Goal: Task Accomplishment & Management: Manage account settings

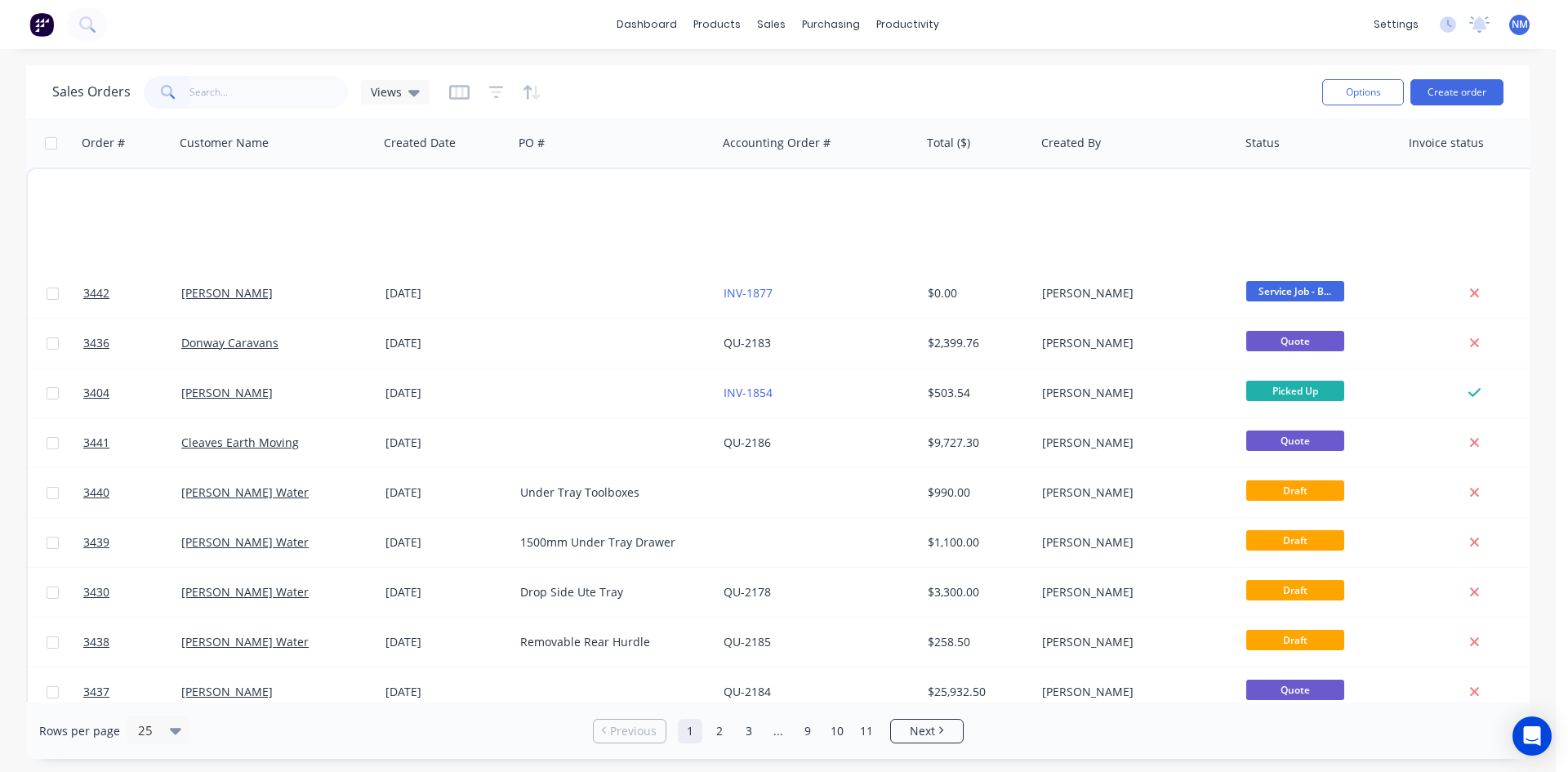
scroll to position [718, 0]
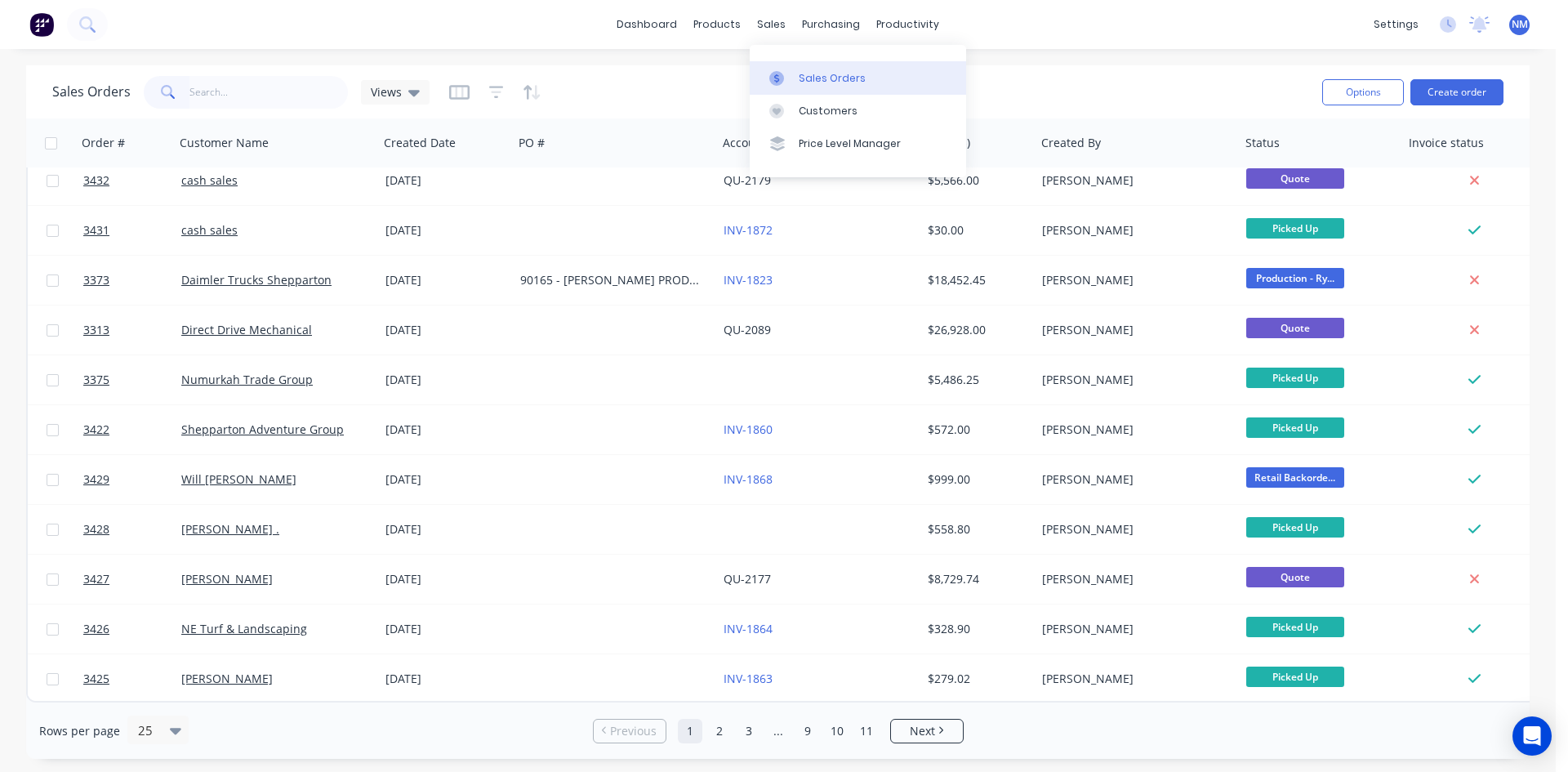
click at [820, 78] on div "Sales Orders" at bounding box center [831, 78] width 67 height 15
click at [818, 81] on div "Sales Orders" at bounding box center [831, 78] width 67 height 15
click at [789, 77] on div at bounding box center [782, 78] width 25 height 15
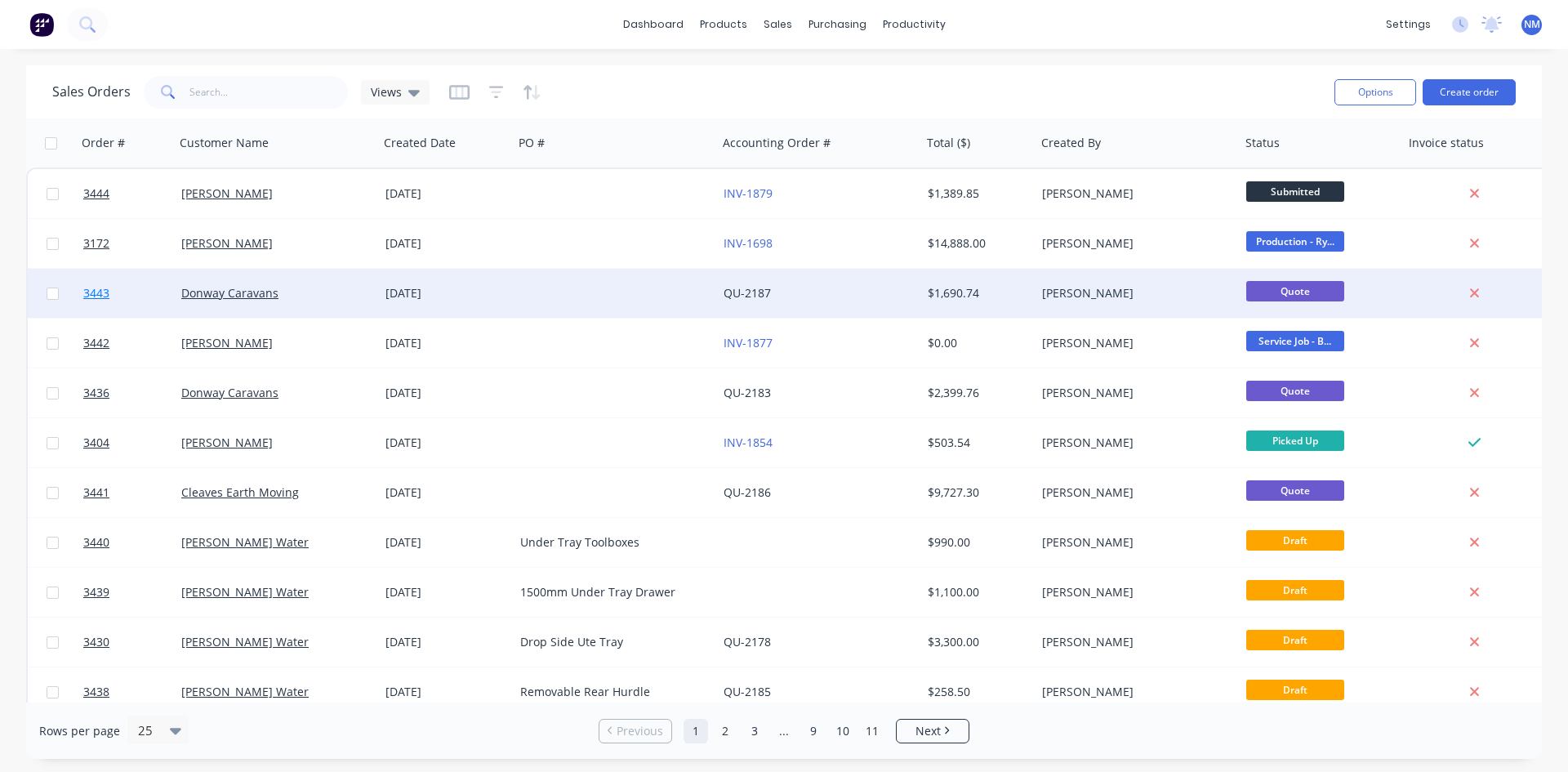
click at [90, 293] on span "3443" at bounding box center [97, 294] width 26 height 16
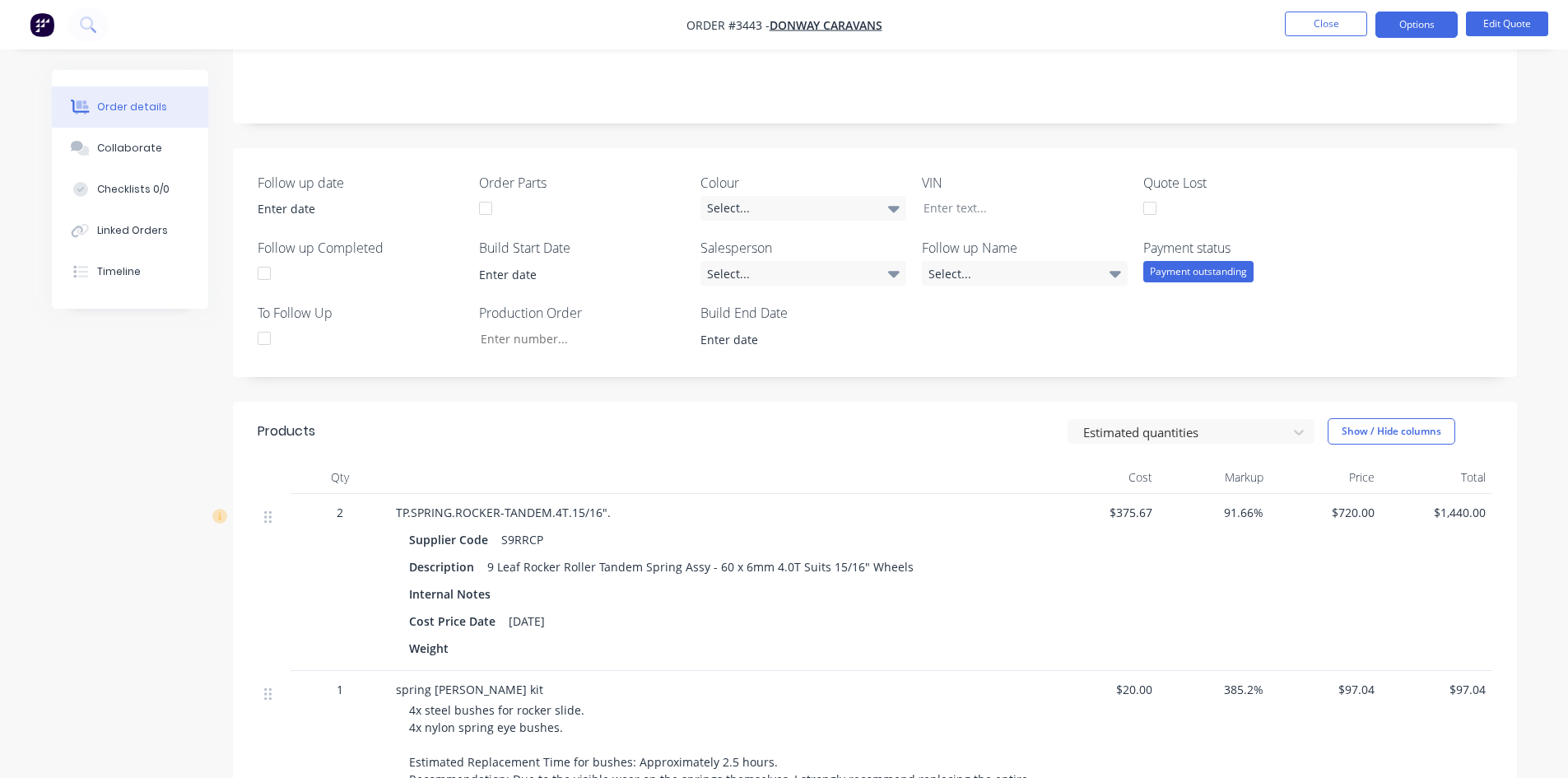
scroll to position [494, 0]
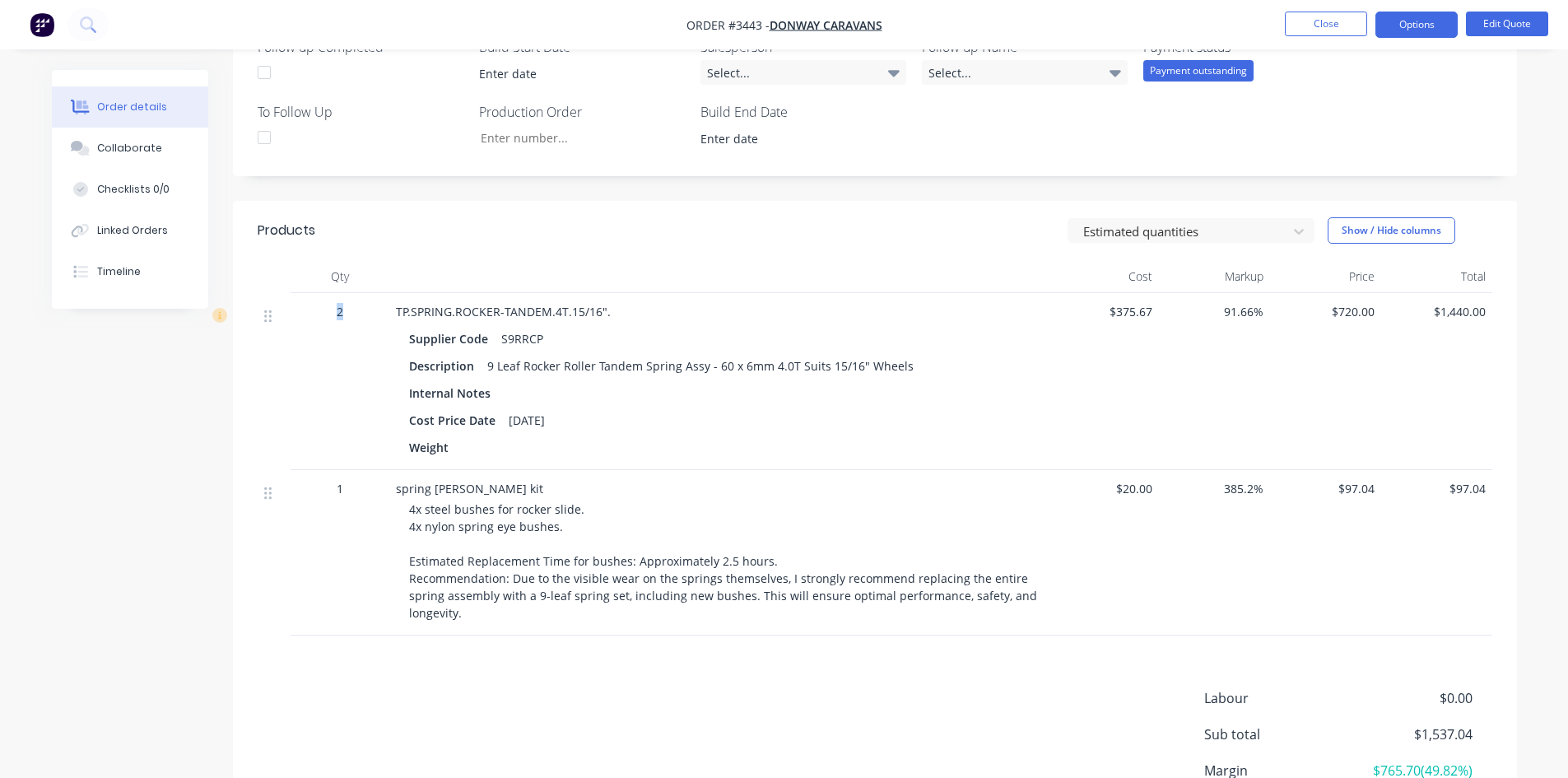
drag, startPoint x: 339, startPoint y: 312, endPoint x: 328, endPoint y: 311, distance: 11.0
click at [333, 311] on div "2" at bounding box center [339, 311] width 86 height 17
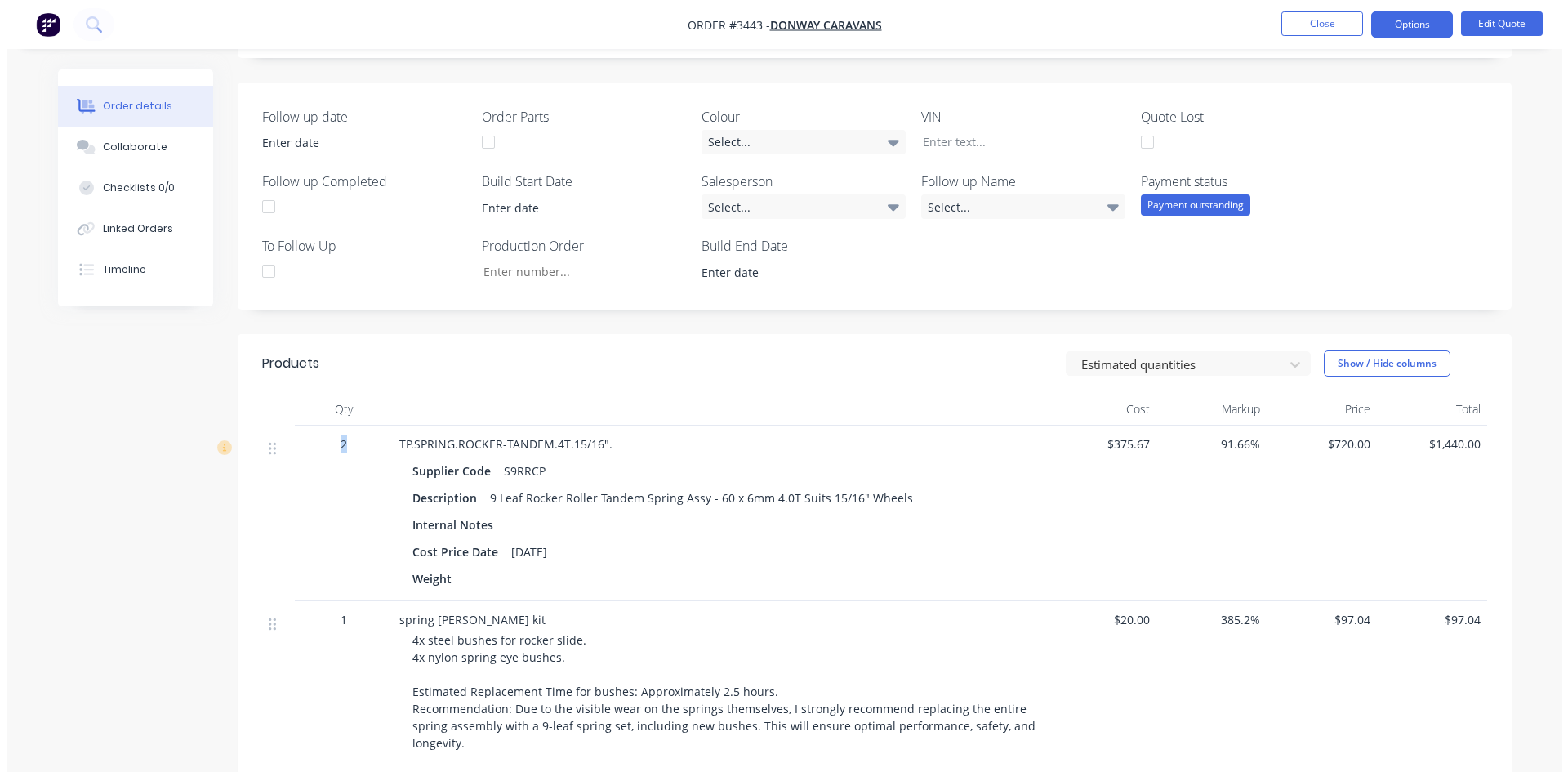
scroll to position [0, 0]
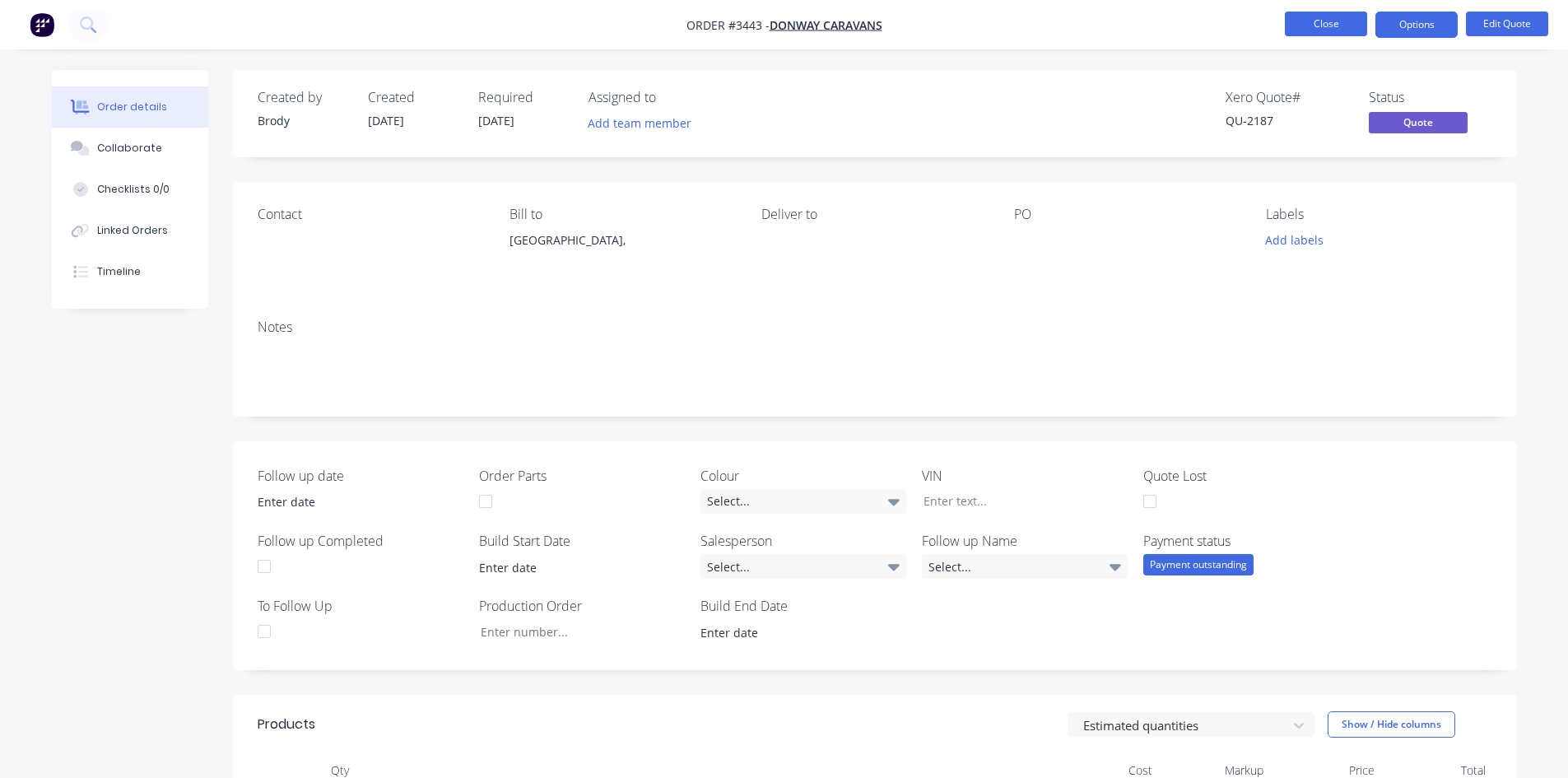
click at [1337, 28] on button "Close" at bounding box center [1326, 24] width 82 height 25
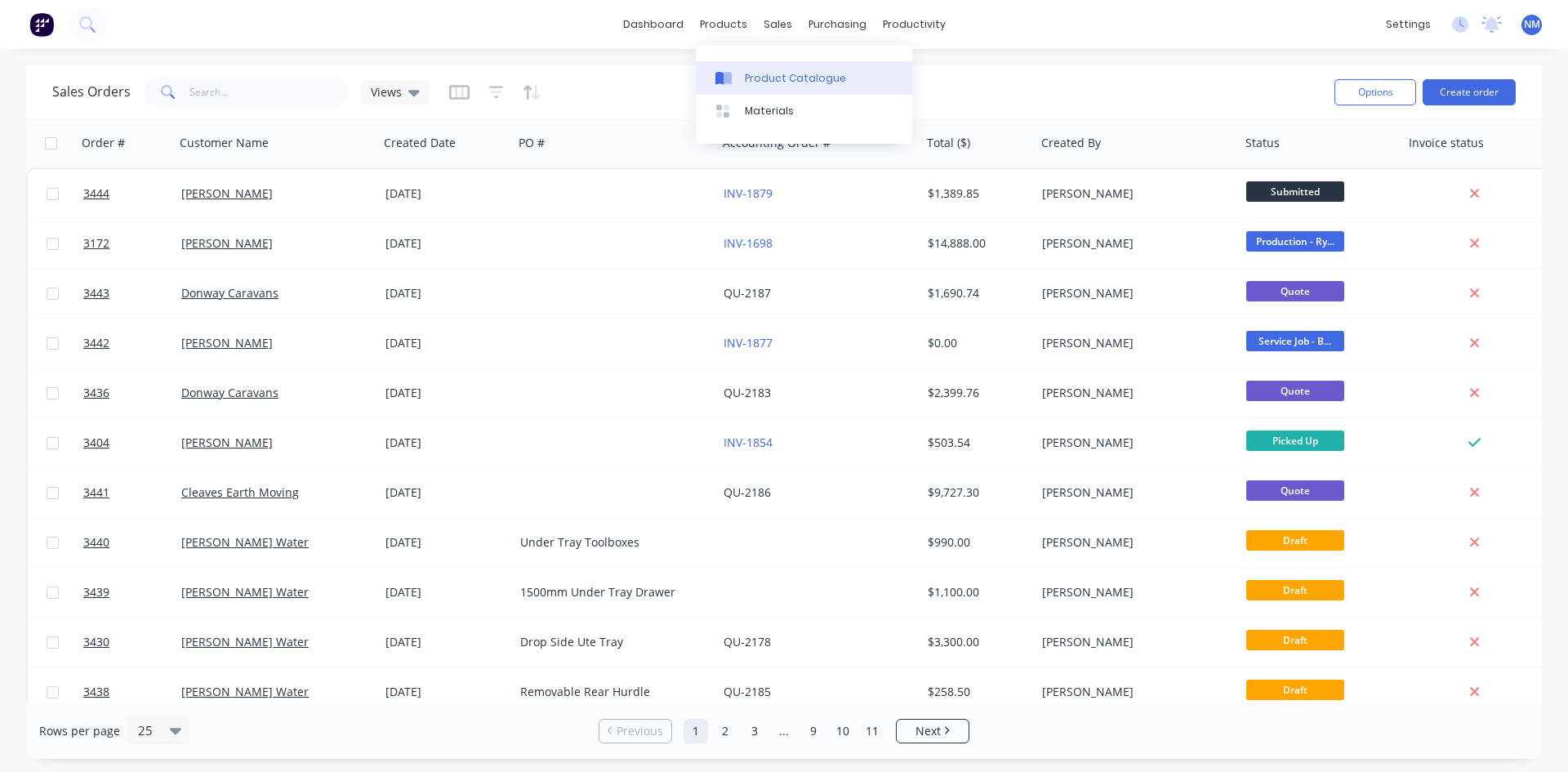
click at [781, 72] on div "Product Catalogue" at bounding box center [795, 78] width 101 height 15
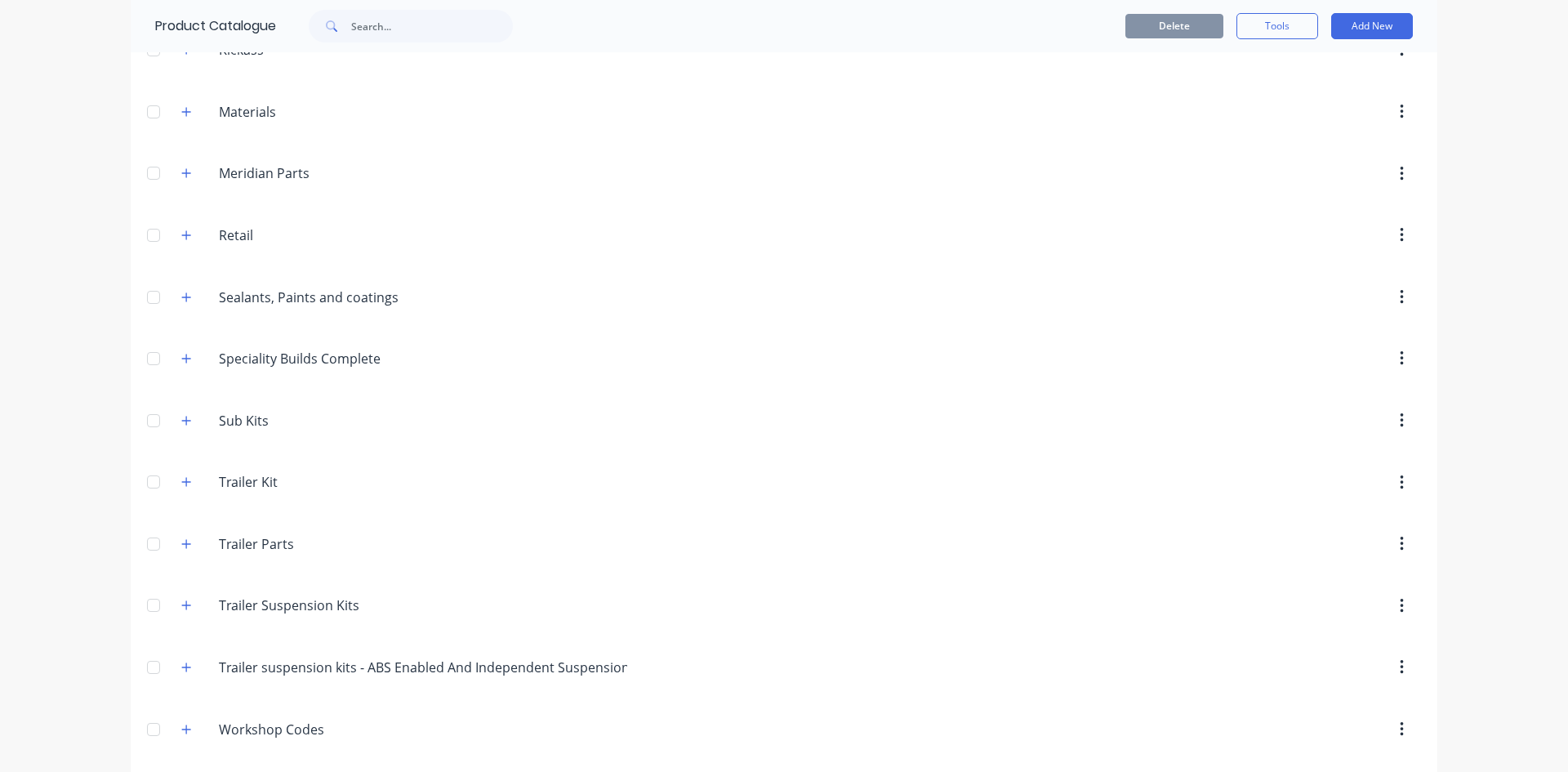
scroll to position [774, 0]
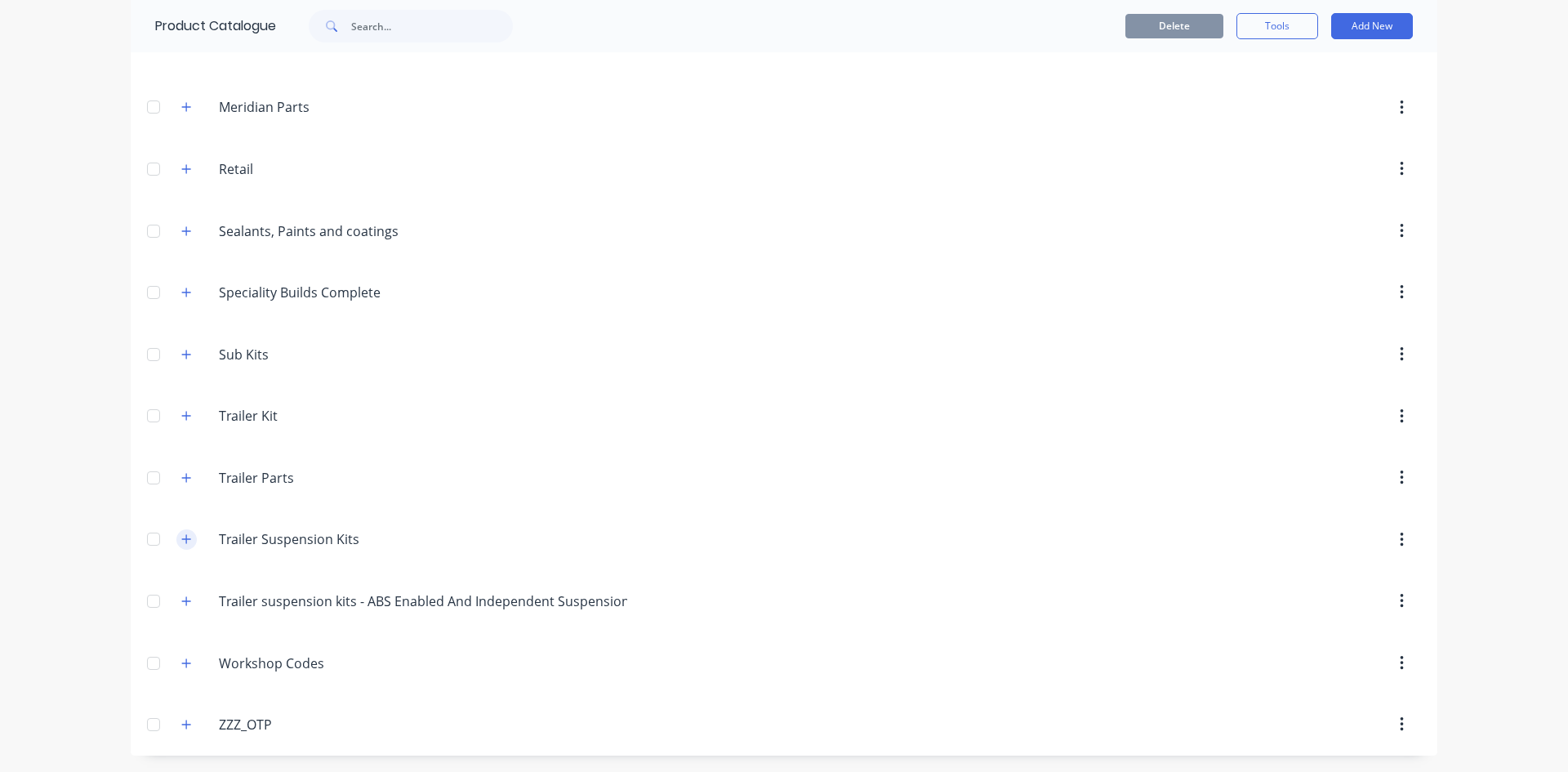
click at [182, 540] on icon "button" at bounding box center [186, 539] width 9 height 9
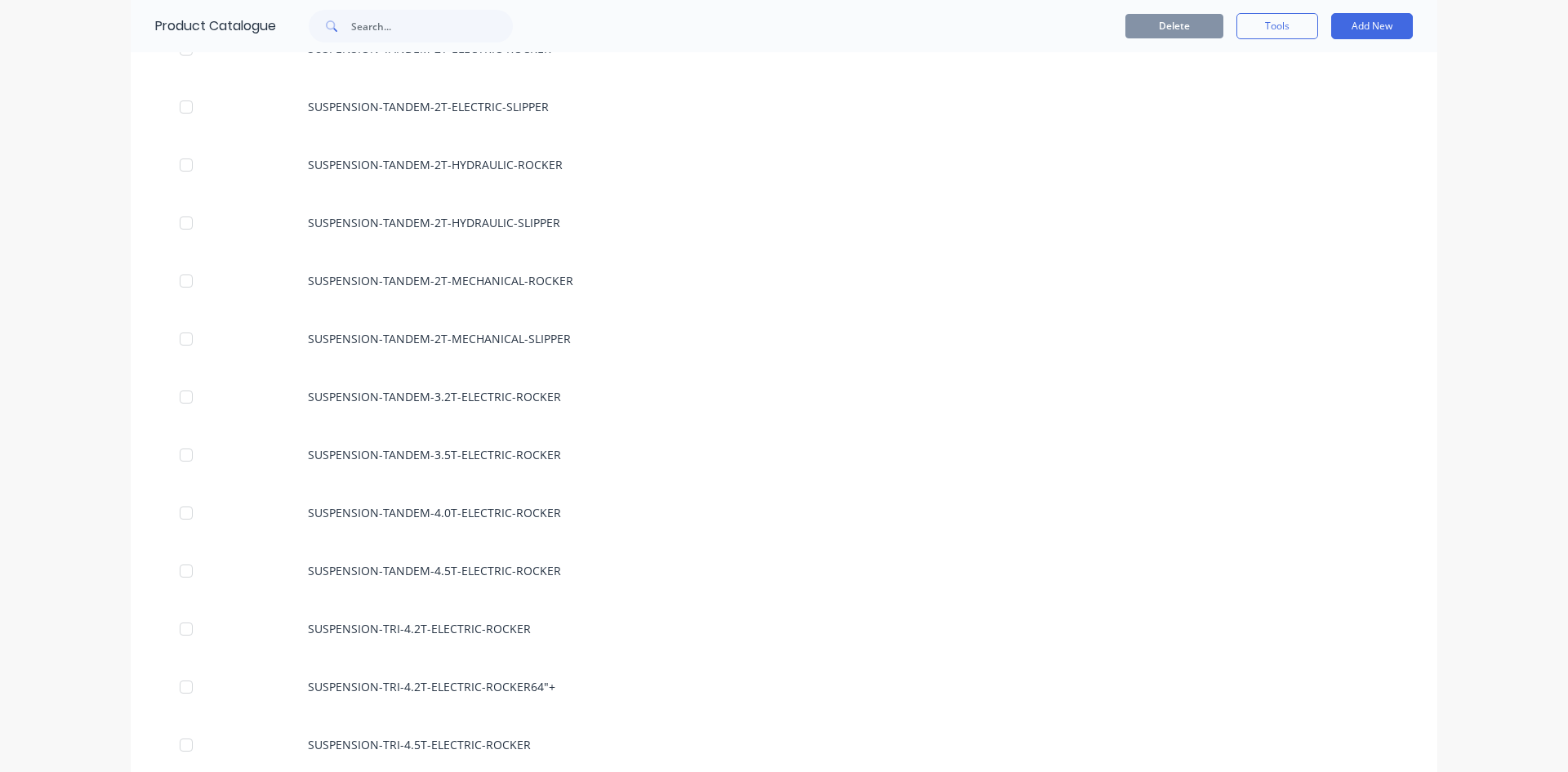
scroll to position [1917, 0]
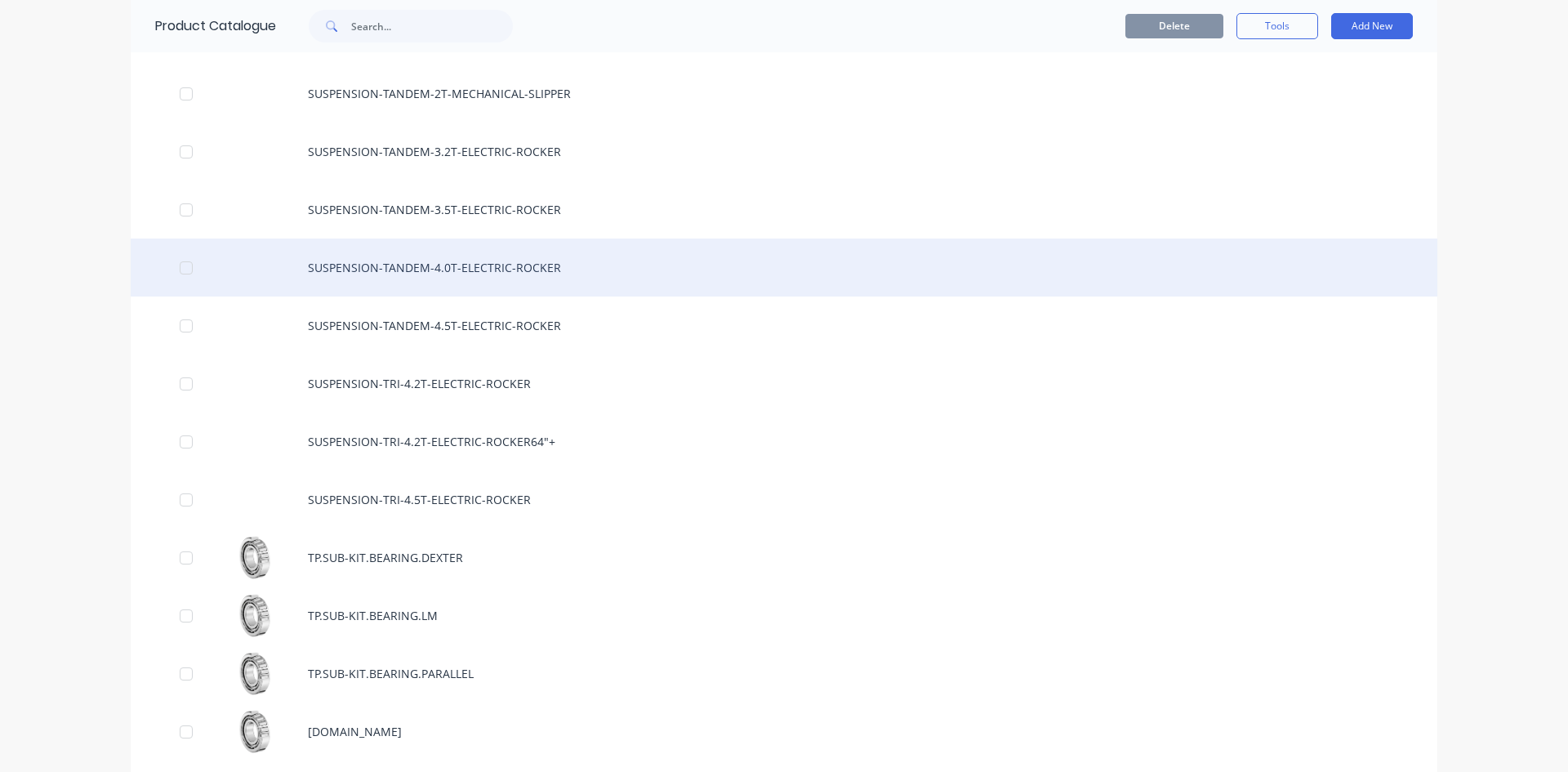
click at [516, 267] on div "SUSPENSION-TANDEM-4.0T-ELECTRIC-ROCKER" at bounding box center [784, 267] width 1307 height 58
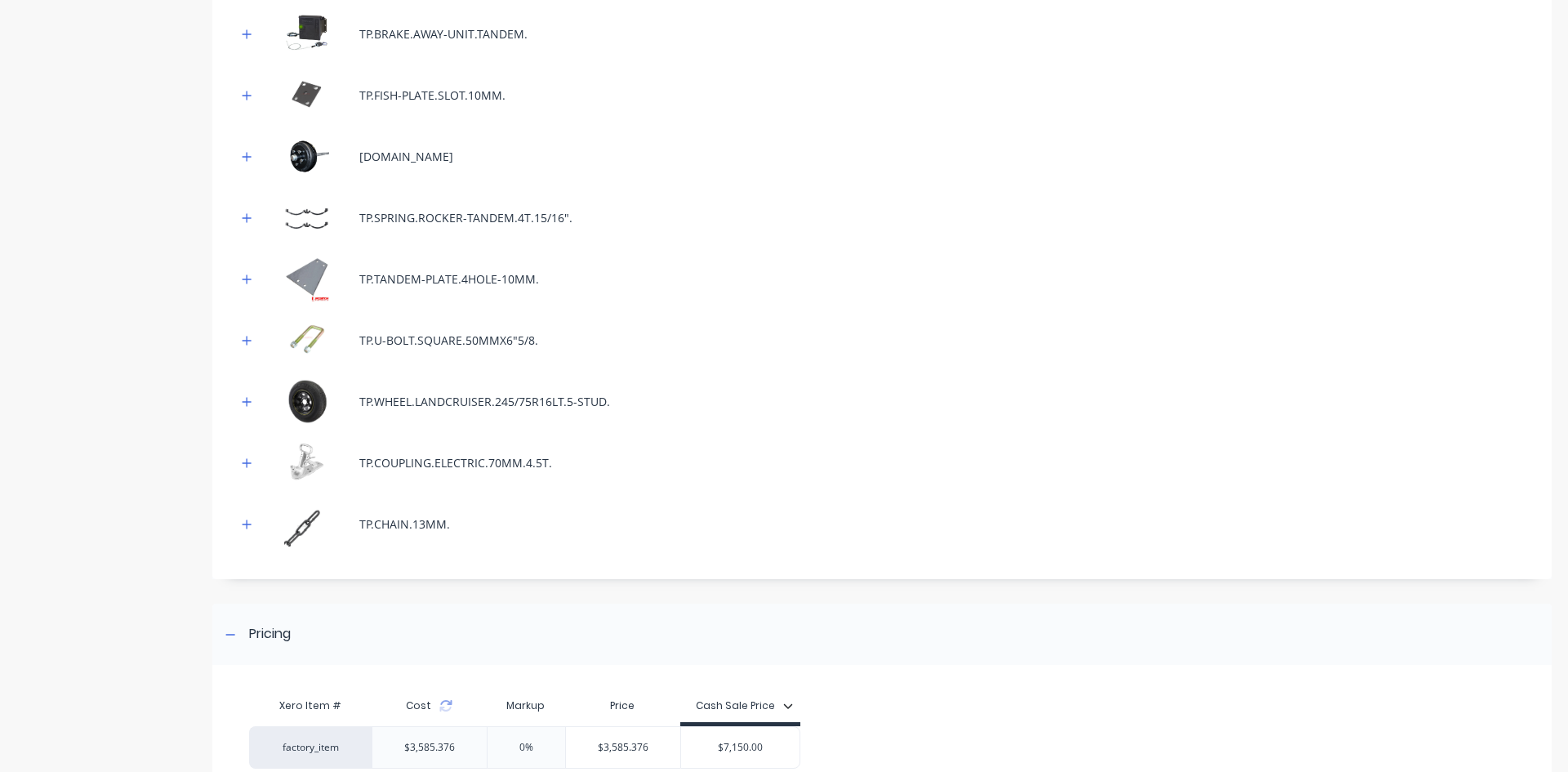
scroll to position [626, 0]
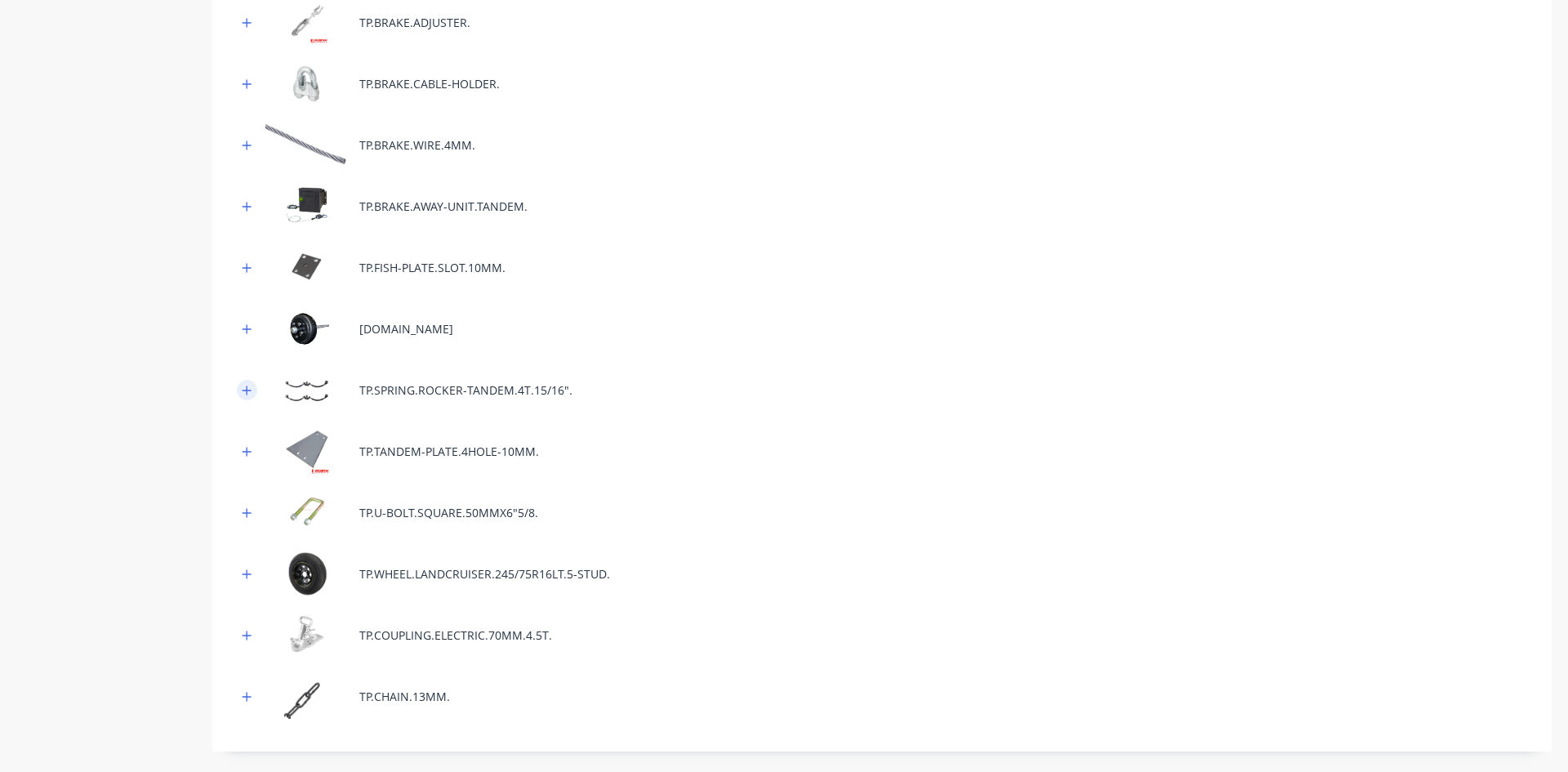
click at [240, 392] on button "button" at bounding box center [247, 389] width 21 height 21
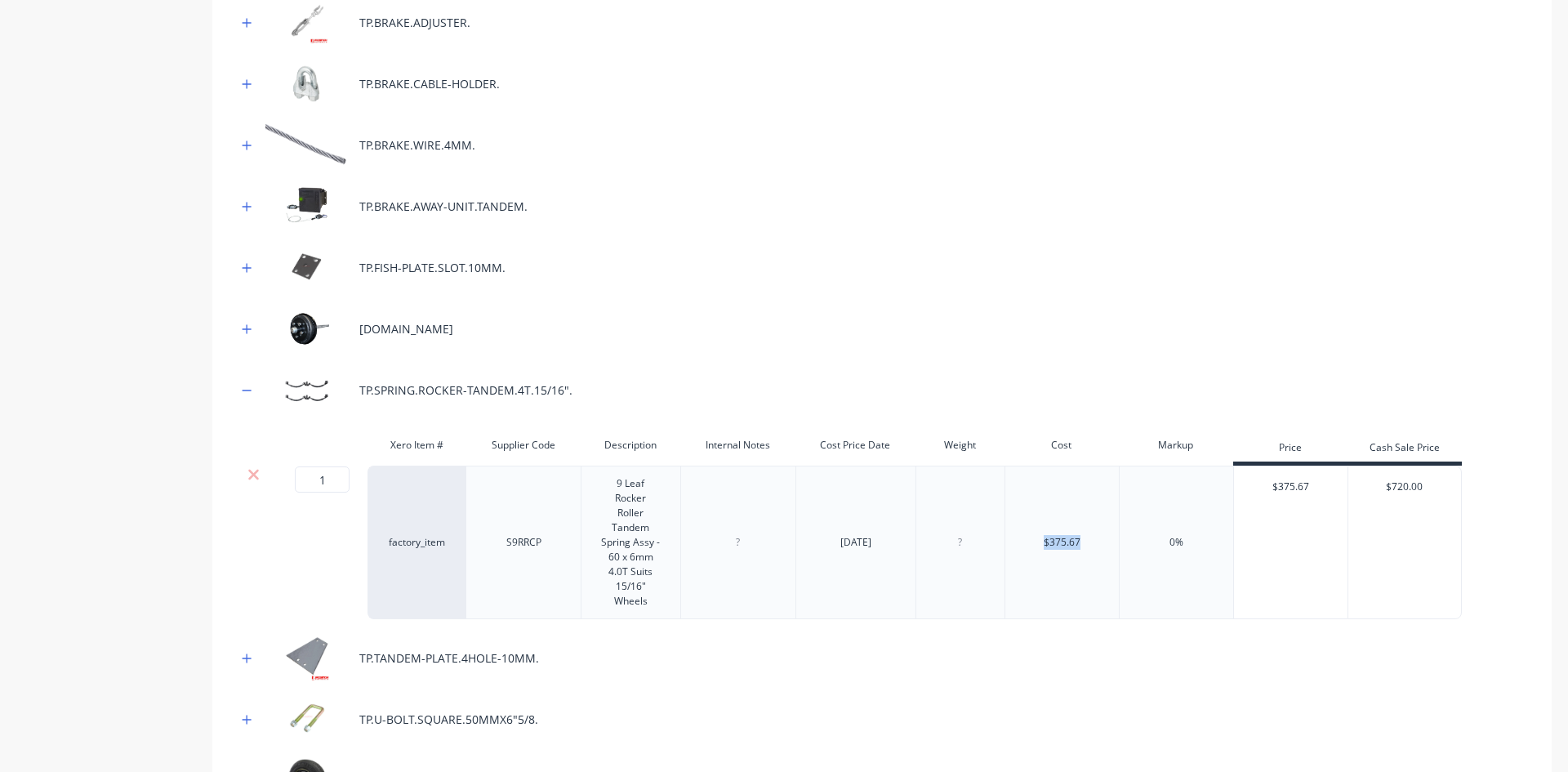
drag, startPoint x: 1085, startPoint y: 541, endPoint x: 957, endPoint y: 541, distance: 128.0
click at [957, 541] on div "1 1 ? factory_item S9RRCP 9 Leaf Rocker Roller Tandem Spring Assy - 60 x 6mm 4.…" at bounding box center [849, 542] width 1225 height 153
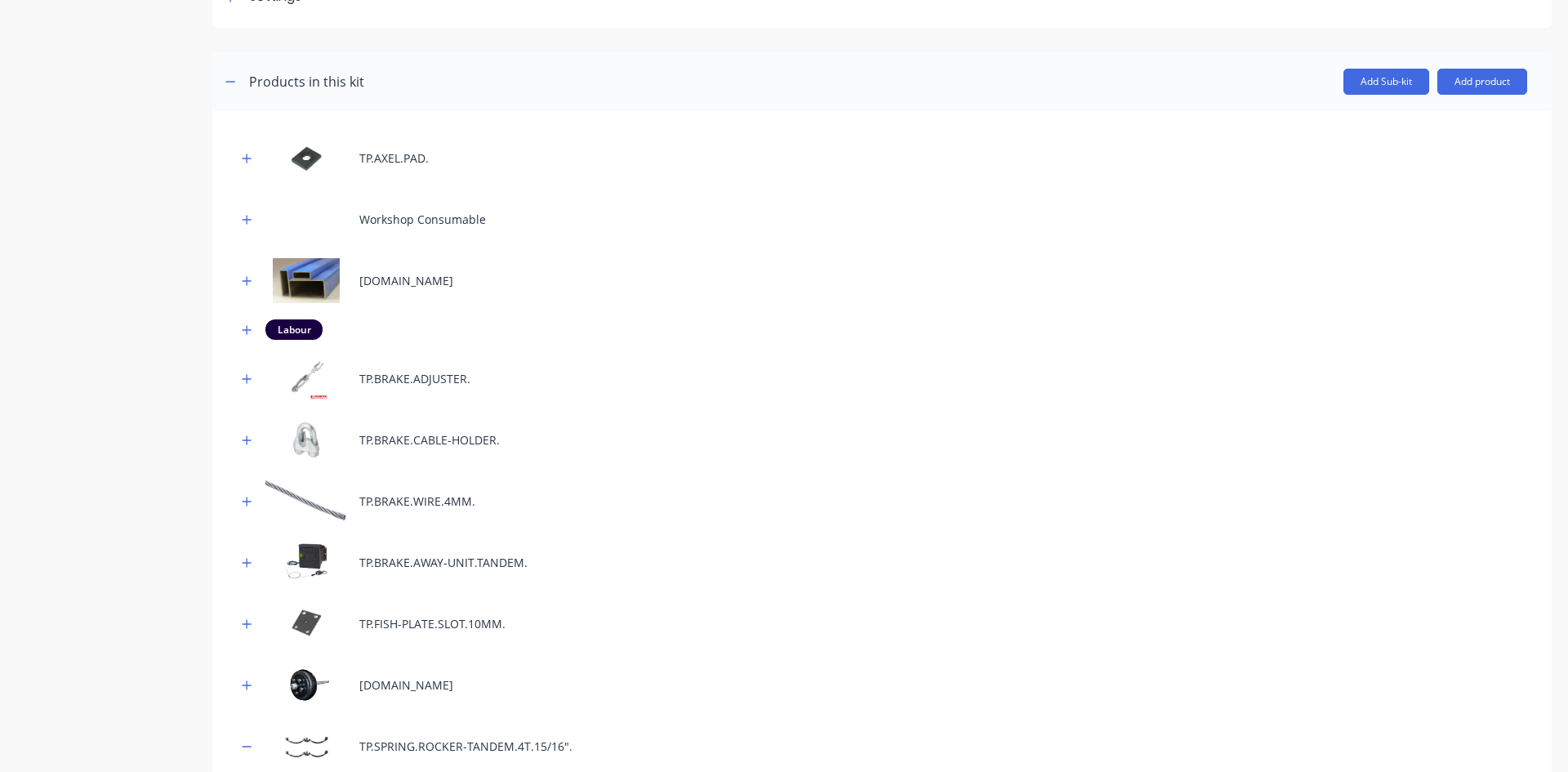
scroll to position [0, 0]
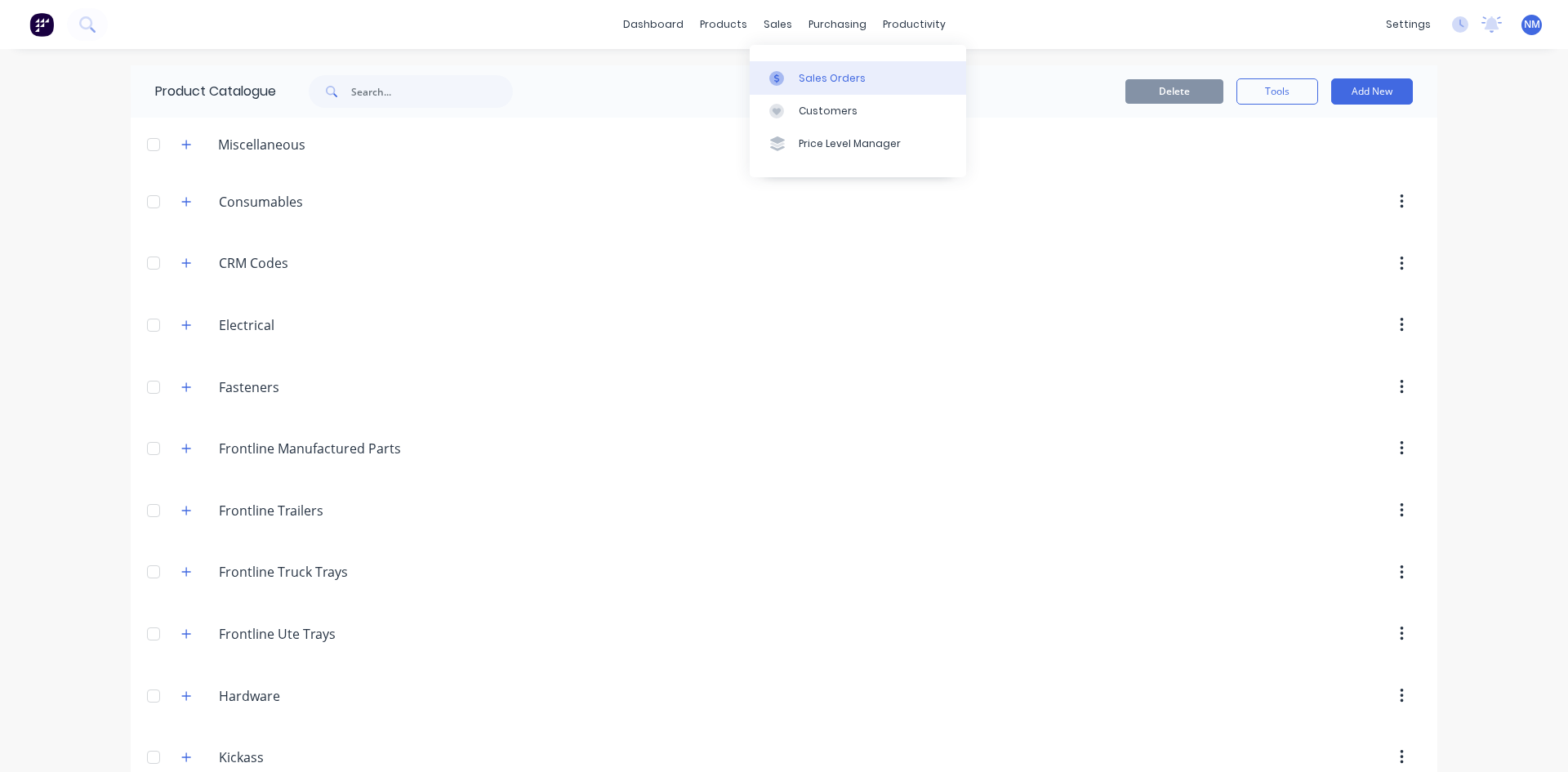
click at [825, 69] on link "Sales Orders" at bounding box center [858, 78] width 216 height 33
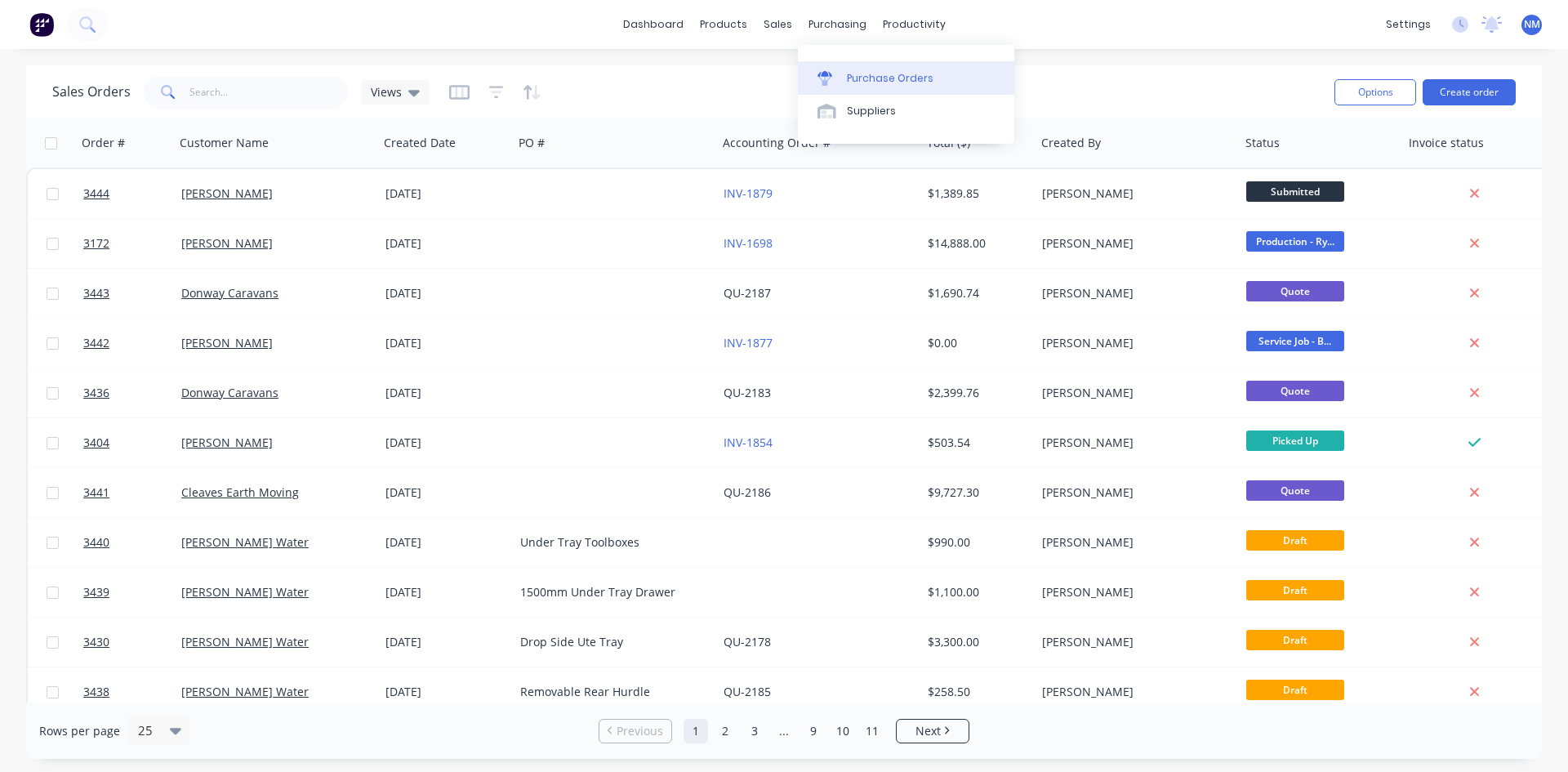
click at [840, 78] on div at bounding box center [830, 78] width 25 height 15
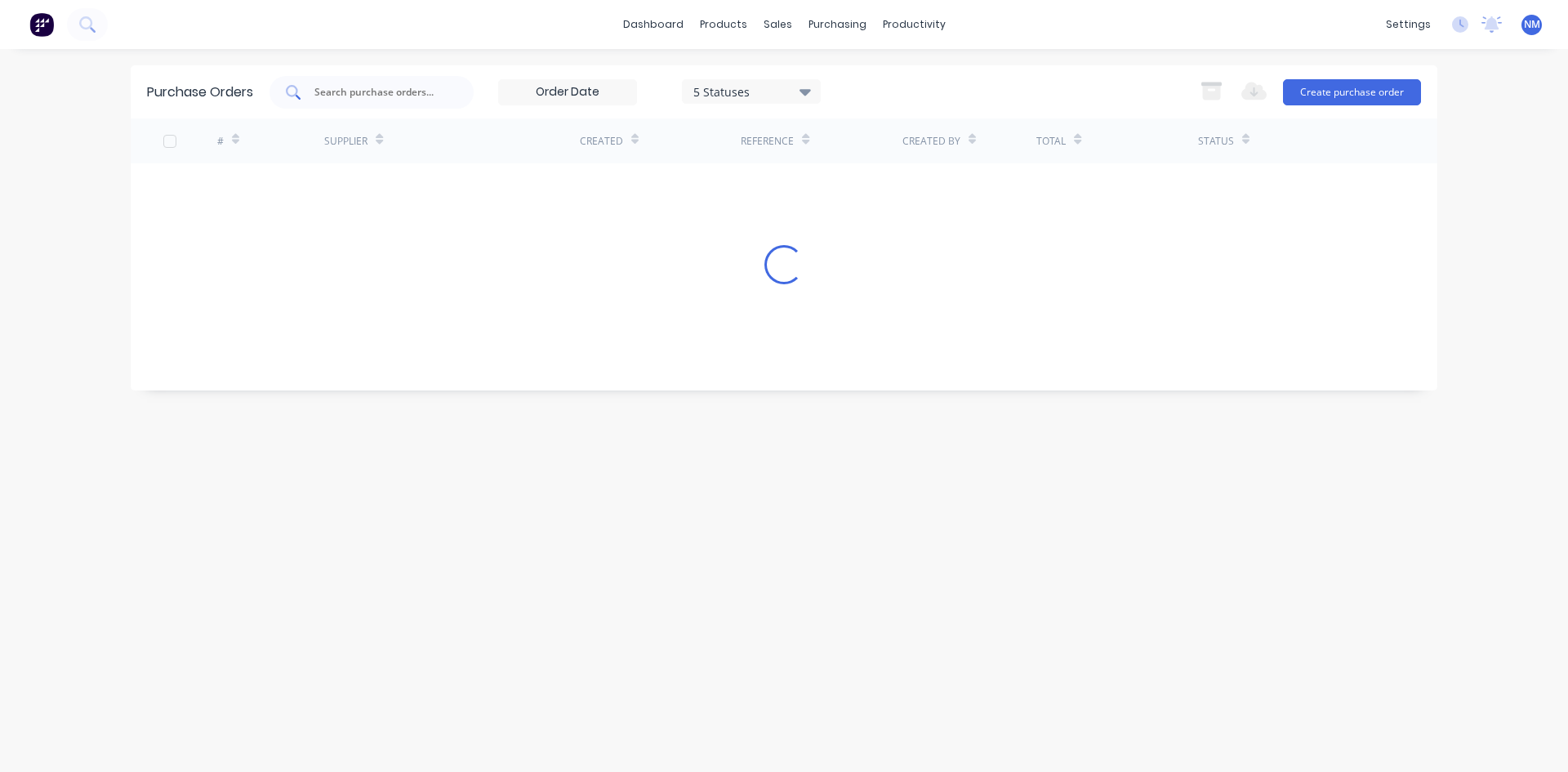
click at [397, 98] on input "text" at bounding box center [380, 92] width 135 height 16
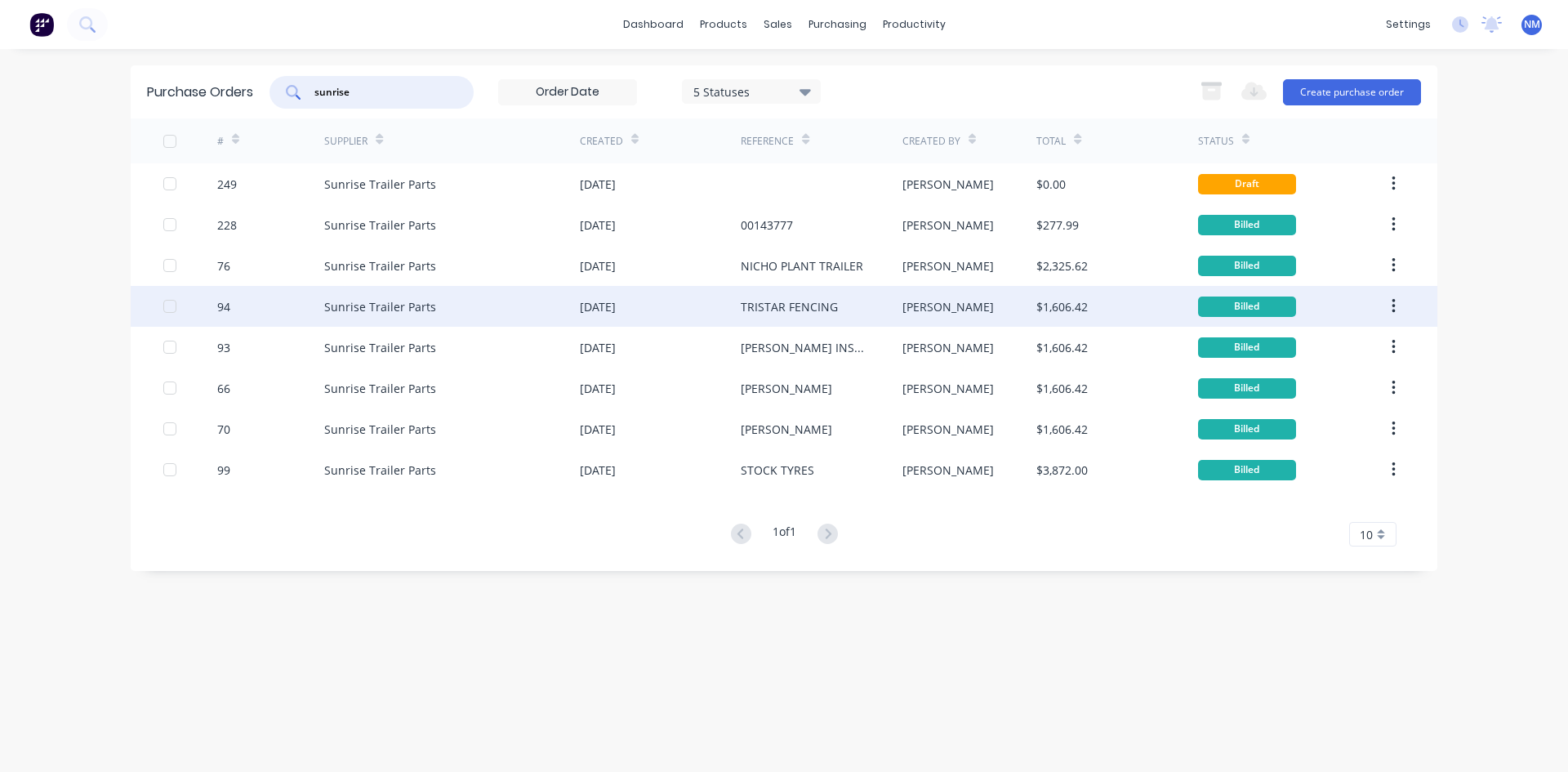
type input "sunrise"
click at [460, 304] on div "Sunrise Trailer Parts" at bounding box center [452, 307] width 256 height 41
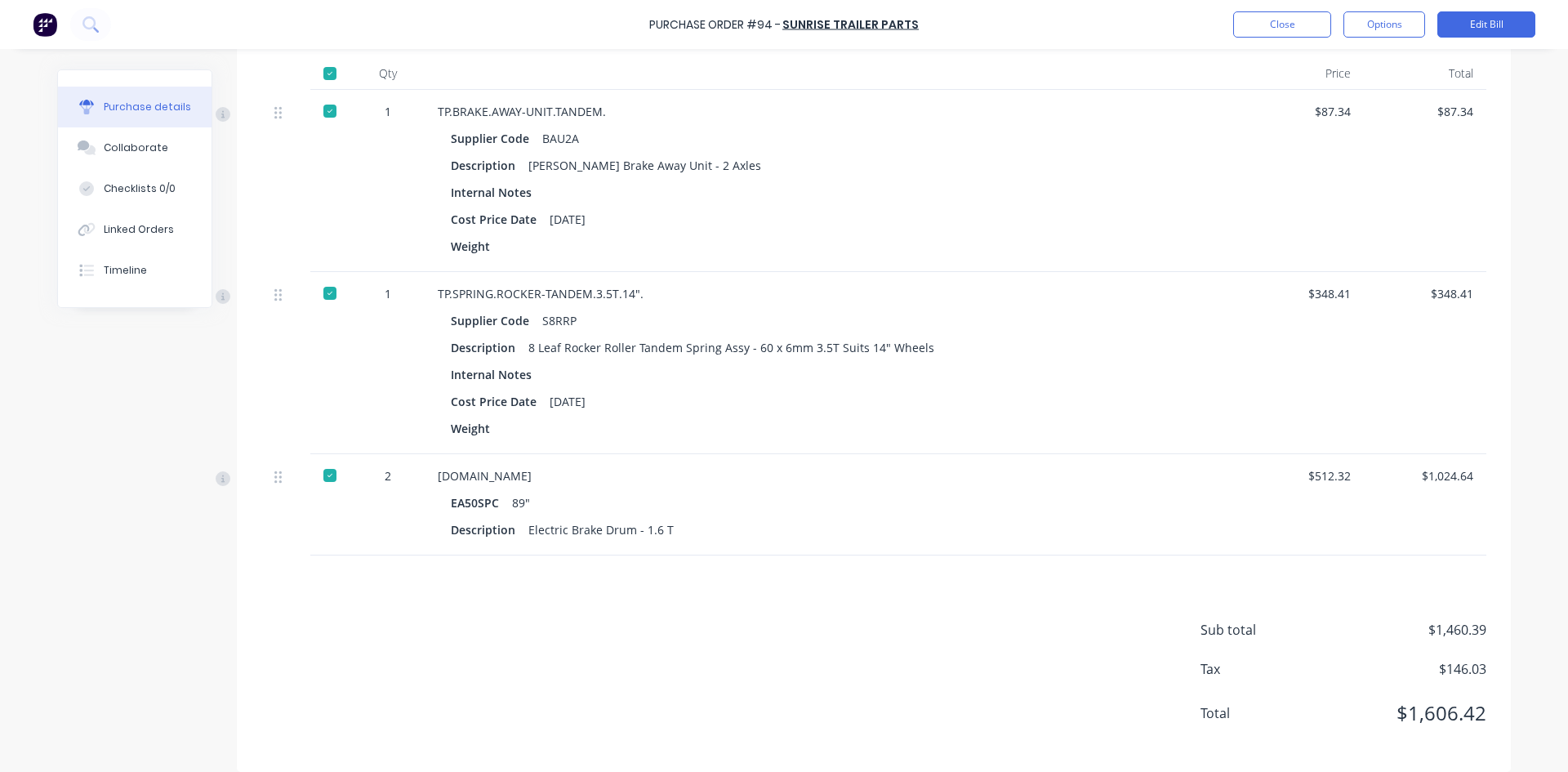
scroll to position [408, 0]
click at [169, 138] on button "Collaborate" at bounding box center [134, 148] width 153 height 41
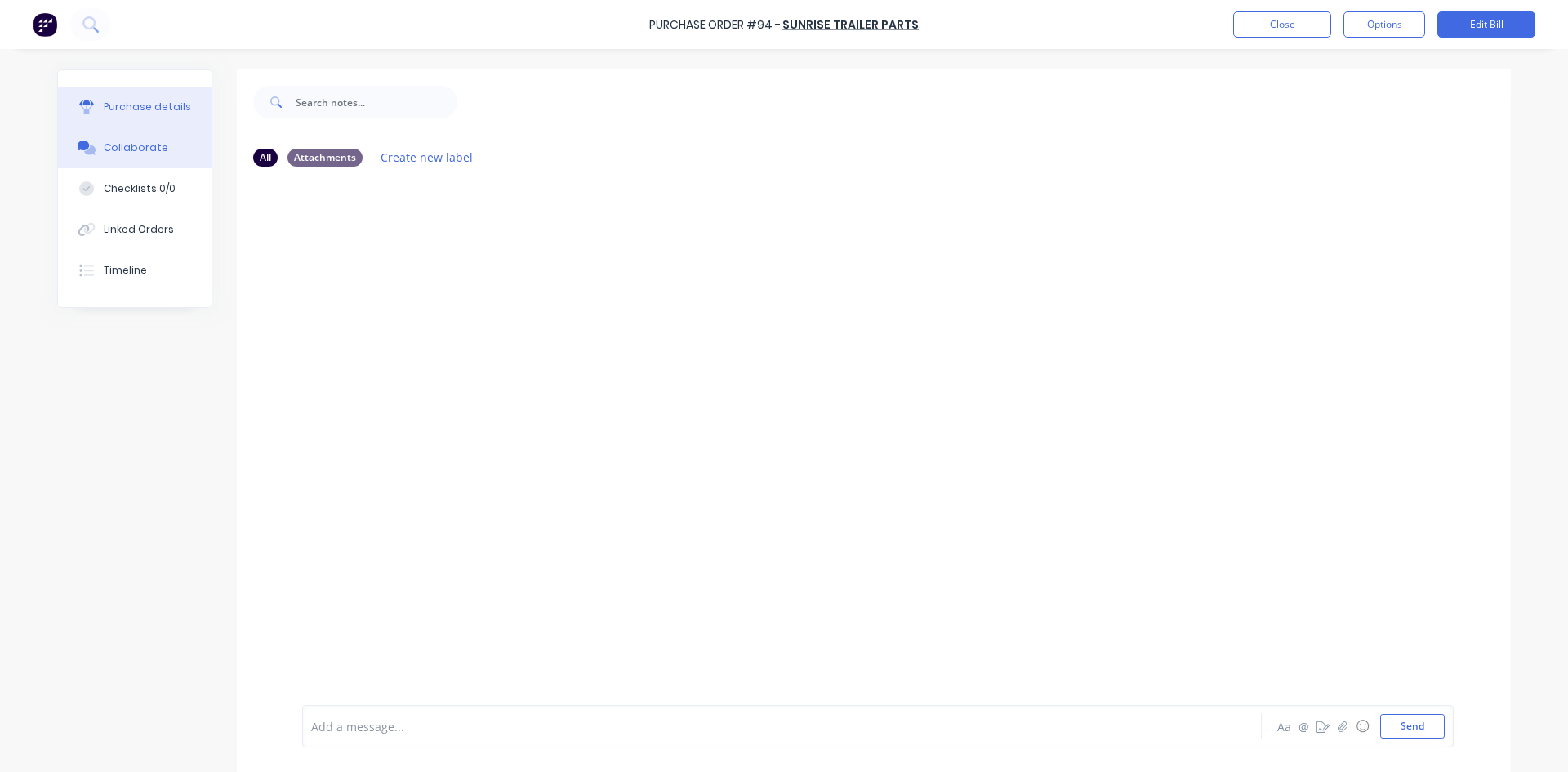
click at [156, 105] on div "Purchase details" at bounding box center [148, 107] width 87 height 15
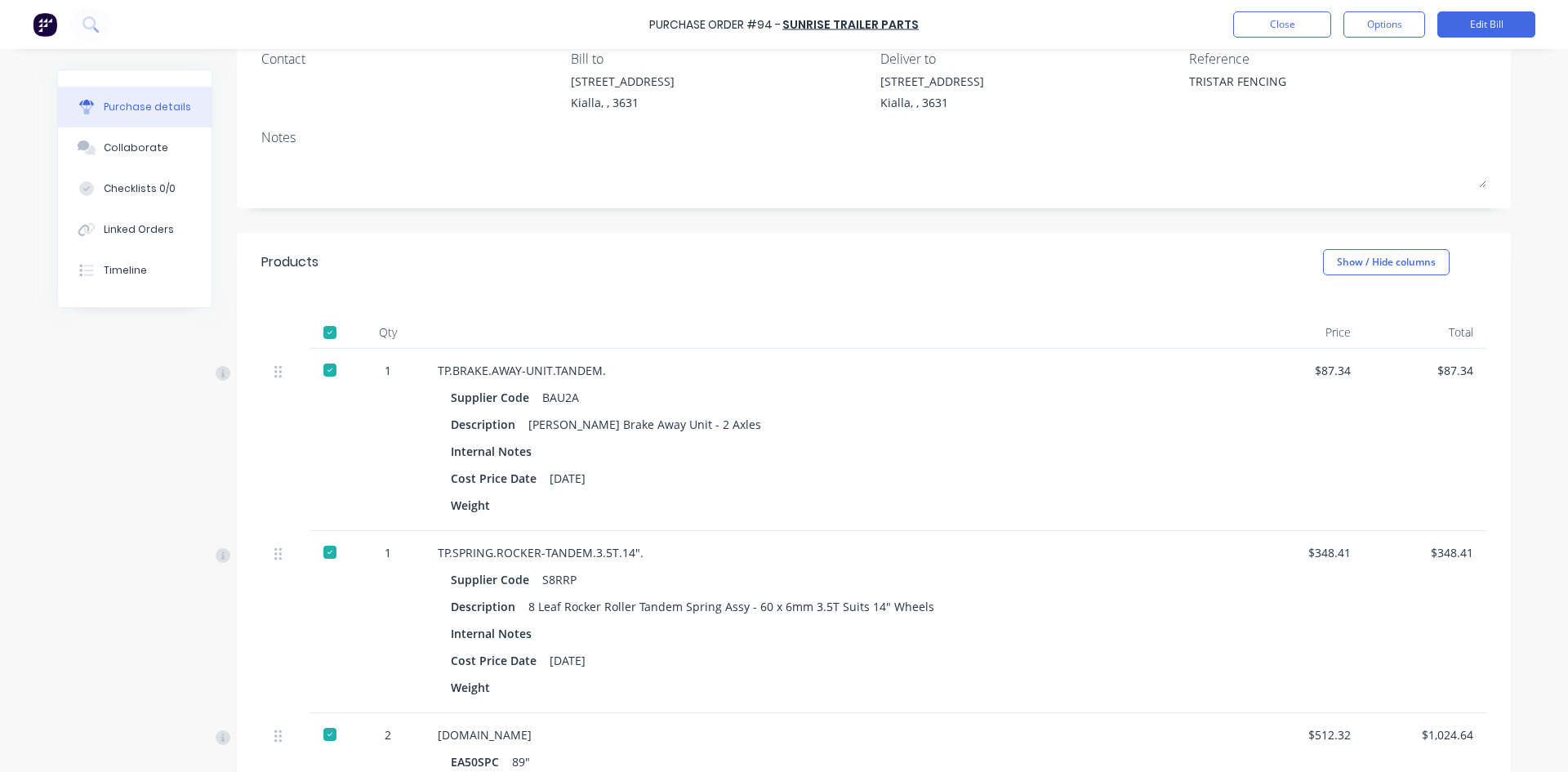
scroll to position [408, 0]
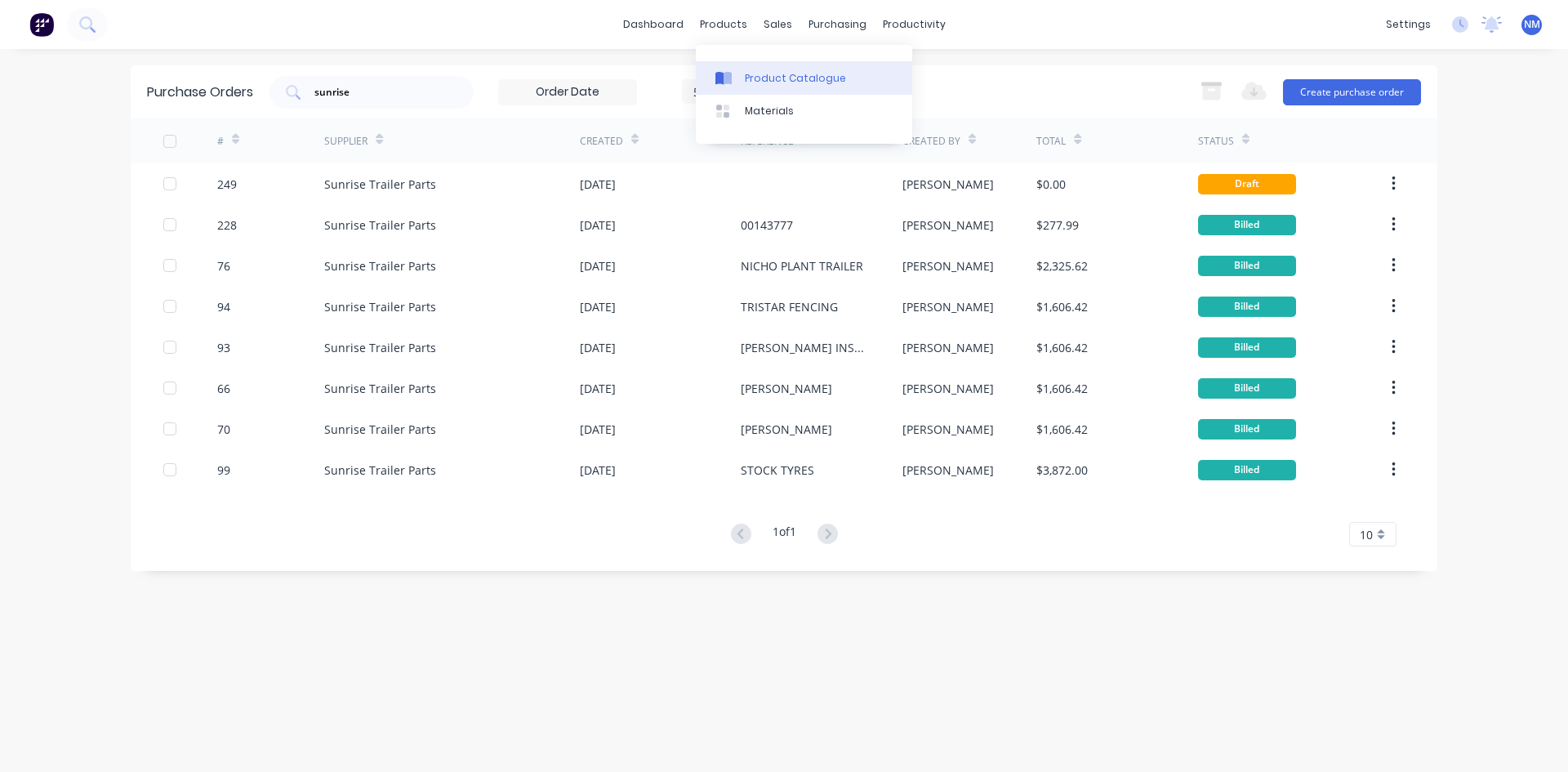
click at [768, 77] on div "Product Catalogue" at bounding box center [795, 78] width 101 height 15
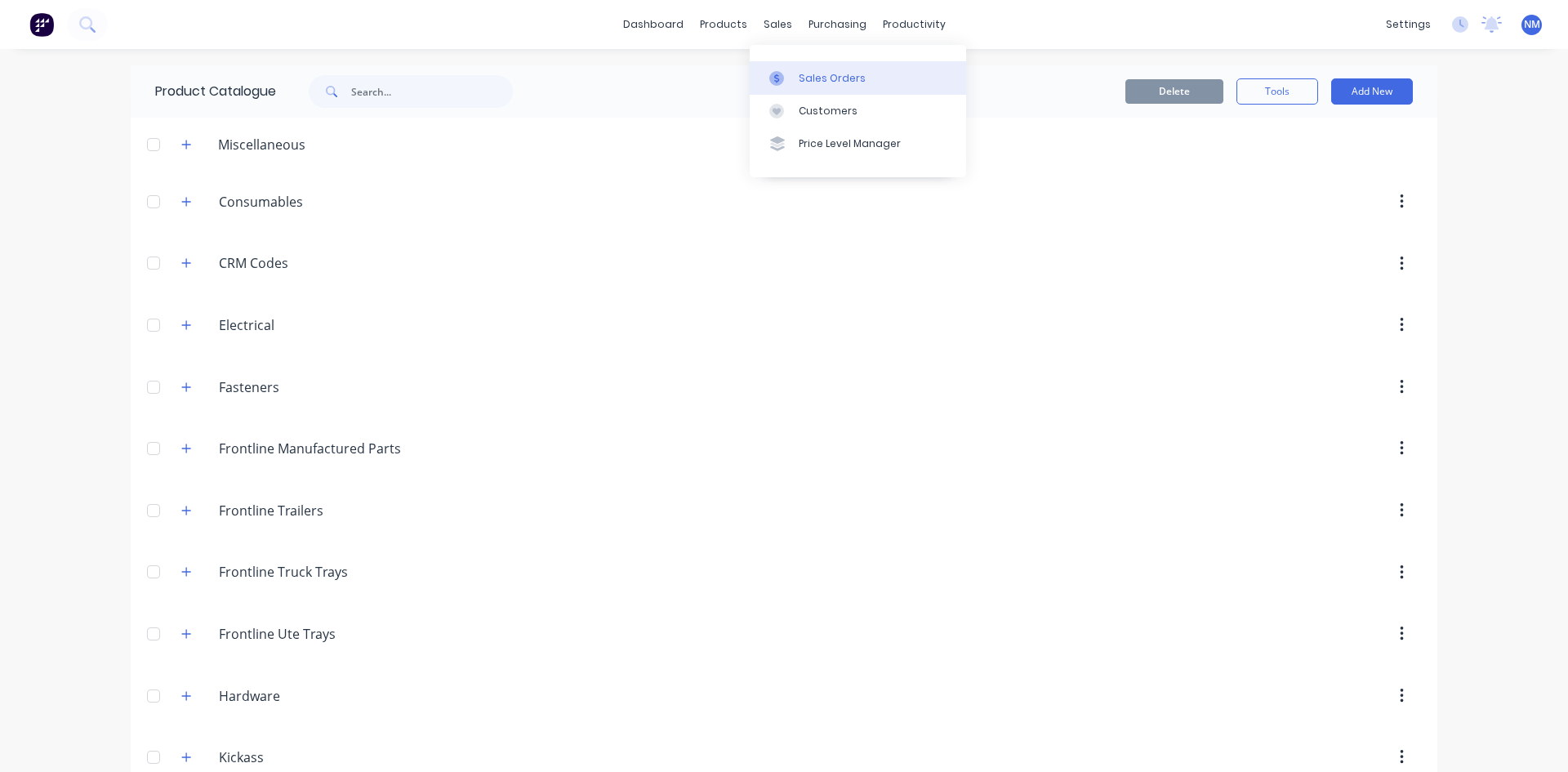
click at [793, 80] on link "Sales Orders" at bounding box center [858, 78] width 216 height 33
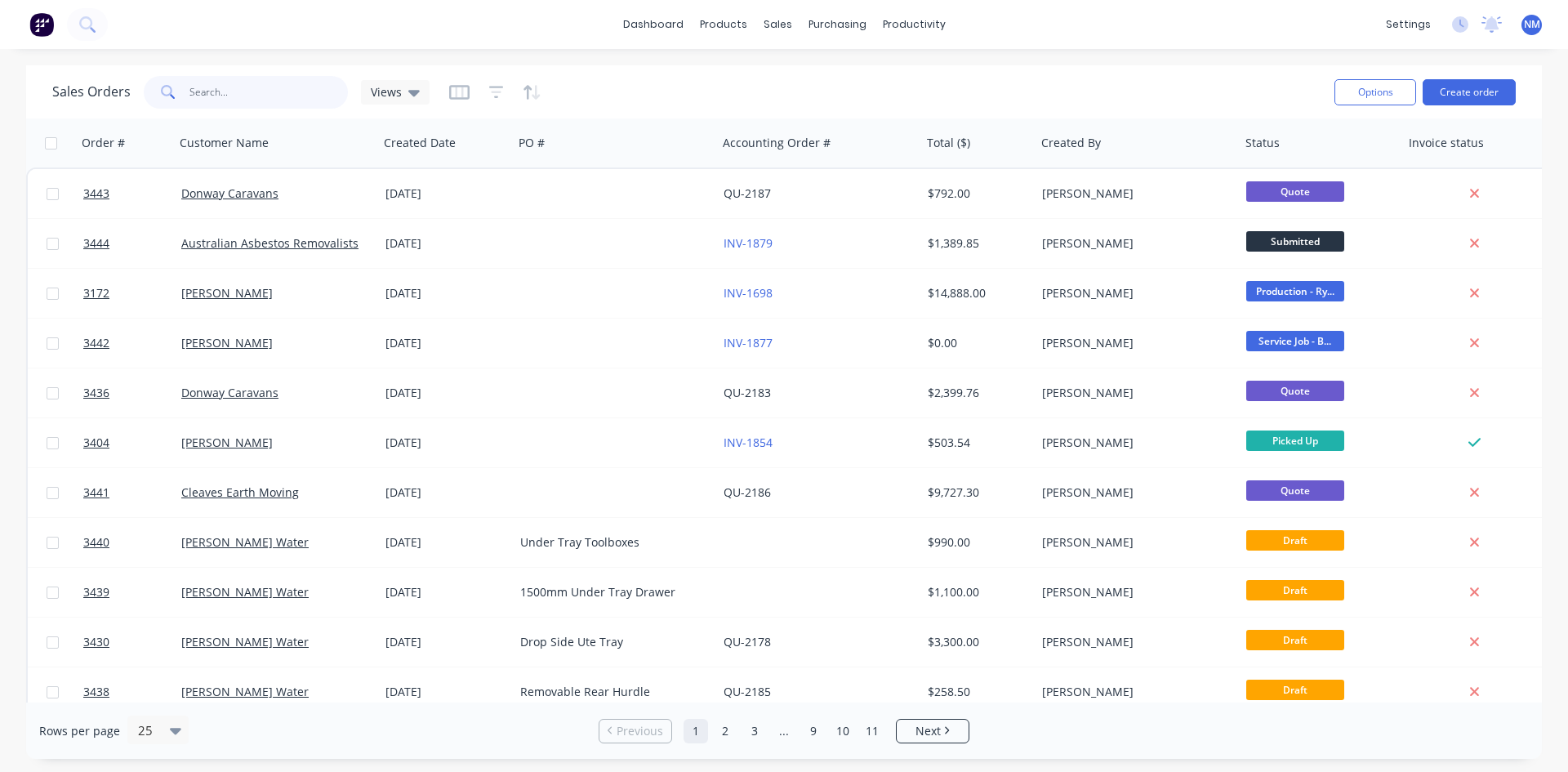
click at [238, 92] on input "text" at bounding box center [269, 92] width 159 height 33
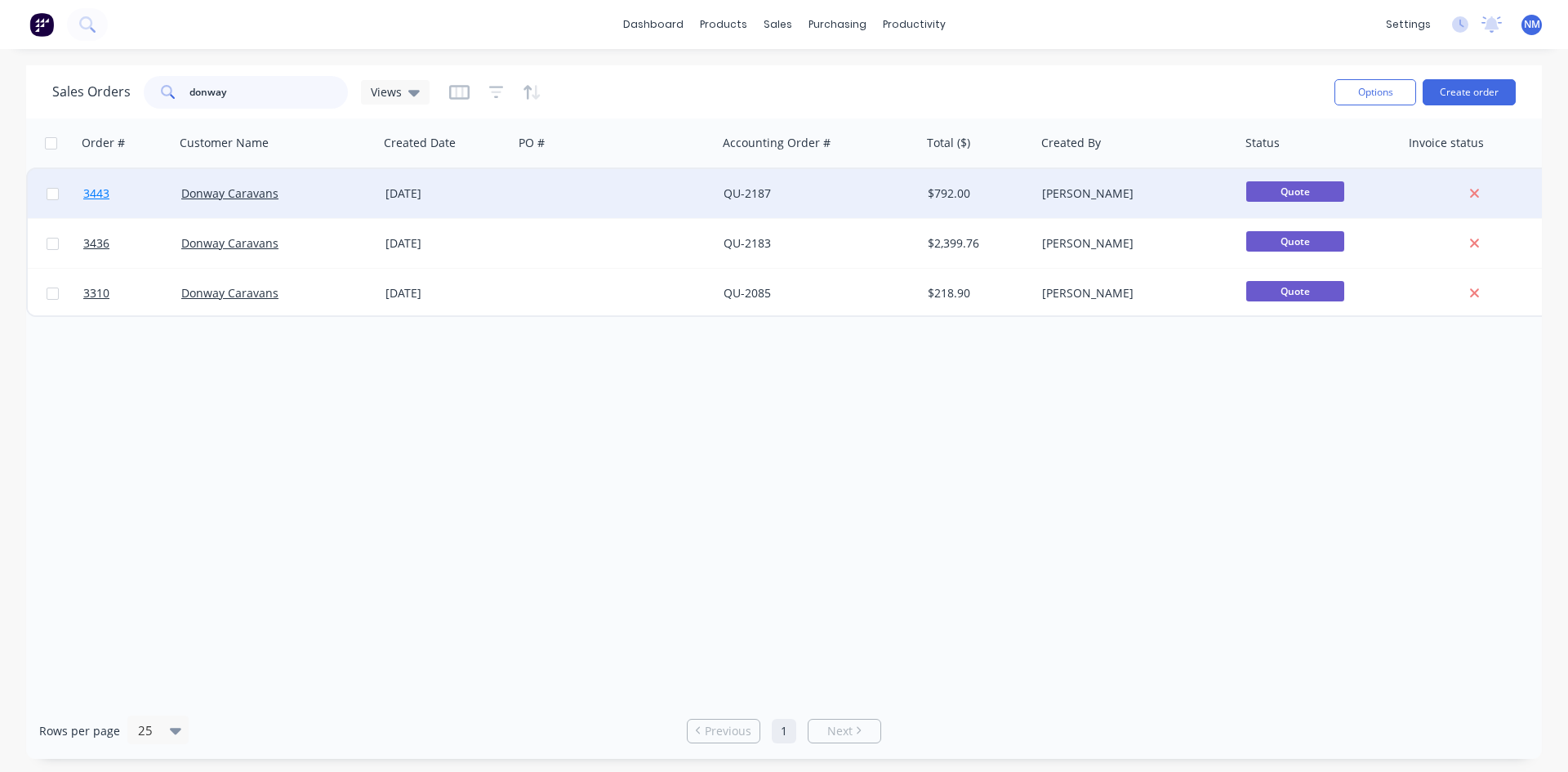
type input "donway"
click at [98, 199] on span "3443" at bounding box center [97, 194] width 26 height 16
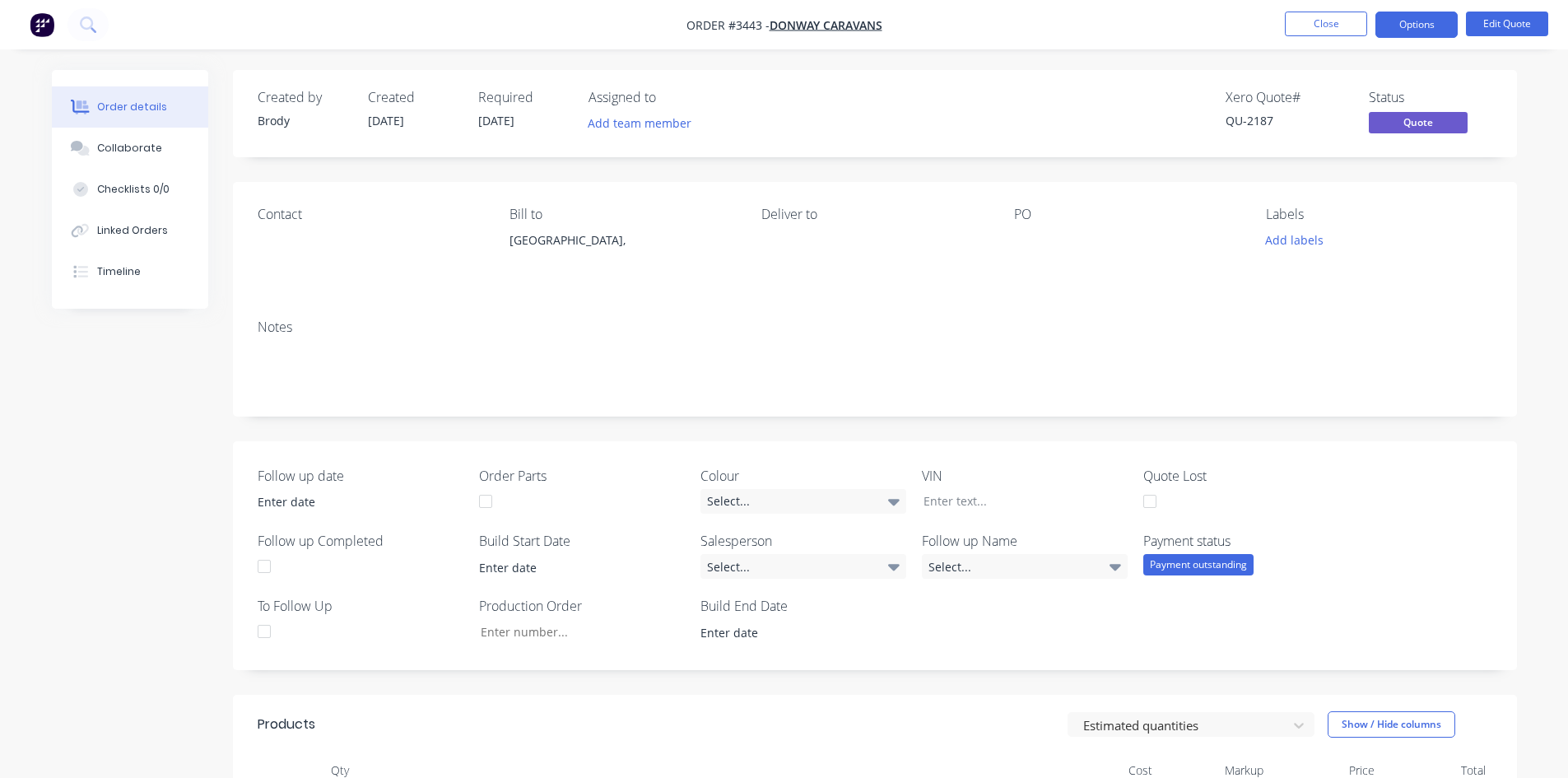
scroll to position [479, 0]
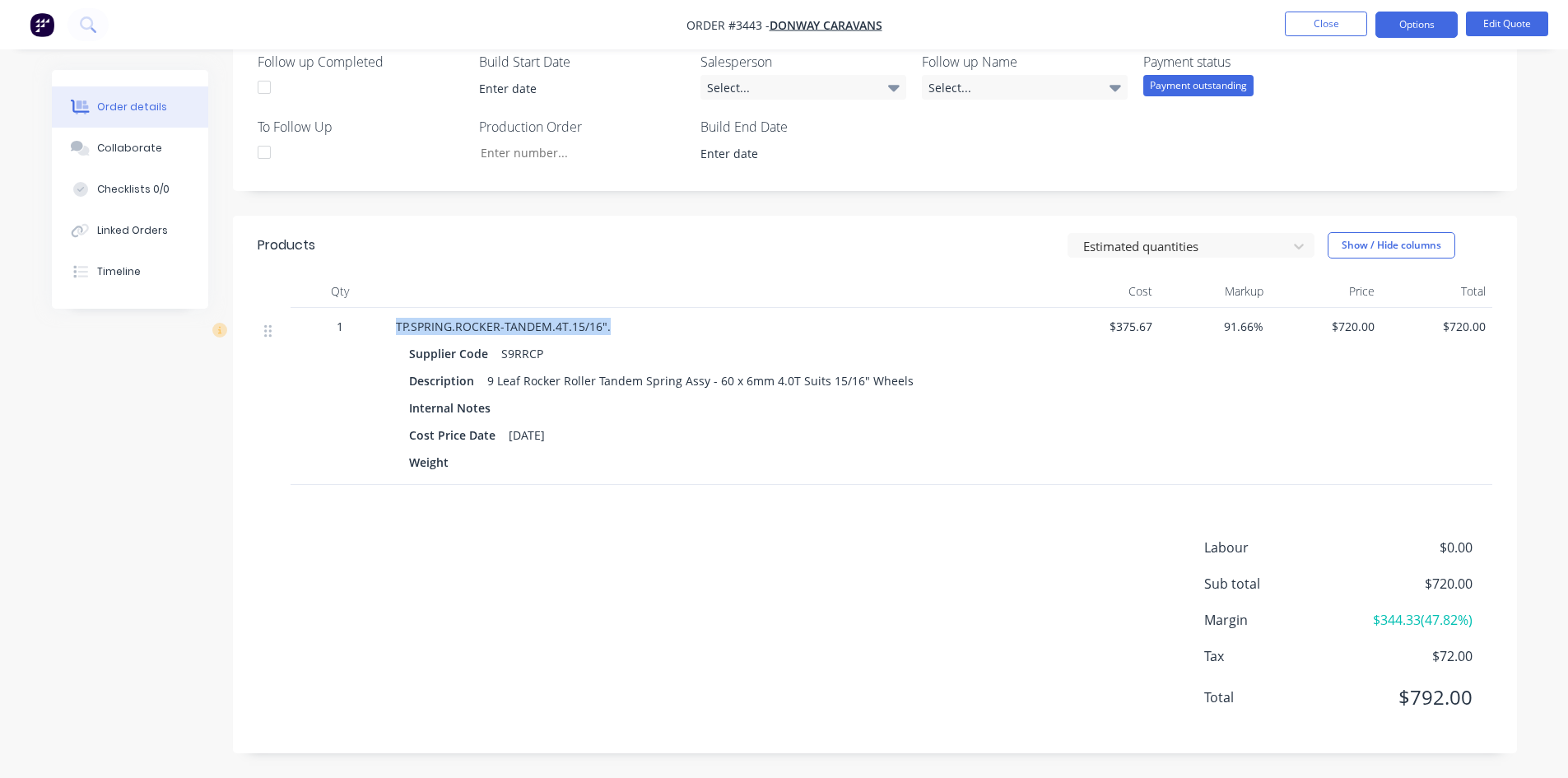
drag, startPoint x: 604, startPoint y: 328, endPoint x: 391, endPoint y: 323, distance: 213.1
click at [391, 323] on div "TP.SPRING.ROCKER-TANDEM.4T.15/16". Supplier Code S9RRCP Description 9 Leaf Rock…" at bounding box center [718, 396] width 658 height 177
copy span "TP.SPRING.ROCKER-TANDEM.4T.15/16"."
click at [1518, 28] on button "Edit Quote" at bounding box center [1507, 24] width 82 height 25
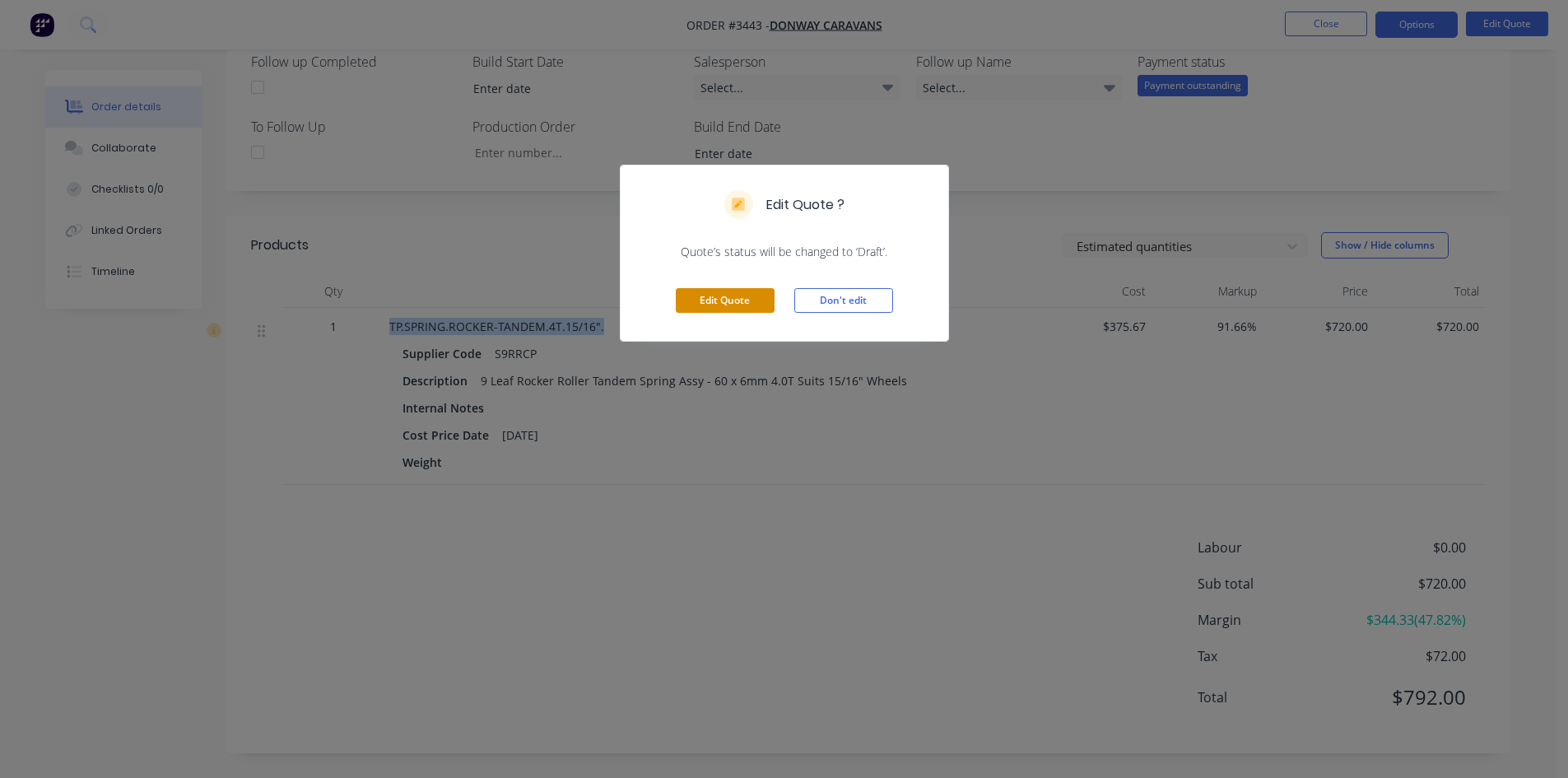
click at [697, 306] on button "Edit Quote" at bounding box center [725, 301] width 99 height 25
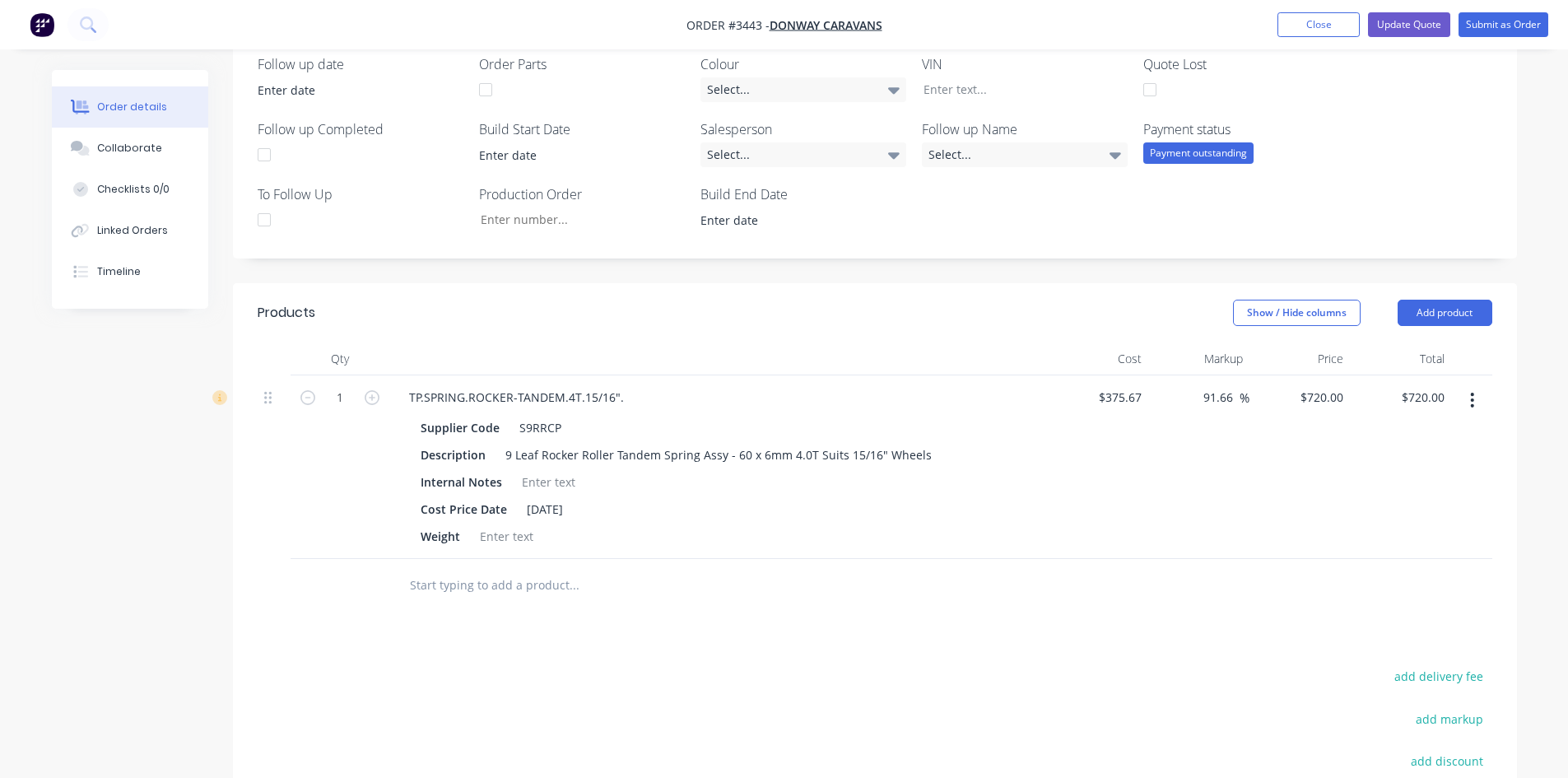
scroll to position [576, 0]
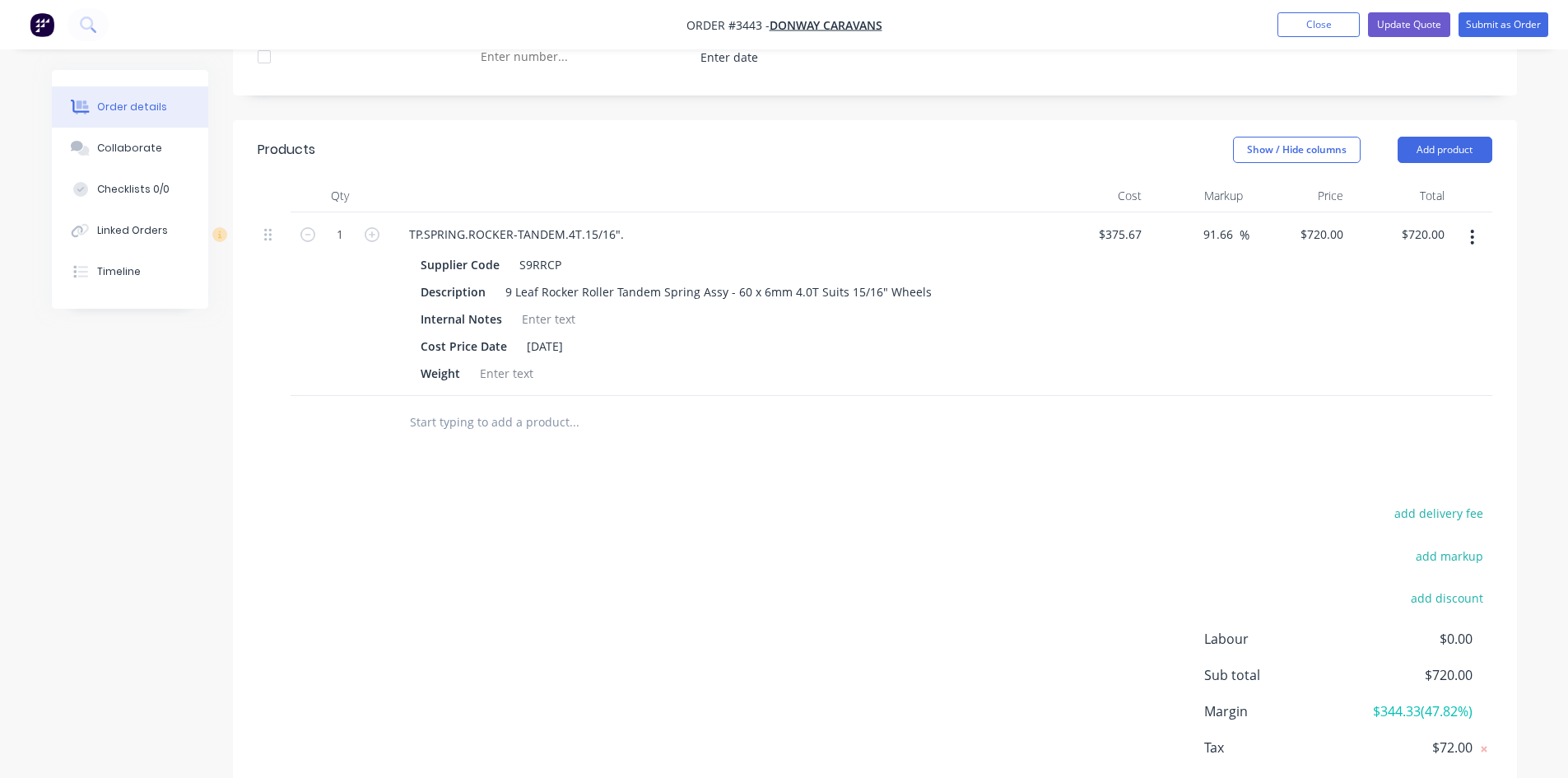
click at [1474, 246] on button "button" at bounding box center [1472, 237] width 39 height 30
click at [1405, 375] on div "Delete" at bounding box center [1414, 379] width 126 height 24
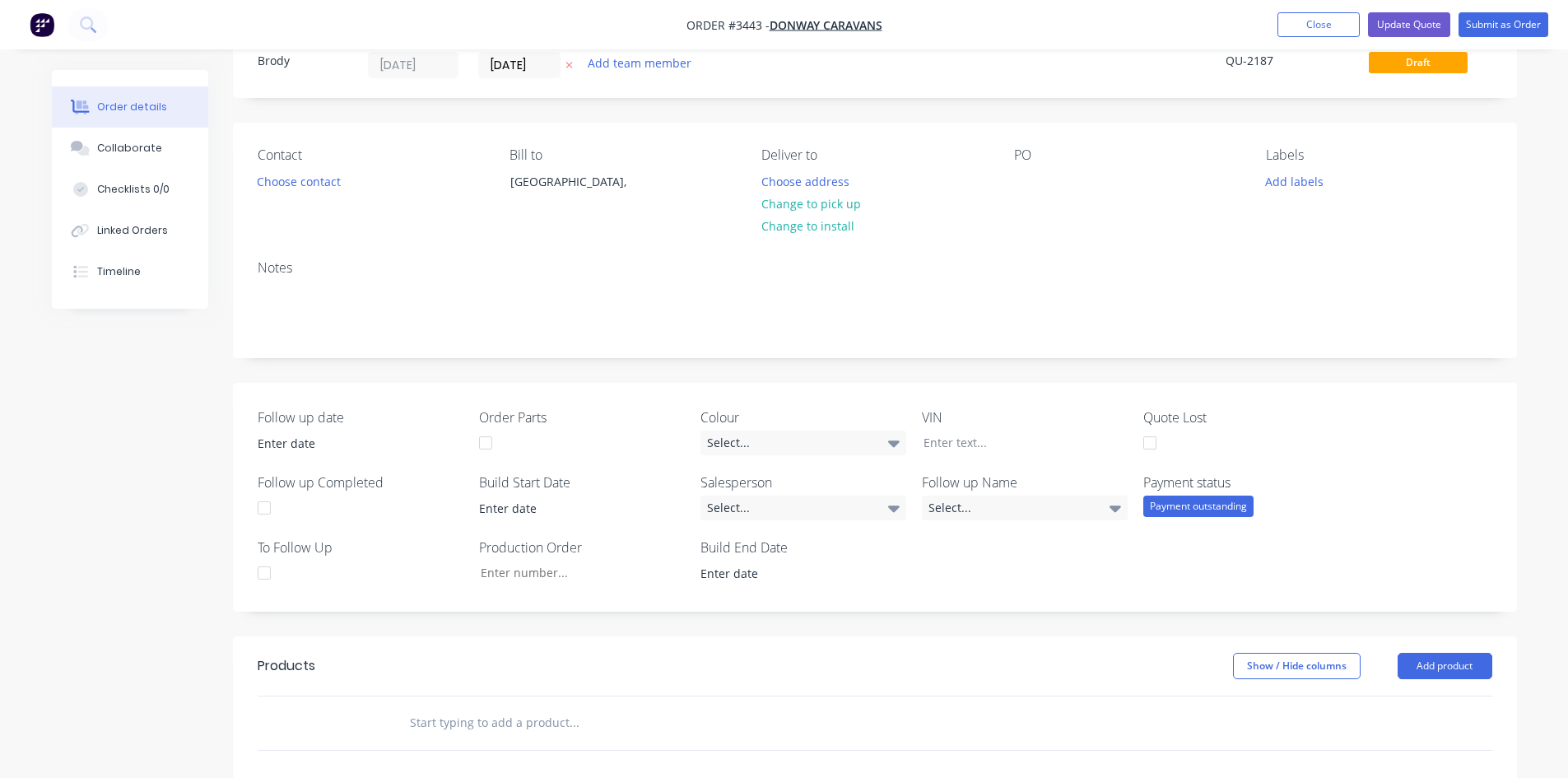
scroll to position [0, 0]
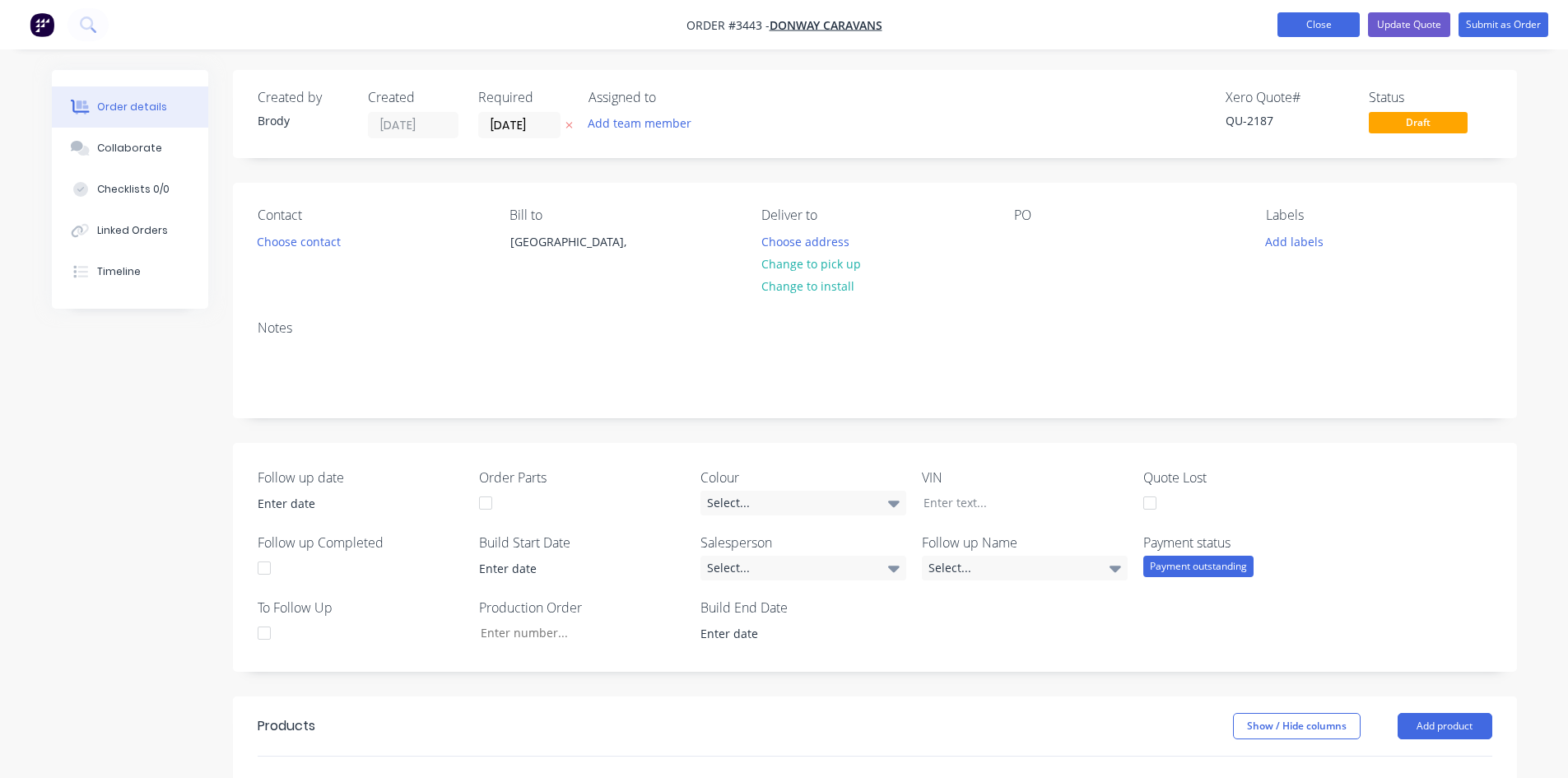
click at [1334, 29] on button "Close" at bounding box center [1319, 25] width 82 height 25
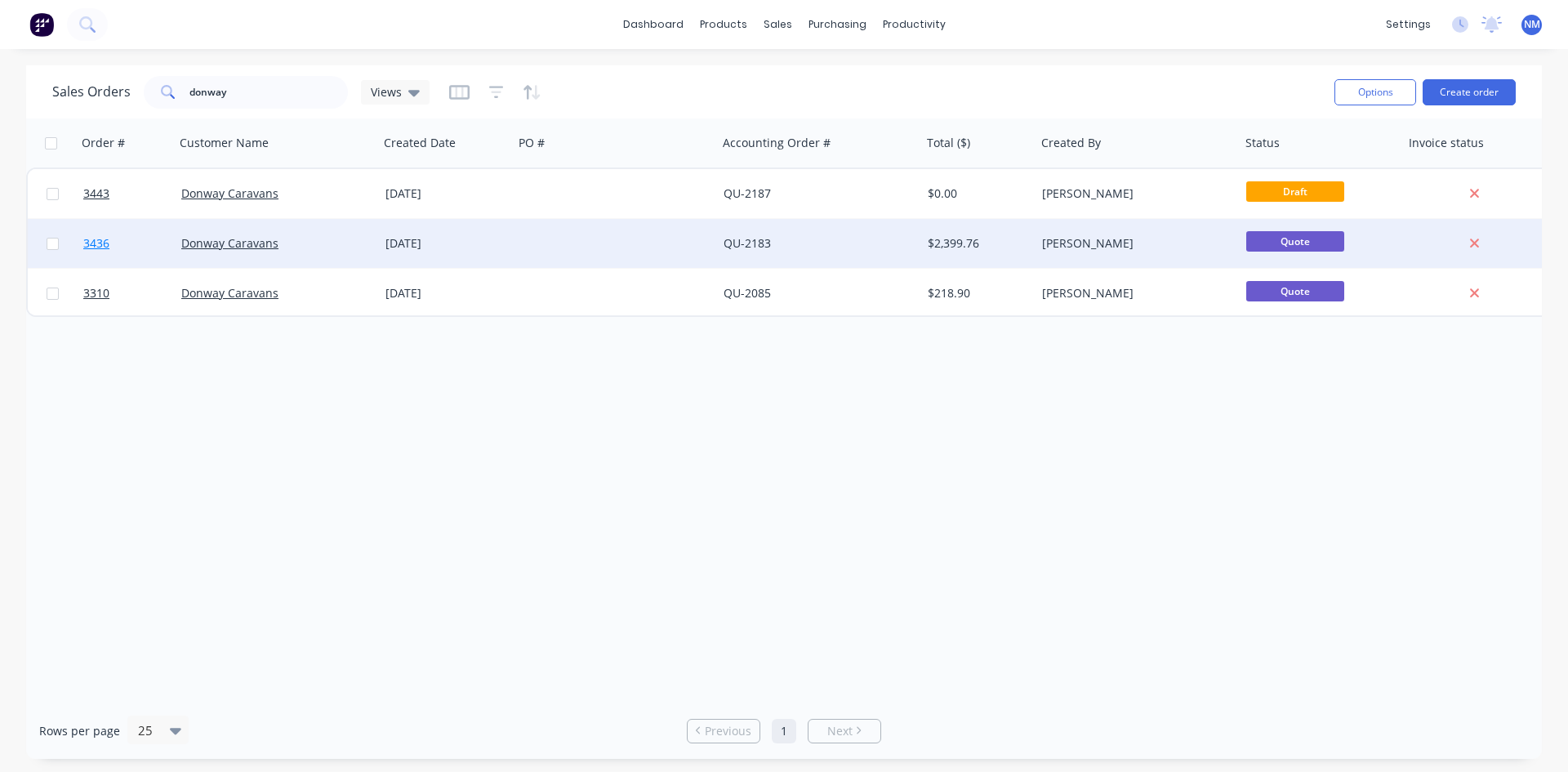
click at [105, 246] on span "3436" at bounding box center [97, 243] width 26 height 16
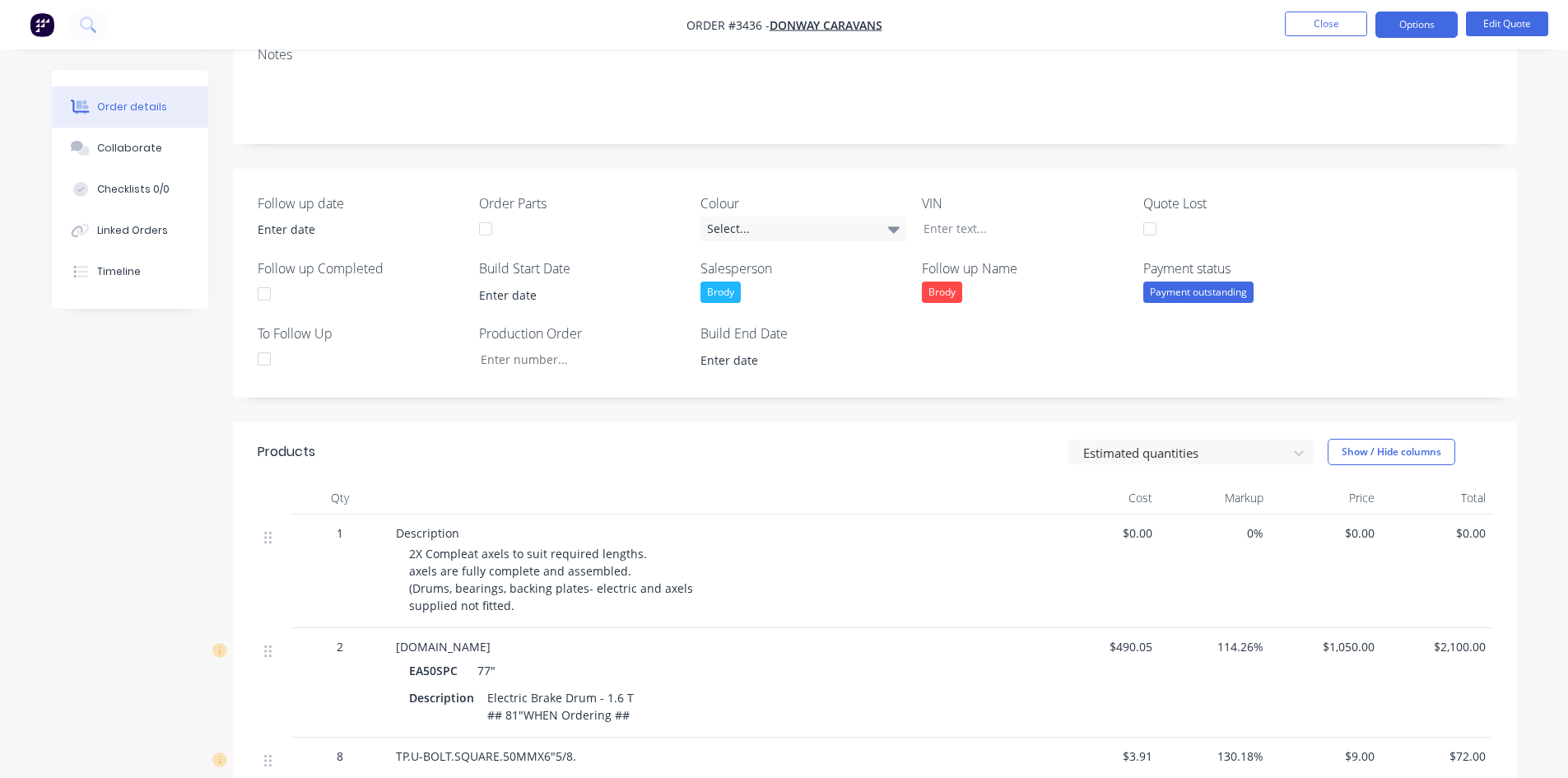
scroll to position [82, 0]
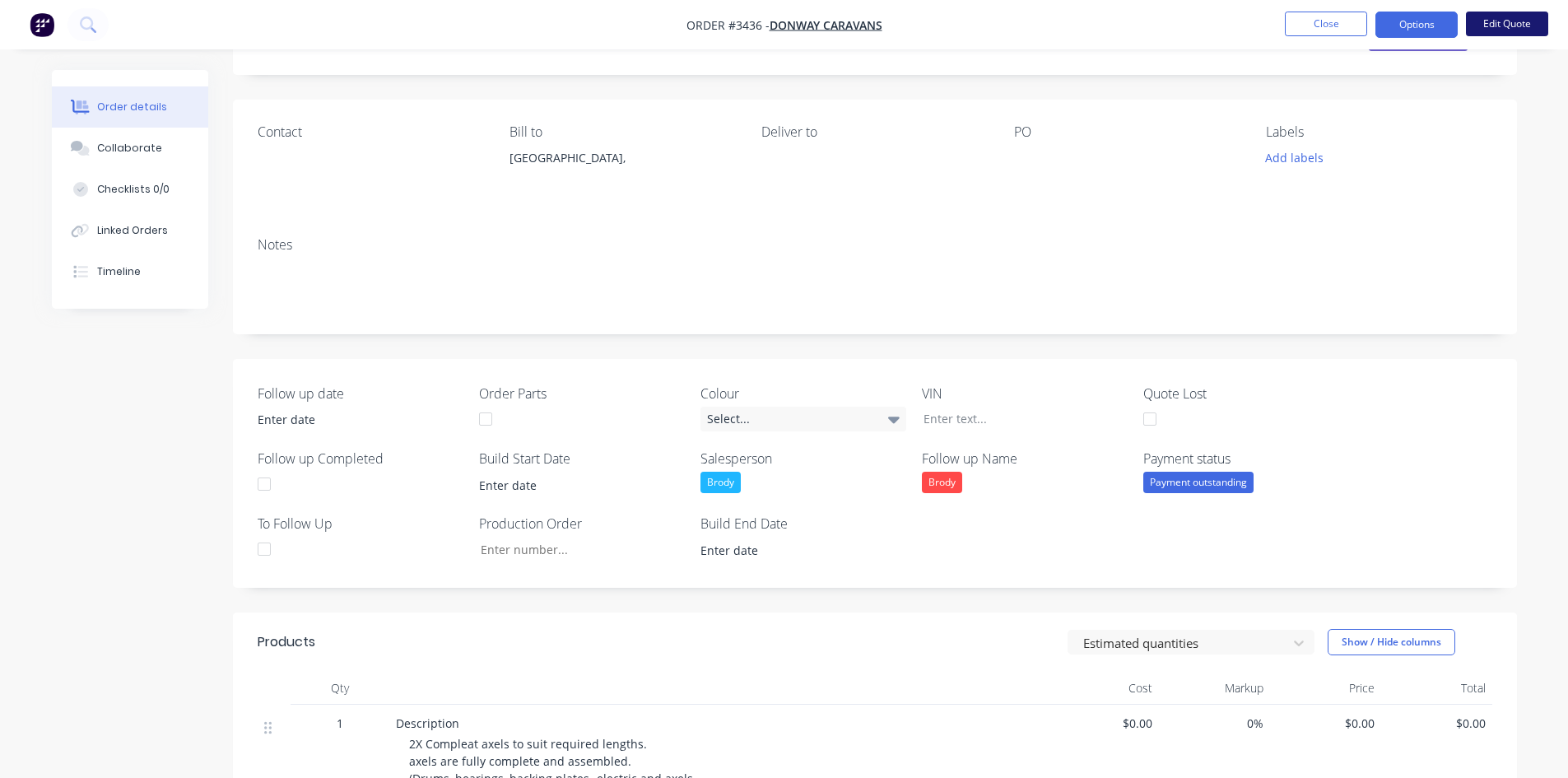
click at [1504, 31] on button "Edit Quote" at bounding box center [1507, 24] width 82 height 25
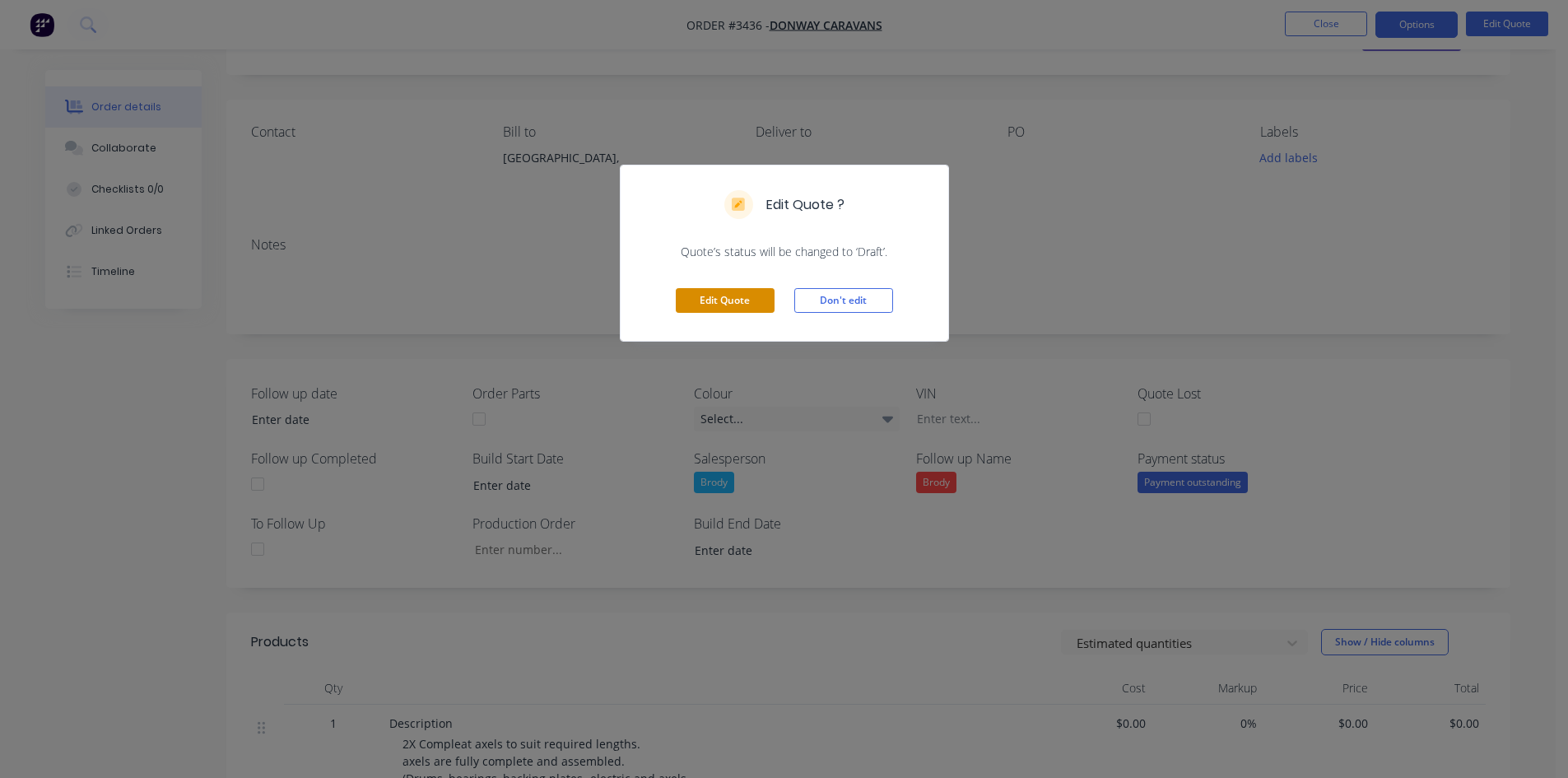
click at [715, 303] on button "Edit Quote" at bounding box center [725, 301] width 99 height 25
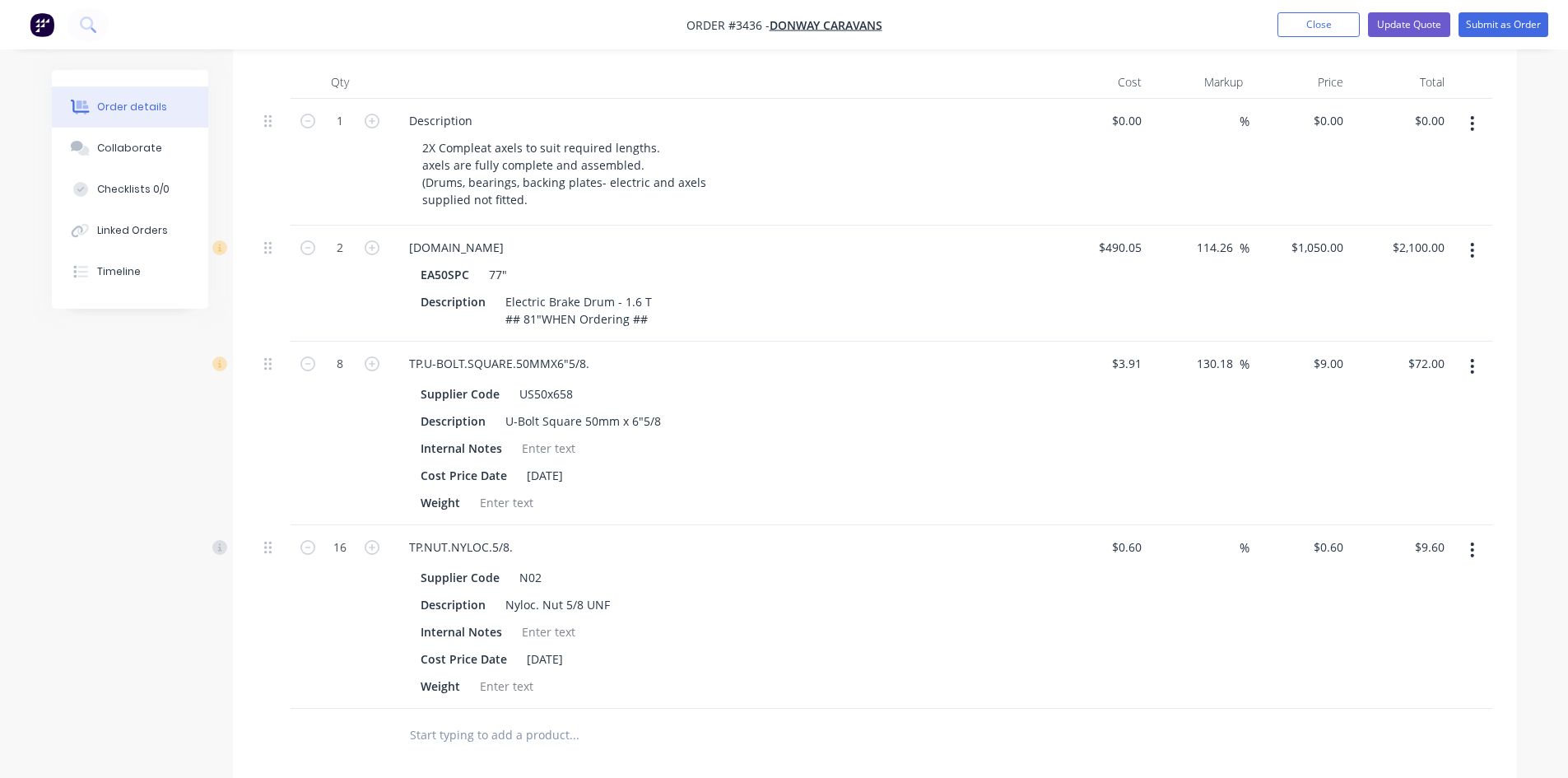
scroll to position [494, 0]
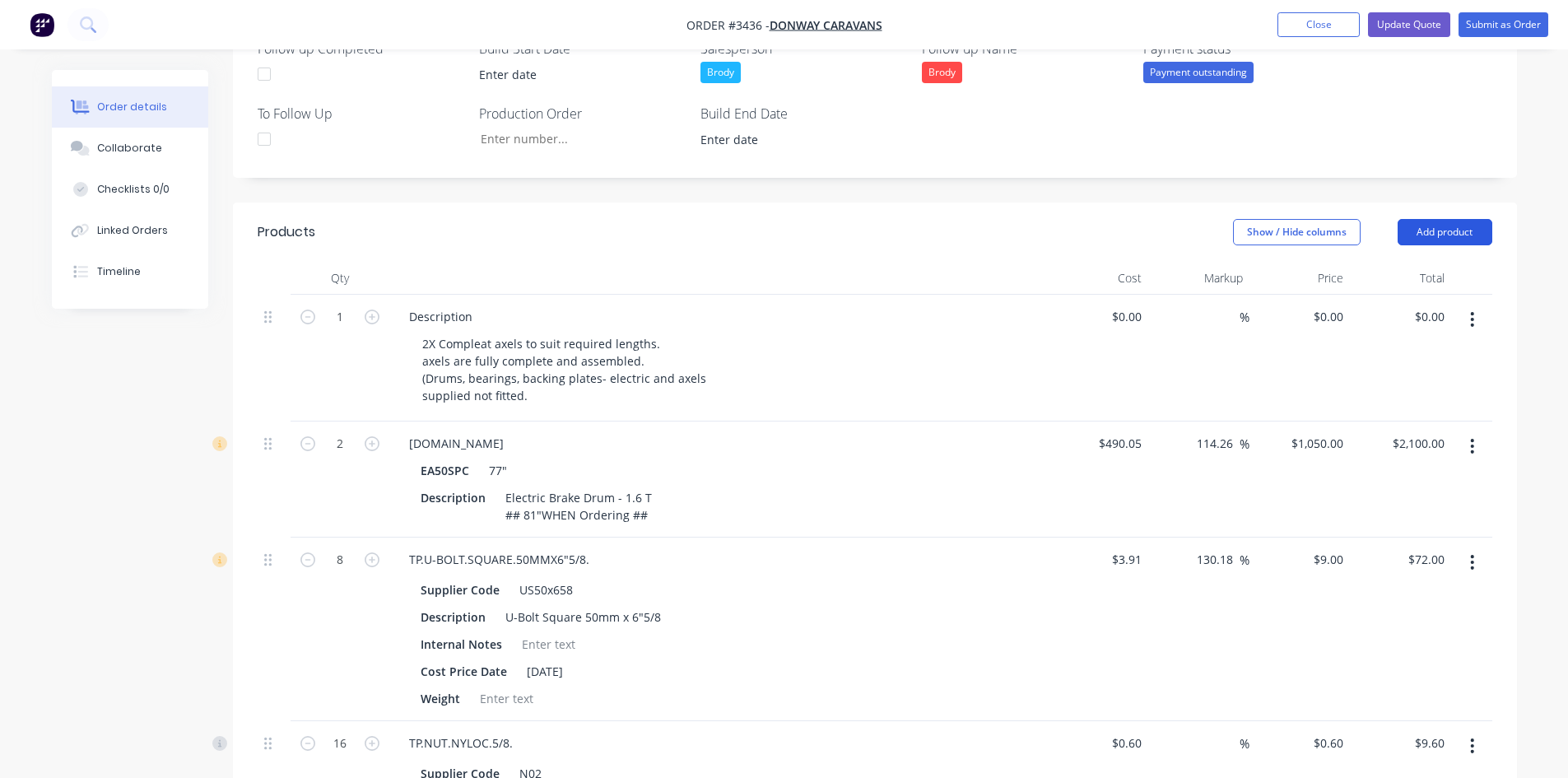
click at [1462, 229] on button "Add product" at bounding box center [1445, 232] width 95 height 27
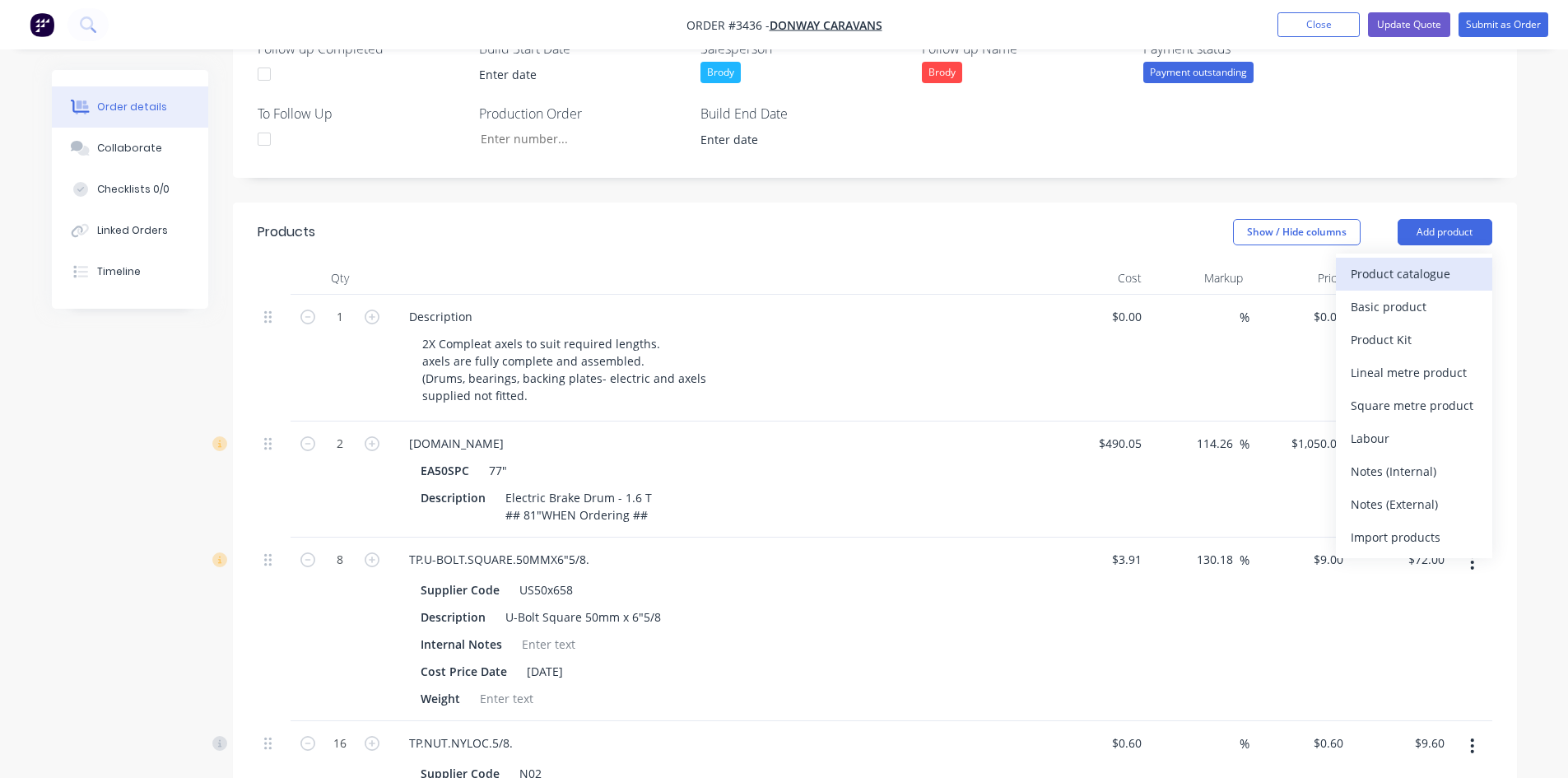
click at [1372, 281] on div "Product catalogue" at bounding box center [1414, 273] width 126 height 24
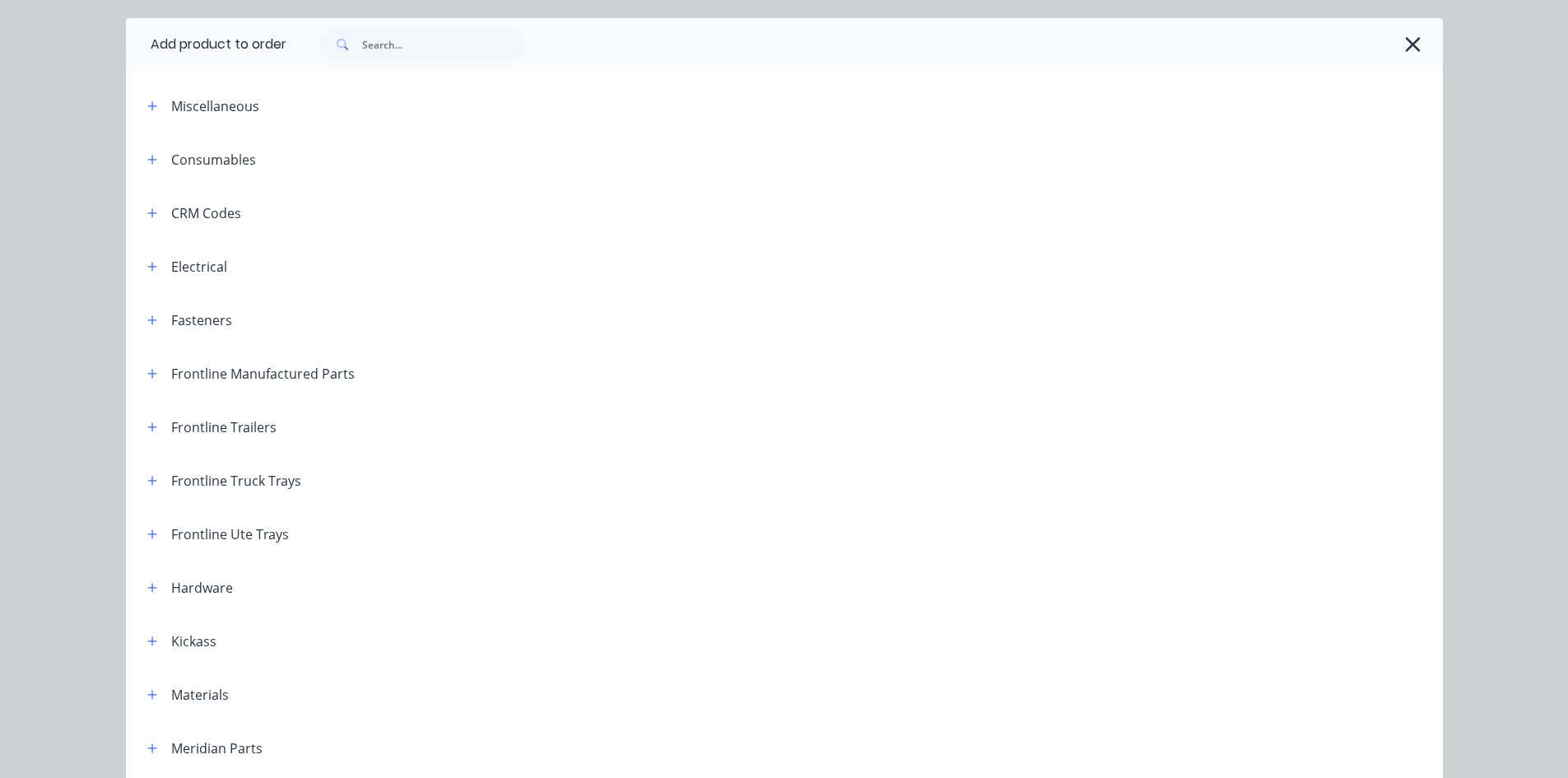
scroll to position [0, 0]
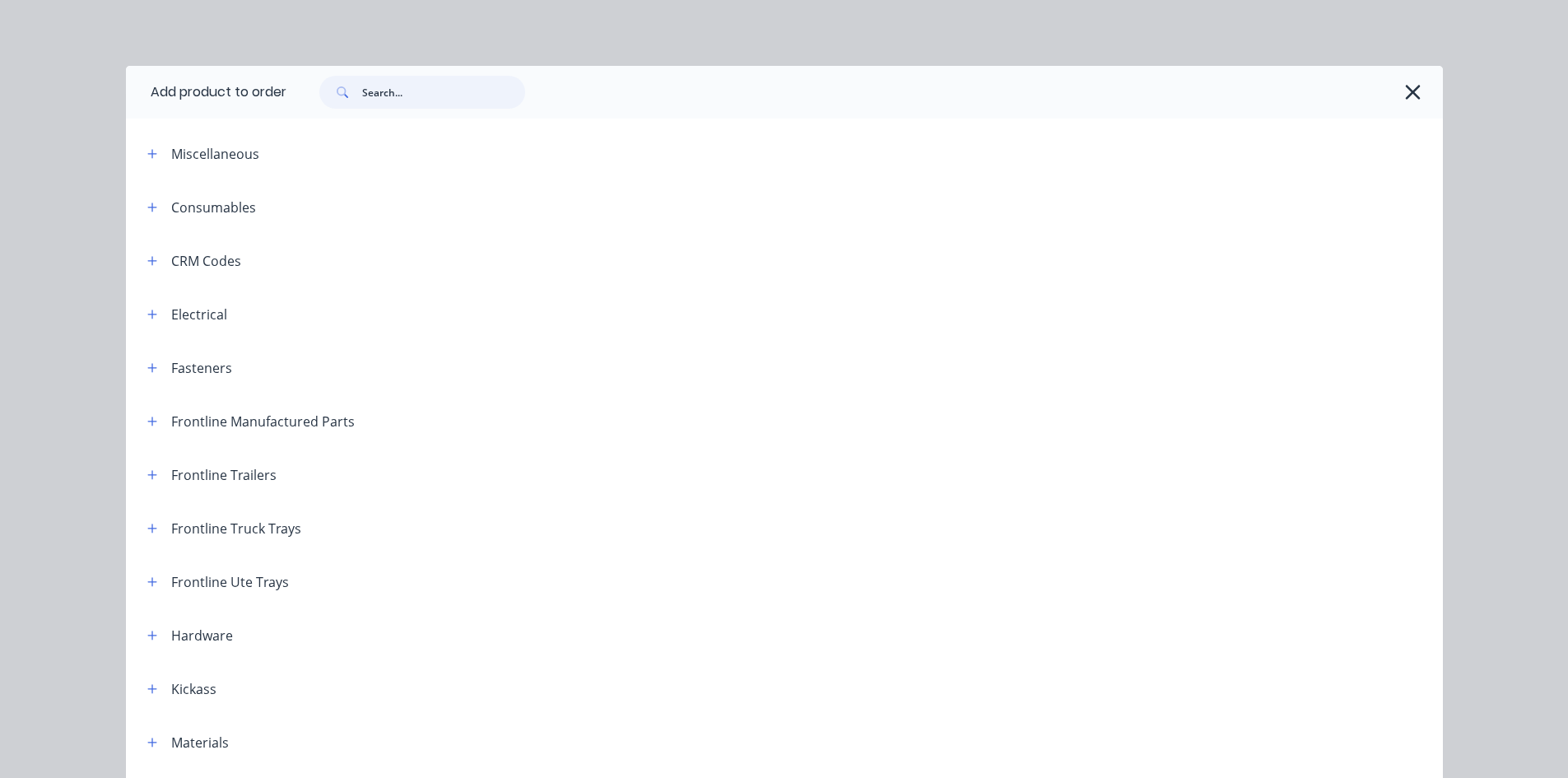
click at [412, 89] on input "text" at bounding box center [444, 92] width 163 height 33
paste input "TP.SPRING.ROCKER-TANDEM.4T.15/16"."
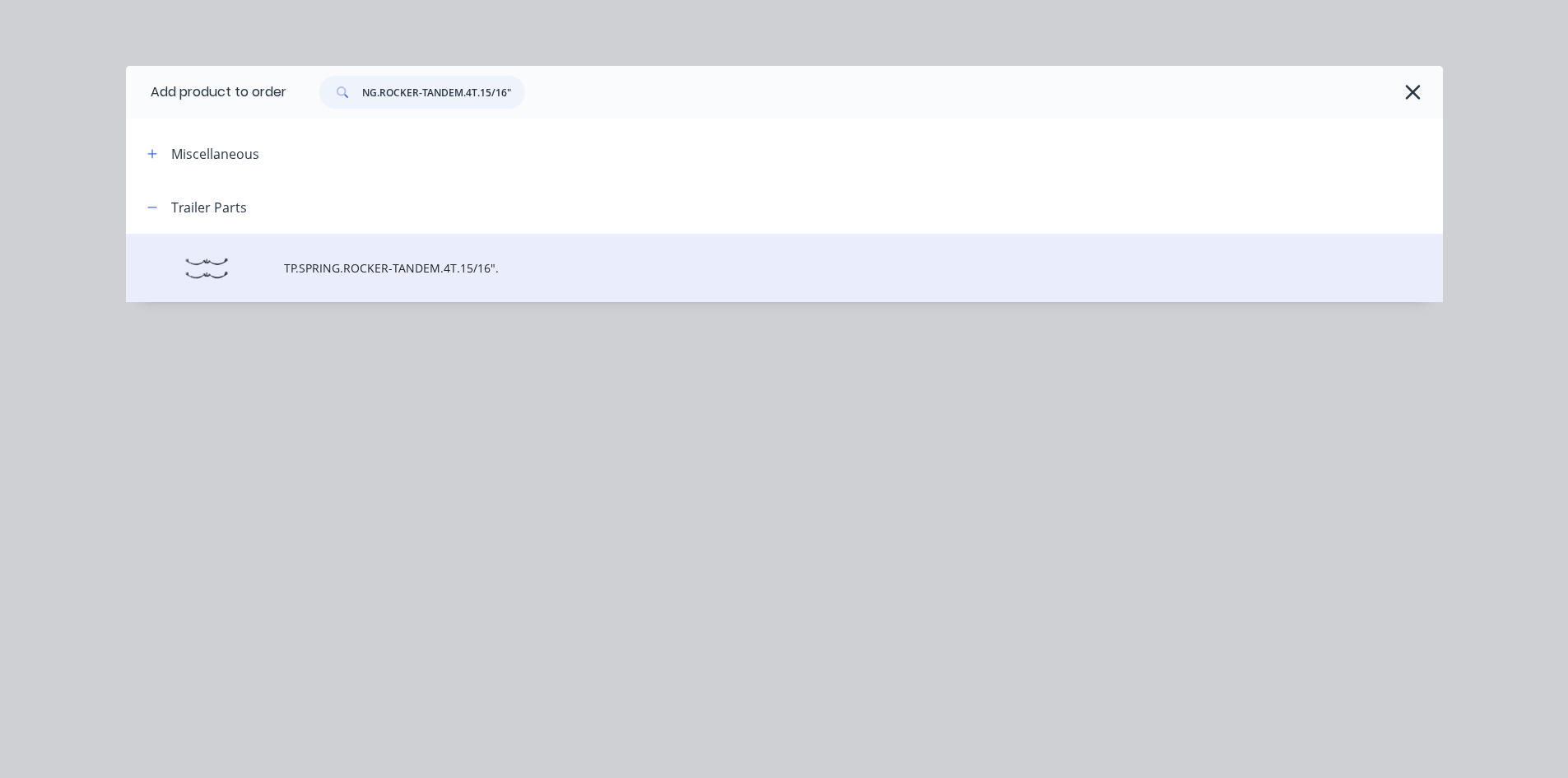
type input "TP.SPRING.ROCKER-TANDEM.4T.15/16"."
click at [390, 260] on span "TP.SPRING.ROCKER-TANDEM.4T.15/16"." at bounding box center [747, 268] width 927 height 17
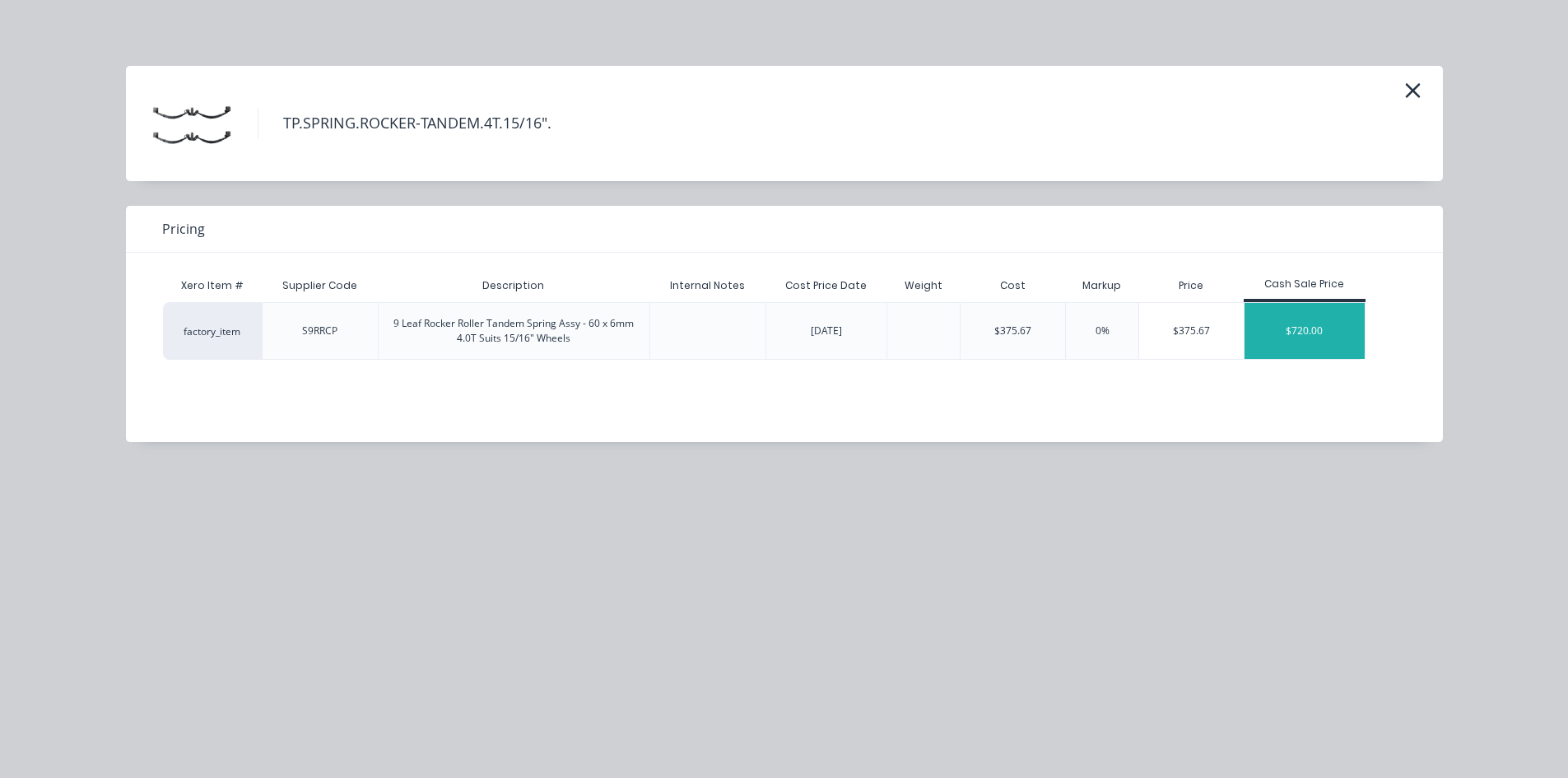
click at [1286, 340] on div "$720.00" at bounding box center [1304, 330] width 121 height 56
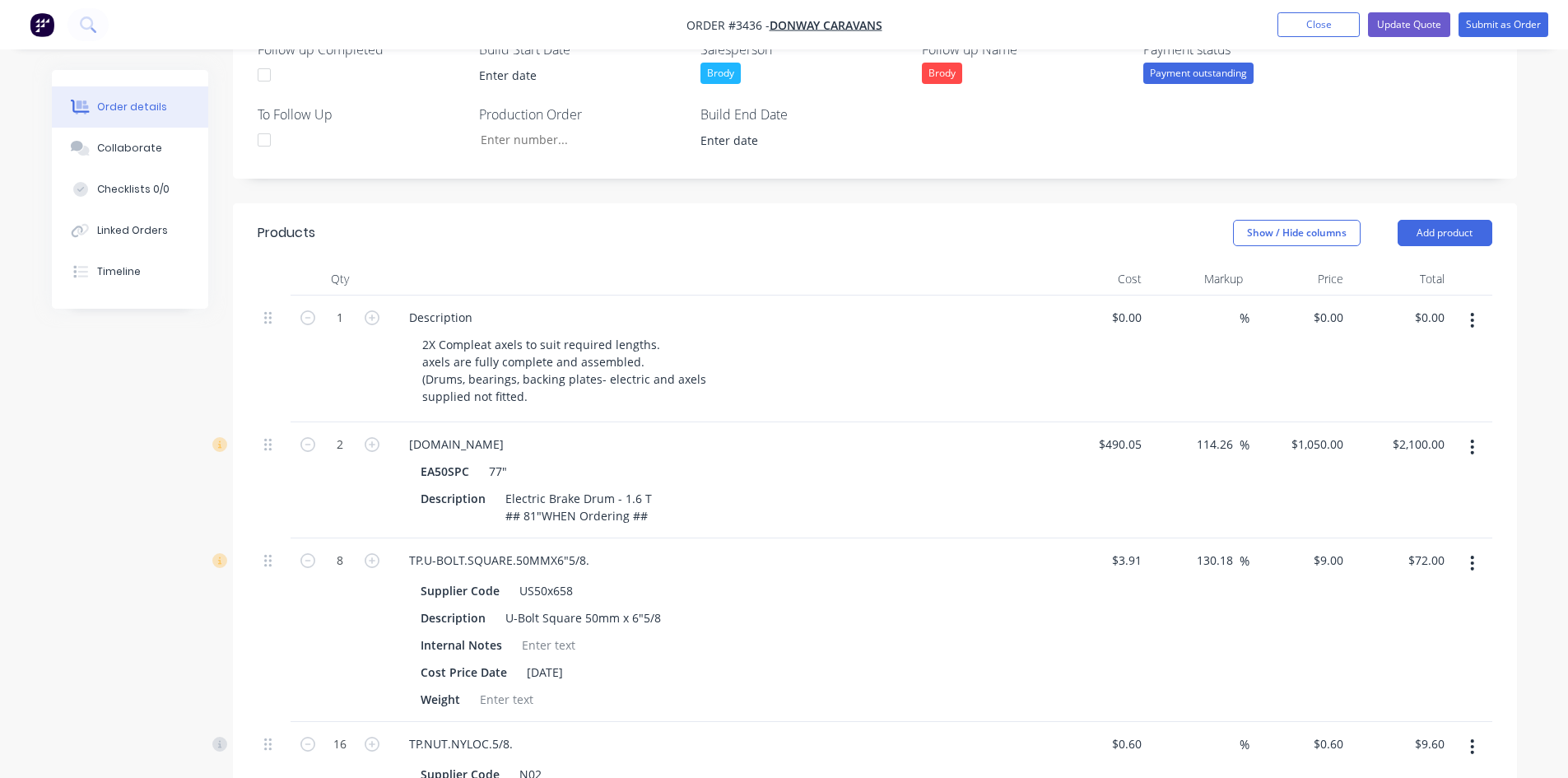
scroll to position [494, 0]
click at [506, 470] on div "EA50SPC 77"" at bounding box center [718, 470] width 596 height 24
drag, startPoint x: 506, startPoint y: 473, endPoint x: 478, endPoint y: 472, distance: 28.0
click at [478, 472] on div "EA50SPC 77"" at bounding box center [718, 470] width 596 height 24
click at [501, 470] on div "77"" at bounding box center [495, 470] width 25 height 24
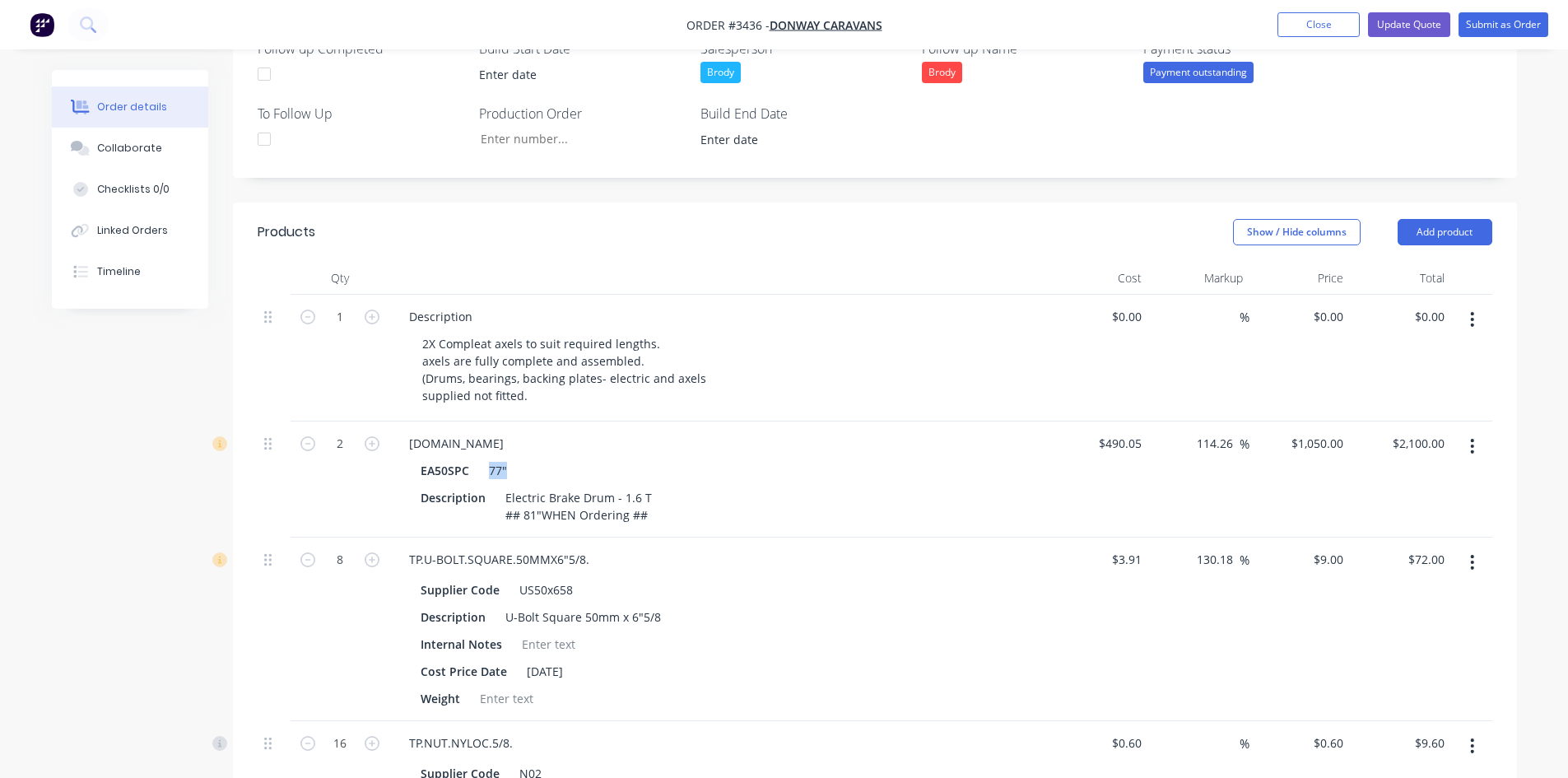
drag, startPoint x: 506, startPoint y: 466, endPoint x: 478, endPoint y: 466, distance: 28.0
click at [478, 466] on div "EA50SPC 77"" at bounding box center [718, 470] width 596 height 24
click at [499, 470] on div "77"" at bounding box center [495, 470] width 25 height 24
drag, startPoint x: 508, startPoint y: 473, endPoint x: 481, endPoint y: 470, distance: 27.2
click at [496, 471] on div "EA50SPC 77"" at bounding box center [718, 470] width 596 height 24
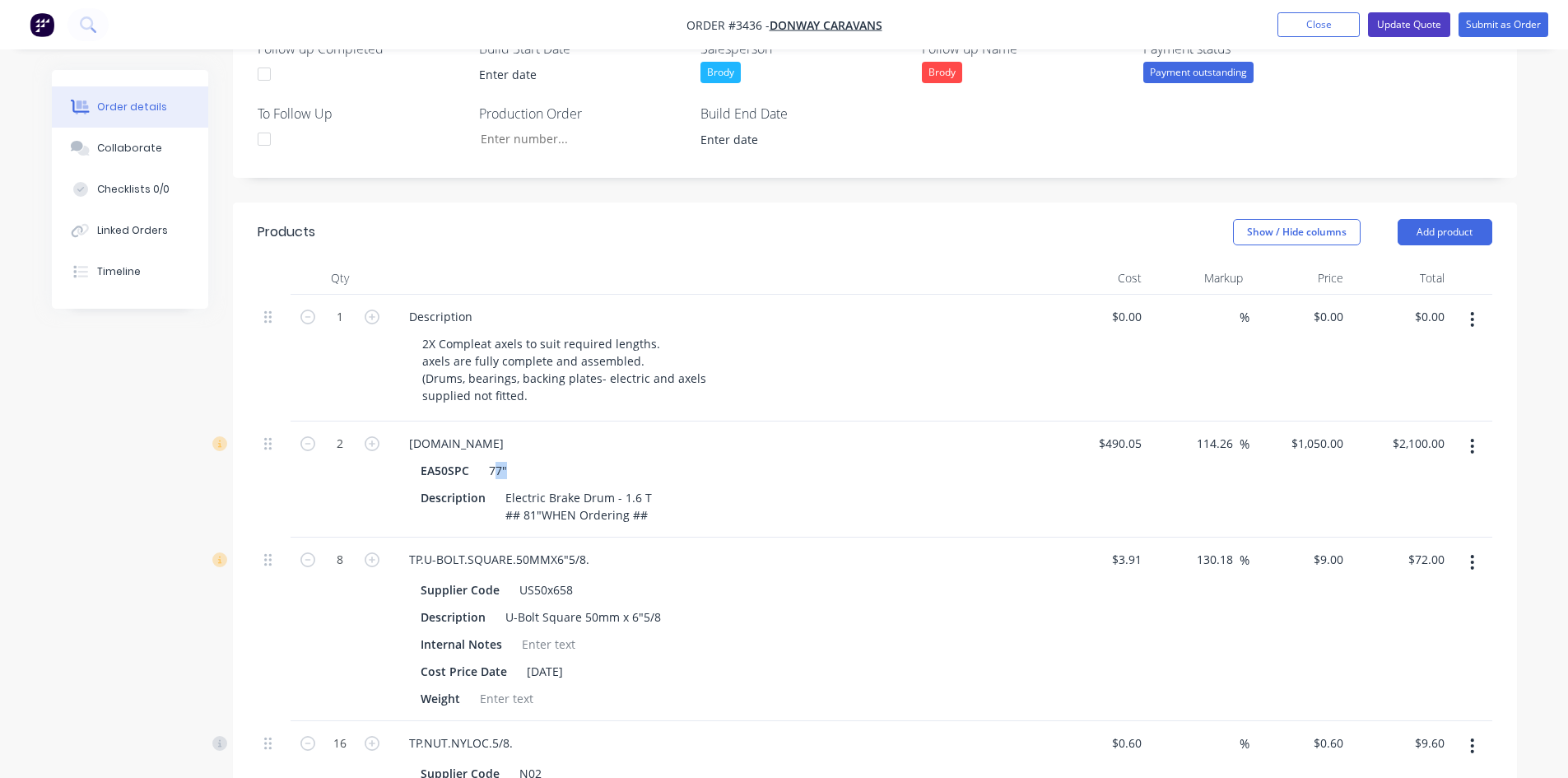
click at [1403, 23] on button "Update Quote" at bounding box center [1409, 25] width 82 height 25
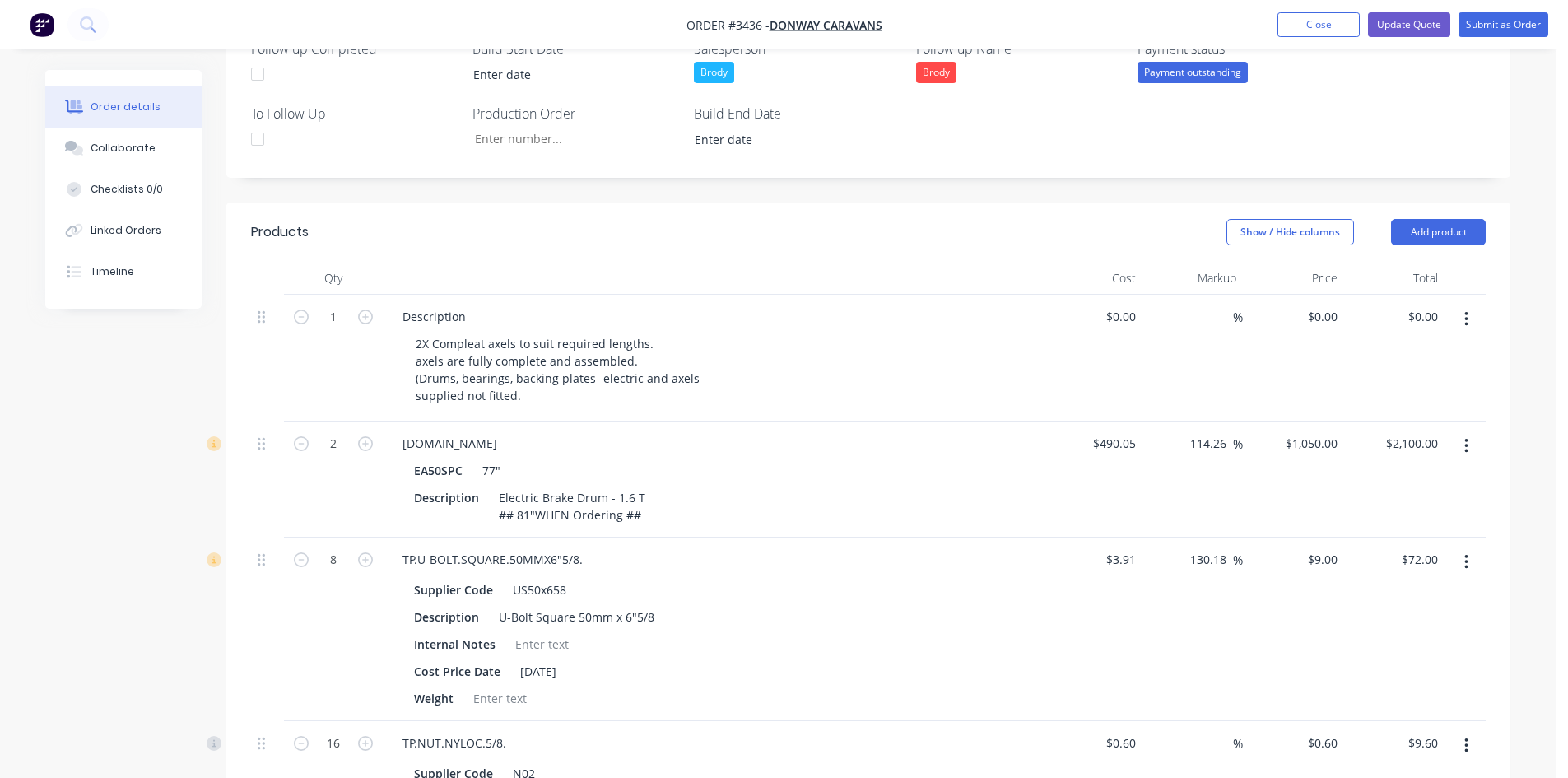
scroll to position [0, 0]
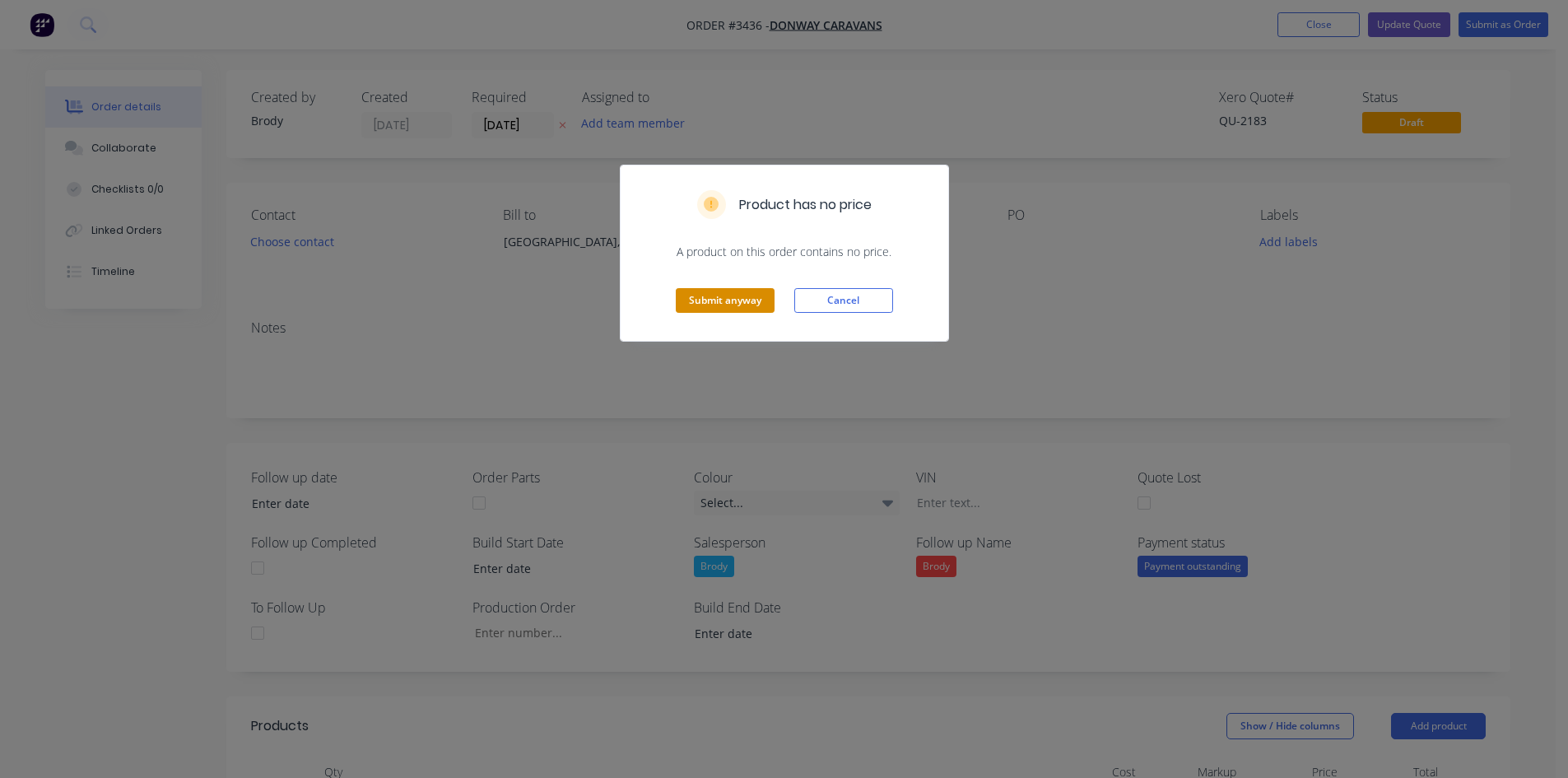
click at [733, 308] on button "Submit anyway" at bounding box center [725, 301] width 99 height 25
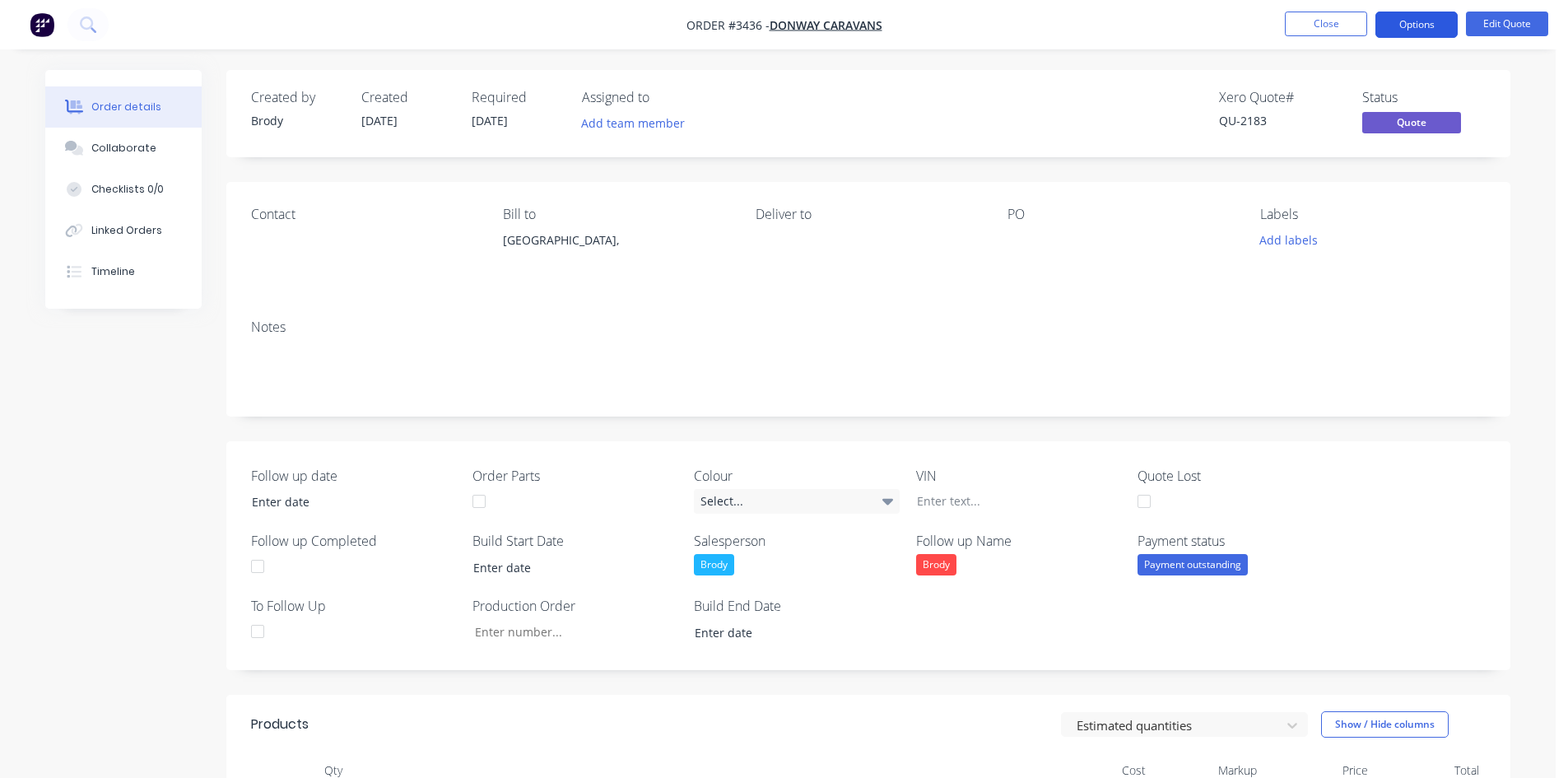
click at [1423, 27] on button "Options" at bounding box center [1417, 25] width 82 height 27
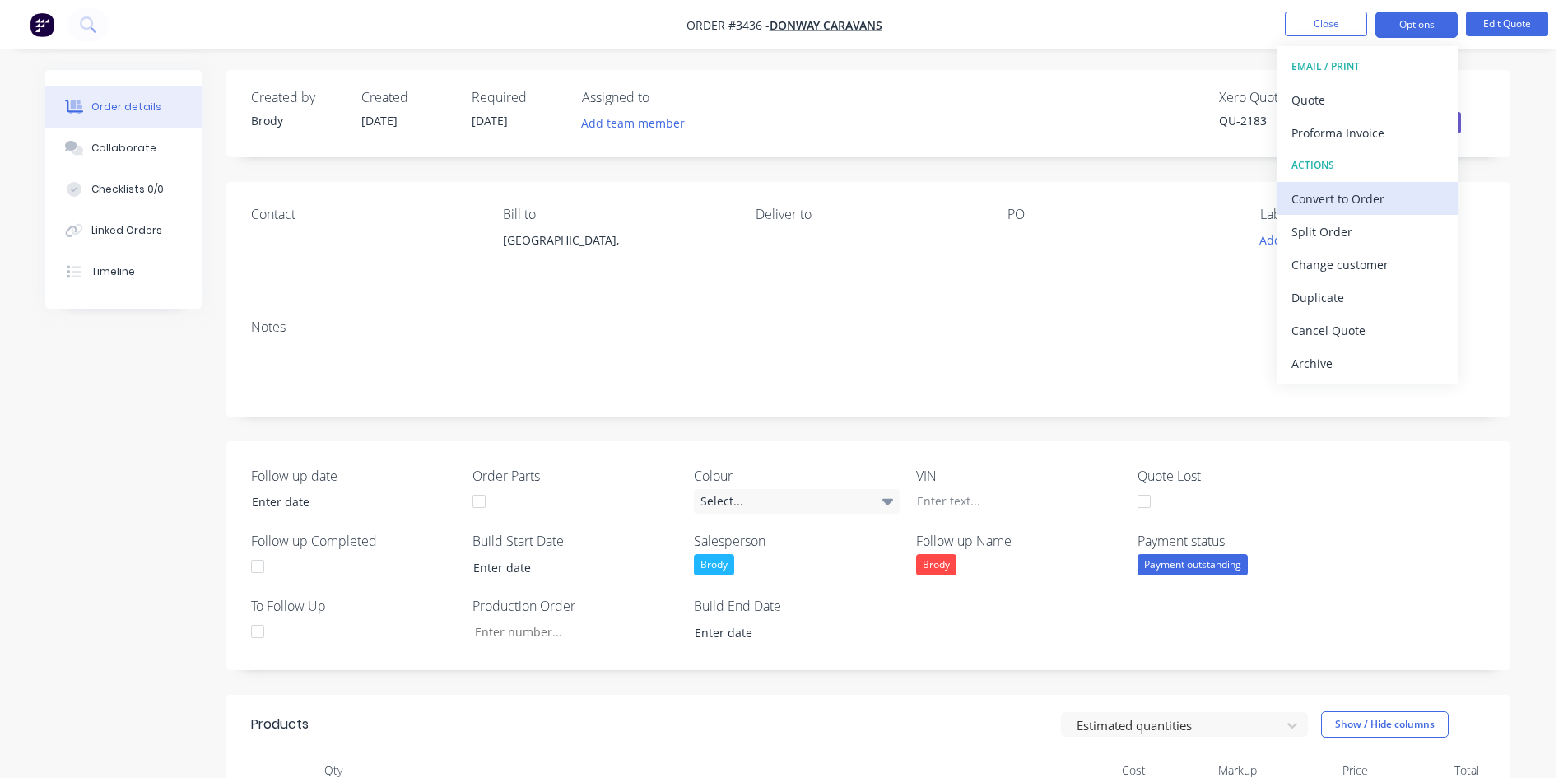
click at [1368, 200] on div "Convert to Order" at bounding box center [1368, 199] width 151 height 24
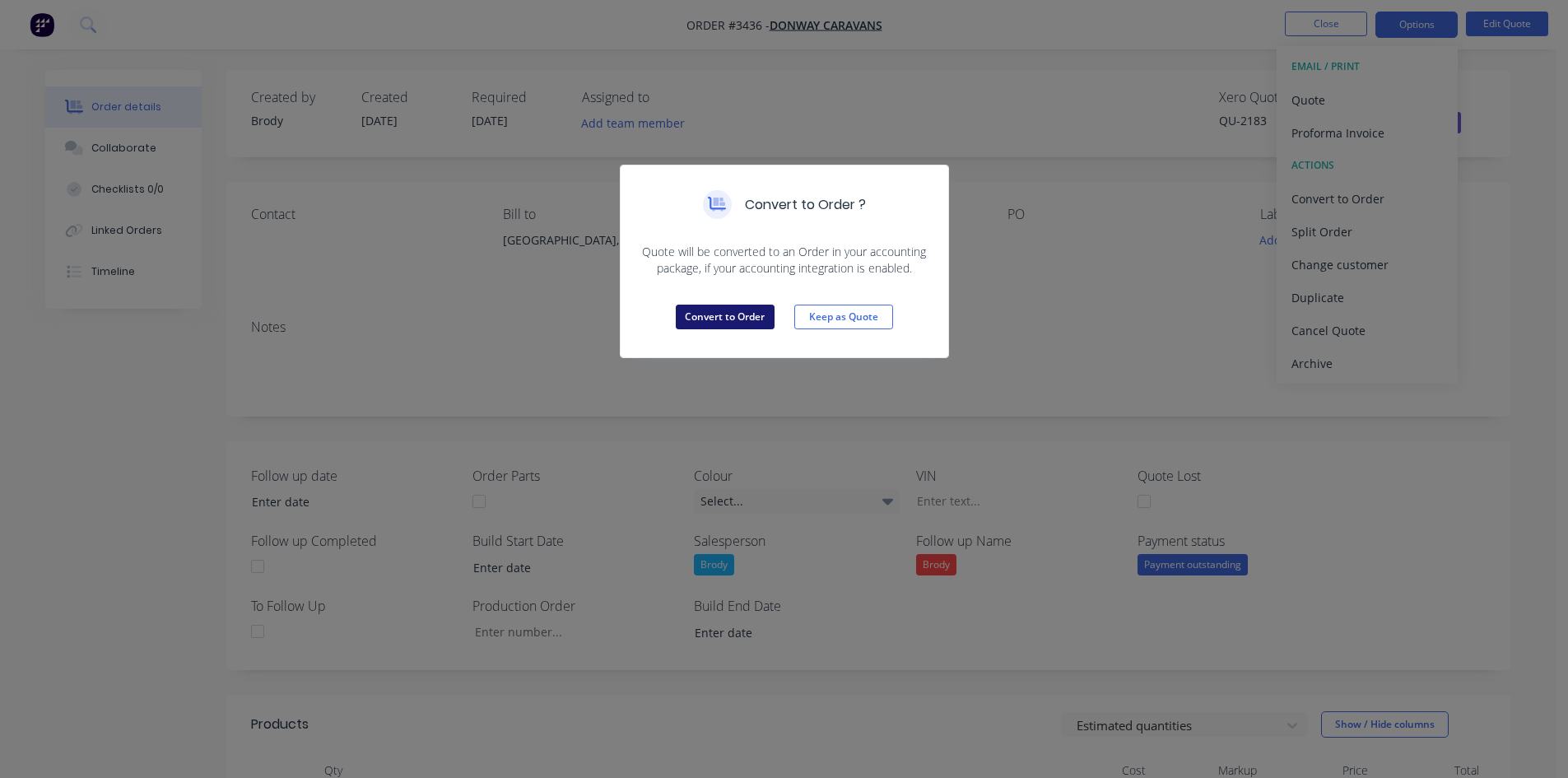
click at [706, 313] on button "Convert to Order" at bounding box center [725, 317] width 99 height 25
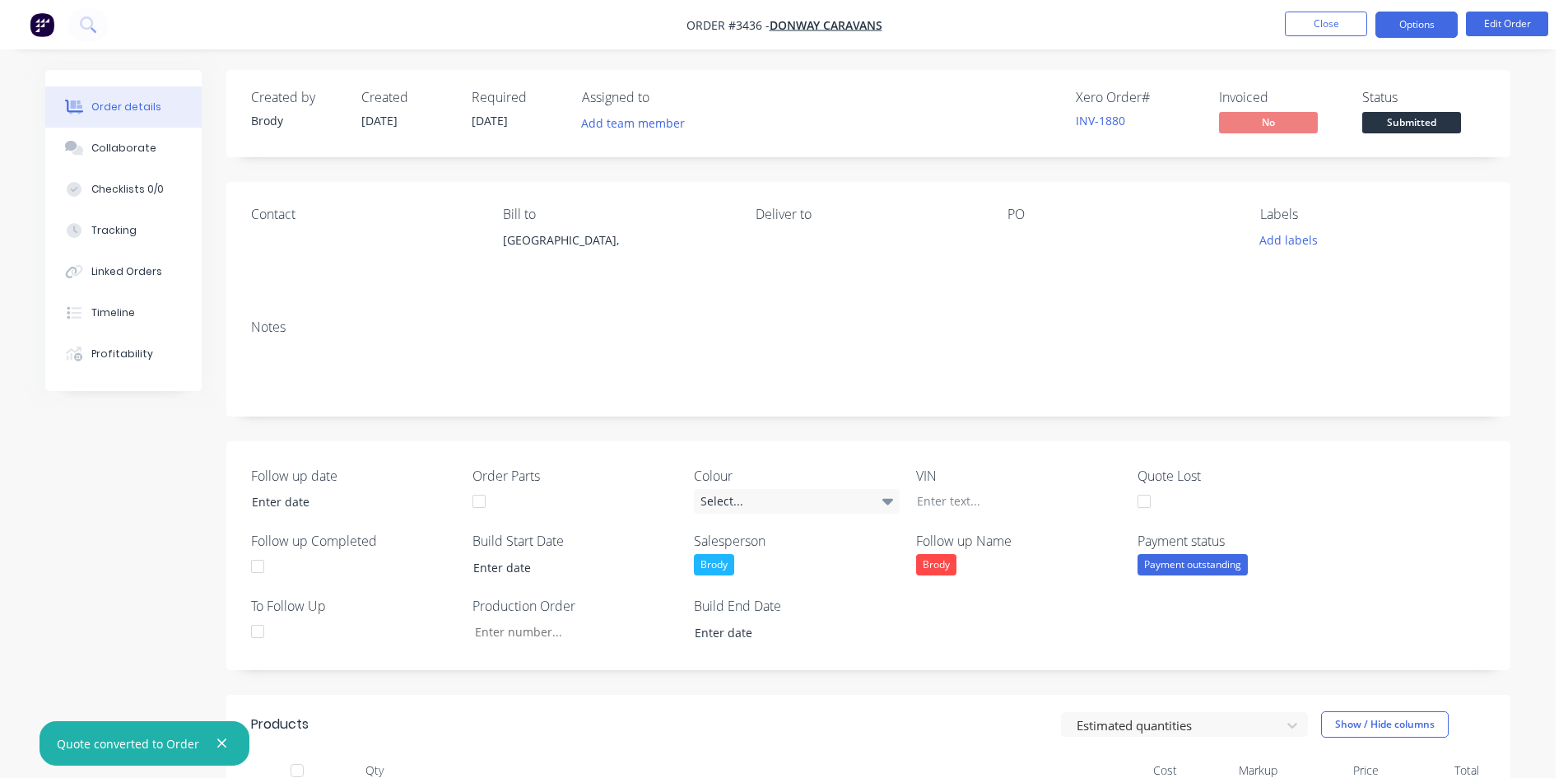
click at [1423, 23] on button "Options" at bounding box center [1417, 25] width 82 height 27
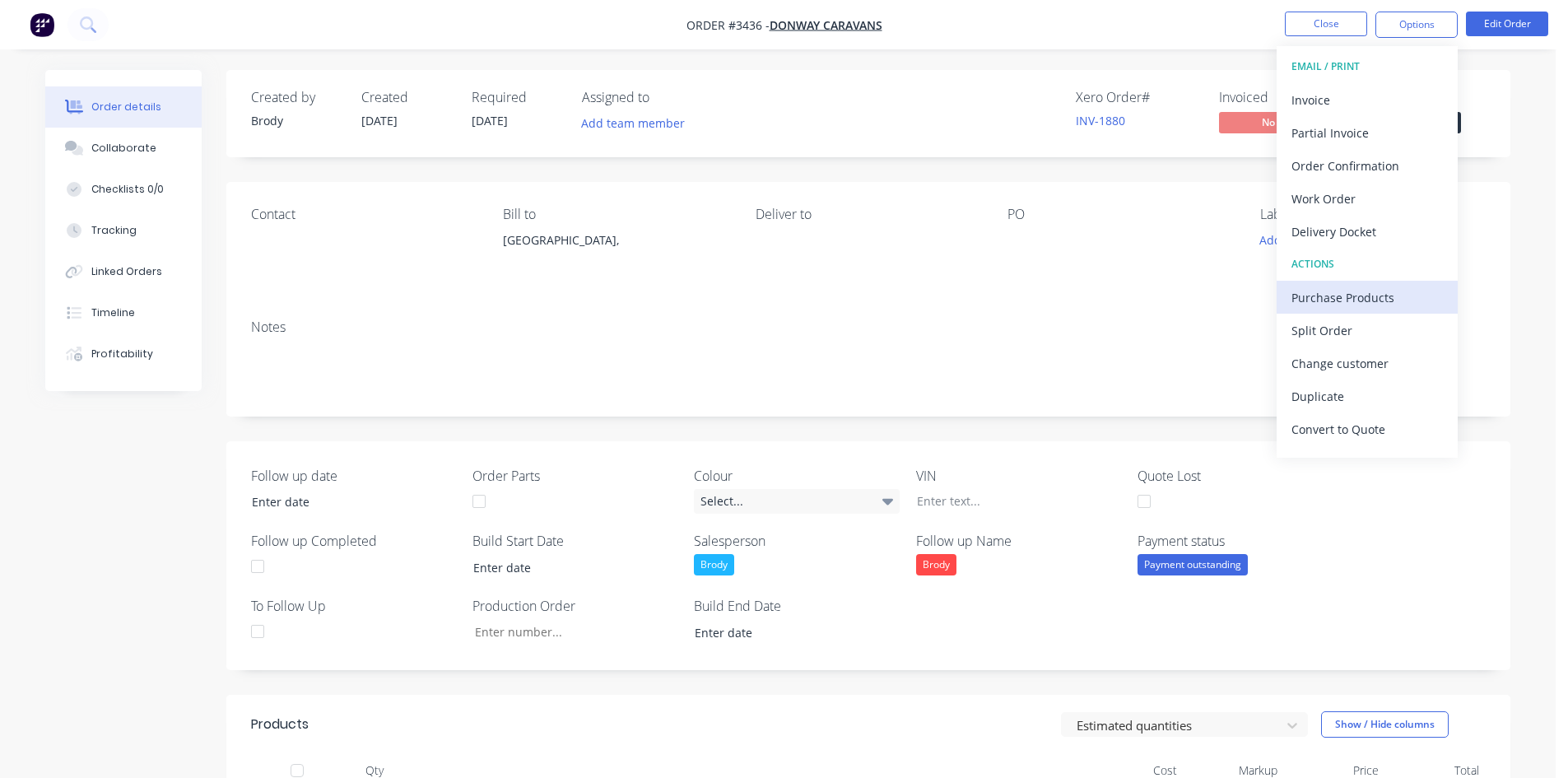
click at [1373, 298] on div "Purchase Products" at bounding box center [1368, 298] width 151 height 24
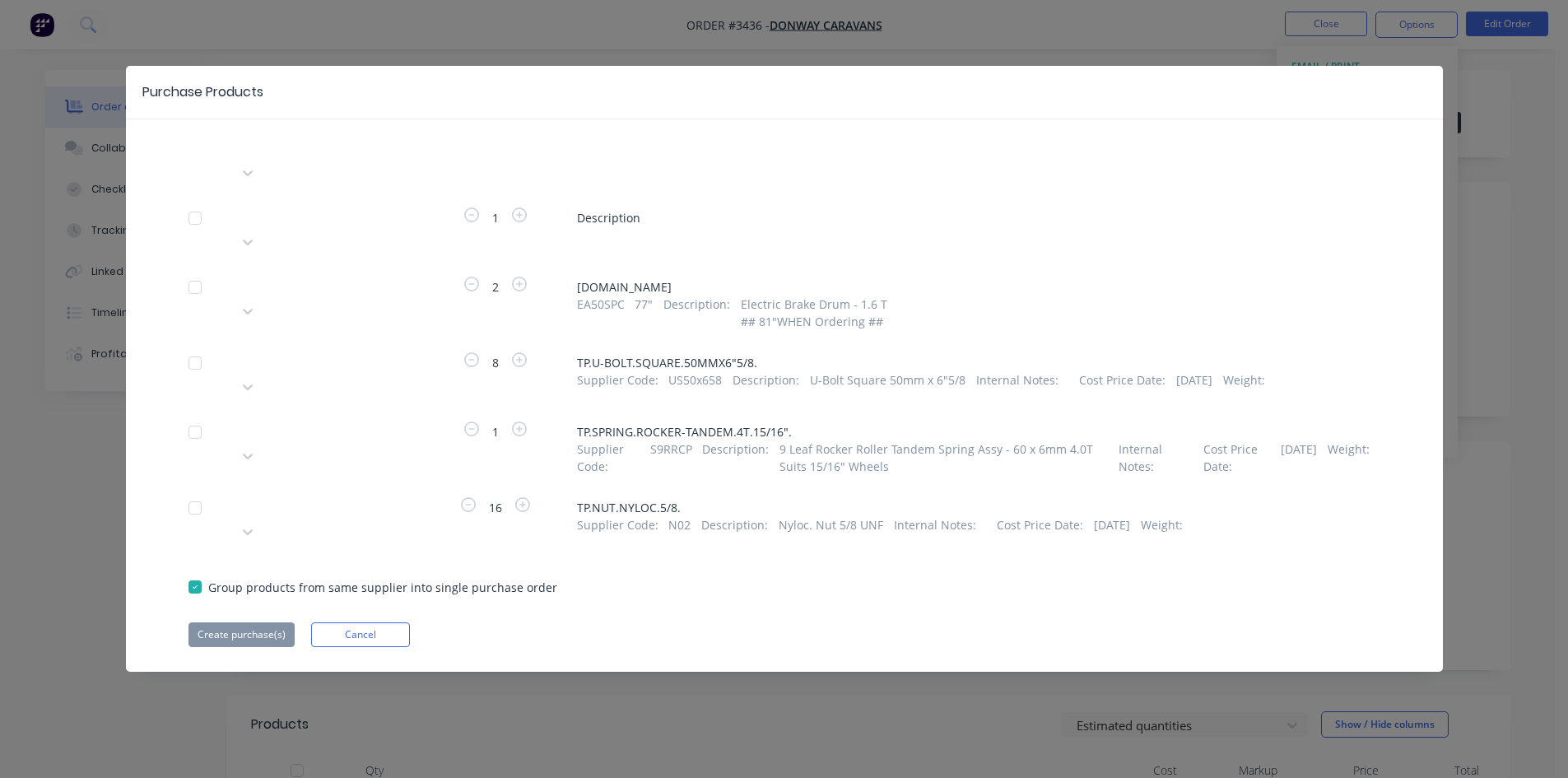
click at [201, 271] on div at bounding box center [195, 288] width 33 height 33
click at [254, 274] on div at bounding box center [356, 284] width 237 height 21
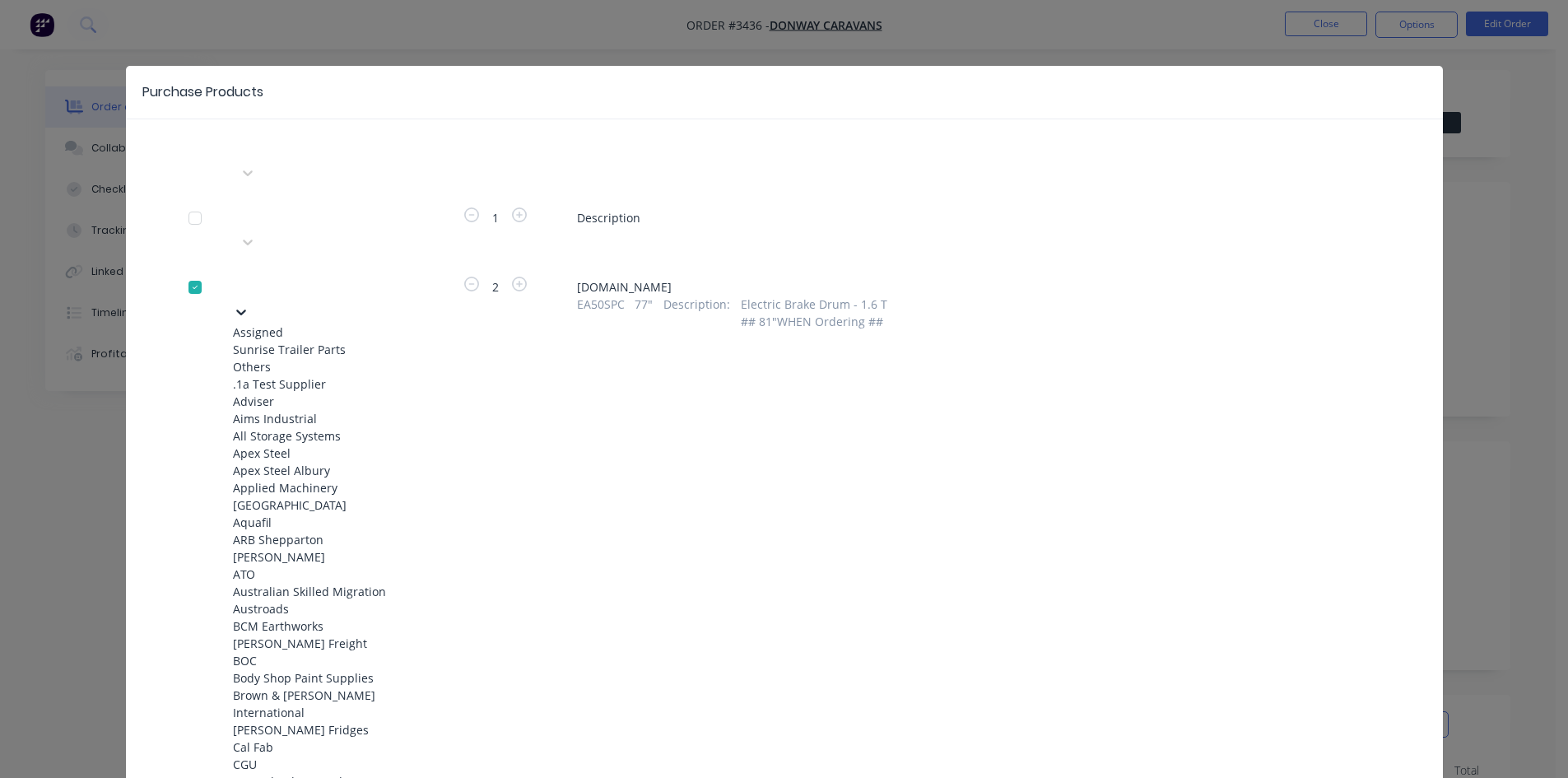
click at [328, 341] on div "Sunrise Trailer Parts" at bounding box center [323, 349] width 181 height 17
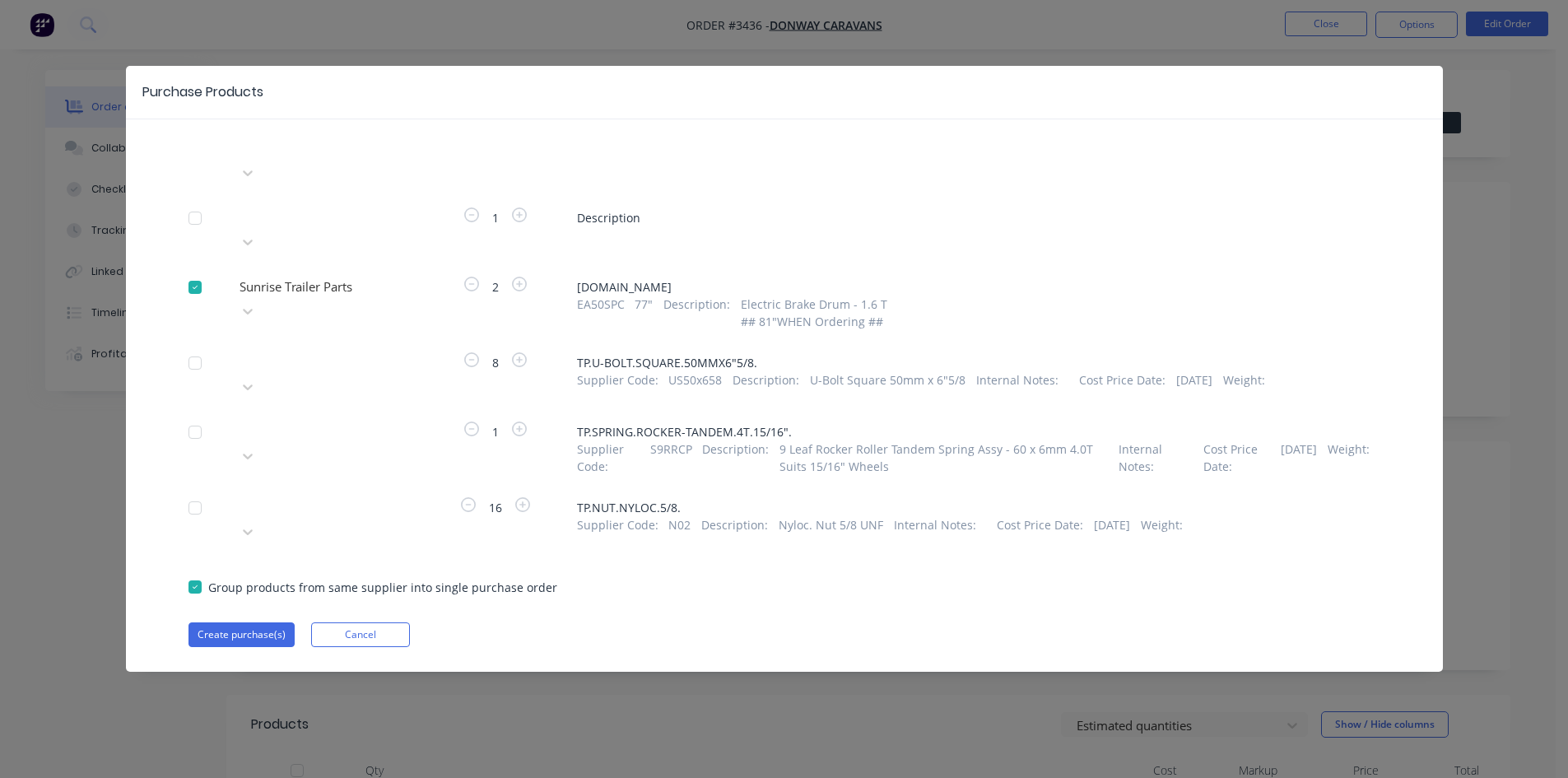
click at [191, 416] on div at bounding box center [195, 432] width 33 height 33
click at [334, 419] on div at bounding box center [356, 429] width 237 height 21
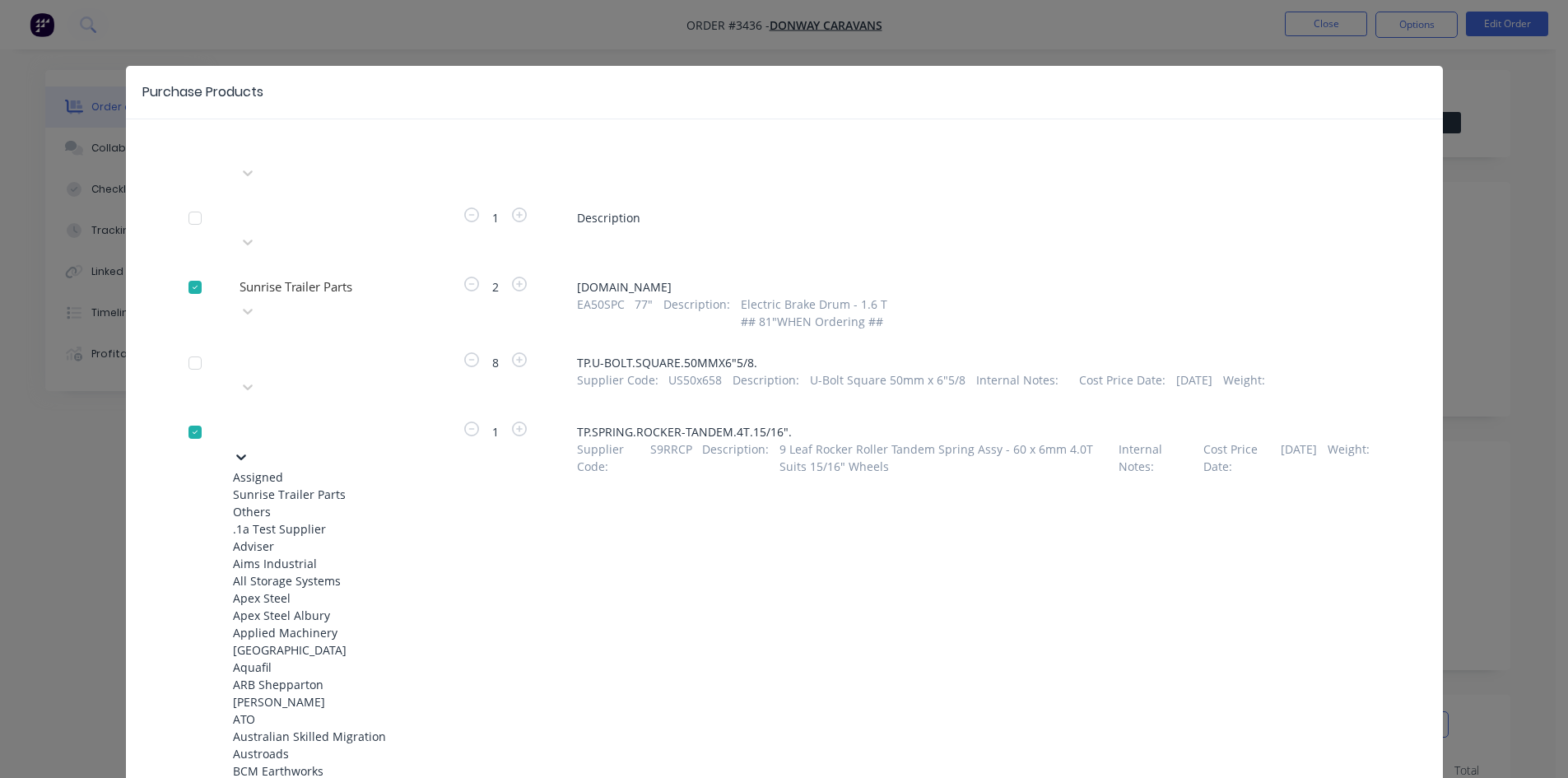
click at [336, 485] on div "Sunrise Trailer Parts" at bounding box center [323, 494] width 181 height 17
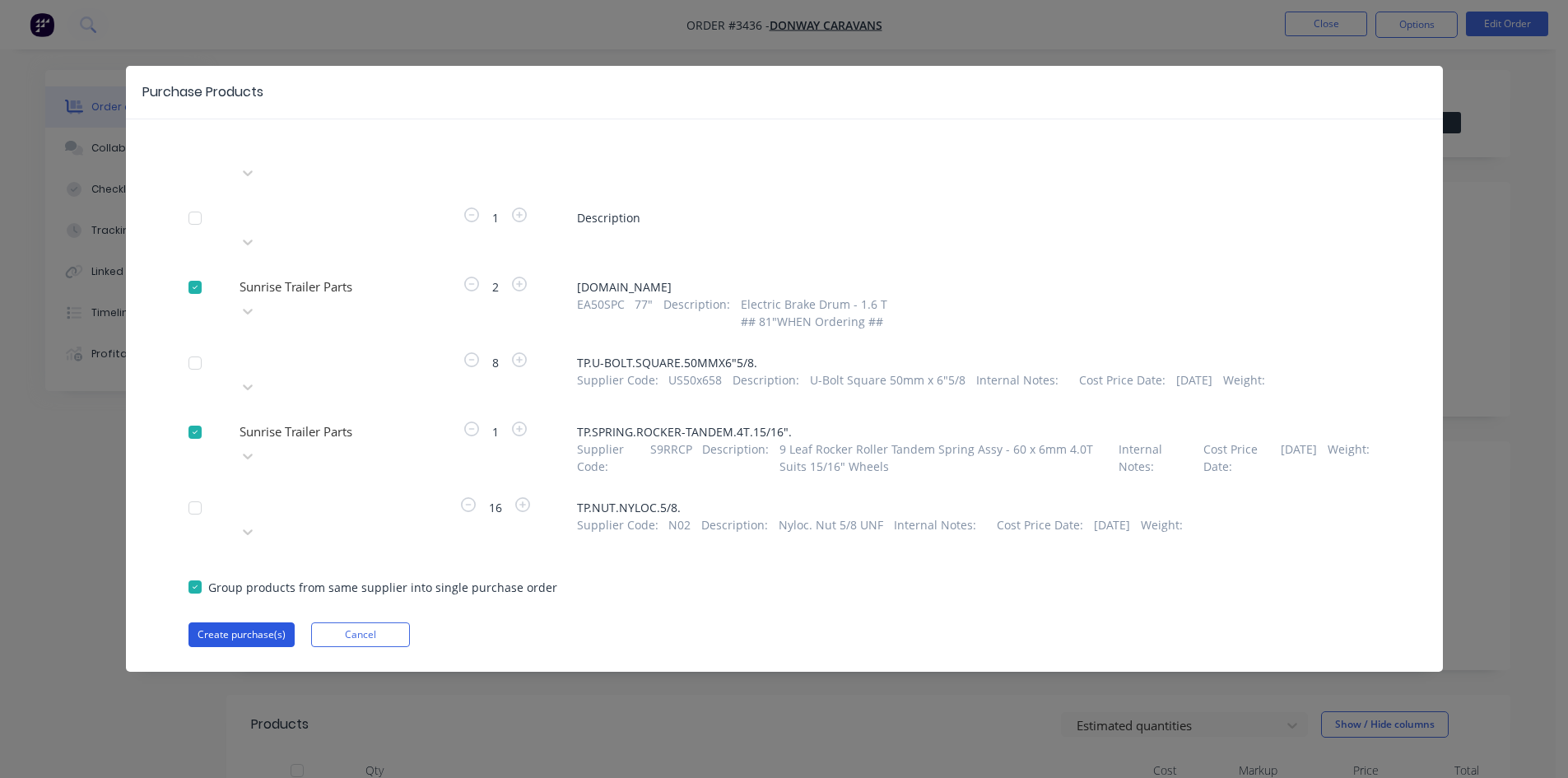
click at [254, 623] on button "Create purchase(s)" at bounding box center [242, 635] width 106 height 25
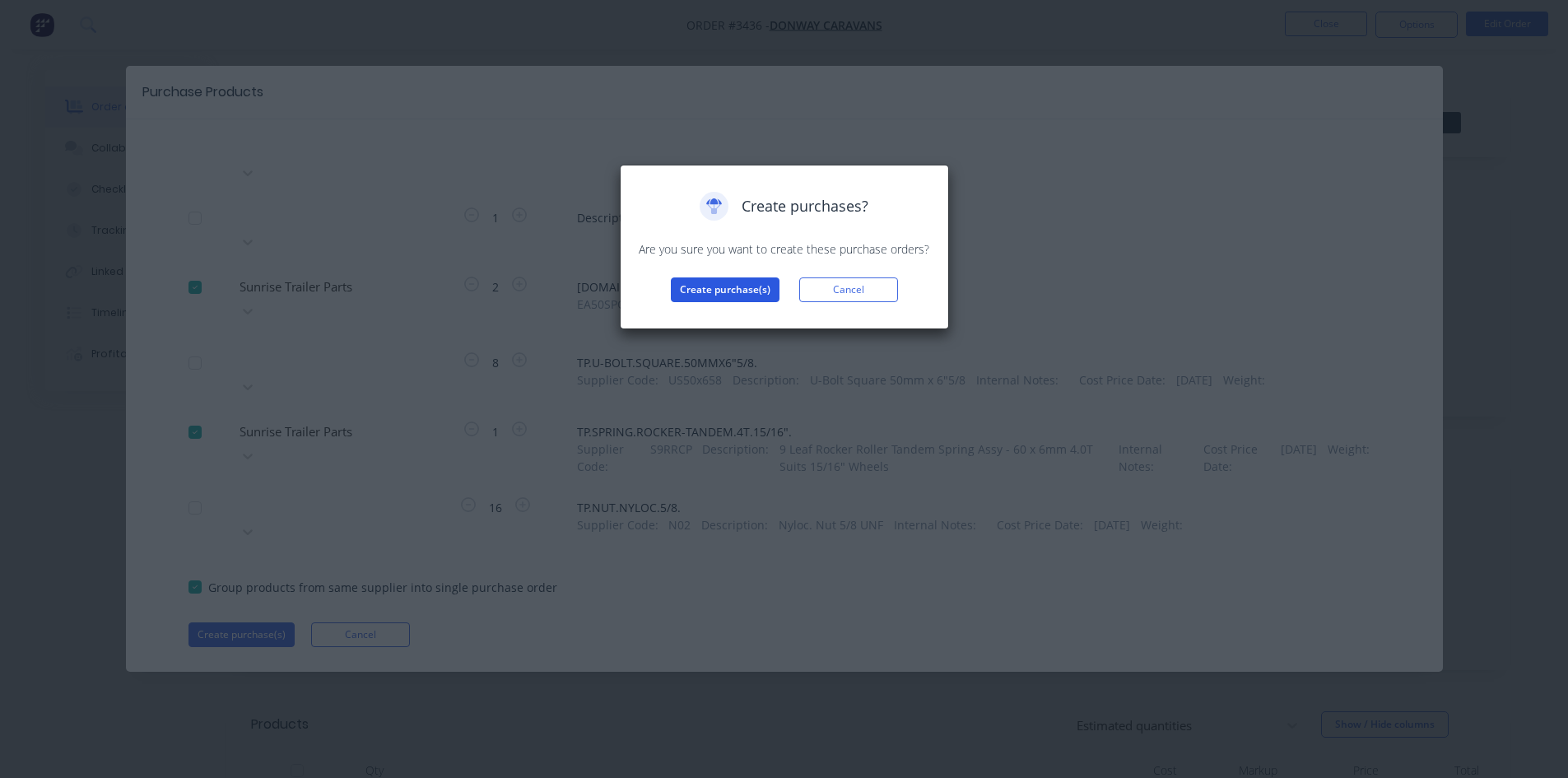
click at [712, 287] on button "Create purchase(s)" at bounding box center [725, 290] width 109 height 25
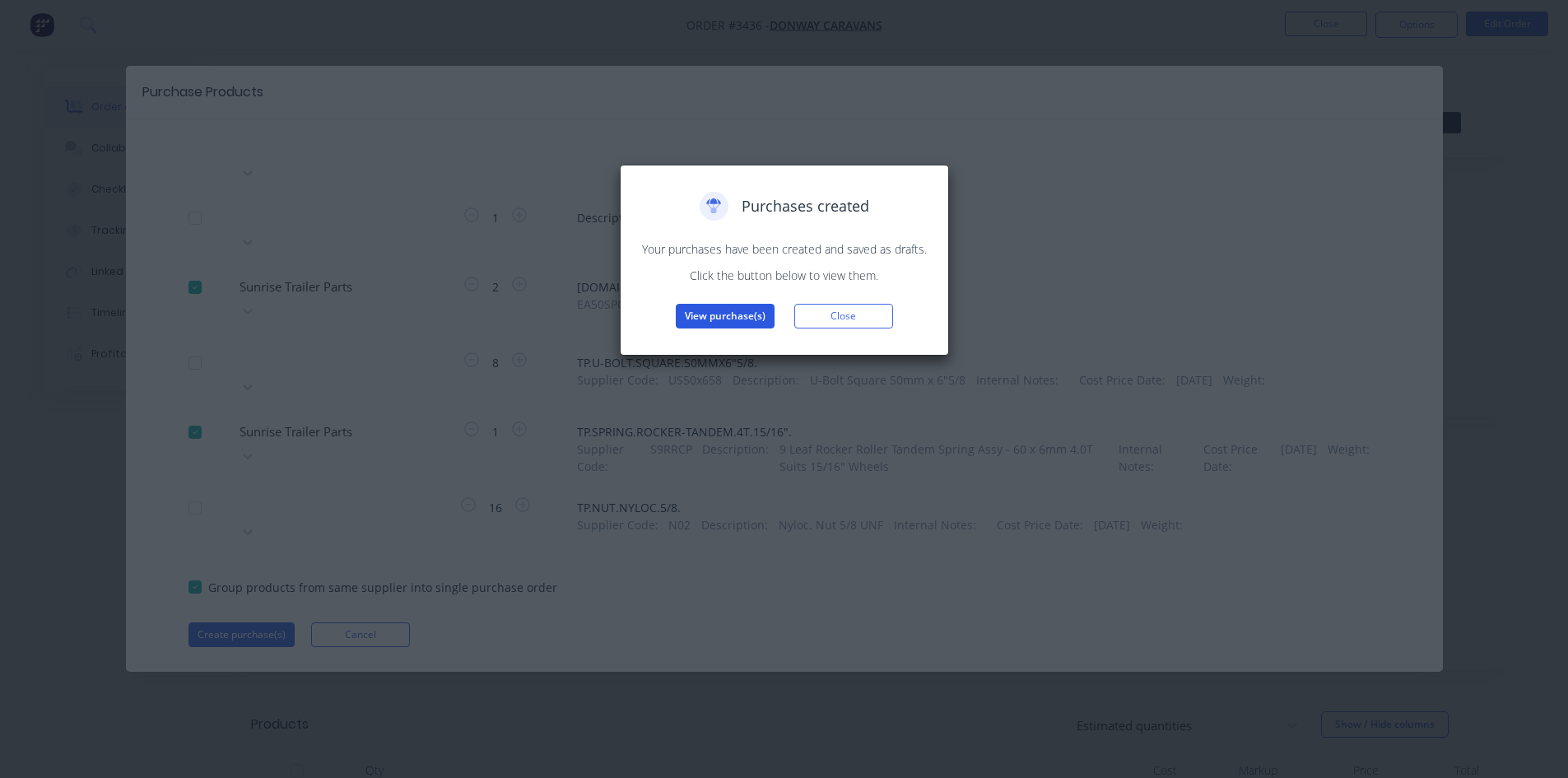
click at [716, 317] on button "View purchase(s)" at bounding box center [725, 316] width 99 height 25
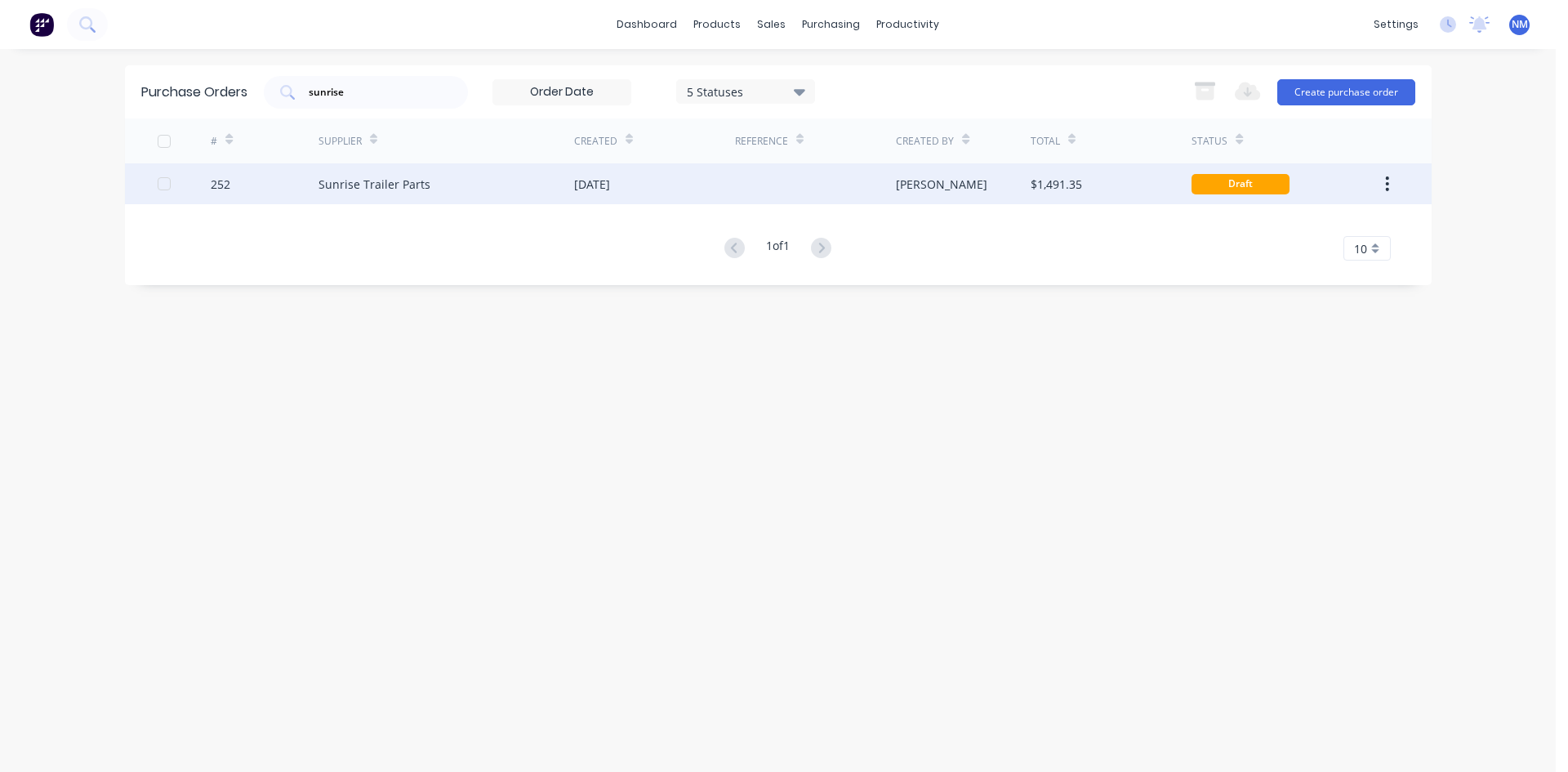
click at [755, 200] on div at bounding box center [815, 184] width 161 height 41
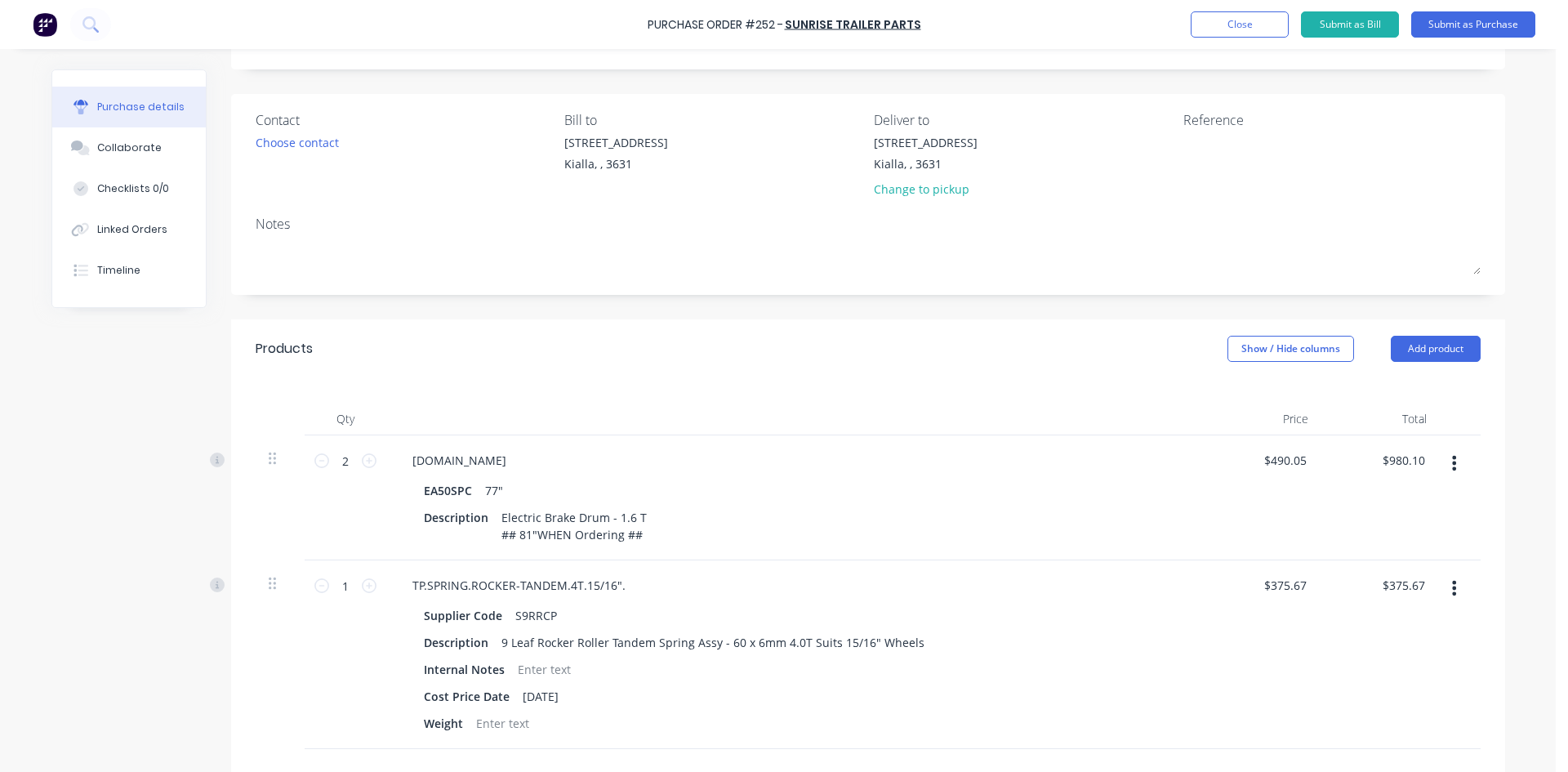
scroll to position [163, 0]
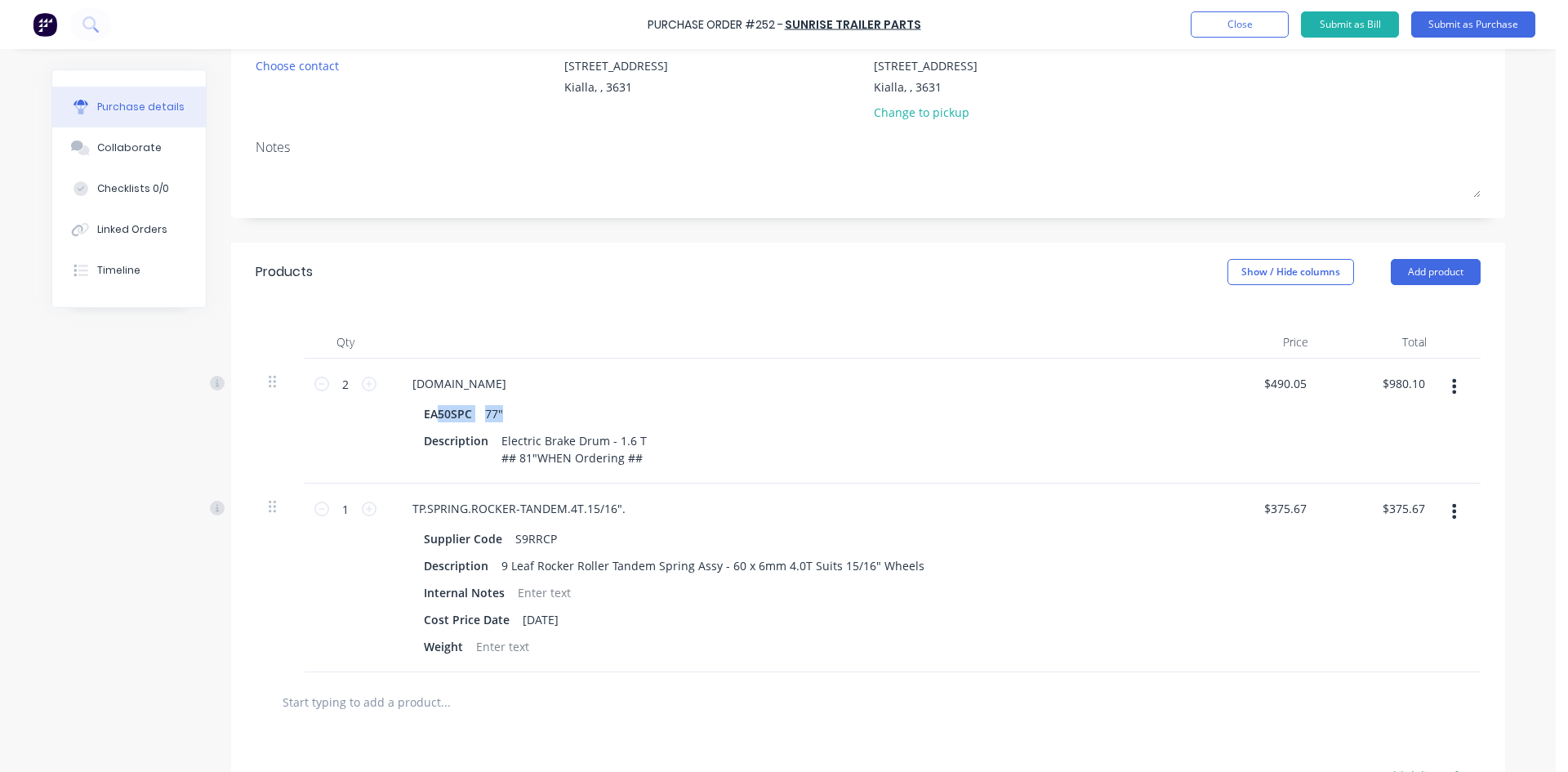
drag, startPoint x: 499, startPoint y: 411, endPoint x: 435, endPoint y: 411, distance: 64.0
click at [435, 411] on div "EA50SPC 77"" at bounding box center [794, 413] width 742 height 24
click at [519, 431] on div "Electric Brake Drum - 1.6 T ## 81"WHEN Ordering ##" at bounding box center [577, 450] width 165 height 41
drag, startPoint x: 502, startPoint y: 408, endPoint x: 478, endPoint y: 408, distance: 24.0
click at [478, 408] on div "EA50SPC 77"" at bounding box center [794, 413] width 742 height 24
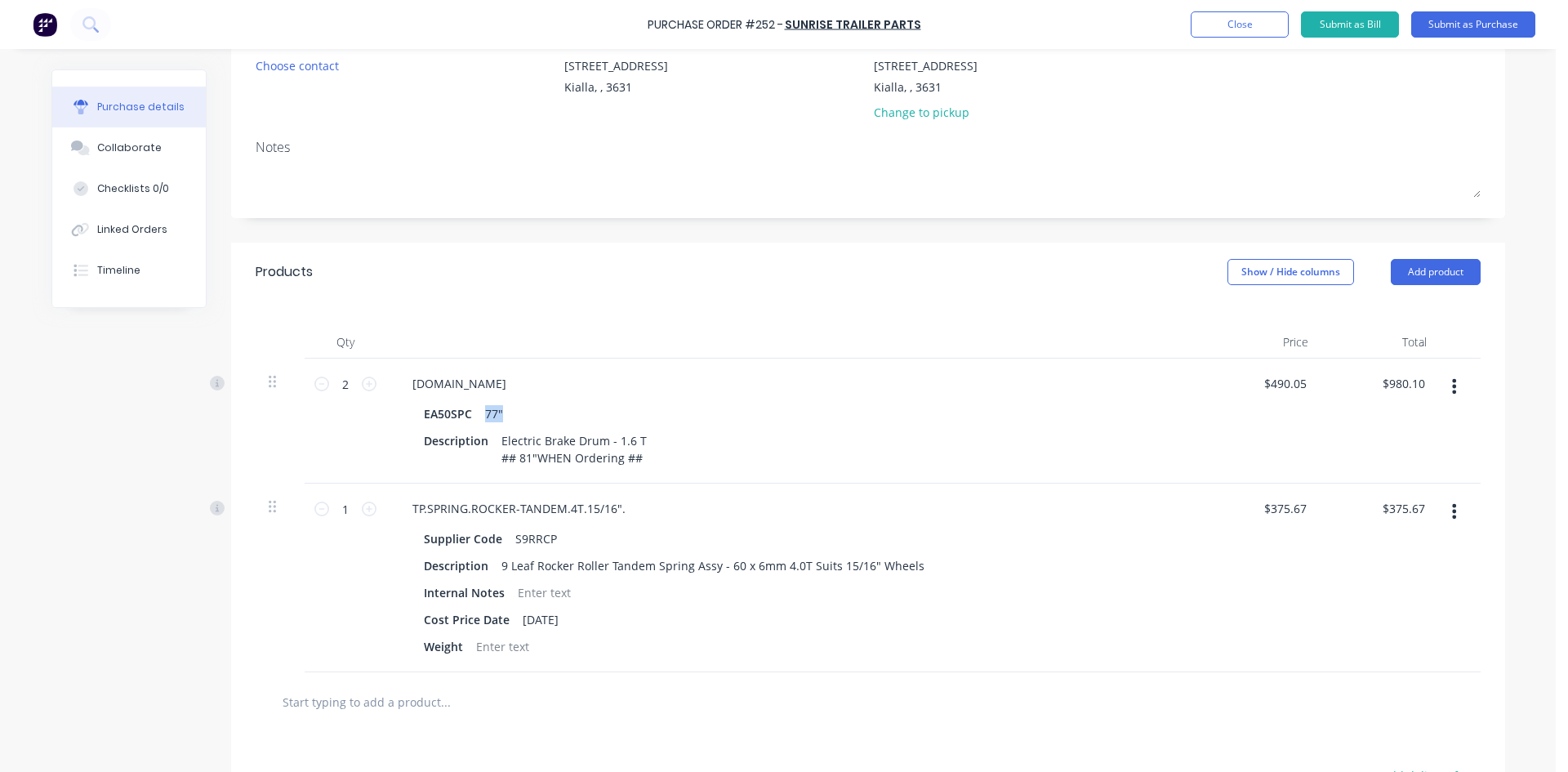
click at [517, 417] on div "EA50SPC 77"" at bounding box center [794, 413] width 742 height 24
click at [520, 382] on div "[DOMAIN_NAME]" at bounding box center [459, 384] width 120 height 24
drag, startPoint x: 465, startPoint y: 412, endPoint x: 407, endPoint y: 417, distance: 58.2
click at [407, 417] on div "EA50SPC 77" Description Electric Brake Drum - 1.6 T ## 81"WHEN Ordering ##" at bounding box center [794, 435] width 791 height 68
drag, startPoint x: 487, startPoint y: 413, endPoint x: 526, endPoint y: 413, distance: 39.0
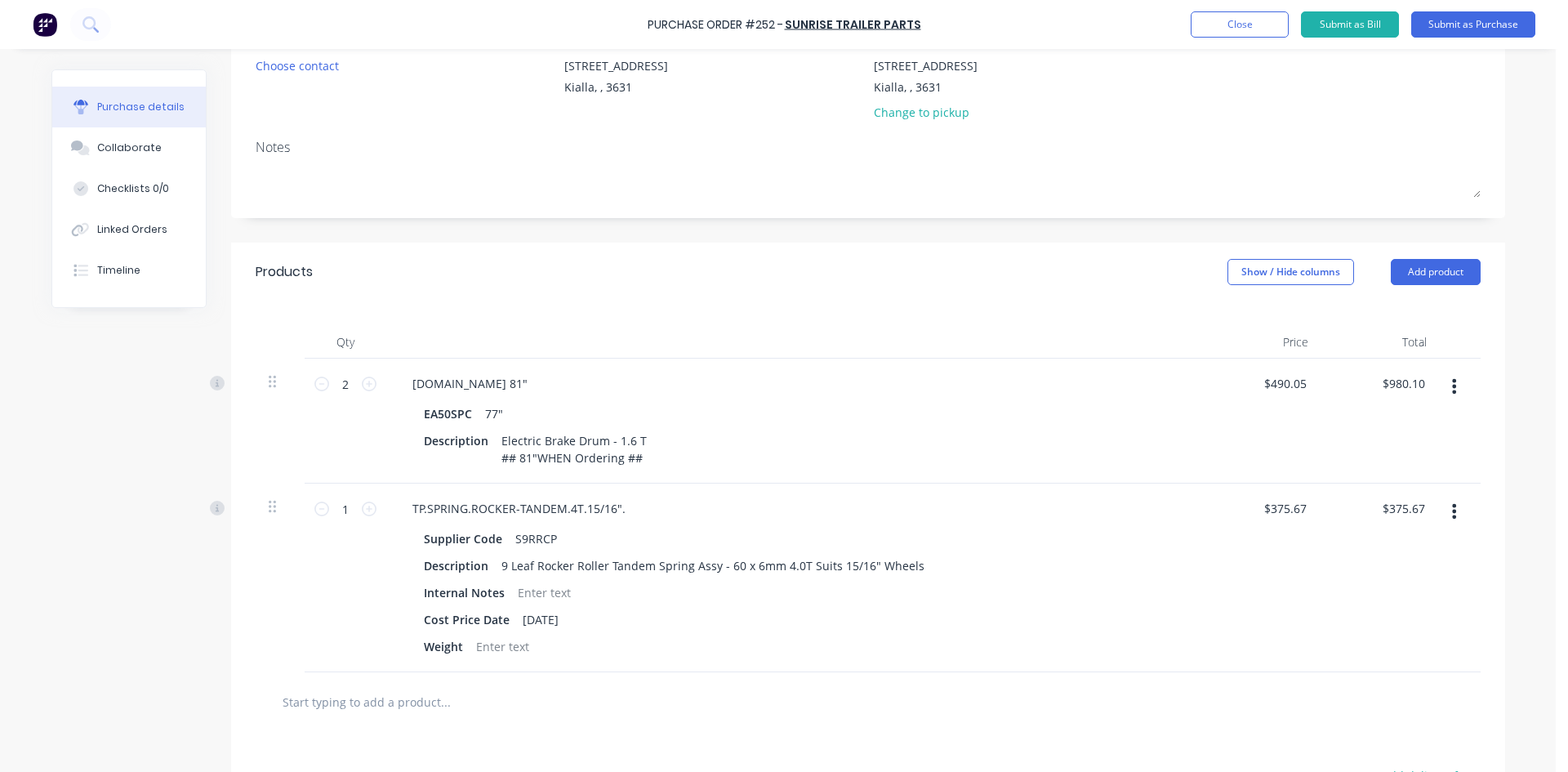
click at [487, 412] on div "77"" at bounding box center [494, 413] width 18 height 24
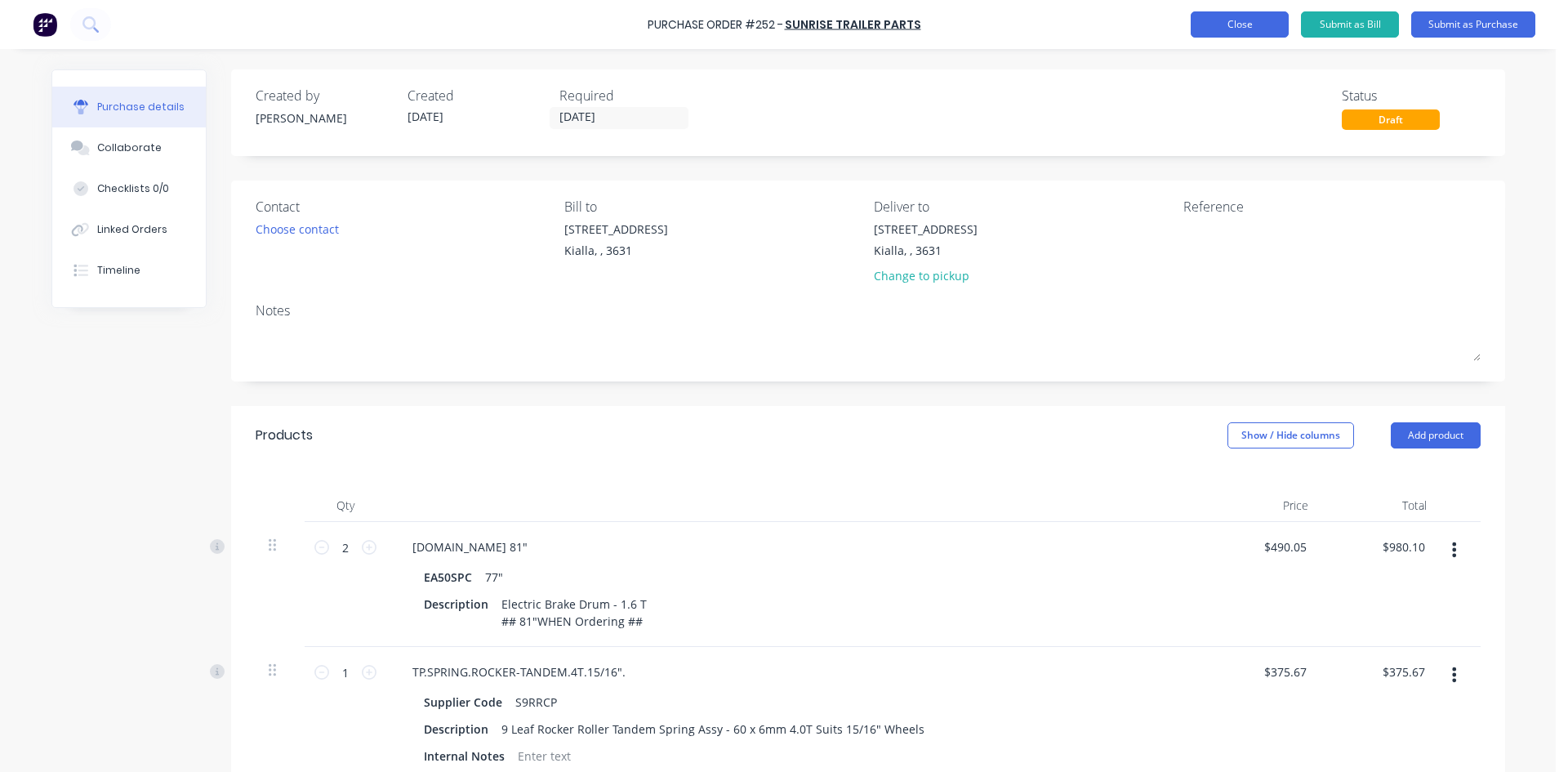
click at [1247, 22] on button "Close" at bounding box center [1240, 25] width 98 height 26
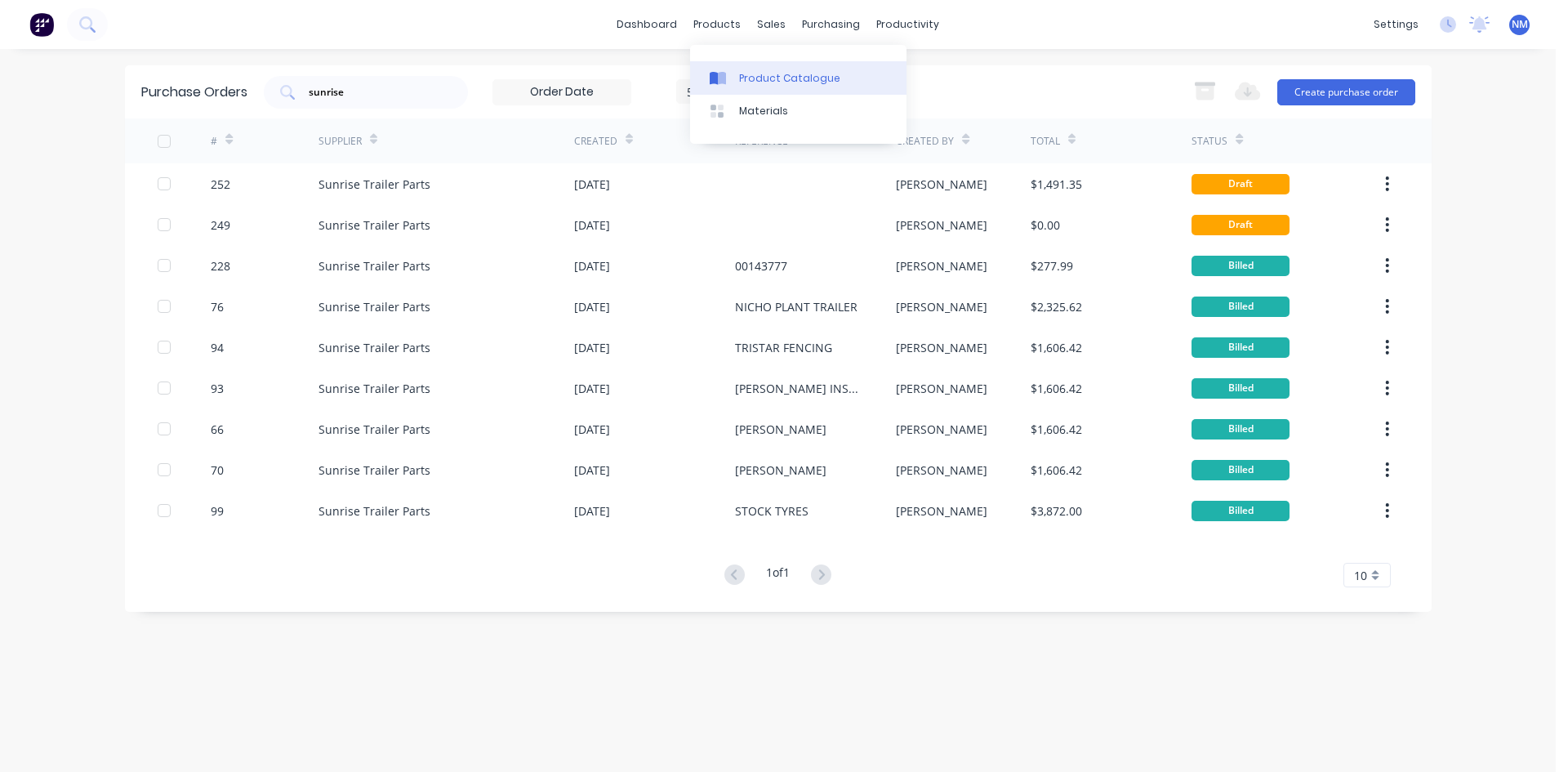
click at [793, 72] on div "Product Catalogue" at bounding box center [789, 78] width 101 height 15
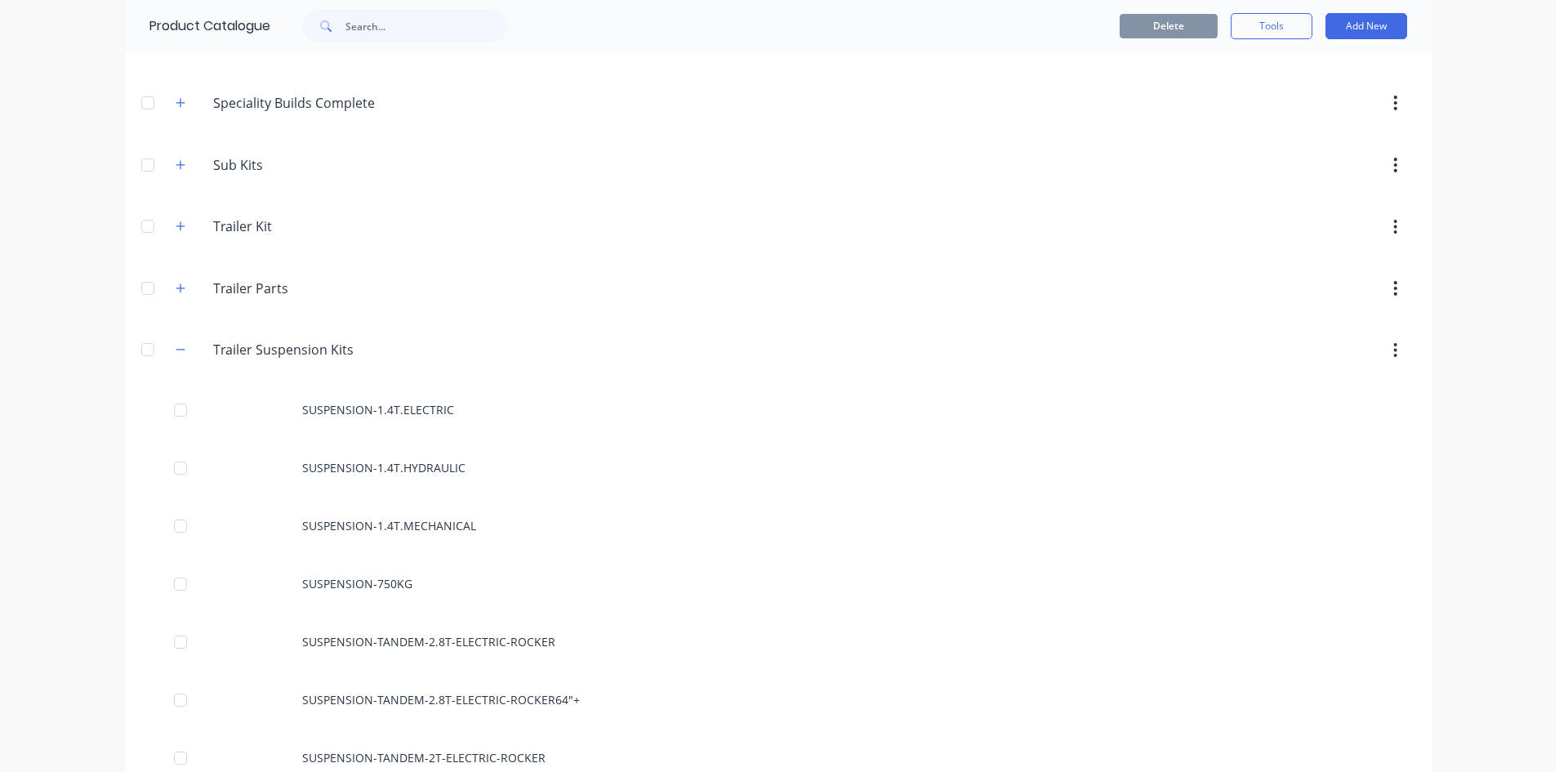
scroll to position [980, 0]
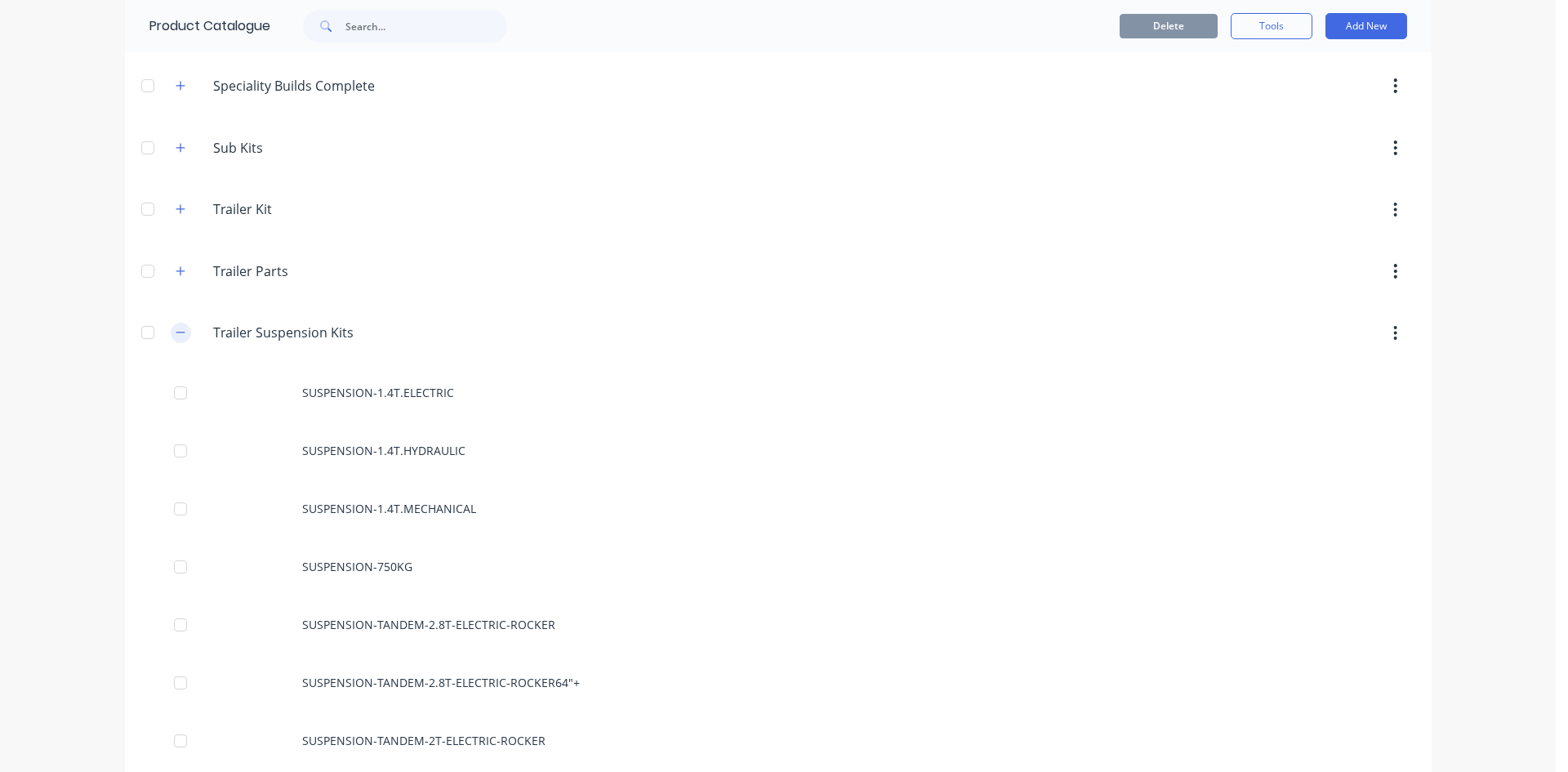
click at [174, 339] on button "button" at bounding box center [181, 332] width 21 height 21
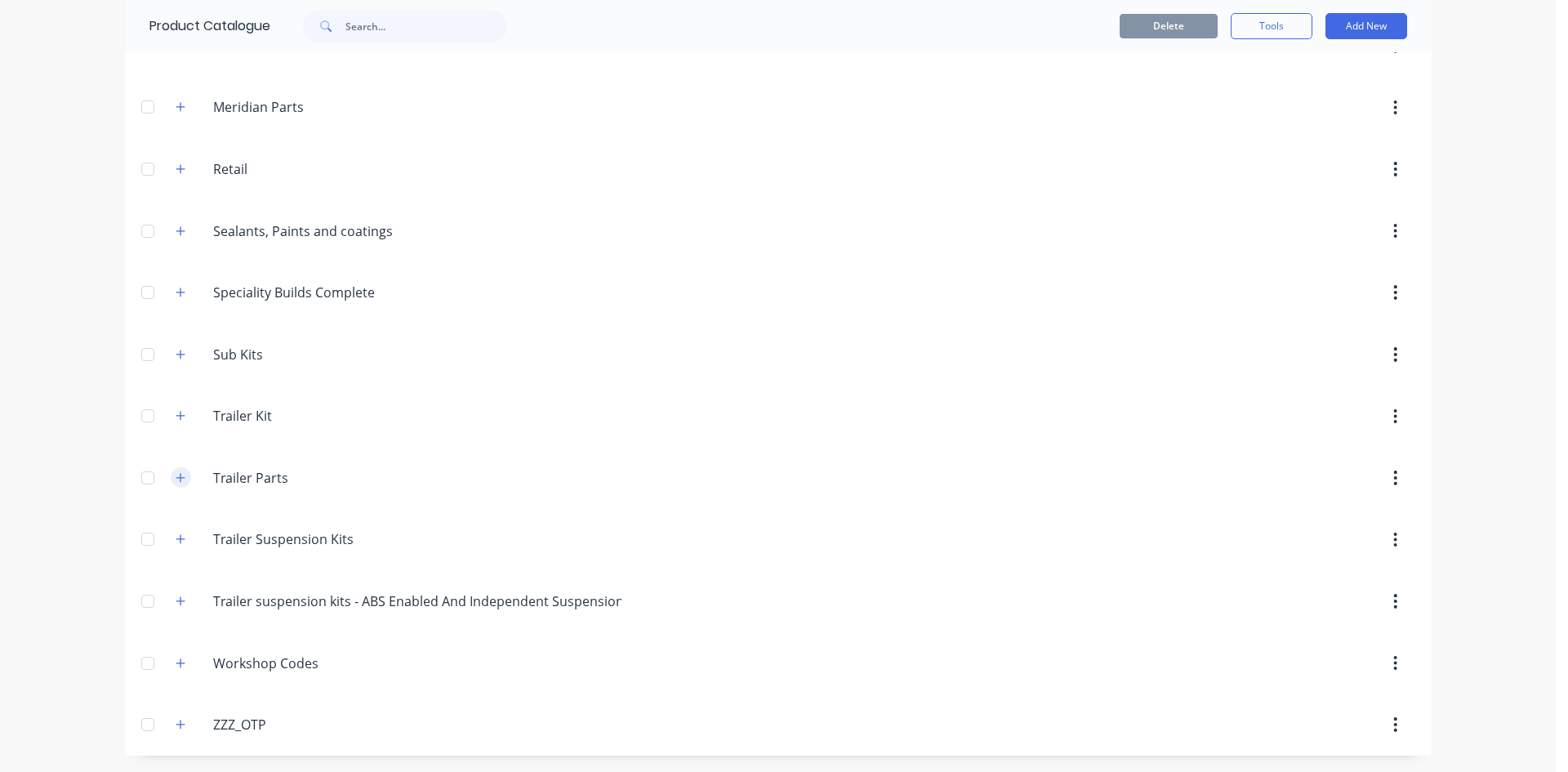
click at [178, 478] on icon "button" at bounding box center [181, 478] width 10 height 12
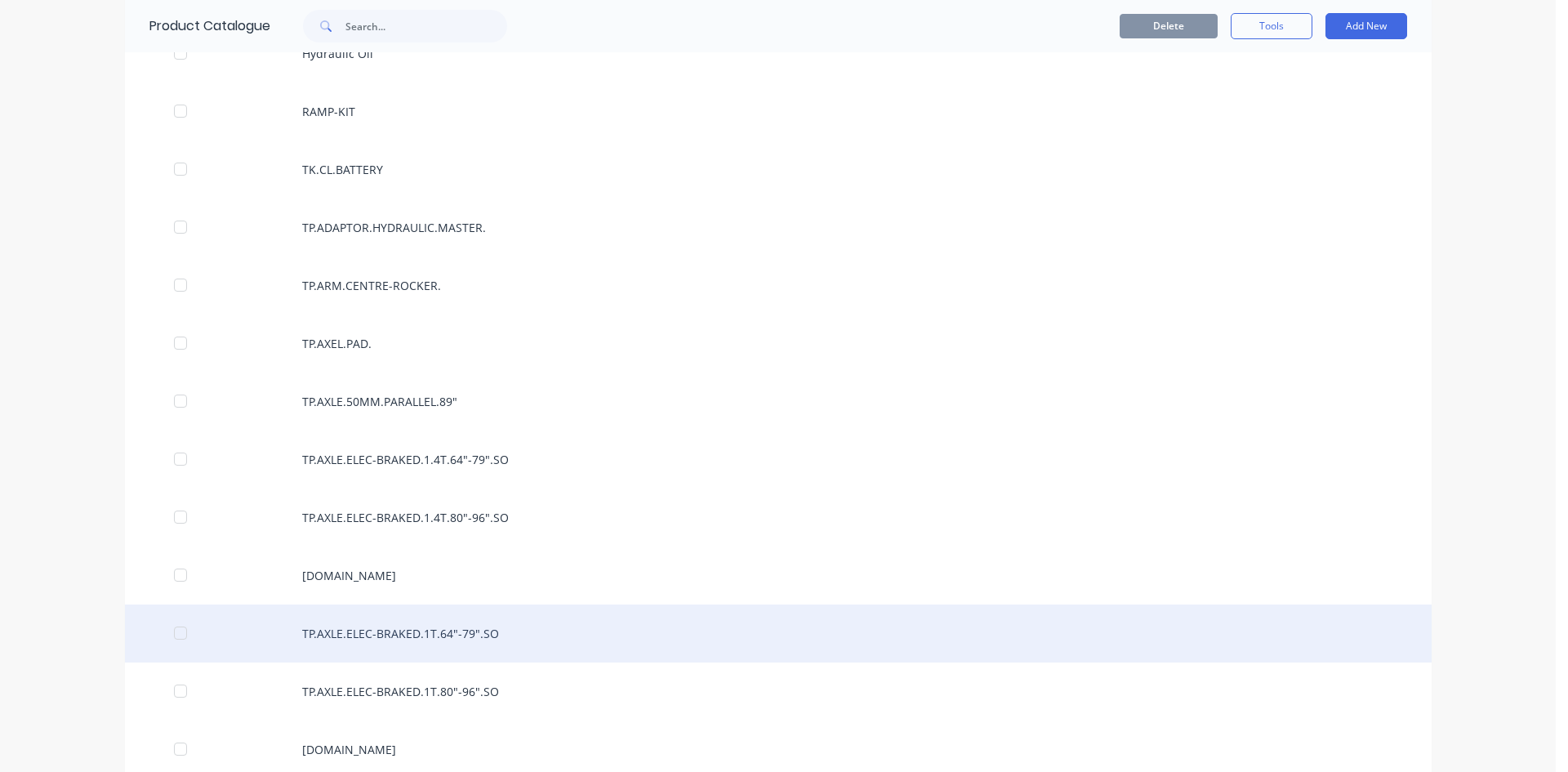
scroll to position [1793, 0]
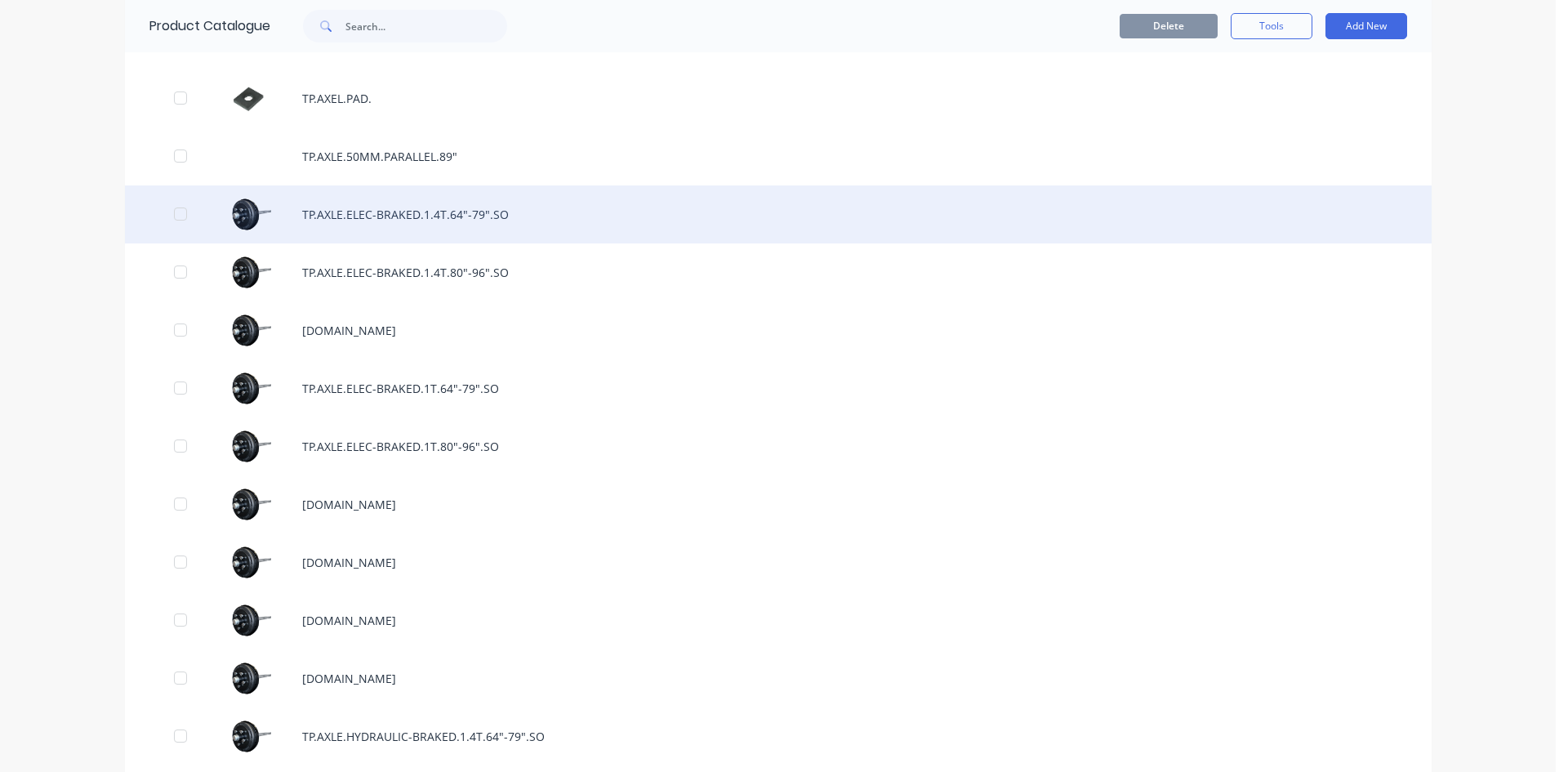
click at [459, 219] on div "TP.AXLE.ELEC-BRAKED.1.4T.64"-79".SO" at bounding box center [779, 214] width 1307 height 58
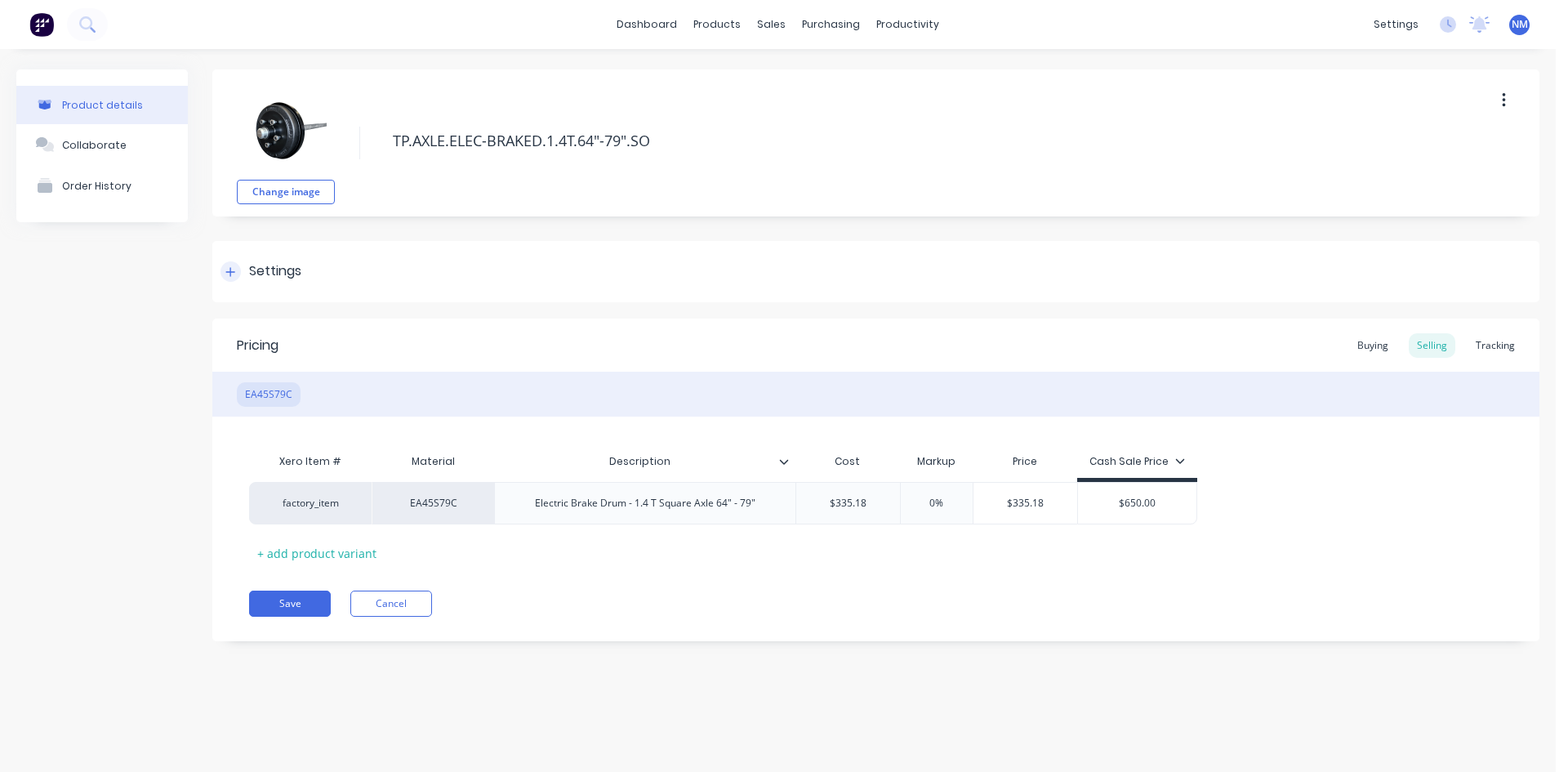
click at [229, 270] on icon at bounding box center [230, 272] width 10 height 12
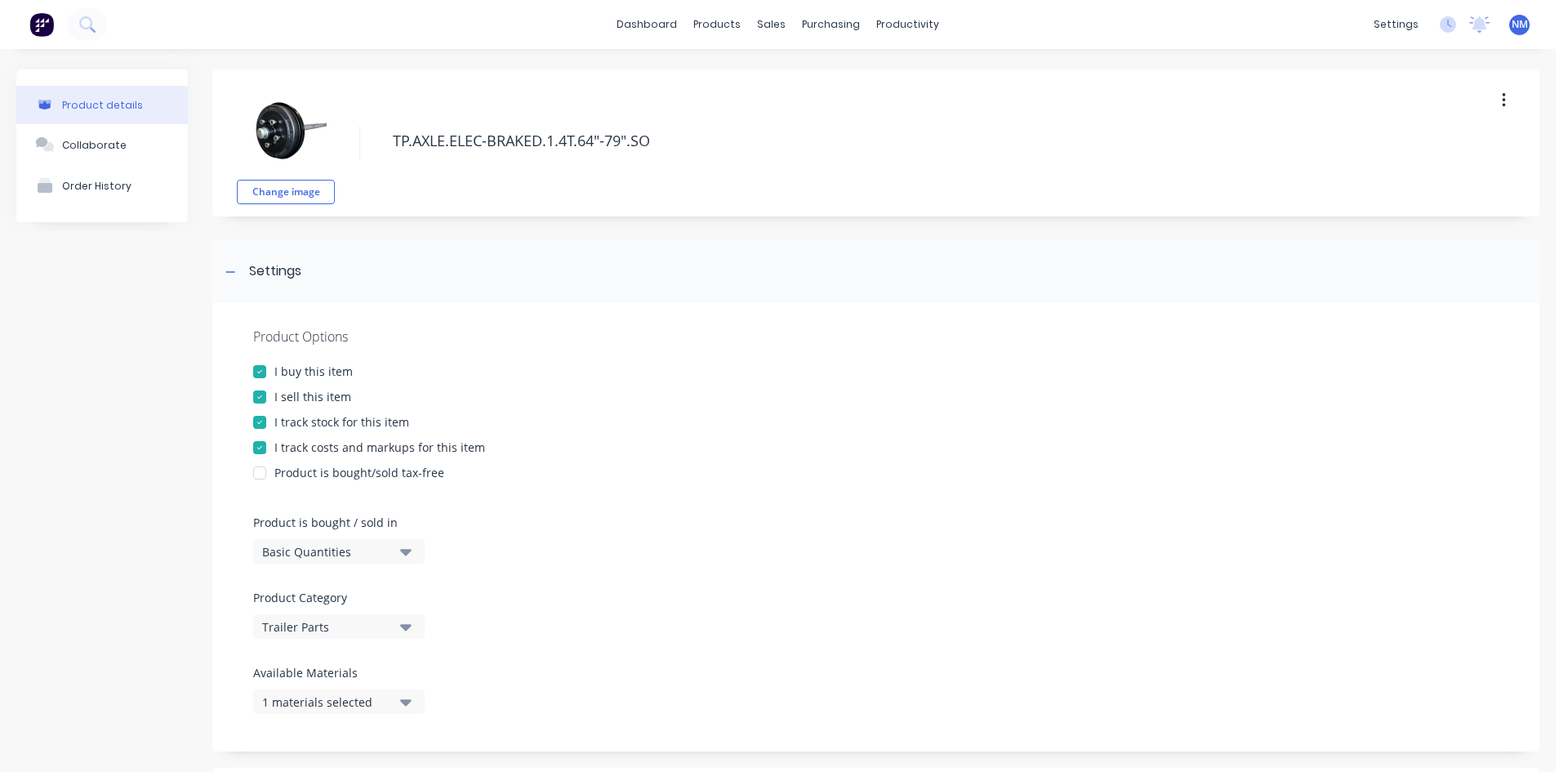
click at [401, 699] on icon "button" at bounding box center [406, 702] width 12 height 18
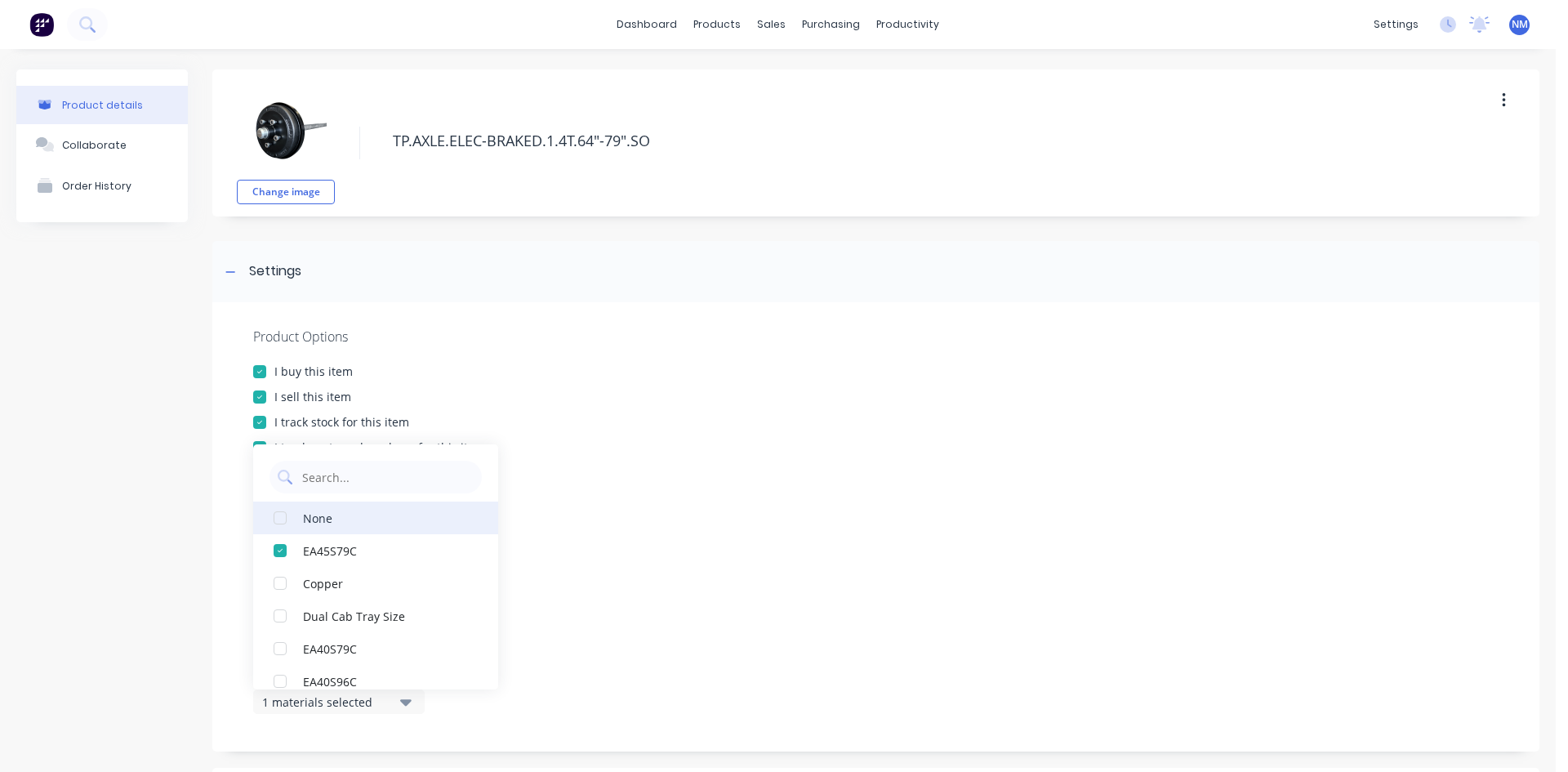
click at [316, 516] on div "None" at bounding box center [384, 517] width 163 height 17
click at [841, 506] on div at bounding box center [876, 501] width 1245 height 25
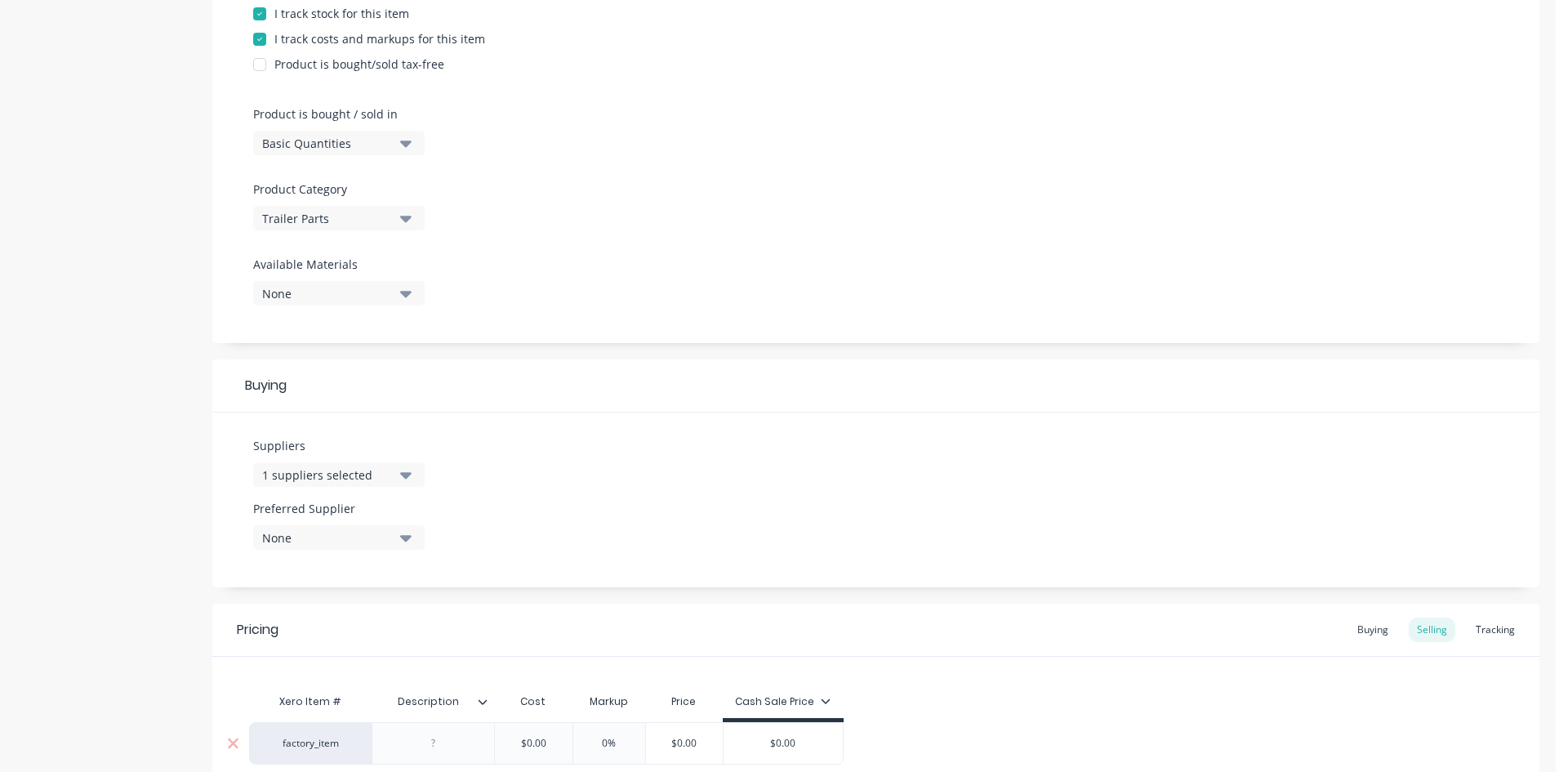
scroll to position [563, 0]
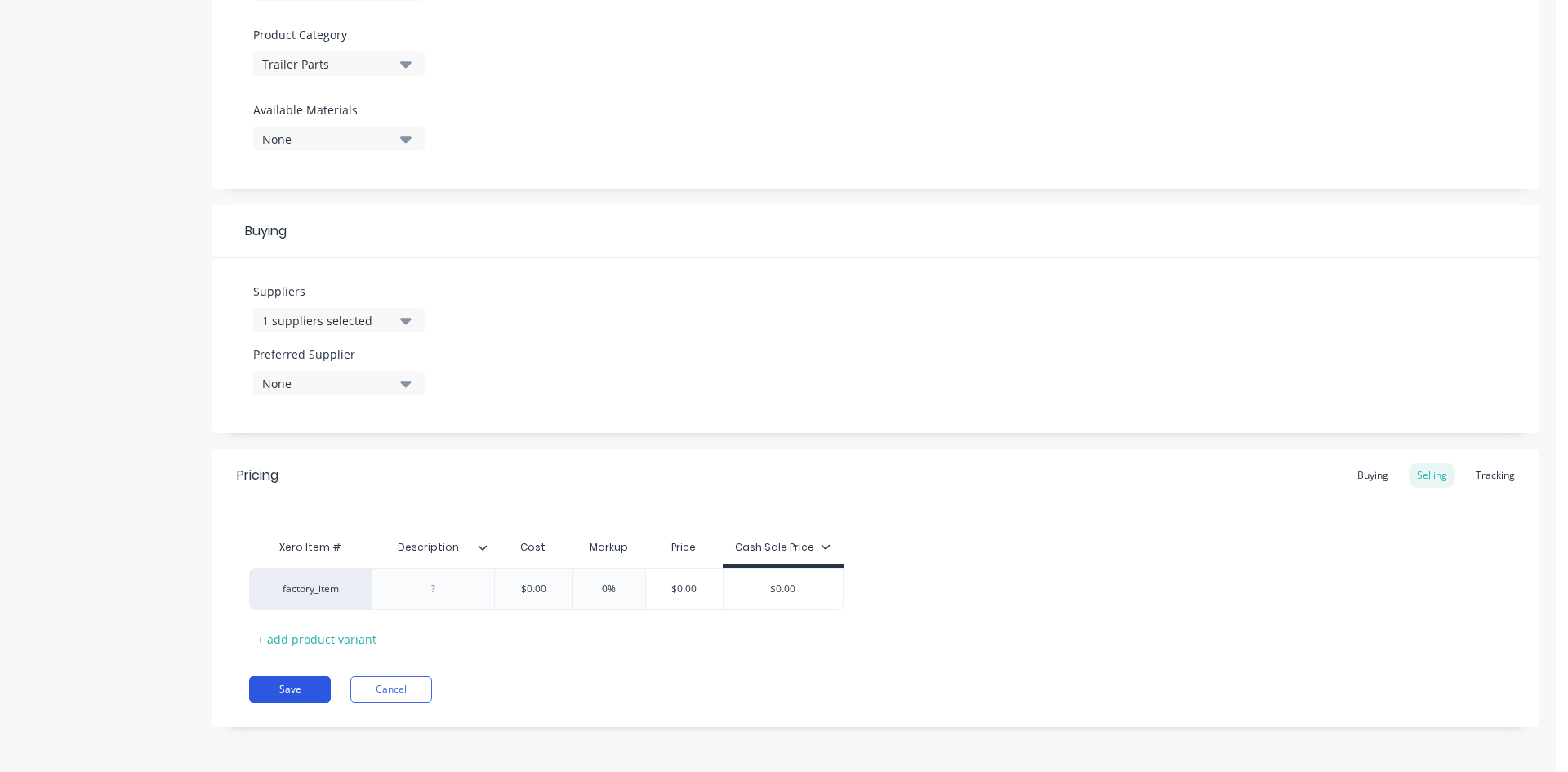
drag, startPoint x: 298, startPoint y: 682, endPoint x: 312, endPoint y: 676, distance: 15.2
click at [301, 680] on button "Save" at bounding box center [290, 690] width 82 height 26
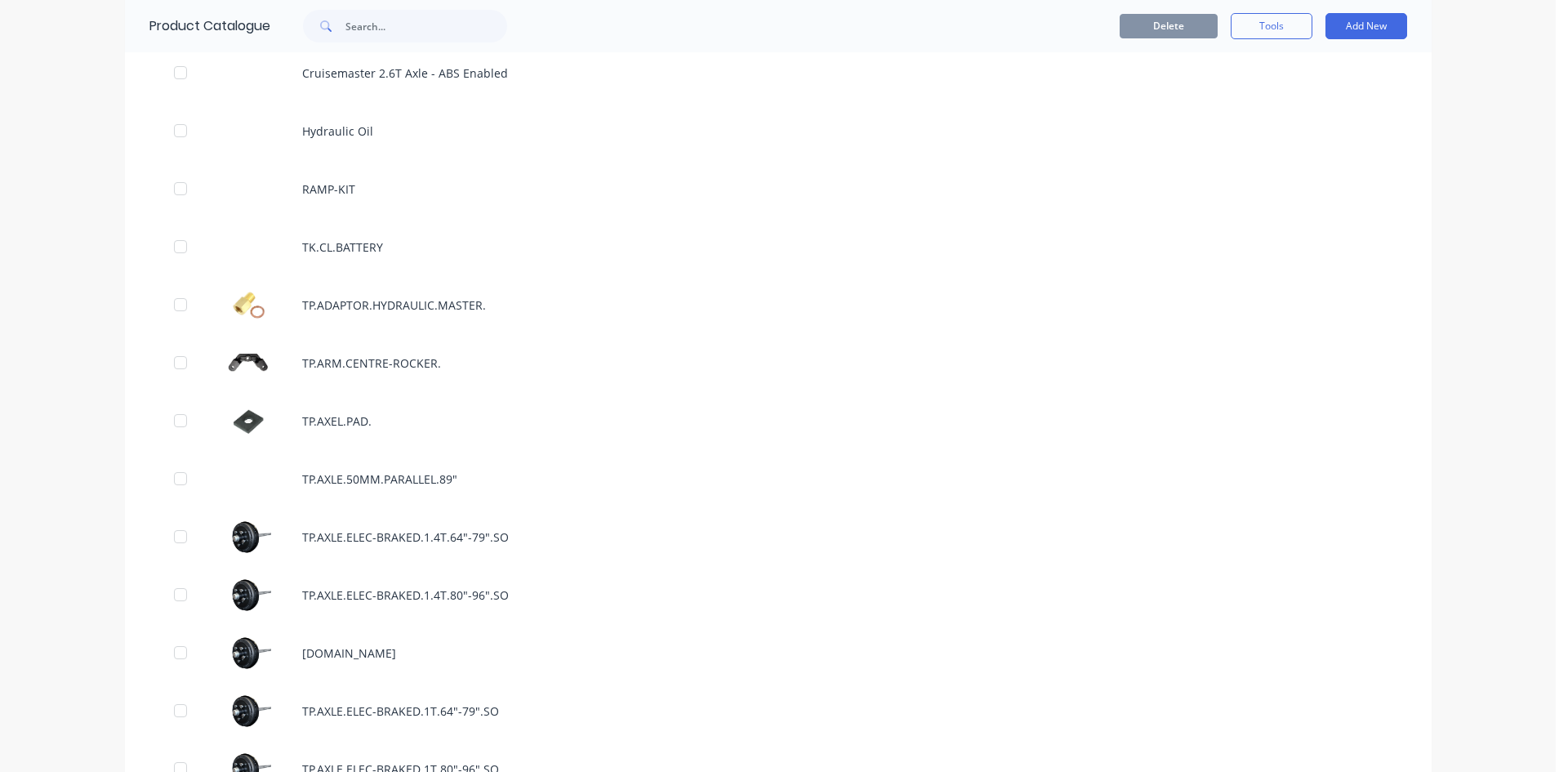
scroll to position [1715, 0]
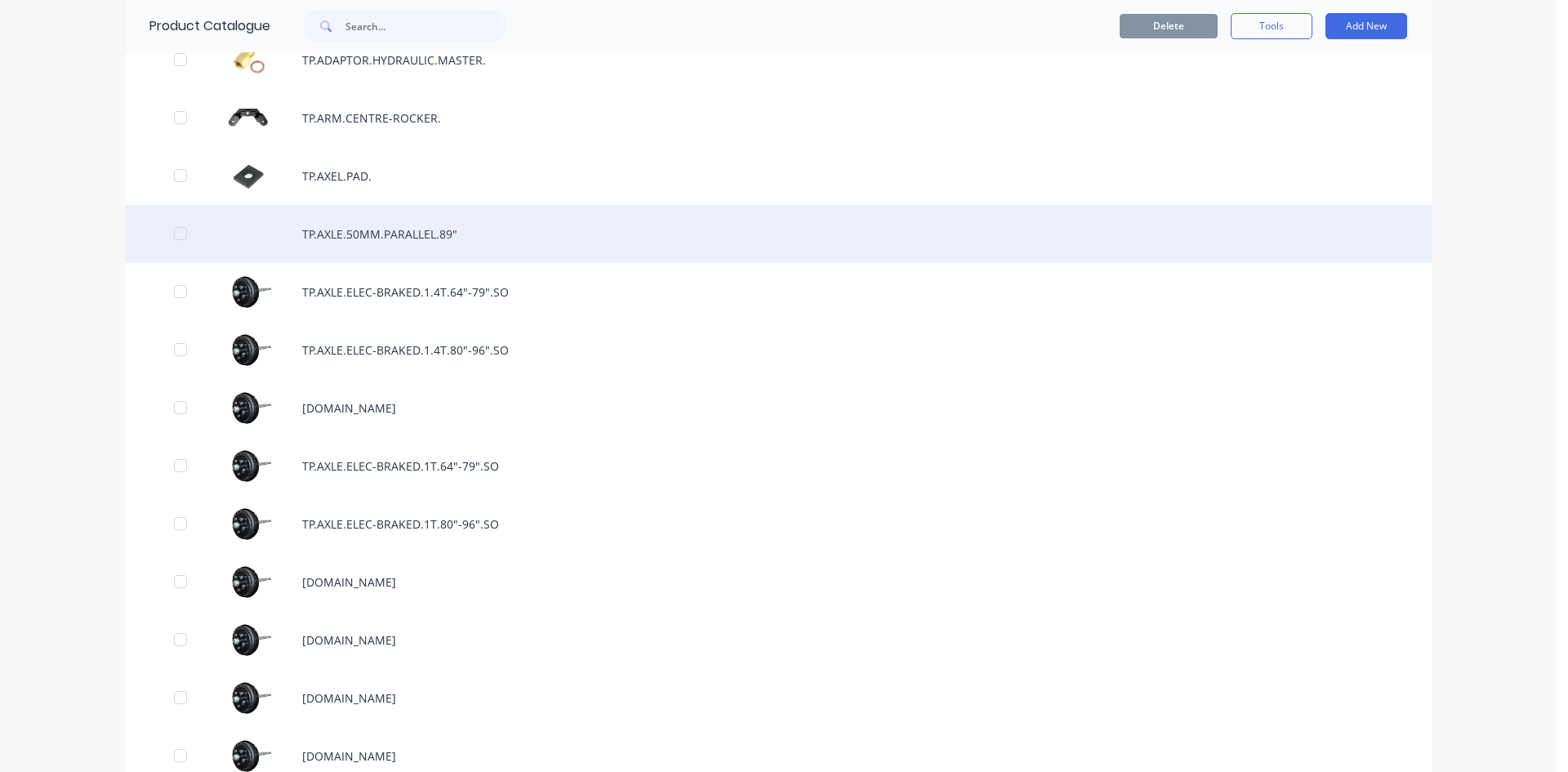
click at [426, 235] on div "TP.AXLE.50MM.PARALLEL.89"" at bounding box center [779, 234] width 1307 height 58
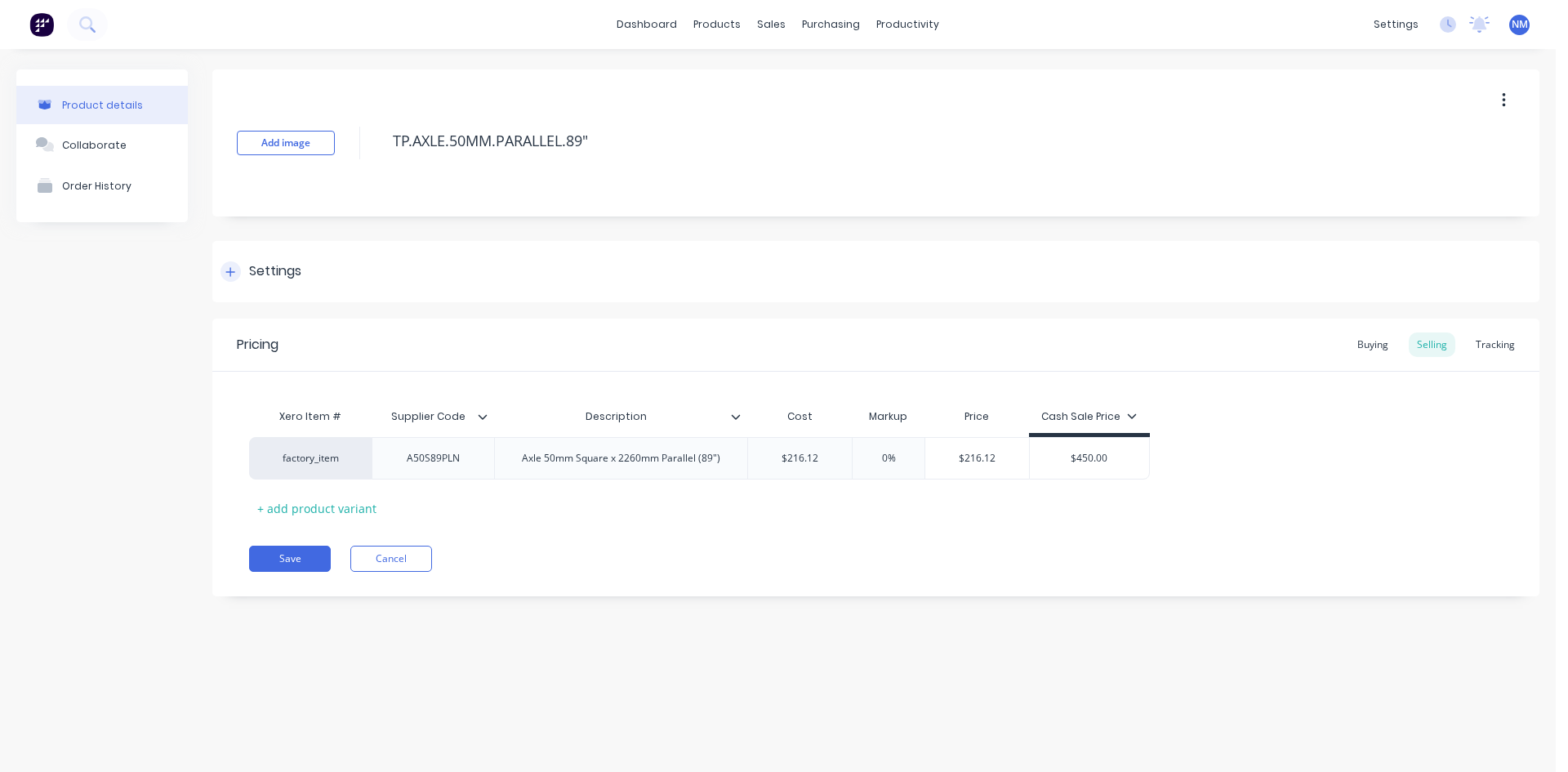
click at [236, 266] on div at bounding box center [230, 271] width 21 height 21
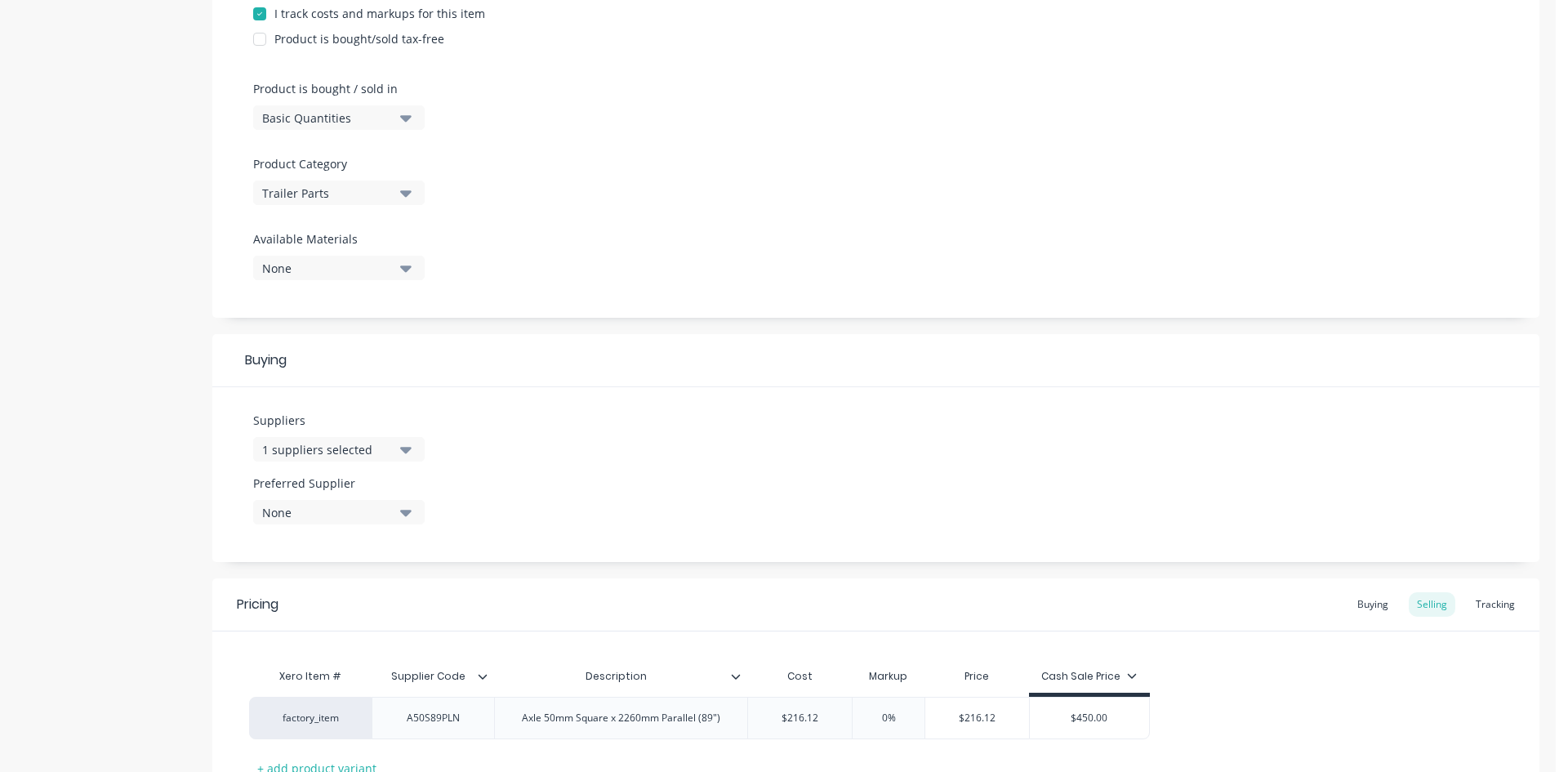
scroll to position [563, 0]
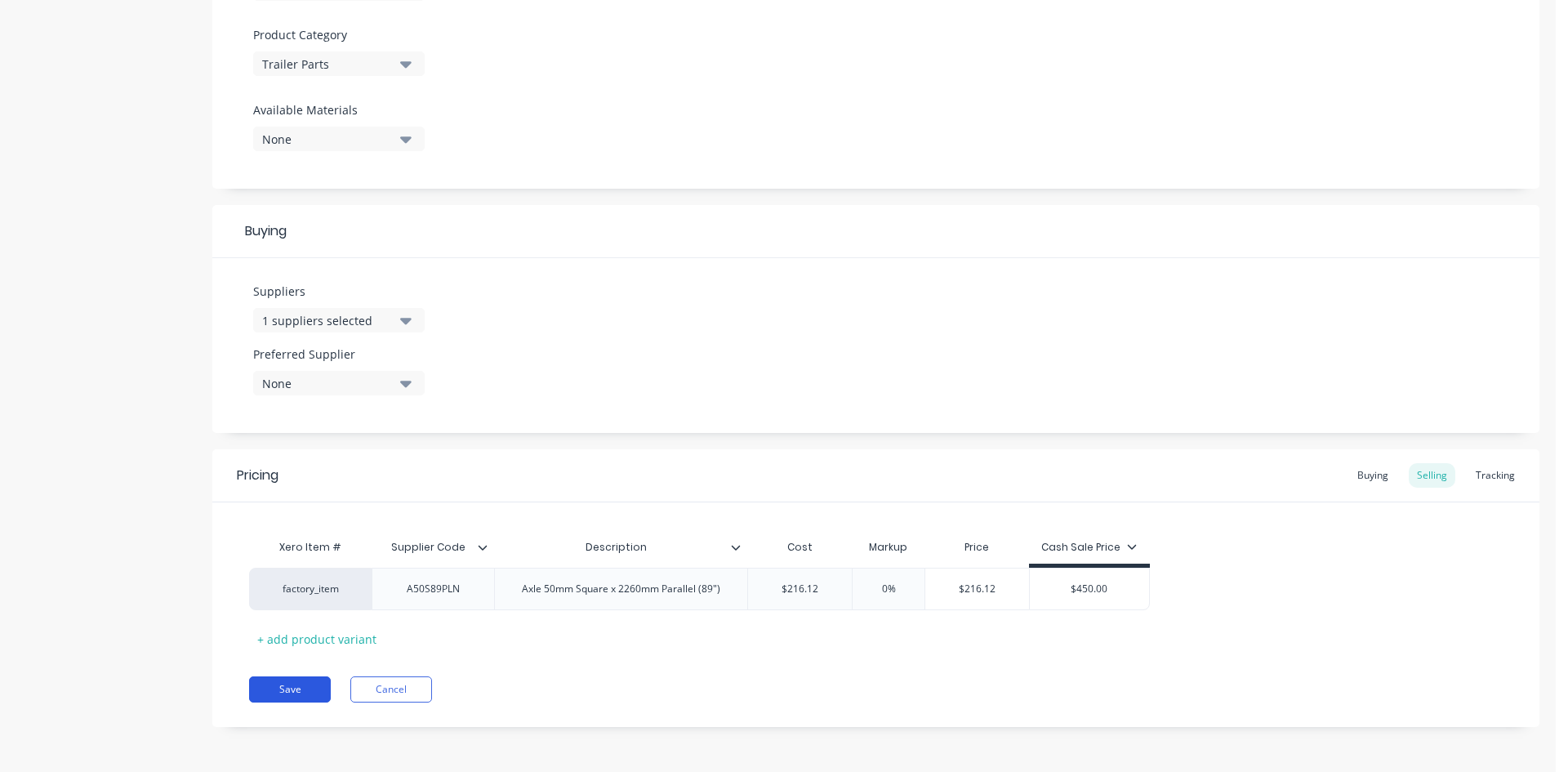
click at [304, 690] on button "Save" at bounding box center [290, 690] width 82 height 26
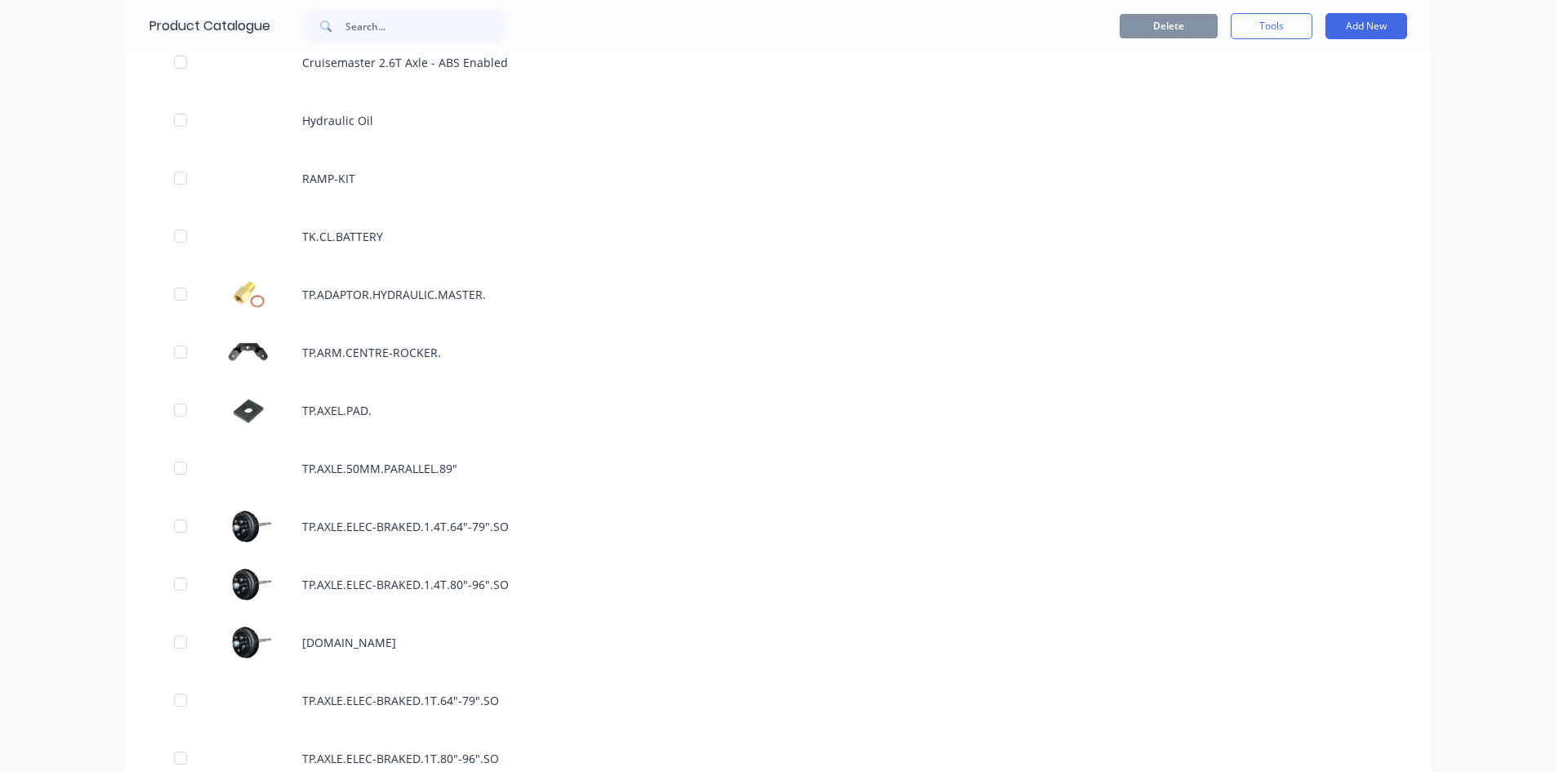
scroll to position [1633, 0]
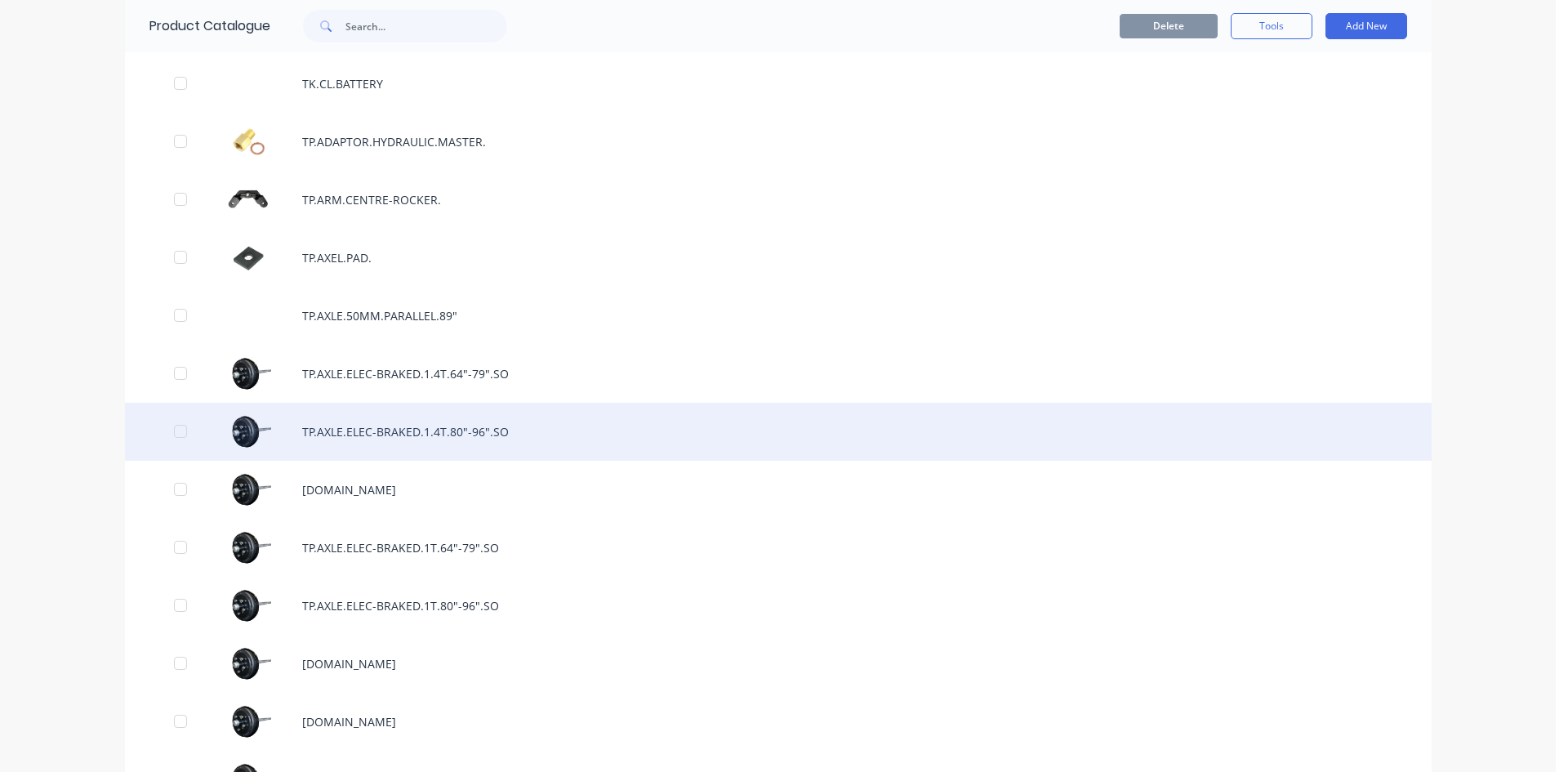
click at [480, 430] on div "TP.AXLE.ELEC-BRAKED.1.4T.80"-96".SO" at bounding box center [779, 431] width 1307 height 58
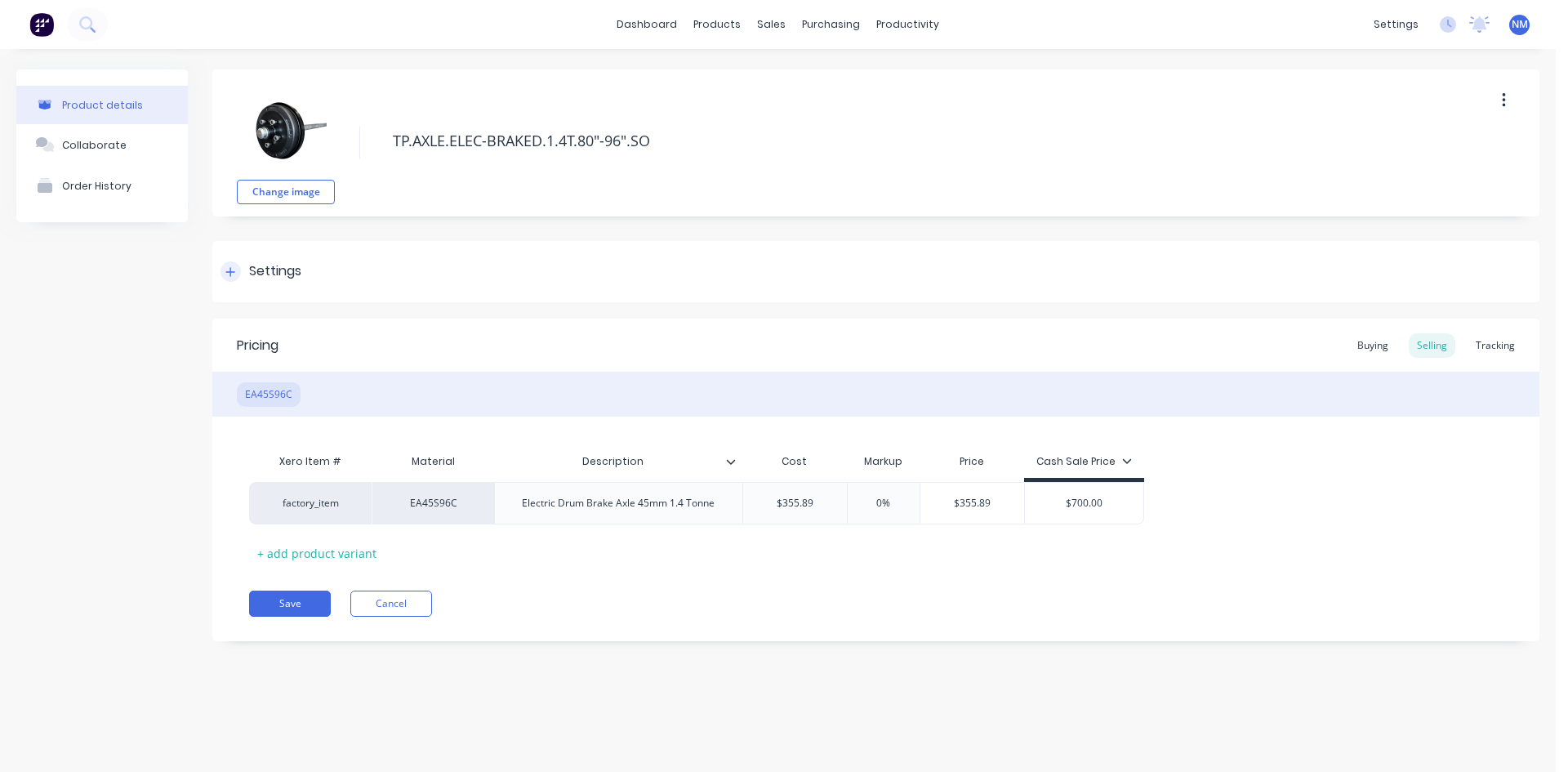
click at [234, 282] on div "Settings" at bounding box center [875, 271] width 1327 height 61
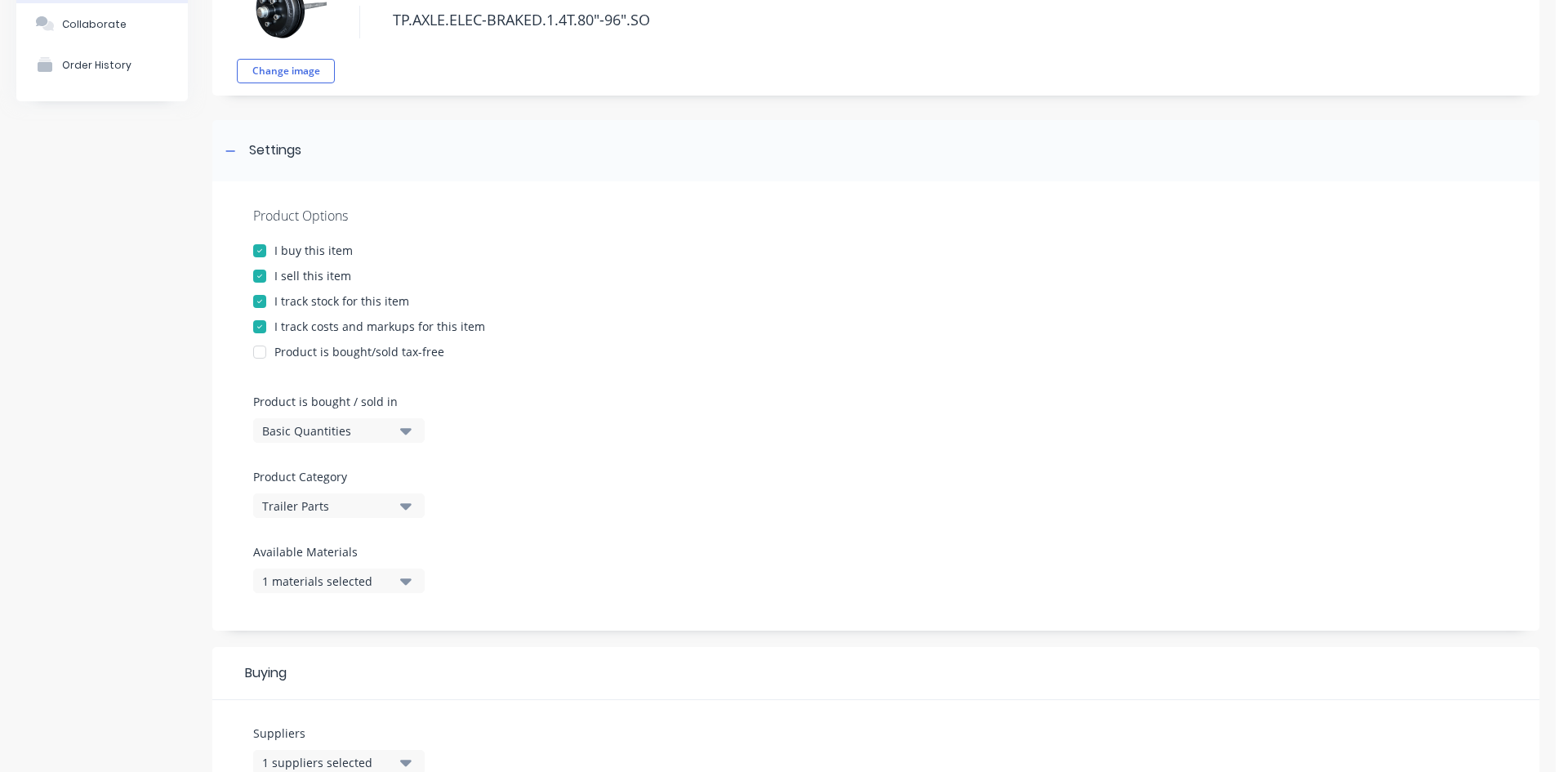
scroll to position [245, 0]
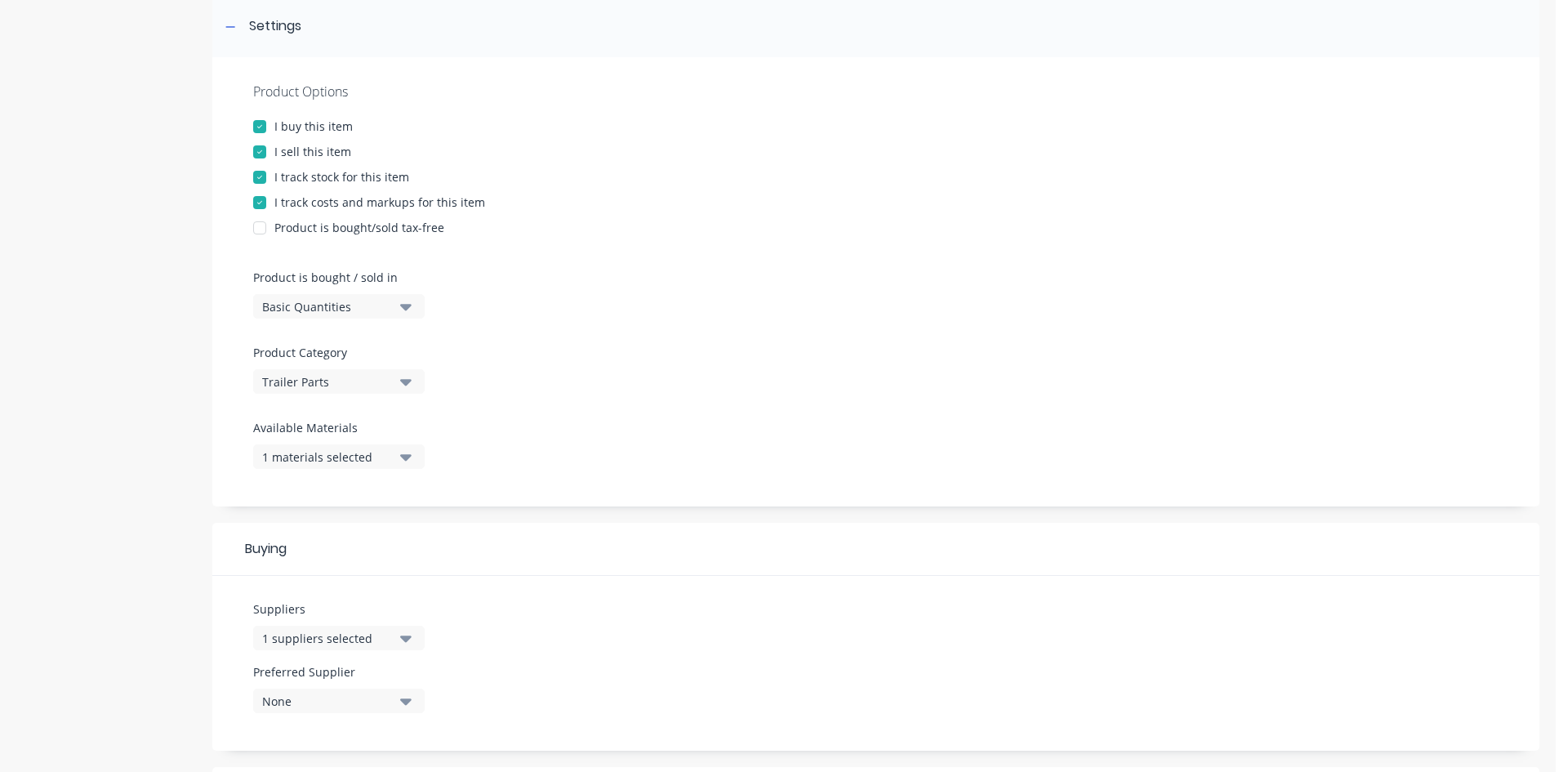
click at [374, 454] on div "1 materials selected" at bounding box center [327, 457] width 130 height 17
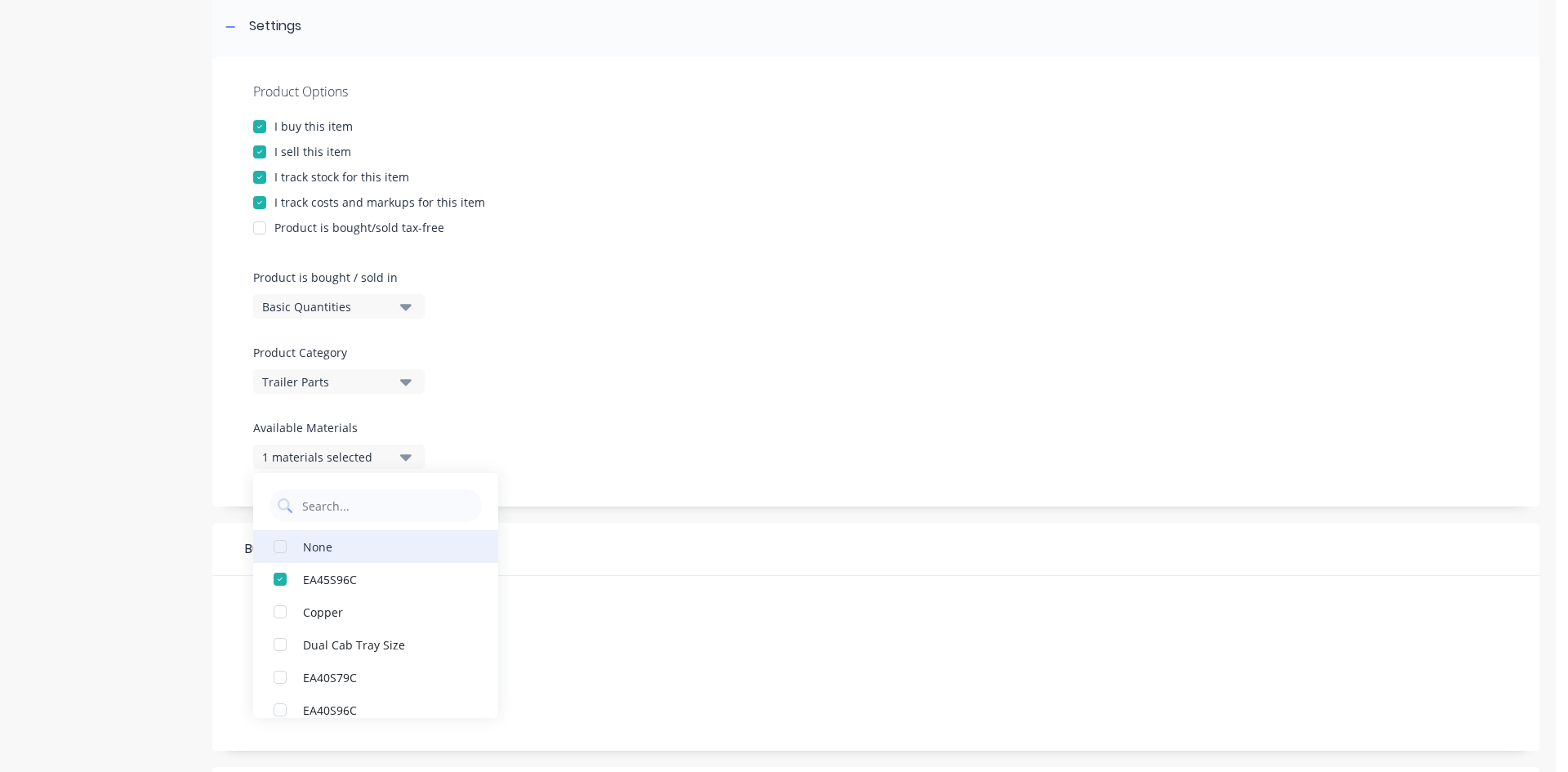
click at [326, 549] on div "None" at bounding box center [384, 546] width 163 height 17
click at [575, 429] on div "Product Options I buy this item I sell this item I track stock for this item I …" at bounding box center [875, 281] width 1327 height 450
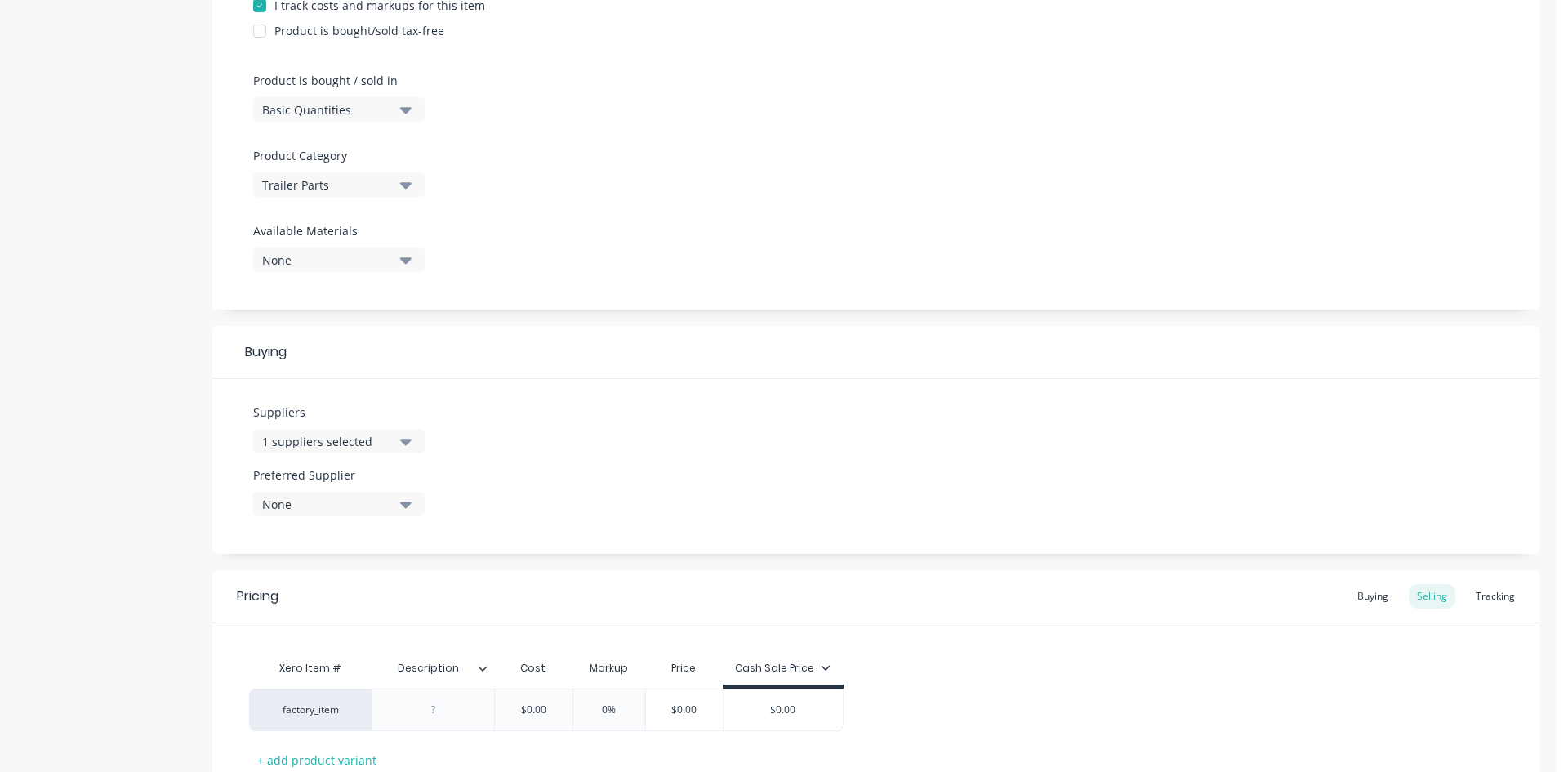
scroll to position [563, 0]
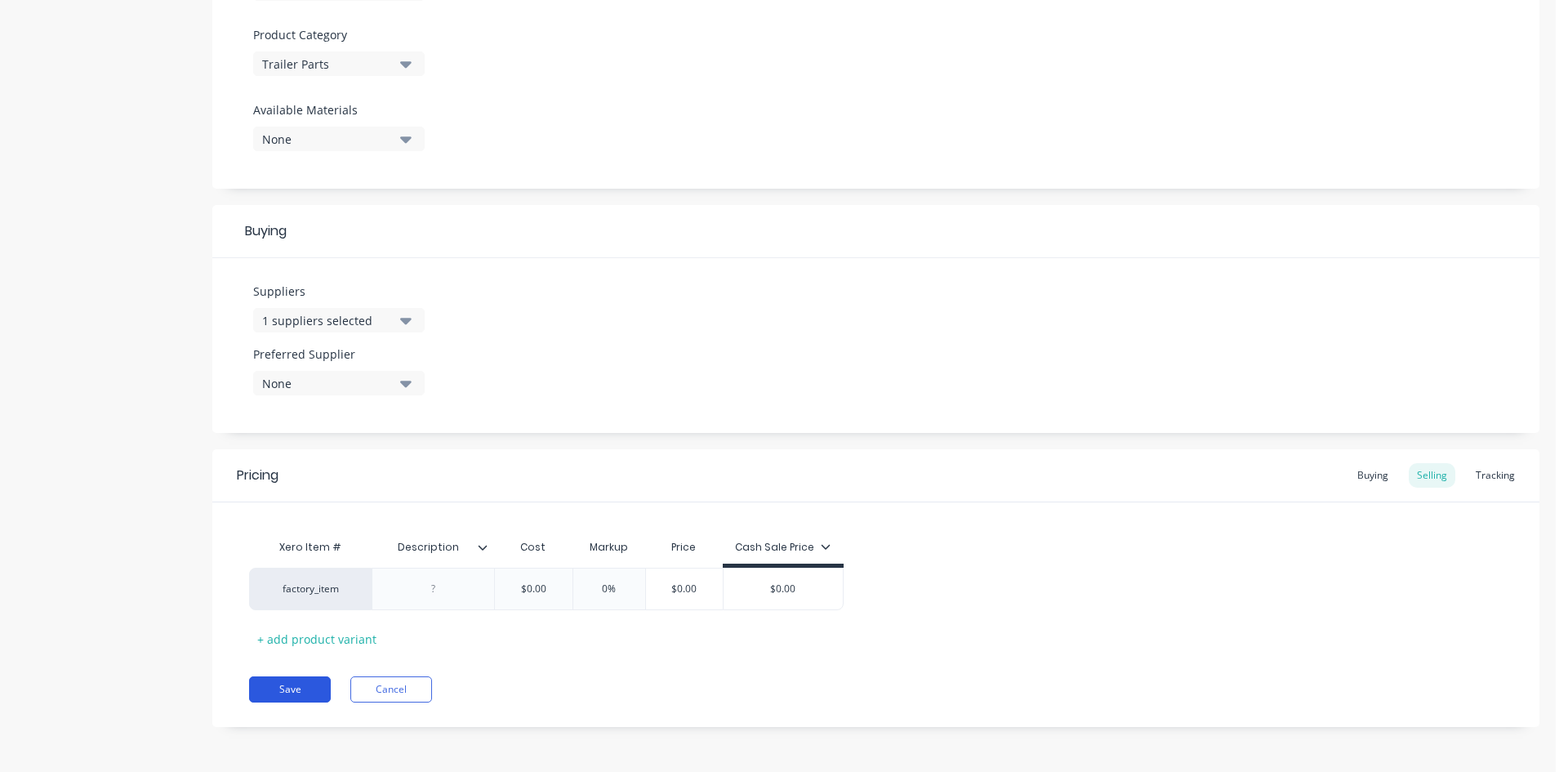
click at [298, 687] on button "Save" at bounding box center [290, 690] width 82 height 26
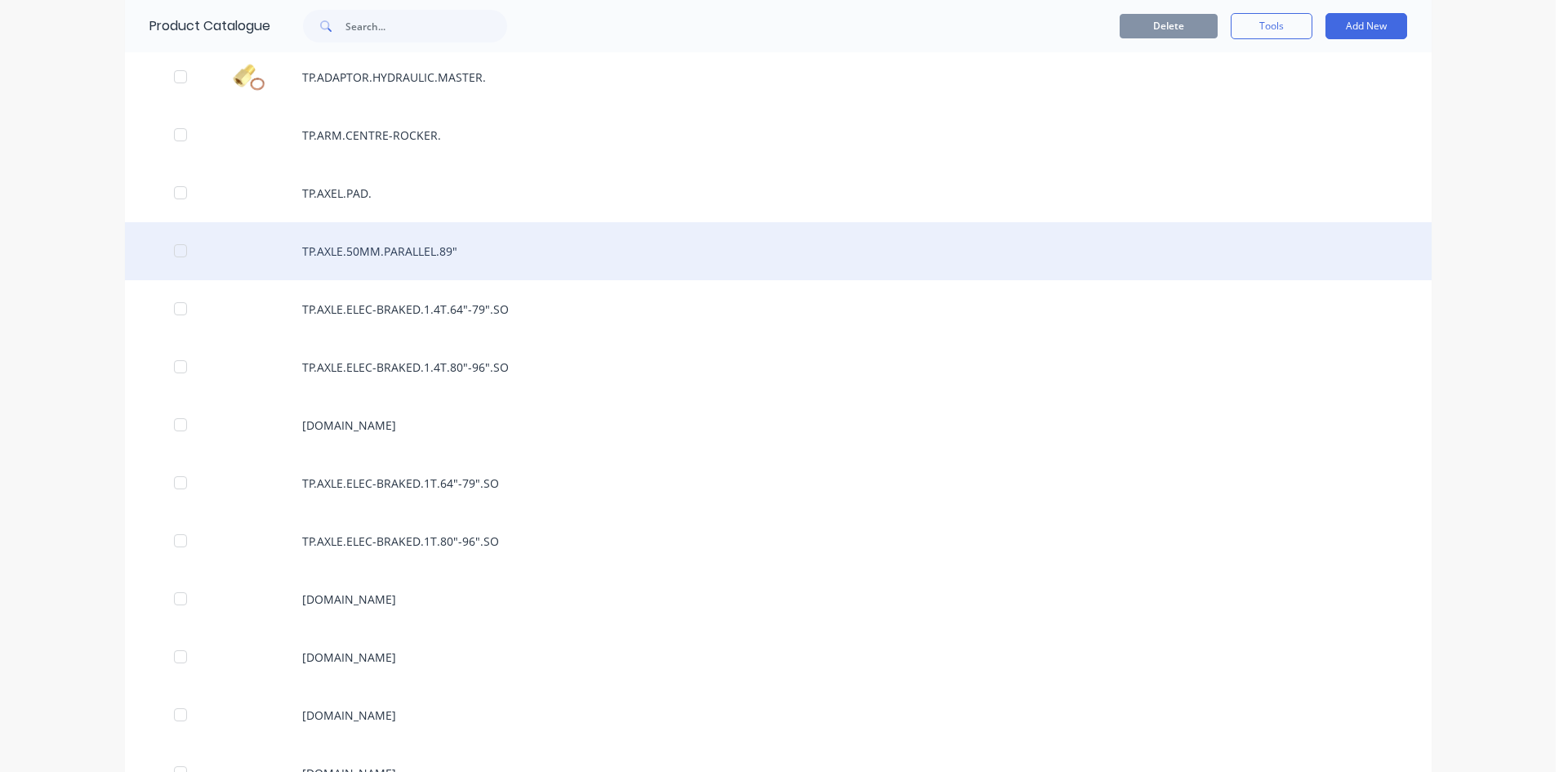
scroll to position [1878, 0]
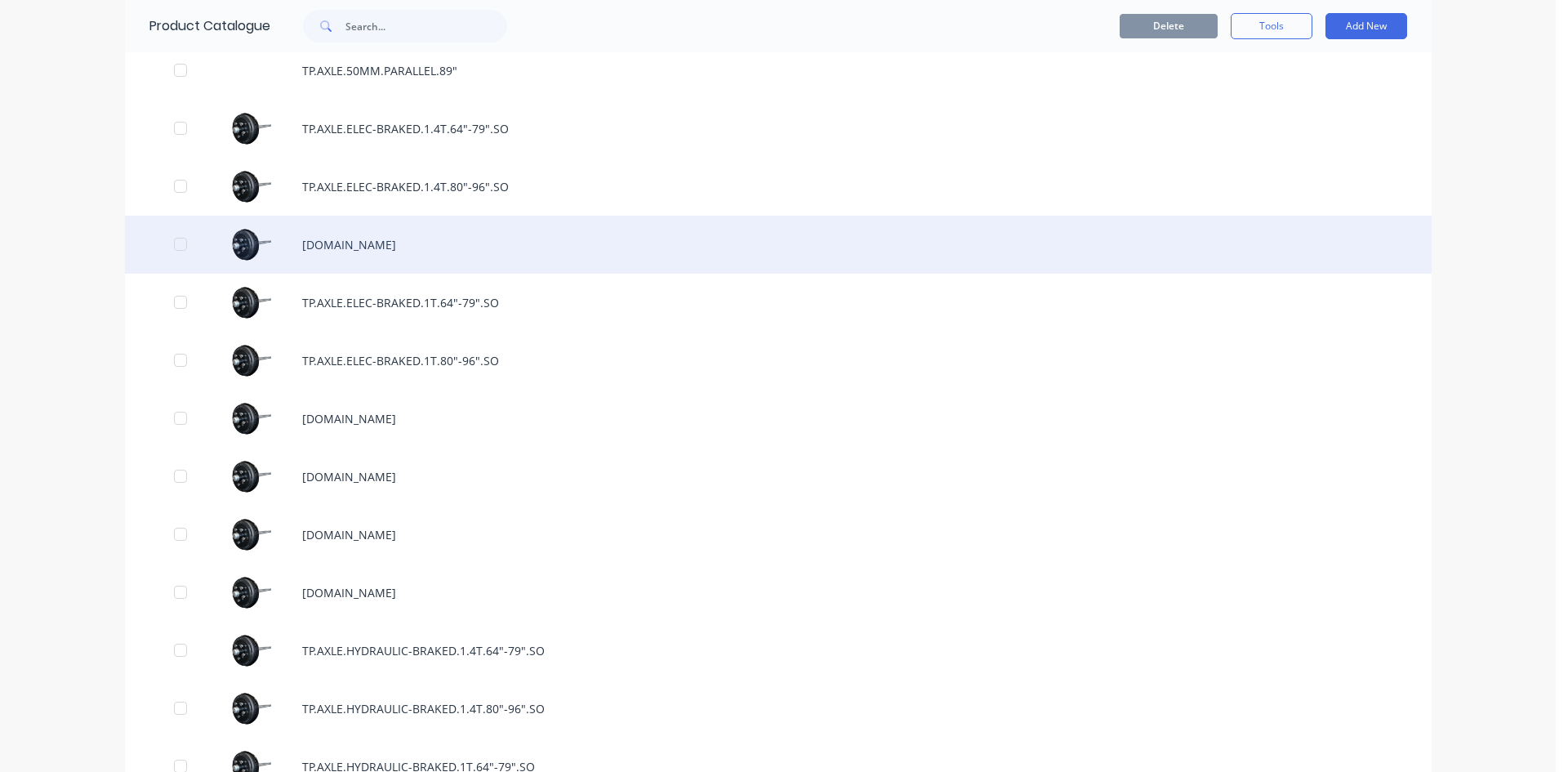
click at [464, 237] on div "[DOMAIN_NAME]" at bounding box center [779, 244] width 1307 height 58
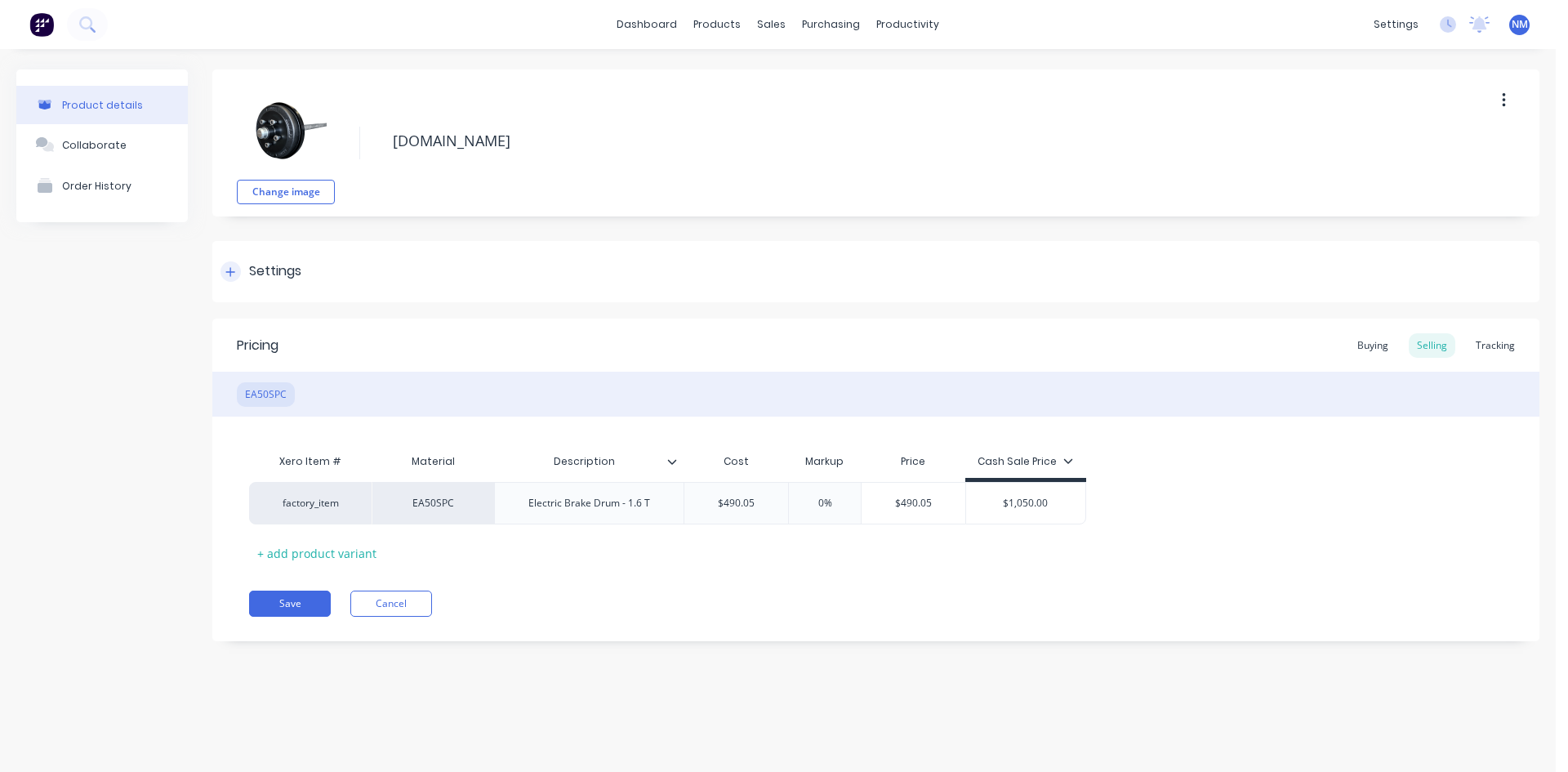
click at [229, 282] on div "Settings" at bounding box center [875, 271] width 1327 height 61
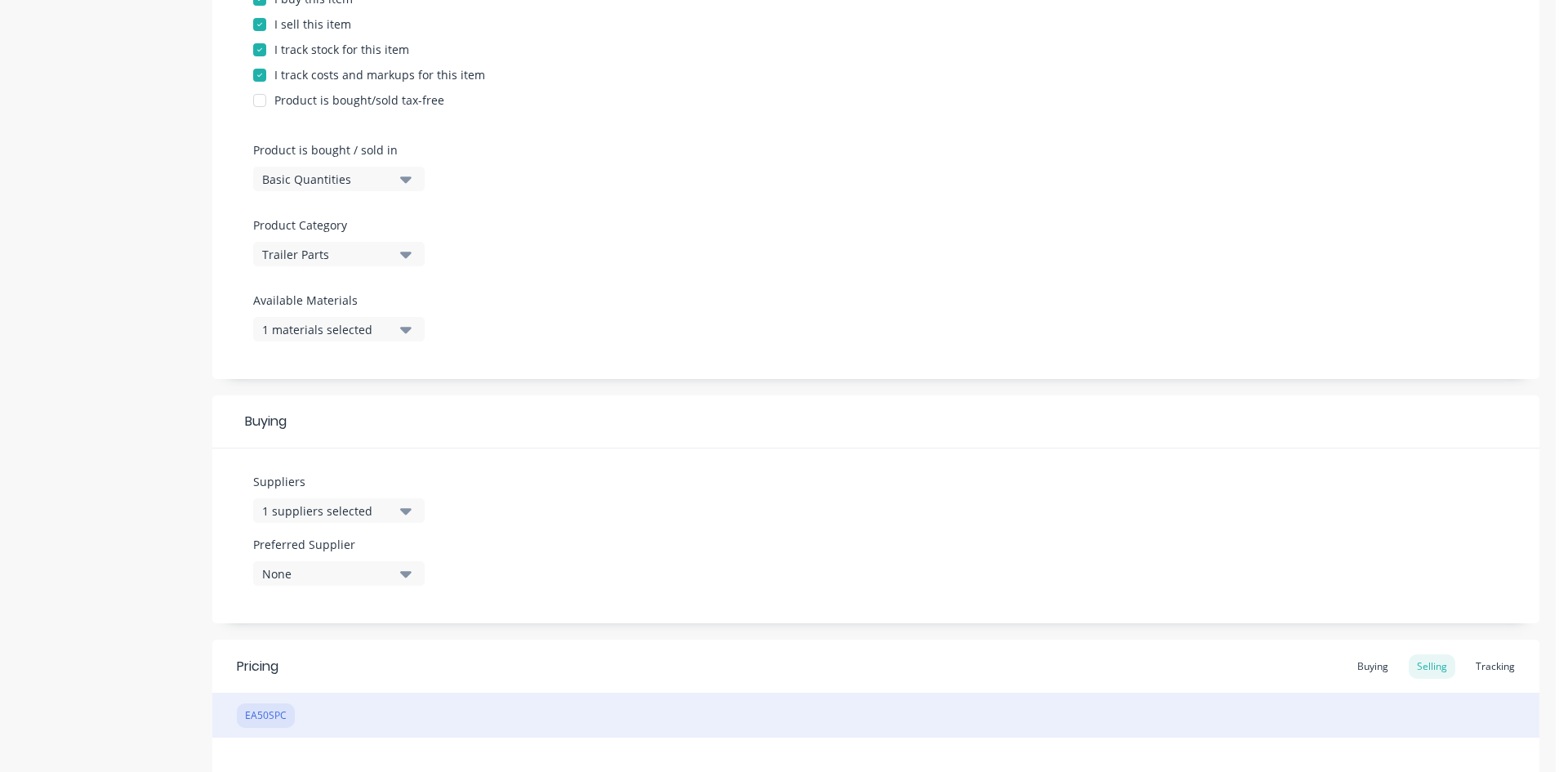
scroll to position [572, 0]
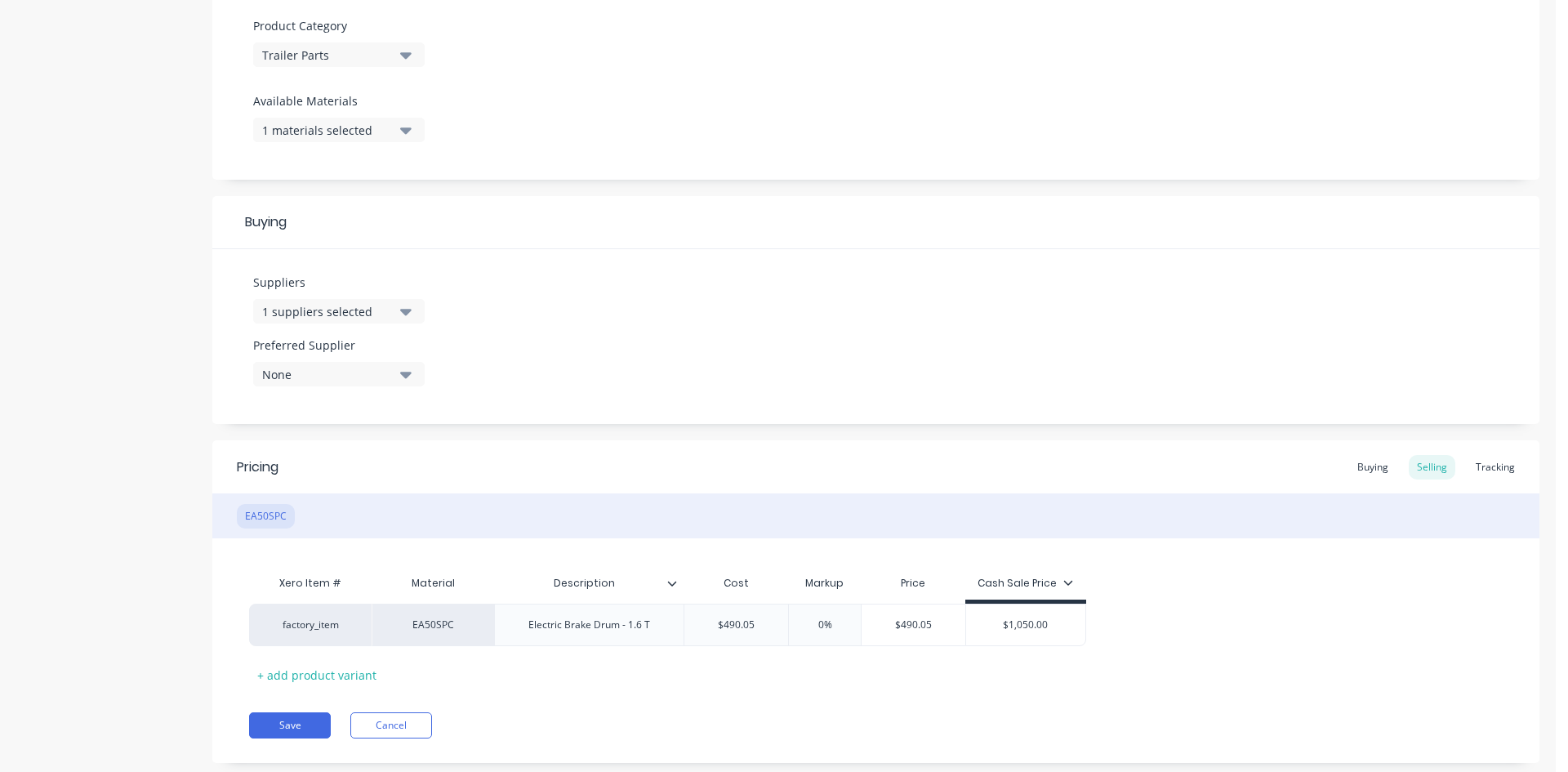
click at [310, 139] on button "1 materials selected" at bounding box center [339, 130] width 172 height 25
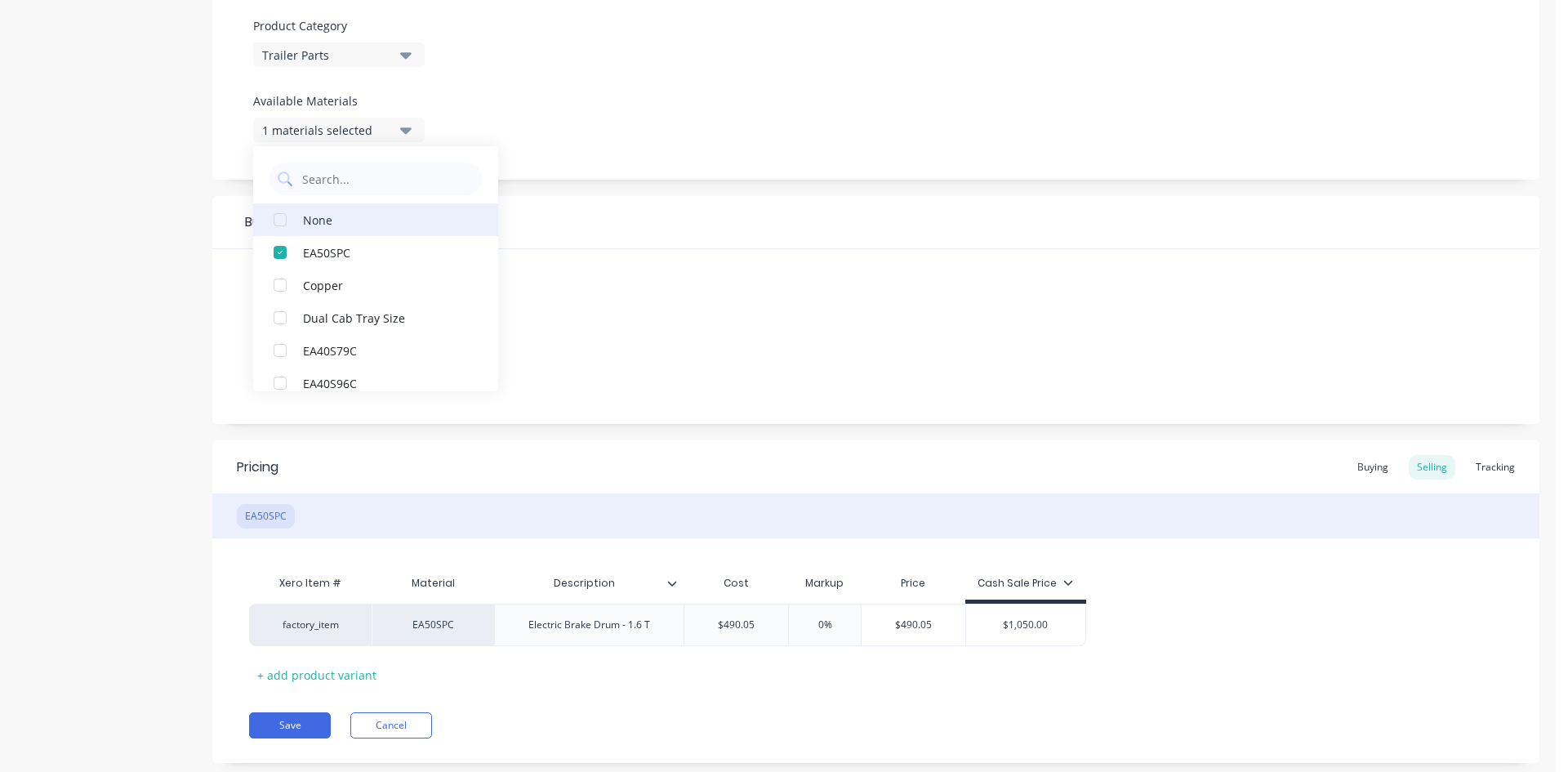
click at [325, 228] on button "None" at bounding box center [375, 220] width 245 height 33
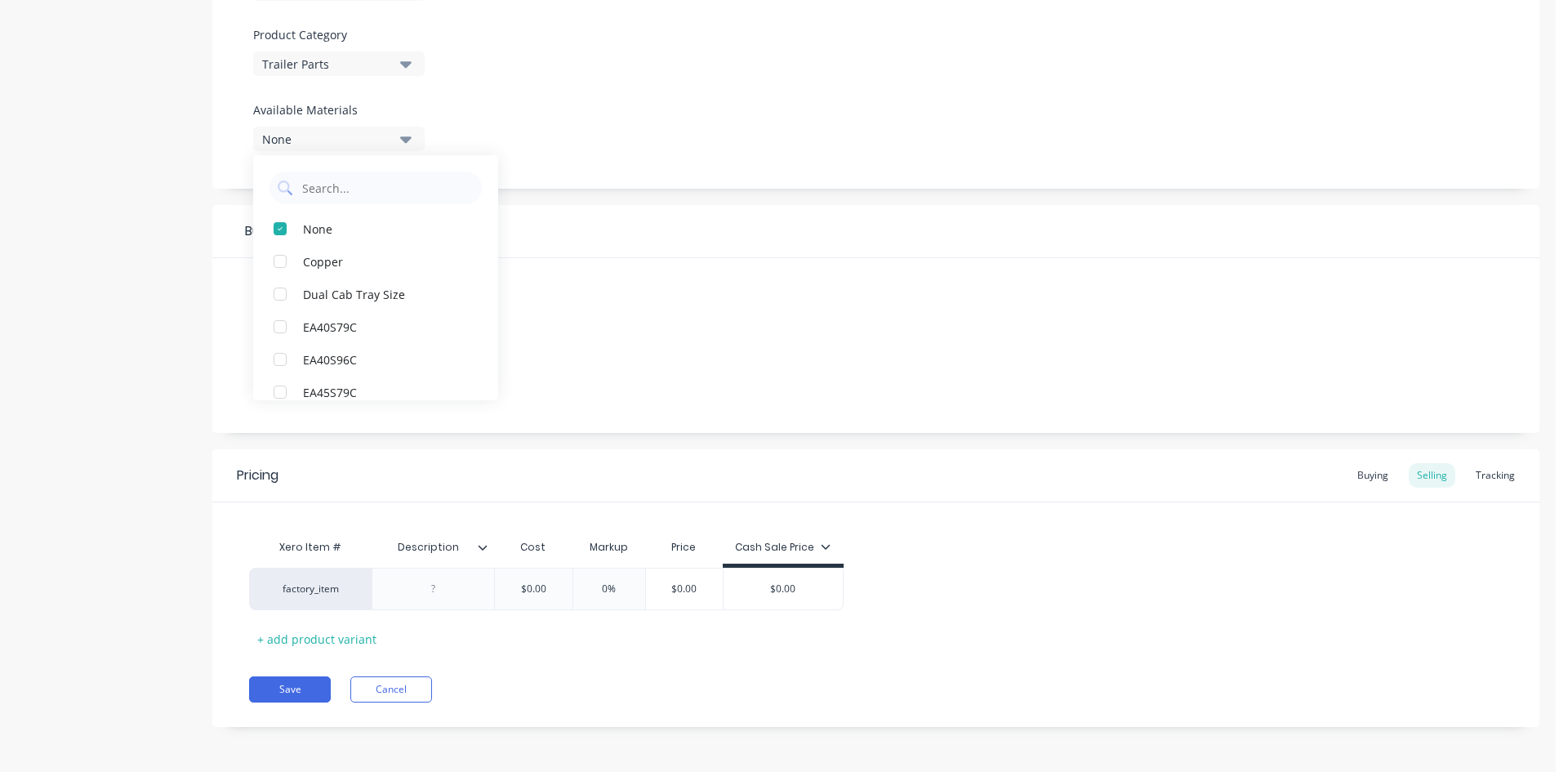
click at [584, 239] on div "Buying" at bounding box center [875, 232] width 1327 height 53
drag, startPoint x: 308, startPoint y: 686, endPoint x: 325, endPoint y: 668, distance: 24.8
click at [306, 684] on button "Save" at bounding box center [290, 690] width 82 height 26
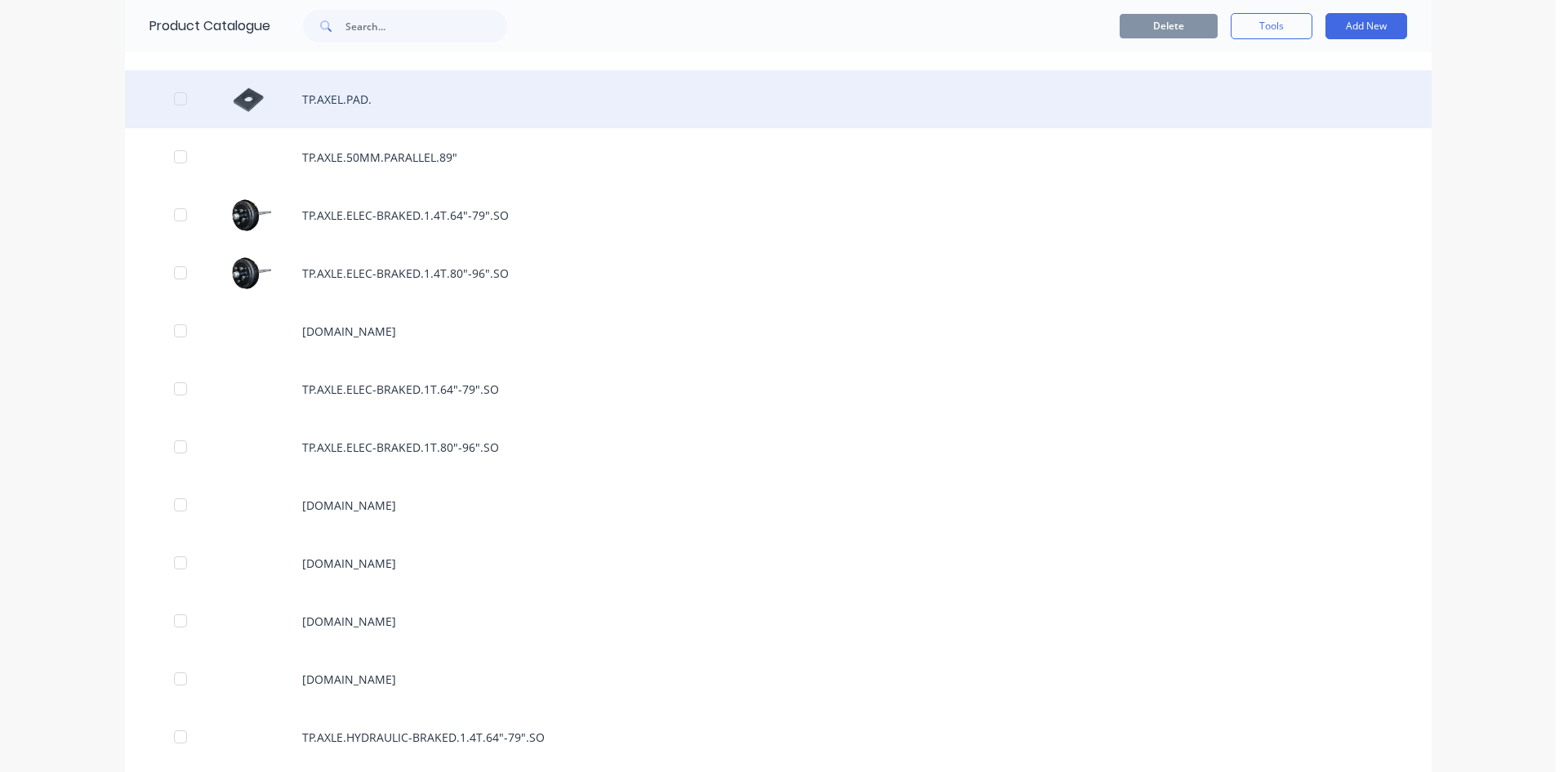
scroll to position [1796, 0]
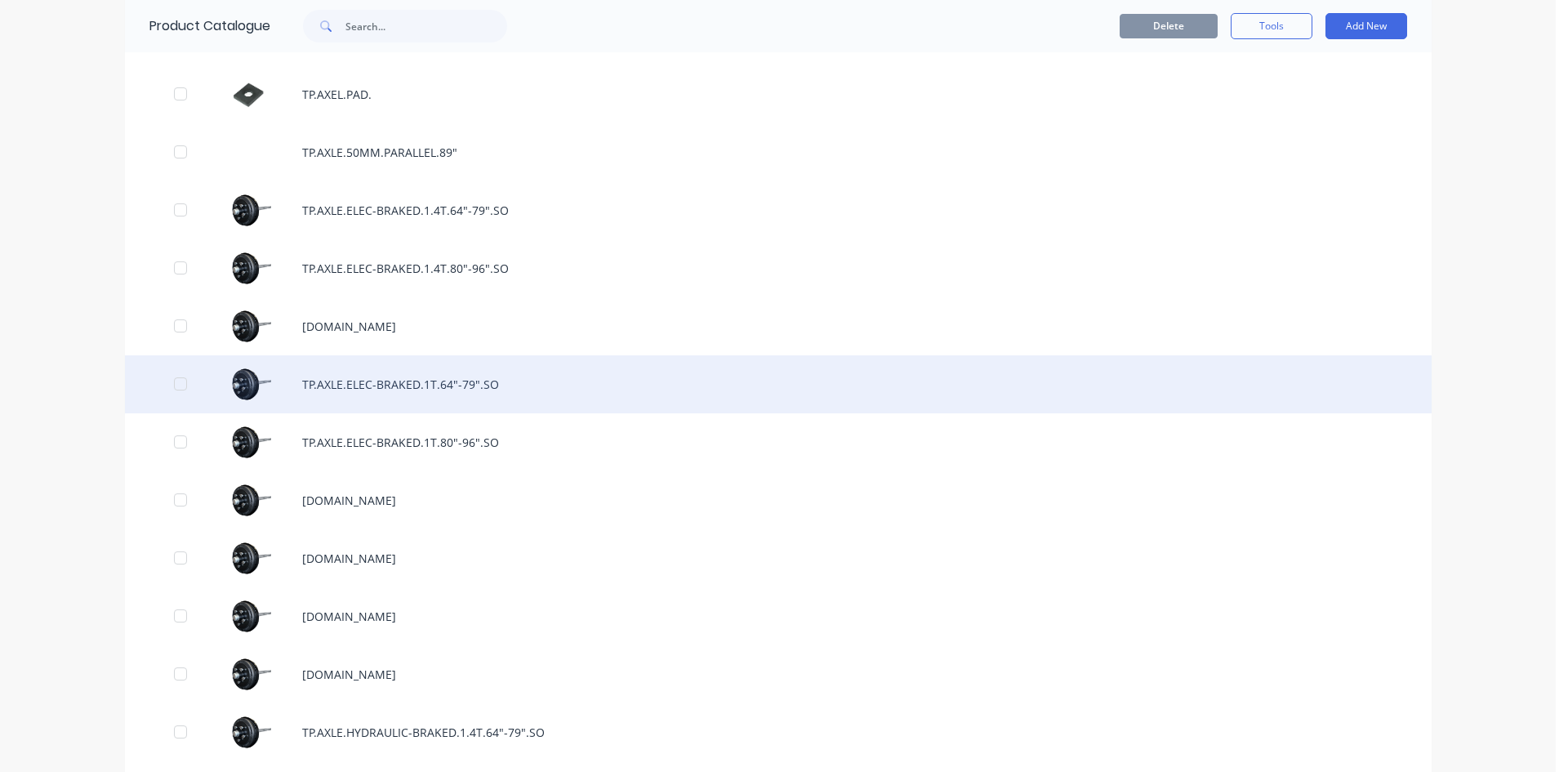
click at [455, 388] on div "TP.AXLE.ELEC-BRAKED.1T.64"-79".SO" at bounding box center [779, 384] width 1307 height 58
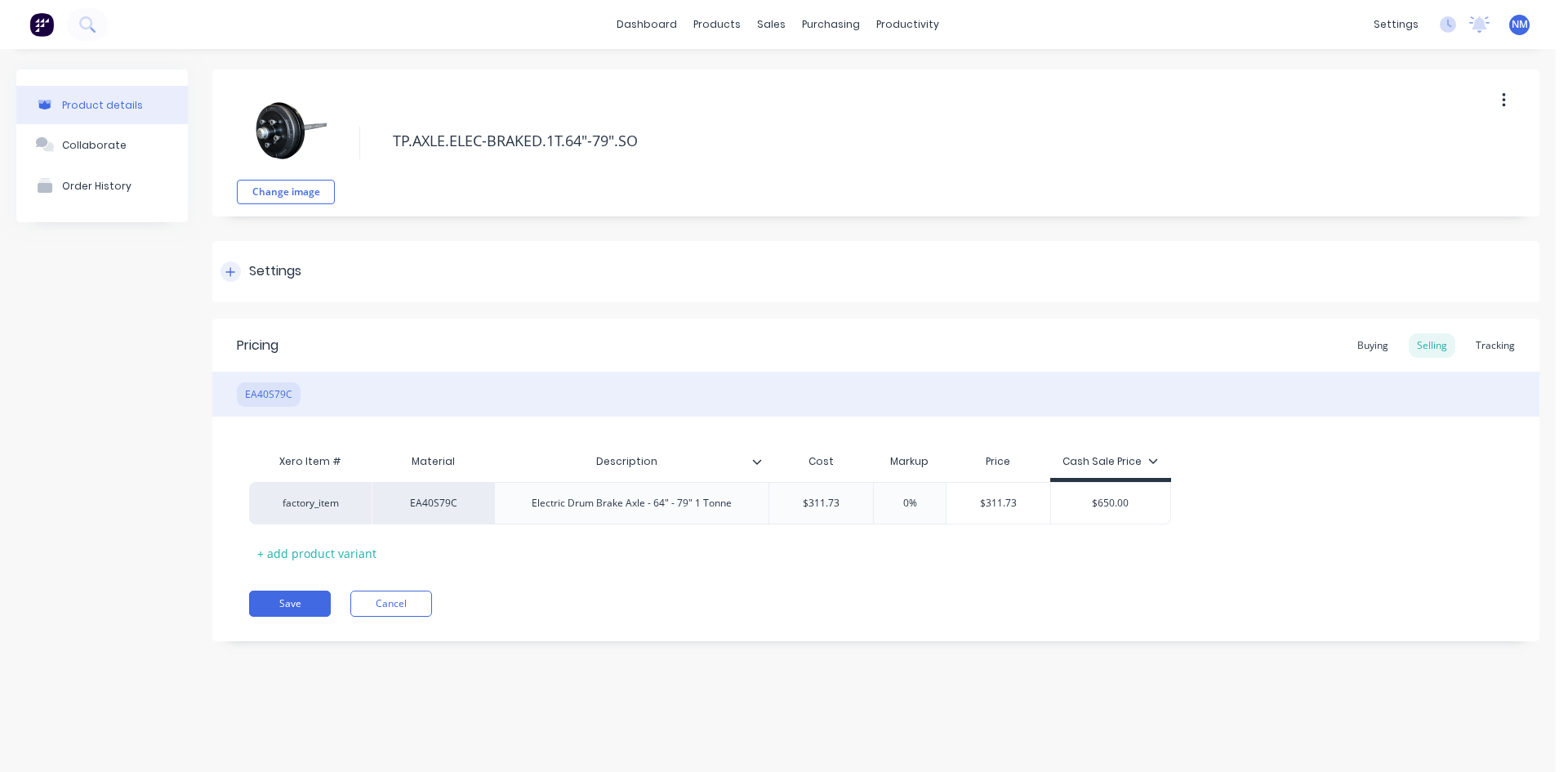
click at [226, 280] on div at bounding box center [230, 271] width 21 height 21
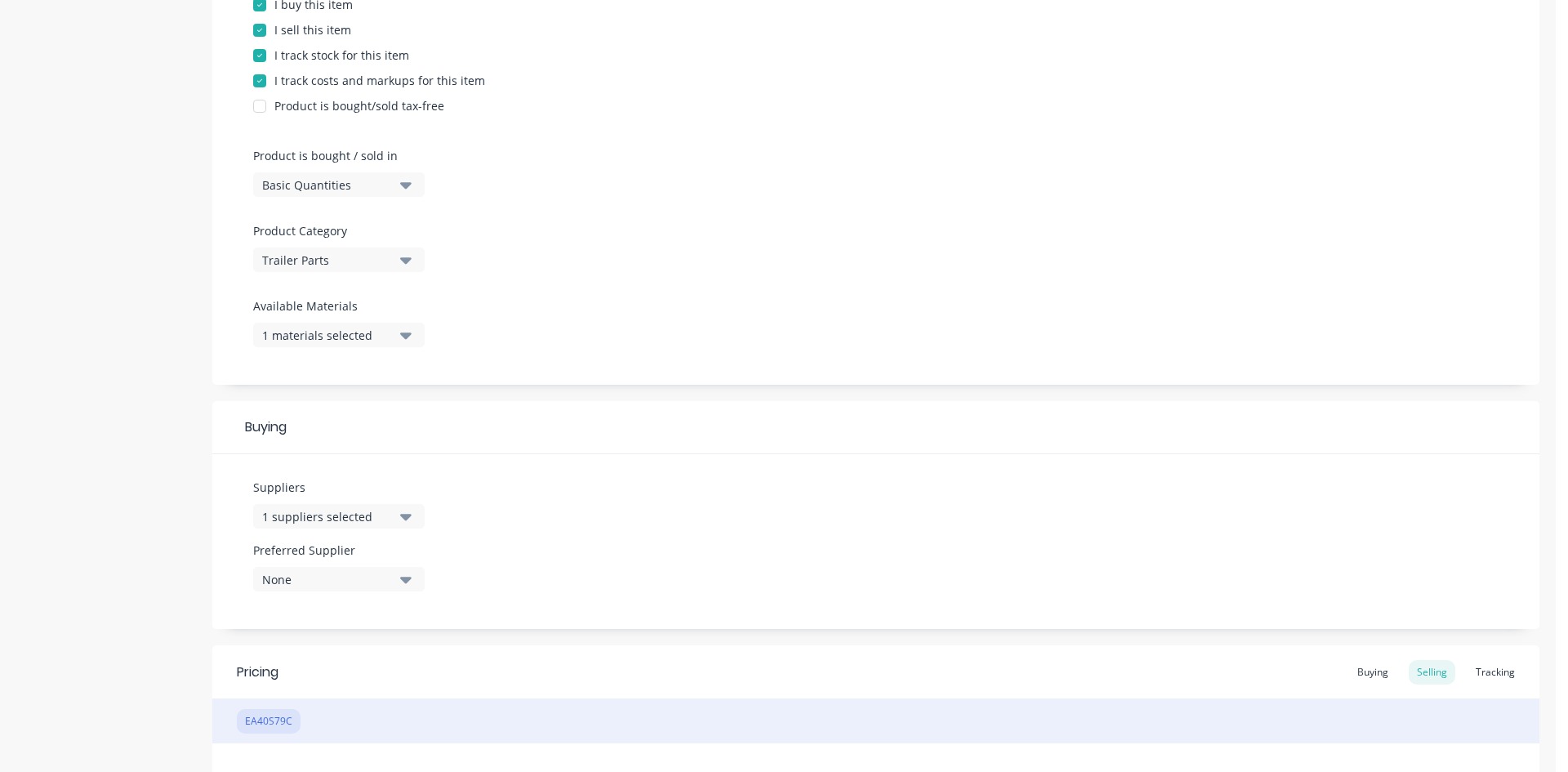
scroll to position [363, 0]
click at [362, 336] on div "1 materials selected" at bounding box center [327, 339] width 130 height 17
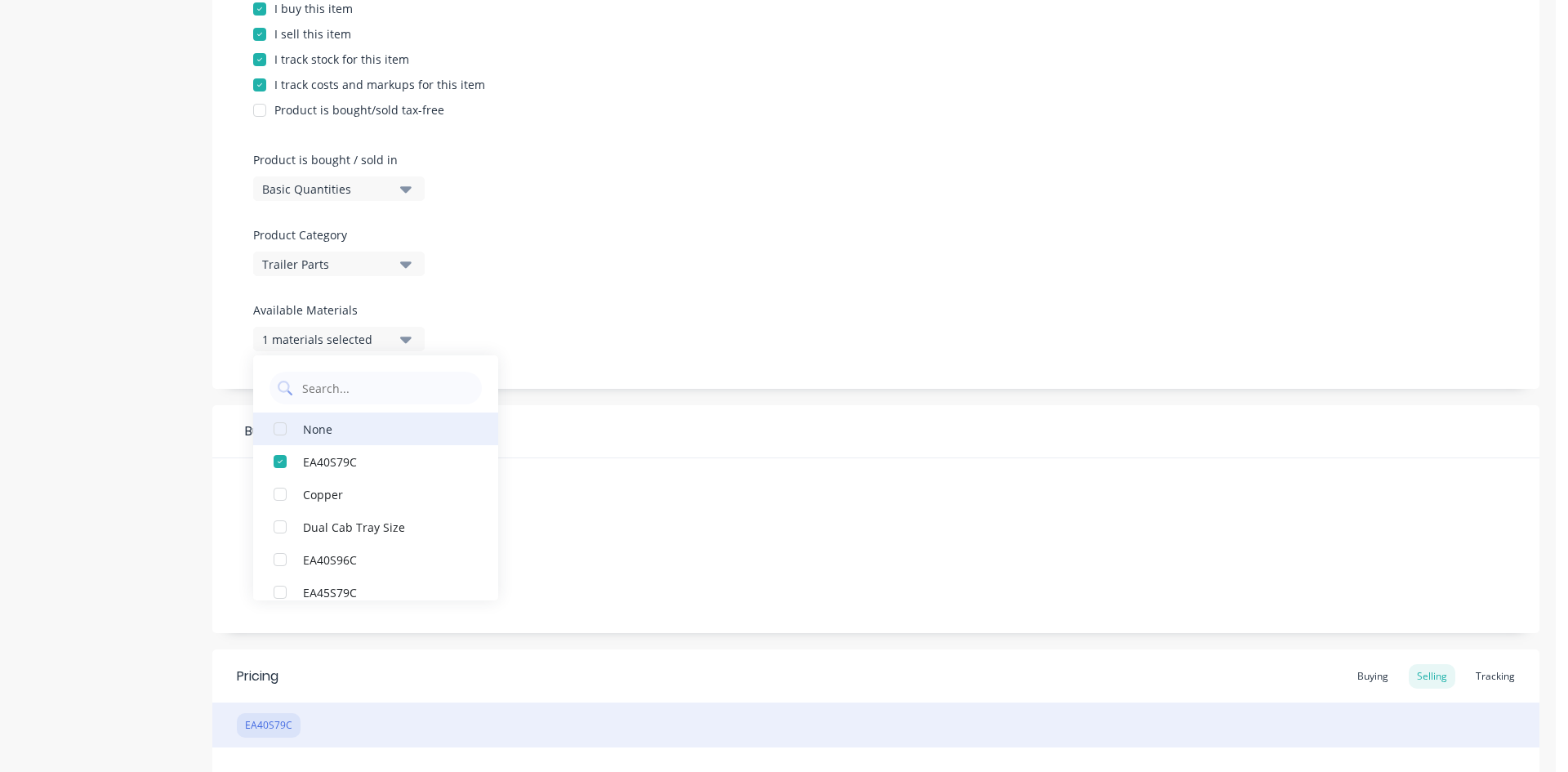
click at [304, 432] on div "None" at bounding box center [384, 428] width 163 height 17
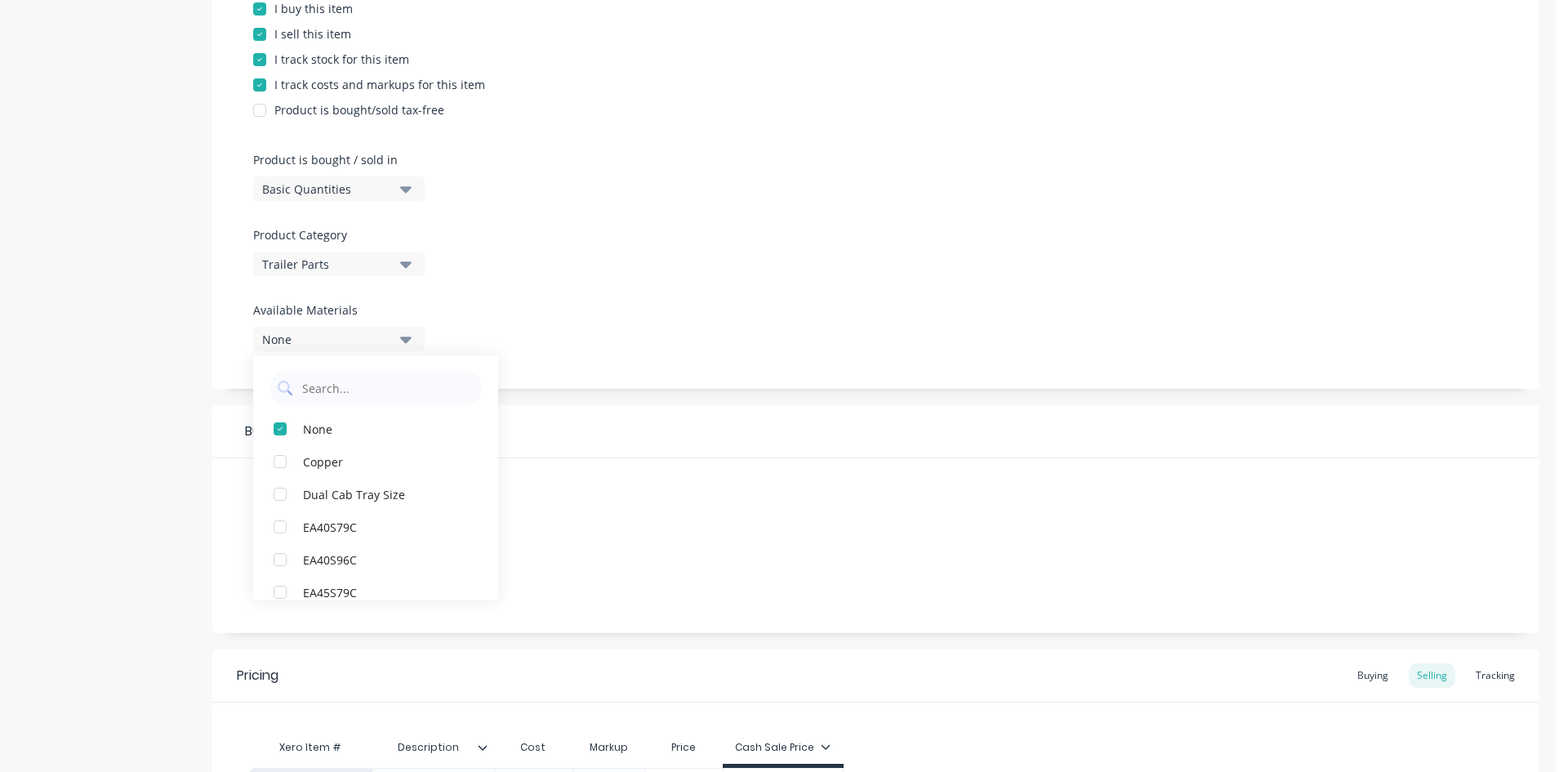
click at [553, 331] on div "Product Options I buy this item I sell this item I track stock for this item I …" at bounding box center [875, 164] width 1327 height 450
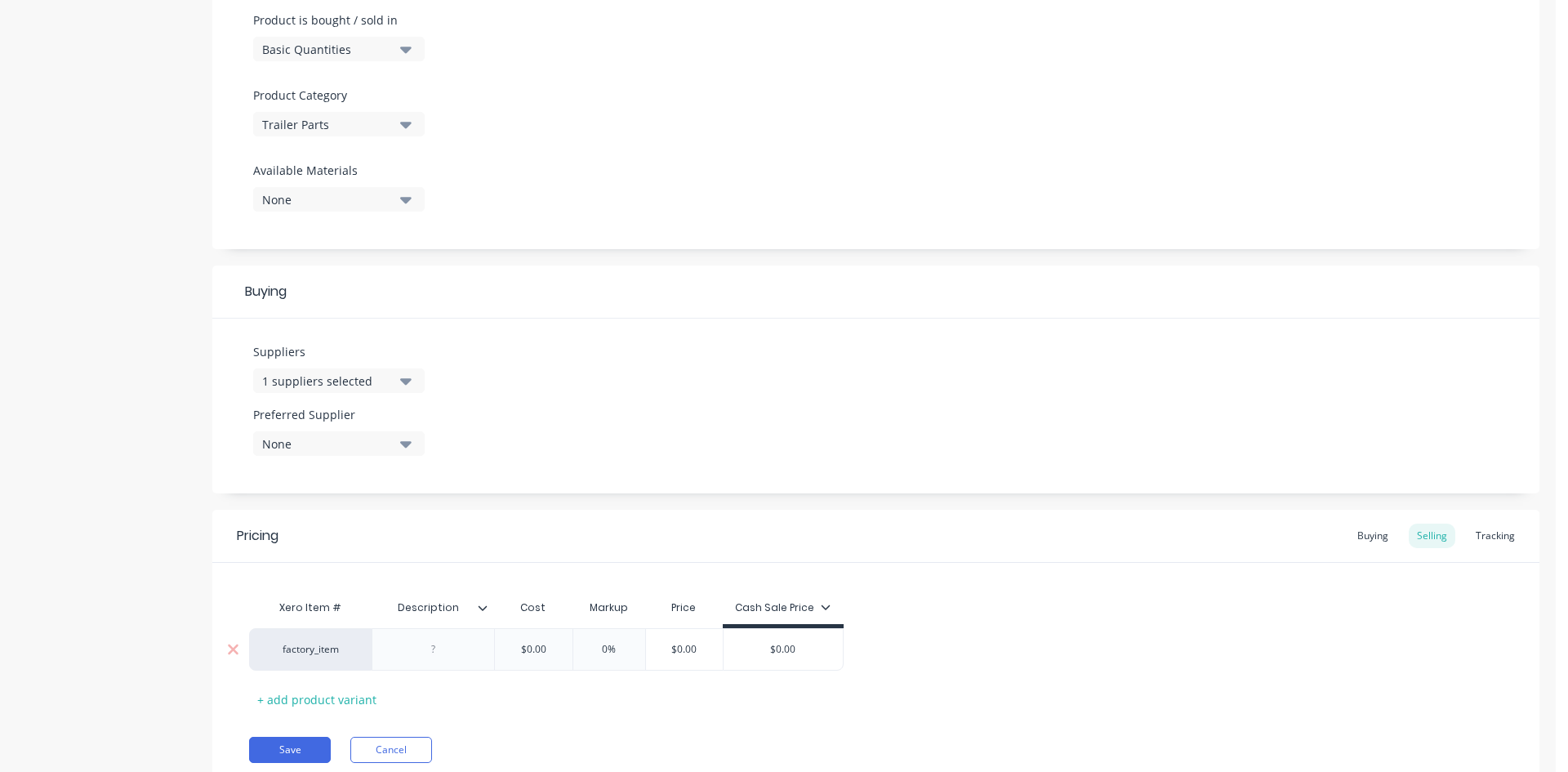
scroll to position [563, 0]
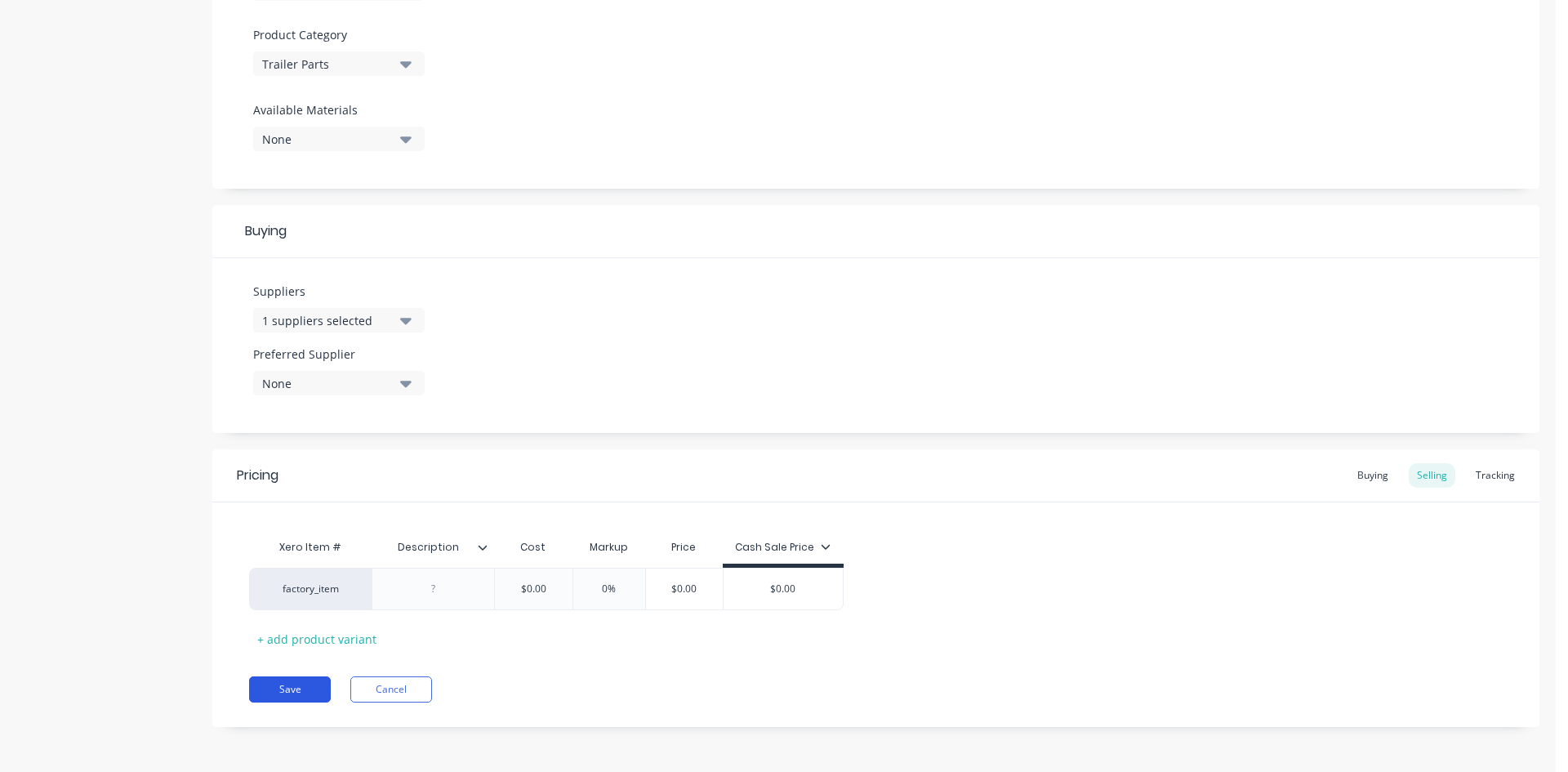
click at [272, 687] on button "Save" at bounding box center [290, 690] width 82 height 26
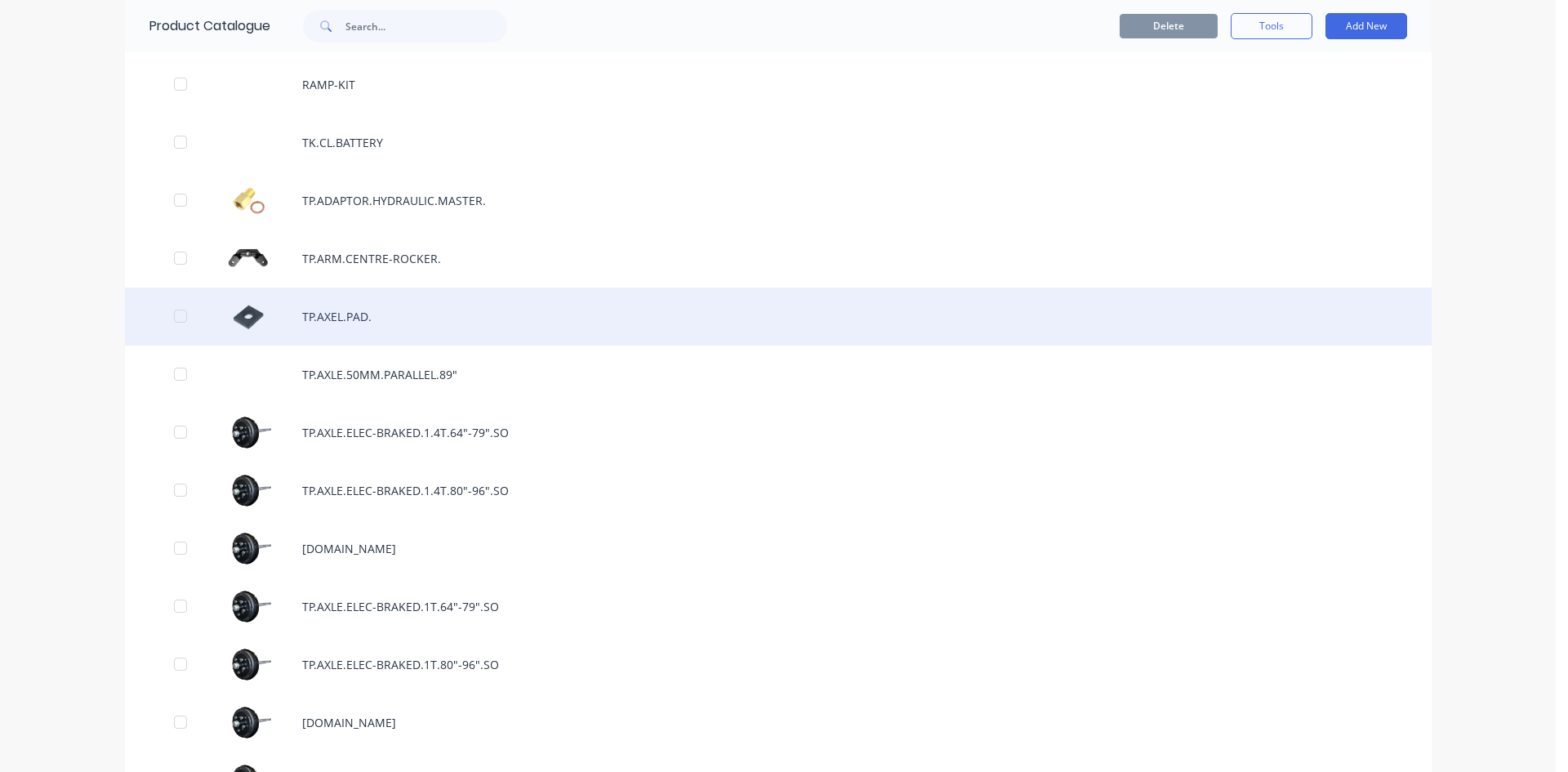
scroll to position [1715, 0]
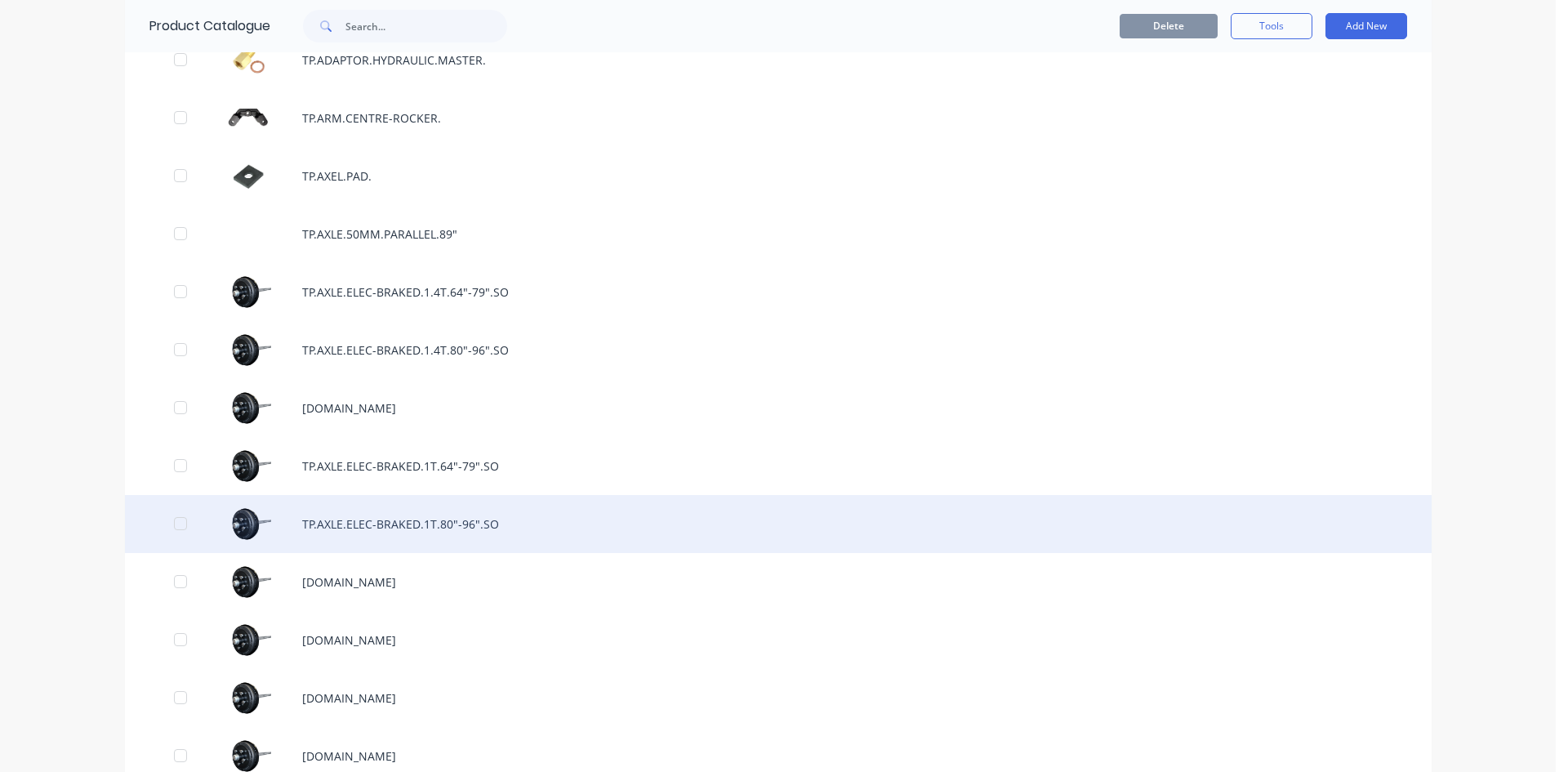
click at [506, 513] on div "TP.AXLE.ELEC-BRAKED.1T.80"-96".SO" at bounding box center [779, 524] width 1307 height 58
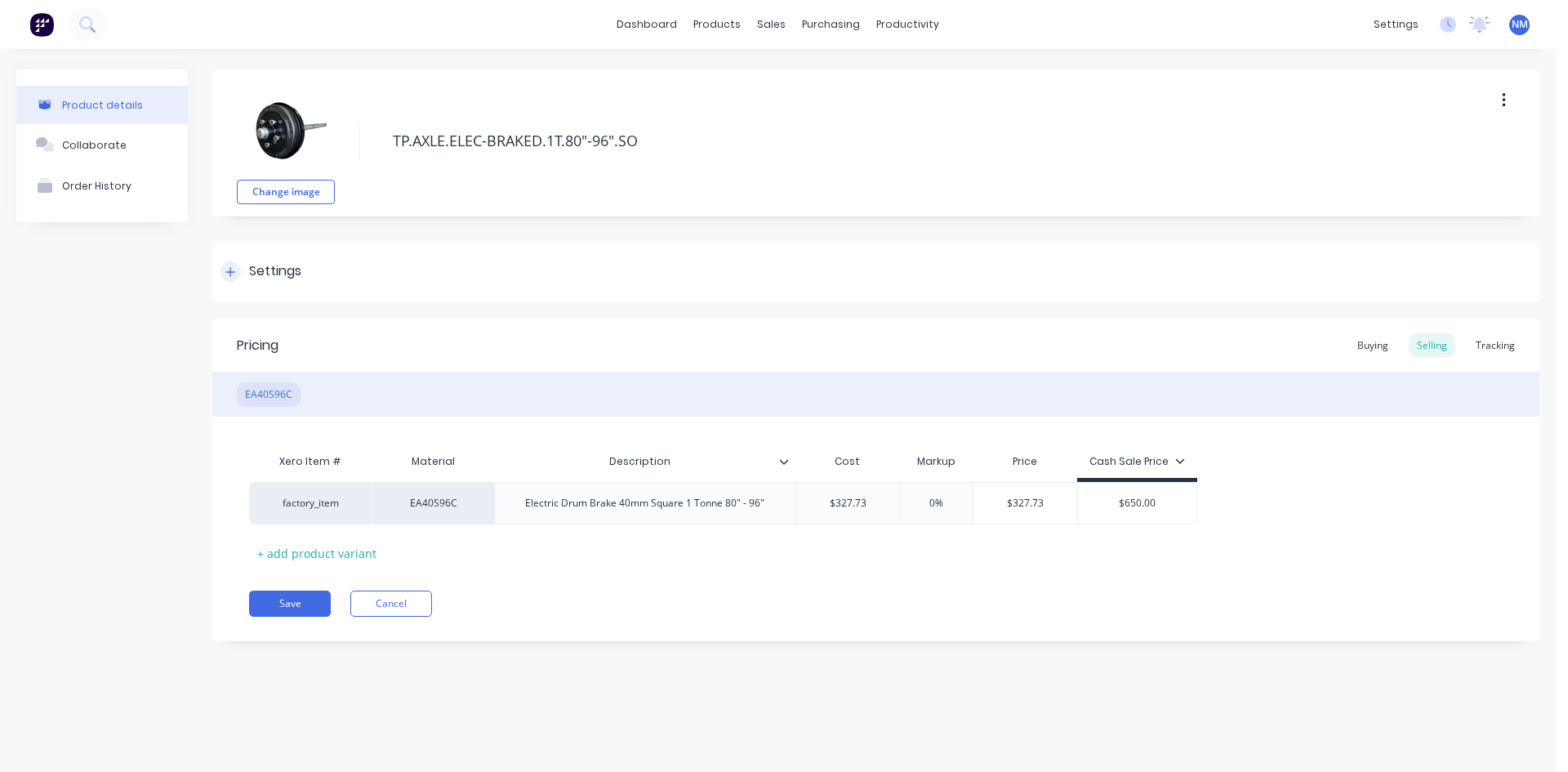
click at [225, 272] on icon at bounding box center [230, 272] width 10 height 12
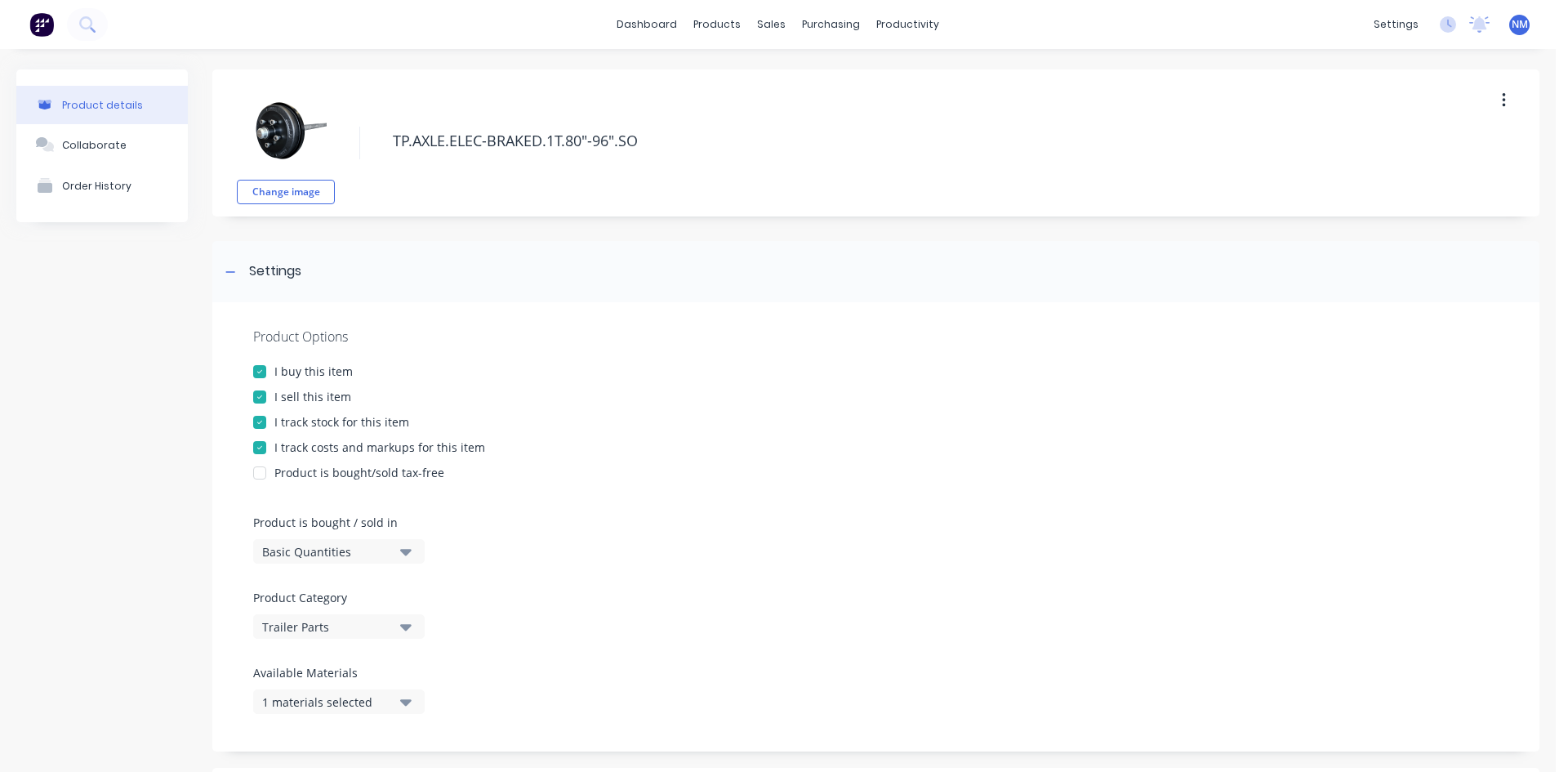
scroll to position [490, 0]
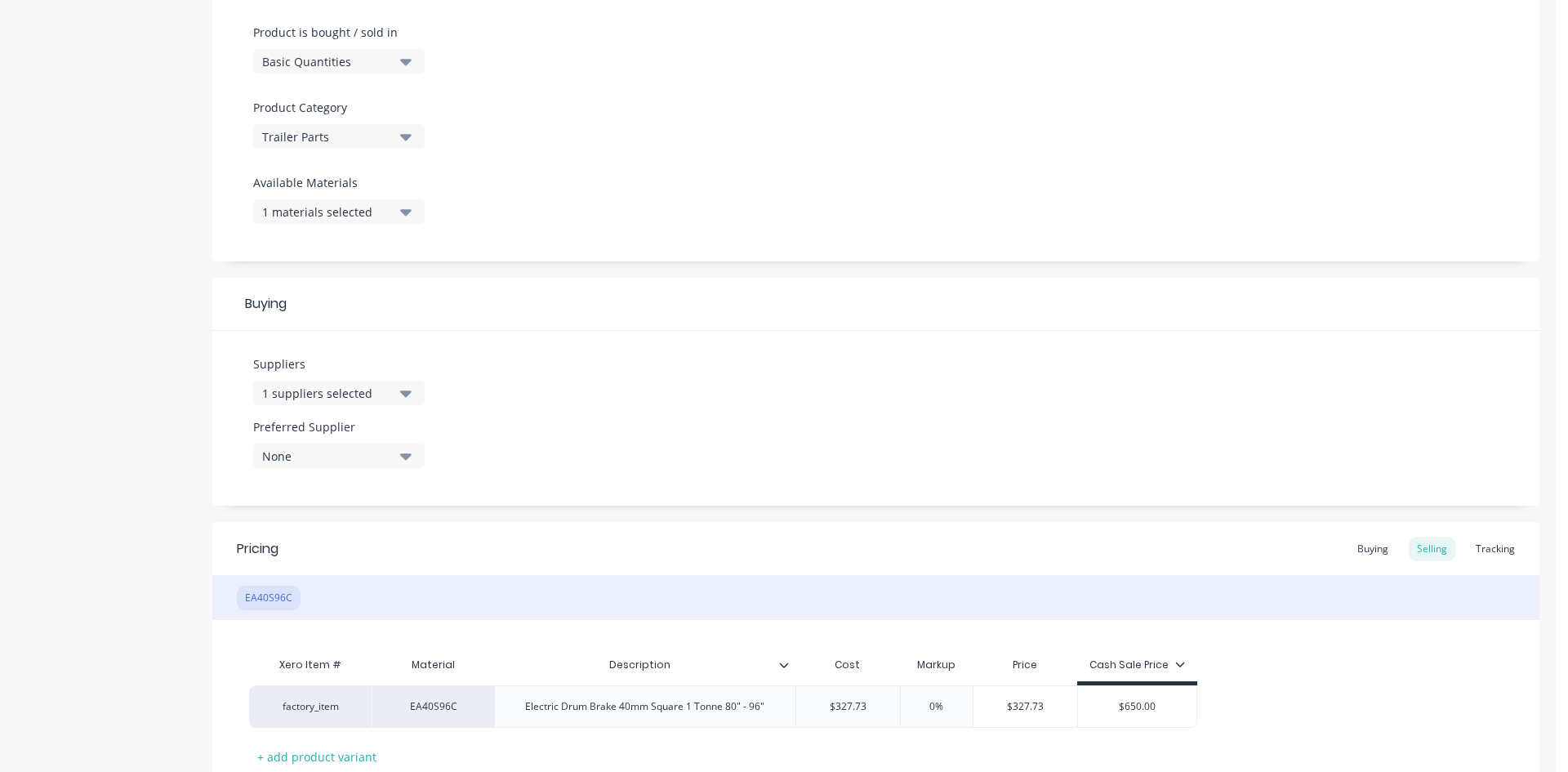
click at [334, 214] on div "1 materials selected" at bounding box center [327, 212] width 130 height 17
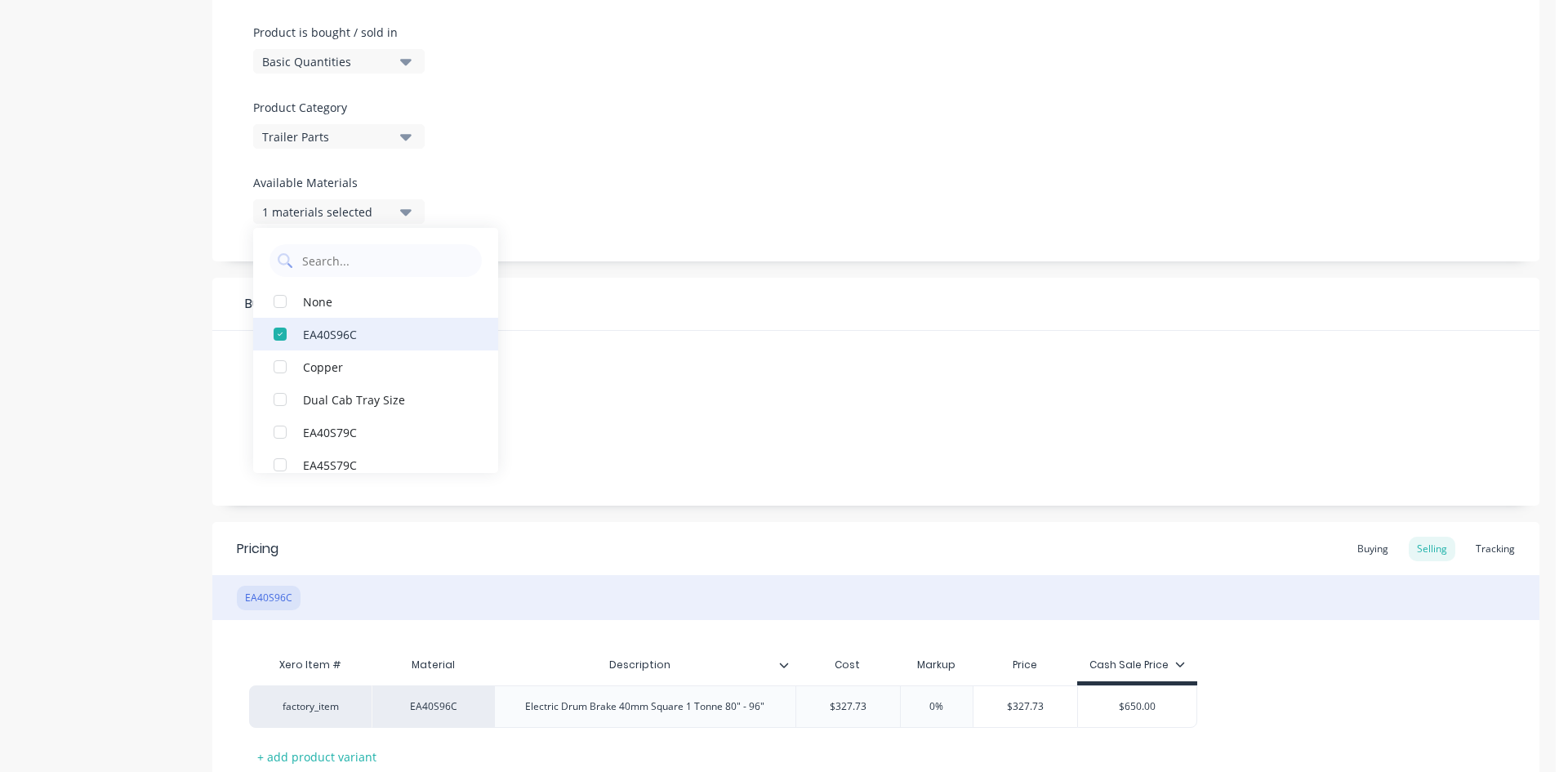
click at [282, 332] on div "button" at bounding box center [280, 334] width 33 height 33
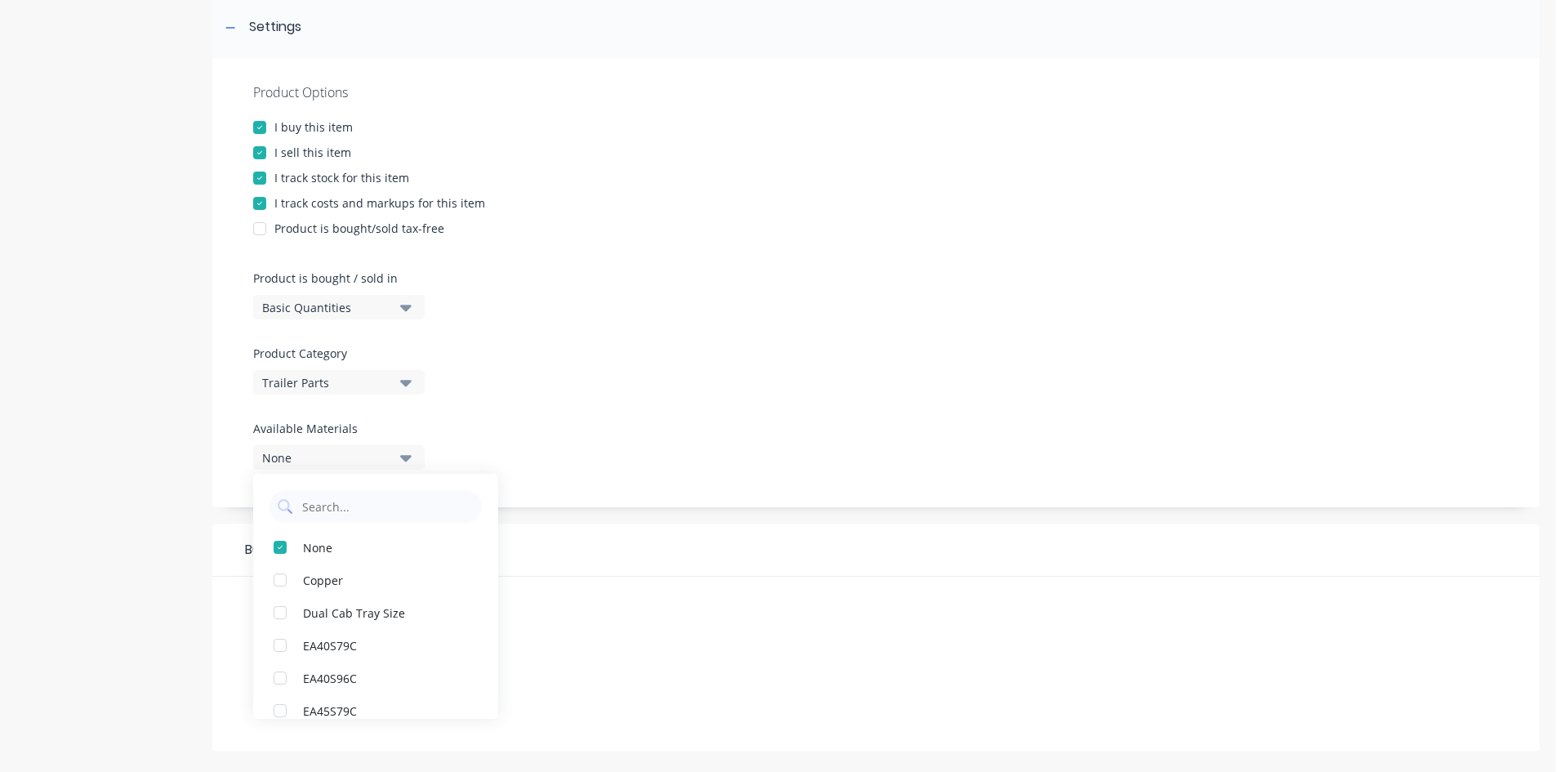
click at [775, 337] on div at bounding box center [876, 338] width 1245 height 12
click at [413, 705] on button "None" at bounding box center [339, 702] width 172 height 25
click at [410, 704] on icon "button" at bounding box center [406, 702] width 12 height 18
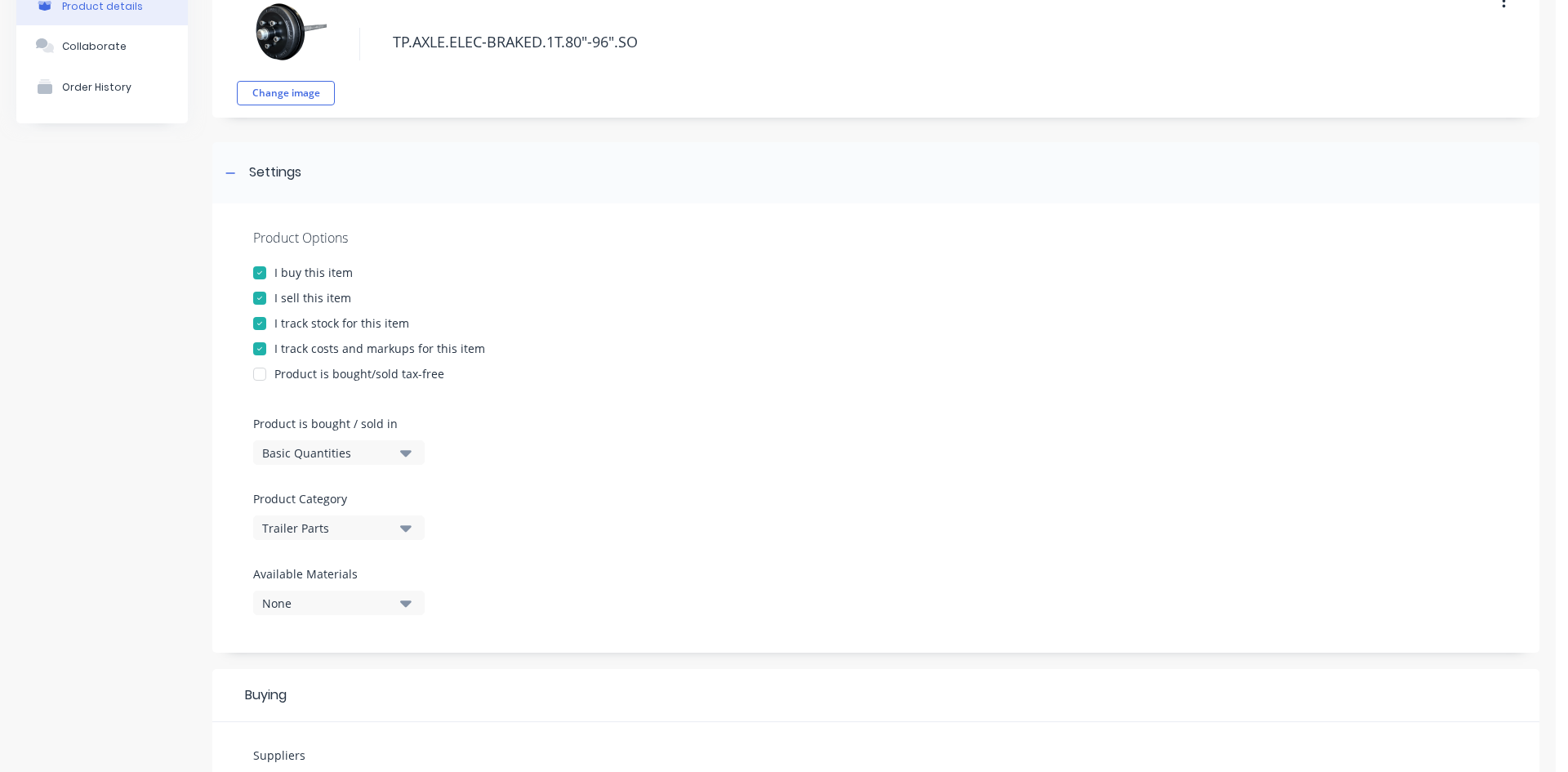
scroll to position [0, 0]
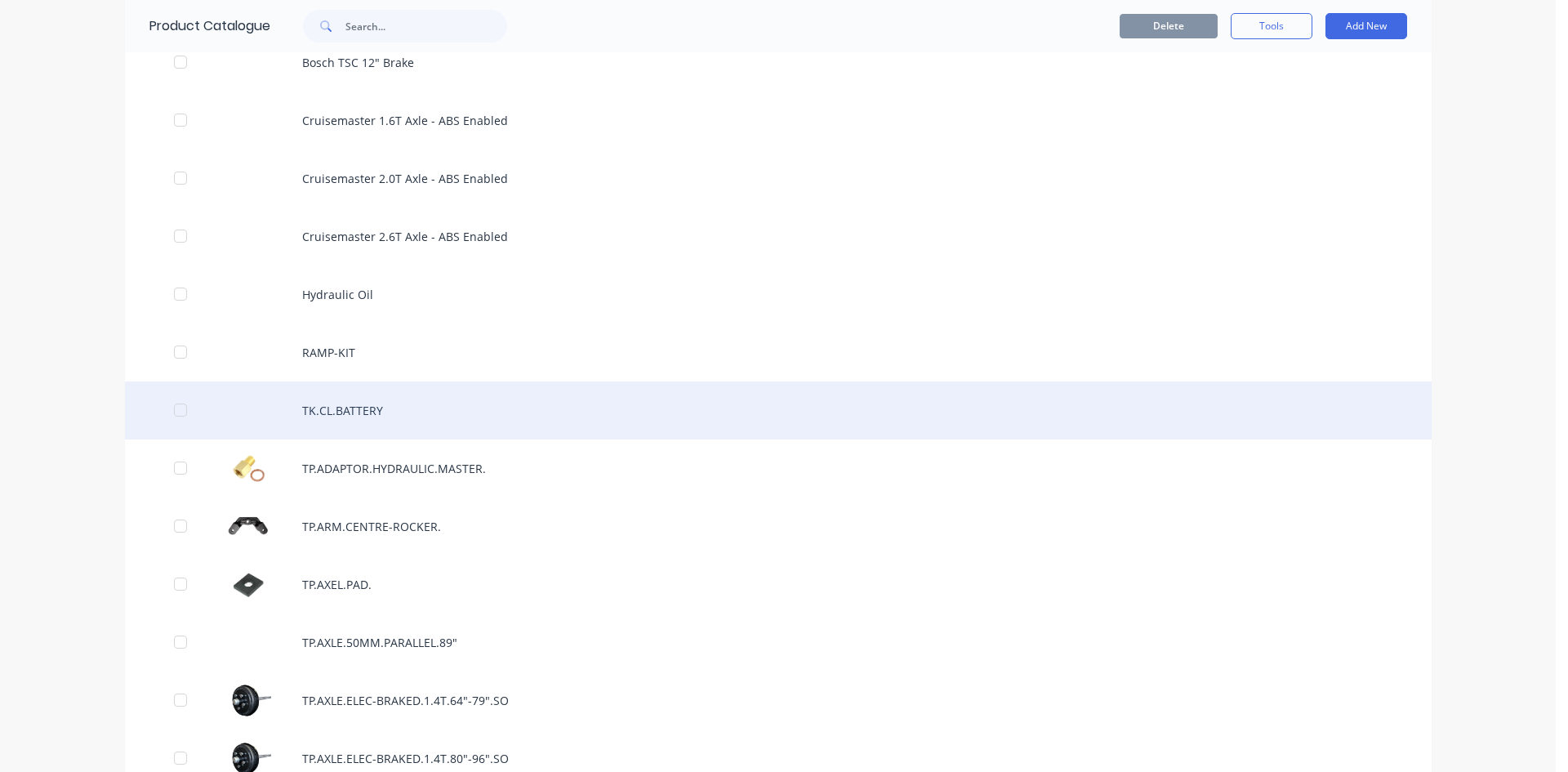
scroll to position [1960, 0]
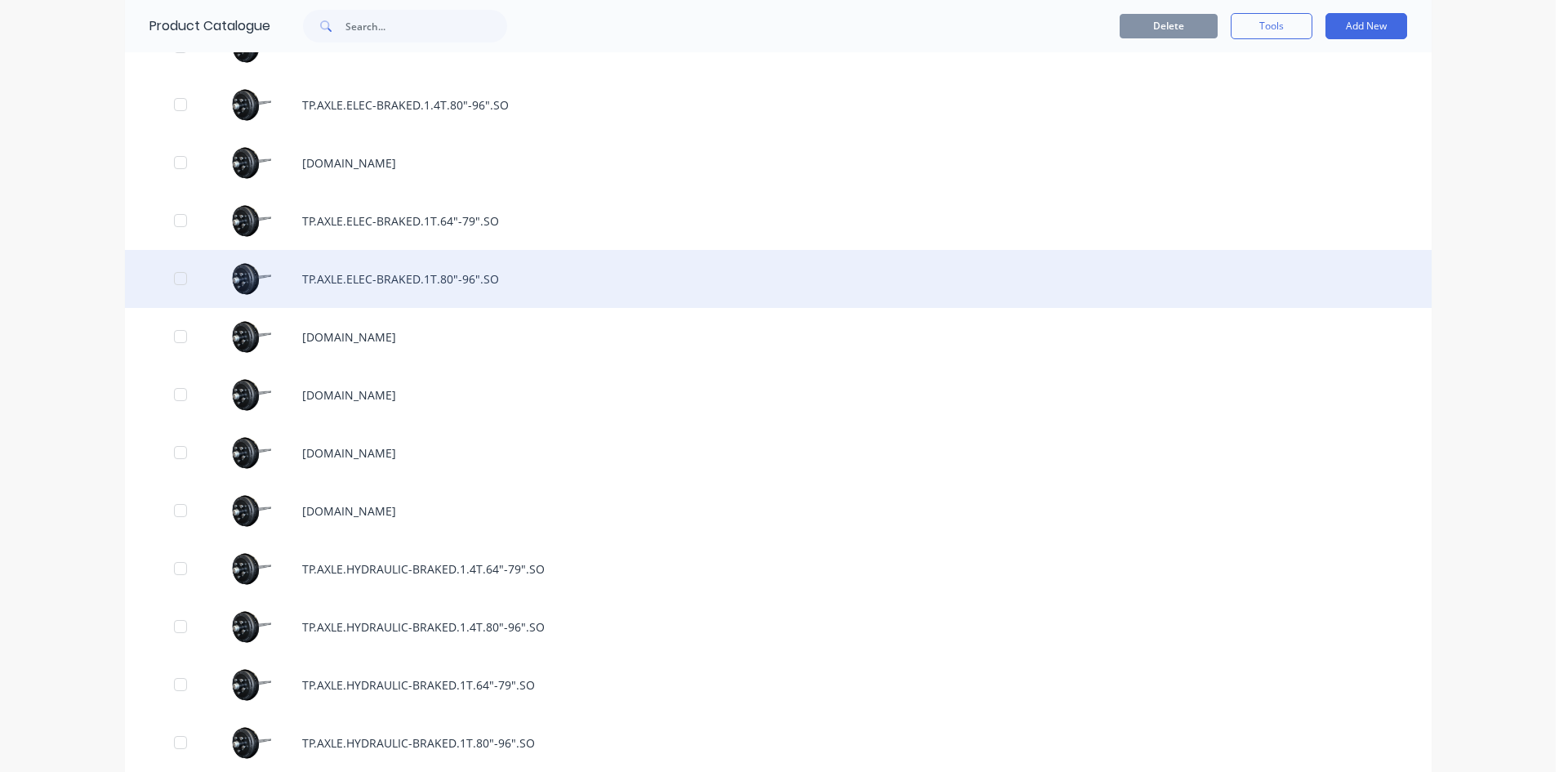
click at [466, 284] on div "TP.AXLE.ELEC-BRAKED.1T.80"-96".SO" at bounding box center [779, 279] width 1307 height 58
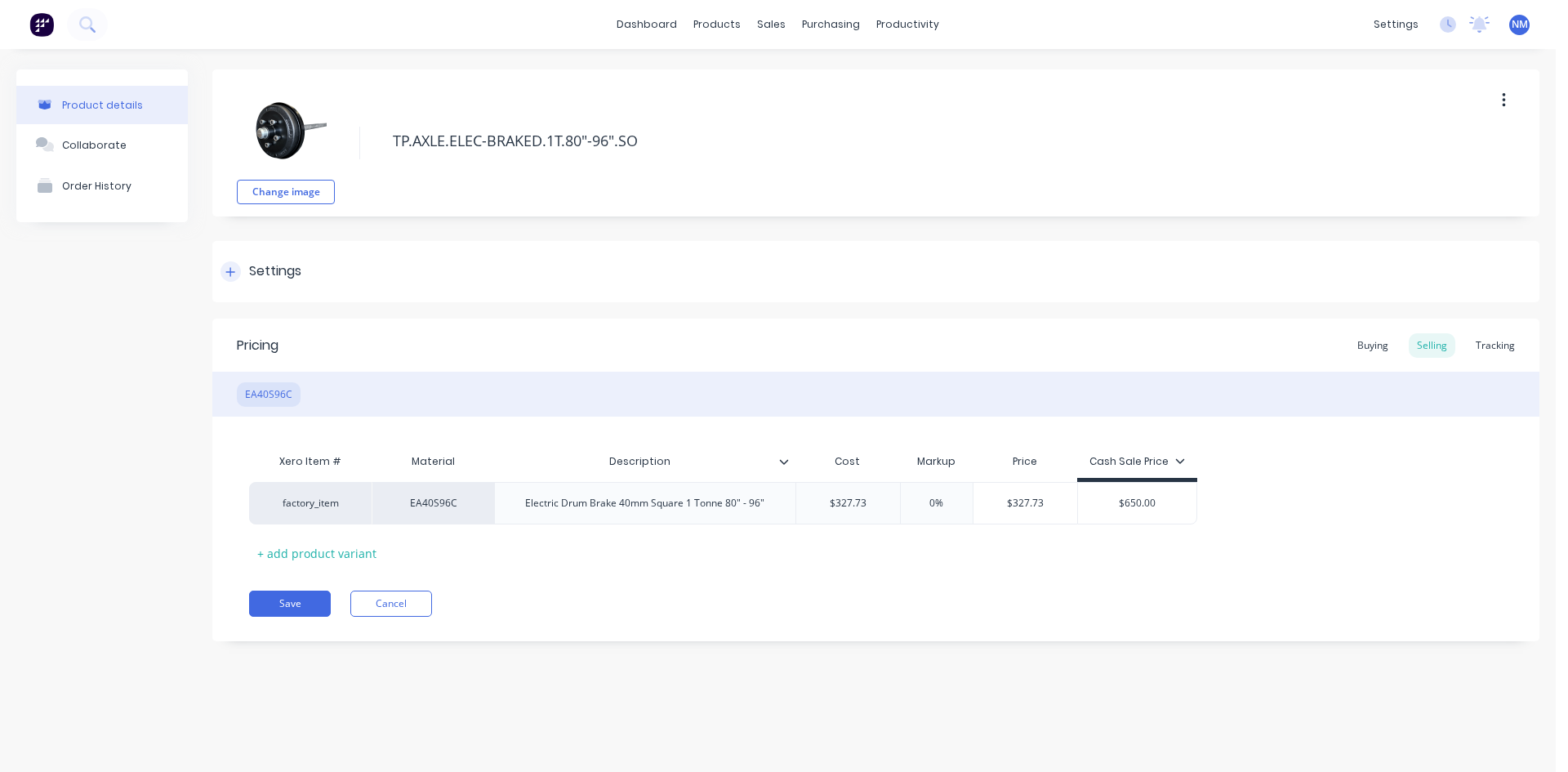
drag, startPoint x: 235, startPoint y: 276, endPoint x: 277, endPoint y: 302, distance: 49.4
click at [236, 276] on div at bounding box center [230, 271] width 21 height 21
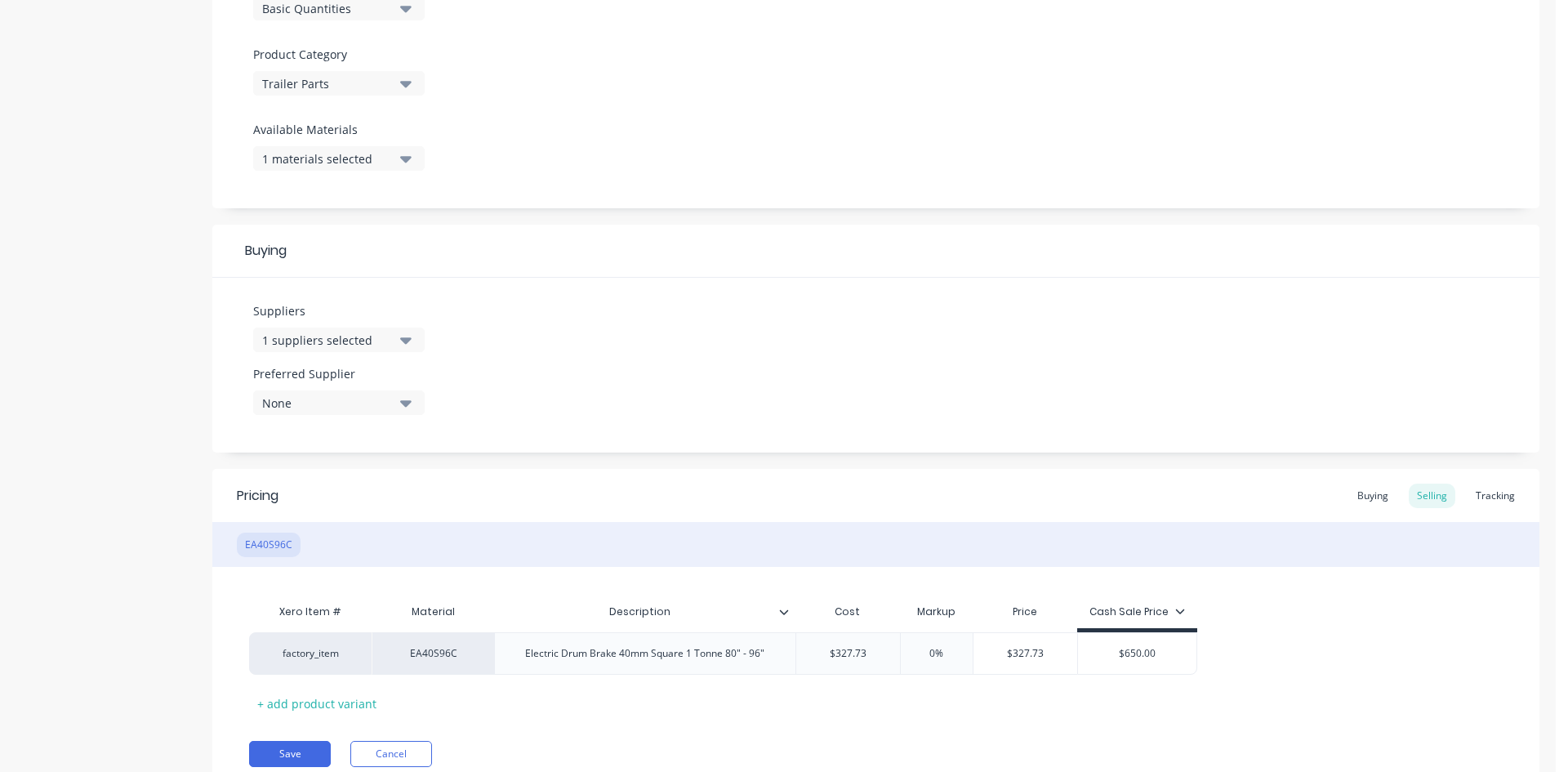
scroll to position [572, 0]
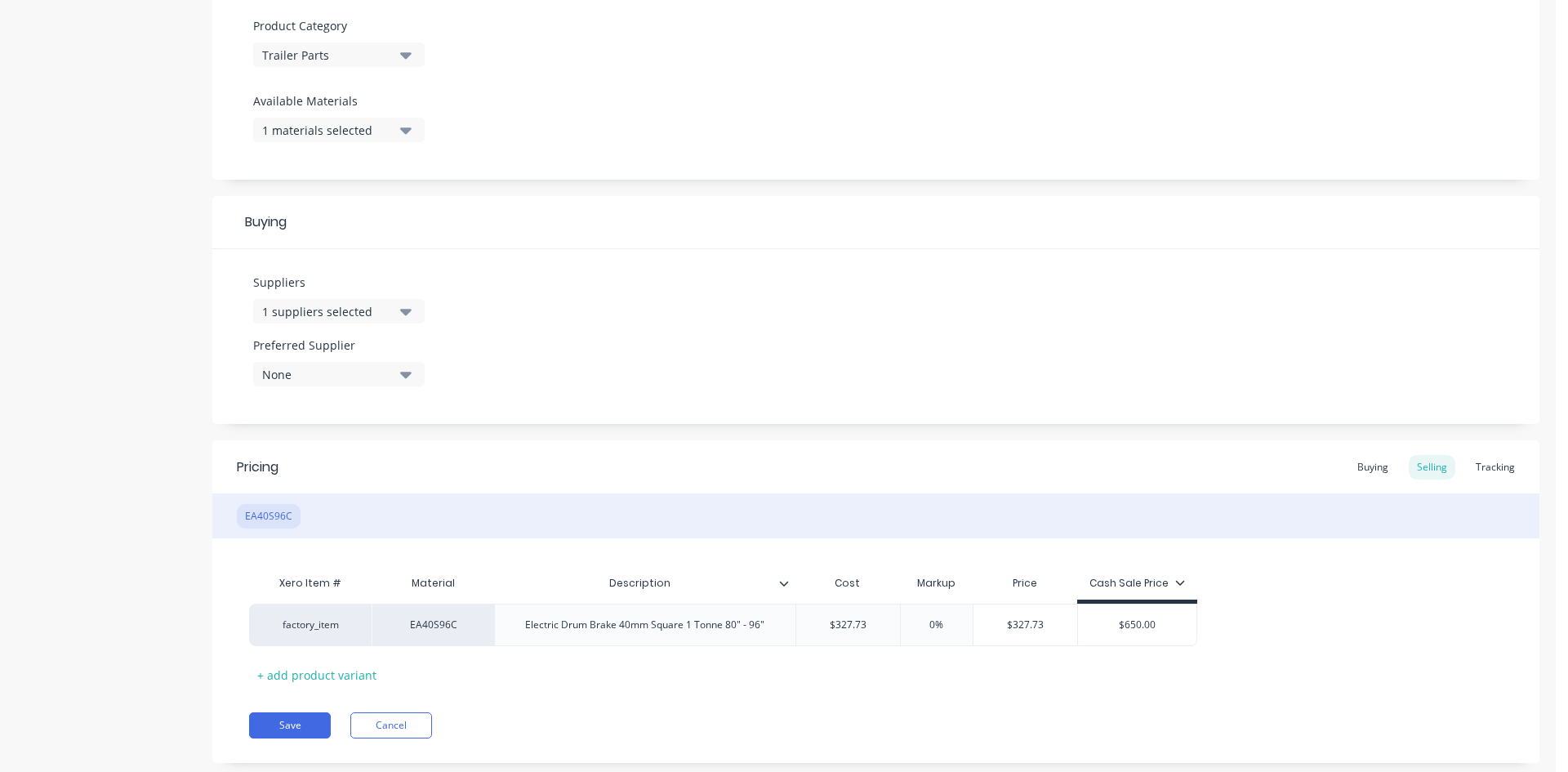
click at [322, 123] on div "1 materials selected" at bounding box center [327, 130] width 130 height 17
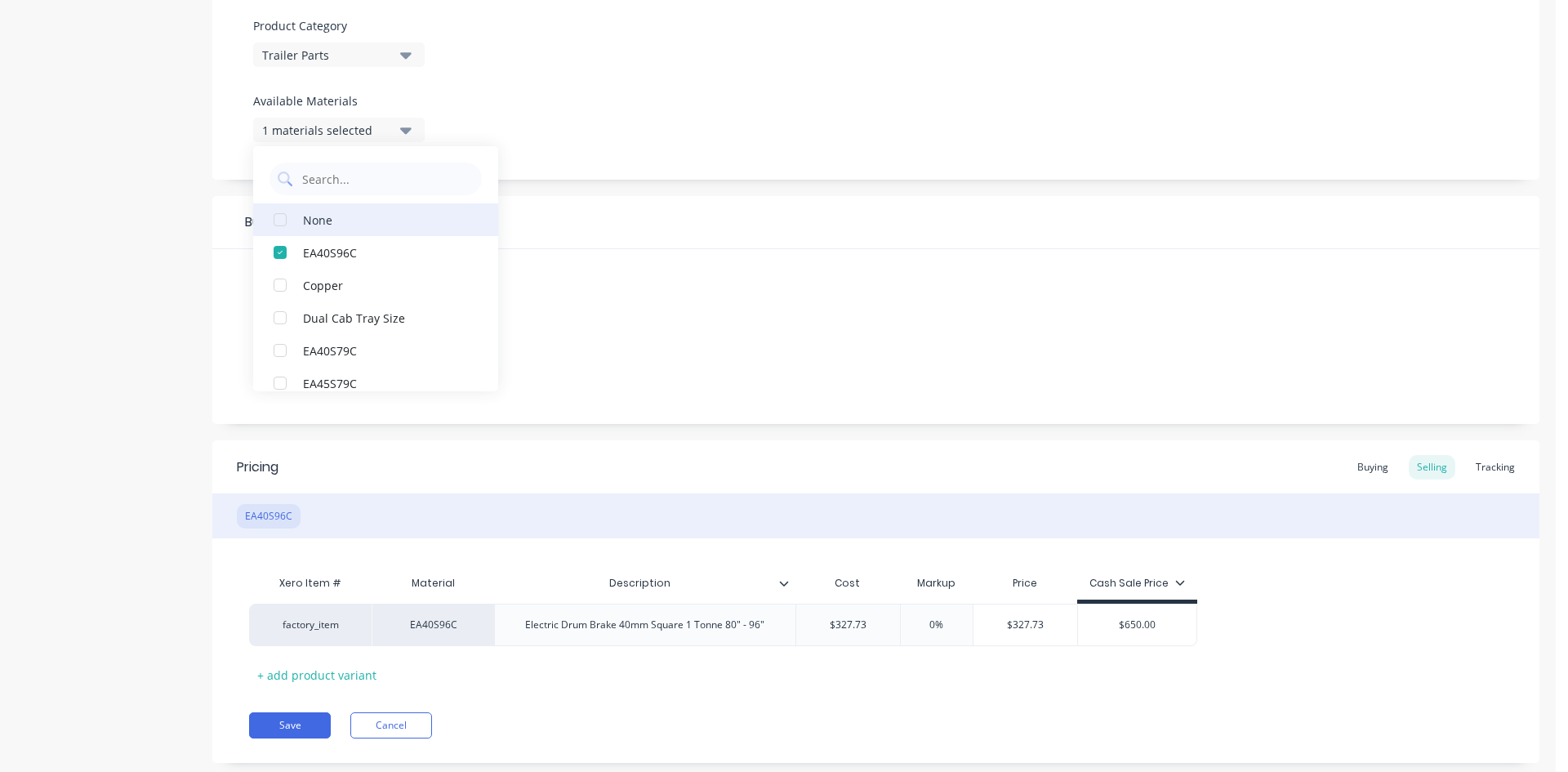
click at [317, 227] on div "None" at bounding box center [384, 219] width 163 height 17
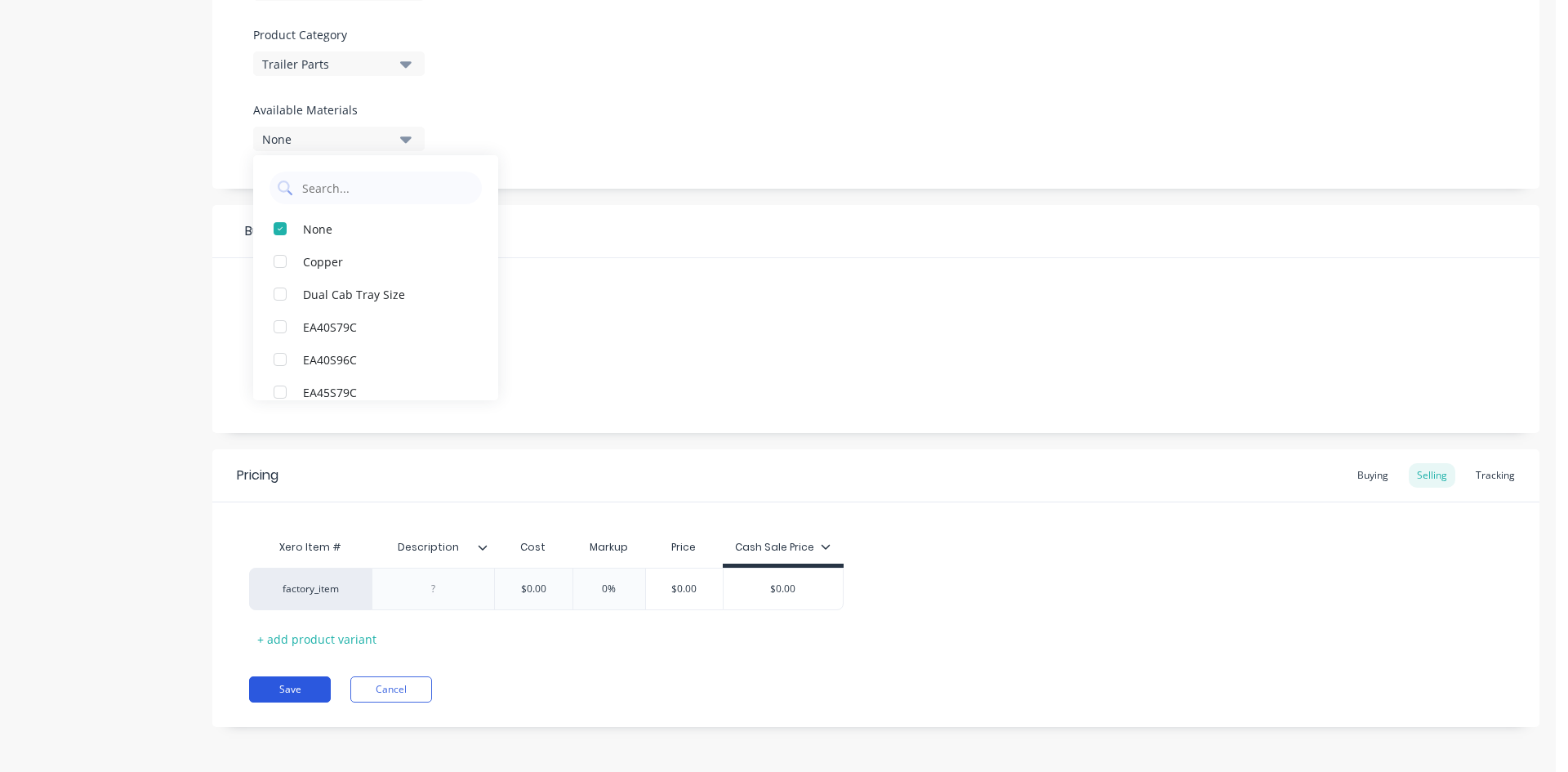
click at [296, 697] on button "Save" at bounding box center [290, 690] width 82 height 26
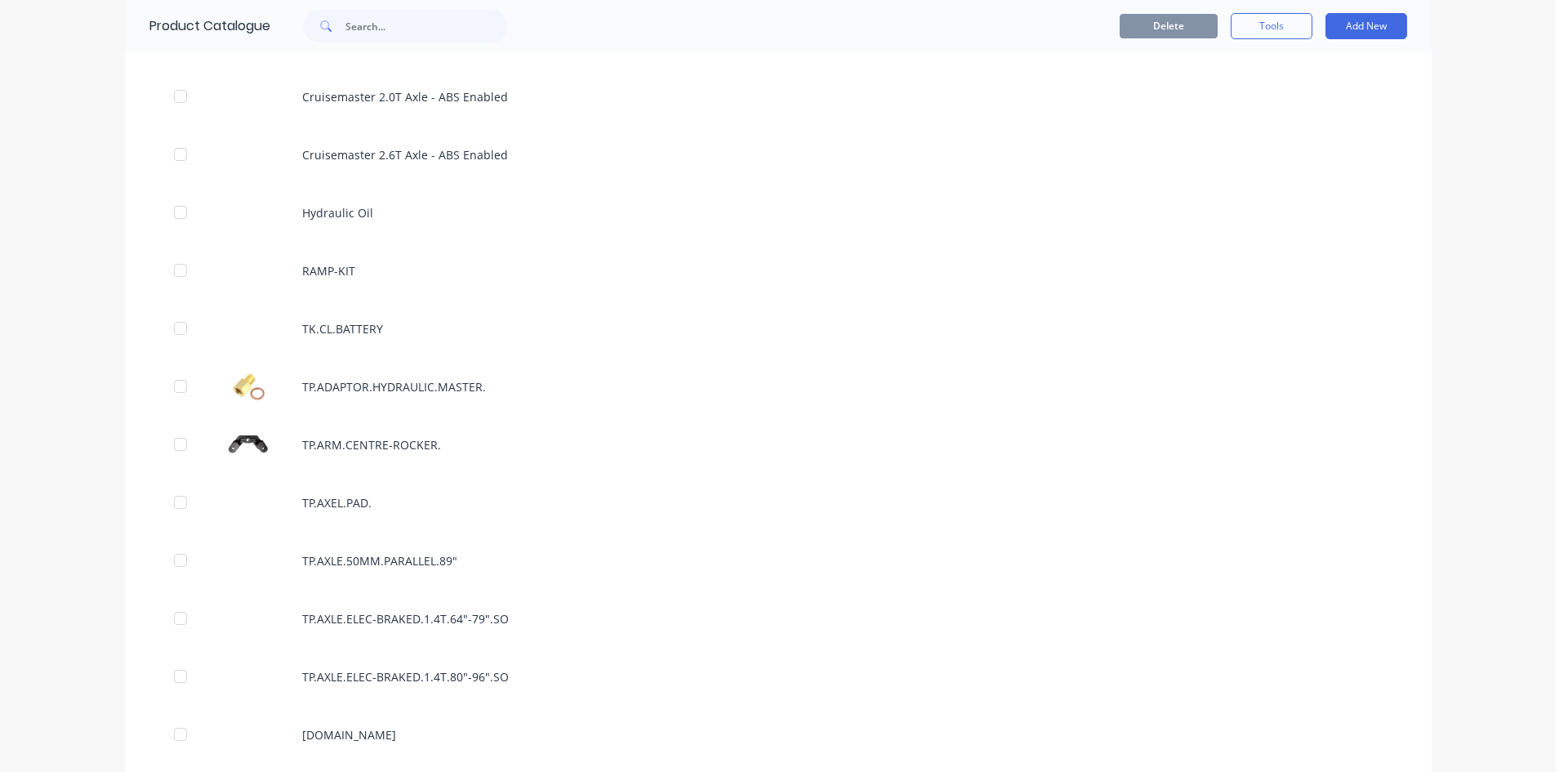
scroll to position [1960, 0]
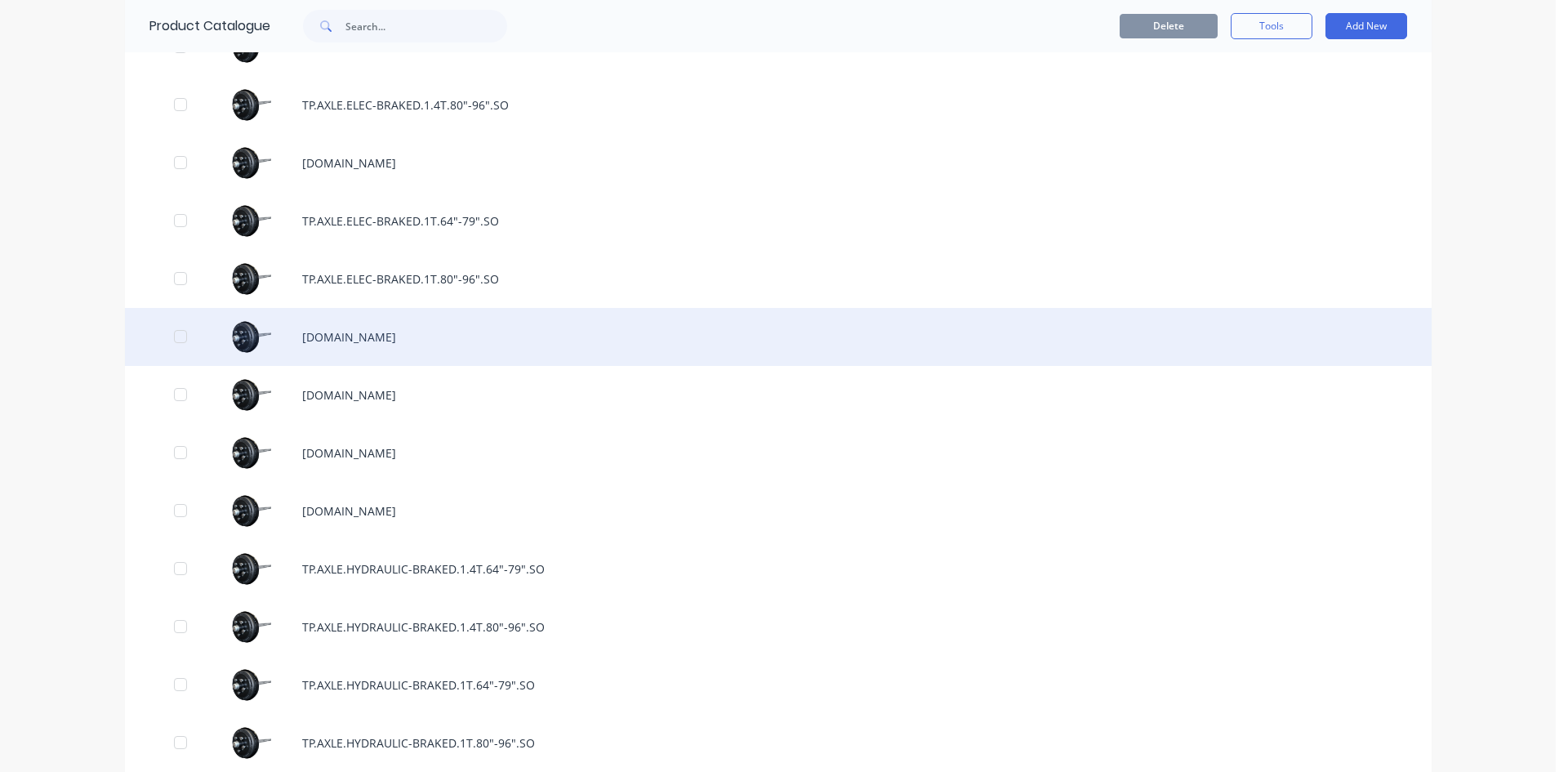
click at [497, 340] on div "[DOMAIN_NAME]" at bounding box center [779, 337] width 1307 height 58
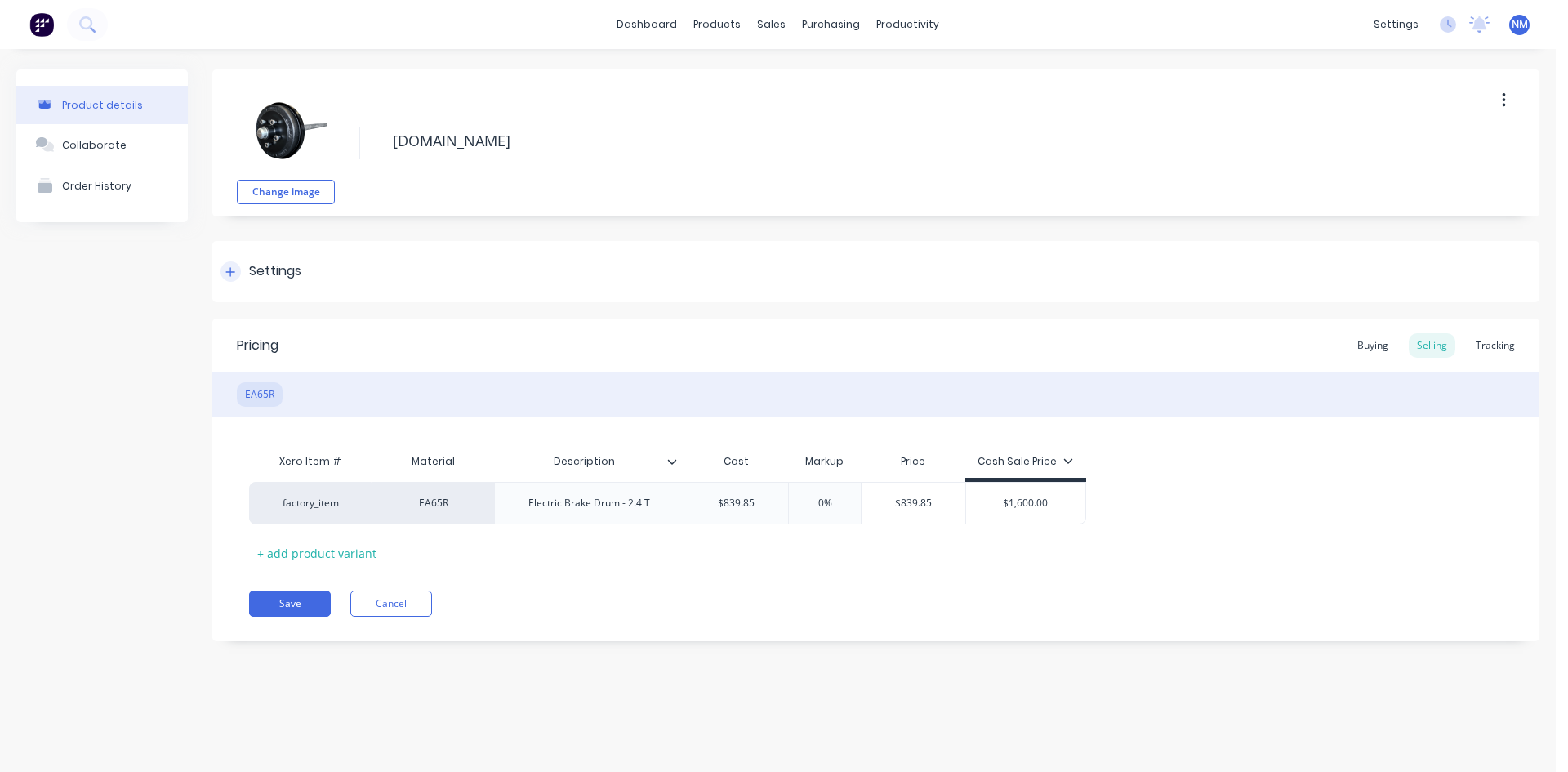
click at [228, 269] on icon at bounding box center [230, 272] width 10 height 12
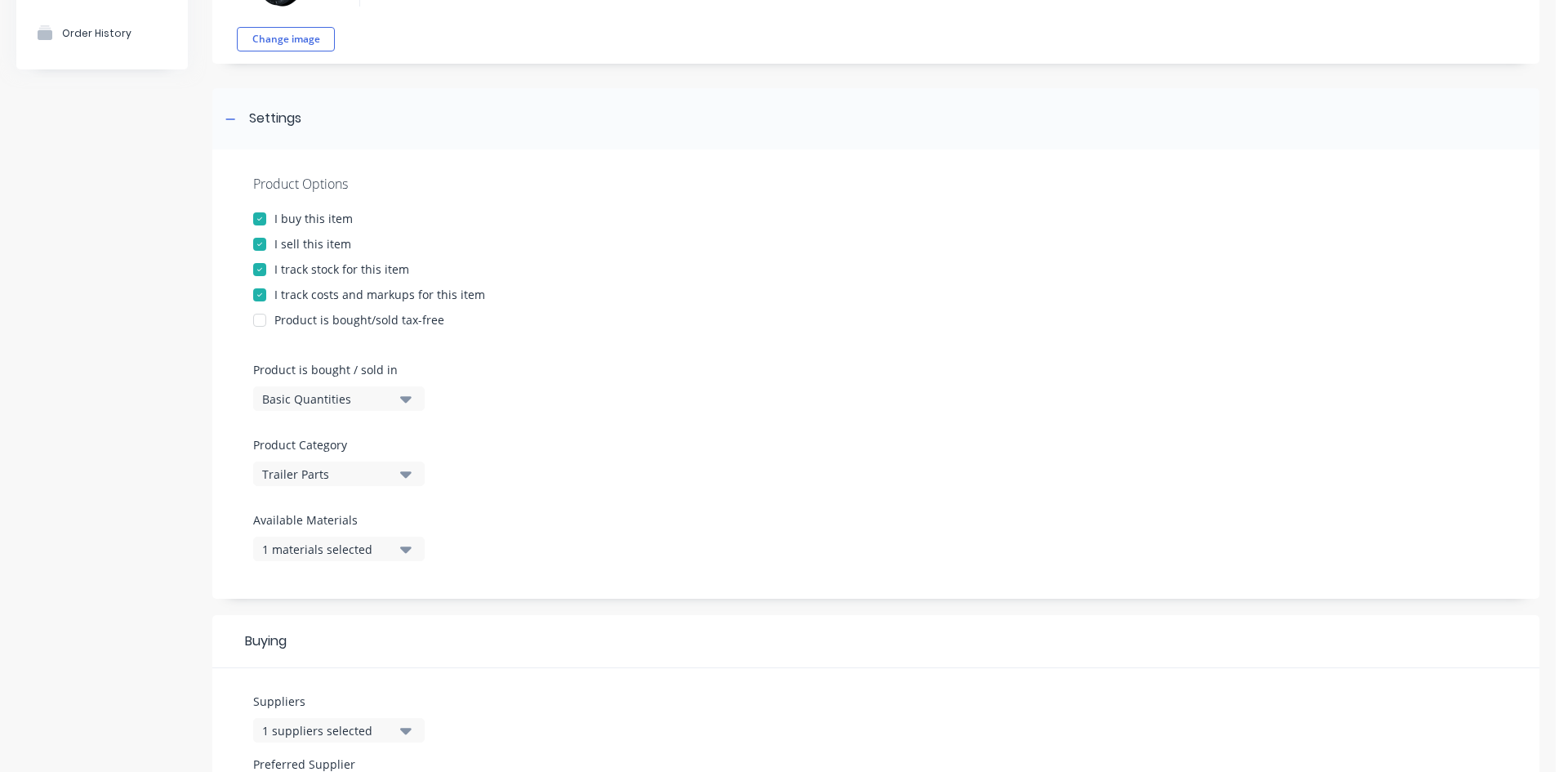
scroll to position [490, 0]
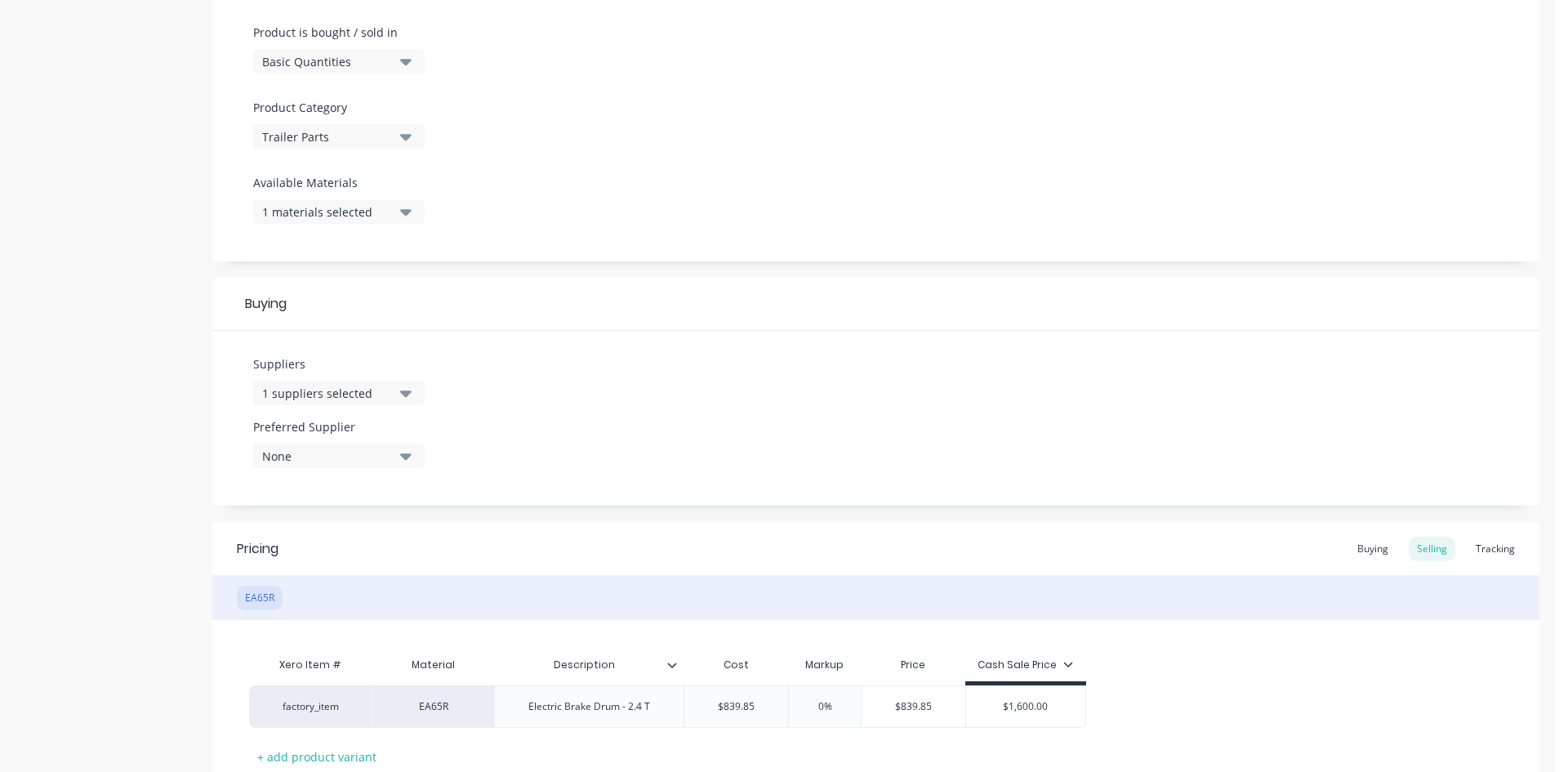
click at [381, 205] on div "1 materials selected" at bounding box center [327, 212] width 130 height 17
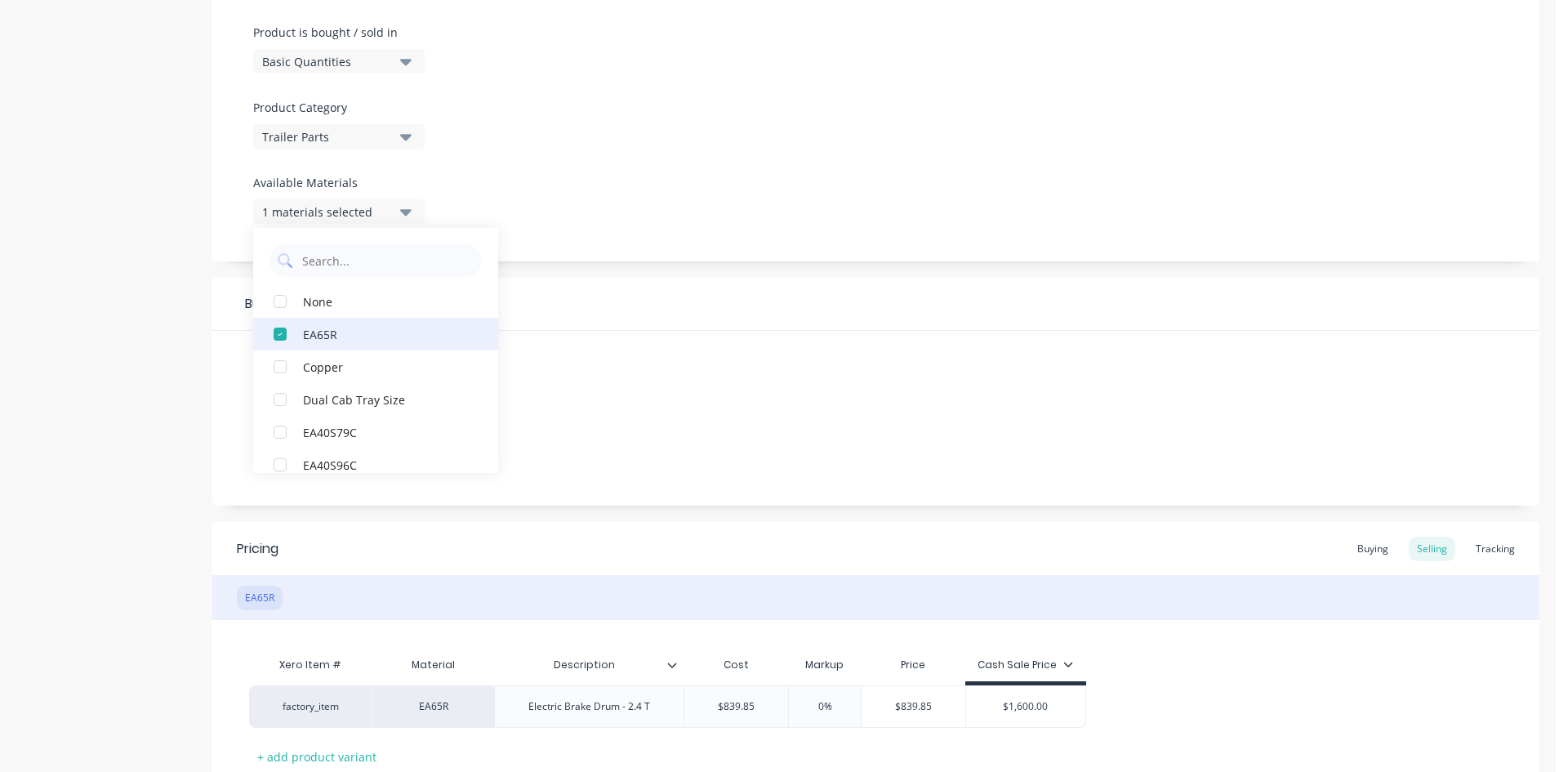
click at [280, 330] on div "button" at bounding box center [280, 334] width 33 height 33
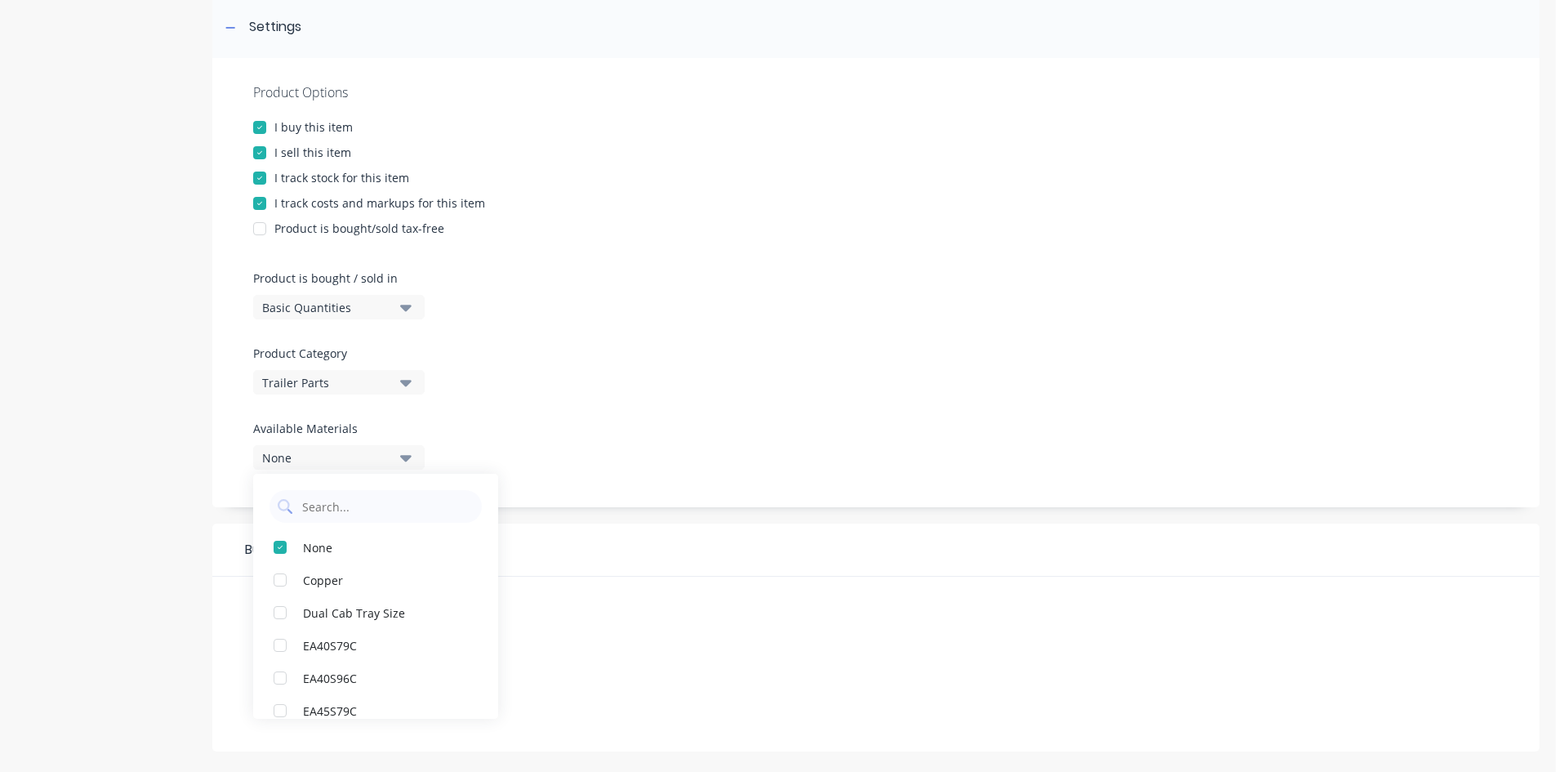
scroll to position [244, 0]
drag, startPoint x: 592, startPoint y: 411, endPoint x: 566, endPoint y: 393, distance: 31.6
click at [596, 411] on div at bounding box center [876, 413] width 1245 height 12
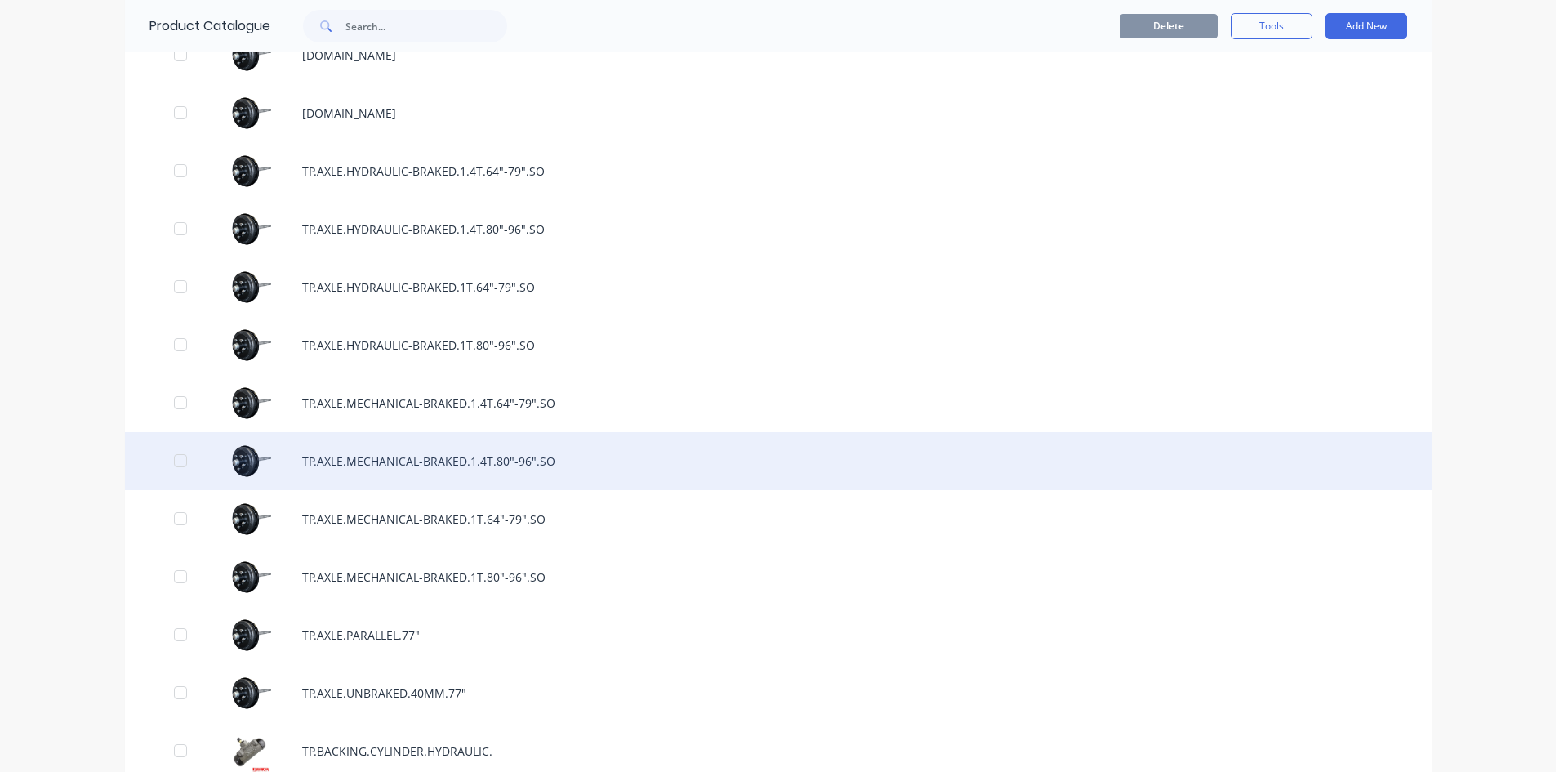
scroll to position [2369, 0]
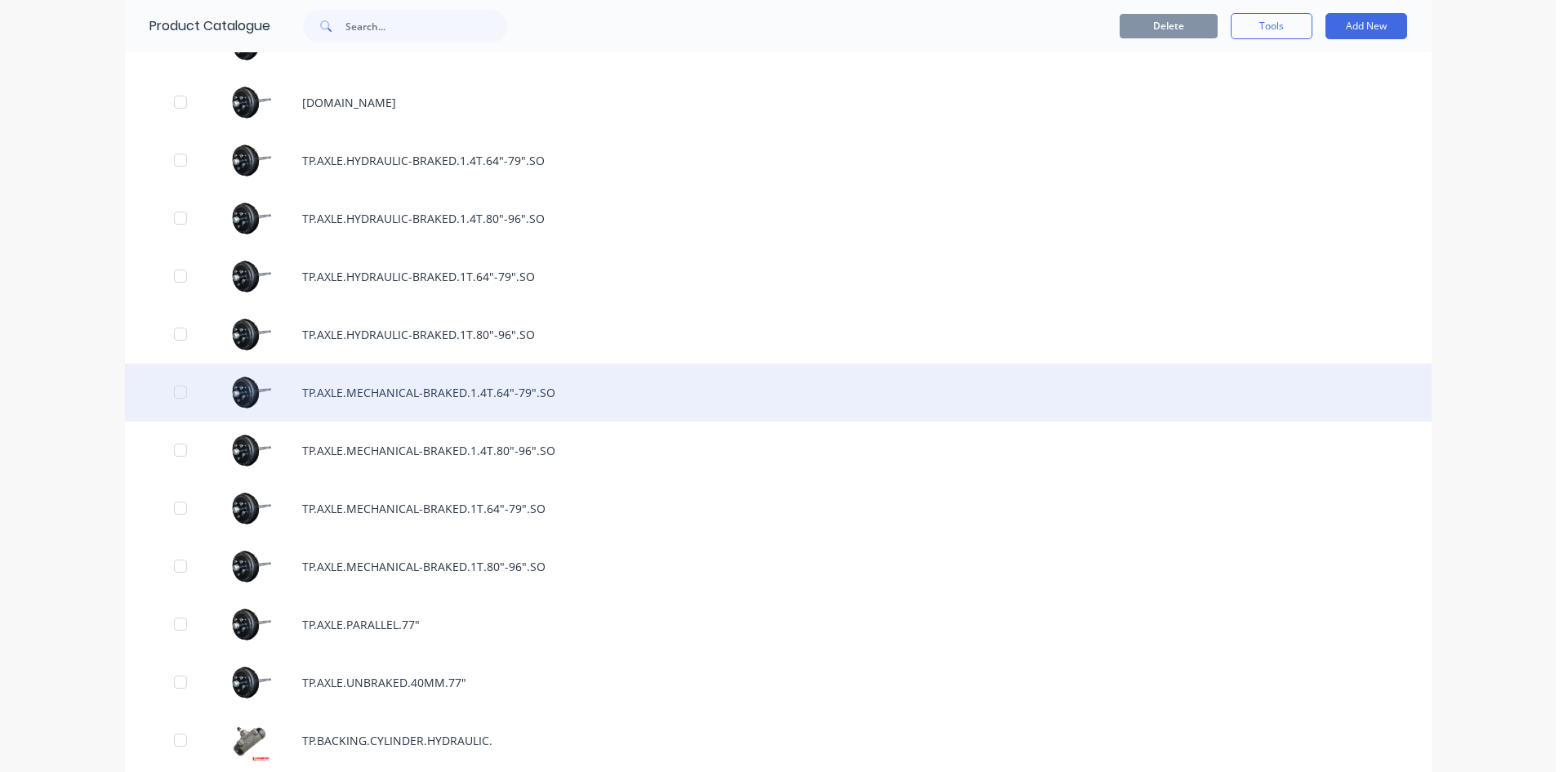
click at [535, 401] on div "TP.AXLE.MECHANICAL-BRAKED.1.4T.64"-79".SO" at bounding box center [779, 393] width 1307 height 58
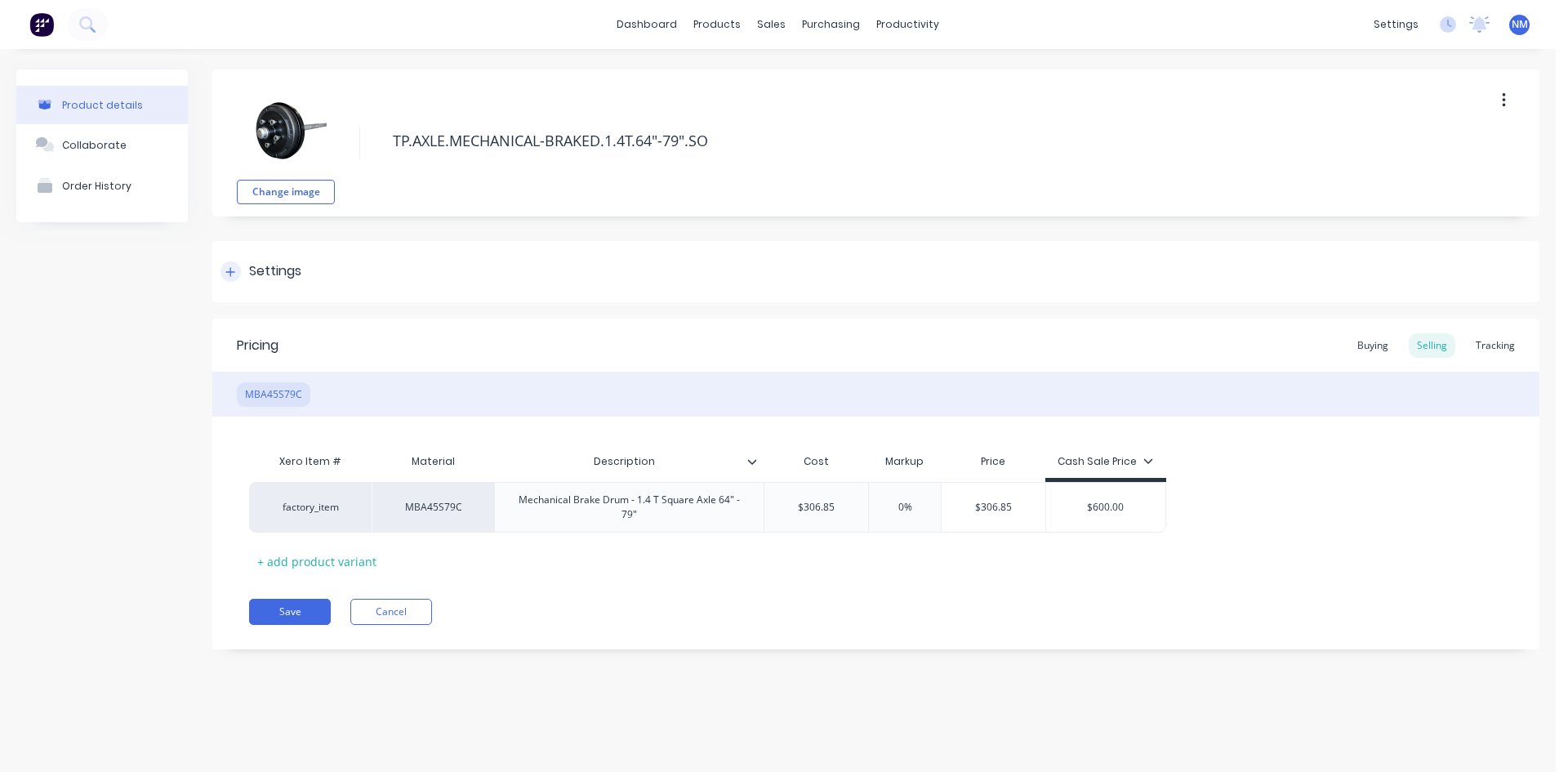
click at [240, 269] on div at bounding box center [230, 271] width 21 height 21
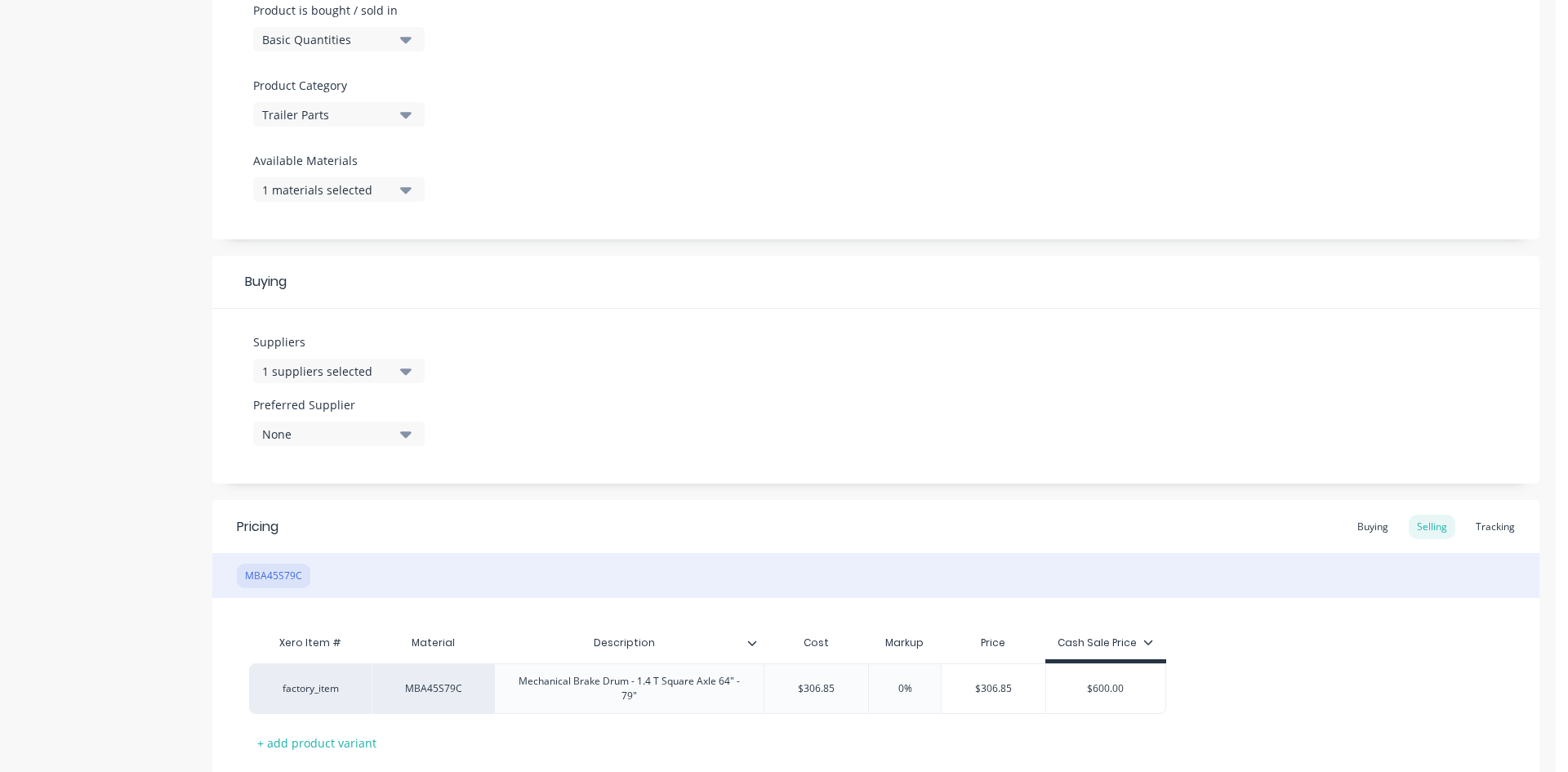
scroll to position [616, 0]
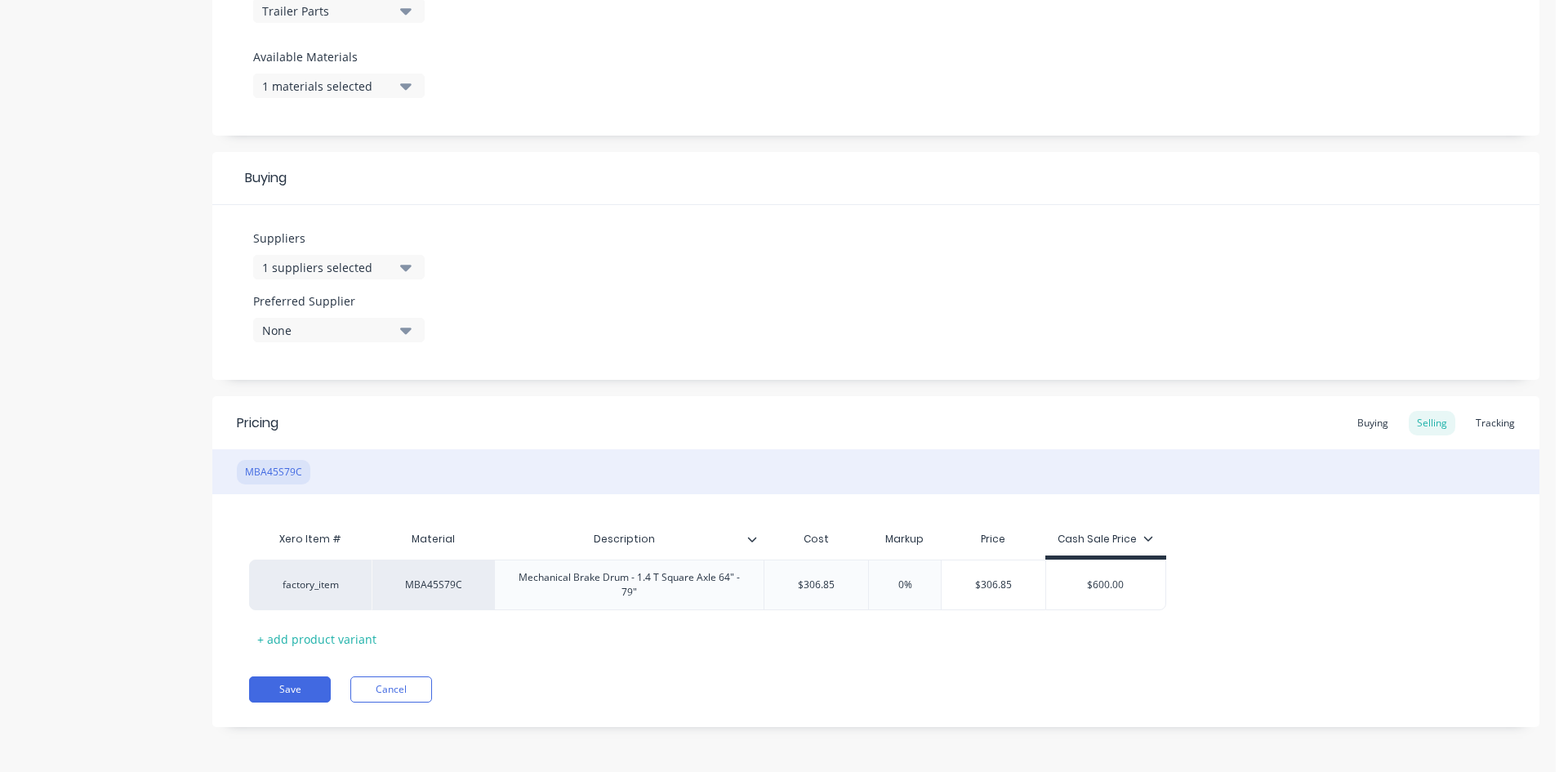
click at [370, 88] on div "1 materials selected" at bounding box center [327, 86] width 130 height 17
click at [313, 182] on div "None" at bounding box center [384, 175] width 163 height 17
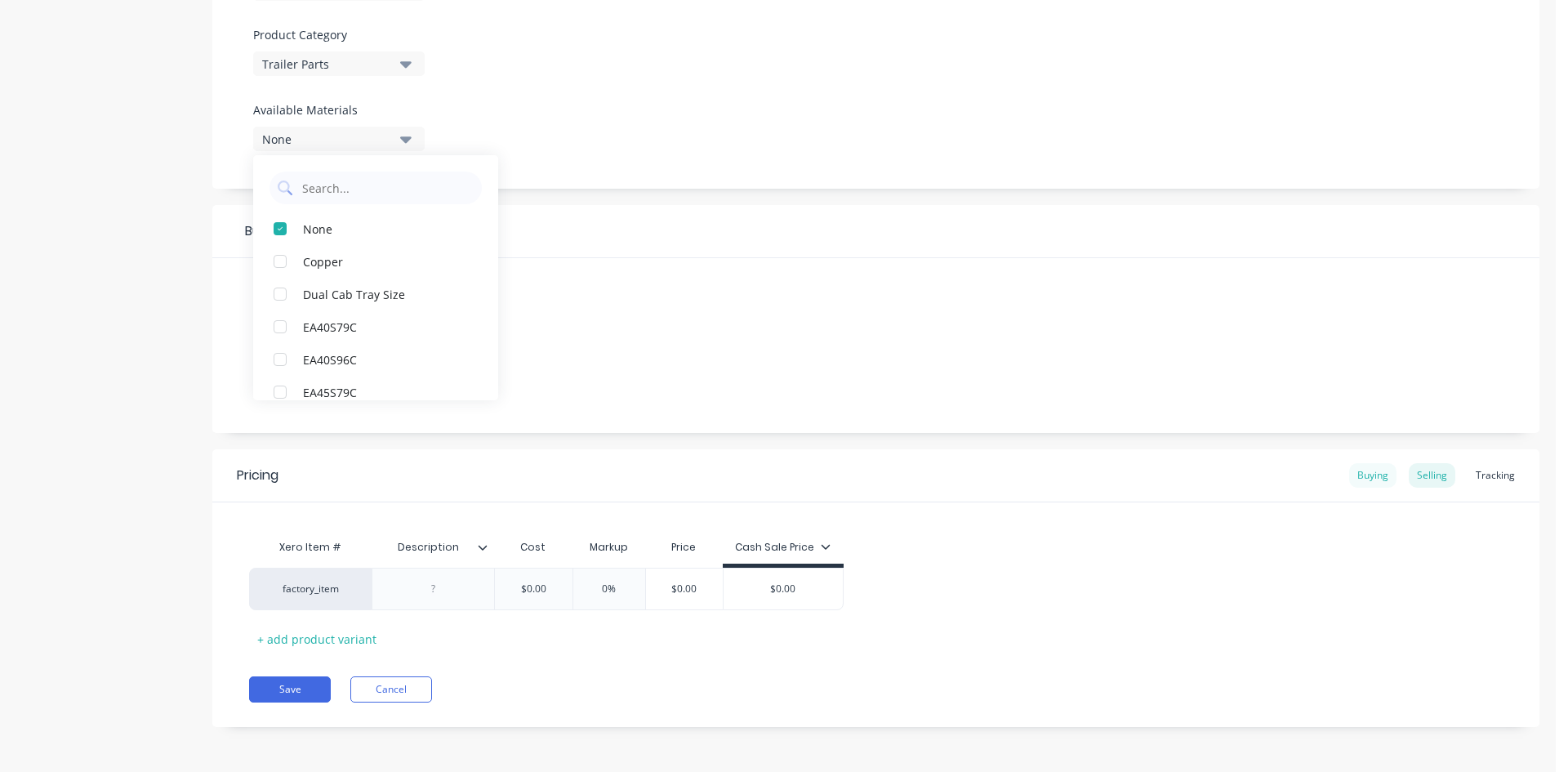
click at [1362, 471] on div "Buying" at bounding box center [1373, 475] width 47 height 25
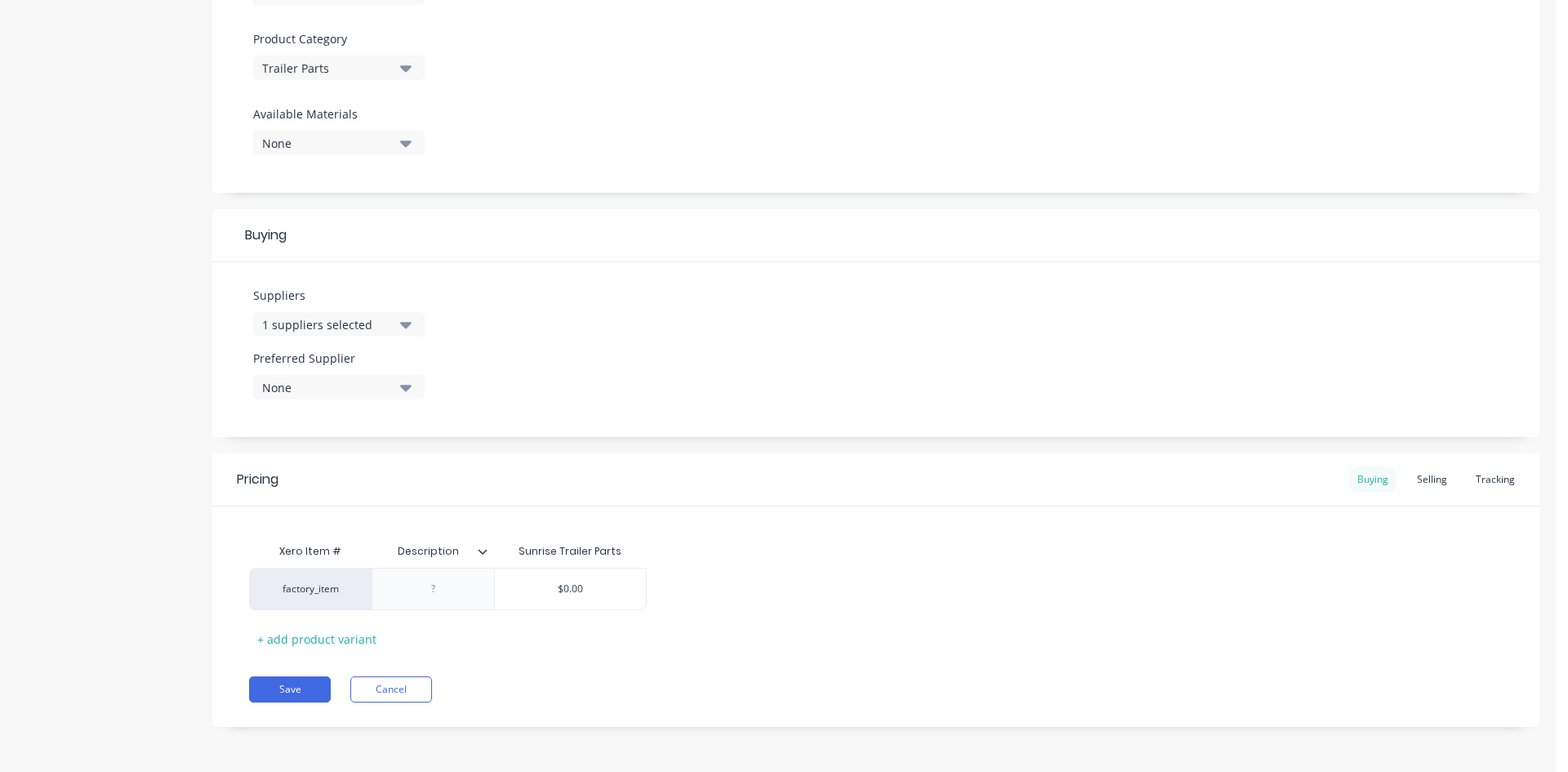
scroll to position [558, 0]
click at [1426, 473] on div "Selling" at bounding box center [1432, 479] width 46 height 25
click at [275, 694] on button "Save" at bounding box center [290, 694] width 82 height 26
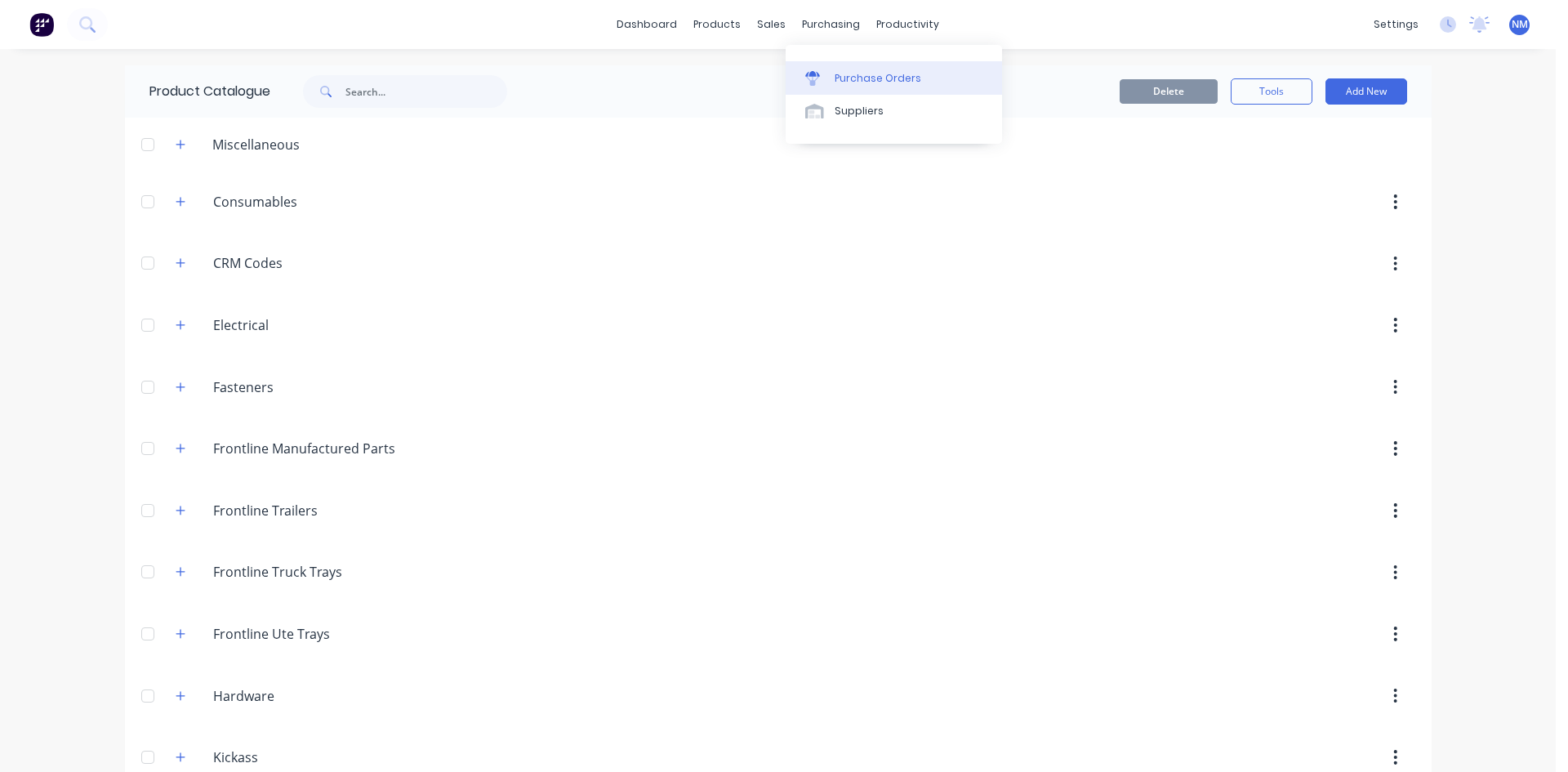
click at [872, 90] on link "Purchase Orders" at bounding box center [894, 78] width 216 height 33
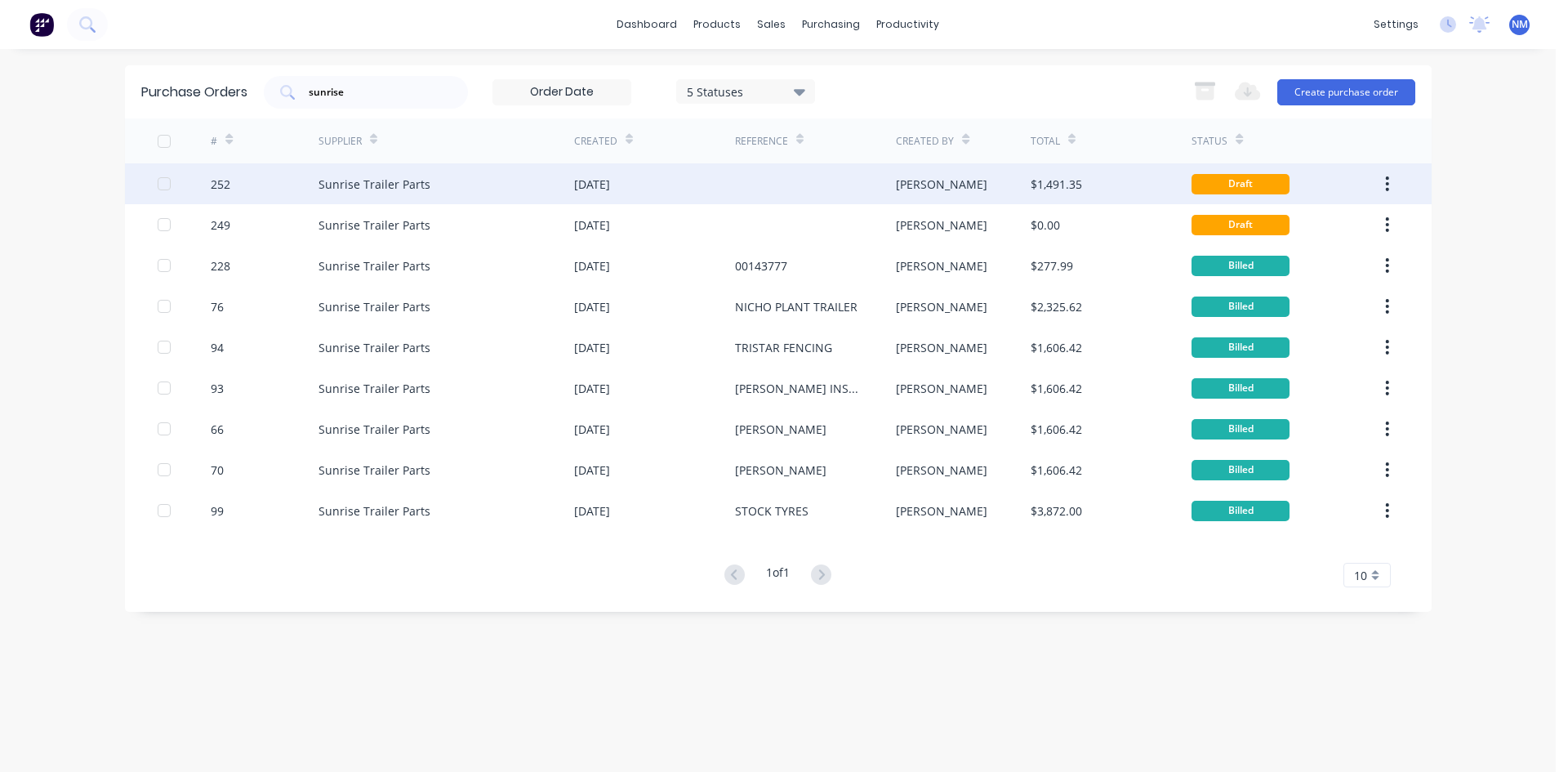
click at [672, 196] on div "[DATE]" at bounding box center [654, 184] width 161 height 41
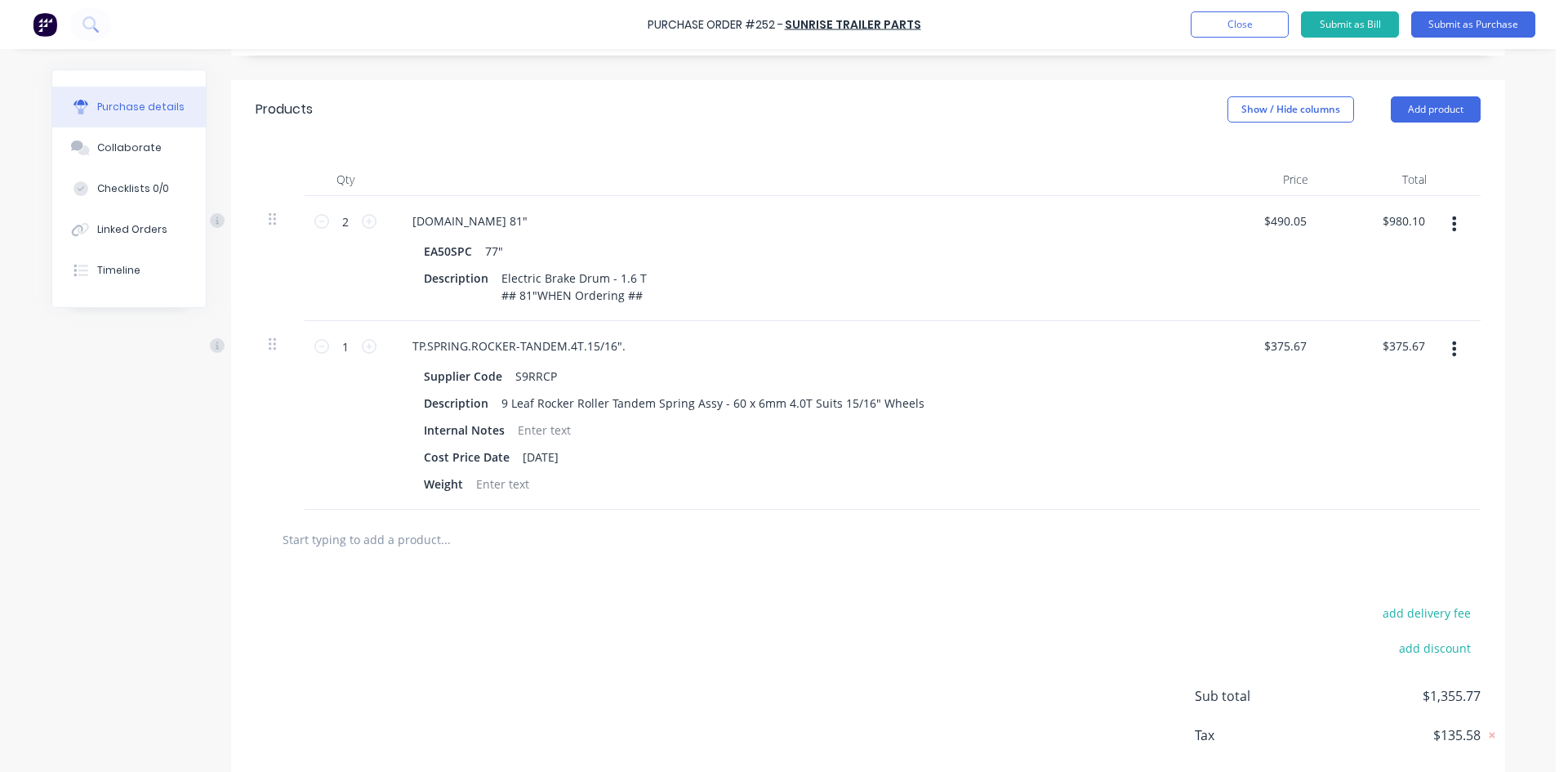
scroll to position [327, 0]
click at [1457, 219] on button "button" at bounding box center [1454, 224] width 39 height 30
click at [1390, 366] on button "Delete" at bounding box center [1405, 365] width 139 height 33
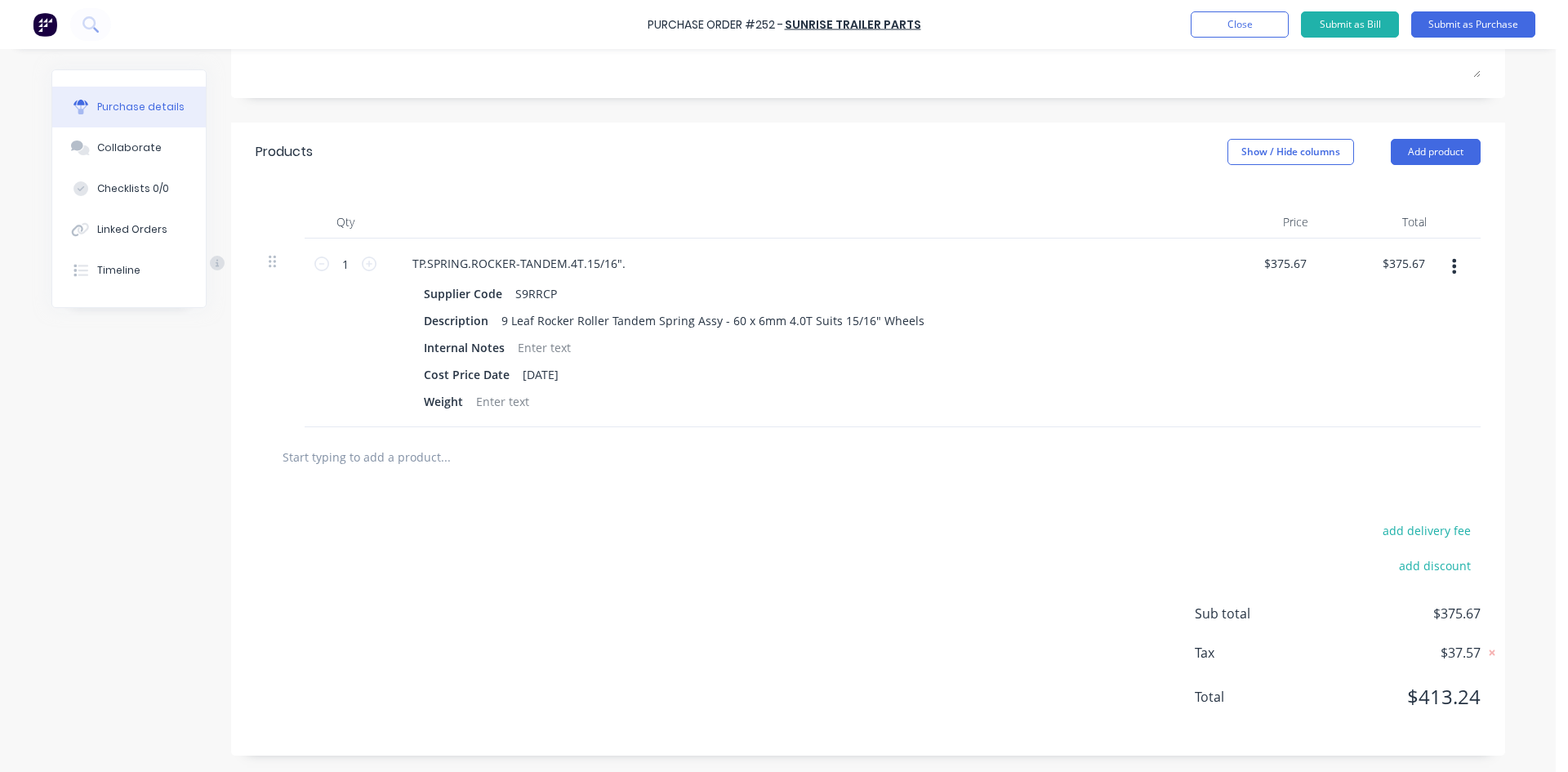
scroll to position [284, 0]
click at [1430, 149] on button "Add product" at bounding box center [1435, 152] width 90 height 26
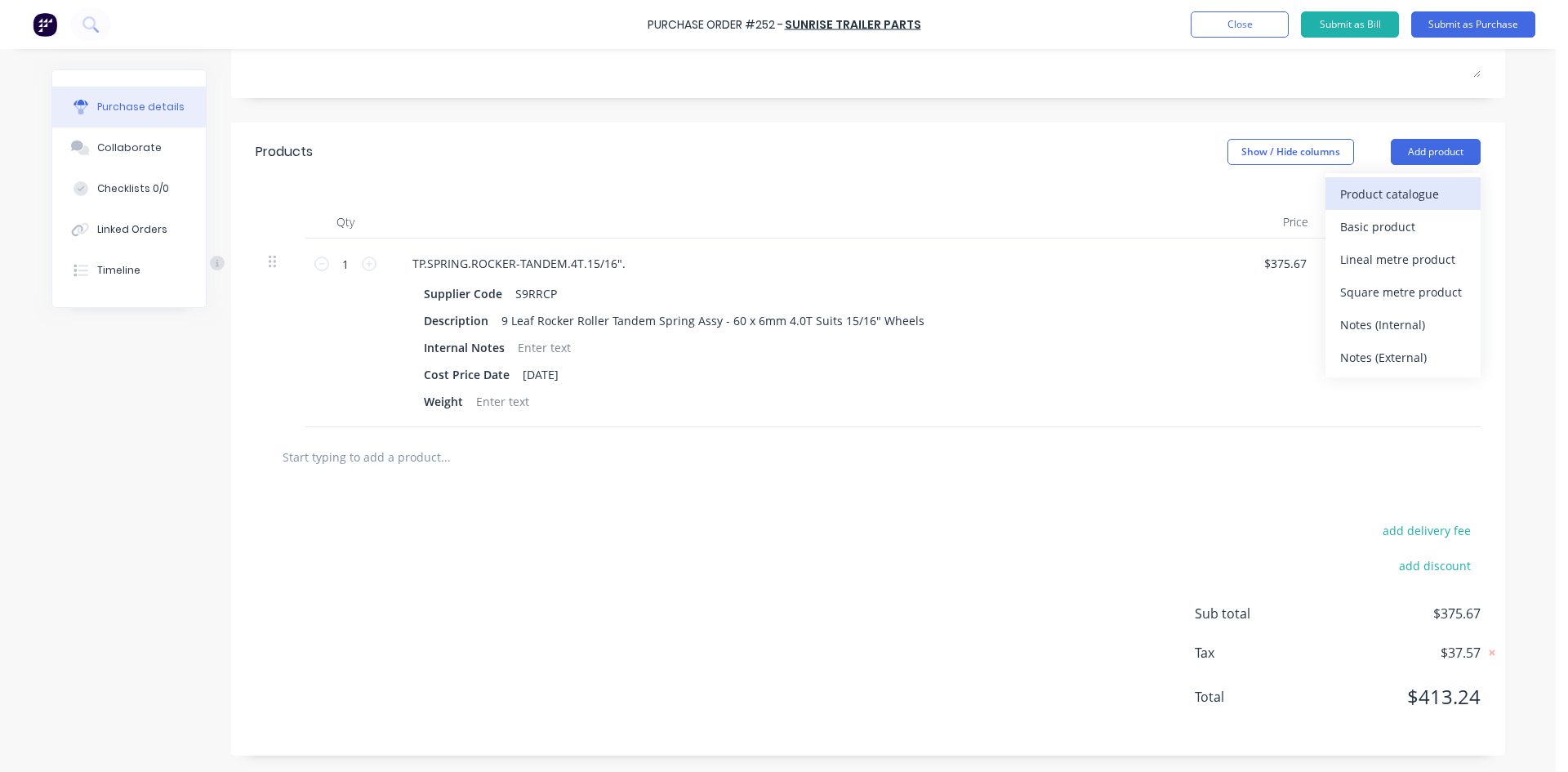
click at [1400, 195] on div "Product catalogue" at bounding box center [1403, 194] width 125 height 24
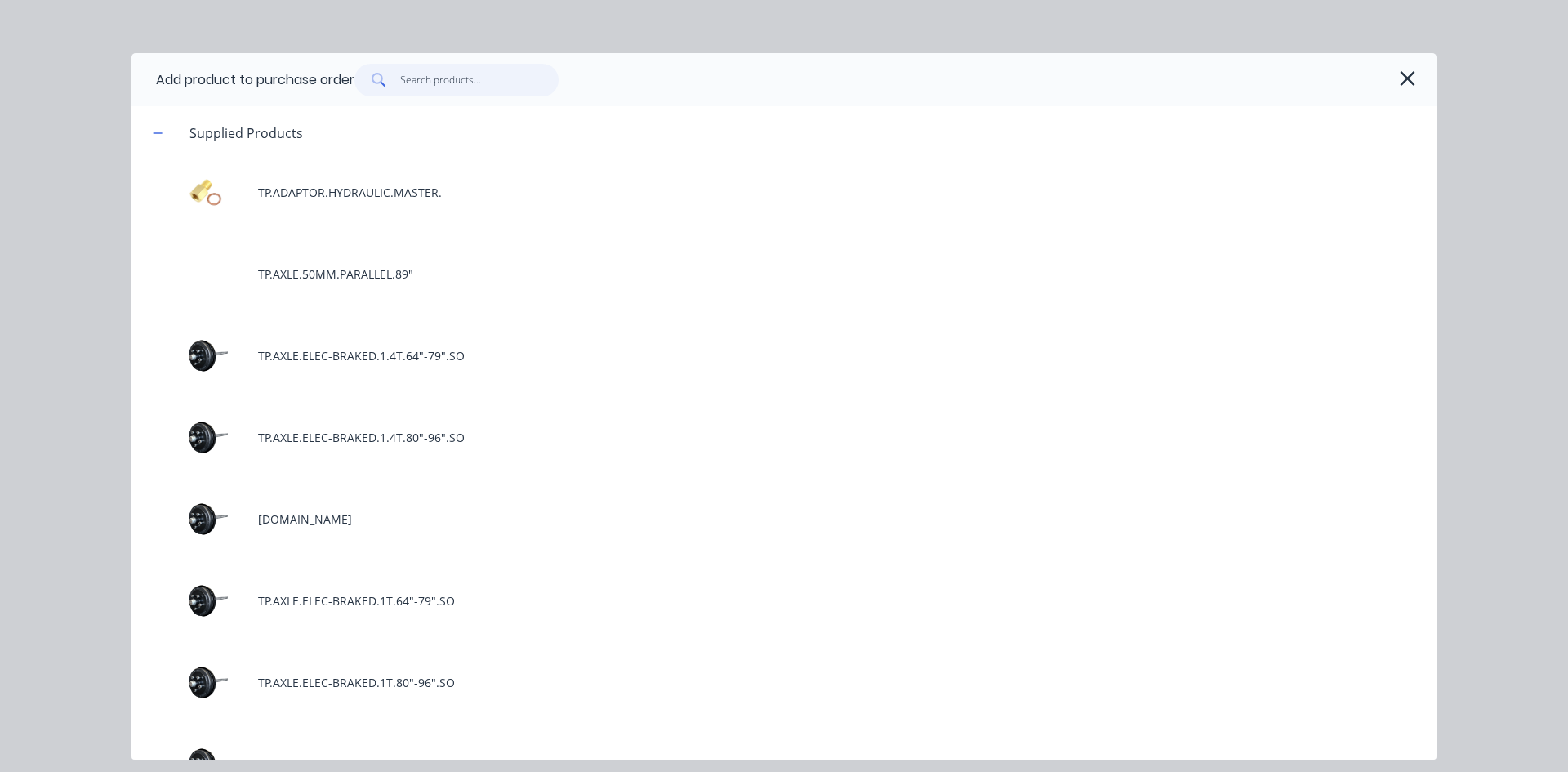
click at [457, 85] on input "text" at bounding box center [479, 80] width 159 height 33
paste input "TP.SPRING.ROCKER-TANDEM.4T.15/16"."
type input "TP.SPRING.ROCKER-TANDEM.4T.15/16"."
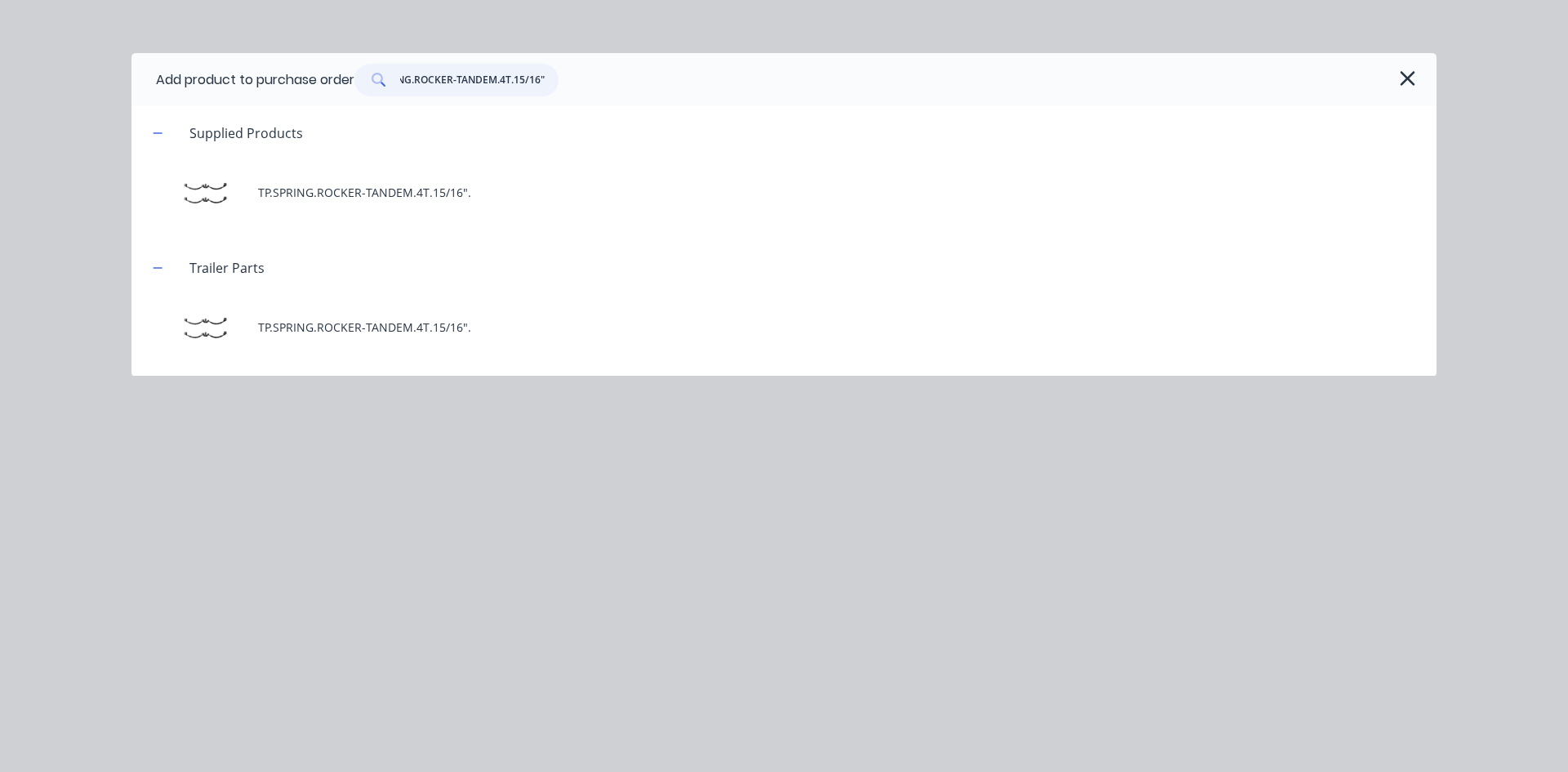
drag, startPoint x: 549, startPoint y: 87, endPoint x: 0, endPoint y: 105, distance: 549.3
click at [0, 104] on div "Add product to purchase order TP.SPRING.ROCKER-TANDEM.4T.15/16". Supplied Produ…" at bounding box center [784, 386] width 1568 height 772
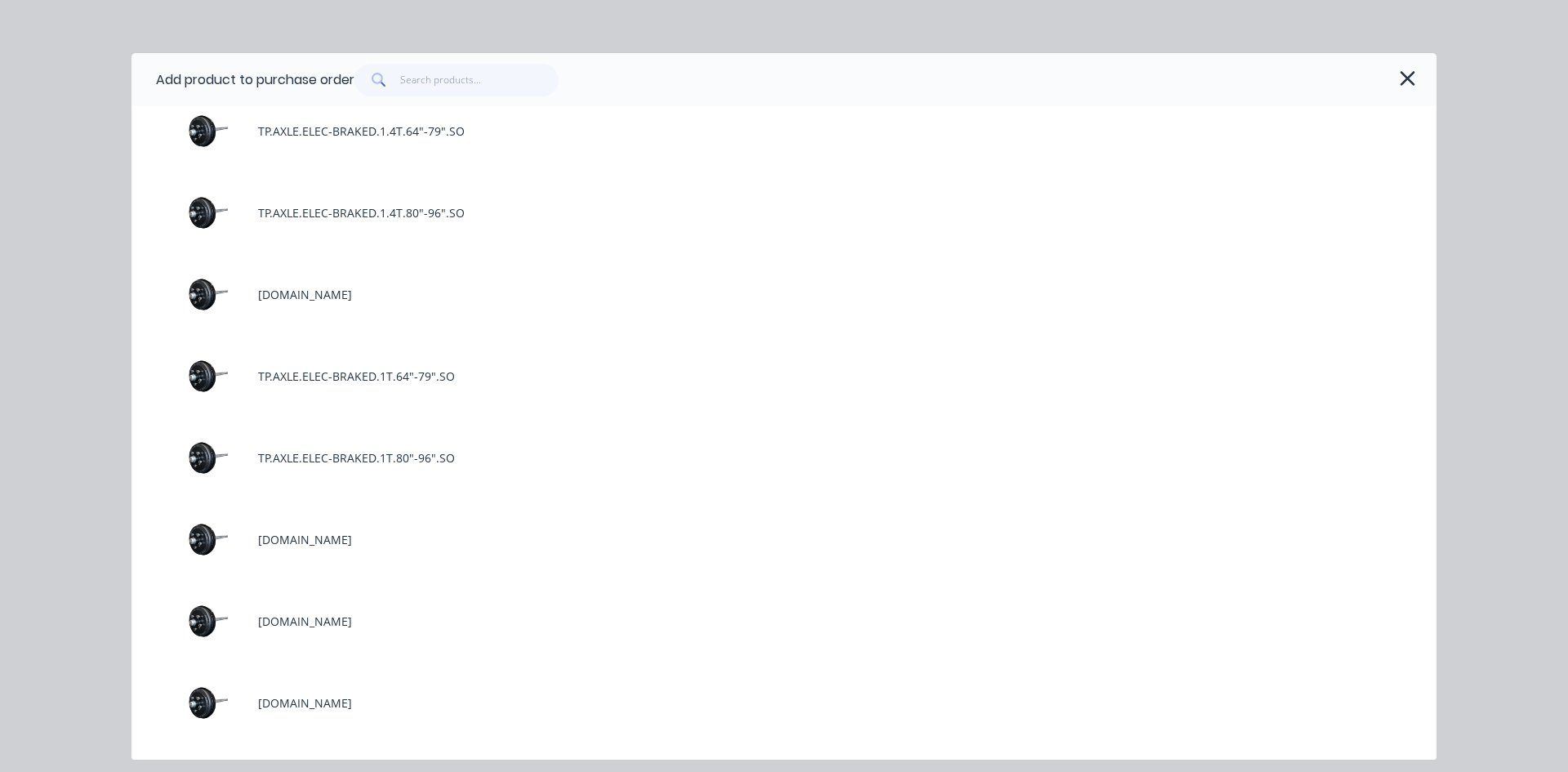
scroll to position [245, 0]
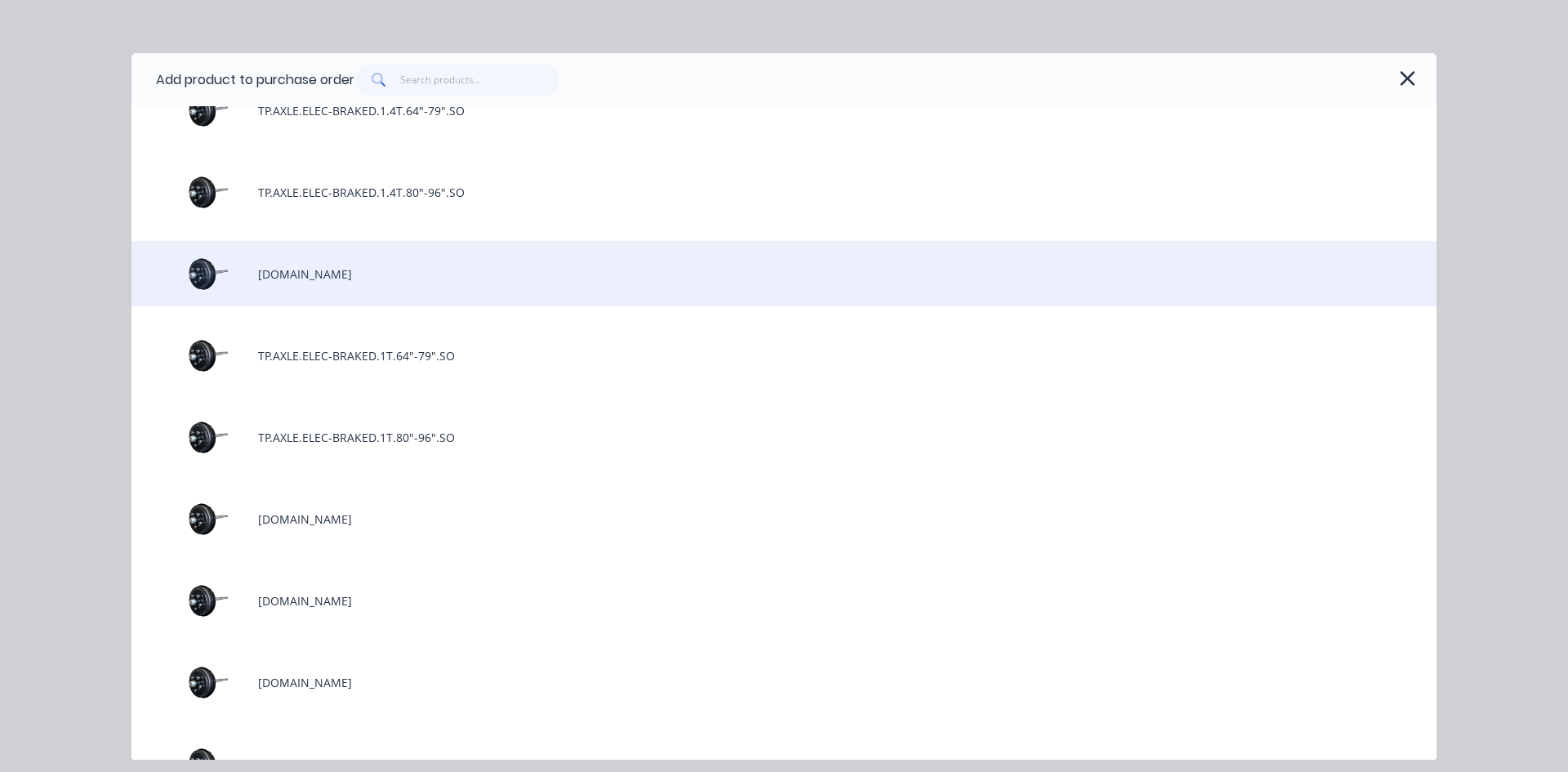
click at [410, 279] on div "[DOMAIN_NAME]" at bounding box center [784, 273] width 1305 height 65
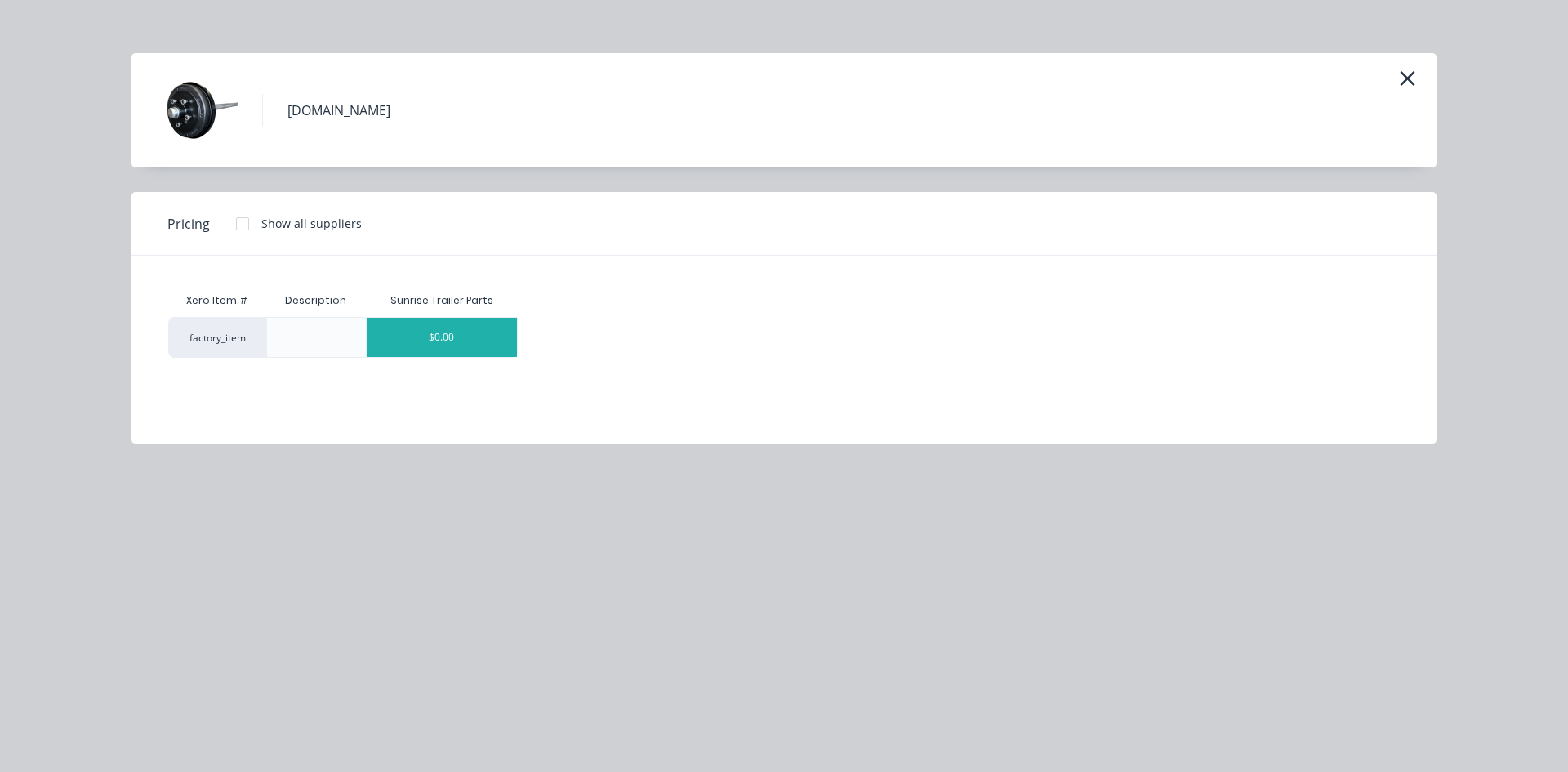
click at [459, 344] on div "$0.00" at bounding box center [442, 337] width 151 height 40
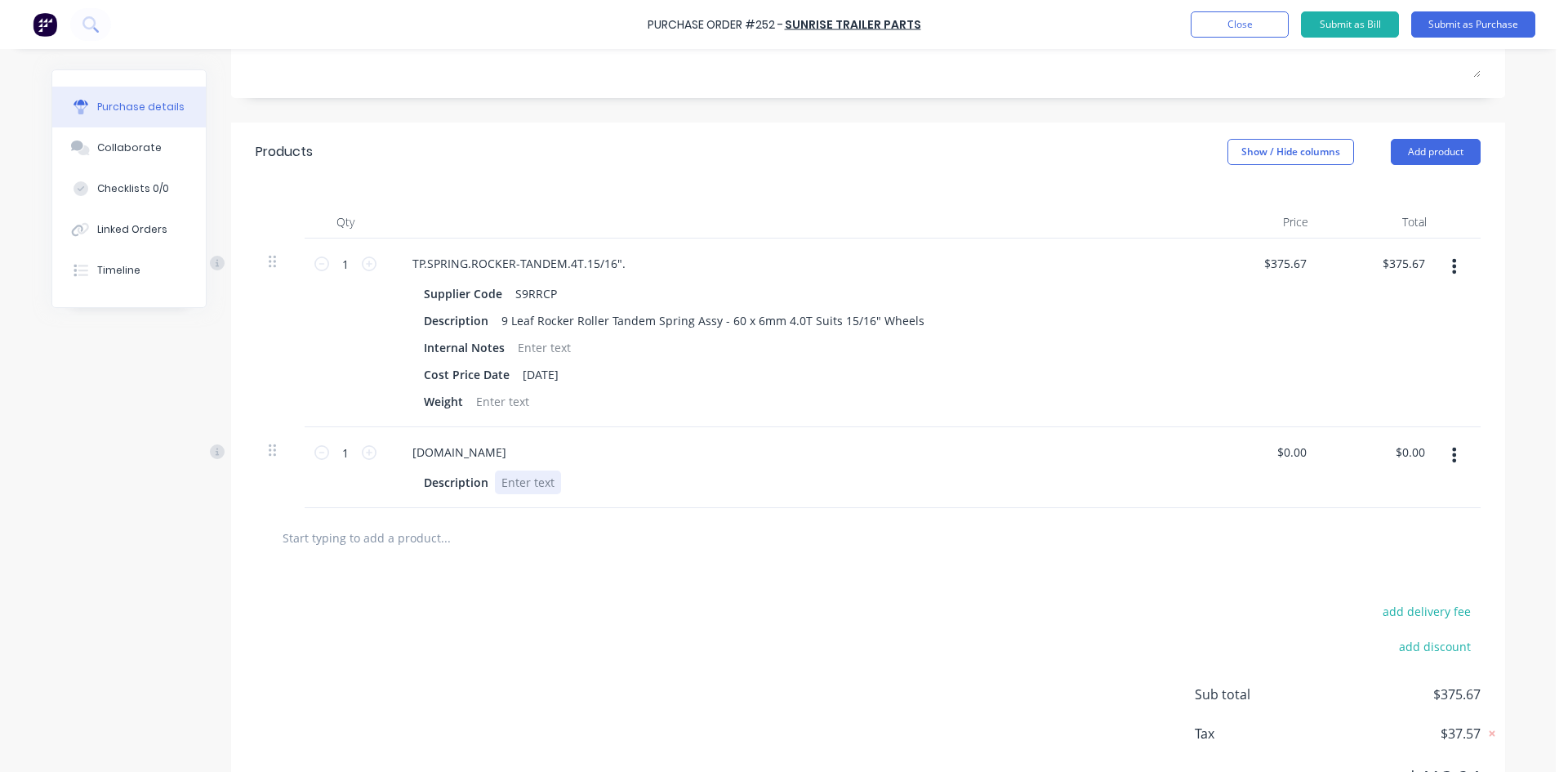
click at [534, 483] on div at bounding box center [528, 482] width 66 height 24
drag, startPoint x: 1299, startPoint y: 456, endPoint x: 841, endPoint y: 468, distance: 458.2
click at [907, 465] on div "1 1 [DOMAIN_NAME] Description 81" - Landcruiser 6 stud 0.00 $0.00 $0.00 $0.00" at bounding box center [868, 468] width 1225 height 81
type input "$490.05"
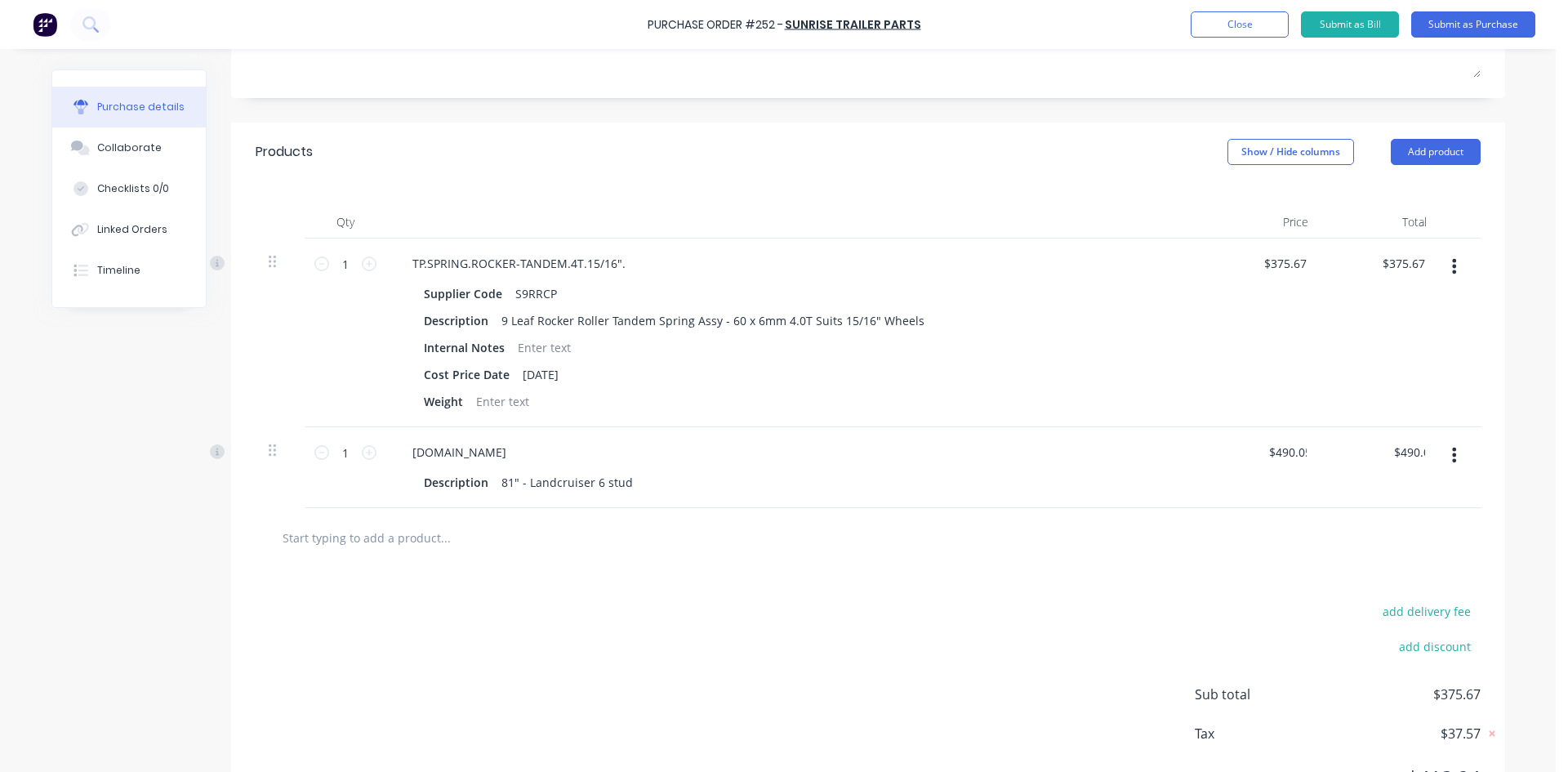
click at [992, 593] on div "add delivery fee add discount Sub total $375.67 Tax $37.57 Total $413.24" at bounding box center [868, 702] width 1274 height 269
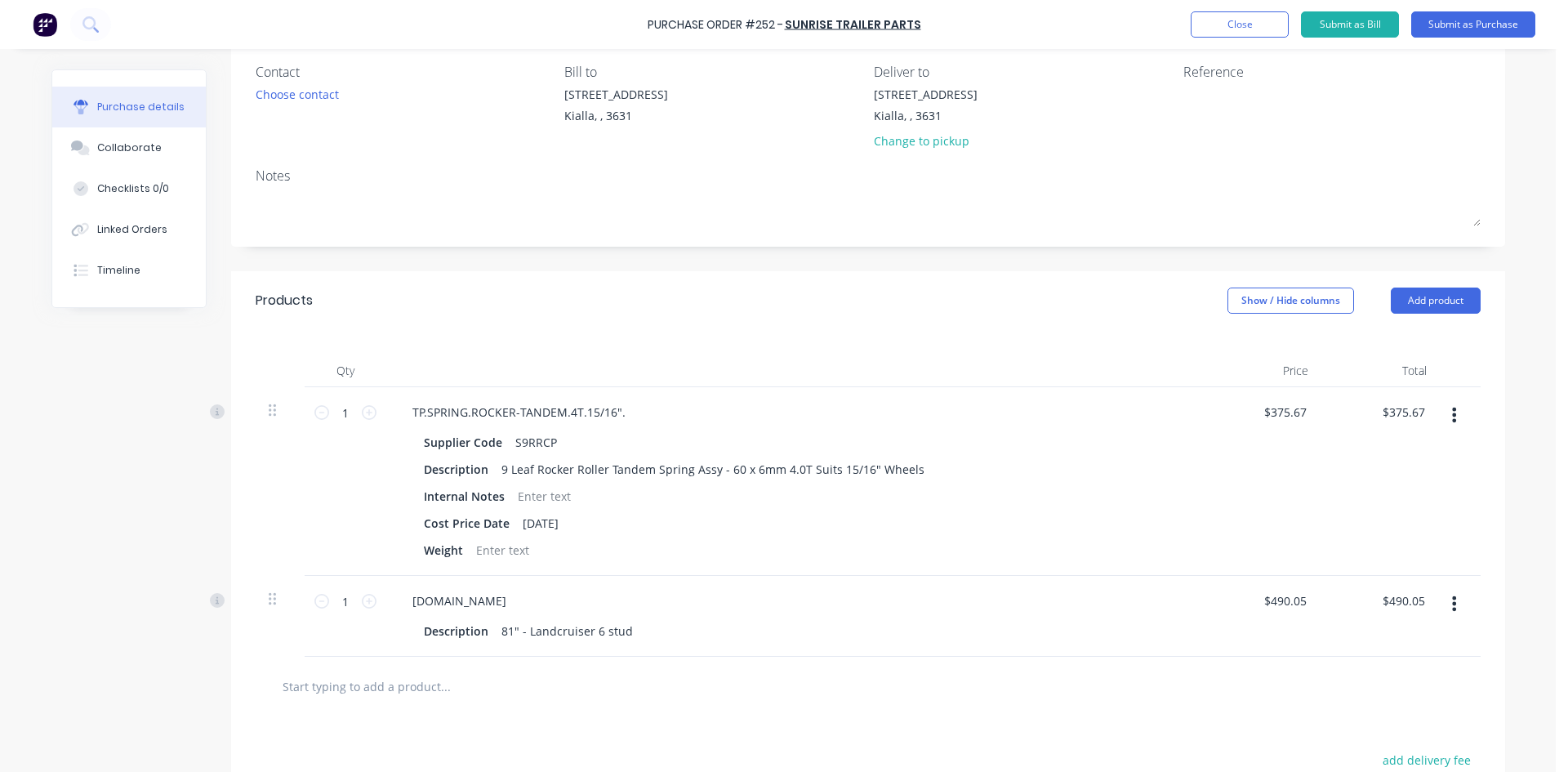
scroll to position [365, 0]
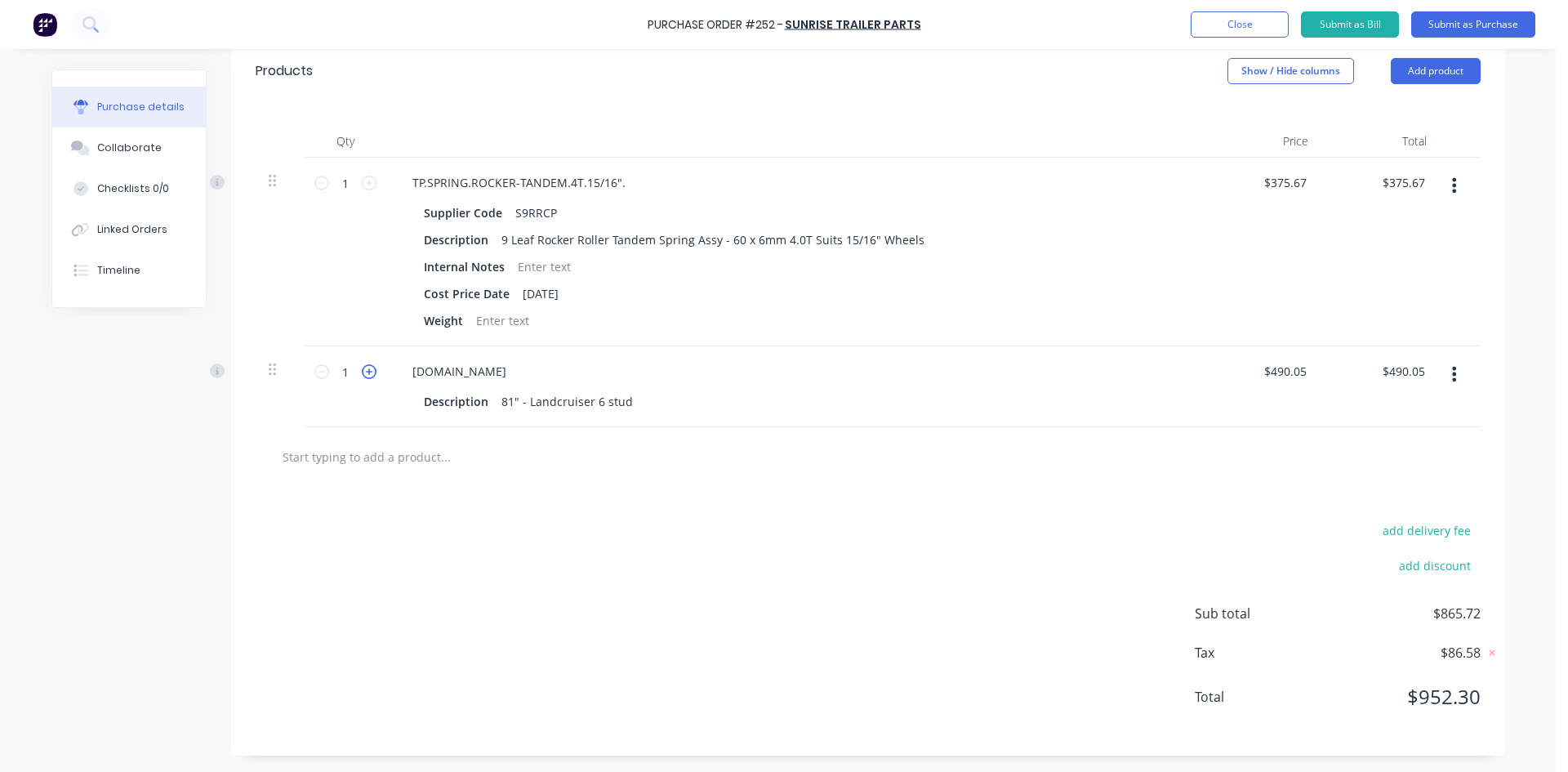
click at [364, 374] on icon at bounding box center [370, 372] width 15 height 15
type input "2"
type input "$980.10"
click at [1052, 553] on div "add delivery fee add discount Sub total $1,355.77 Tax $135.58 Total $1,491.35" at bounding box center [868, 621] width 1274 height 269
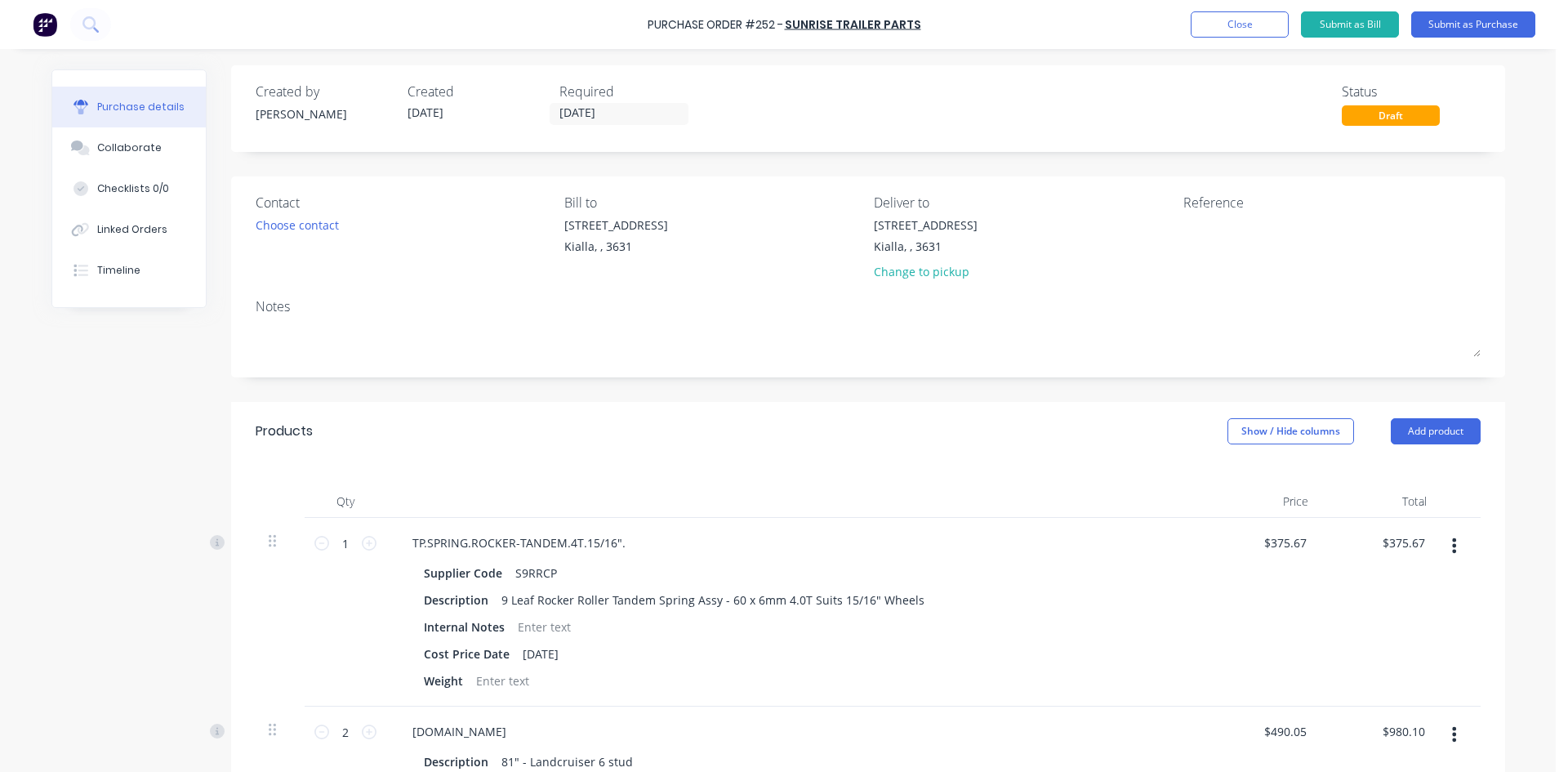
scroll to position [0, 0]
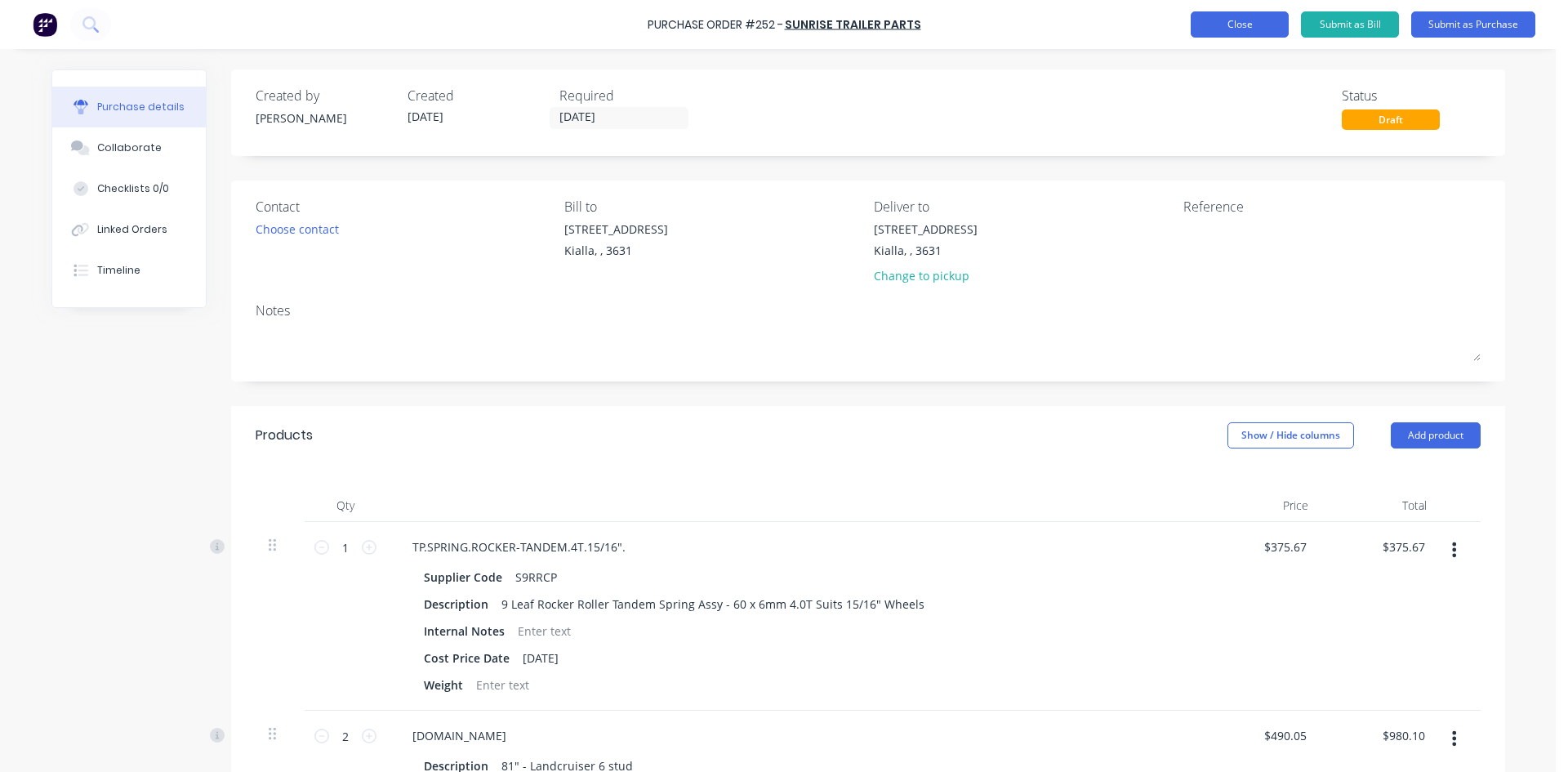
click at [1235, 29] on button "Close" at bounding box center [1240, 25] width 98 height 26
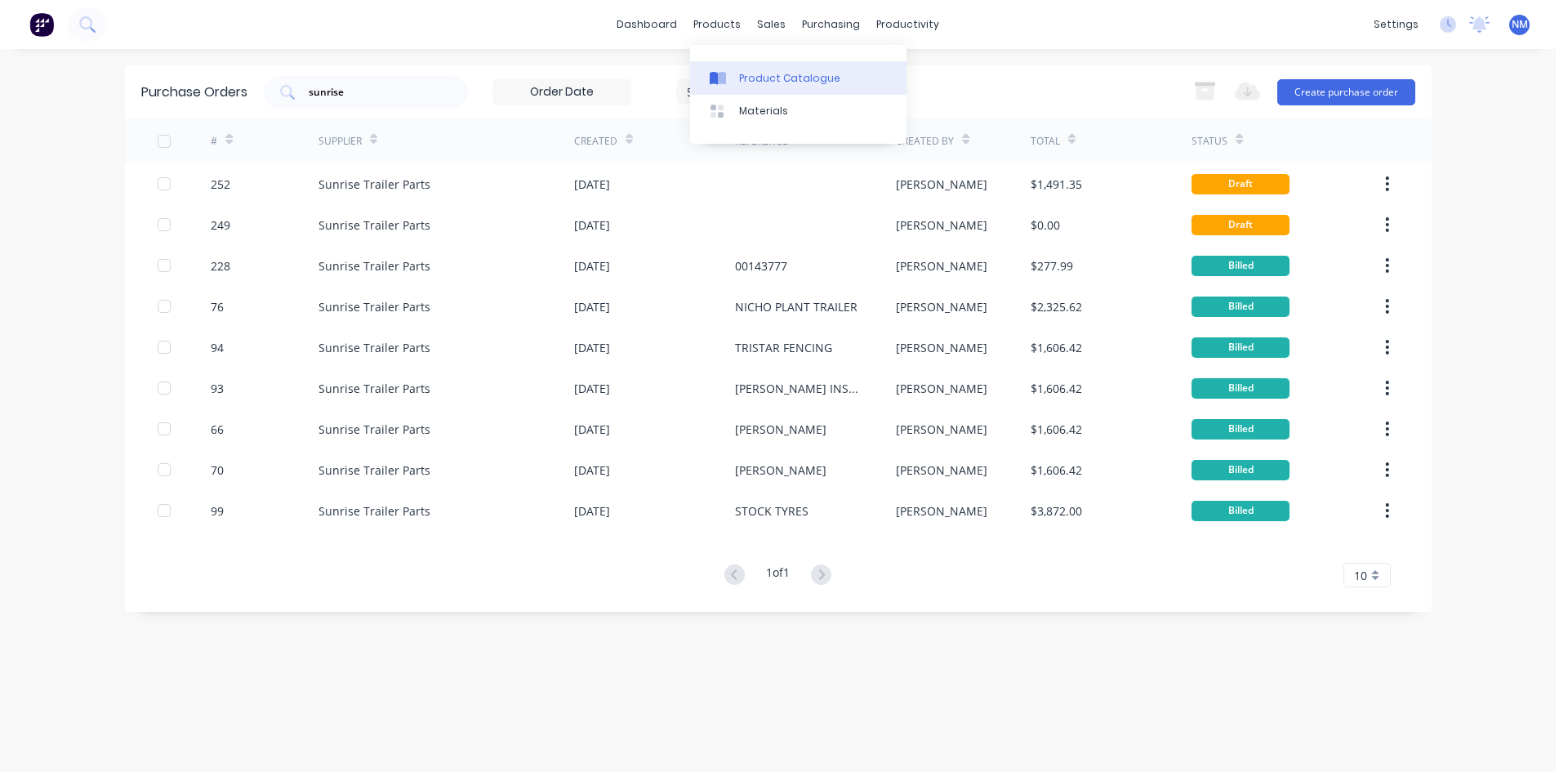
click at [777, 78] on div "Product Catalogue" at bounding box center [789, 78] width 101 height 15
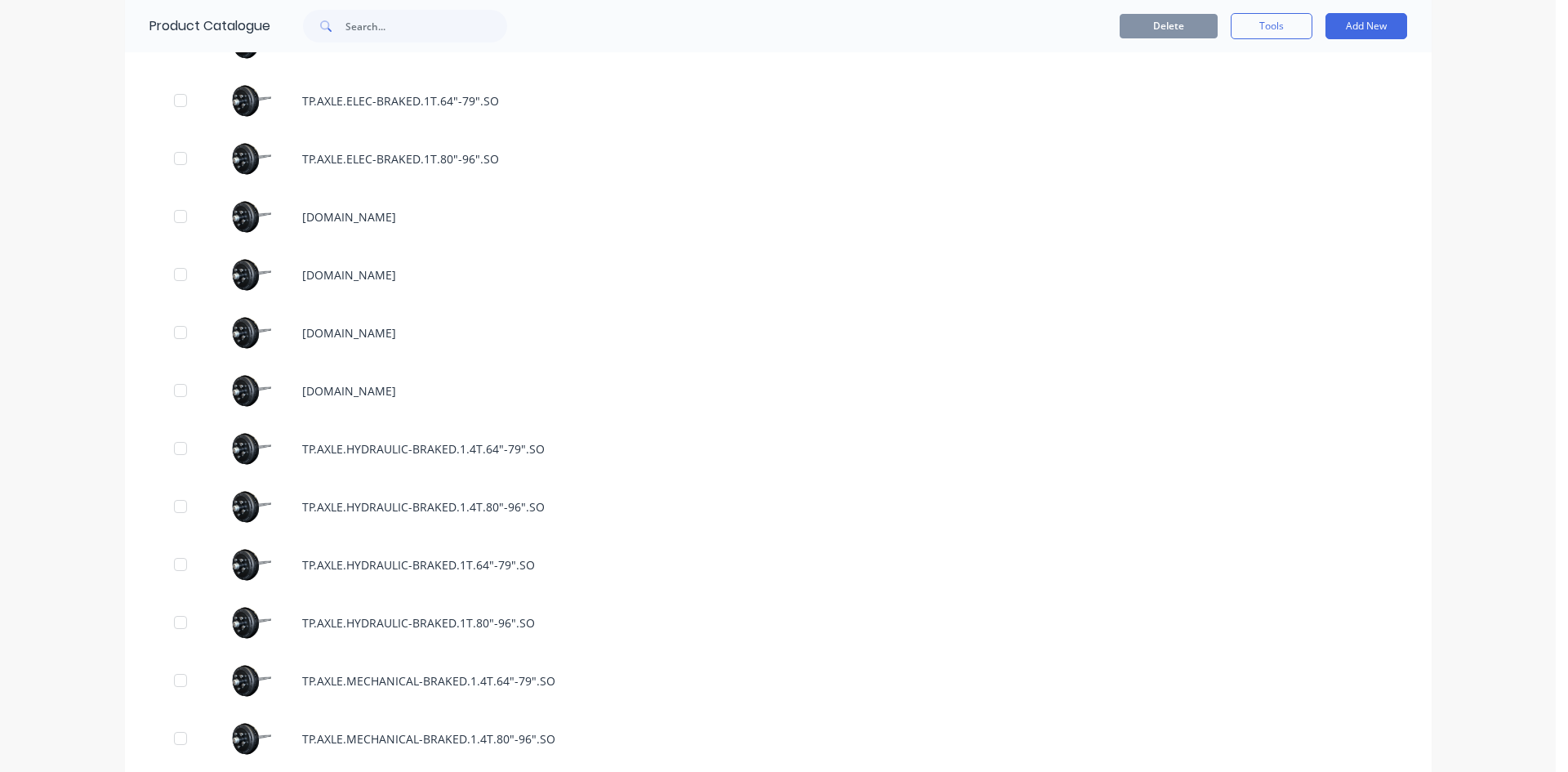
scroll to position [2042, 0]
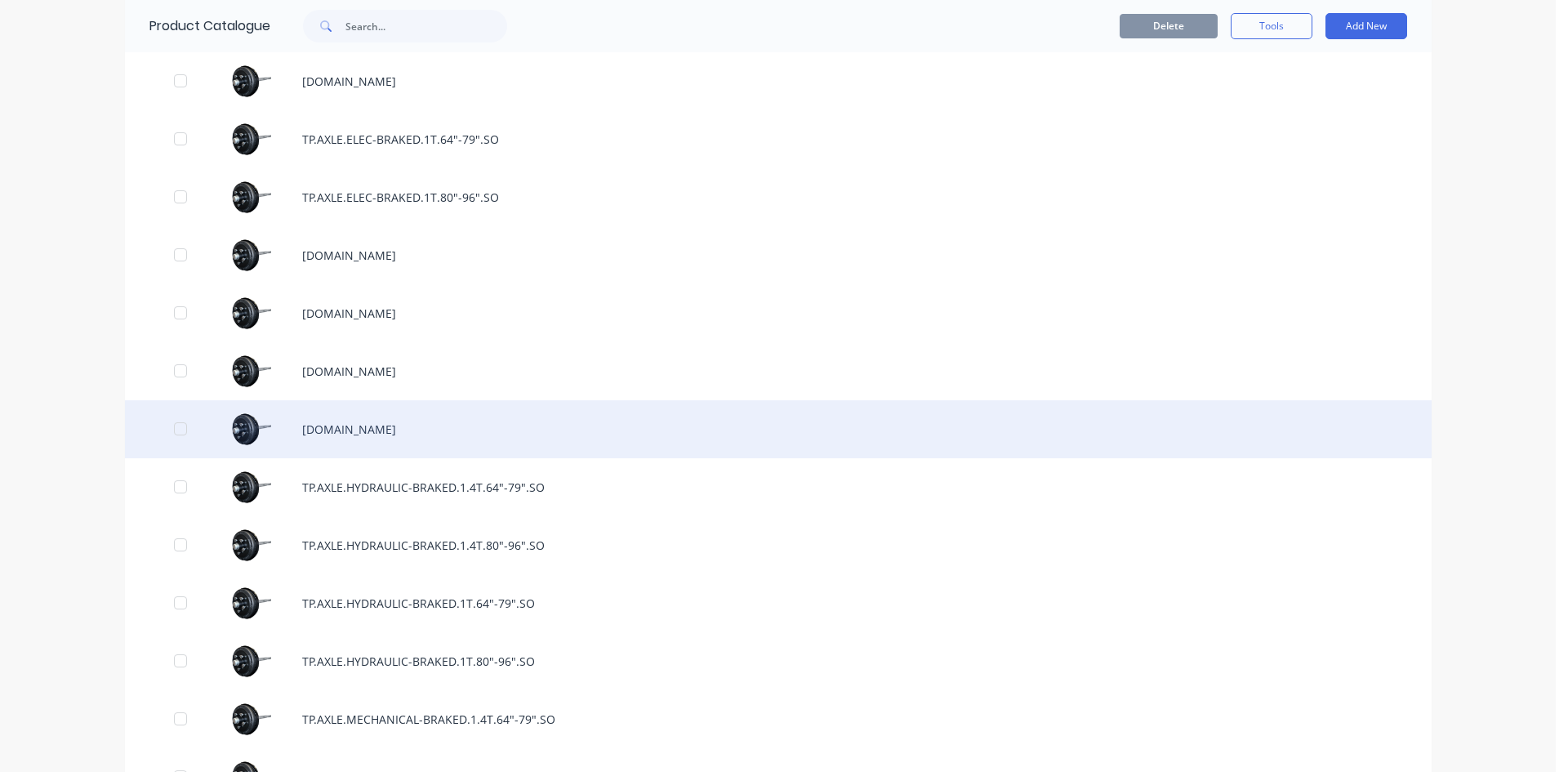
click at [422, 431] on div "[DOMAIN_NAME]" at bounding box center [779, 429] width 1307 height 58
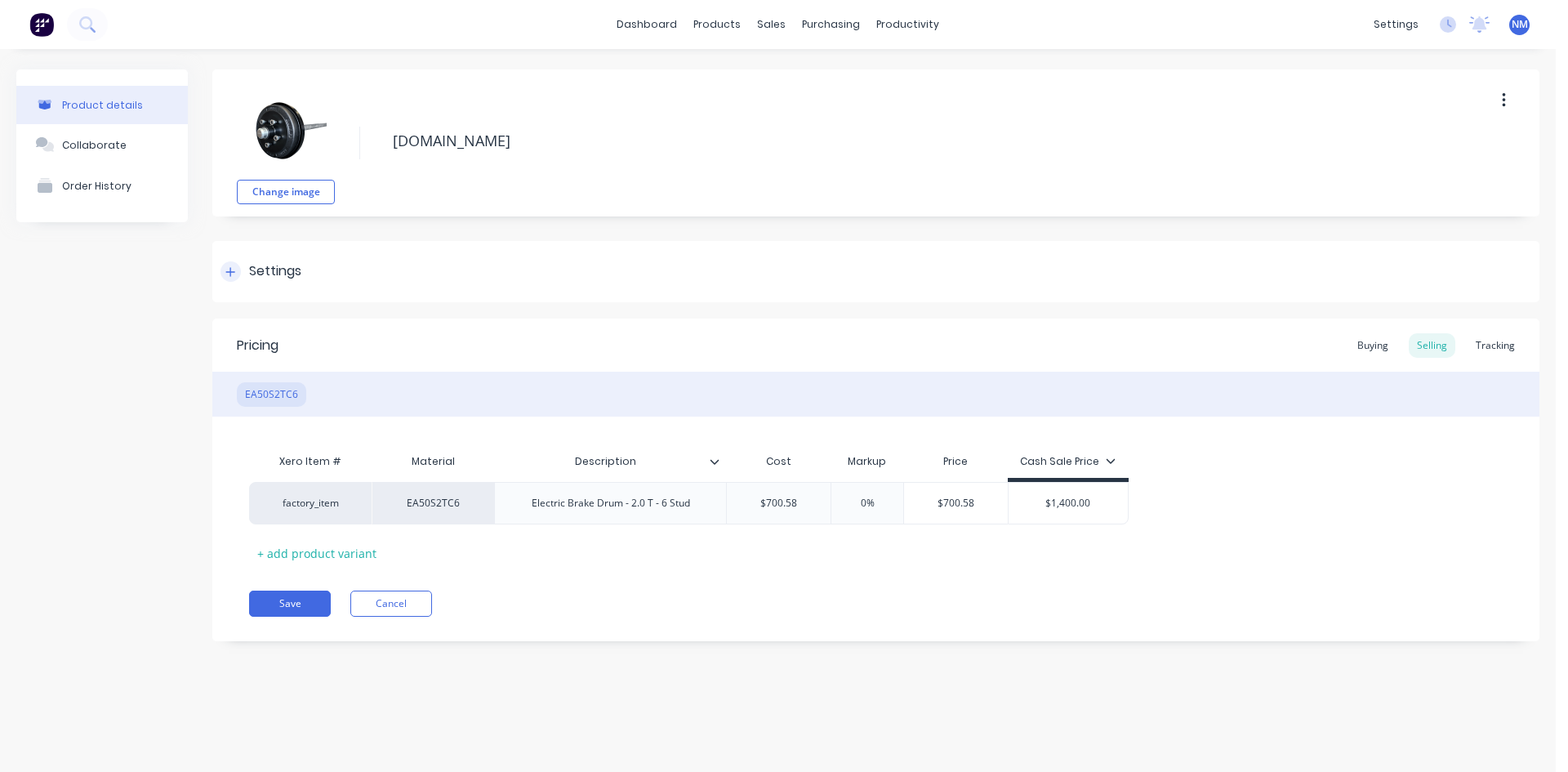
click at [237, 280] on div "Settings" at bounding box center [261, 271] width 81 height 21
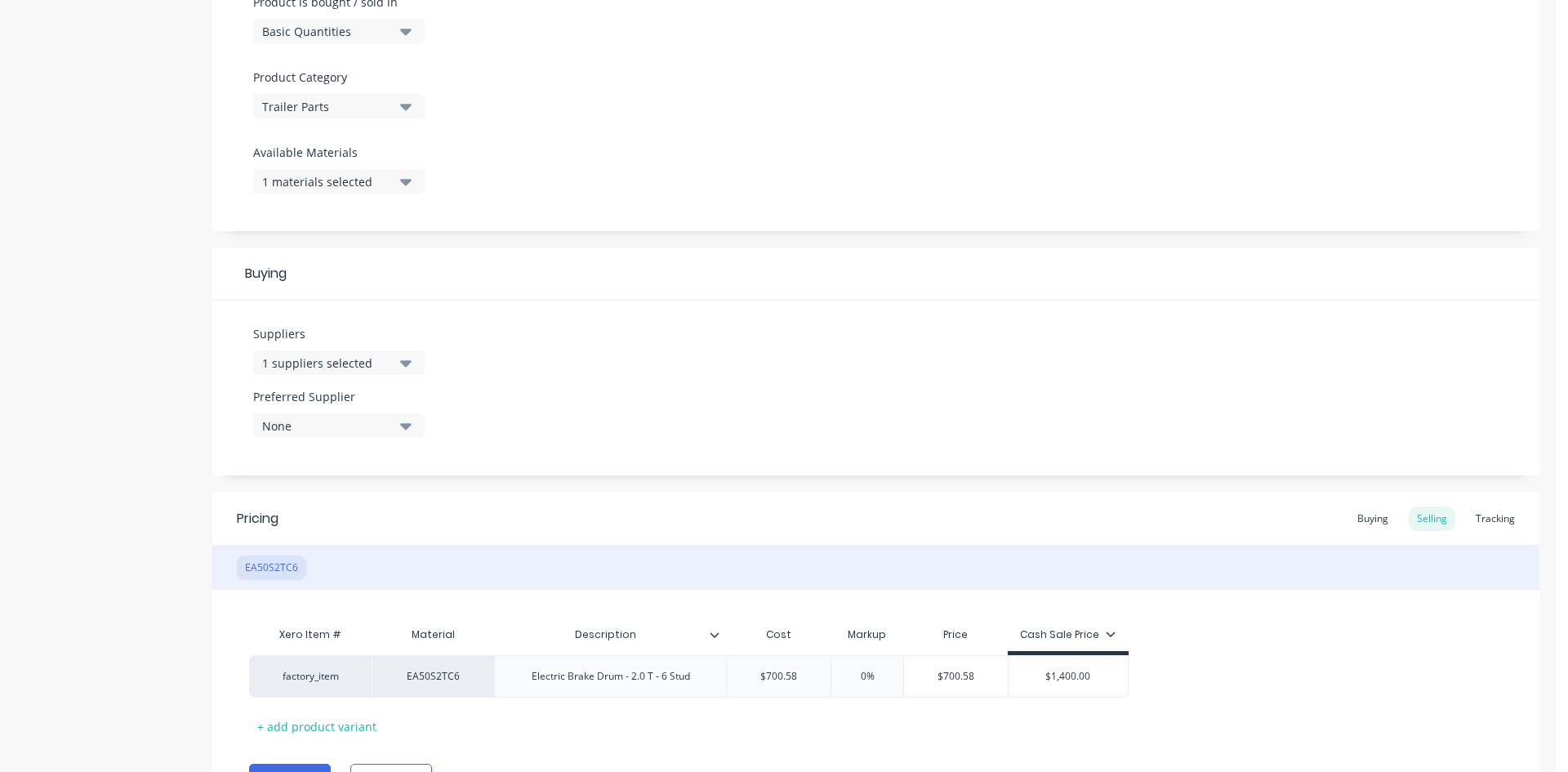
scroll to position [608, 0]
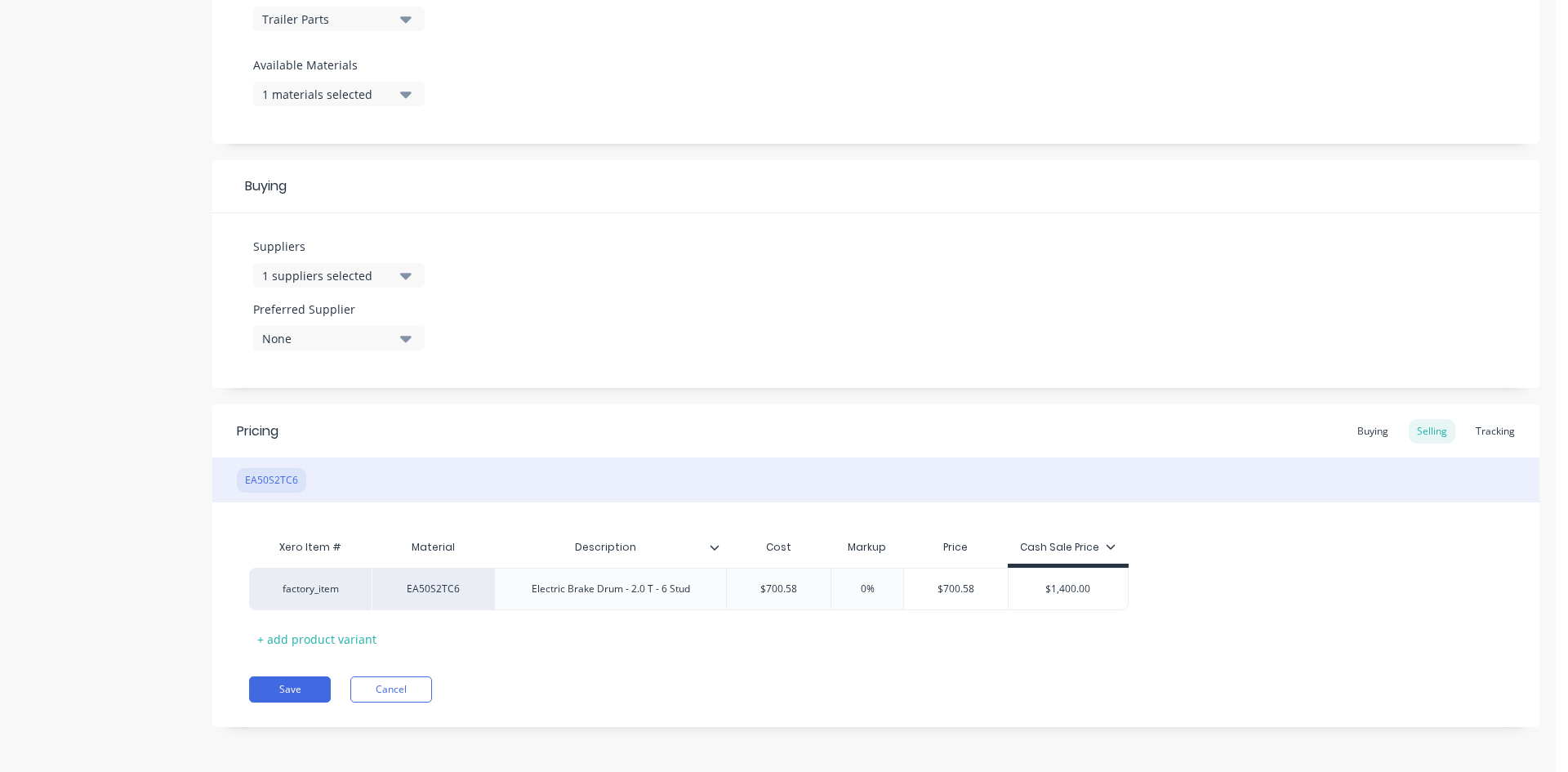
click at [379, 89] on div "1 materials selected" at bounding box center [327, 94] width 130 height 17
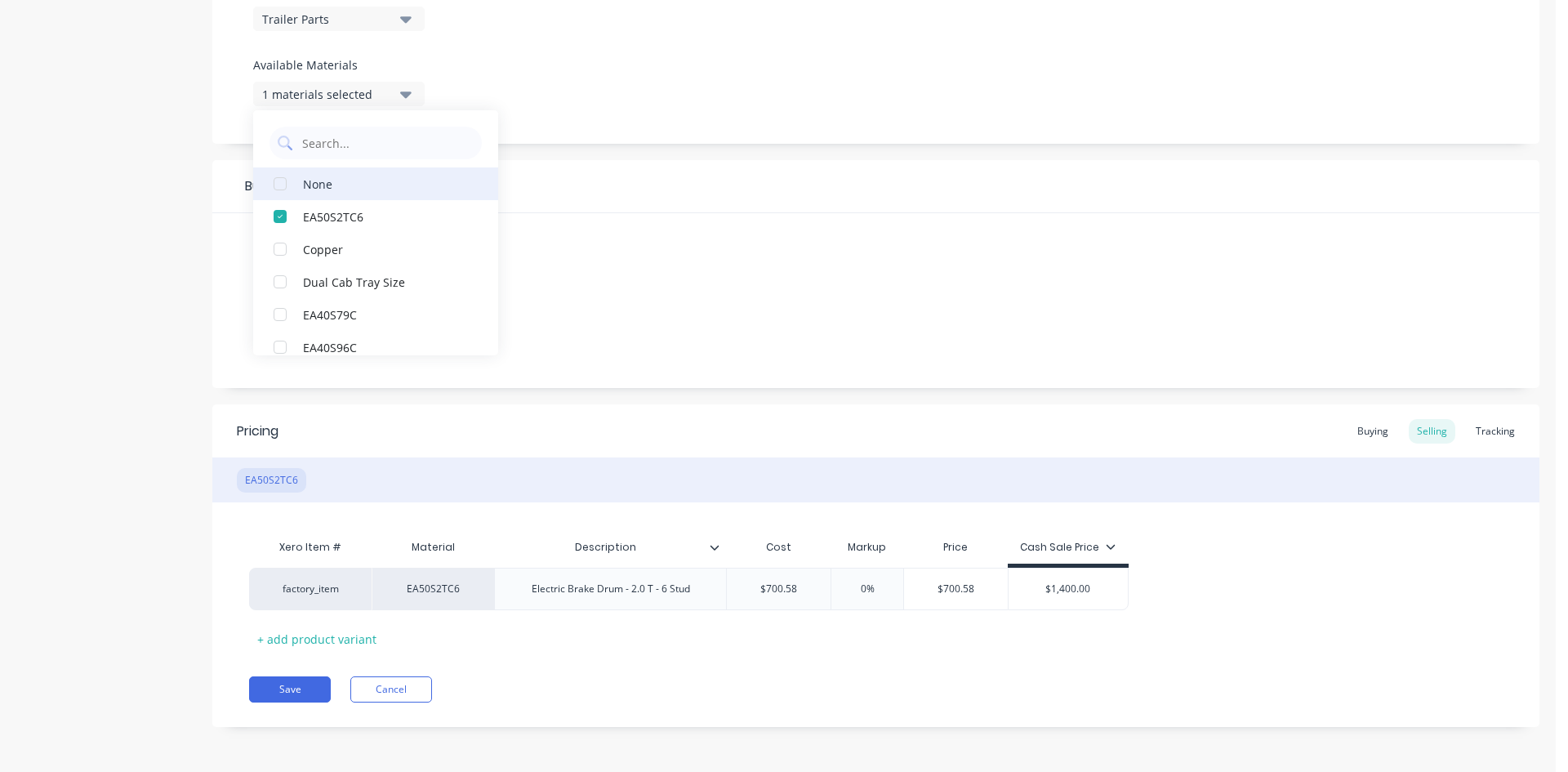
click at [341, 180] on div "None" at bounding box center [384, 183] width 163 height 17
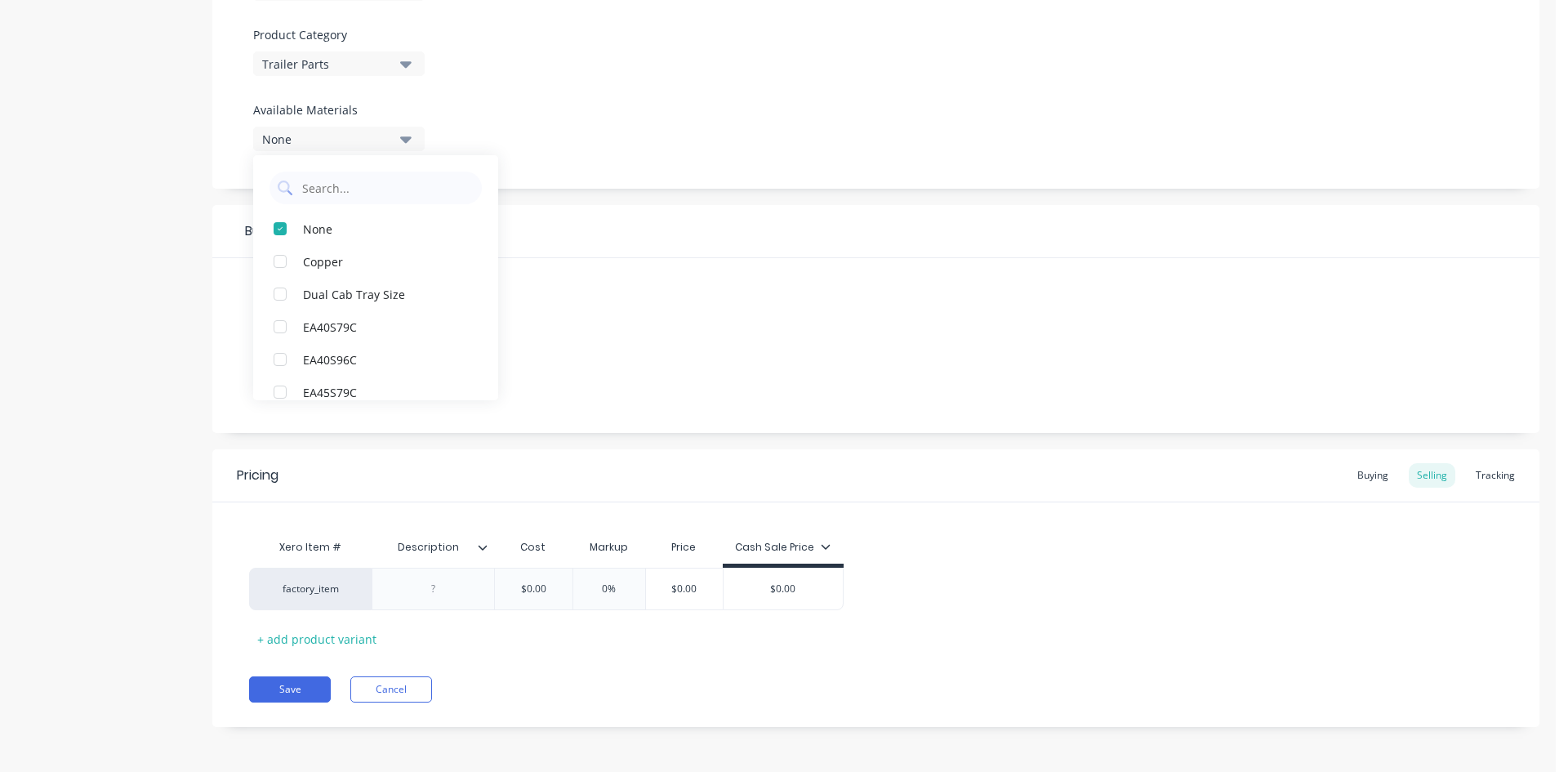
click at [748, 204] on div "Product Options I buy this item I sell this item I track stock for this item I …" at bounding box center [875, 86] width 1327 height 694
drag, startPoint x: 549, startPoint y: 595, endPoint x: 372, endPoint y: 586, distance: 177.2
click at [375, 586] on div "factory_item $0.00 $0.00 0% $0.00 $0.00" at bounding box center [546, 588] width 595 height 42
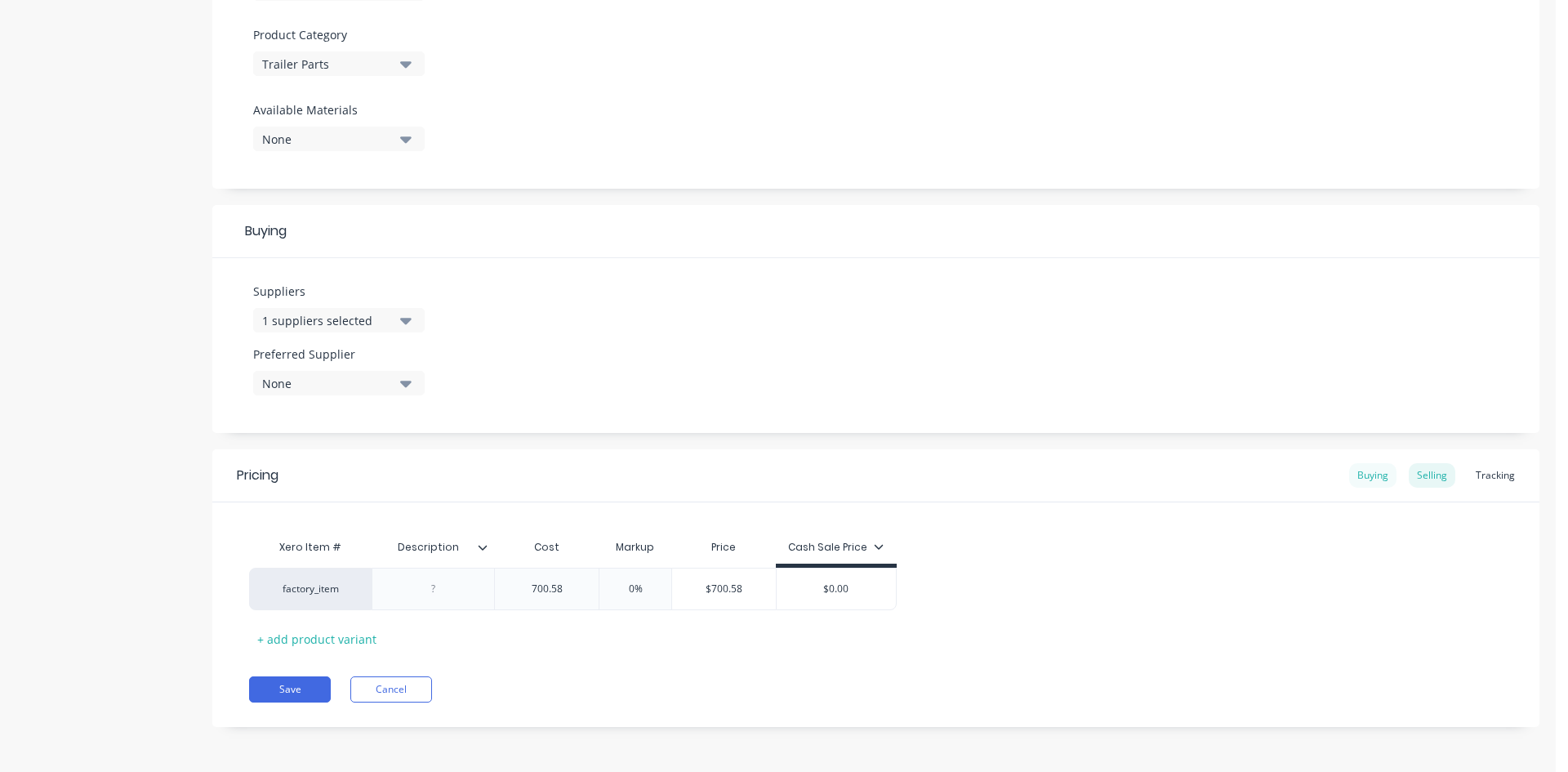
type input "700.58"
click at [1366, 468] on div "Buying" at bounding box center [1373, 475] width 47 height 25
drag, startPoint x: 595, startPoint y: 596, endPoint x: 360, endPoint y: 611, distance: 235.5
click at [426, 605] on div "factory_item $0.00" at bounding box center [876, 588] width 1254 height 42
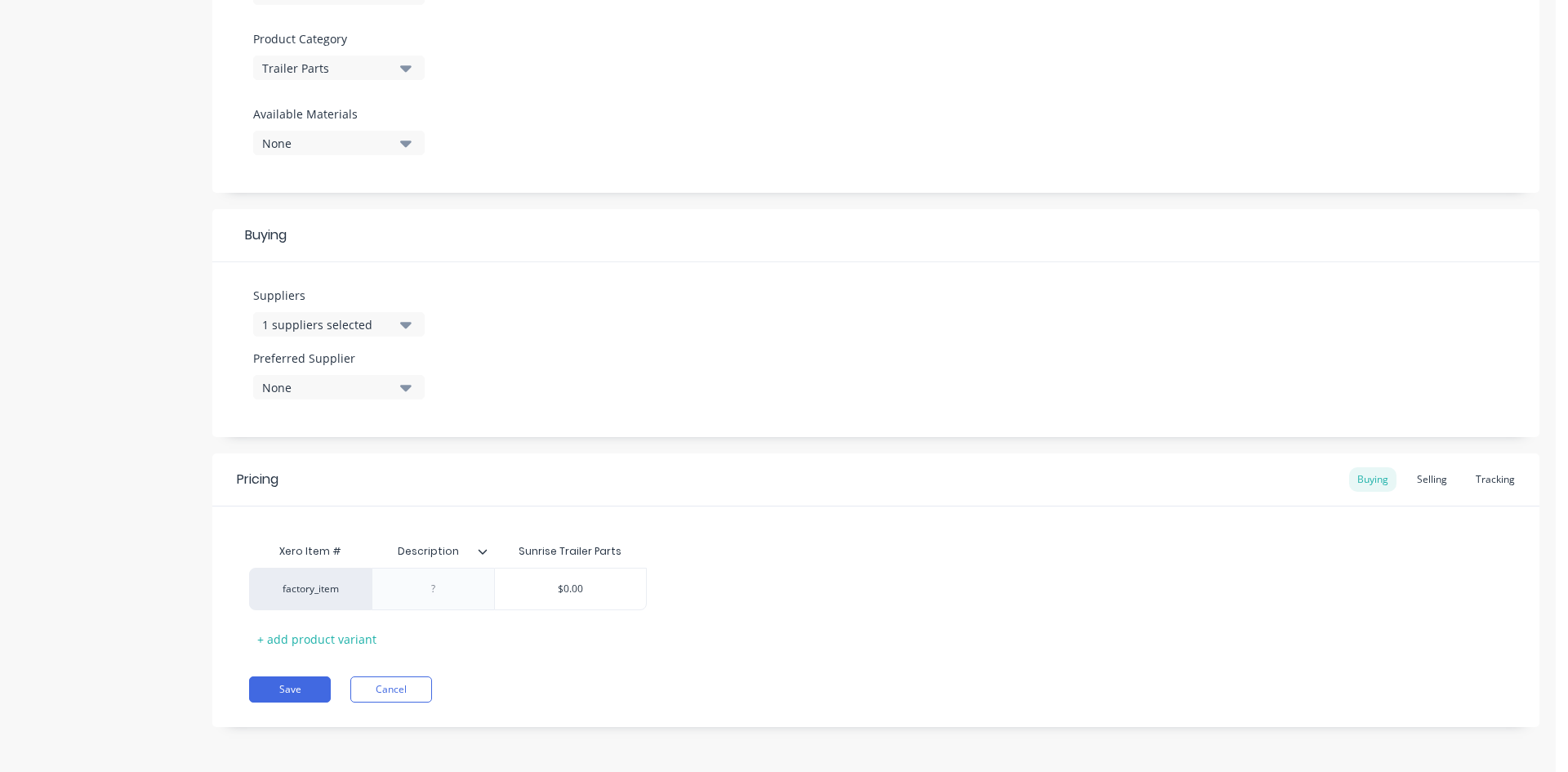
drag, startPoint x: 597, startPoint y: 593, endPoint x: 273, endPoint y: 551, distance: 326.7
click at [293, 552] on div "Xero Item # Description Sunrise Trailer Parts factory_item $0.00 $0.00 + add pr…" at bounding box center [876, 594] width 1254 height 117
type input "700.58"
click at [268, 694] on button "Save" at bounding box center [290, 690] width 82 height 26
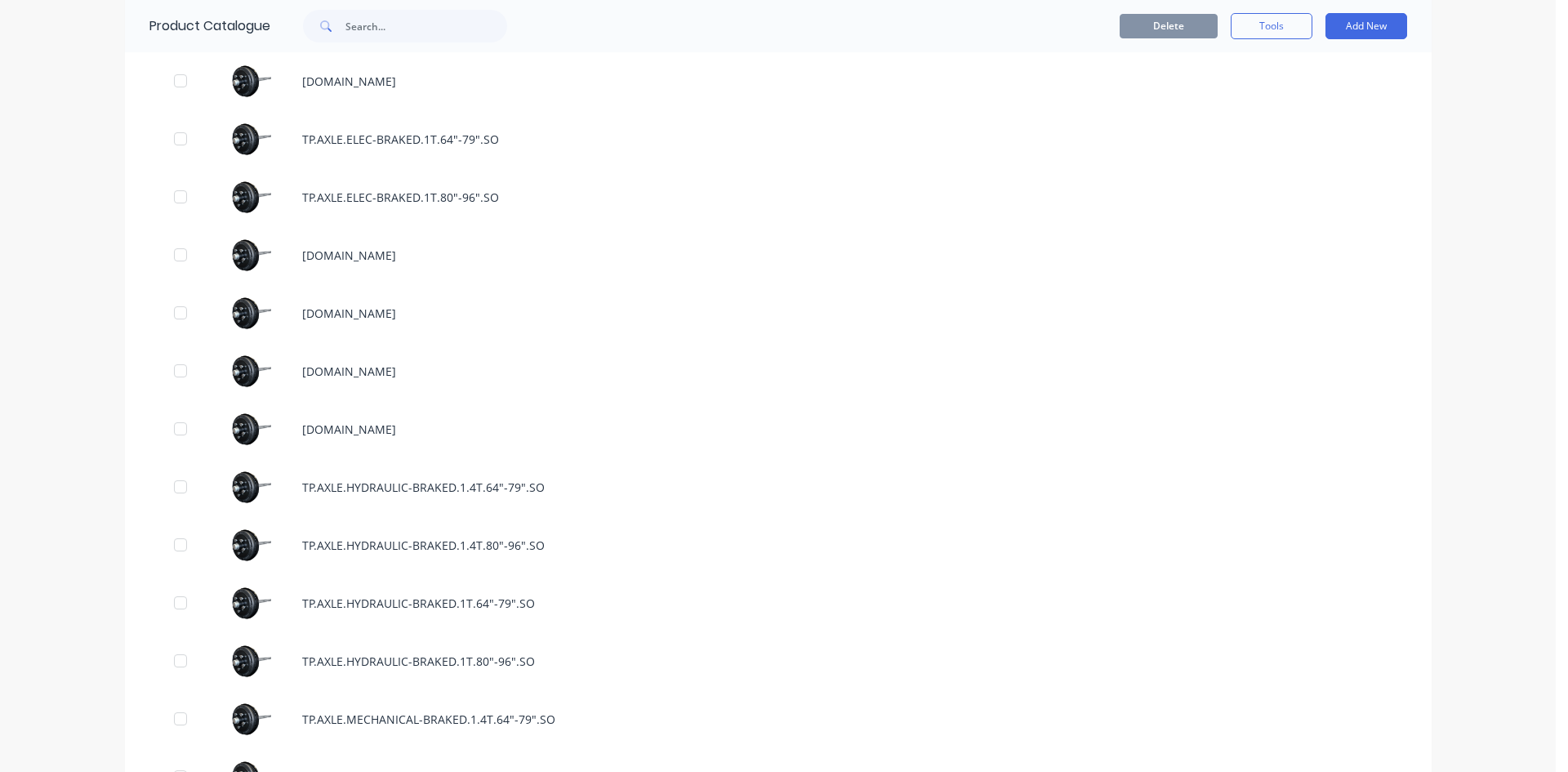
scroll to position [1960, 0]
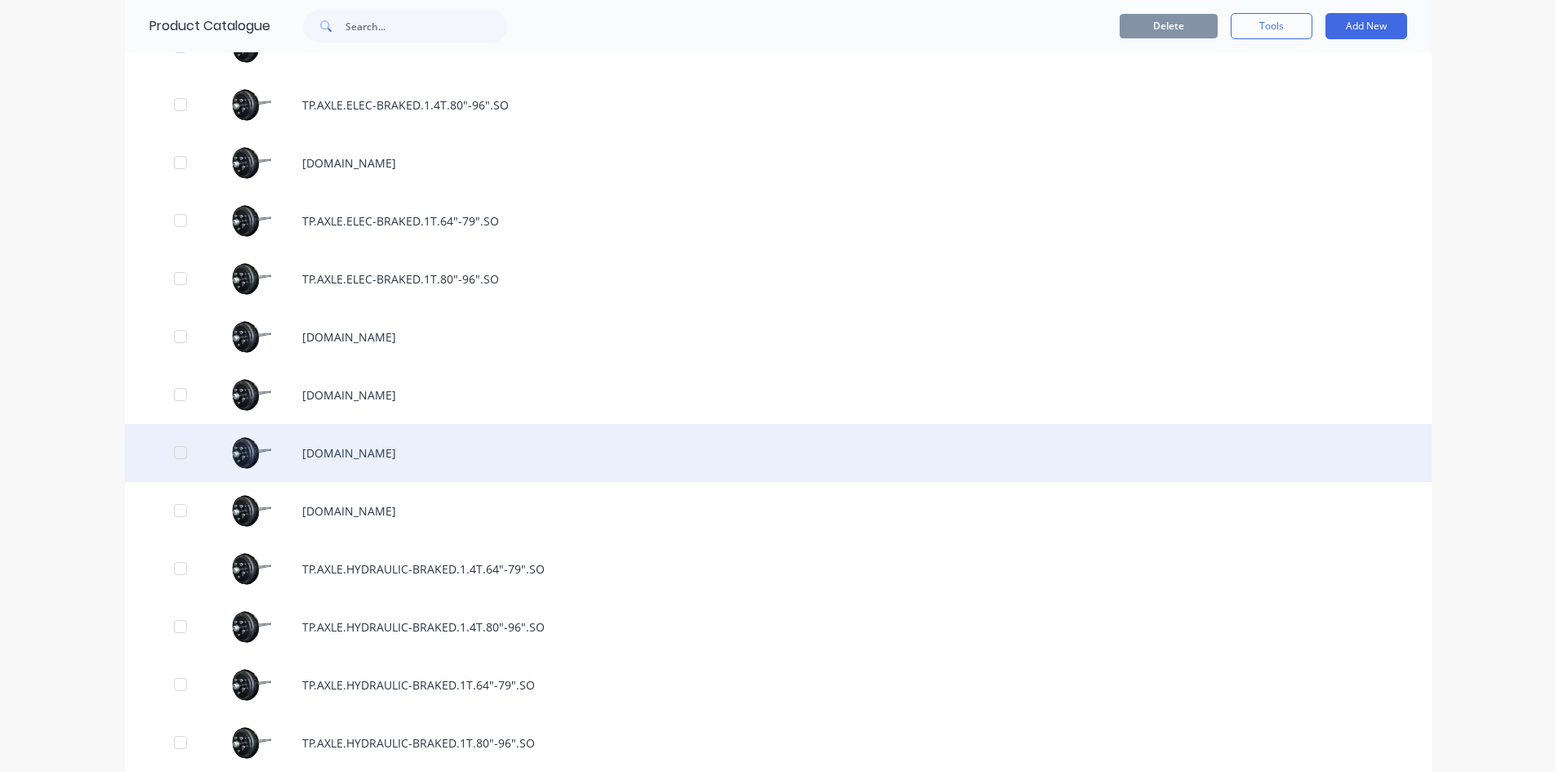
click at [454, 445] on div "[DOMAIN_NAME]" at bounding box center [779, 453] width 1307 height 58
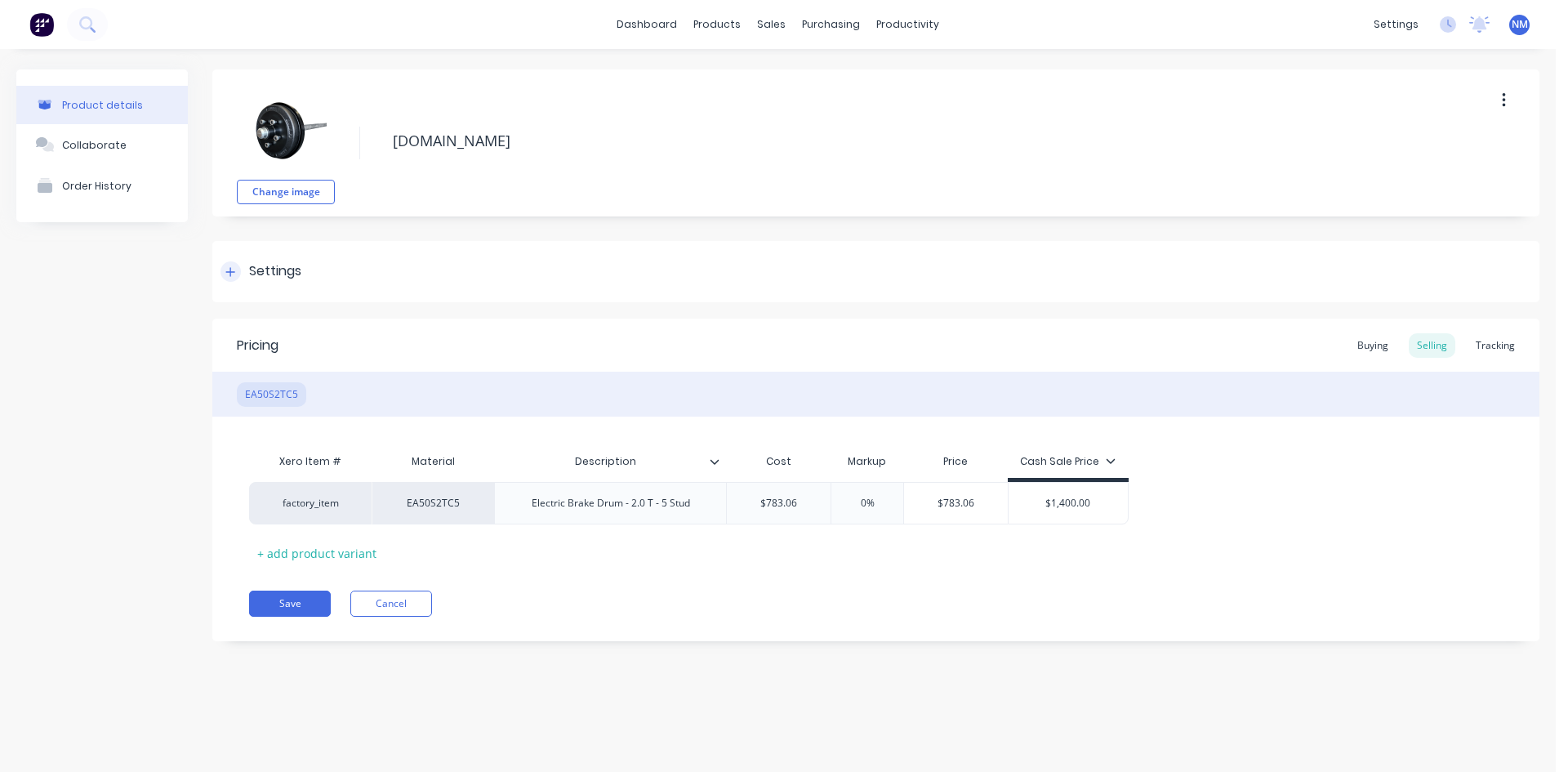
click at [232, 280] on div at bounding box center [230, 271] width 21 height 21
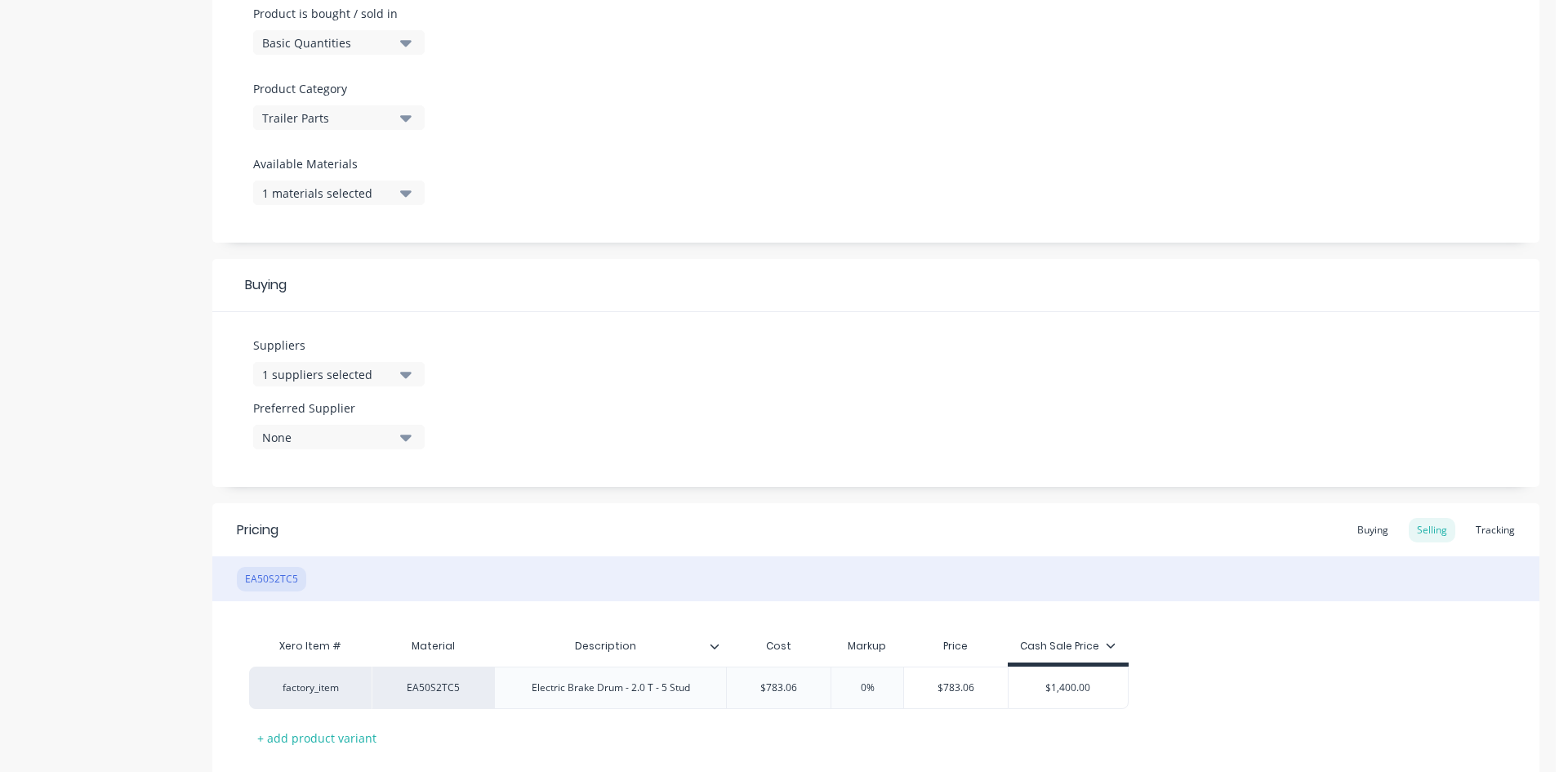
scroll to position [608, 0]
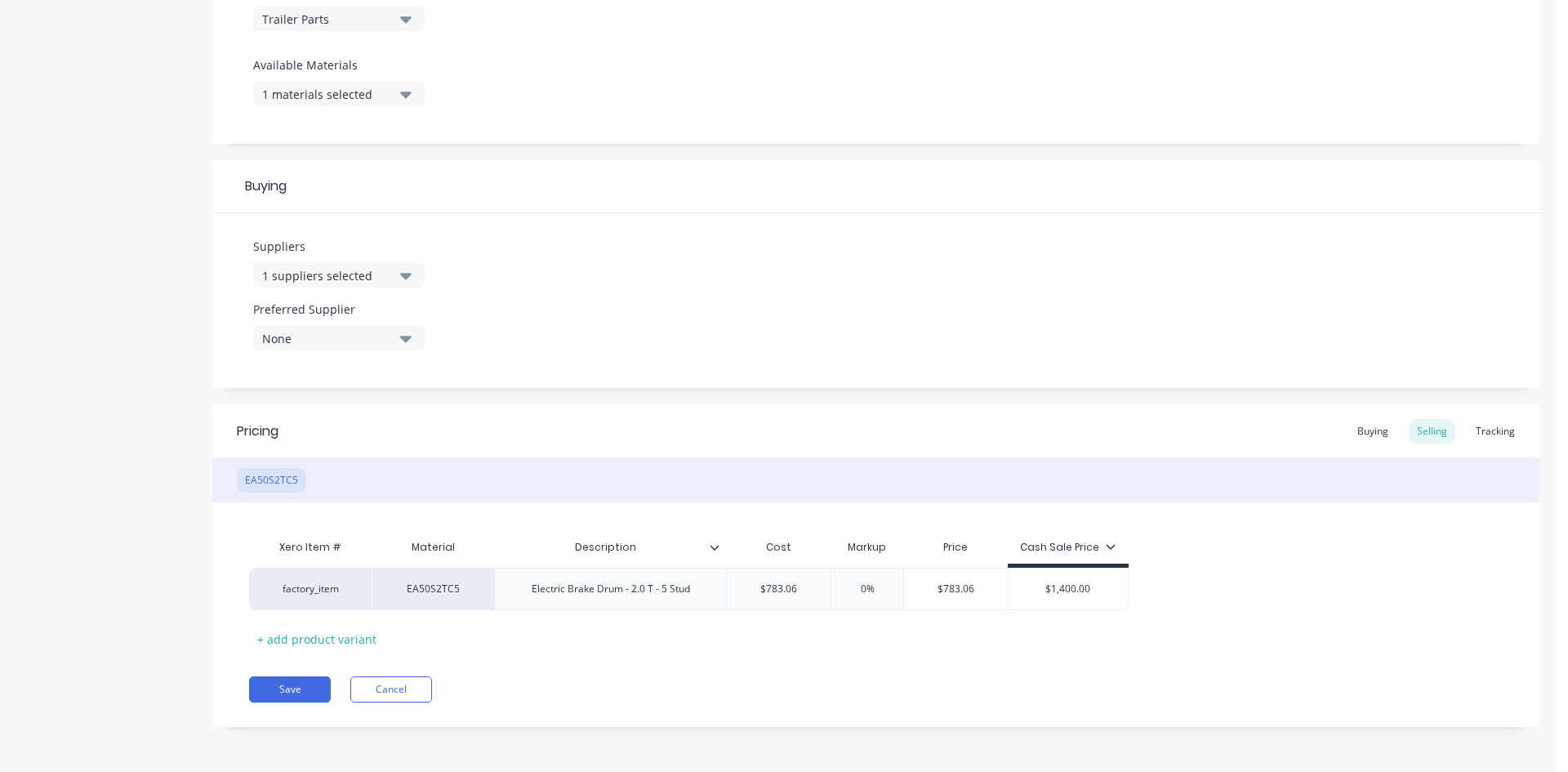
click at [352, 87] on div "1 materials selected" at bounding box center [327, 94] width 130 height 17
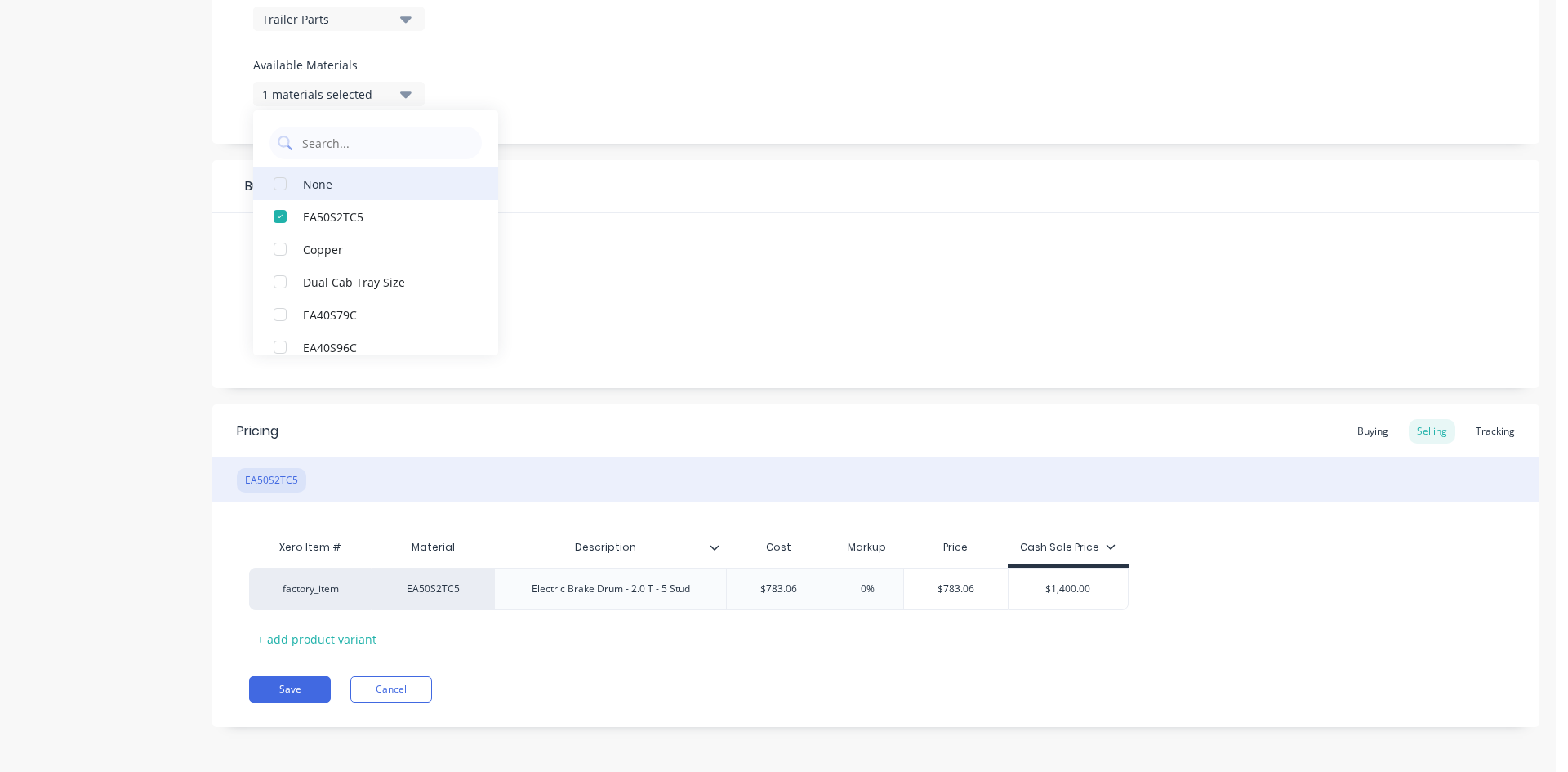
click at [287, 180] on div "button" at bounding box center [280, 184] width 33 height 33
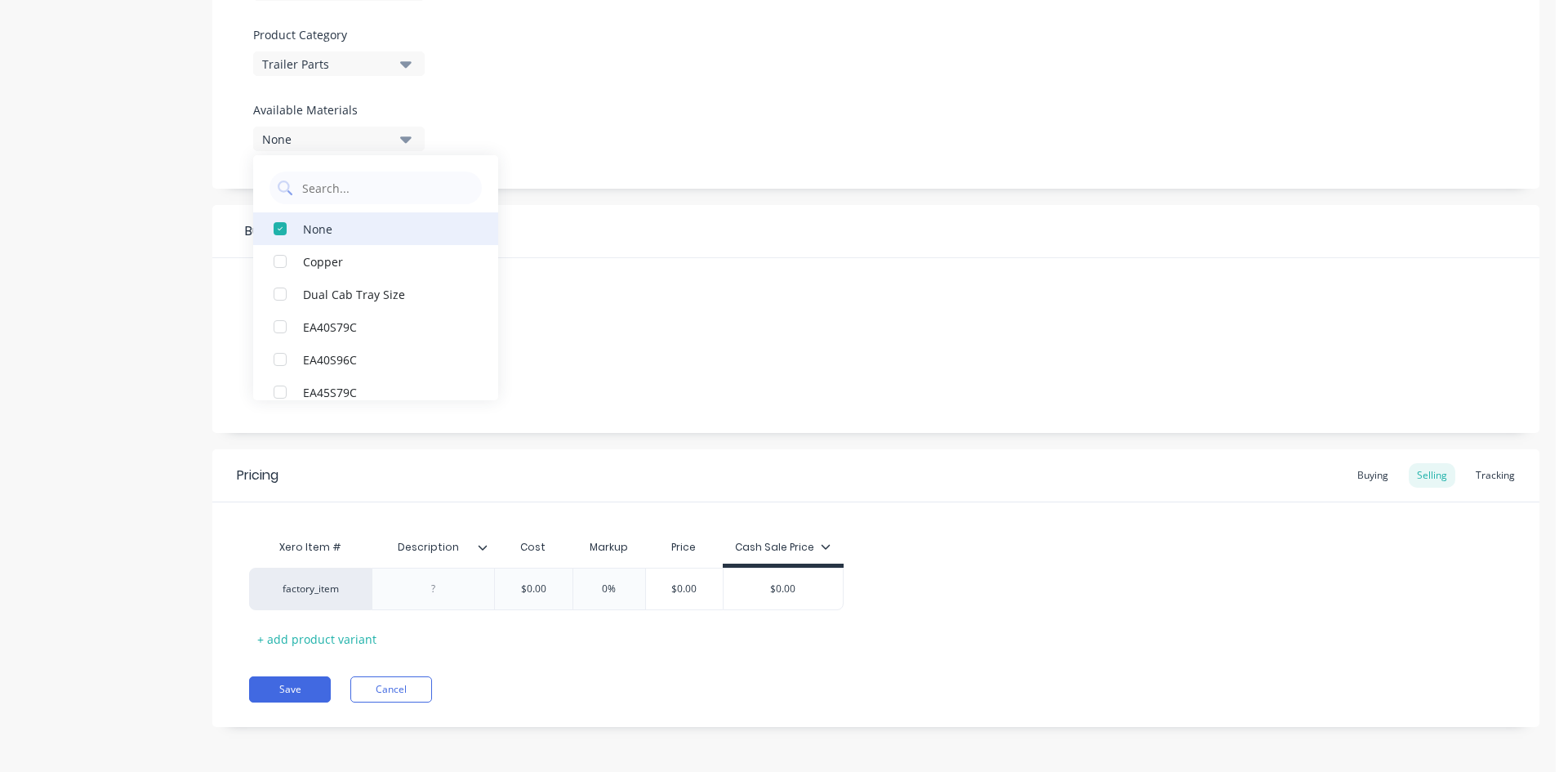
scroll to position [563, 0]
drag, startPoint x: 549, startPoint y: 581, endPoint x: 173, endPoint y: 602, distance: 376.6
click at [175, 601] on div "Product details Collaborate Order History Change image [DOMAIN_NAME] Settings P…" at bounding box center [778, 129] width 1523 height 1245
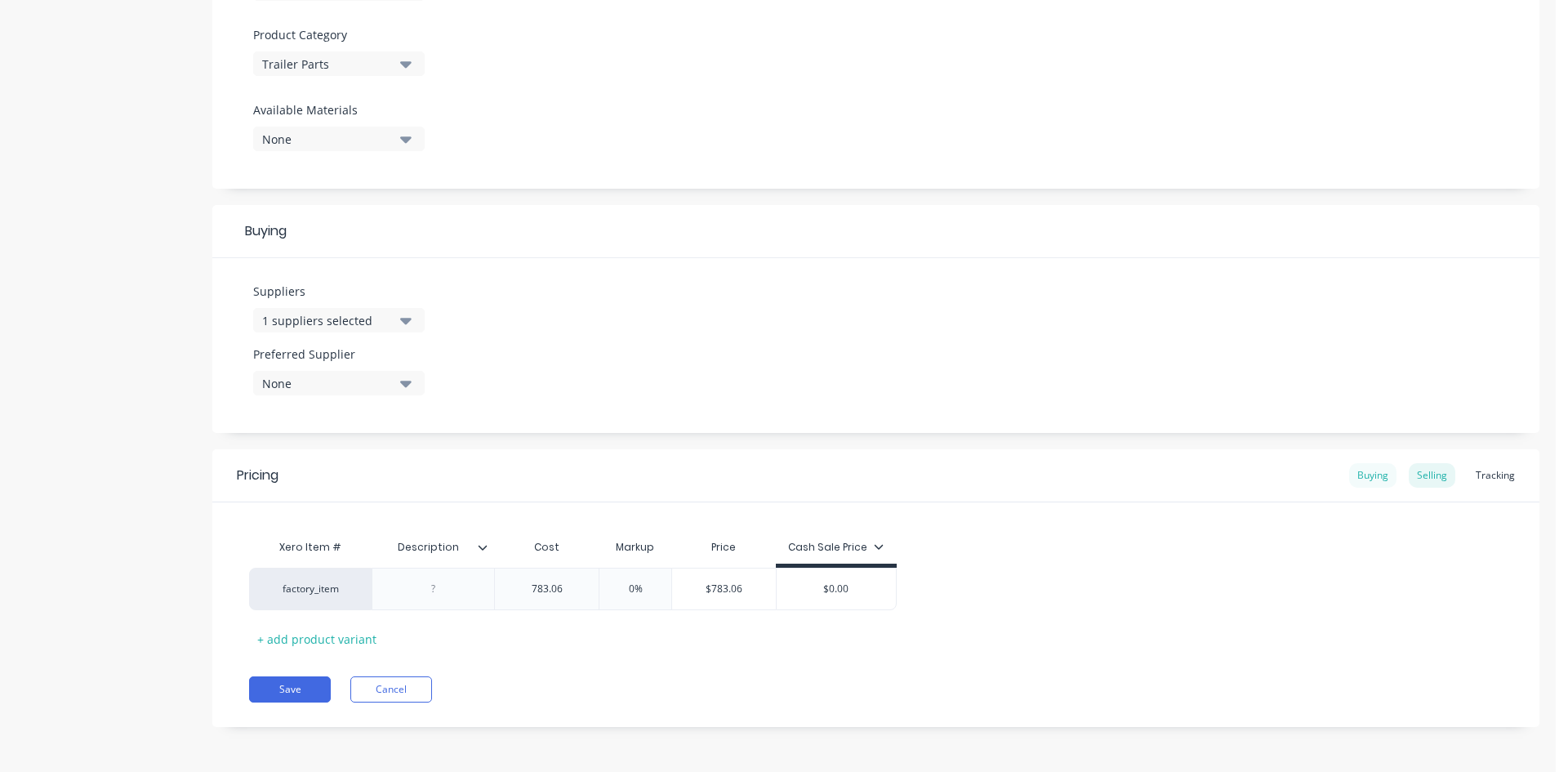
type input "783.06"
click at [1360, 473] on div "Buying" at bounding box center [1373, 475] width 47 height 25
drag, startPoint x: 600, startPoint y: 593, endPoint x: 353, endPoint y: 582, distance: 247.2
click at [362, 586] on div "factory_item $0.00 $0.00" at bounding box center [448, 588] width 398 height 42
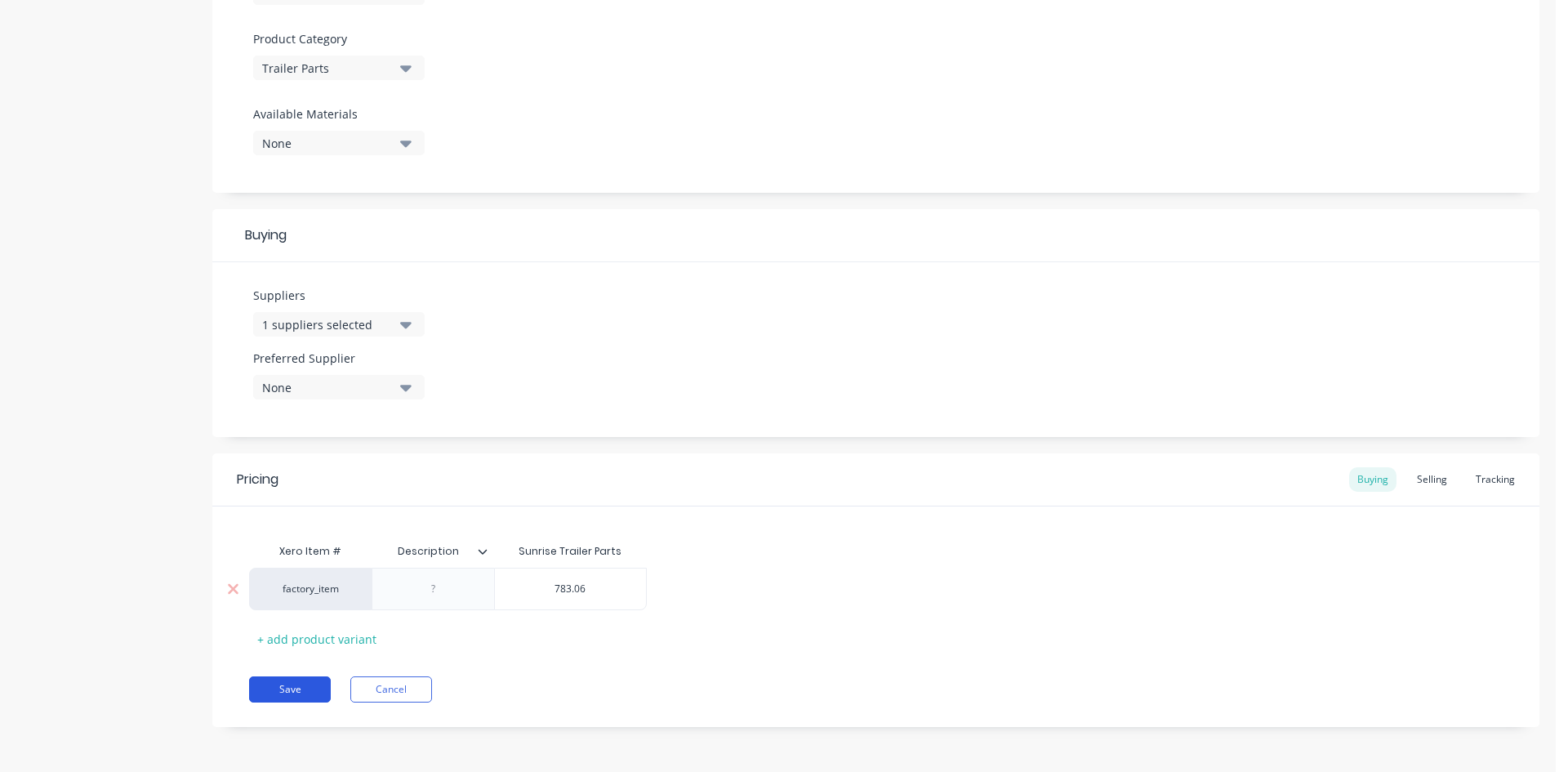
type input "783.06"
click at [271, 694] on button "Save" at bounding box center [290, 690] width 82 height 26
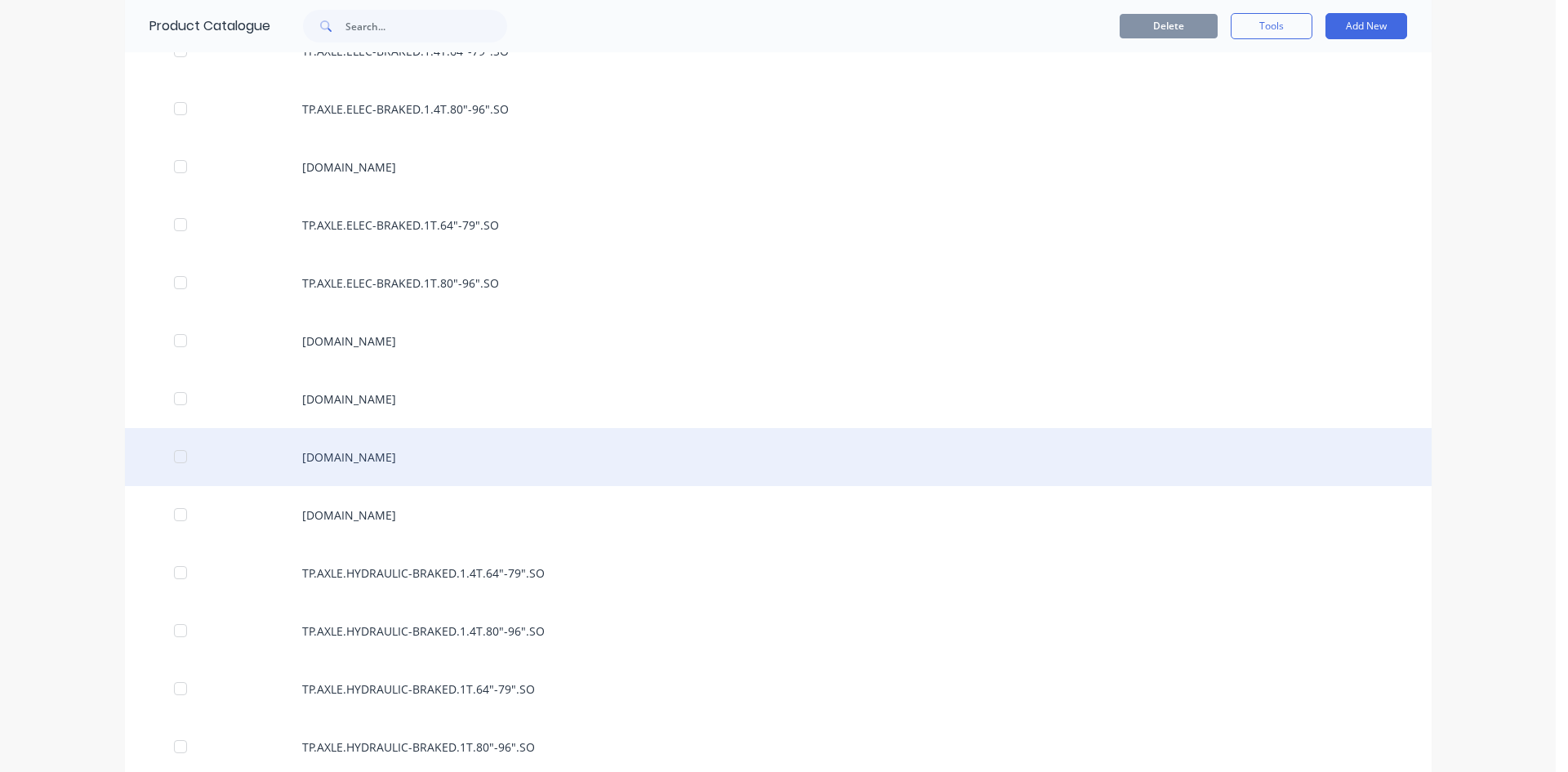
scroll to position [1960, 0]
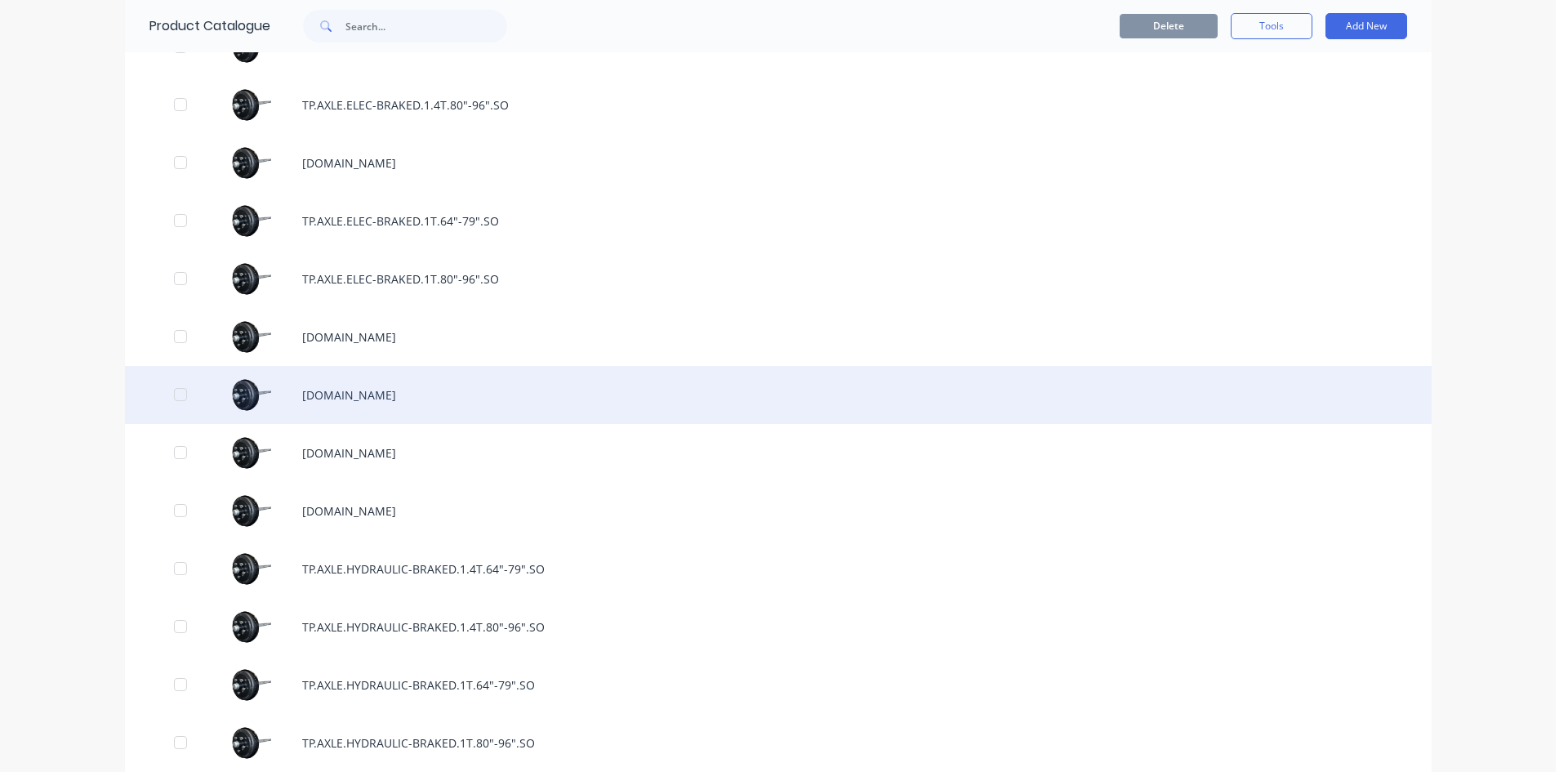
click at [410, 398] on div "[DOMAIN_NAME]" at bounding box center [779, 395] width 1307 height 58
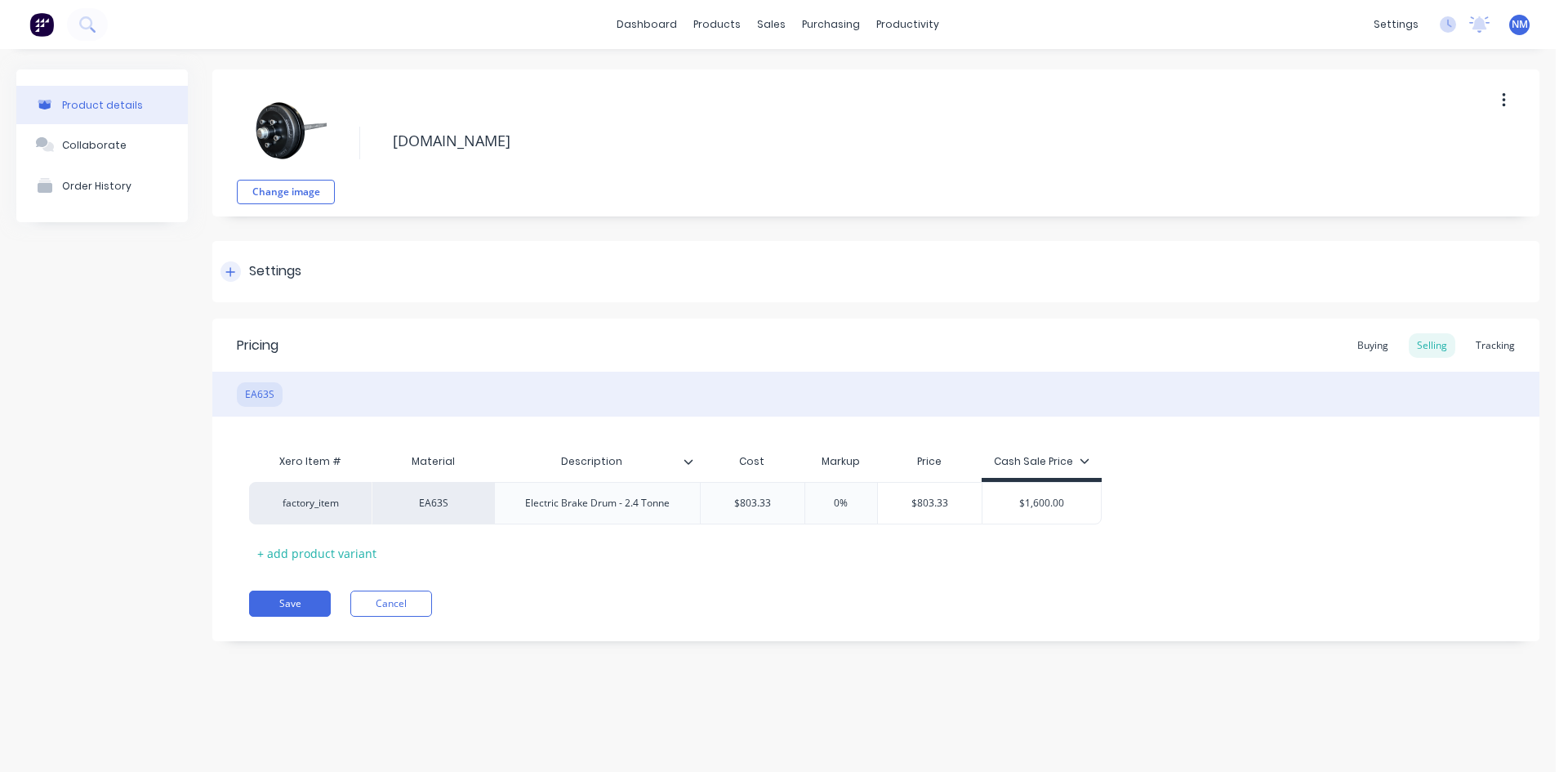
click at [219, 275] on div "Settings" at bounding box center [875, 271] width 1327 height 61
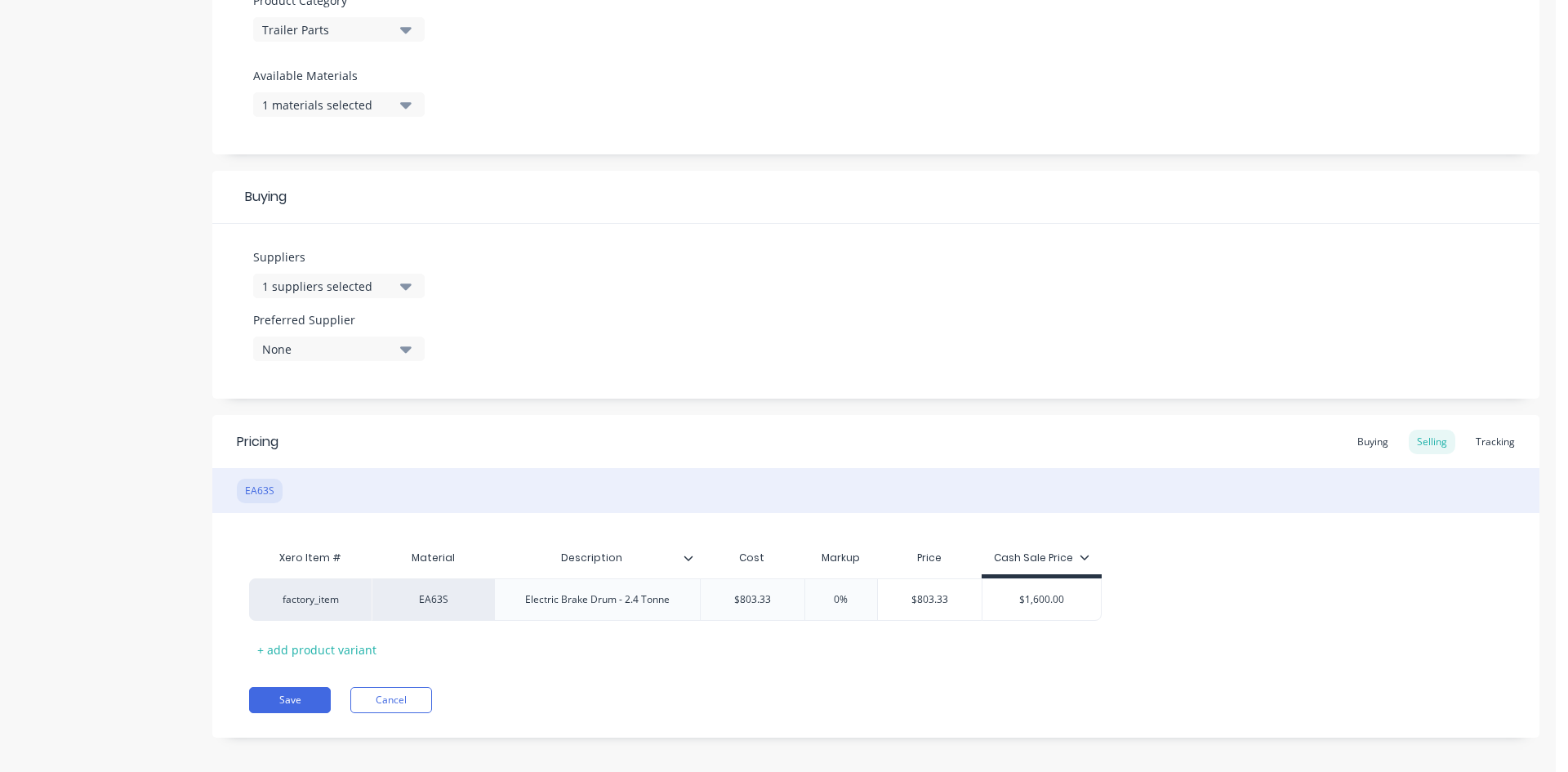
scroll to position [608, 0]
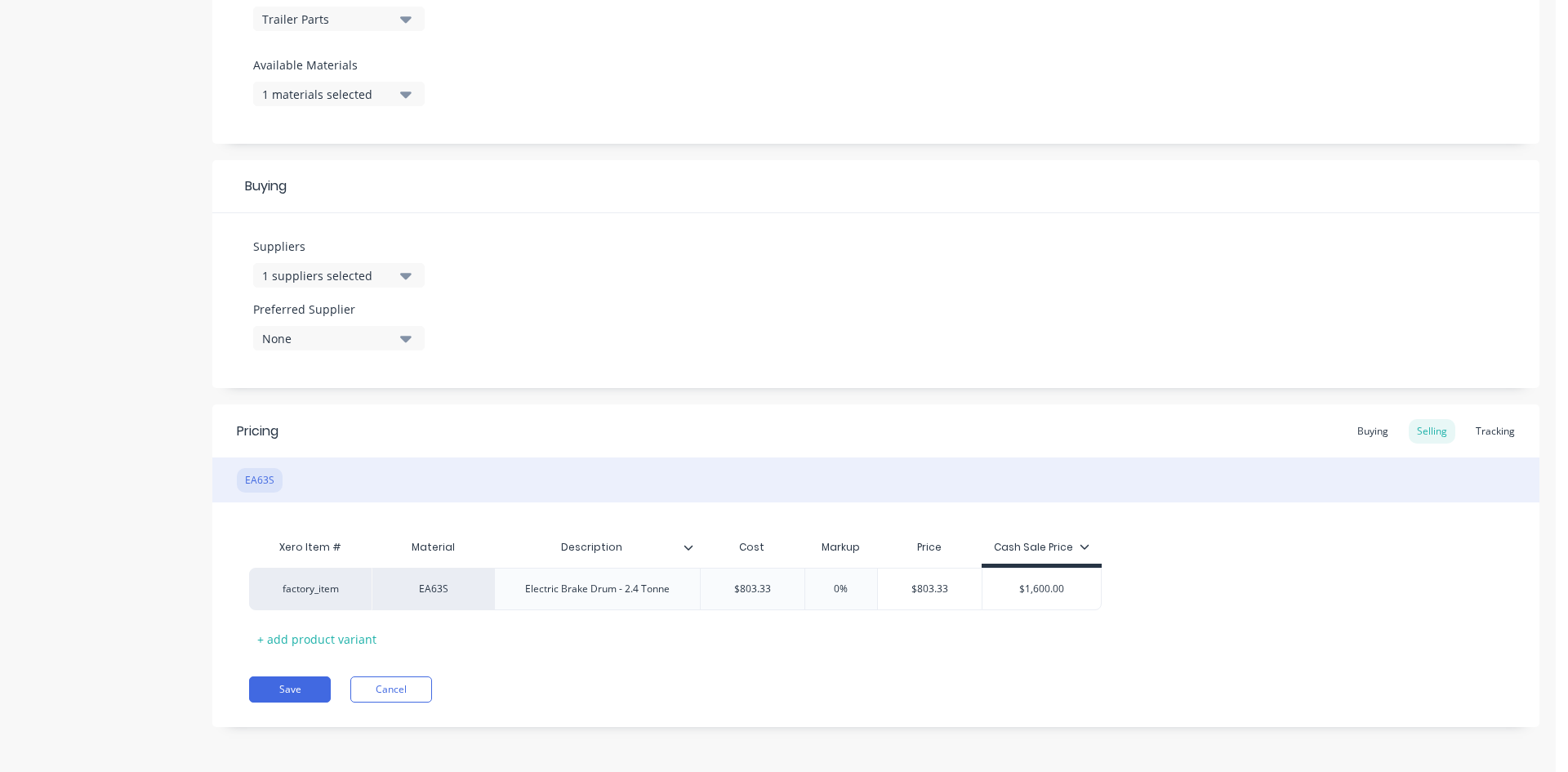
click at [418, 97] on button "1 materials selected" at bounding box center [339, 94] width 172 height 25
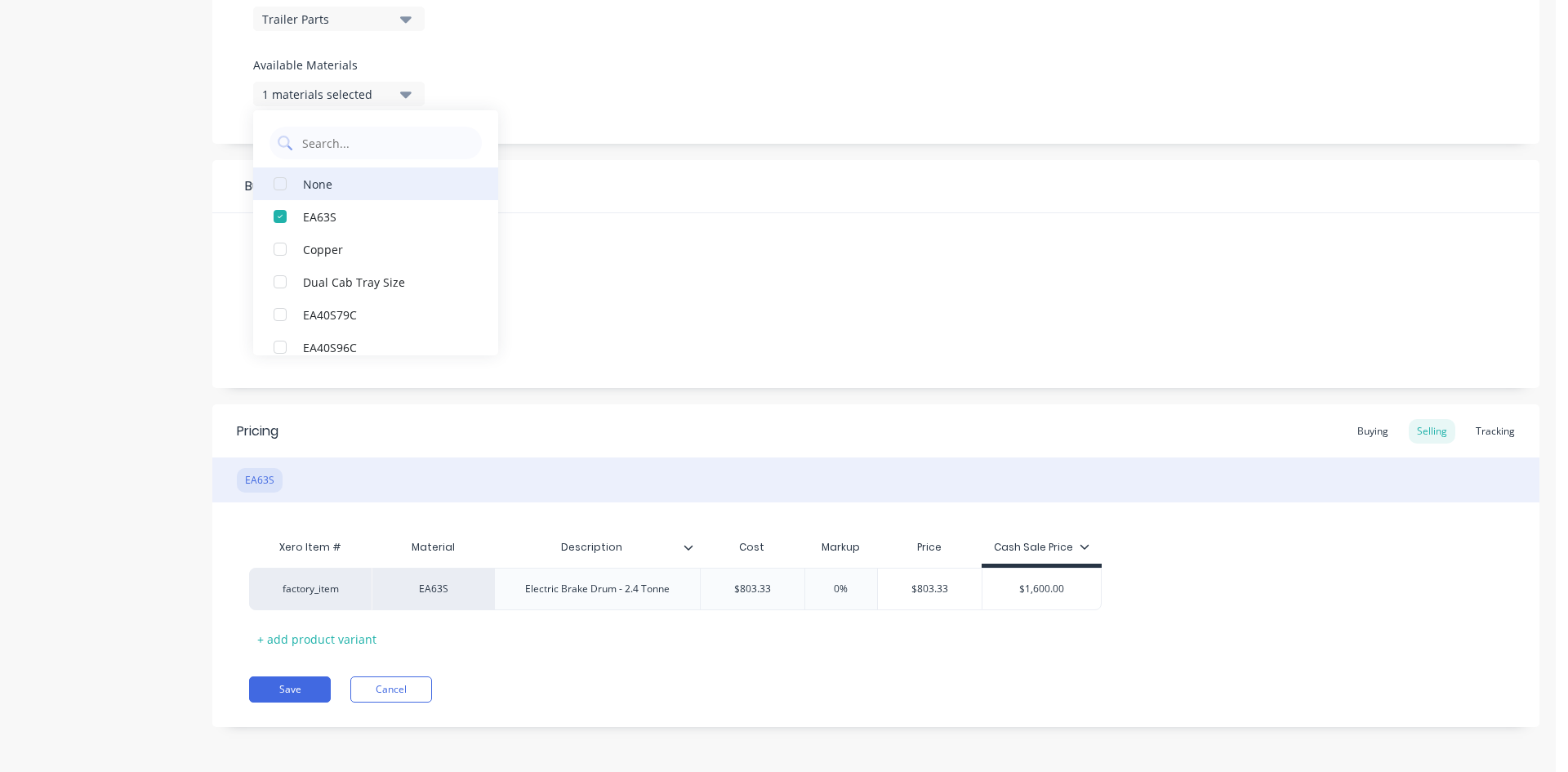
click at [309, 186] on div "None" at bounding box center [384, 183] width 163 height 17
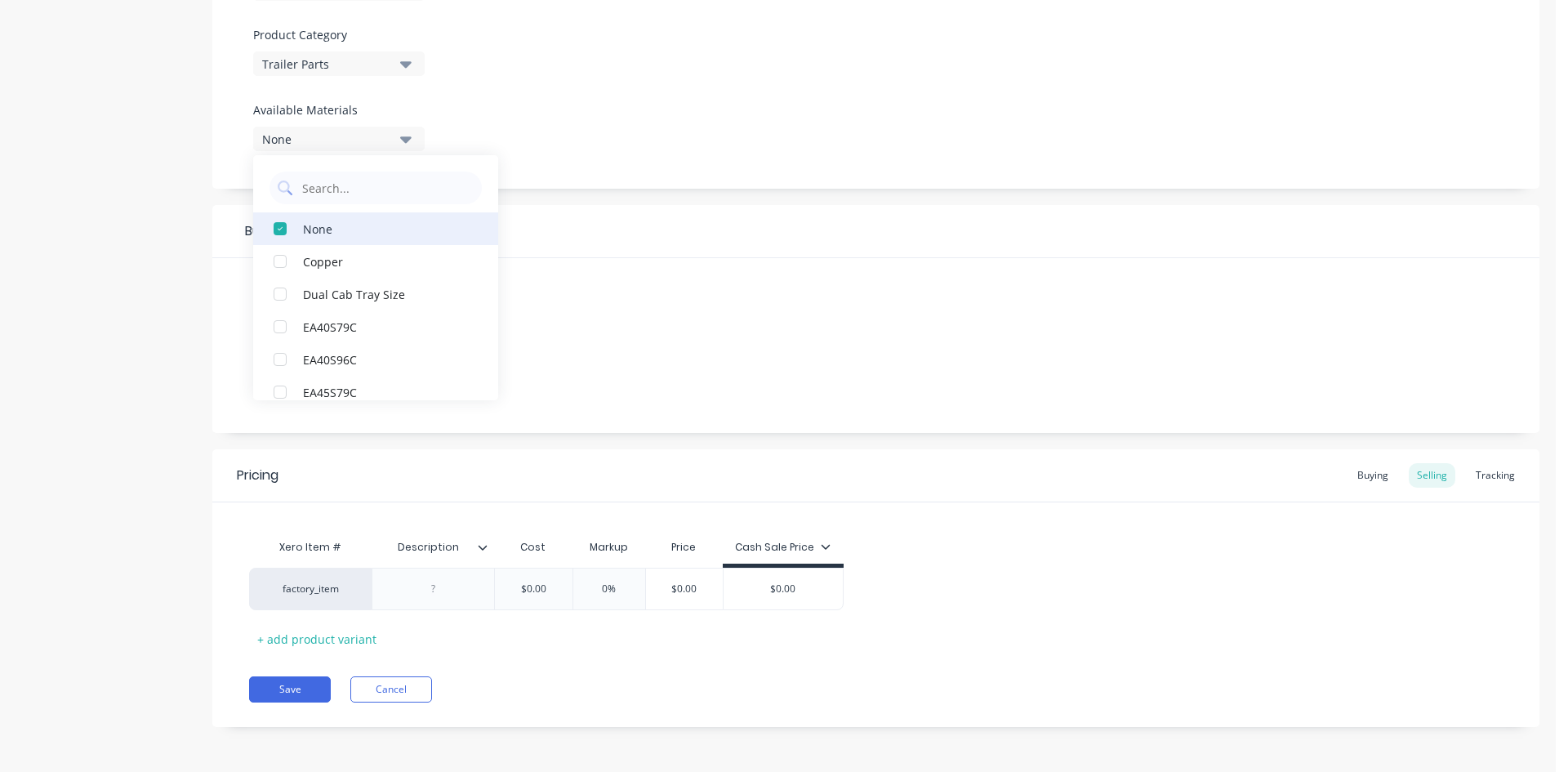
scroll to position [563, 0]
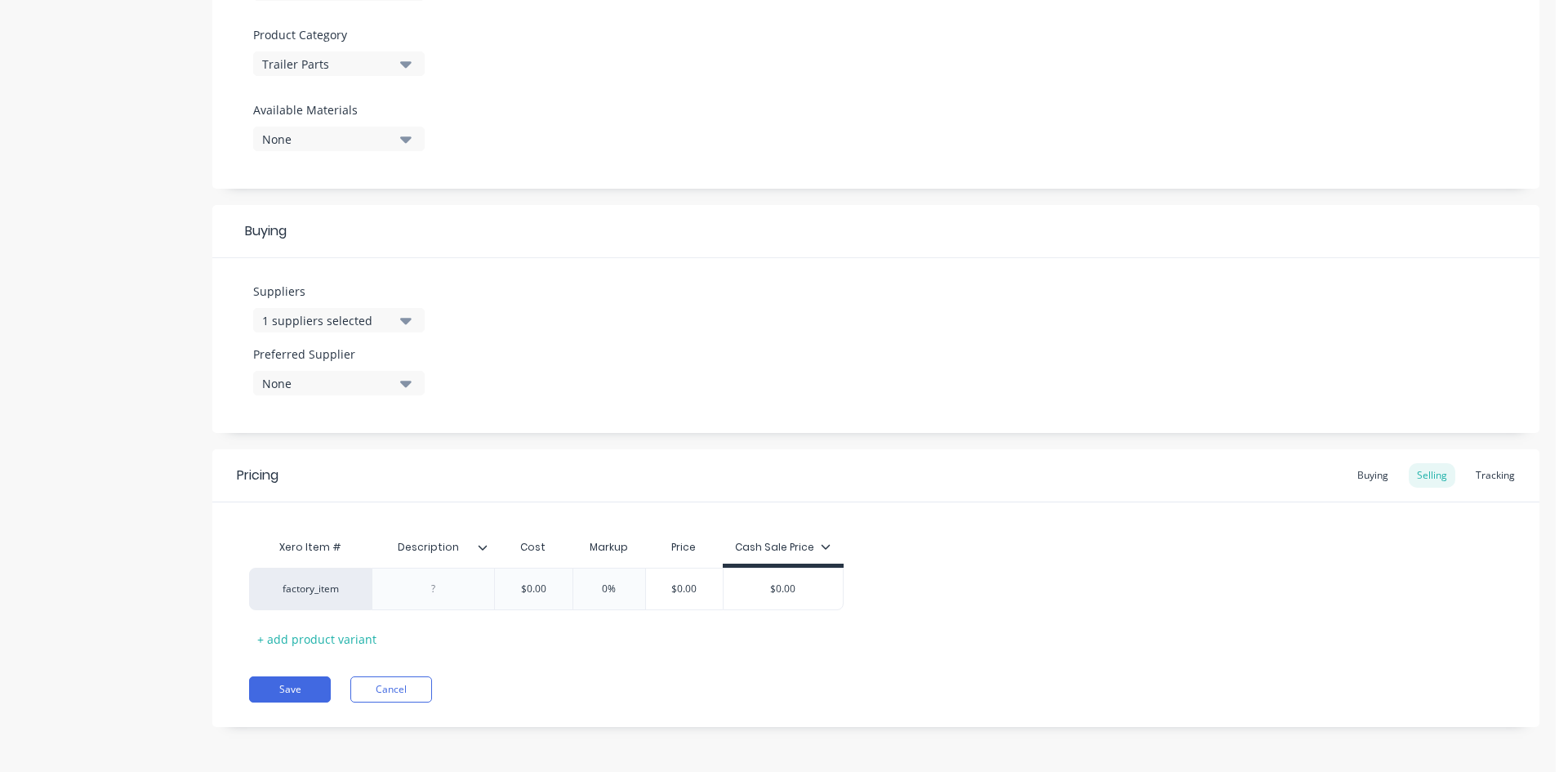
drag, startPoint x: 558, startPoint y: 584, endPoint x: 84, endPoint y: 601, distance: 474.3
click at [108, 600] on div "Product details Collaborate Order History Change image [DOMAIN_NAME] Settings P…" at bounding box center [778, 129] width 1523 height 1245
type input "803.33"
click at [1373, 478] on div "Buying" at bounding box center [1373, 475] width 47 height 25
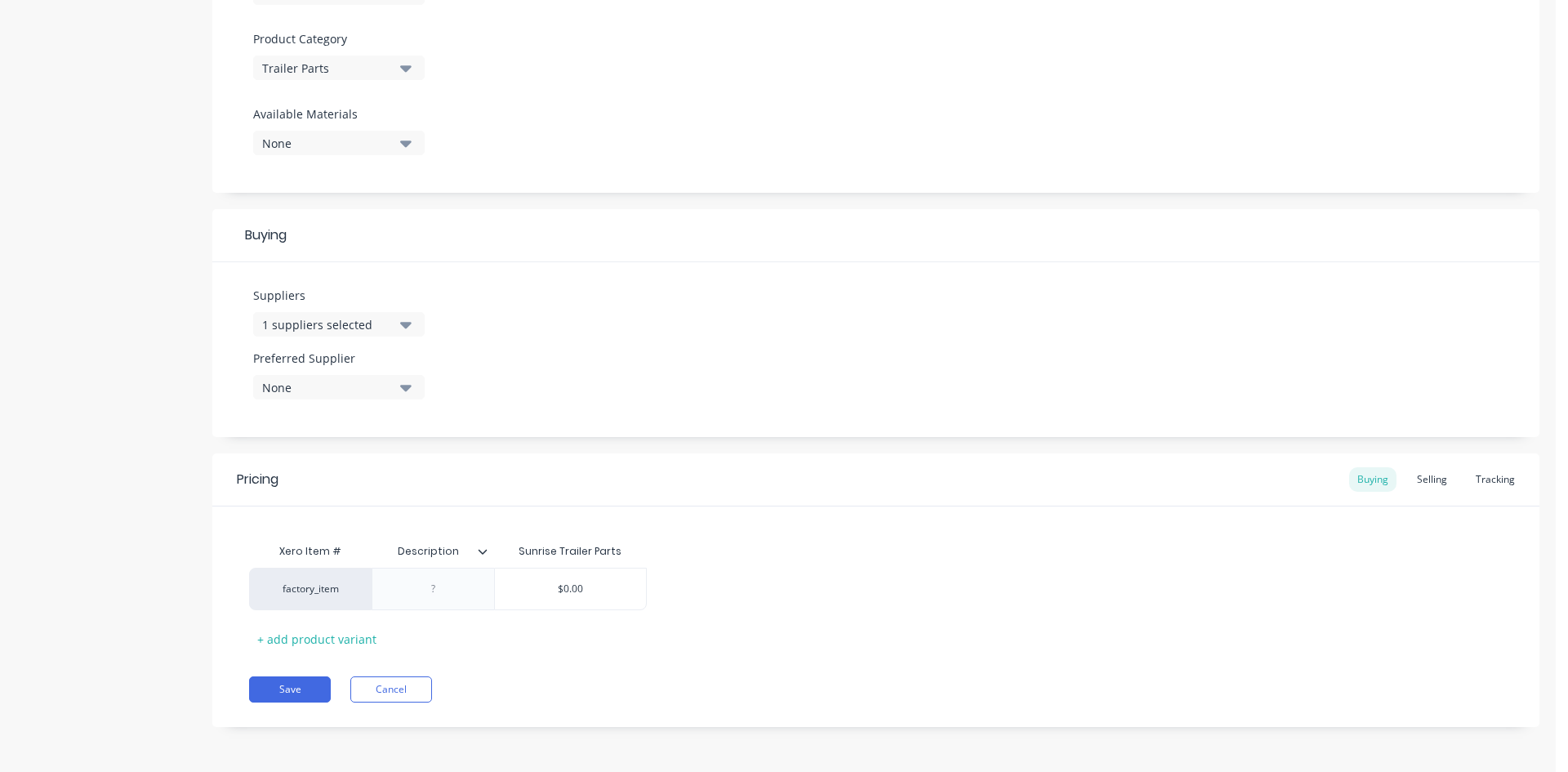
drag, startPoint x: 585, startPoint y: 589, endPoint x: 157, endPoint y: 591, distance: 428.0
click at [304, 591] on div "factory_item $0.00 $0.00" at bounding box center [448, 588] width 398 height 42
type input "803.33"
click at [272, 690] on button "Save" at bounding box center [290, 690] width 82 height 26
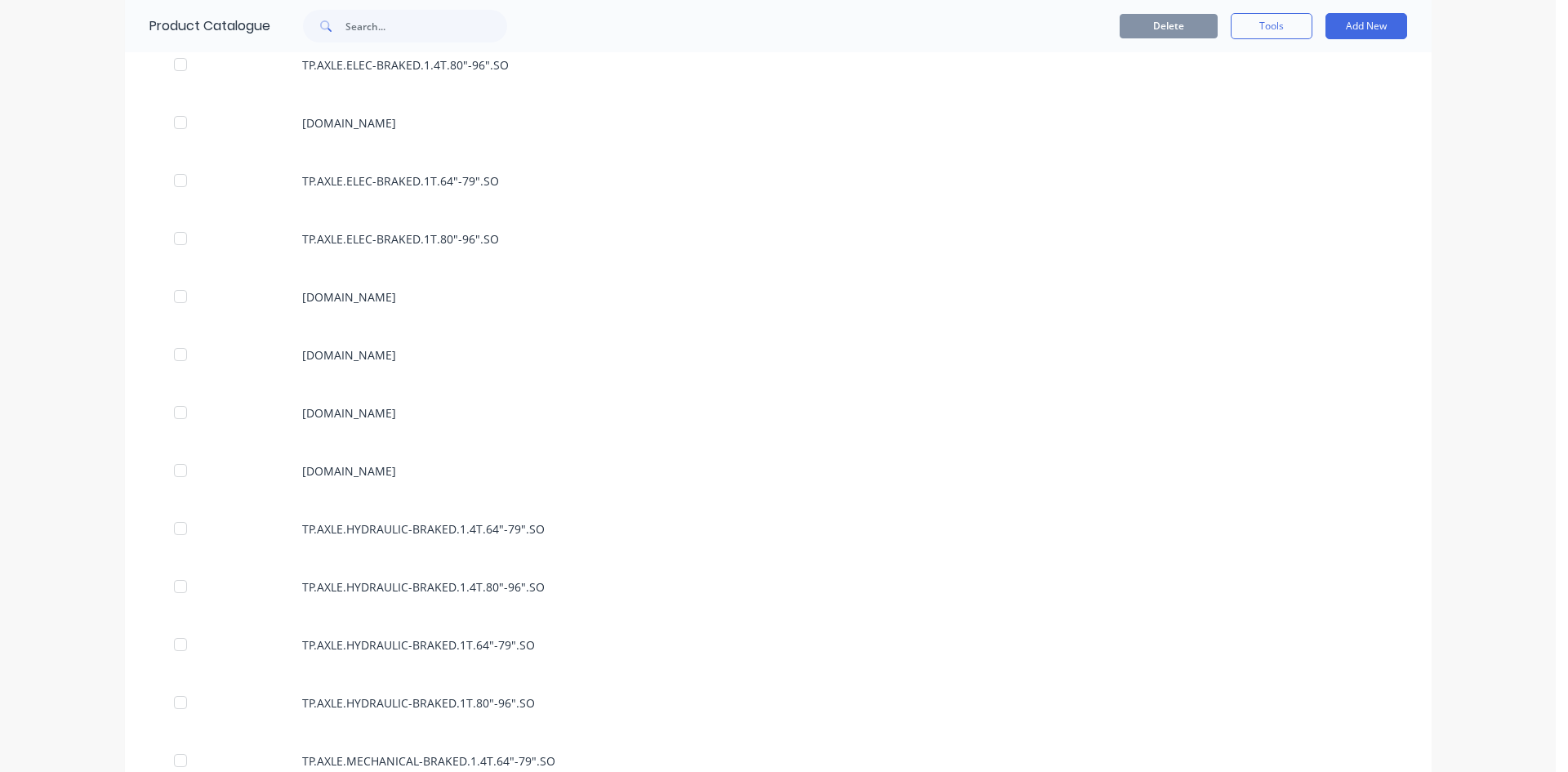
scroll to position [1960, 0]
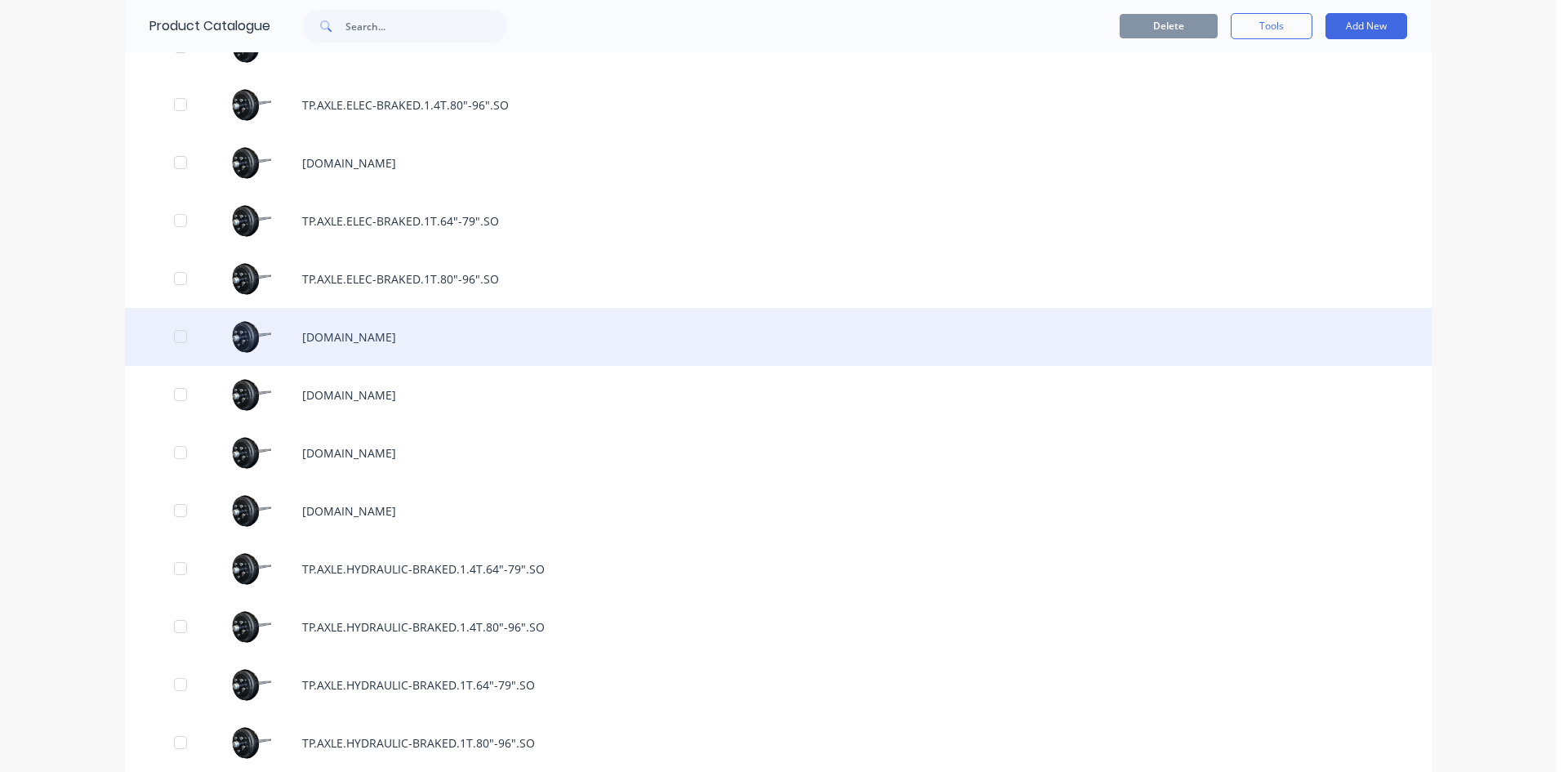
click at [497, 340] on div "[DOMAIN_NAME]" at bounding box center [779, 337] width 1307 height 58
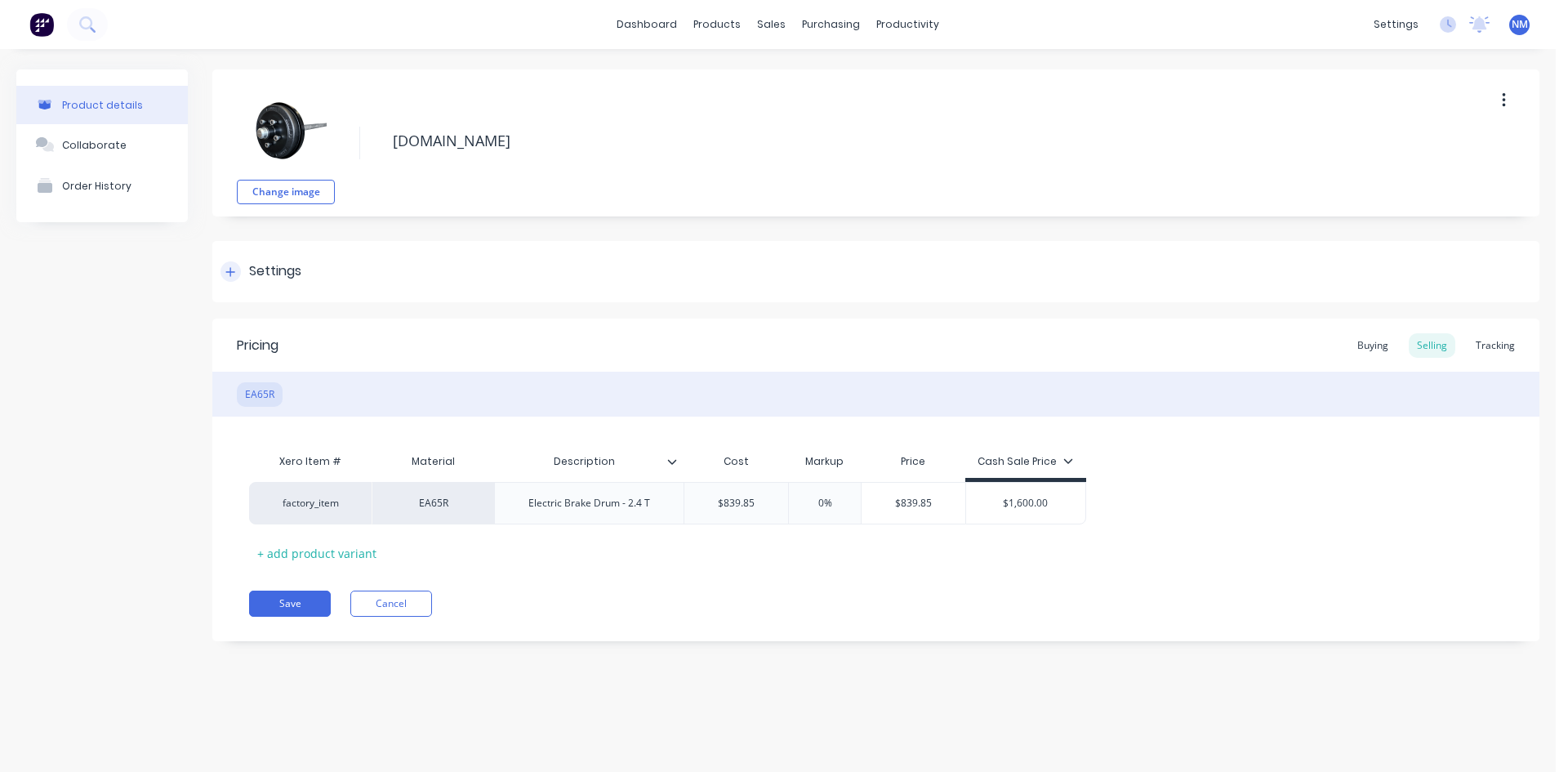
click at [231, 267] on icon at bounding box center [230, 272] width 10 height 12
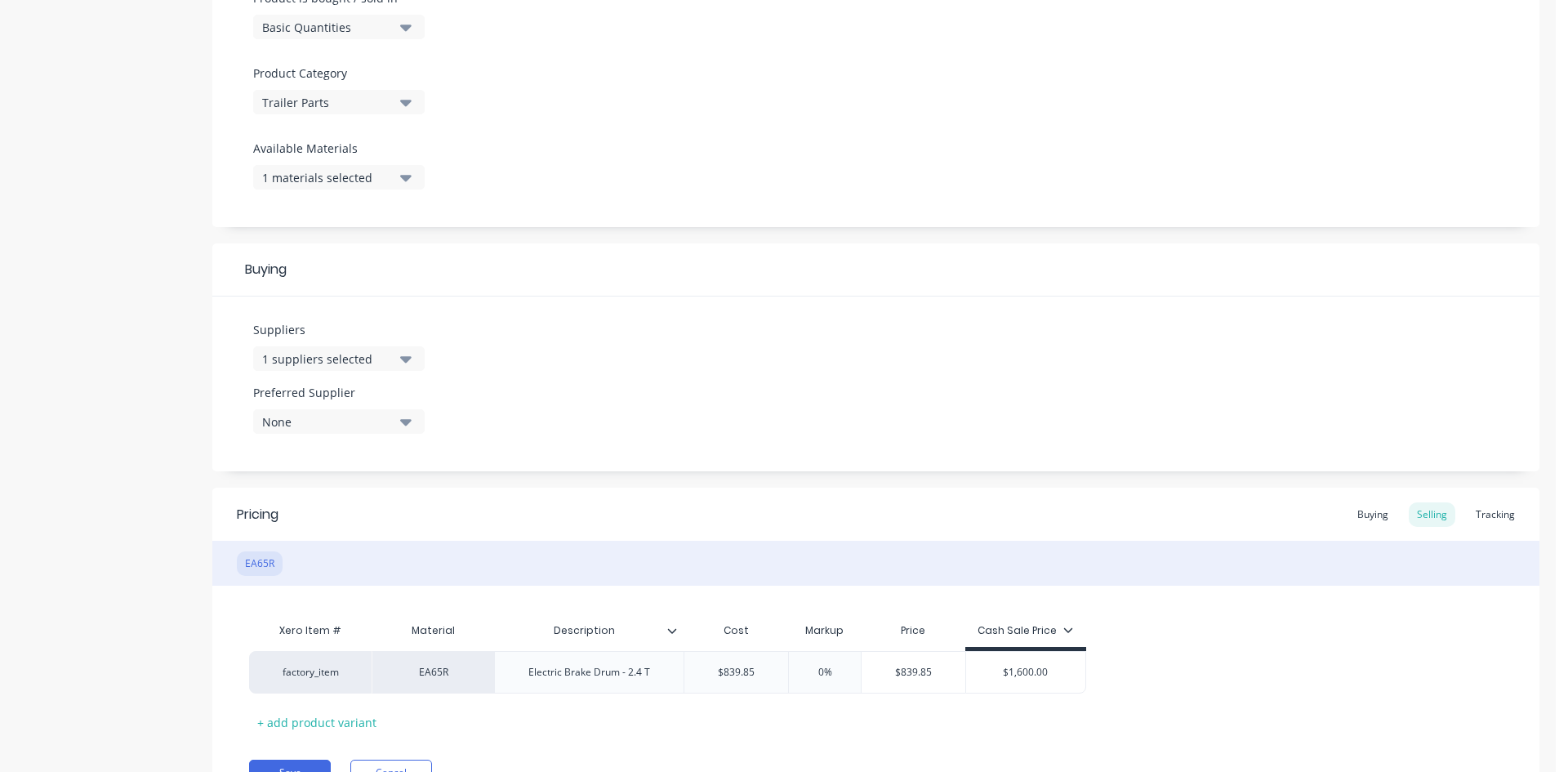
scroll to position [608, 0]
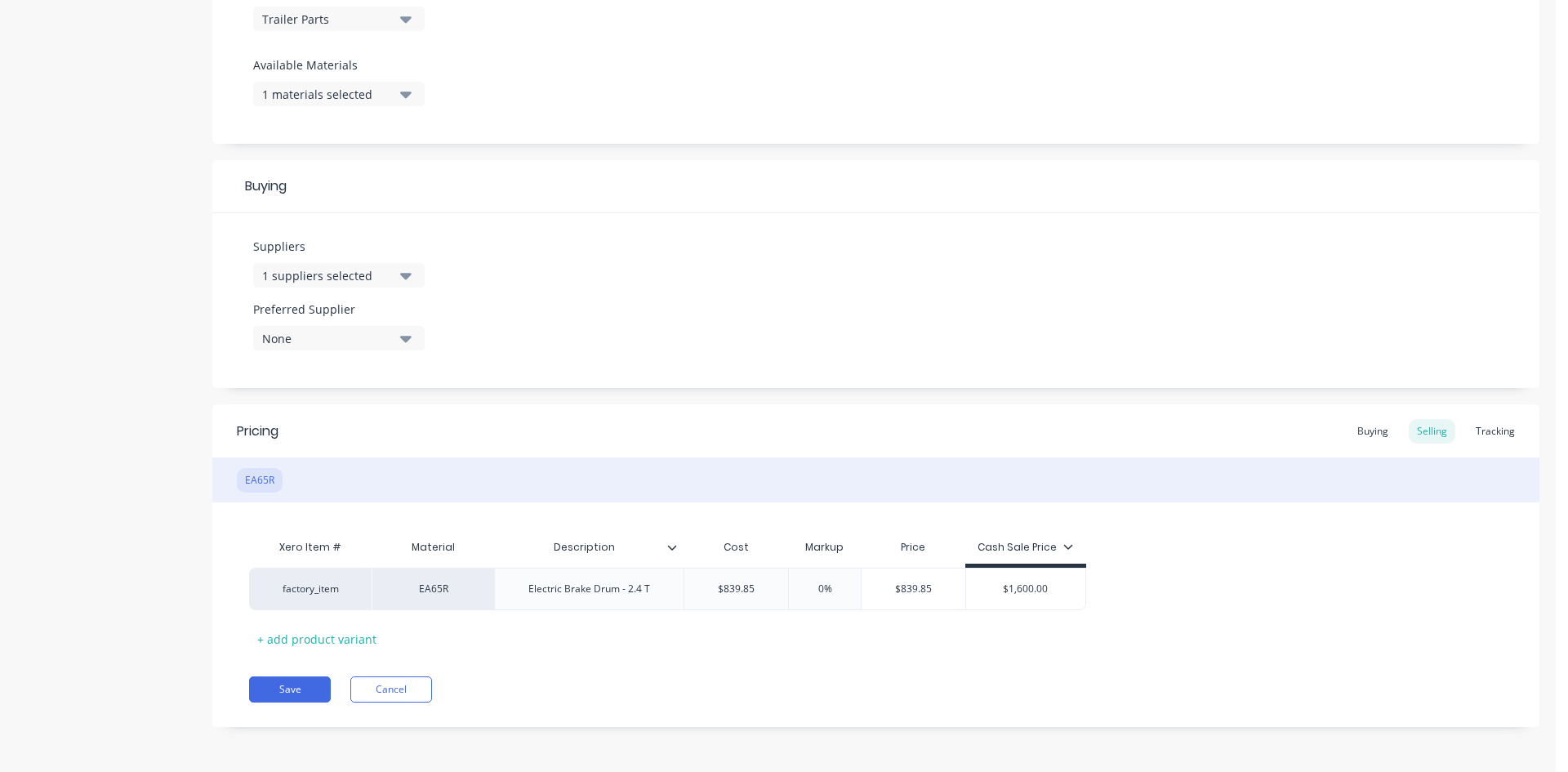
click at [316, 90] on div "1 materials selected" at bounding box center [327, 94] width 130 height 17
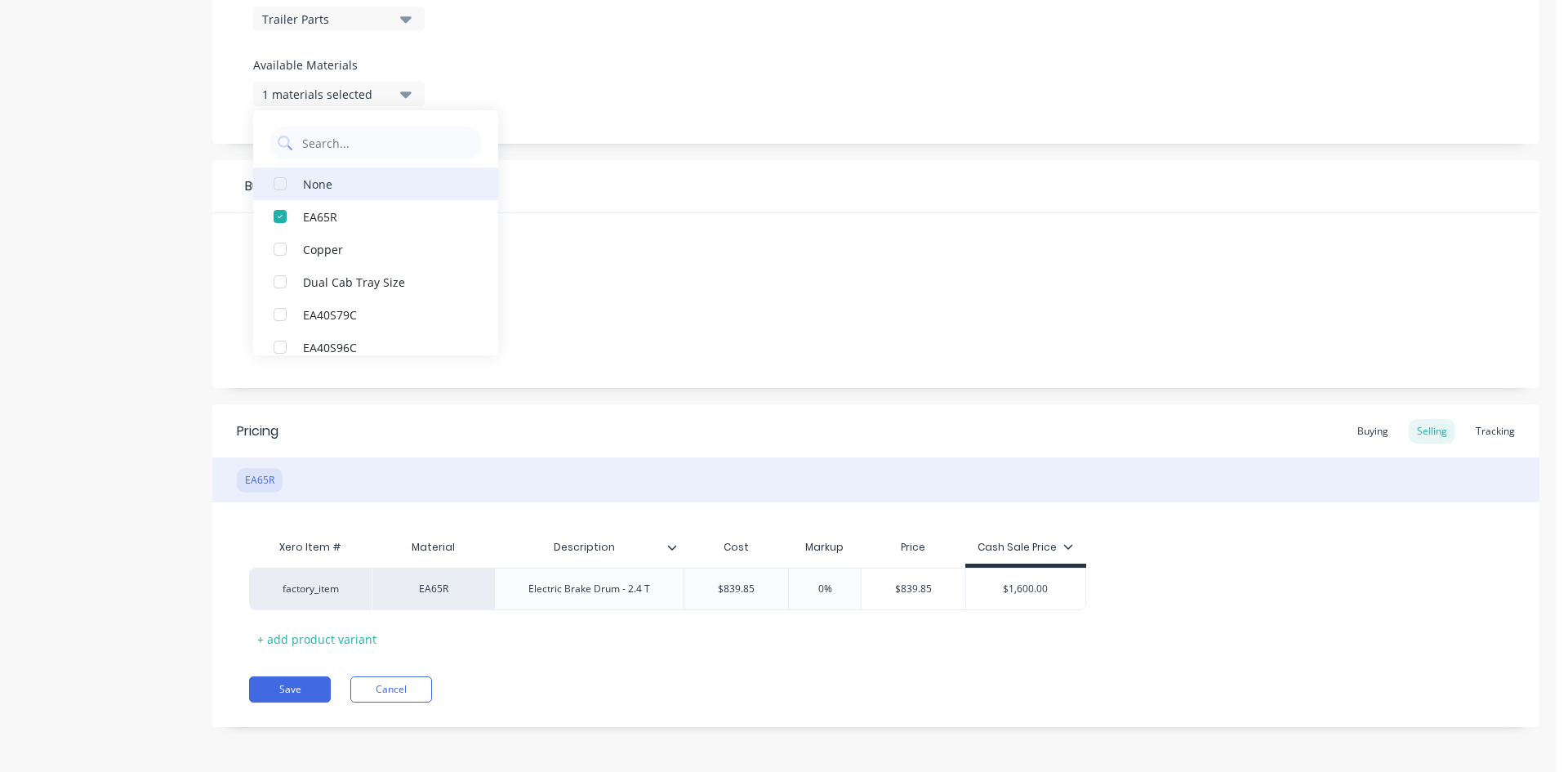
click at [309, 186] on div "None" at bounding box center [384, 183] width 163 height 17
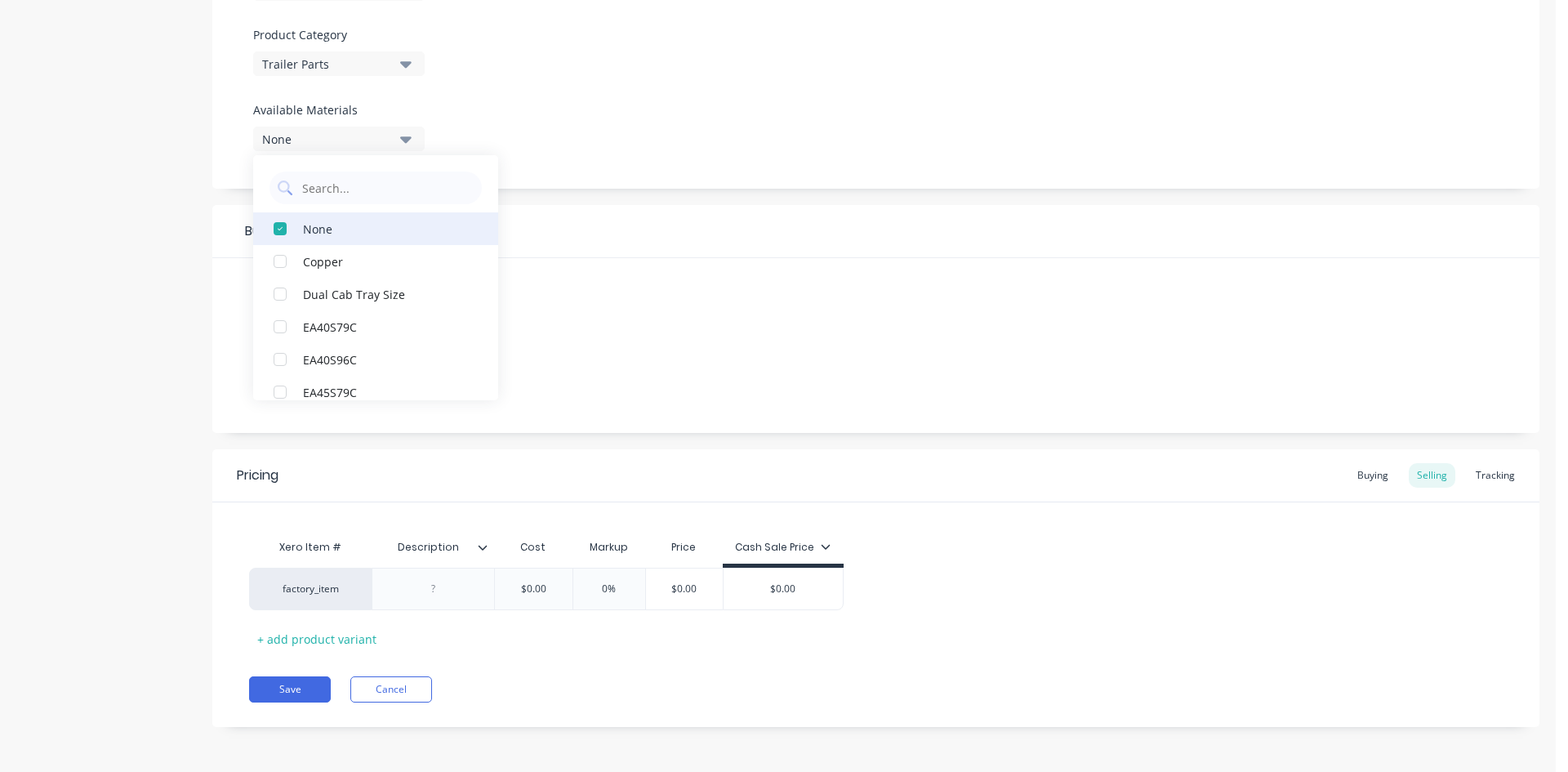
scroll to position [563, 0]
drag, startPoint x: 547, startPoint y: 585, endPoint x: 275, endPoint y: 561, distance: 273.1
click at [190, 609] on div "Product details Collaborate Order History Change image [DOMAIN_NAME] Settings P…" at bounding box center [778, 129] width 1523 height 1245
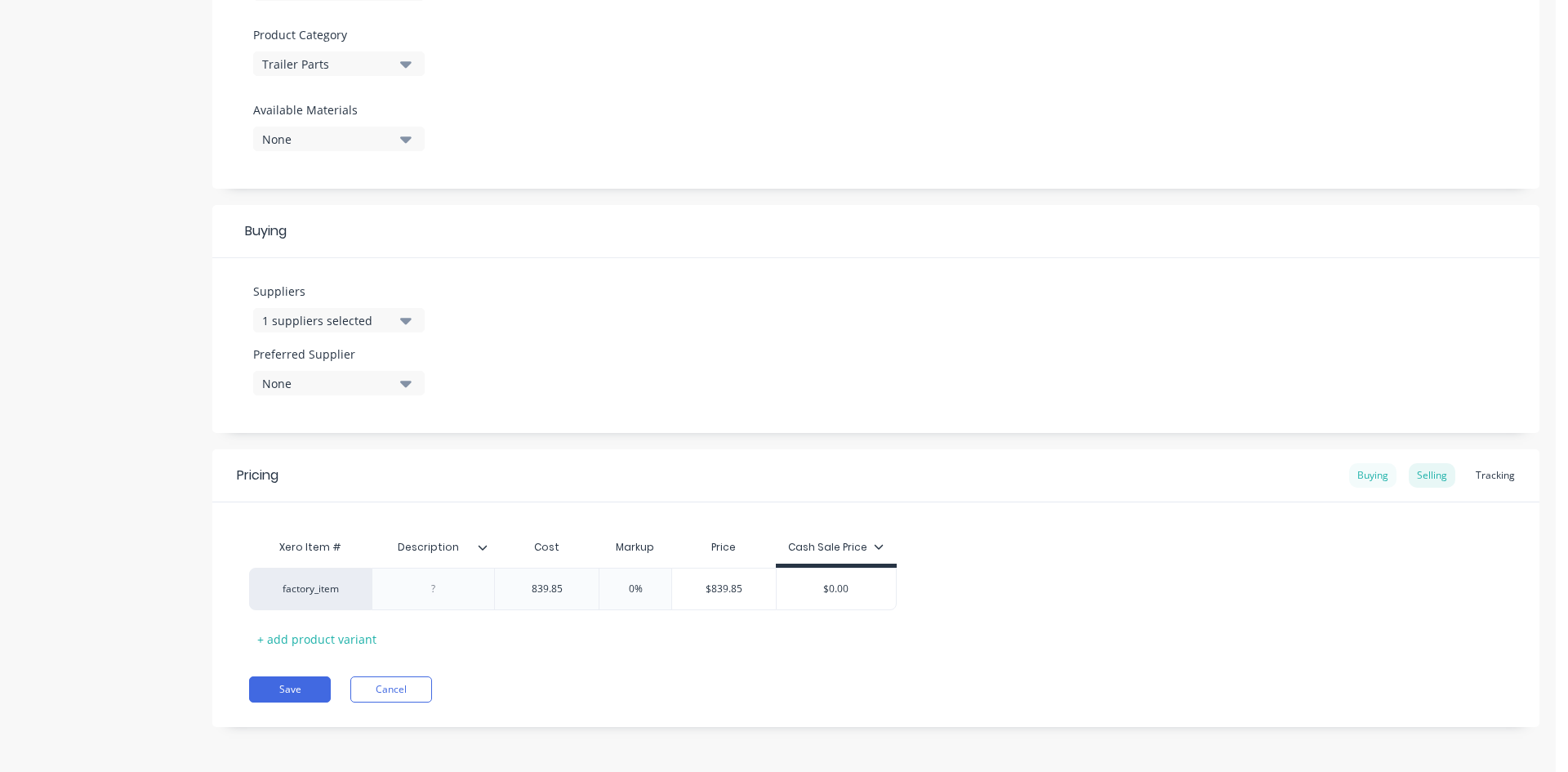
type input "839.85"
click at [1365, 474] on div "Buying" at bounding box center [1373, 475] width 47 height 25
drag, startPoint x: 581, startPoint y: 588, endPoint x: 487, endPoint y: 590, distance: 94.0
click at [487, 590] on div "factory_item $0.00 $0.00" at bounding box center [448, 588] width 398 height 42
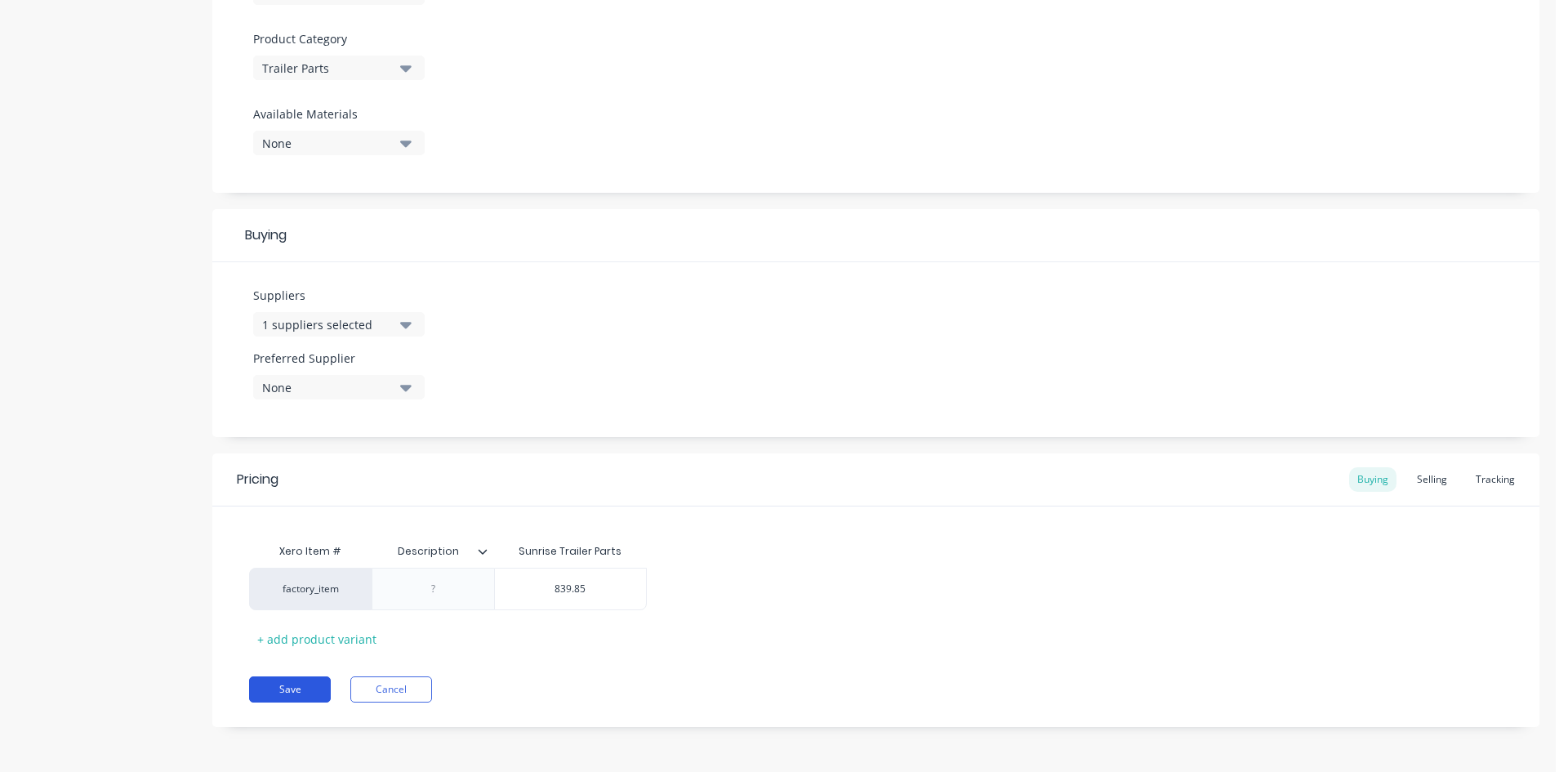
type input "839.85"
click at [289, 692] on button "Save" at bounding box center [290, 690] width 82 height 26
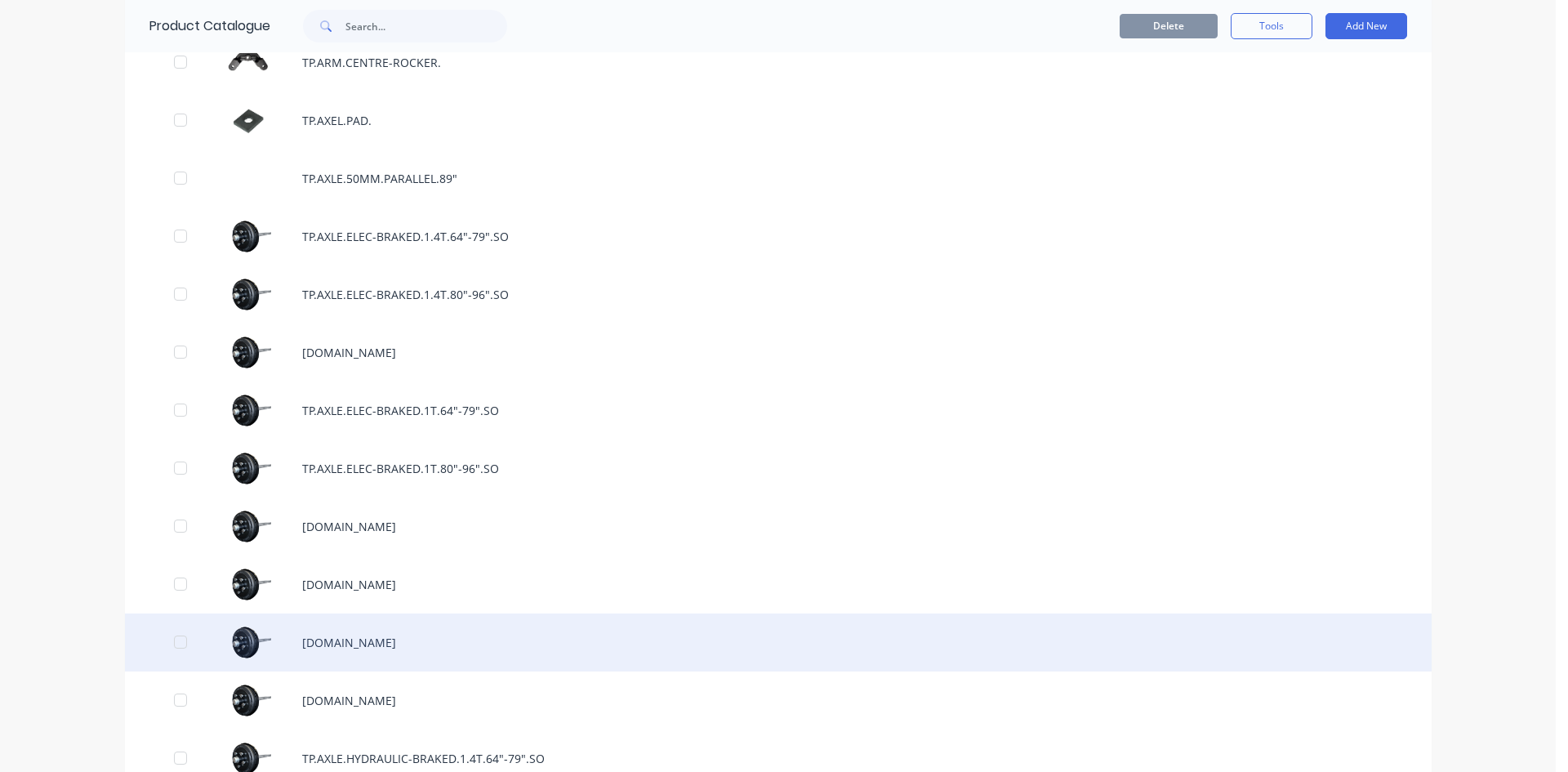
scroll to position [1960, 0]
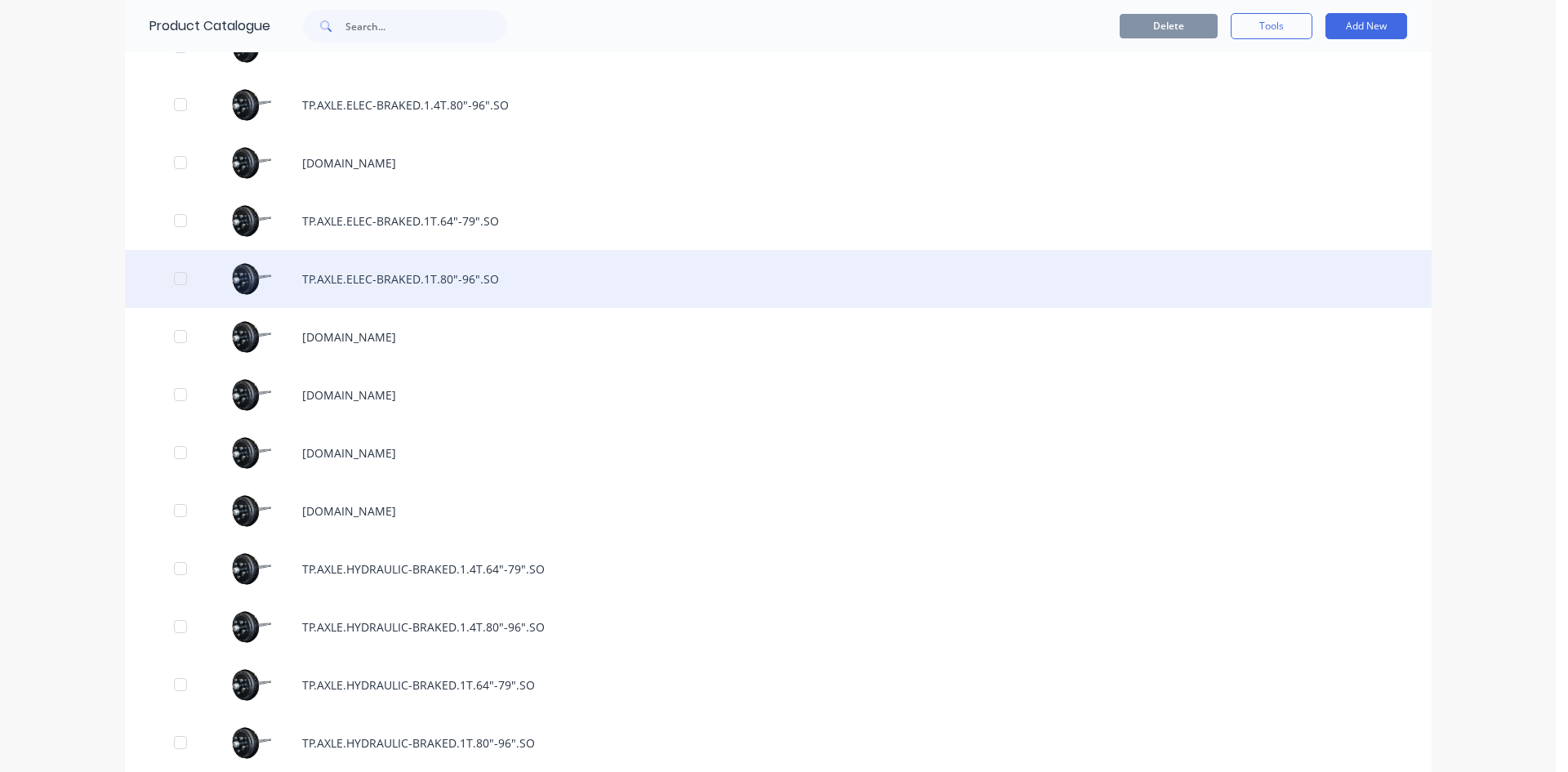
click at [475, 271] on div "TP.AXLE.ELEC-BRAKED.1T.80"-96".SO" at bounding box center [779, 279] width 1307 height 58
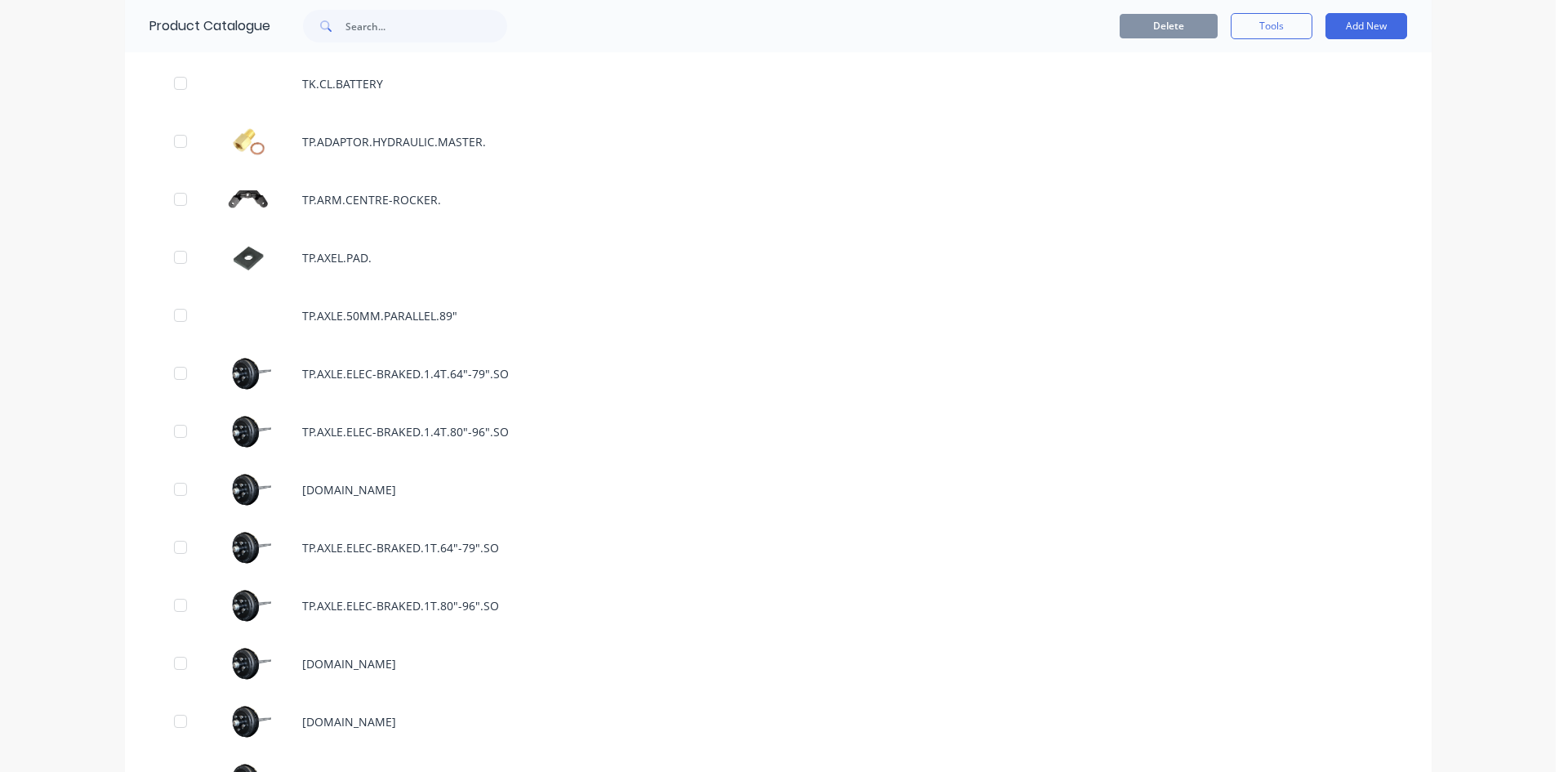
scroll to position [1796, 0]
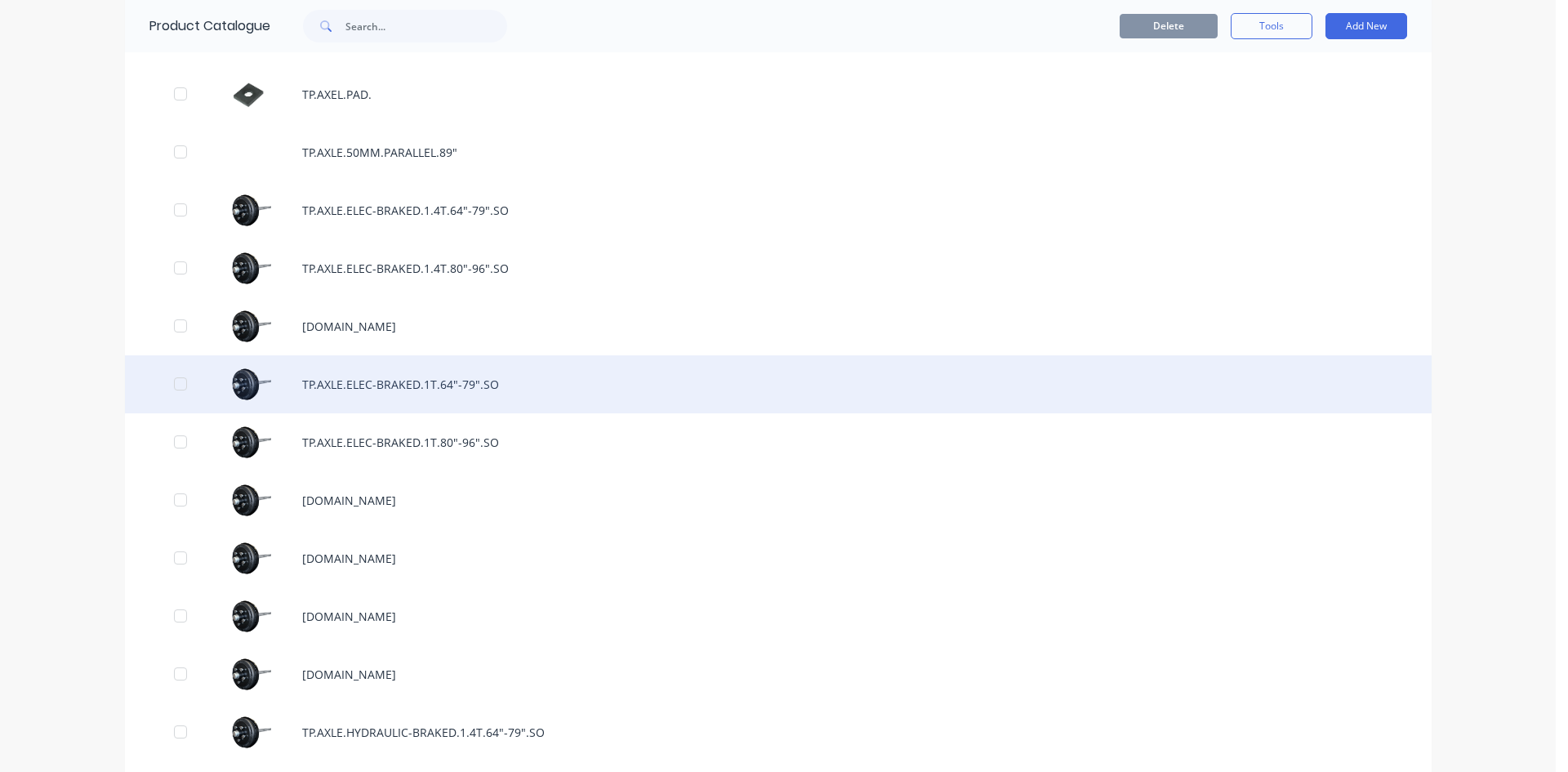
click at [460, 384] on div "TP.AXLE.ELEC-BRAKED.1T.64"-79".SO" at bounding box center [779, 384] width 1307 height 58
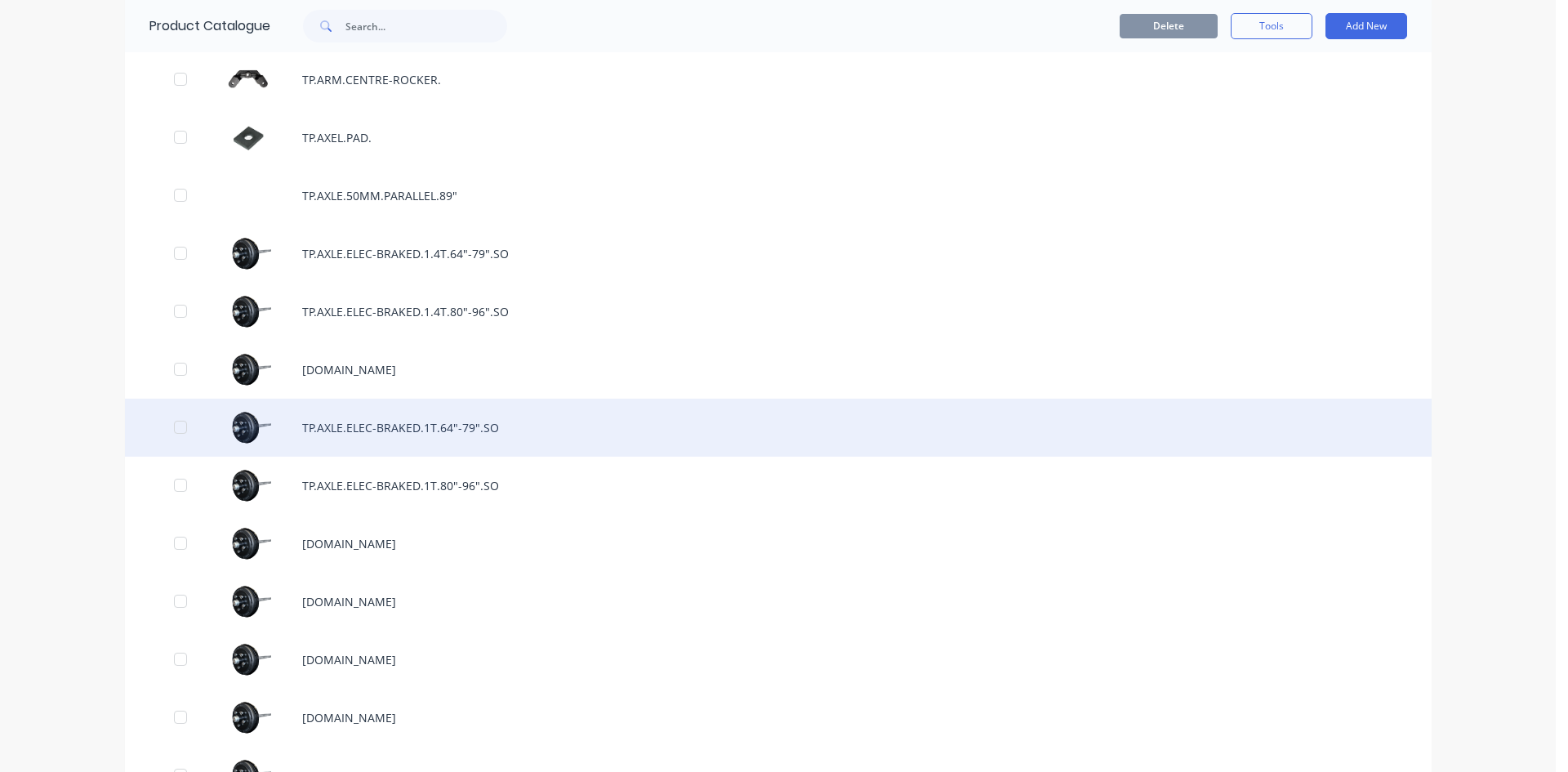
scroll to position [1715, 0]
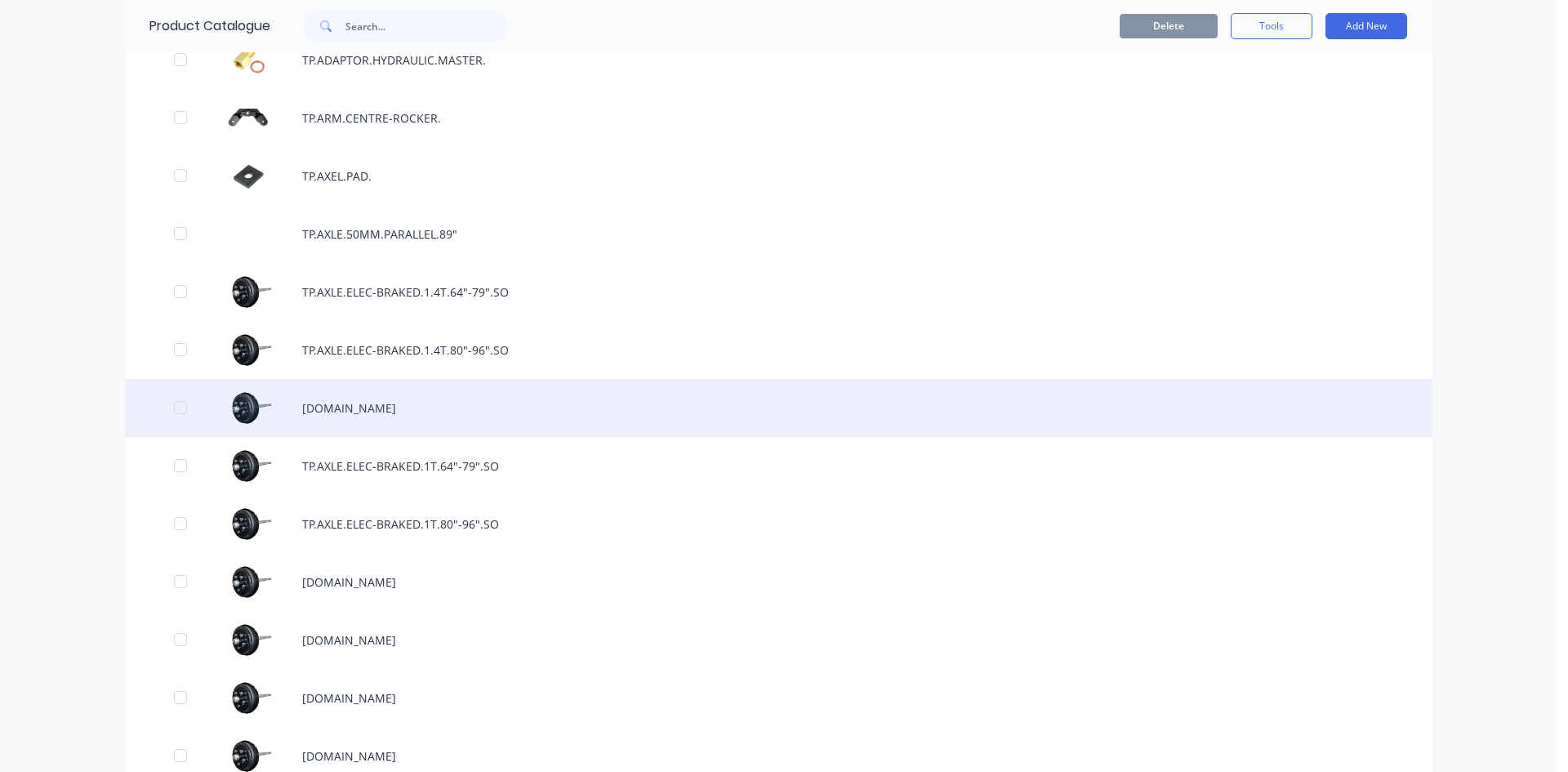
click at [496, 394] on div "[DOMAIN_NAME]" at bounding box center [779, 407] width 1307 height 58
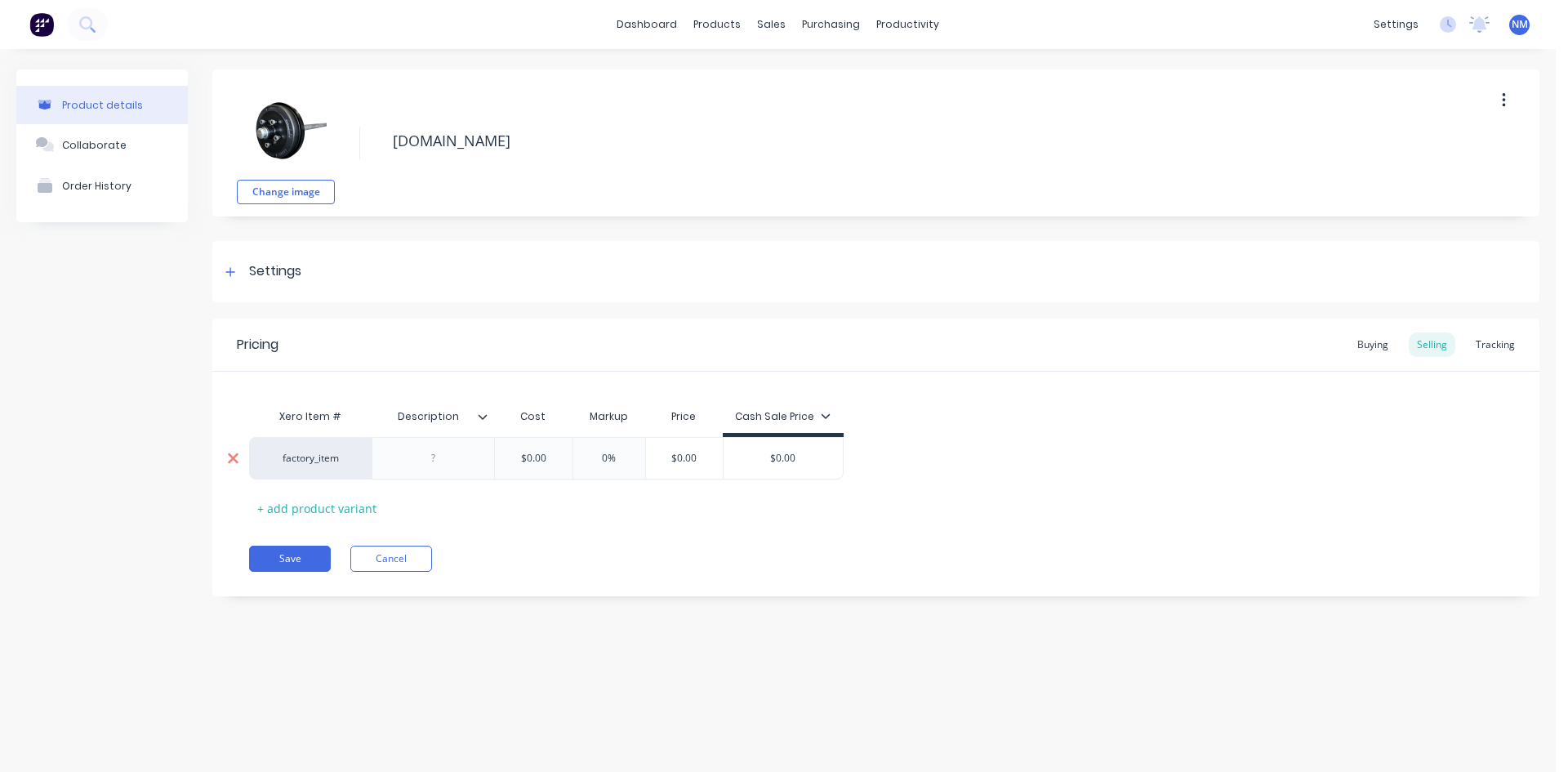
drag, startPoint x: 553, startPoint y: 461, endPoint x: 238, endPoint y: 460, distance: 315.0
click at [251, 460] on div "factory_item $0.00 $0.00 0% $0.00 $0.00" at bounding box center [546, 458] width 595 height 42
type input "512.32"
click at [1379, 340] on div "Buying" at bounding box center [1373, 345] width 47 height 25
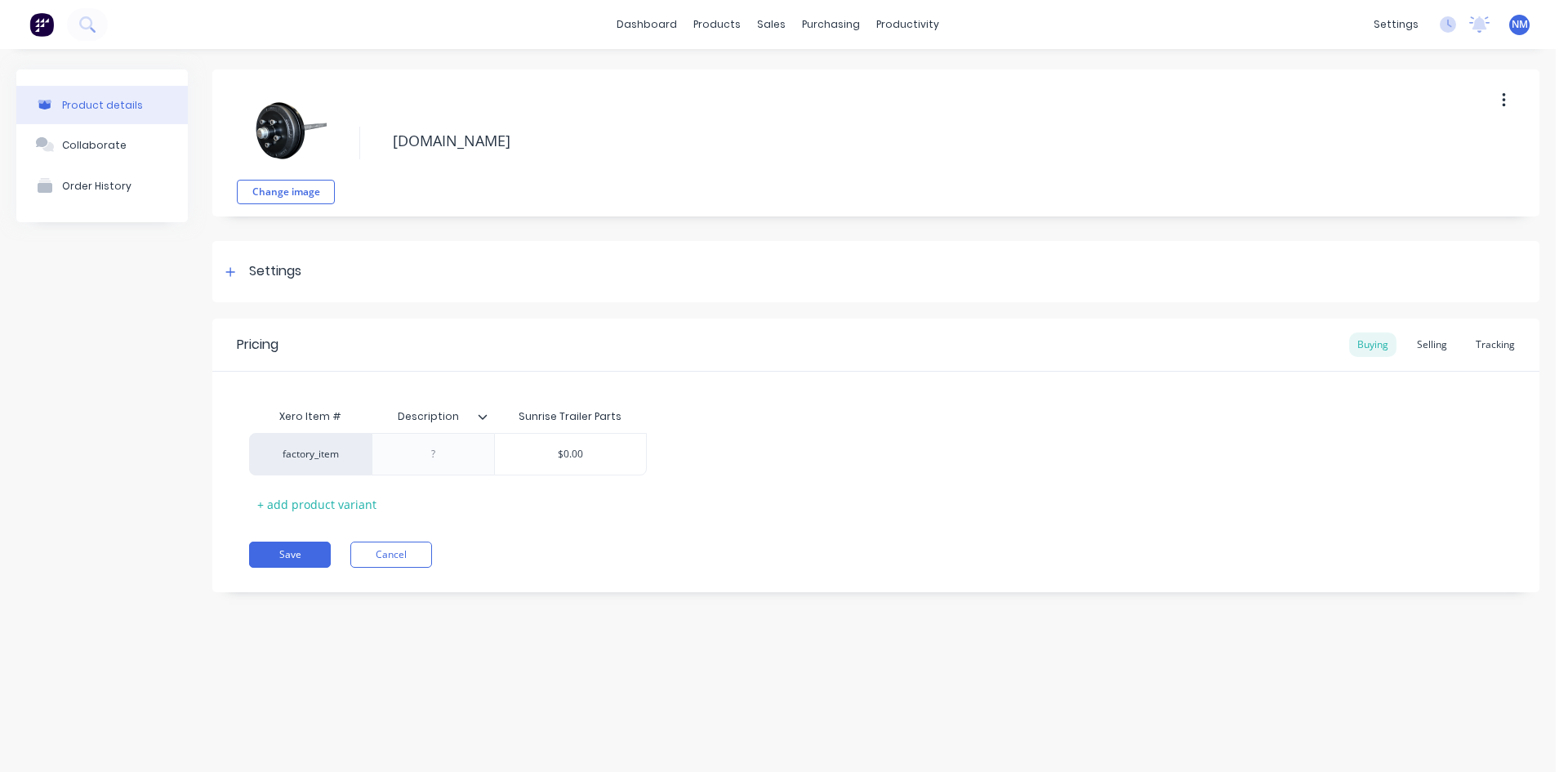
drag, startPoint x: 589, startPoint y: 458, endPoint x: 764, endPoint y: 313, distance: 227.3
click at [125, 458] on div "Product details Collaborate Order History Change image [DOMAIN_NAME] Settings P…" at bounding box center [778, 342] width 1523 height 547
type input "512.32"
click at [307, 561] on button "Save" at bounding box center [290, 555] width 82 height 26
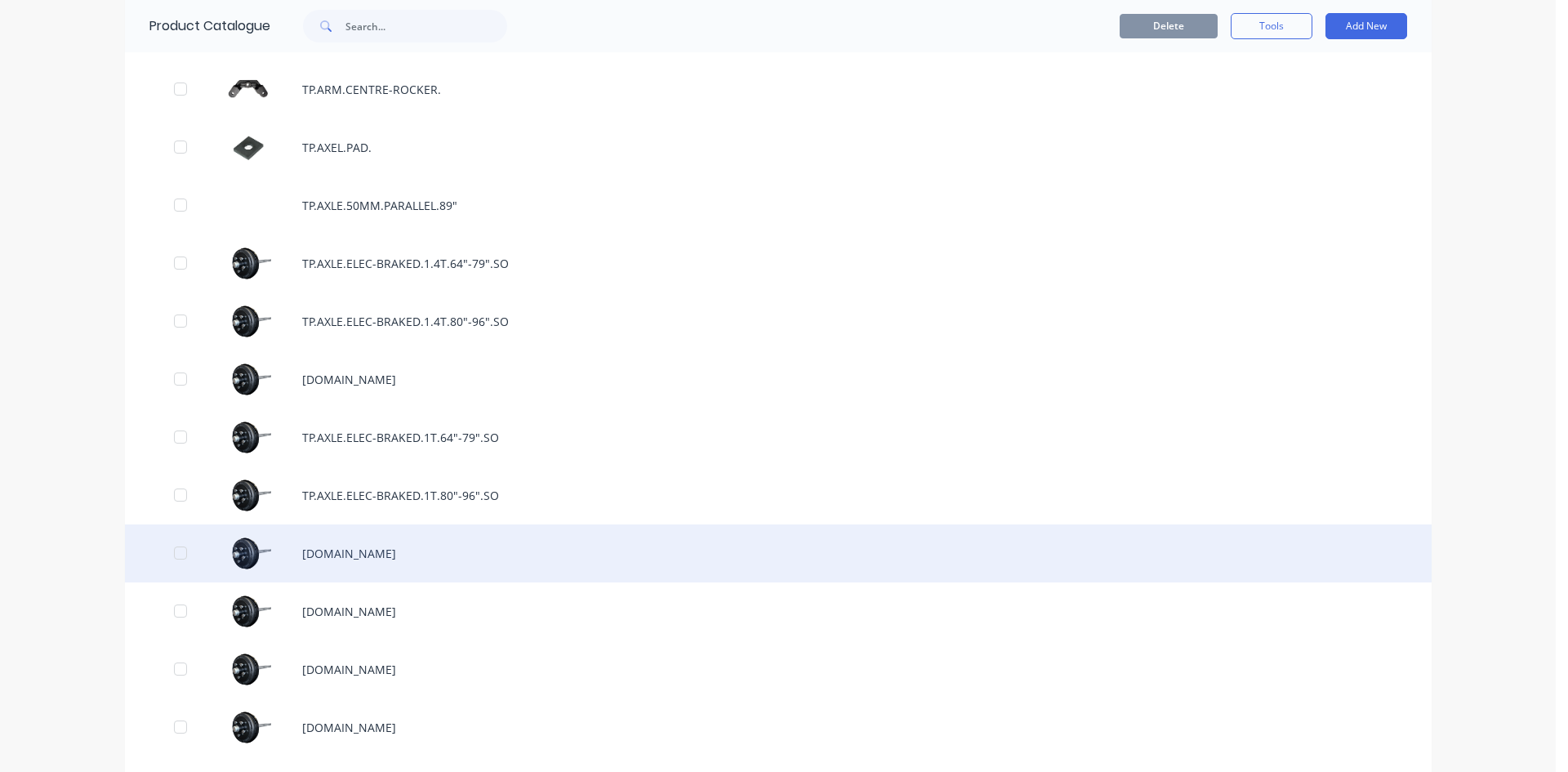
scroll to position [1715, 0]
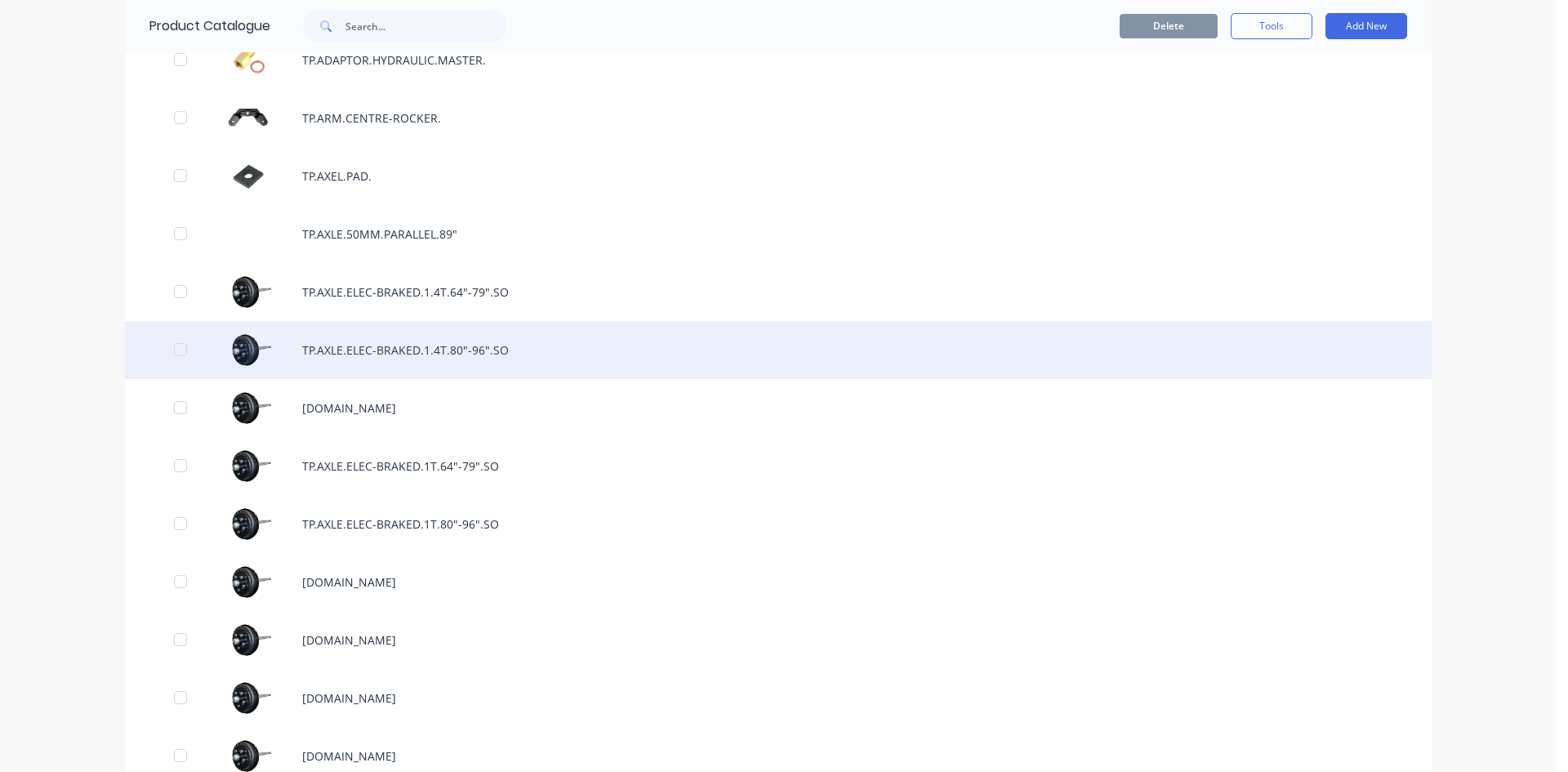
click at [448, 359] on div "TP.AXLE.ELEC-BRAKED.1.4T.80"-96".SO" at bounding box center [779, 350] width 1307 height 58
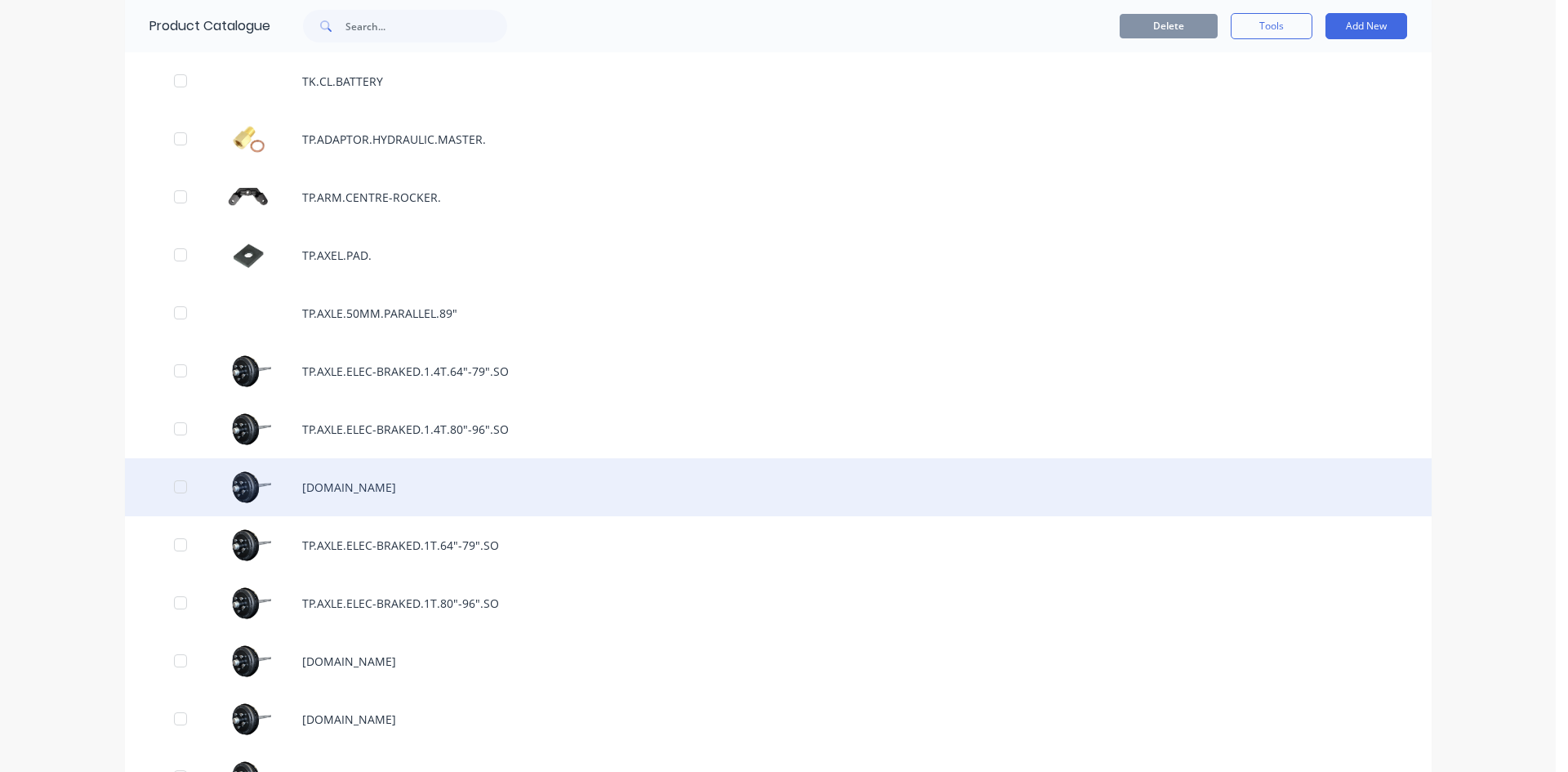
scroll to position [1715, 0]
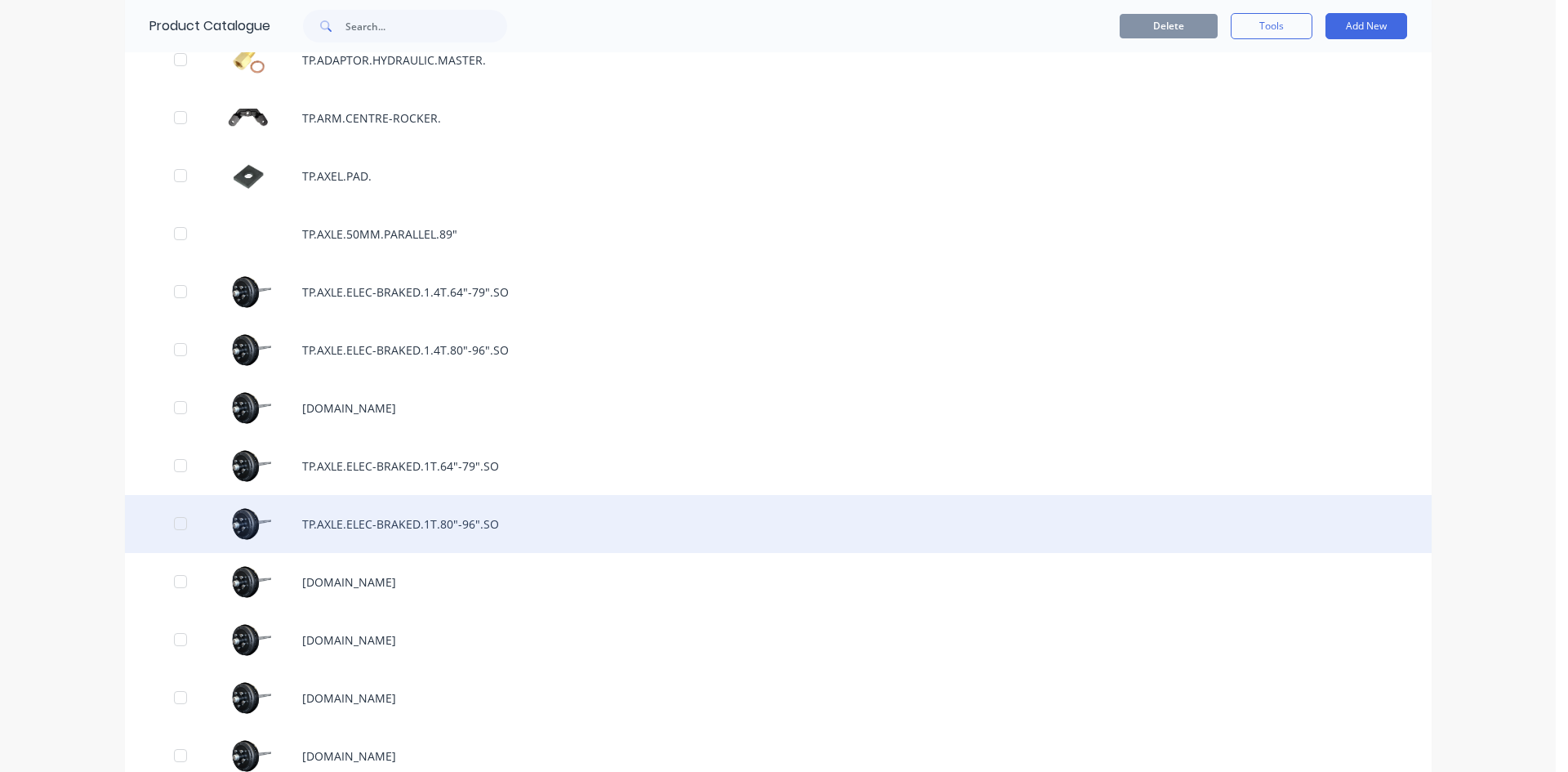
click at [501, 526] on div "TP.AXLE.ELEC-BRAKED.1T.80"-96".SO" at bounding box center [779, 524] width 1307 height 58
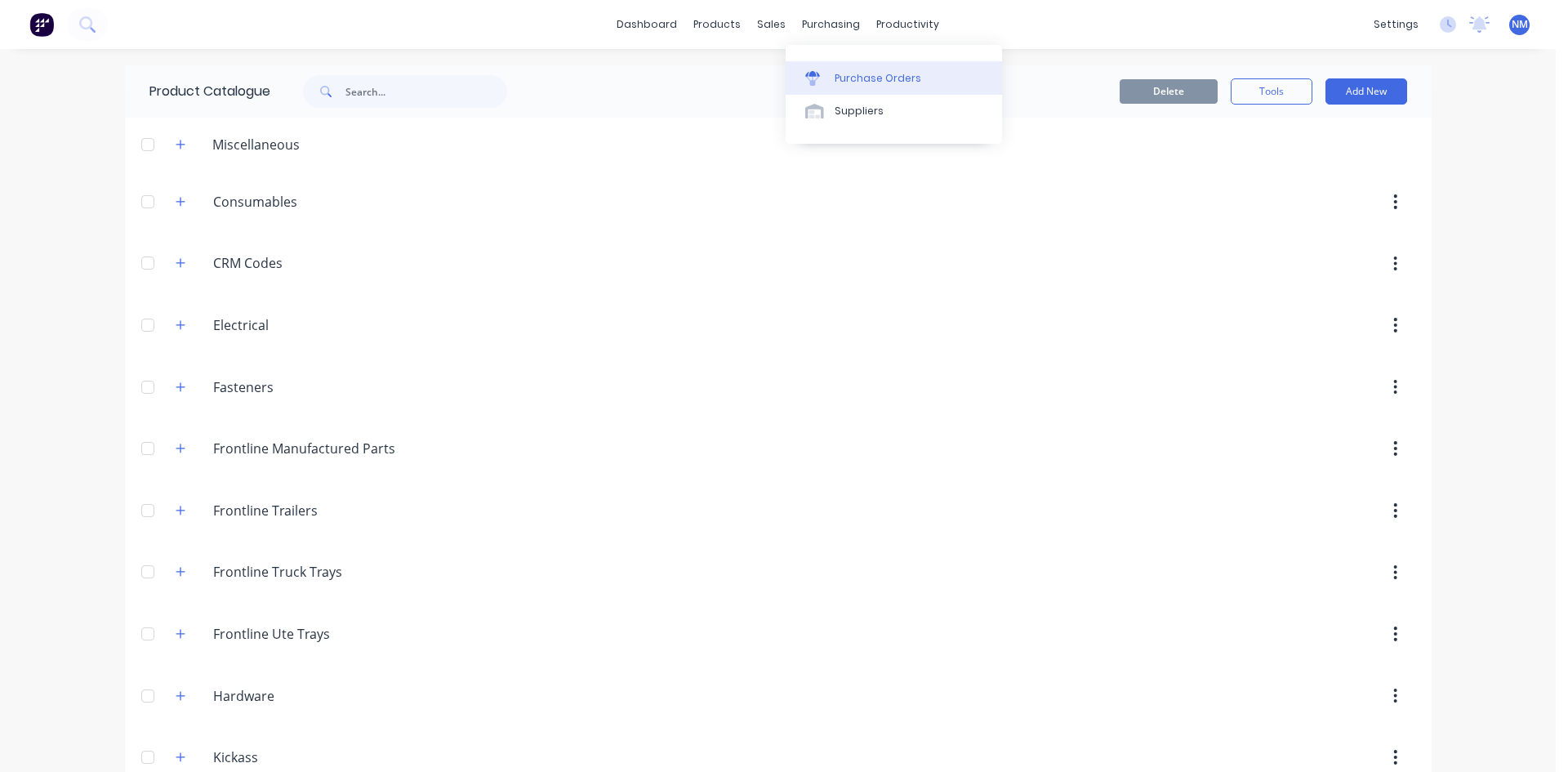
click at [892, 74] on div "Purchase Orders" at bounding box center [878, 78] width 87 height 15
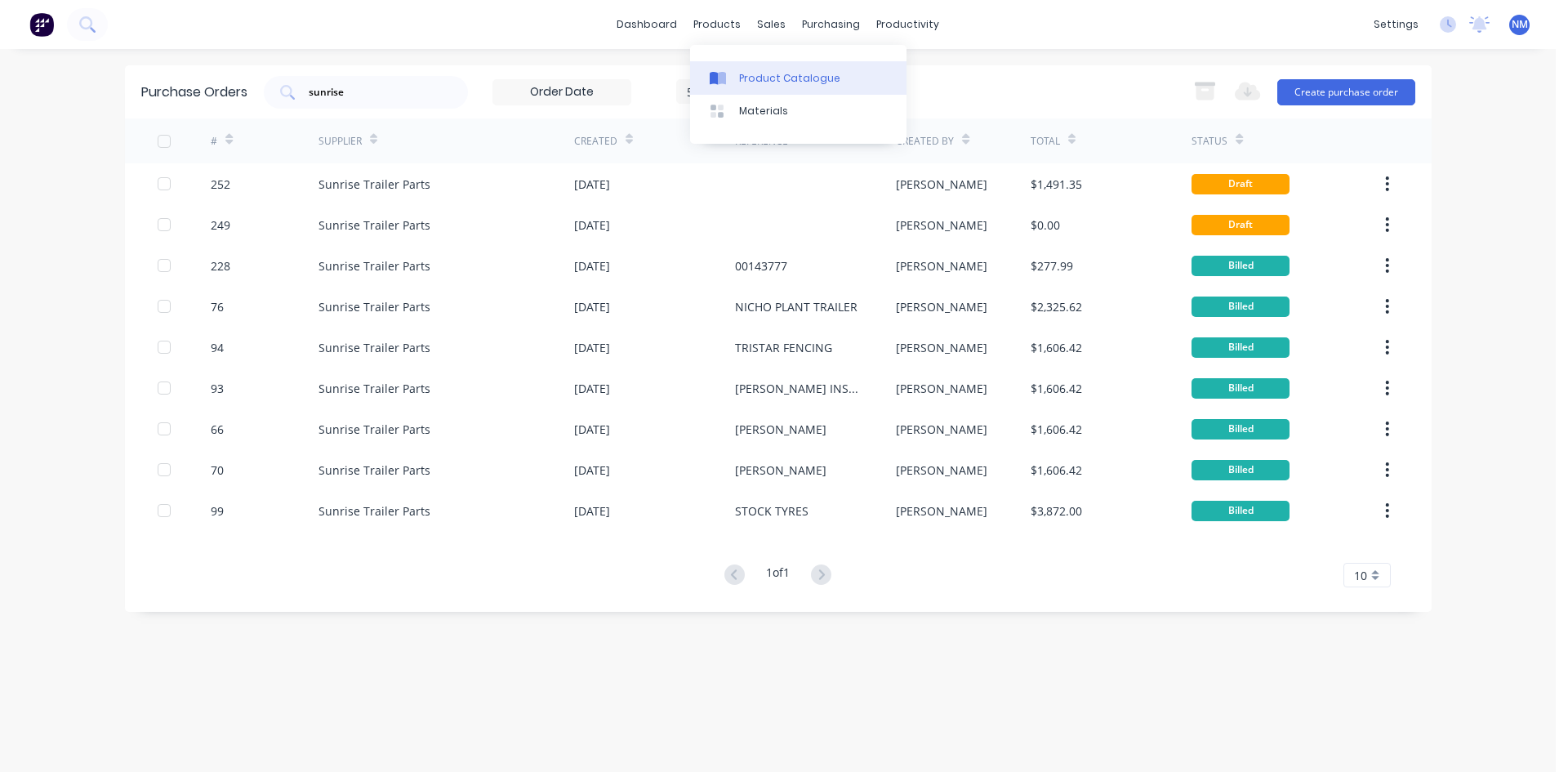
click at [771, 86] on link "Product Catalogue" at bounding box center [798, 78] width 216 height 33
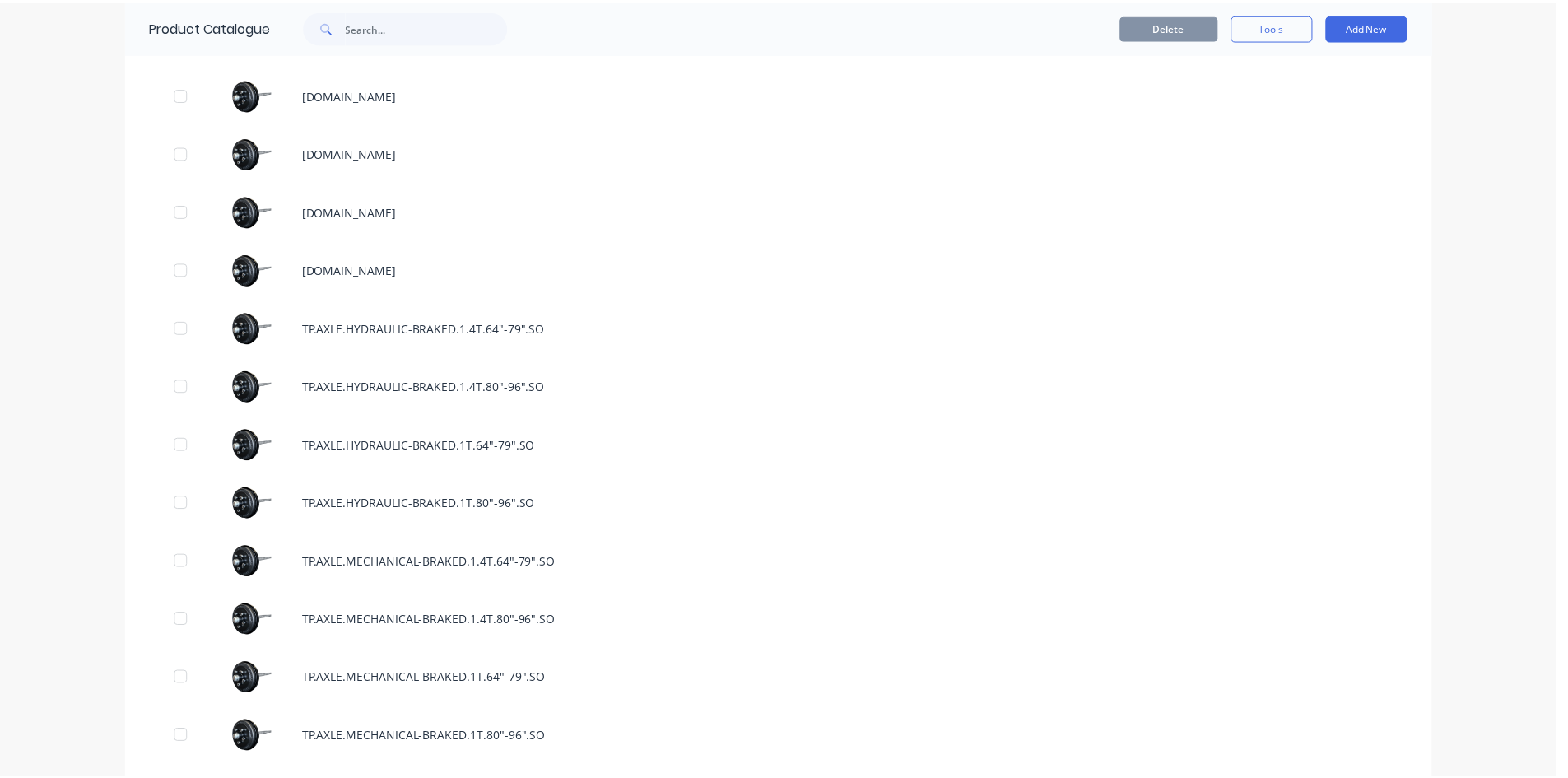
scroll to position [2223, 0]
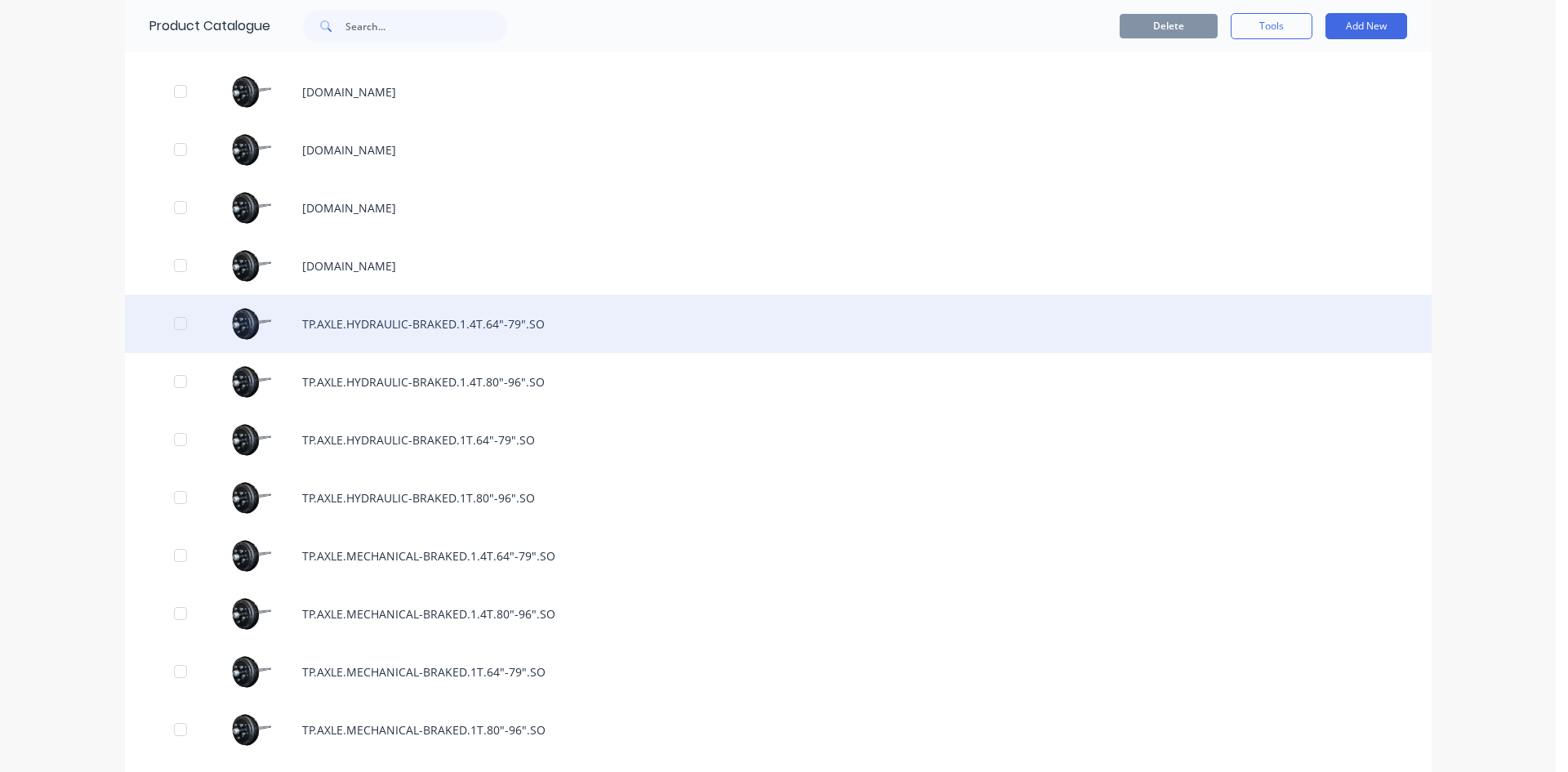
click at [526, 321] on div "TP.AXLE.HYDRAULIC-BRAKED.1.4T.64"-79".SO" at bounding box center [779, 323] width 1307 height 58
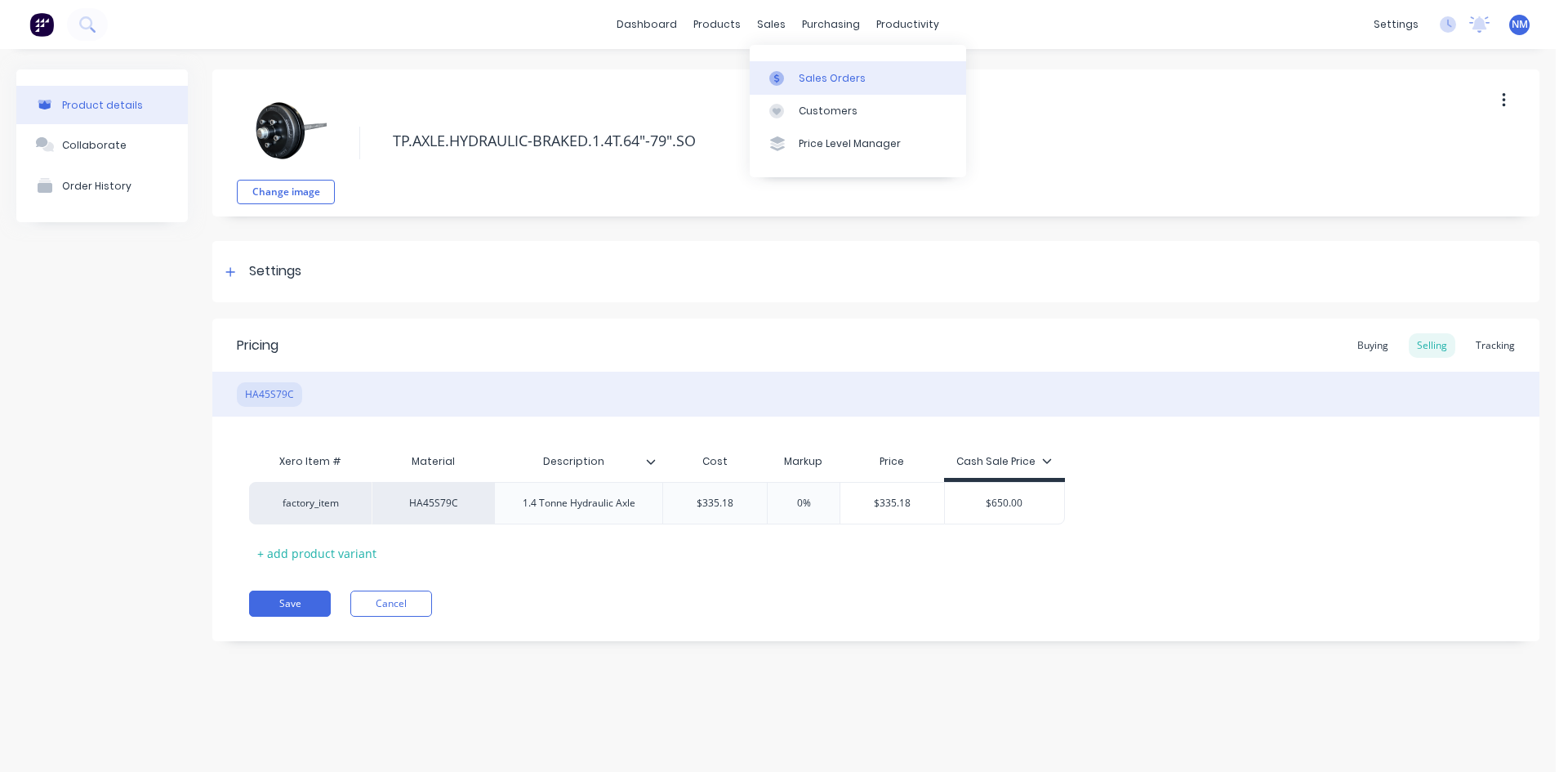
click at [792, 66] on link "Sales Orders" at bounding box center [858, 78] width 216 height 33
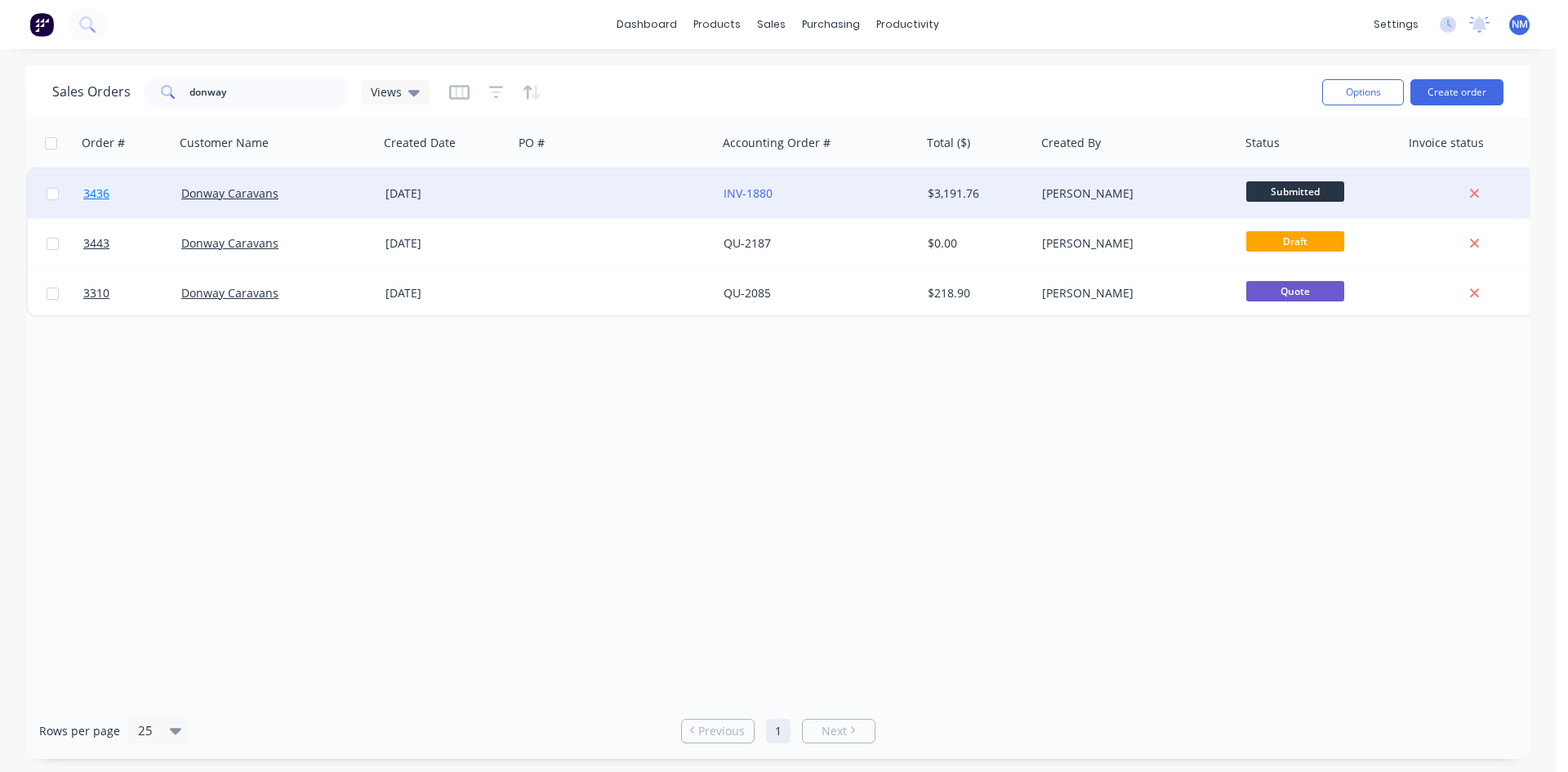
click at [94, 199] on span "3436" at bounding box center [97, 194] width 26 height 16
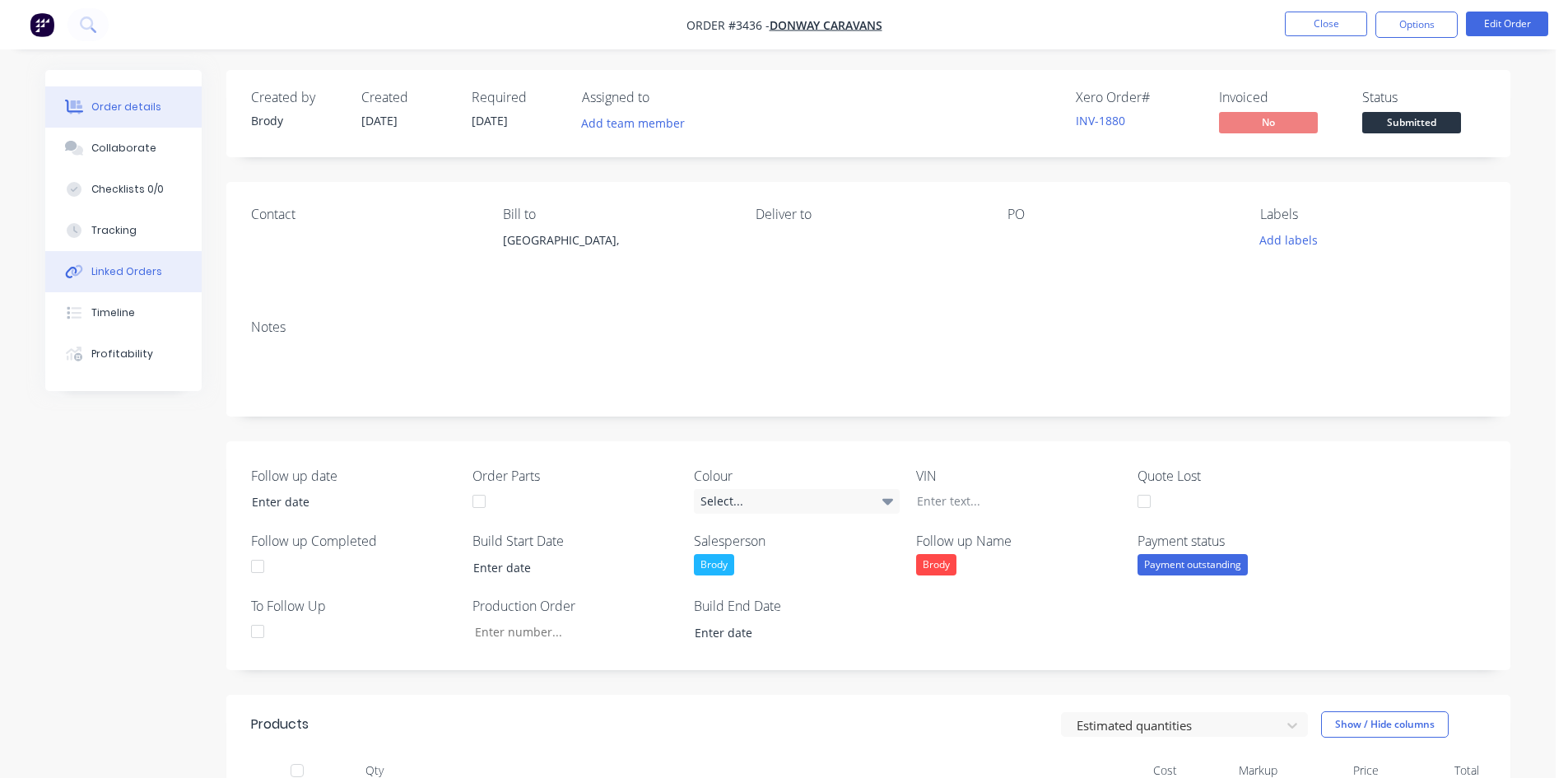
click at [151, 284] on button "Linked Orders" at bounding box center [123, 272] width 156 height 42
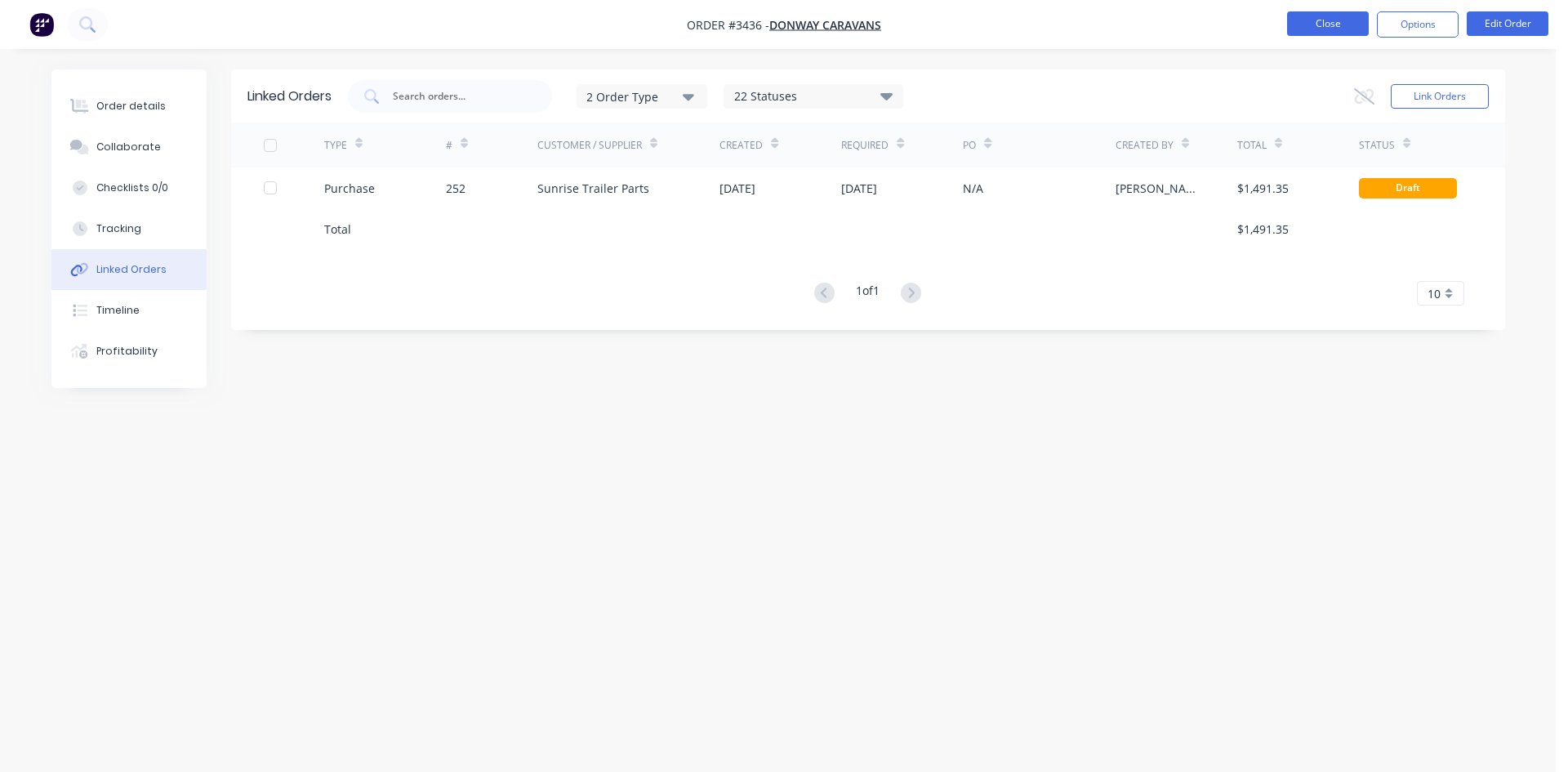
click at [1335, 27] on button "Close" at bounding box center [1328, 24] width 82 height 25
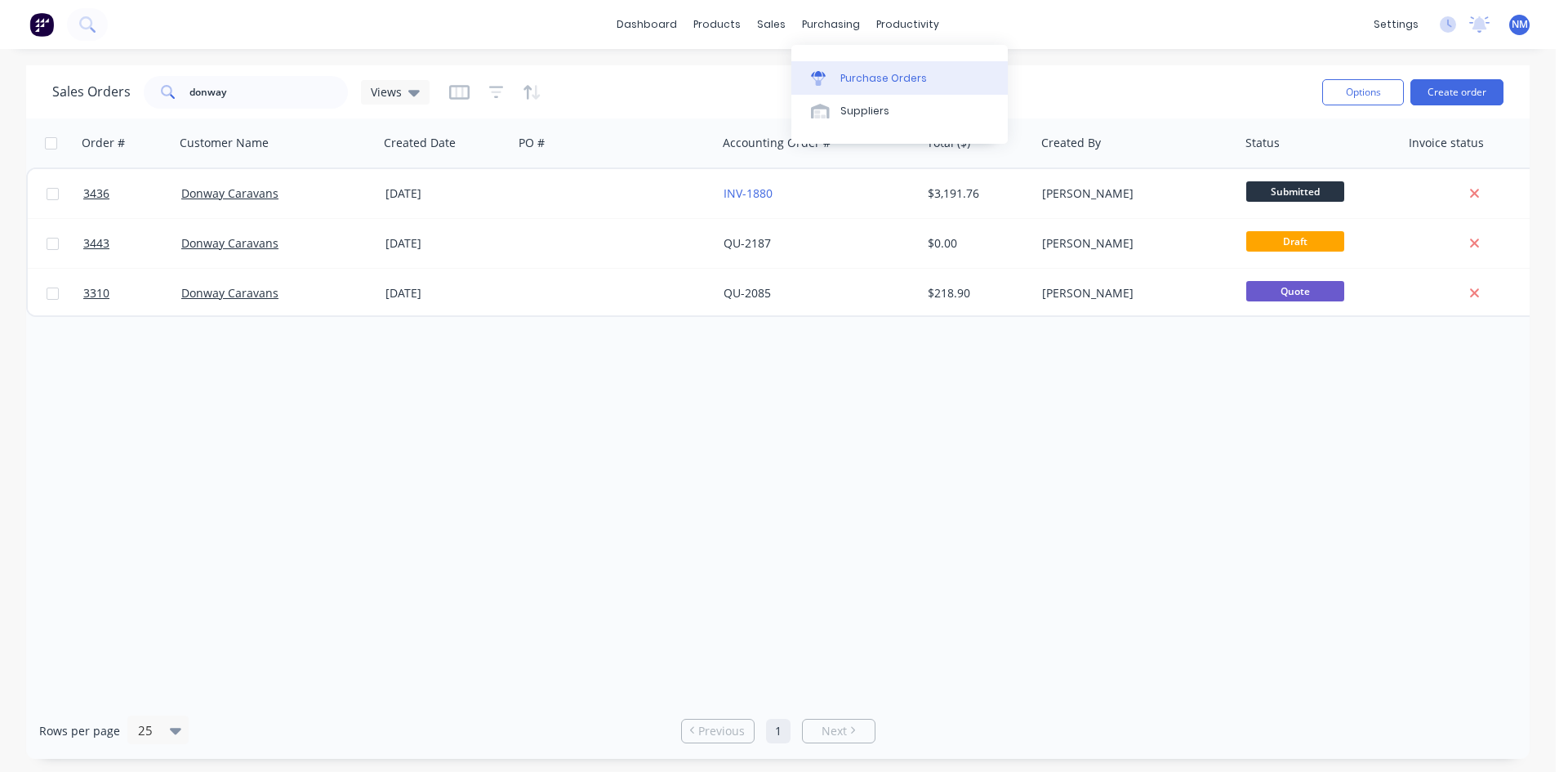
click at [874, 64] on link "Purchase Orders" at bounding box center [900, 78] width 216 height 33
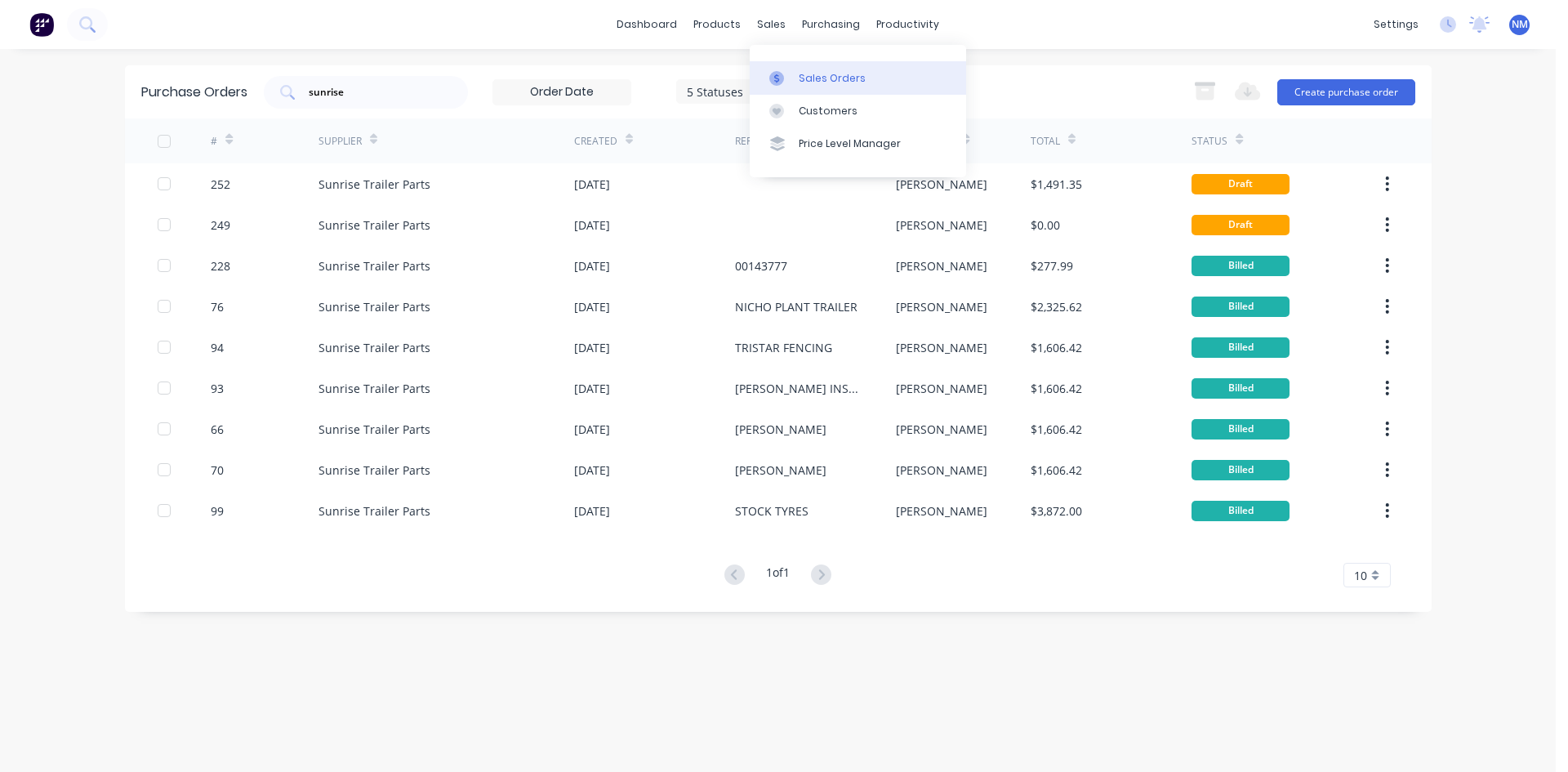
click at [801, 71] on div "Sales Orders" at bounding box center [831, 78] width 67 height 15
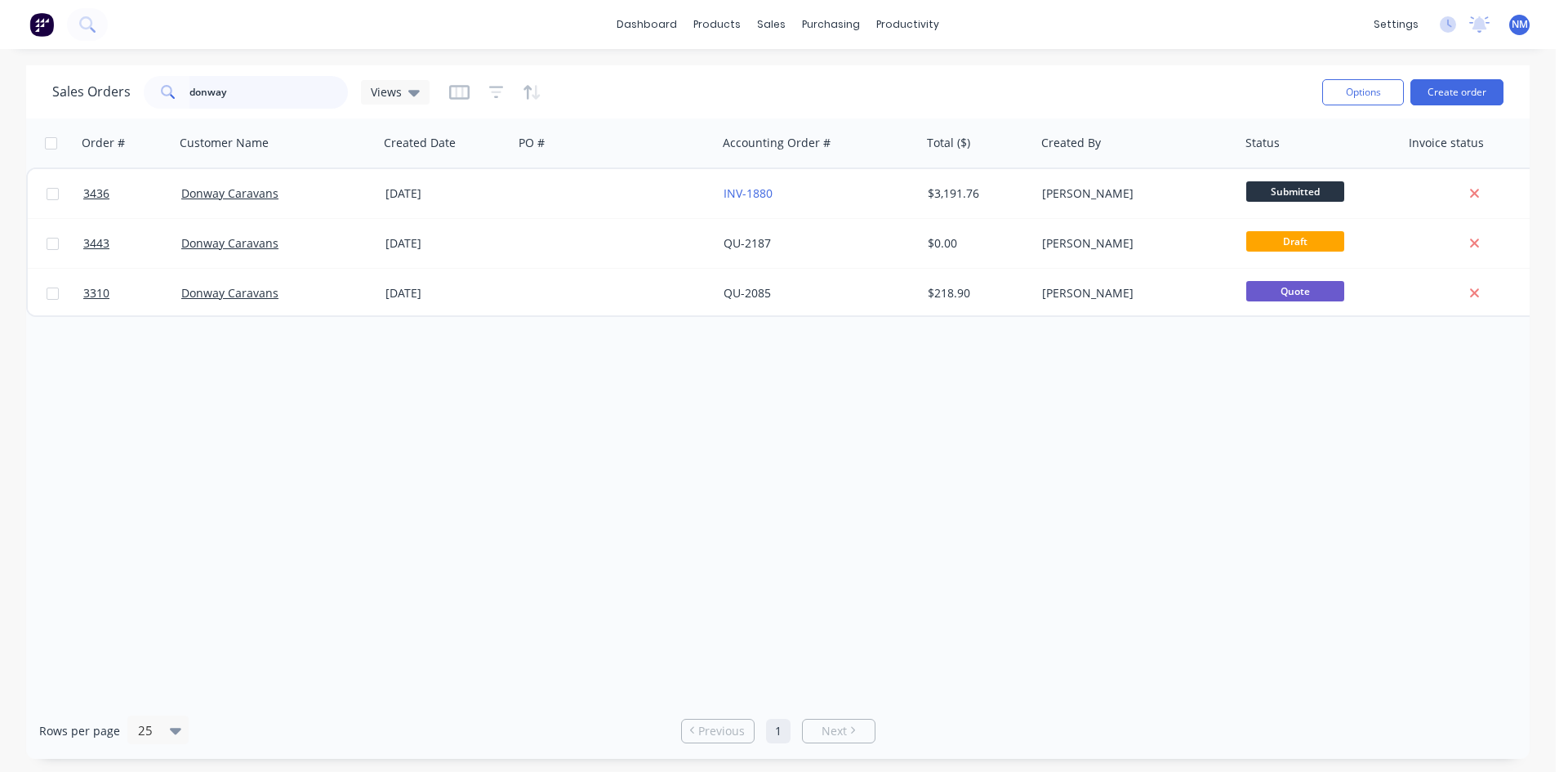
drag, startPoint x: 263, startPoint y: 94, endPoint x: 0, endPoint y: 64, distance: 264.7
click at [0, 74] on div "Sales Orders donway Views Options Create order Order # Customer Name Created Da…" at bounding box center [778, 412] width 1556 height 694
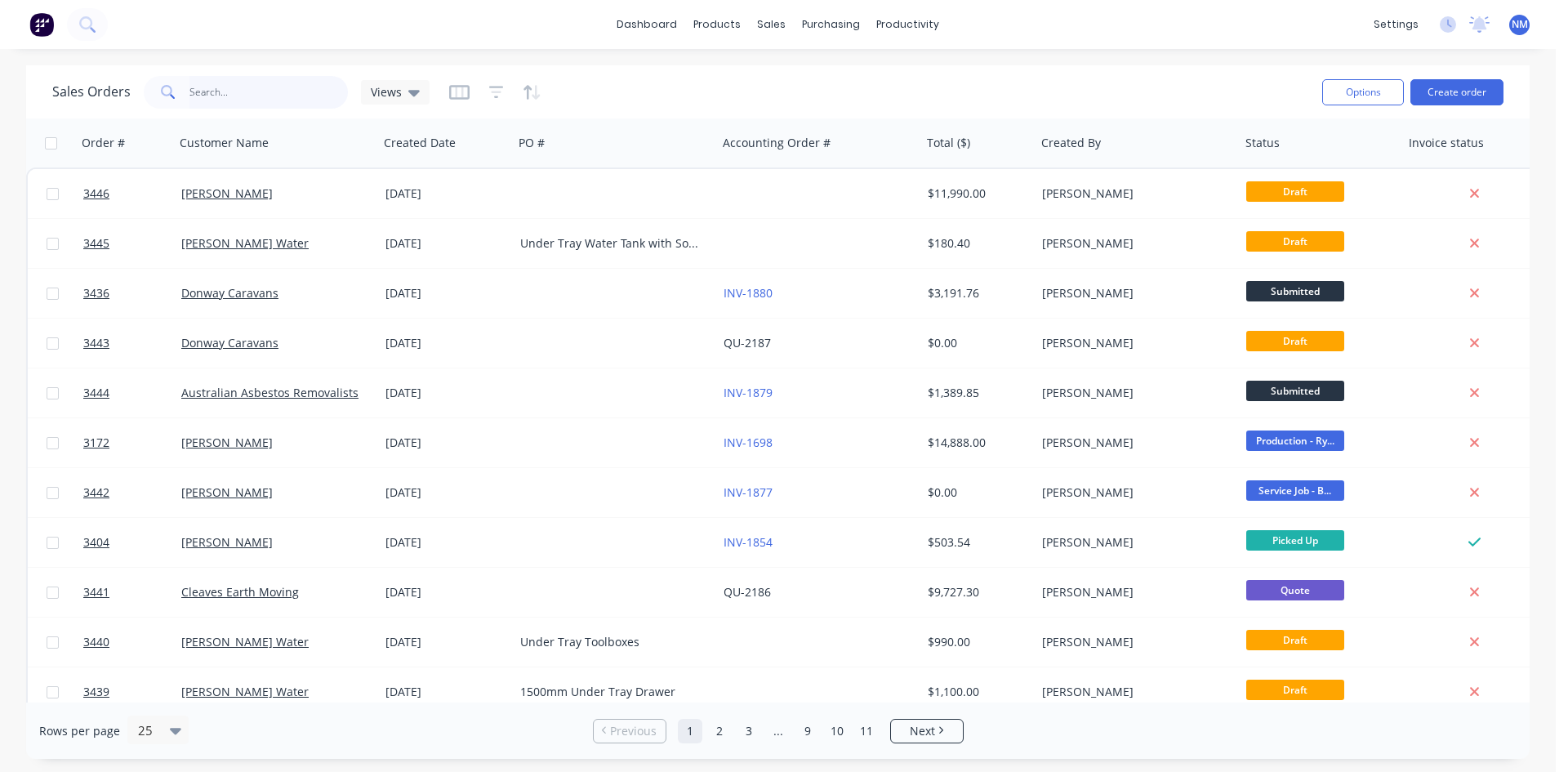
click at [244, 90] on input "text" at bounding box center [269, 92] width 159 height 33
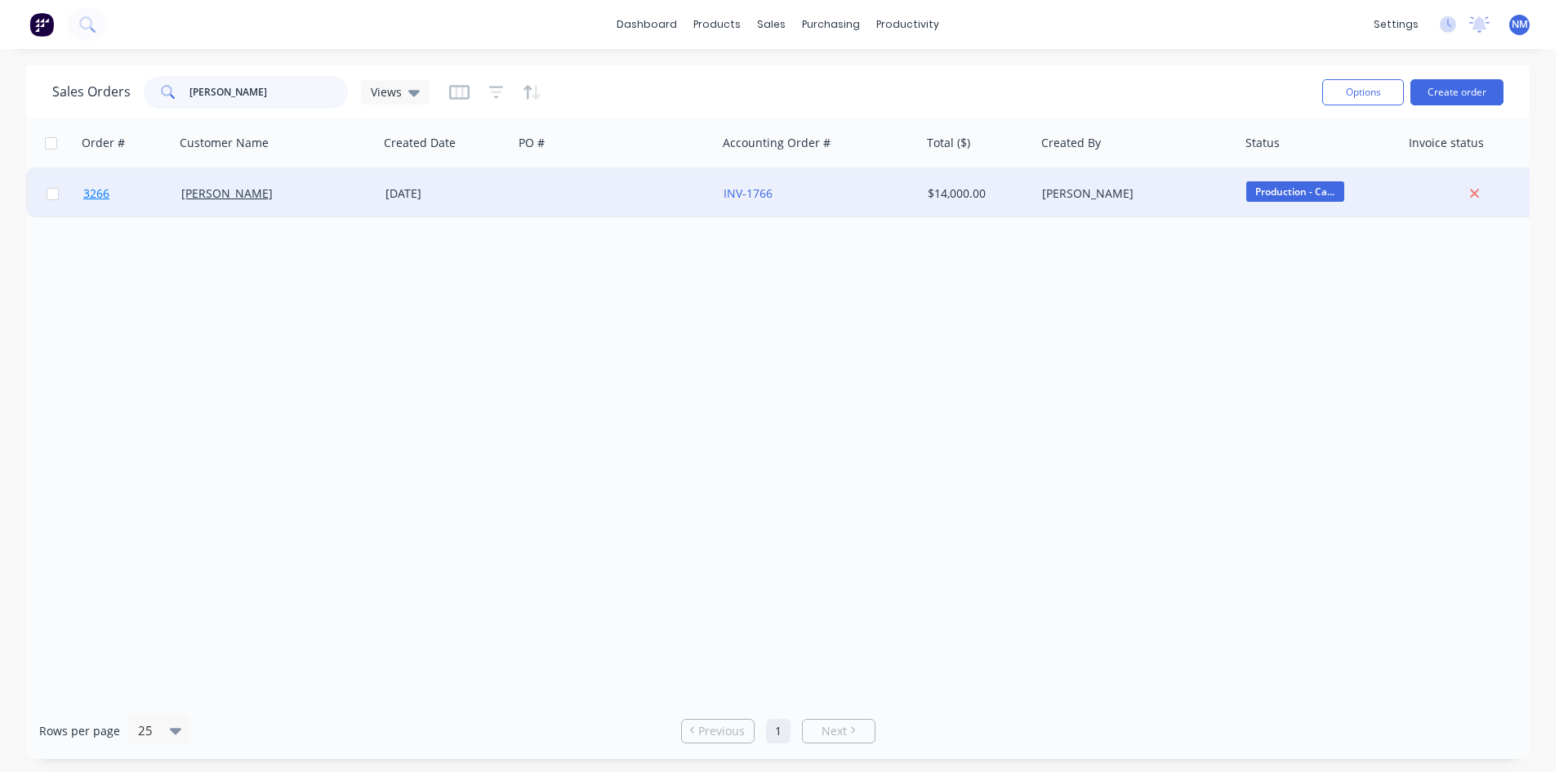
type input "[PERSON_NAME]"
click at [101, 192] on span "3266" at bounding box center [97, 194] width 26 height 16
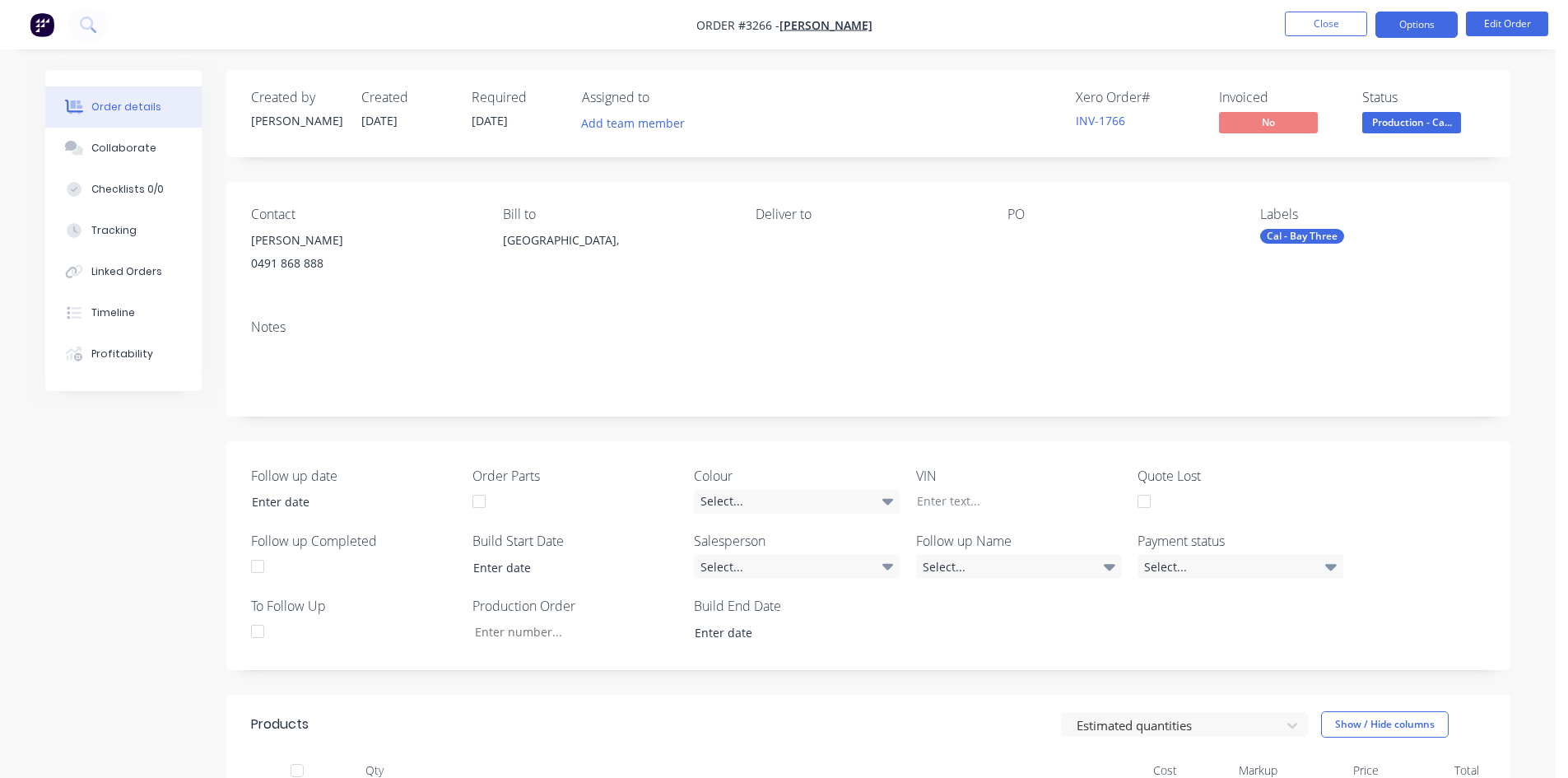
click at [1424, 20] on button "Options" at bounding box center [1417, 25] width 82 height 27
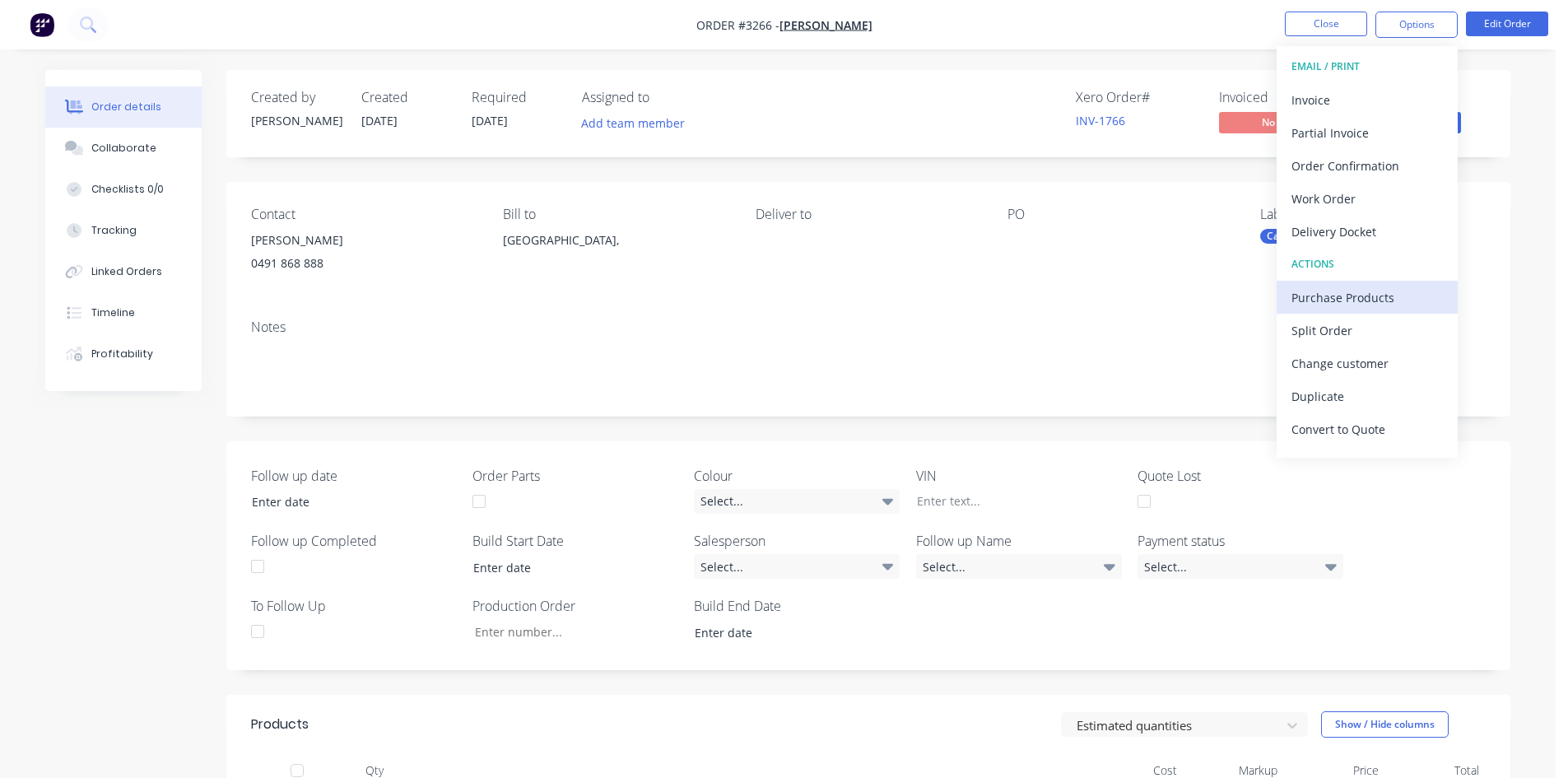
click at [1365, 303] on div "Purchase Products" at bounding box center [1368, 298] width 151 height 24
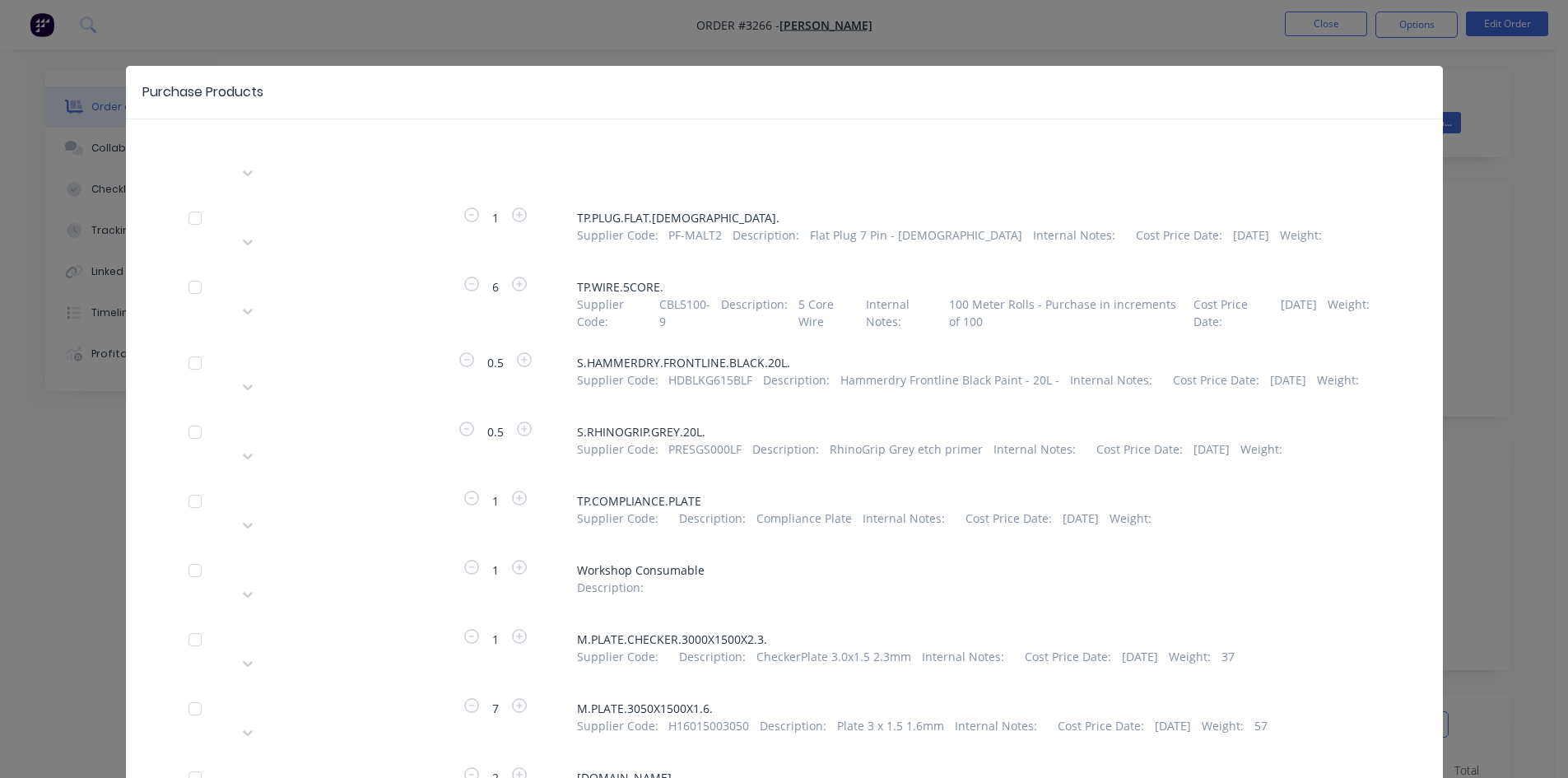
click at [1280, 42] on div "Purchase Products Apply to all Please choose a supplier 1 TP.PLUG.FLAT.[DEMOGRA…" at bounding box center [784, 389] width 1568 height 778
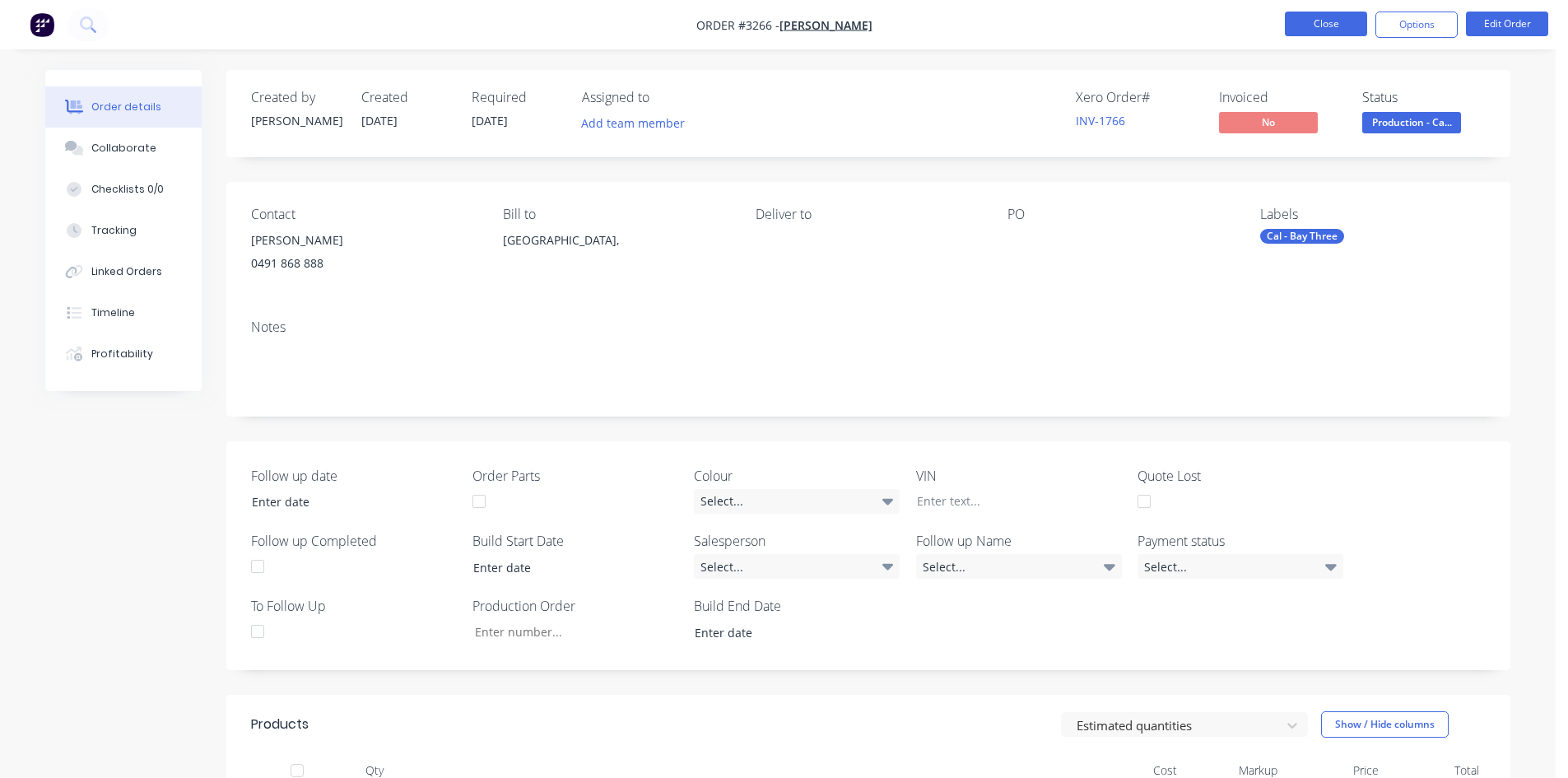
click at [1315, 27] on button "Close" at bounding box center [1326, 24] width 82 height 25
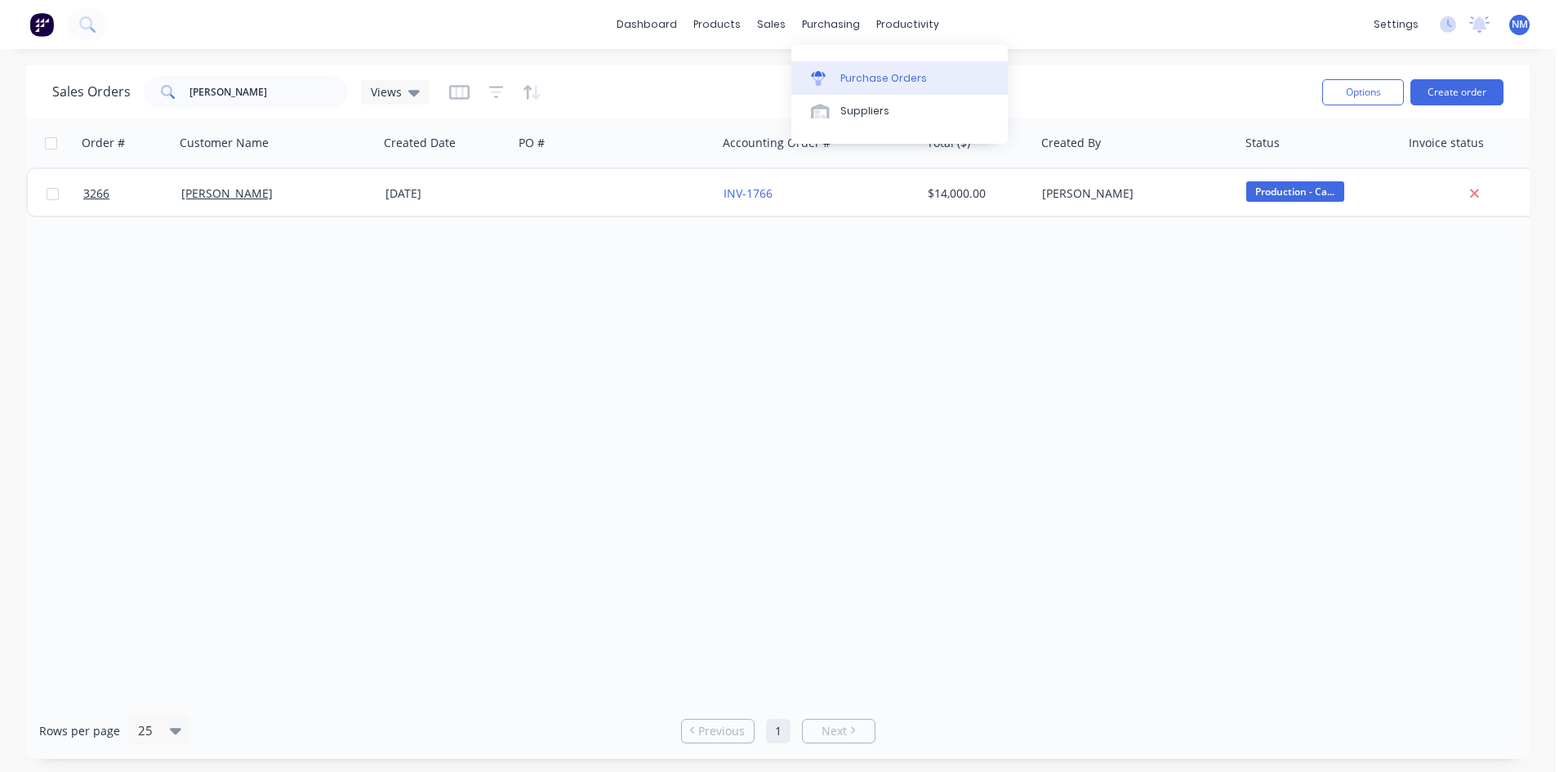
click at [875, 73] on div "Purchase Orders" at bounding box center [883, 78] width 87 height 15
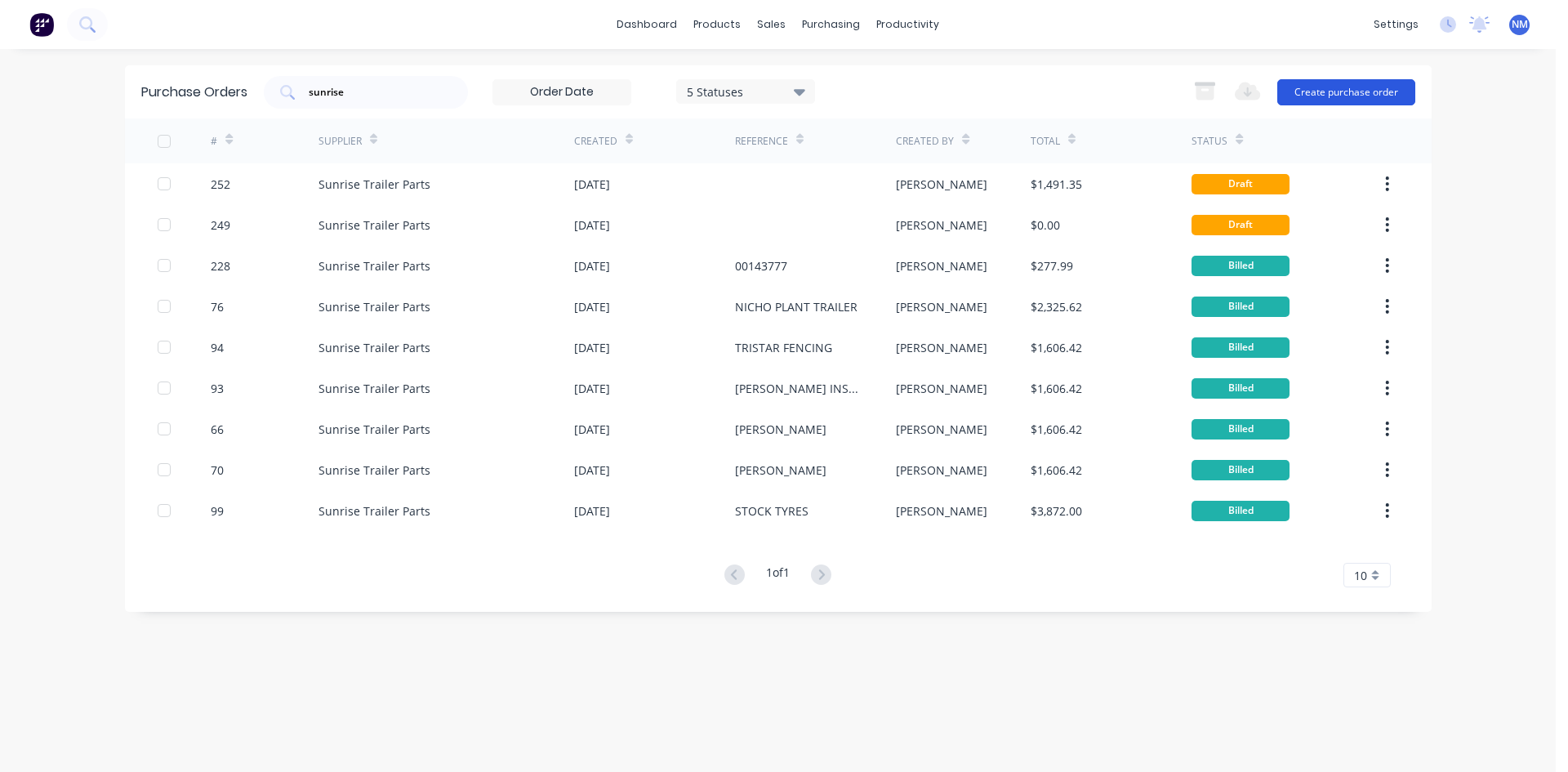
click at [1378, 87] on button "Create purchase order" at bounding box center [1346, 92] width 138 height 26
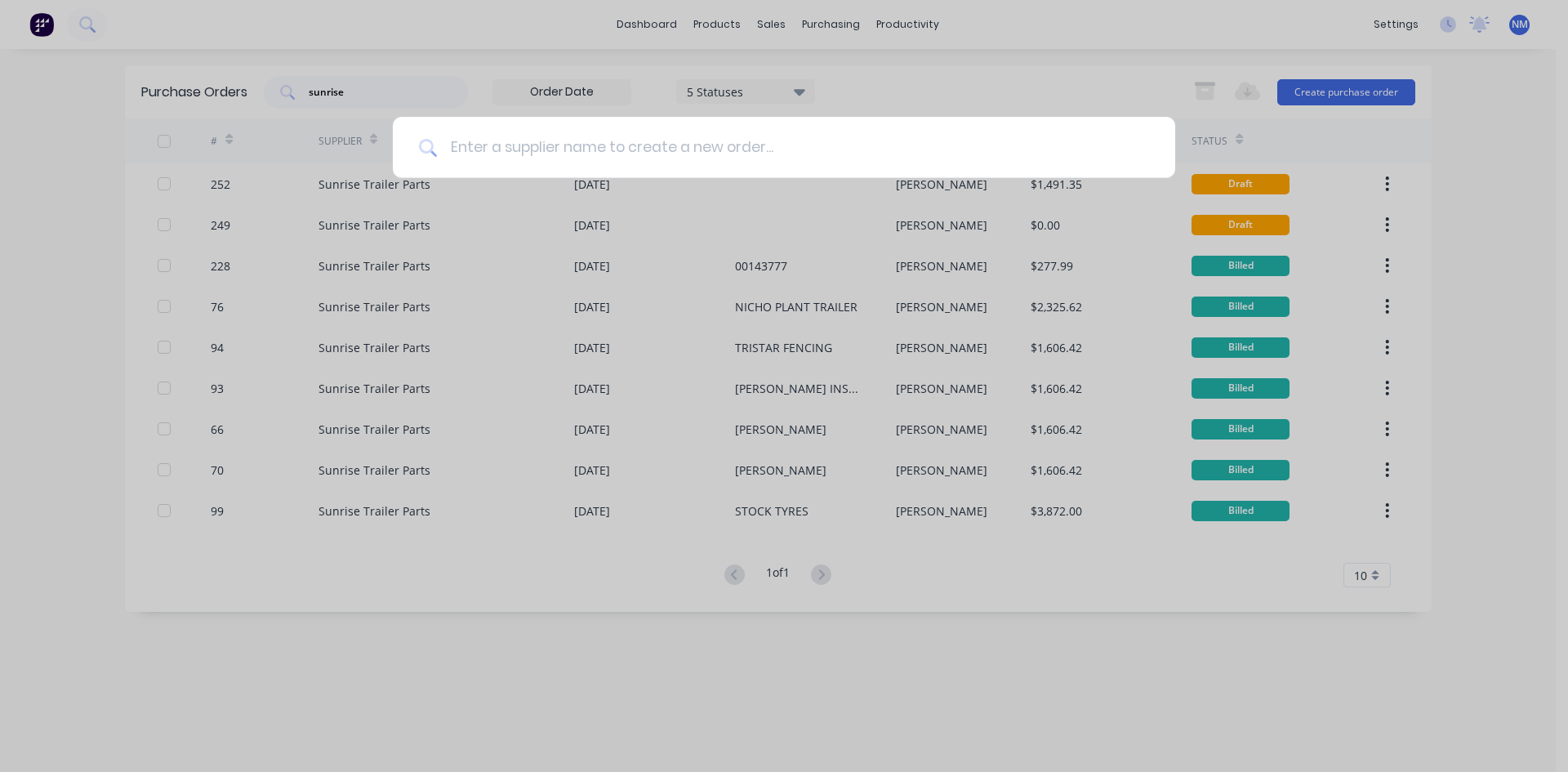
click at [601, 145] on input at bounding box center [793, 148] width 712 height 61
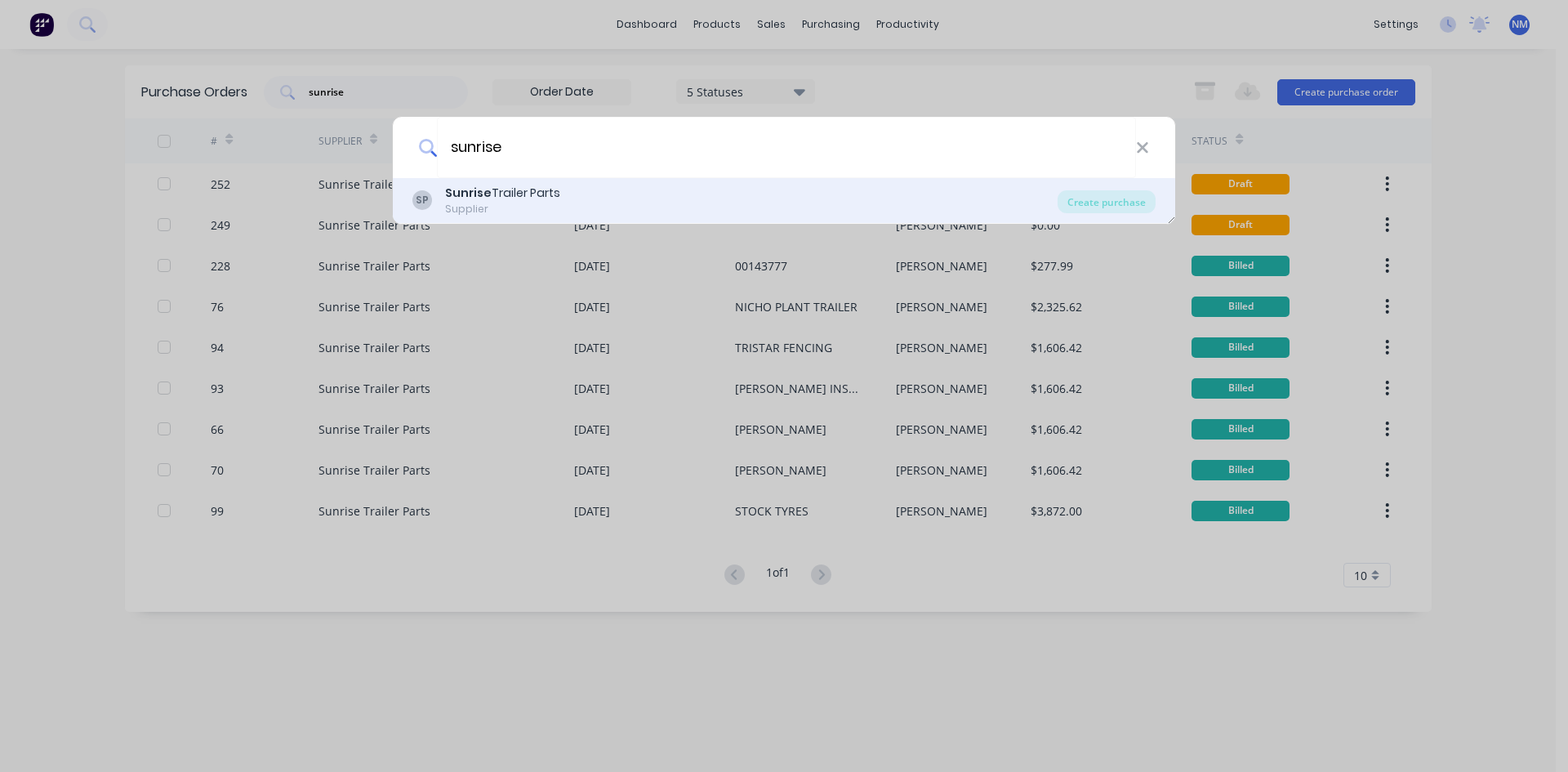
type input "sunrise"
click at [558, 199] on div "SP Sunrise Trailer Parts Supplier" at bounding box center [735, 200] width 645 height 32
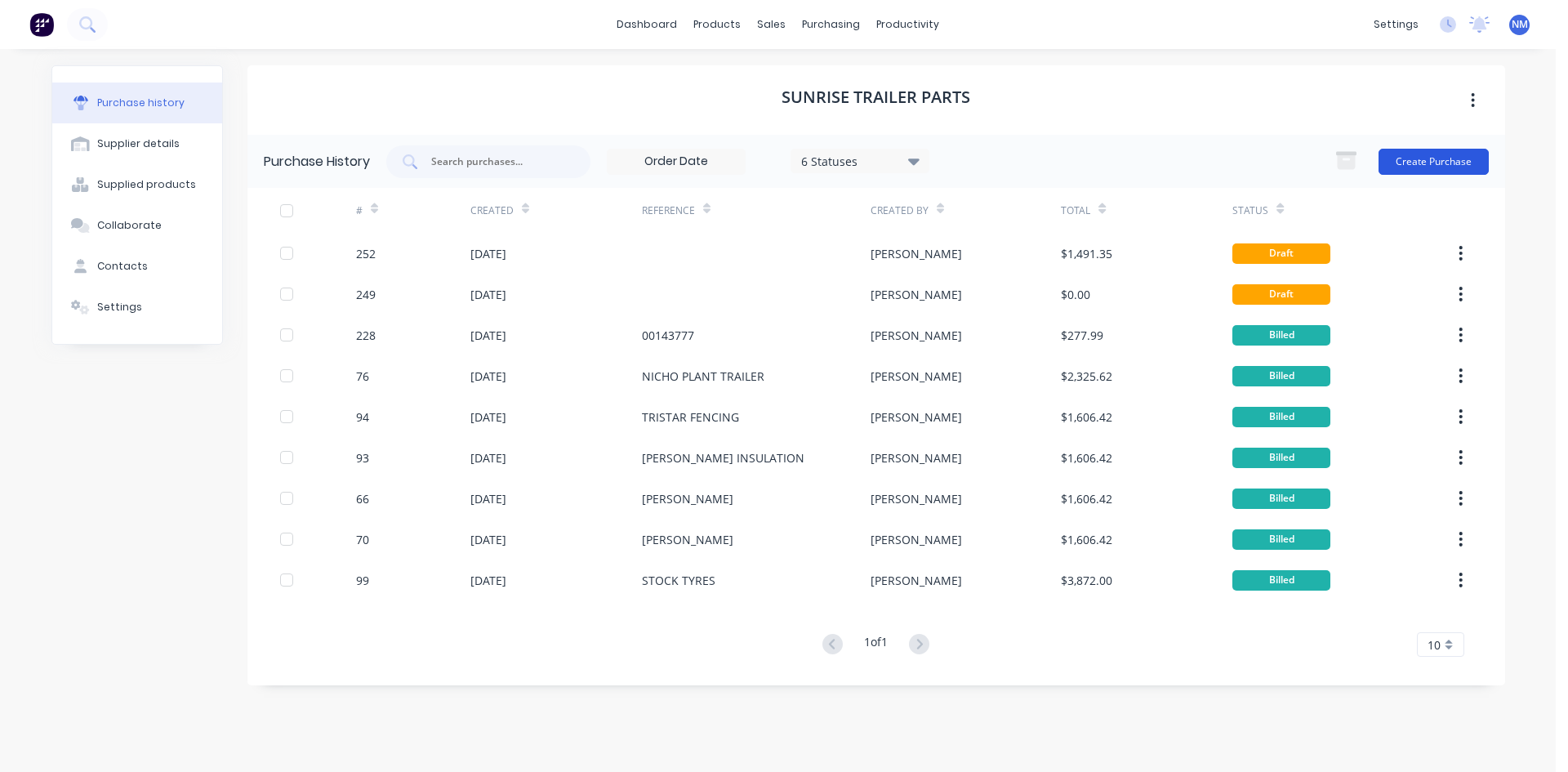
click at [1432, 164] on button "Create Purchase" at bounding box center [1434, 162] width 111 height 26
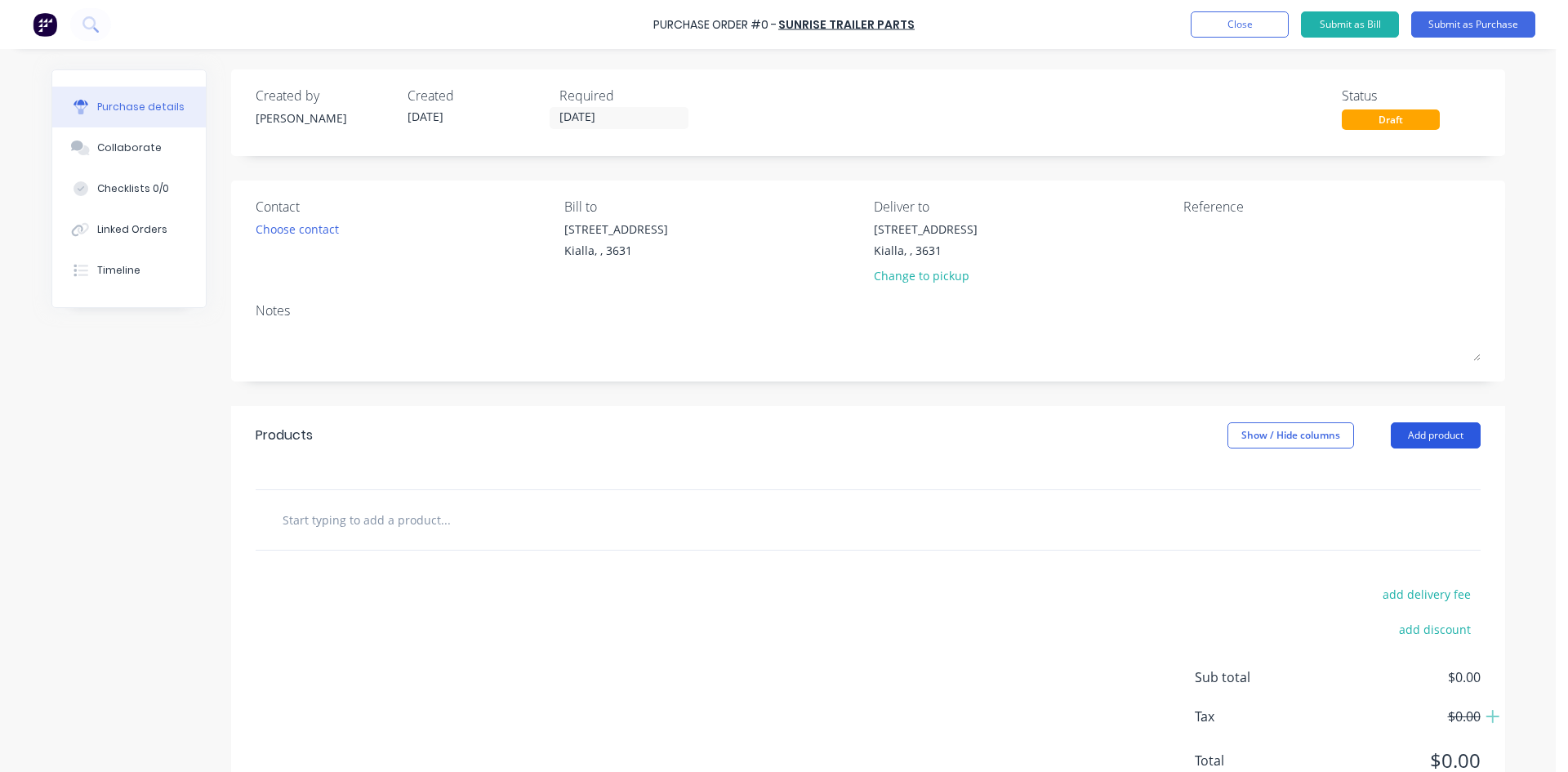
click at [1432, 431] on button "Add product" at bounding box center [1435, 435] width 90 height 26
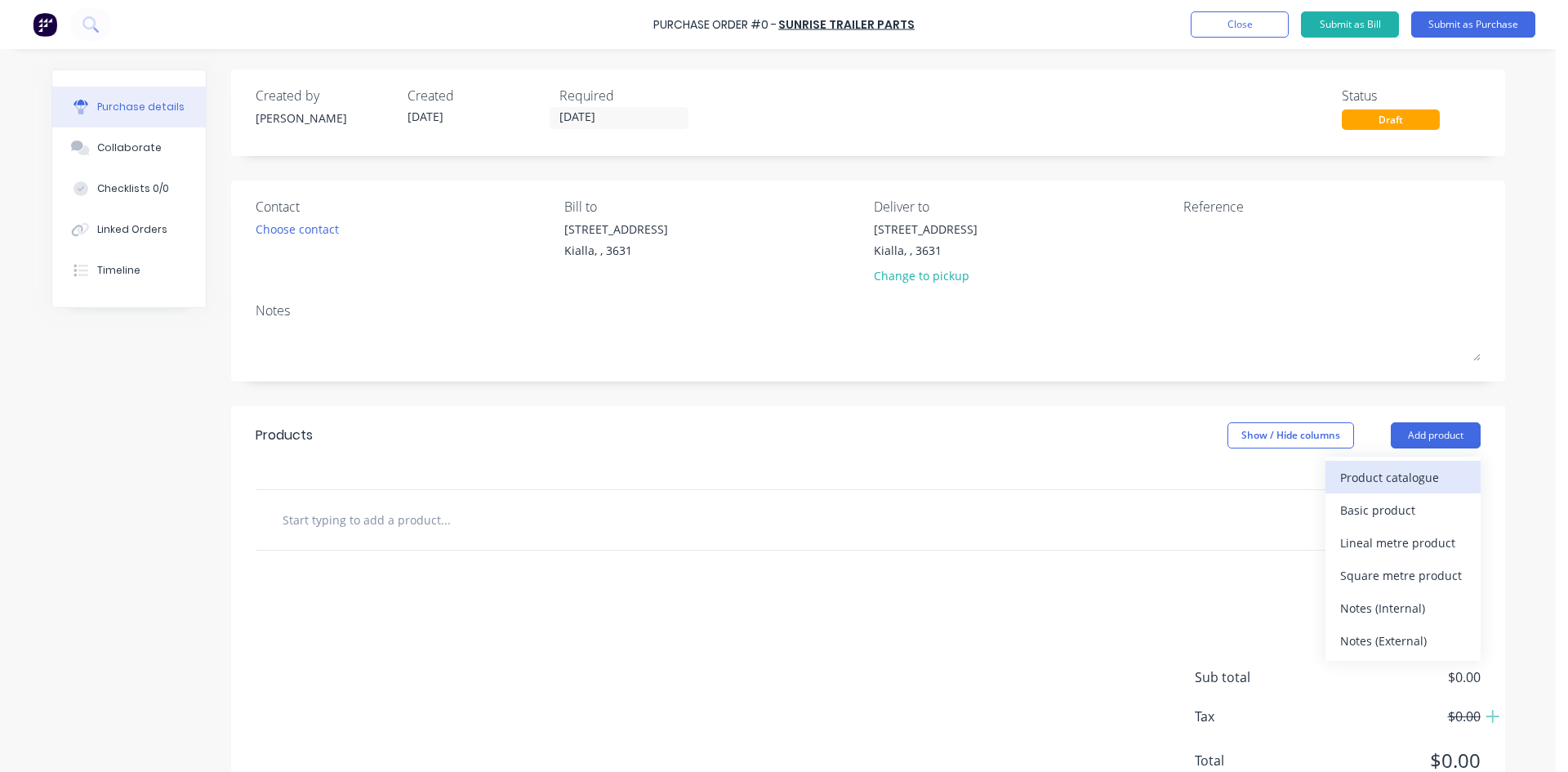
click at [1409, 477] on div "Product catalogue" at bounding box center [1403, 477] width 125 height 24
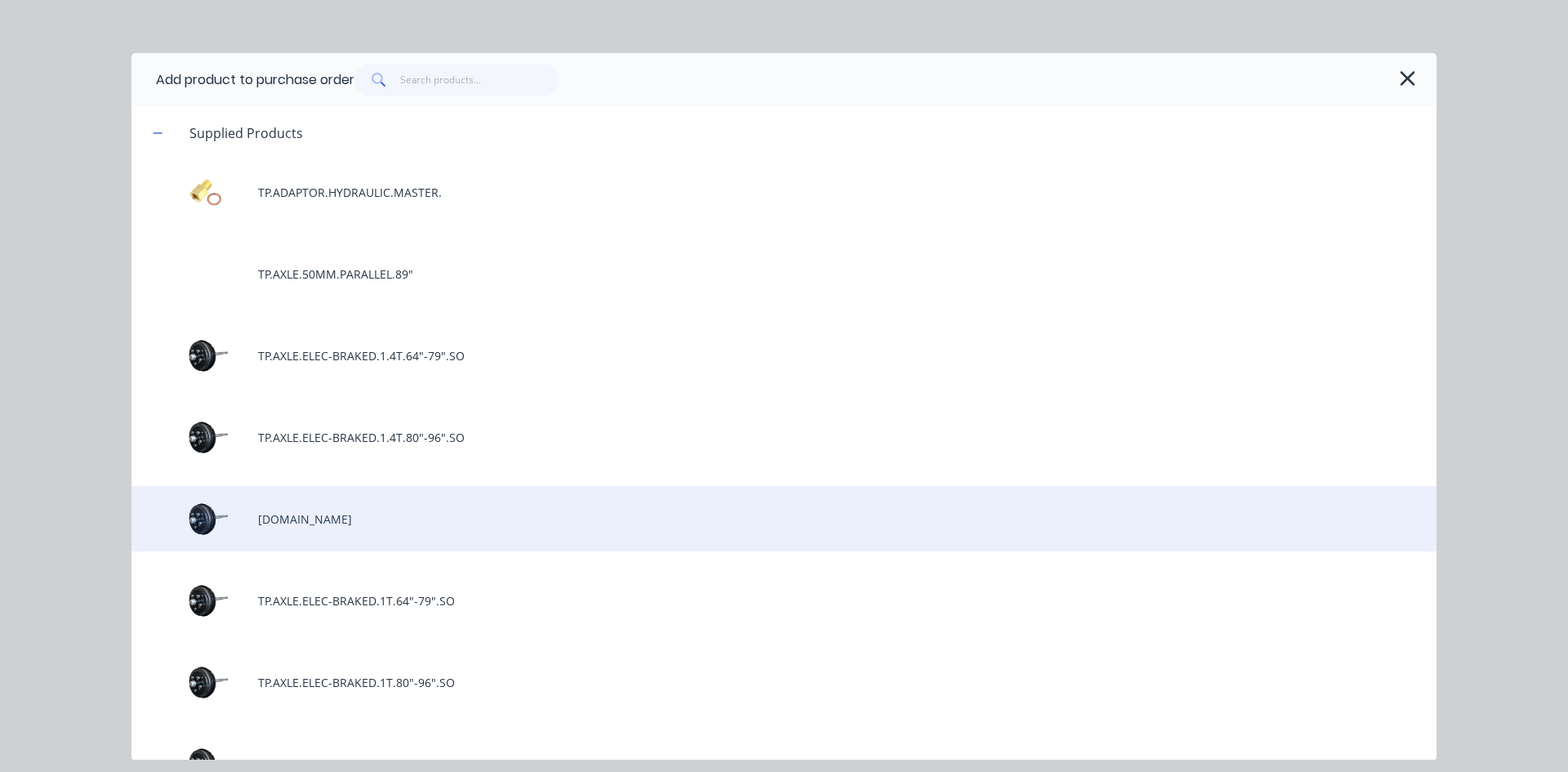
click at [441, 528] on div "[DOMAIN_NAME]" at bounding box center [784, 518] width 1305 height 65
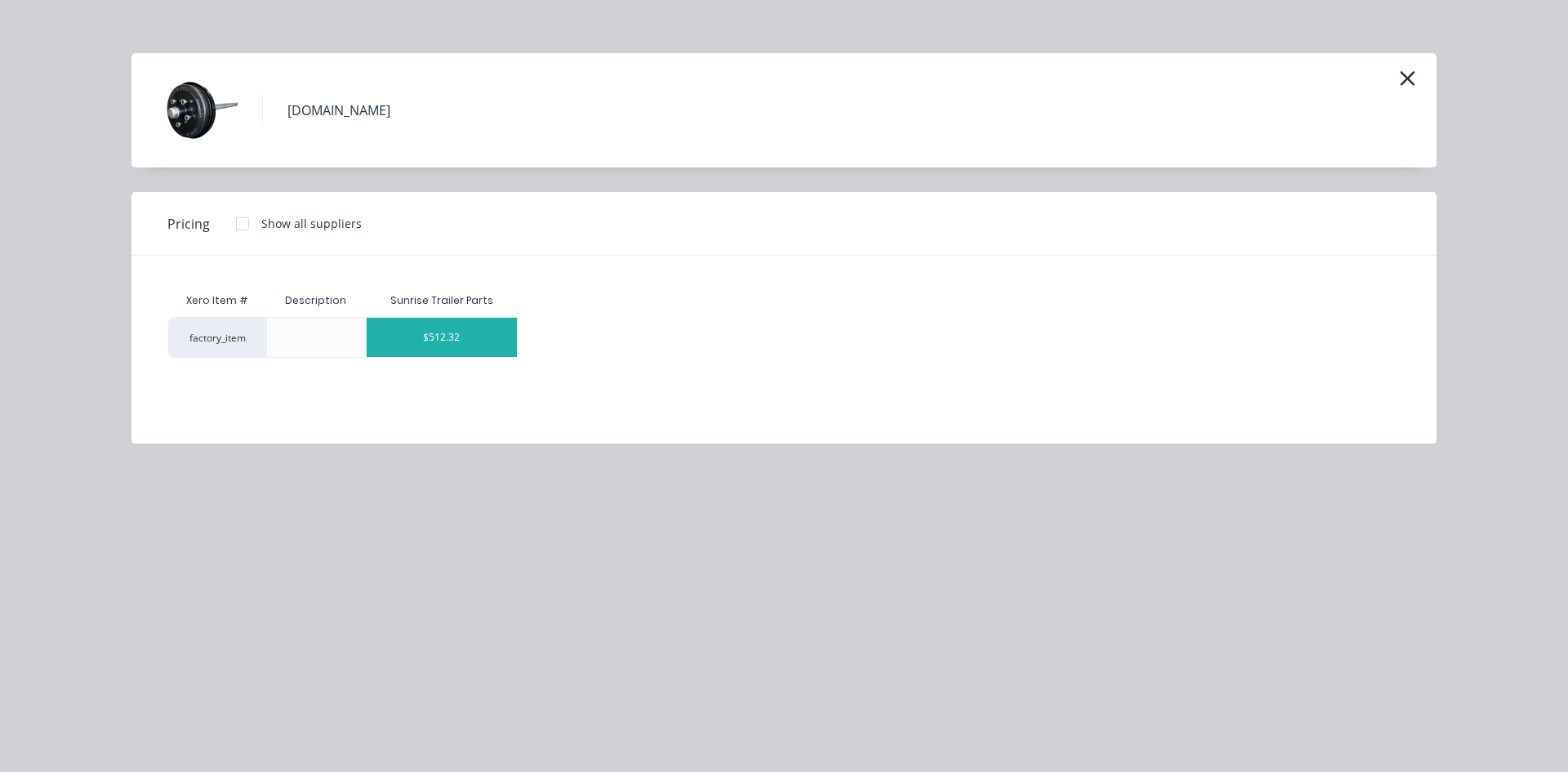
click at [489, 340] on div "$512.32" at bounding box center [442, 337] width 151 height 40
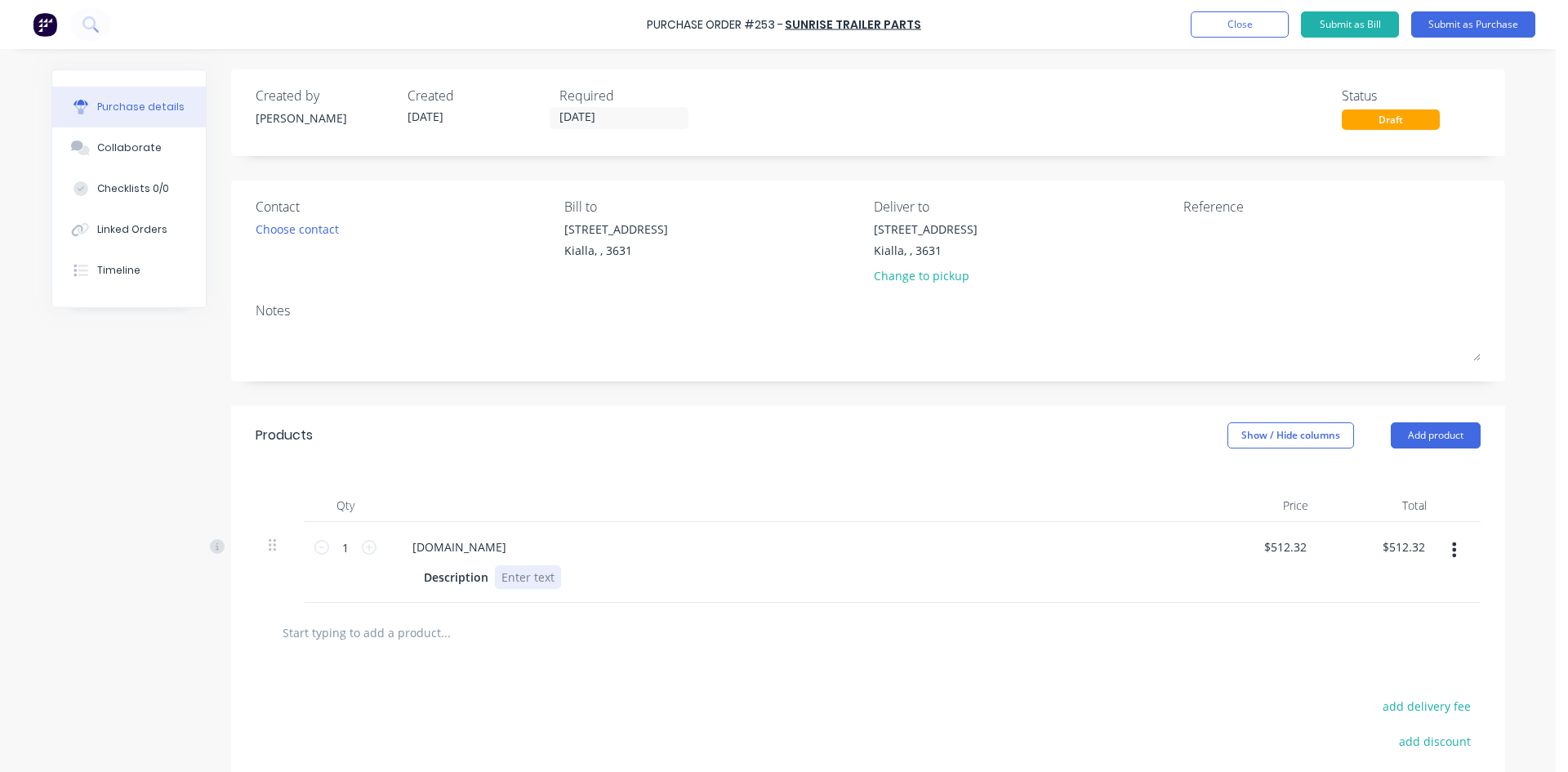
click at [520, 583] on div at bounding box center [528, 577] width 66 height 24
click at [522, 582] on div at bounding box center [528, 577] width 66 height 24
click at [645, 574] on div "81" to suit 6 stud landcruiser" at bounding box center [581, 577] width 172 height 24
click at [1222, 246] on textarea at bounding box center [1286, 238] width 205 height 37
click at [1216, 228] on textarea at bounding box center [1286, 238] width 205 height 37
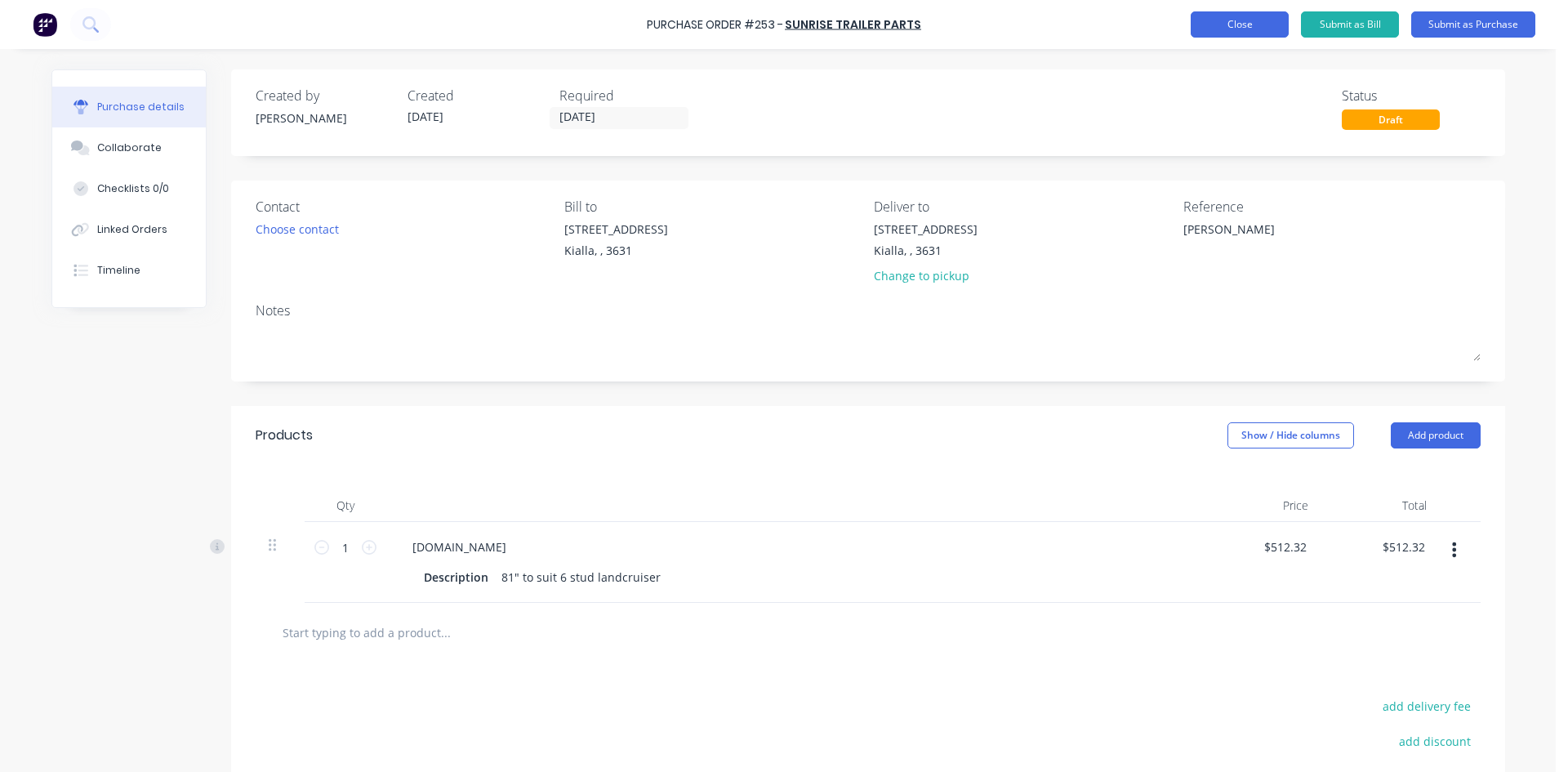
type textarea "[PERSON_NAME]"
click at [1207, 21] on button "Close" at bounding box center [1240, 25] width 98 height 26
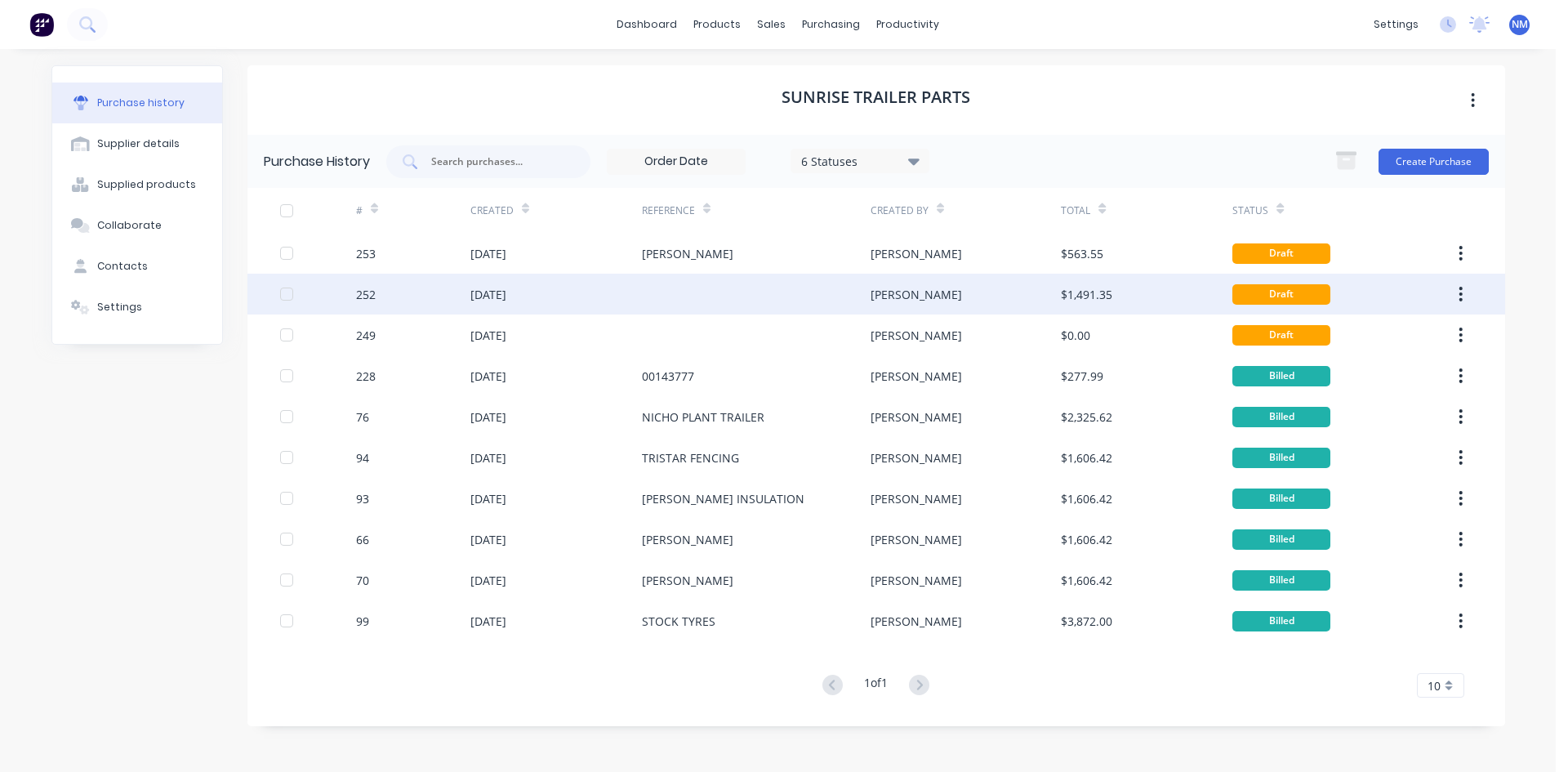
click at [544, 292] on div "[DATE]" at bounding box center [556, 294] width 172 height 41
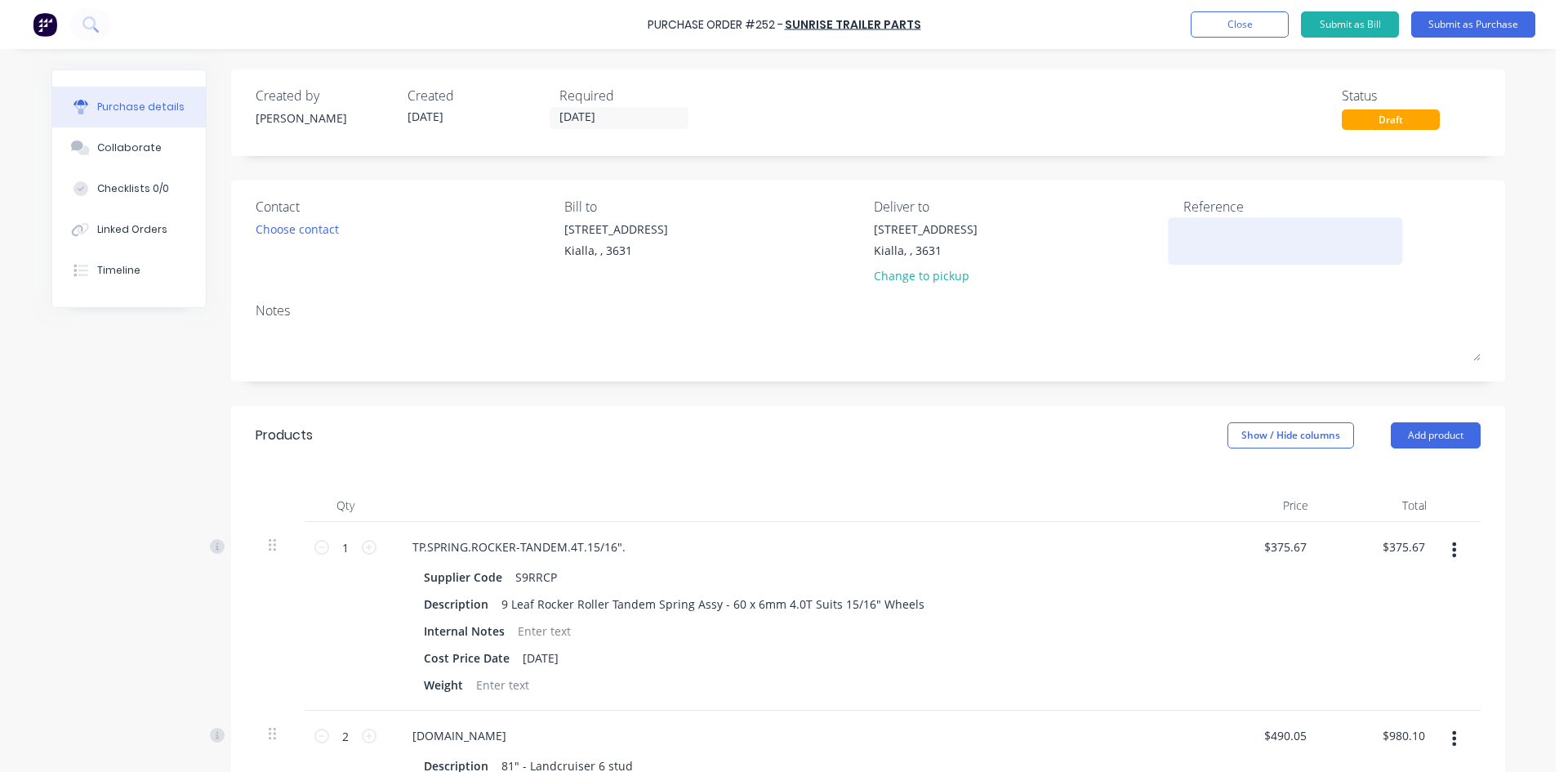
click at [1232, 233] on textarea at bounding box center [1286, 238] width 205 height 37
type textarea "Donway"
click at [1250, 26] on button "Close" at bounding box center [1240, 25] width 98 height 26
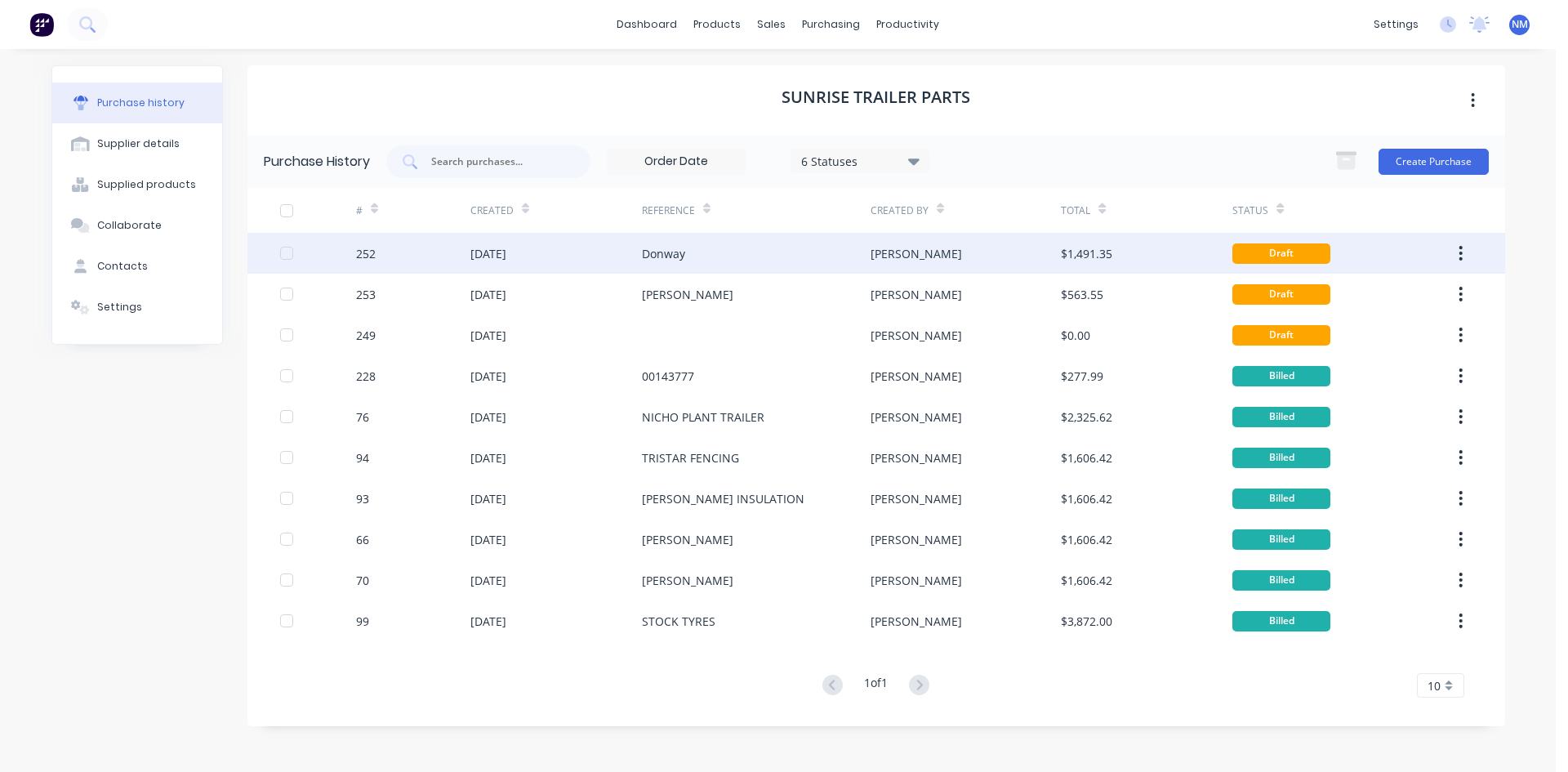
click at [563, 257] on div "[DATE]" at bounding box center [556, 253] width 172 height 41
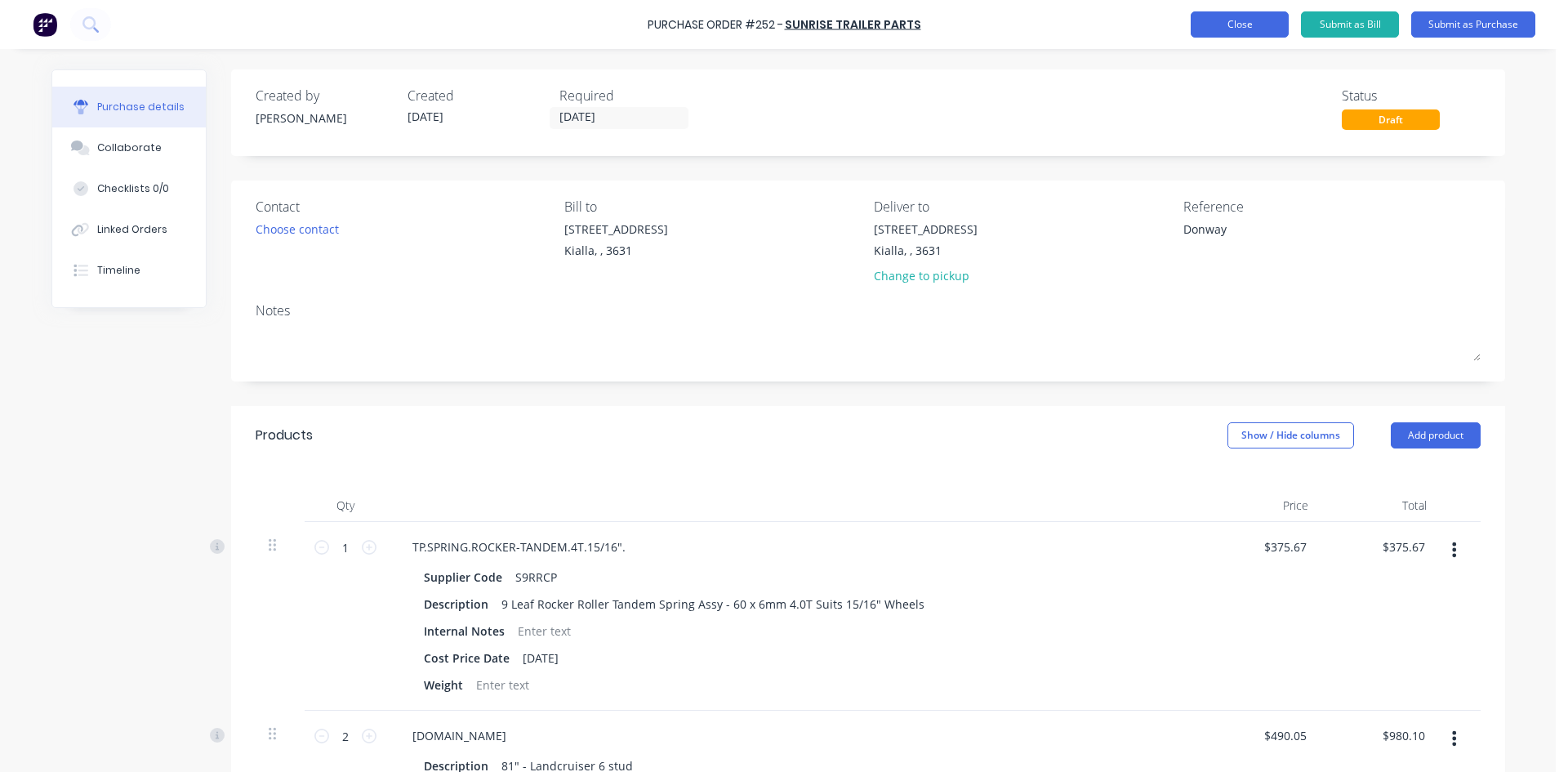
click at [1272, 18] on button "Close" at bounding box center [1240, 25] width 98 height 26
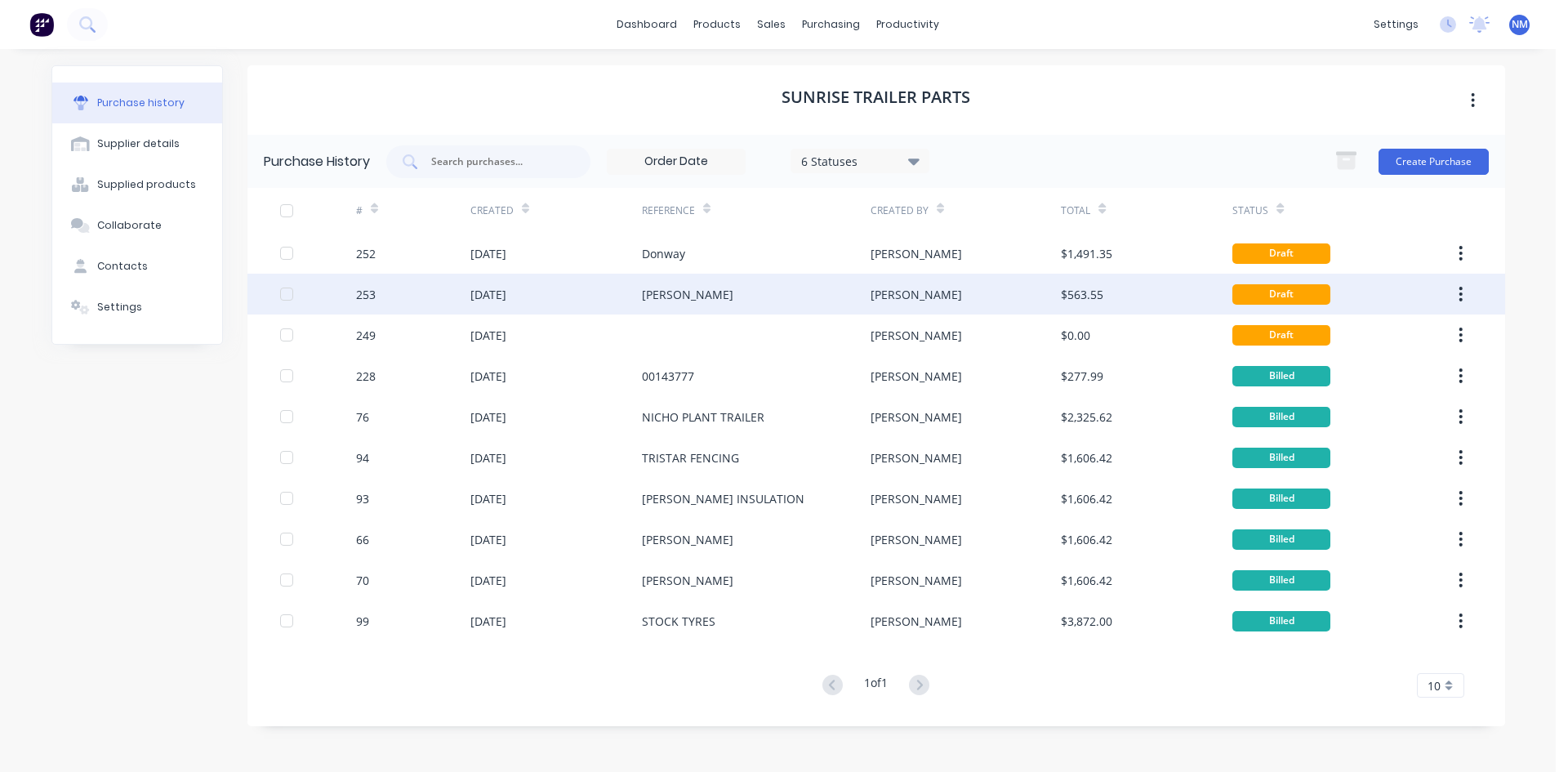
click at [689, 299] on div "[PERSON_NAME]" at bounding box center [756, 294] width 228 height 41
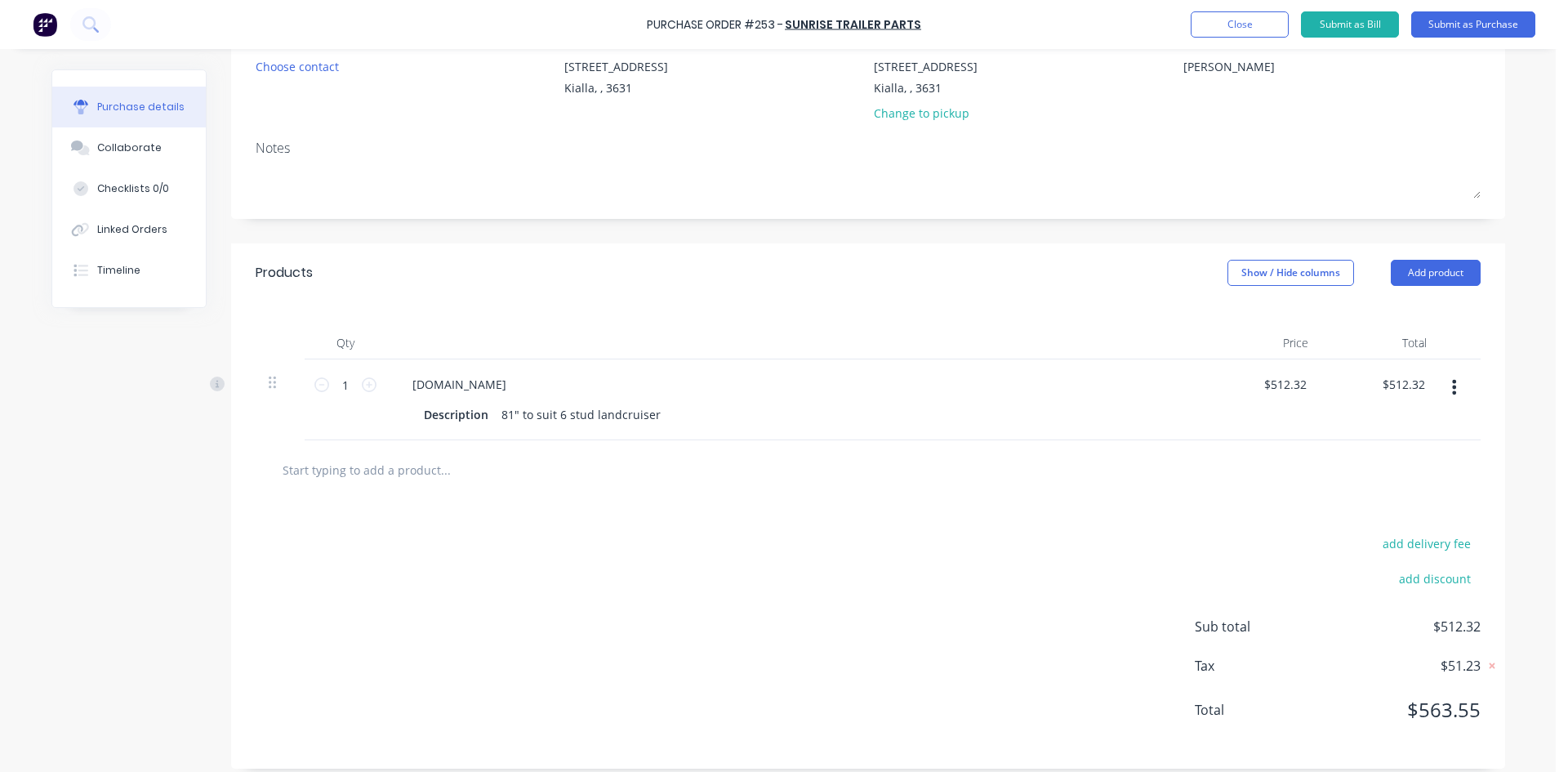
scroll to position [163, 0]
click at [647, 412] on div "81" to suit 6 stud landcruiser" at bounding box center [581, 413] width 172 height 24
click at [1442, 269] on button "Add product" at bounding box center [1435, 272] width 90 height 26
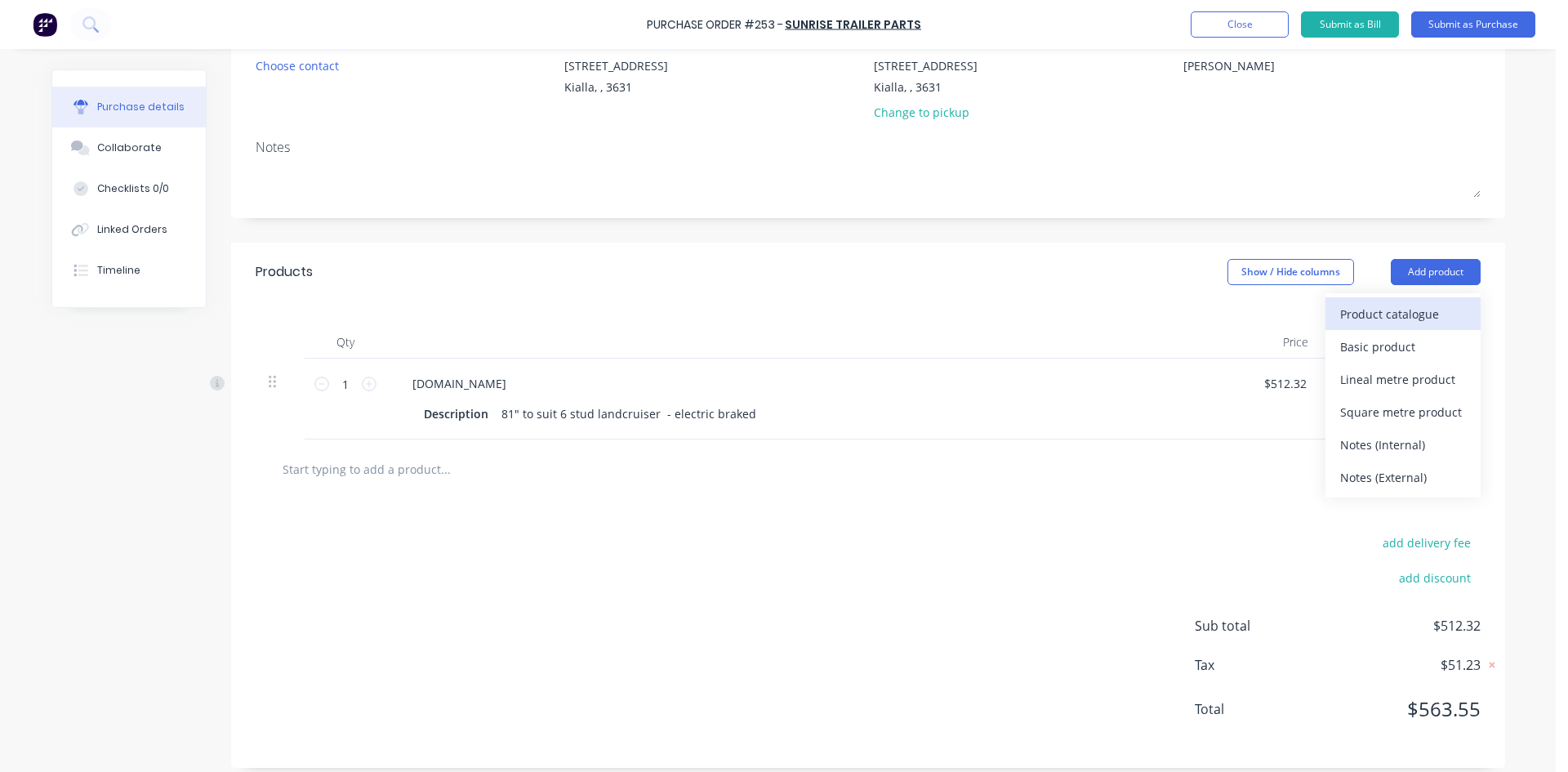
click at [1405, 316] on div "Product catalogue" at bounding box center [1403, 313] width 125 height 24
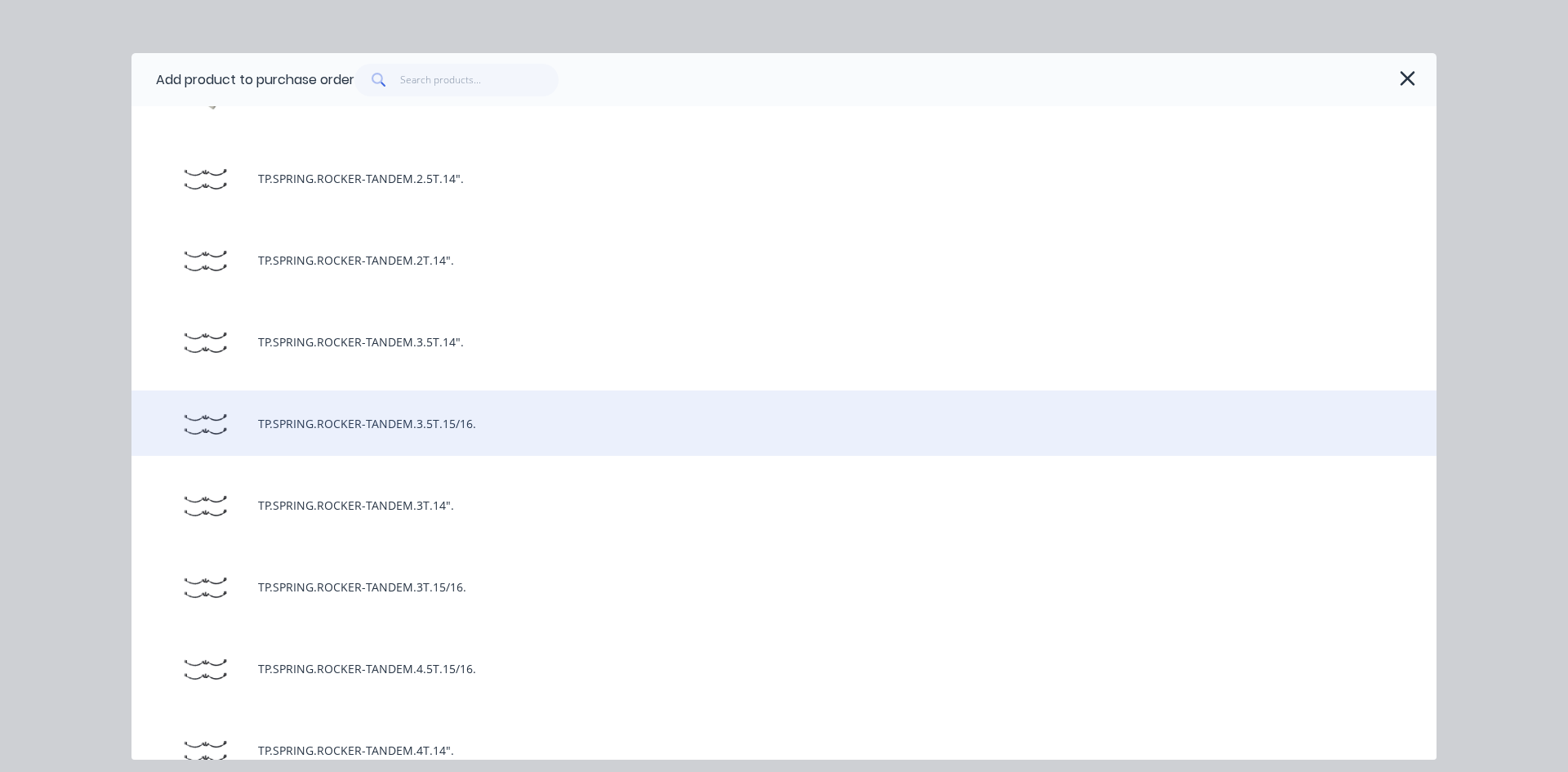
scroll to position [5717, 0]
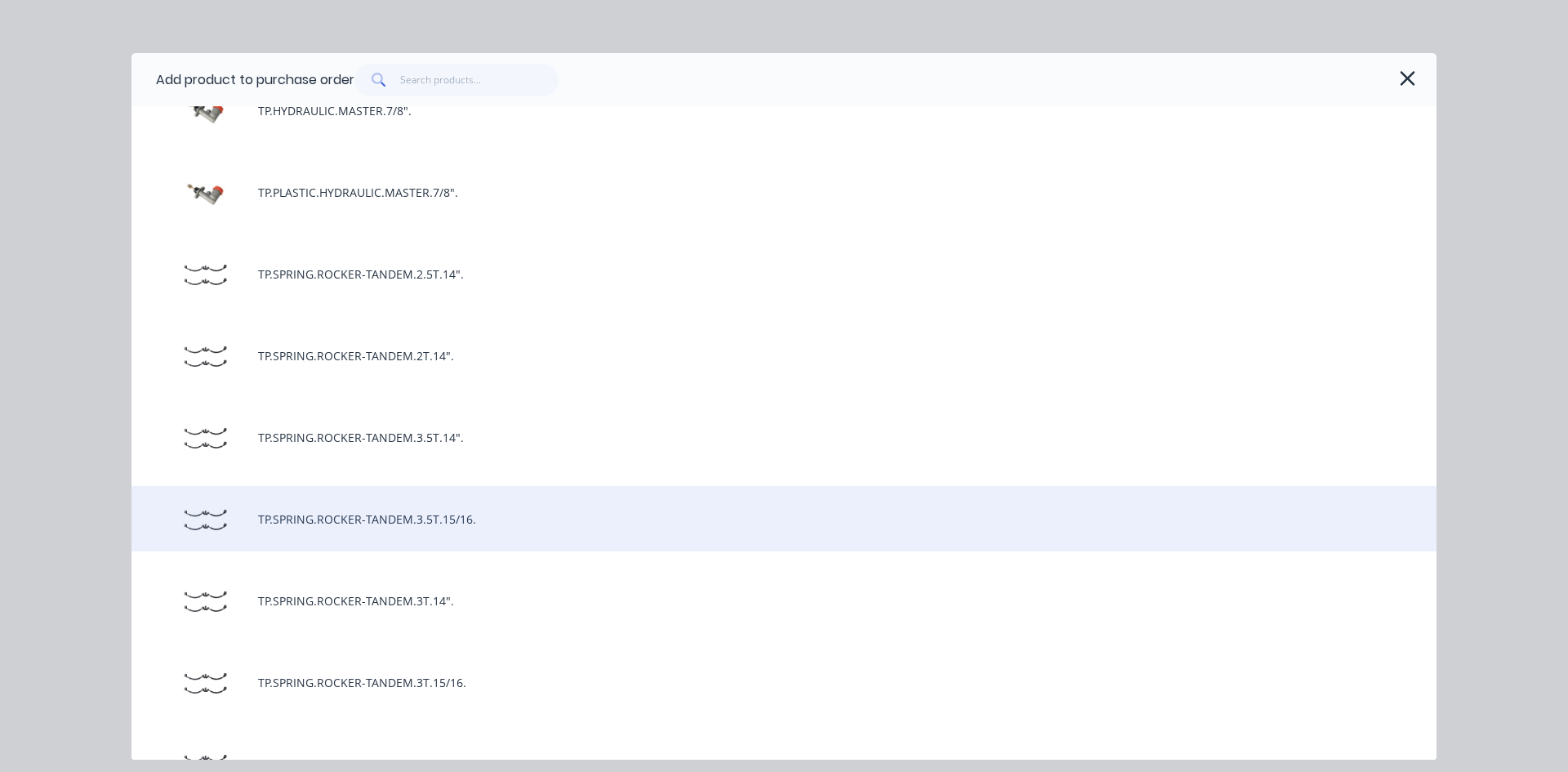
click at [464, 519] on div "TP.SPRING.ROCKER-TANDEM.3.5T.15/16." at bounding box center [784, 518] width 1305 height 65
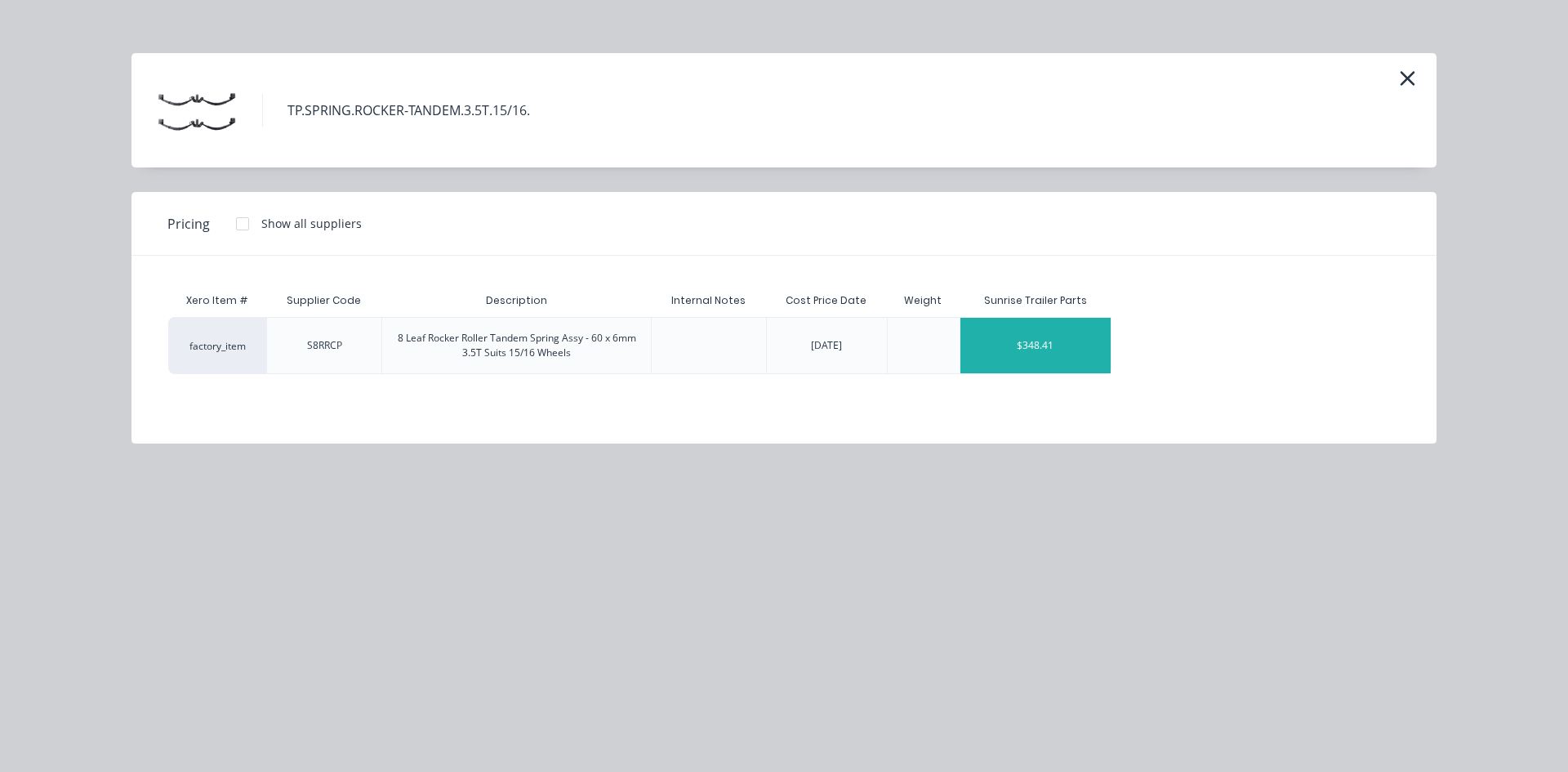
click at [1056, 355] on div "$348.41" at bounding box center [1035, 345] width 151 height 55
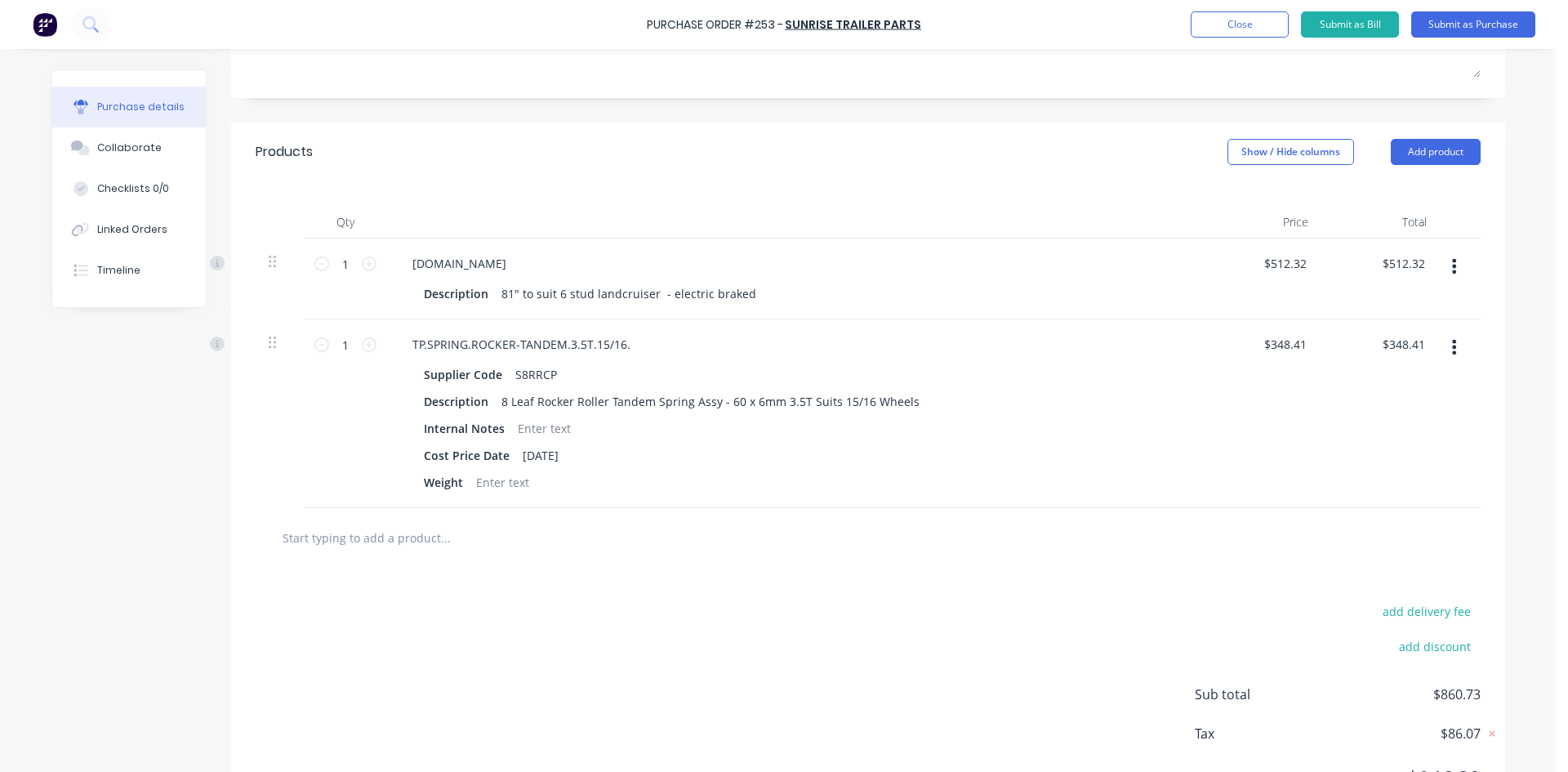
scroll to position [327, 0]
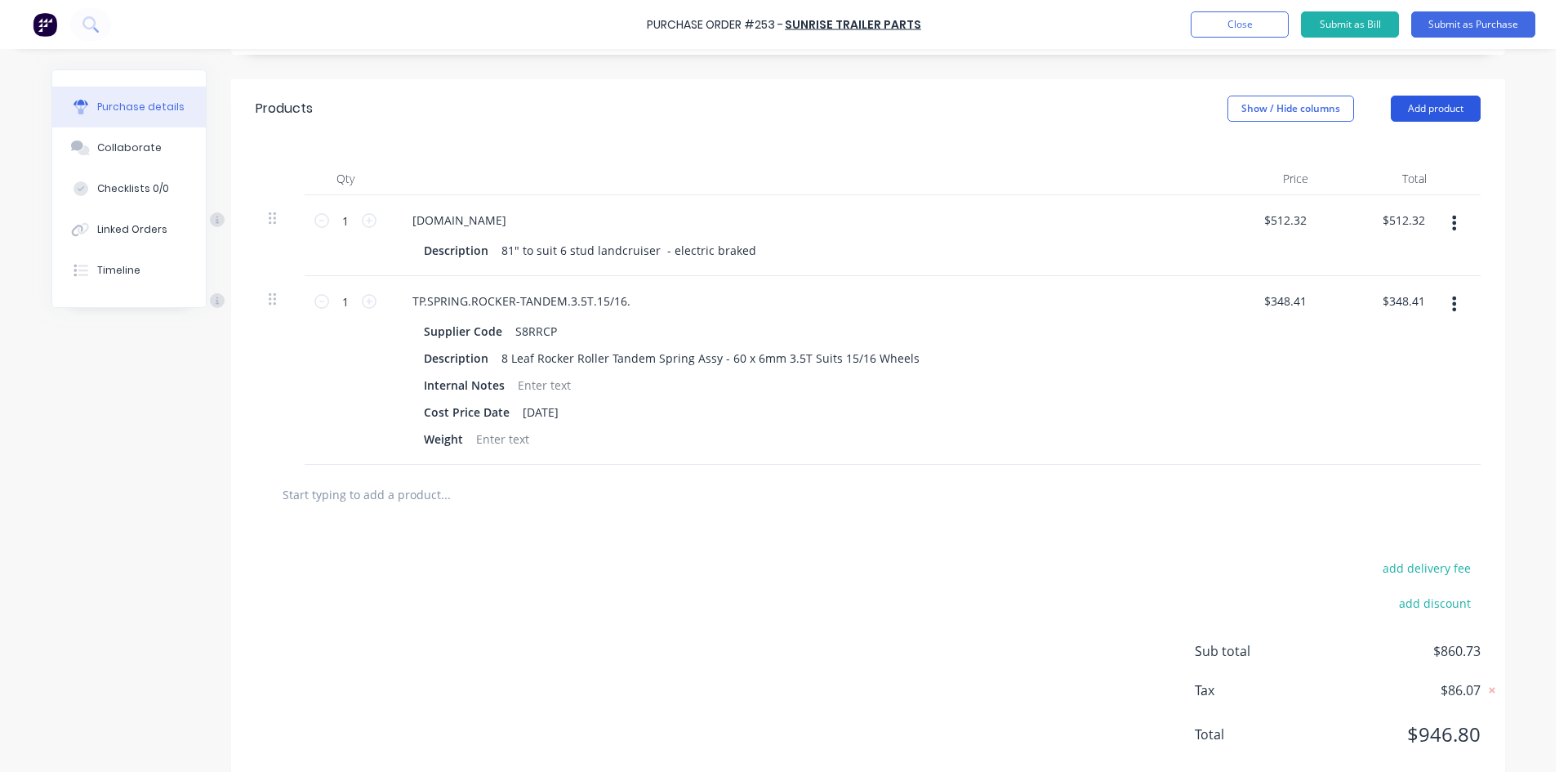
click at [1438, 108] on button "Add product" at bounding box center [1435, 109] width 90 height 26
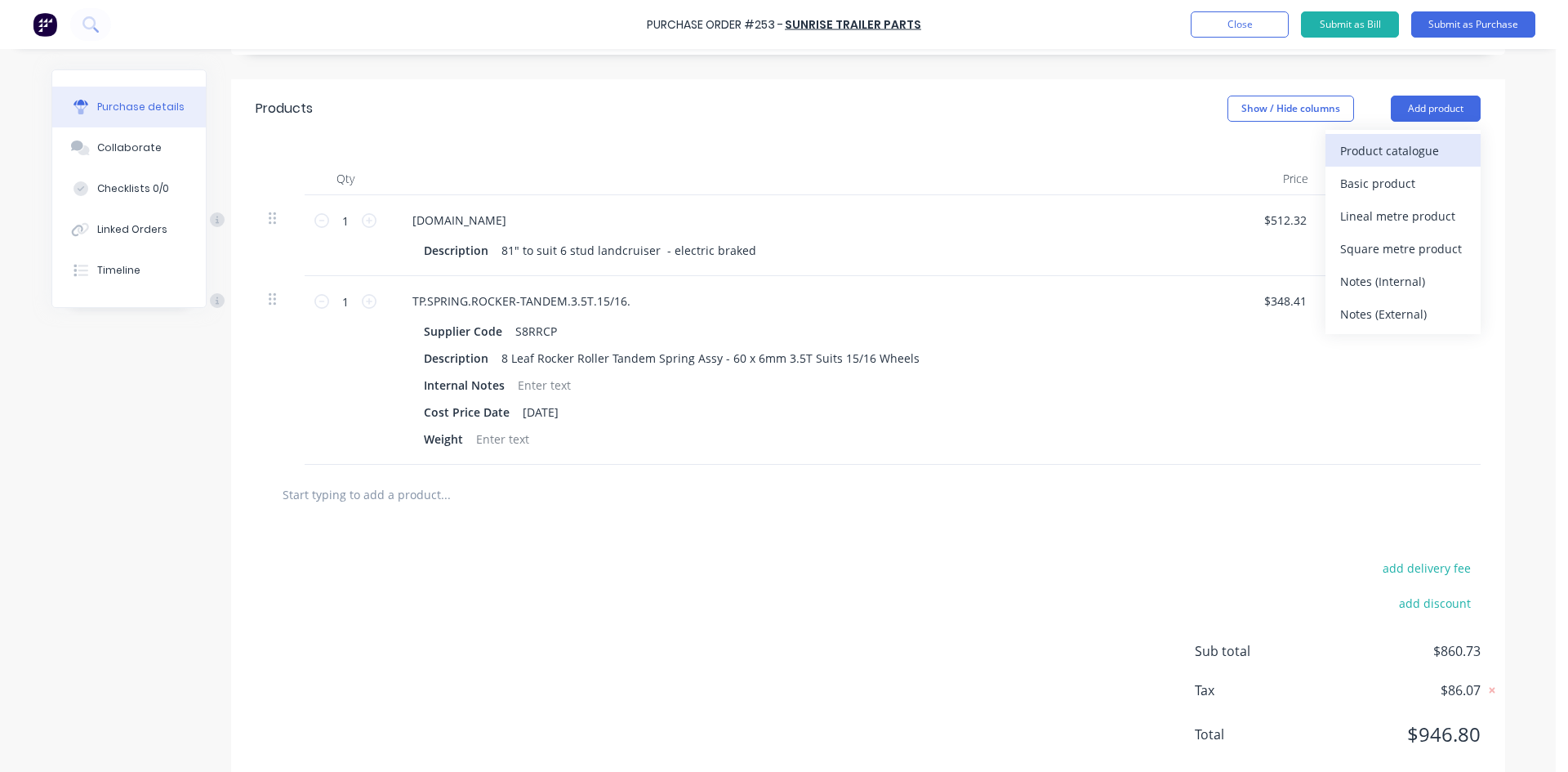
click at [1414, 144] on div "Product catalogue" at bounding box center [1403, 150] width 125 height 24
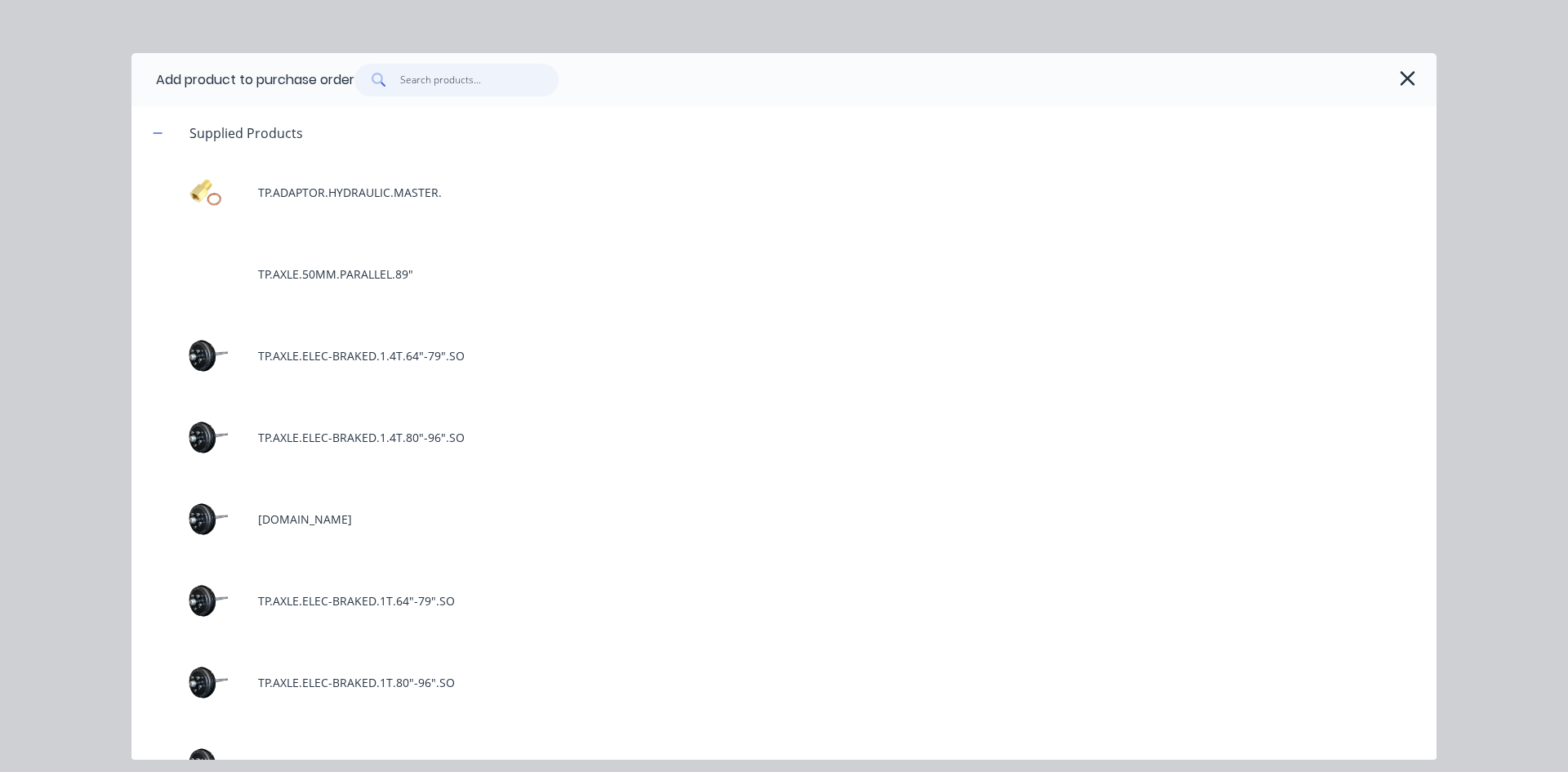
click at [464, 82] on input "text" at bounding box center [479, 80] width 159 height 33
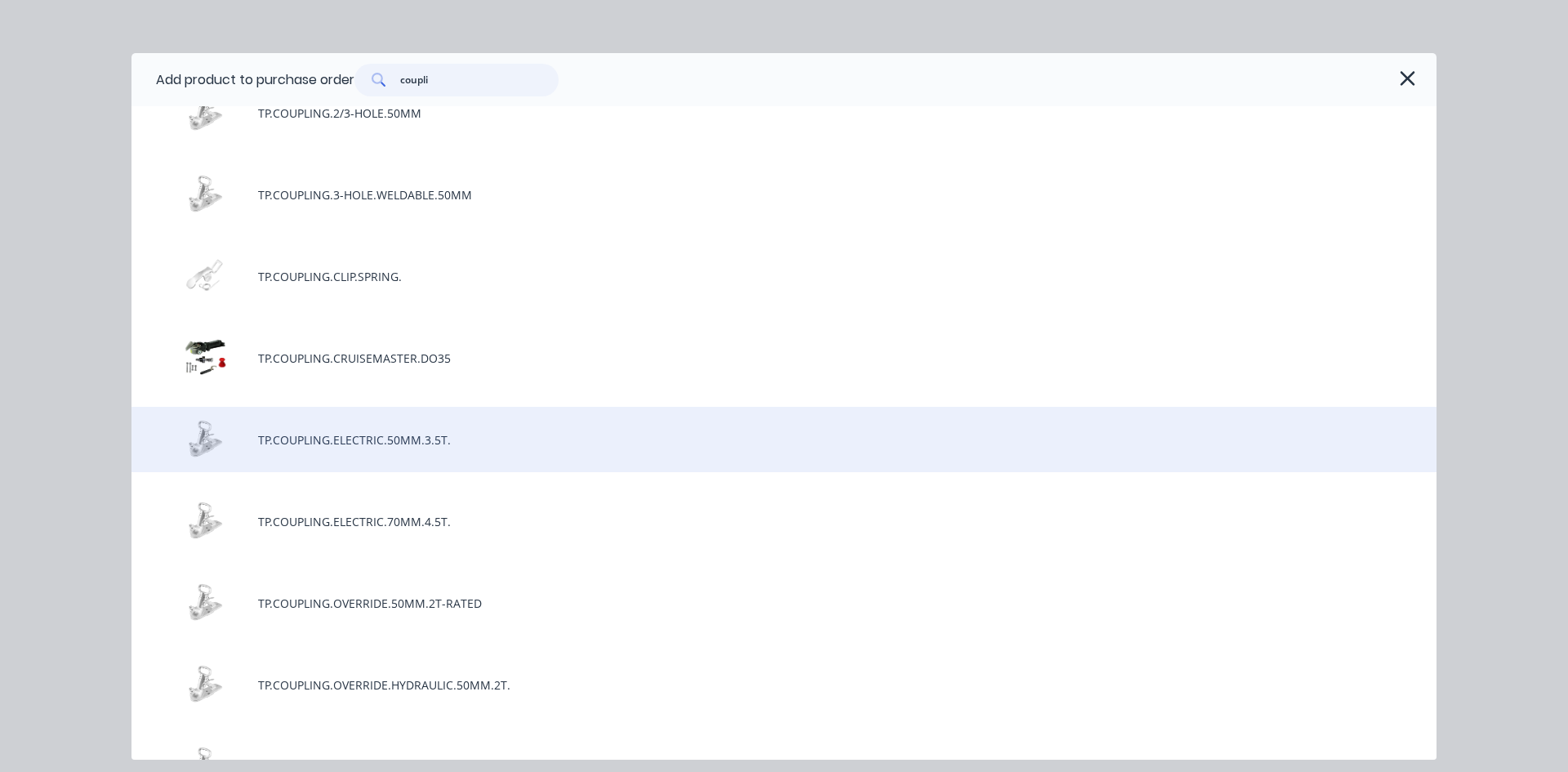
scroll to position [216, 0]
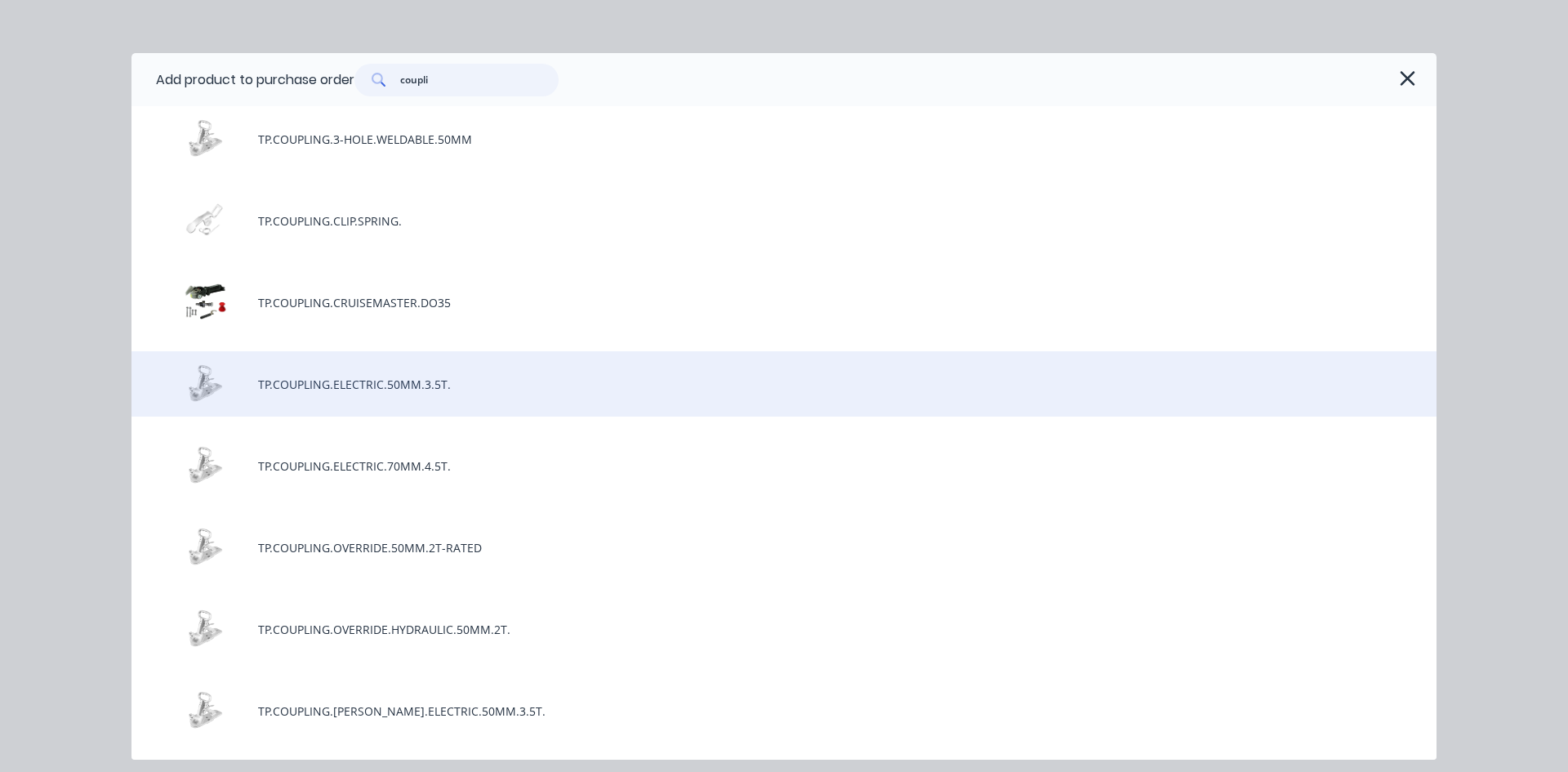
type input "coupli"
click at [428, 388] on div "TP.COUPLING.ELECTRIC.50MM.3.5T." at bounding box center [784, 384] width 1305 height 65
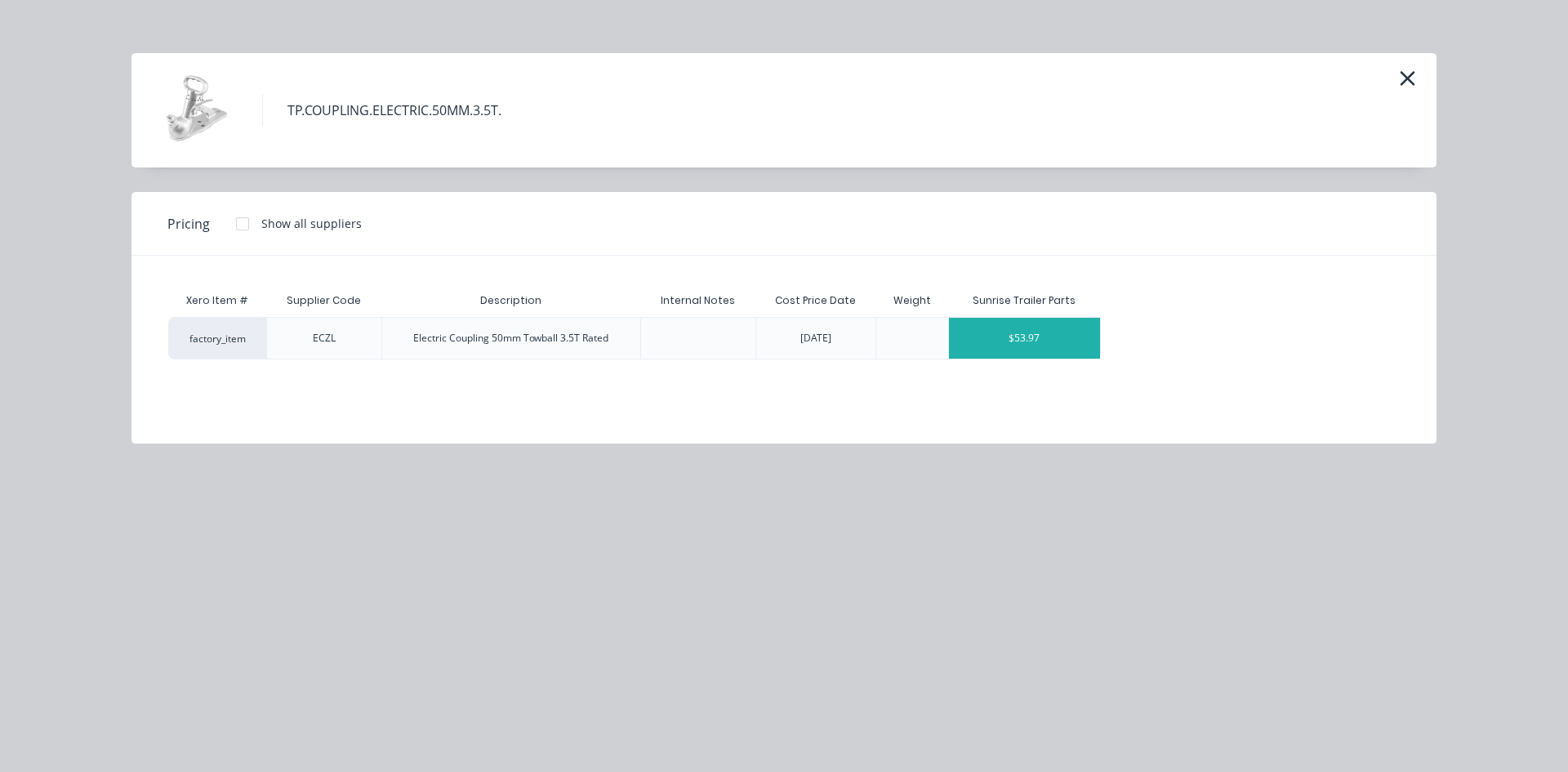
click at [1062, 337] on div "$53.97" at bounding box center [1024, 338] width 151 height 41
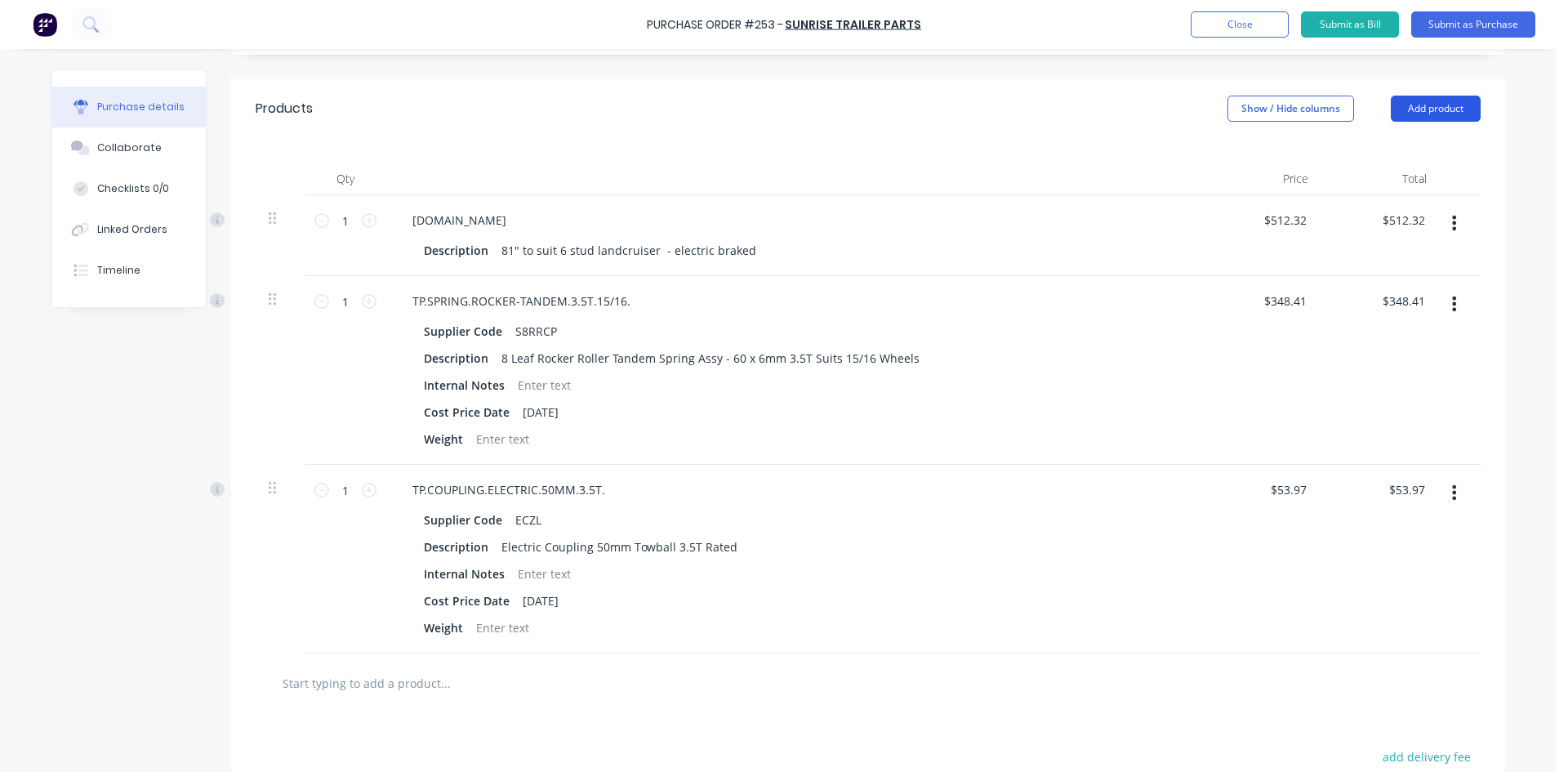
click at [1429, 120] on button "Add product" at bounding box center [1435, 109] width 90 height 26
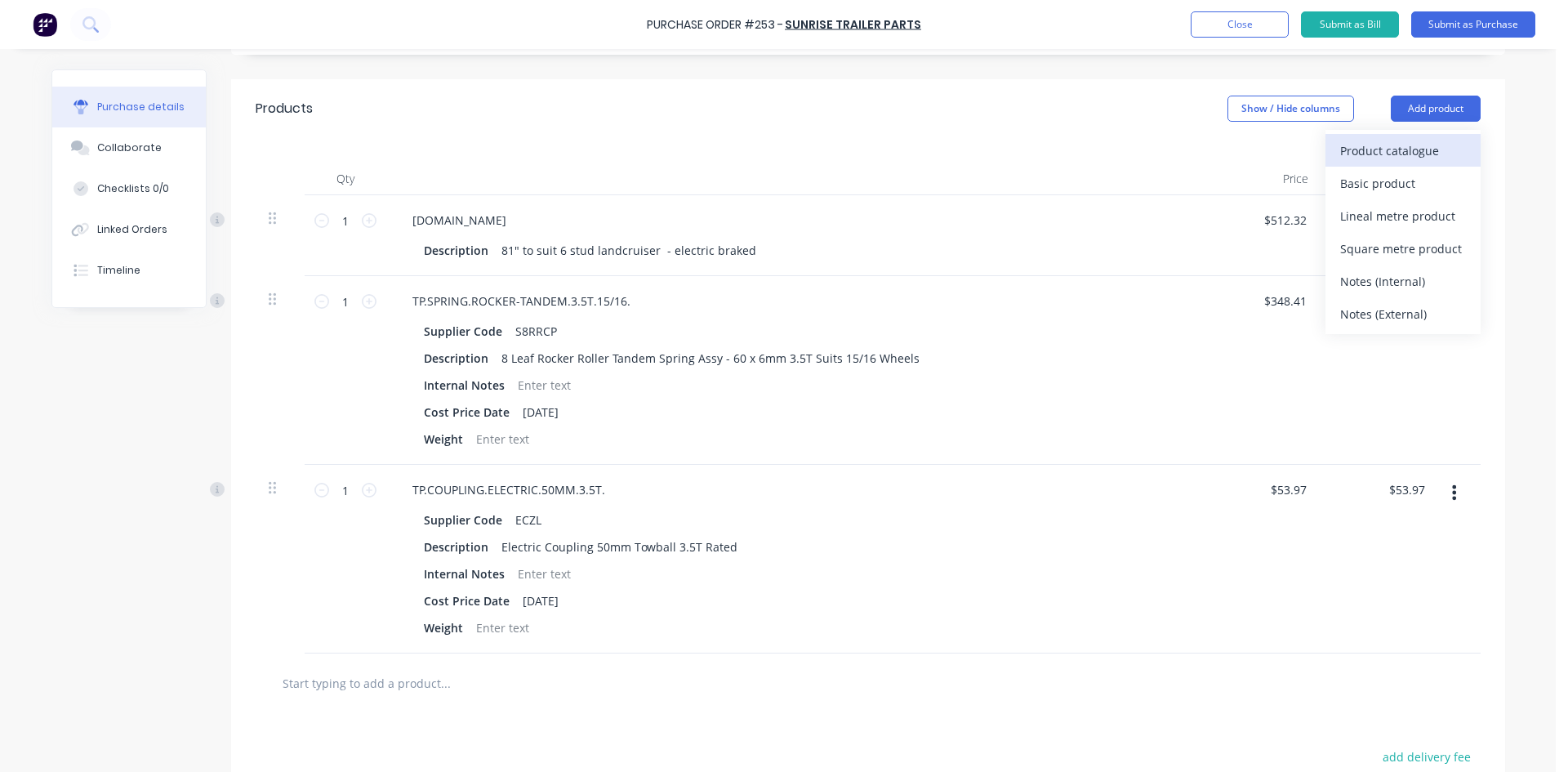
click at [1358, 165] on button "Product catalogue" at bounding box center [1403, 150] width 155 height 33
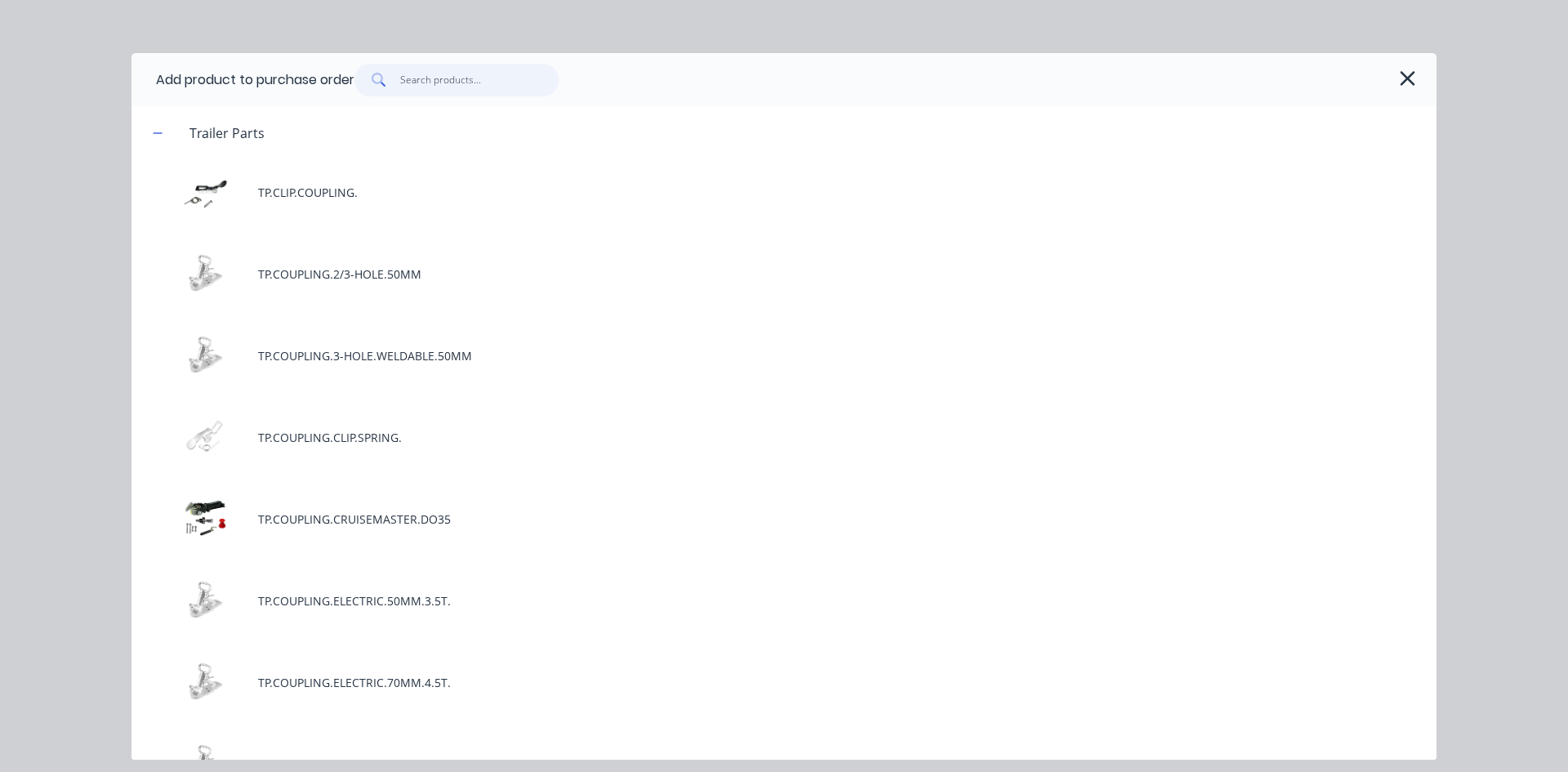
click at [474, 81] on input "text" at bounding box center [479, 80] width 159 height 33
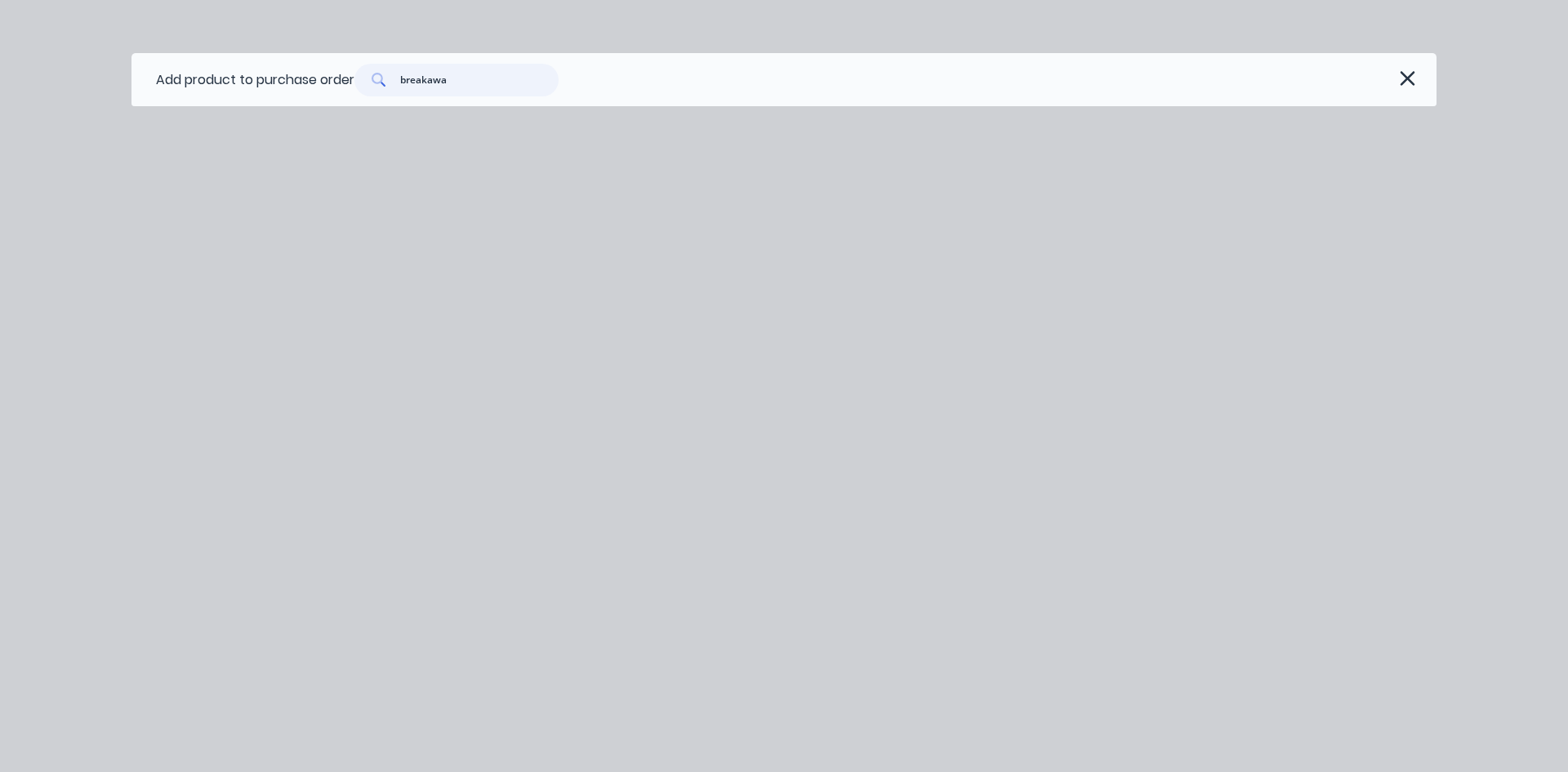
drag, startPoint x: 471, startPoint y: 82, endPoint x: 21, endPoint y: 59, distance: 450.6
click at [28, 63] on div "Add product to purchase order breakawa" at bounding box center [784, 386] width 1568 height 772
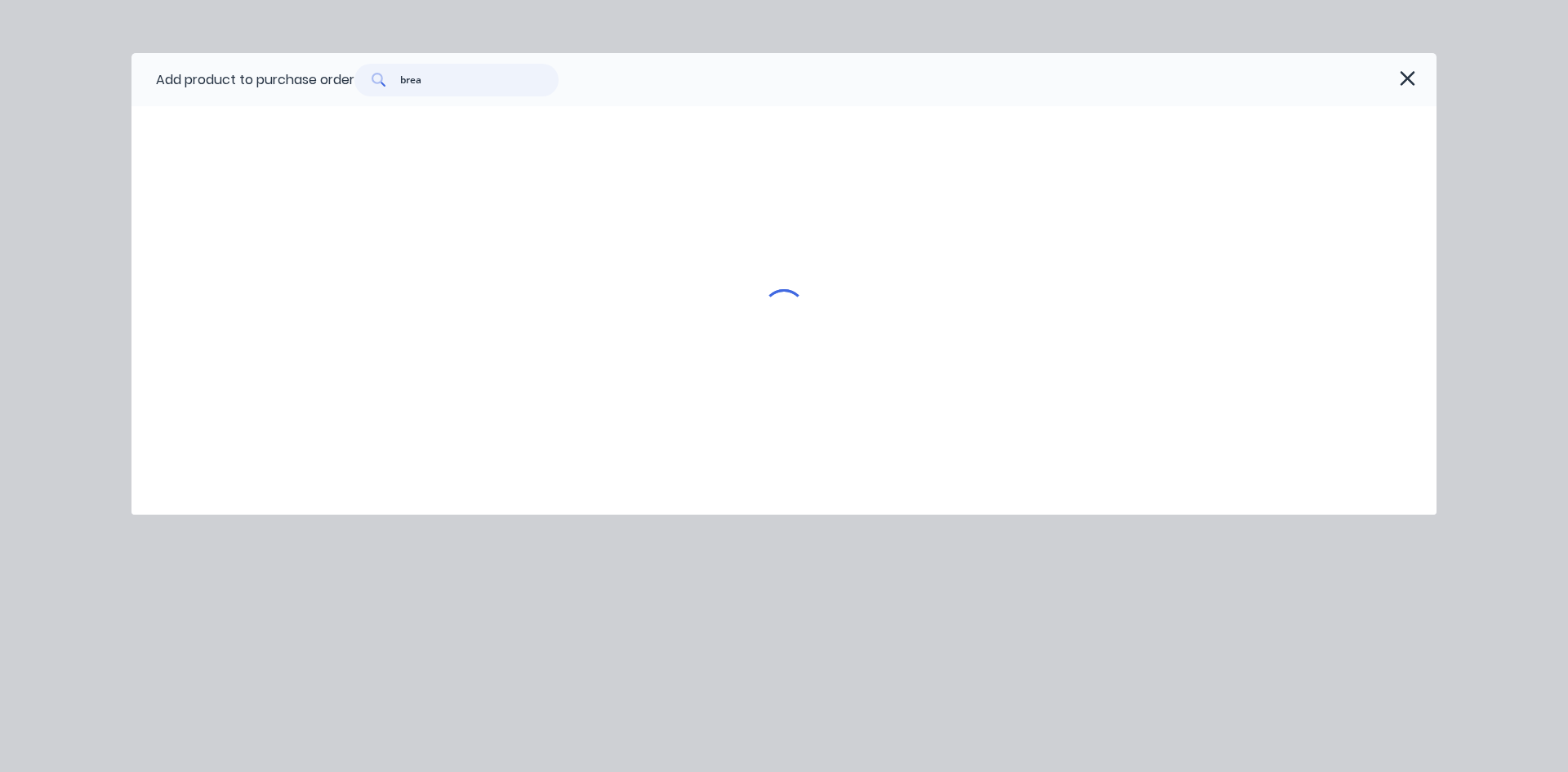
type input "break"
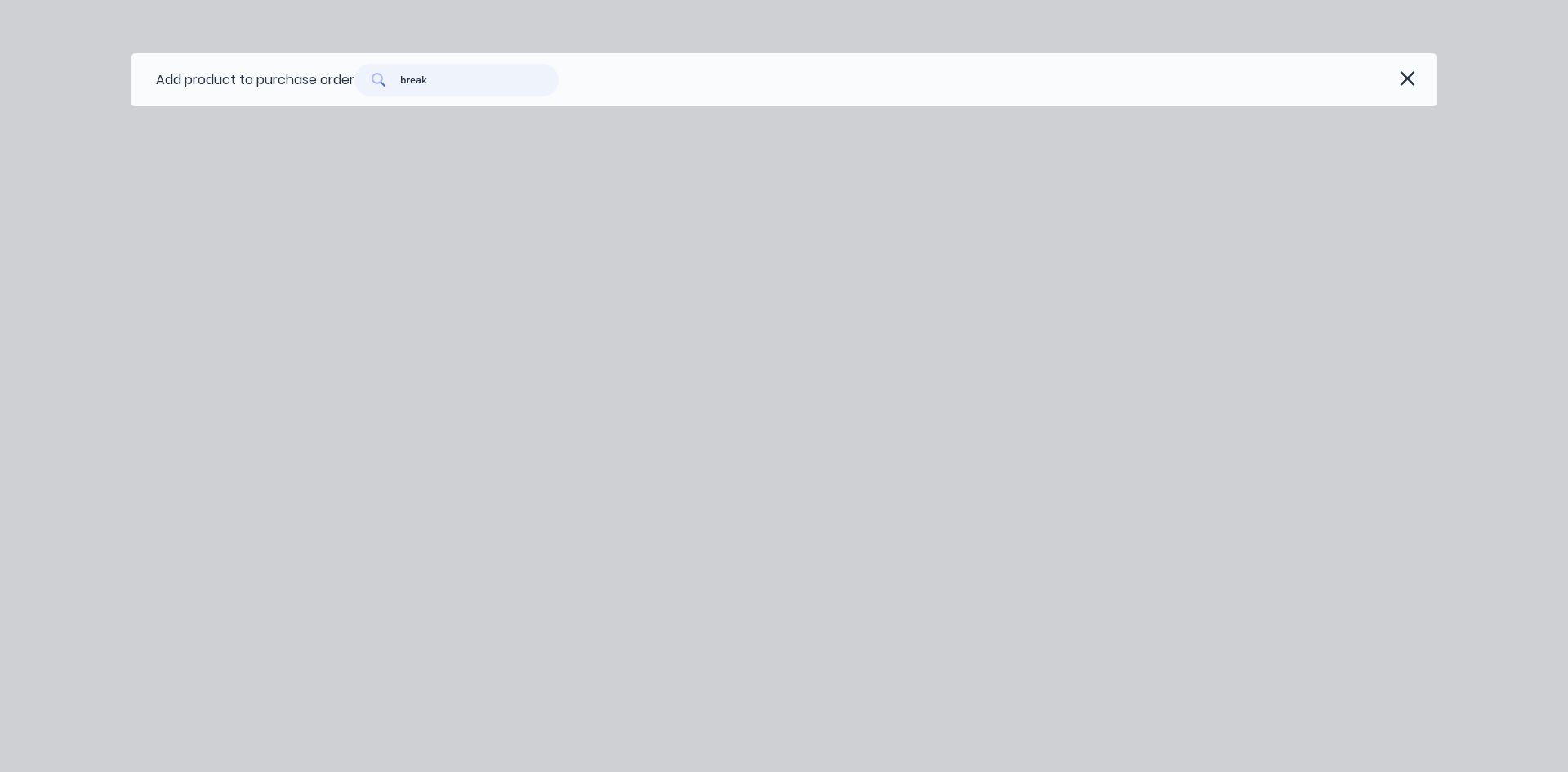
drag, startPoint x: 456, startPoint y: 80, endPoint x: 0, endPoint y: 86, distance: 456.0
click at [0, 81] on div "Add product to purchase order break" at bounding box center [784, 386] width 1568 height 772
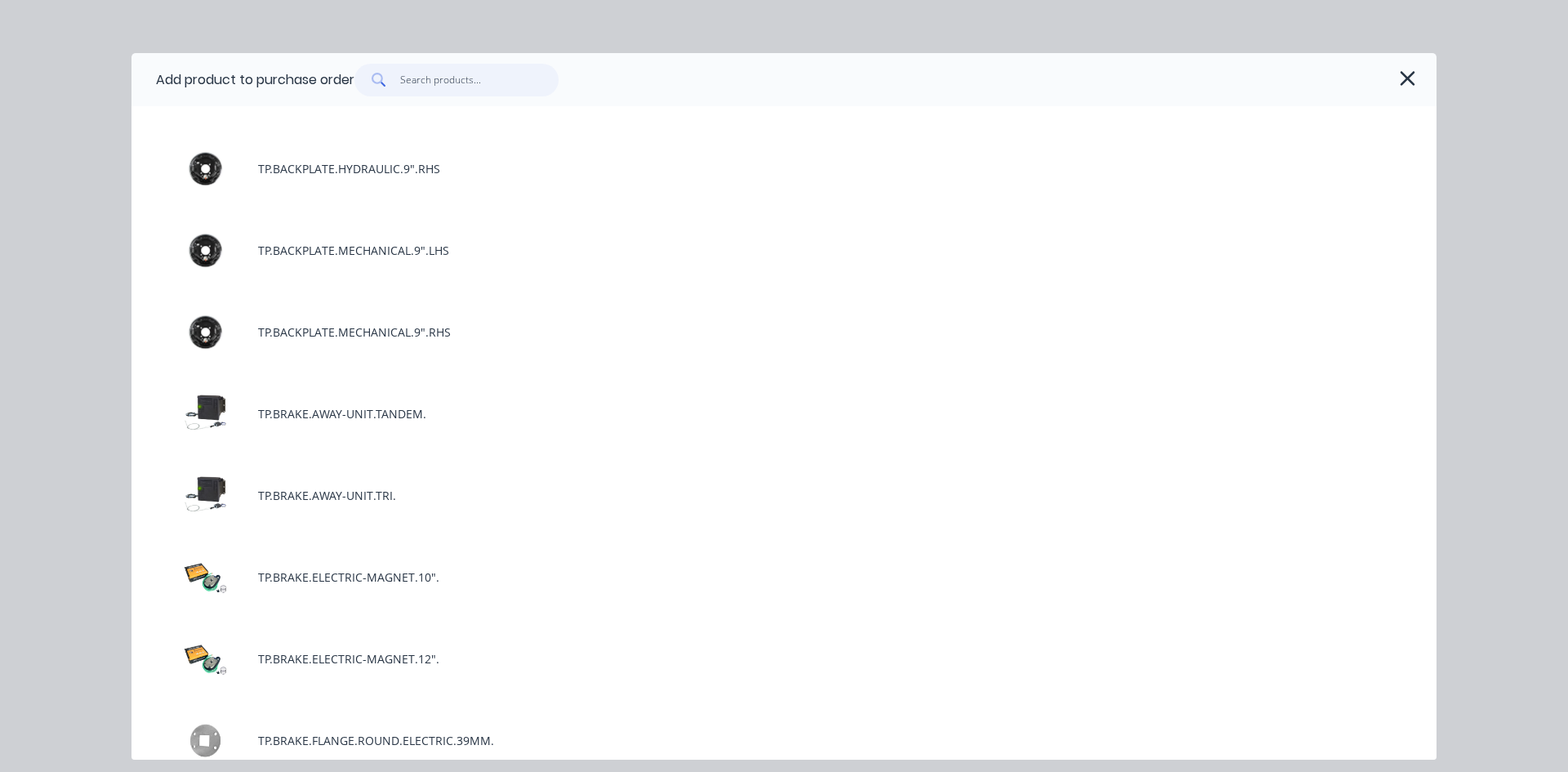
scroll to position [2205, 0]
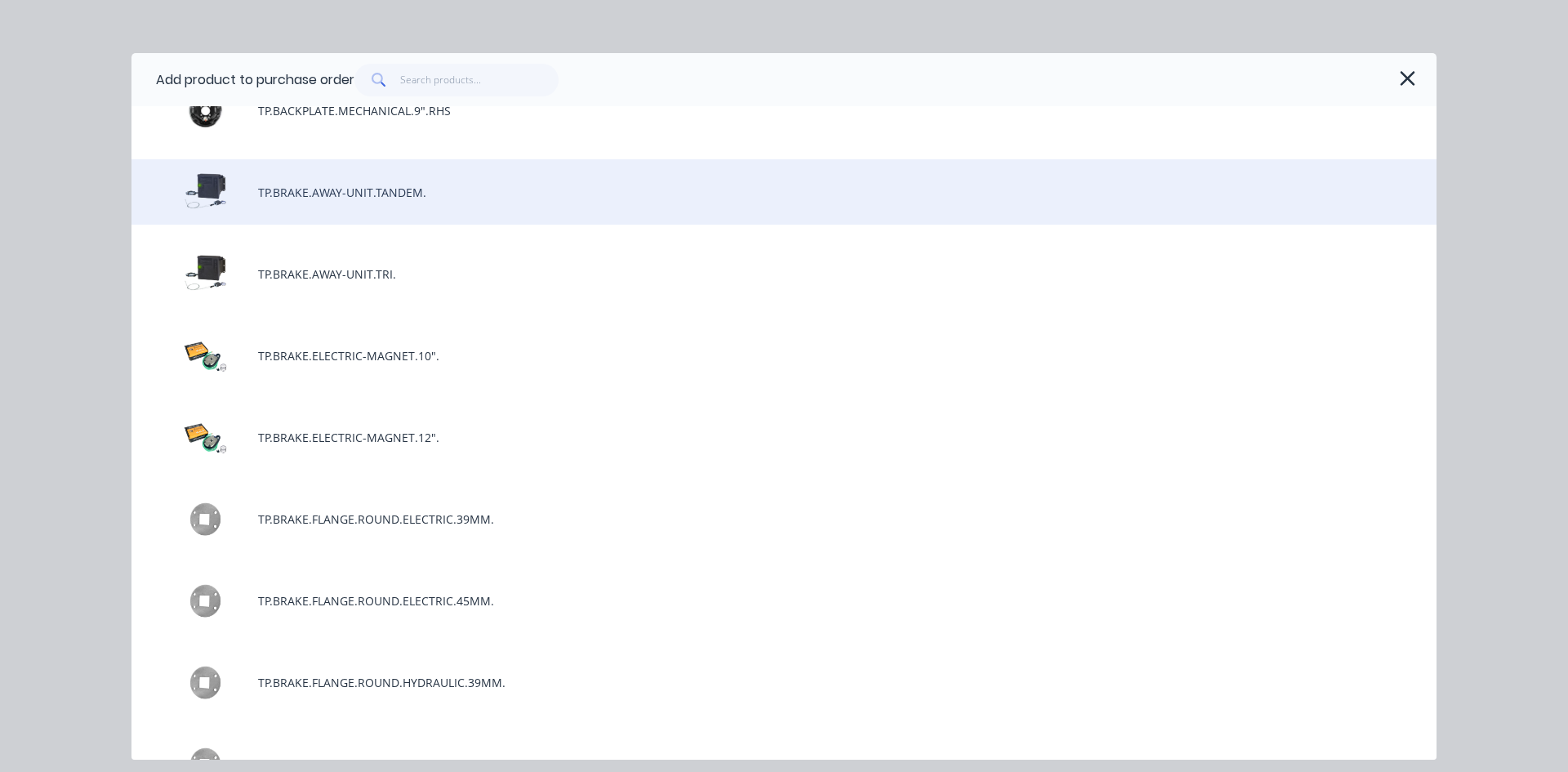
click at [412, 189] on div "TP.BRAKE.AWAY-UNIT.TANDEM." at bounding box center [784, 191] width 1305 height 65
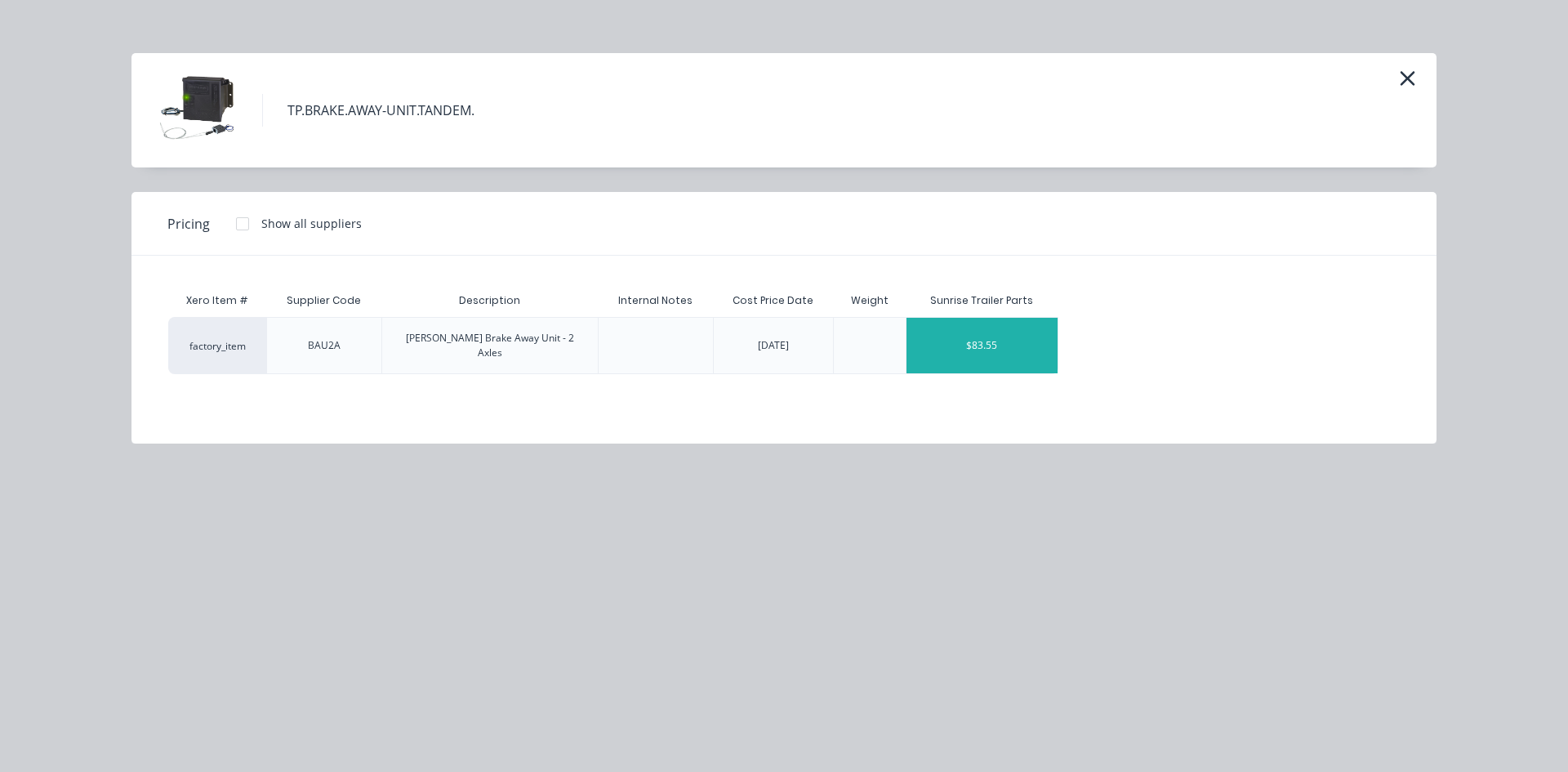
click at [1031, 329] on div "$83.55" at bounding box center [982, 345] width 151 height 55
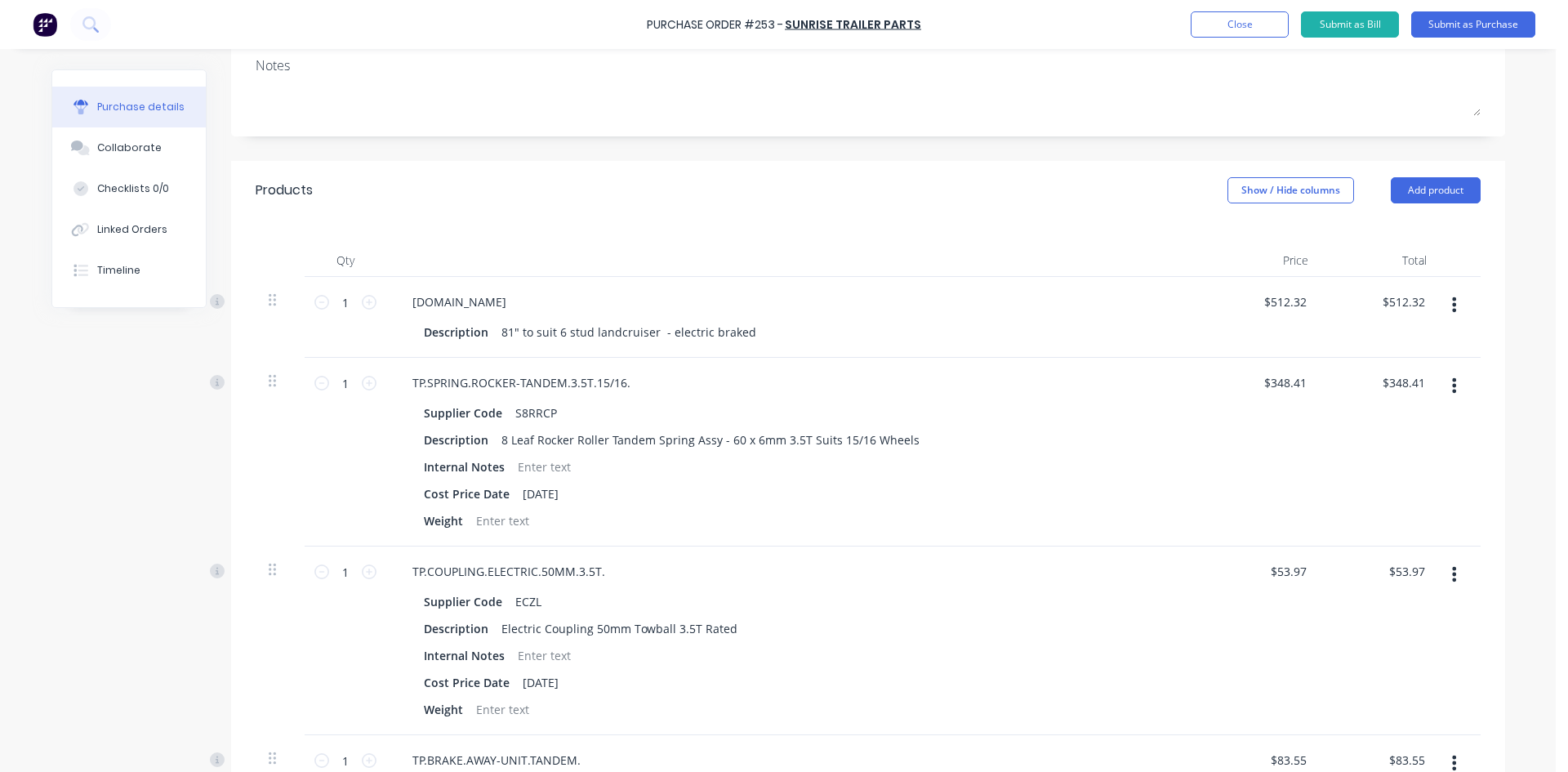
scroll to position [0, 0]
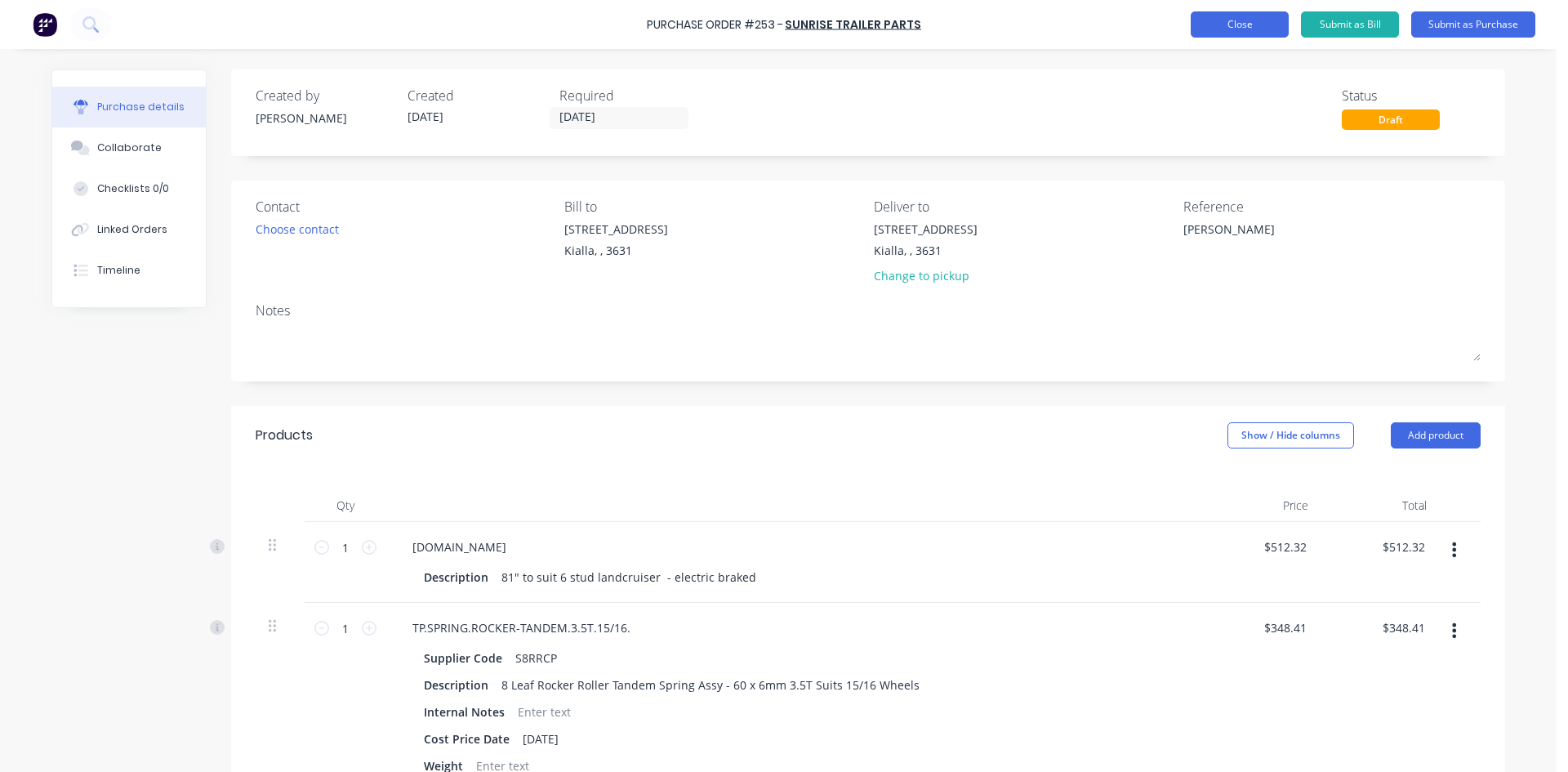
click at [1249, 21] on button "Close" at bounding box center [1240, 25] width 98 height 26
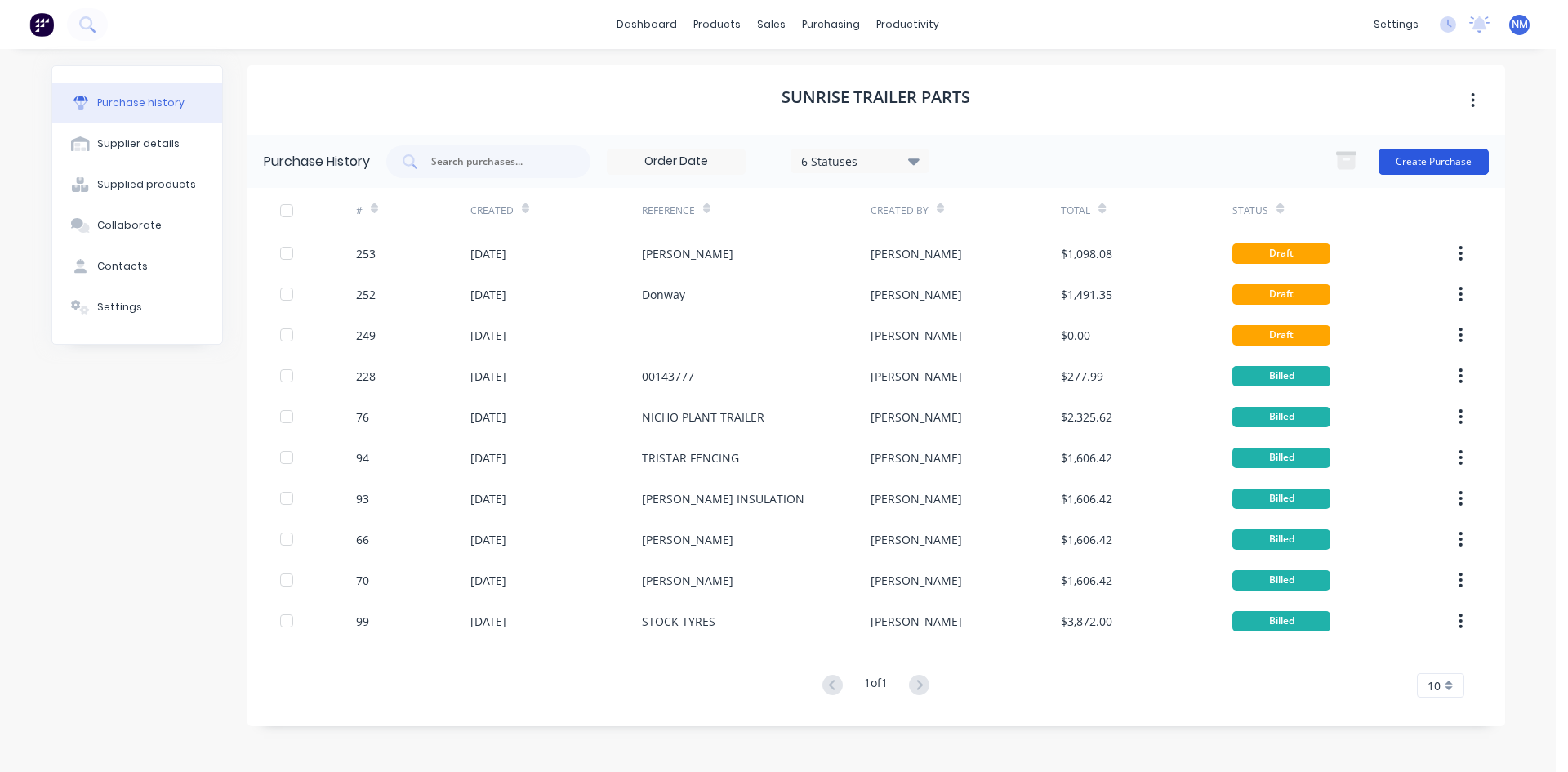
click at [1406, 165] on button "Create Purchase" at bounding box center [1434, 162] width 111 height 26
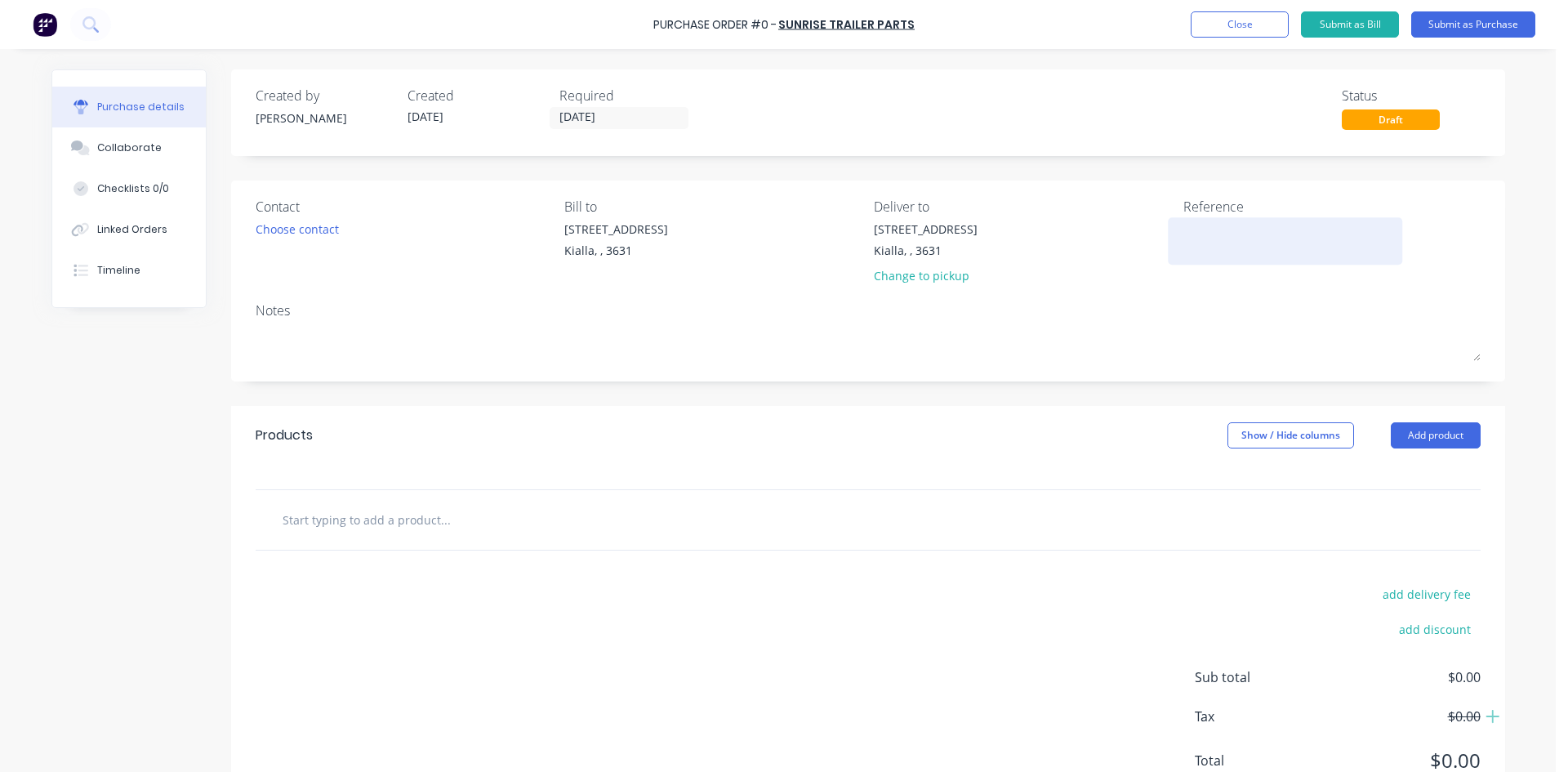
click at [1255, 241] on textarea at bounding box center [1286, 238] width 205 height 37
type textarea "Opulence"
click at [1429, 432] on button "Add product" at bounding box center [1435, 435] width 90 height 26
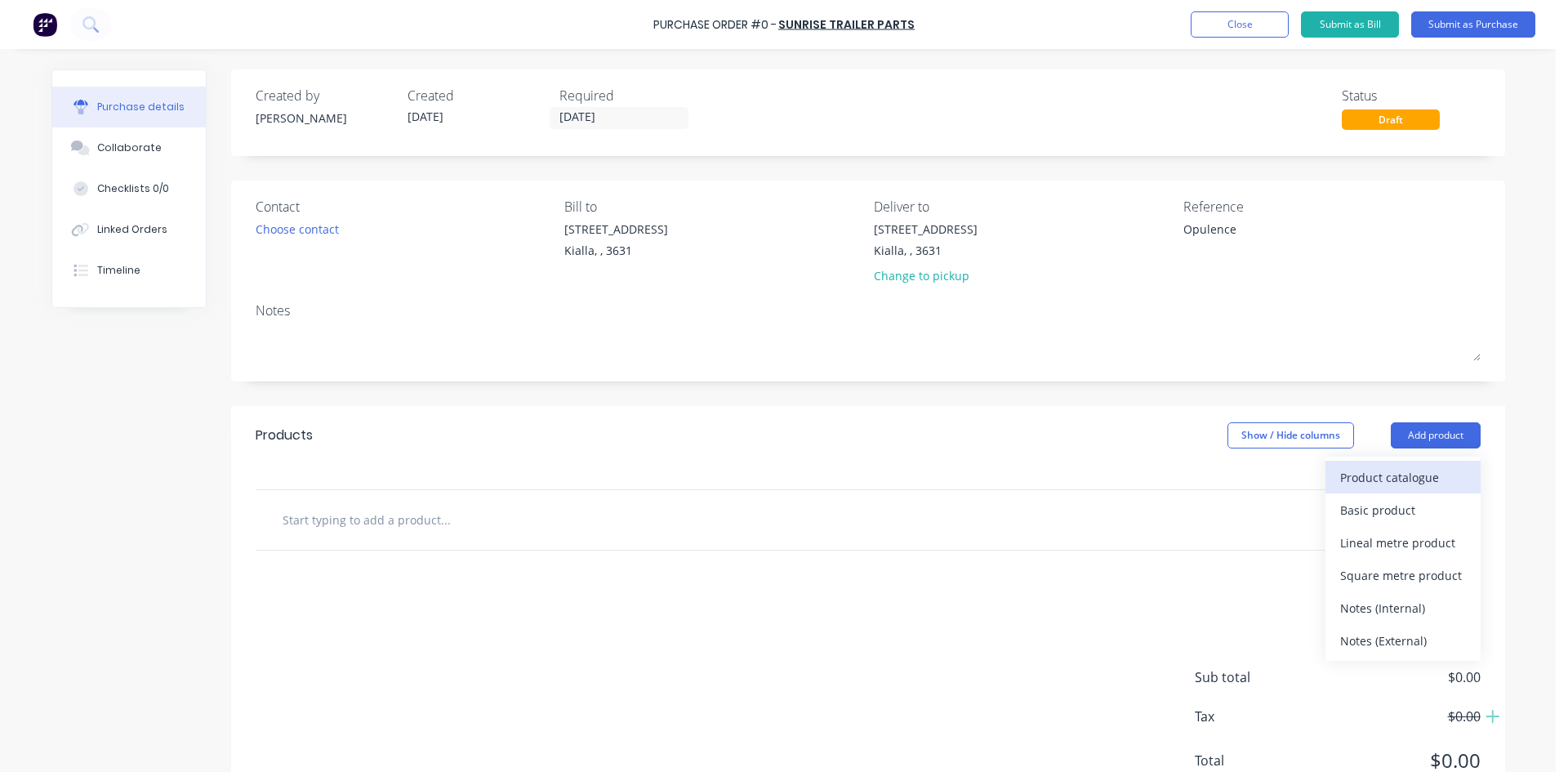
click at [1404, 483] on div "Product catalogue" at bounding box center [1403, 477] width 125 height 24
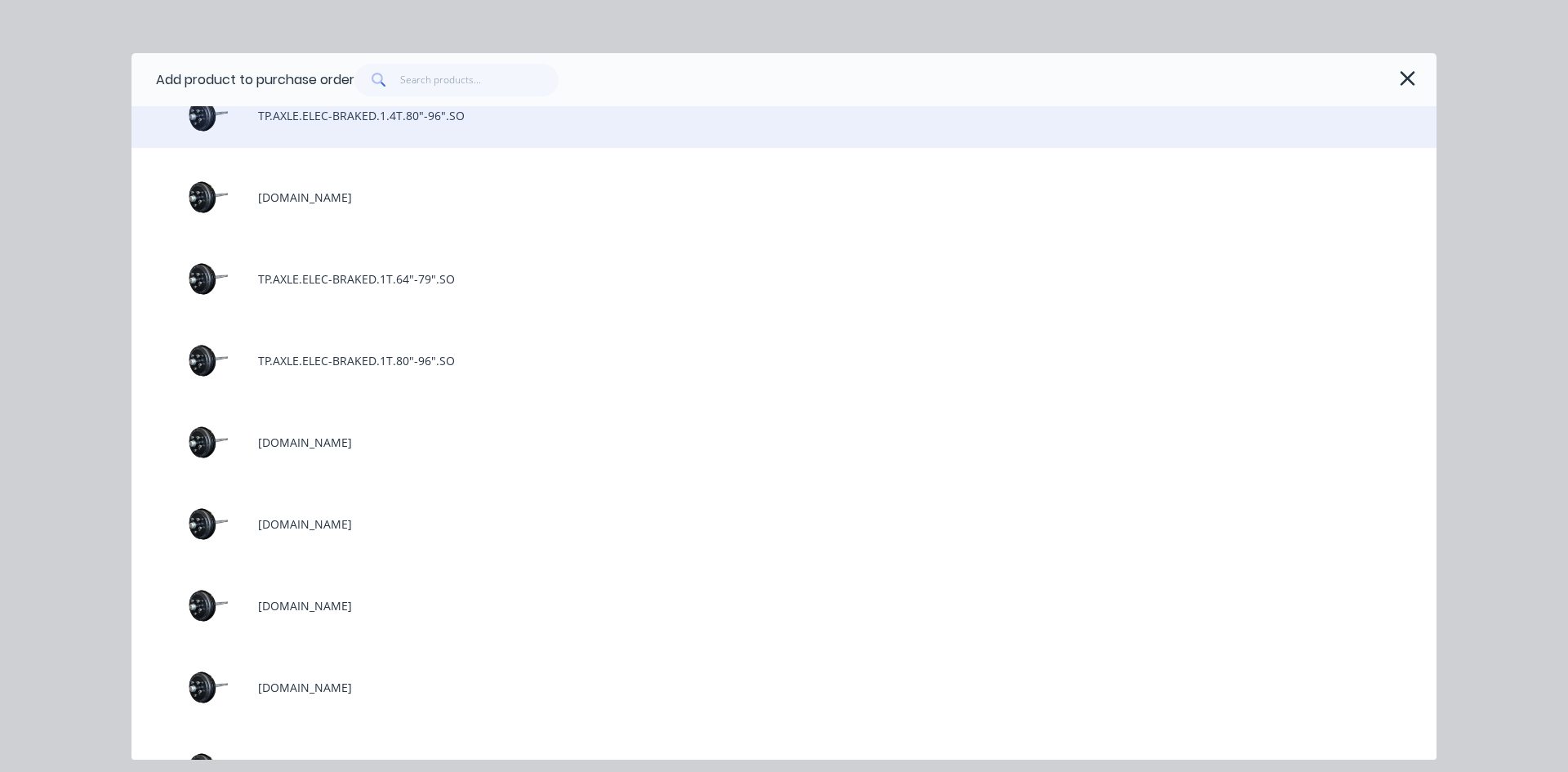
scroll to position [327, 0]
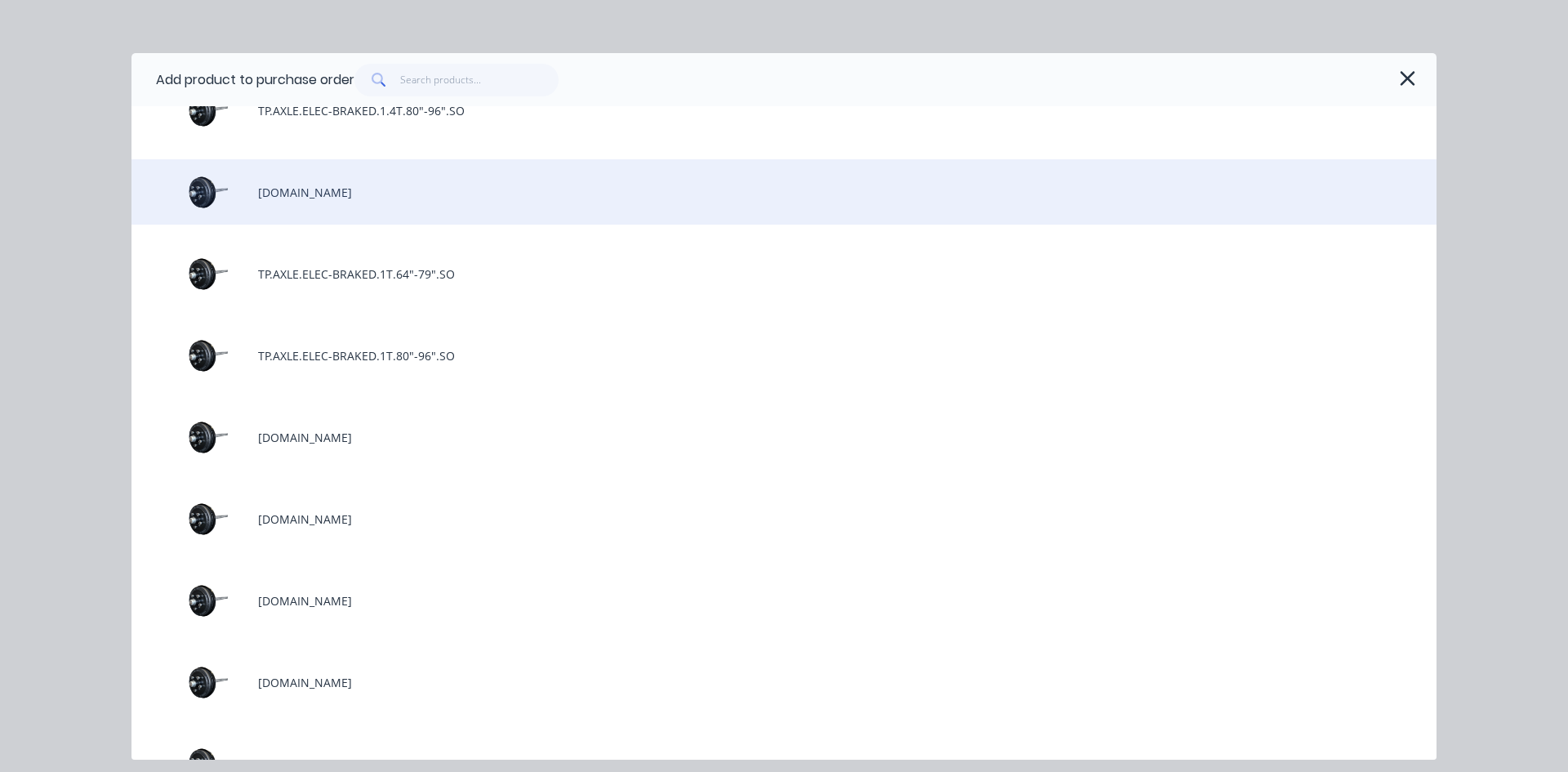
click at [431, 187] on div "[DOMAIN_NAME]" at bounding box center [784, 191] width 1305 height 65
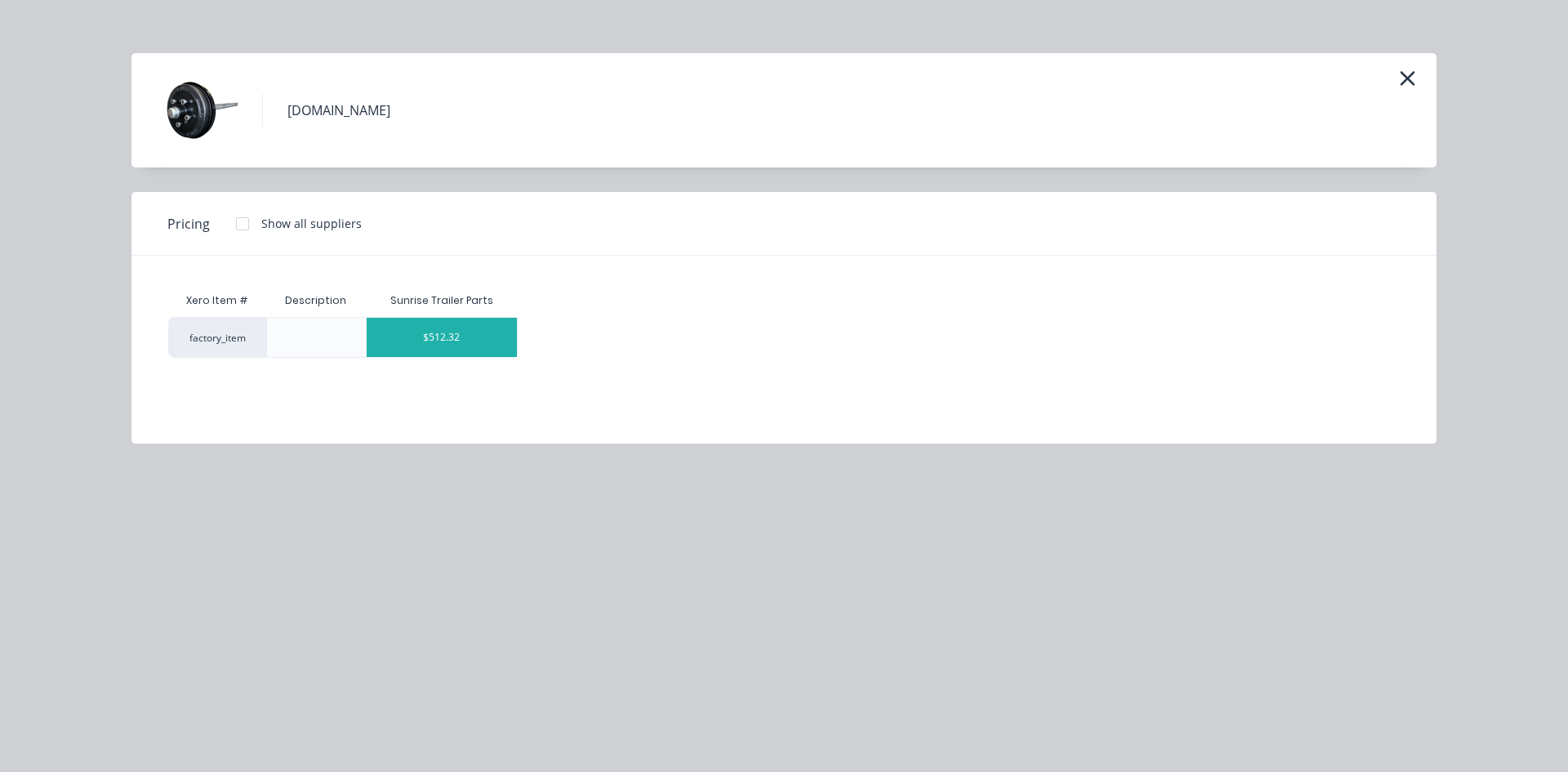
click at [446, 340] on div "$512.32" at bounding box center [442, 337] width 151 height 40
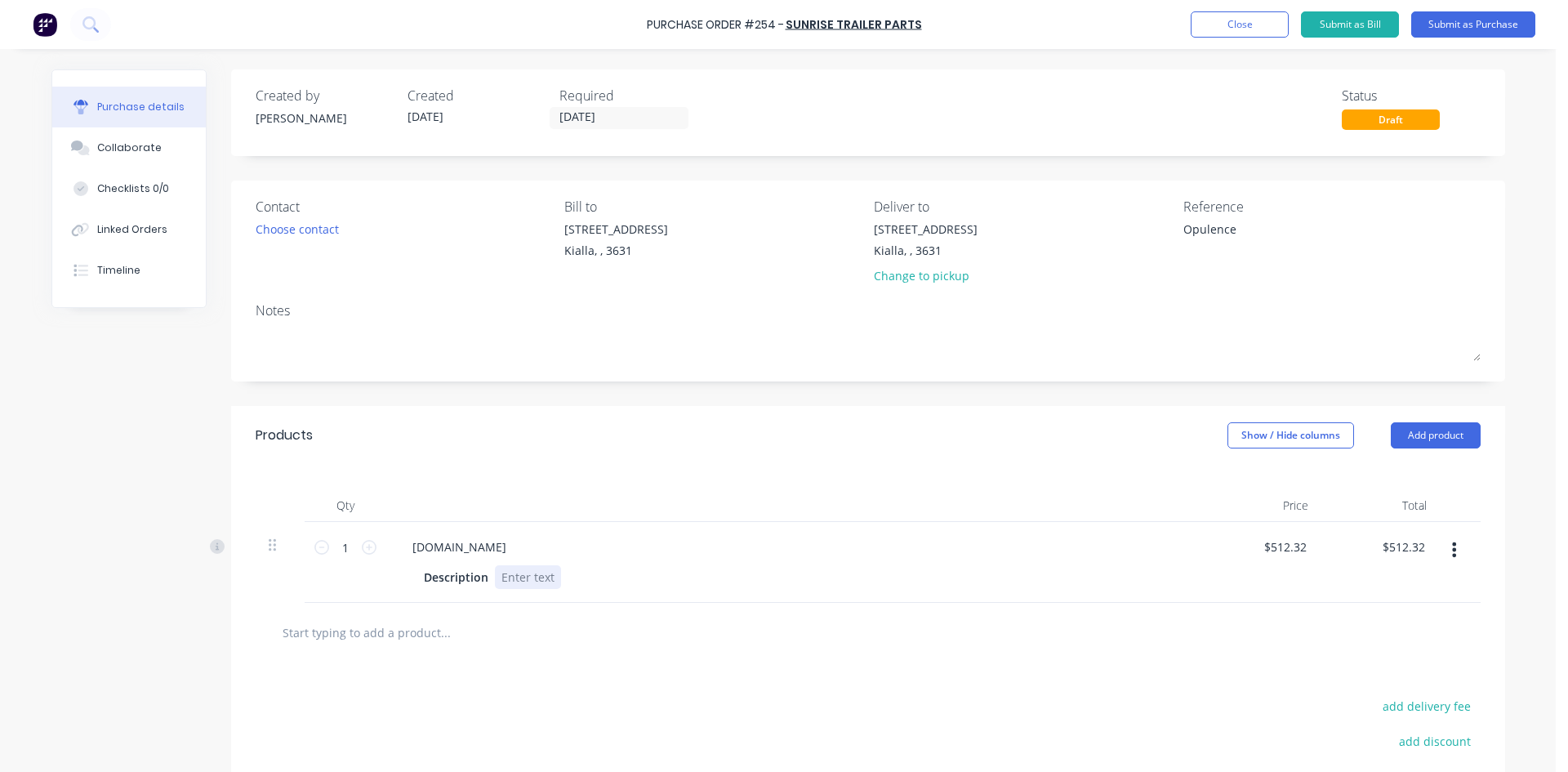
click at [540, 577] on div at bounding box center [528, 577] width 66 height 24
click at [1422, 432] on button "Add product" at bounding box center [1435, 435] width 90 height 26
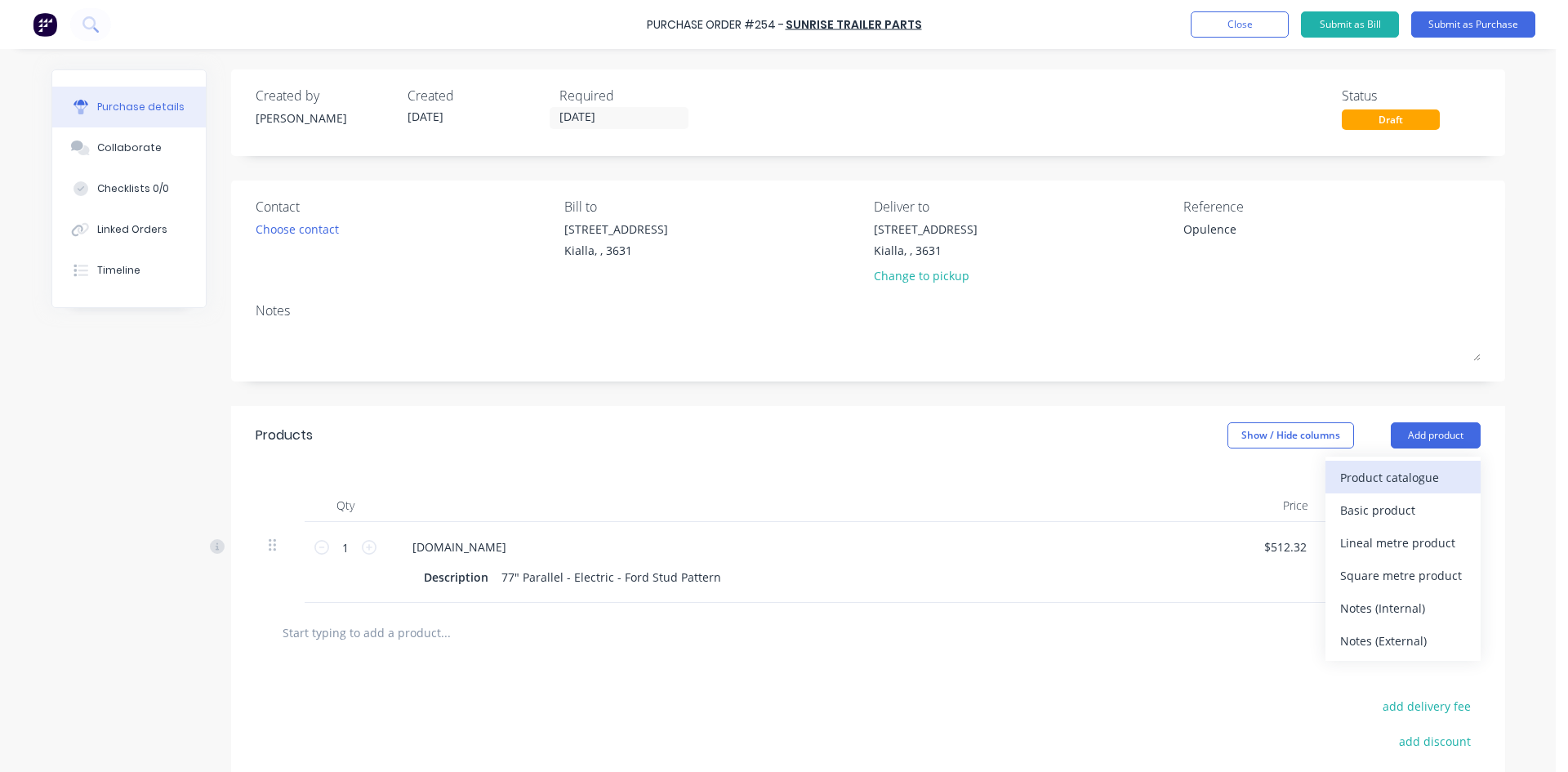
click at [1416, 473] on div "Product catalogue" at bounding box center [1403, 477] width 125 height 24
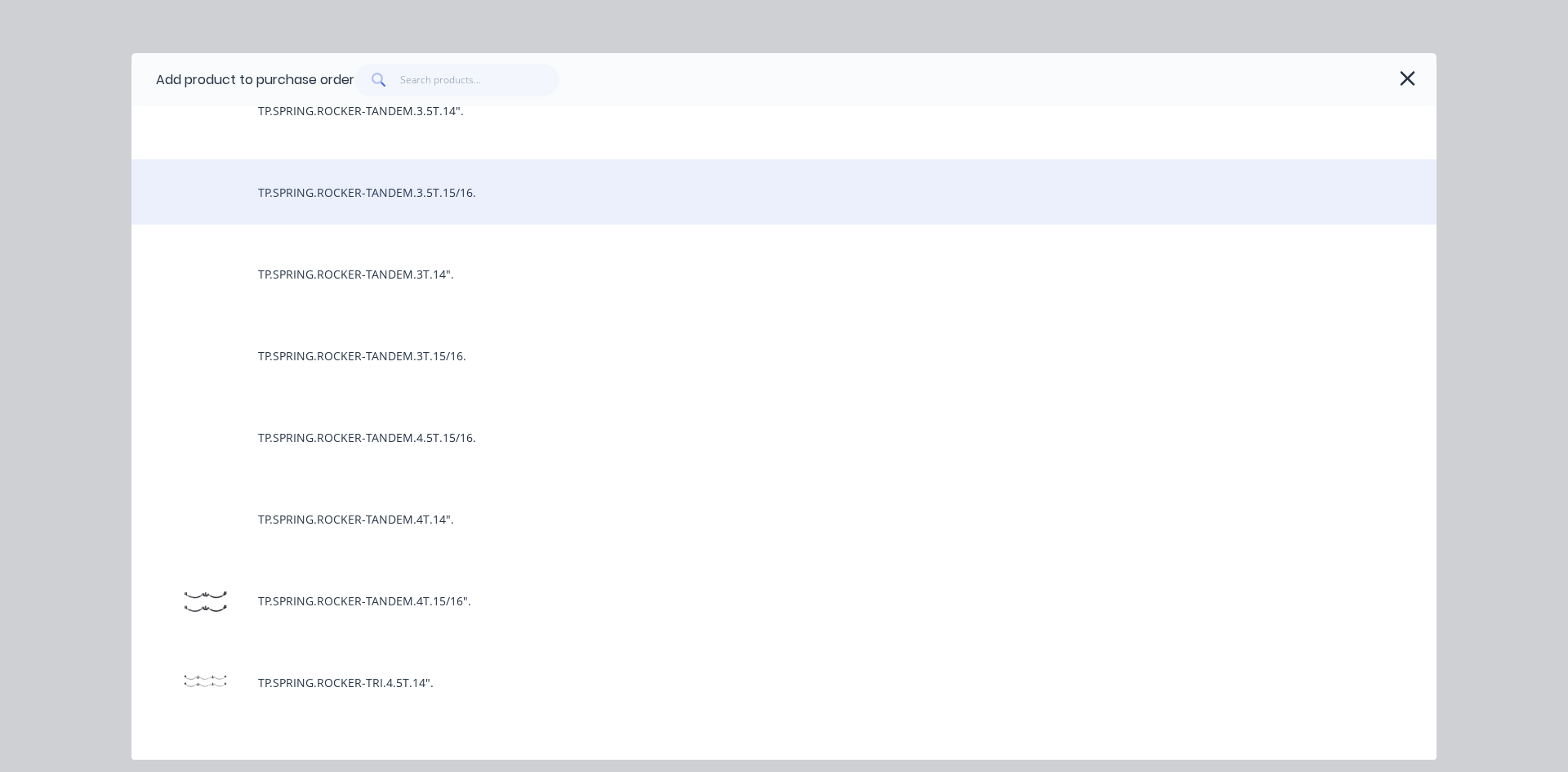
scroll to position [5962, 0]
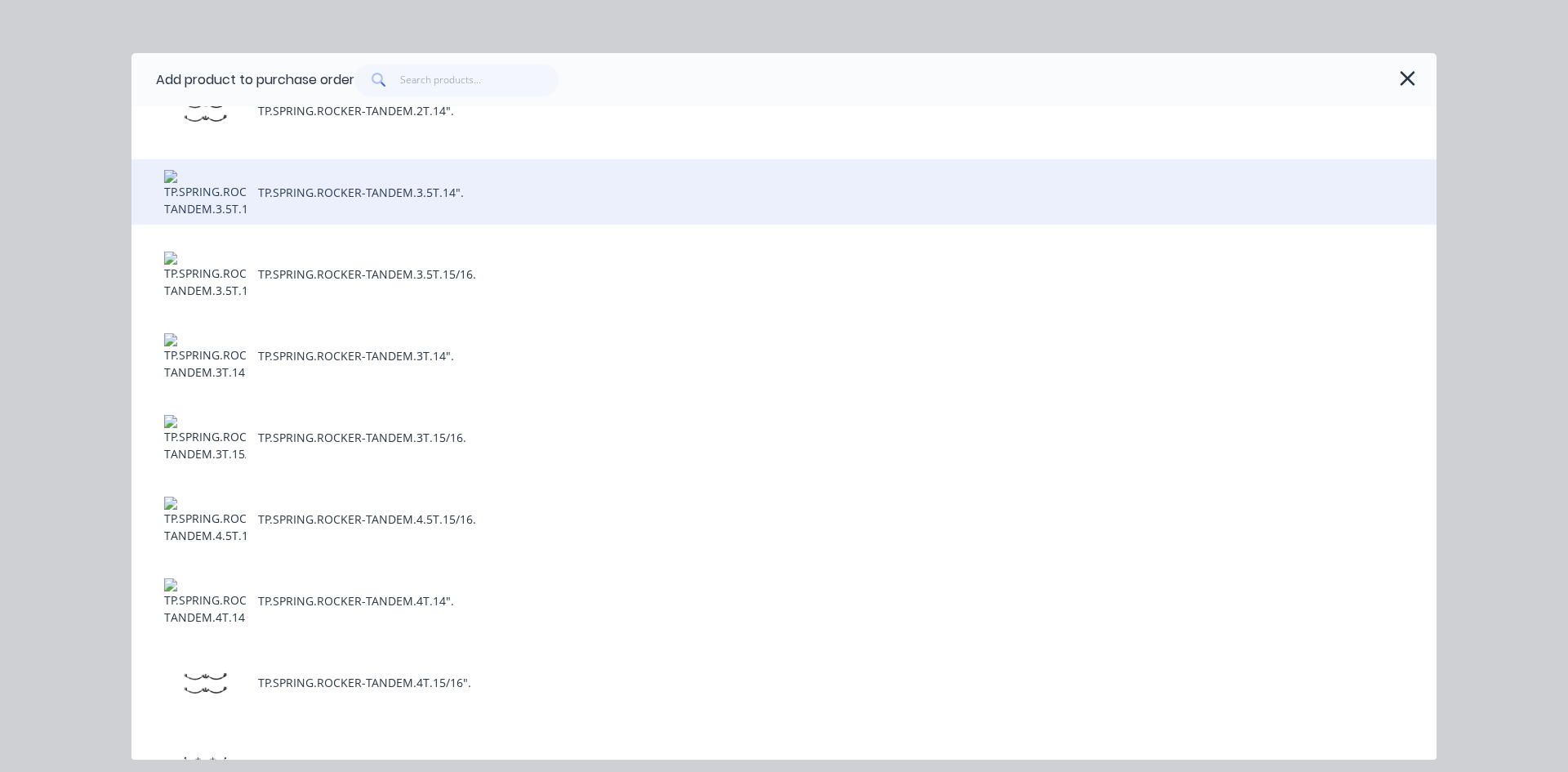
click at [464, 194] on div "TP.SPRING.ROCKER-TANDEM.3.5T.14"." at bounding box center [784, 191] width 1305 height 65
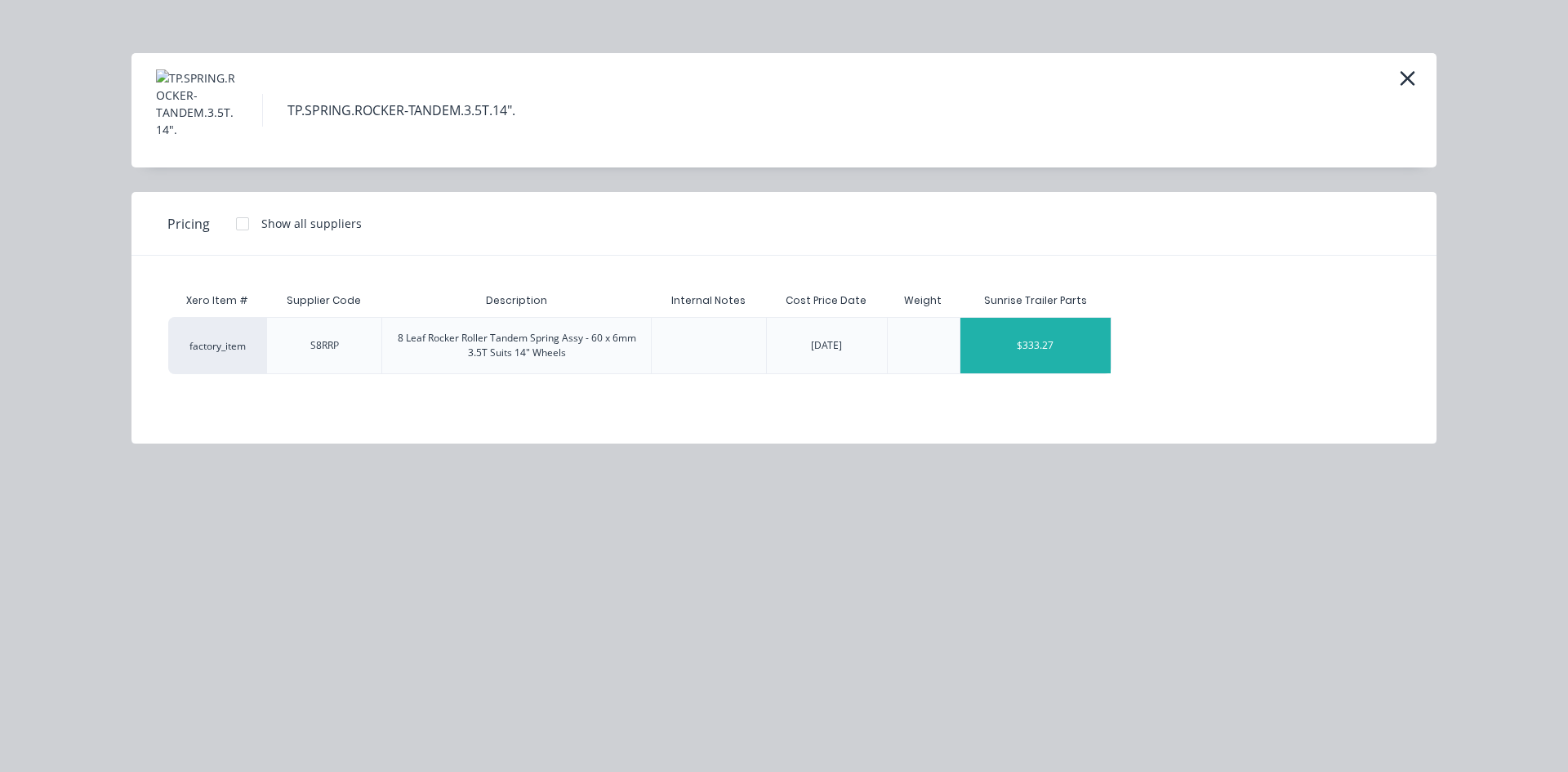
click at [1071, 338] on div "$333.27" at bounding box center [1035, 345] width 151 height 55
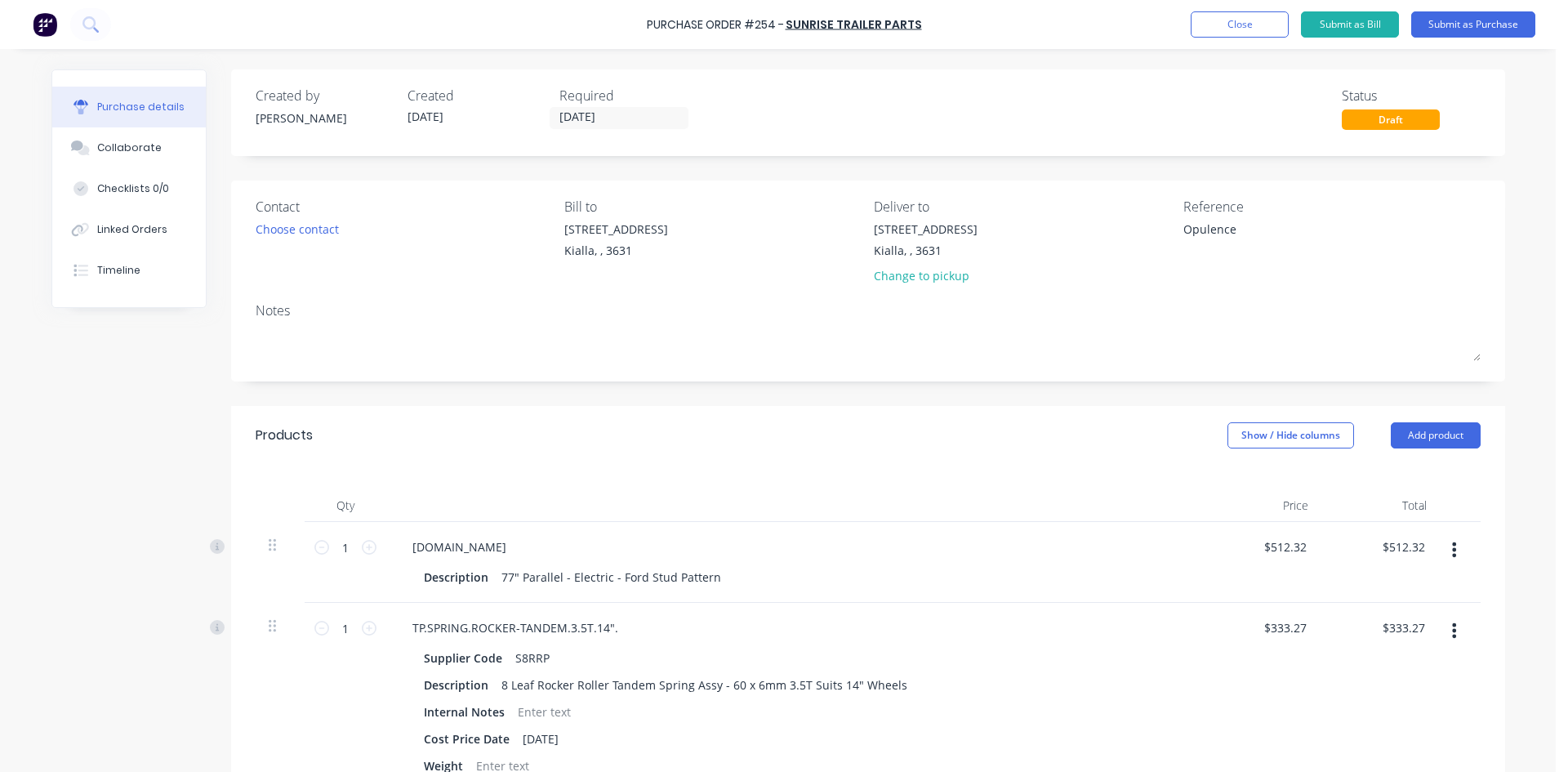
scroll to position [245, 0]
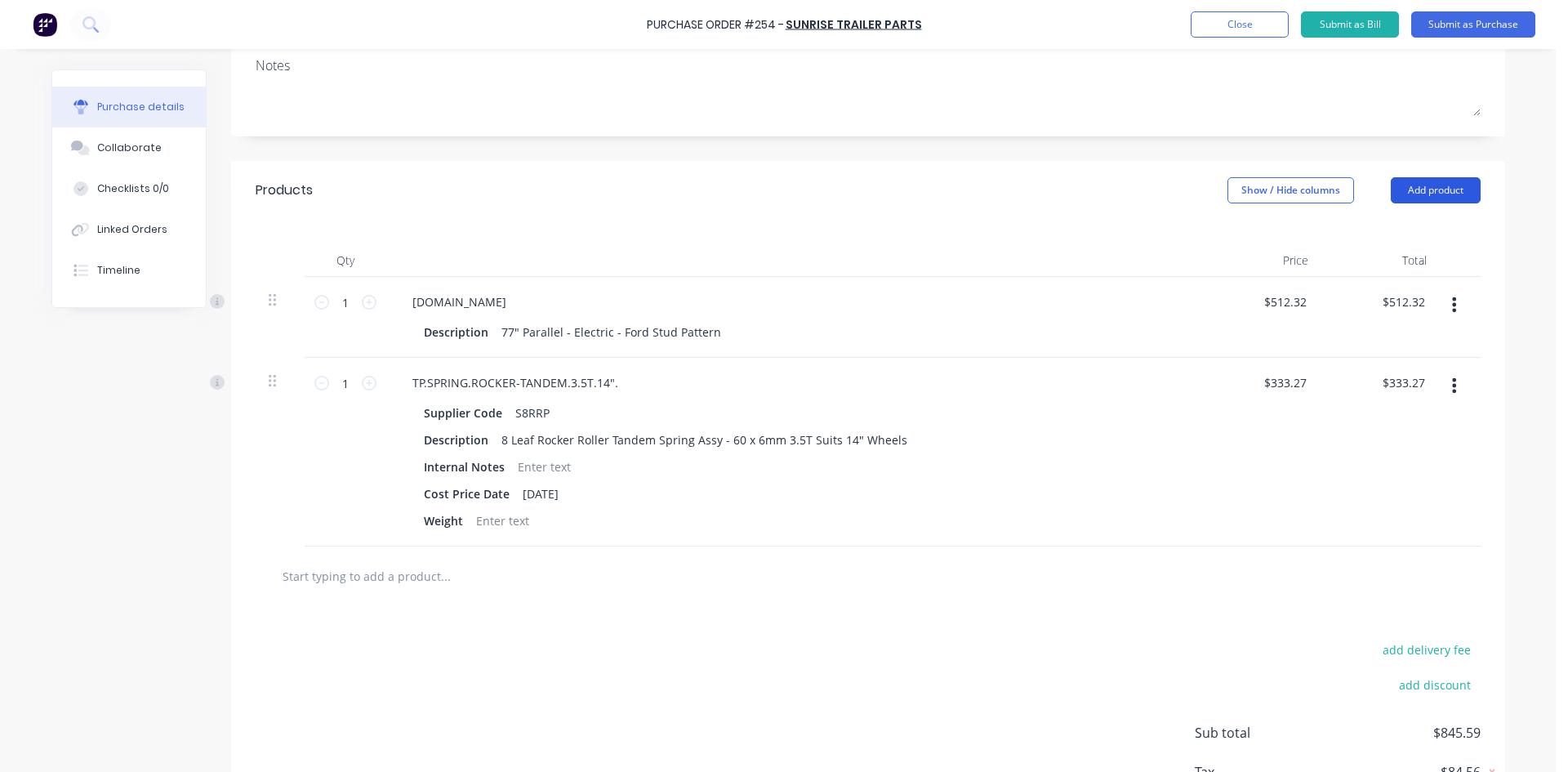
click at [1444, 196] on button "Add product" at bounding box center [1435, 191] width 90 height 26
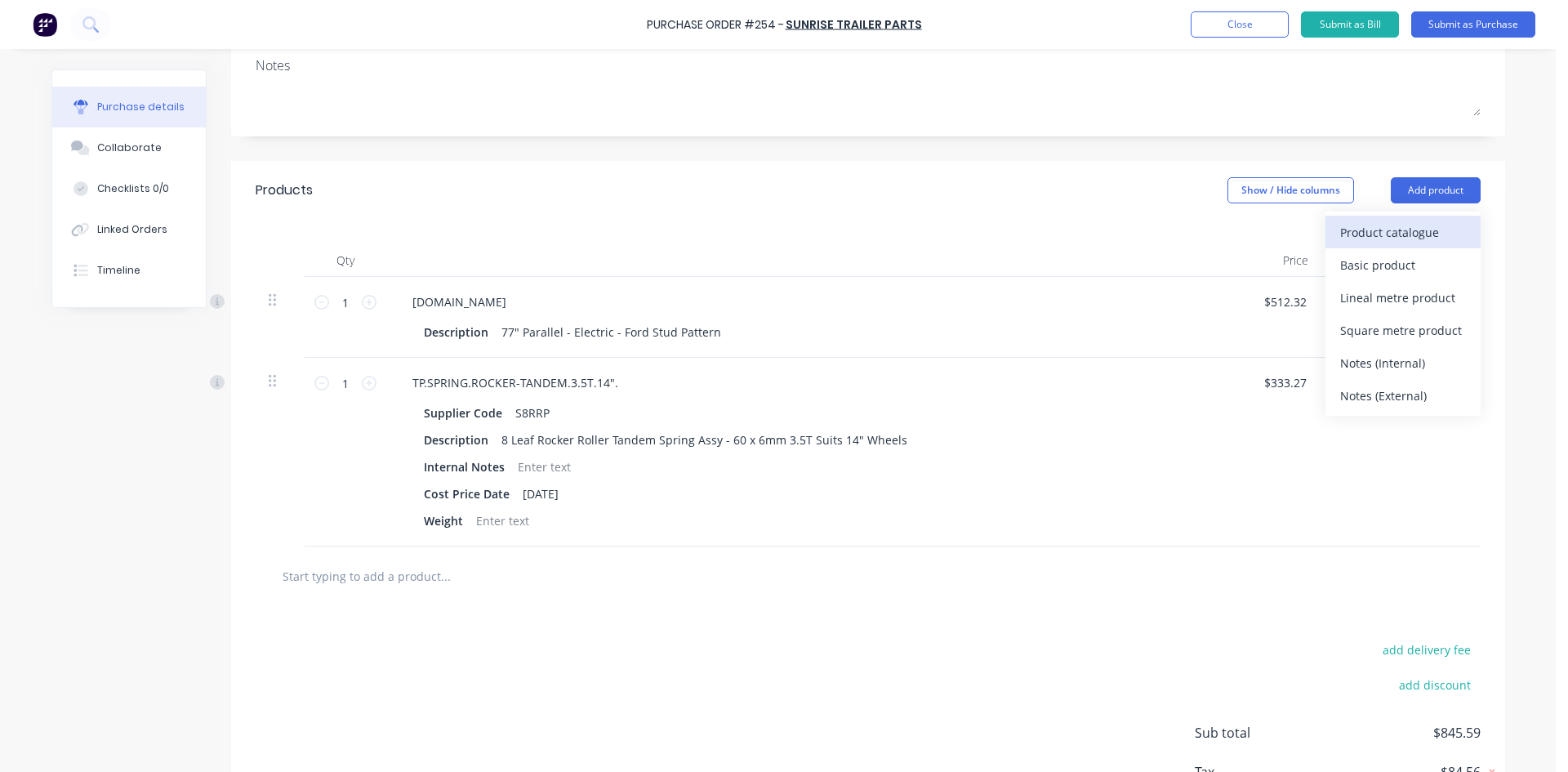
click at [1388, 242] on div "Product catalogue" at bounding box center [1403, 232] width 125 height 24
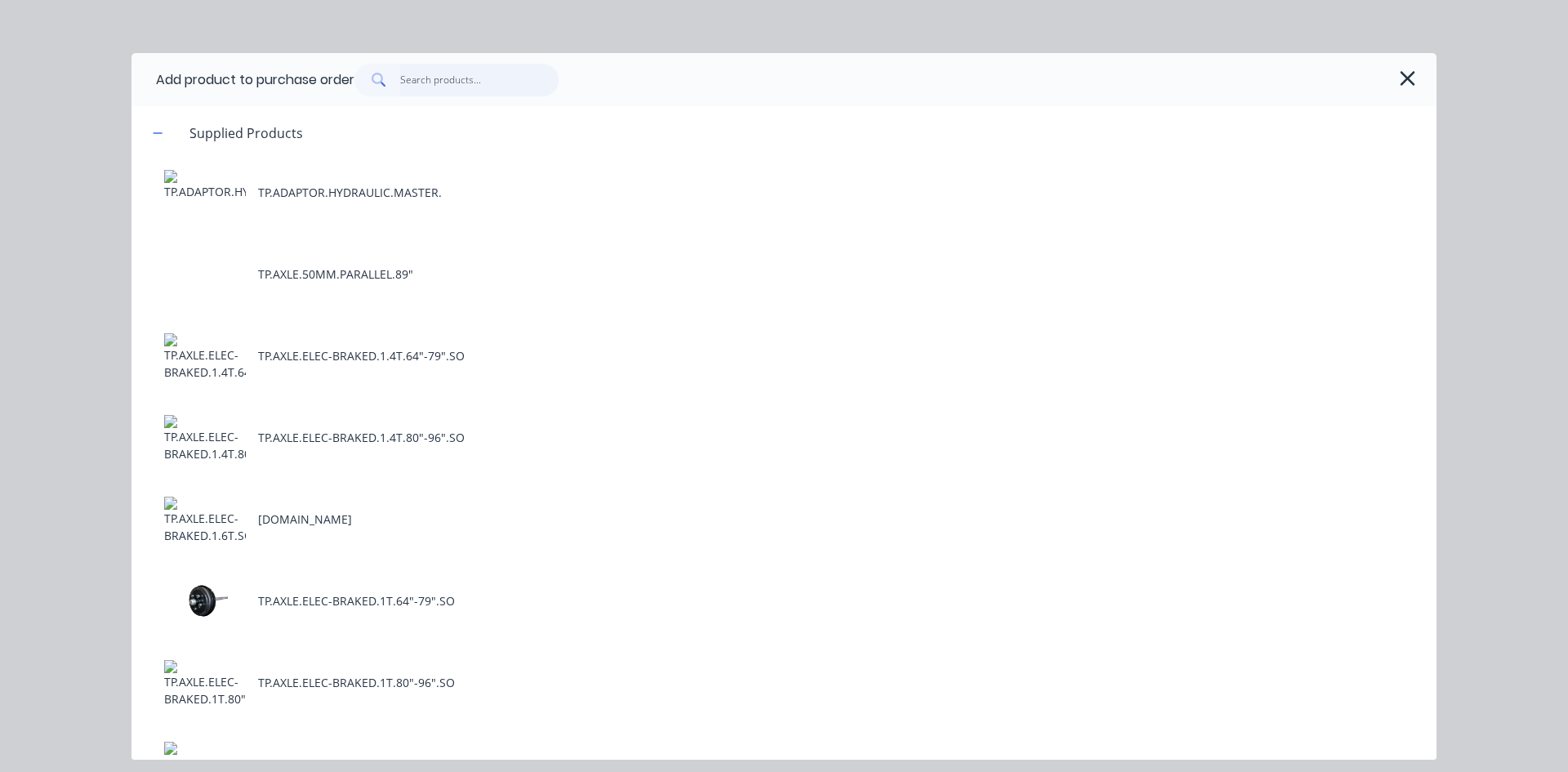
click at [440, 86] on input "text" at bounding box center [479, 80] width 159 height 33
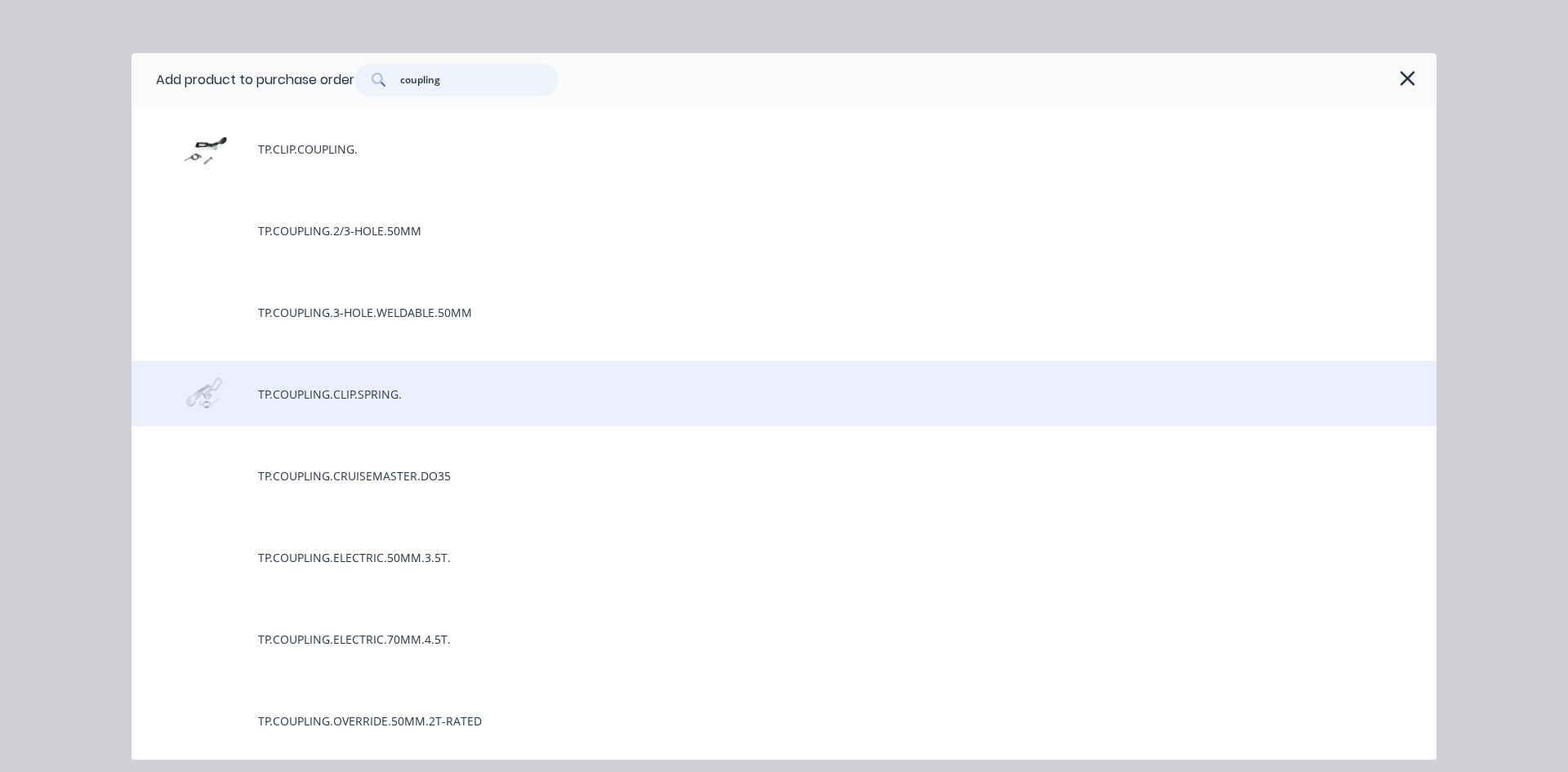
scroll to position [82, 0]
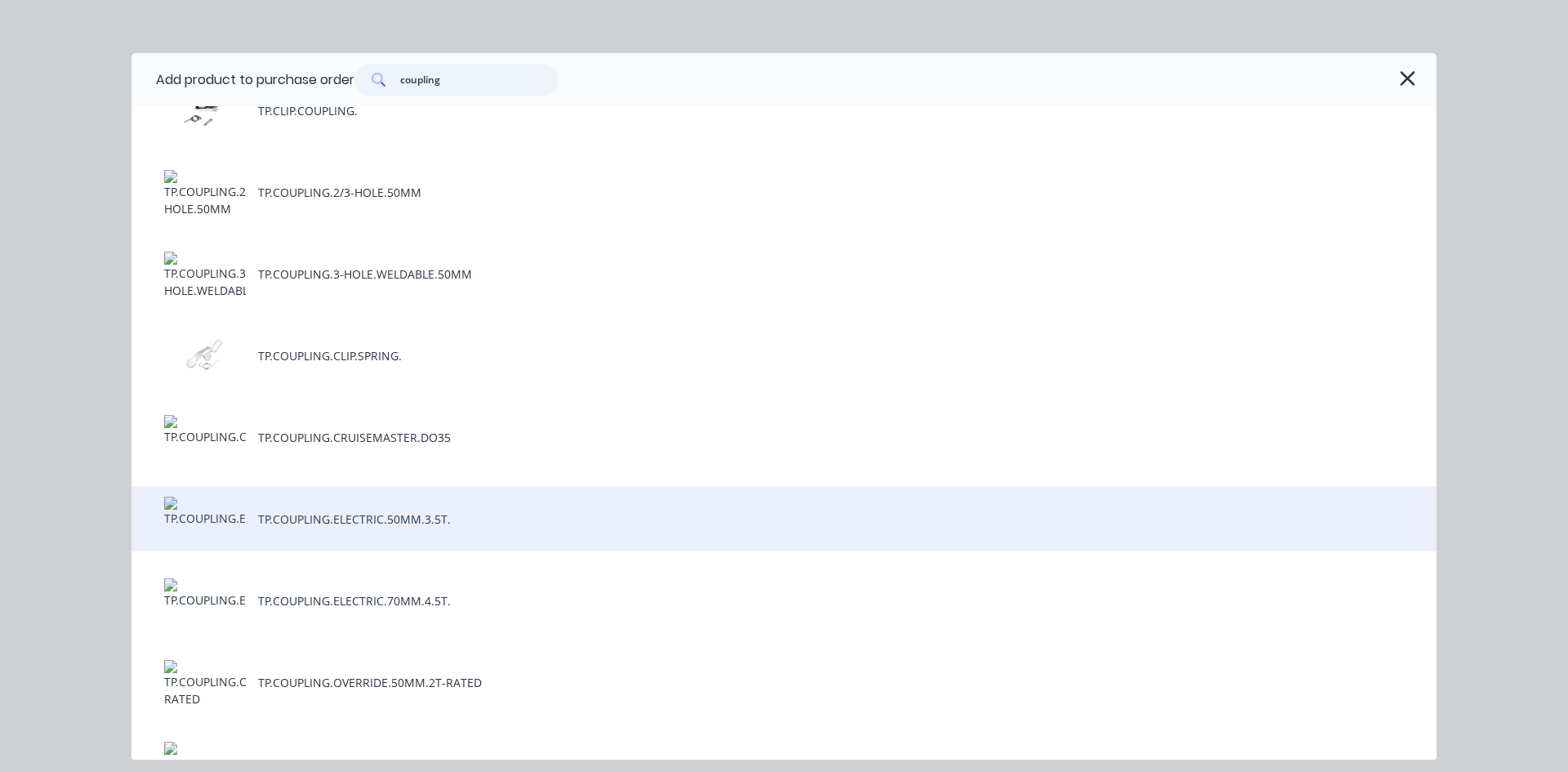
type input "coupling"
click at [472, 523] on div "TP.COUPLING.ELECTRIC.50MM.3.5T." at bounding box center [784, 518] width 1305 height 65
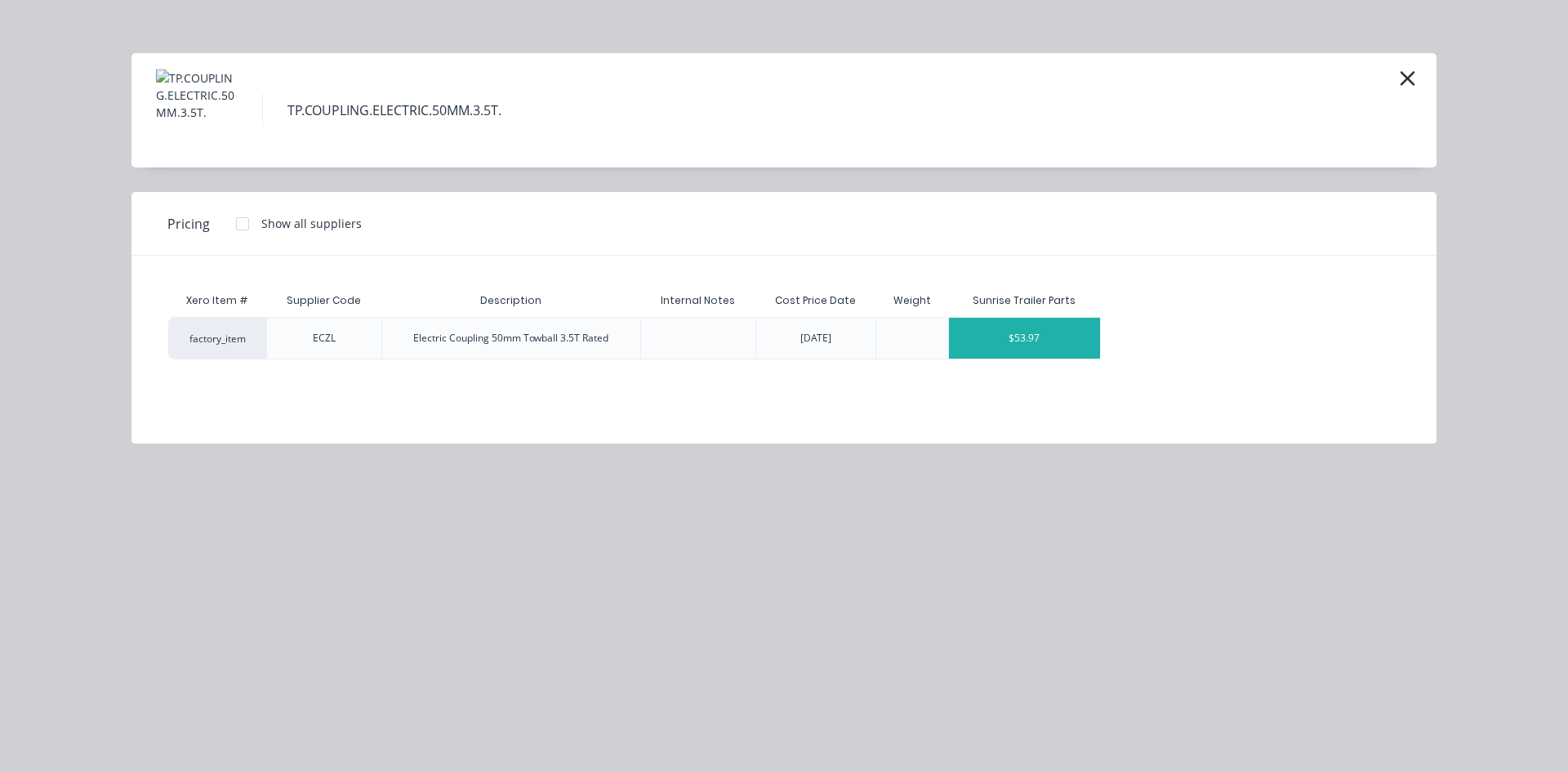
click at [1041, 344] on div "$53.97" at bounding box center [1024, 338] width 151 height 41
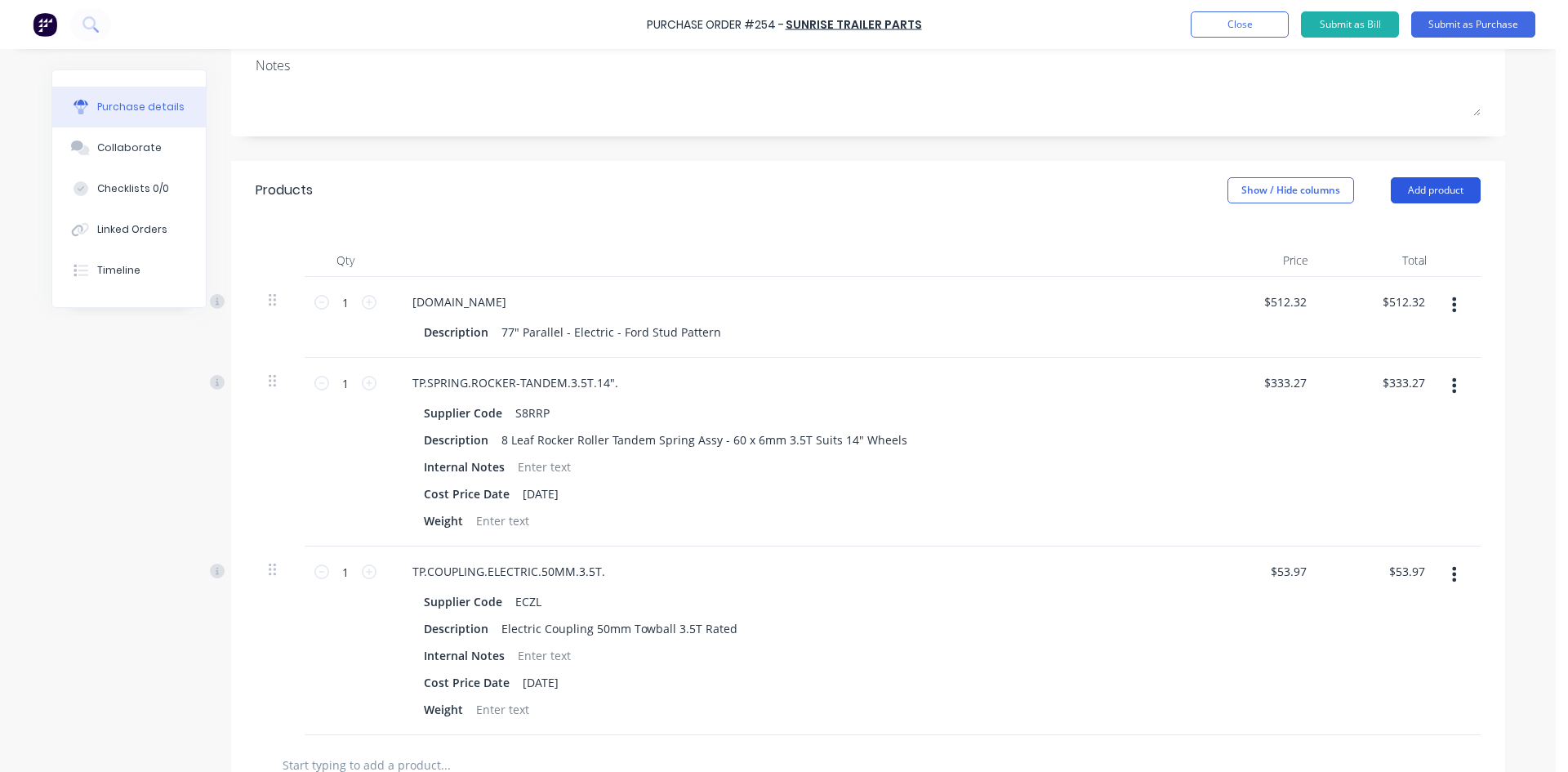
click at [1443, 196] on button "Add product" at bounding box center [1435, 191] width 90 height 26
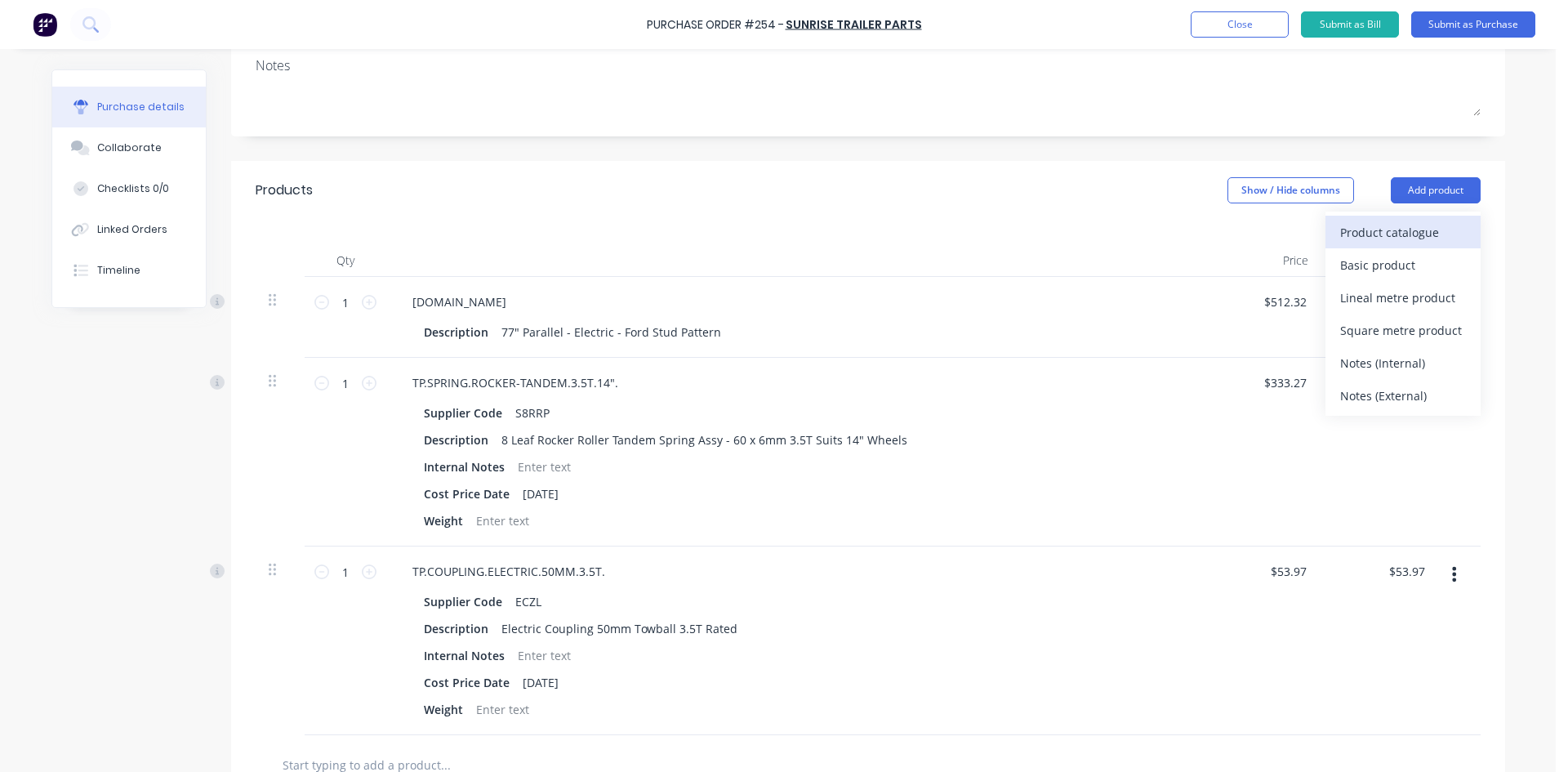
click at [1385, 229] on div "Product catalogue" at bounding box center [1403, 232] width 125 height 24
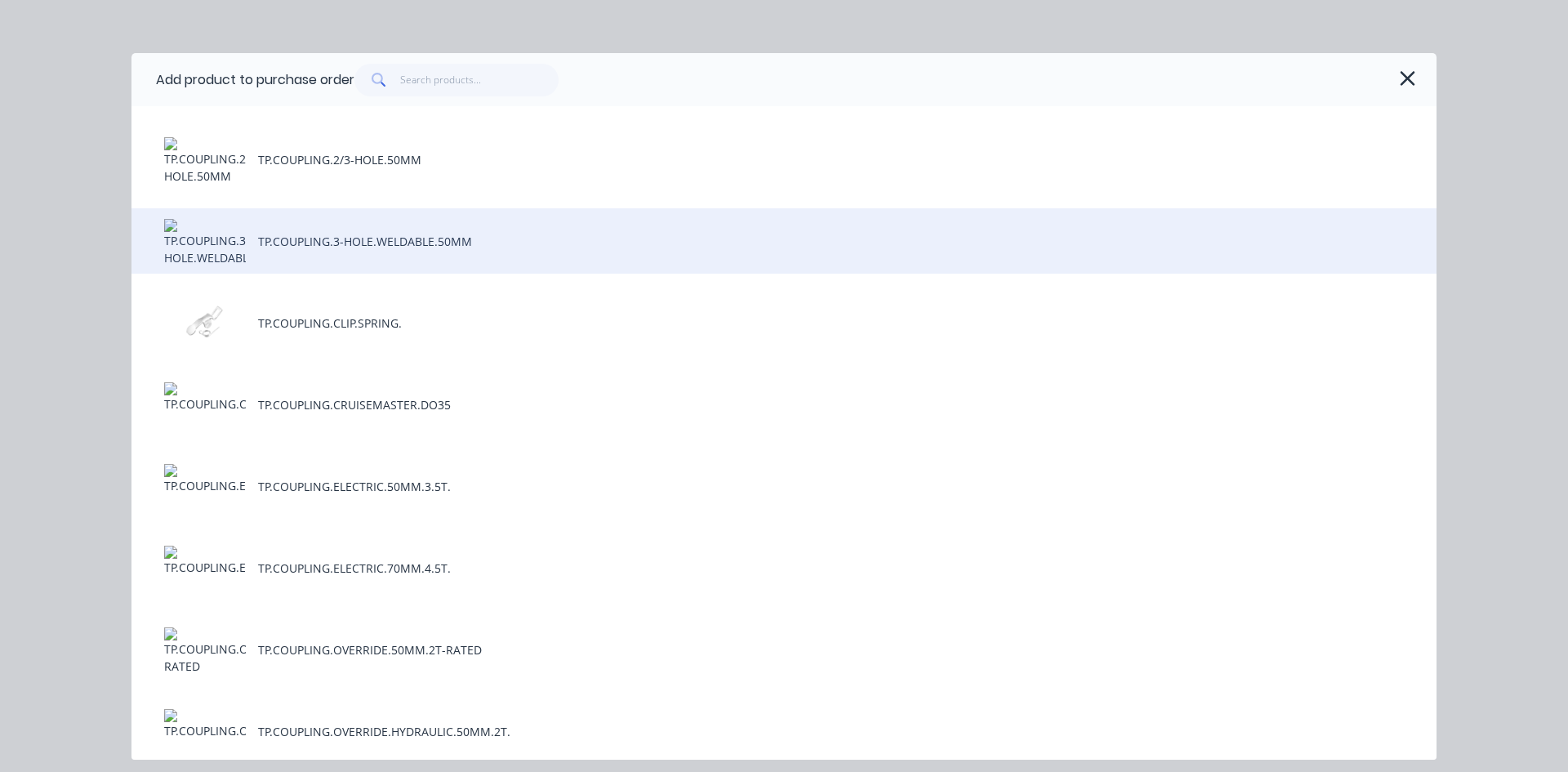
scroll to position [0, 0]
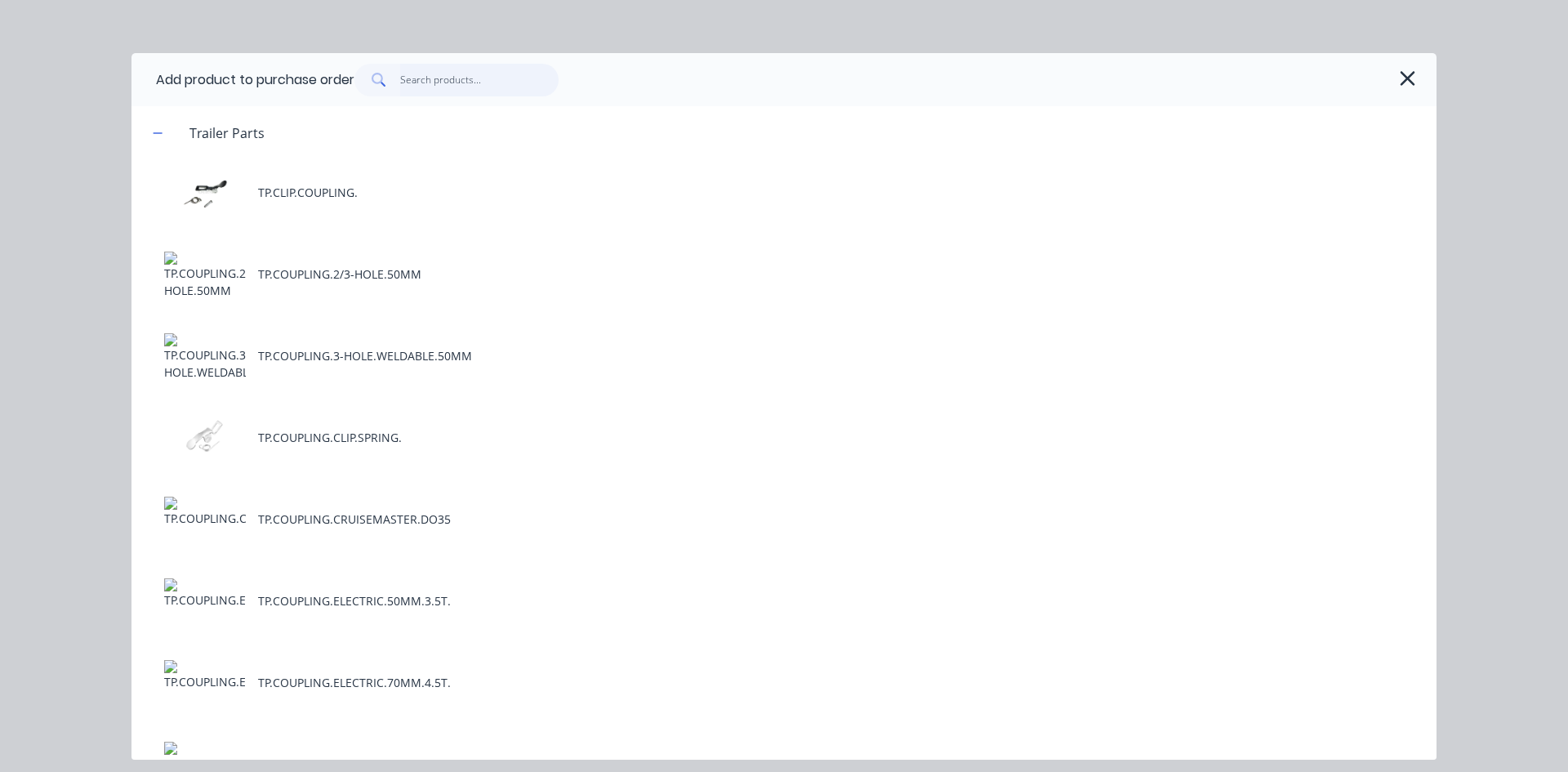
click at [459, 81] on input "text" at bounding box center [479, 80] width 159 height 33
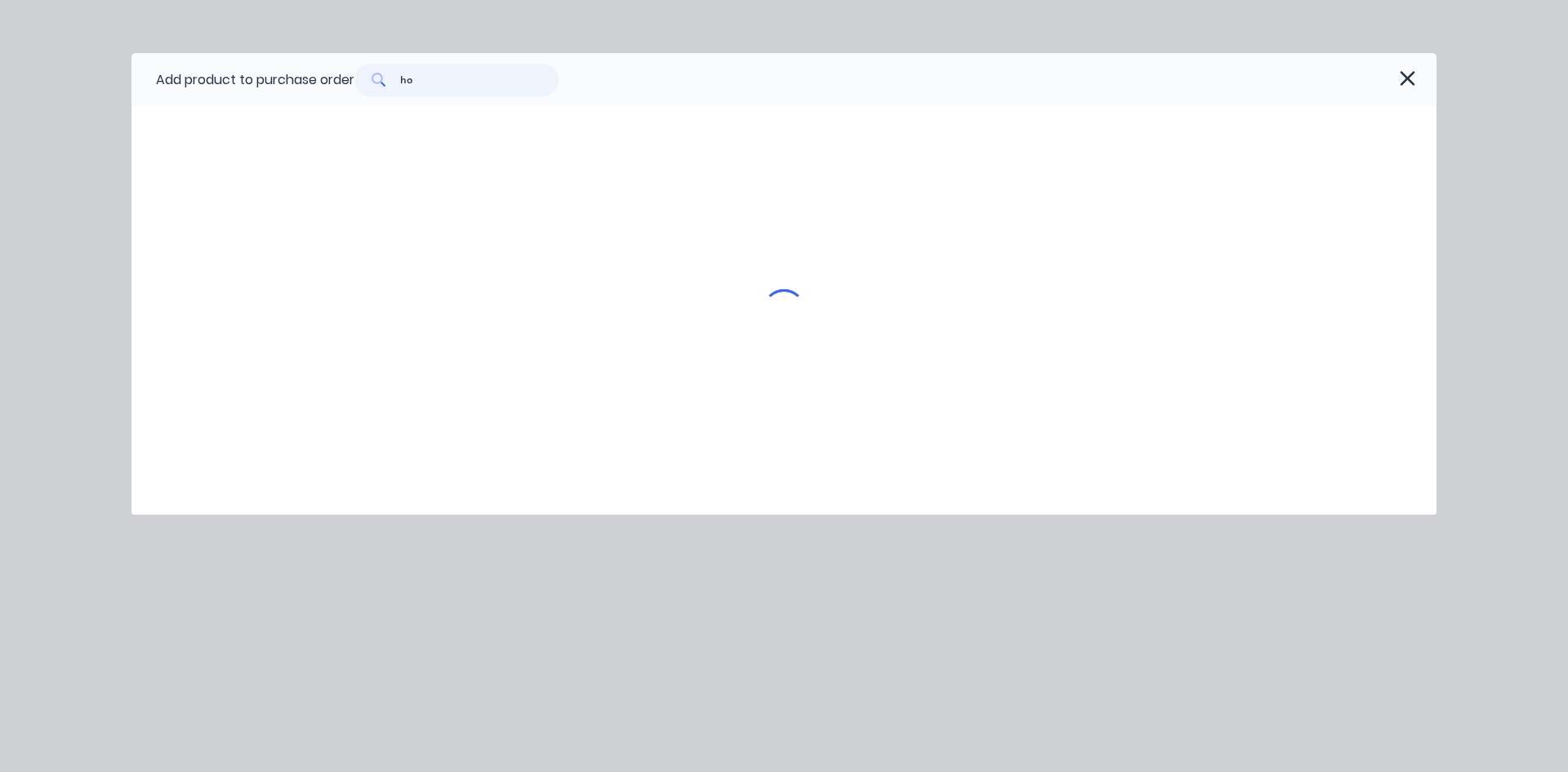
type input "h"
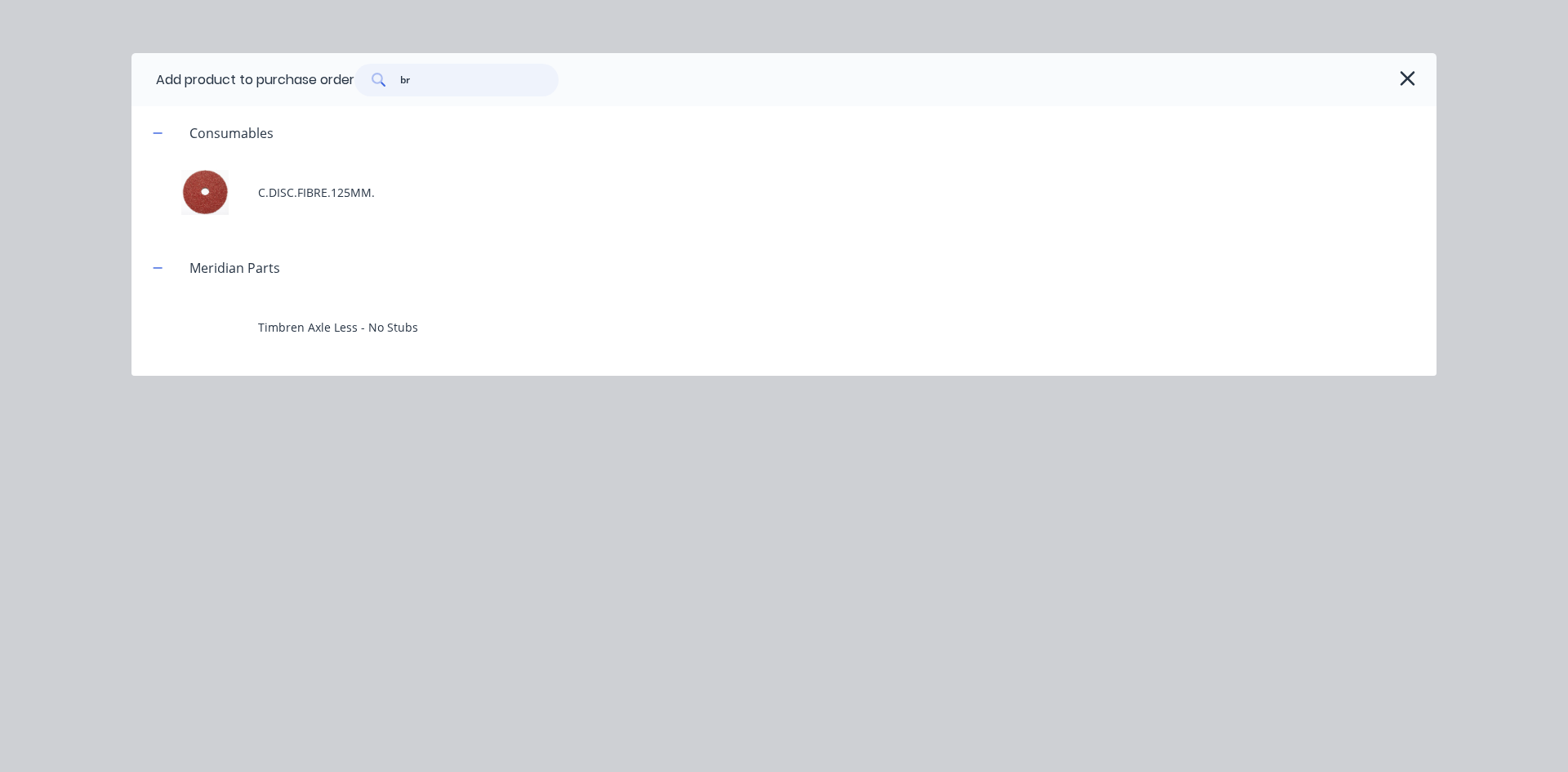
type input "b"
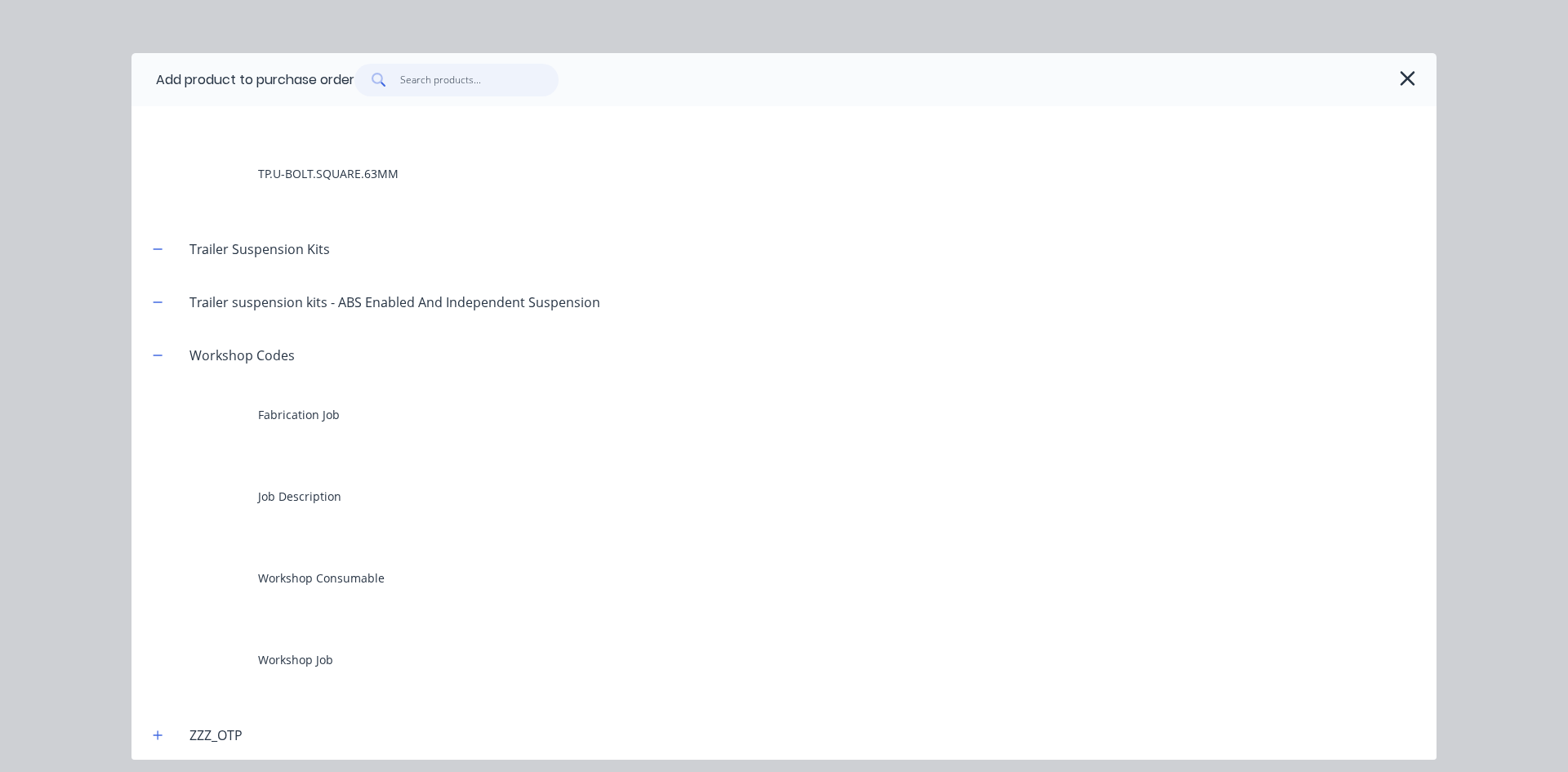
scroll to position [22590, 0]
click at [450, 79] on input "text" at bounding box center [479, 80] width 159 height 33
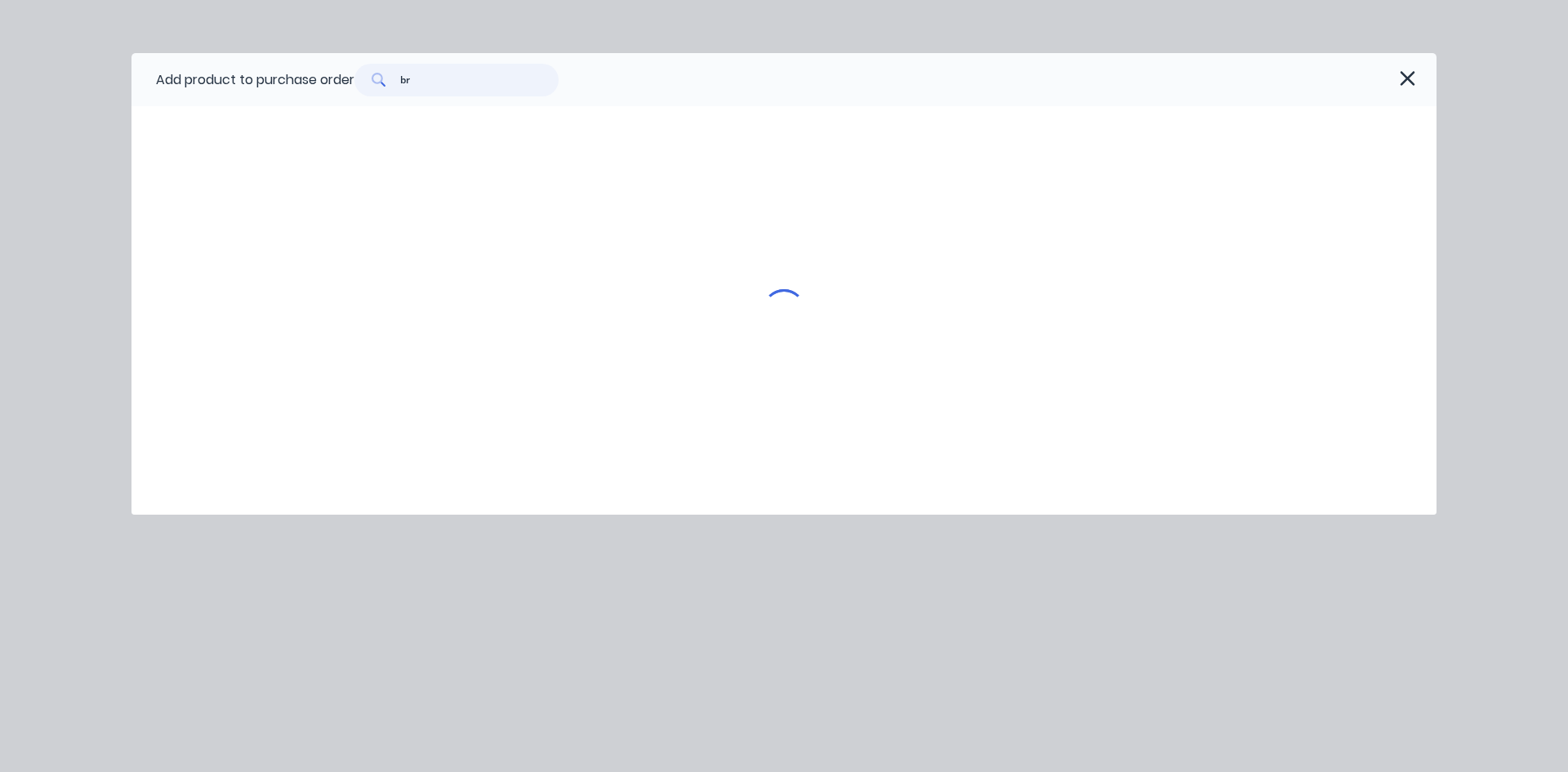
scroll to position [0, 0]
type input "b"
type input "h"
type input "bre"
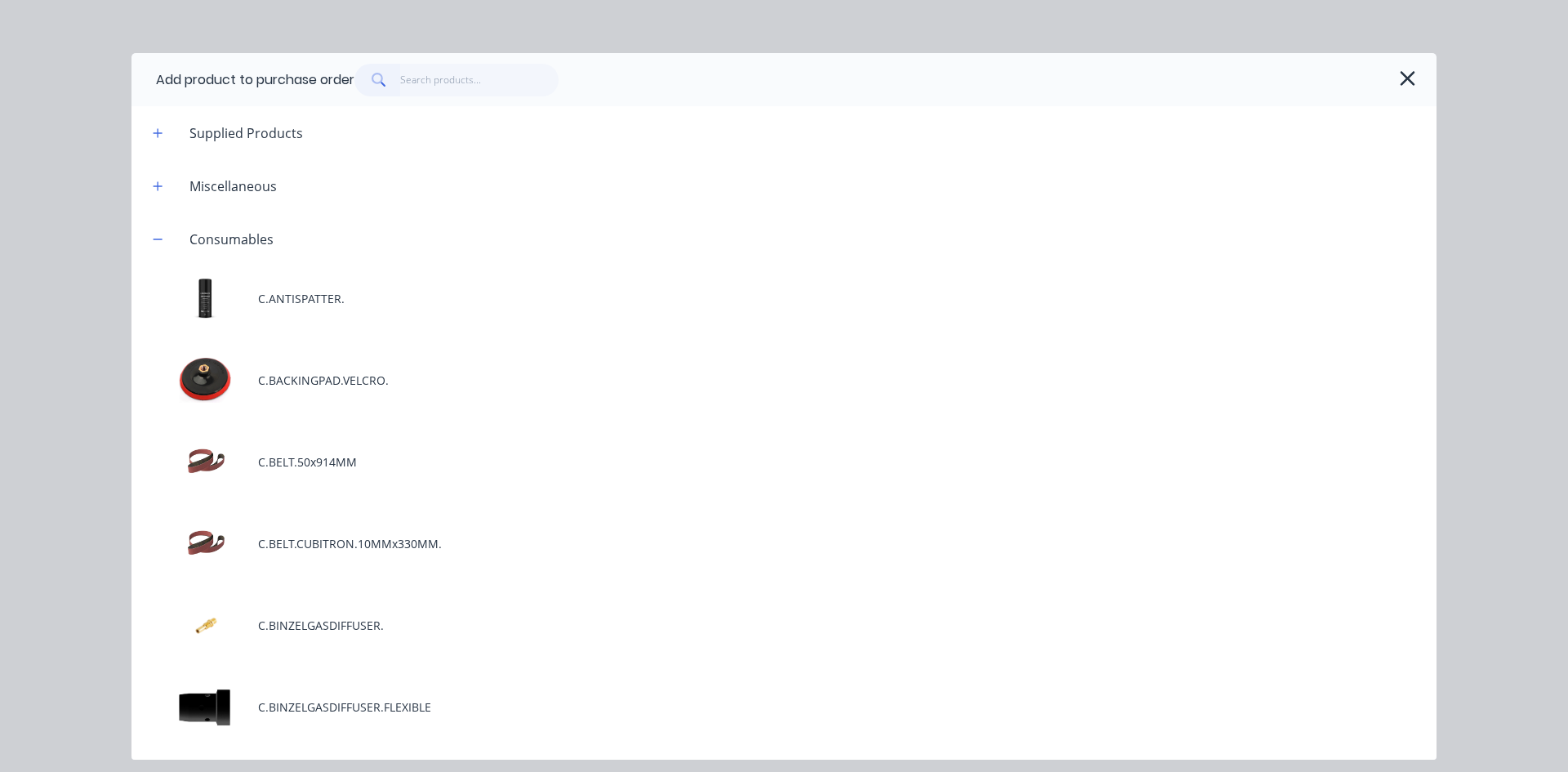
scroll to position [245, 0]
type textarea "x"
type input "t"
type textarea "x"
type input "tk"
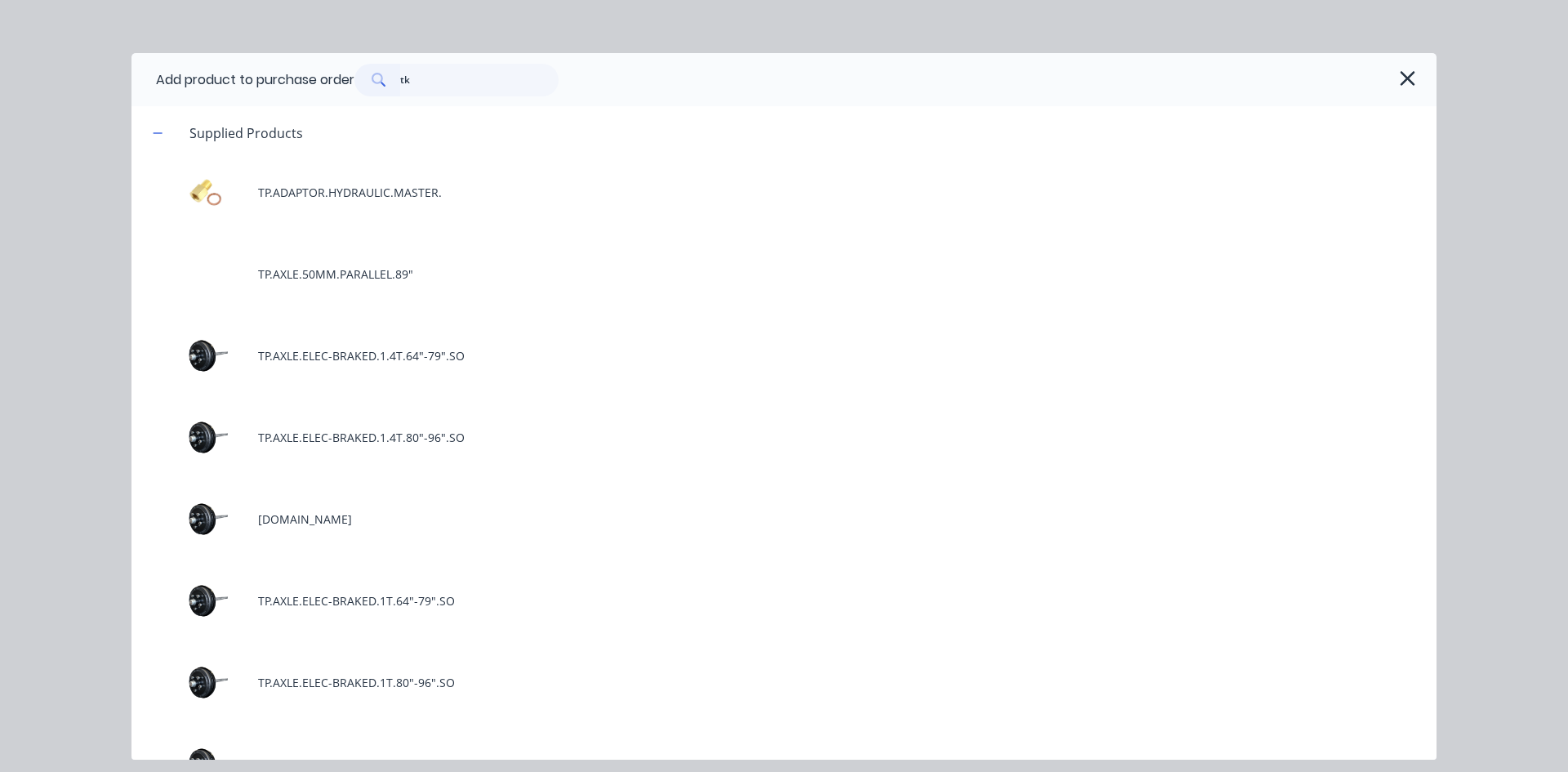
type textarea "x"
type input "t"
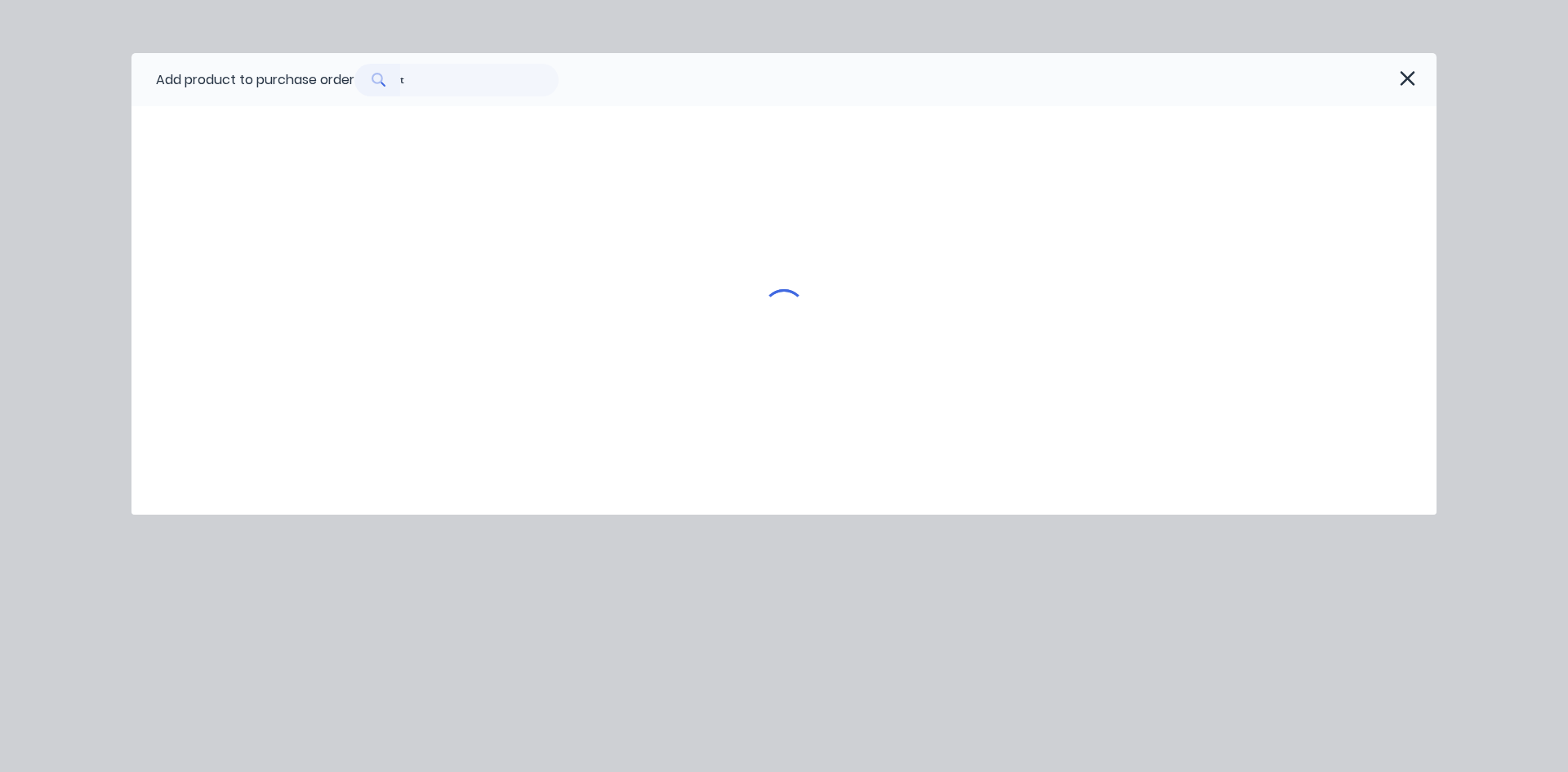
type textarea "x"
type input "tp"
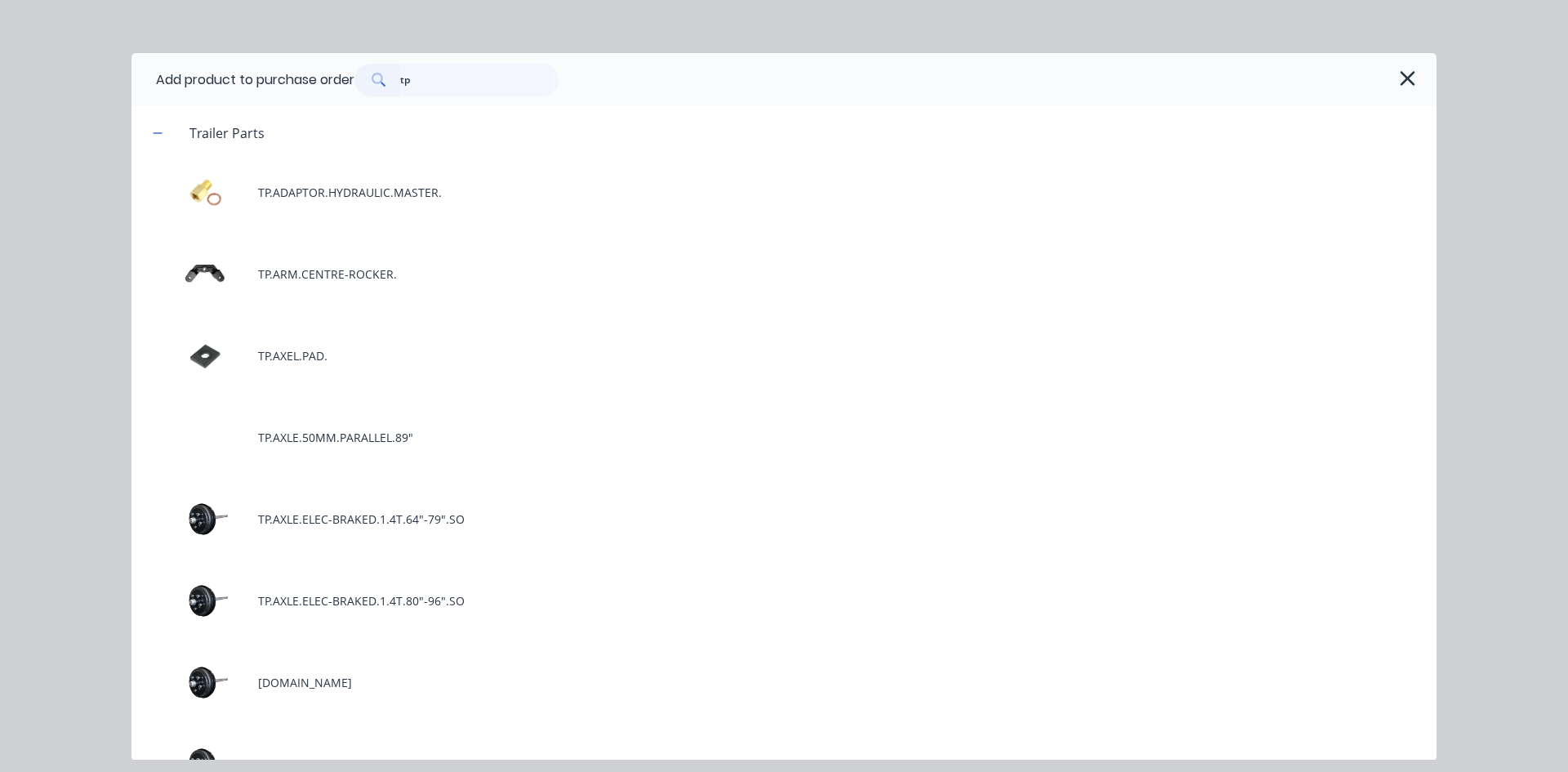
type textarea "x"
type input "tp."
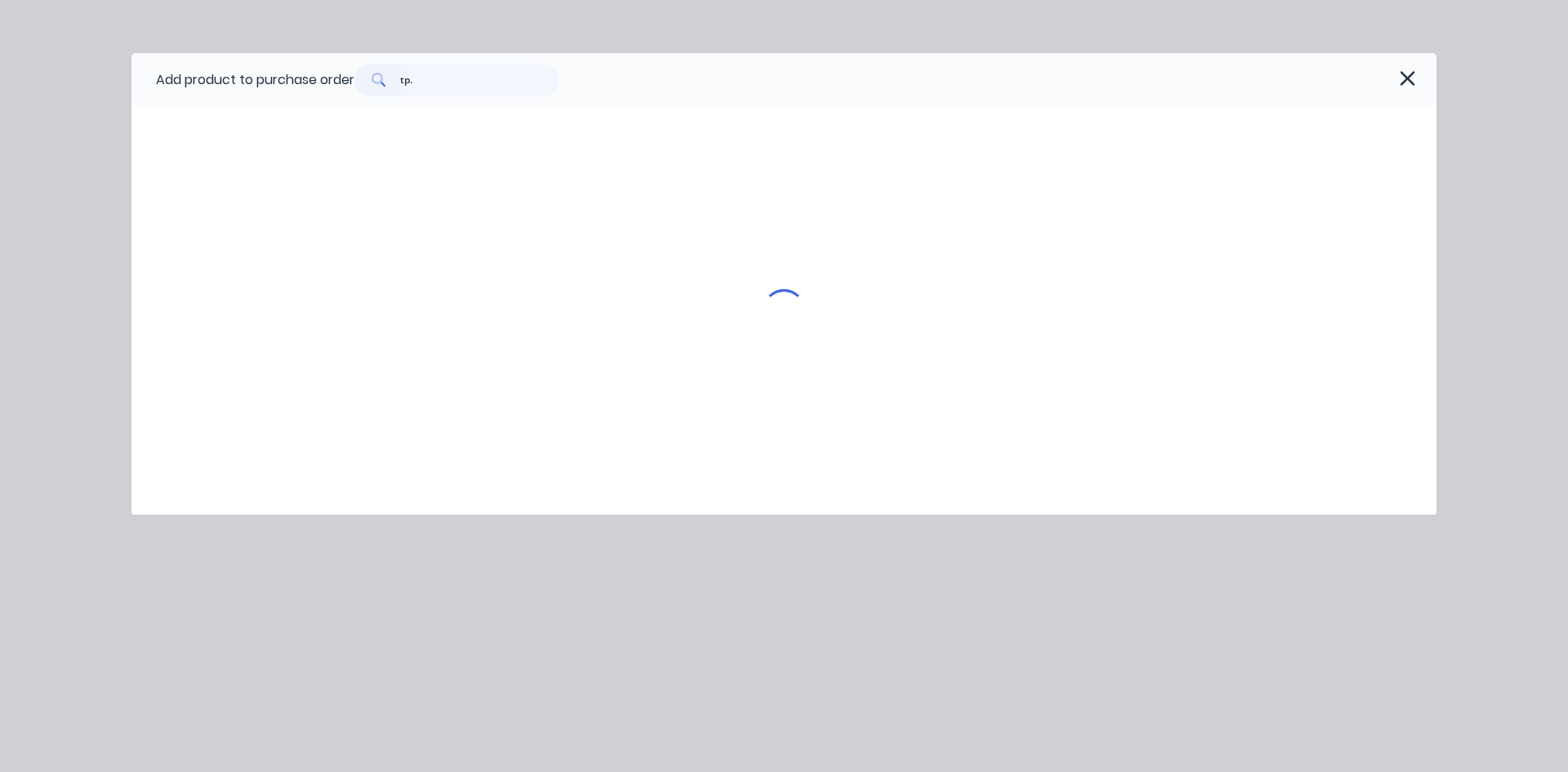
type textarea "x"
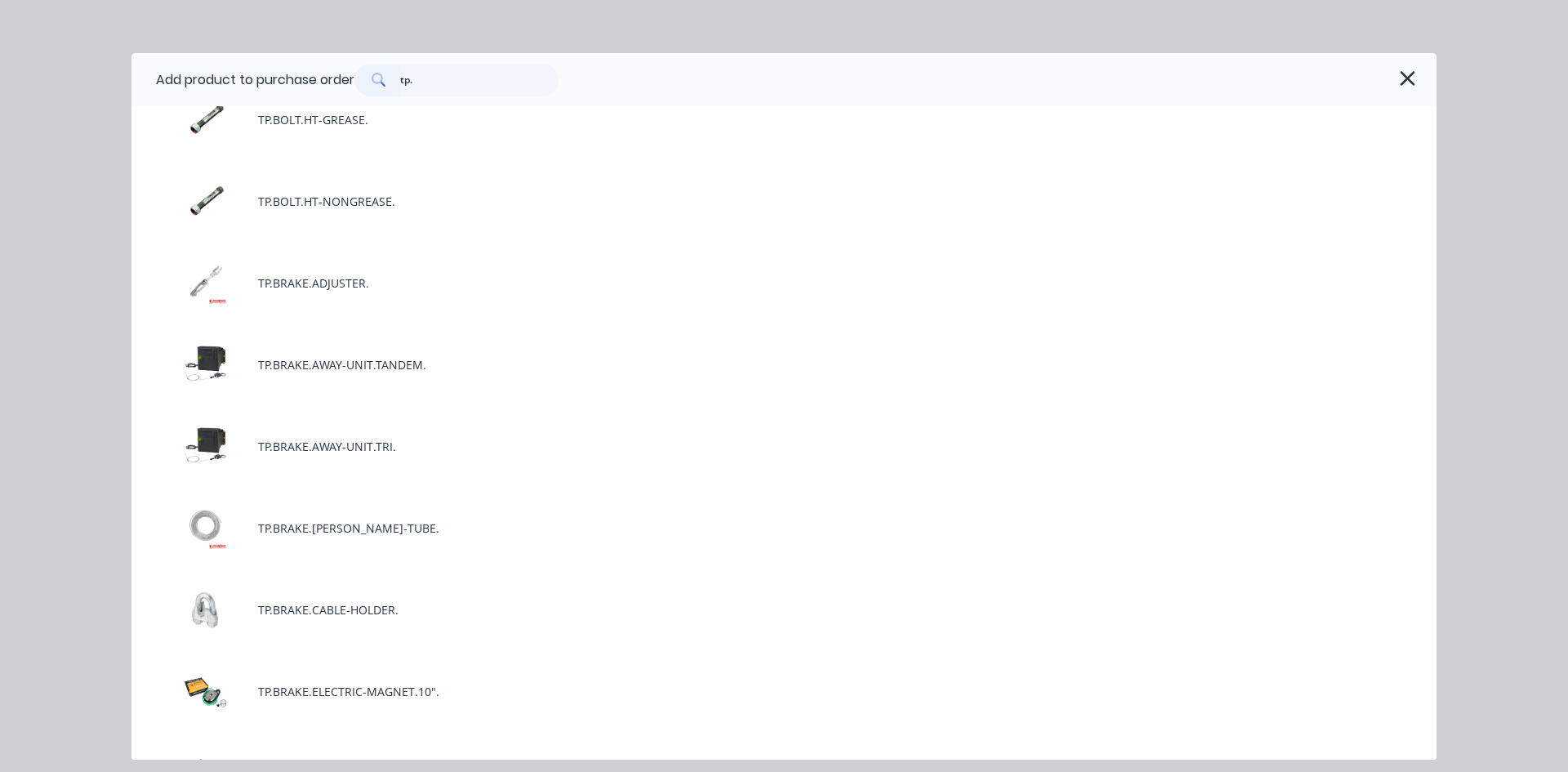
scroll to position [3267, 0]
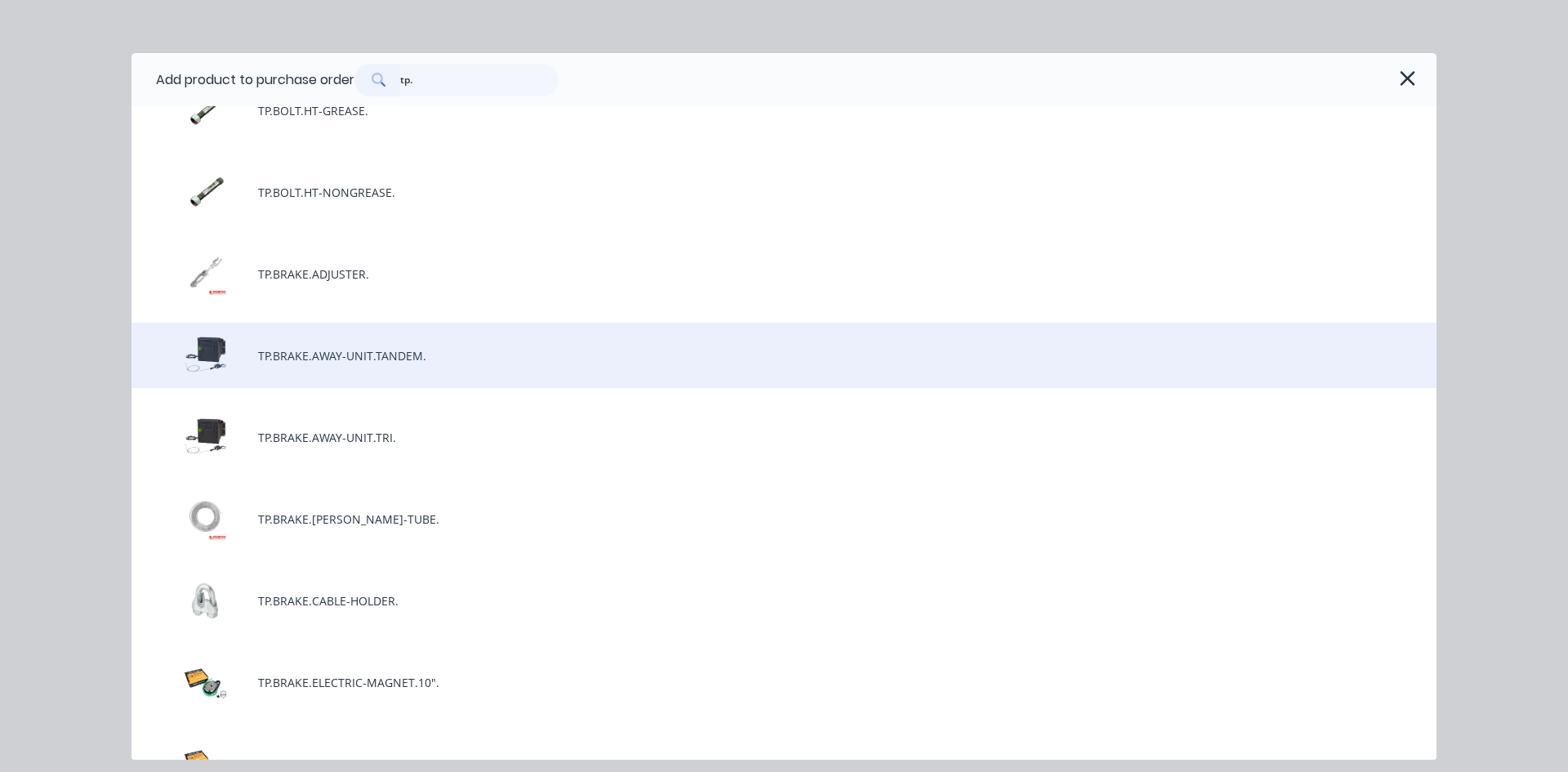
type input "tp."
click at [398, 355] on div "TP.BRAKE.AWAY-UNIT.TANDEM." at bounding box center [784, 355] width 1305 height 65
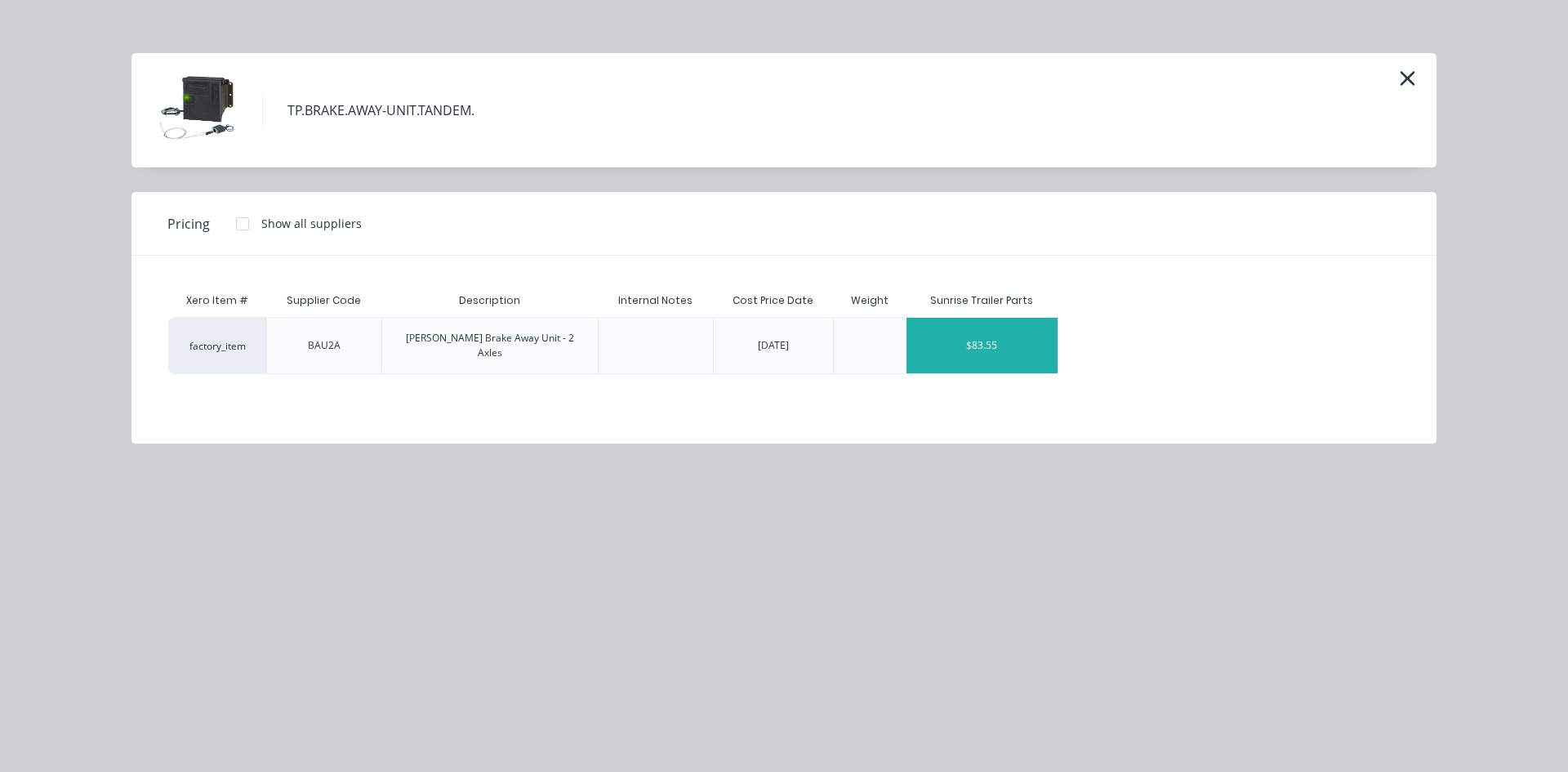
click at [1018, 340] on div "$83.55" at bounding box center [982, 345] width 151 height 55
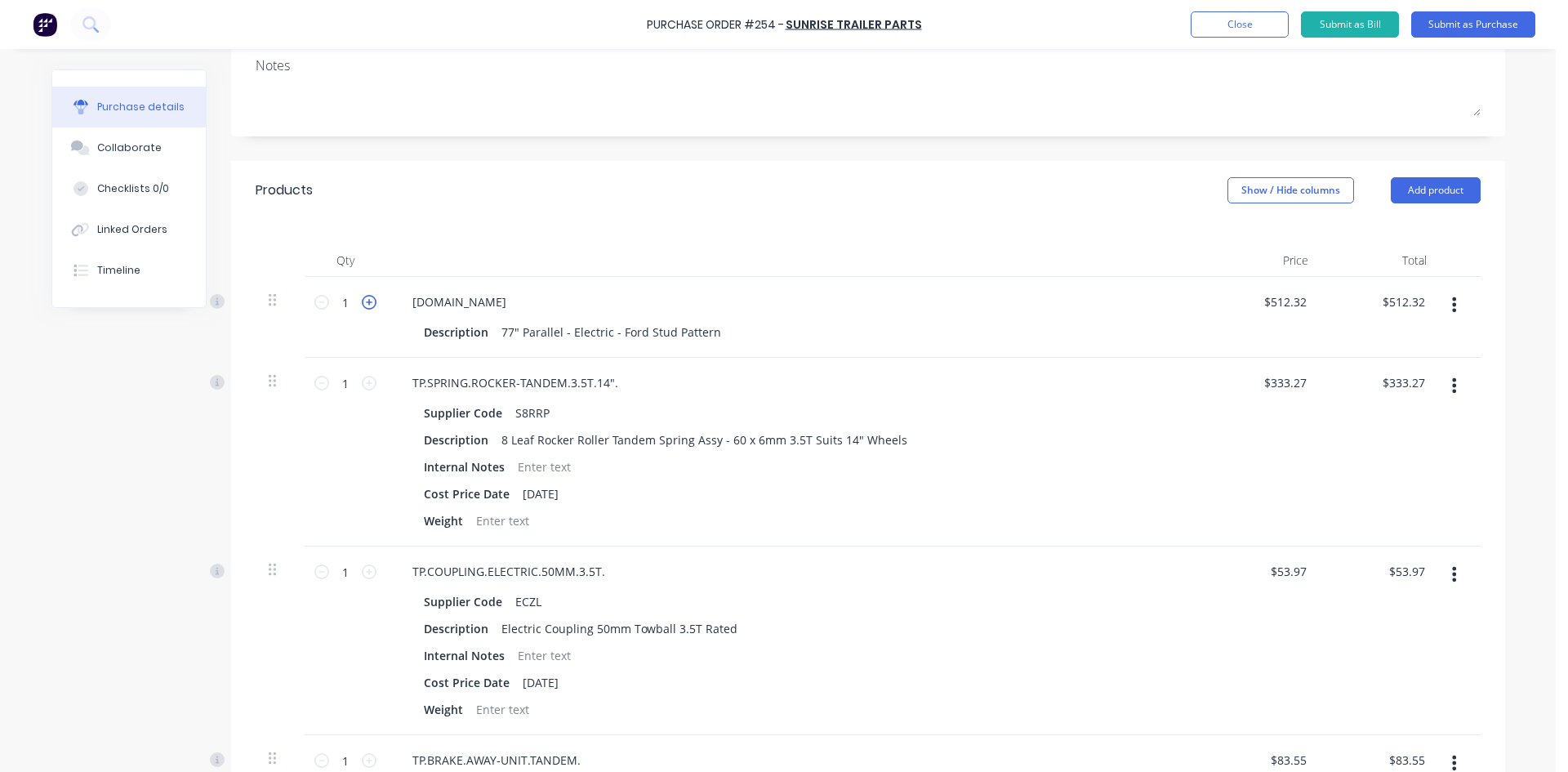
type textarea "x"
click at [362, 304] on icon at bounding box center [370, 302] width 15 height 15
type input "2"
type input "$1,024.64"
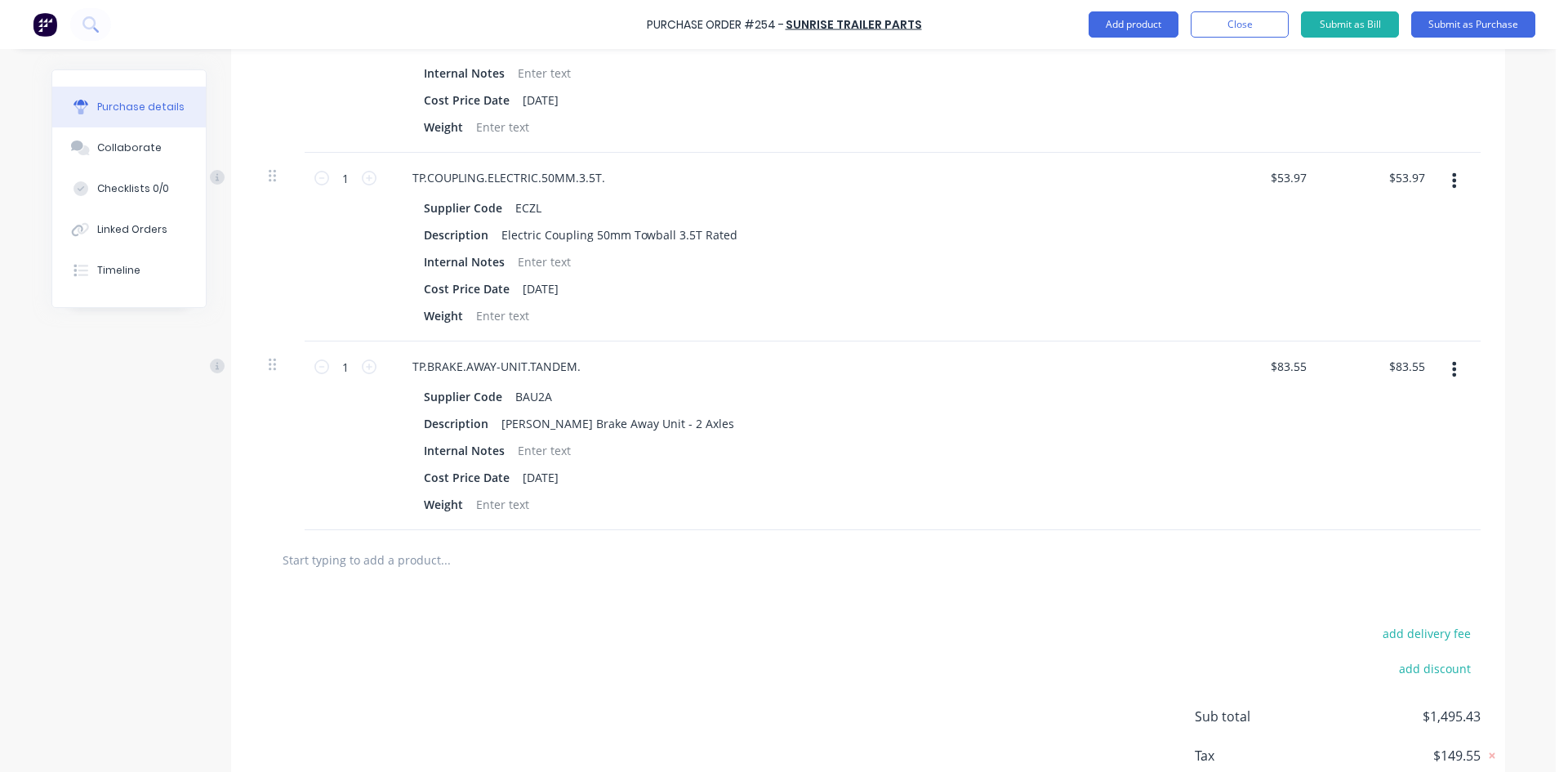
scroll to position [653, 0]
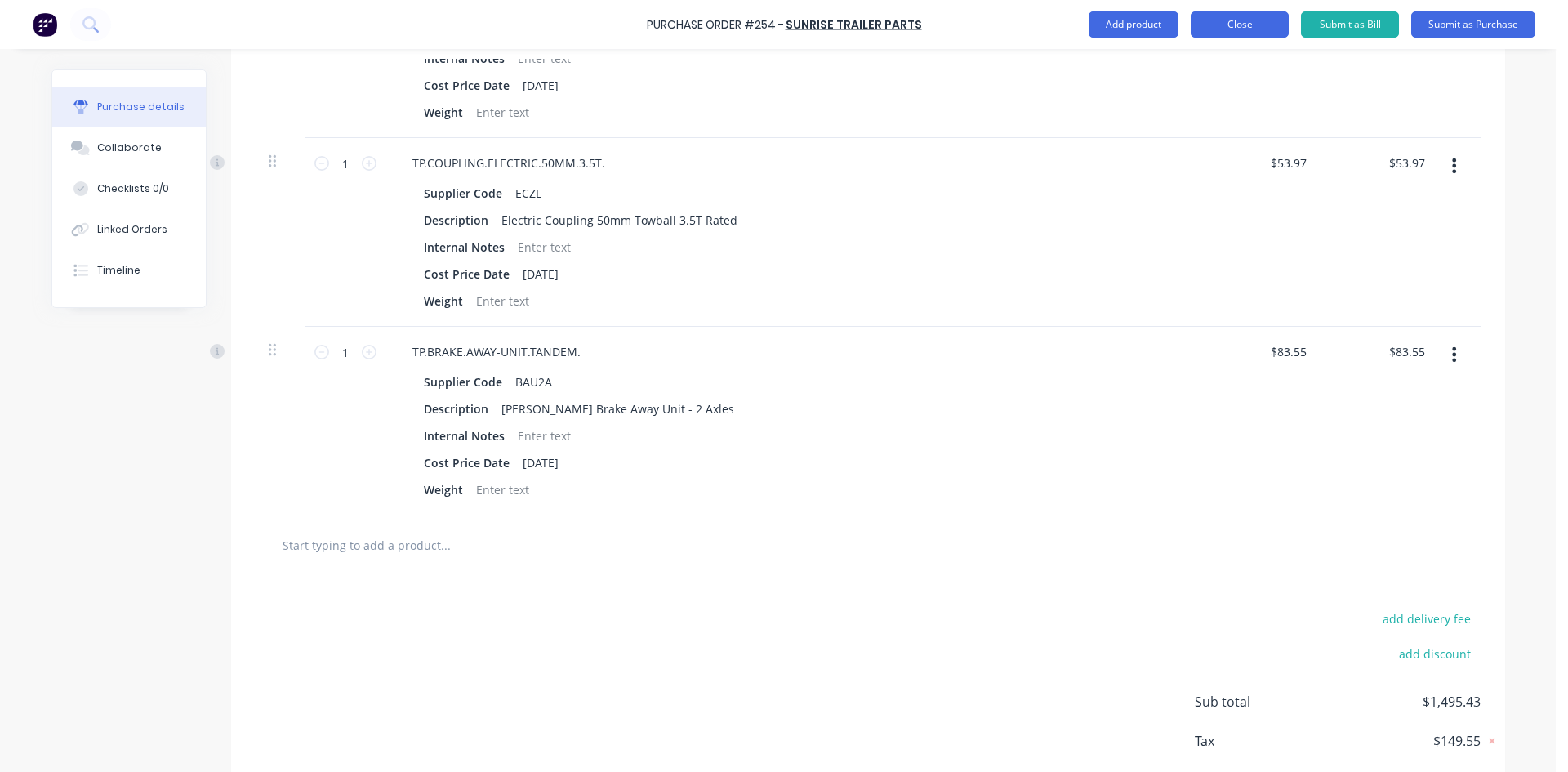
click at [1239, 24] on button "Close" at bounding box center [1240, 25] width 98 height 26
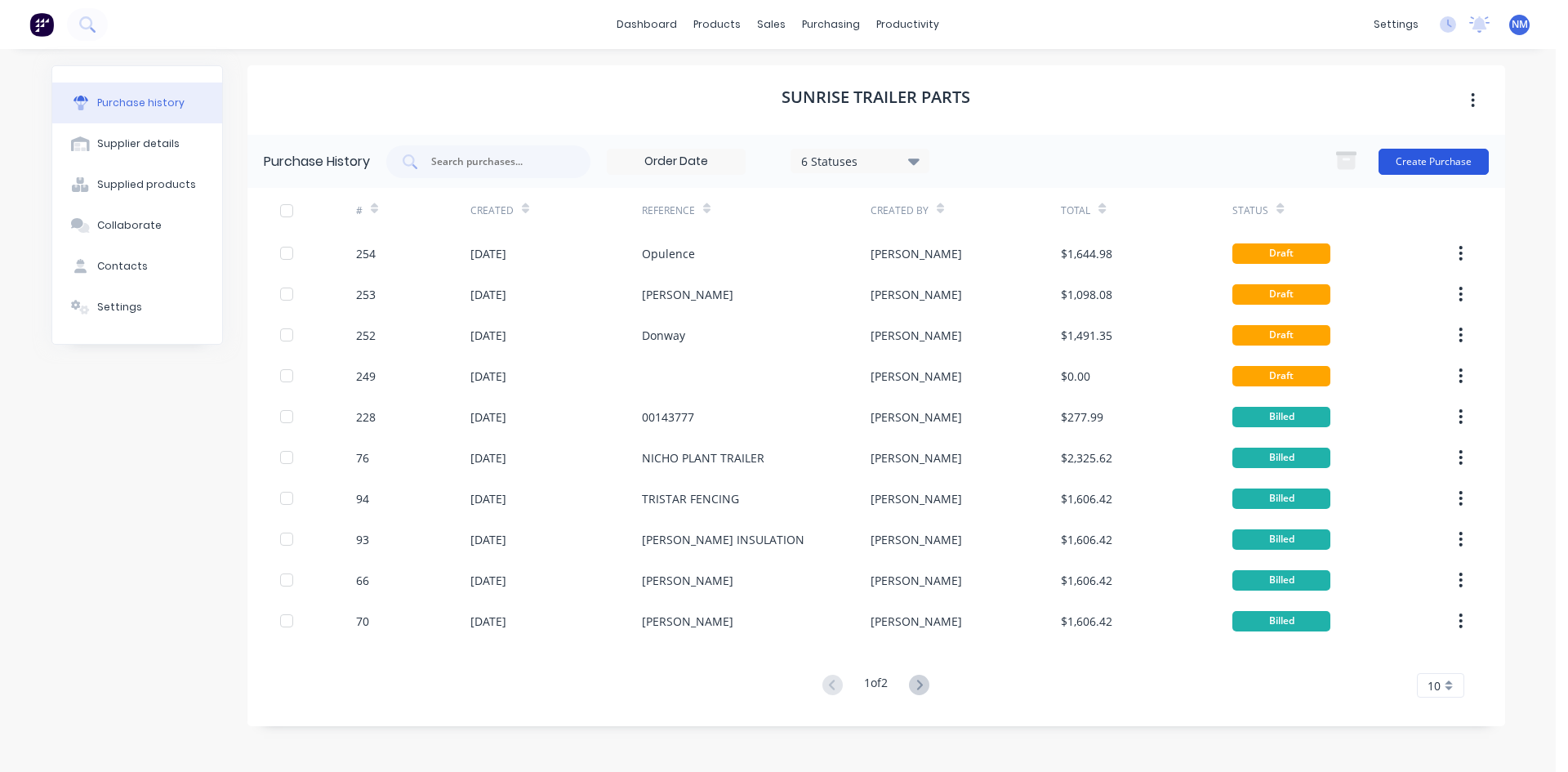
click at [1437, 166] on button "Create Purchase" at bounding box center [1434, 162] width 111 height 26
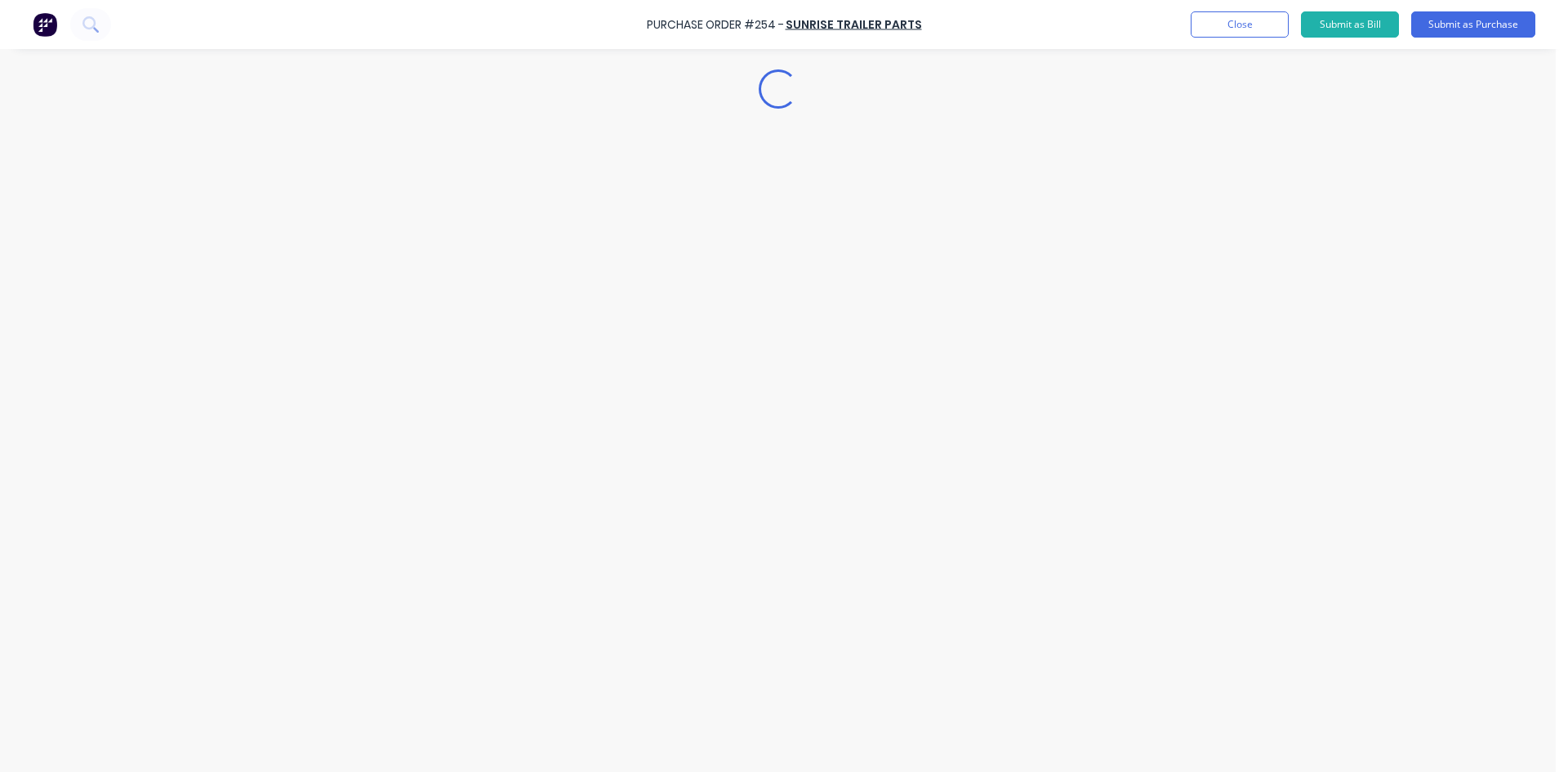
type textarea "x"
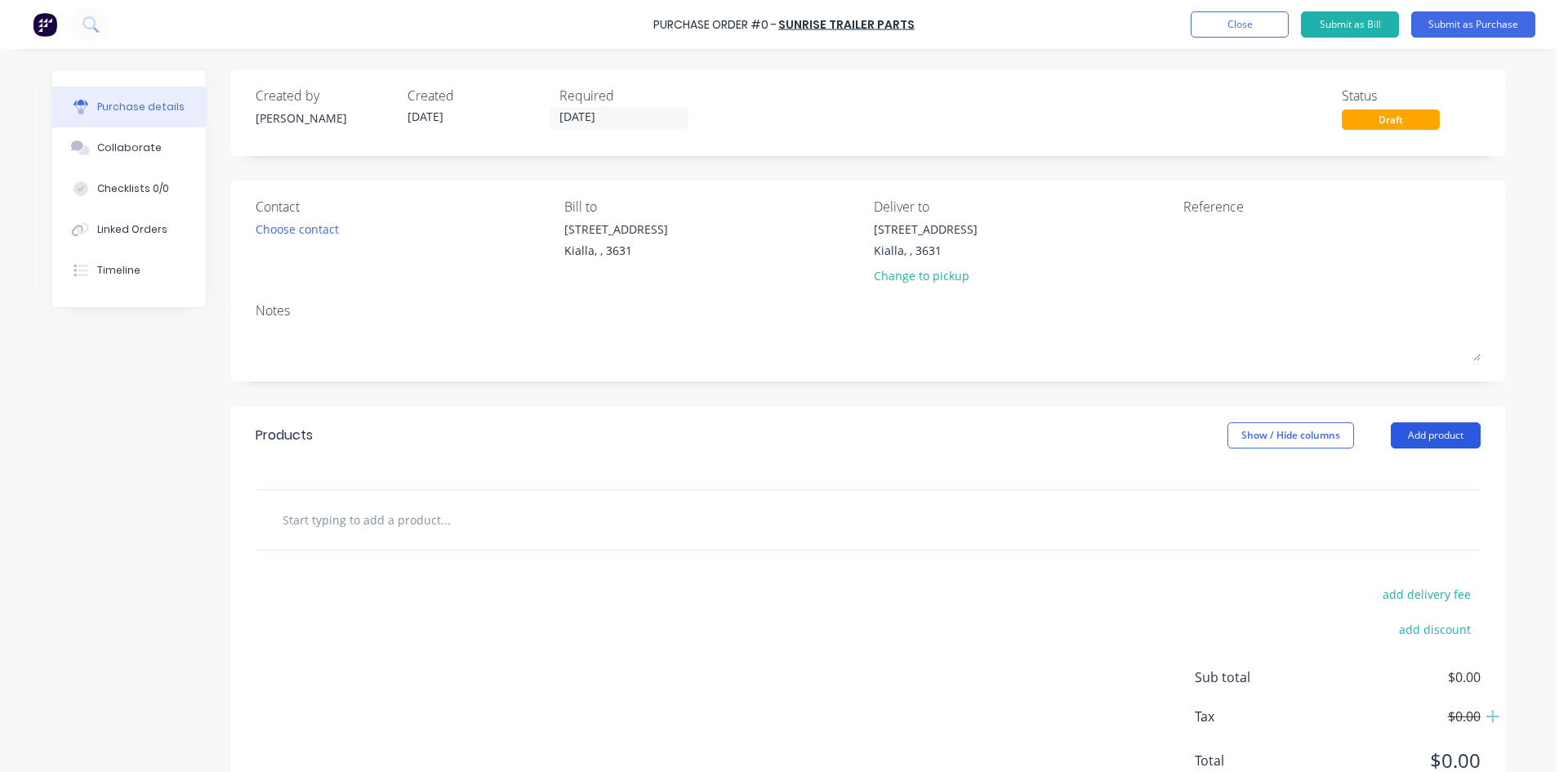
click at [1446, 437] on button "Add product" at bounding box center [1435, 435] width 90 height 26
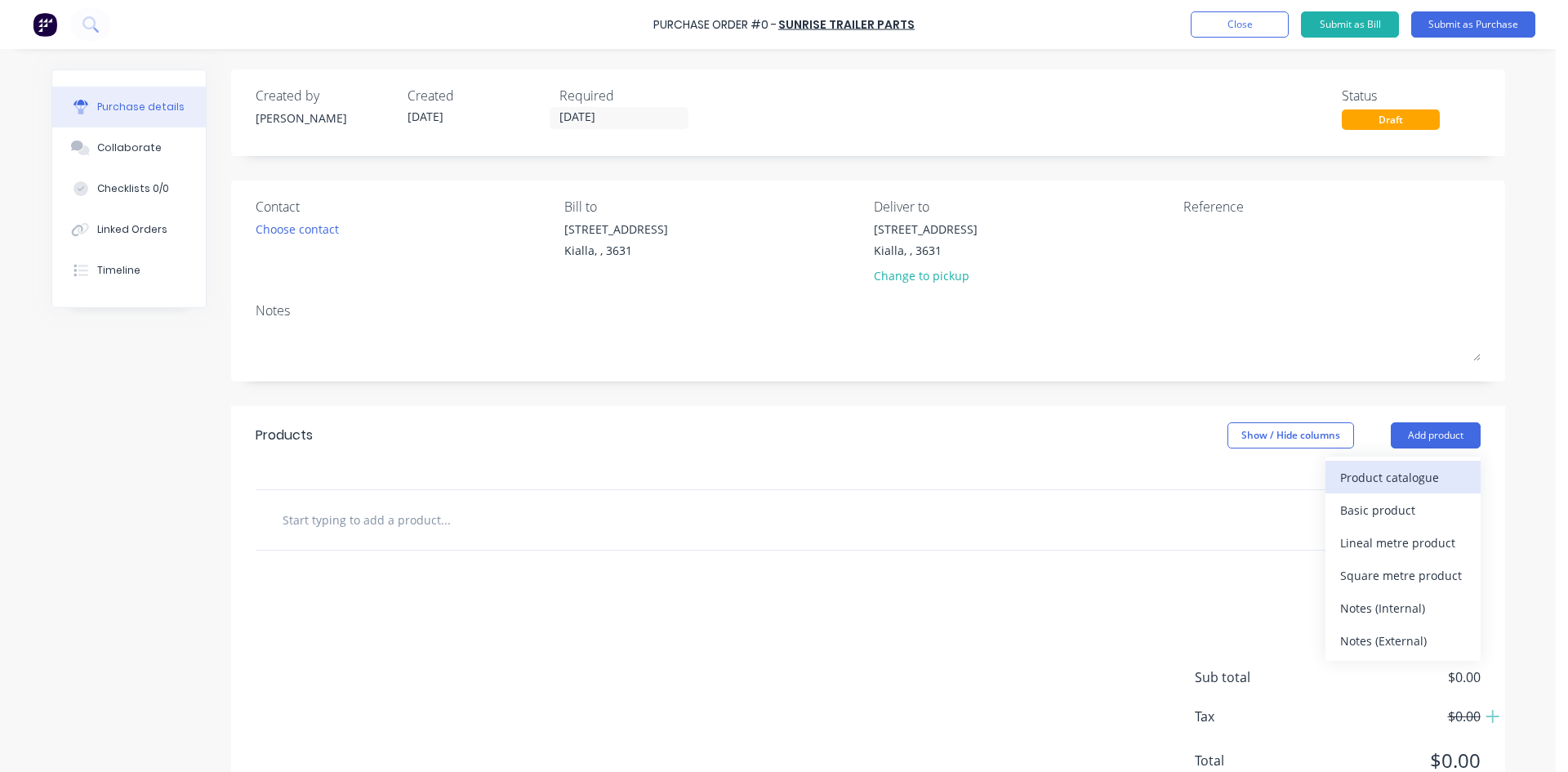
click at [1416, 479] on div "Product catalogue" at bounding box center [1403, 477] width 125 height 24
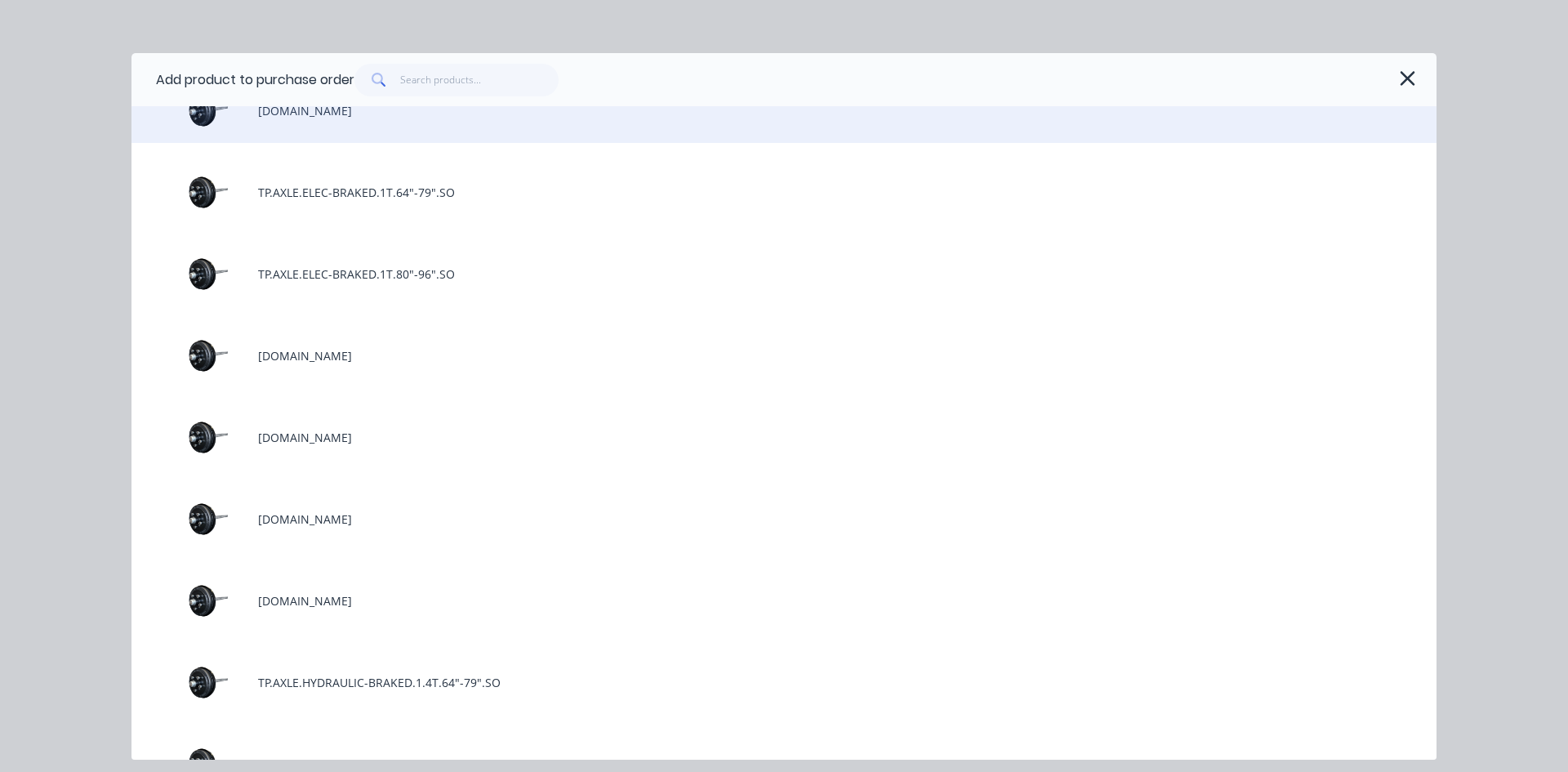
scroll to position [490, 0]
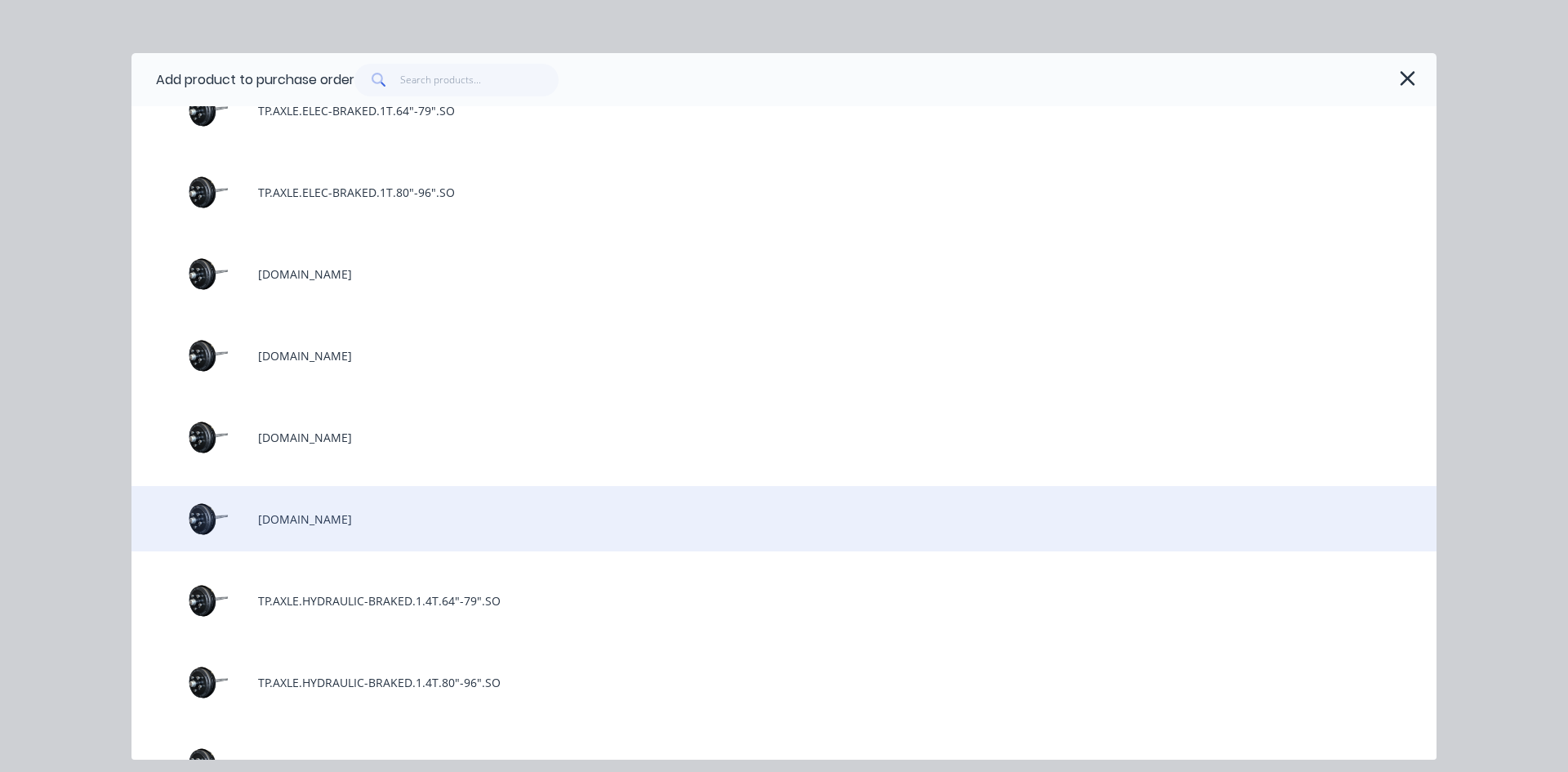
click at [482, 513] on div "[DOMAIN_NAME]" at bounding box center [784, 518] width 1305 height 65
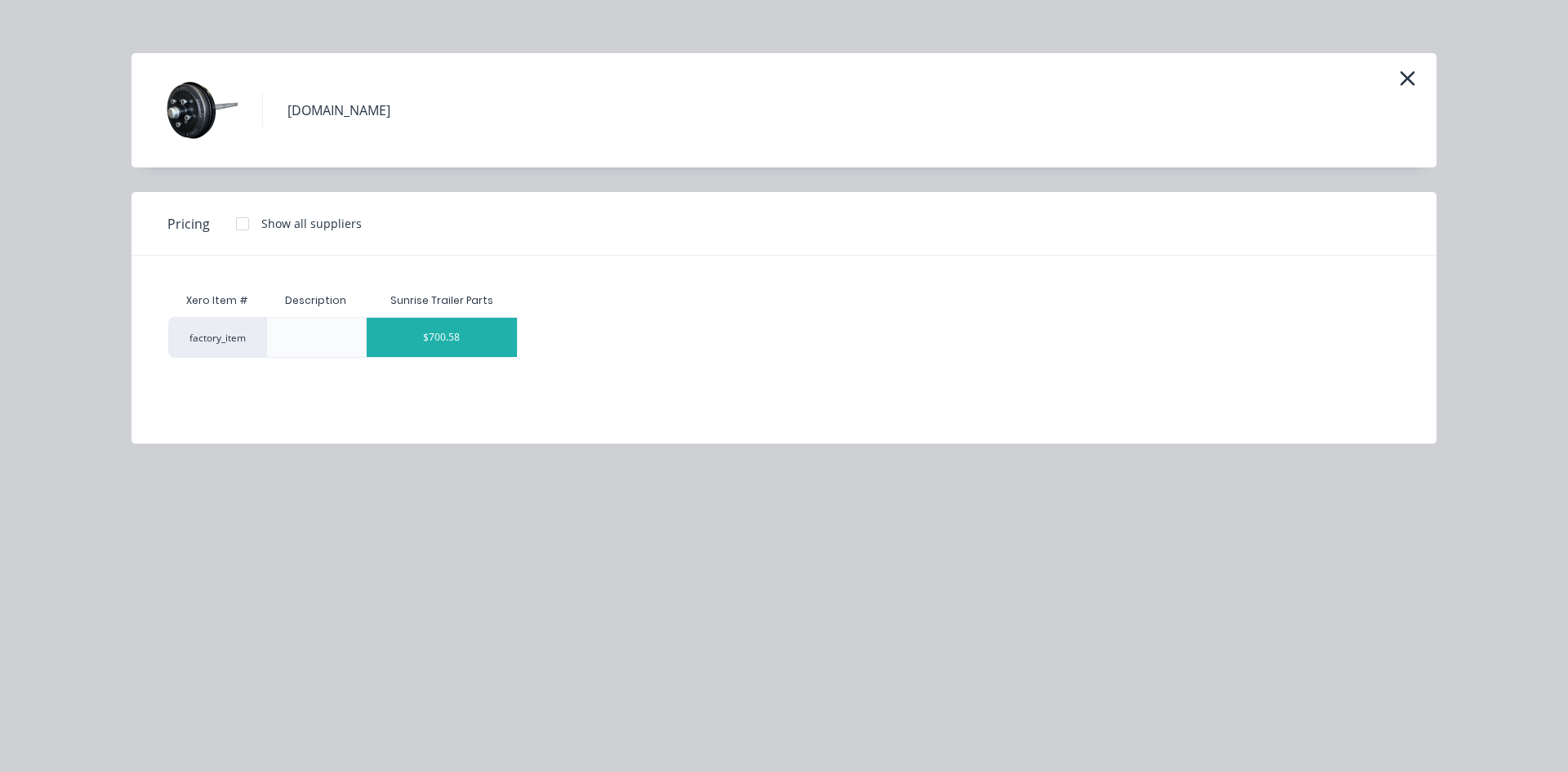
click at [454, 330] on div "$700.58" at bounding box center [442, 337] width 151 height 40
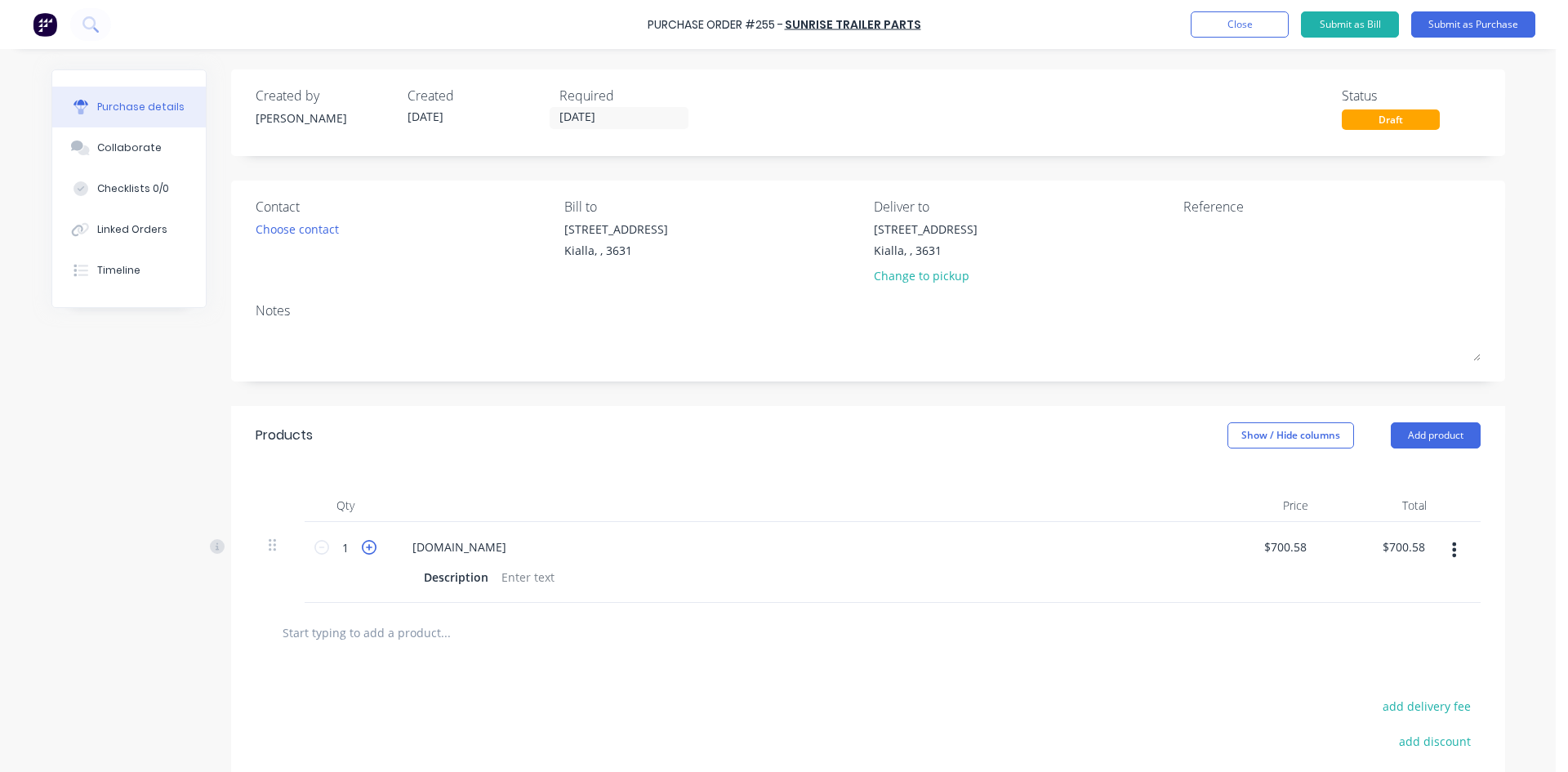
drag, startPoint x: 365, startPoint y: 547, endPoint x: 830, endPoint y: 539, distance: 465.1
click at [365, 546] on icon at bounding box center [370, 548] width 15 height 15
type input "2"
type input "$1,401.16"
click at [1443, 435] on button "Add product" at bounding box center [1435, 435] width 90 height 26
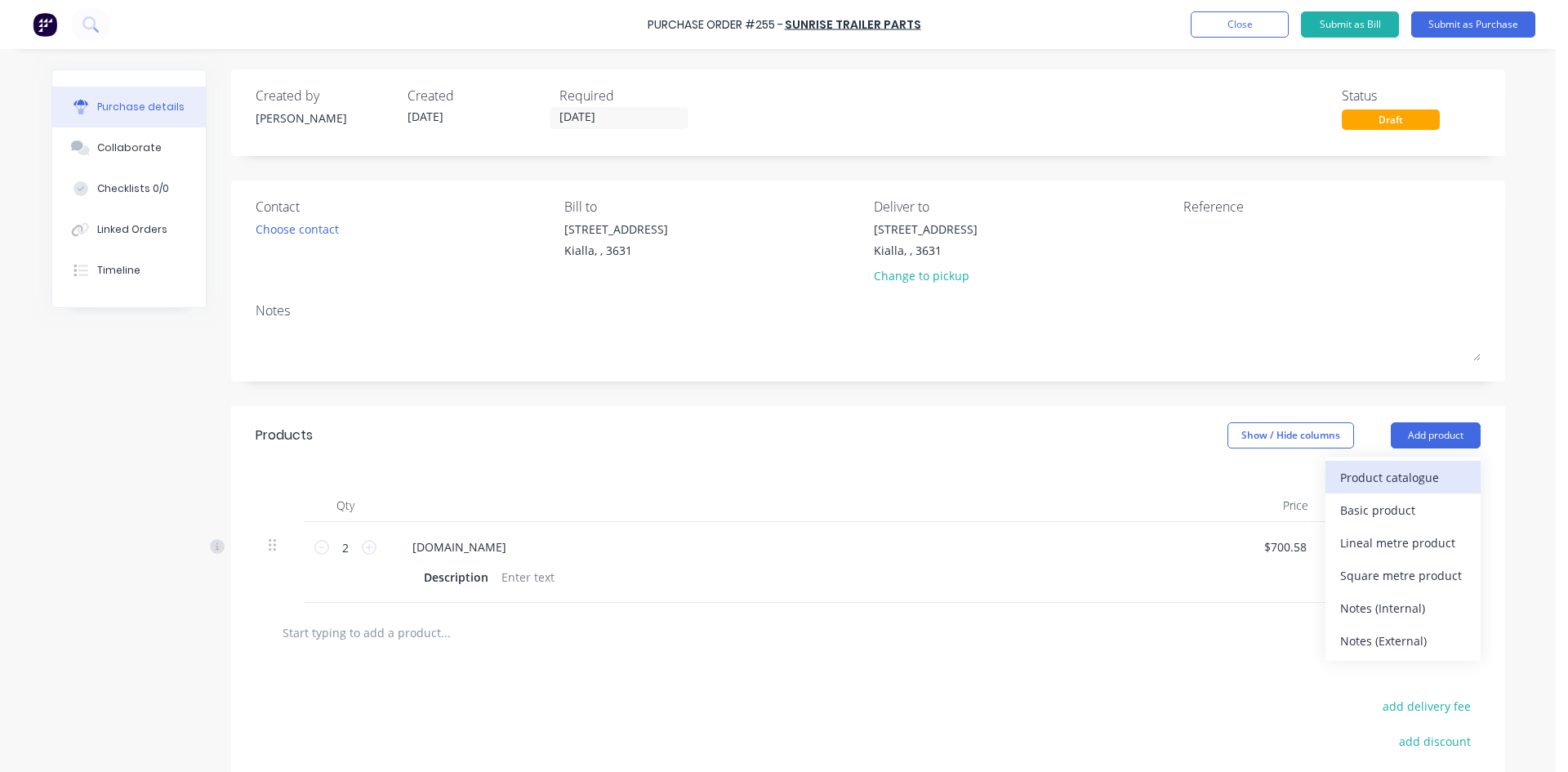
click at [1420, 483] on div "Product catalogue" at bounding box center [1403, 477] width 125 height 24
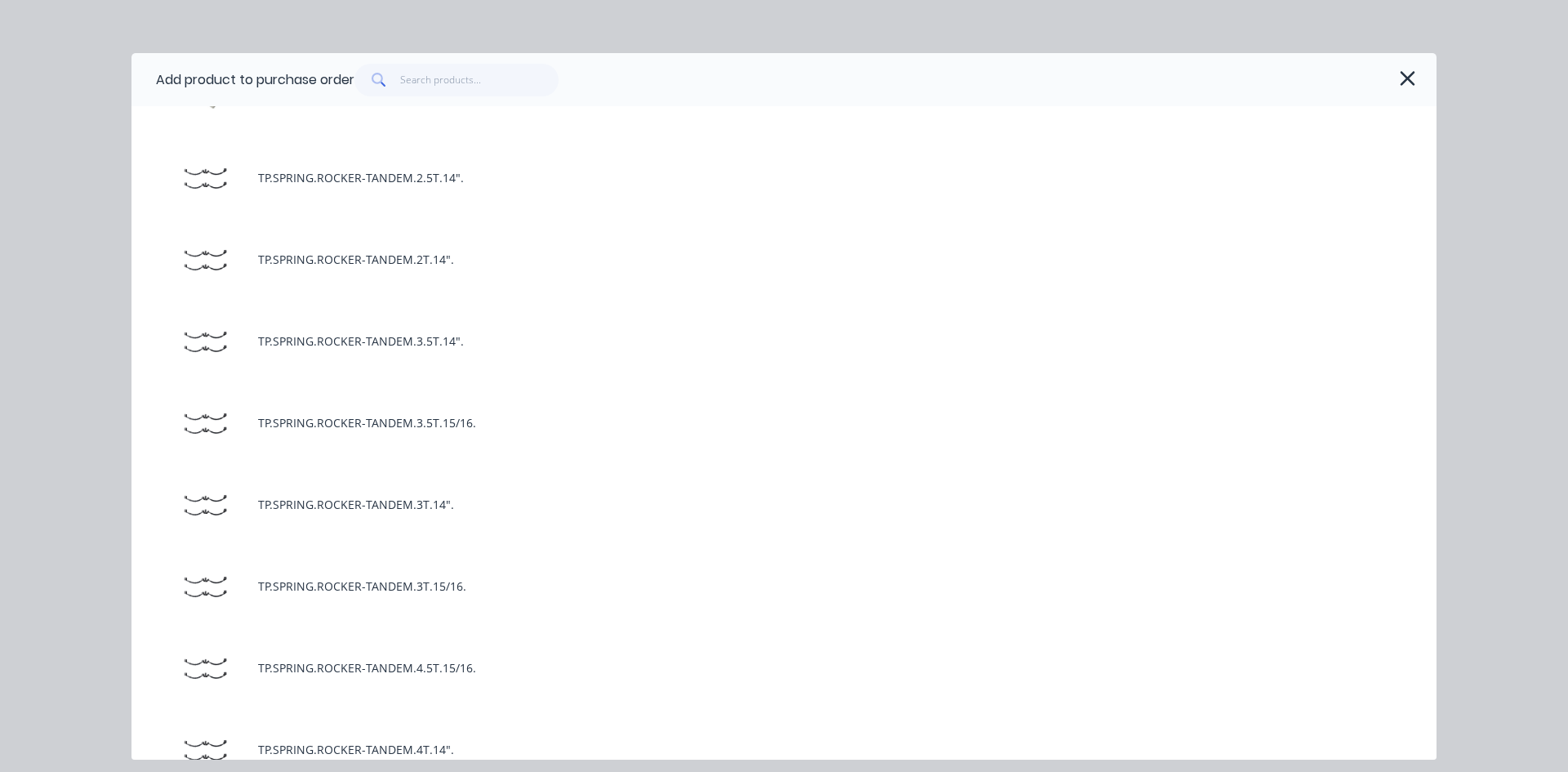
scroll to position [6044, 0]
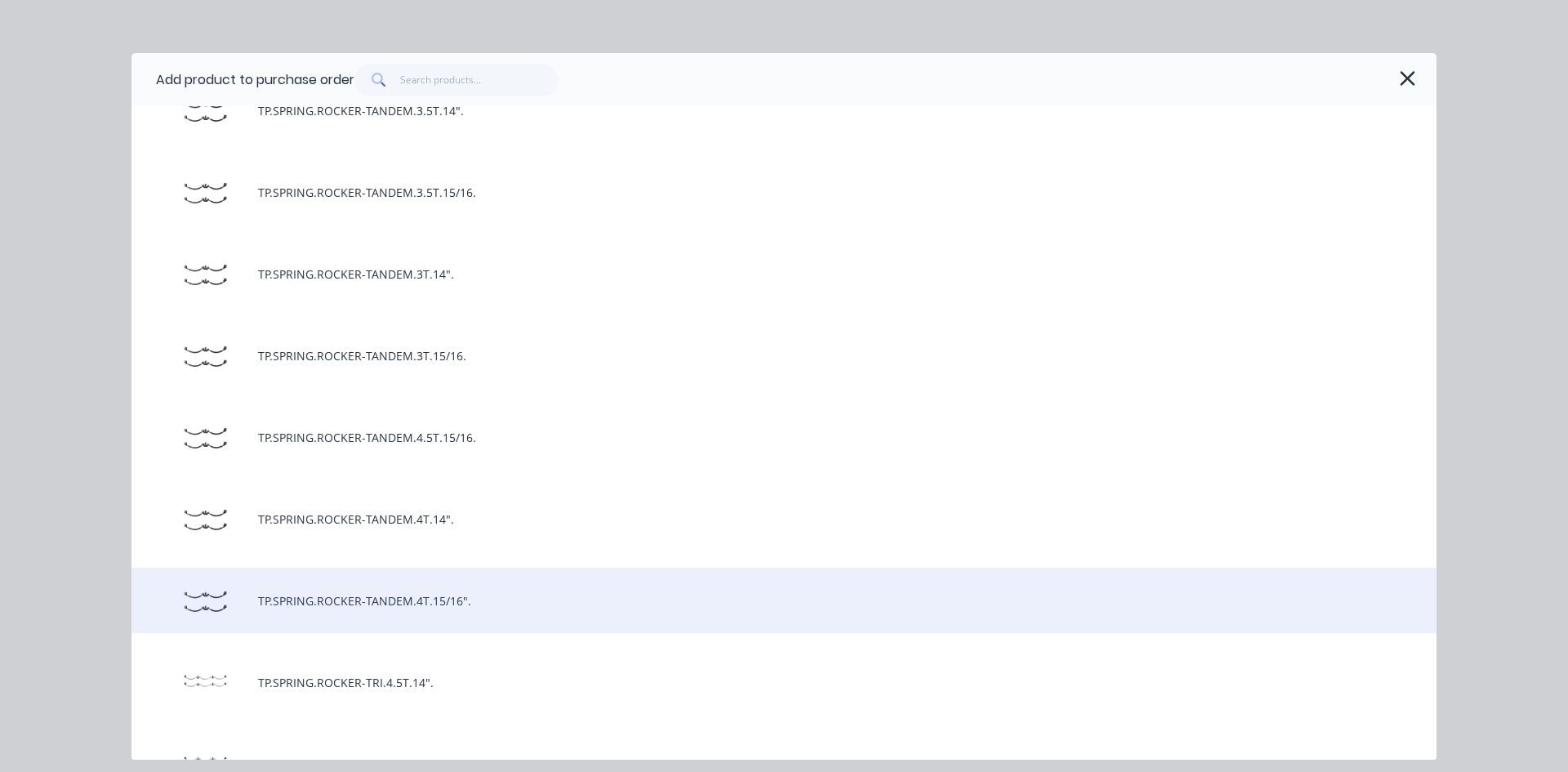
click at [458, 605] on div "TP.SPRING.ROCKER-TANDEM.4T.15/16"." at bounding box center [784, 600] width 1305 height 65
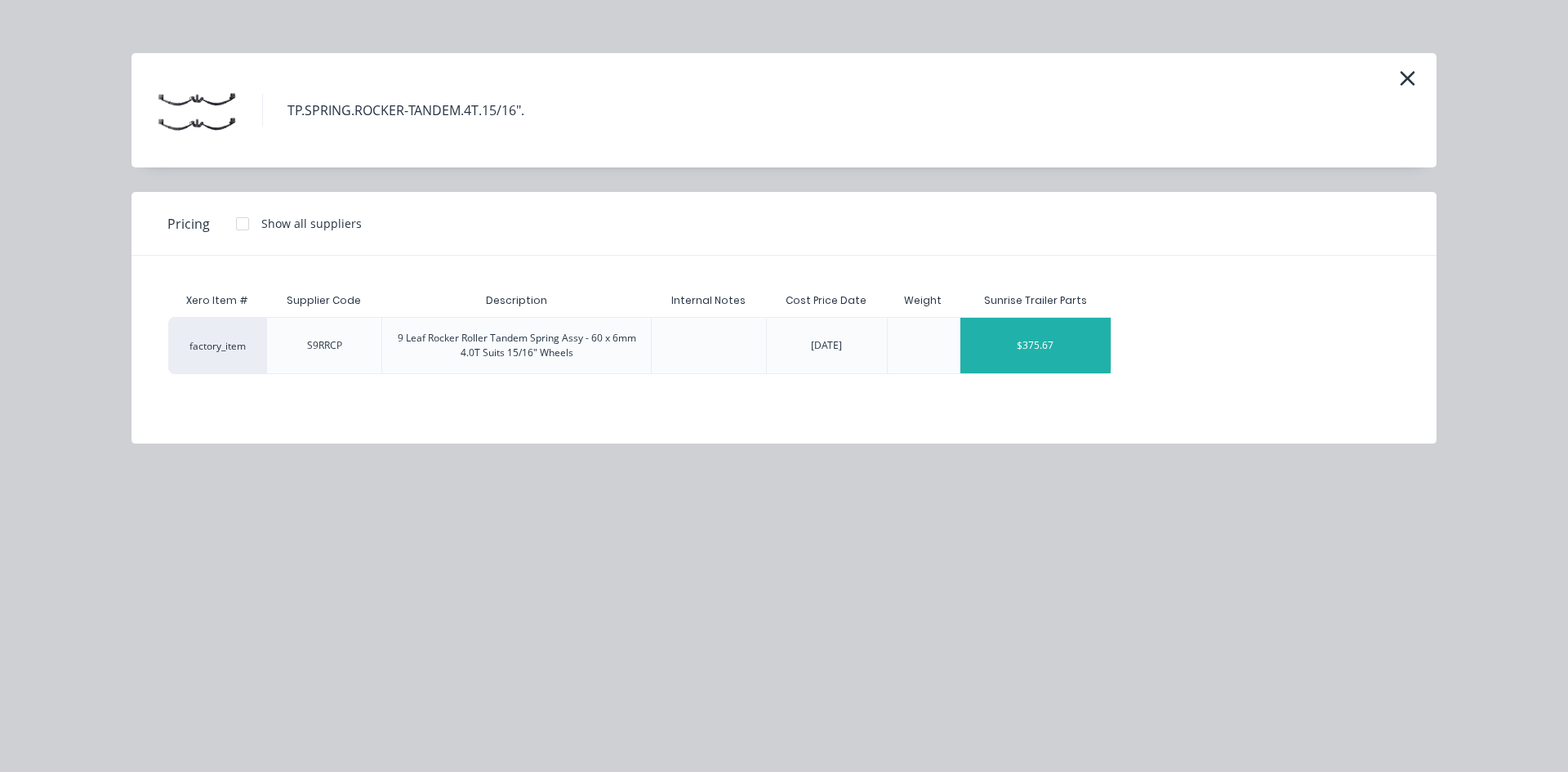
click at [1048, 349] on div "$375.67" at bounding box center [1035, 345] width 151 height 55
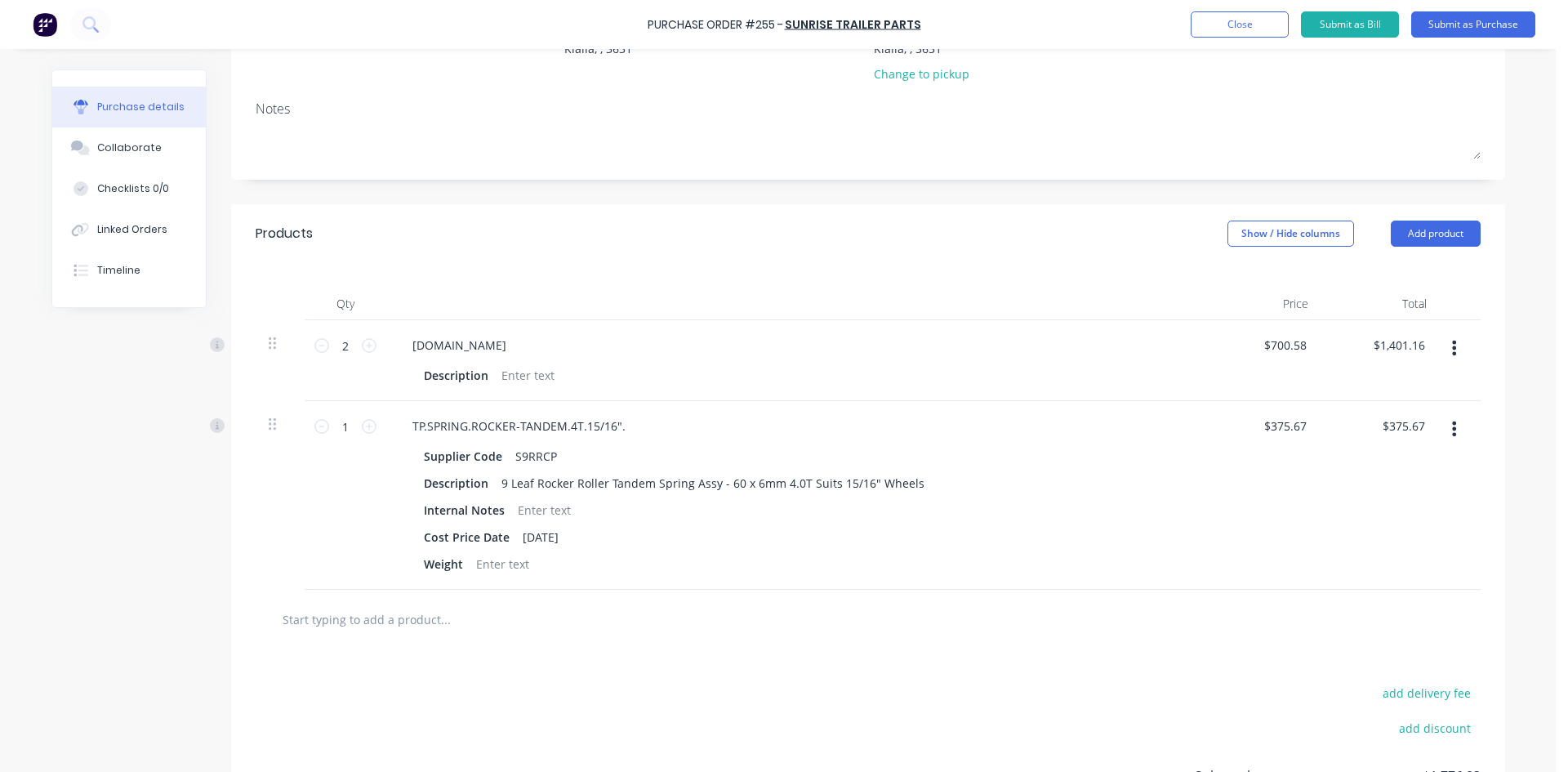
scroll to position [201, 0]
click at [1453, 232] on button "Add product" at bounding box center [1435, 234] width 90 height 26
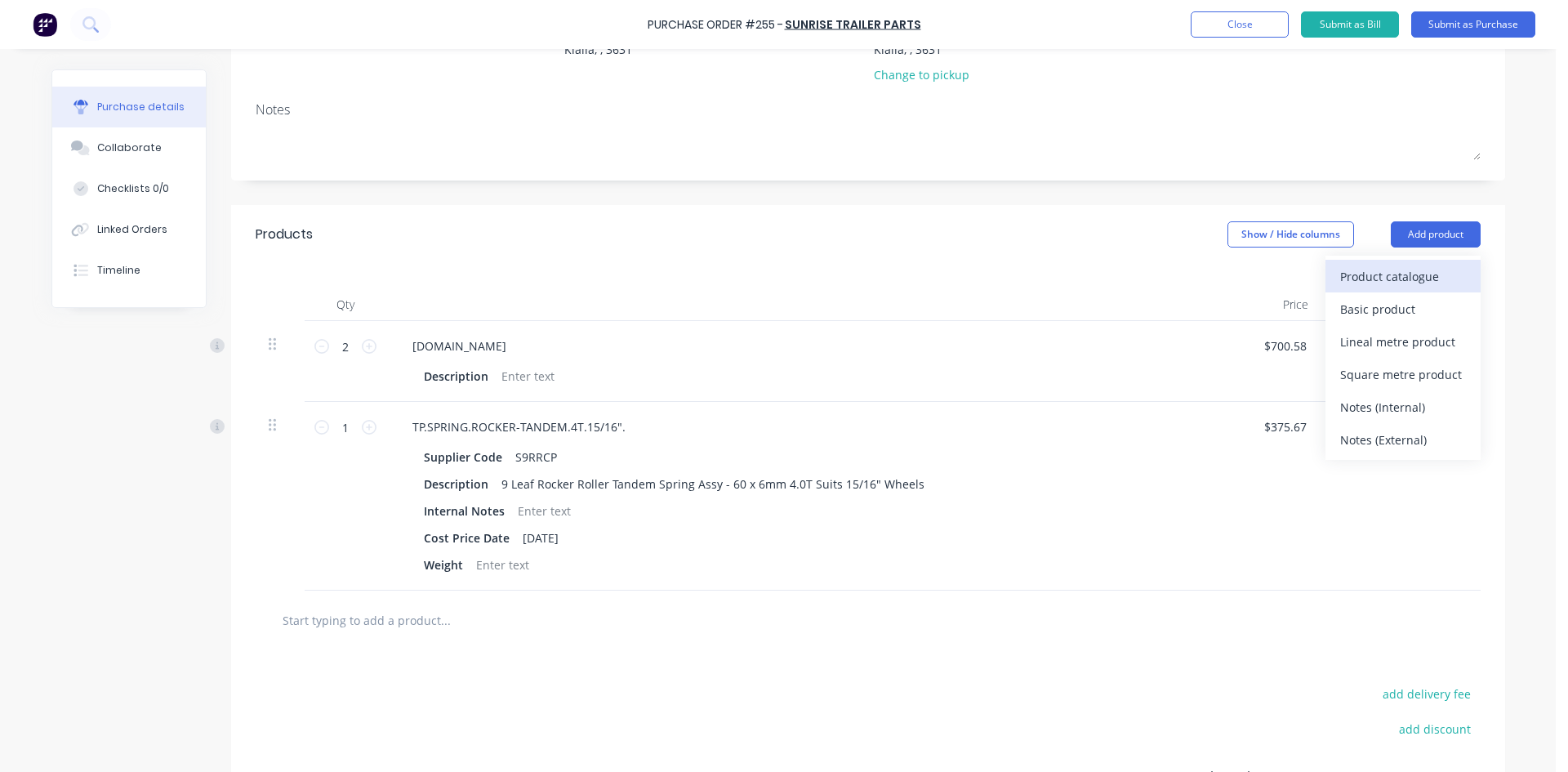
click at [1390, 274] on div "Product catalogue" at bounding box center [1403, 276] width 125 height 24
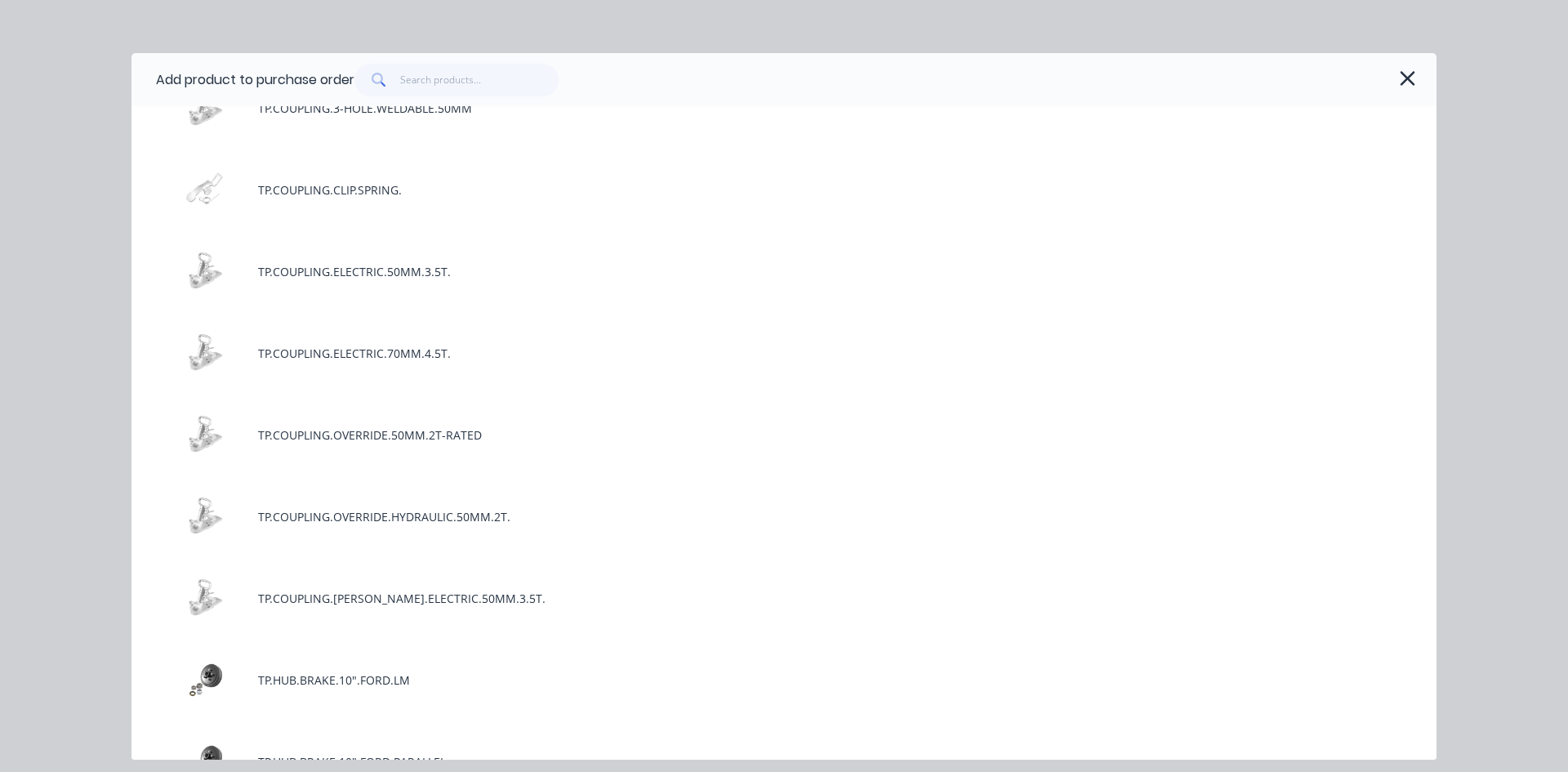
scroll to position [3757, 0]
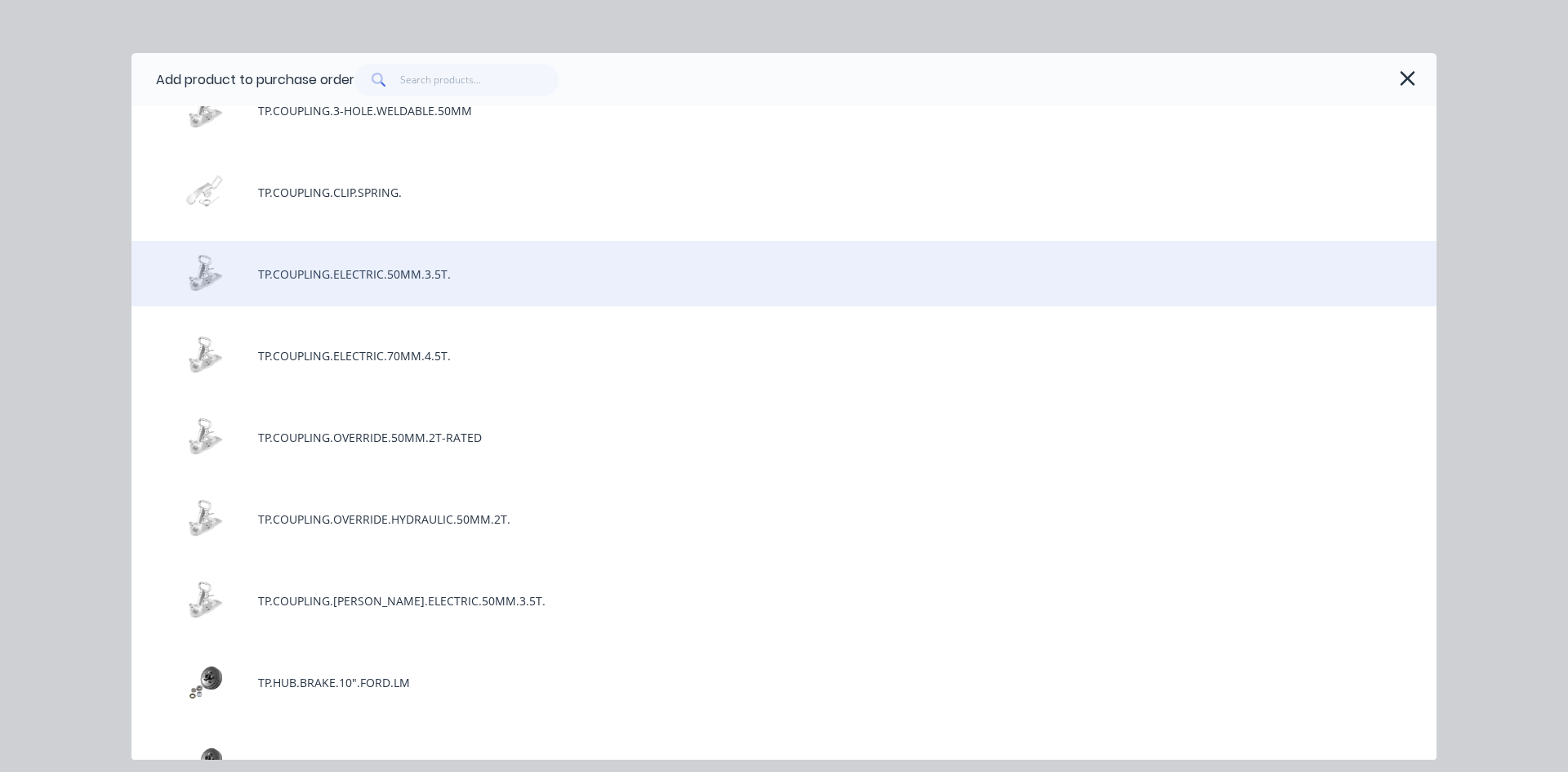
click at [459, 266] on div "TP.COUPLING.ELECTRIC.50MM.3.5T." at bounding box center [784, 273] width 1305 height 65
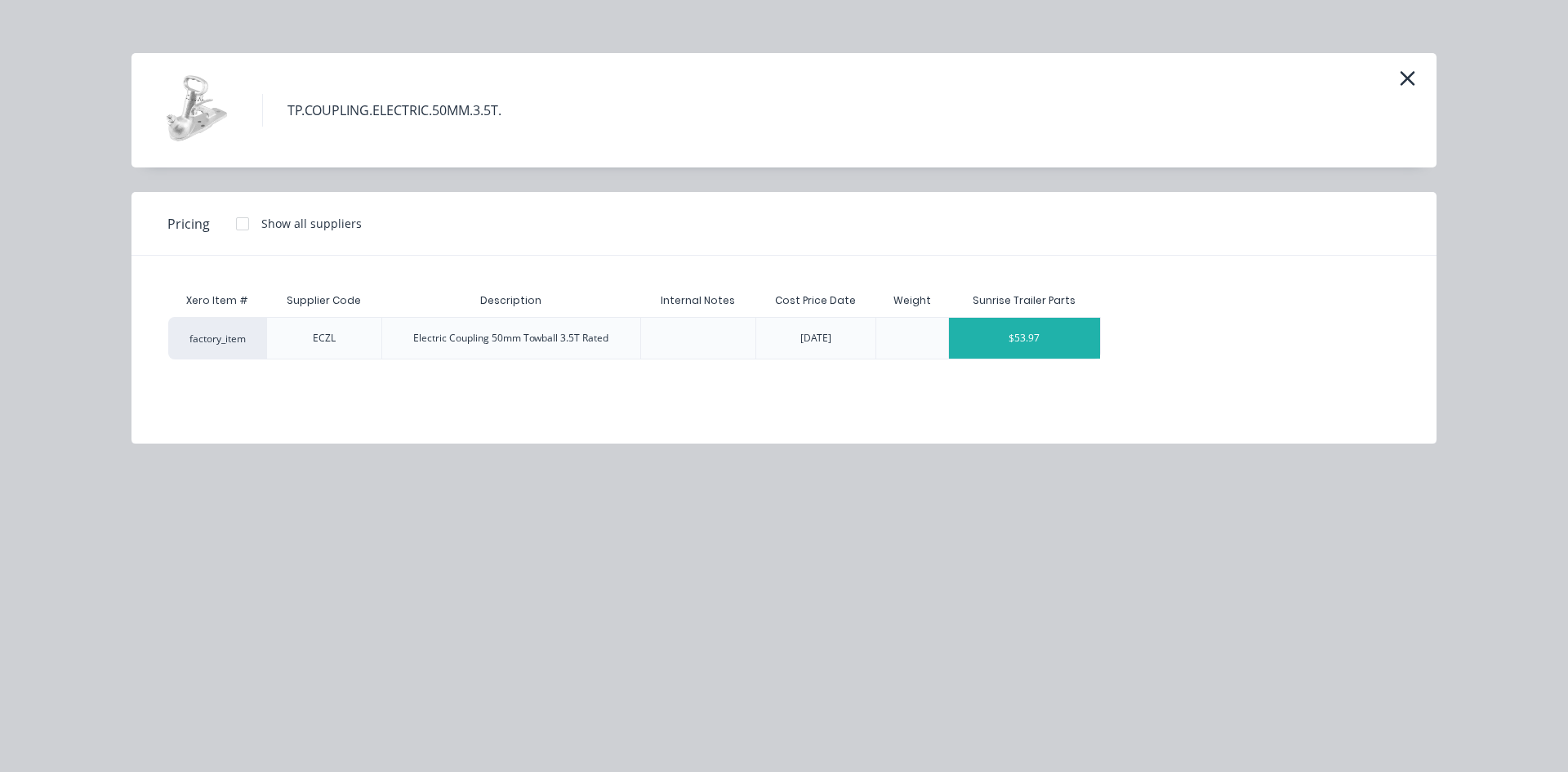
click at [1036, 325] on div "$53.97" at bounding box center [1024, 338] width 151 height 41
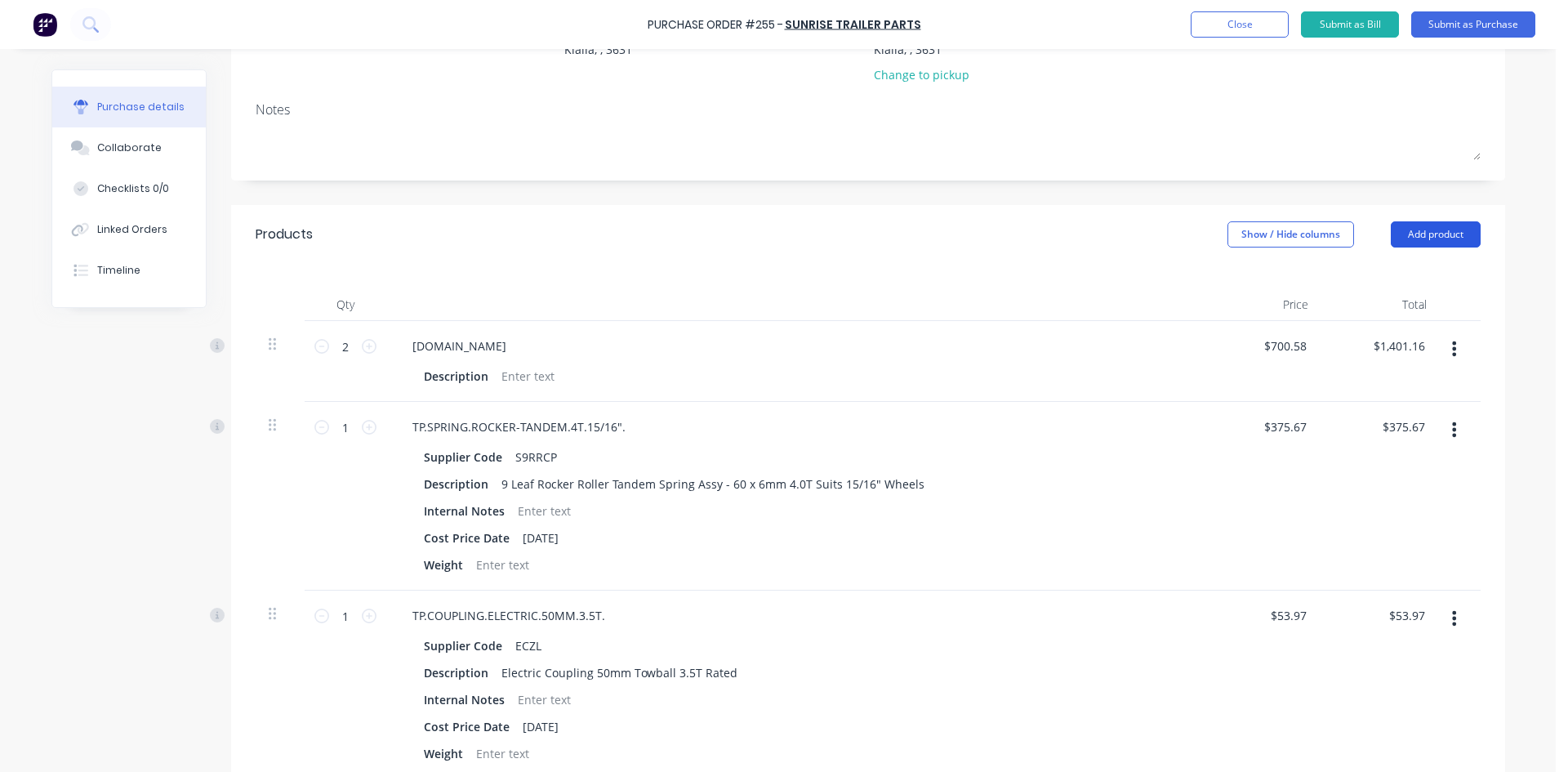
click at [1434, 237] on button "Add product" at bounding box center [1435, 234] width 90 height 26
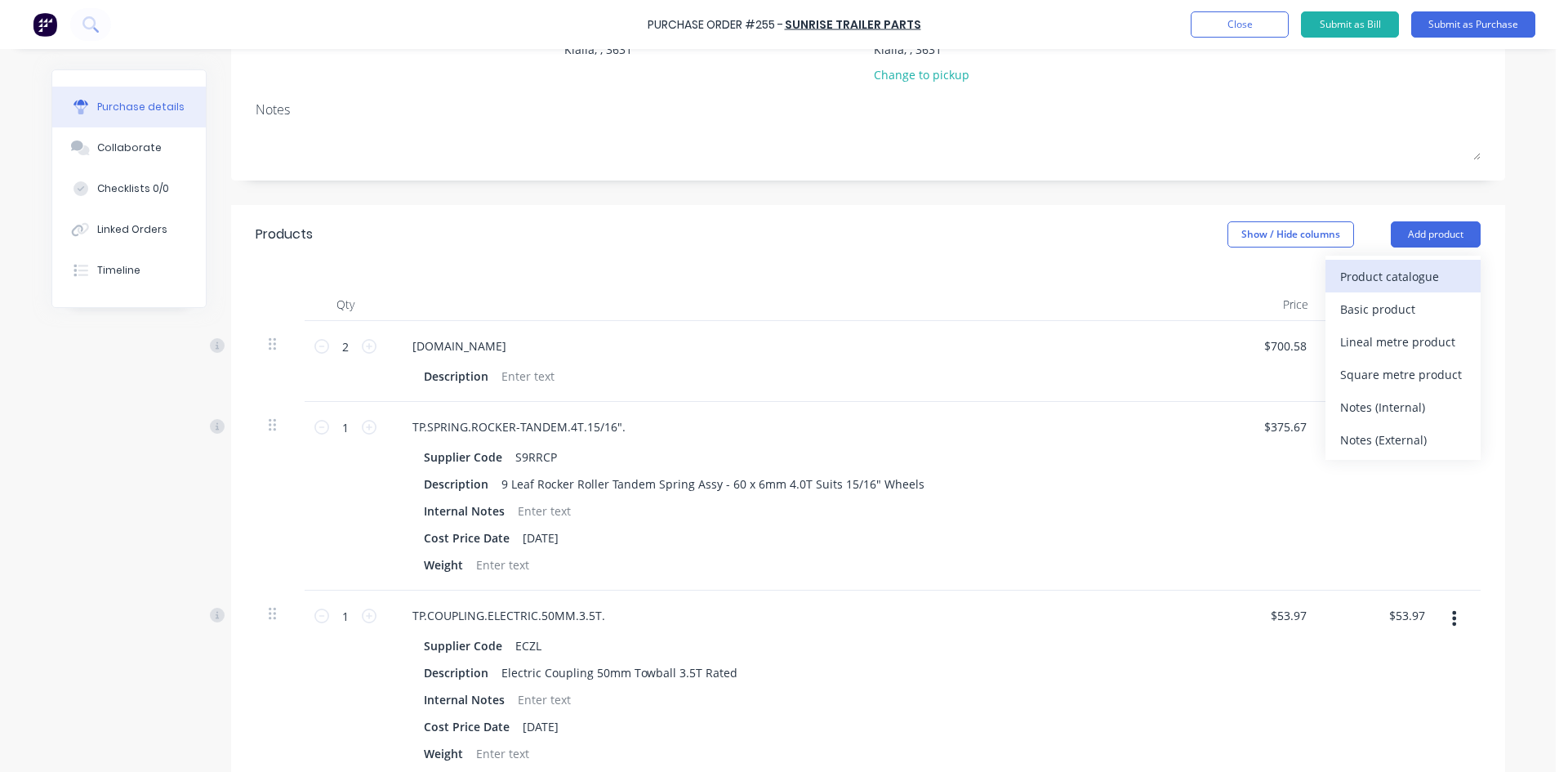
click at [1420, 269] on div "Product catalogue" at bounding box center [1403, 276] width 125 height 24
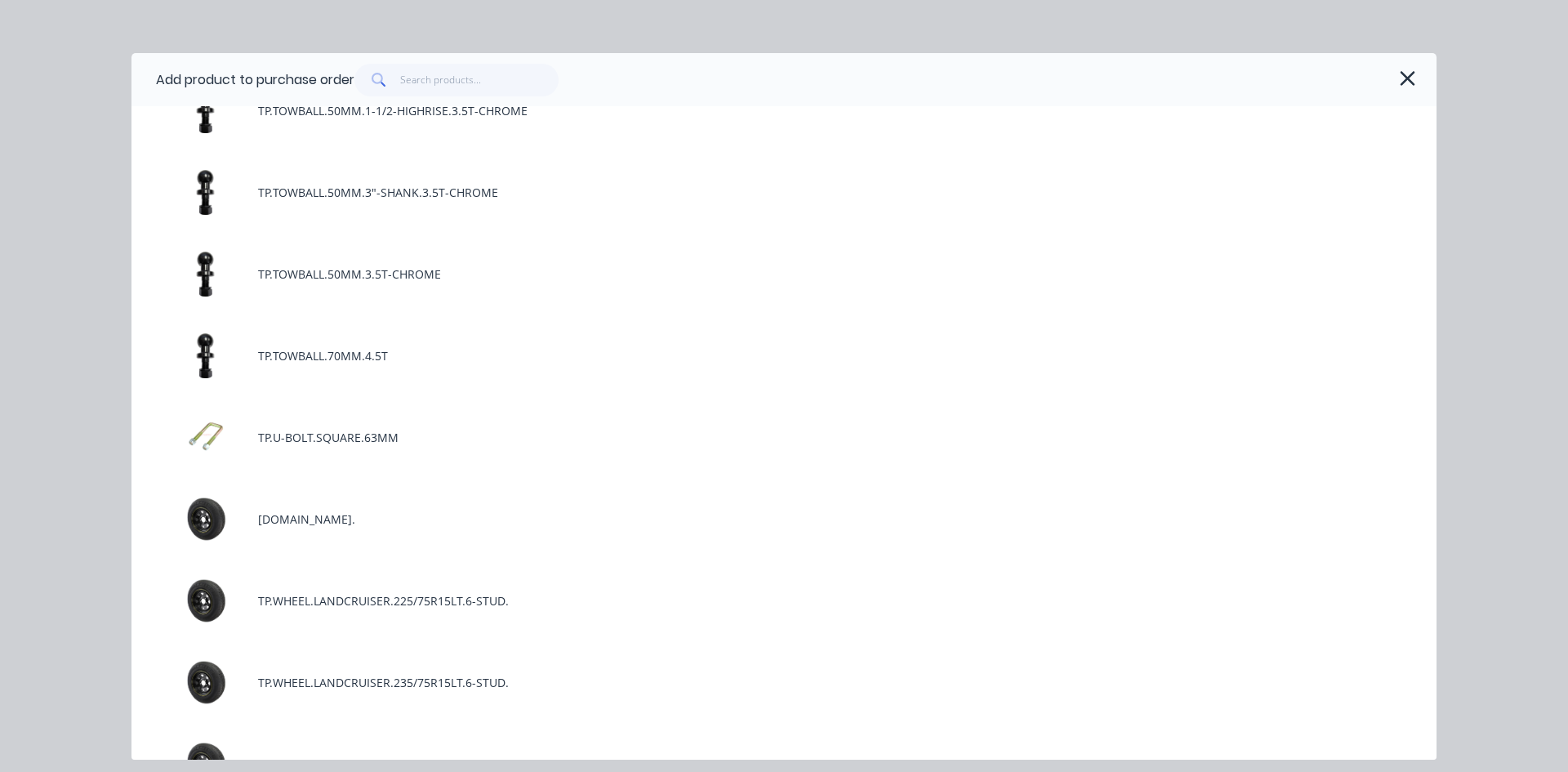
scroll to position [7514, 0]
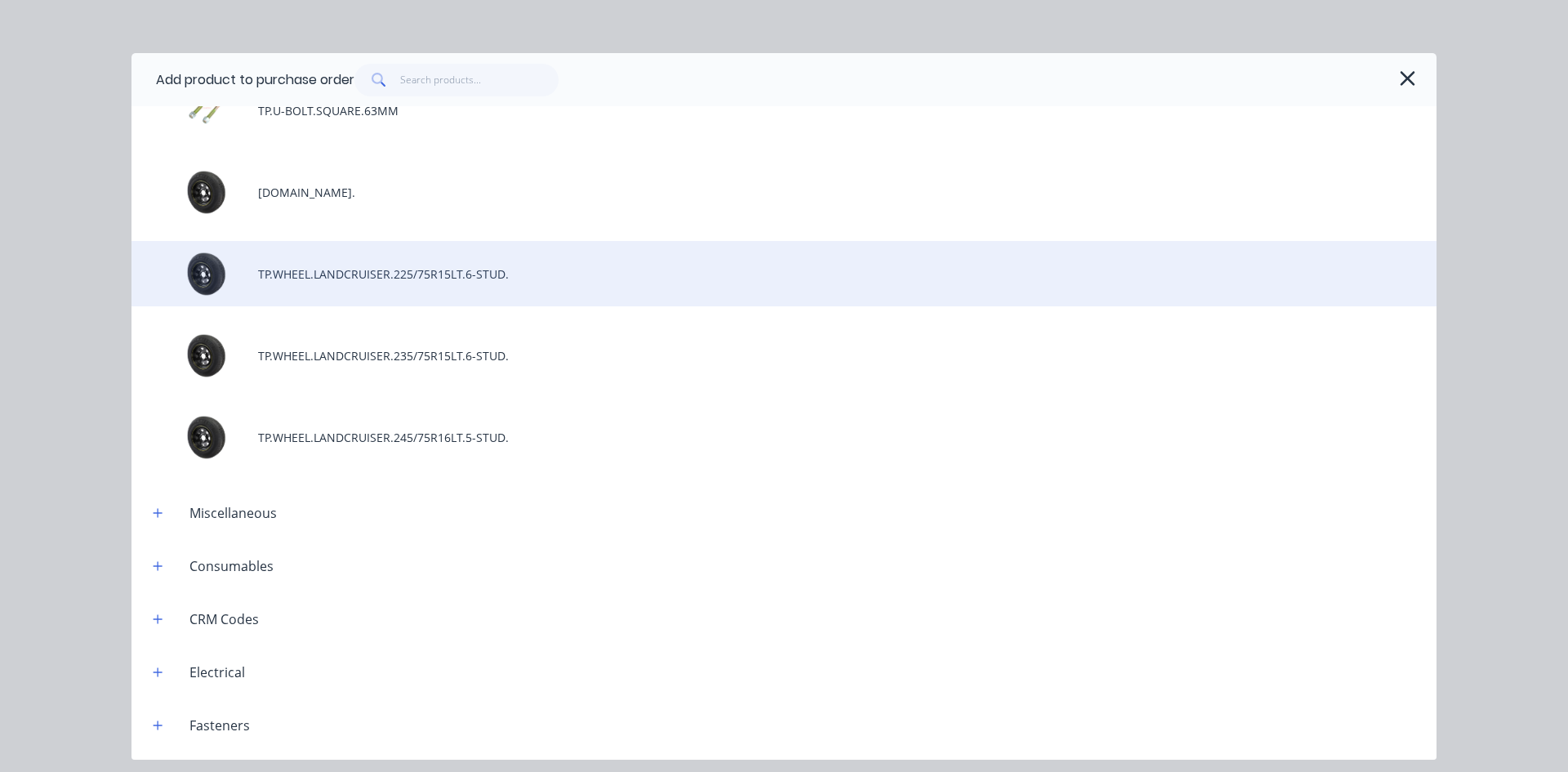
click at [530, 278] on div "TP.WHEEL.LANDCRUISER.225/75R15LT.6-STUD." at bounding box center [784, 273] width 1305 height 65
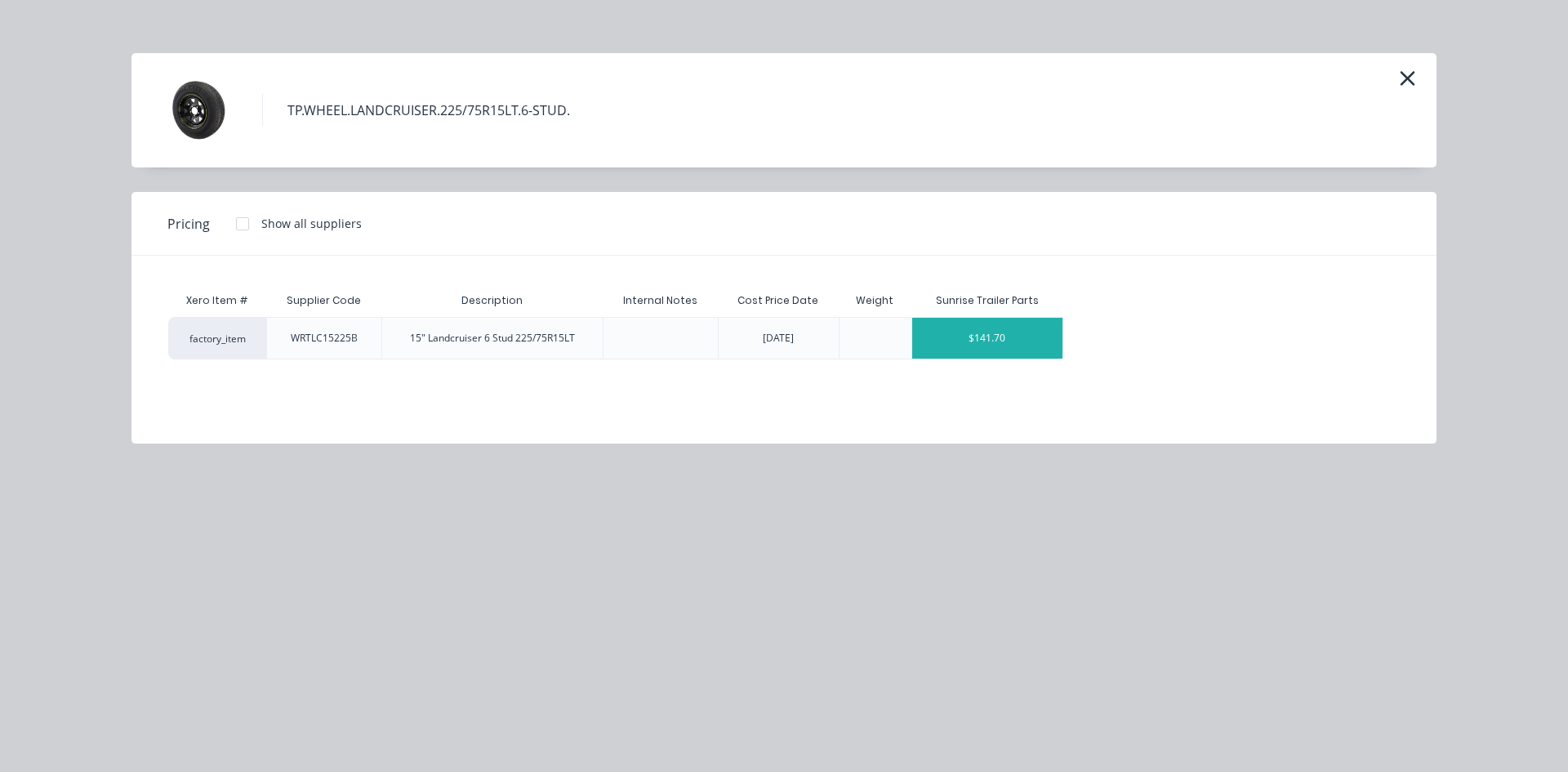
click at [996, 342] on div "$141.70" at bounding box center [987, 338] width 151 height 41
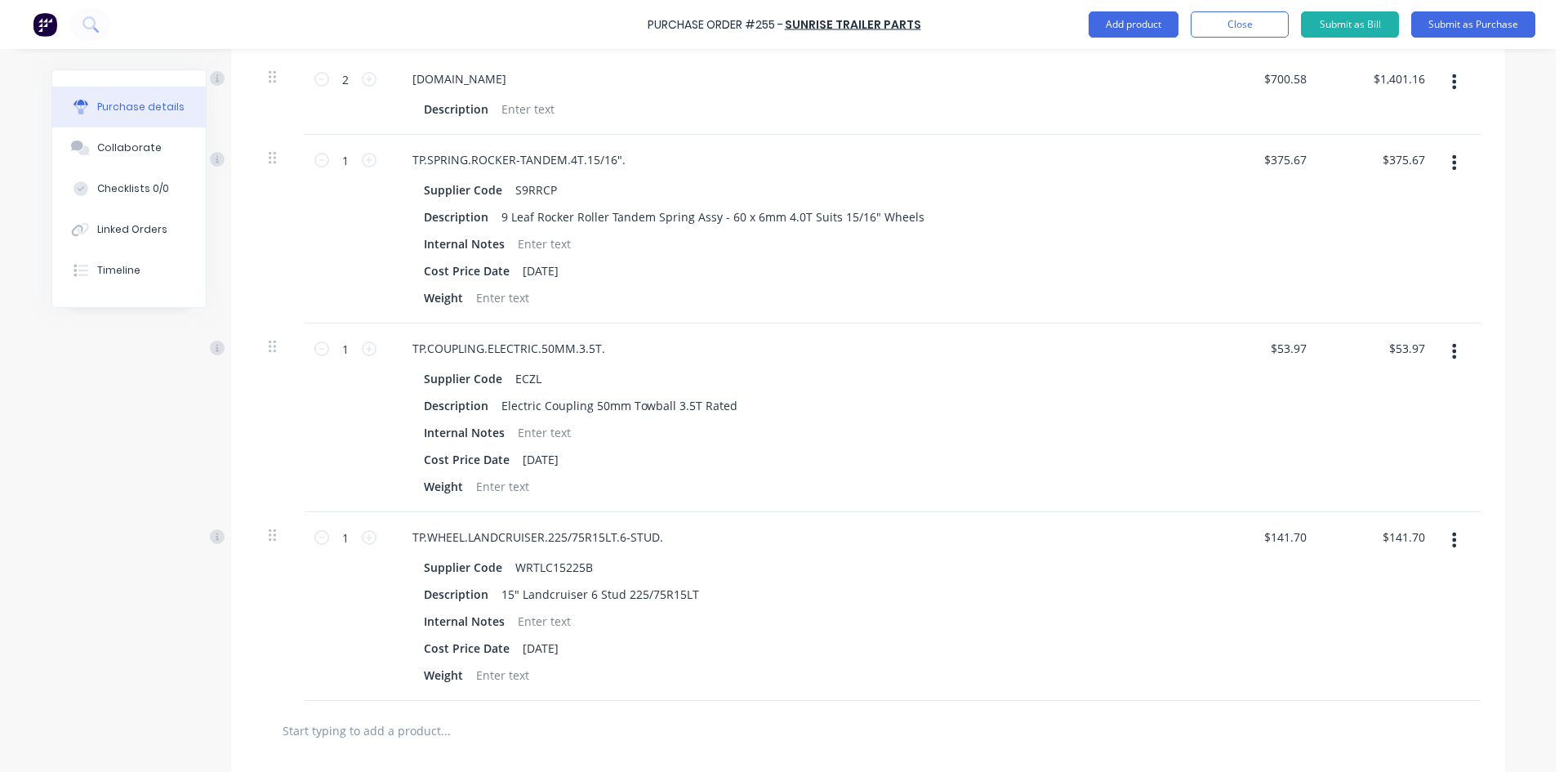
scroll to position [741, 0]
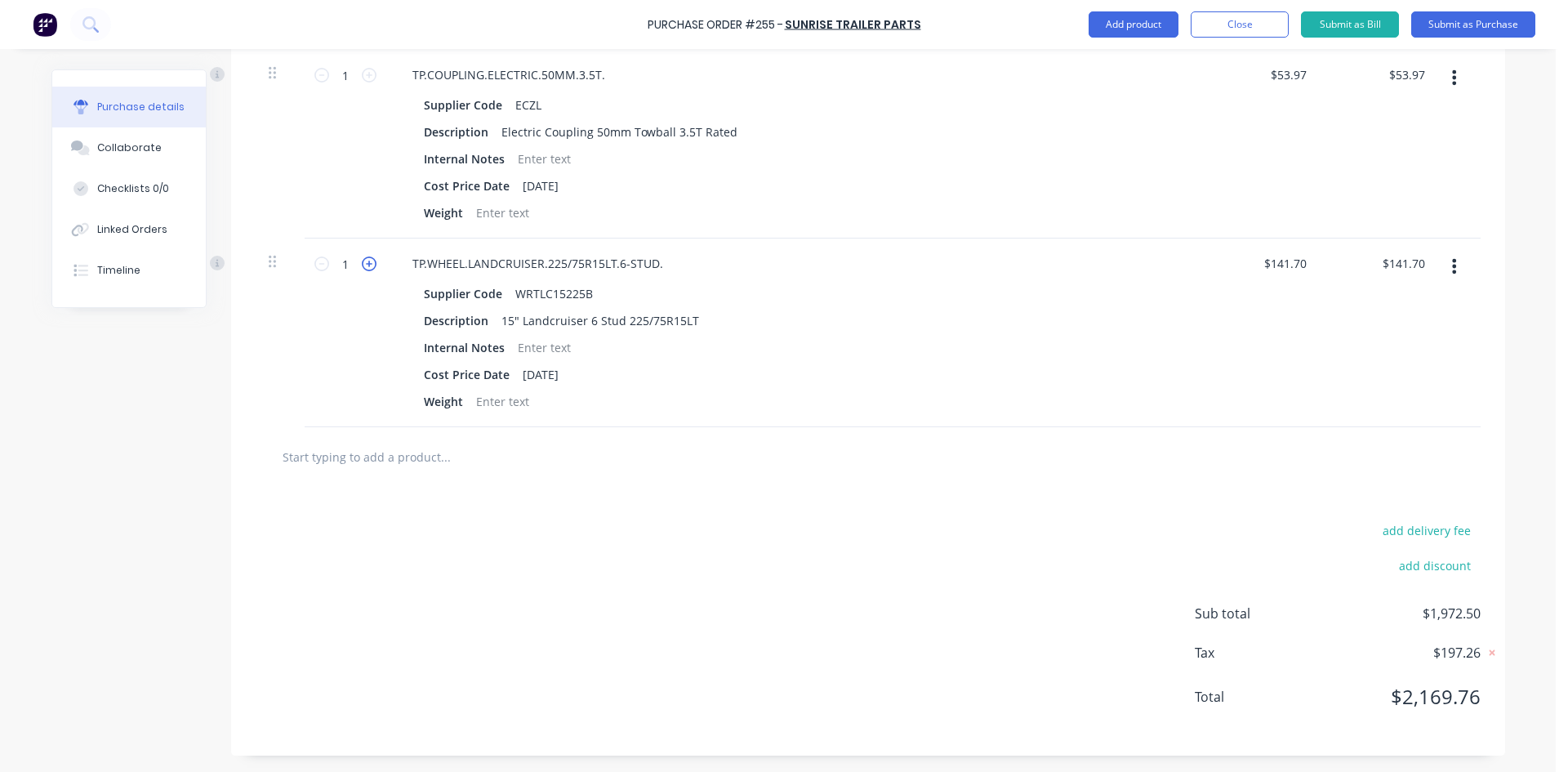
click at [368, 262] on icon at bounding box center [370, 264] width 15 height 15
type input "2"
type input "$283.40"
click at [368, 262] on icon at bounding box center [370, 264] width 15 height 15
type input "3"
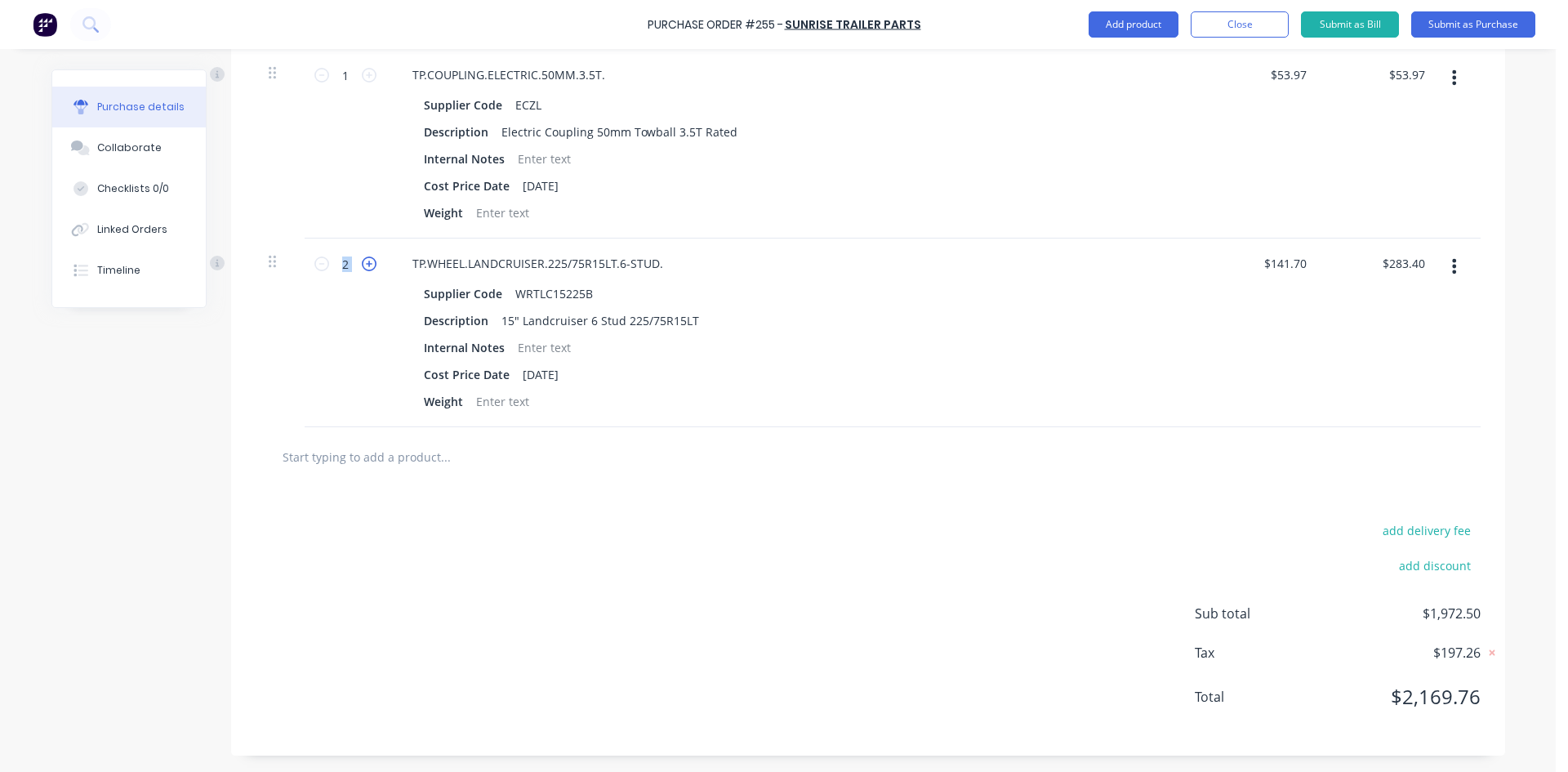
type input "$425.10"
click at [368, 262] on icon at bounding box center [370, 264] width 15 height 15
type input "4"
type input "$566.80"
click at [368, 262] on icon at bounding box center [370, 264] width 15 height 15
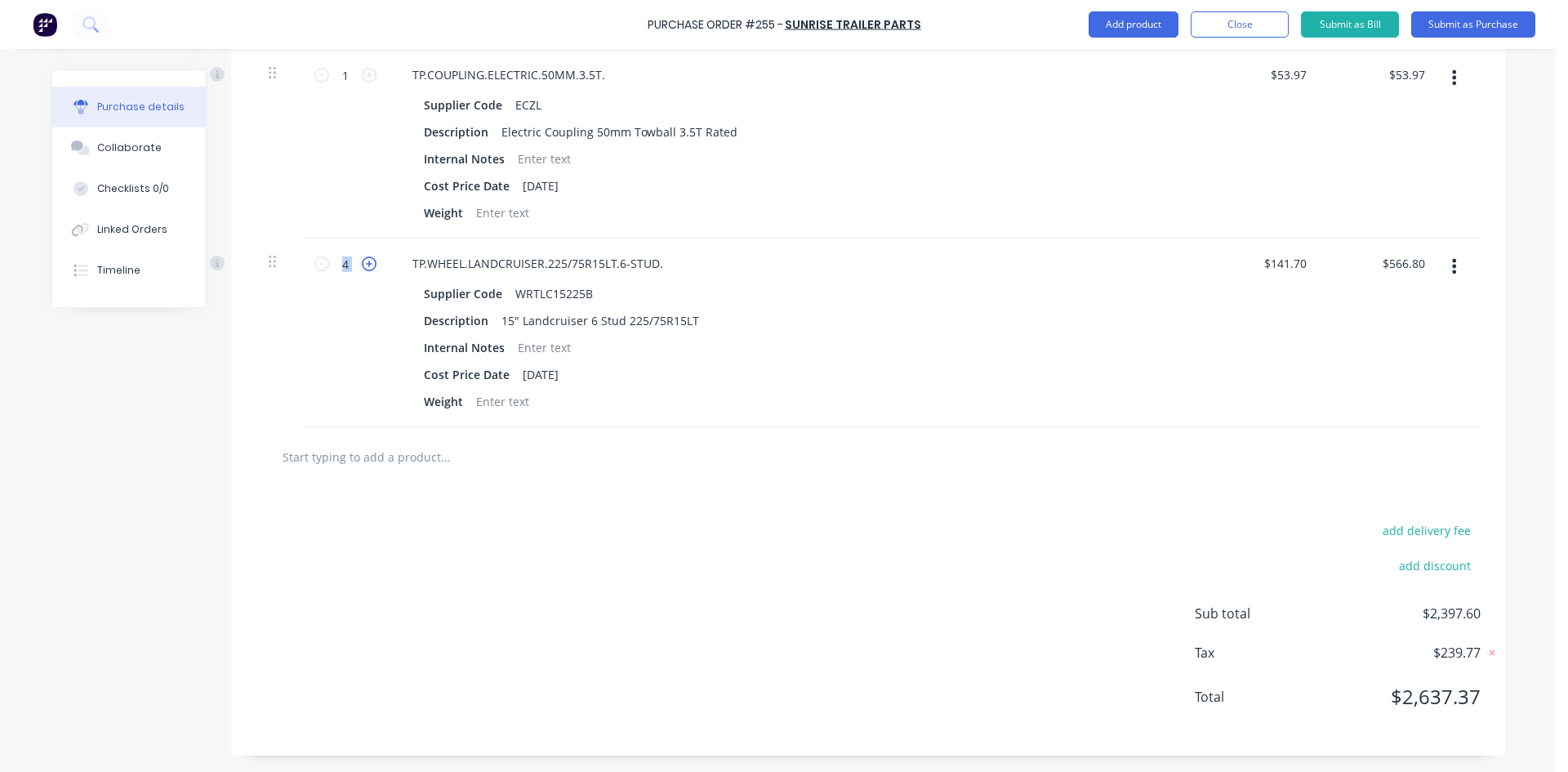
type input "5"
type input "$708.50"
click at [856, 552] on div "add delivery fee add discount Sub total $2,539.30 Tax $253.94 Total $2,793.24" at bounding box center [868, 621] width 1274 height 269
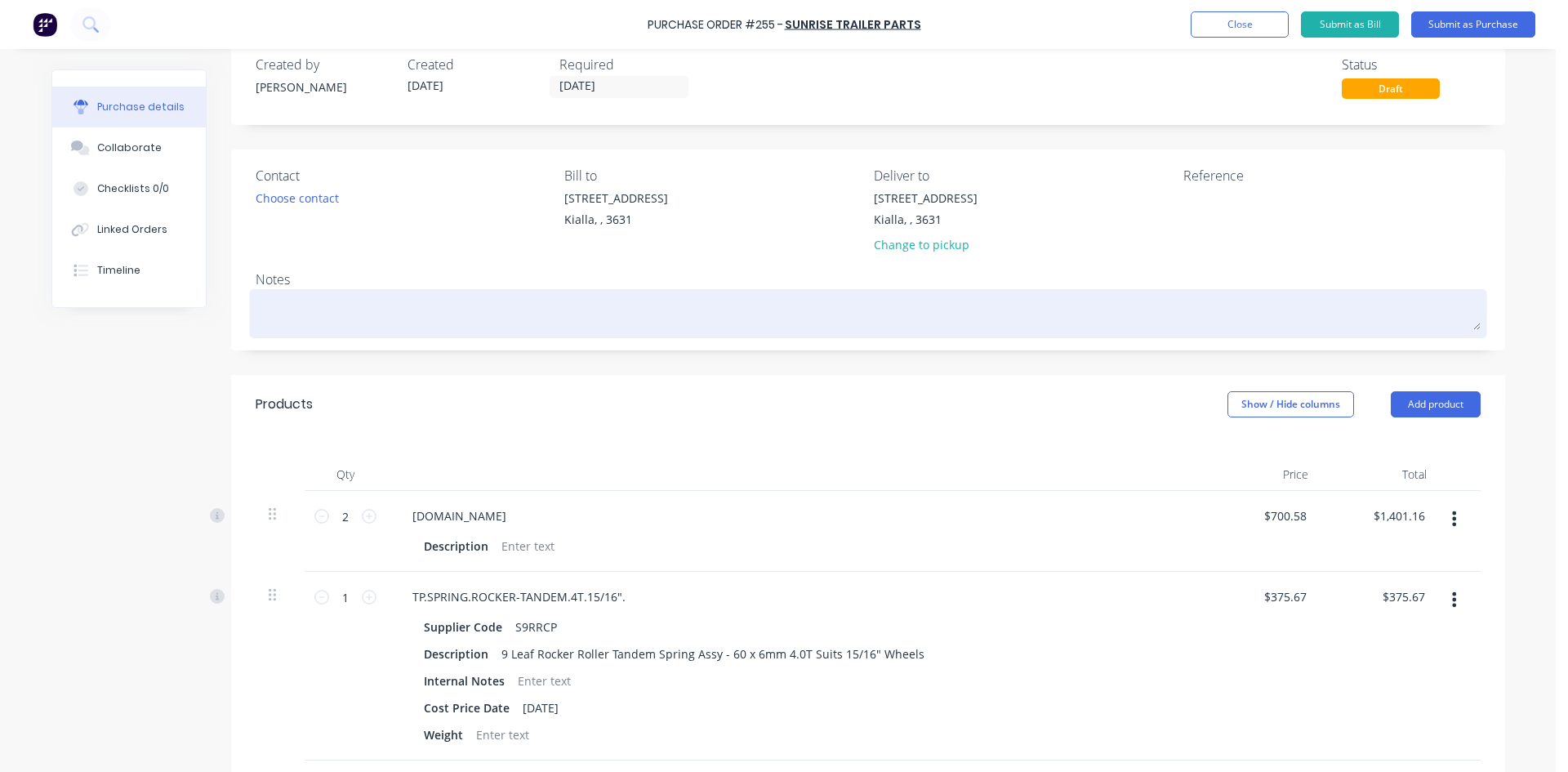
scroll to position [0, 0]
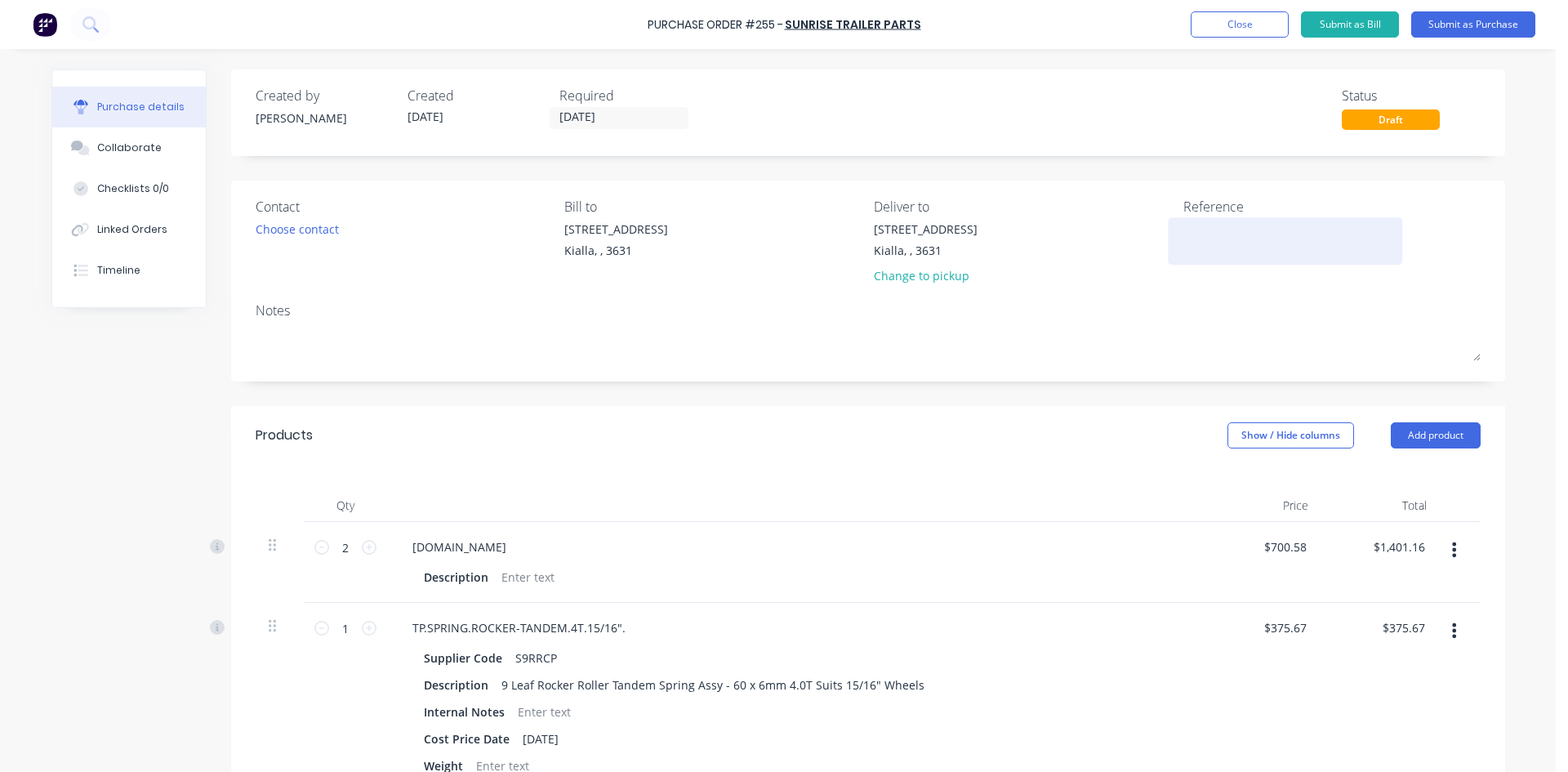
click at [1234, 236] on textarea at bounding box center [1286, 238] width 205 height 37
click at [1231, 229] on textarea at bounding box center [1286, 238] width 205 height 37
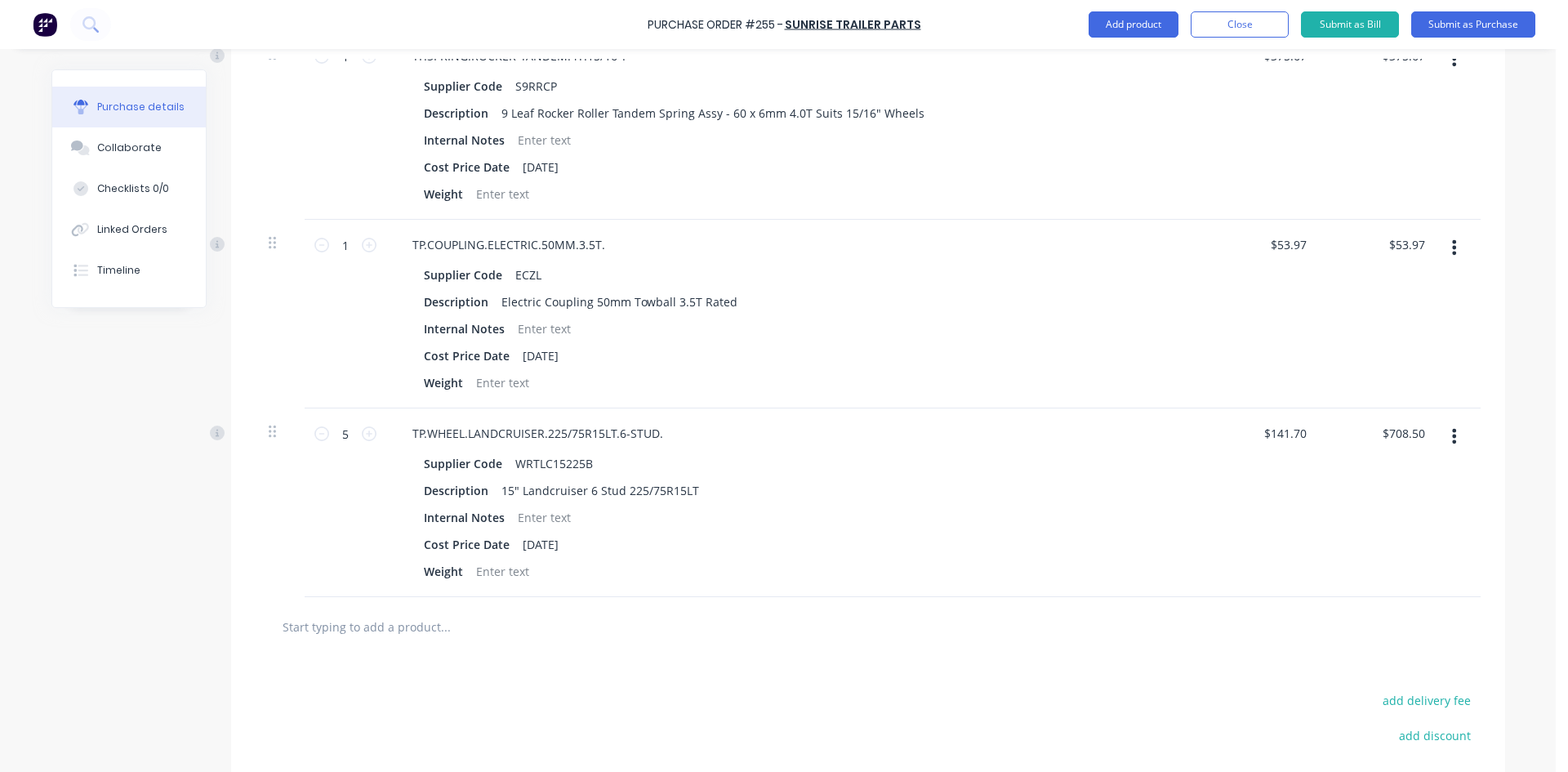
scroll to position [245, 0]
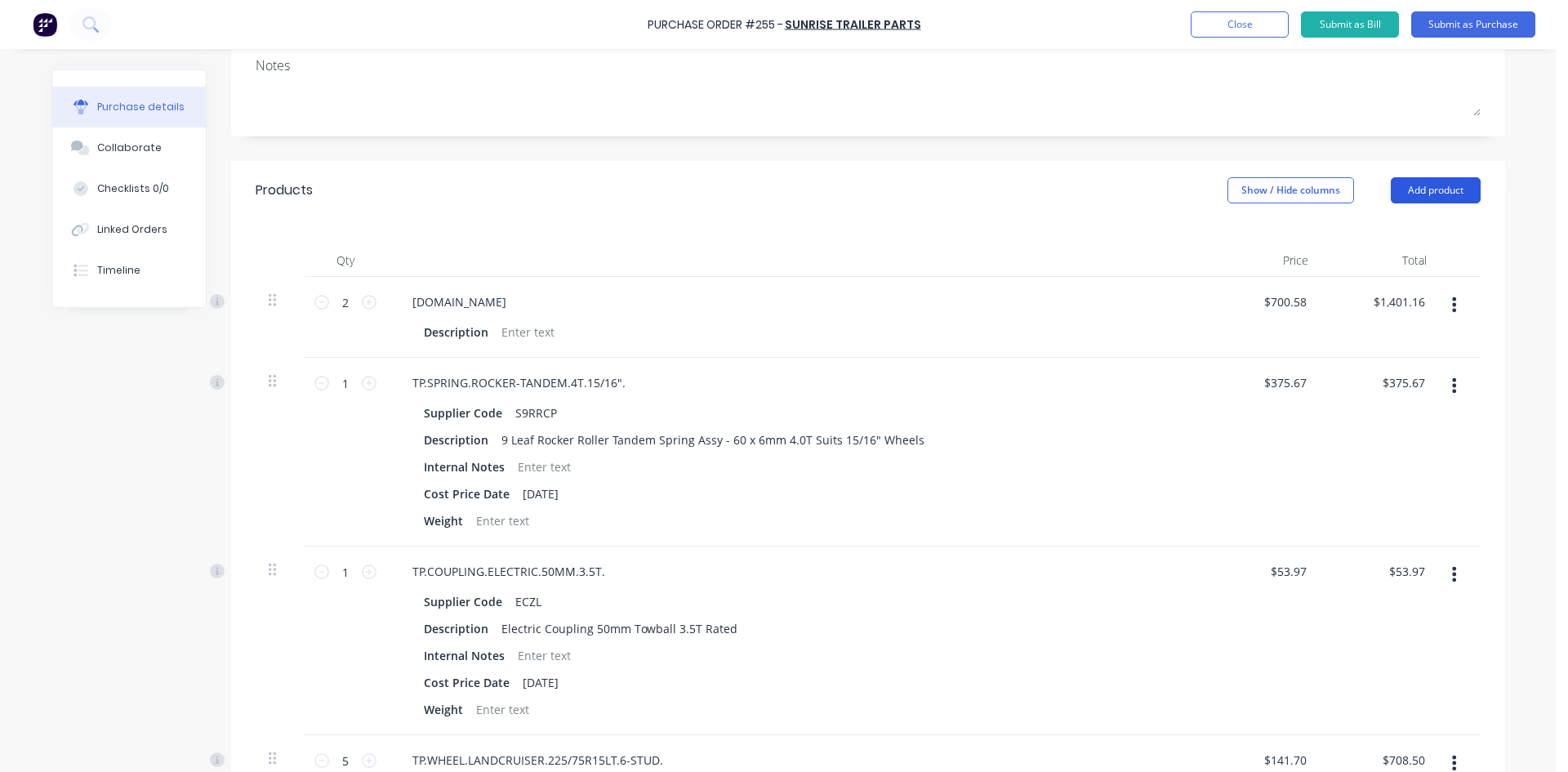
type textarea "Overs"
type textarea "x"
type textarea "Overs"
click at [1439, 183] on button "Add product" at bounding box center [1435, 191] width 90 height 26
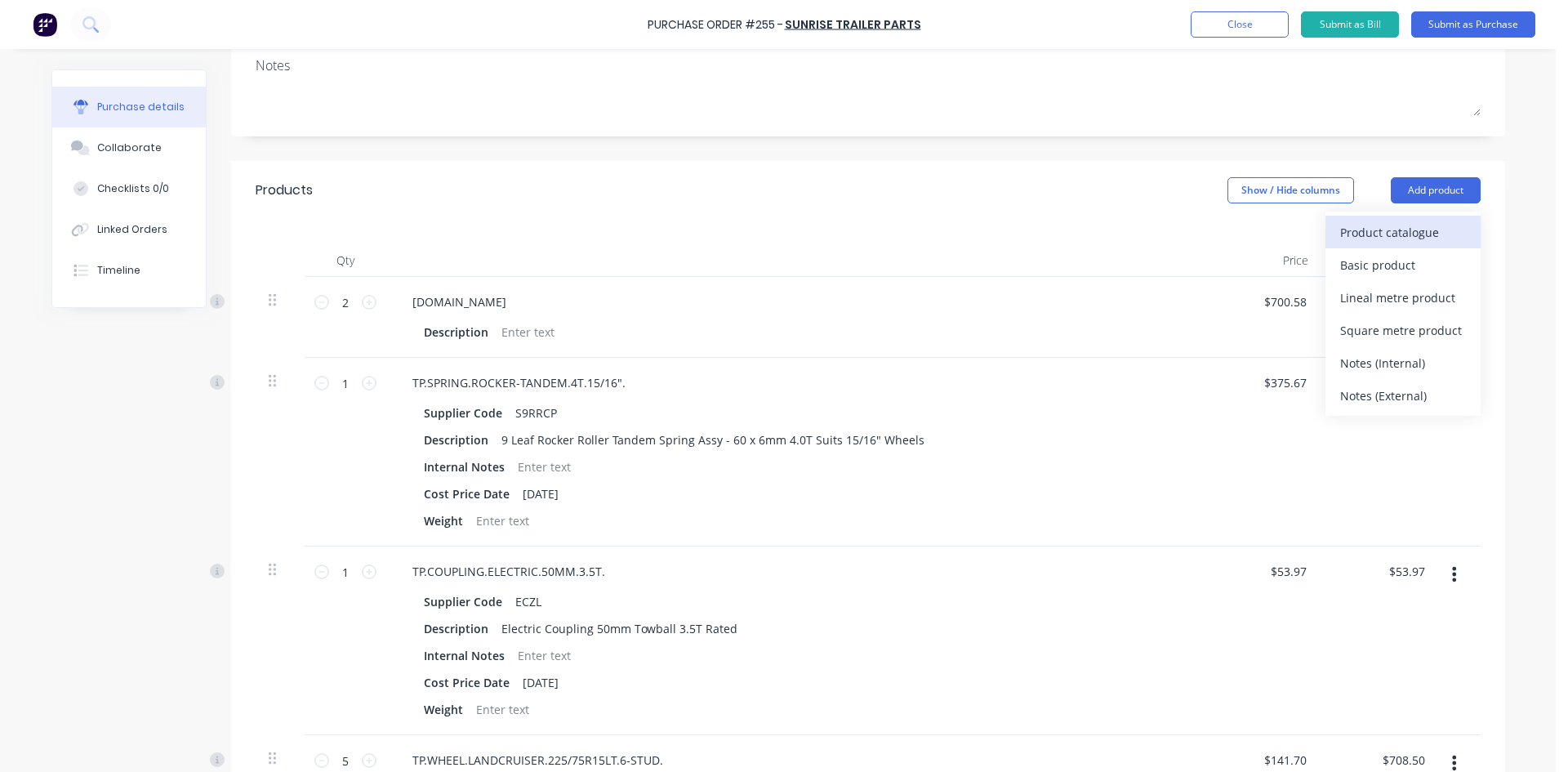
click at [1375, 231] on div "Product catalogue" at bounding box center [1403, 232] width 125 height 24
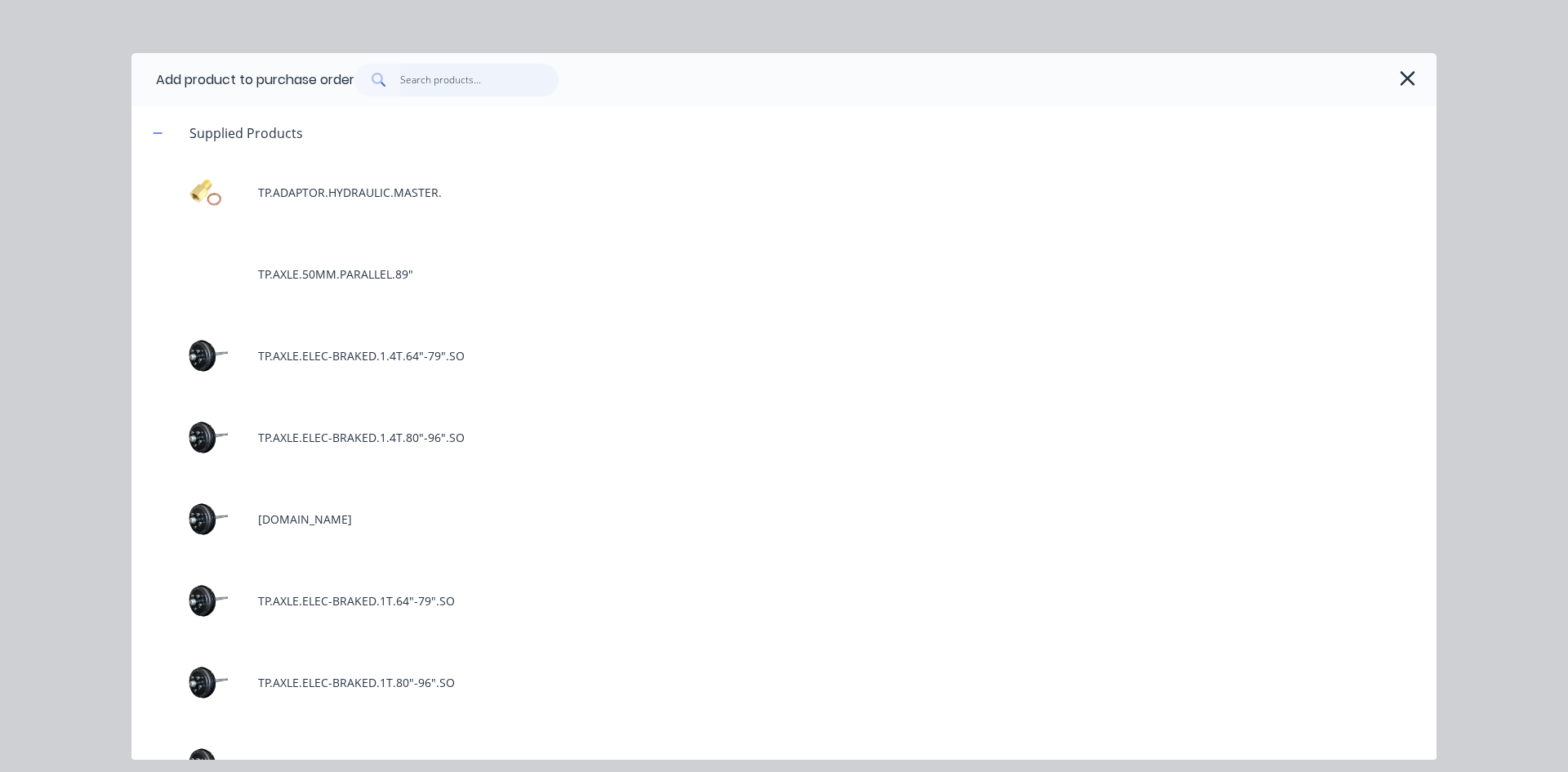
click at [464, 81] on input "text" at bounding box center [479, 80] width 159 height 33
type textarea "x"
type input "b"
type textarea "x"
type input "br"
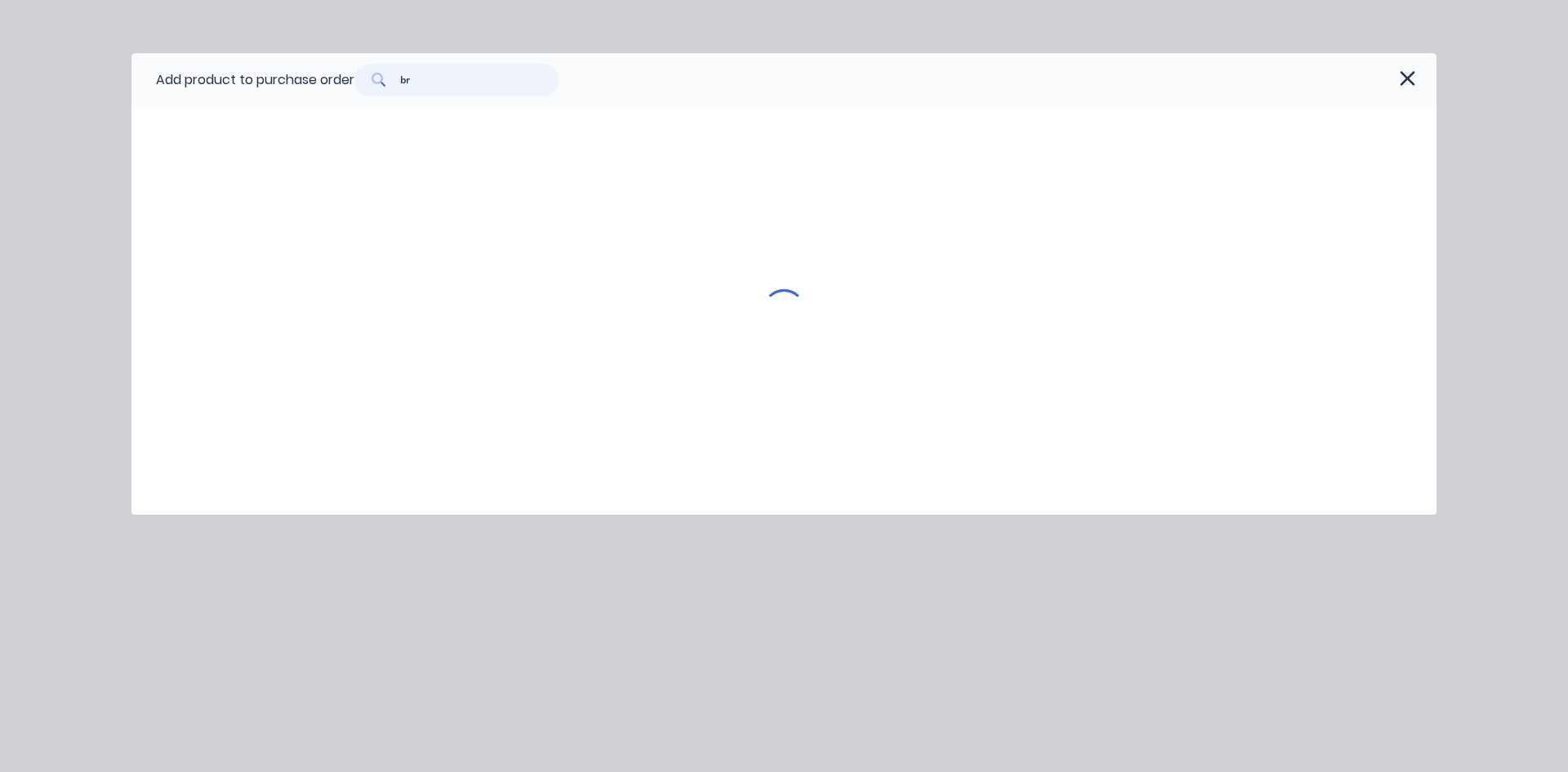
type textarea "x"
type input "bre"
type textarea "x"
type input "brea"
type textarea "x"
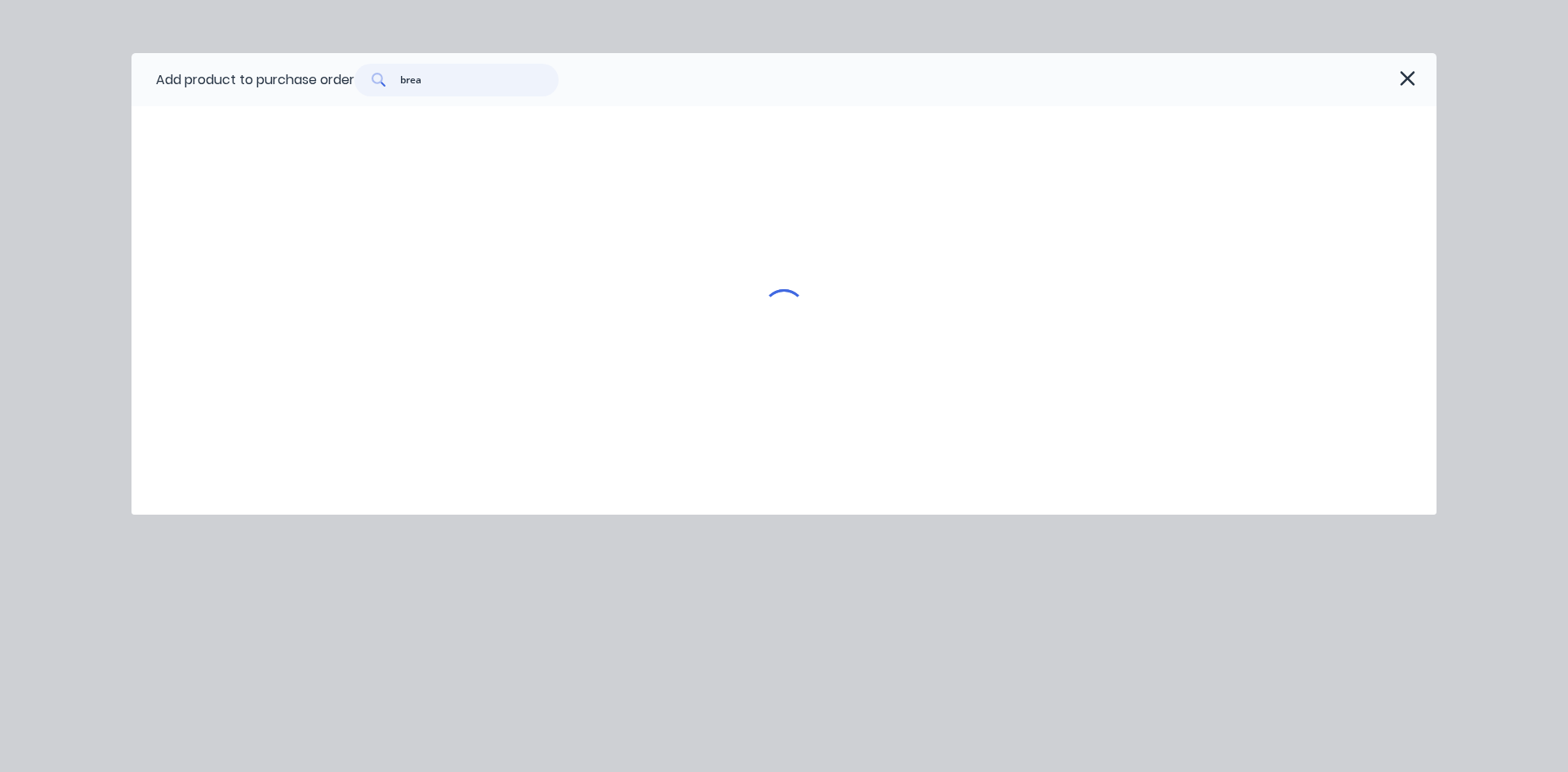
type input "break"
type textarea "x"
type input "breaka"
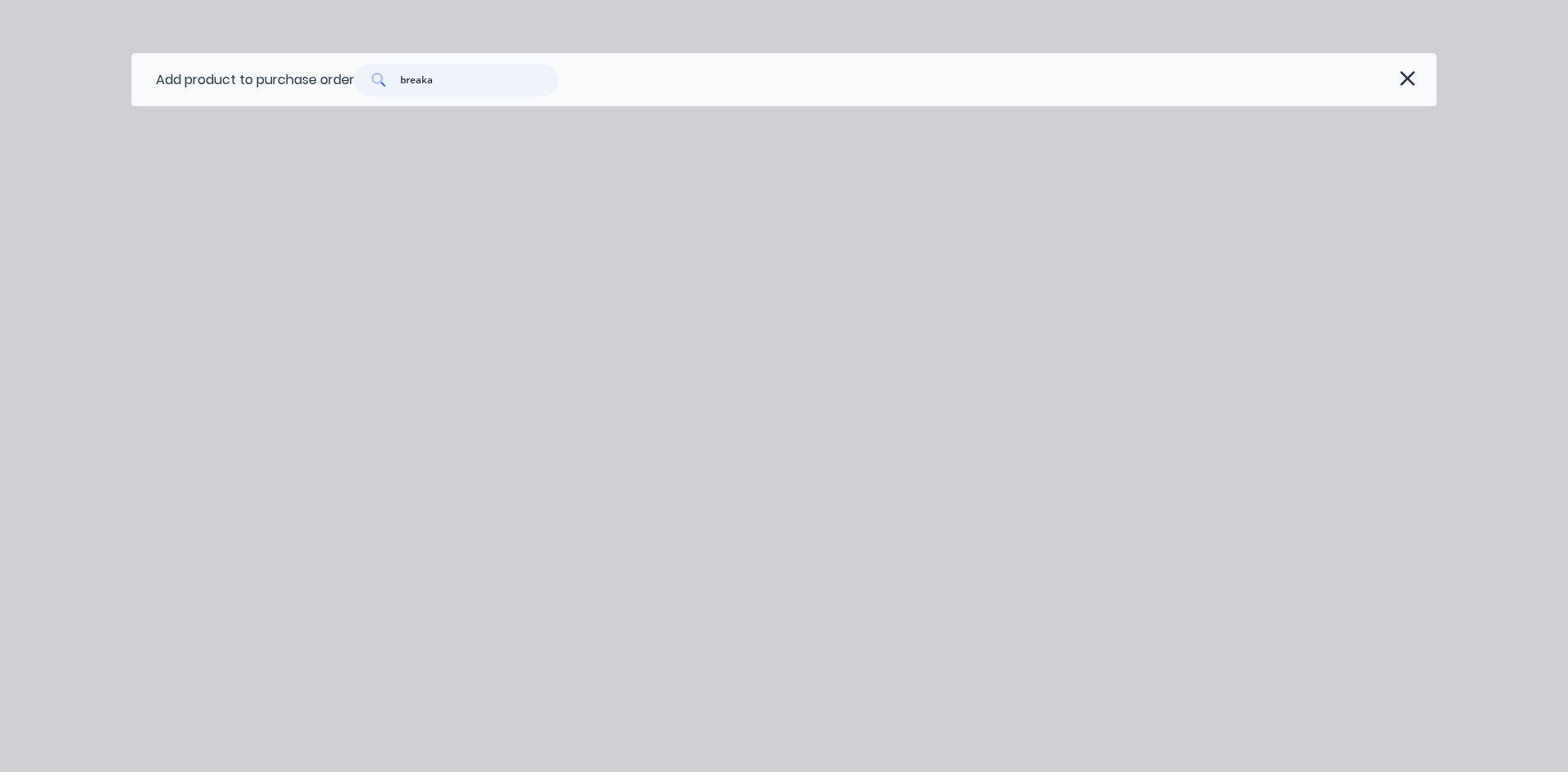
type textarea "x"
type input "breakaw"
type textarea "x"
type input "breakawa"
type textarea "x"
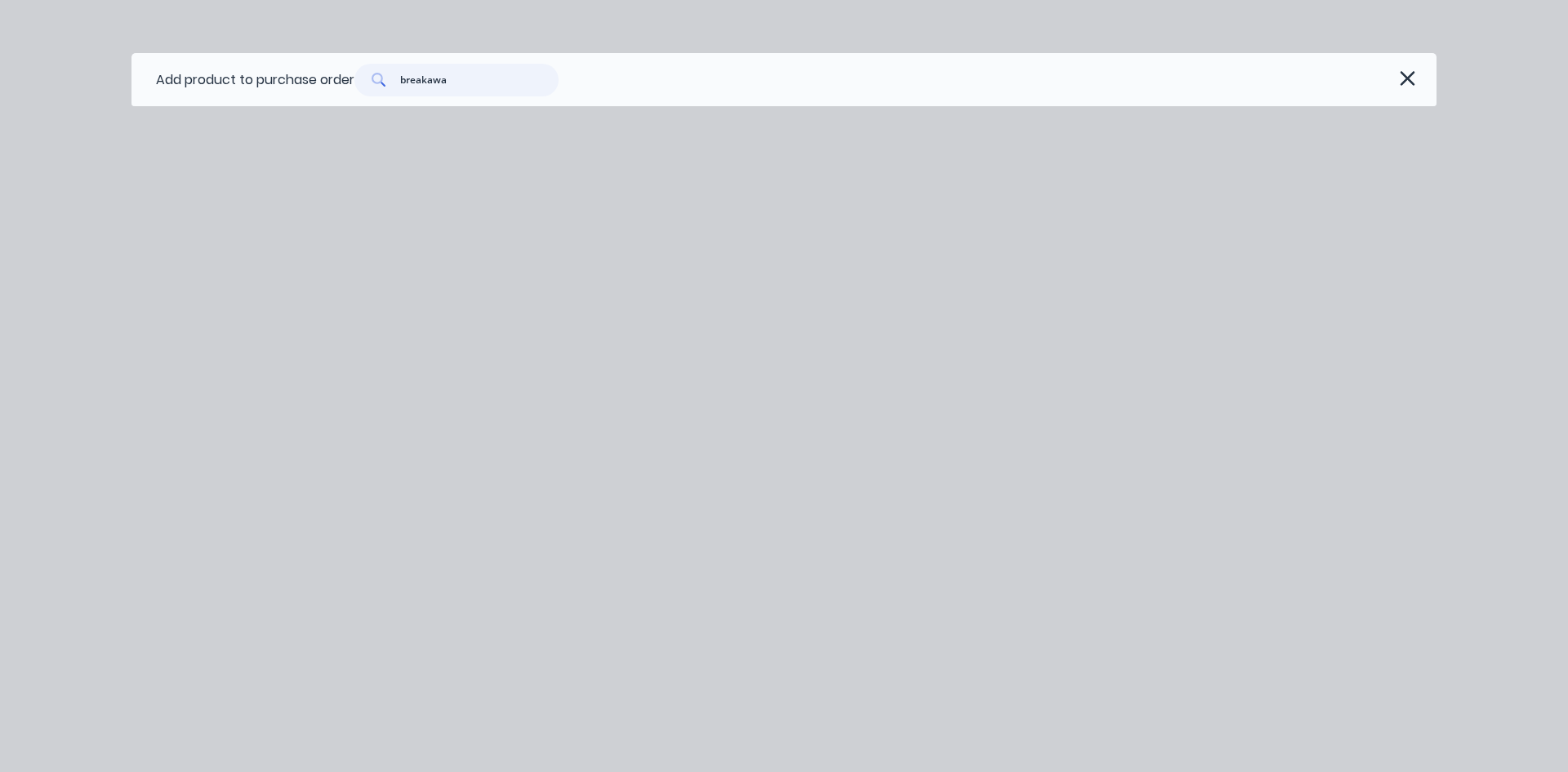
type input "breakaway"
drag, startPoint x: 422, startPoint y: 81, endPoint x: 0, endPoint y: 5, distance: 428.8
click at [0, 5] on div "Add product to purchase order breakaway" at bounding box center [784, 386] width 1568 height 772
type textarea "x"
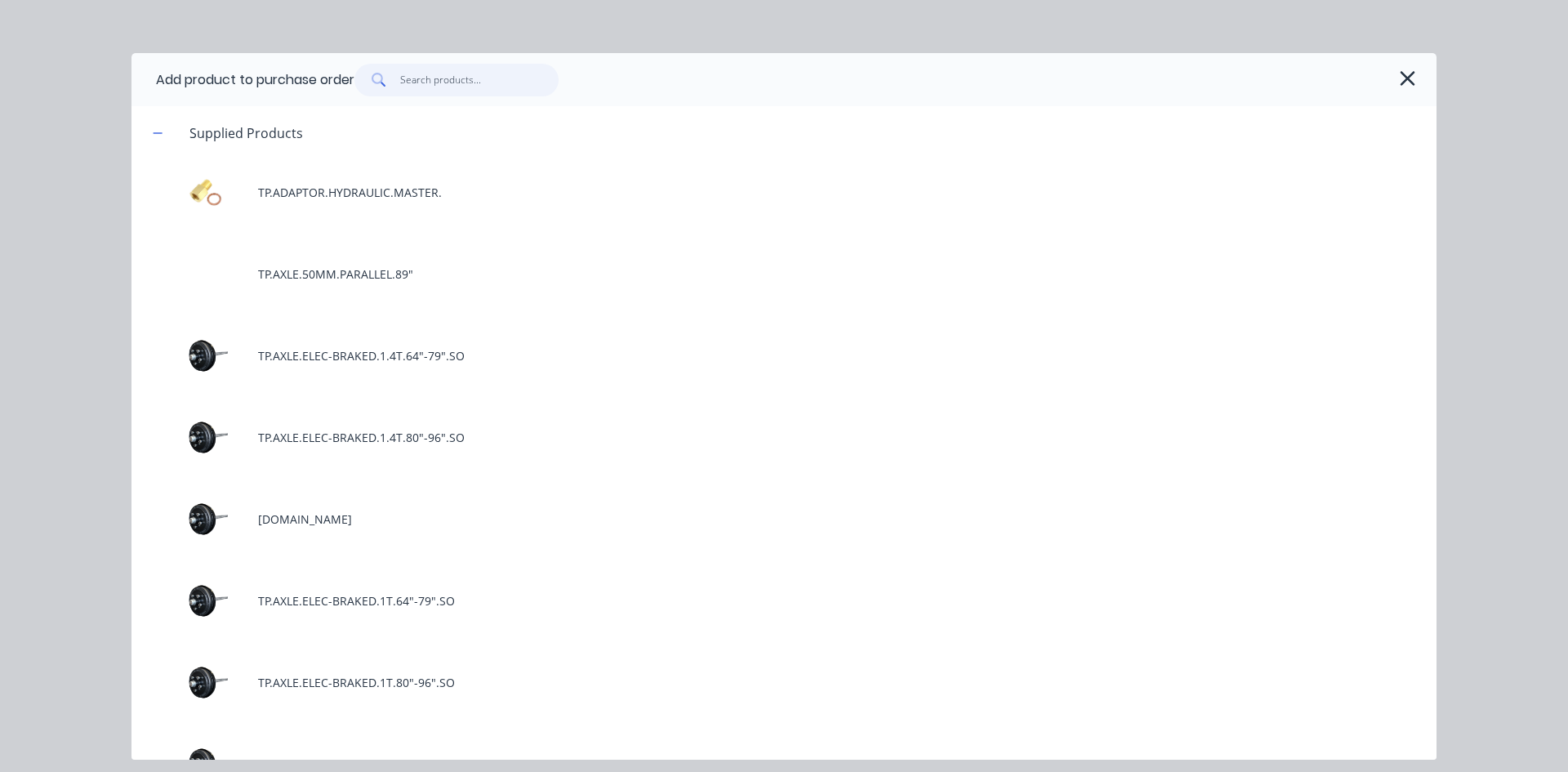
type textarea "x"
type input "t"
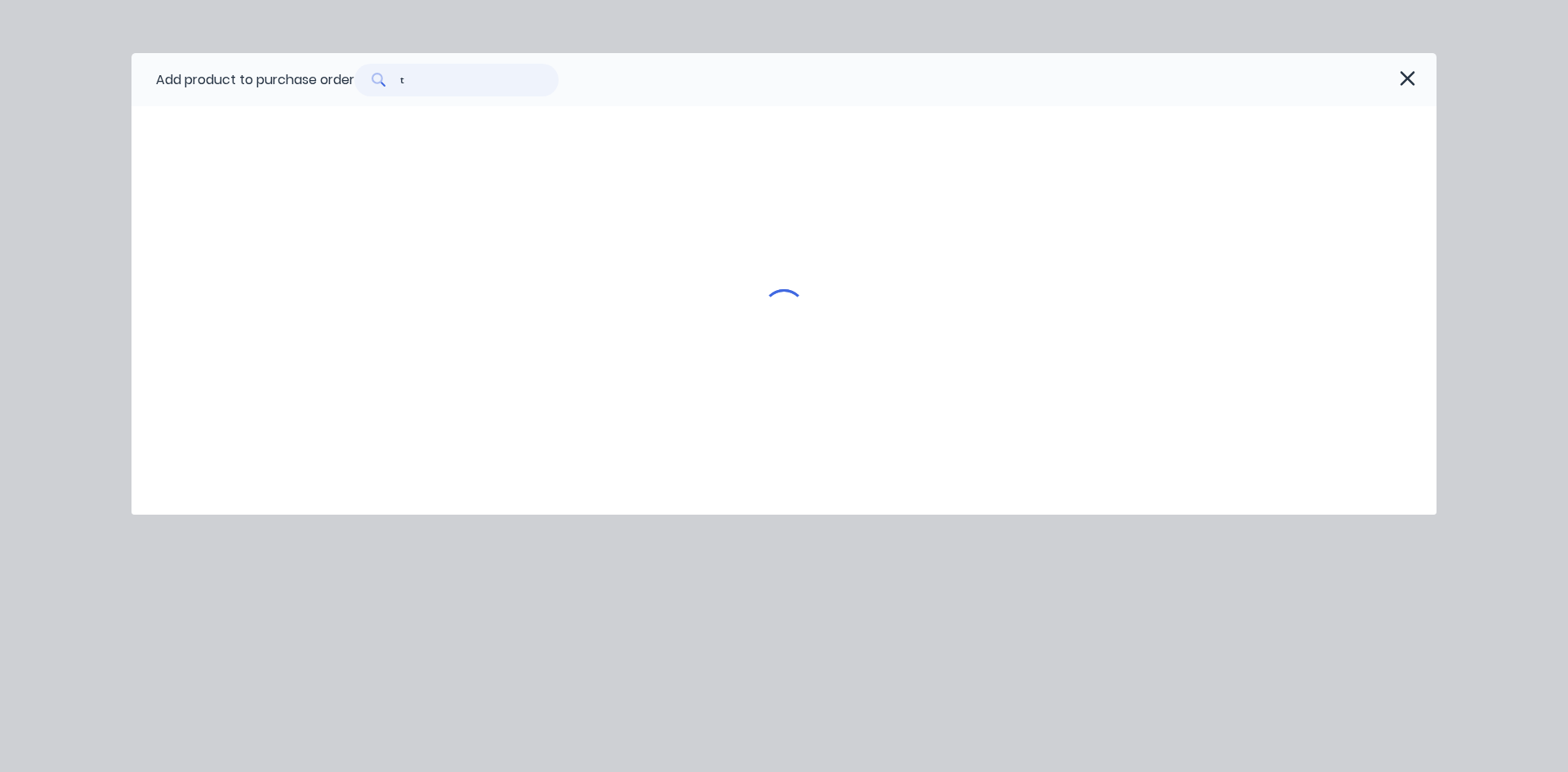
type textarea "x"
type input "tp"
type textarea "x"
type input "tp."
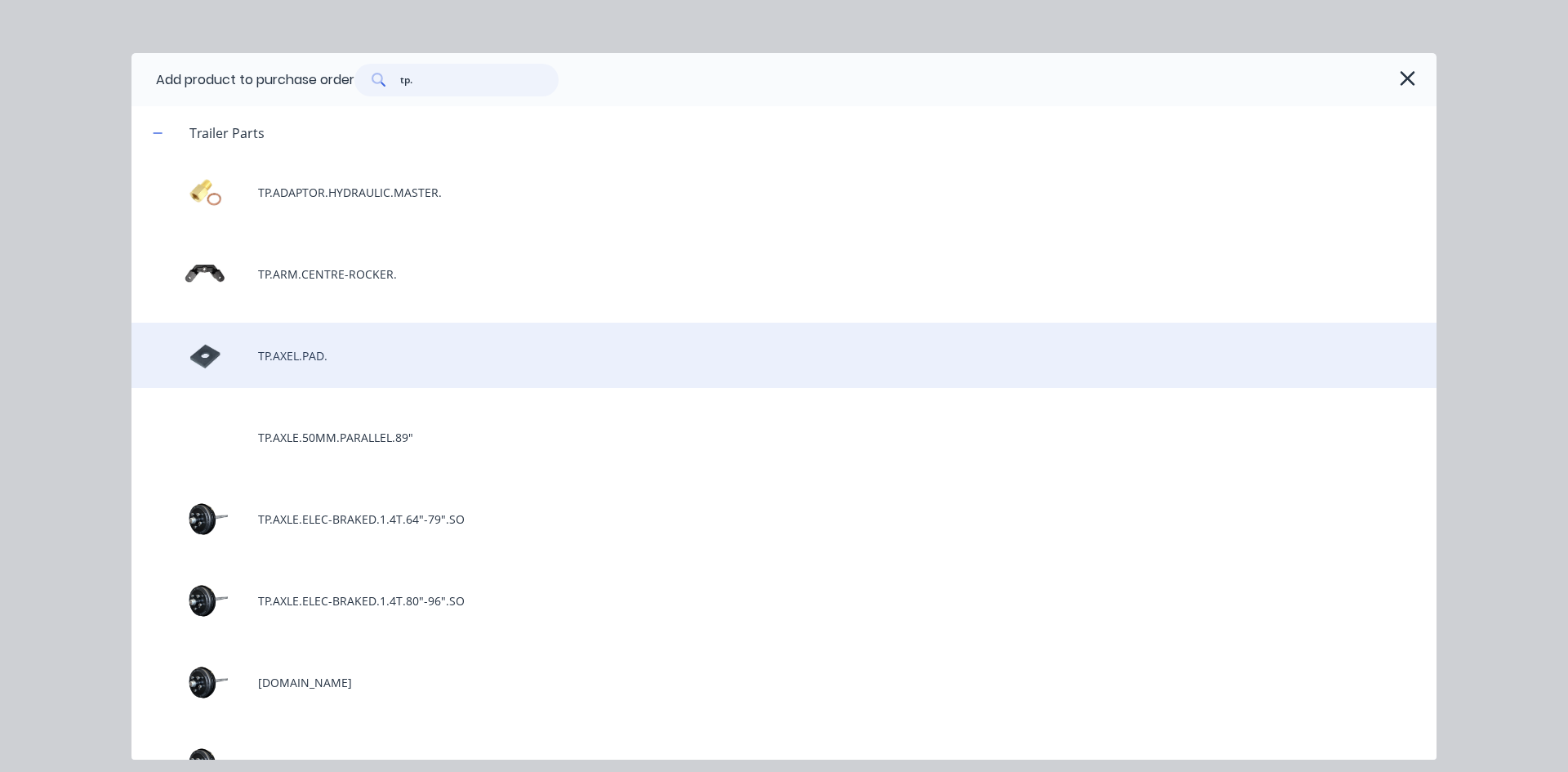
type textarea "x"
type input "tp.b"
type textarea "x"
type input "tp.br"
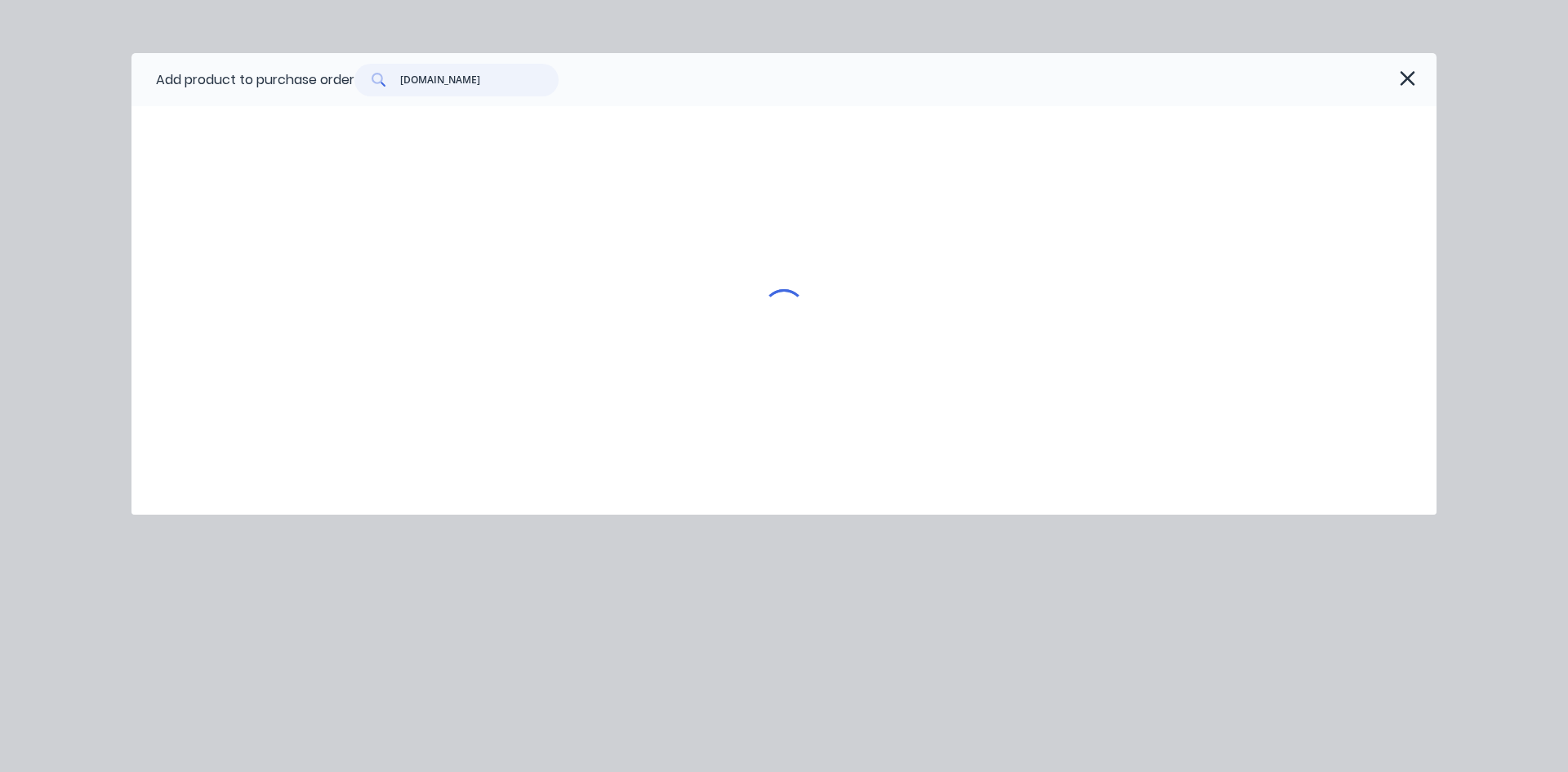
type textarea "x"
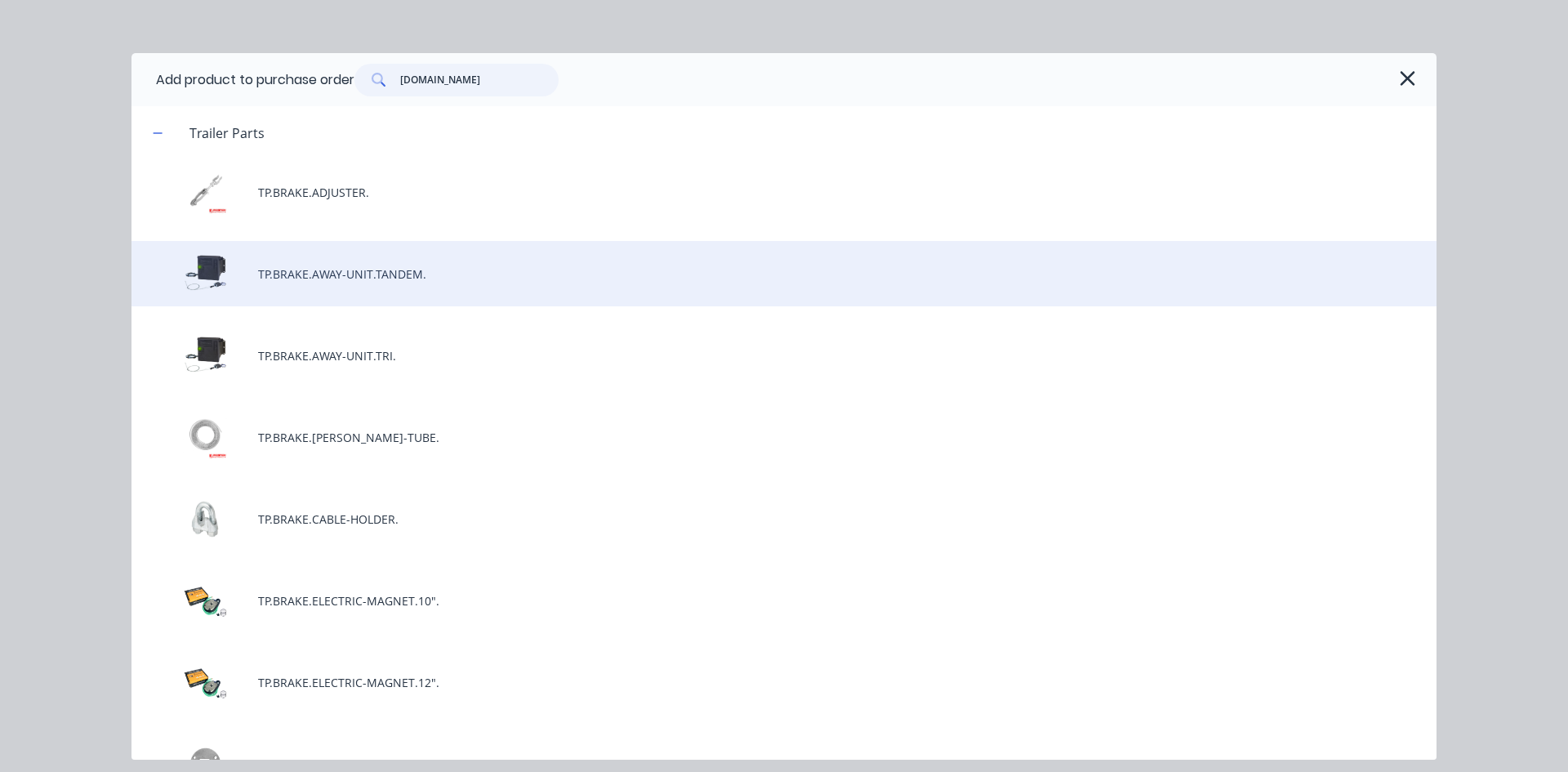
type input "tp.br"
click at [453, 264] on div "TP.BRAKE.AWAY-UNIT.TANDEM." at bounding box center [784, 273] width 1305 height 65
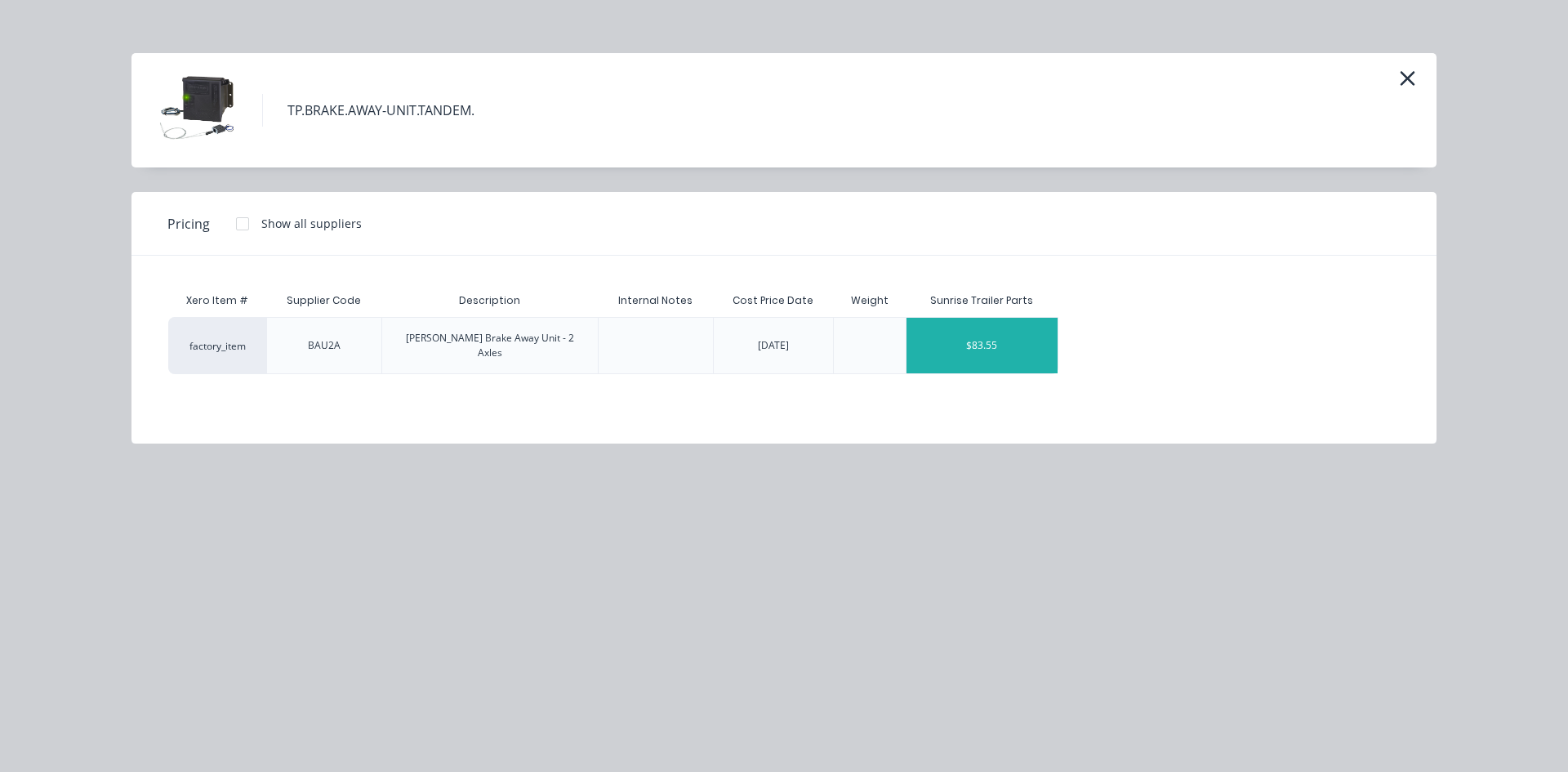
click at [989, 349] on div "$83.55" at bounding box center [982, 345] width 151 height 55
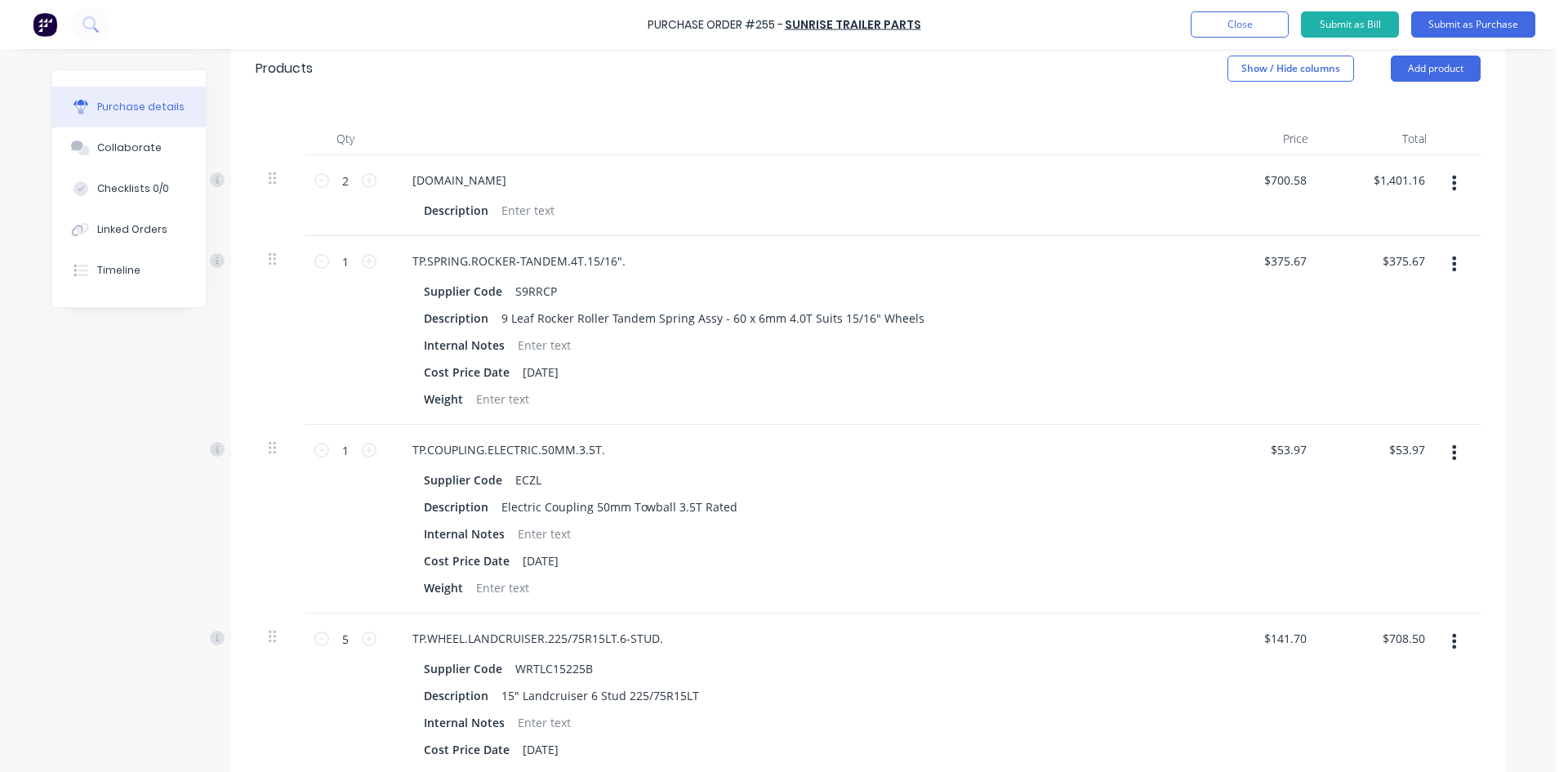
scroll to position [327, 0]
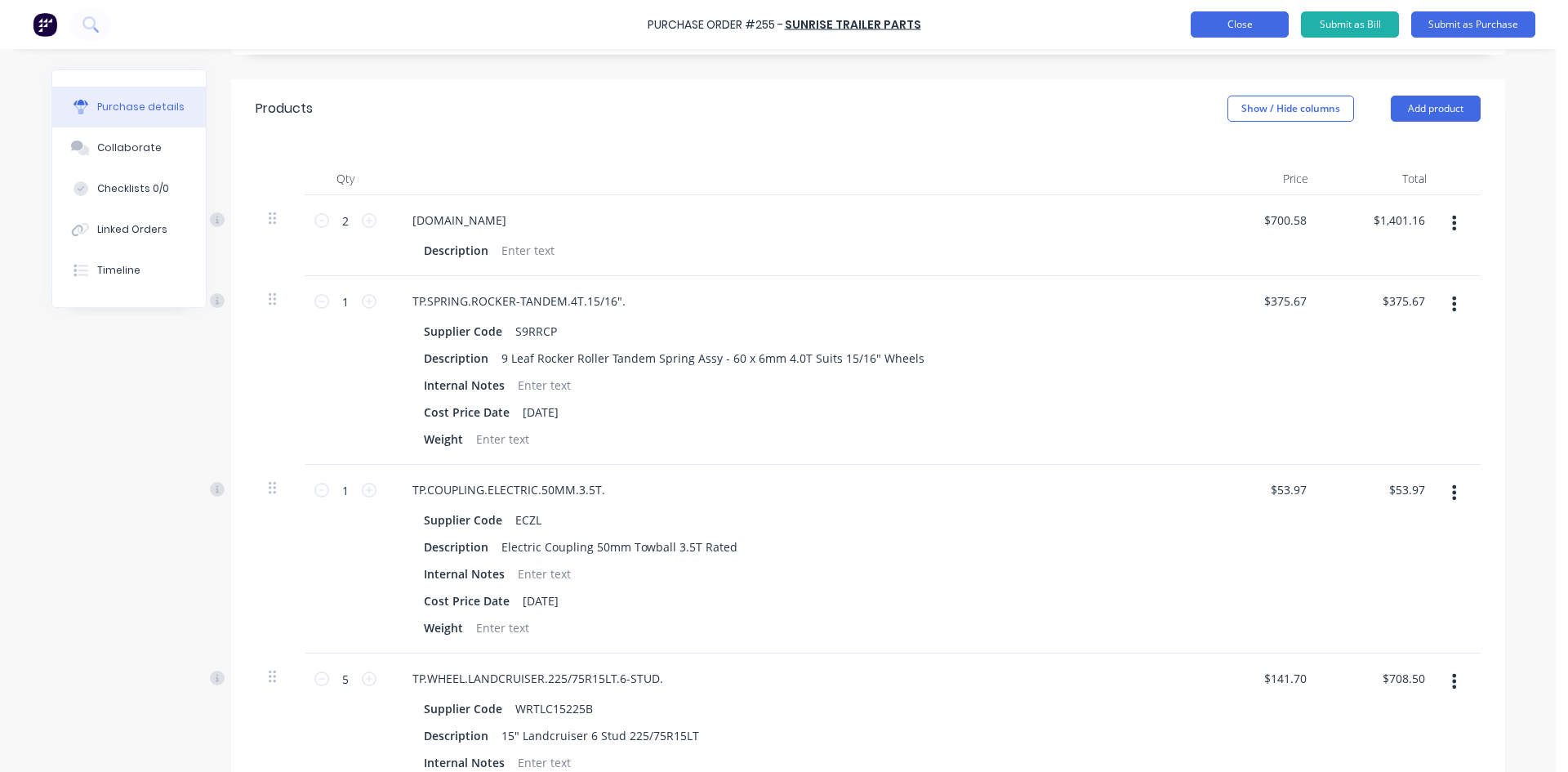
click at [1236, 28] on button "Close" at bounding box center [1240, 25] width 98 height 26
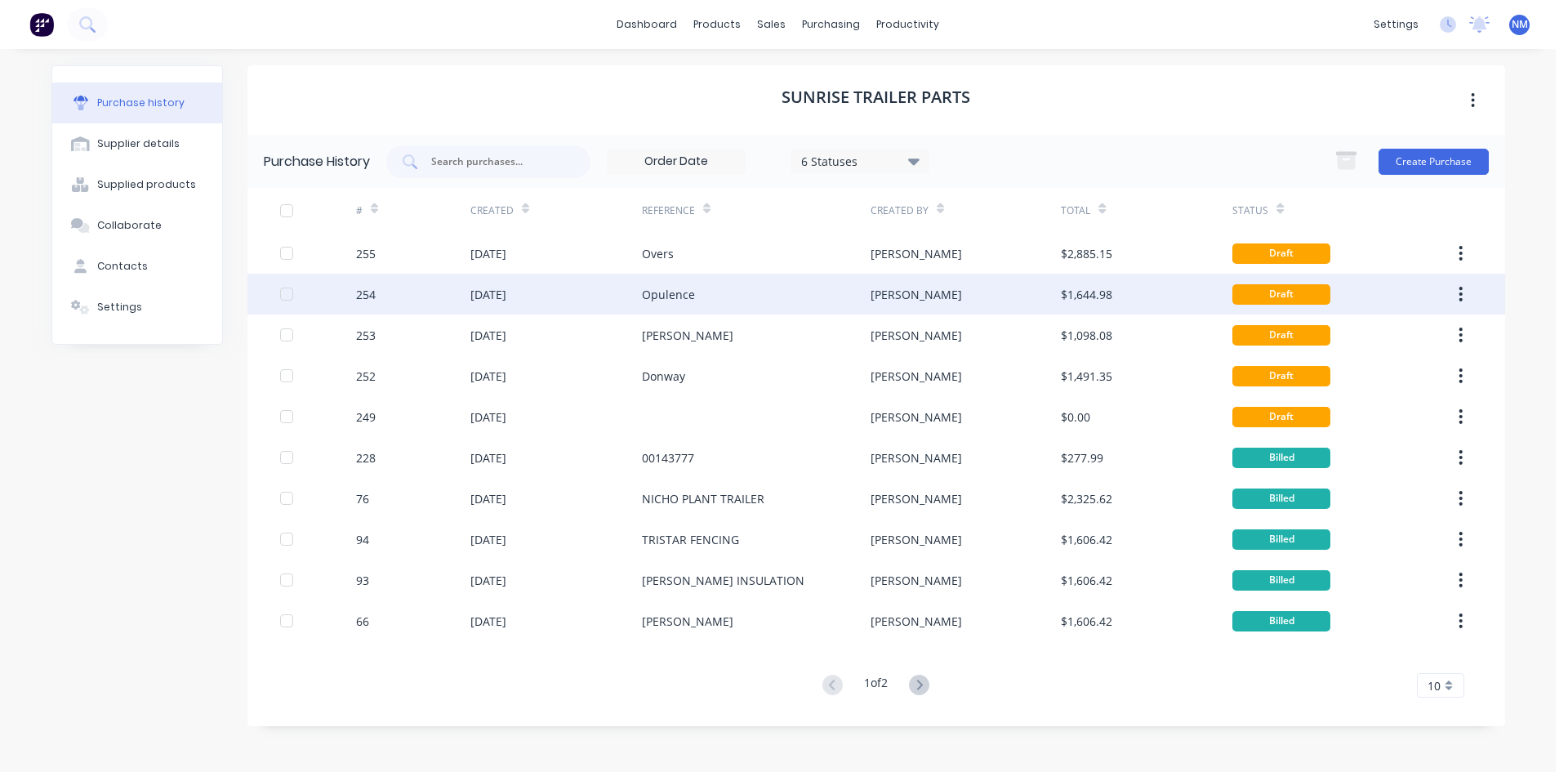
click at [633, 303] on div "[DATE]" at bounding box center [556, 294] width 172 height 41
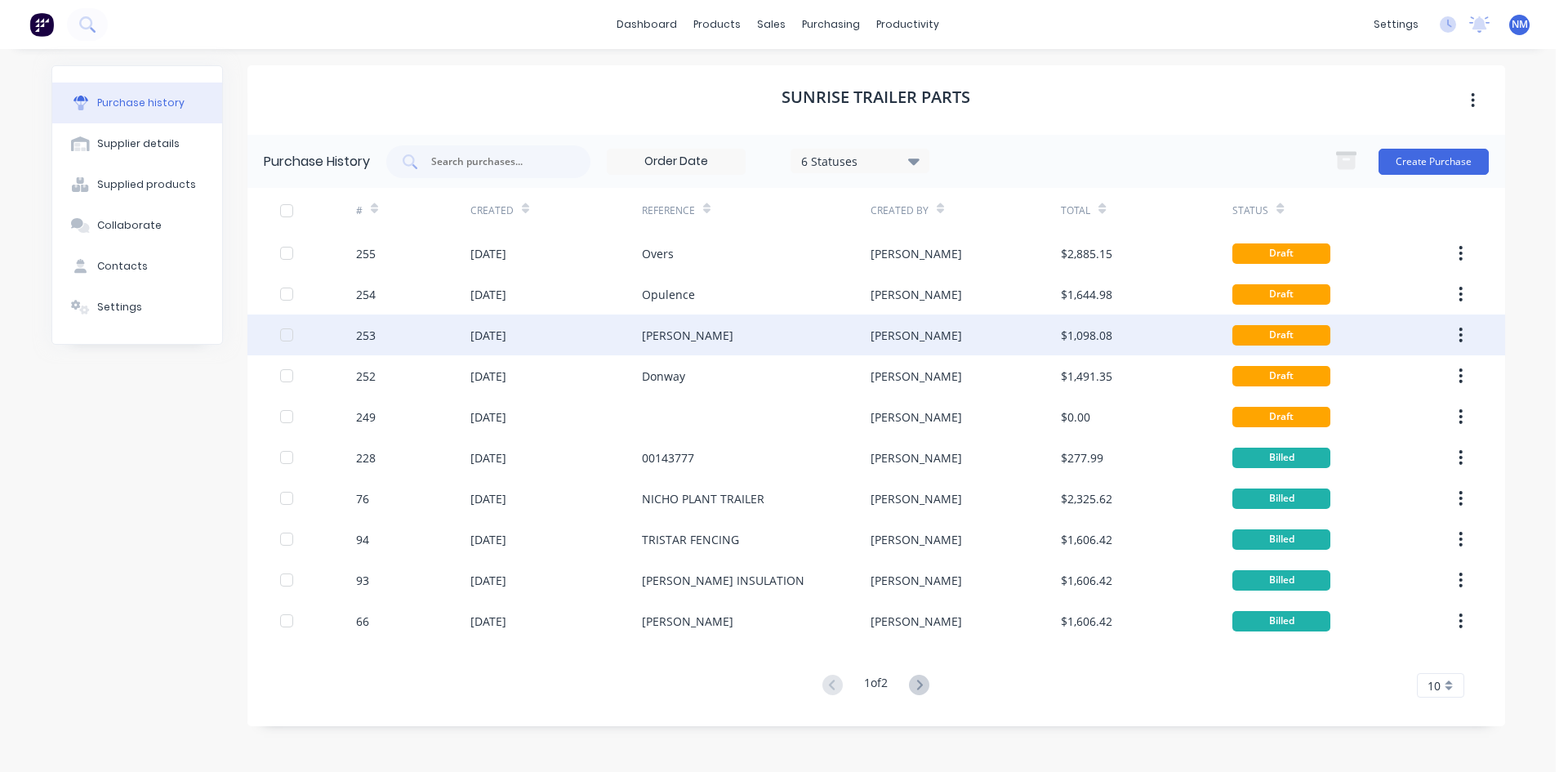
click at [724, 334] on div "[PERSON_NAME]" at bounding box center [756, 335] width 228 height 41
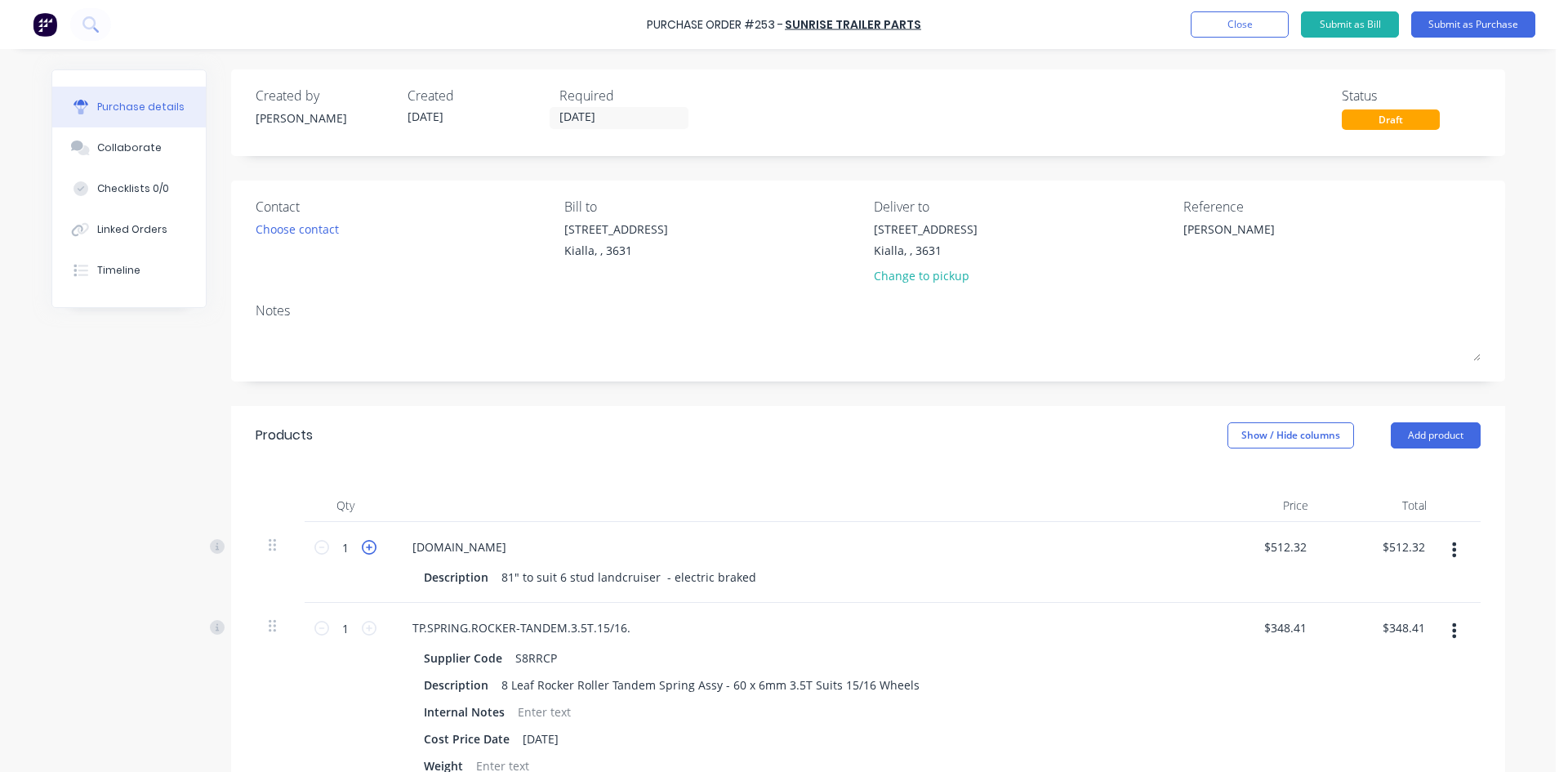
click at [365, 544] on icon at bounding box center [370, 548] width 15 height 15
type textarea "x"
type input "2"
type input "$1,024.64"
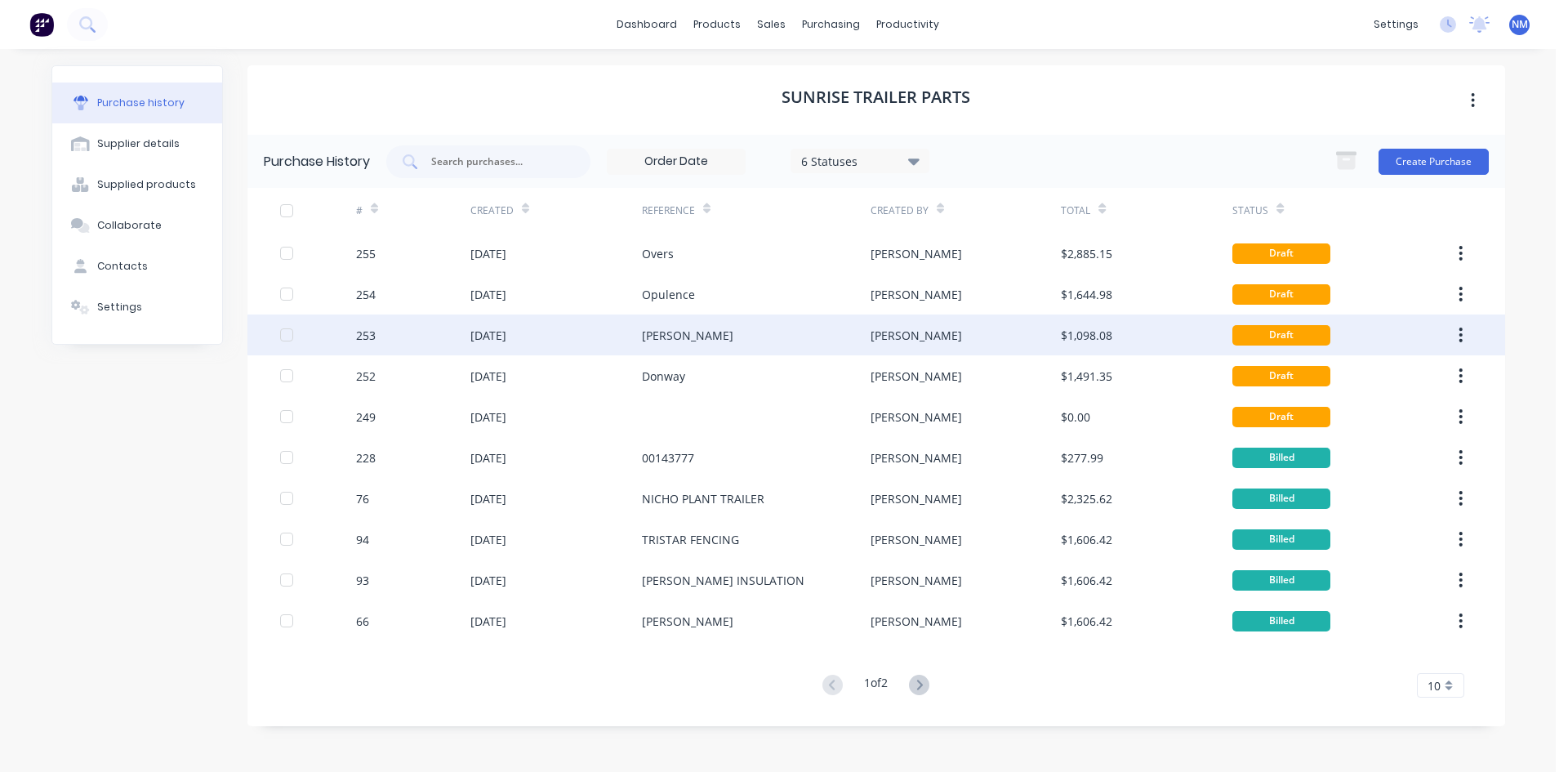
click at [694, 331] on div "[PERSON_NAME]" at bounding box center [756, 335] width 228 height 41
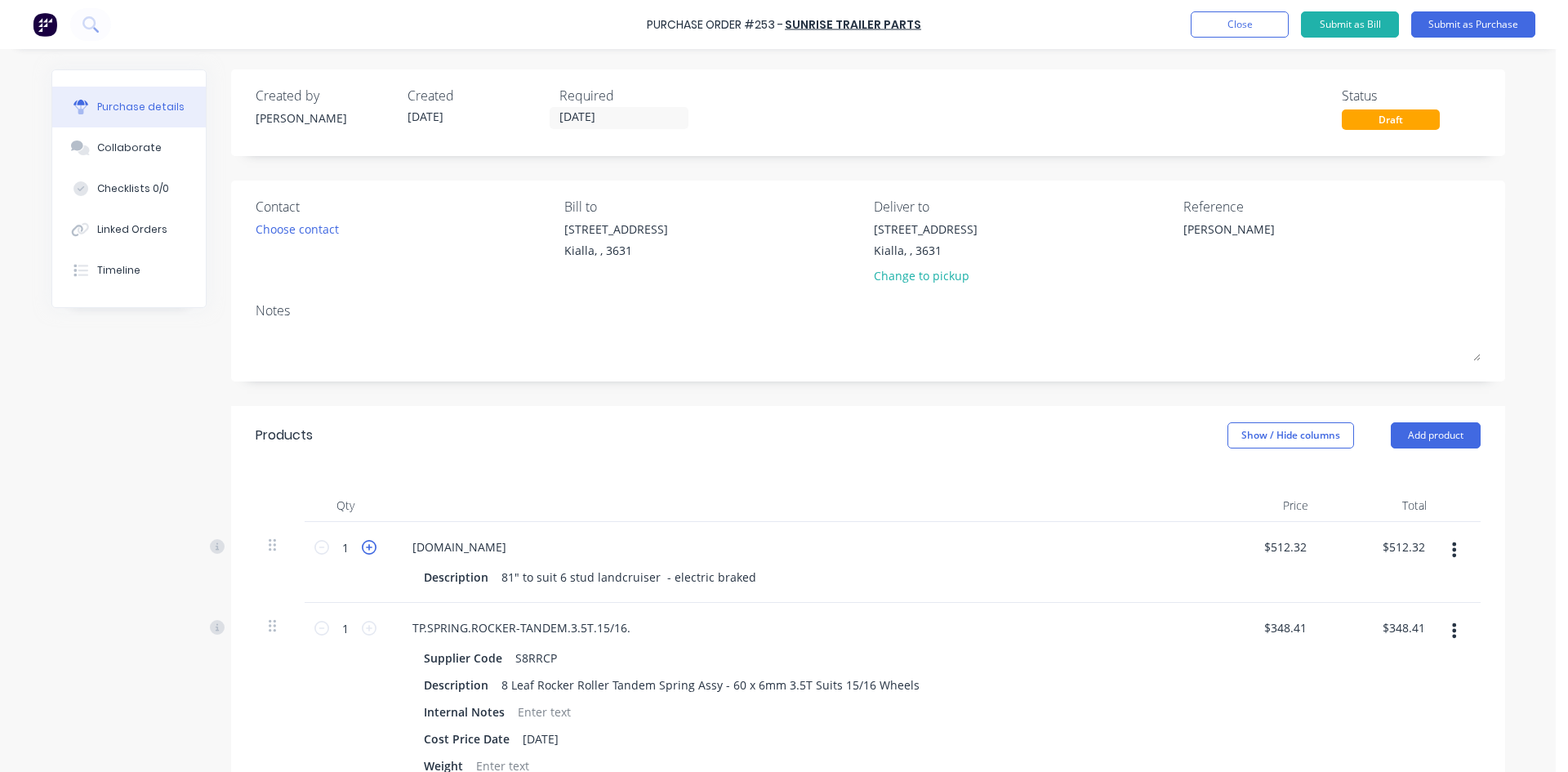
click at [362, 544] on icon at bounding box center [370, 548] width 15 height 15
type textarea "x"
type input "2"
type input "$1,024.64"
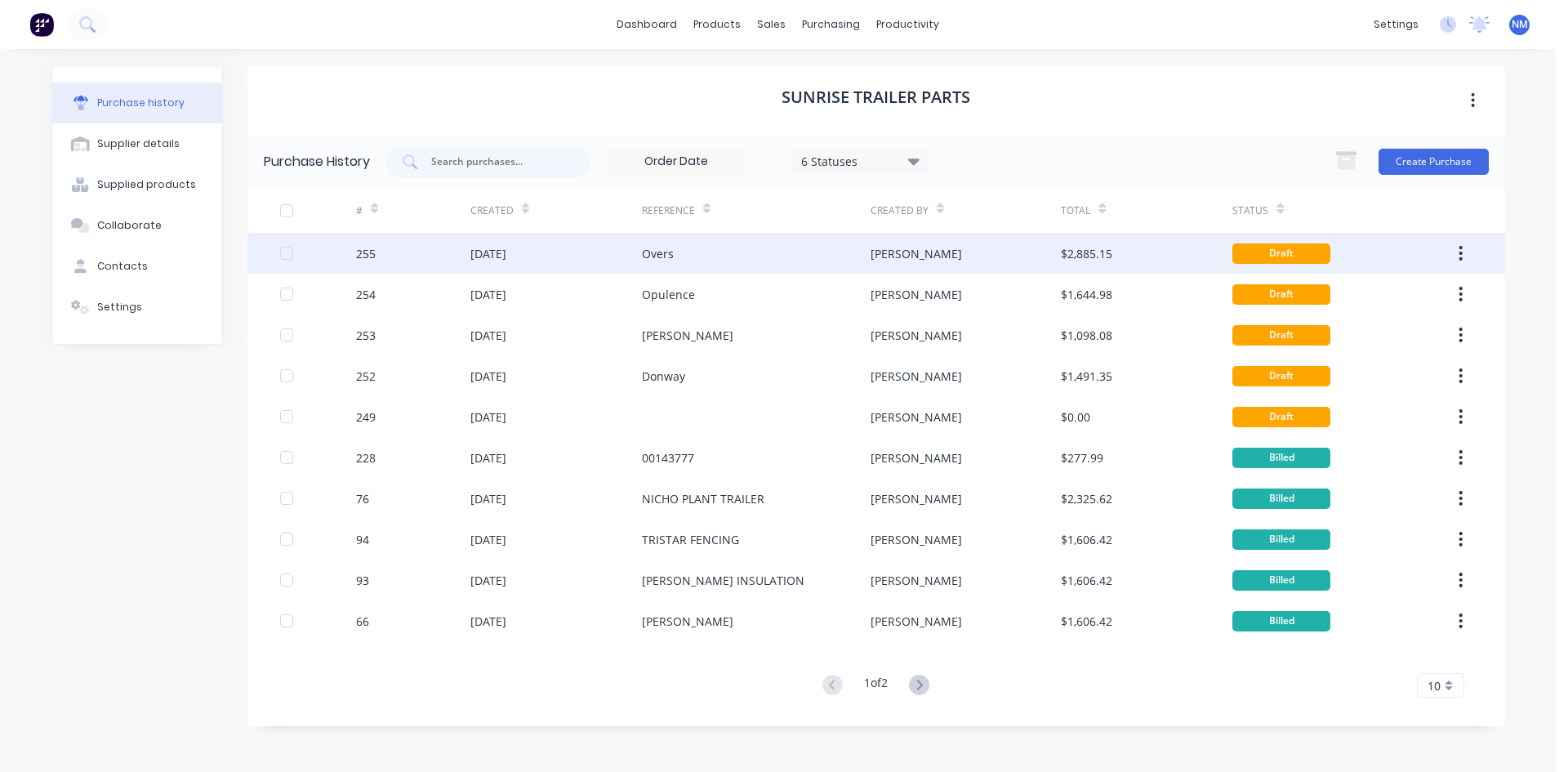
click at [576, 264] on div "[DATE]" at bounding box center [556, 253] width 172 height 41
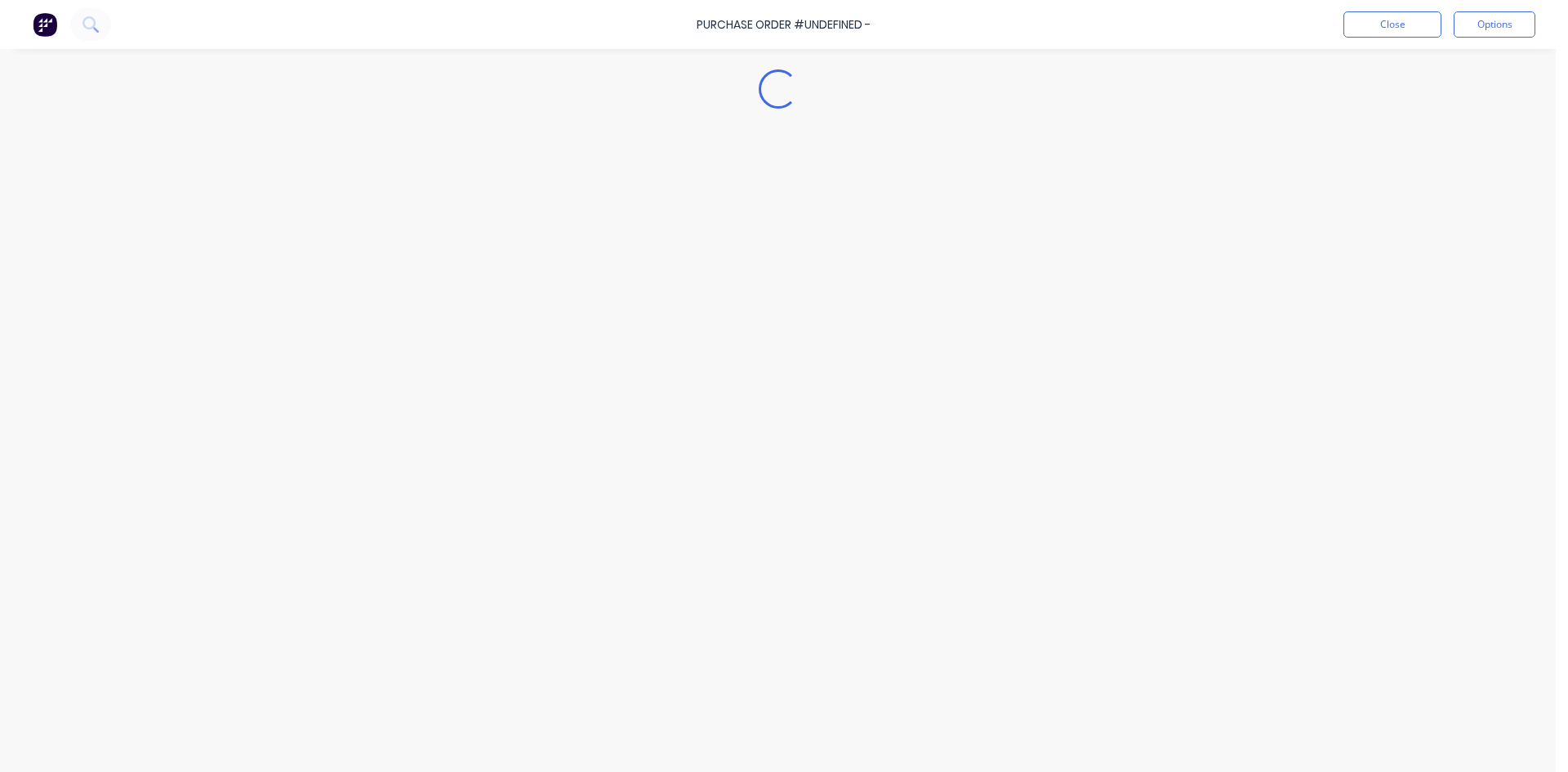
type textarea "x"
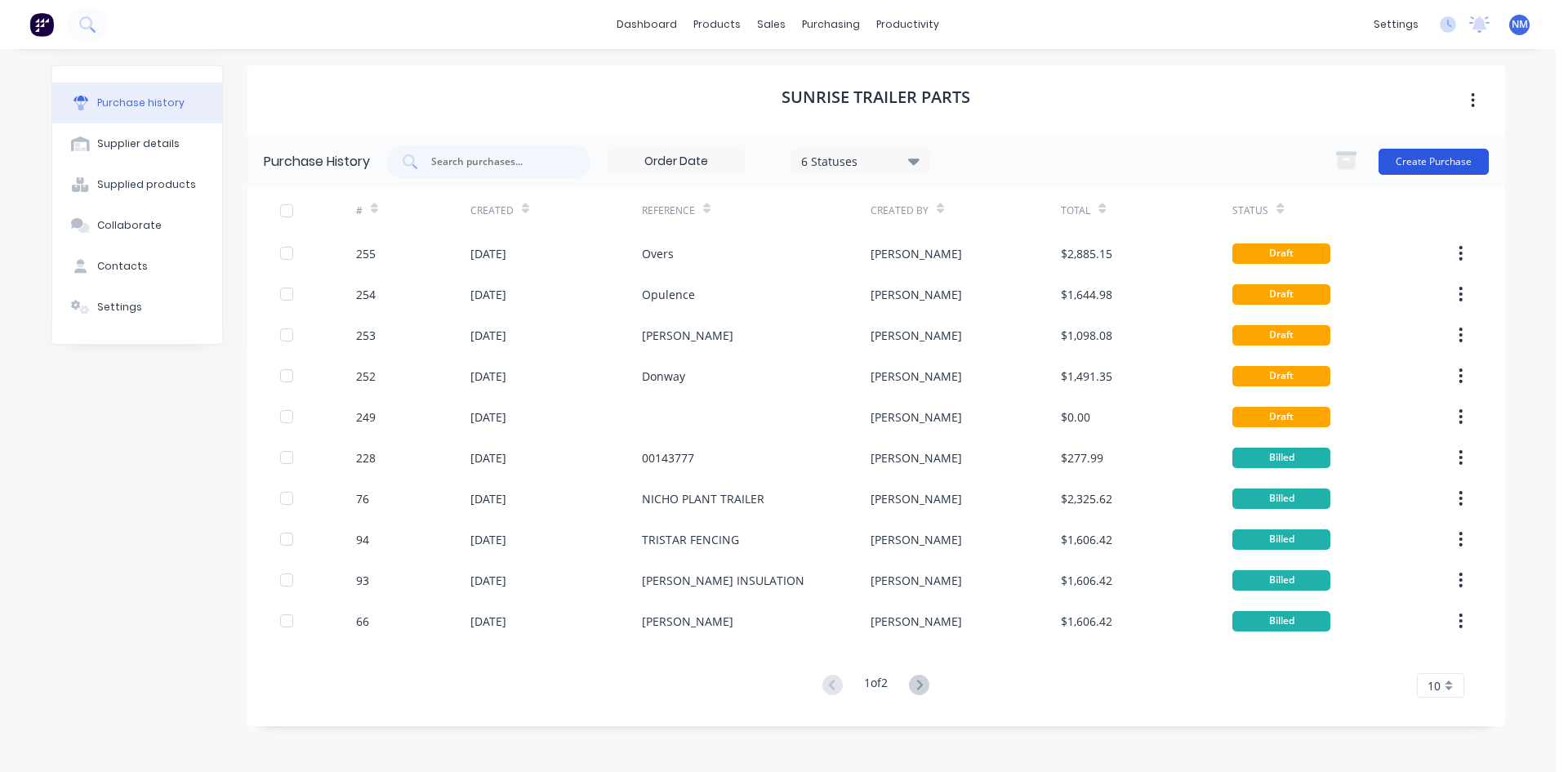
click at [1424, 166] on button "Create Purchase" at bounding box center [1434, 162] width 111 height 26
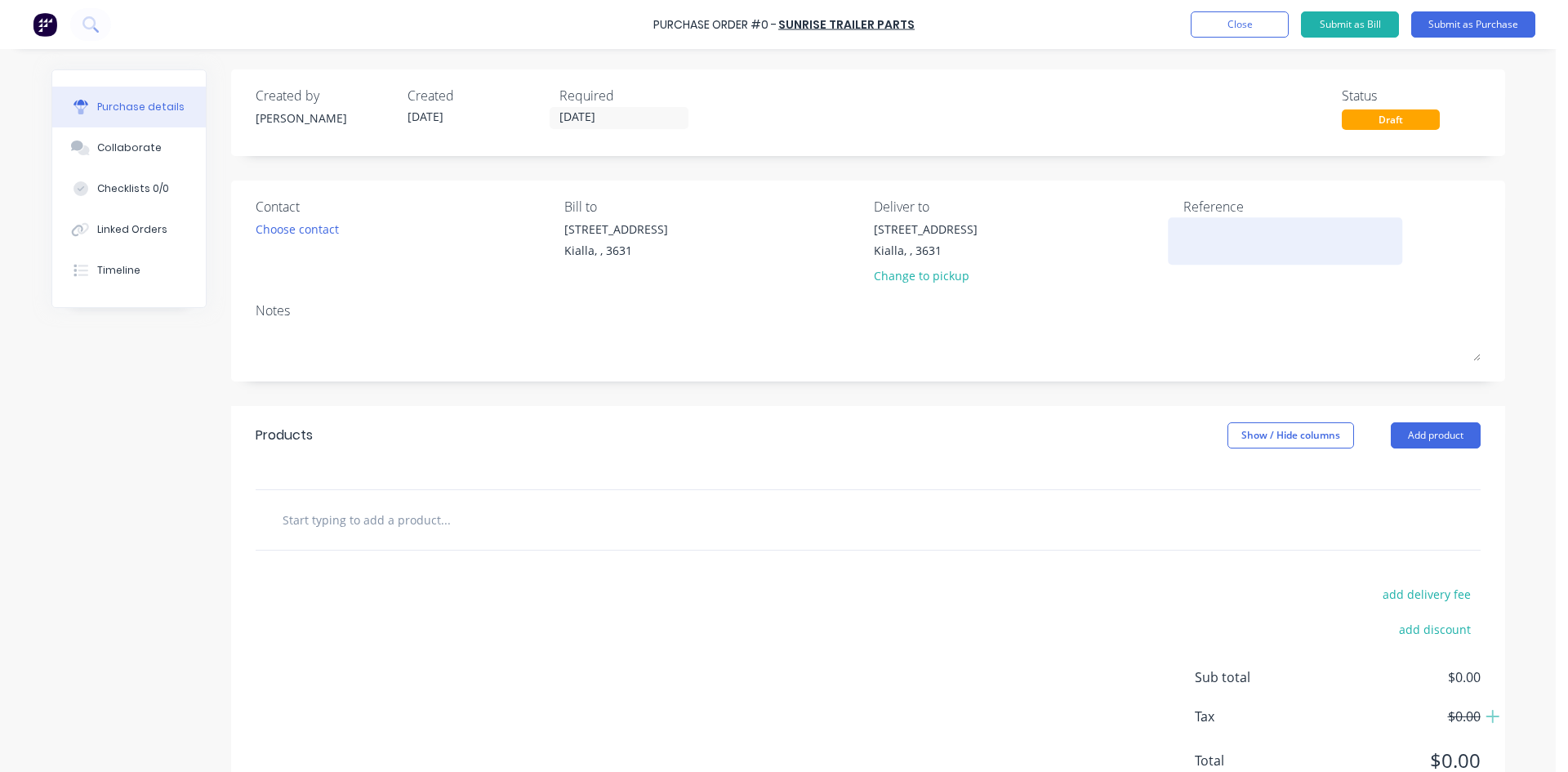
click at [1252, 244] on textarea at bounding box center [1286, 238] width 205 height 37
type textarea "Libe"
type textarea "x"
type textarea "Liber"
type textarea "x"
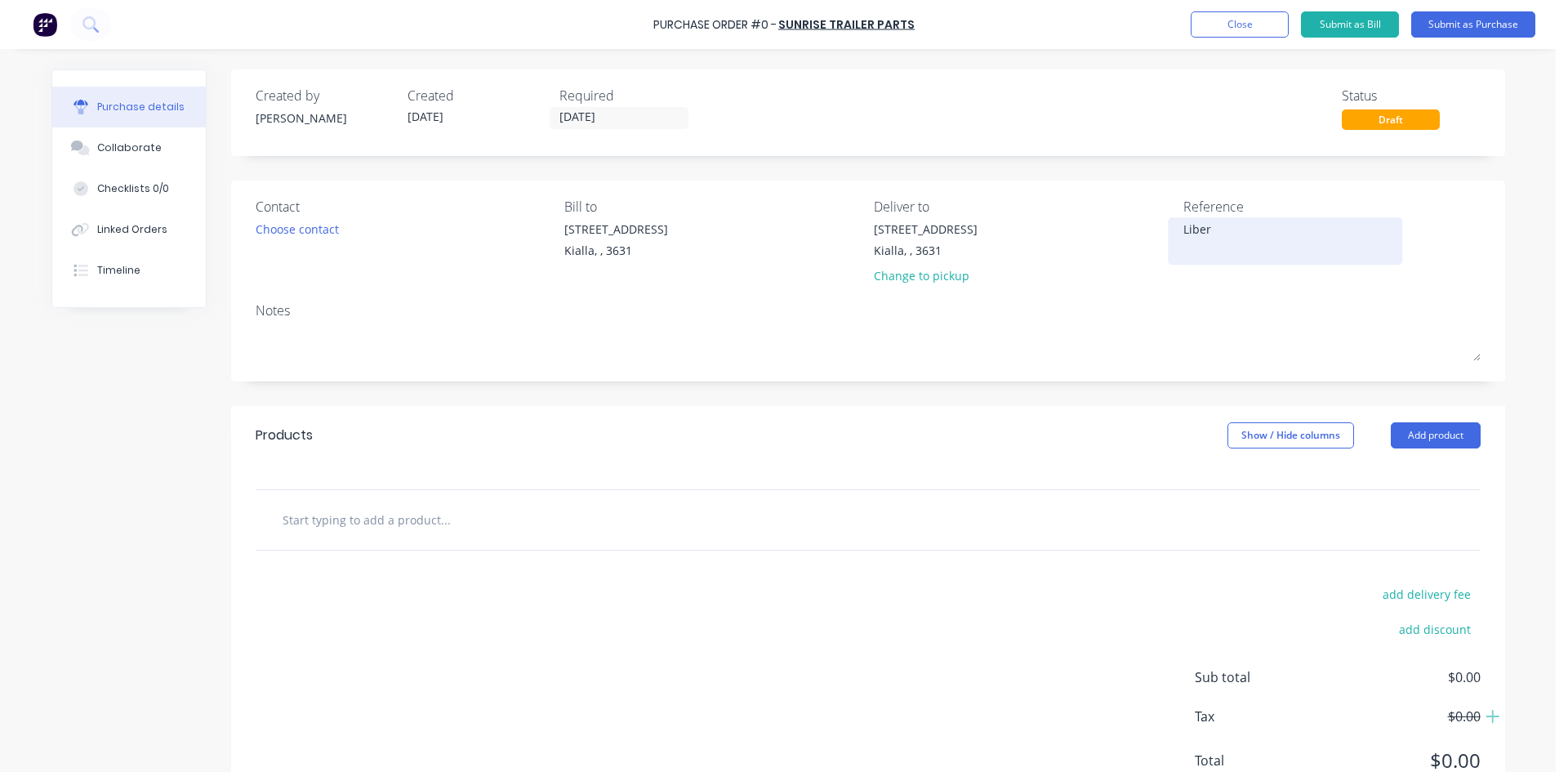
type textarea "Libert"
type textarea "x"
type textarea "Liberty"
type textarea "x"
type textarea "Liberty"
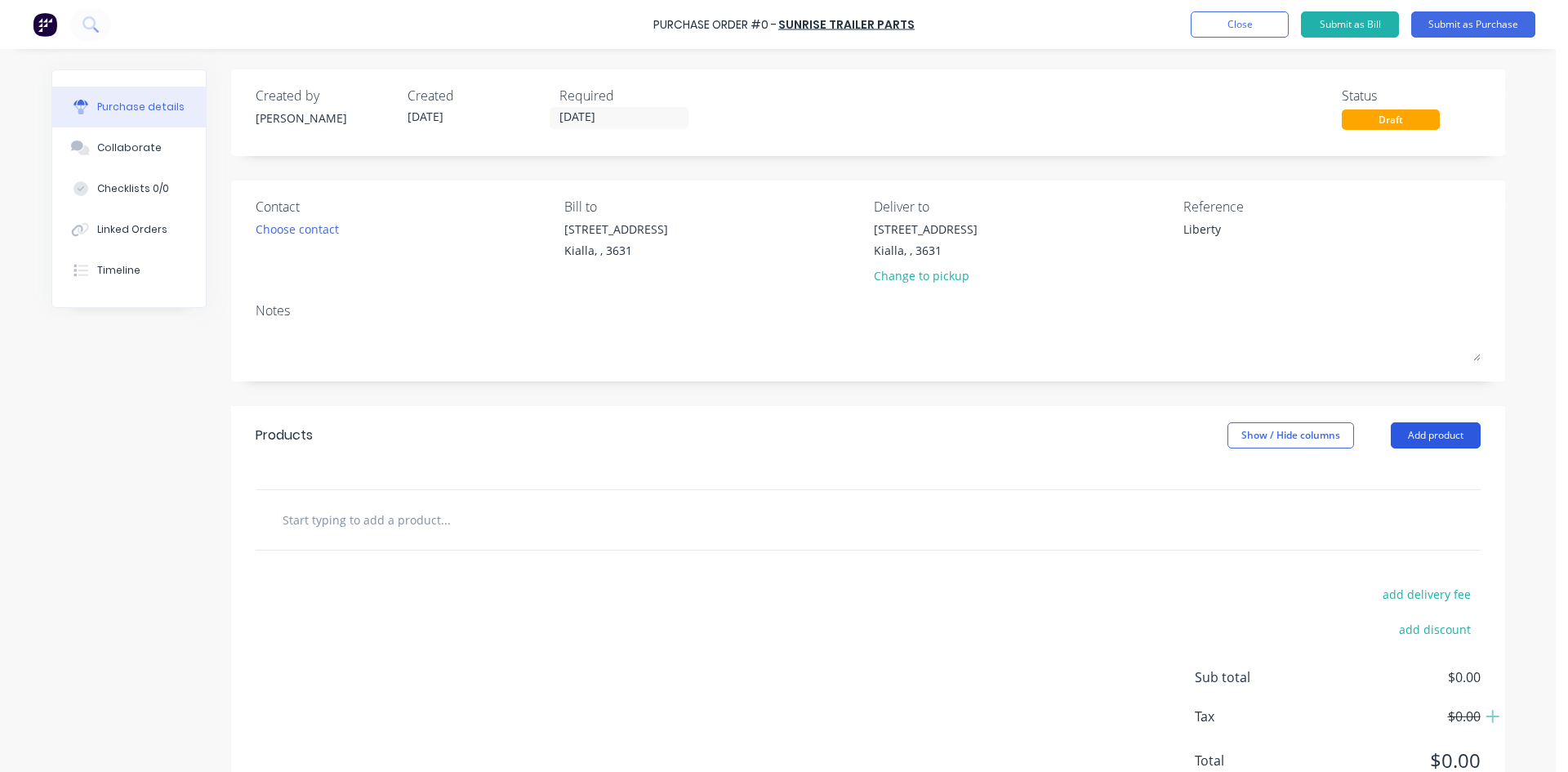
click at [1422, 436] on button "Add product" at bounding box center [1435, 435] width 90 height 26
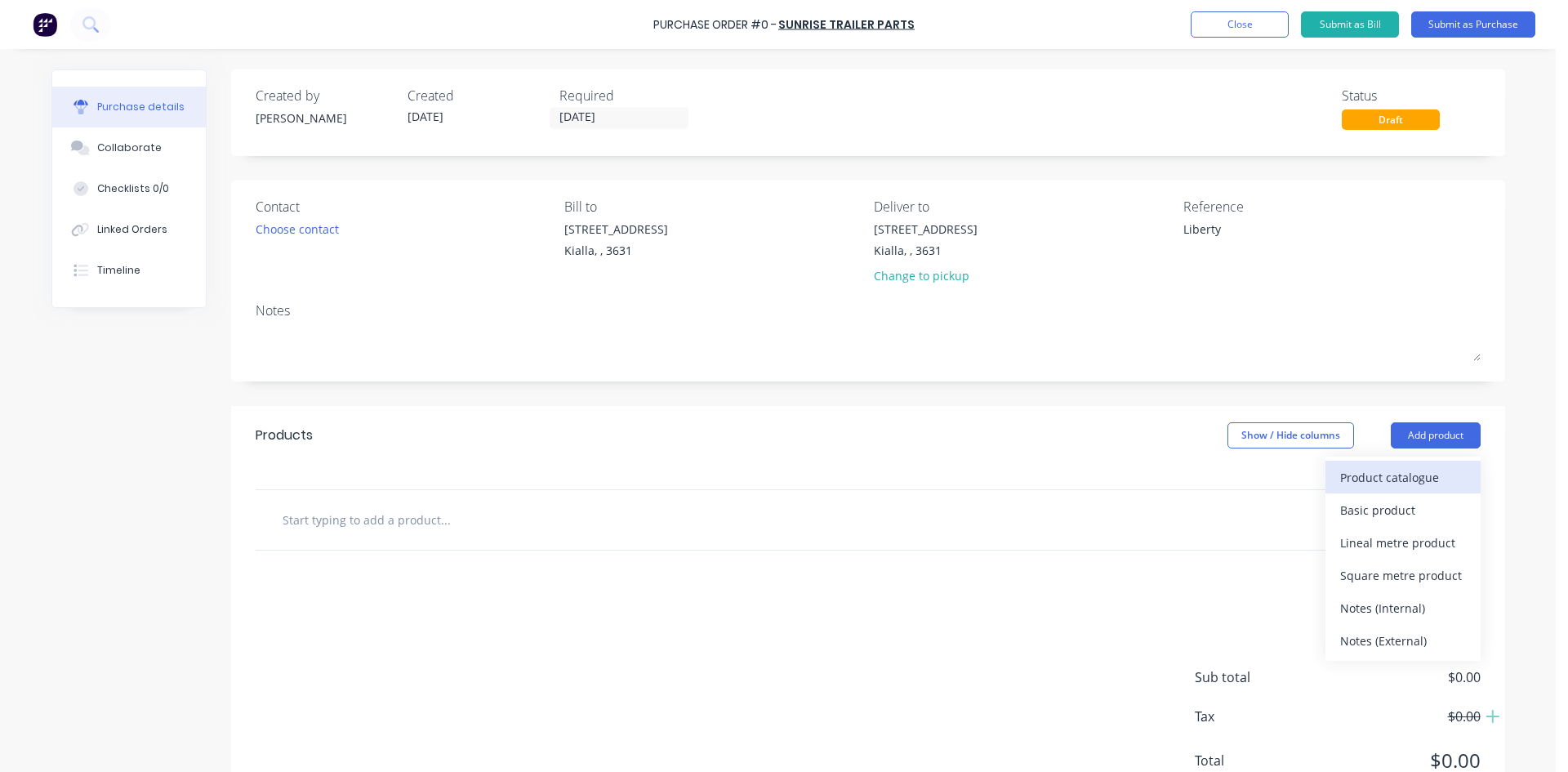
click at [1404, 473] on div "Product catalogue" at bounding box center [1403, 477] width 125 height 24
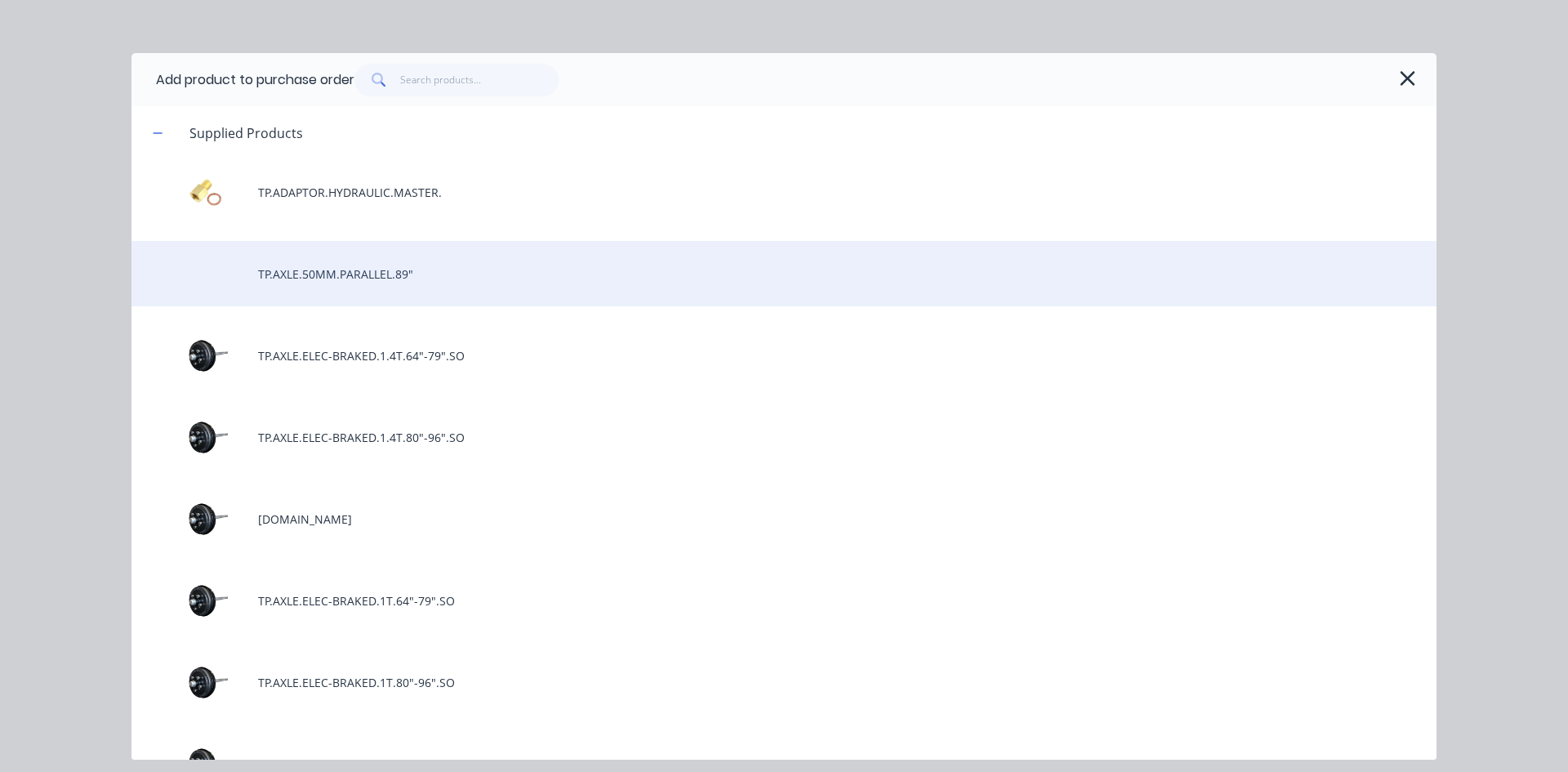
click at [426, 273] on div "TP.AXLE.50MM.PARALLEL.89"" at bounding box center [784, 273] width 1305 height 65
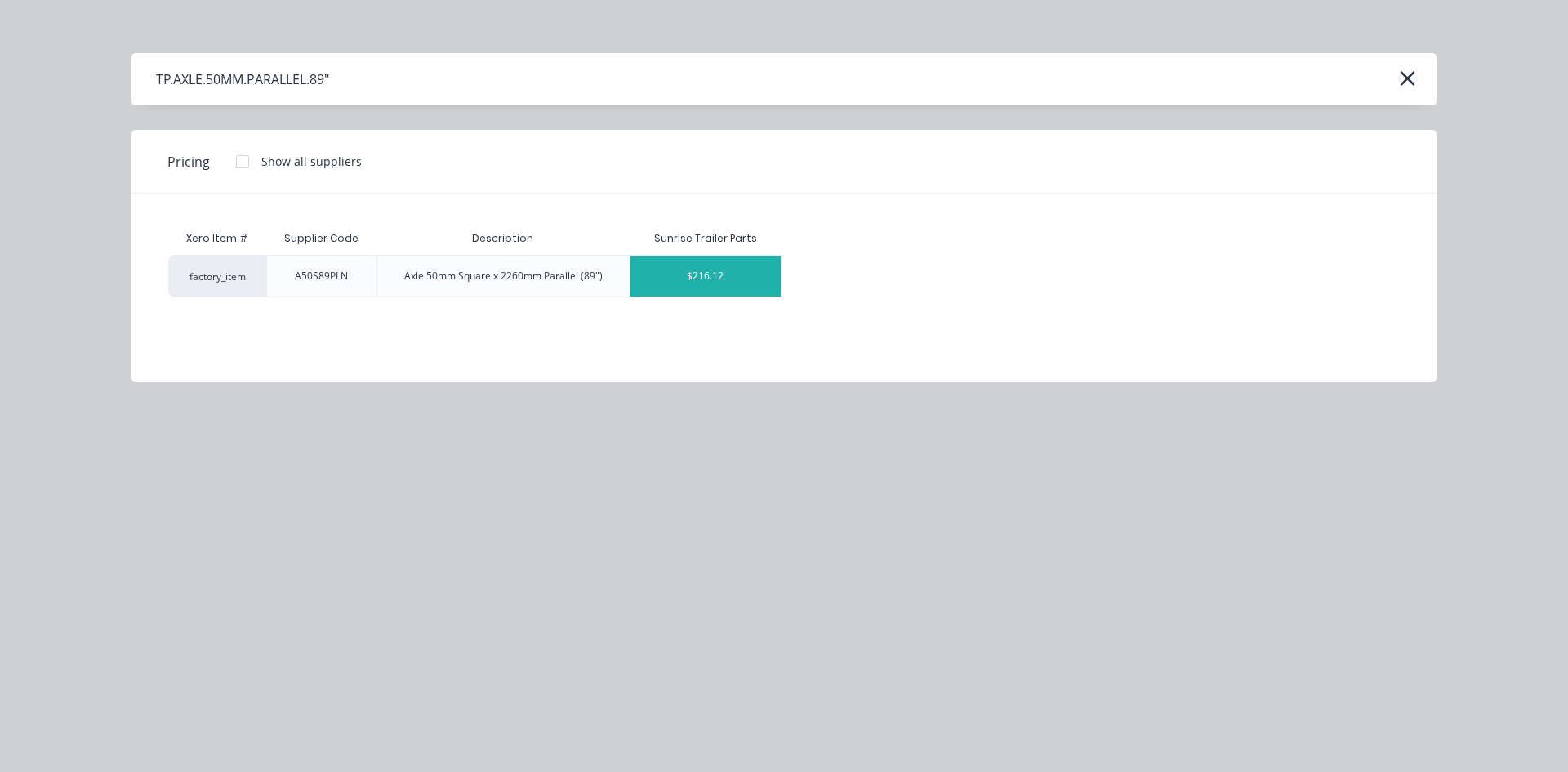
click at [712, 269] on div "$216.12" at bounding box center [705, 276] width 151 height 41
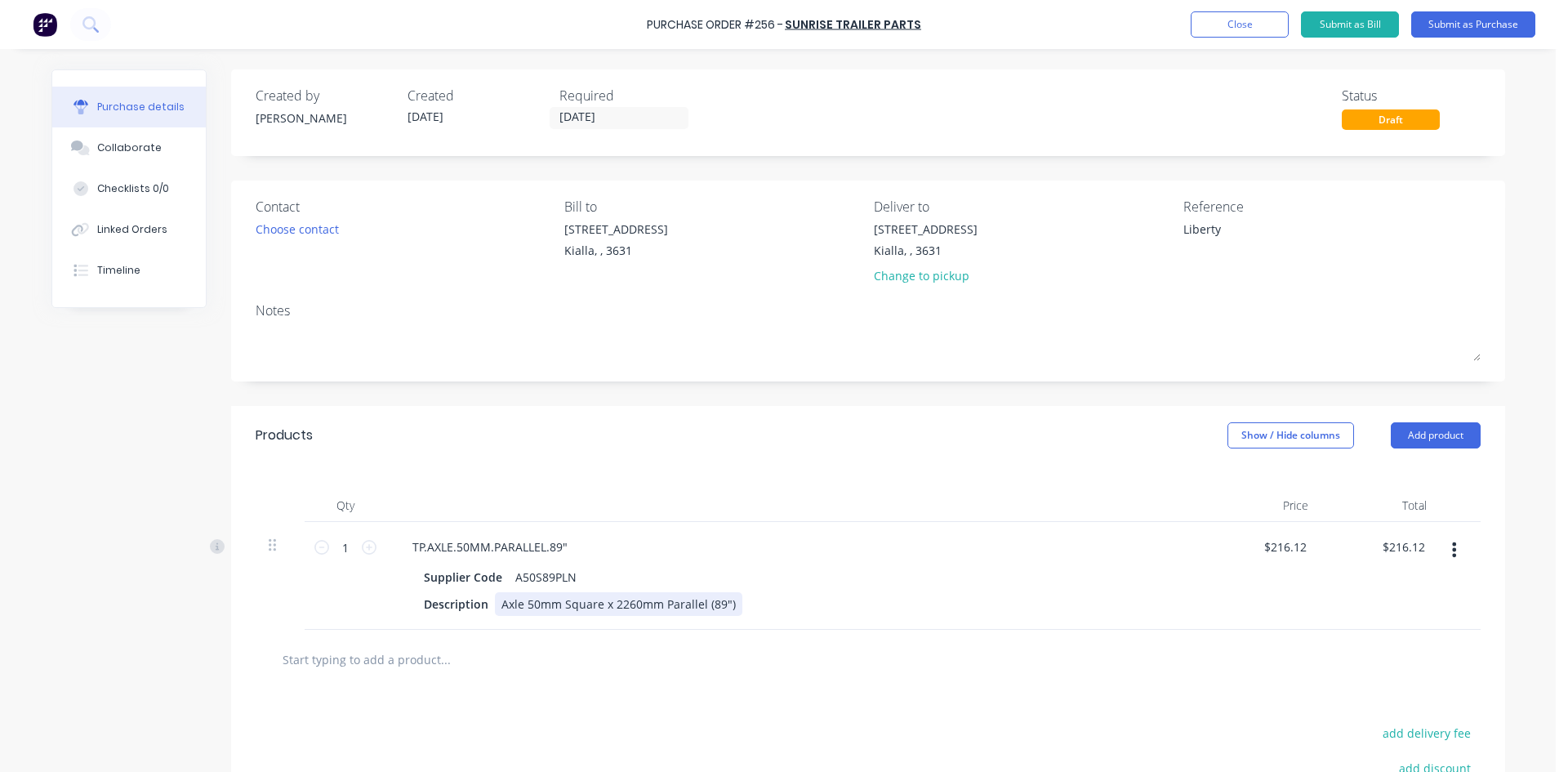
type textarea "x"
drag, startPoint x: 714, startPoint y: 605, endPoint x: 704, endPoint y: 605, distance: 10.0
click at [704, 605] on div "Axle 50mm Square x 2260mm Parallel (89")" at bounding box center [619, 604] width 247 height 24
click at [707, 598] on div "Axle 50mm Square x 2260mm Parallel (7")9" at bounding box center [619, 604] width 247 height 24
click at [625, 606] on div "Axle 50mm Square x 2260mm Parallel (79")" at bounding box center [619, 604] width 247 height 24
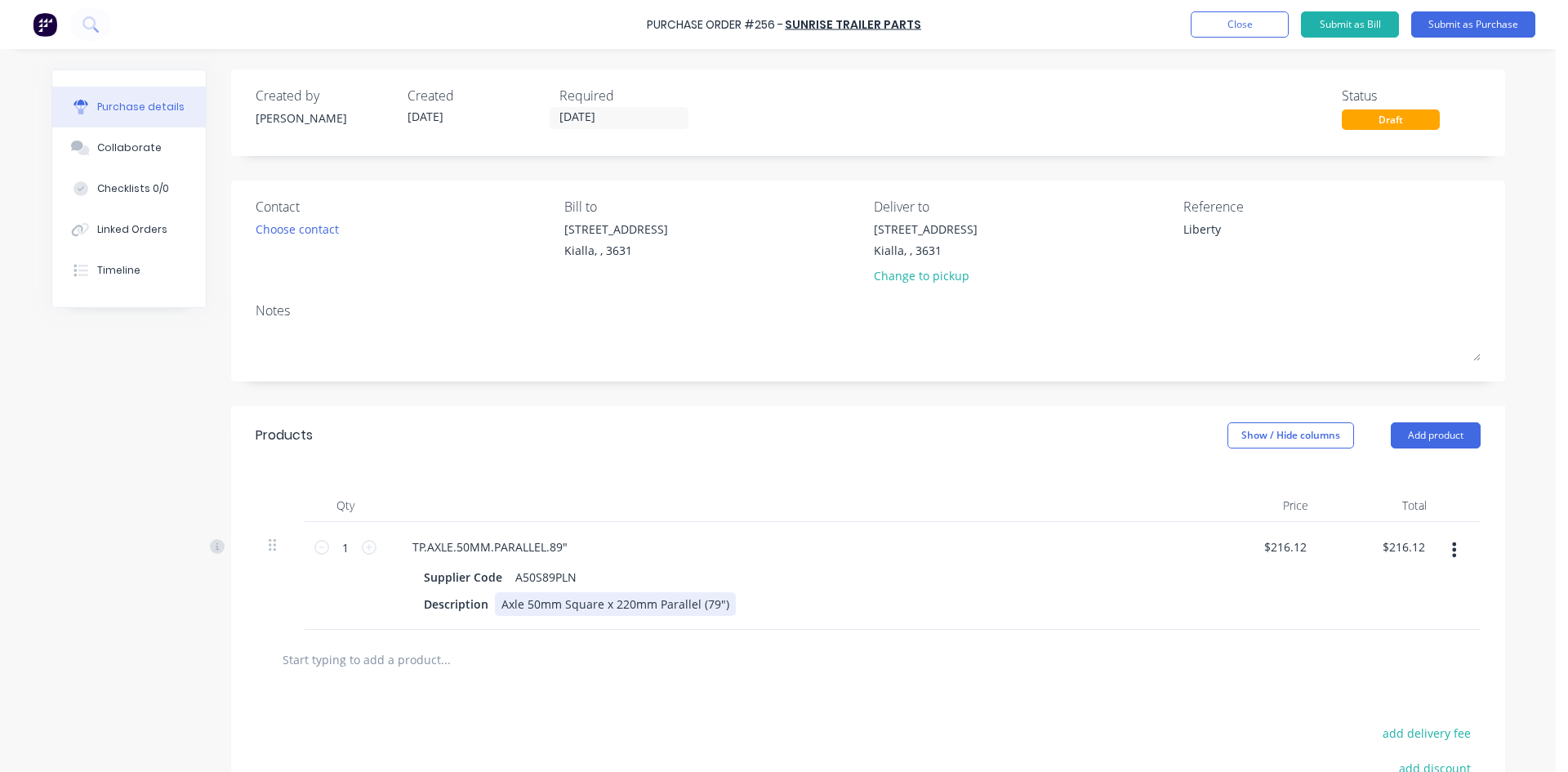
click at [618, 604] on div "Axle 50mm Square x 220mm Parallel (79")" at bounding box center [615, 604] width 241 height 24
click at [617, 603] on div "Axle 50mm Square x 20mm Parallel (79")" at bounding box center [612, 604] width 234 height 24
click at [625, 604] on div "Axle 50mm Square x 200mm Parallel (79")" at bounding box center [615, 604] width 241 height 24
type textarea "x"
click at [553, 548] on div "TP.AXLE.50MM.PARALLEL.89"" at bounding box center [490, 547] width 181 height 24
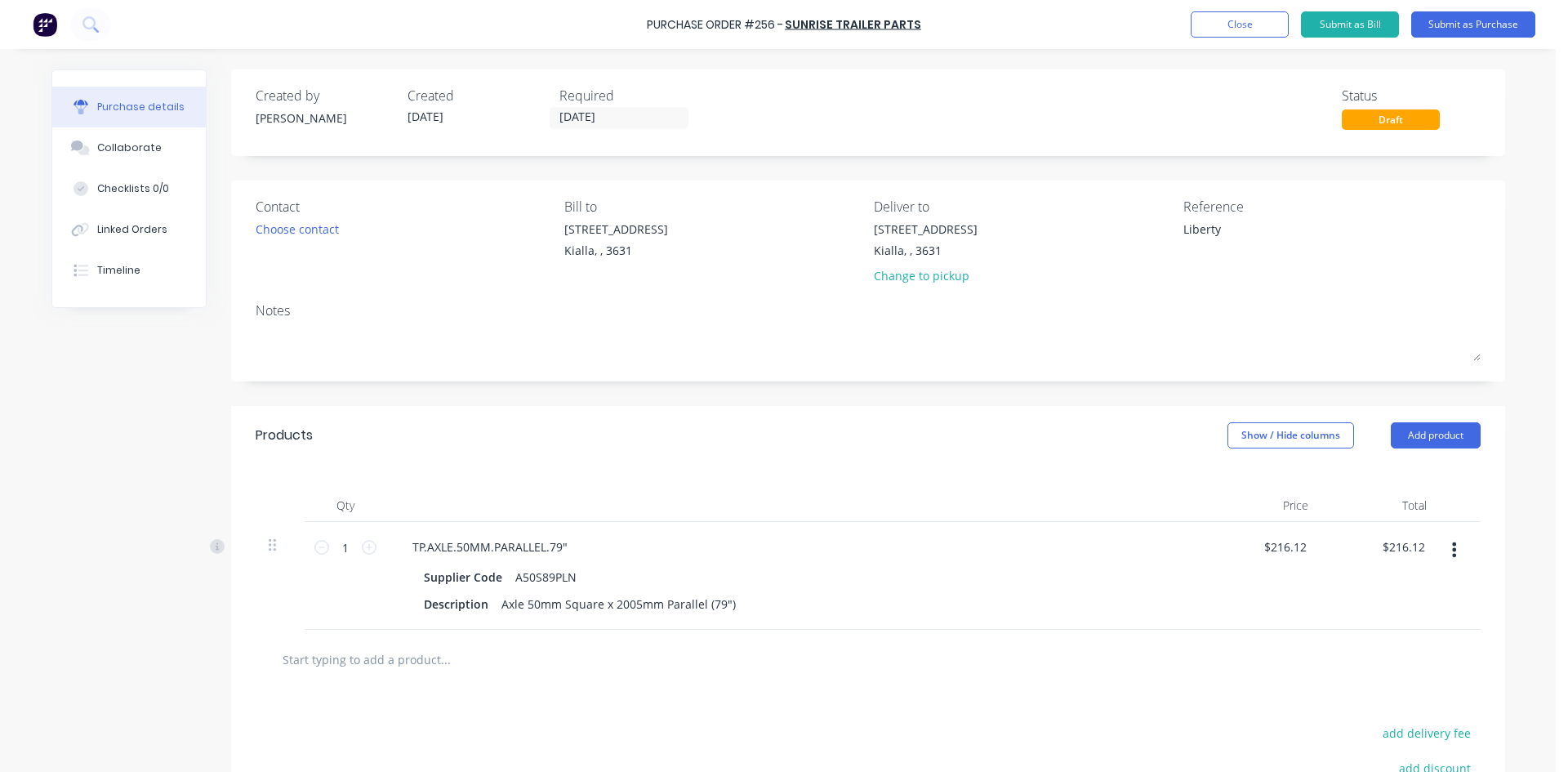
click at [644, 450] on div "Products Show / Hide columns Add product" at bounding box center [868, 435] width 1274 height 59
type textarea "x"
click at [544, 577] on div "A50S89PLN" at bounding box center [546, 577] width 74 height 24
click at [362, 549] on icon at bounding box center [370, 548] width 15 height 15
type textarea "x"
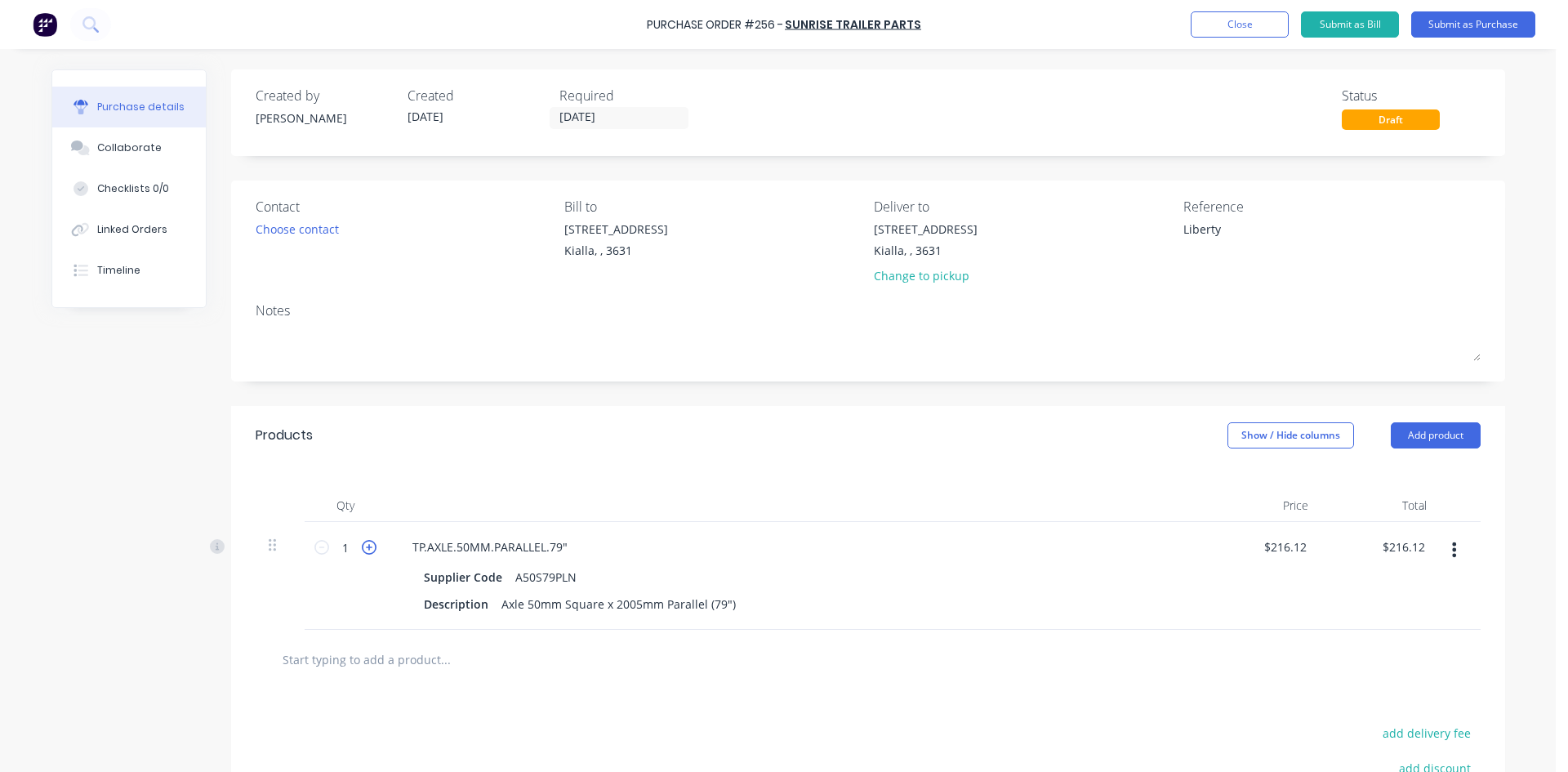
type input "2"
type input "$432.24"
click at [1445, 433] on button "Add product" at bounding box center [1435, 435] width 90 height 26
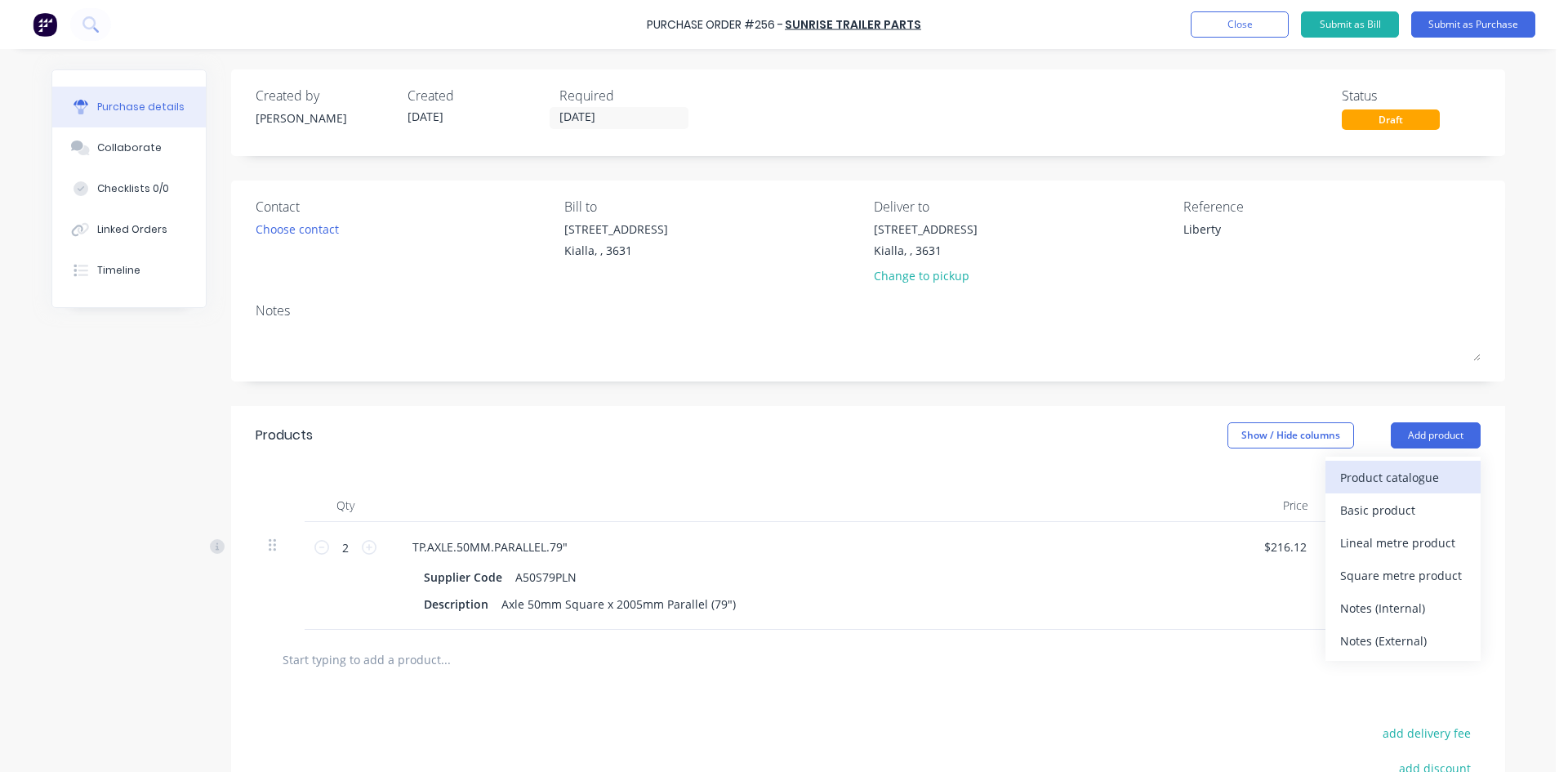
click at [1413, 471] on div "Product catalogue" at bounding box center [1403, 477] width 125 height 24
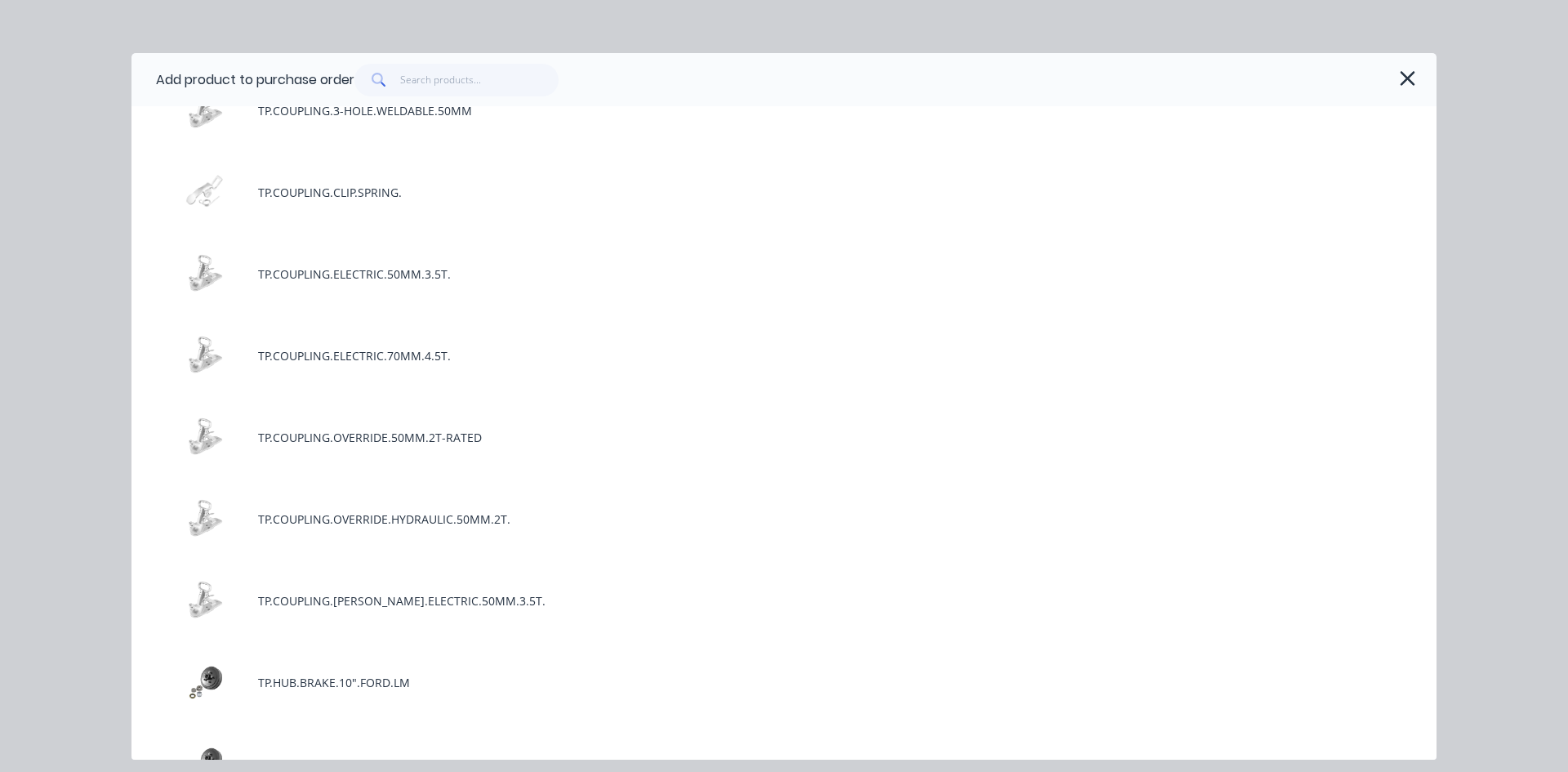
scroll to position [3675, 0]
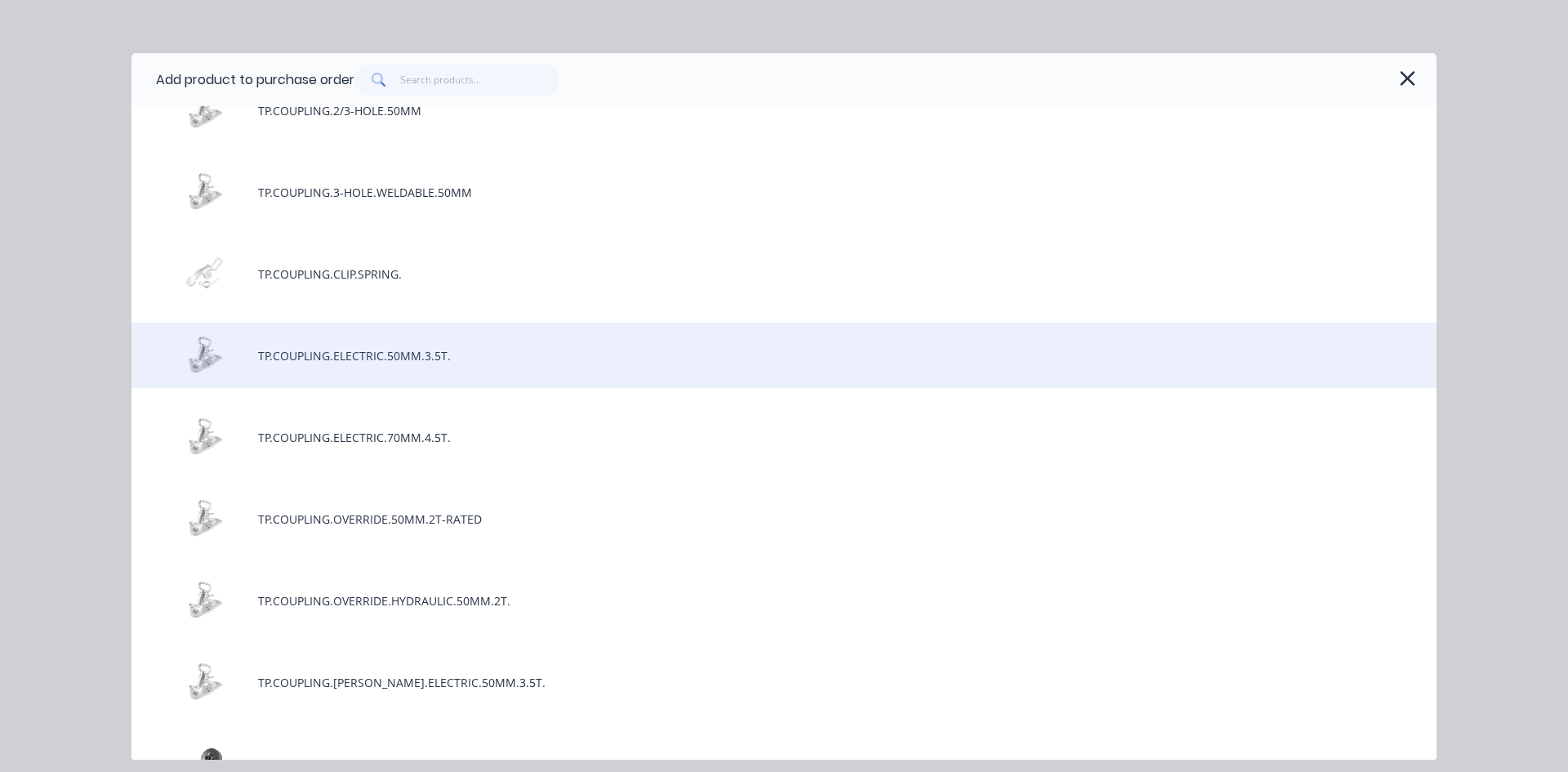
click at [371, 355] on div "TP.COUPLING.ELECTRIC.50MM.3.5T." at bounding box center [784, 355] width 1305 height 65
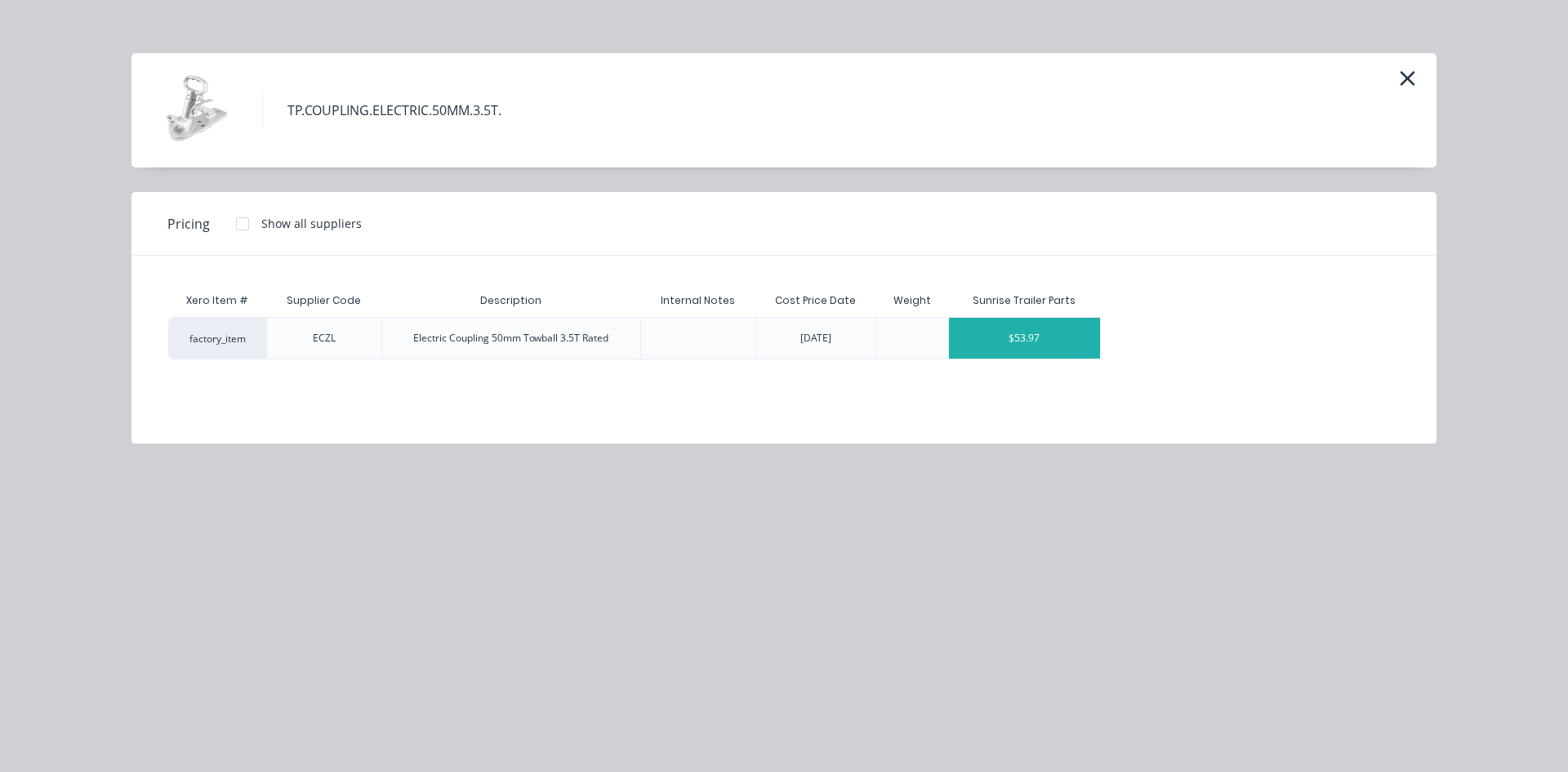
click at [1036, 342] on div "$53.97" at bounding box center [1024, 338] width 151 height 41
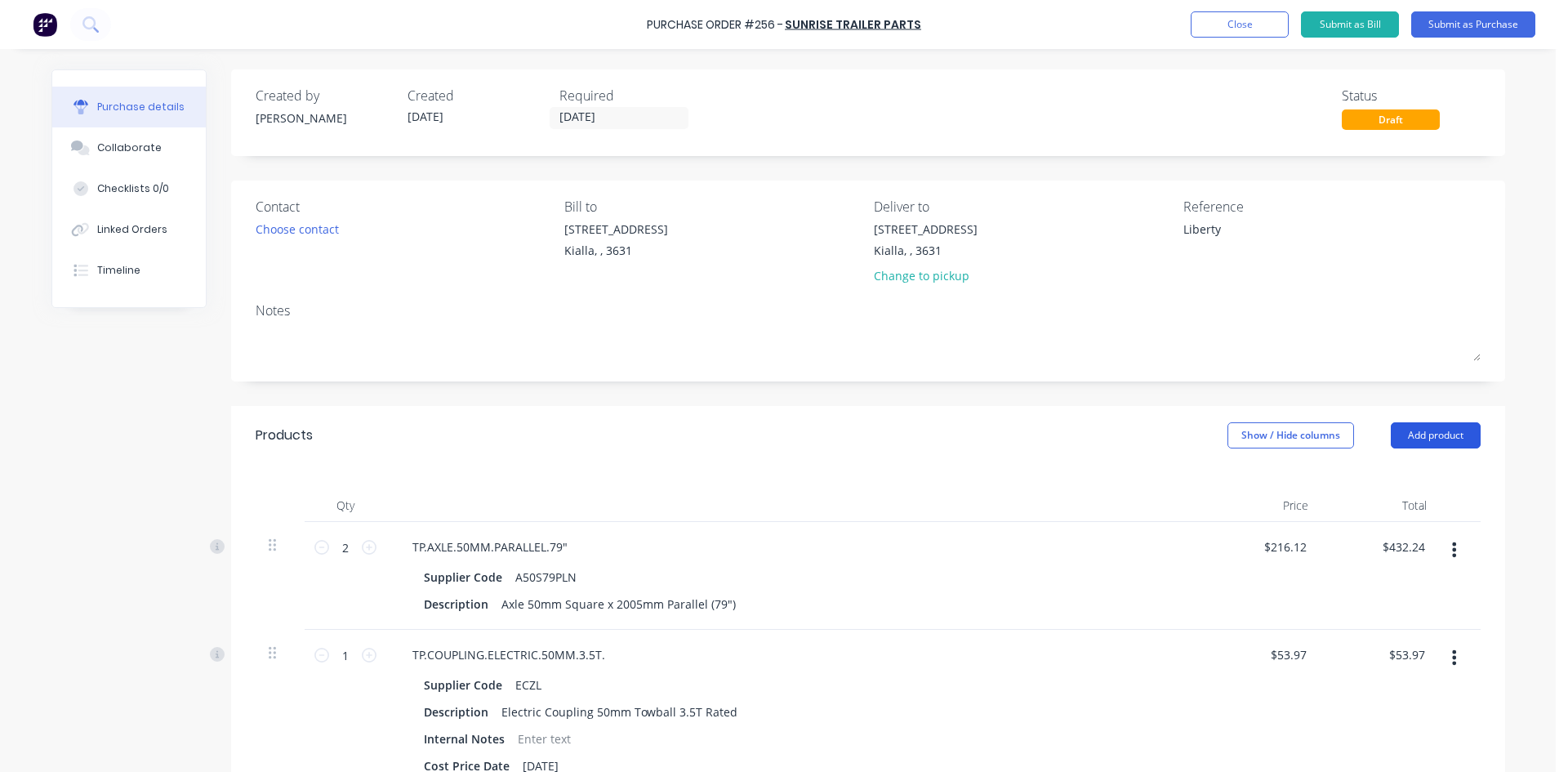
click at [1434, 435] on button "Add product" at bounding box center [1435, 435] width 90 height 26
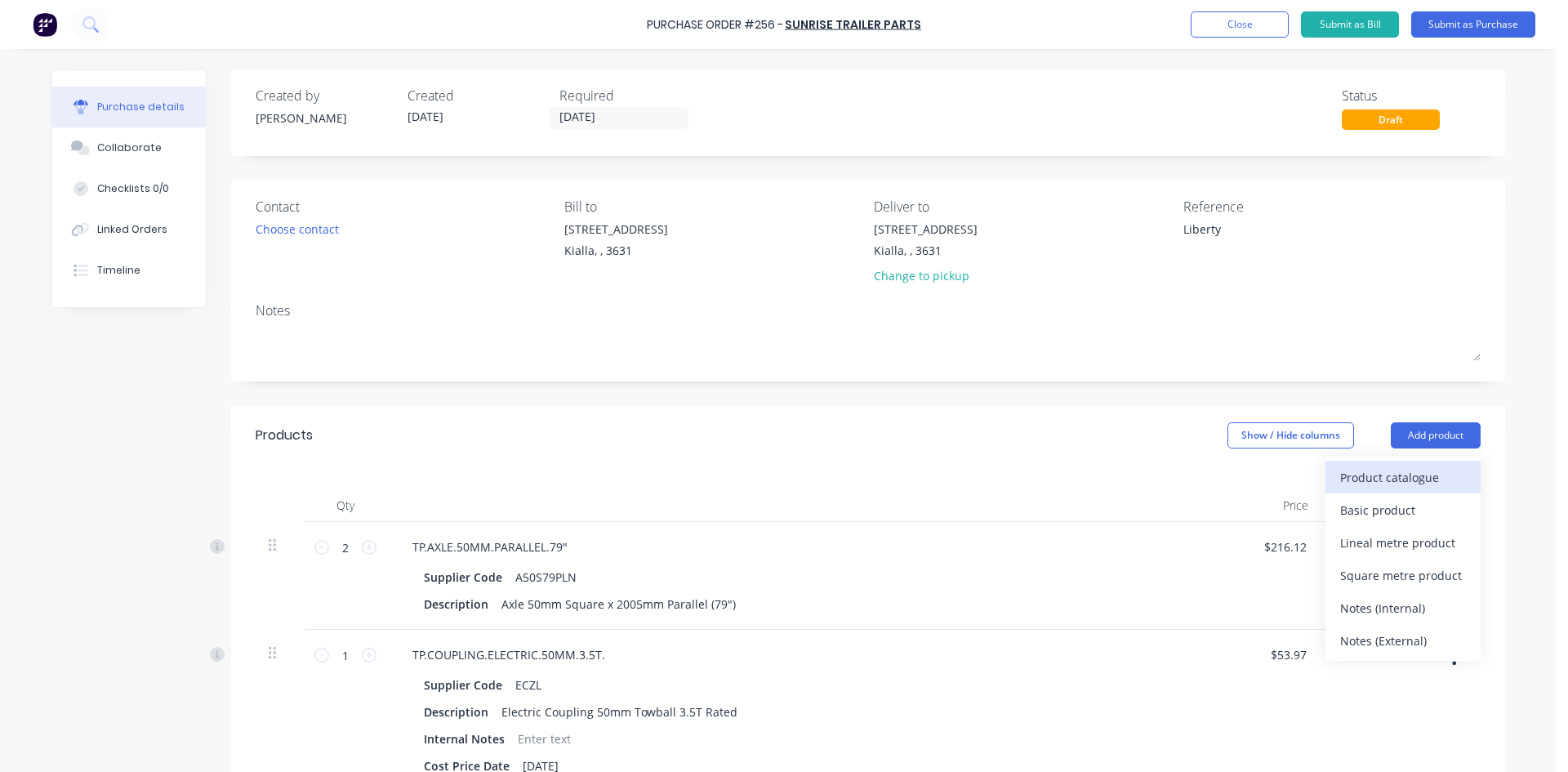
click at [1402, 472] on div "Product catalogue" at bounding box center [1403, 477] width 125 height 24
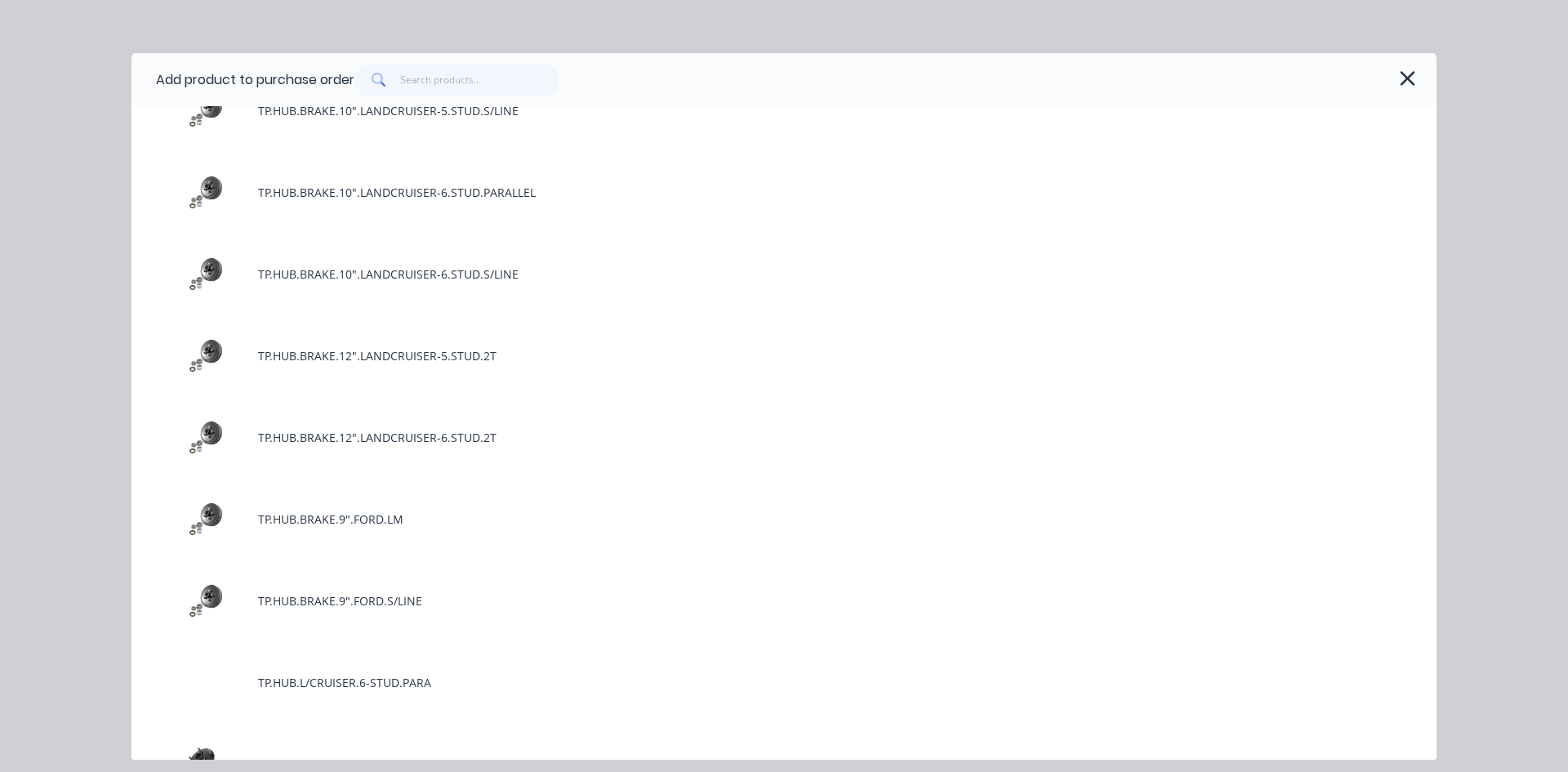
scroll to position [4982, 0]
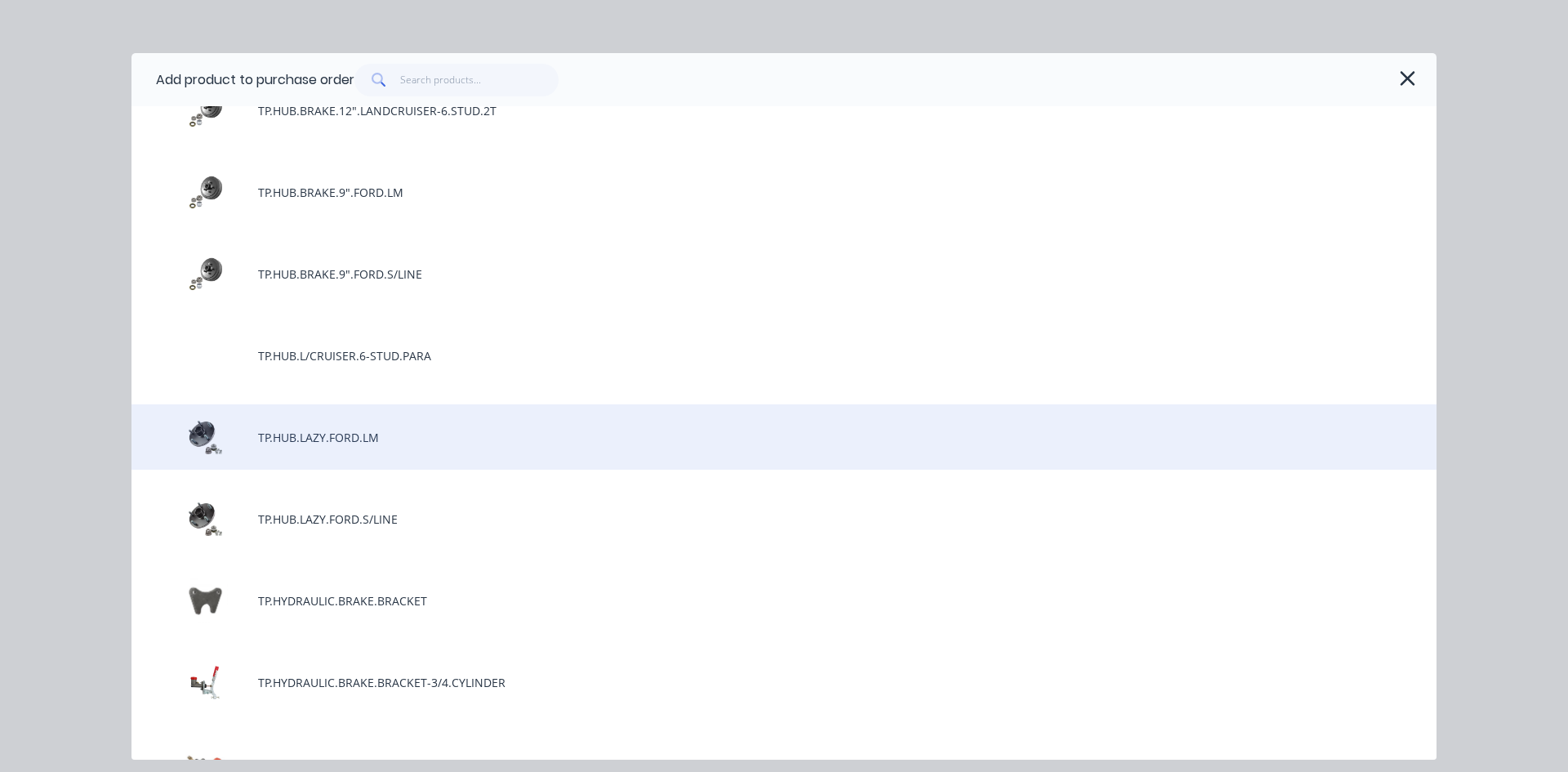
click at [385, 433] on div "TP.HUB.LAZY.FORD.LM" at bounding box center [784, 436] width 1305 height 65
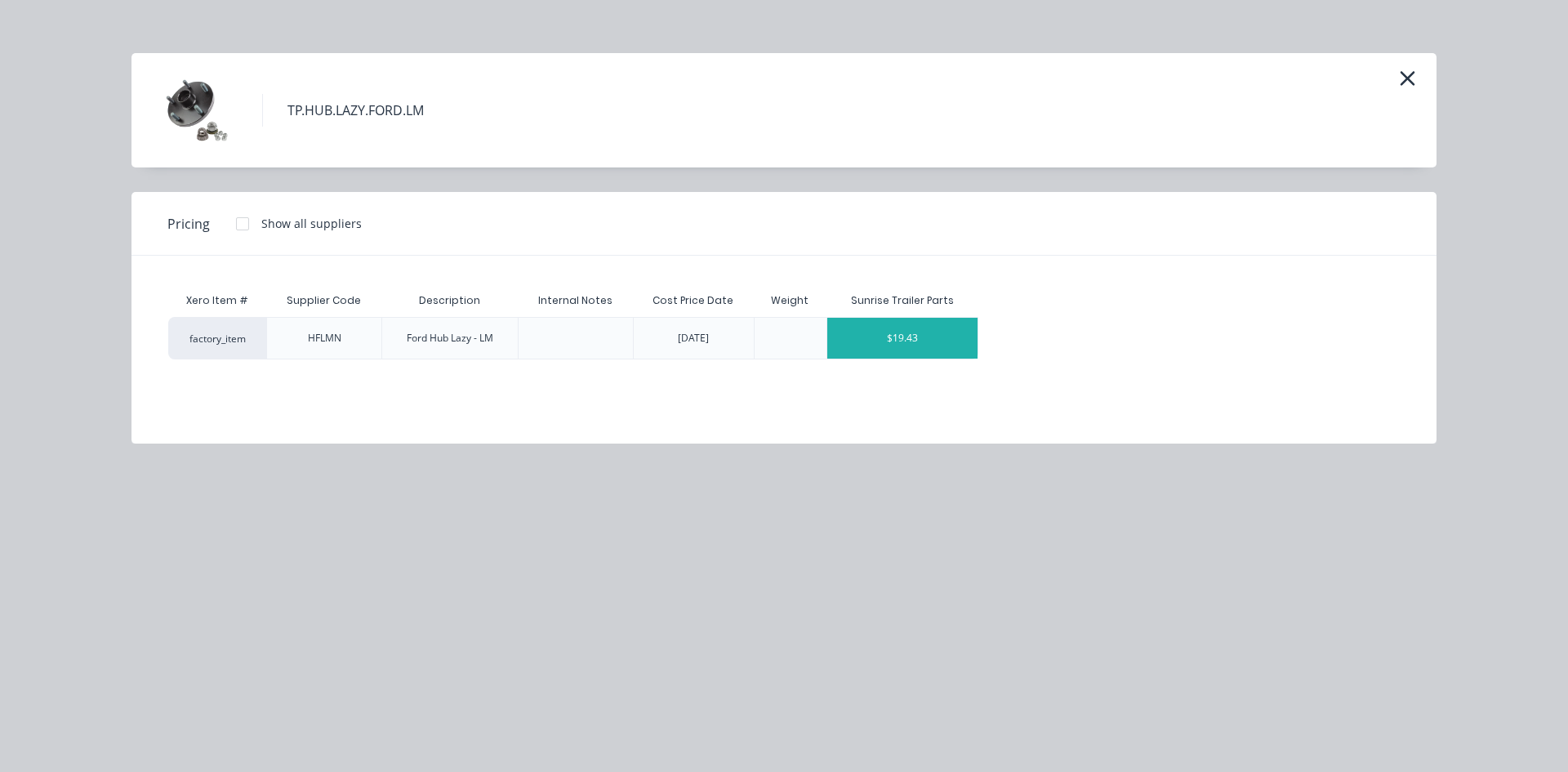
click at [947, 332] on div "$19.43" at bounding box center [902, 338] width 151 height 41
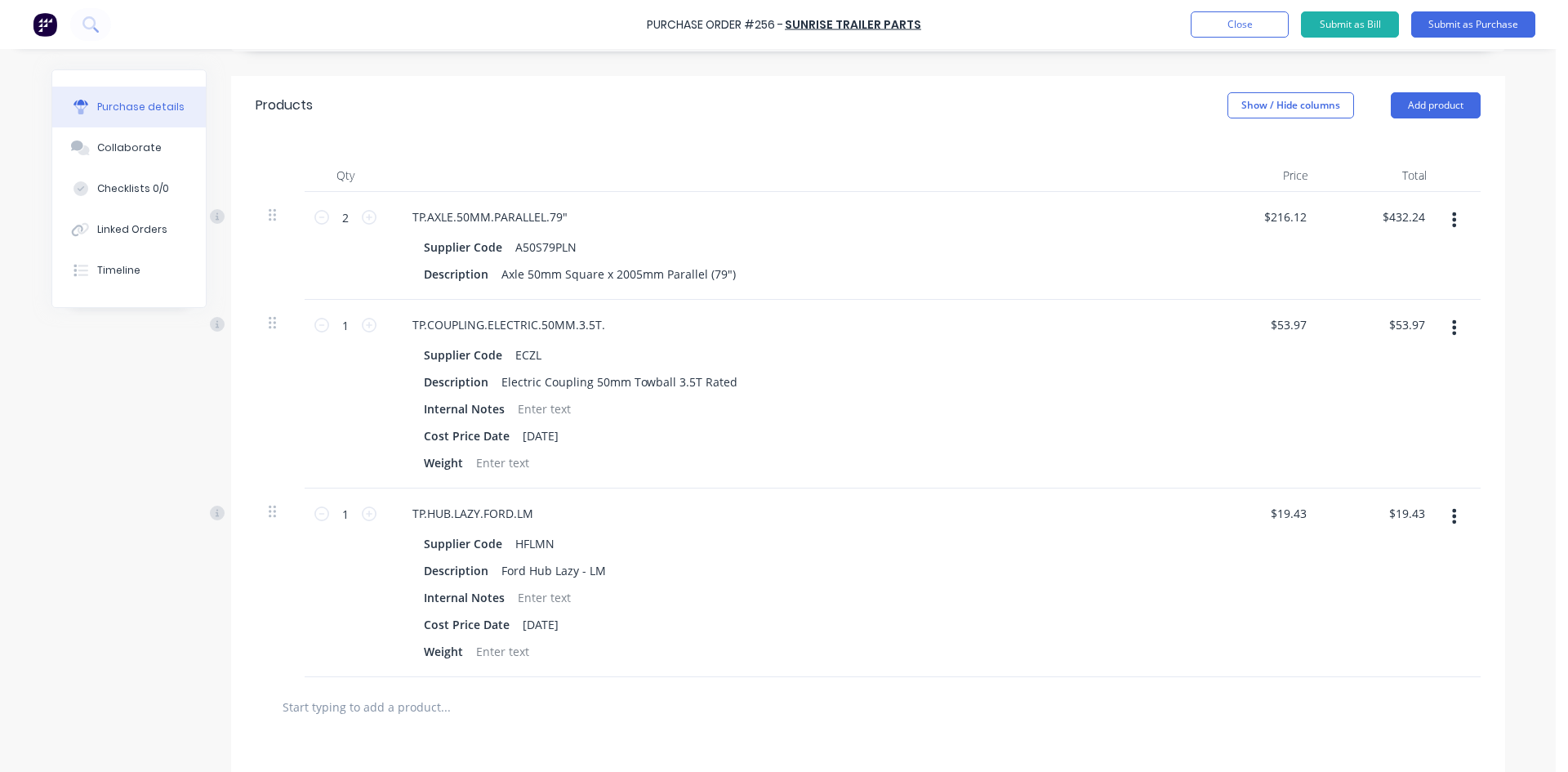
scroll to position [572, 0]
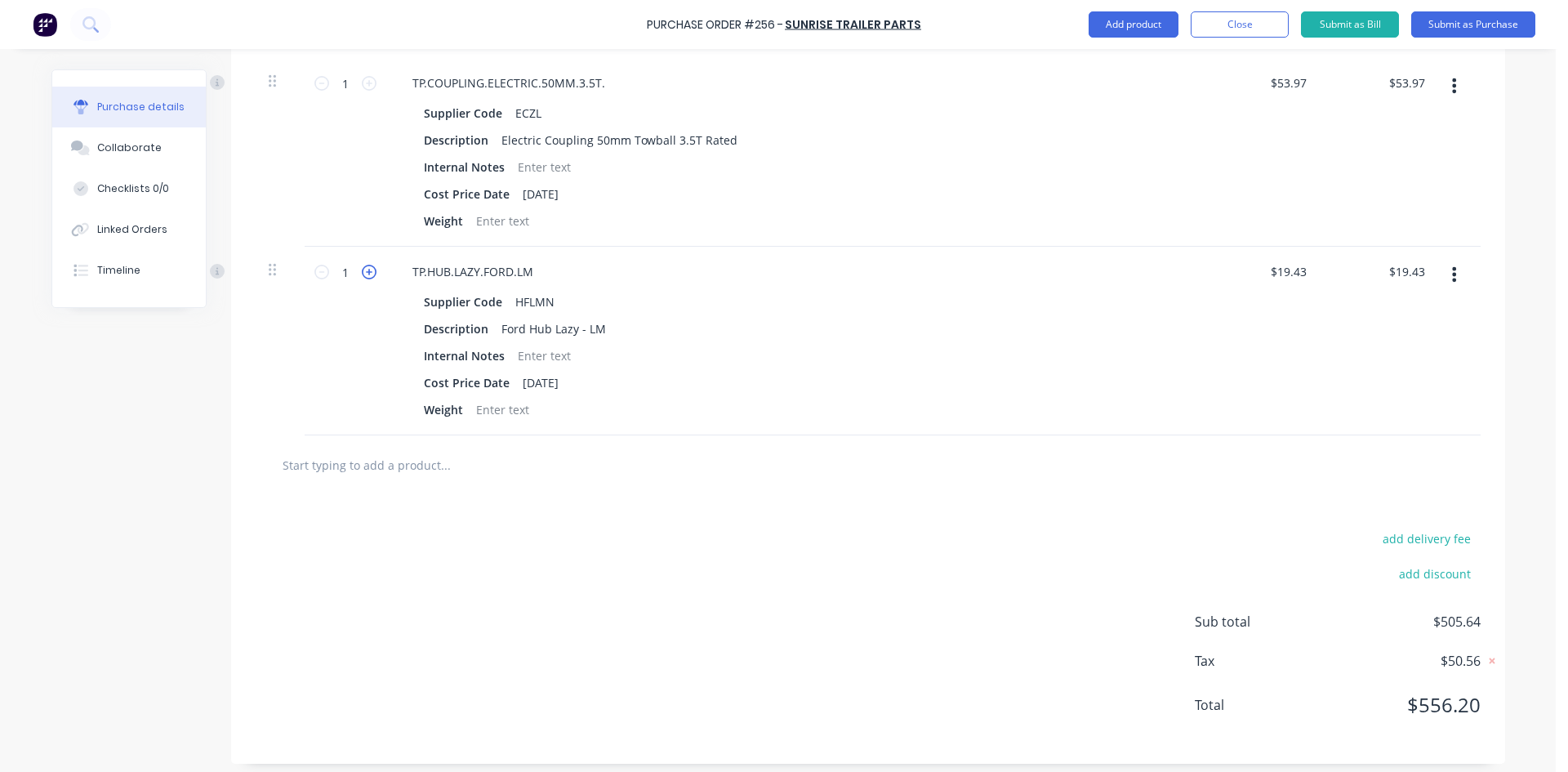
click at [363, 272] on icon at bounding box center [370, 272] width 15 height 15
type textarea "x"
type input "2"
type input "$38.86"
click at [363, 272] on icon at bounding box center [370, 272] width 15 height 15
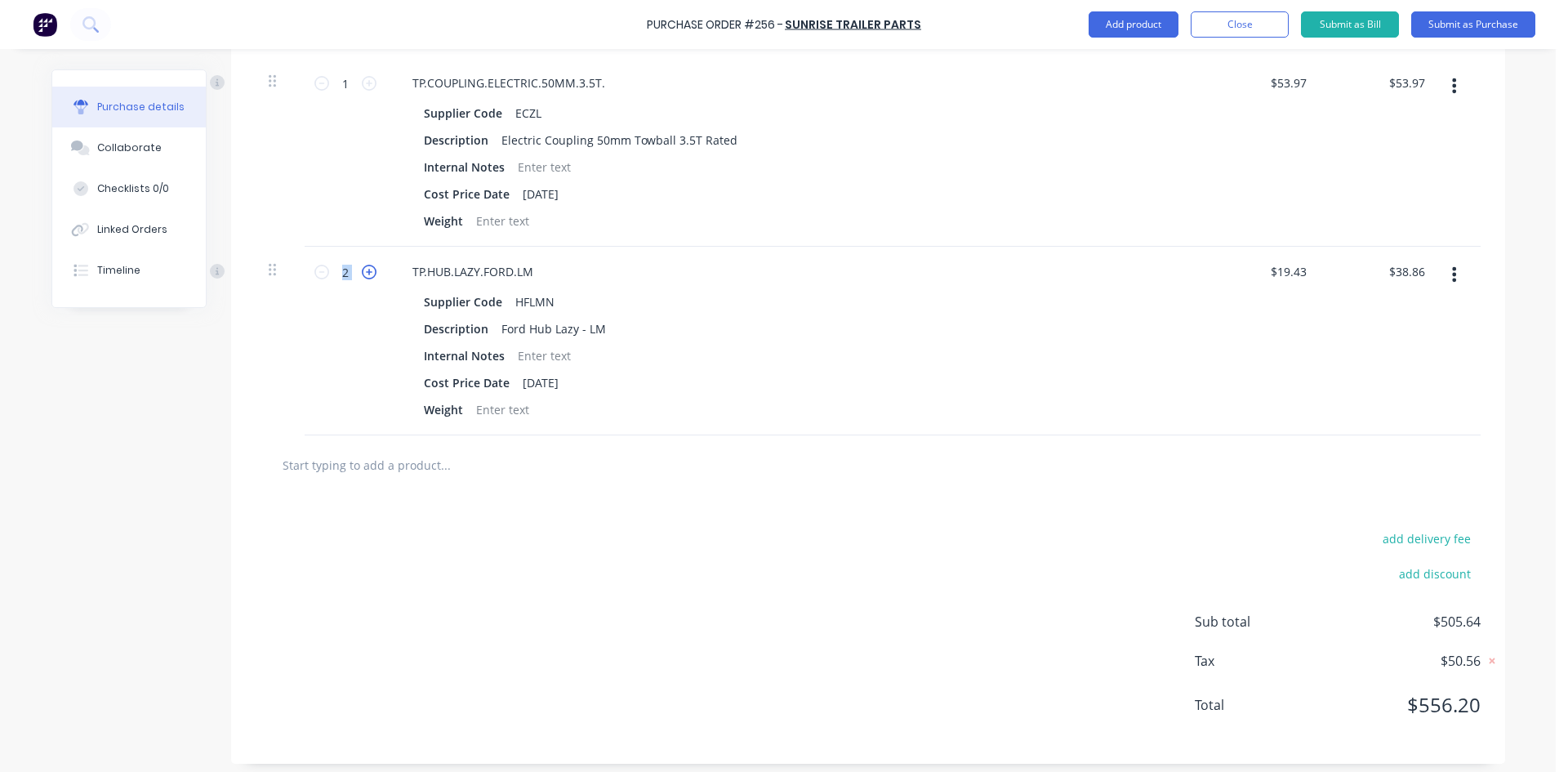
type textarea "x"
type input "3"
type input "$58.29"
click at [363, 272] on icon at bounding box center [370, 272] width 15 height 15
type textarea "x"
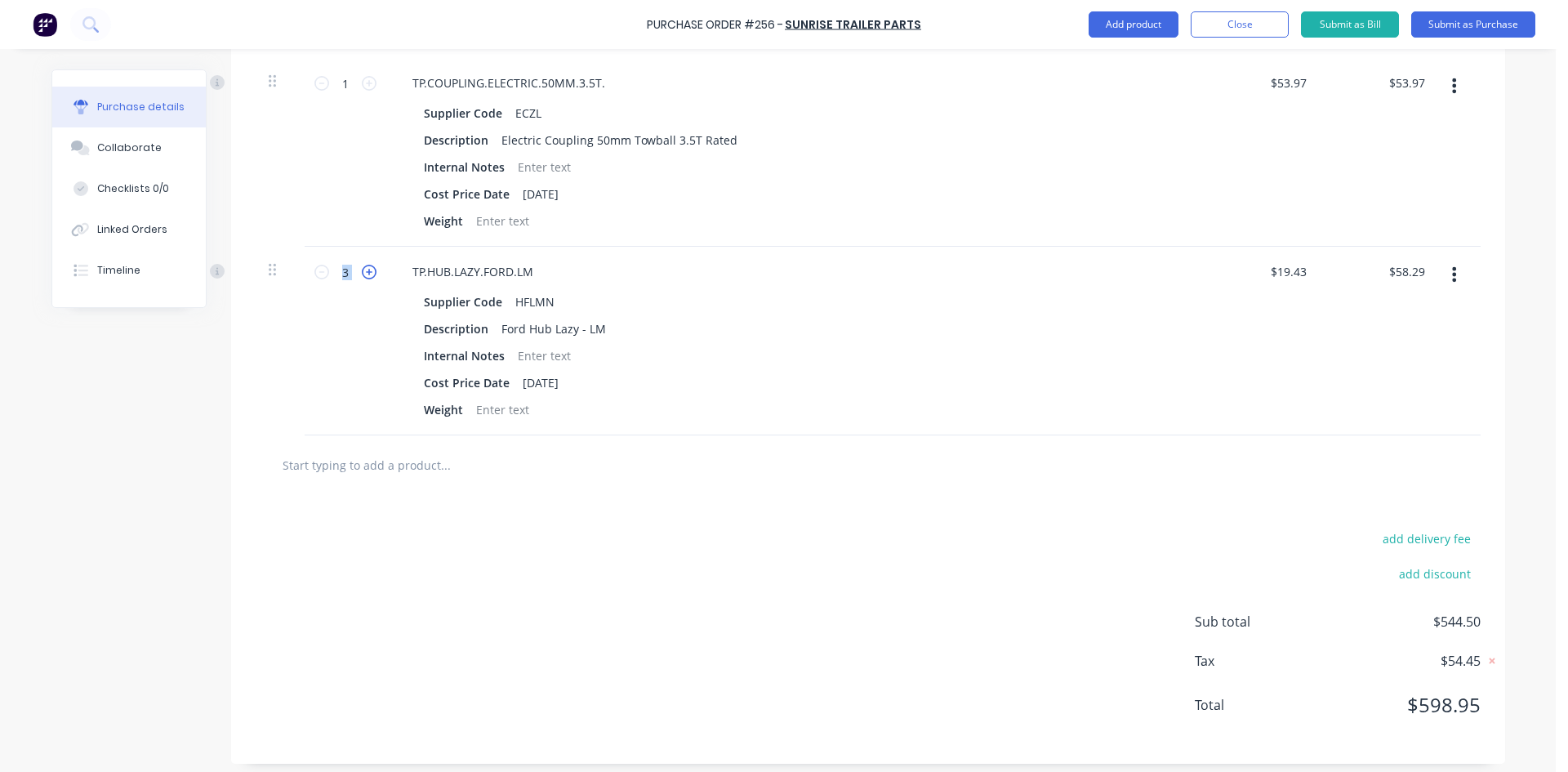
type input "4"
type input "$77.72"
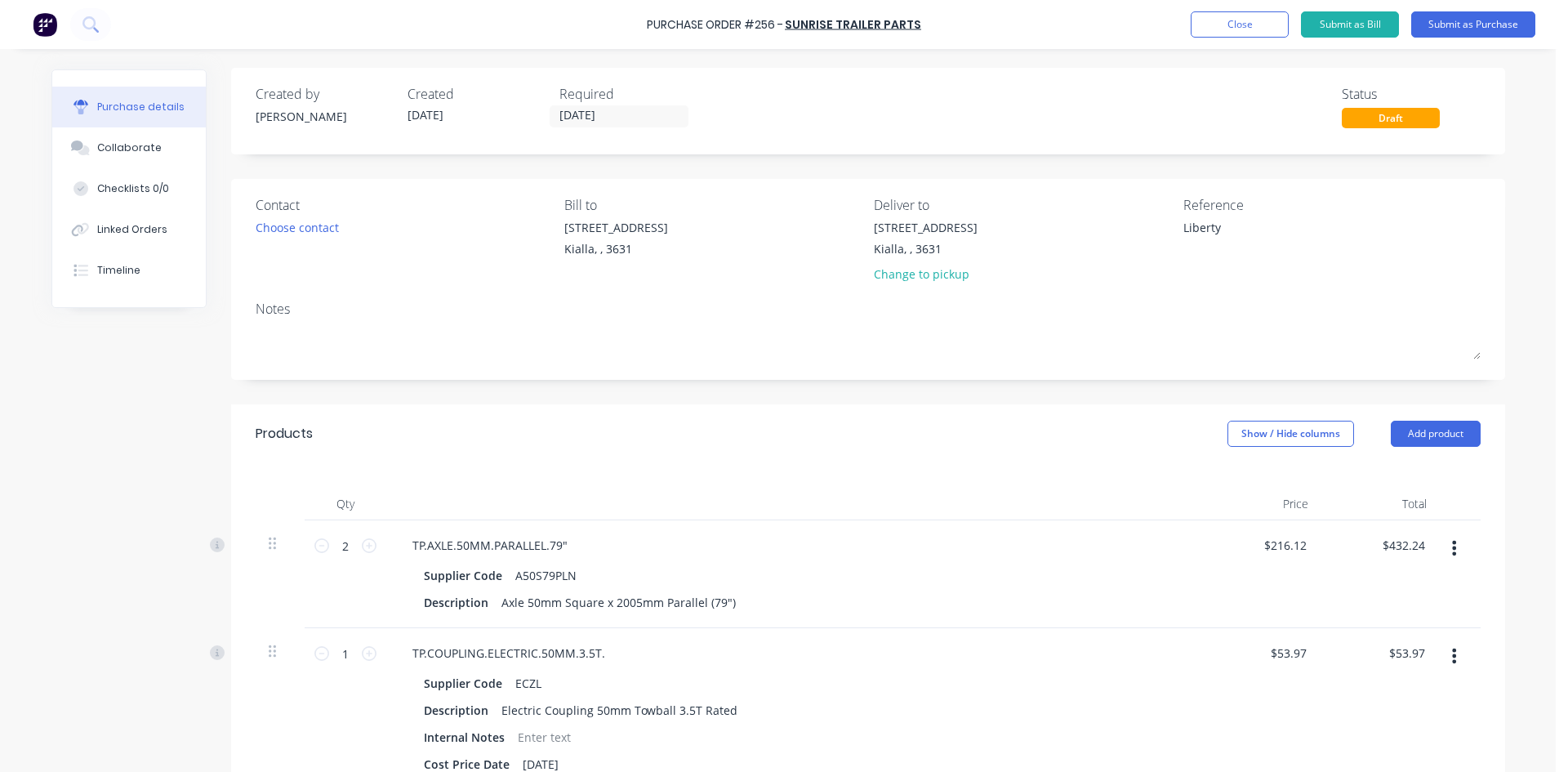
scroll to position [0, 0]
click at [1245, 29] on button "Close" at bounding box center [1240, 25] width 98 height 26
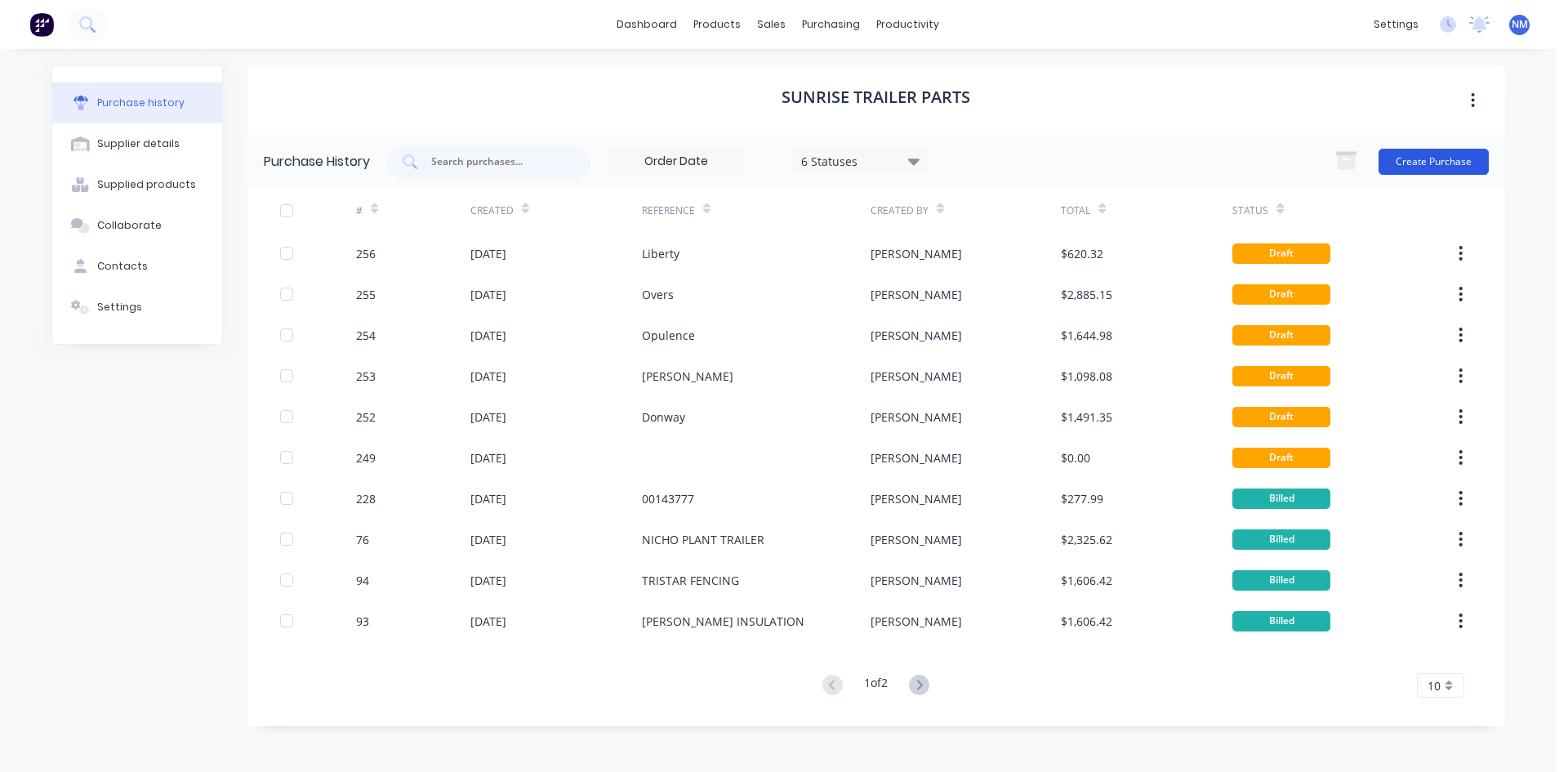
click at [1442, 155] on button "Create Purchase" at bounding box center [1434, 162] width 111 height 26
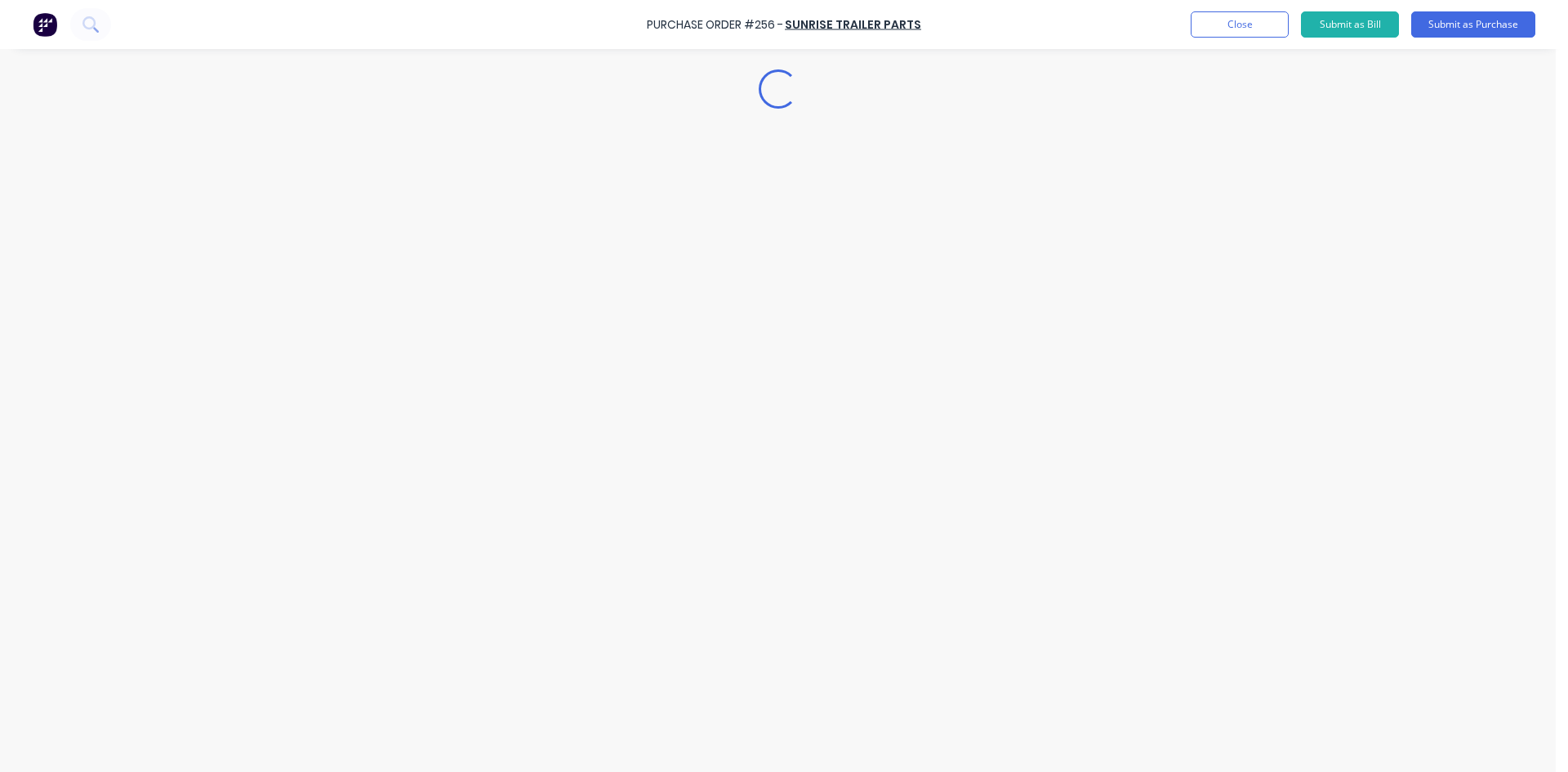
type textarea "x"
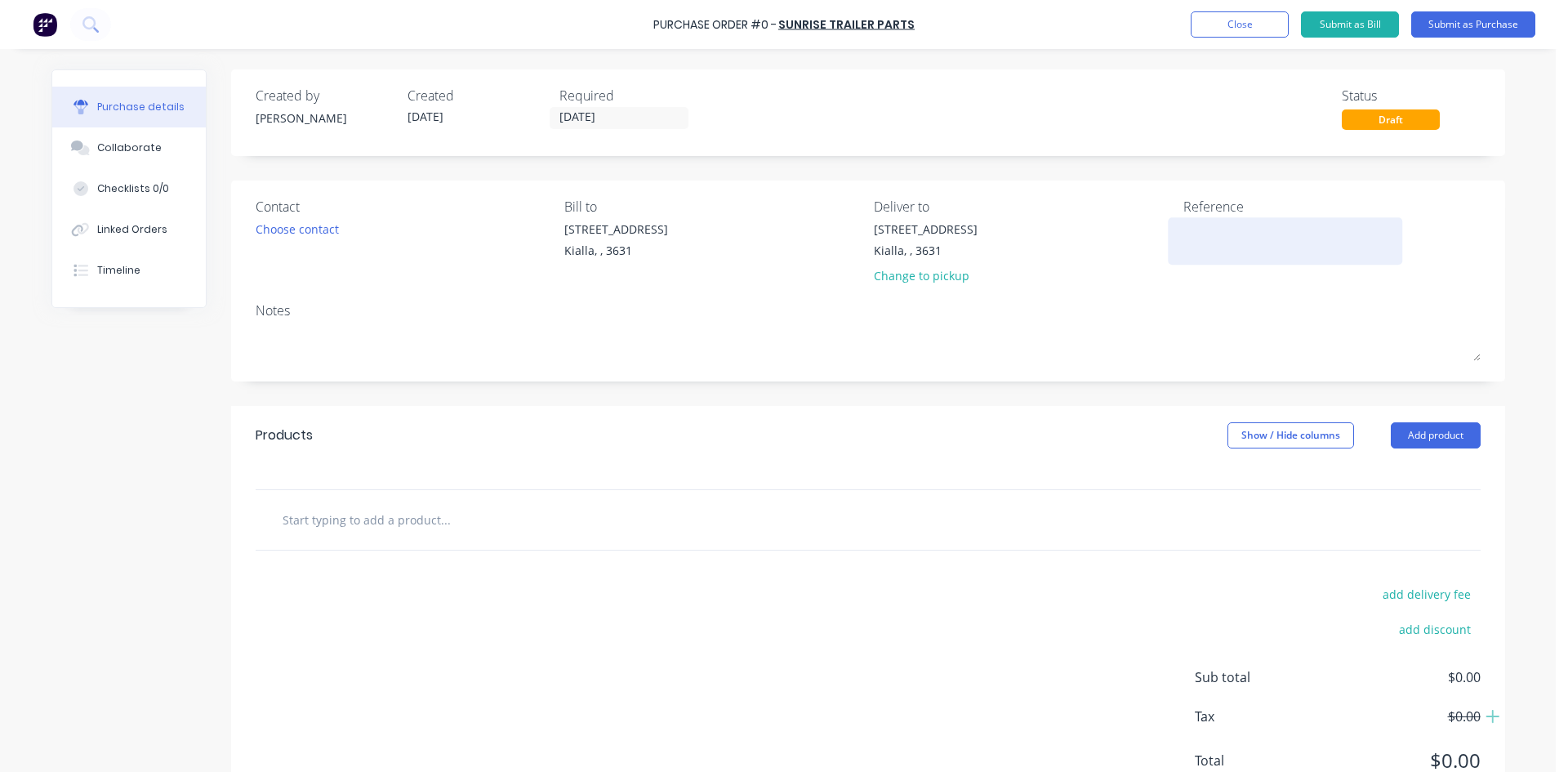
click at [1218, 243] on textarea at bounding box center [1286, 238] width 205 height 37
type textarea "Cooper"
type textarea "x"
type textarea "Cooper"
click at [1442, 443] on button "Add product" at bounding box center [1435, 435] width 90 height 26
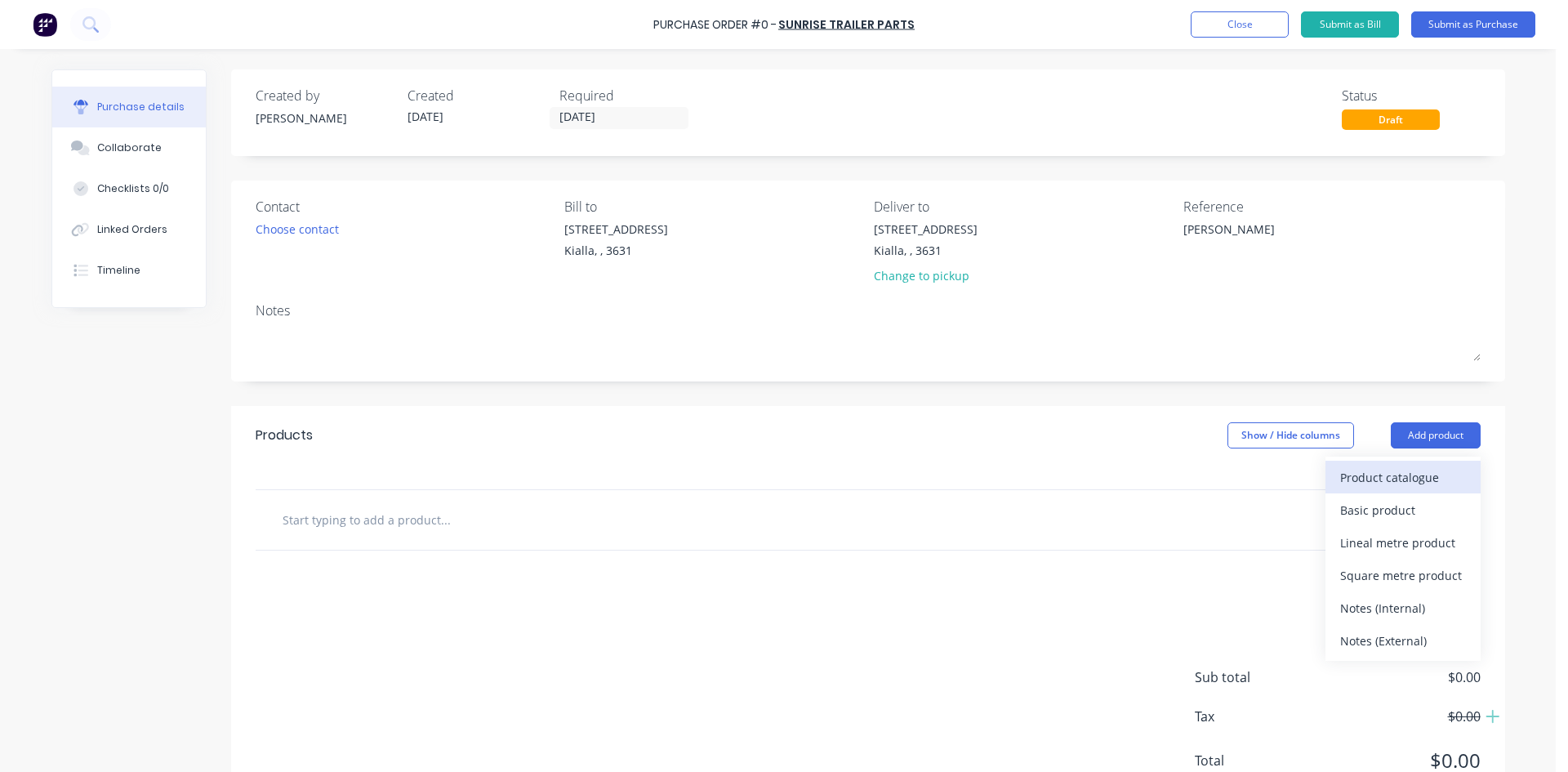
click at [1424, 471] on div "Product catalogue" at bounding box center [1403, 477] width 125 height 24
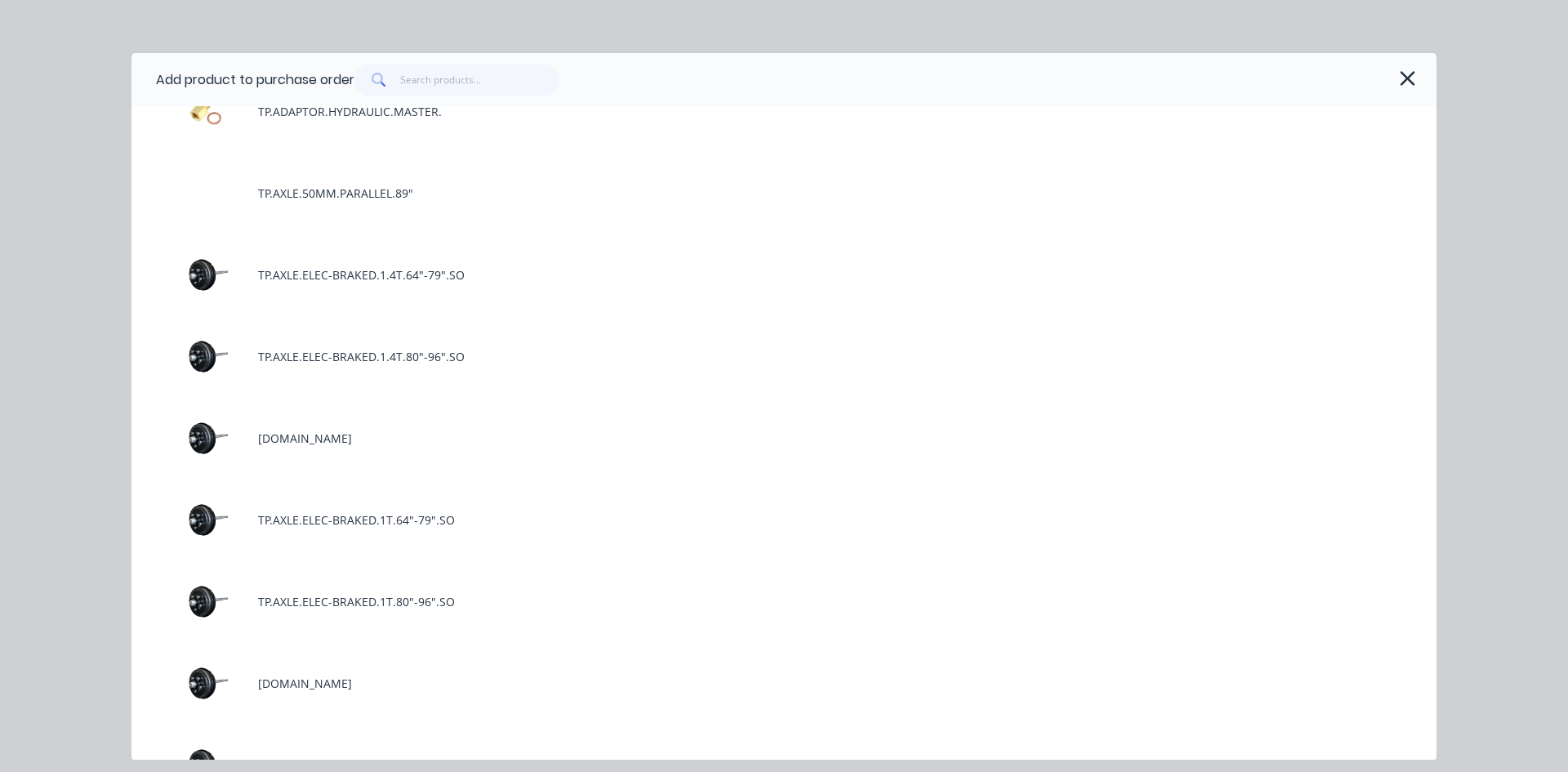
scroll to position [82, 0]
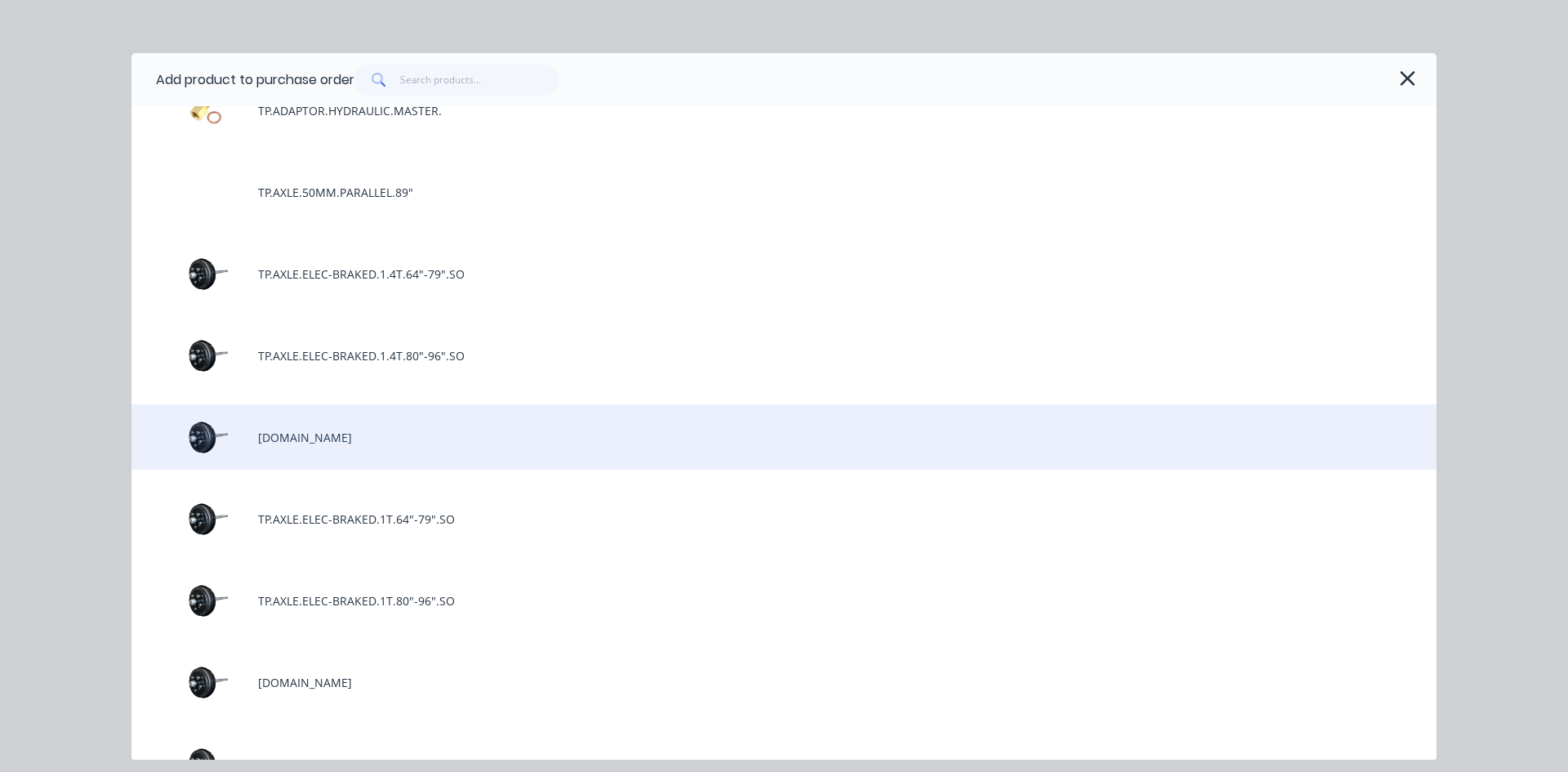
click at [388, 450] on div "[DOMAIN_NAME]" at bounding box center [784, 436] width 1305 height 65
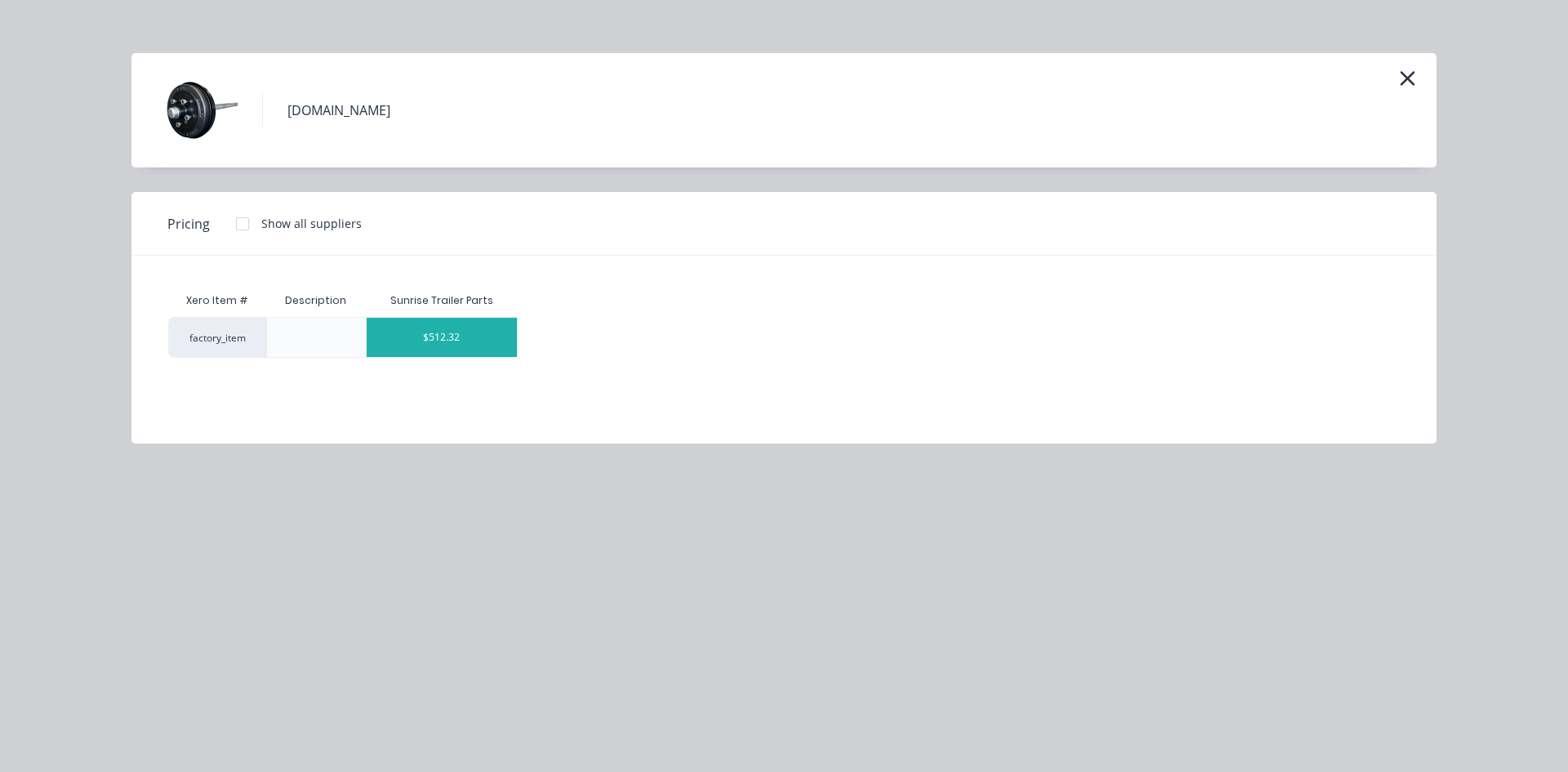
click at [455, 326] on div "$512.32" at bounding box center [442, 337] width 151 height 40
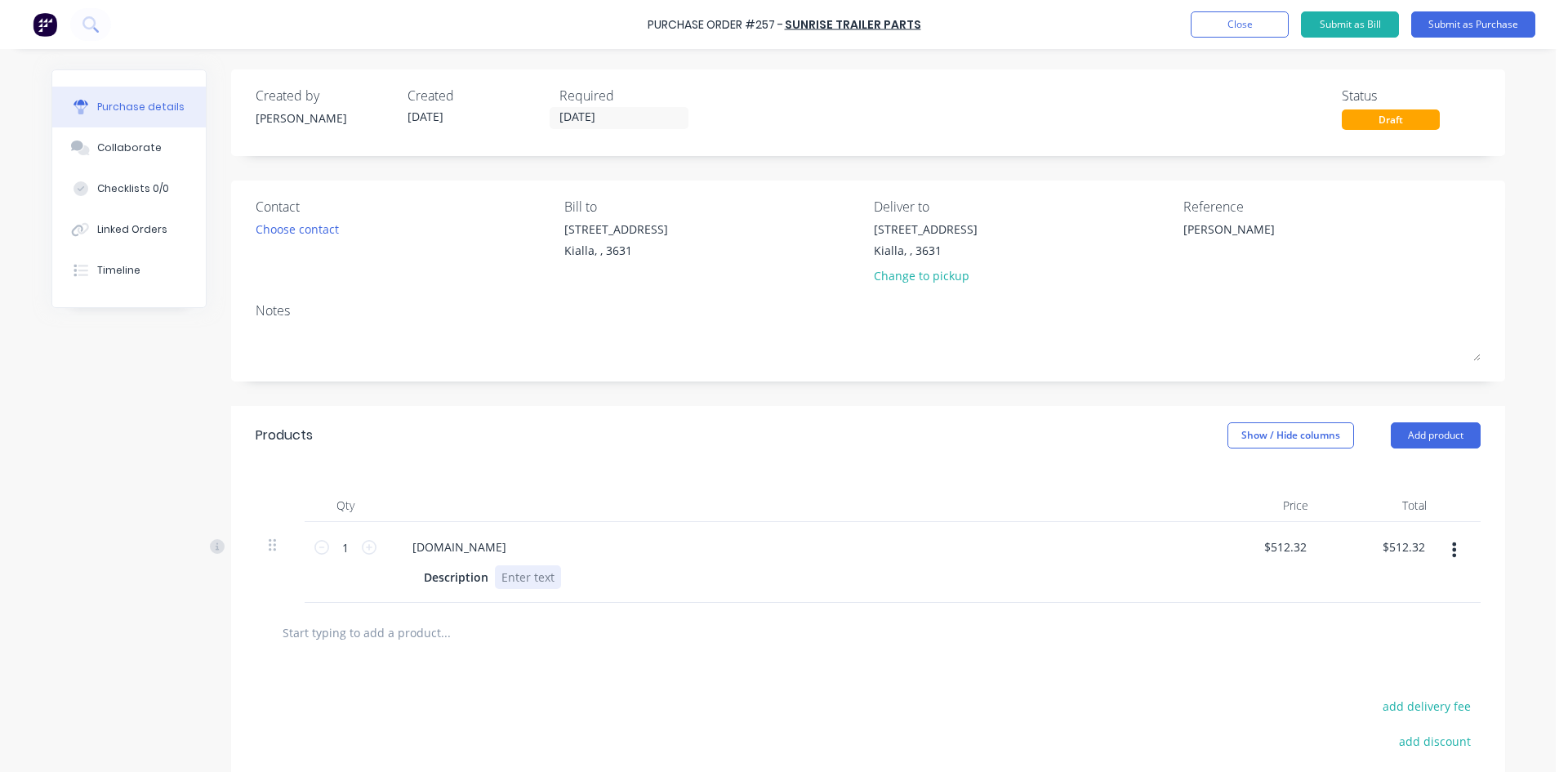
type textarea "x"
click at [513, 578] on div at bounding box center [528, 577] width 66 height 24
click at [362, 545] on icon at bounding box center [370, 548] width 15 height 15
type textarea "x"
type input "2"
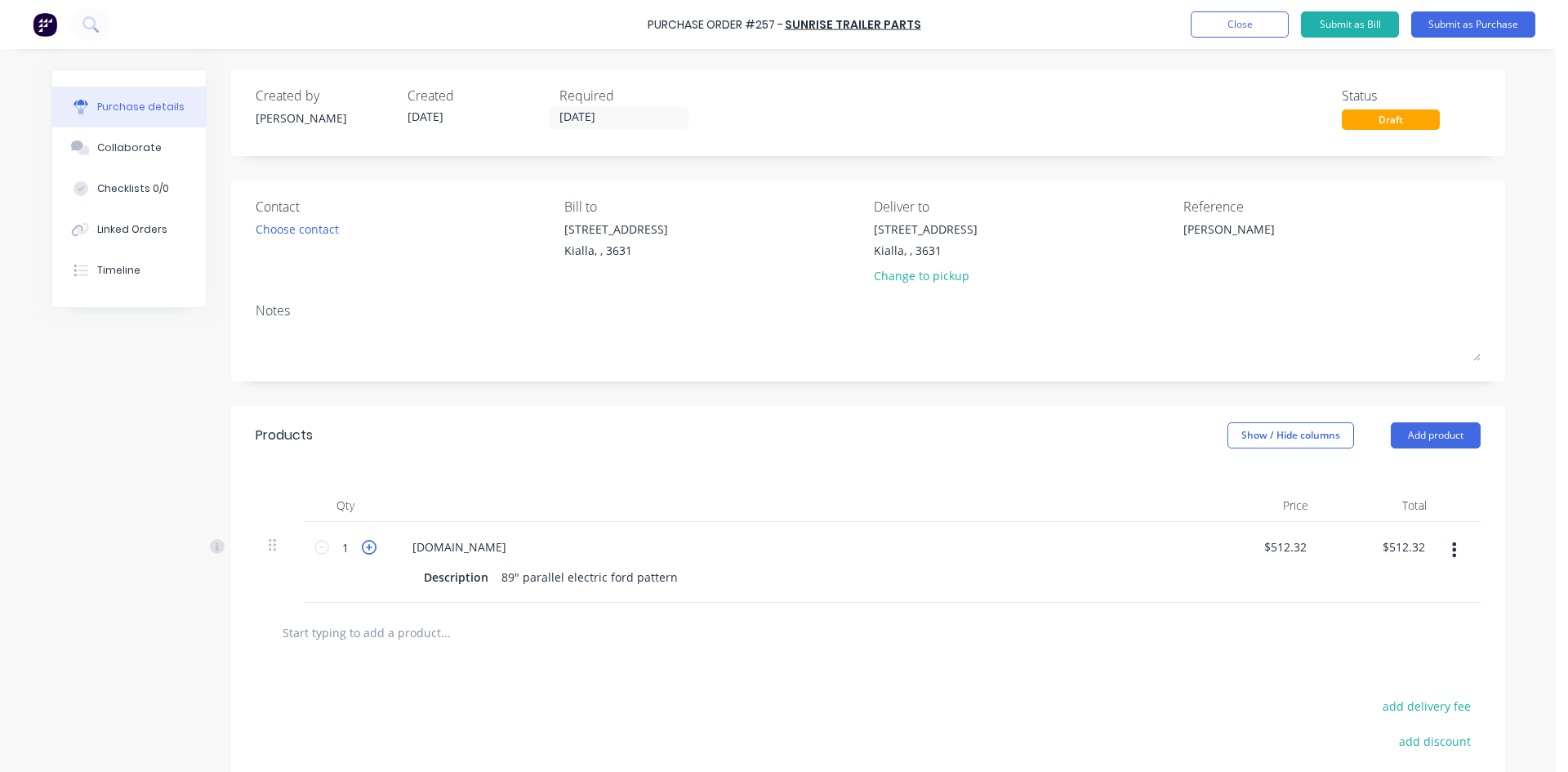
type input "$1,024.64"
click at [1426, 435] on button "Add product" at bounding box center [1435, 435] width 90 height 26
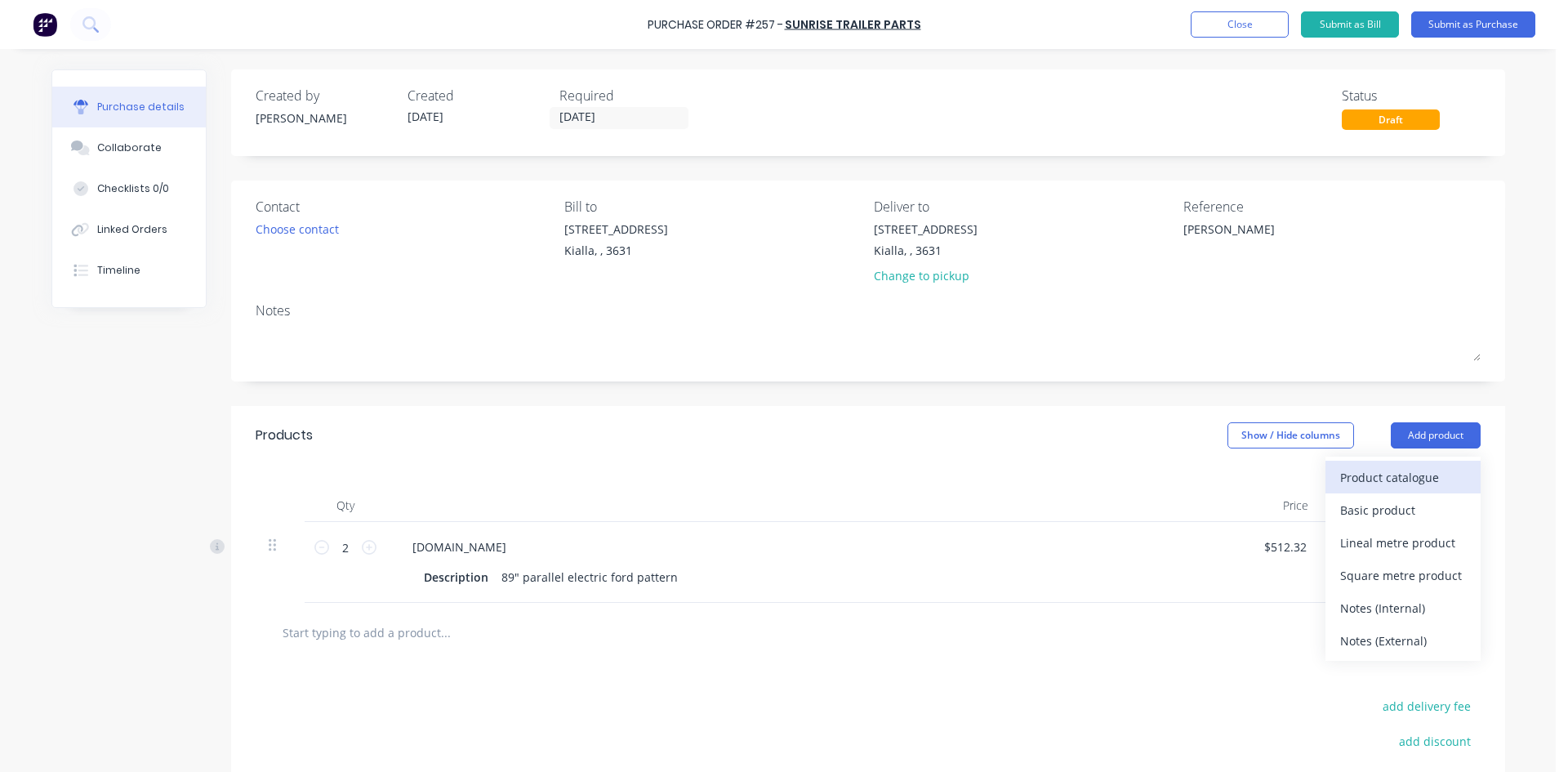
click at [1396, 482] on div "Product catalogue" at bounding box center [1403, 477] width 125 height 24
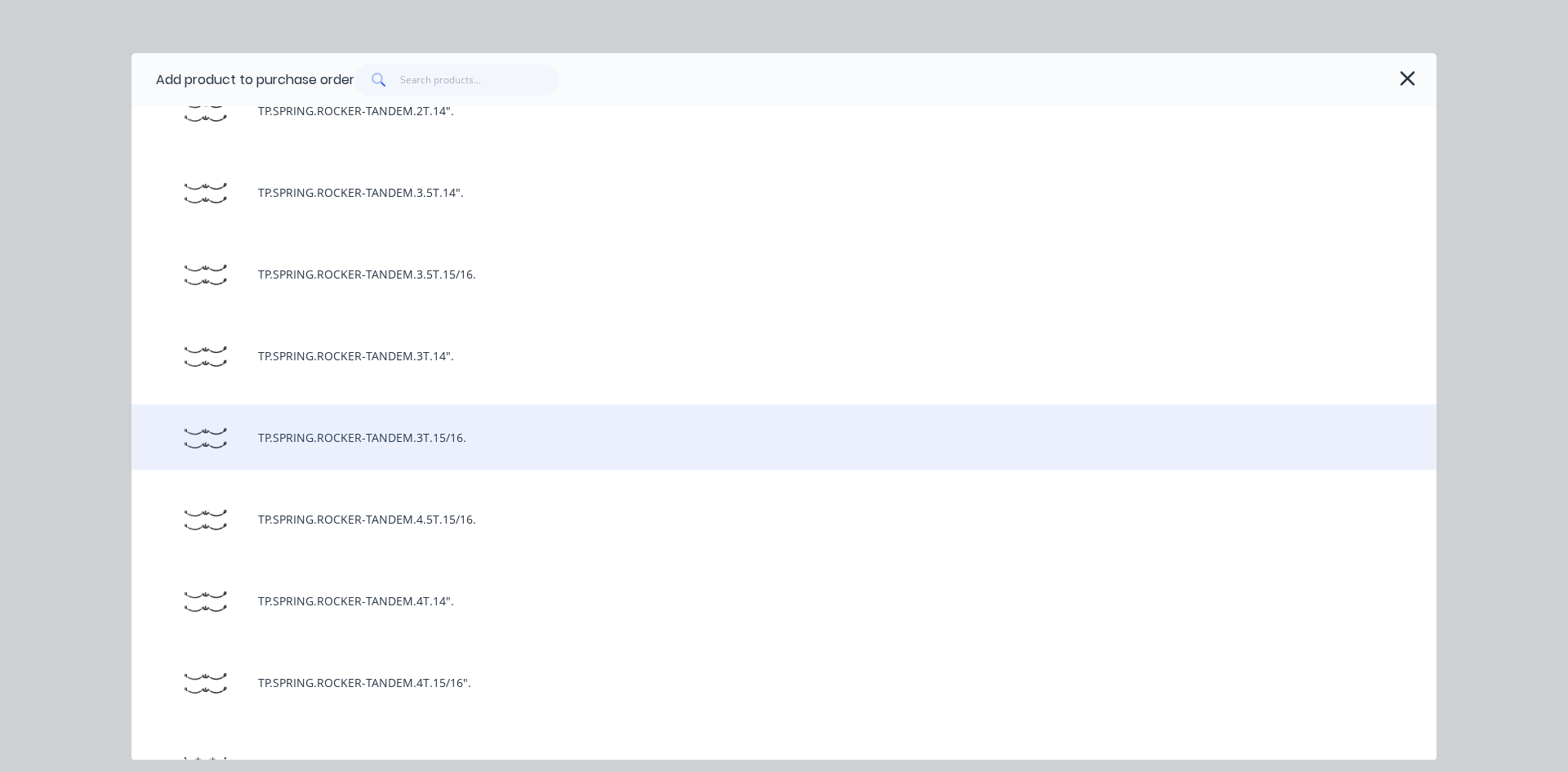
scroll to position [5880, 0]
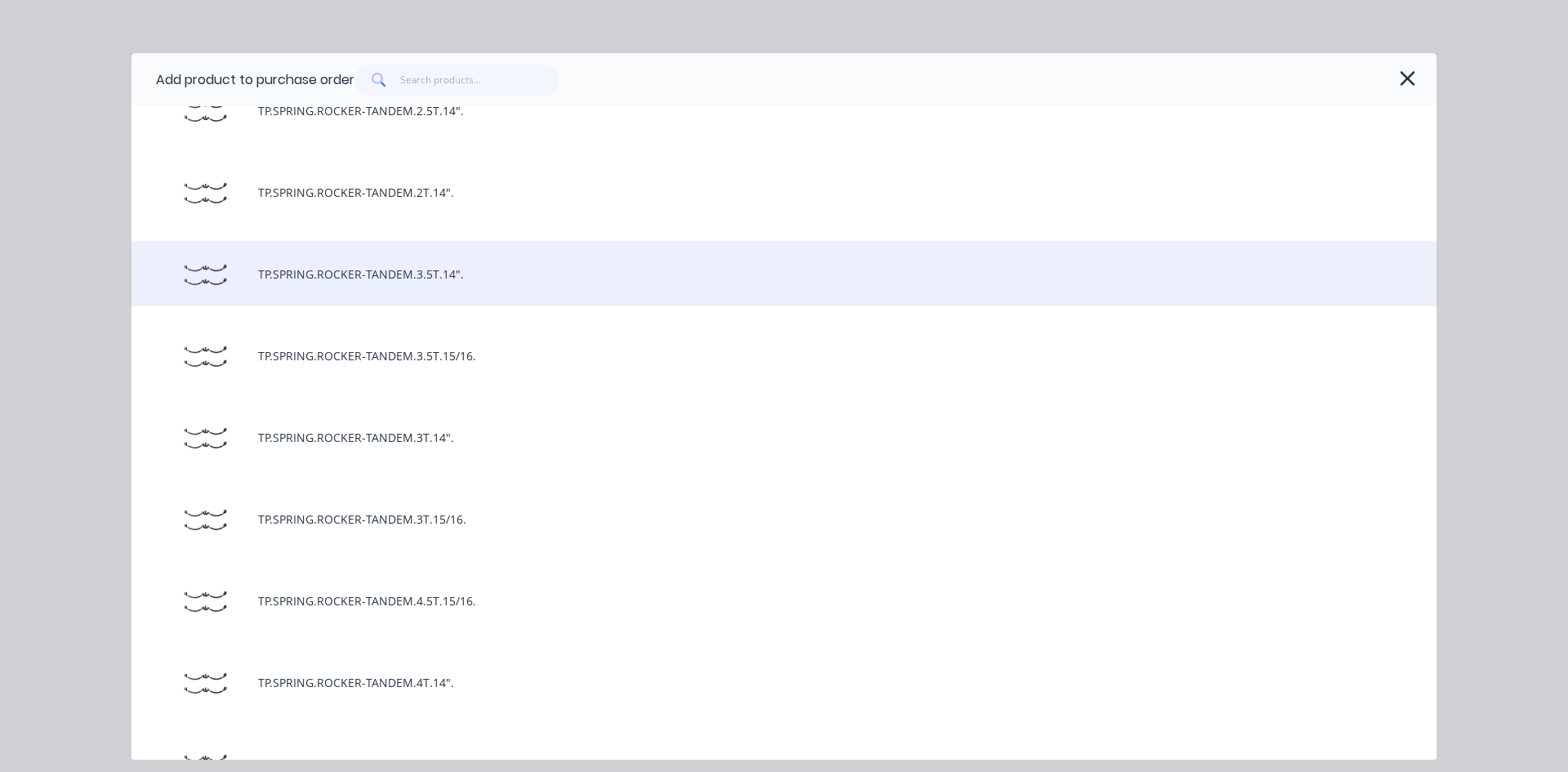
click at [451, 284] on div "TP.SPRING.ROCKER-TANDEM.3.5T.14"." at bounding box center [784, 273] width 1305 height 65
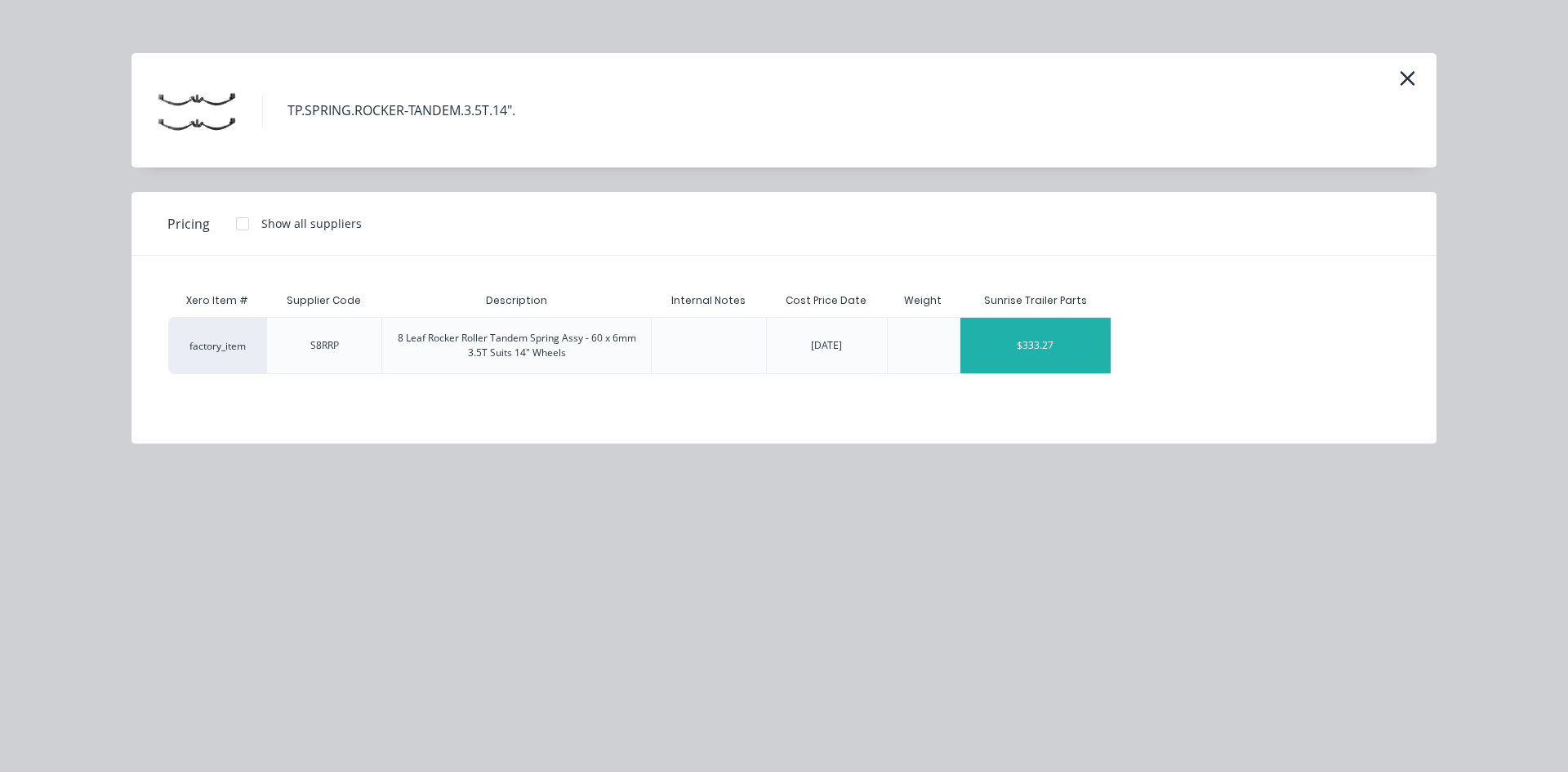
click at [1052, 341] on div "$333.27" at bounding box center [1035, 345] width 151 height 55
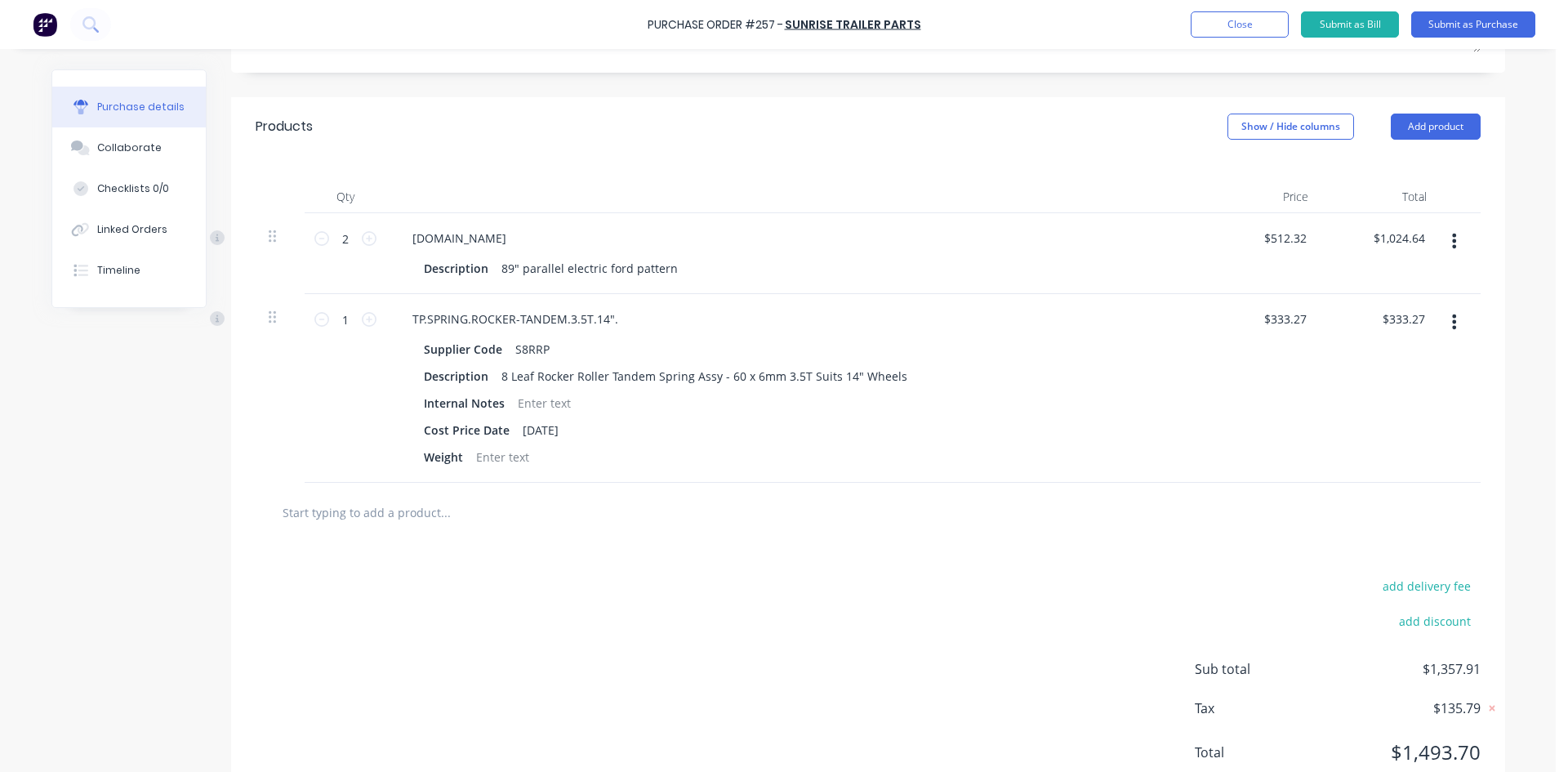
scroll to position [327, 0]
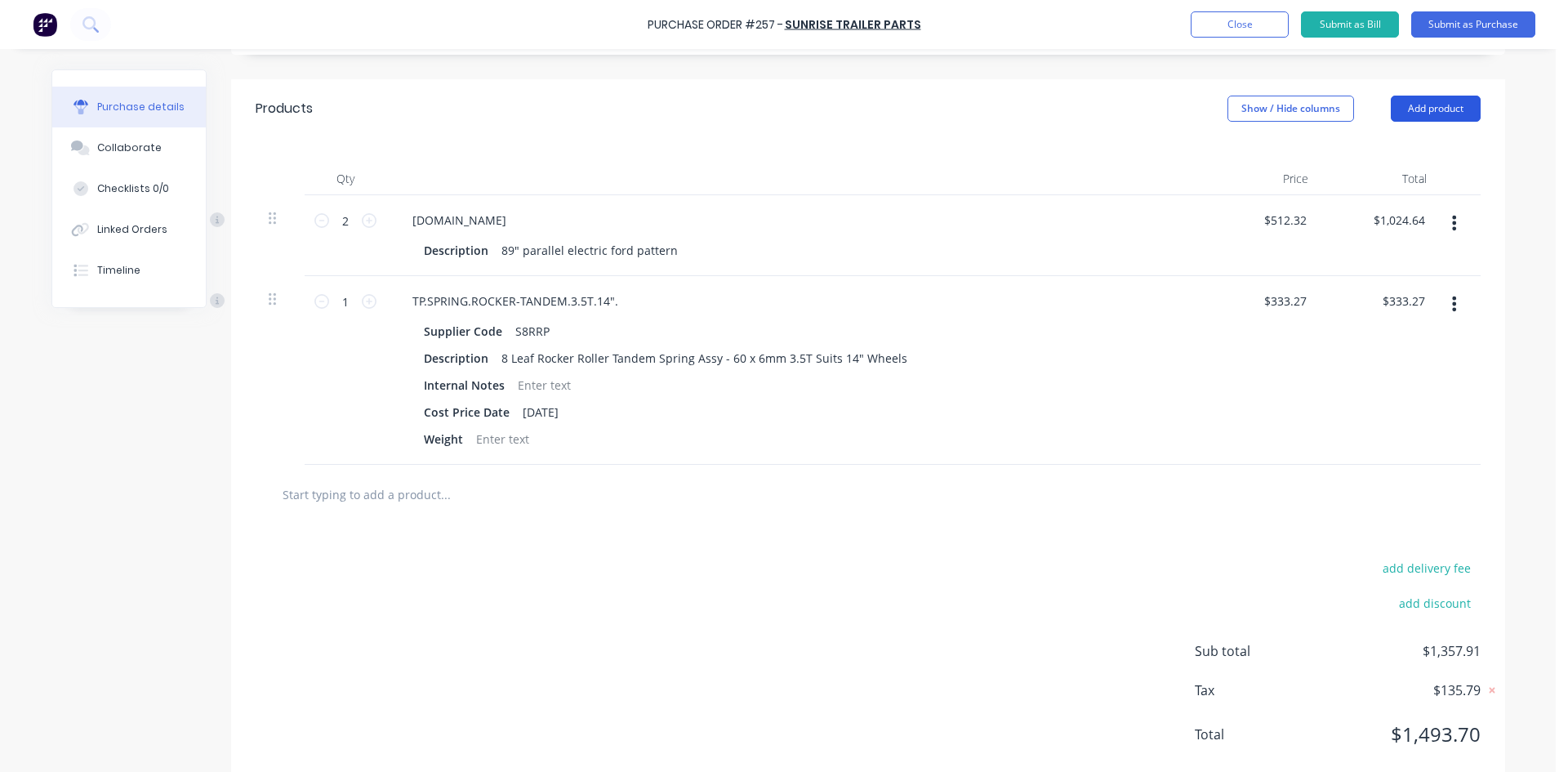
click at [1433, 113] on button "Add product" at bounding box center [1435, 109] width 90 height 26
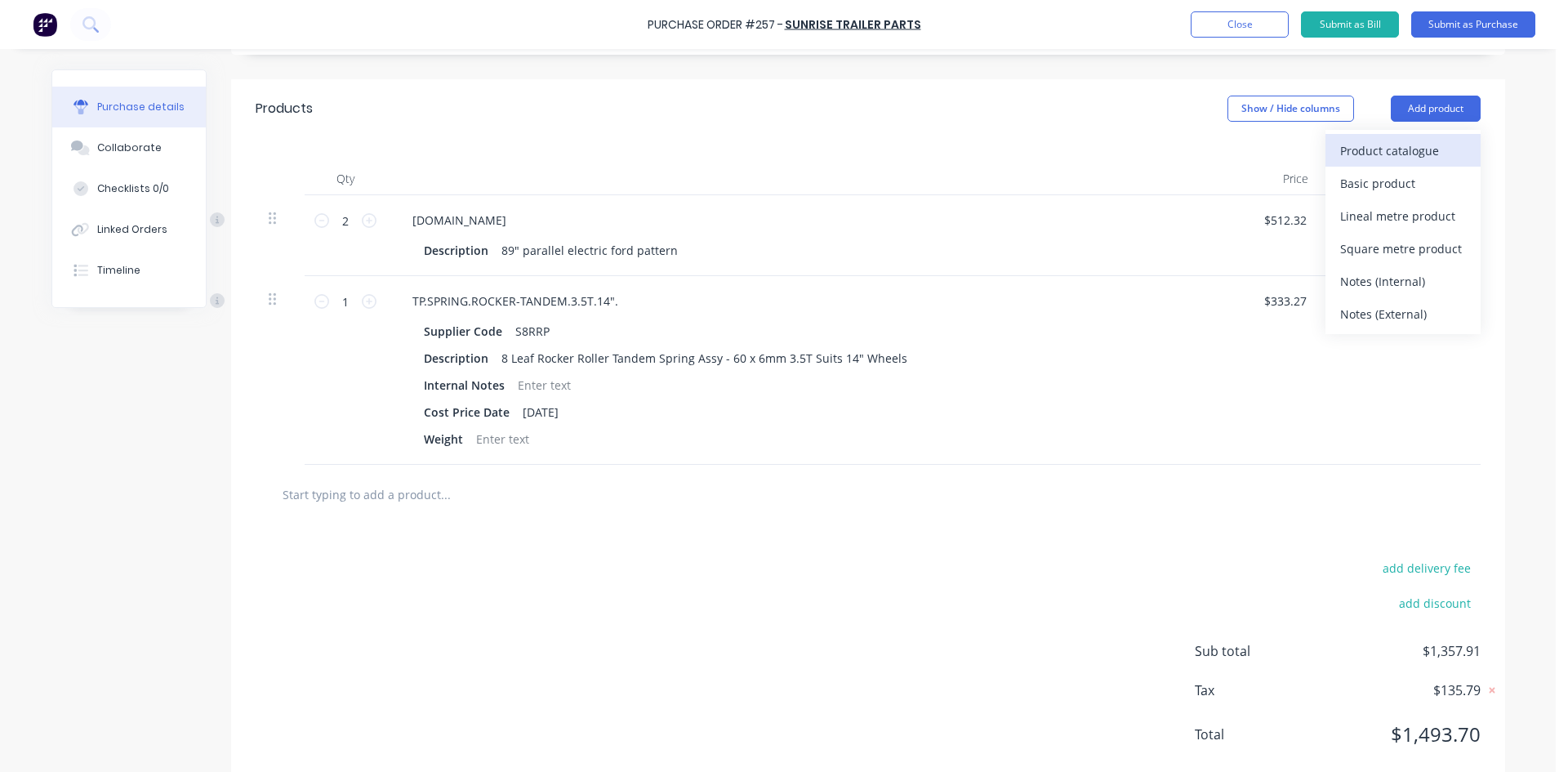
click at [1421, 157] on div "Product catalogue" at bounding box center [1403, 150] width 125 height 24
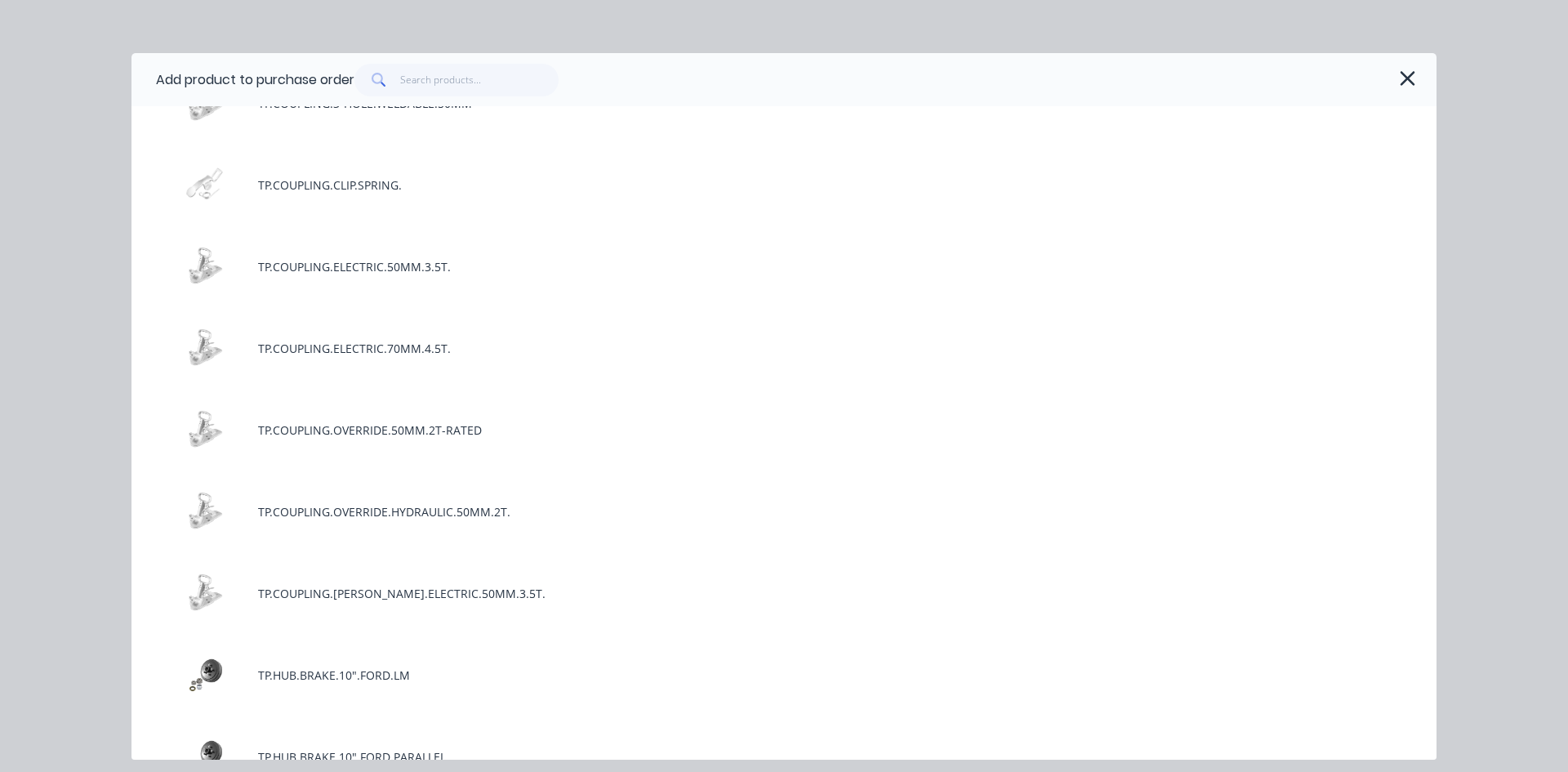
scroll to position [3757, 0]
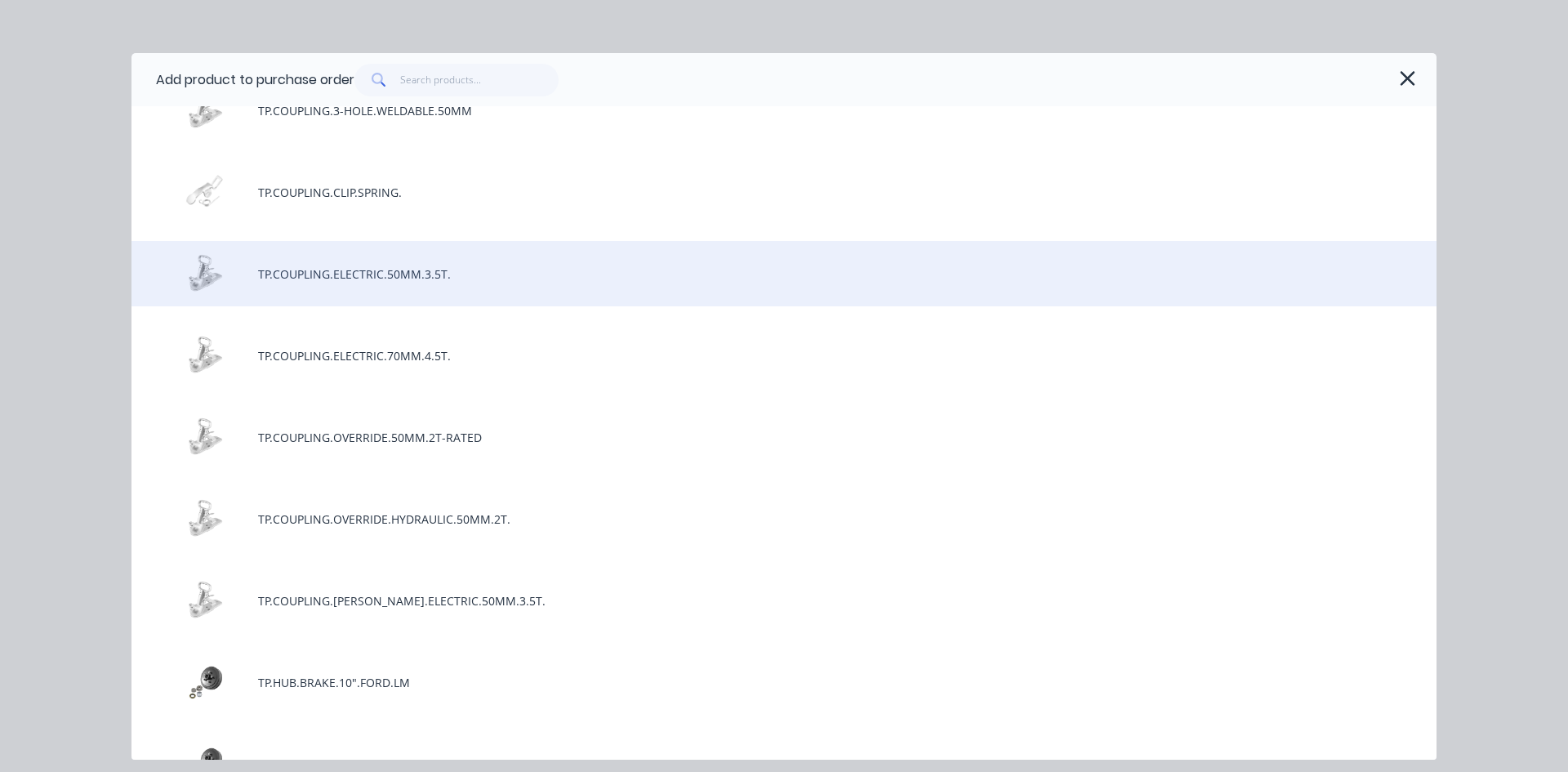
click at [437, 269] on div "TP.COUPLING.ELECTRIC.50MM.3.5T." at bounding box center [784, 273] width 1305 height 65
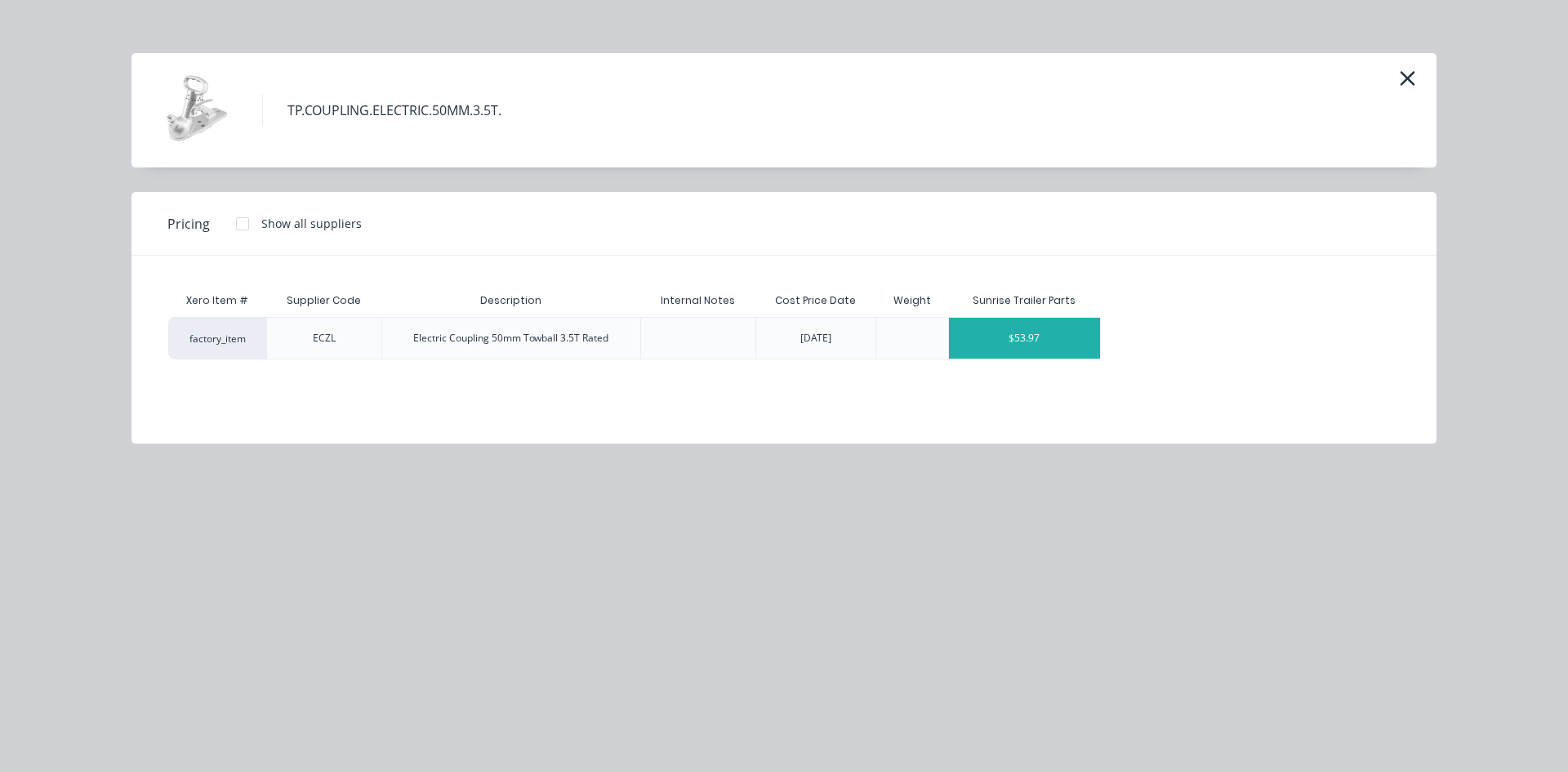
click at [1045, 325] on div "$53.97" at bounding box center [1024, 338] width 151 height 41
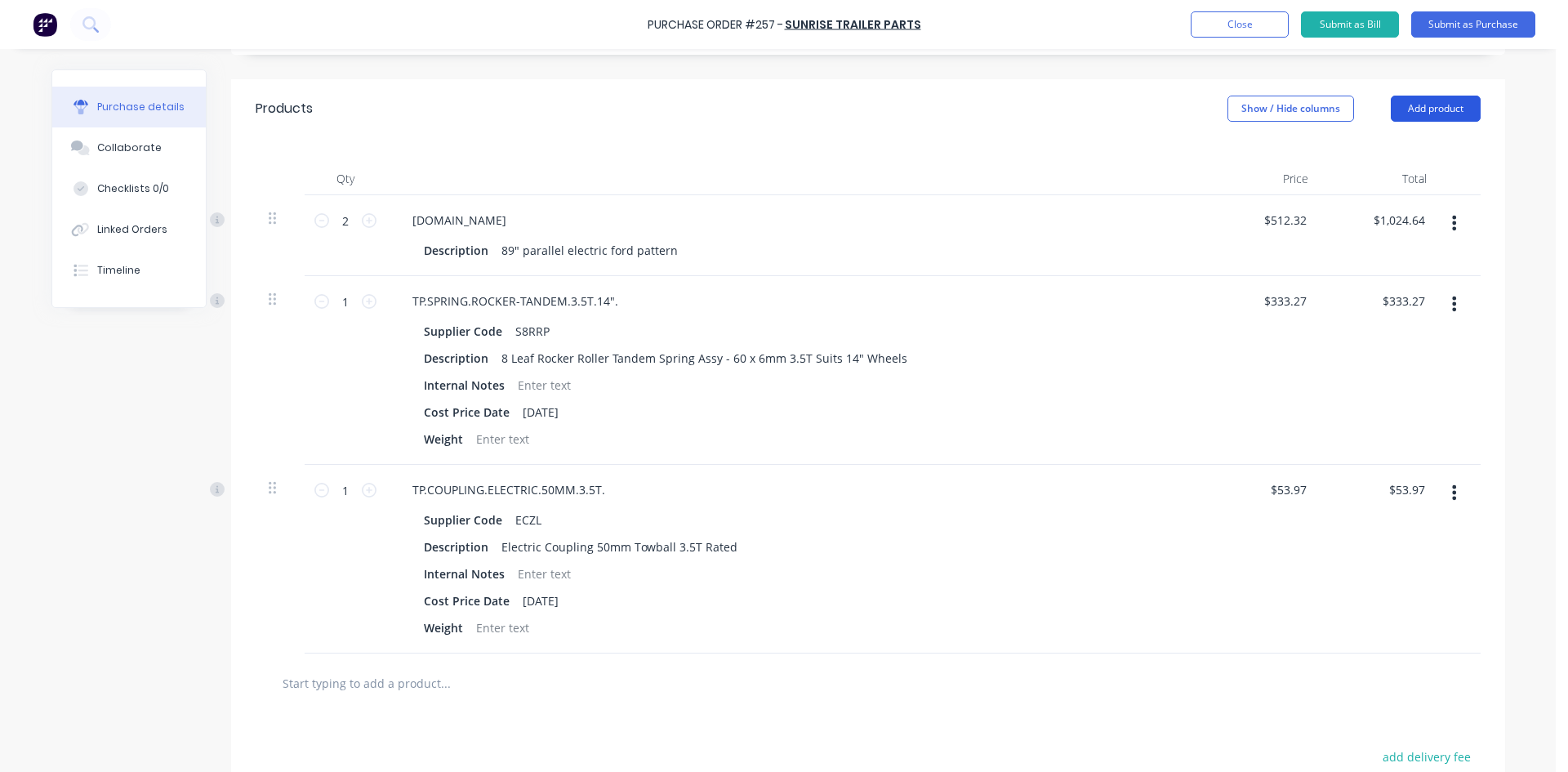
click at [1453, 107] on button "Add product" at bounding box center [1435, 109] width 90 height 26
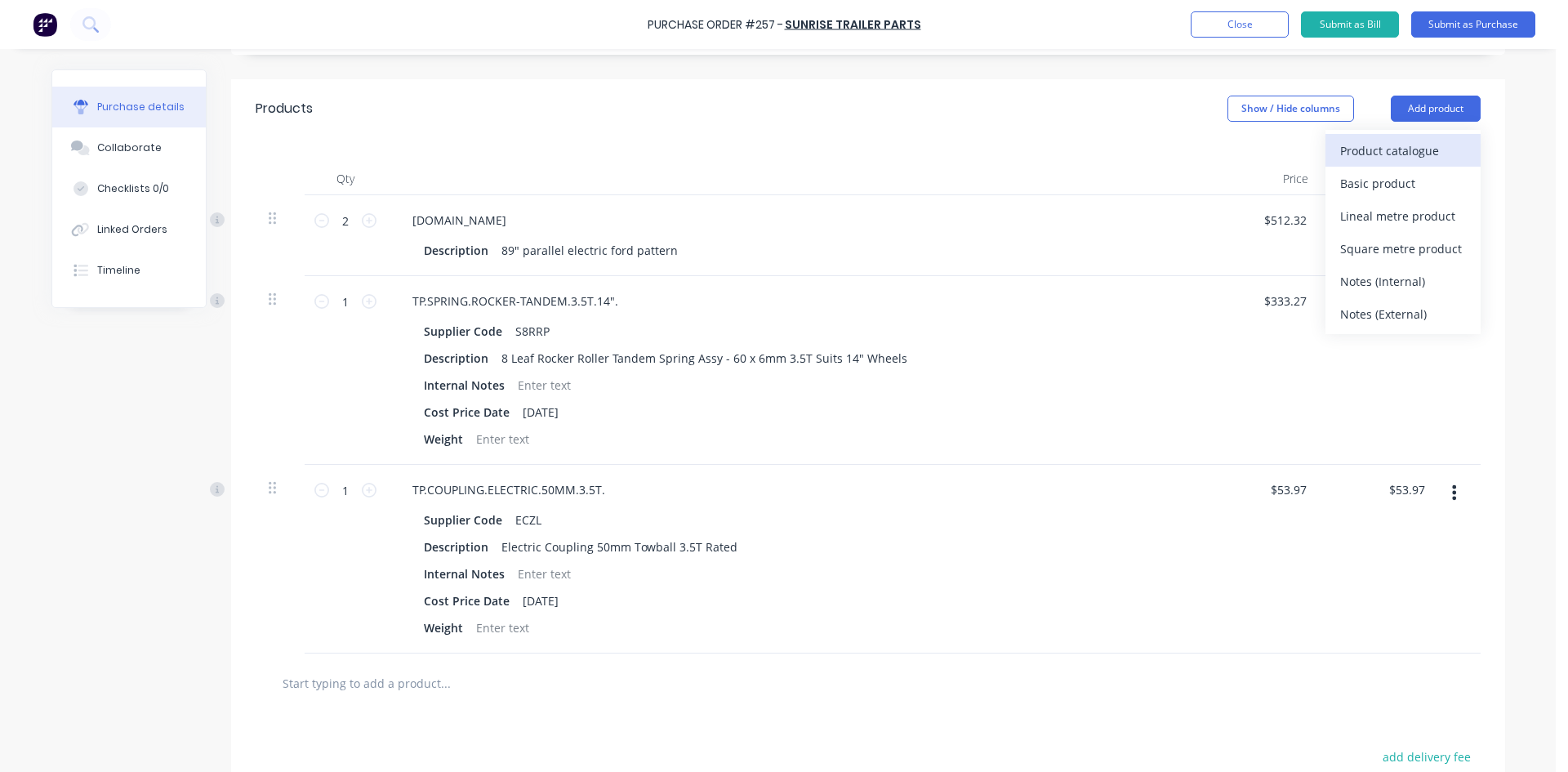
click at [1372, 146] on div "Product catalogue" at bounding box center [1403, 150] width 125 height 24
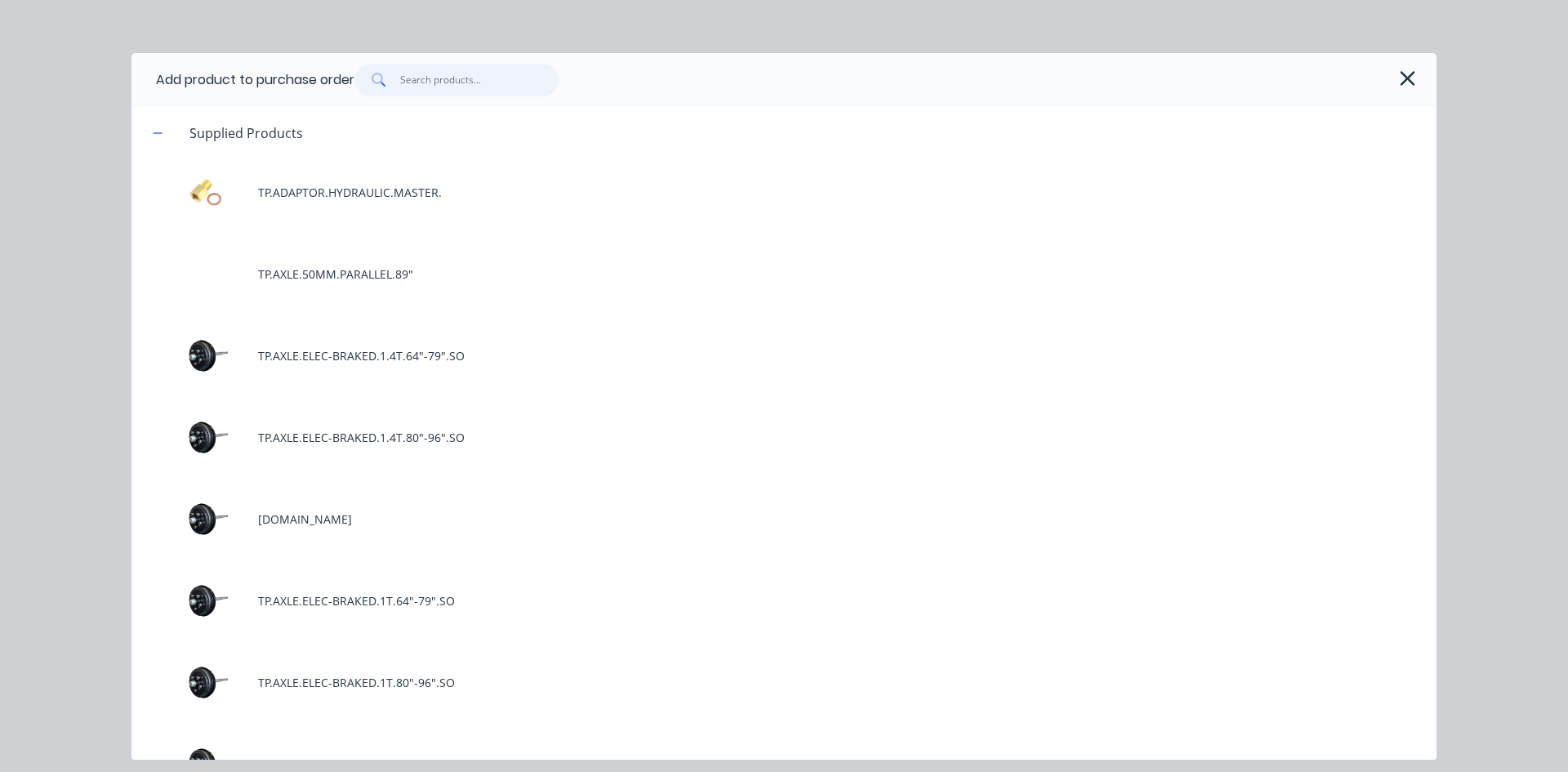
click at [463, 82] on input "text" at bounding box center [479, 80] width 159 height 33
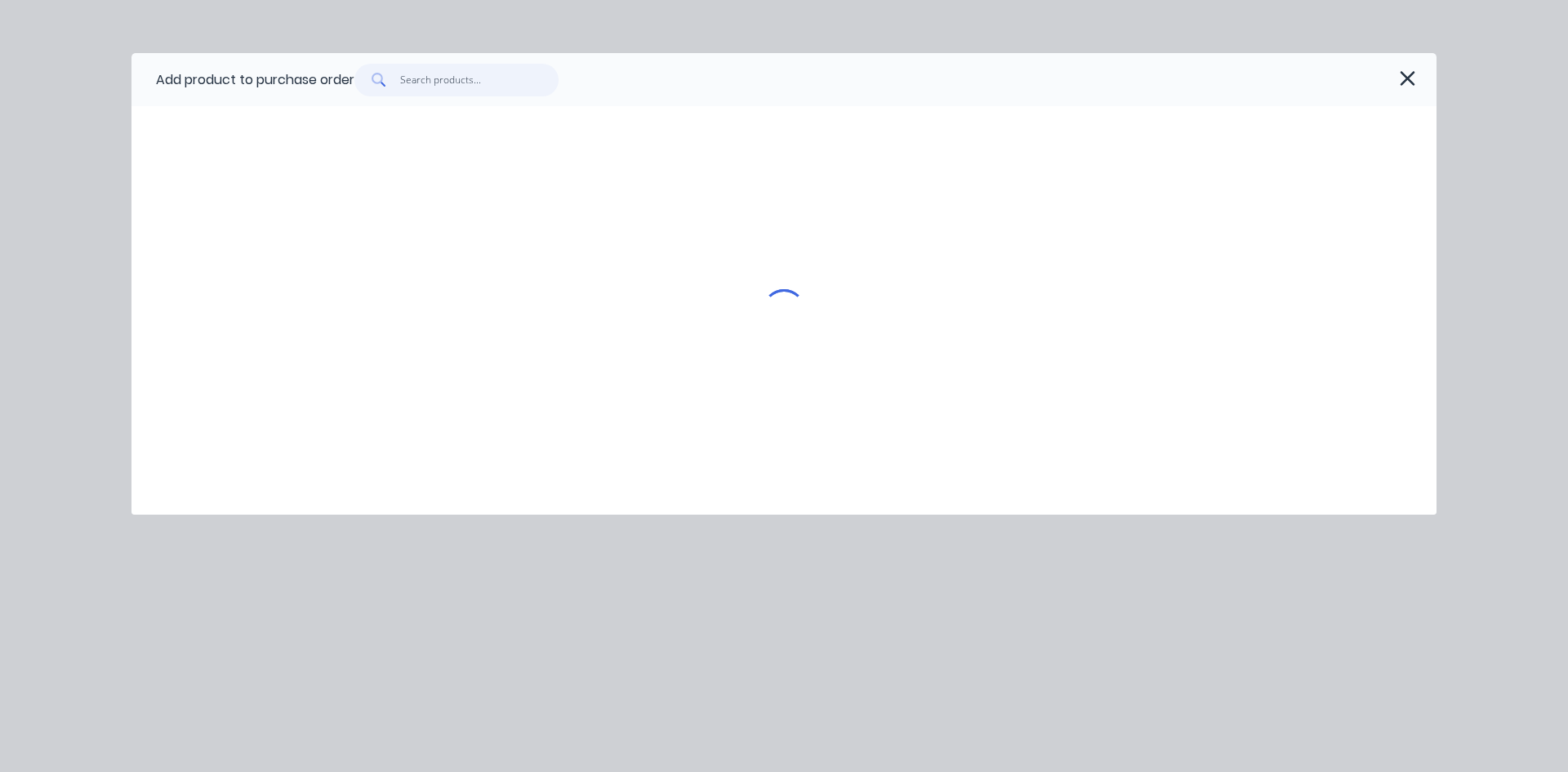
type textarea "x"
type input "t"
type textarea "x"
type input "tp"
type textarea "x"
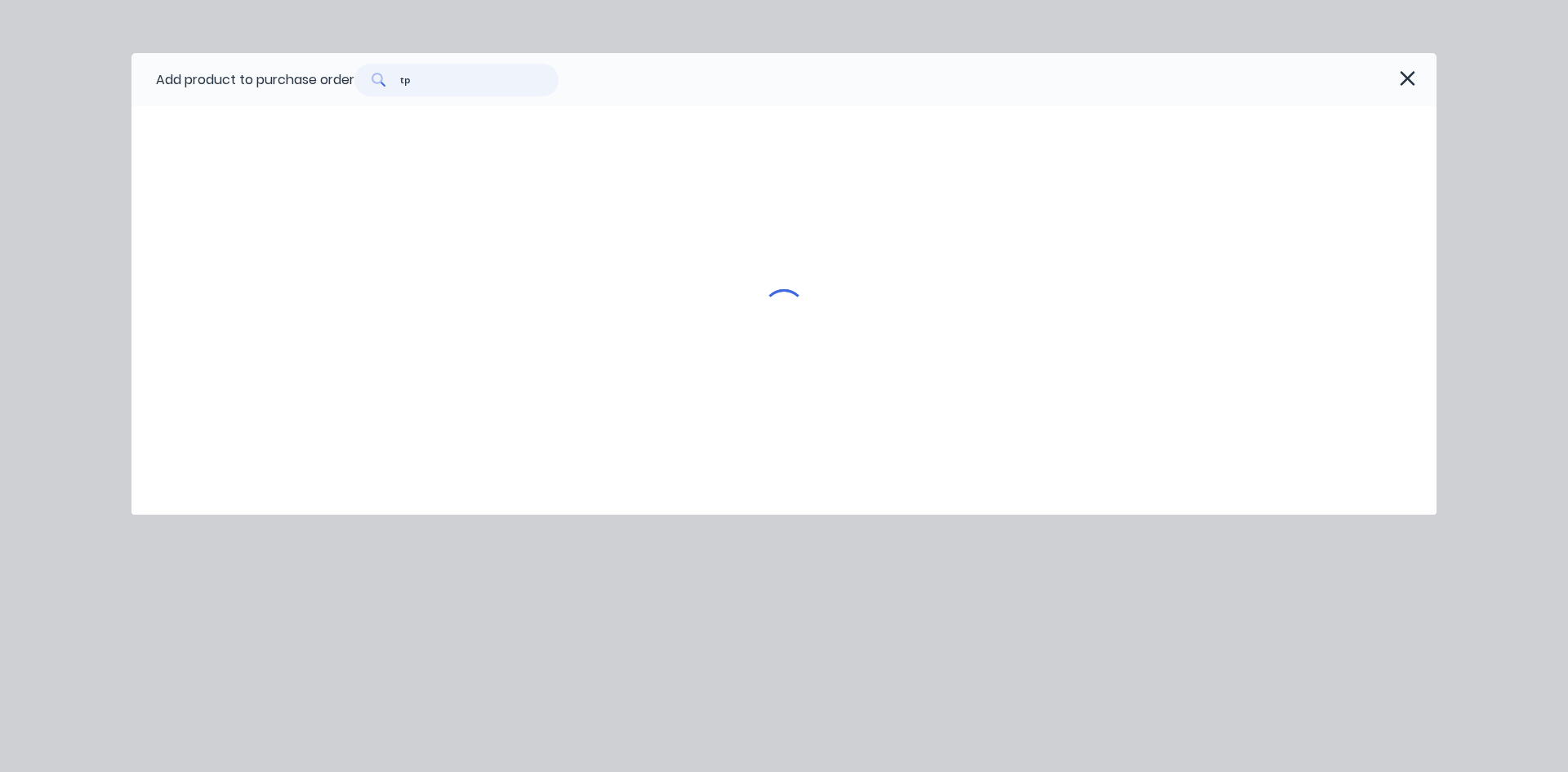
type input "tp."
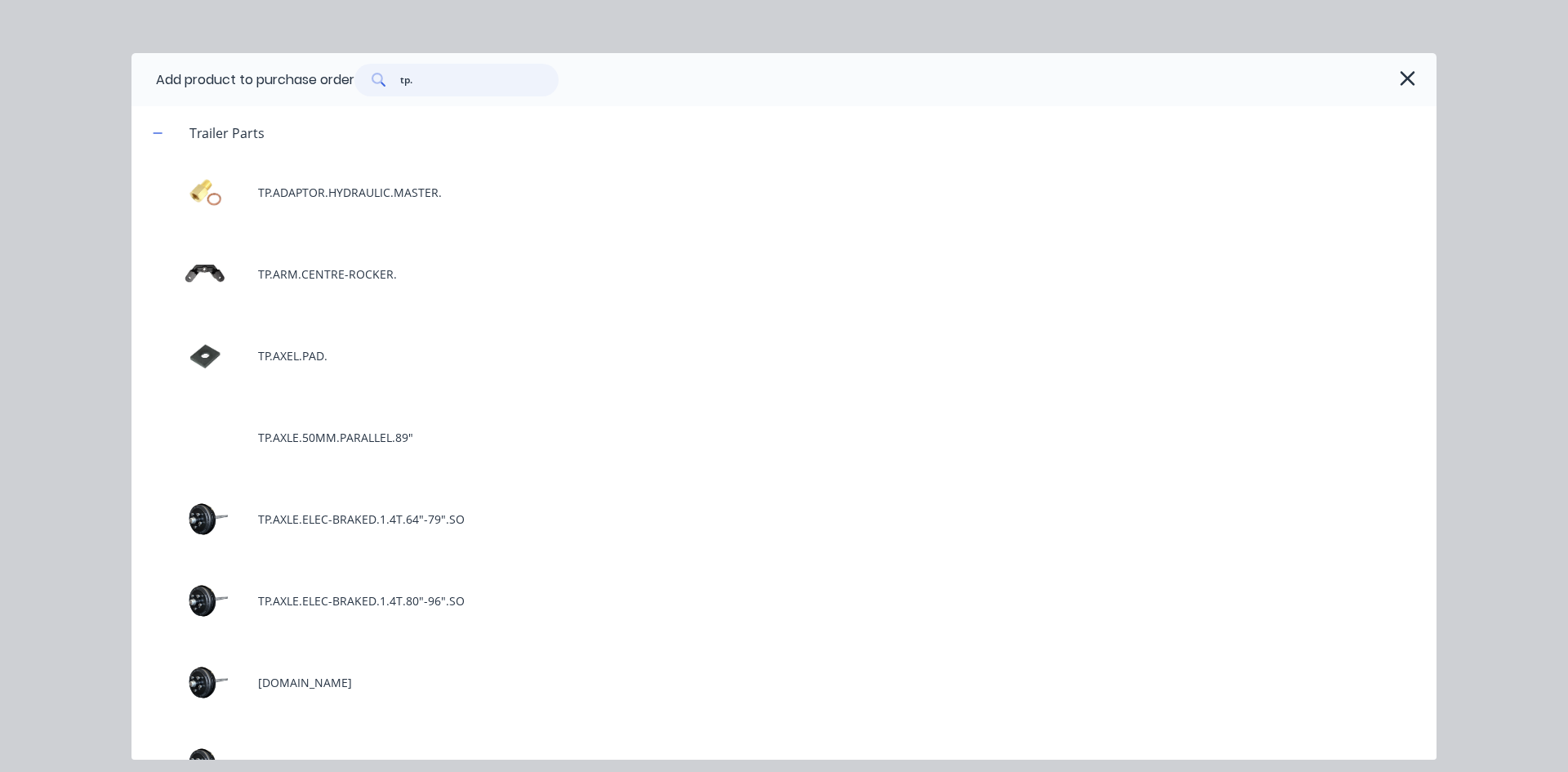
type textarea "x"
type input "tp.b"
type textarea "x"
type input "tp.br"
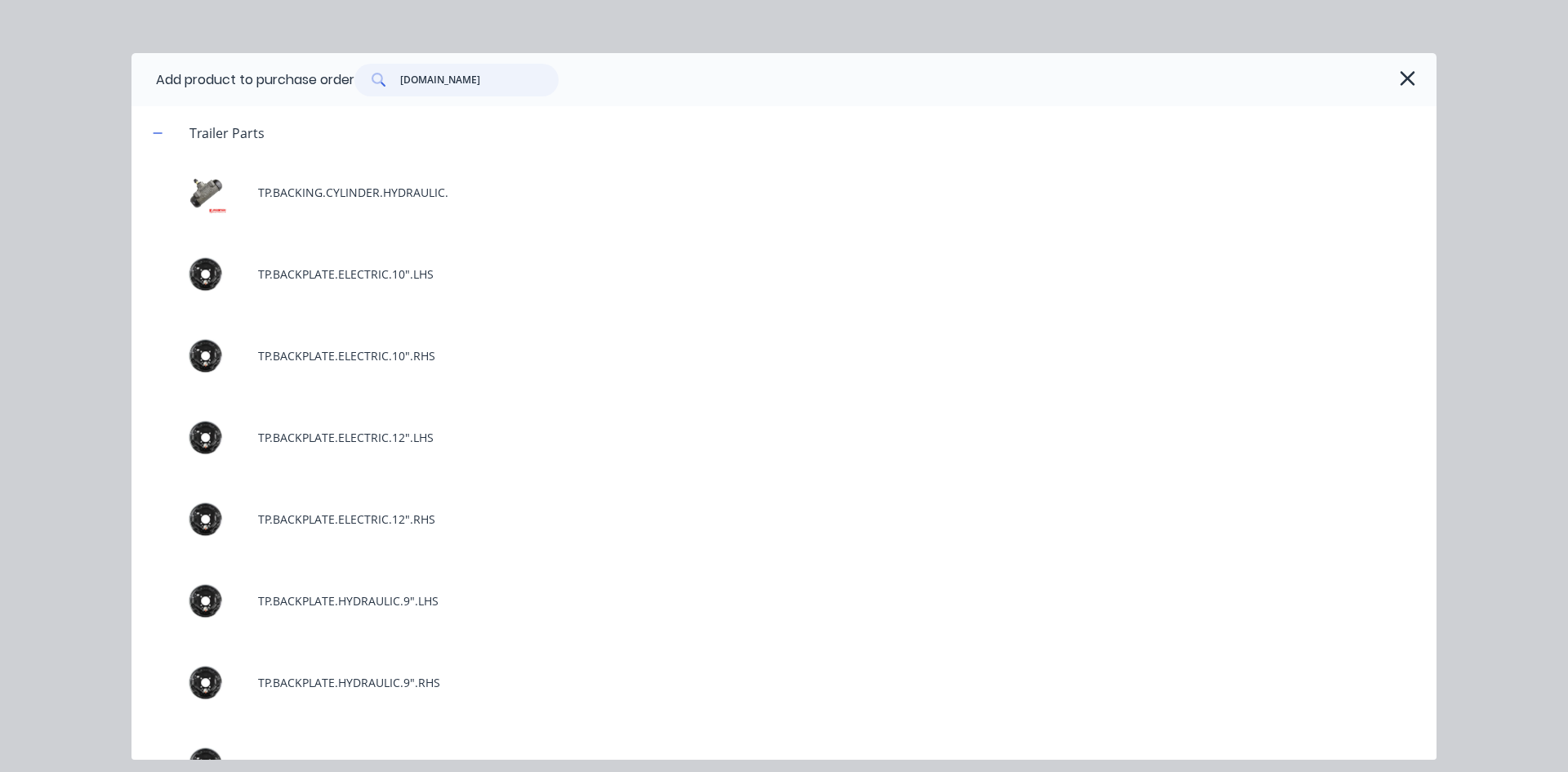
type textarea "x"
type input "tp.bre"
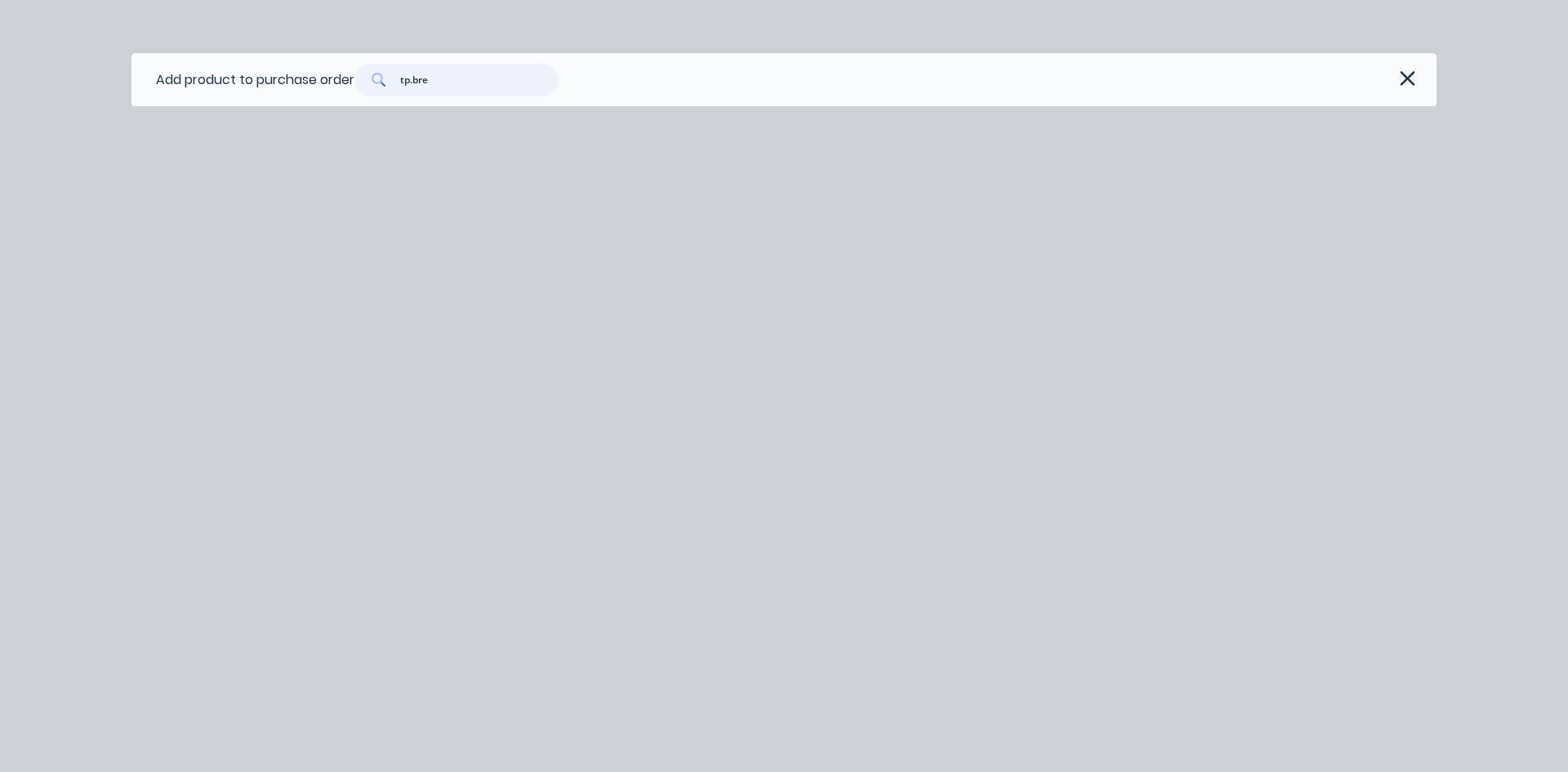
type textarea "x"
type input "tp.brea"
type textarea "x"
type input "tp.bre"
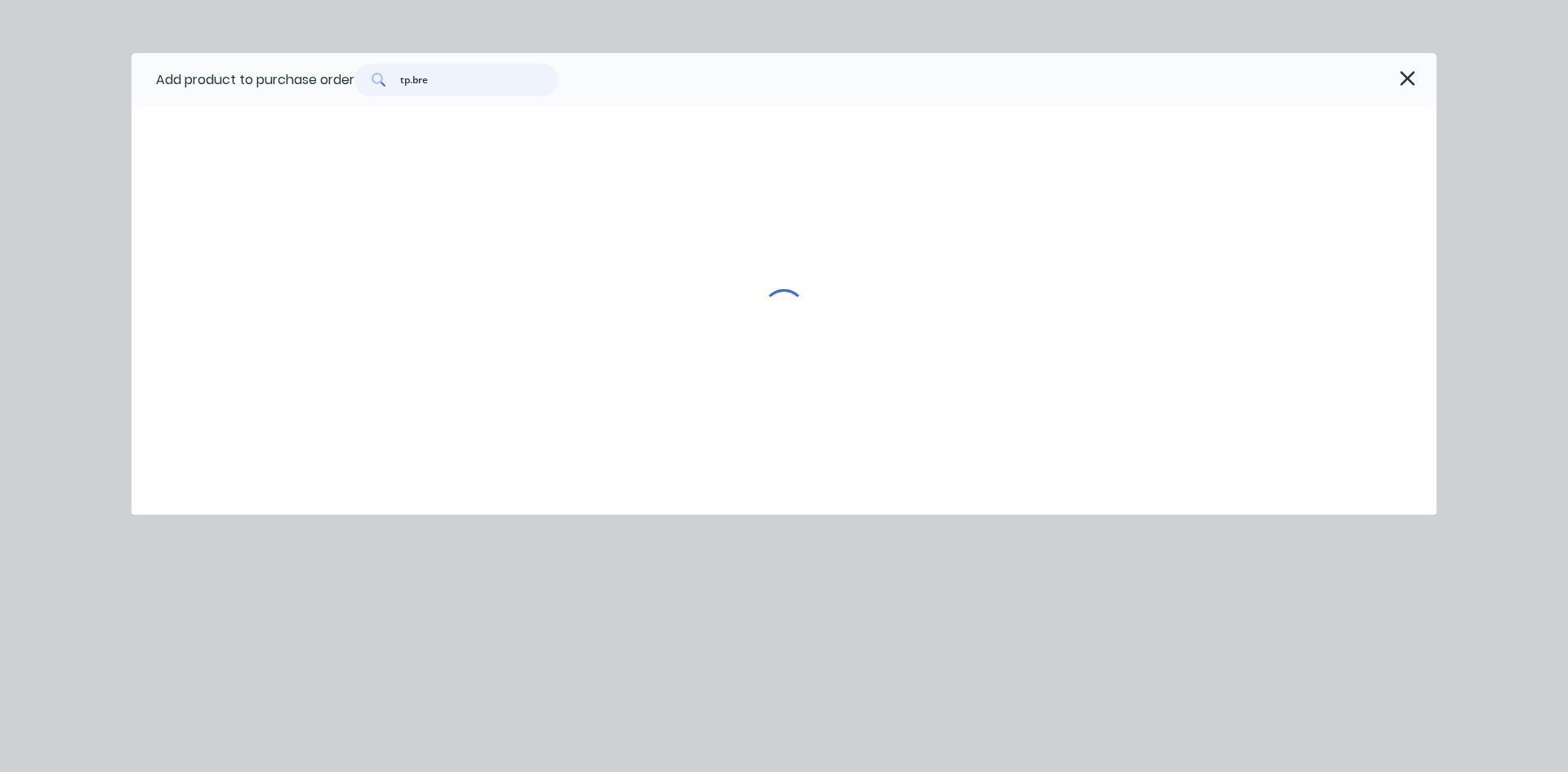
type textarea "x"
type input "tp.br"
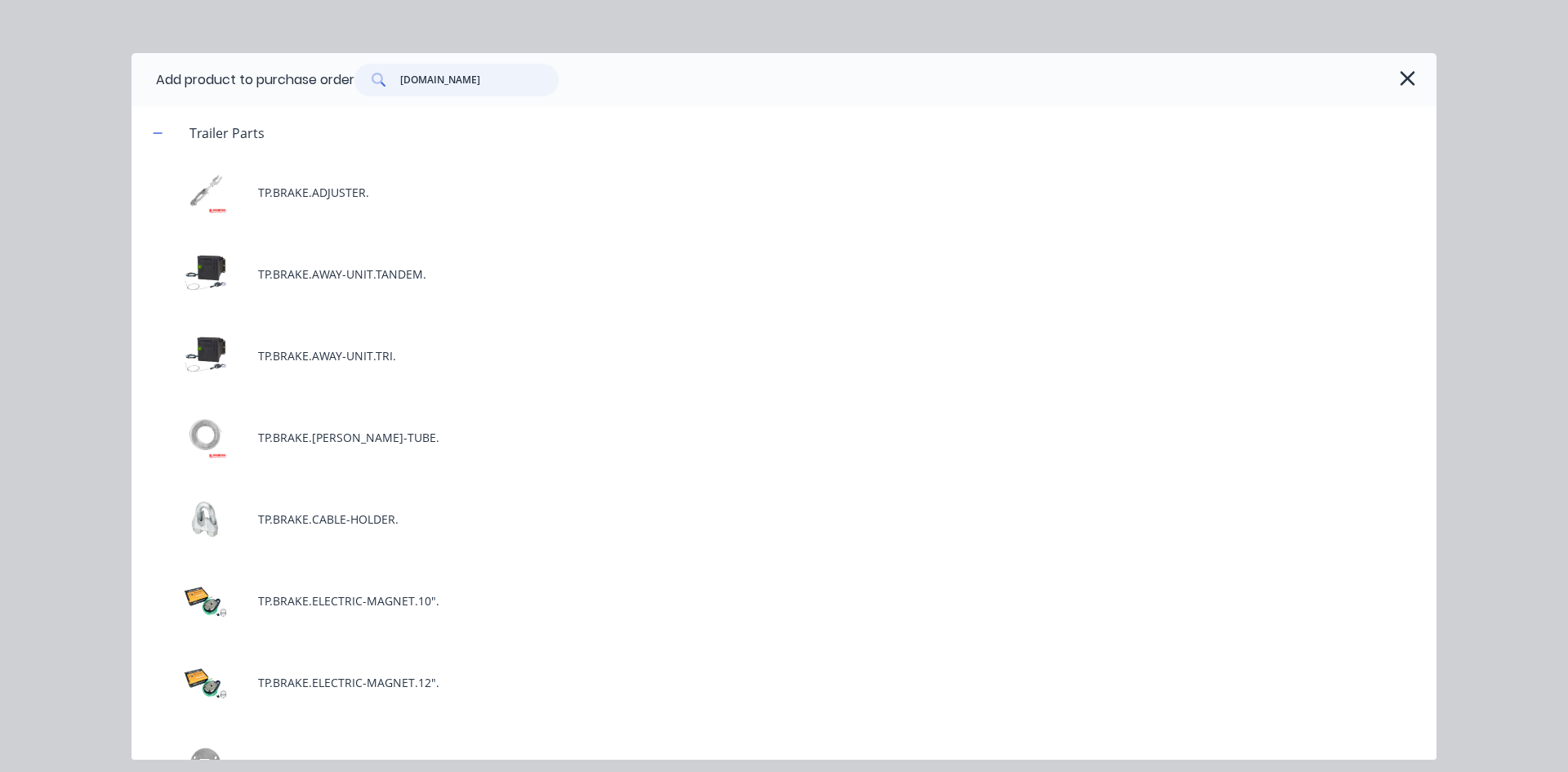
type textarea "x"
type input "tp.b"
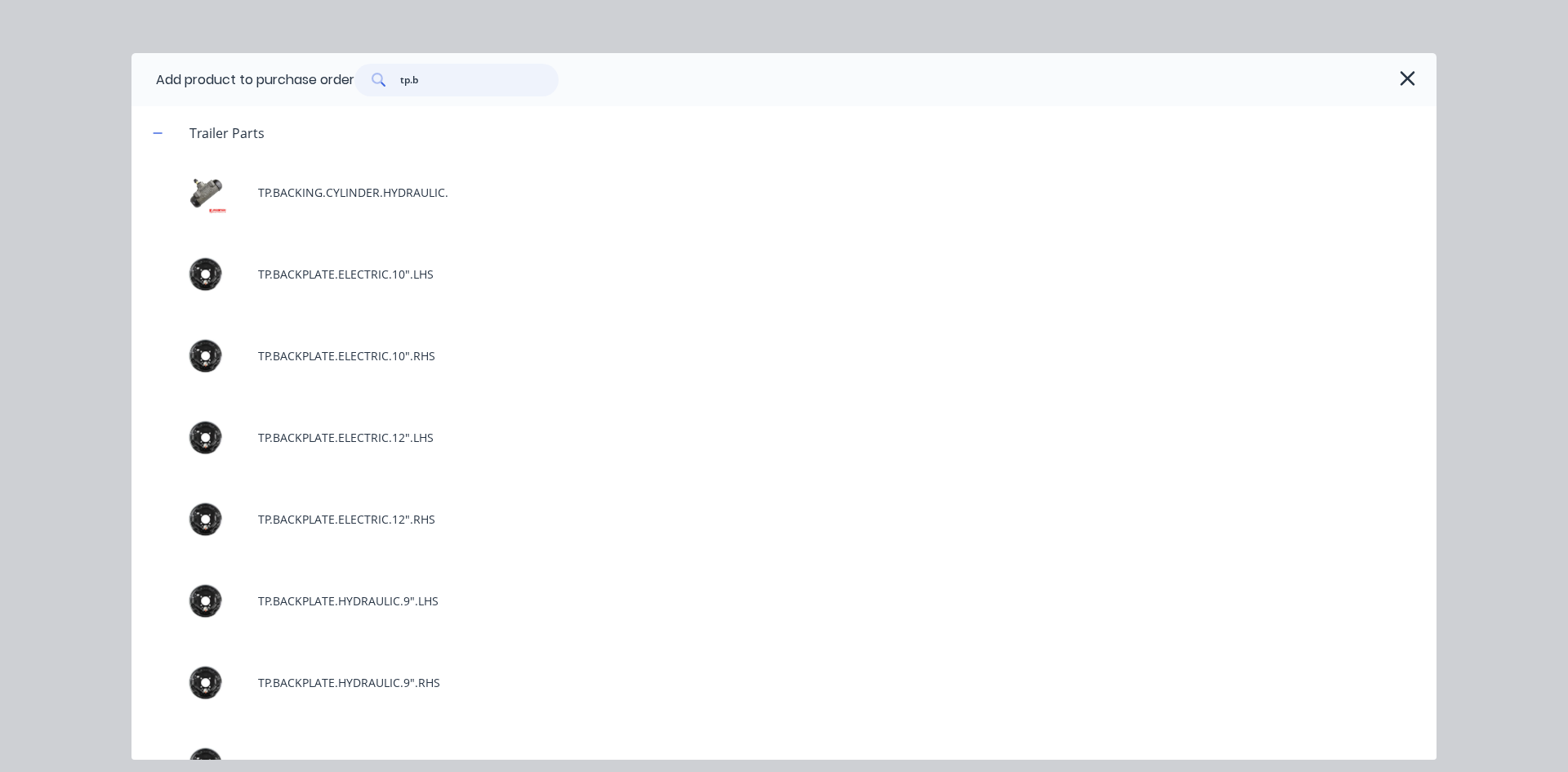
type textarea "x"
type input "tp."
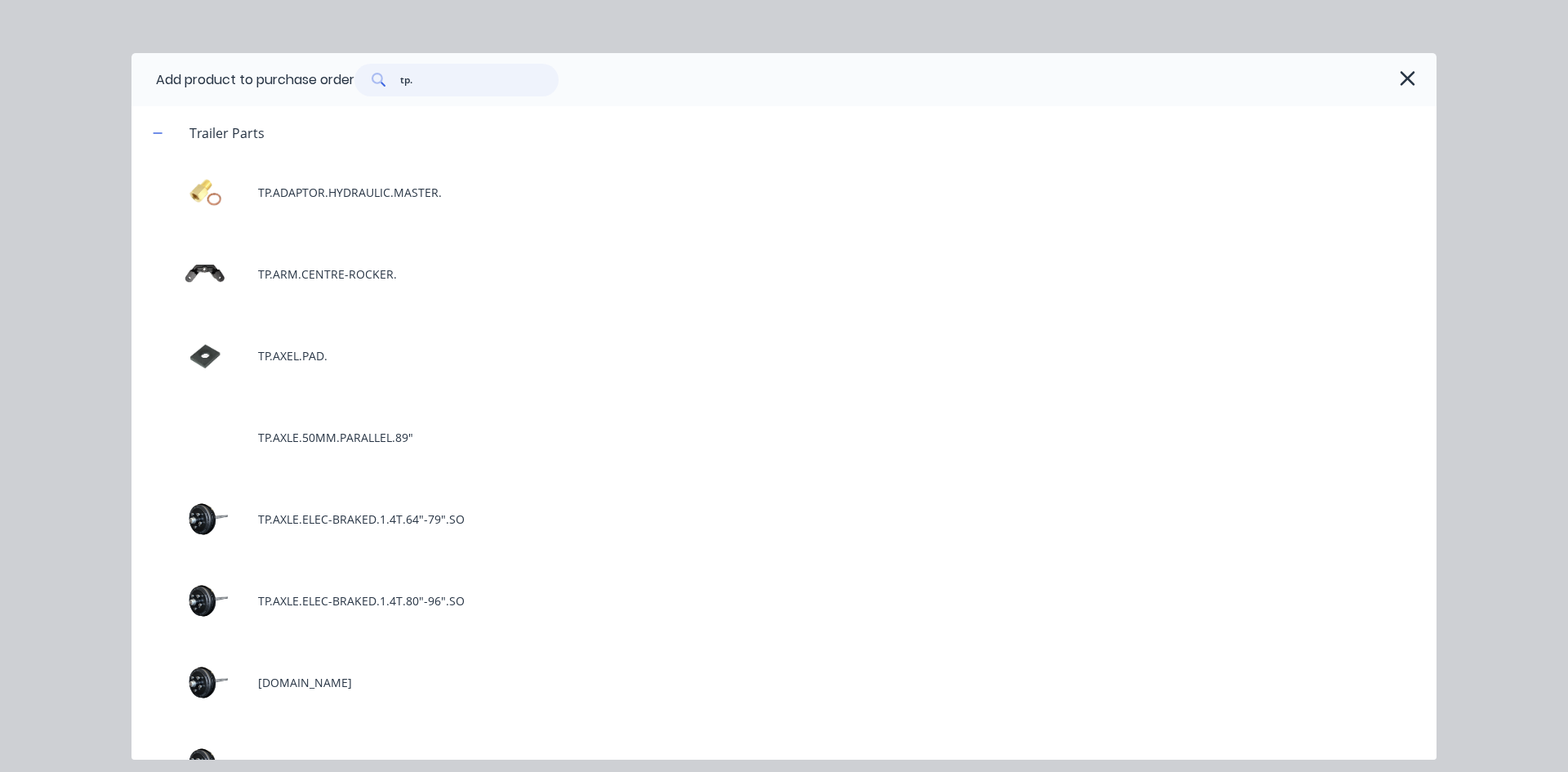
type textarea "x"
type input "tp.b"
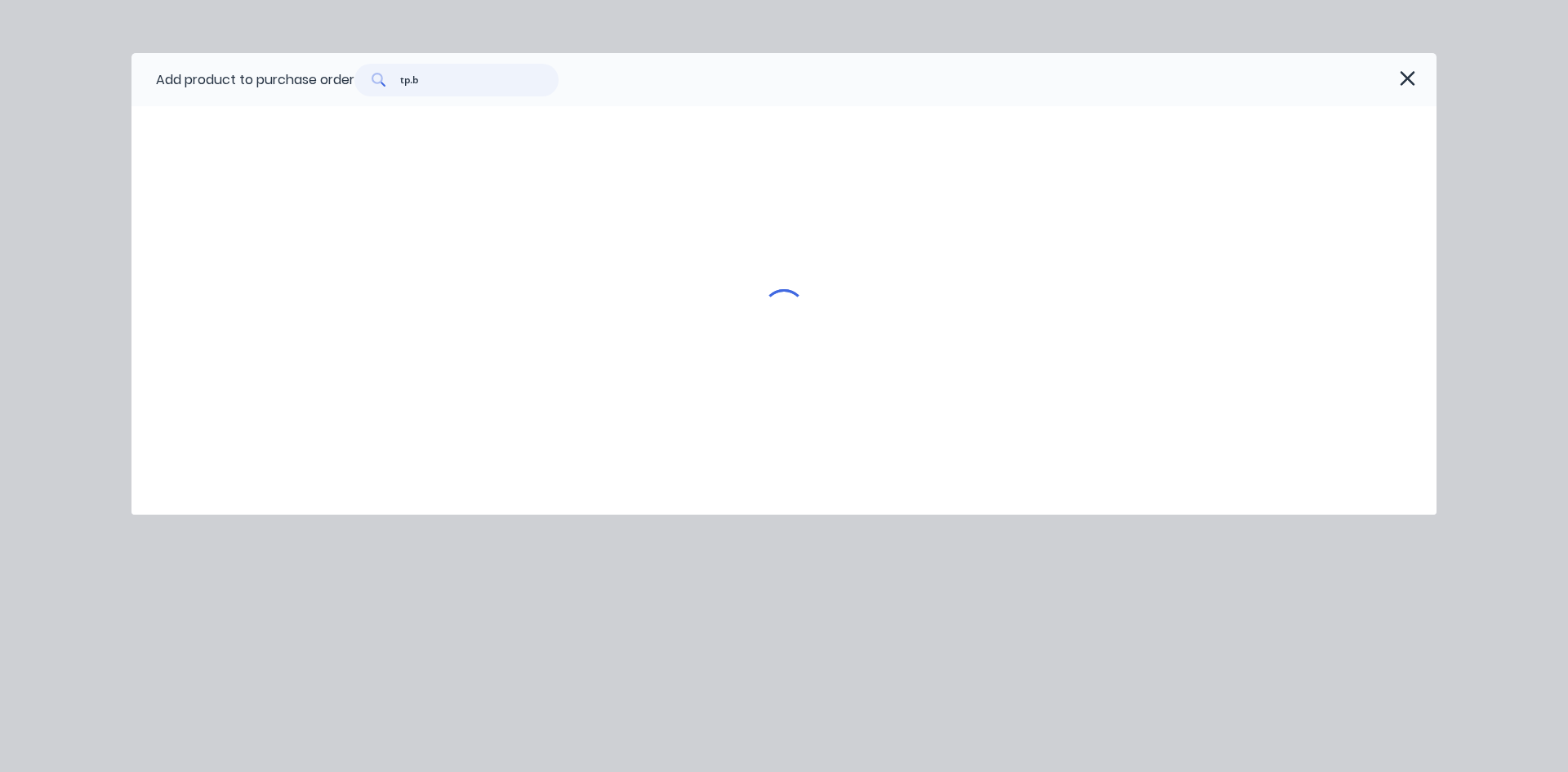
type textarea "x"
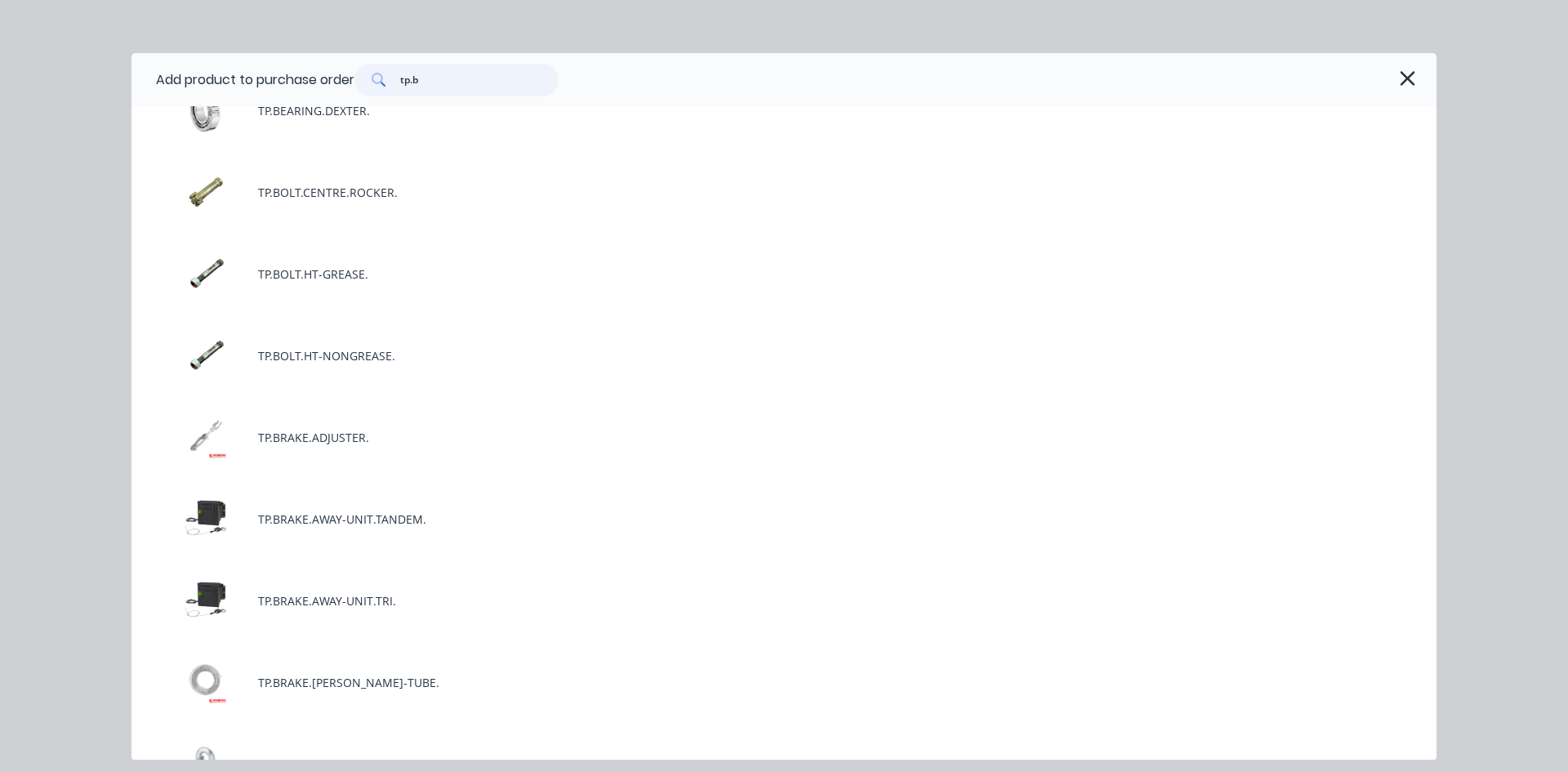
scroll to position [1306, 0]
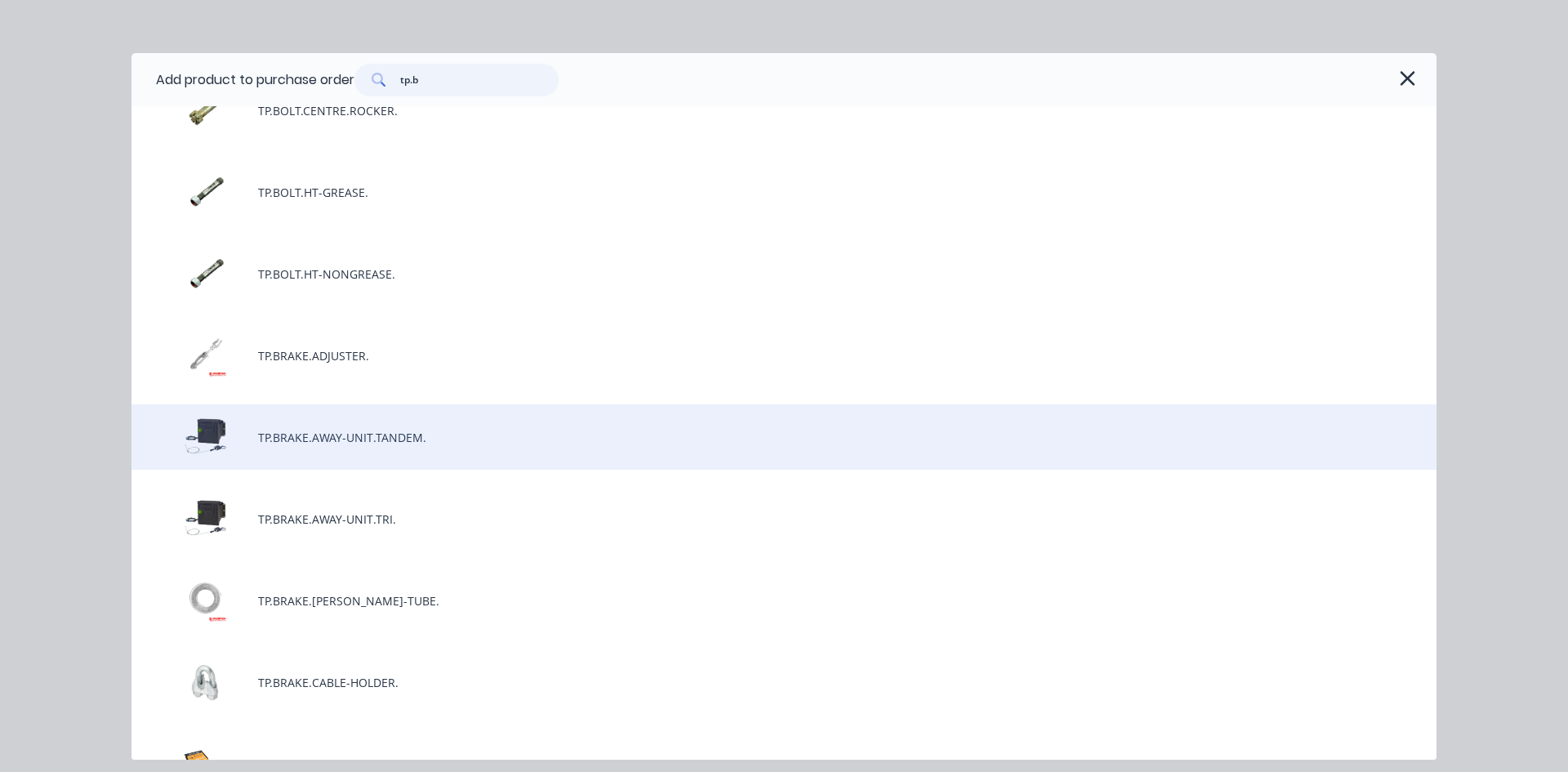
type input "tp.b"
click at [402, 443] on div "TP.BRAKE.AWAY-UNIT.TANDEM." at bounding box center [784, 436] width 1305 height 65
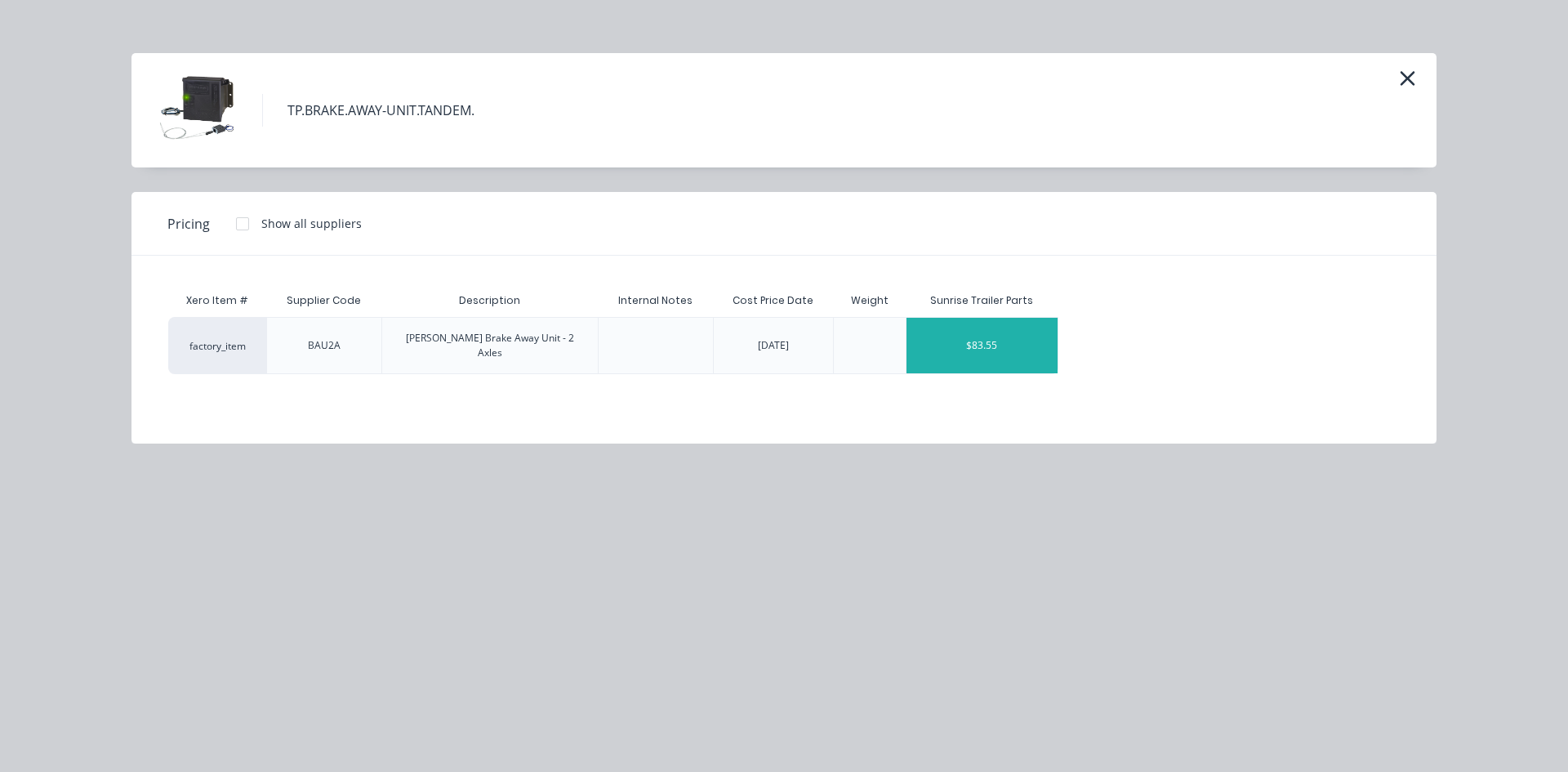
click at [1018, 332] on div "$83.55" at bounding box center [982, 345] width 151 height 55
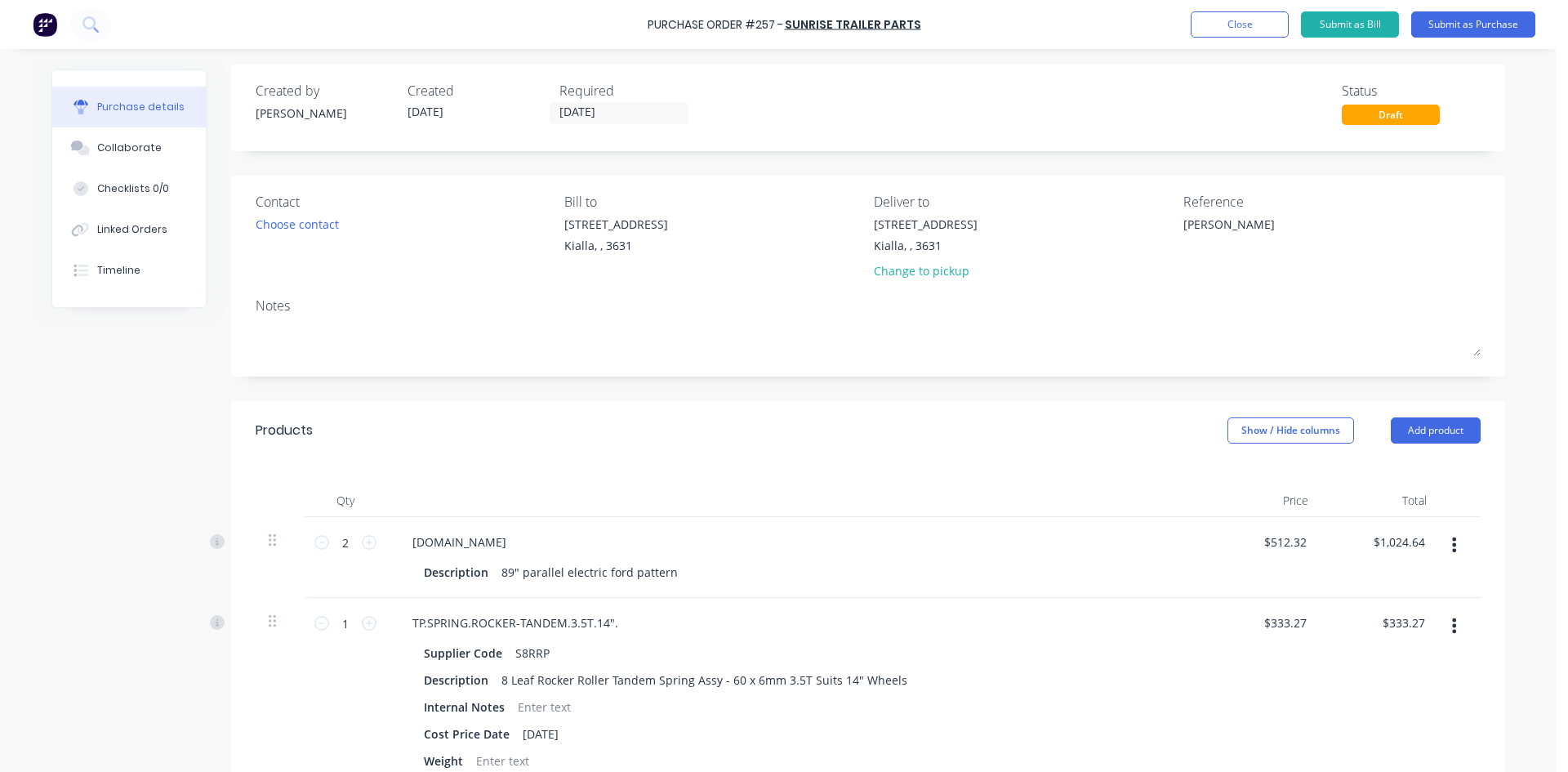
scroll to position [0, 0]
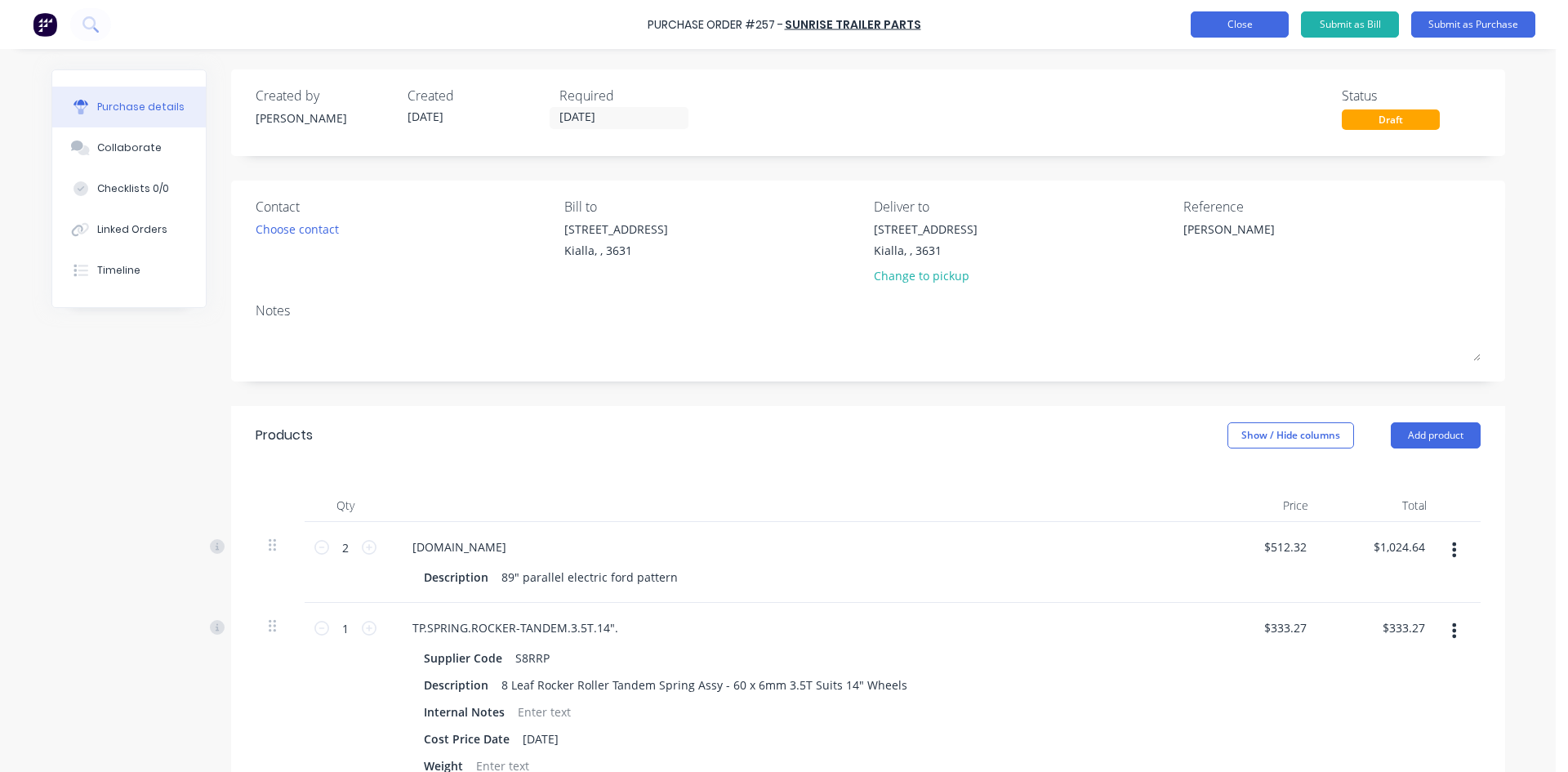
click at [1256, 24] on button "Close" at bounding box center [1240, 25] width 98 height 26
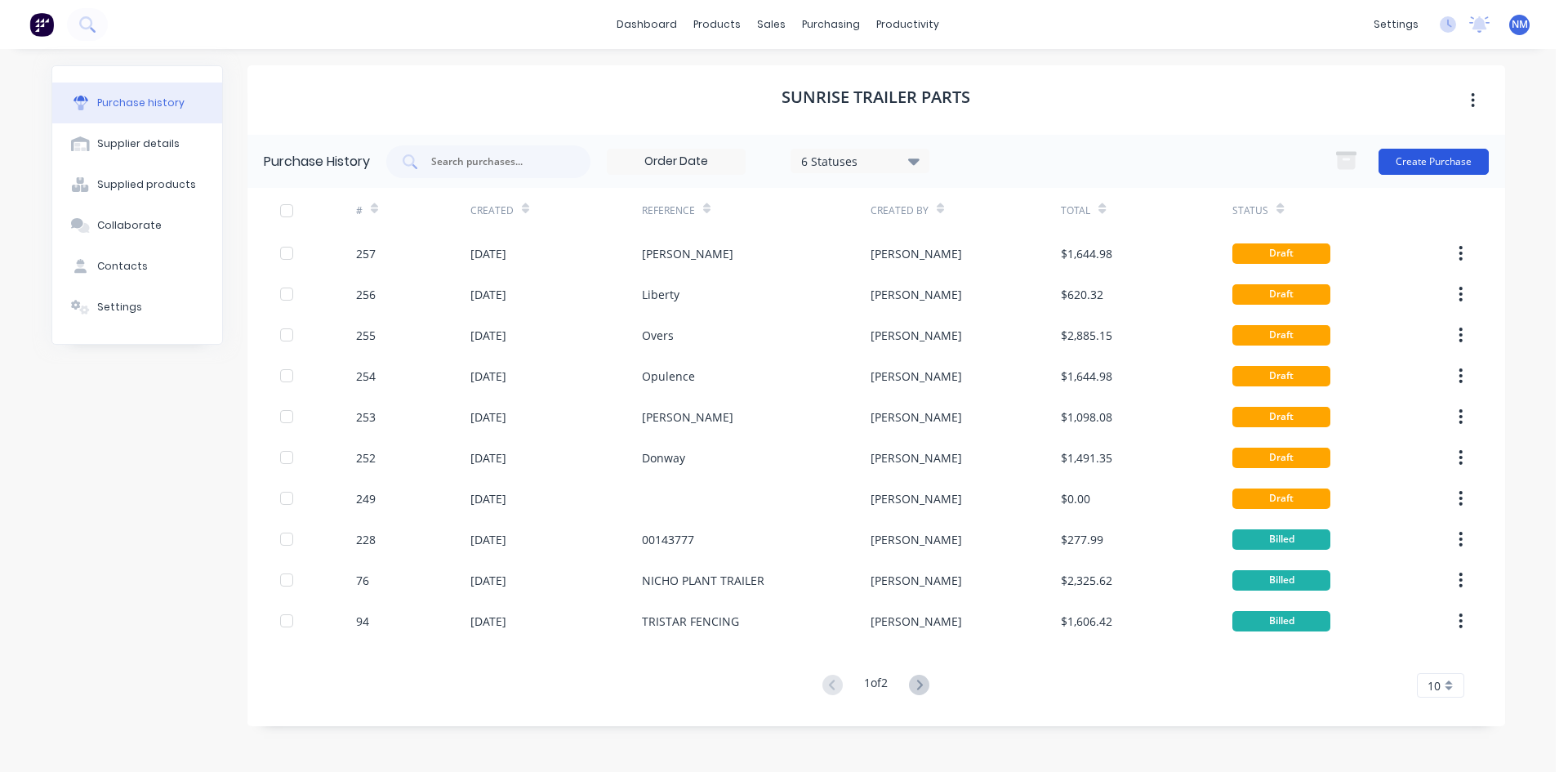
click at [1418, 159] on button "Create Purchase" at bounding box center [1434, 162] width 111 height 26
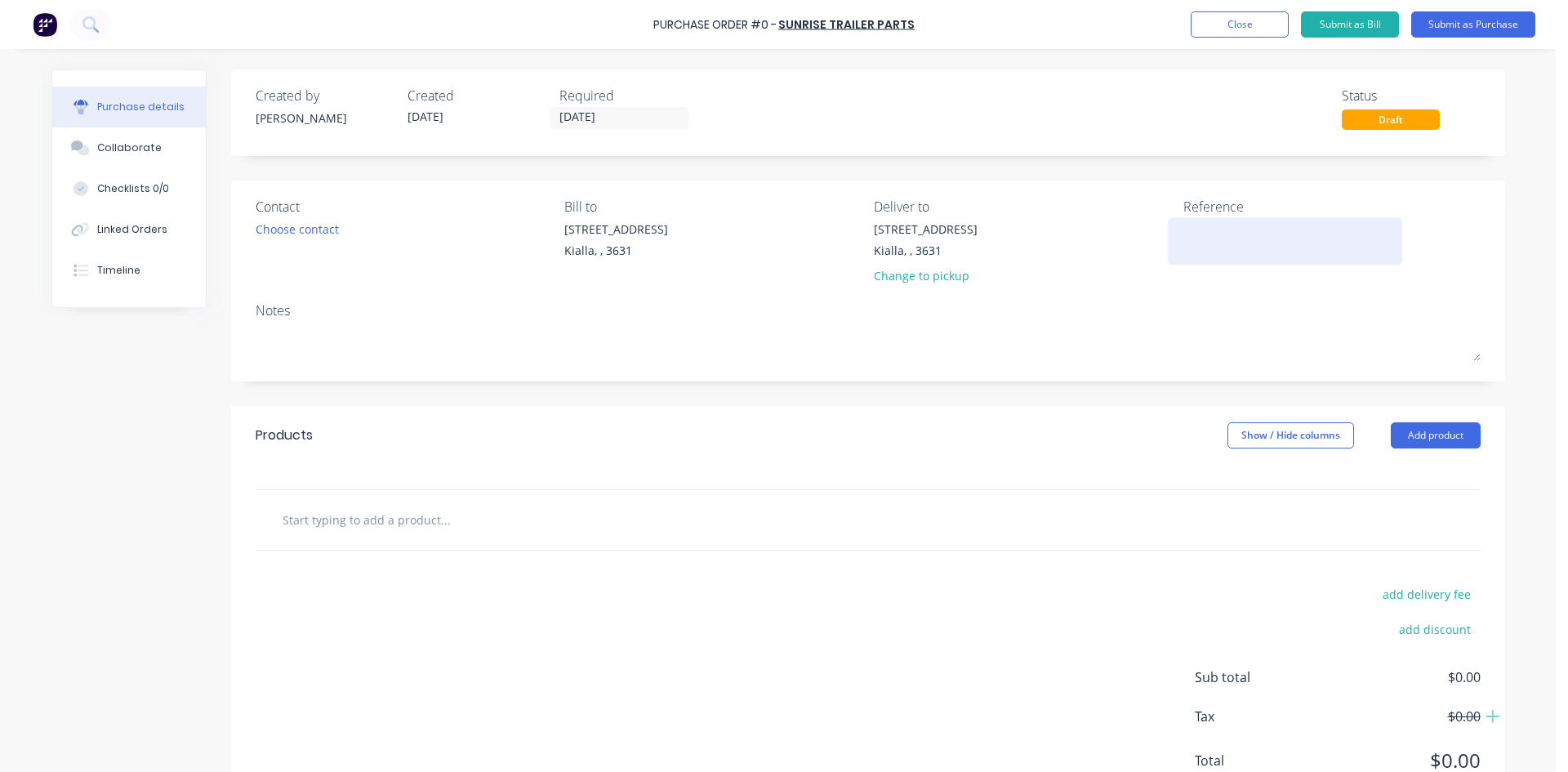
click at [1221, 246] on textarea at bounding box center [1286, 238] width 205 height 37
type textarea "x"
type textarea "L"
type textarea "x"
type textarea "La"
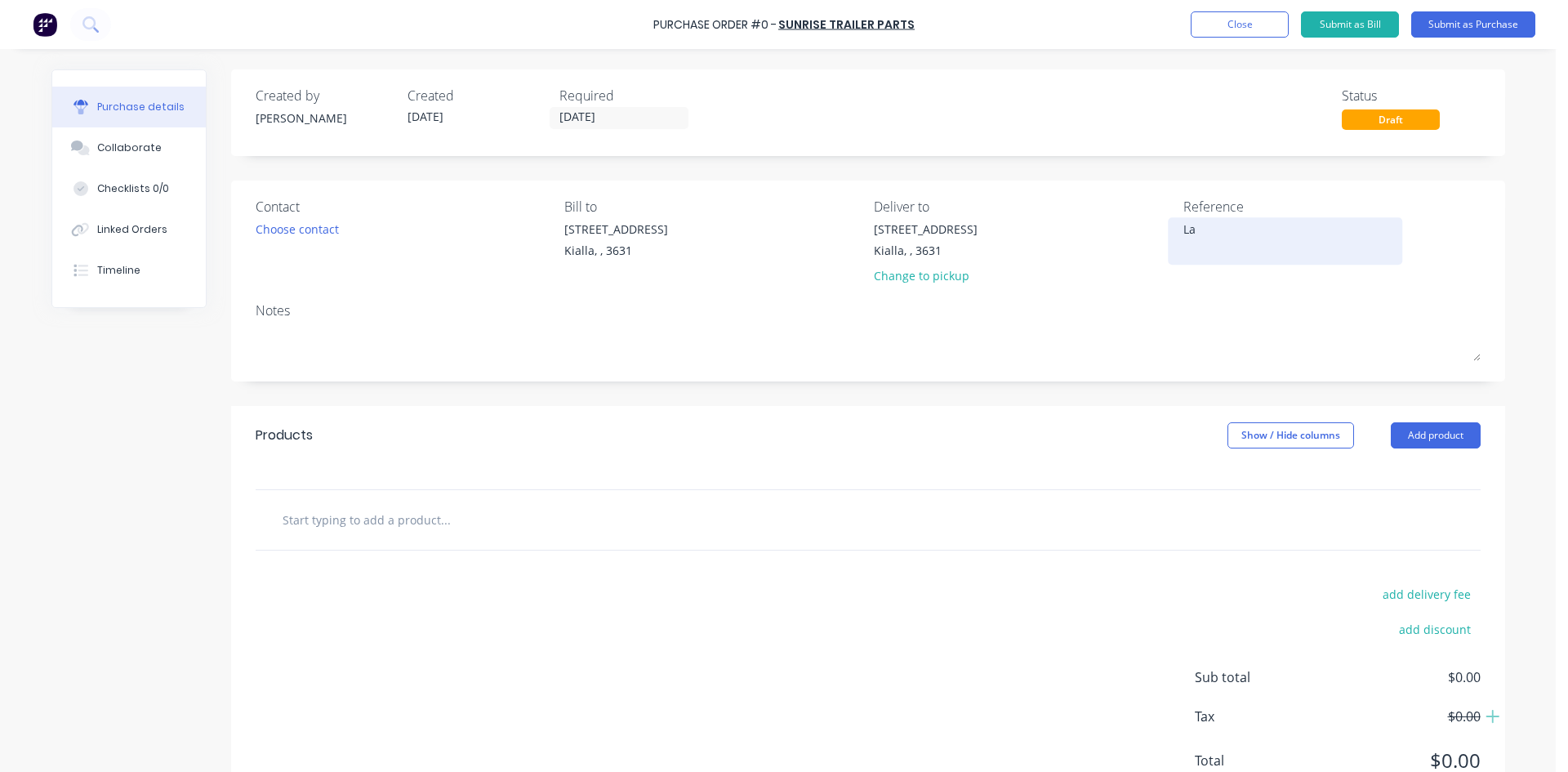
type textarea "x"
type textarea "Lac"
type textarea "x"
type textarea "Lach"
type textarea "x"
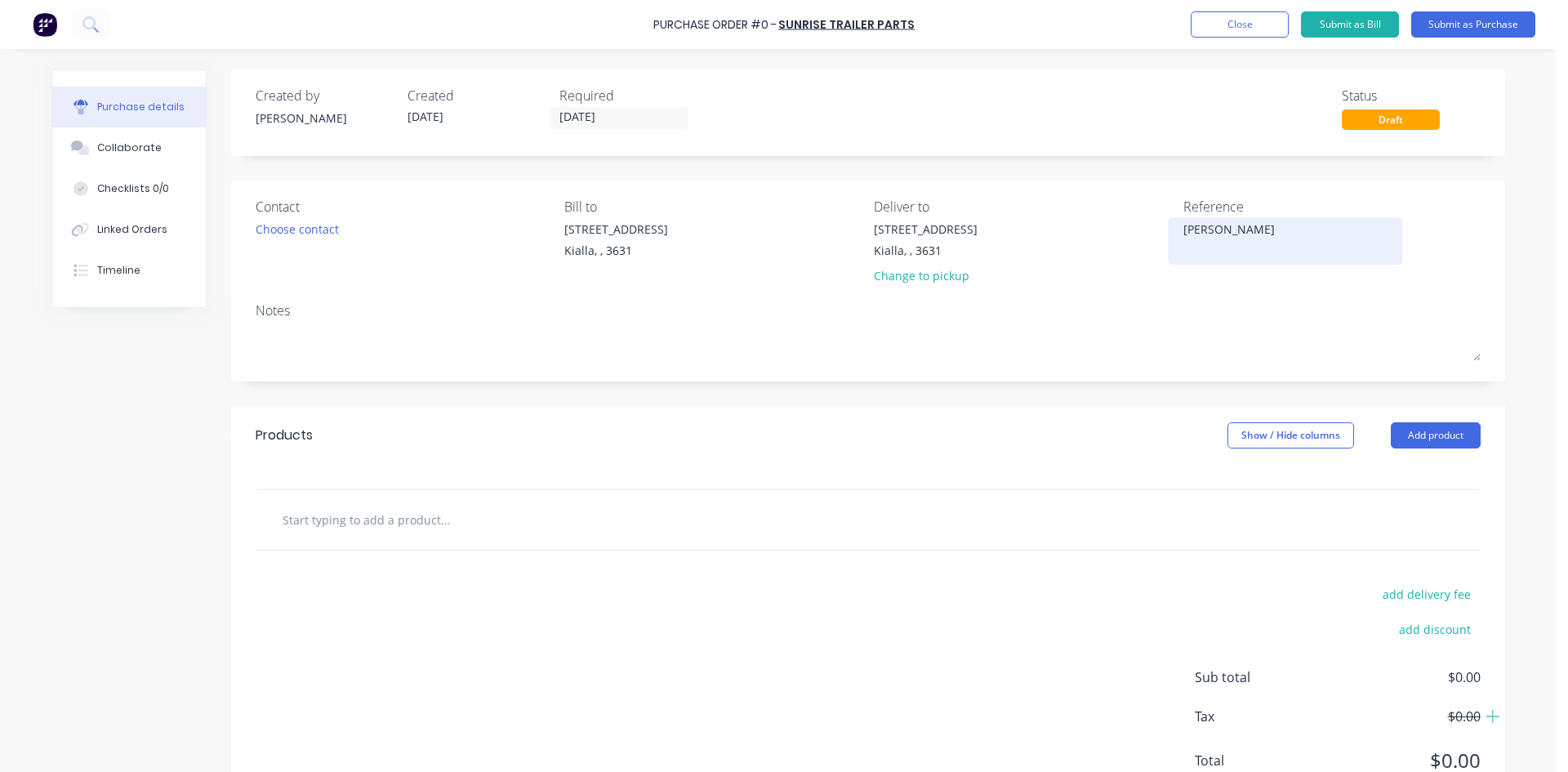
type textarea "Lachl"
type textarea "x"
type textarea "Lachla"
type textarea "x"
type textarea "Lachlan"
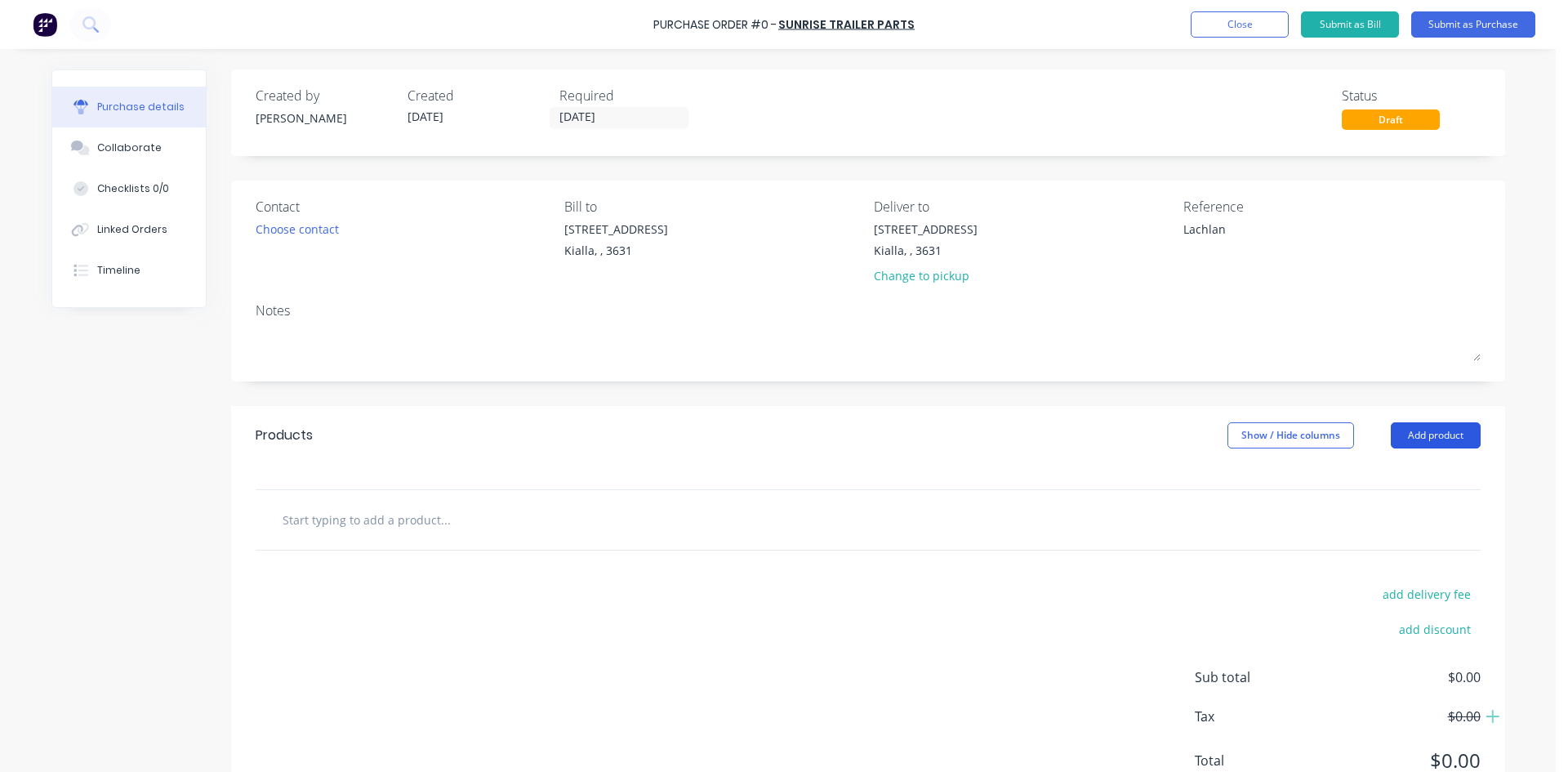
type textarea "x"
type textarea "Lachlan"
click at [1414, 436] on button "Add product" at bounding box center [1435, 435] width 90 height 26
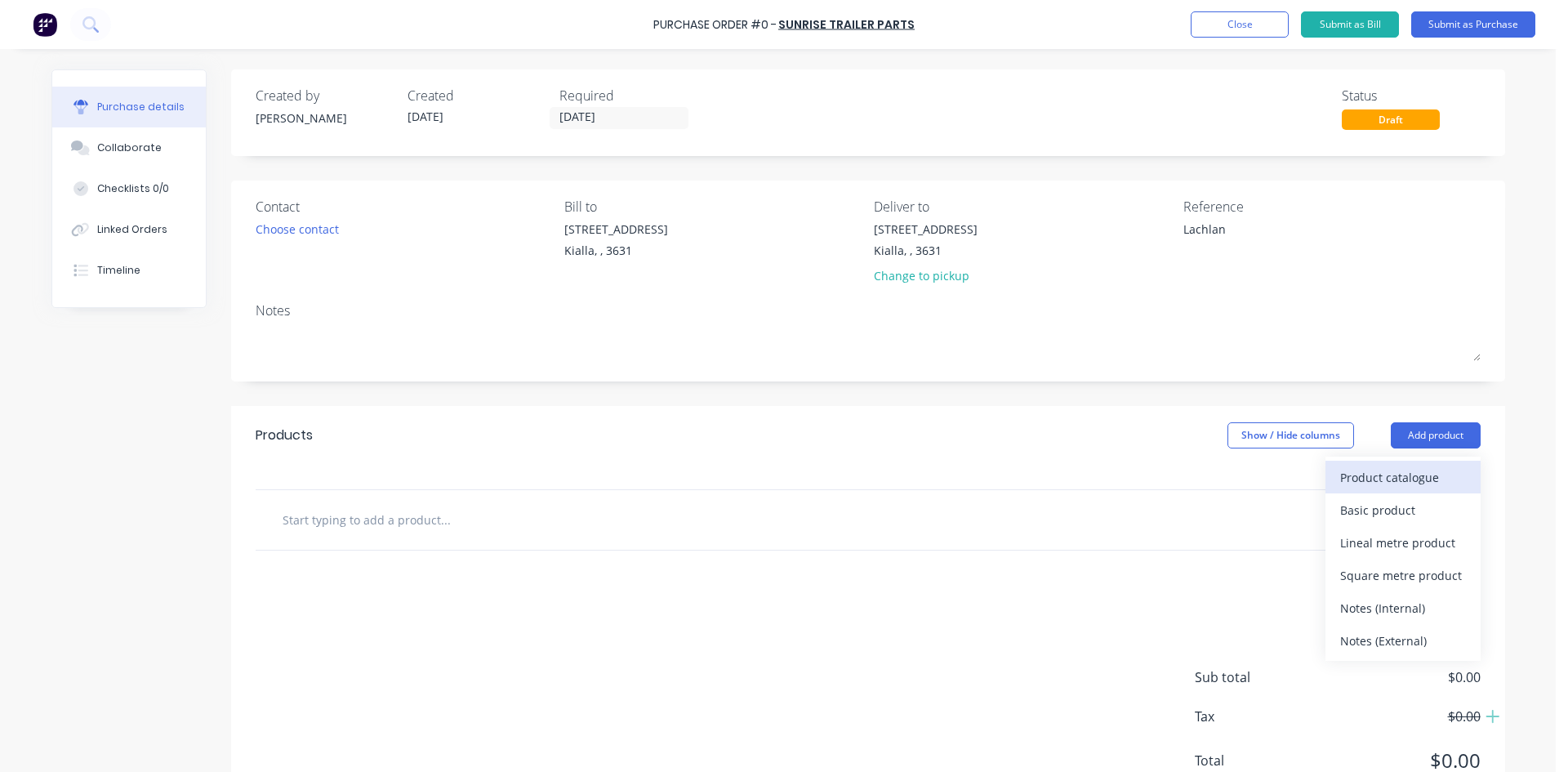
click at [1396, 475] on div "Product catalogue" at bounding box center [1403, 477] width 125 height 24
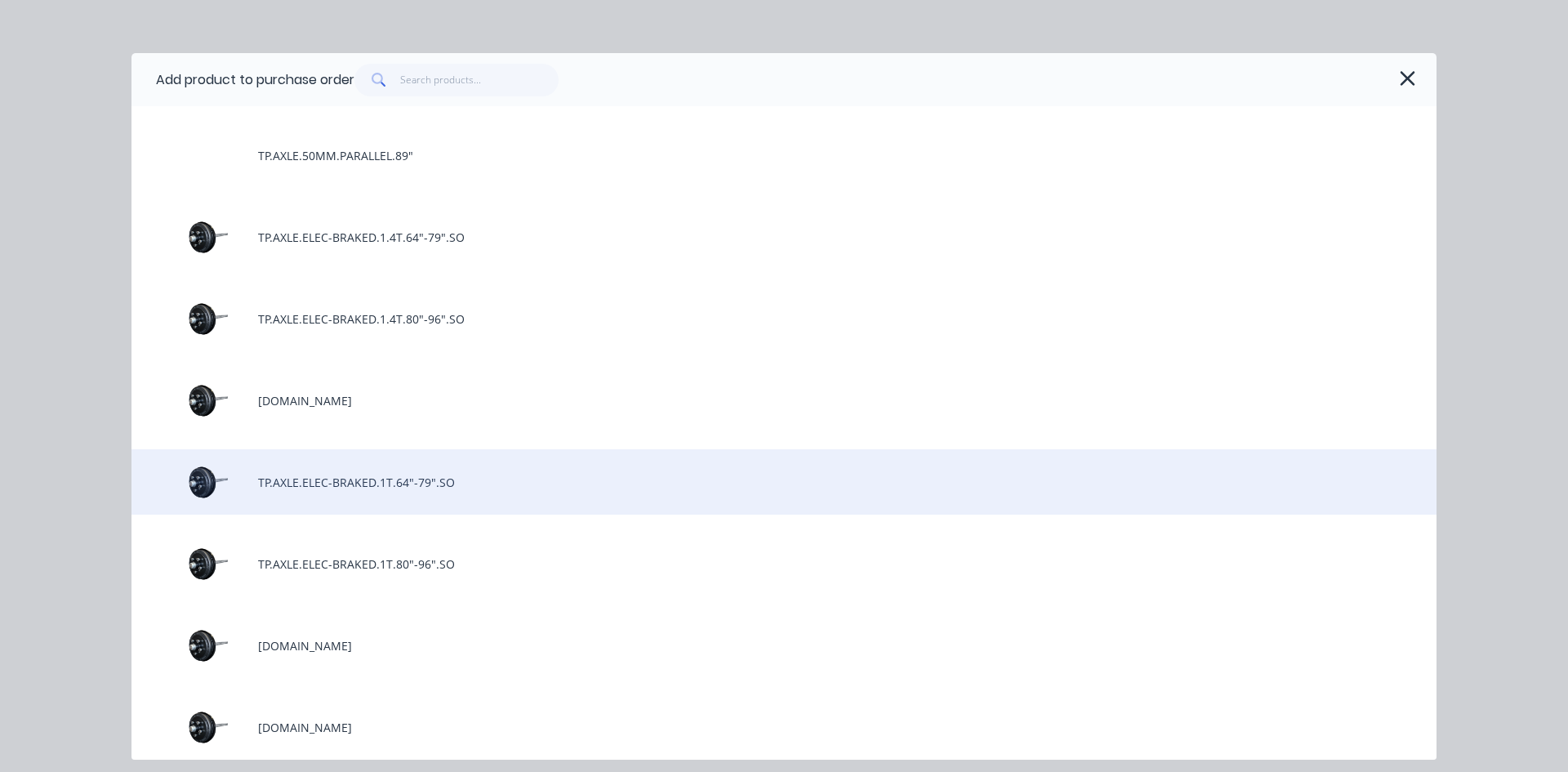
scroll to position [245, 0]
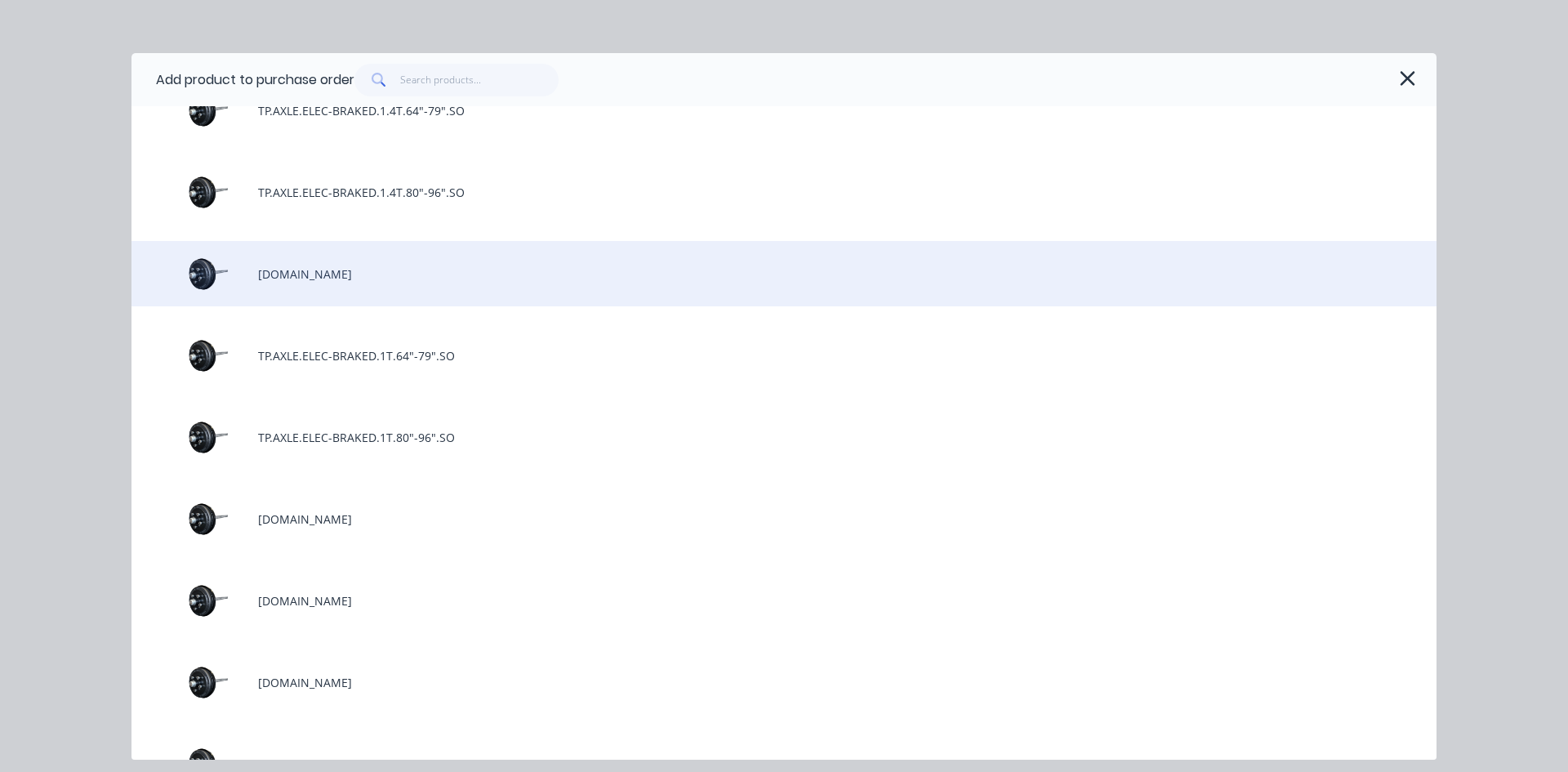
click at [432, 289] on div "[DOMAIN_NAME]" at bounding box center [784, 273] width 1305 height 65
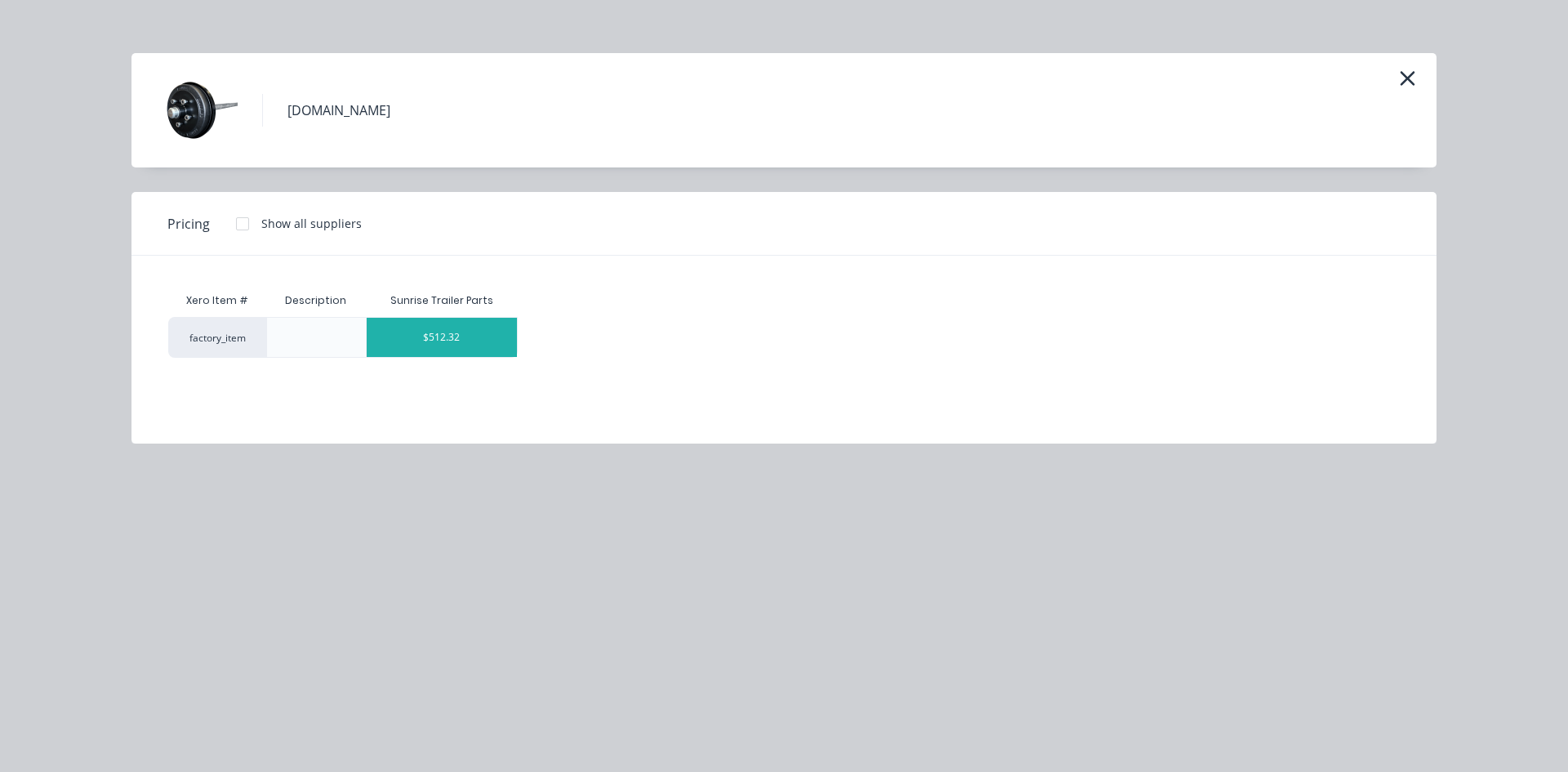
click at [424, 343] on div "$512.32" at bounding box center [442, 337] width 151 height 40
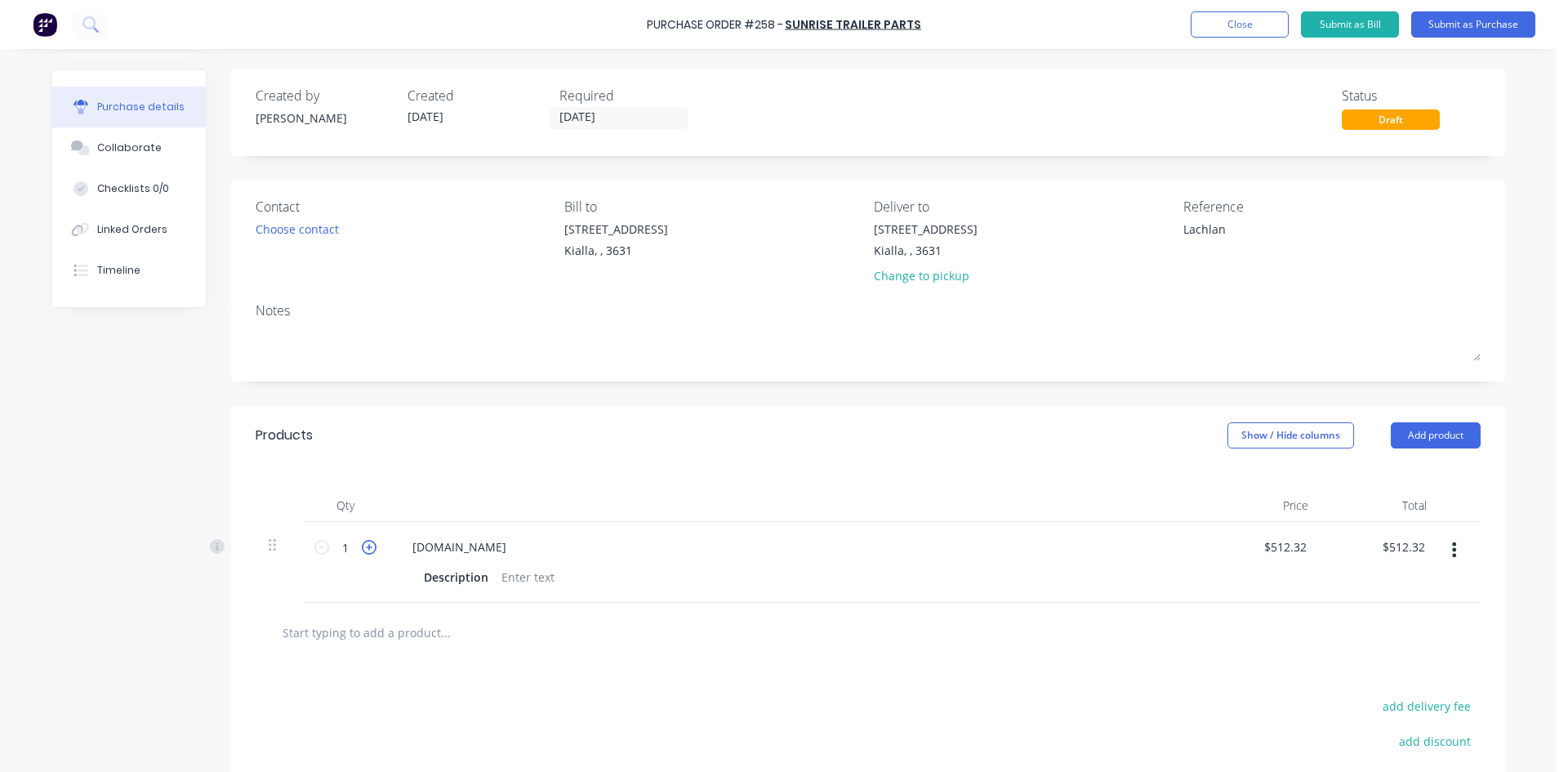
click at [362, 546] on icon at bounding box center [370, 548] width 15 height 15
type textarea "x"
type input "2"
type input "$1,024.64"
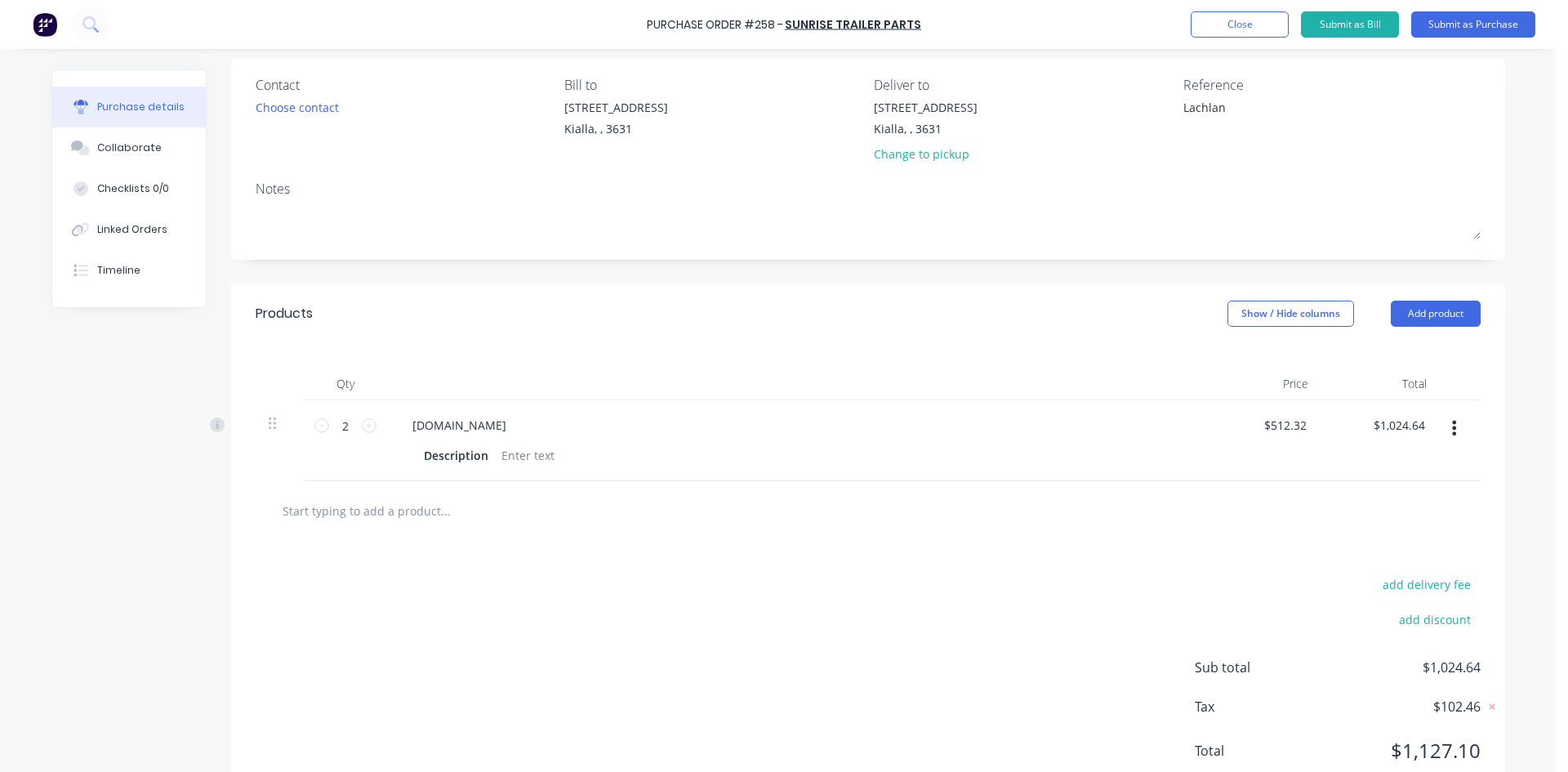
scroll to position [163, 0]
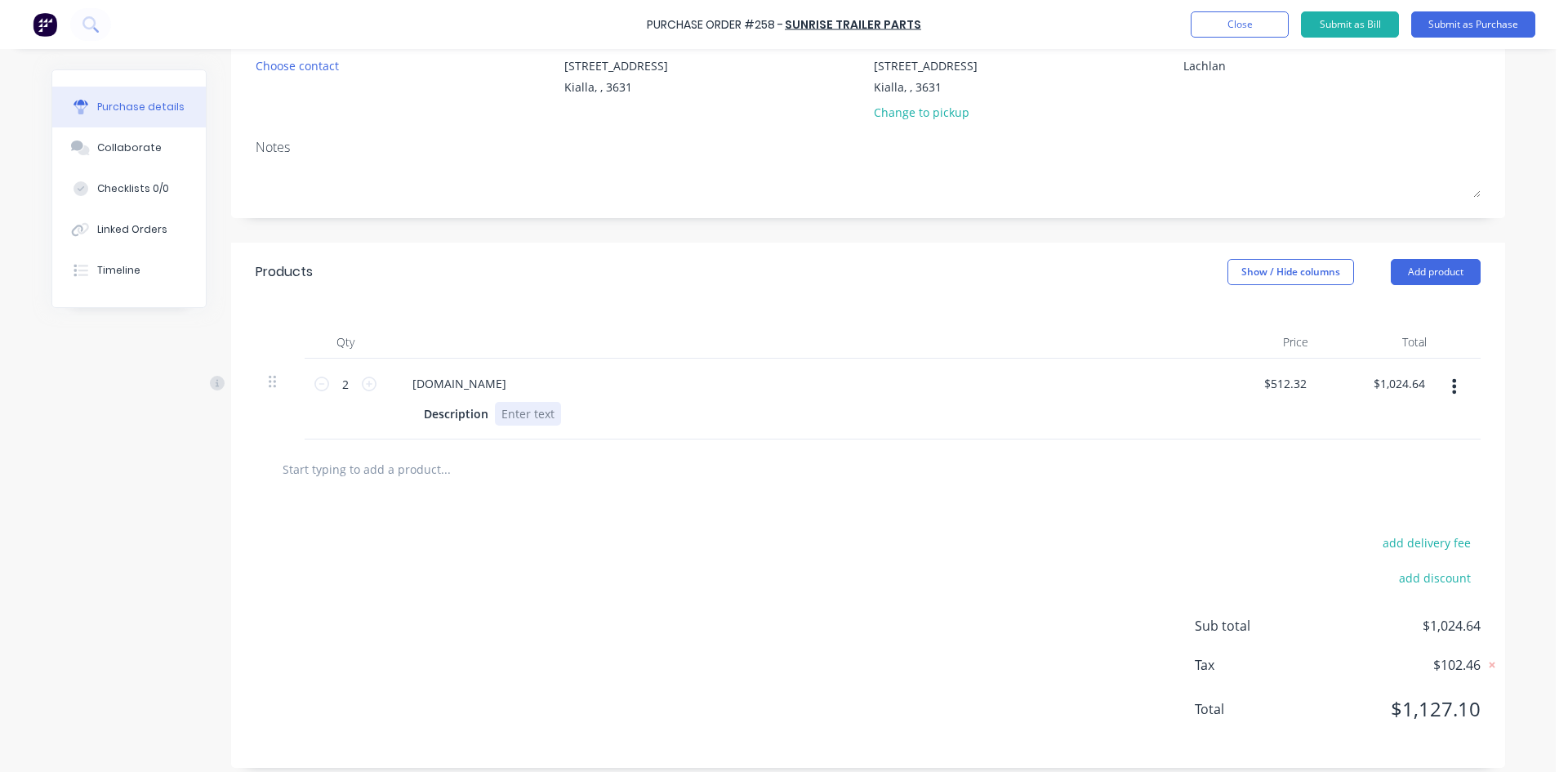
type textarea "x"
click at [518, 412] on div at bounding box center [528, 413] width 66 height 24
click at [1428, 278] on button "Add product" at bounding box center [1435, 272] width 90 height 26
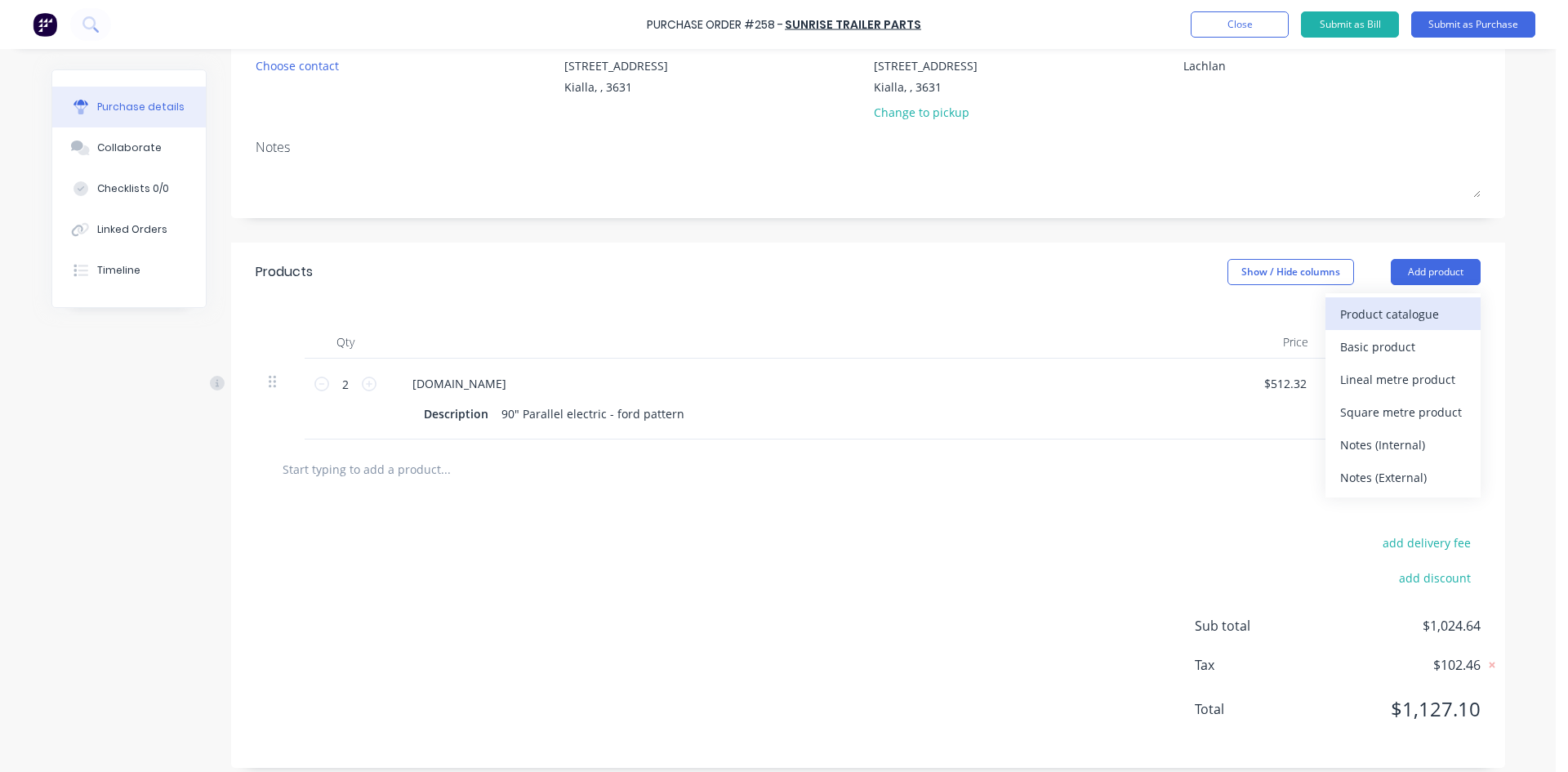
click at [1413, 312] on div "Product catalogue" at bounding box center [1403, 313] width 125 height 24
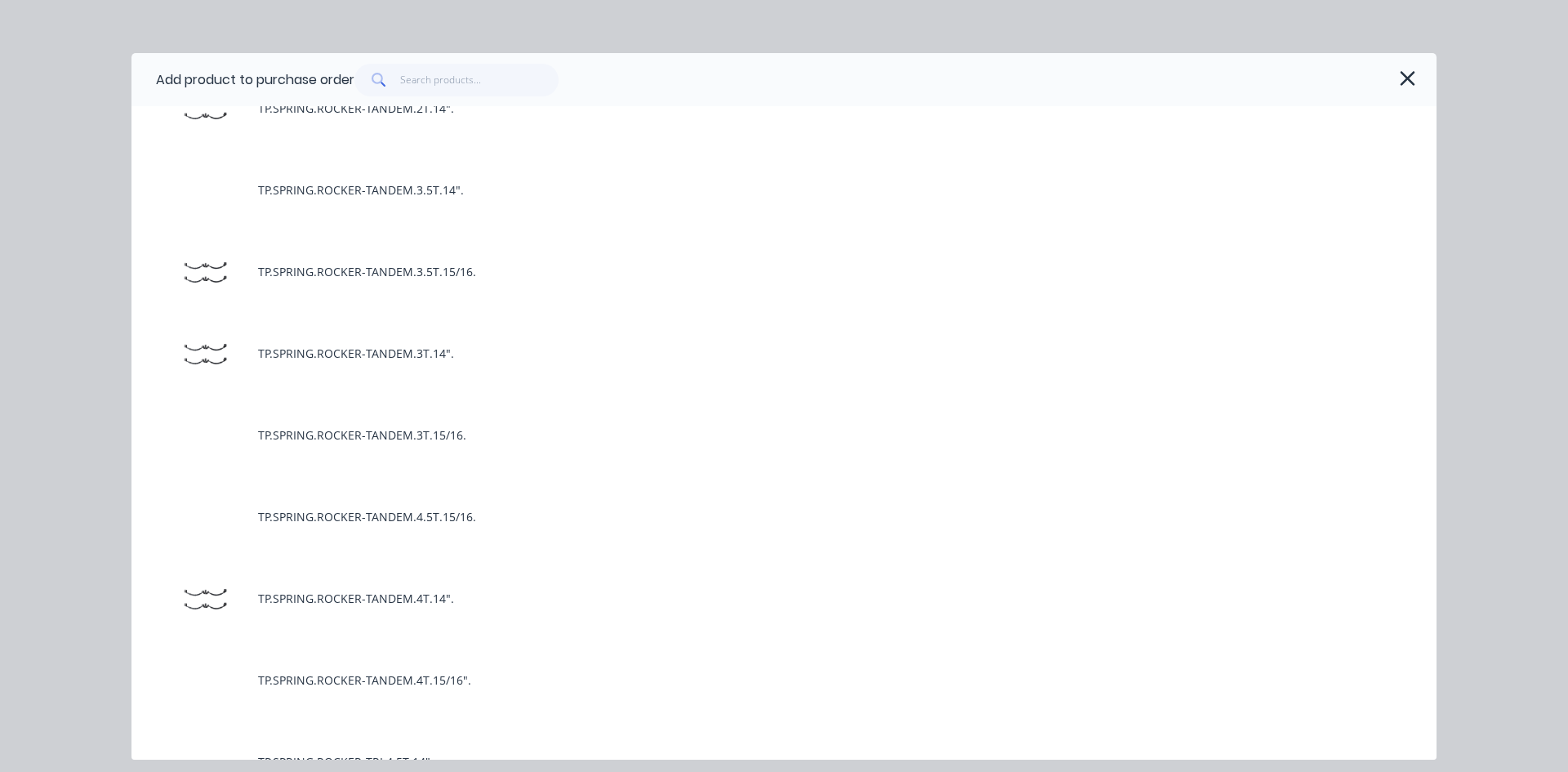
scroll to position [5880, 0]
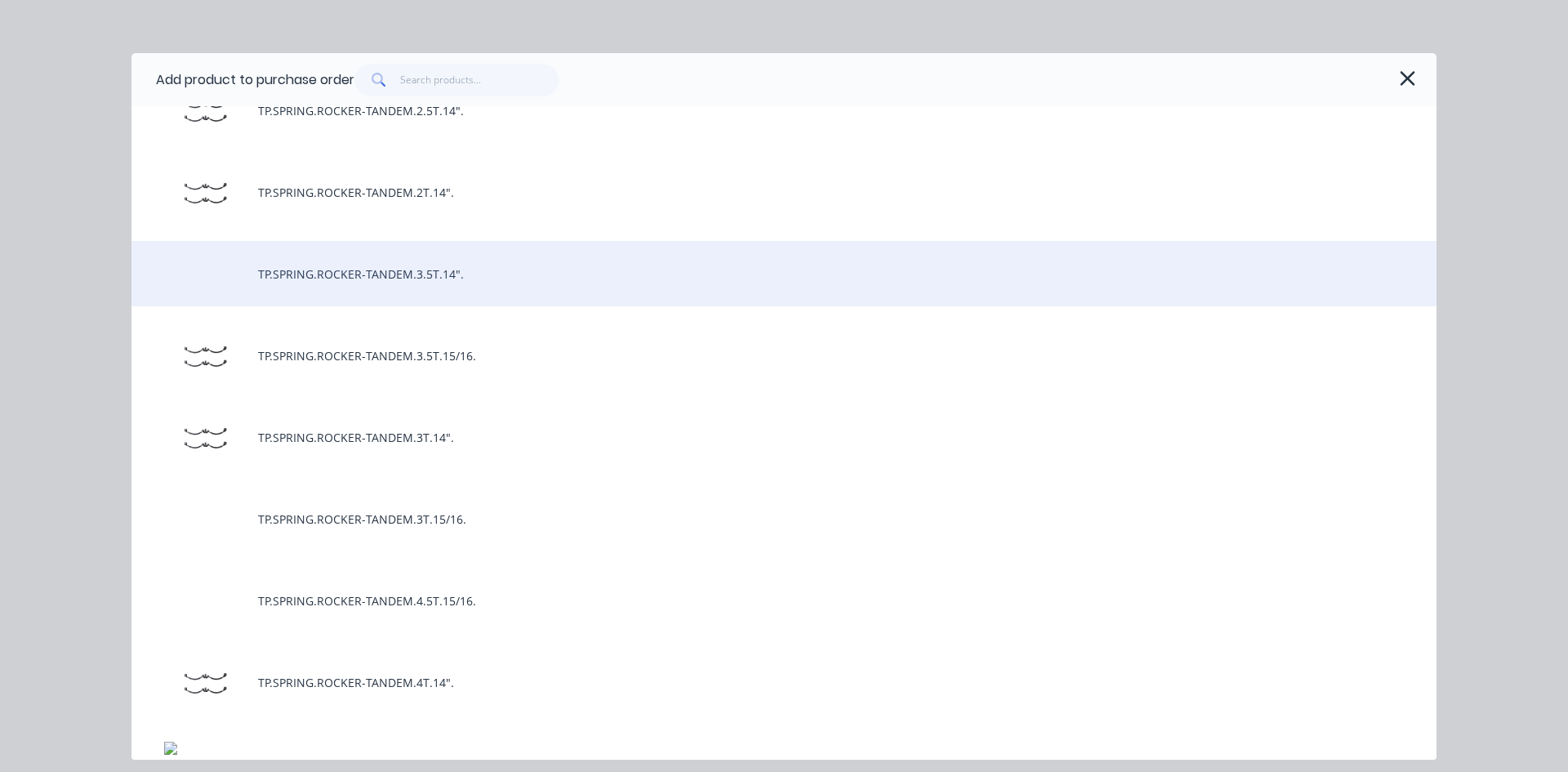
click at [439, 279] on div "TP.SPRING.ROCKER-TANDEM.3.5T.14"." at bounding box center [784, 273] width 1305 height 65
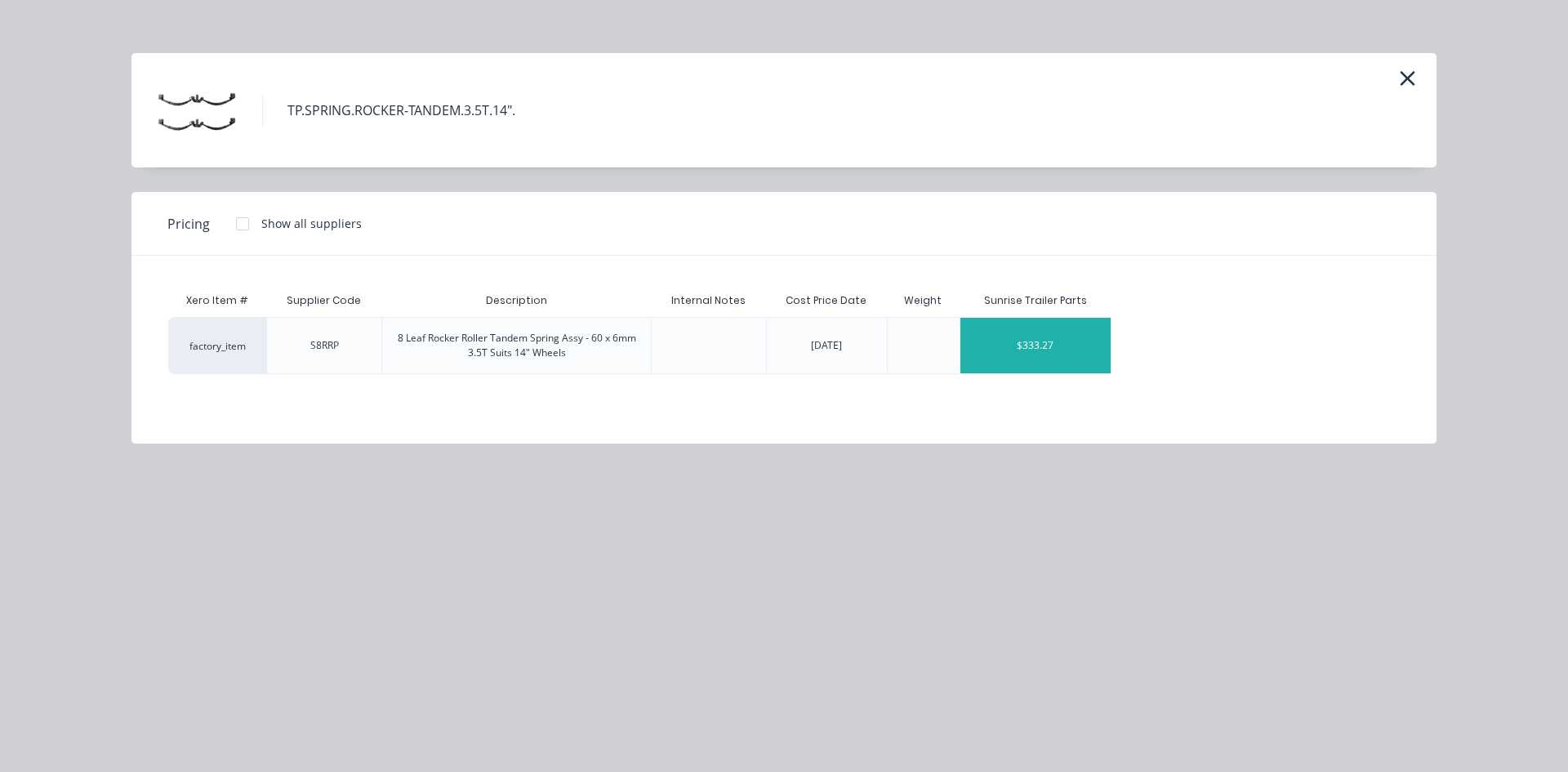
click at [1035, 351] on div "$333.27" at bounding box center [1035, 345] width 151 height 55
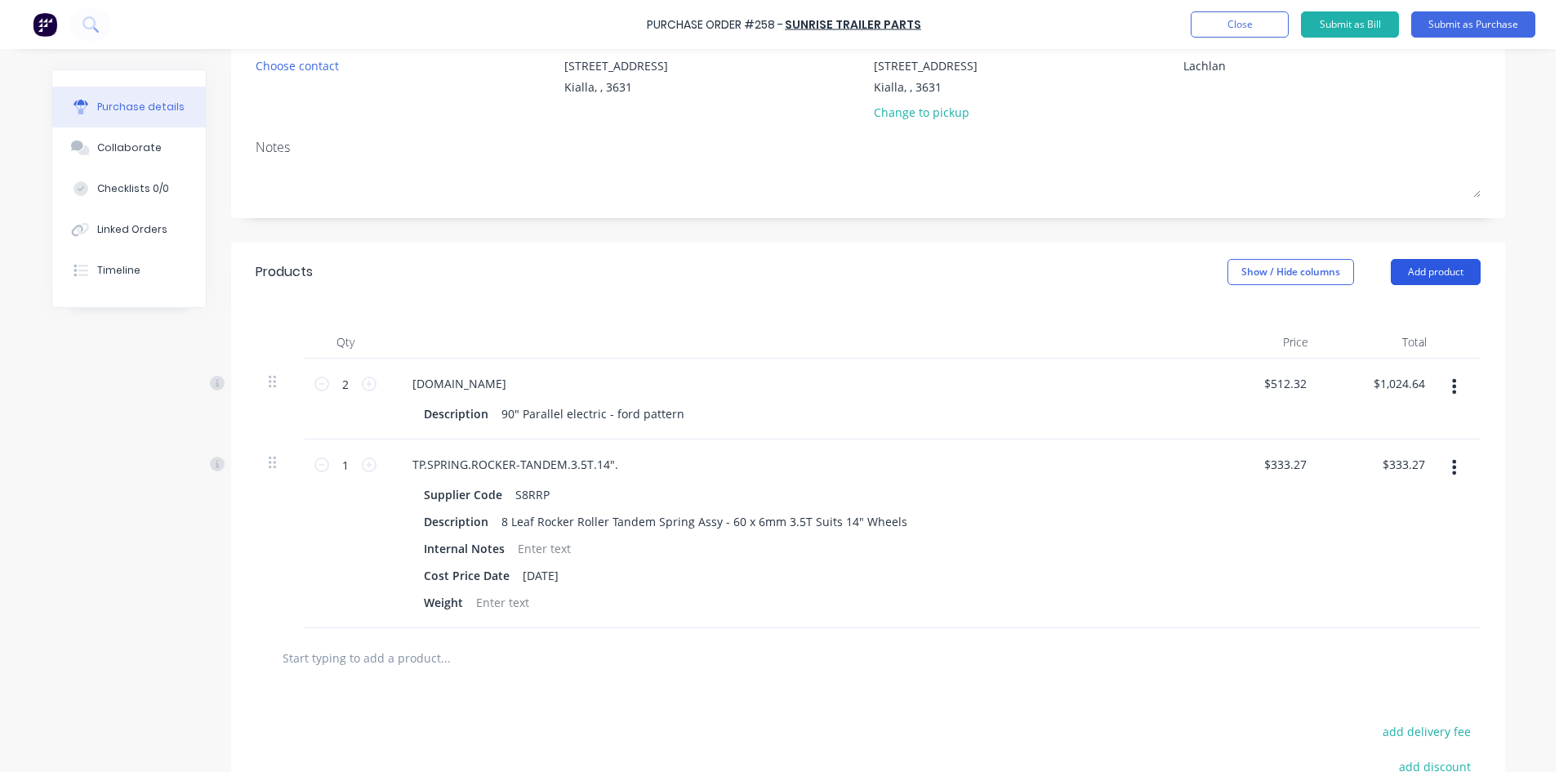
click at [1459, 265] on button "Add product" at bounding box center [1435, 272] width 90 height 26
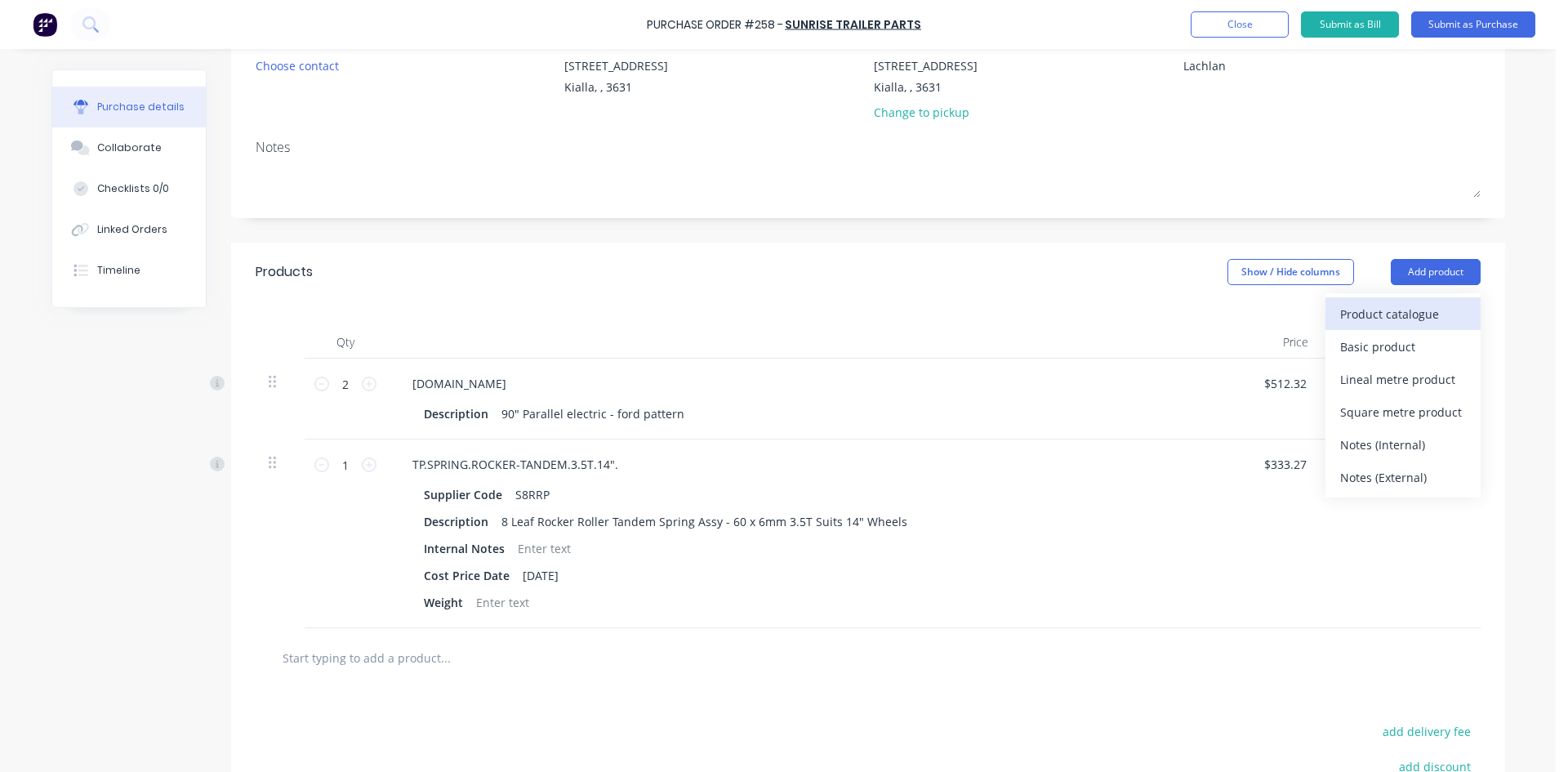
click at [1403, 313] on div "Product catalogue" at bounding box center [1403, 313] width 125 height 24
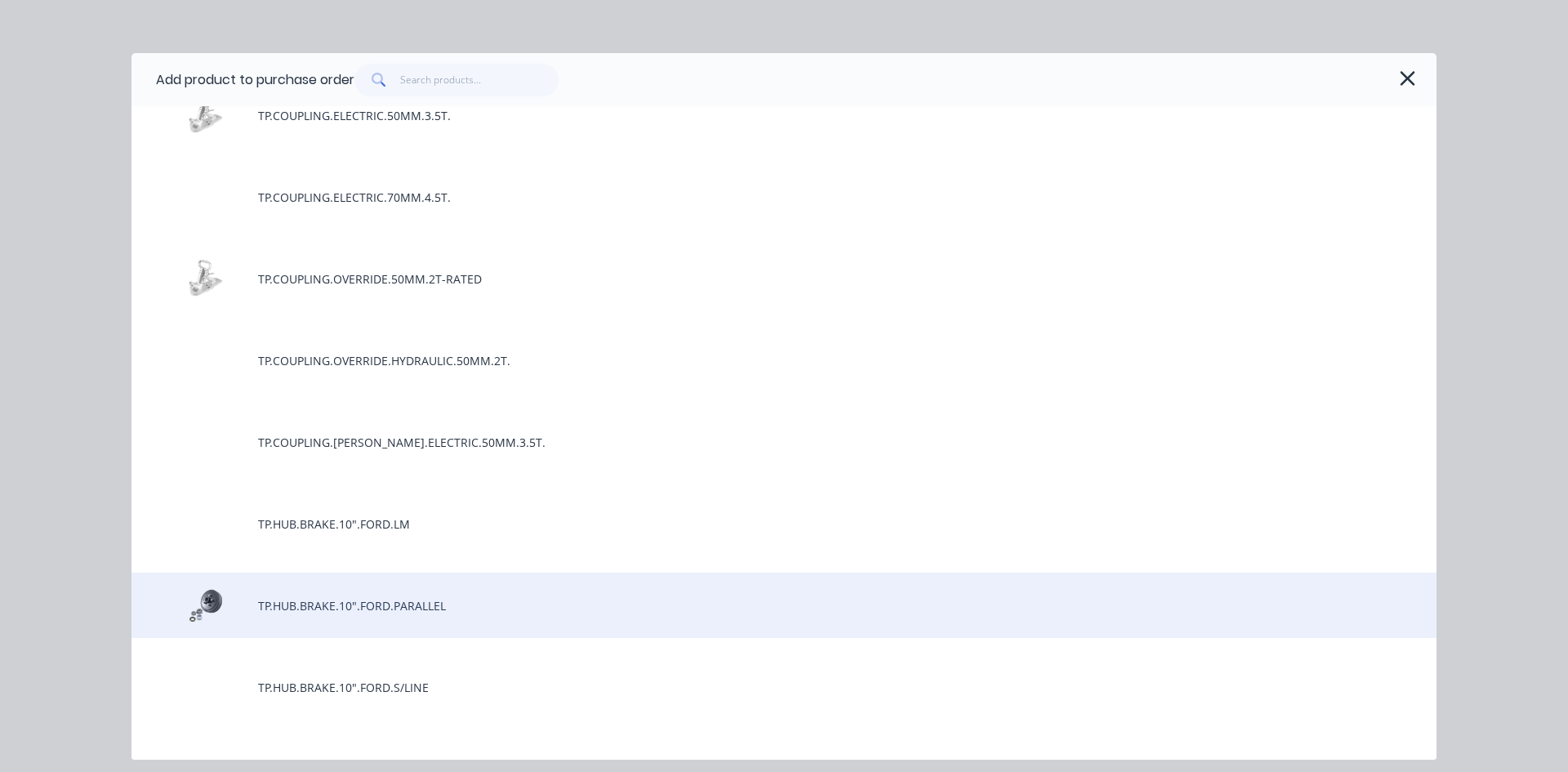
scroll to position [3839, 0]
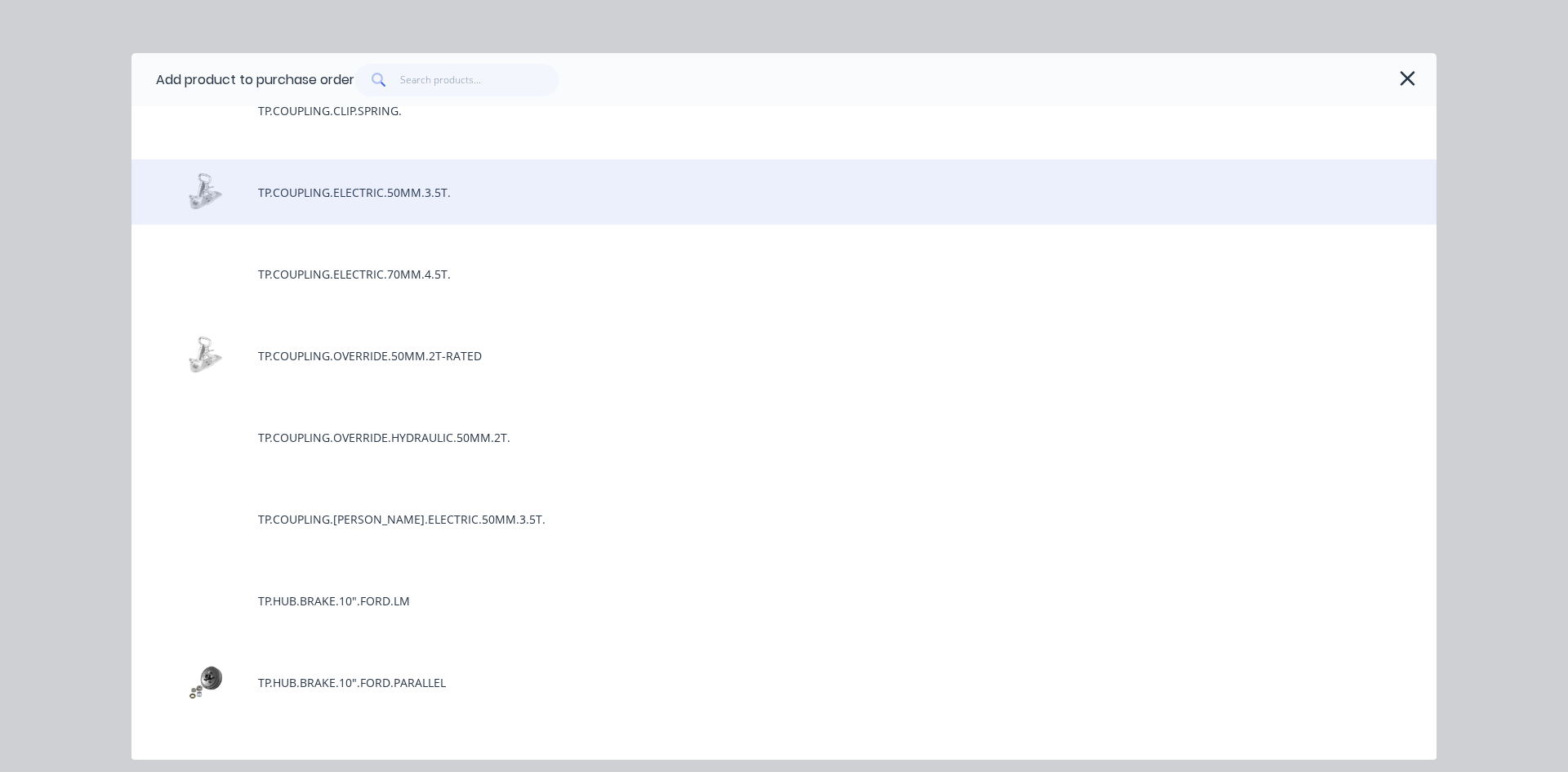
click at [475, 190] on div "TP.COUPLING.ELECTRIC.50MM.3.5T." at bounding box center [784, 191] width 1305 height 65
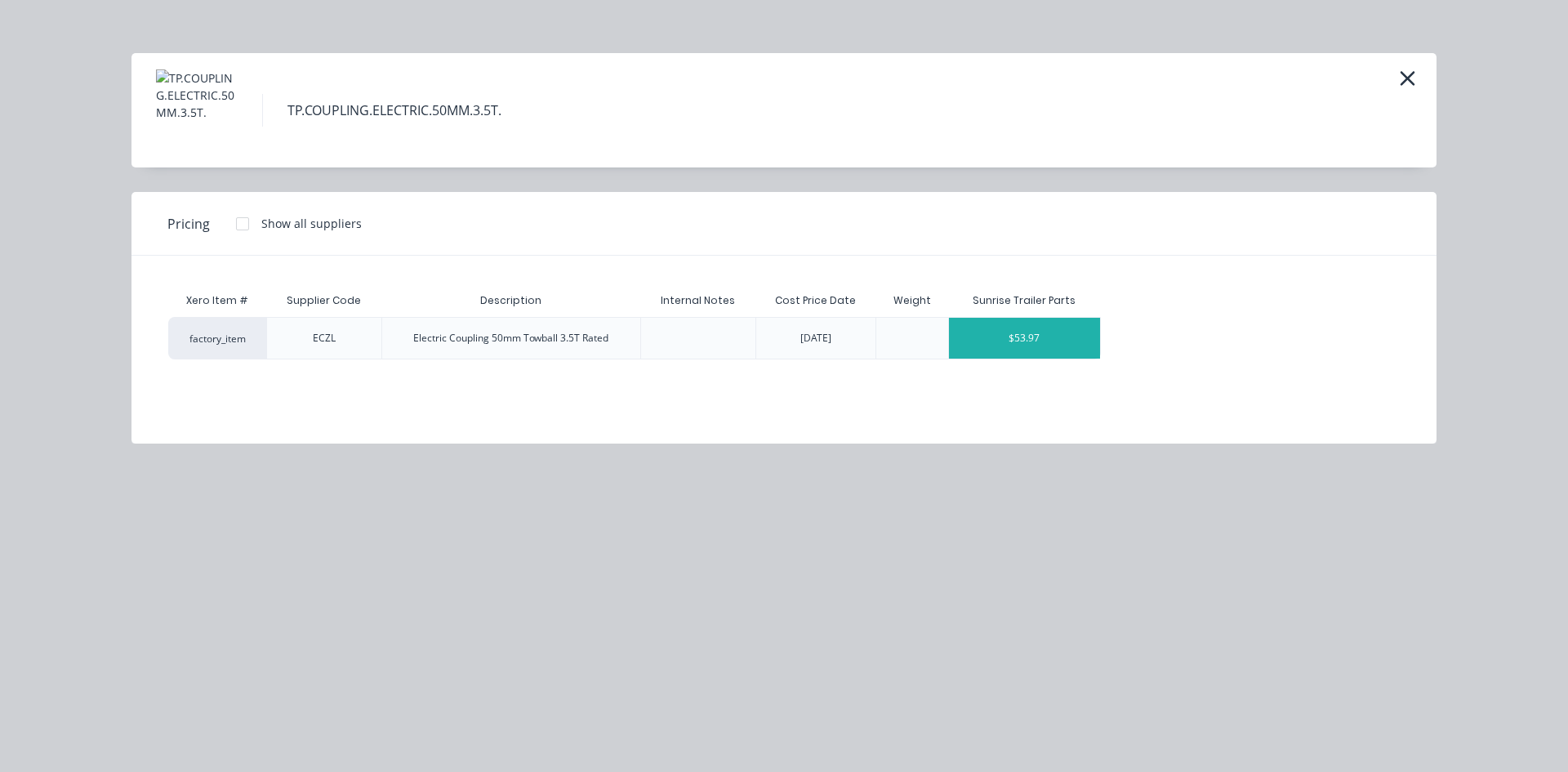
click at [1048, 341] on div "$53.97" at bounding box center [1024, 338] width 151 height 41
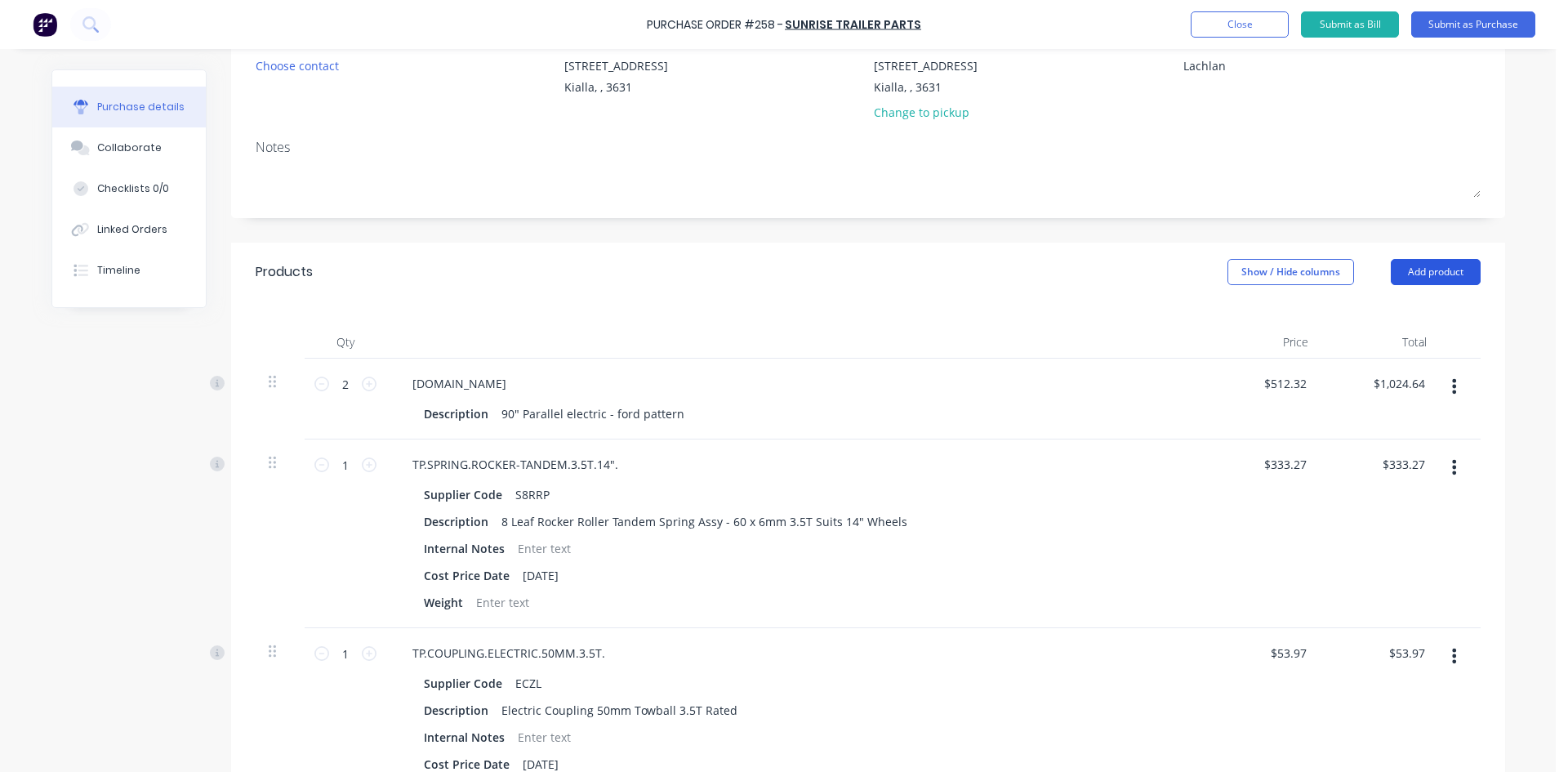
click at [1424, 275] on button "Add product" at bounding box center [1435, 272] width 90 height 26
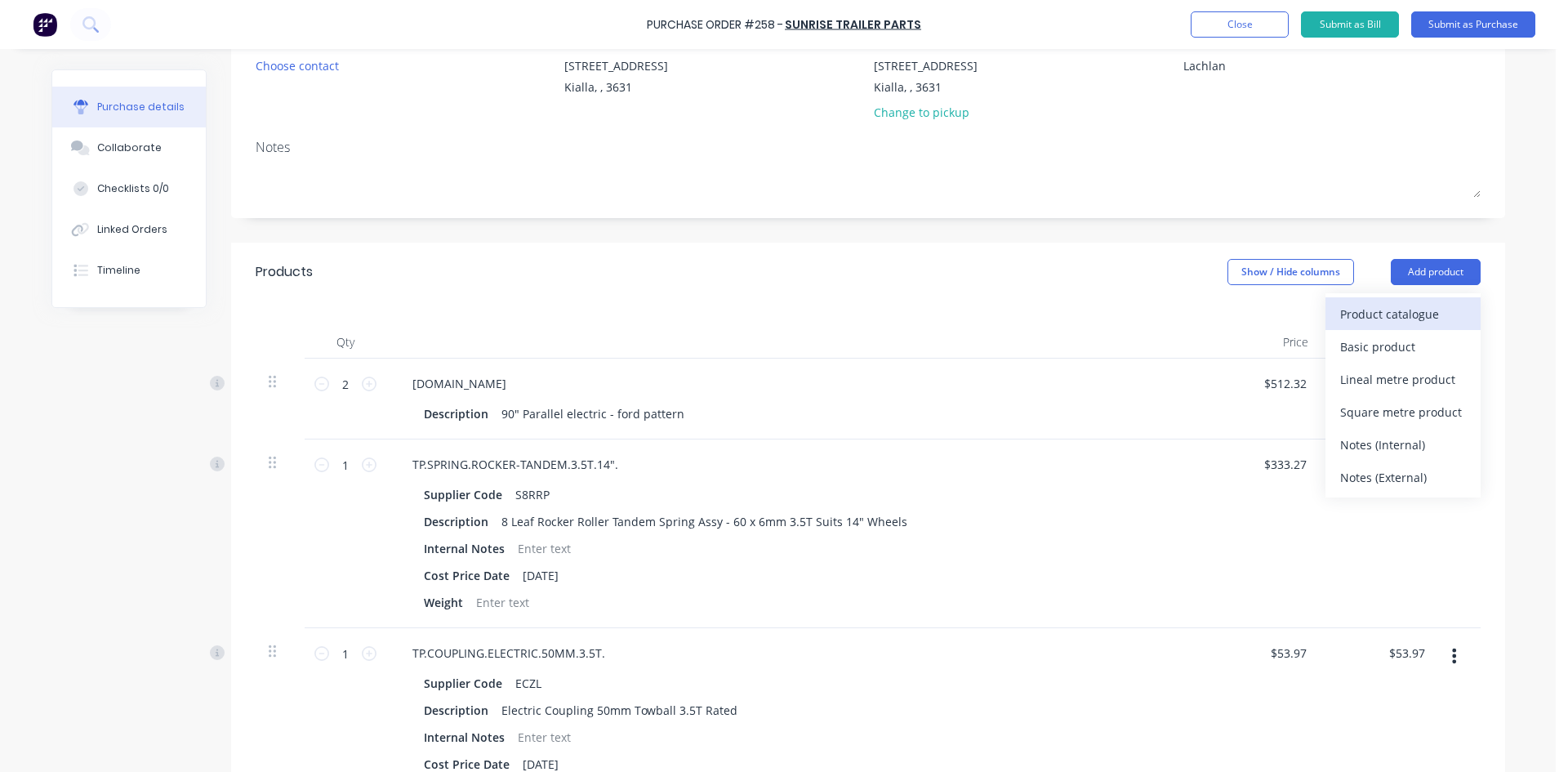
click at [1400, 317] on div "Product catalogue" at bounding box center [1403, 313] width 125 height 24
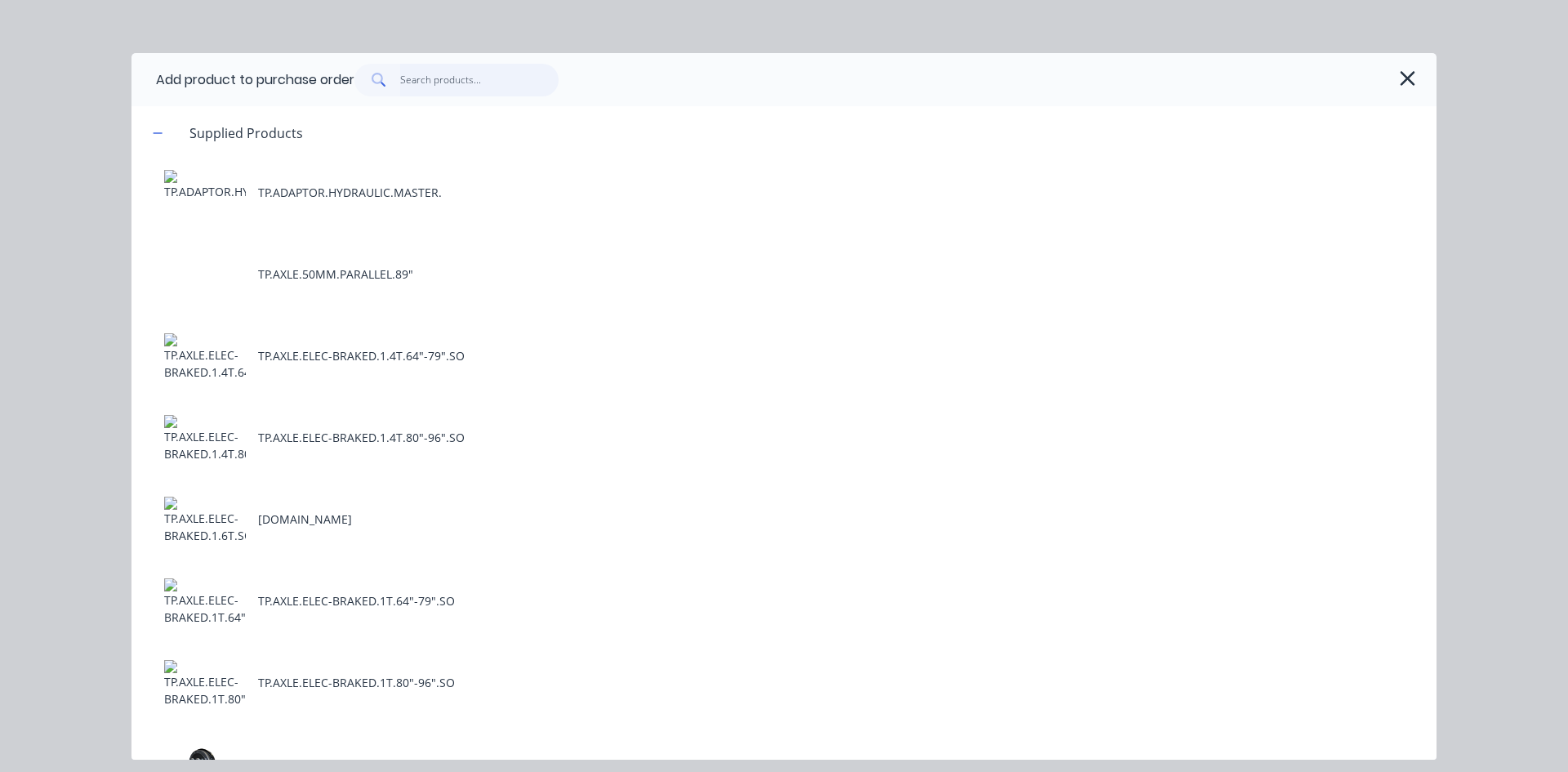
click at [500, 68] on input "text" at bounding box center [479, 80] width 159 height 33
type textarea "x"
type input "b"
type textarea "x"
type input "br"
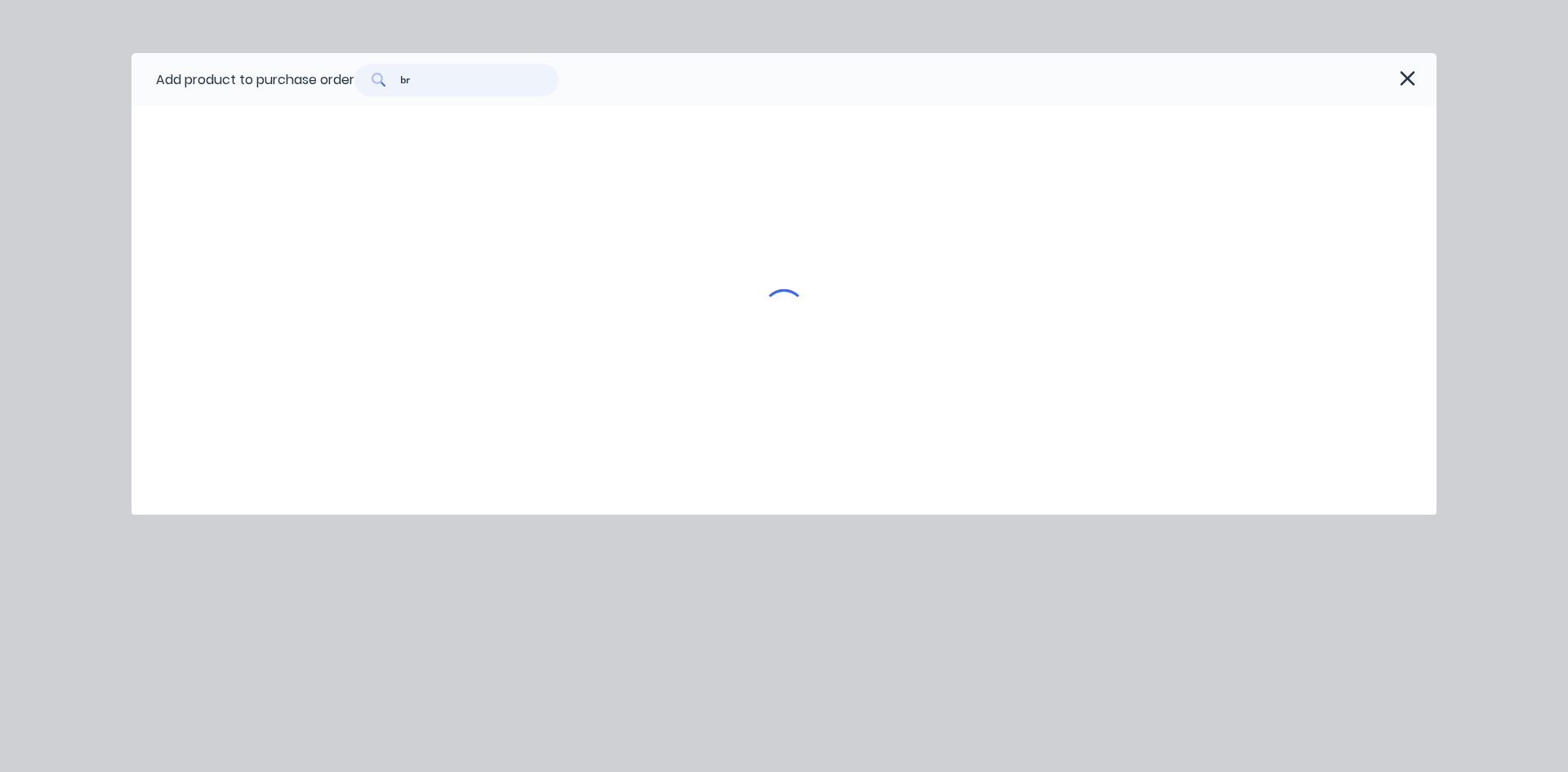
type textarea "x"
type input "bre"
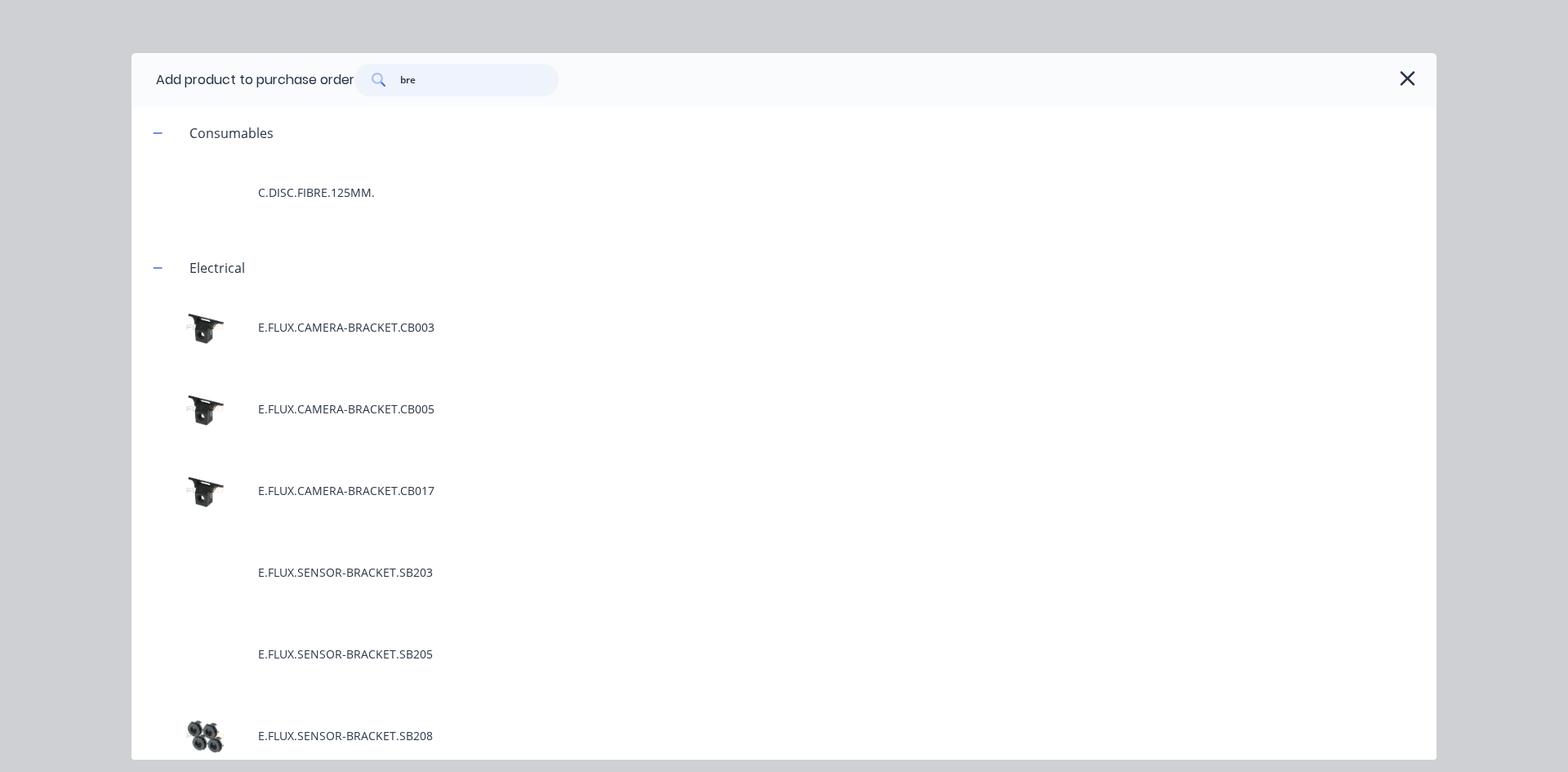
type textarea "x"
type input "brea"
type textarea "x"
type input "break"
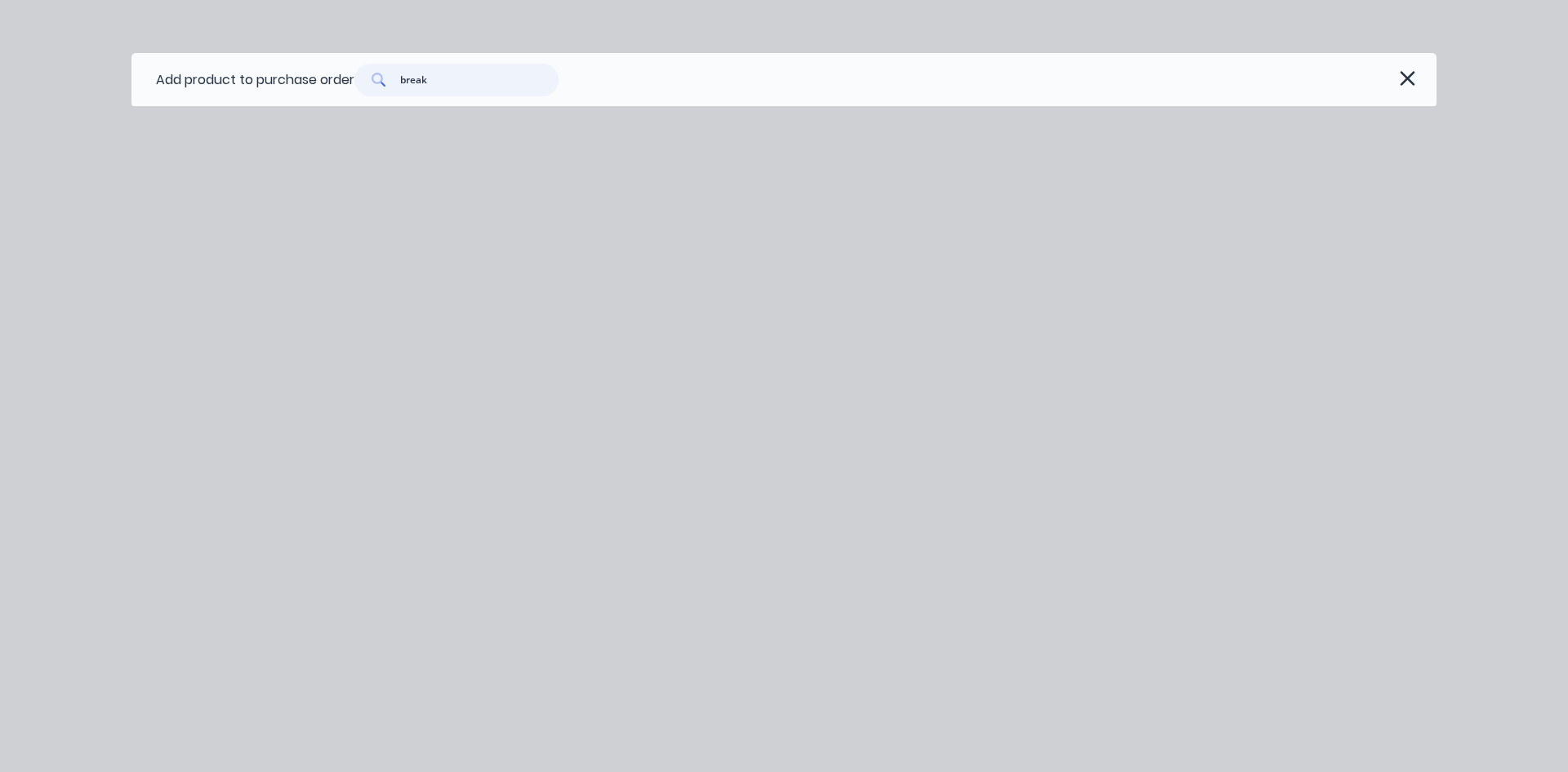
drag, startPoint x: 0, startPoint y: 46, endPoint x: 0, endPoint y: 17, distance: 29.0
click at [0, 28] on div "Add product to purchase order break" at bounding box center [784, 386] width 1568 height 772
type textarea "x"
type input "t"
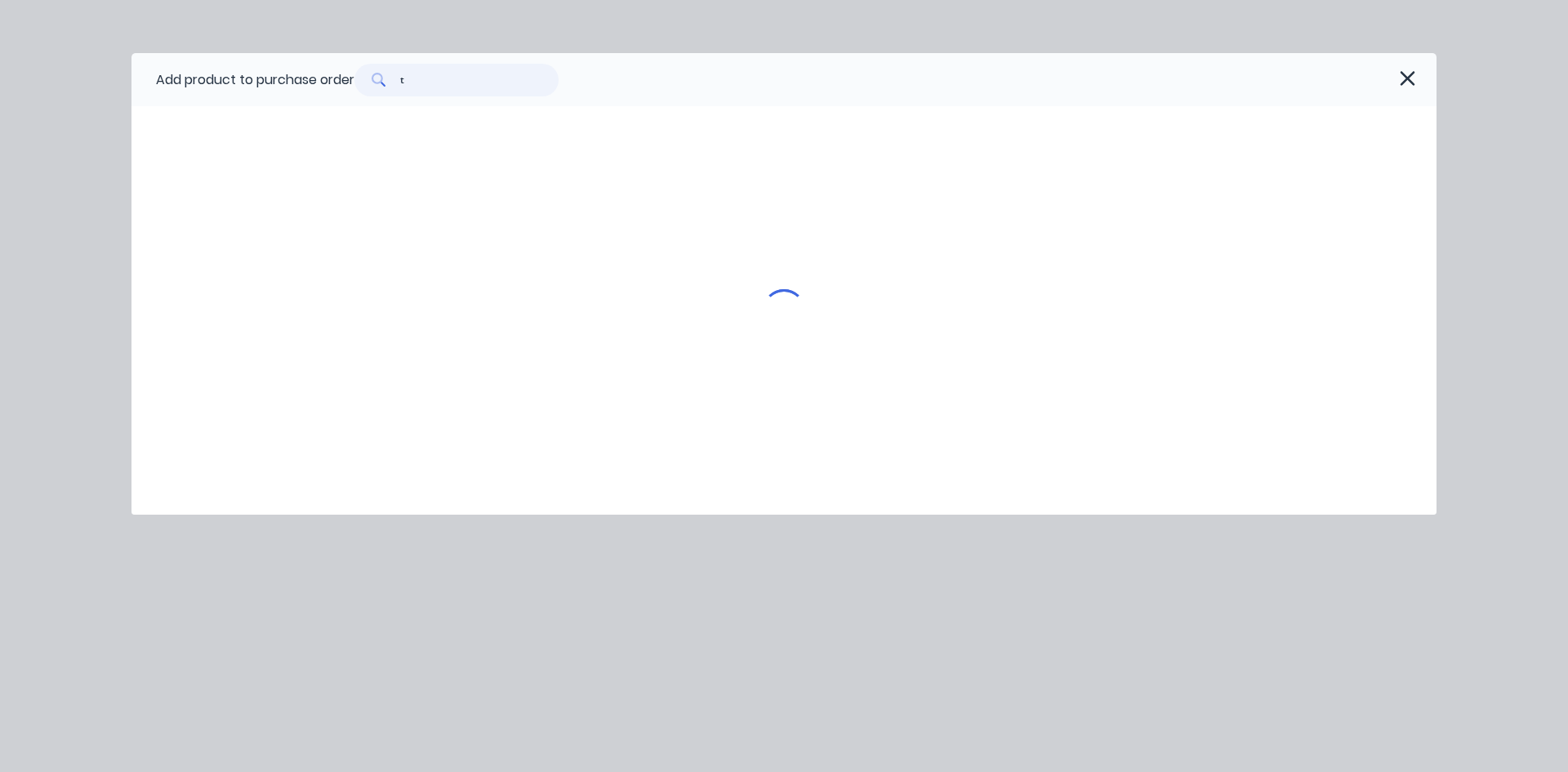
type textarea "x"
type input "to"
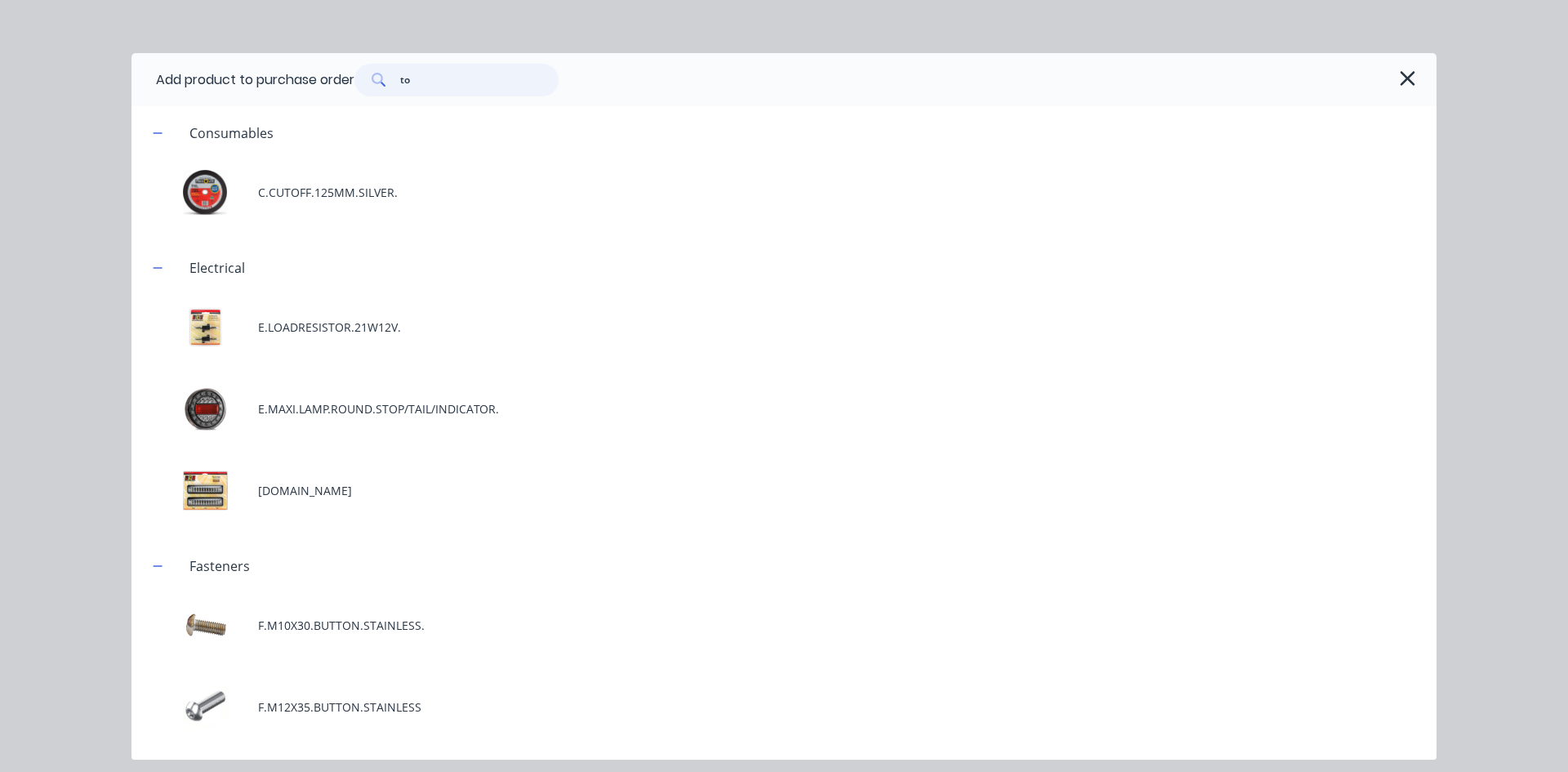
type textarea "x"
type input "t"
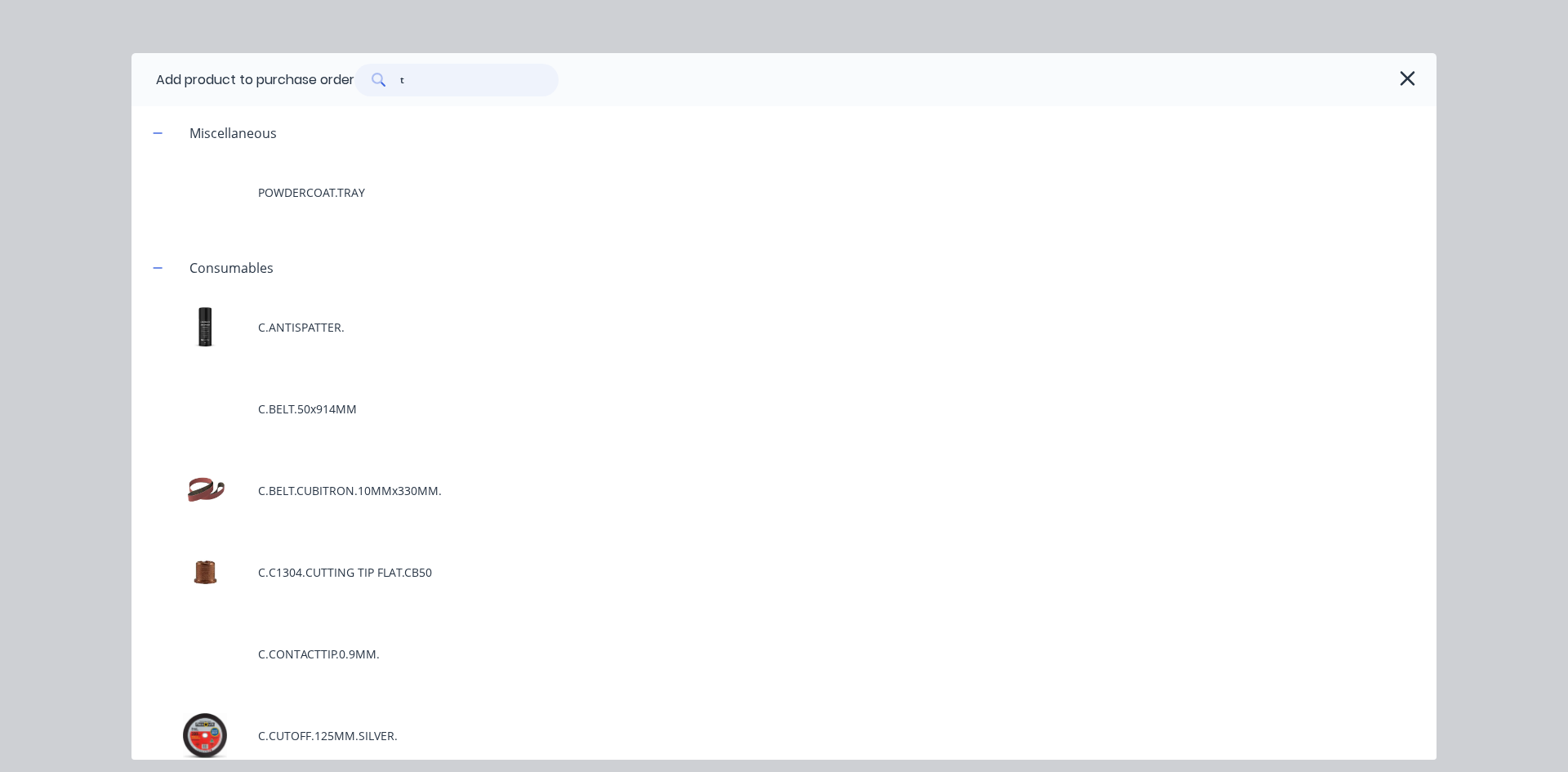
type textarea "x"
type input "tp"
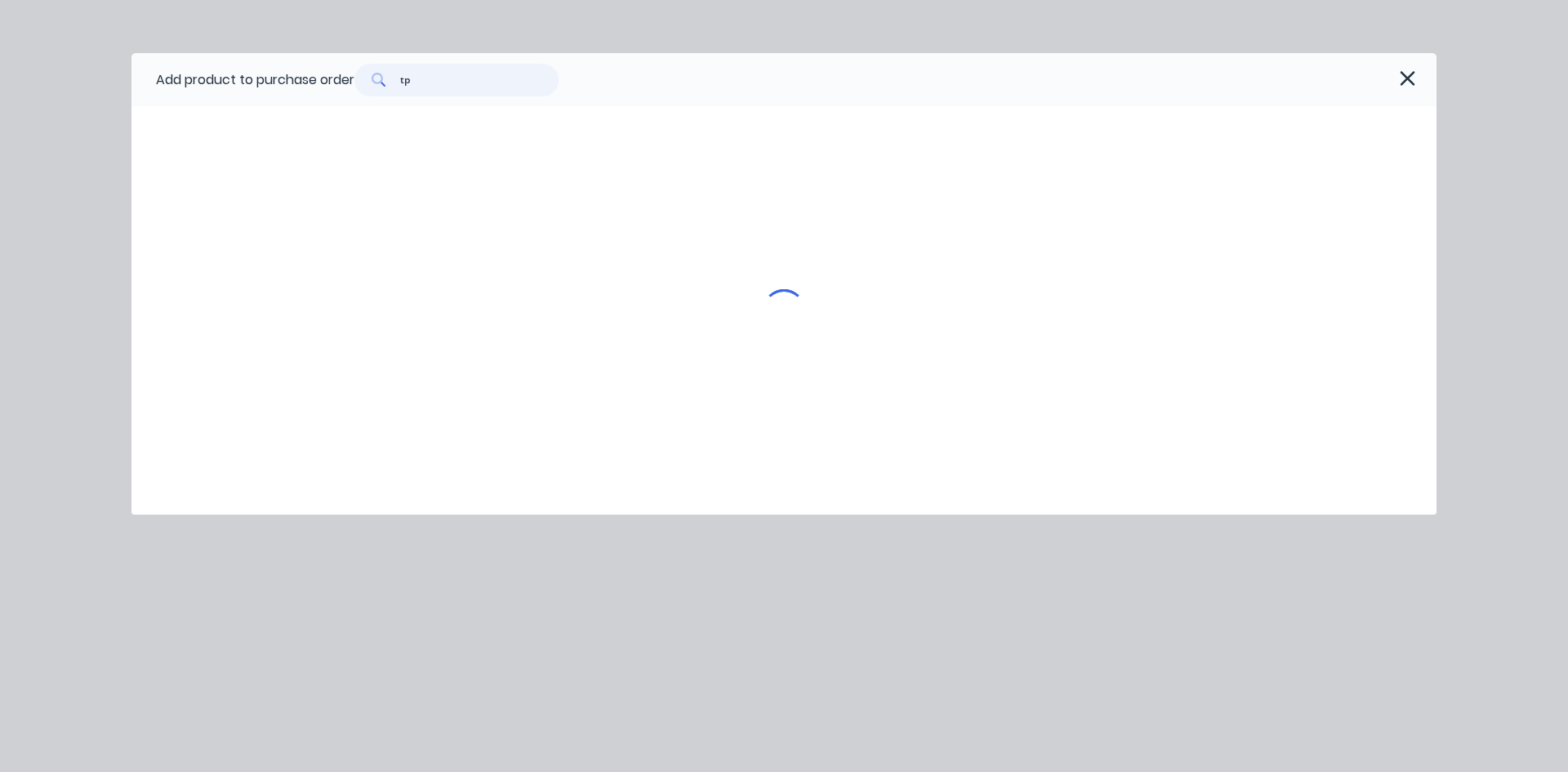
type textarea "x"
type input "tp."
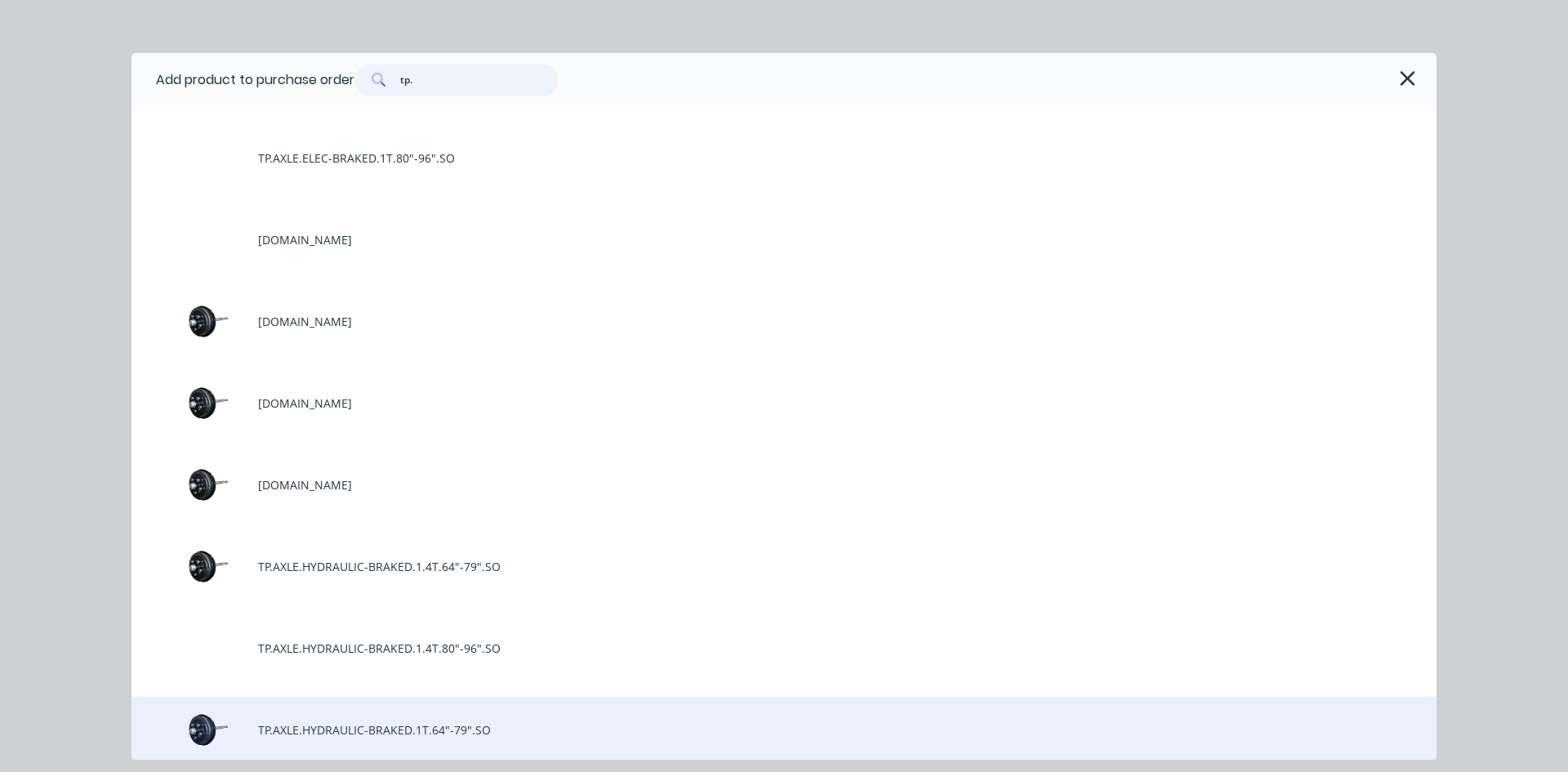
scroll to position [1225, 0]
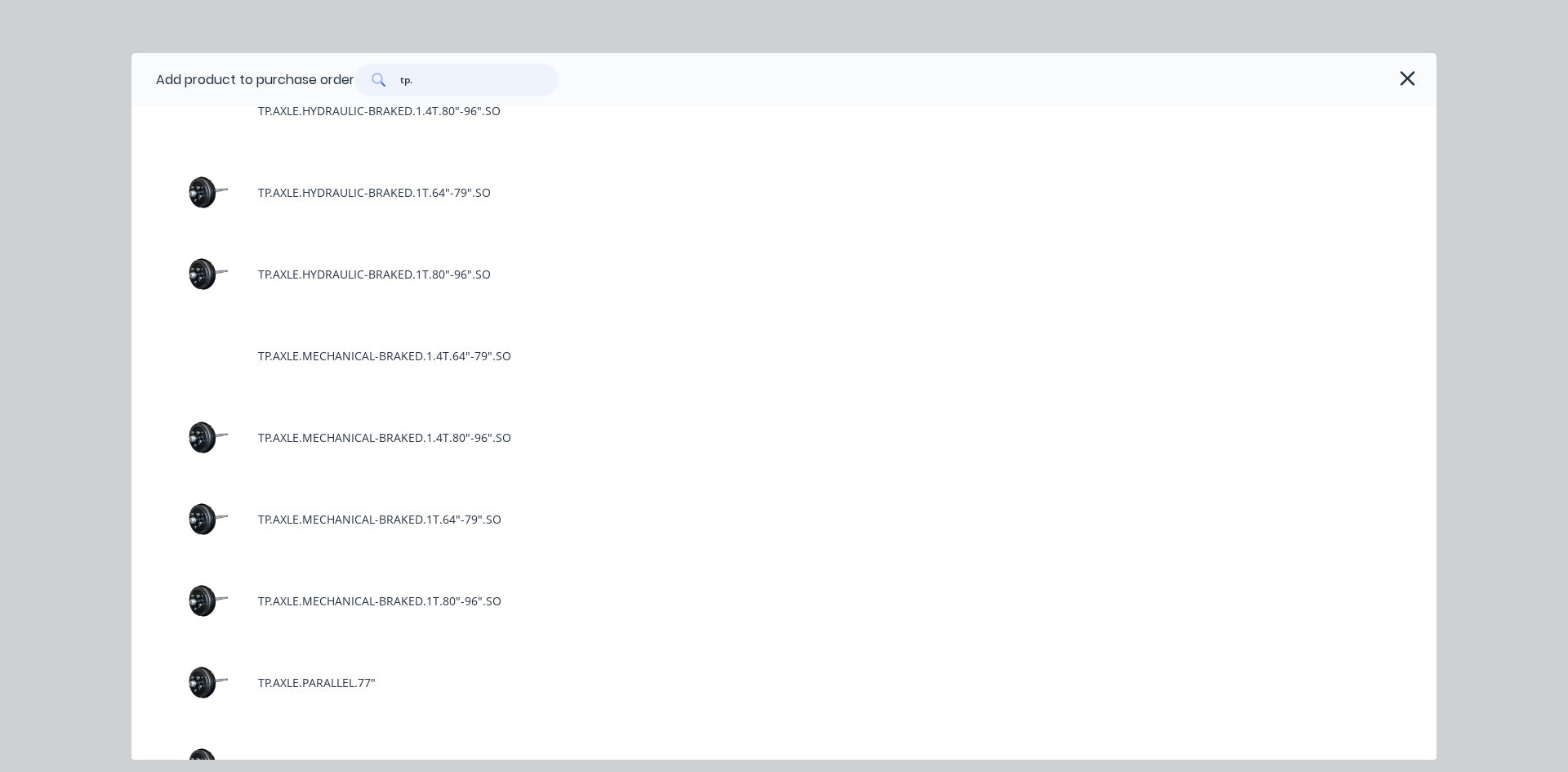
type textarea "x"
type input "tp.b"
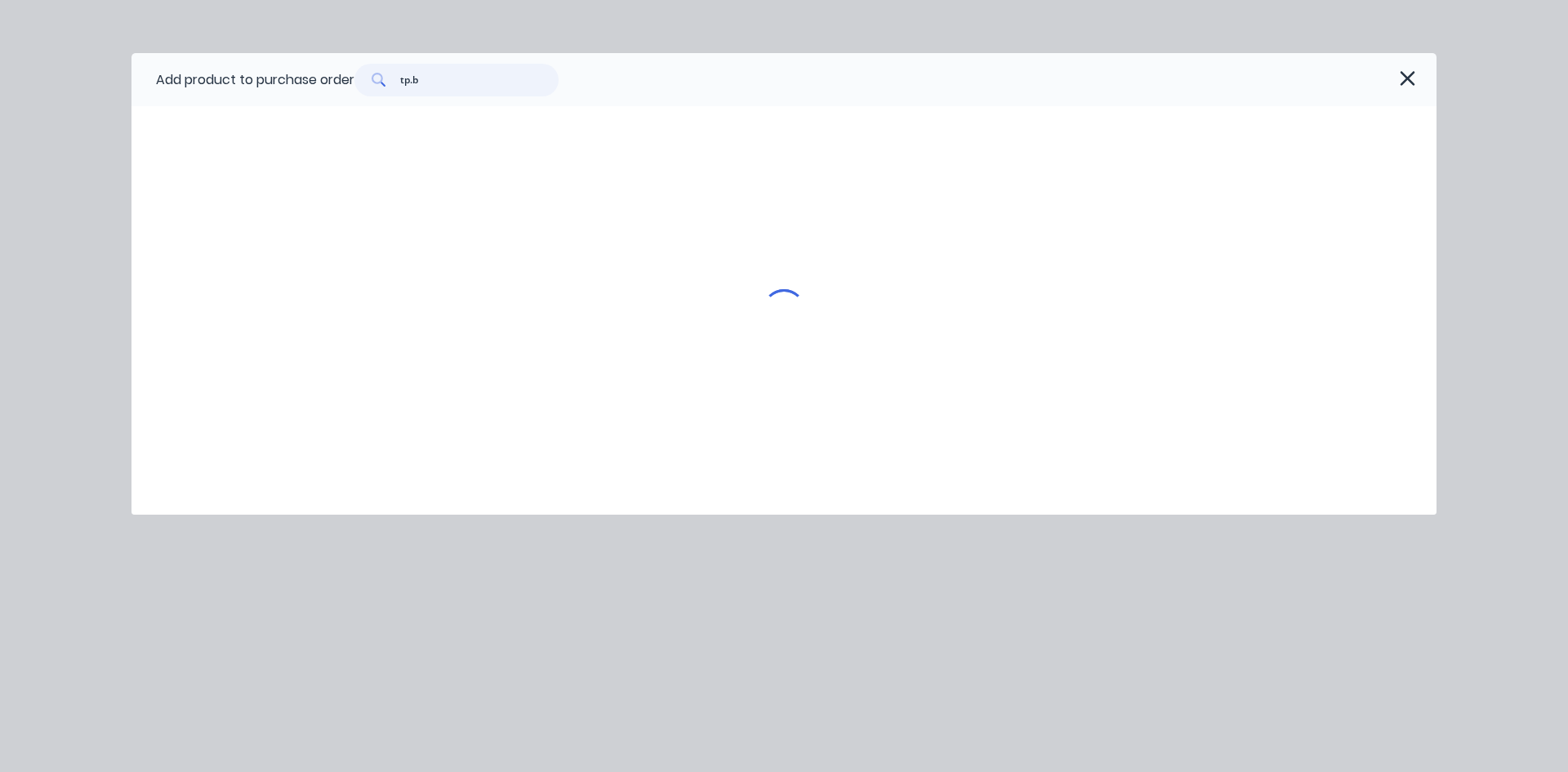
scroll to position [0, 0]
type textarea "x"
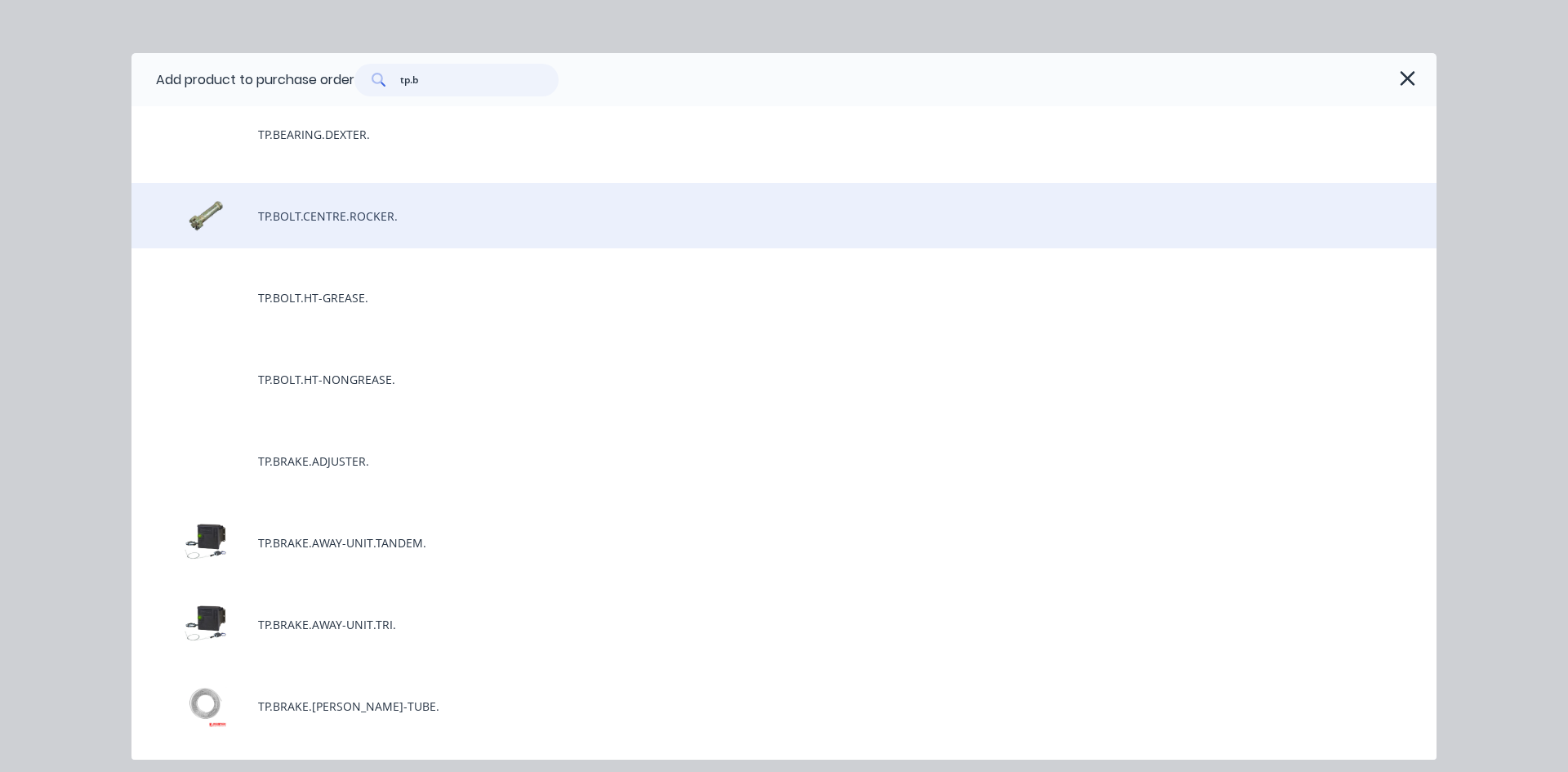
scroll to position [1306, 0]
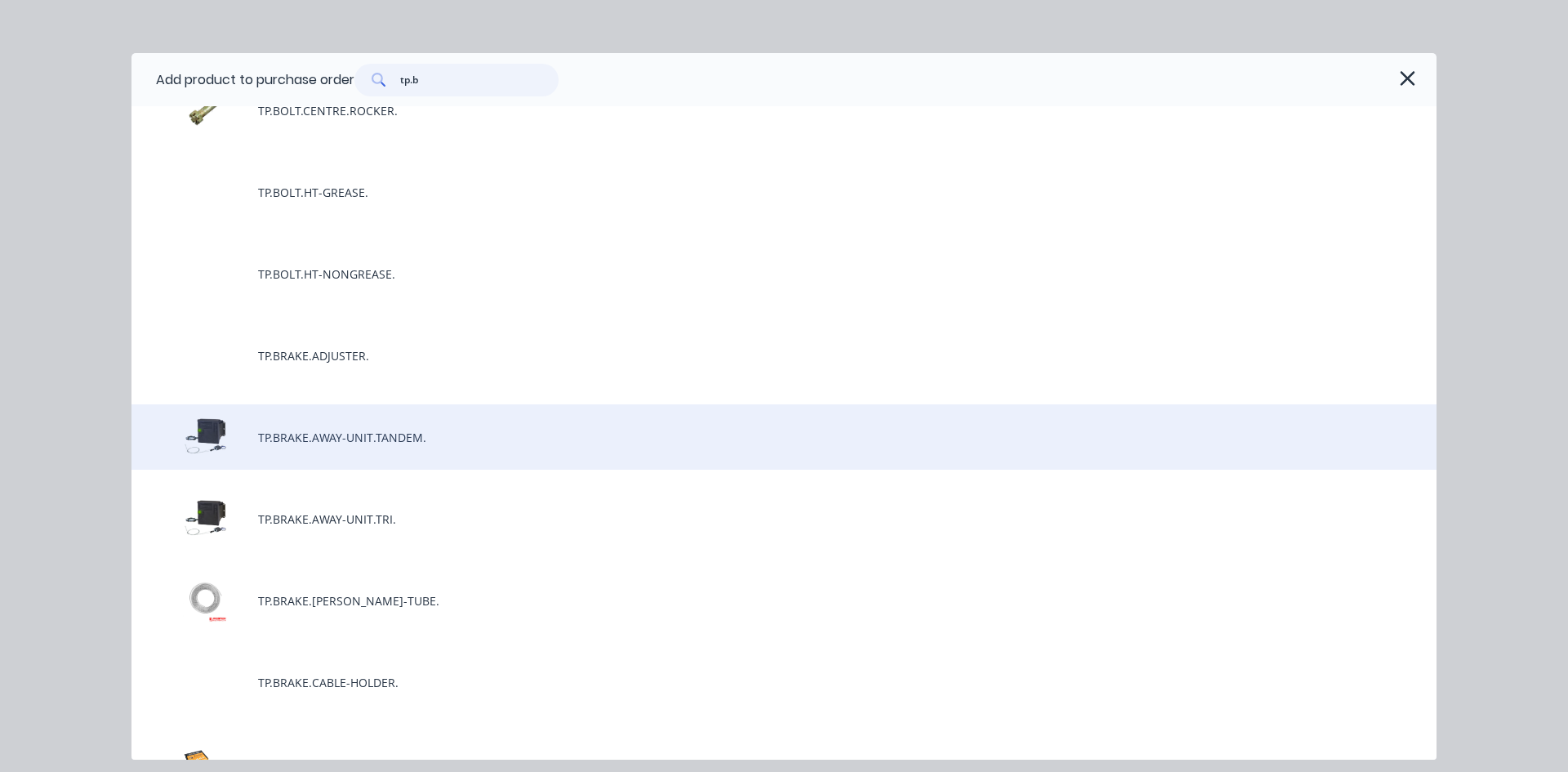
type input "tp.b"
click at [453, 433] on div "TP.BRAKE.AWAY-UNIT.TANDEM." at bounding box center [784, 436] width 1305 height 65
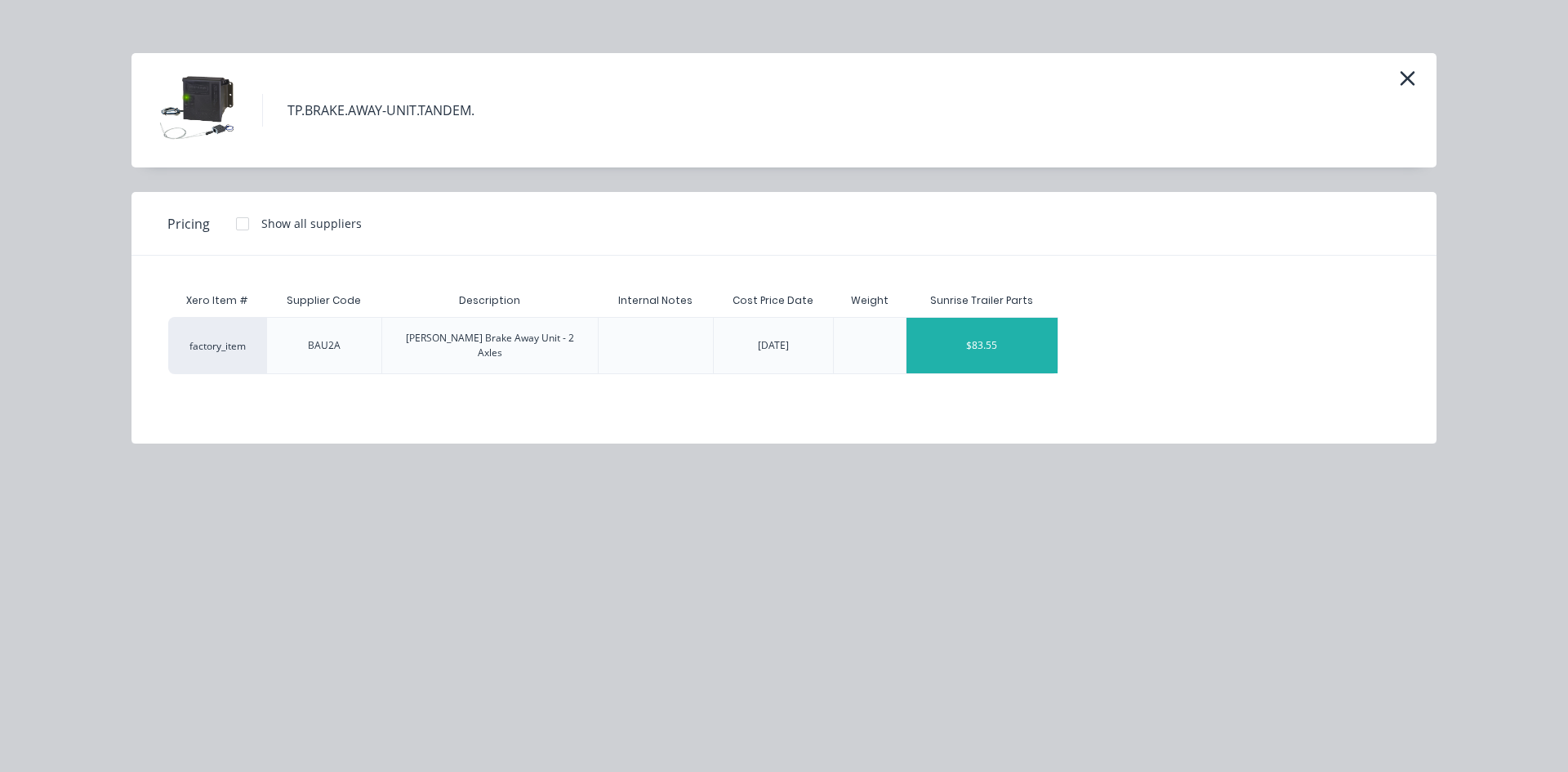
click at [1035, 322] on div "$83.55" at bounding box center [982, 345] width 151 height 55
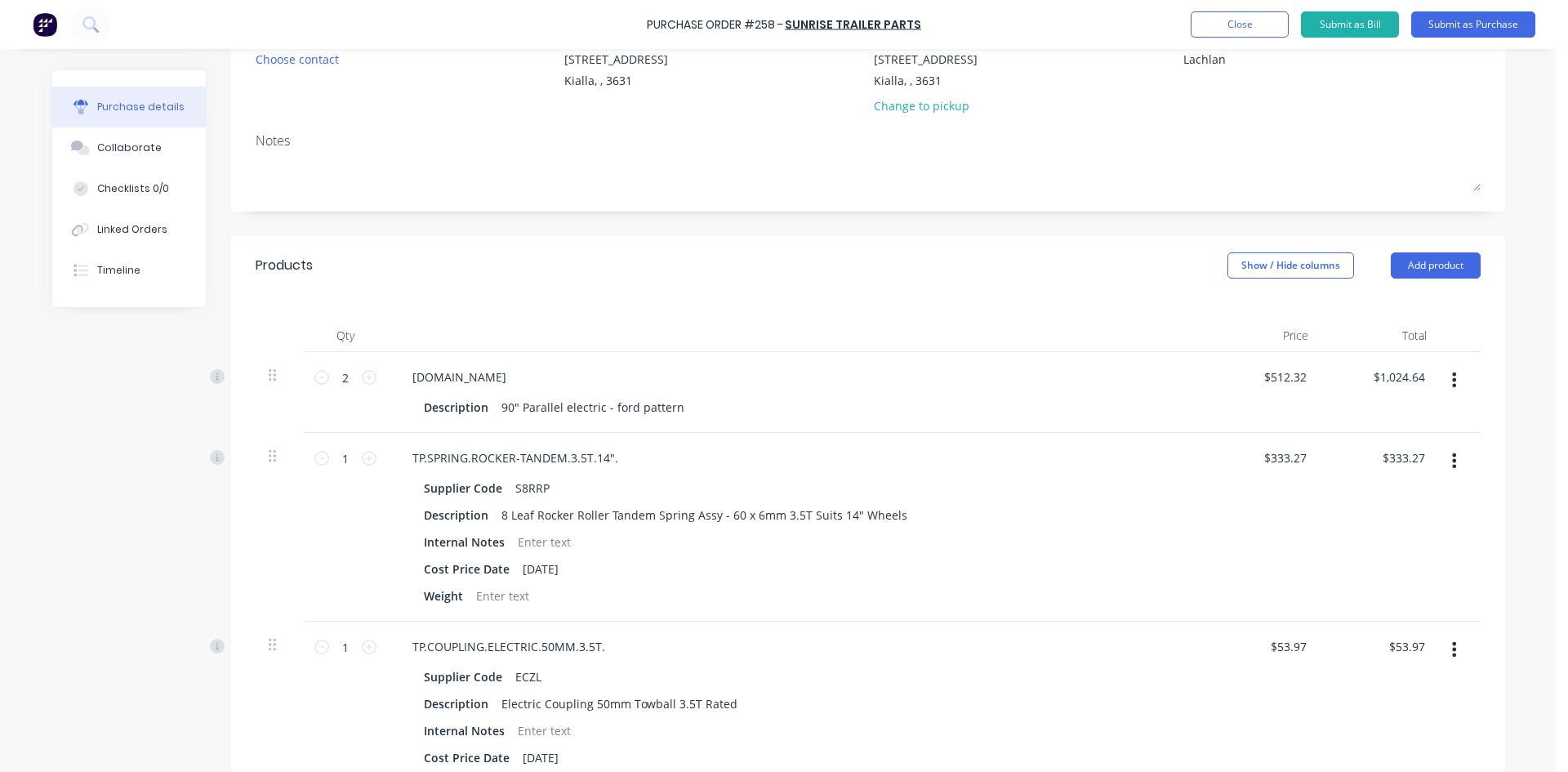
scroll to position [0, 0]
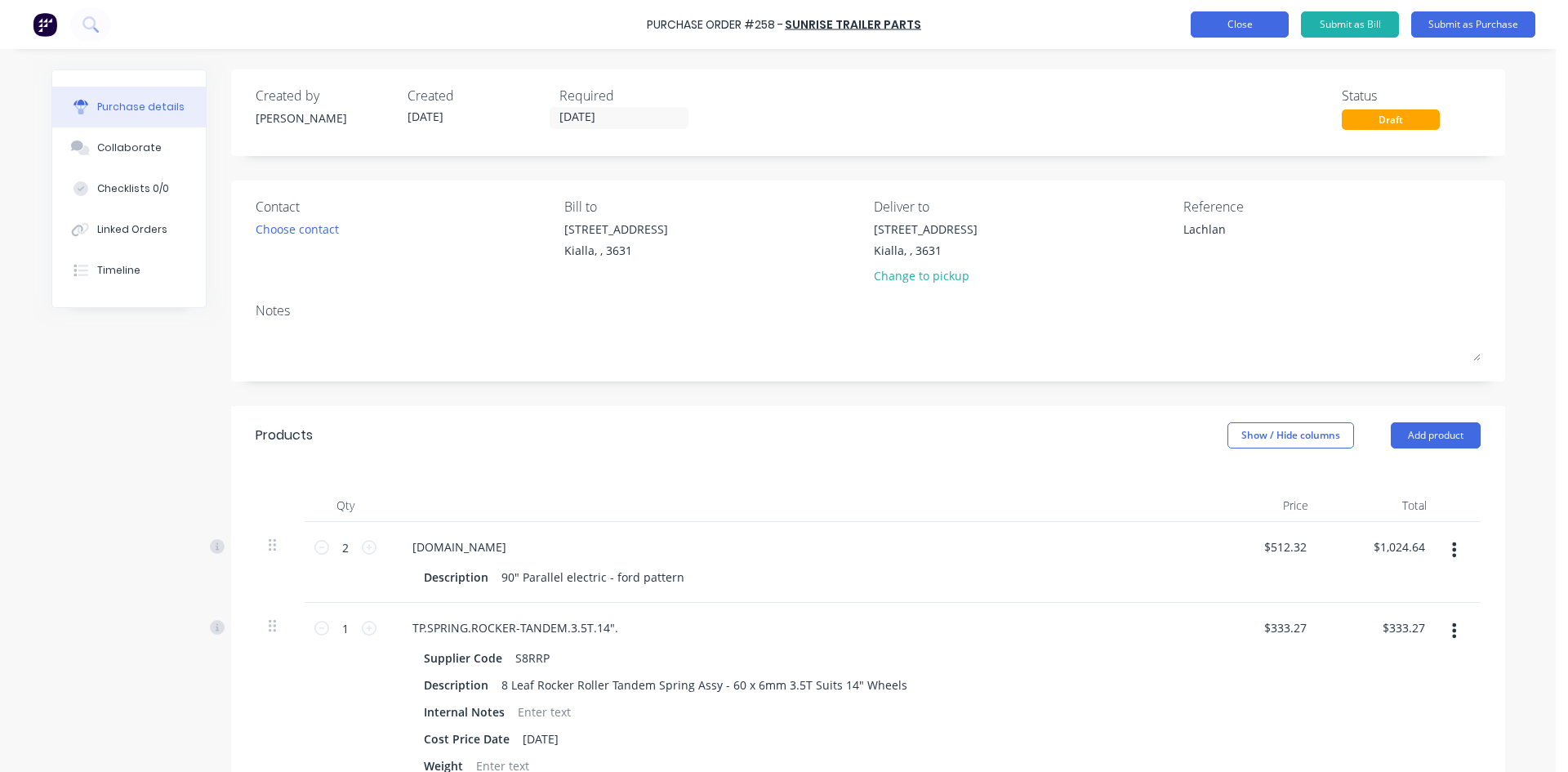
click at [1241, 26] on button "Close" at bounding box center [1240, 25] width 98 height 26
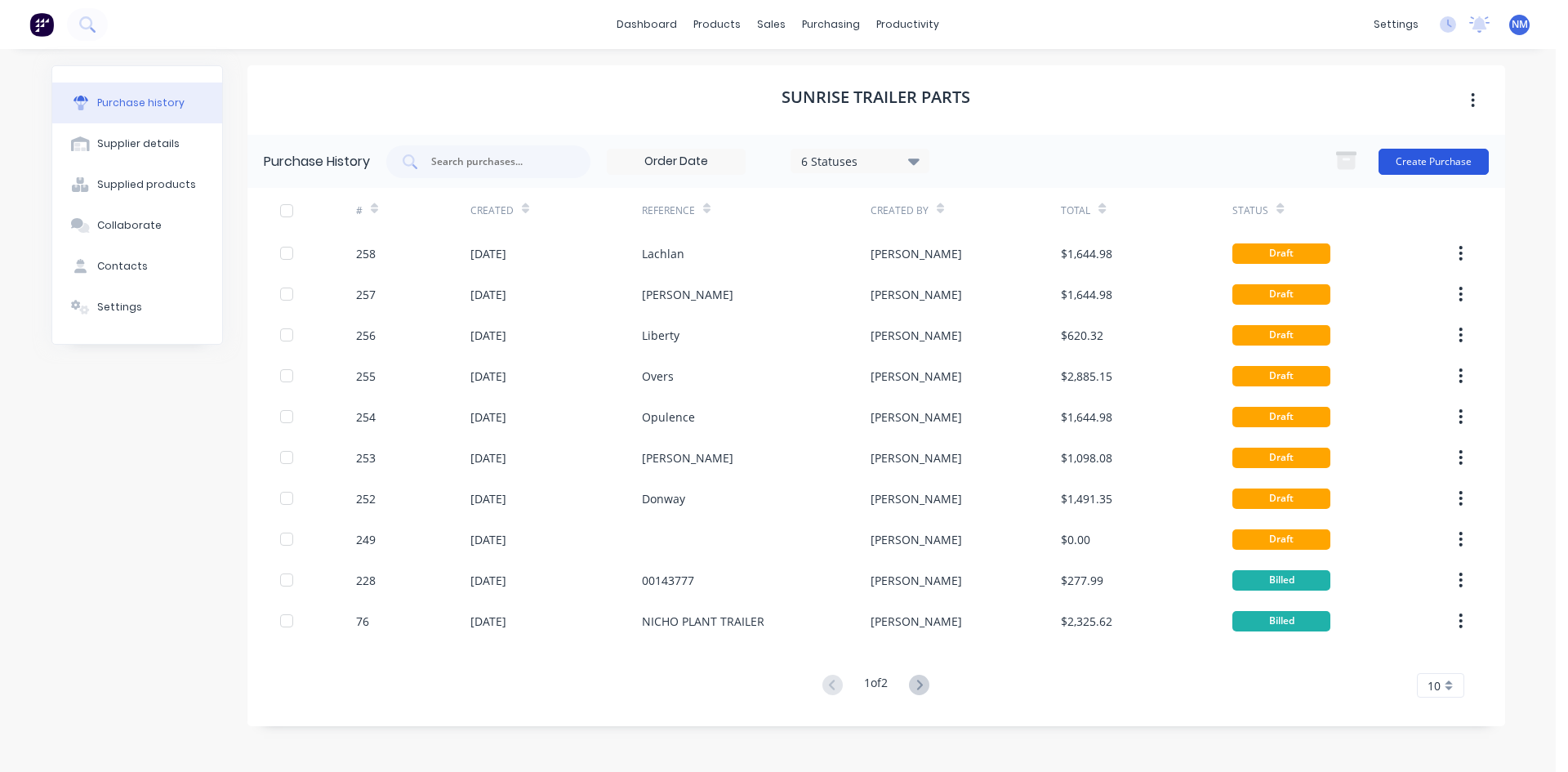
click at [1435, 159] on button "Create Purchase" at bounding box center [1434, 162] width 111 height 26
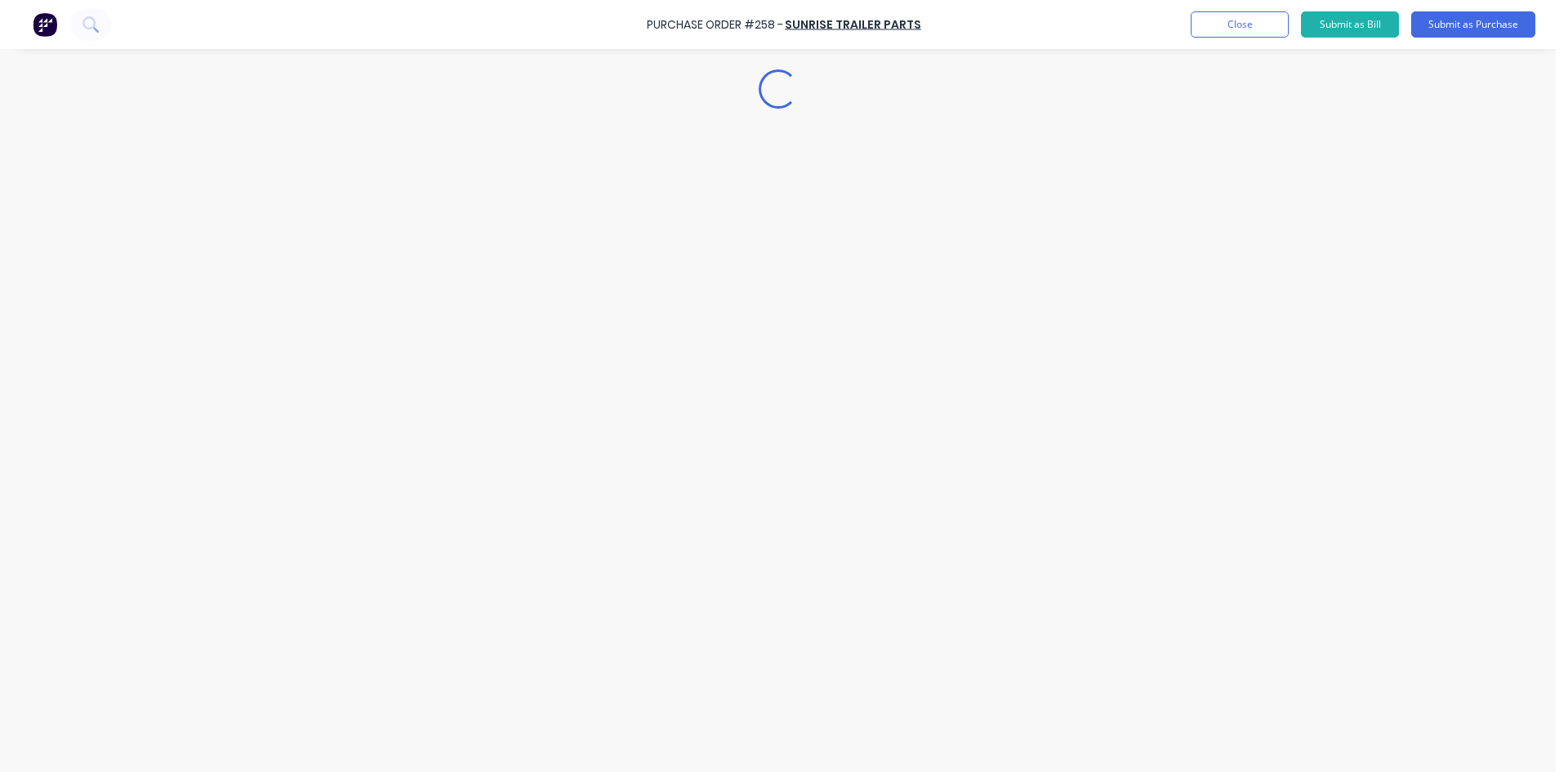
type textarea "x"
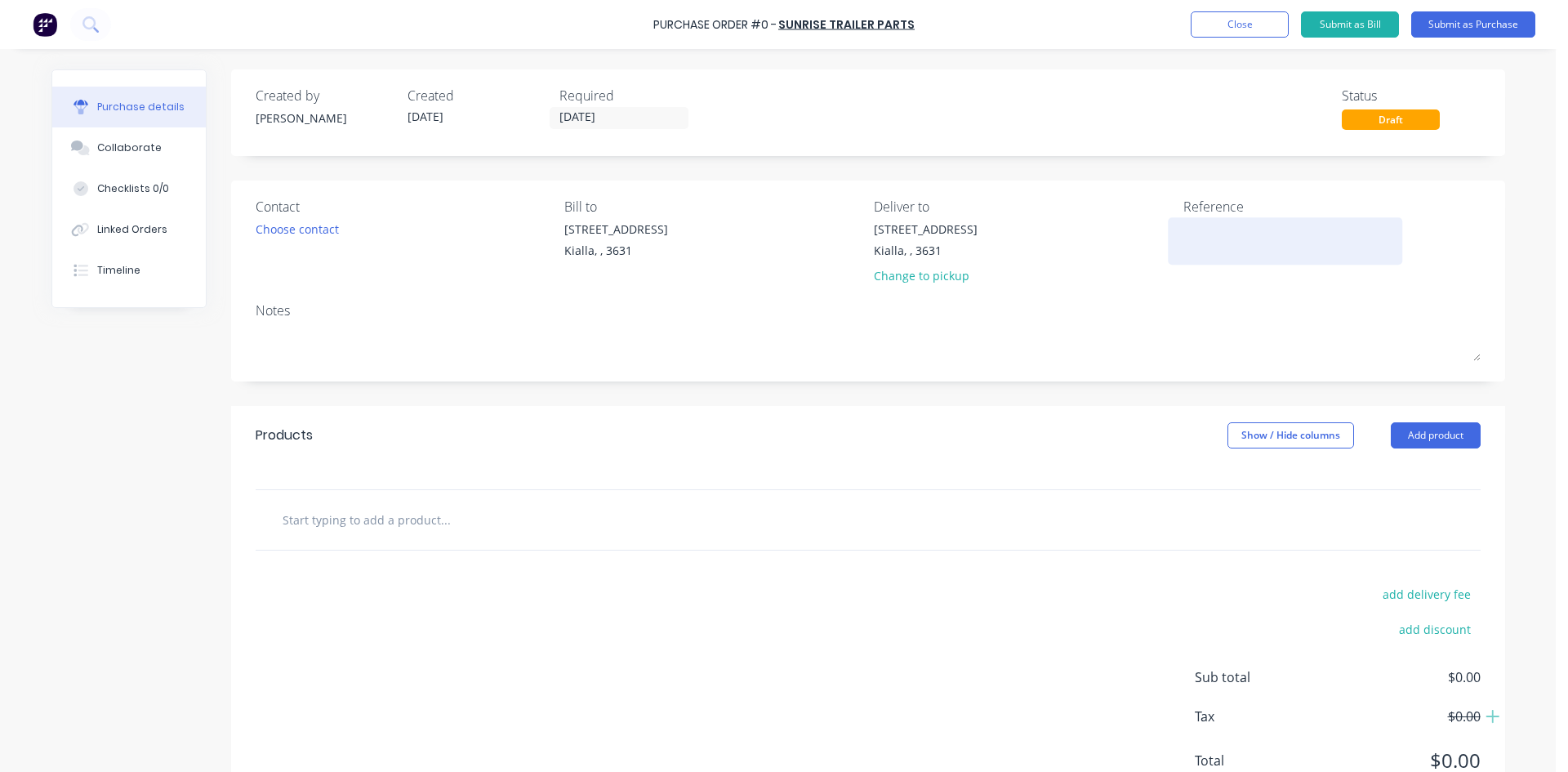
click at [1194, 243] on textarea at bounding box center [1286, 238] width 205 height 37
type textarea "Safety Trailer"
type textarea "x"
type textarea "Safety Trailers"
type textarea "x"
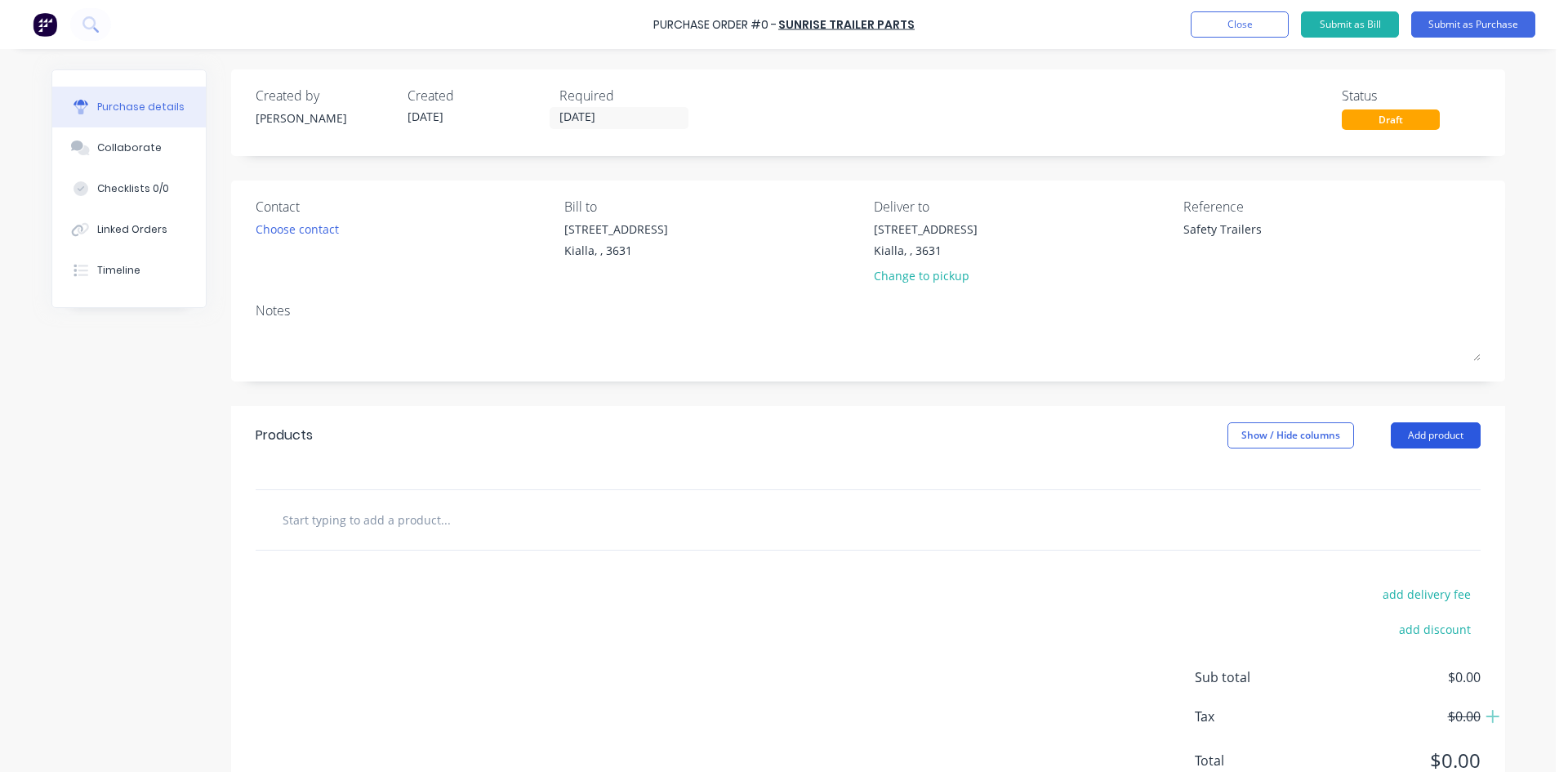
type textarea "Safety Trailers"
click at [1421, 439] on button "Add product" at bounding box center [1435, 435] width 90 height 26
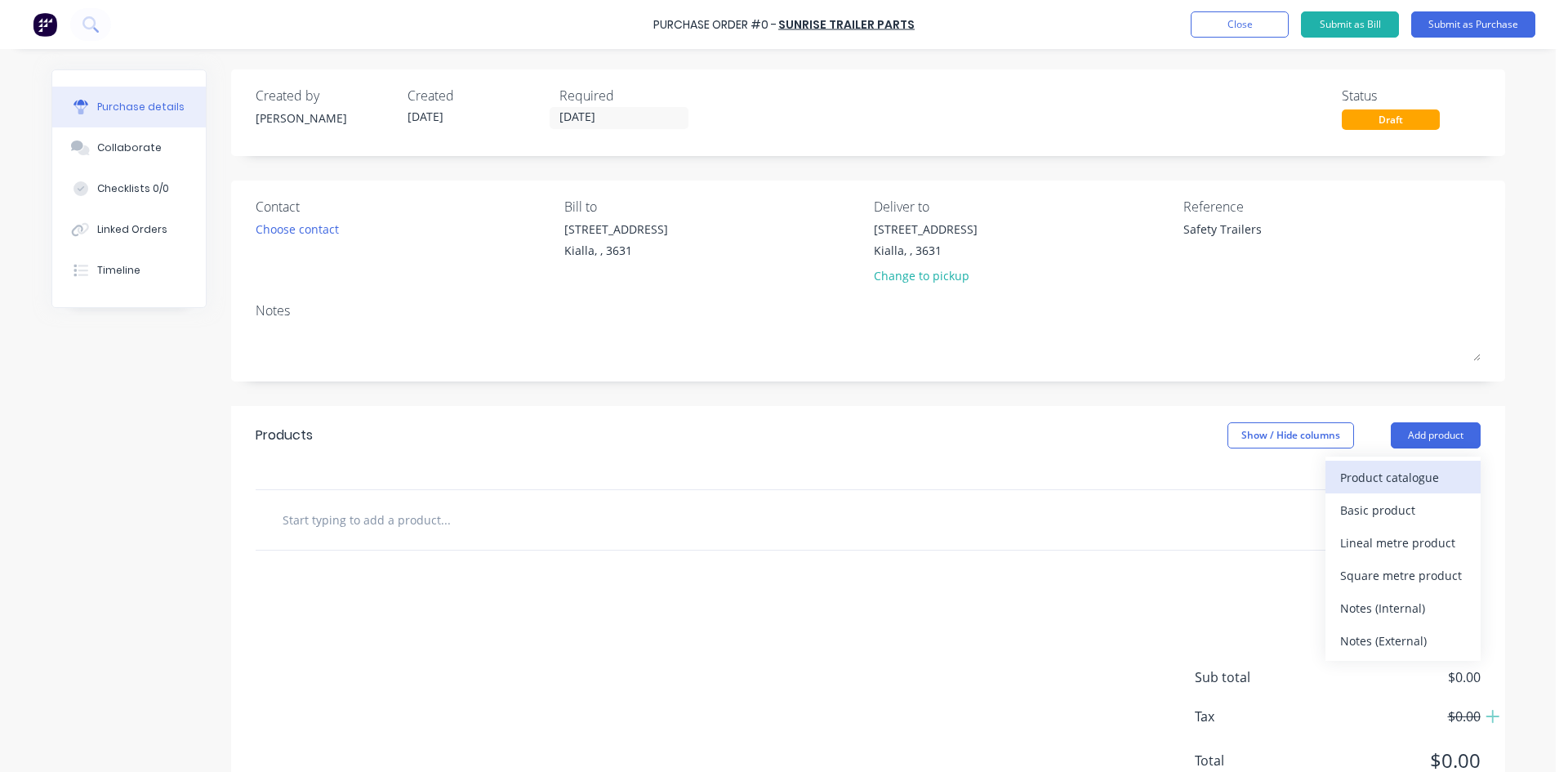
click at [1402, 487] on div "Product catalogue" at bounding box center [1403, 477] width 125 height 24
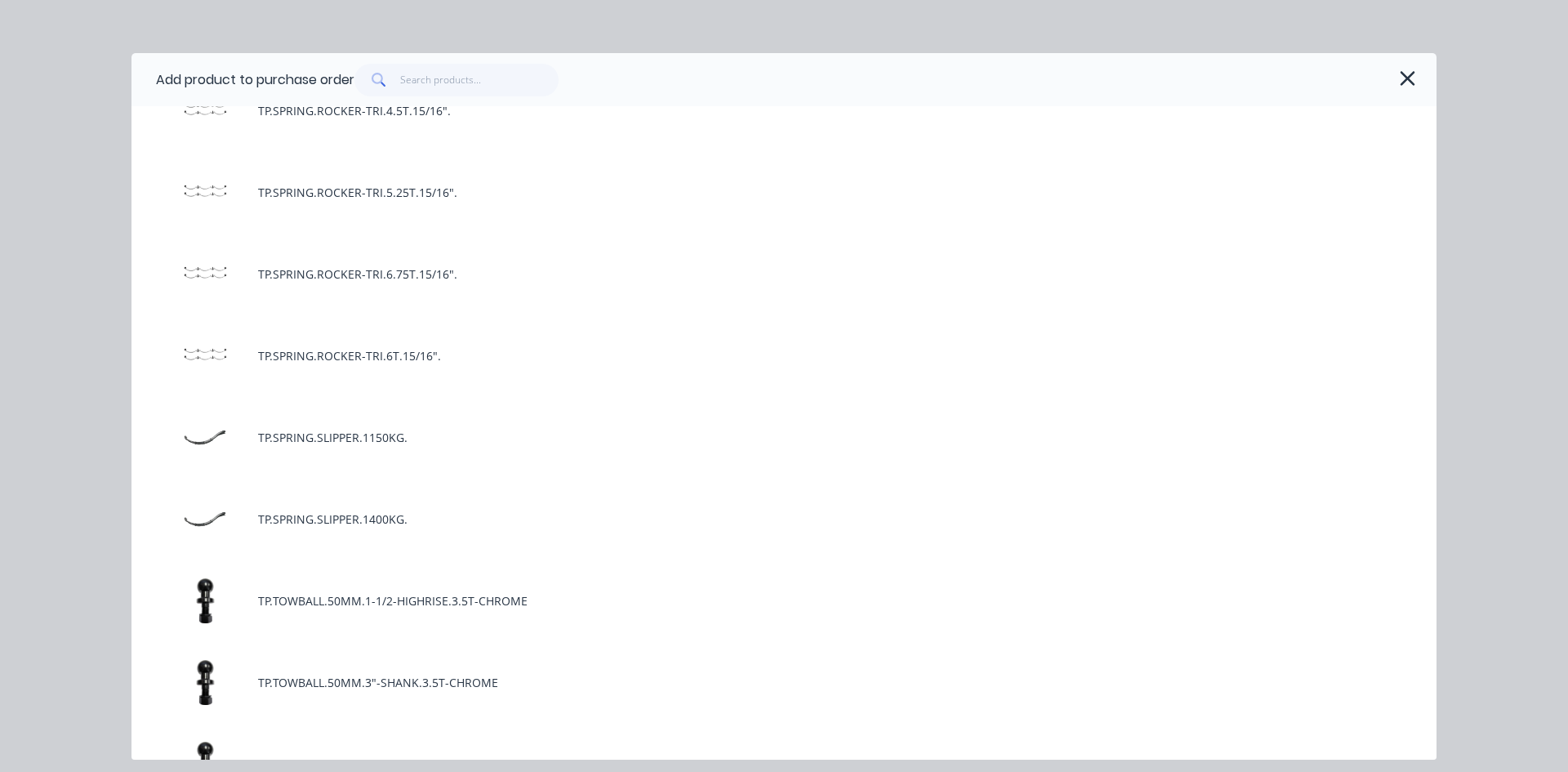
scroll to position [7350, 0]
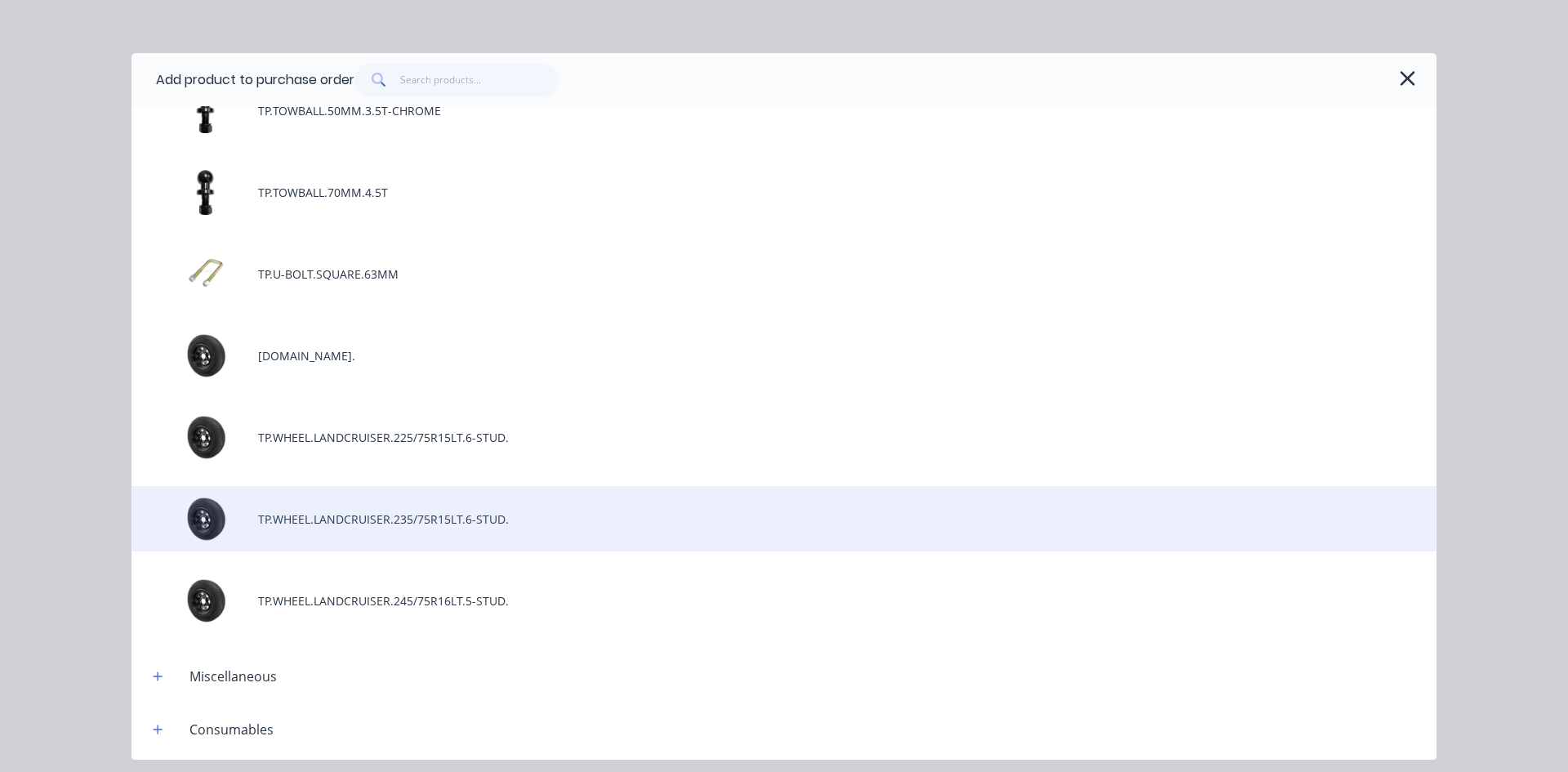
click at [472, 518] on div "TP.WHEEL.LANDCRUISER.235/75R15LT.6-STUD." at bounding box center [784, 518] width 1305 height 65
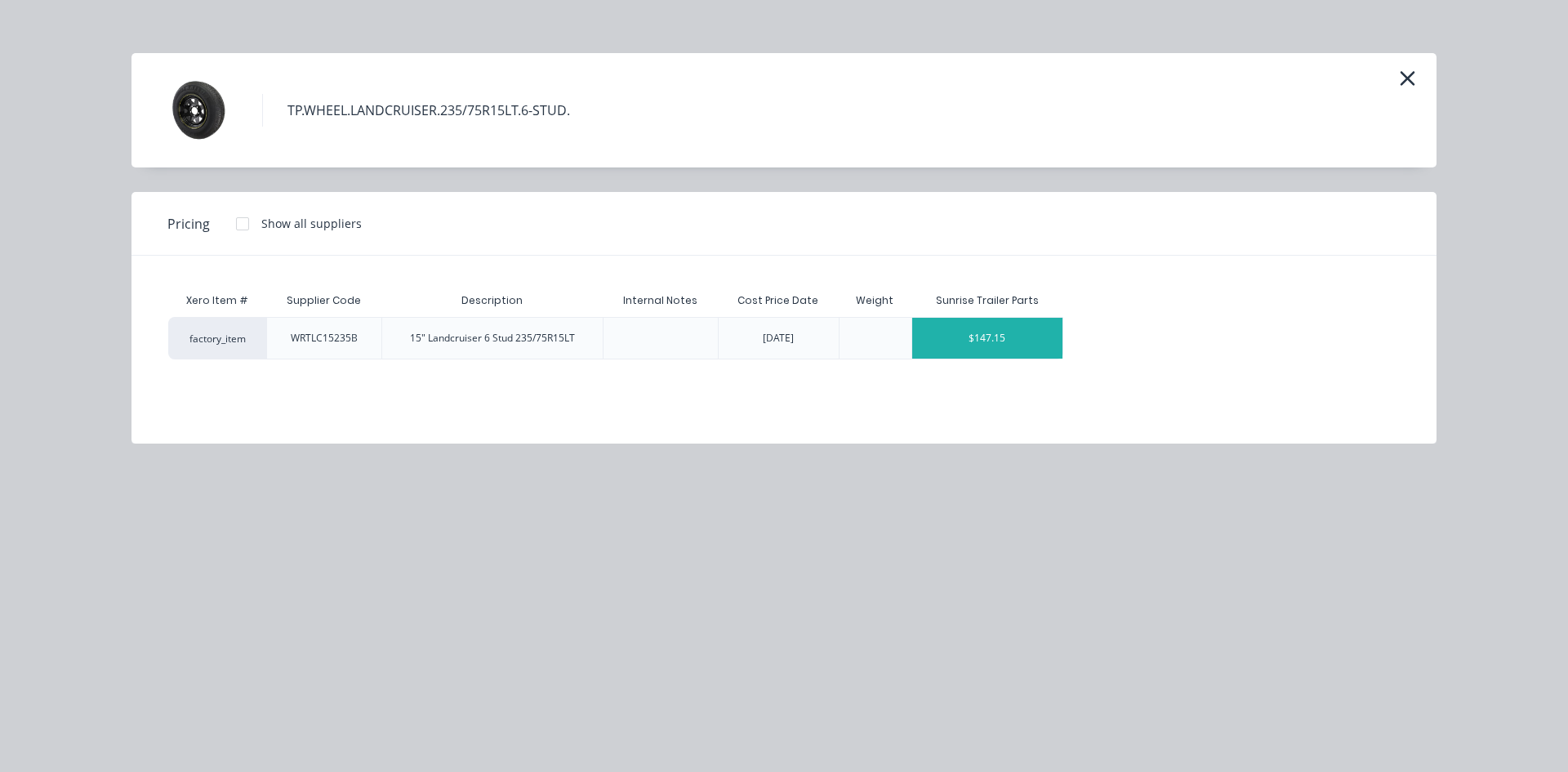
click at [1010, 335] on div "$147.15" at bounding box center [987, 338] width 151 height 41
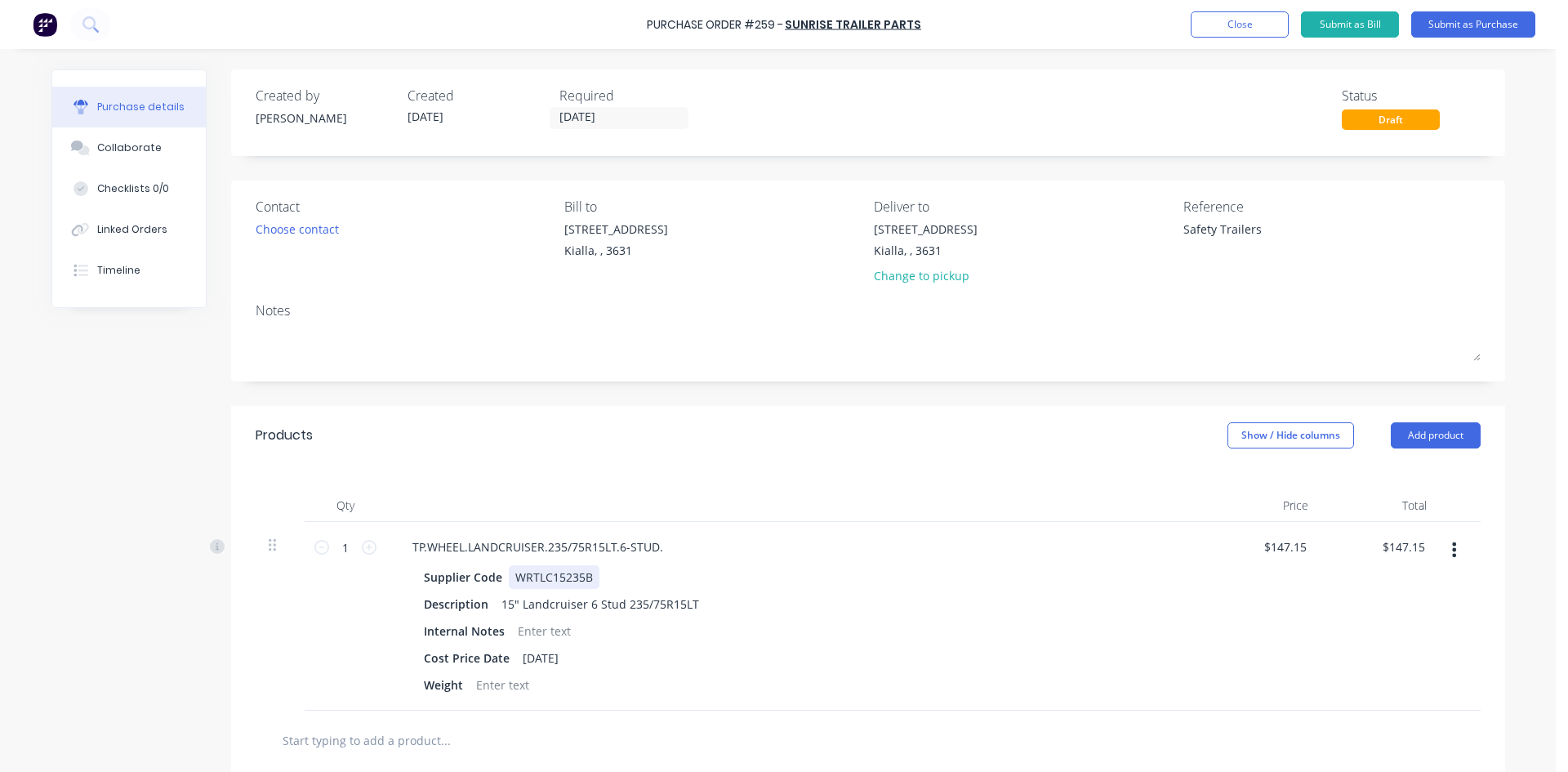
type textarea "x"
drag, startPoint x: 587, startPoint y: 577, endPoint x: 424, endPoint y: 573, distance: 163.0
click at [417, 576] on div "Supplier Code WRTLC15235B" at bounding box center [791, 577] width 748 height 24
type textarea "x"
click at [552, 551] on div "TP.WHEEL.LANDCRUISER.235/75R15LT.6-STUD." at bounding box center [538, 547] width 277 height 24
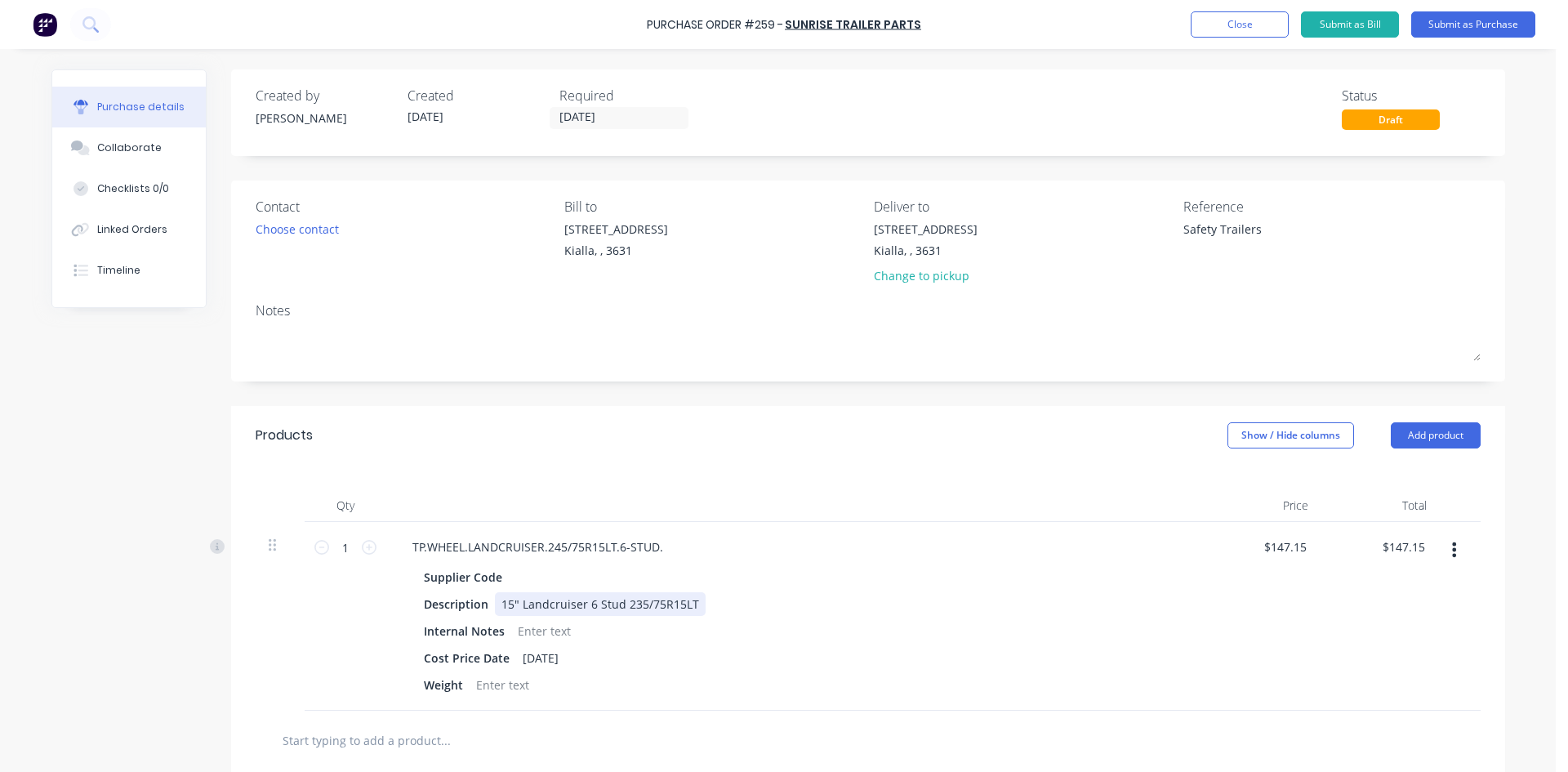
type textarea "x"
click at [628, 604] on div "15" Landcruiser 6 Stud 235/75R15LT" at bounding box center [600, 604] width 210 height 24
drag, startPoint x: 695, startPoint y: 604, endPoint x: 472, endPoint y: 610, distance: 223.1
click at [472, 610] on div "Description 15" Landcruiser 6 Stud 25/75R15LT45" at bounding box center [791, 604] width 748 height 24
click at [1106, 630] on div "Internal Notes" at bounding box center [791, 631] width 748 height 24
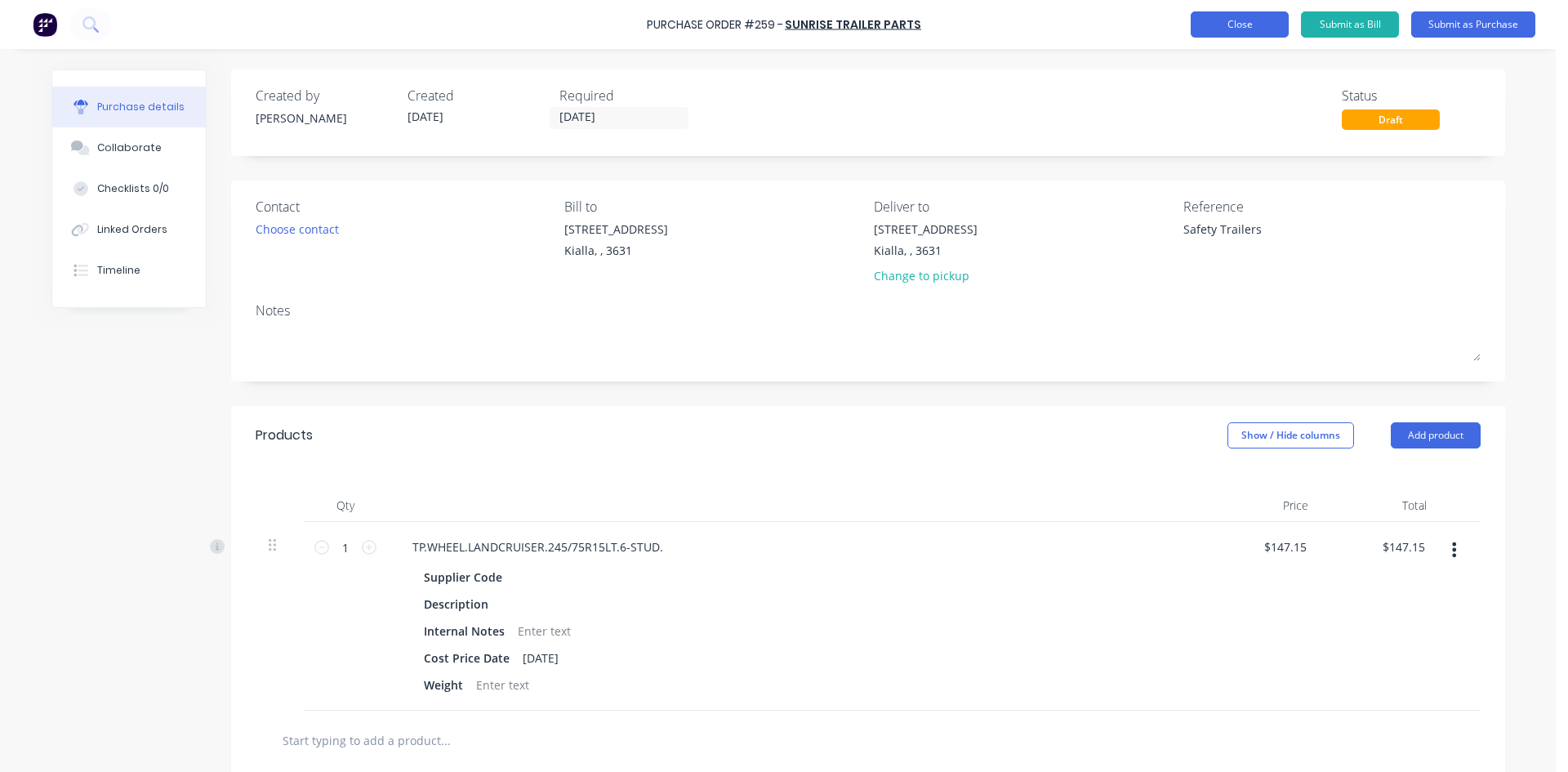
click at [1243, 26] on button "Close" at bounding box center [1240, 25] width 98 height 26
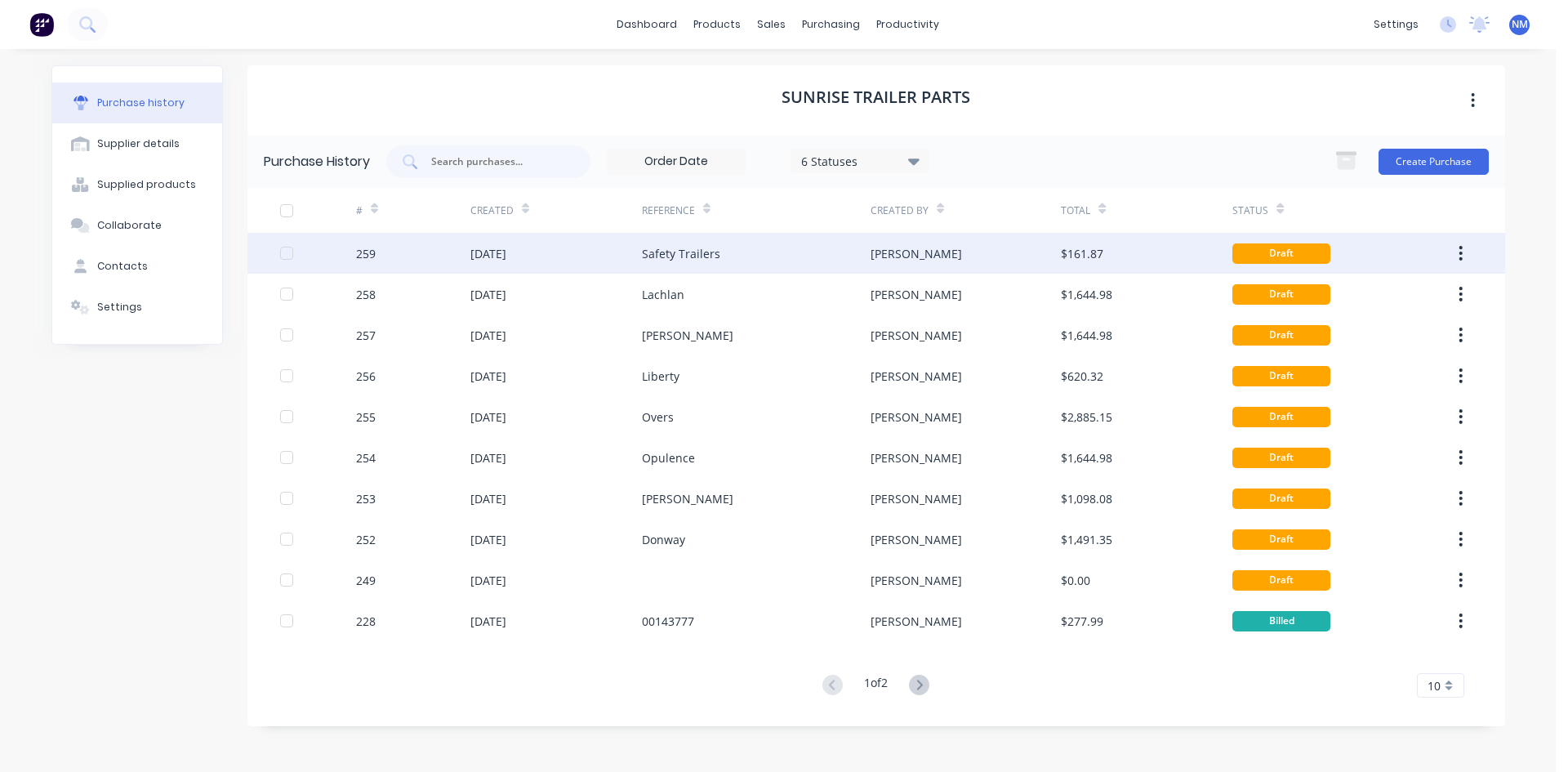
click at [723, 260] on div "Safety Trailers" at bounding box center [756, 253] width 228 height 41
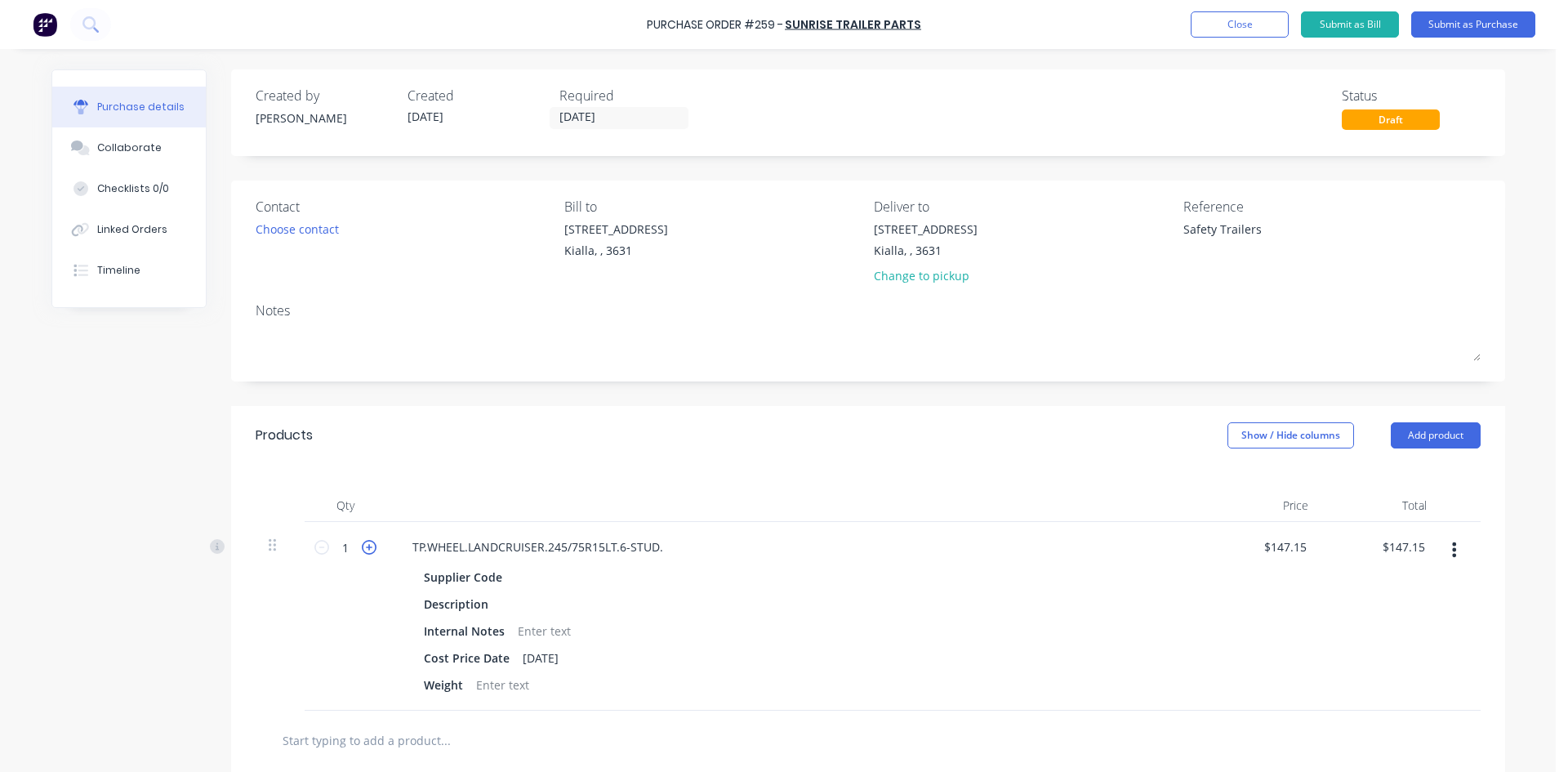
click at [362, 550] on icon at bounding box center [370, 548] width 15 height 15
type textarea "x"
type input "2"
type input "$294.30"
click at [362, 550] on icon at bounding box center [370, 548] width 15 height 15
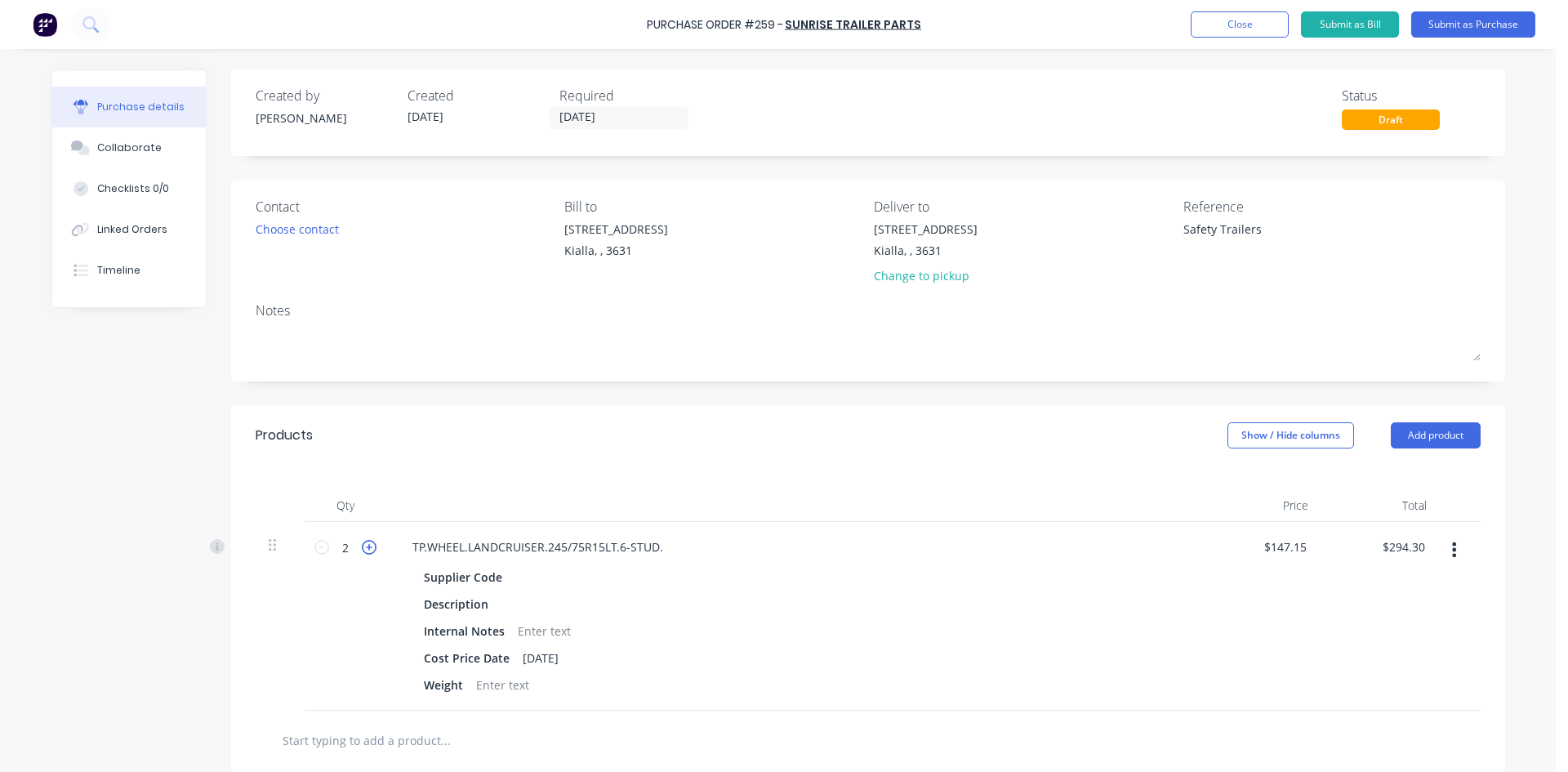
type textarea "x"
type input "3"
type input "$441.45"
click at [362, 550] on icon at bounding box center [370, 548] width 15 height 15
type textarea "x"
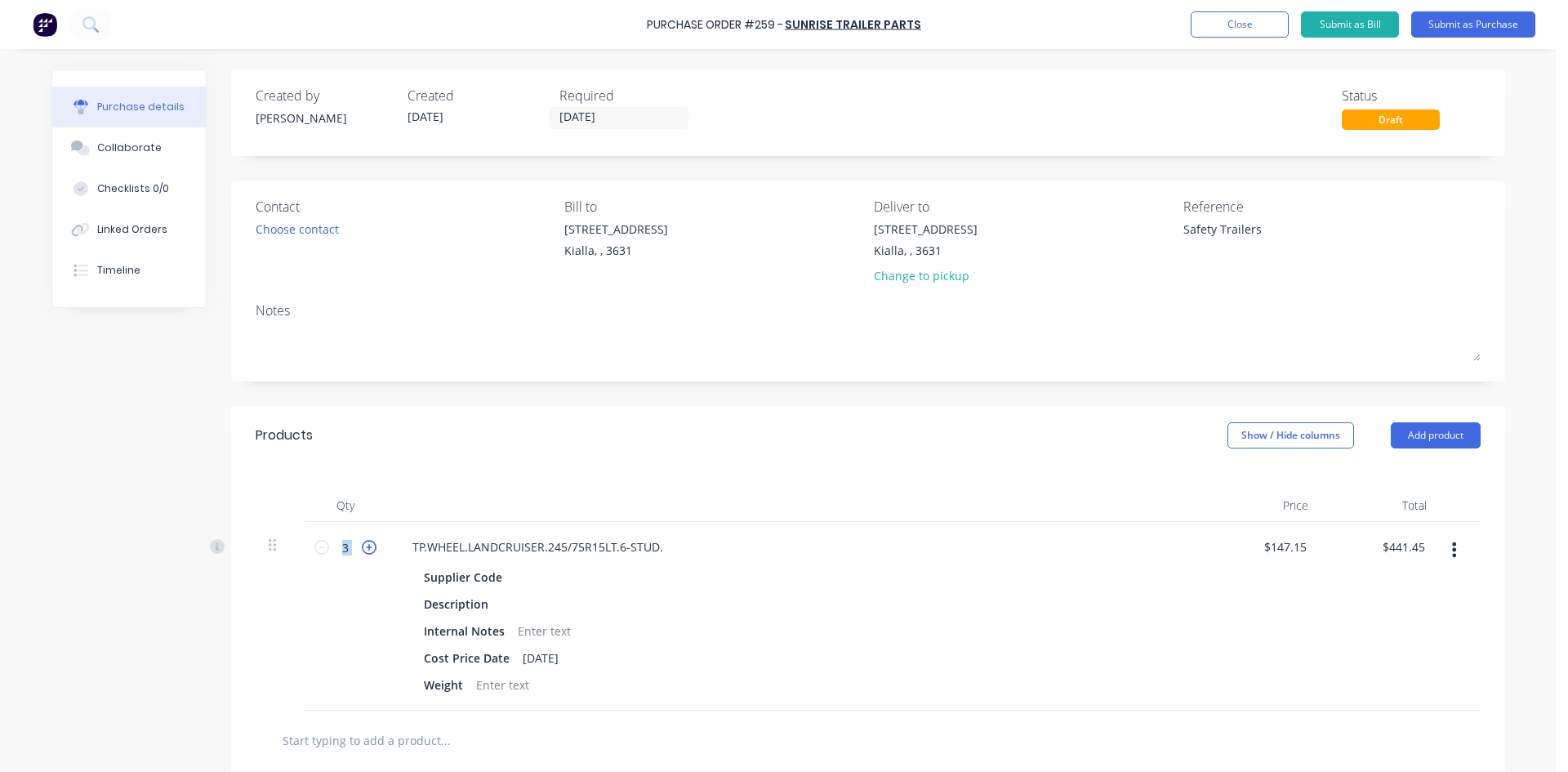
type input "4"
type input "$588.60"
click at [362, 550] on icon at bounding box center [370, 548] width 15 height 15
type textarea "x"
type input "5"
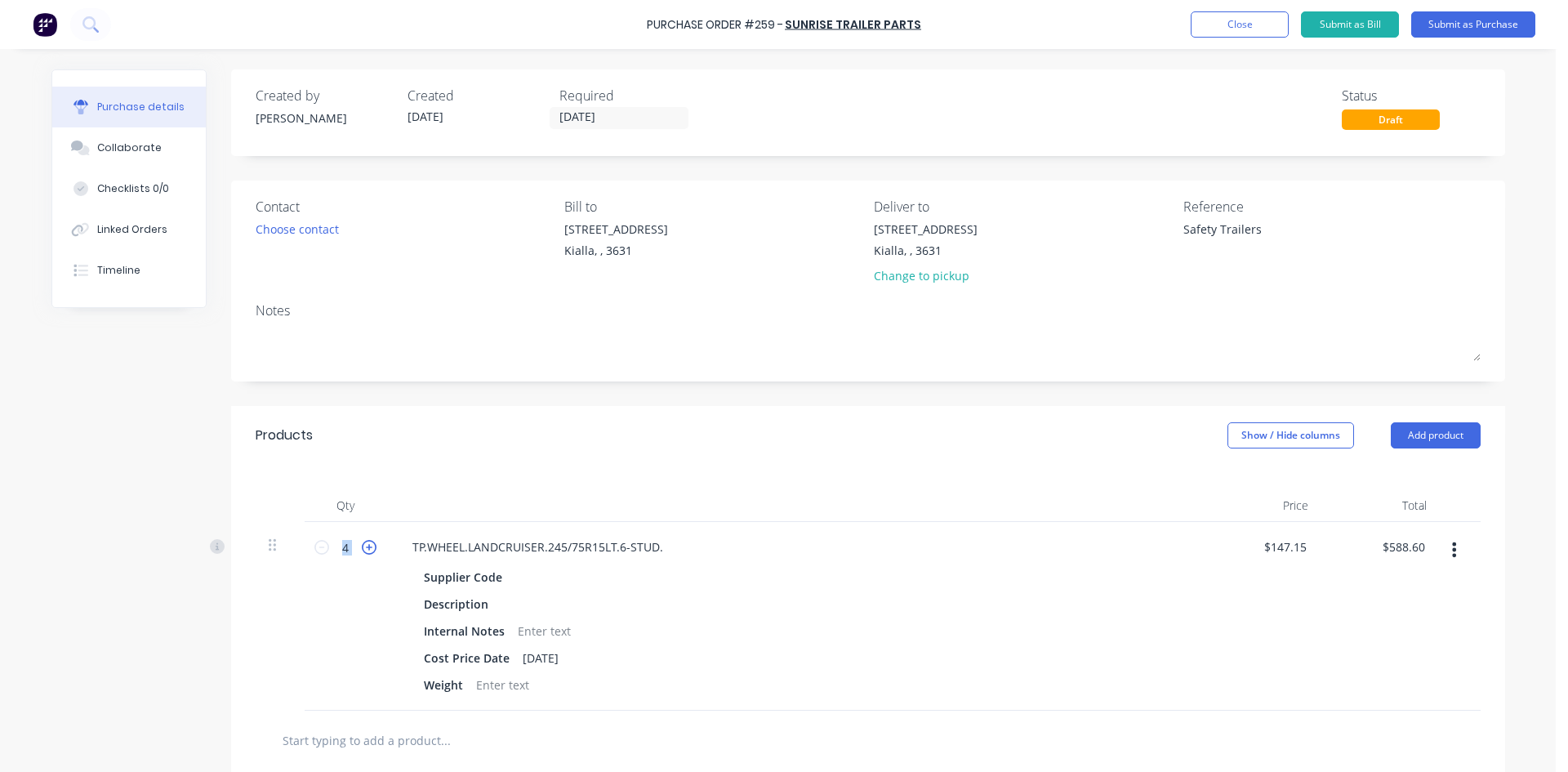
type input "$735.75"
click at [362, 550] on icon at bounding box center [370, 548] width 15 height 15
type textarea "x"
click at [362, 550] on icon at bounding box center [370, 548] width 15 height 15
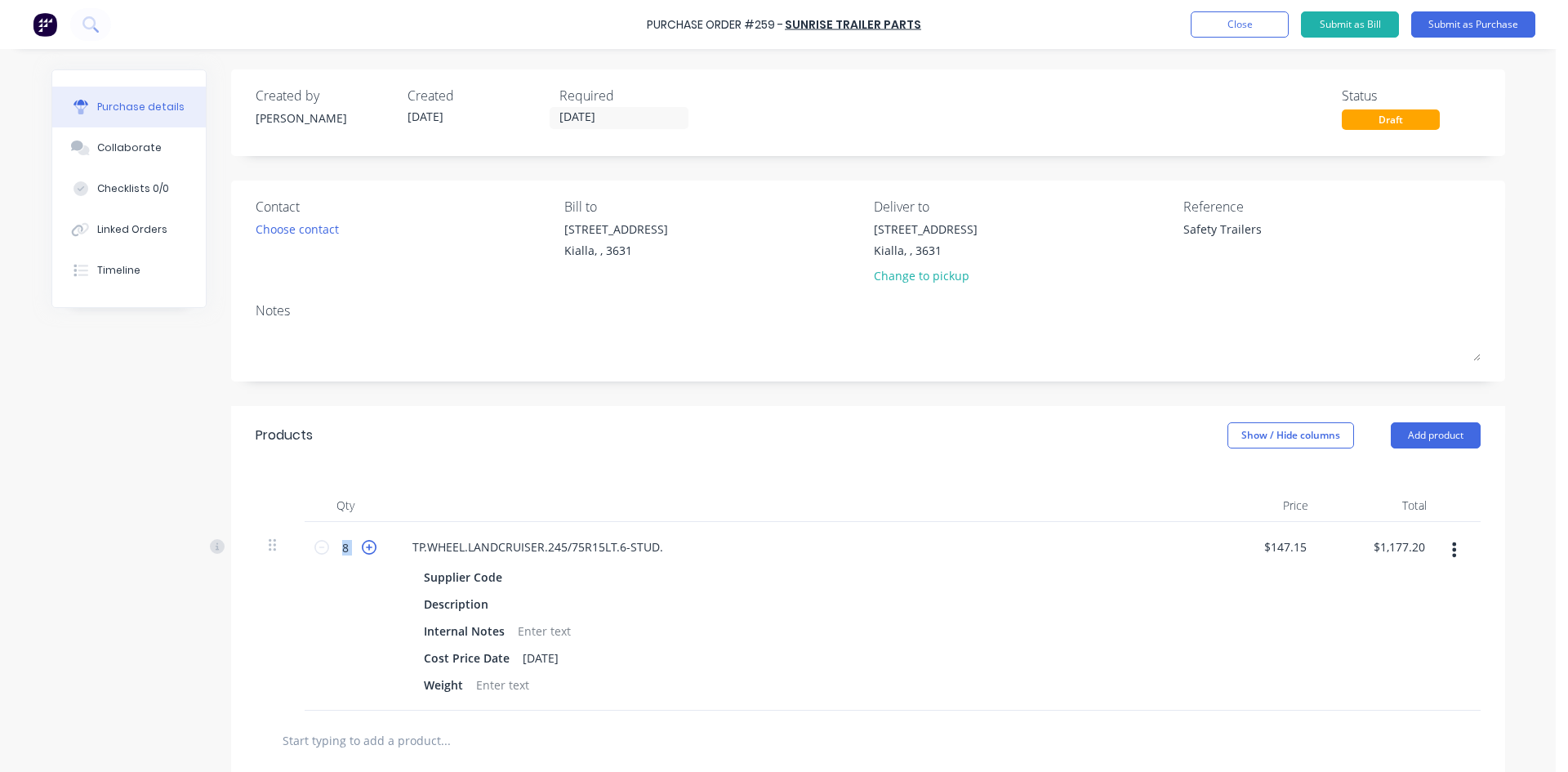
click at [362, 550] on icon at bounding box center [370, 548] width 15 height 15
click at [633, 464] on div "Products Show / Hide columns Add product" at bounding box center [868, 435] width 1274 height 59
click at [1264, 24] on button "Close" at bounding box center [1240, 25] width 98 height 26
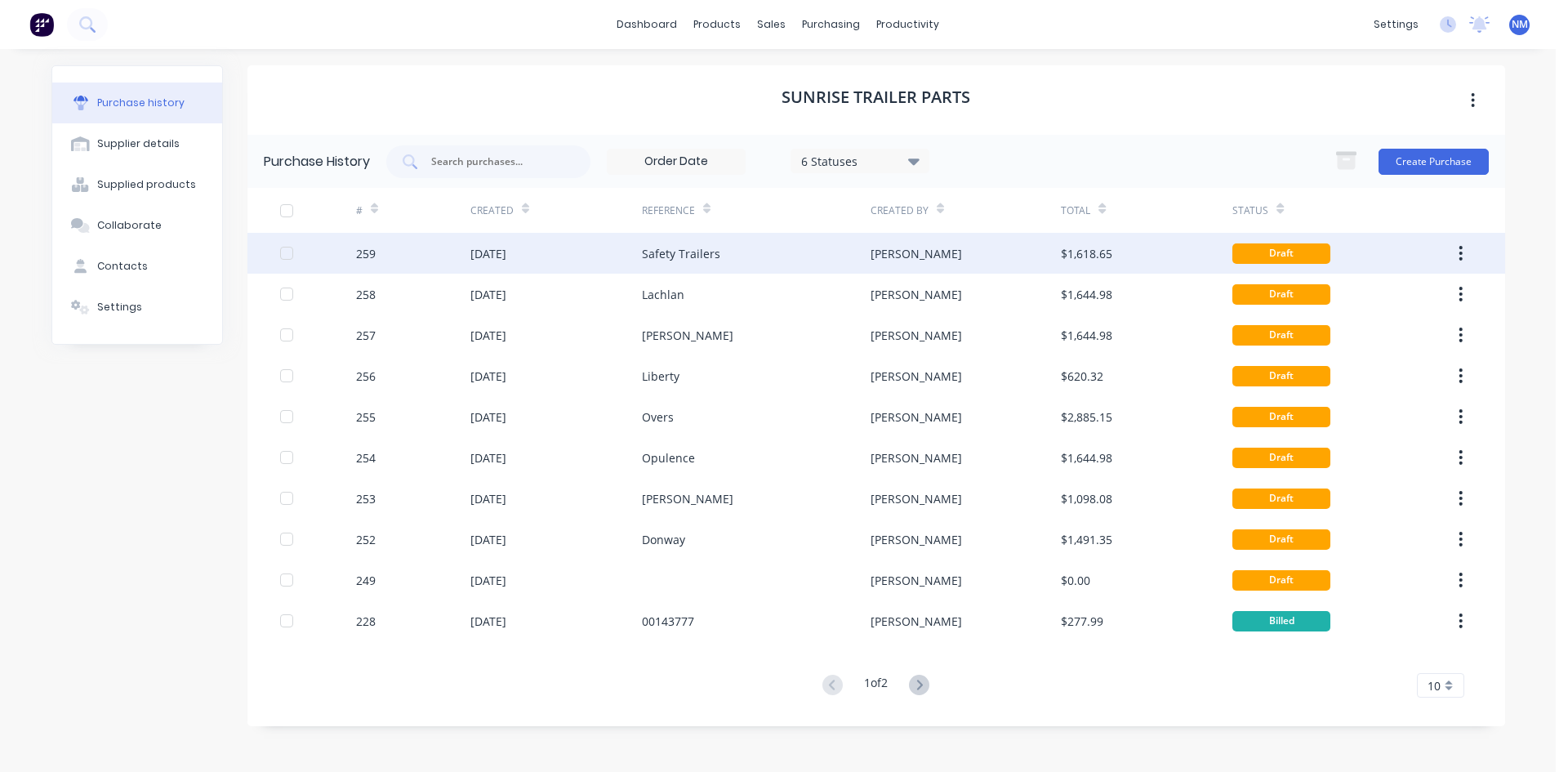
click at [720, 250] on div "Safety Trailers" at bounding box center [756, 253] width 228 height 41
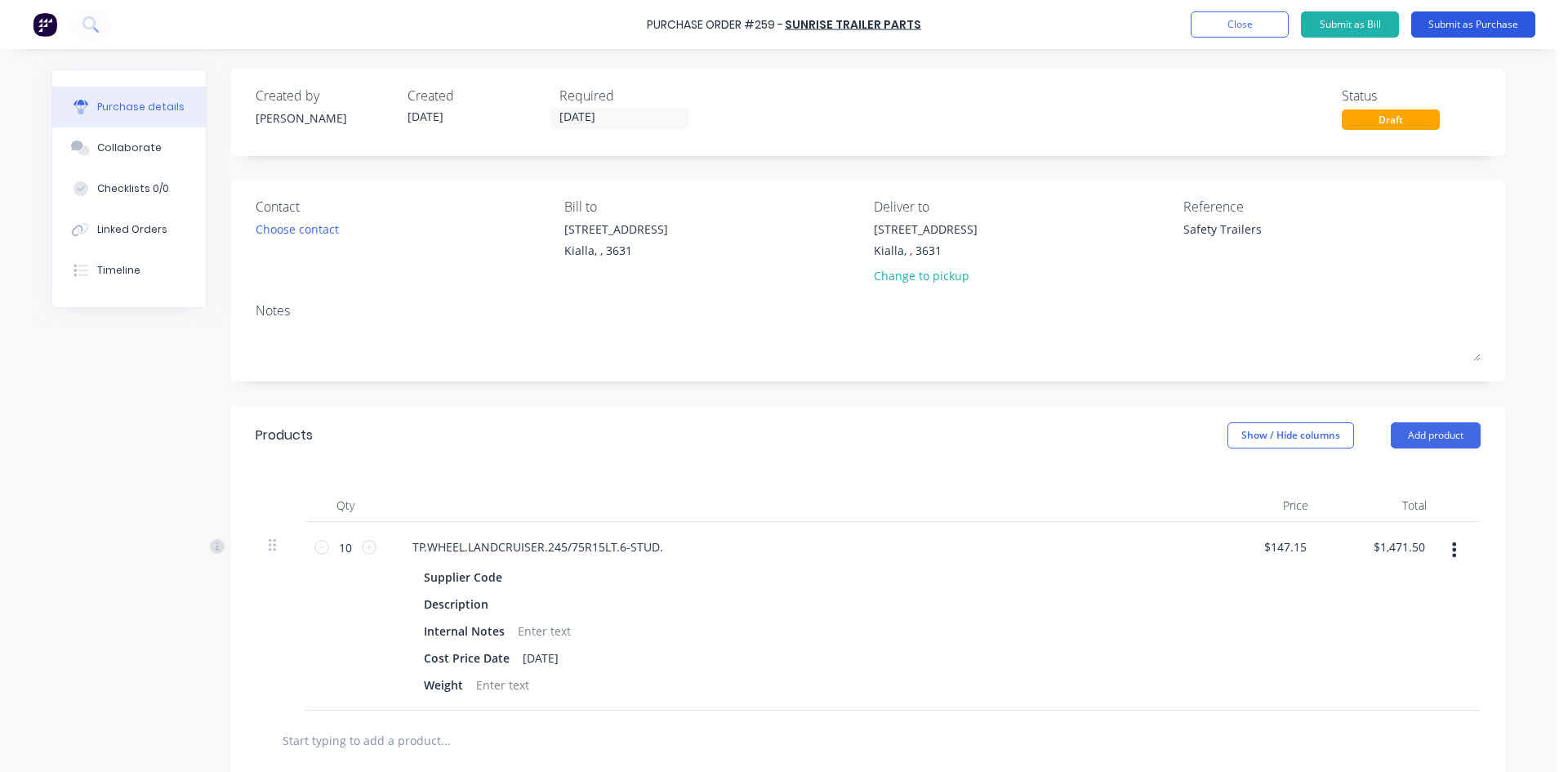
click at [1503, 25] on button "Submit as Purchase" at bounding box center [1473, 25] width 125 height 26
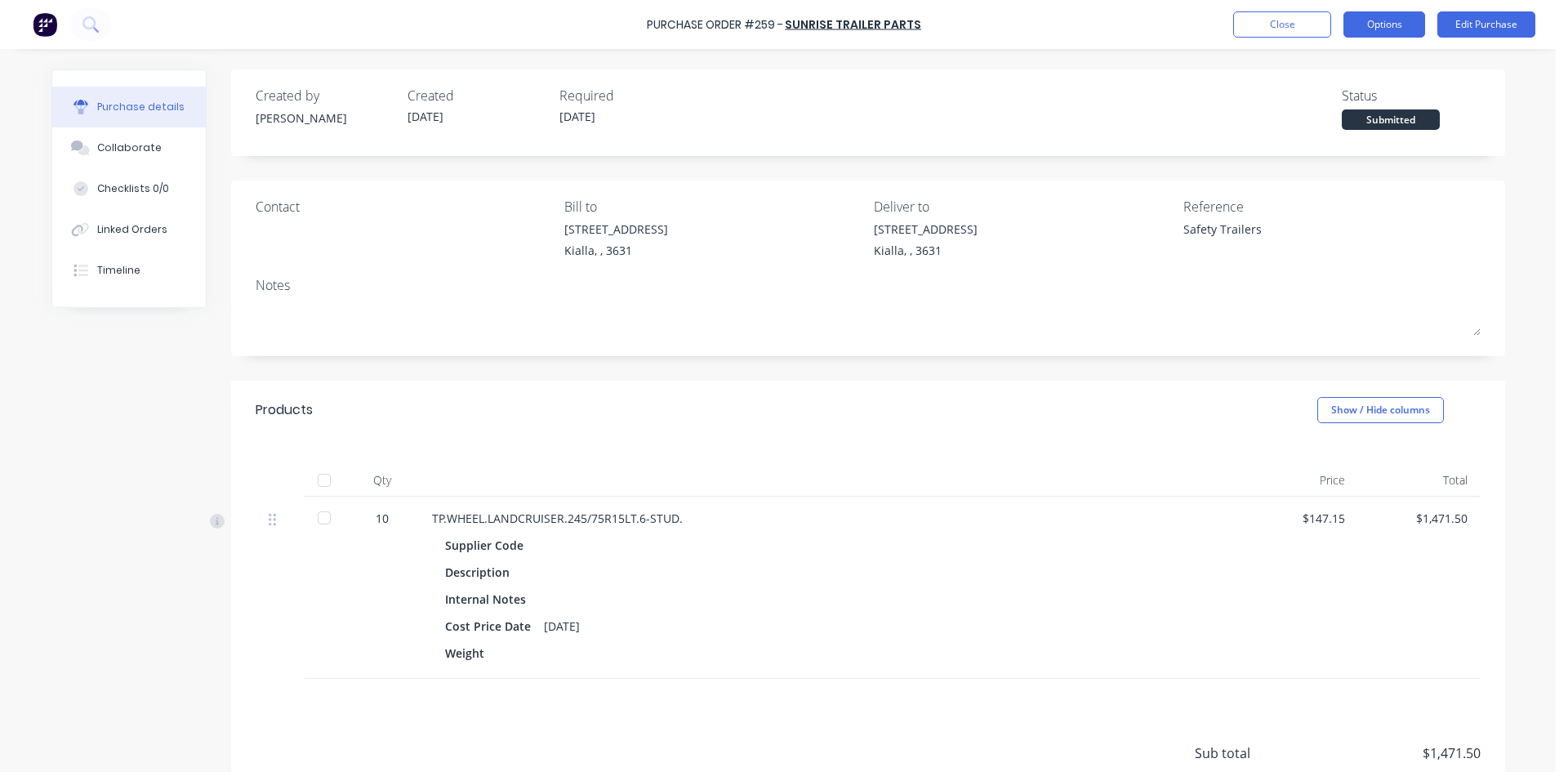
click at [1376, 18] on button "Options" at bounding box center [1384, 25] width 82 height 26
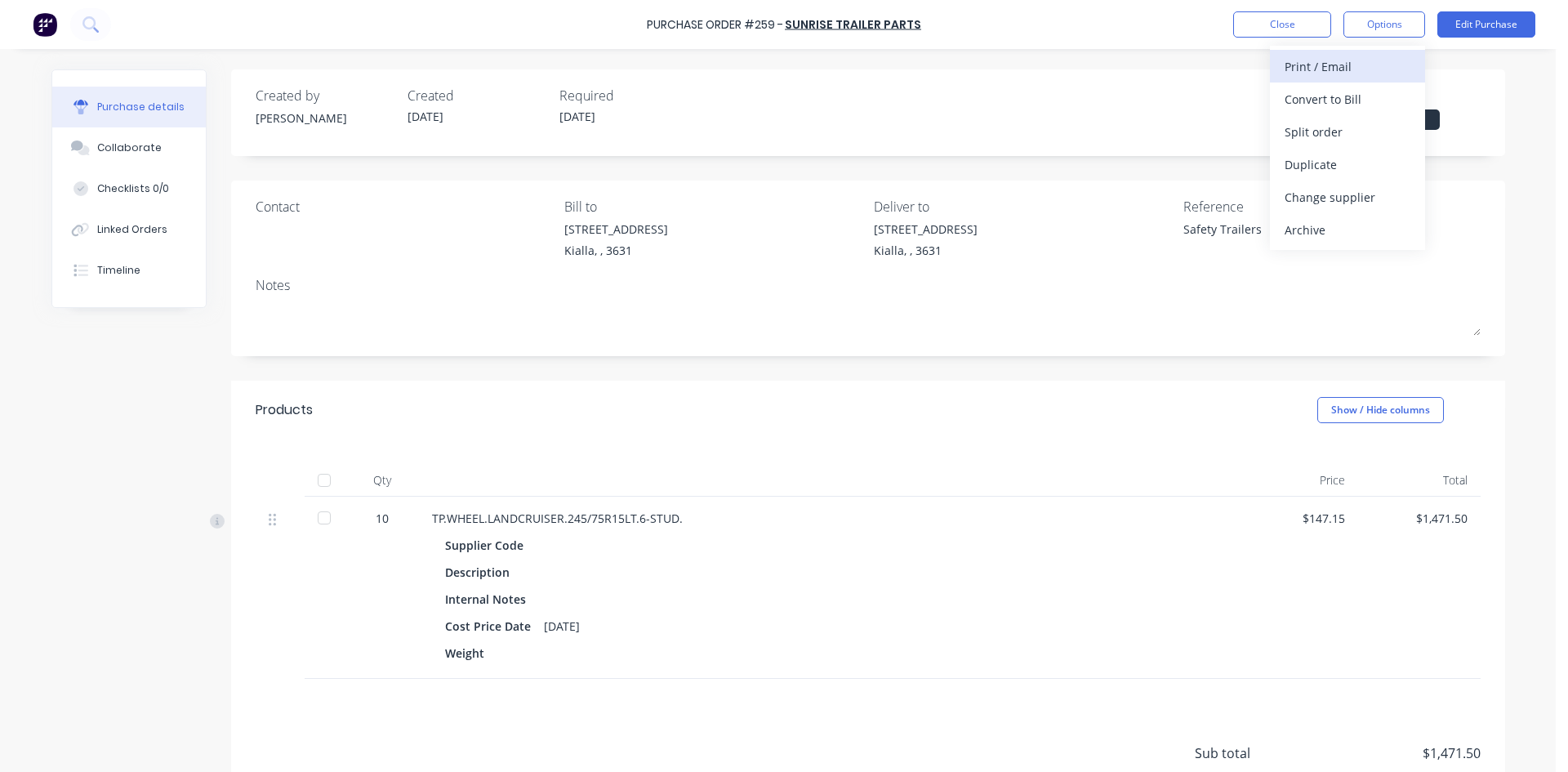
click at [1363, 75] on div "Print / Email" at bounding box center [1348, 66] width 125 height 24
click at [1356, 105] on div "With pricing" at bounding box center [1348, 99] width 125 height 24
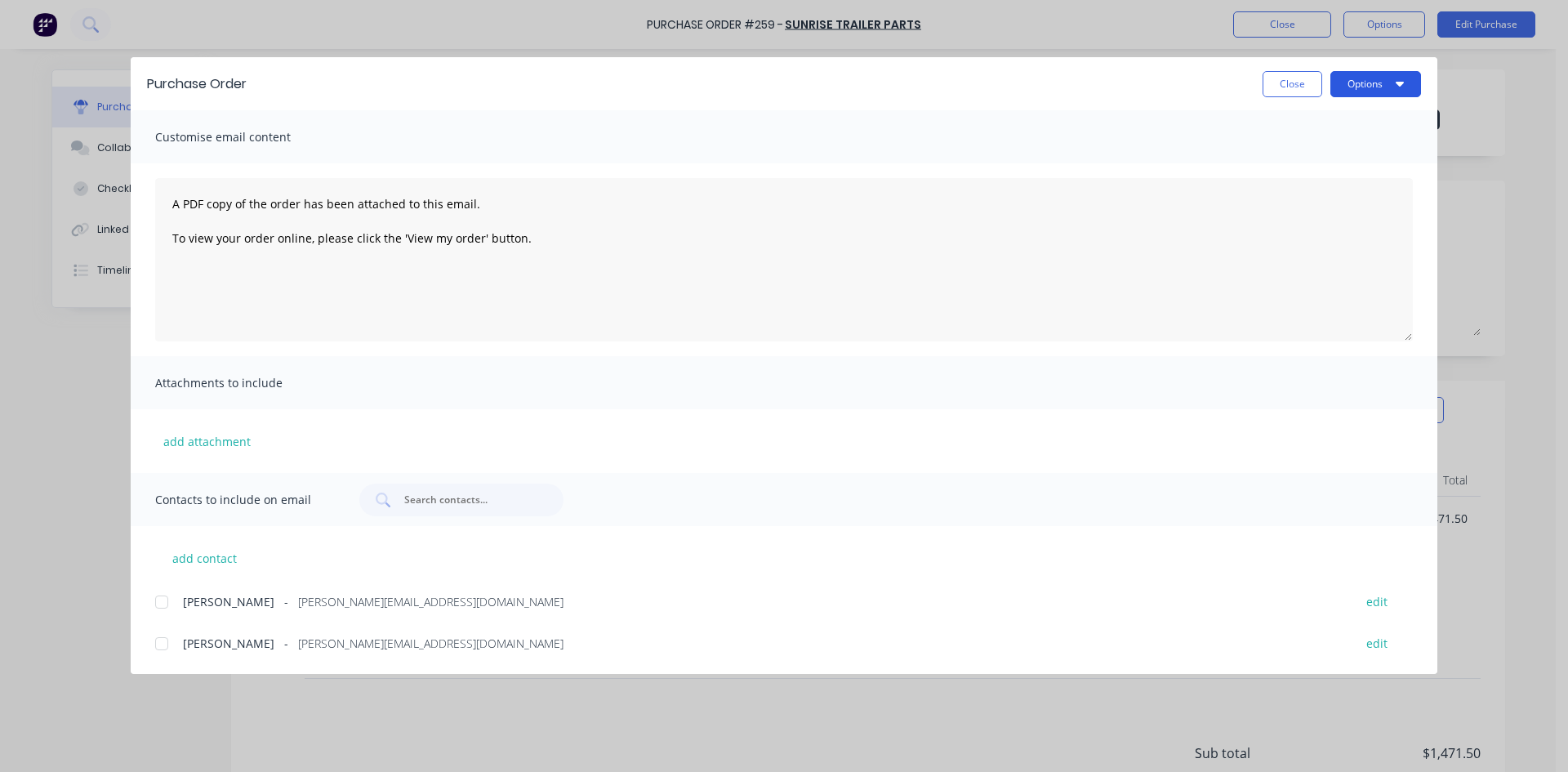
click at [1382, 87] on button "Options" at bounding box center [1376, 84] width 91 height 26
click at [1344, 160] on div "Print" at bounding box center [1344, 158] width 125 height 24
click at [1282, 91] on button "Close" at bounding box center [1293, 84] width 59 height 26
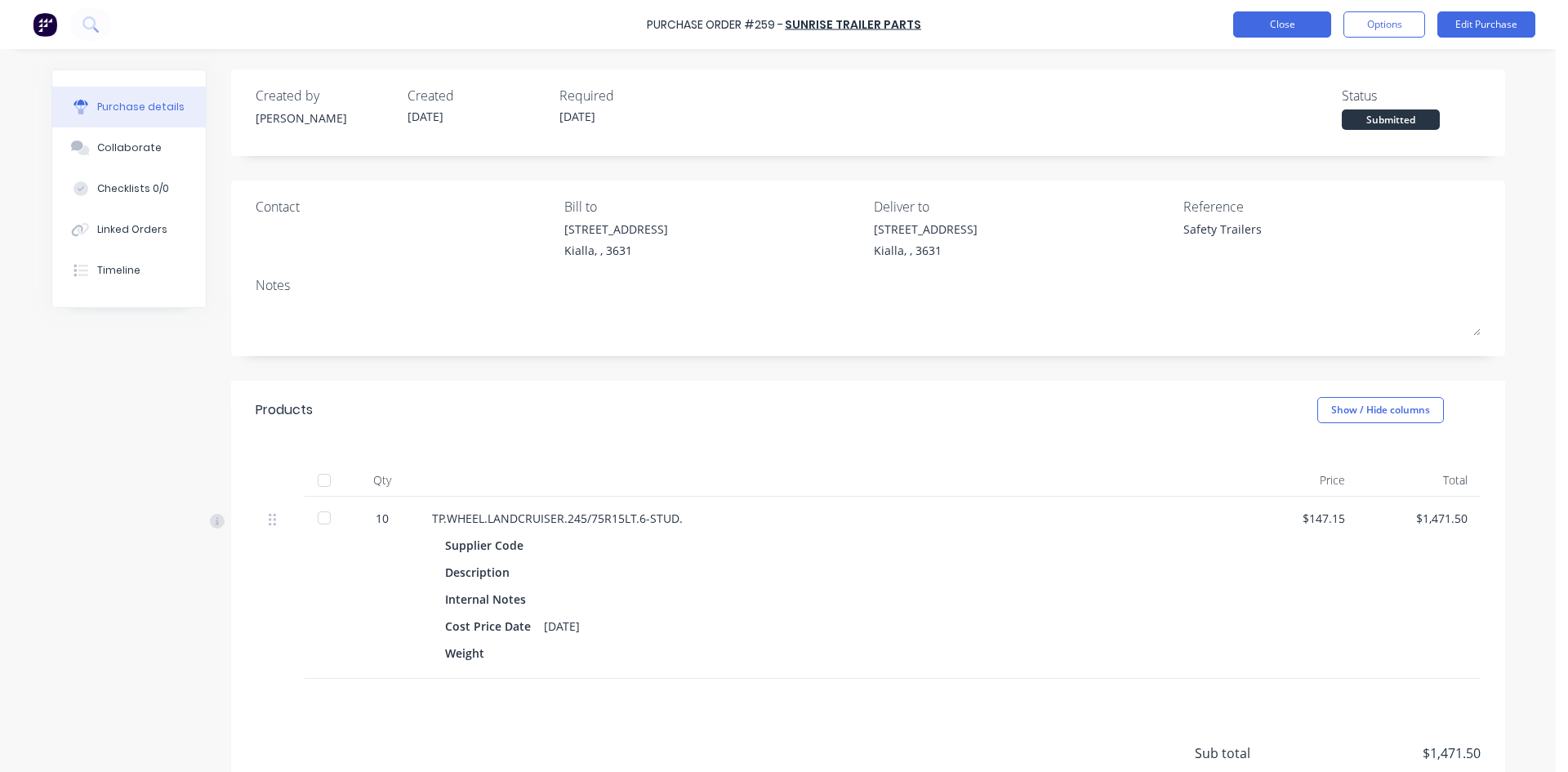
click at [1270, 30] on button "Close" at bounding box center [1282, 25] width 98 height 26
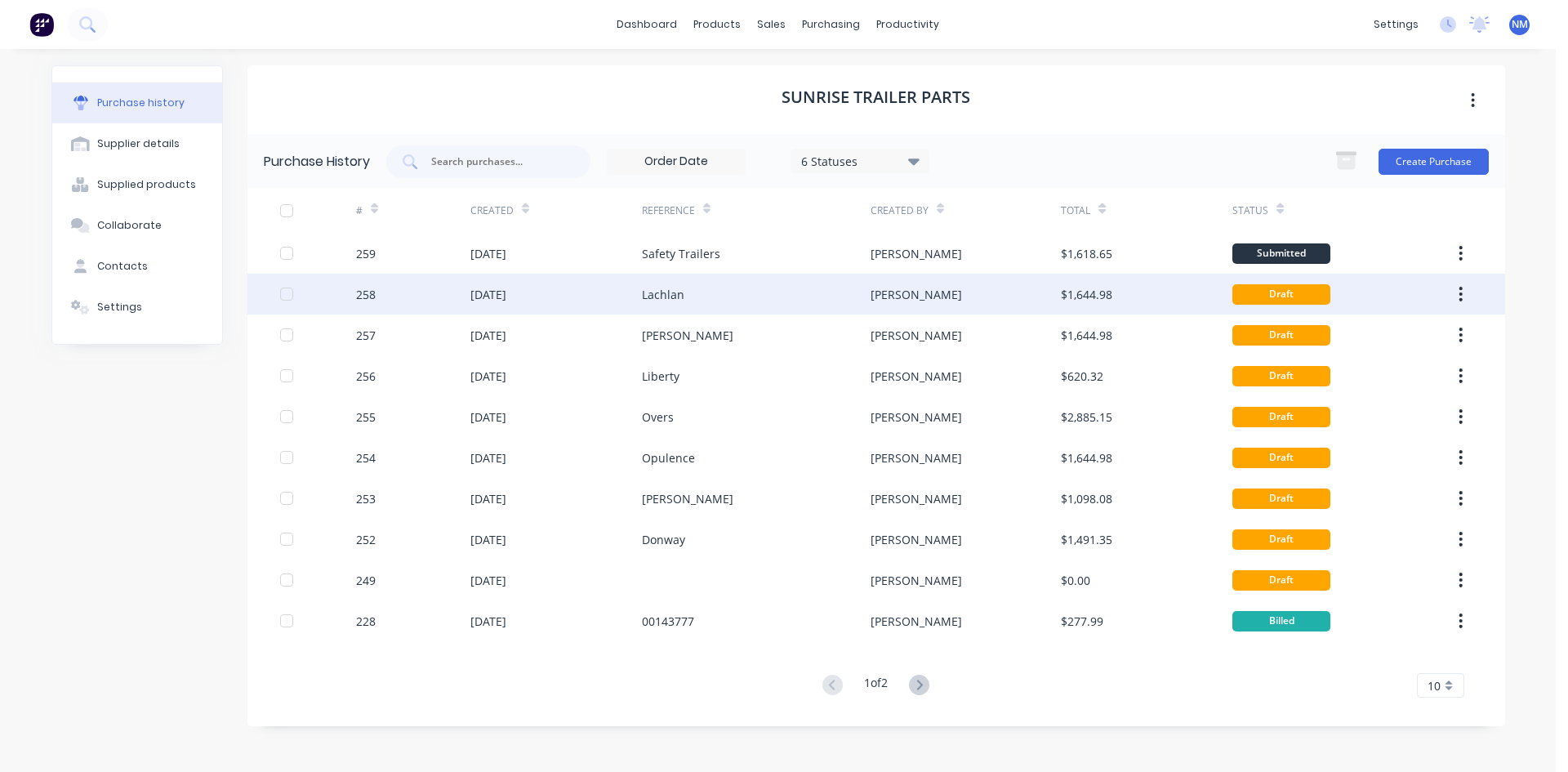
click at [937, 287] on div "[PERSON_NAME]" at bounding box center [966, 294] width 191 height 41
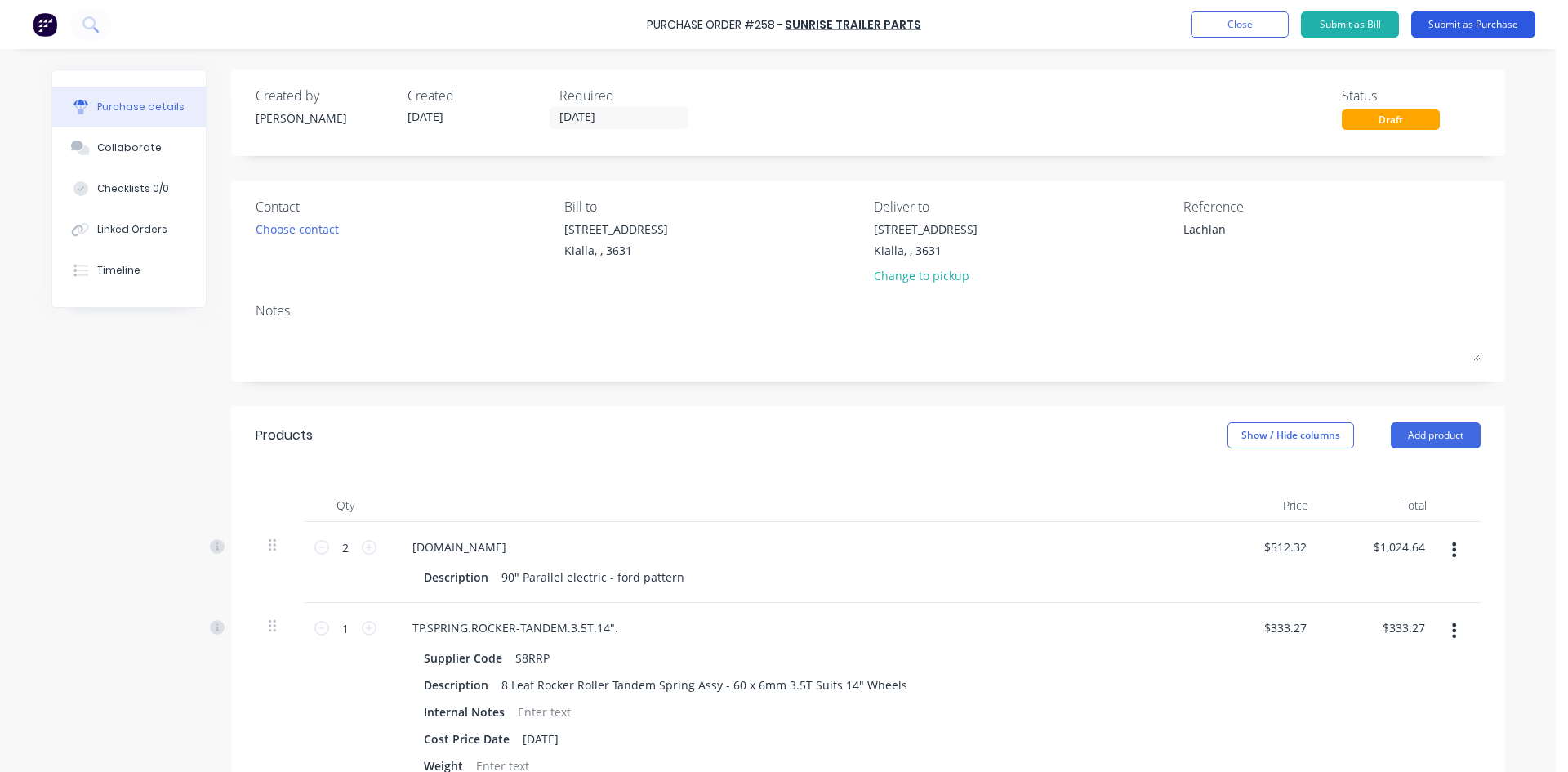
click at [1501, 21] on button "Submit as Purchase" at bounding box center [1473, 25] width 125 height 26
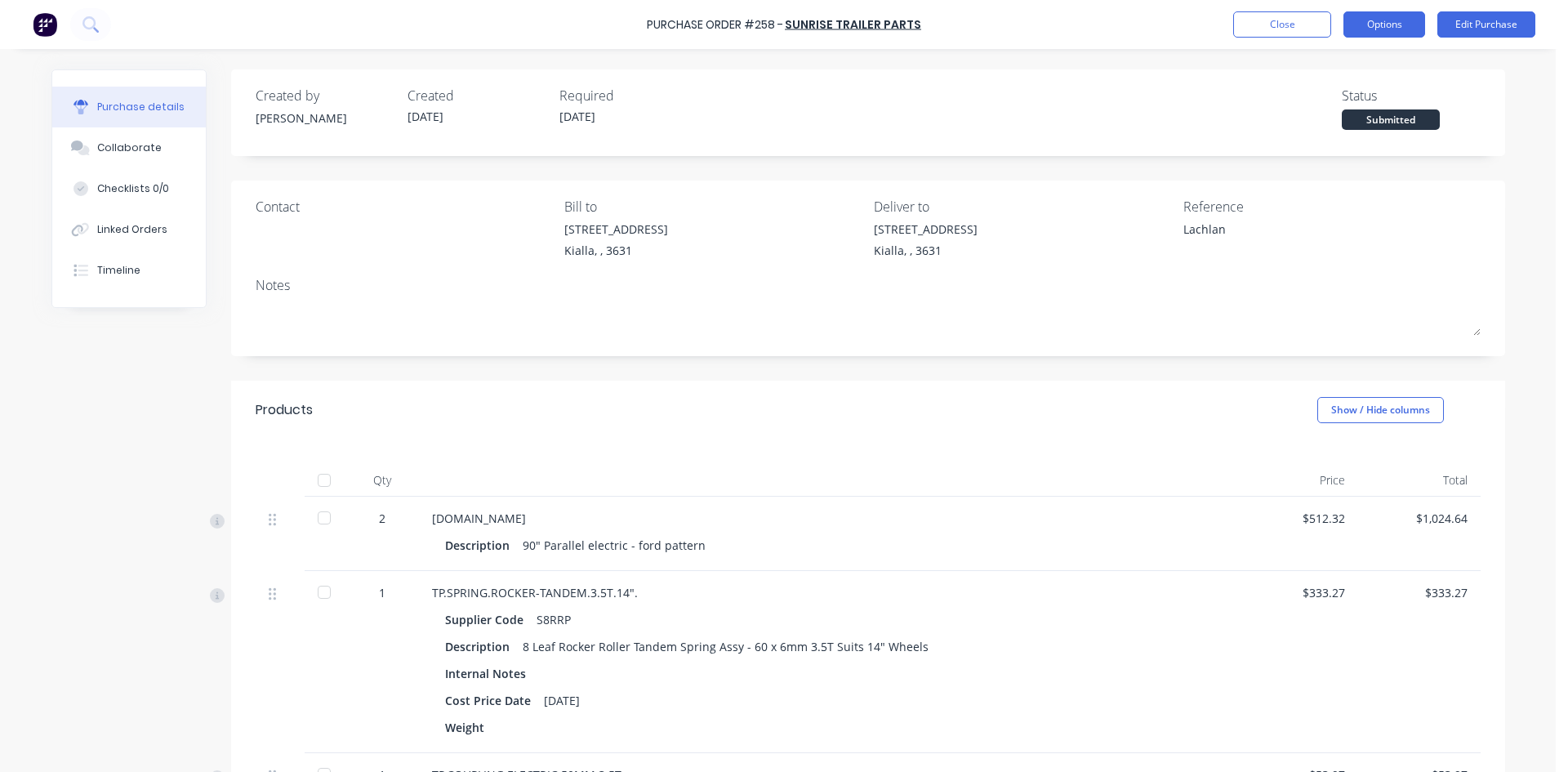
click at [1377, 31] on button "Options" at bounding box center [1384, 25] width 82 height 26
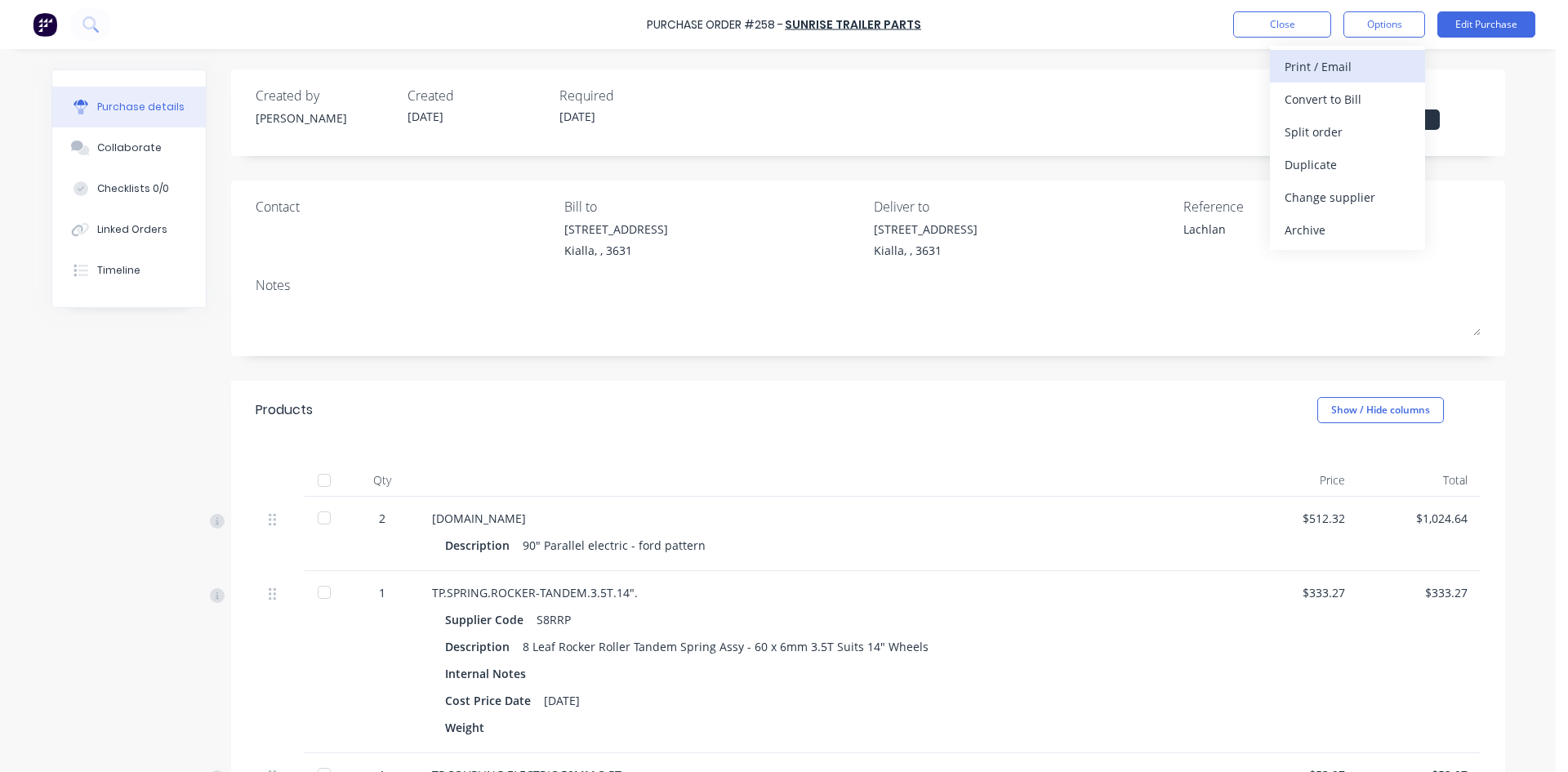
click at [1350, 70] on div "Print / Email" at bounding box center [1348, 66] width 125 height 24
click at [1352, 99] on div "With pricing" at bounding box center [1348, 99] width 125 height 24
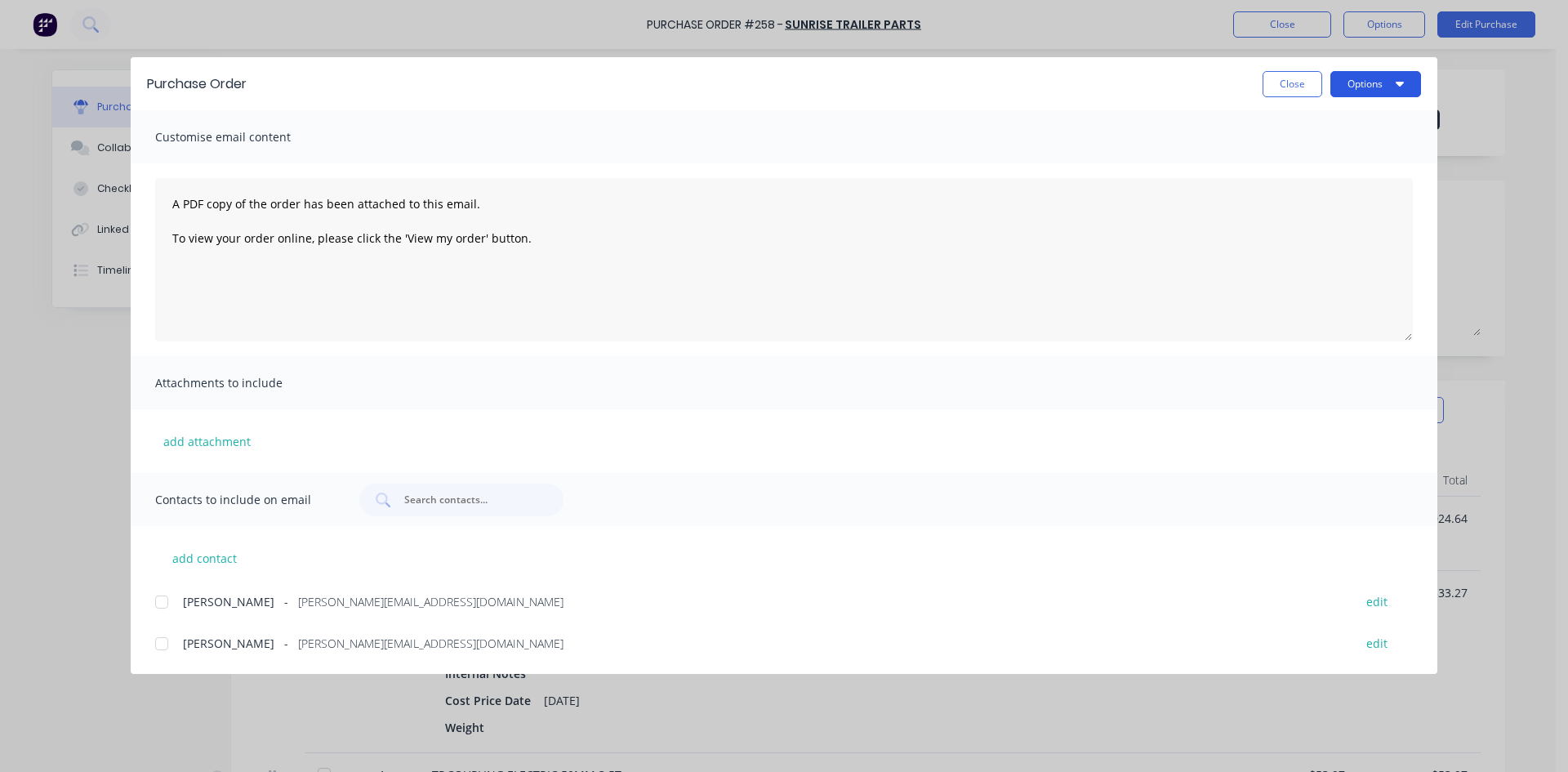
click at [1368, 91] on button "Options" at bounding box center [1376, 84] width 91 height 26
click at [1339, 153] on div "Print" at bounding box center [1344, 158] width 125 height 24
click at [1274, 93] on button "Close" at bounding box center [1293, 84] width 59 height 26
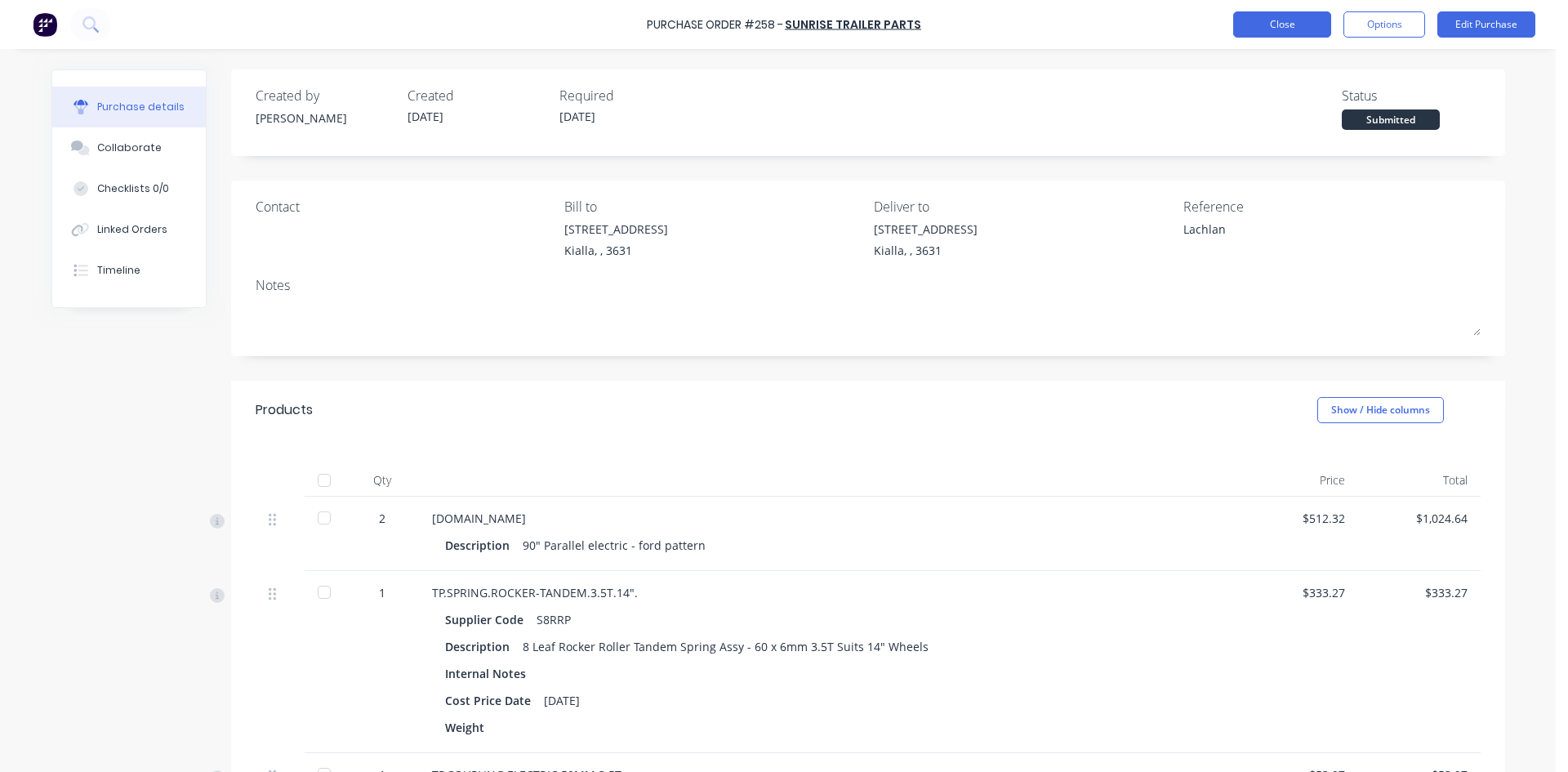
click at [1300, 26] on button "Close" at bounding box center [1282, 25] width 98 height 26
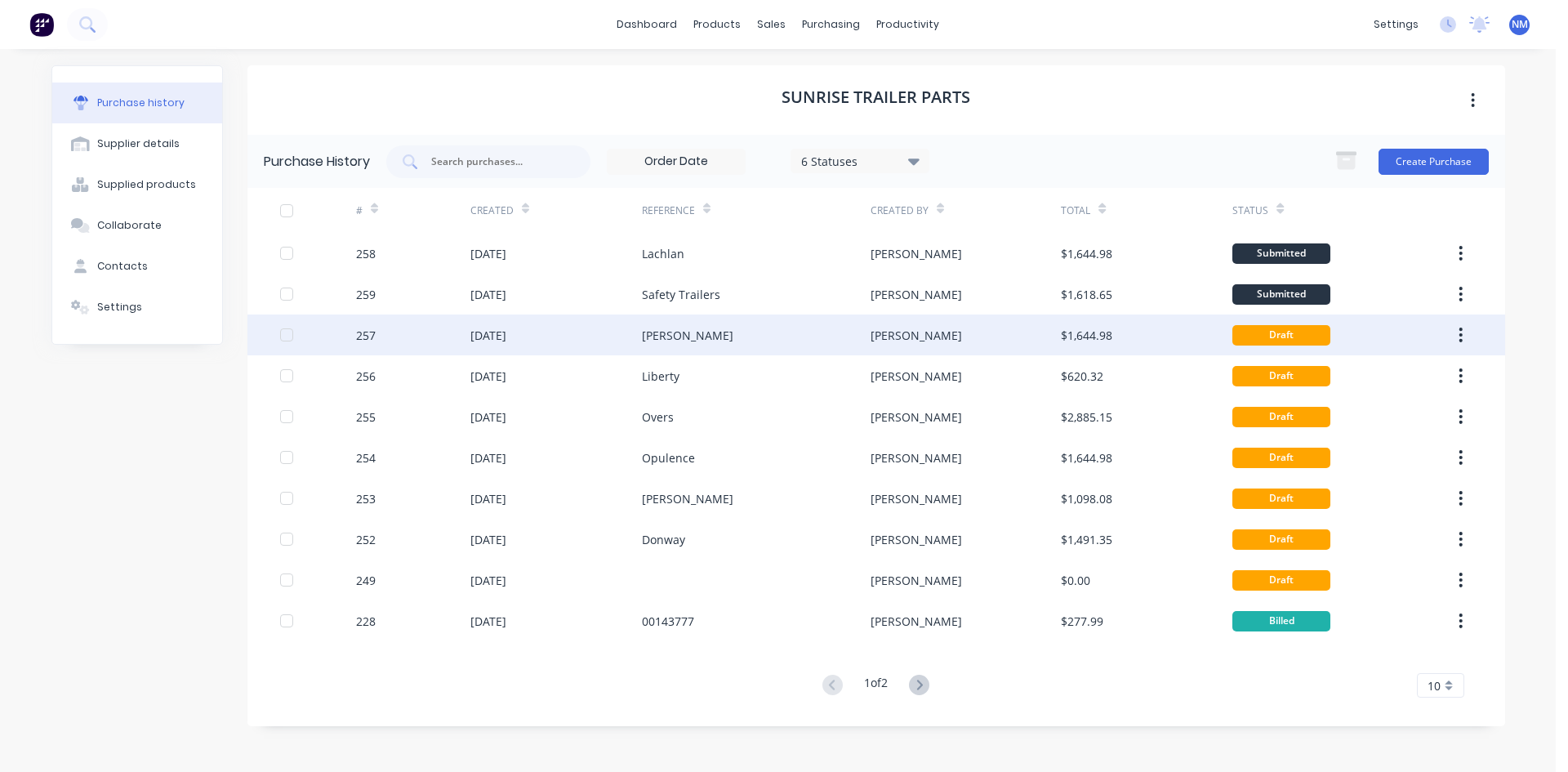
click at [1087, 343] on div "$1,644.98" at bounding box center [1086, 335] width 51 height 17
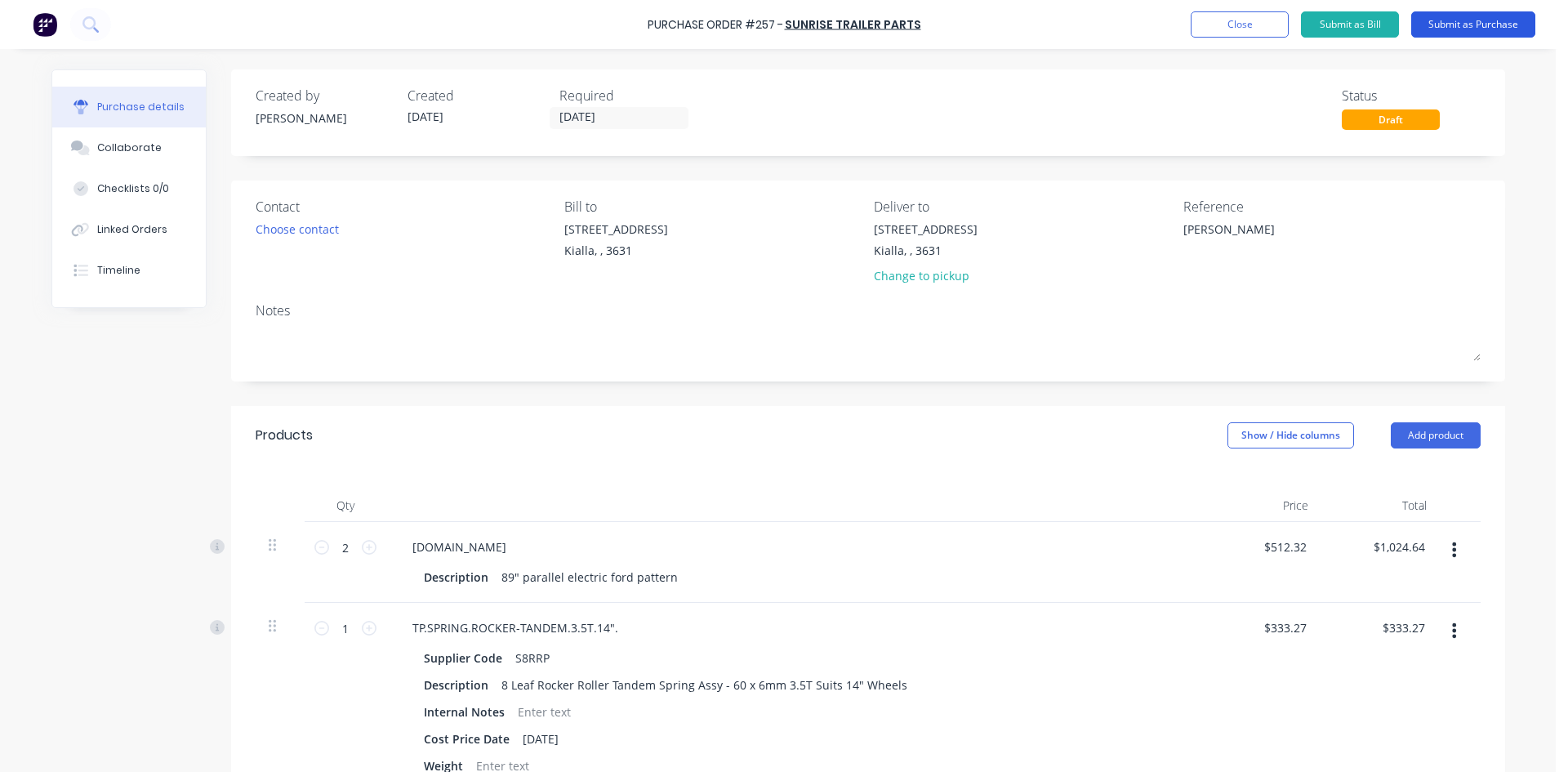
click at [1478, 30] on button "Submit as Purchase" at bounding box center [1473, 25] width 125 height 26
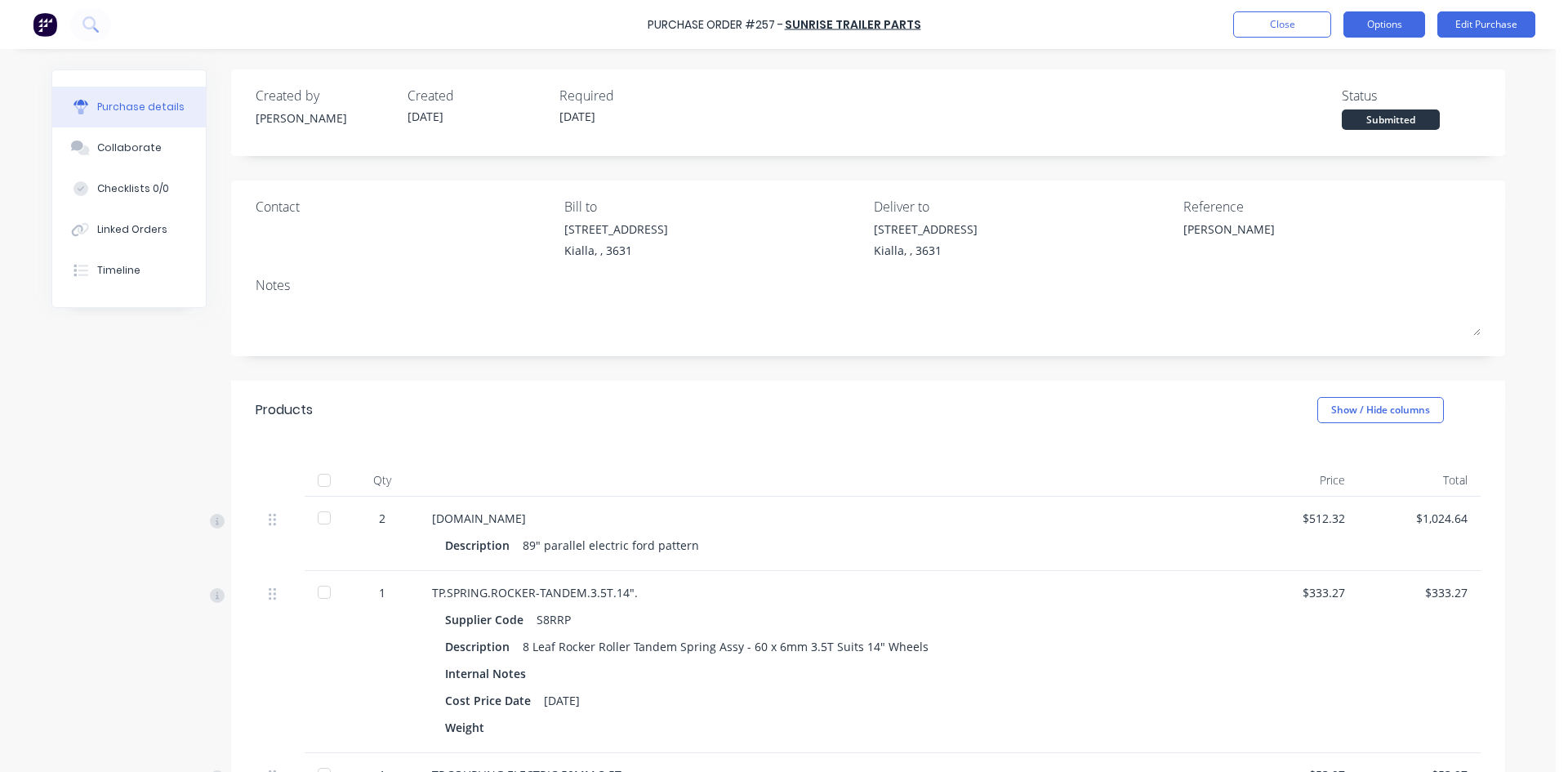
click at [1390, 30] on button "Options" at bounding box center [1384, 25] width 82 height 26
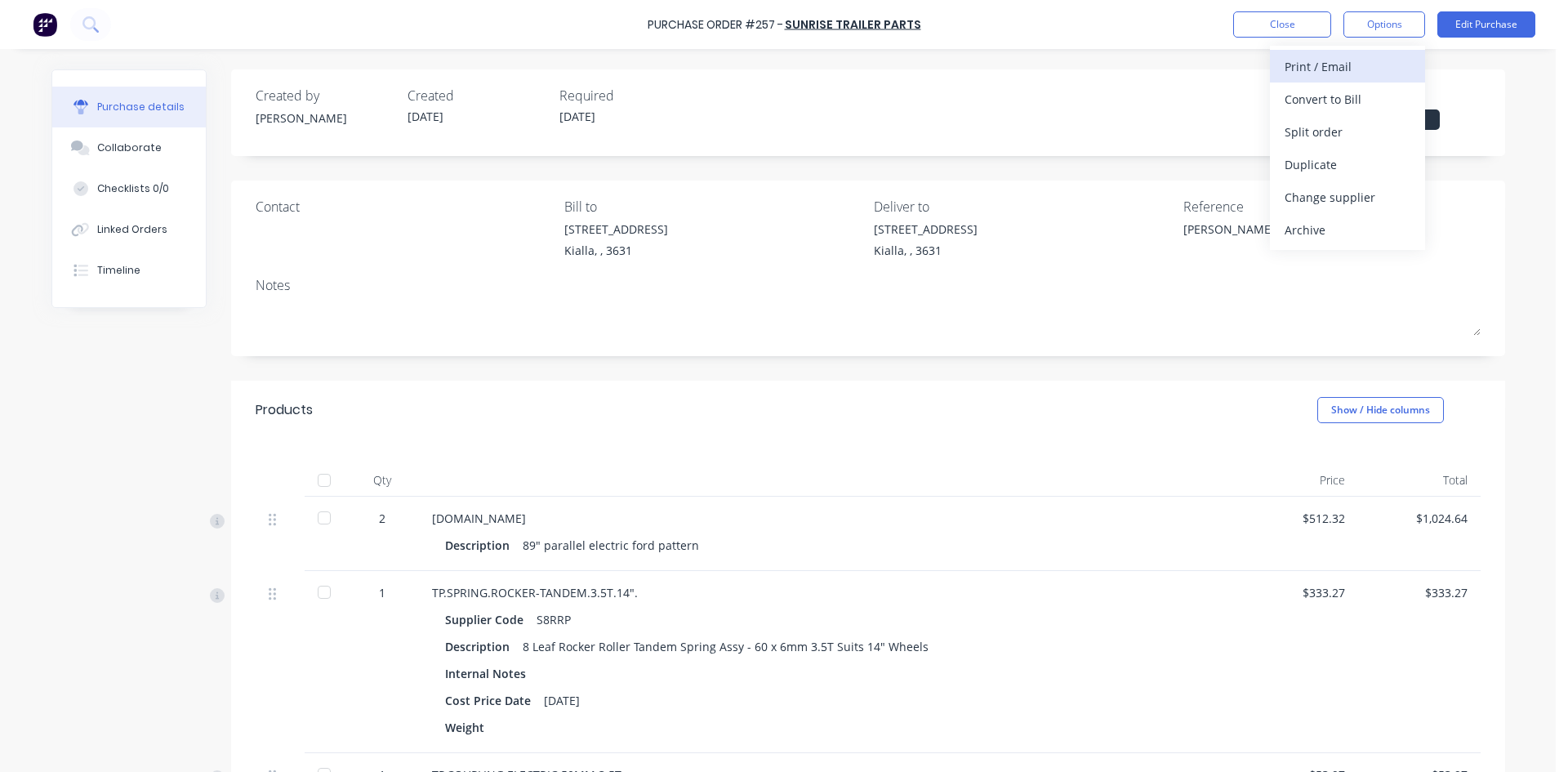
click at [1348, 68] on div "Print / Email" at bounding box center [1348, 66] width 125 height 24
click at [1326, 111] on div "With pricing" at bounding box center [1348, 99] width 125 height 24
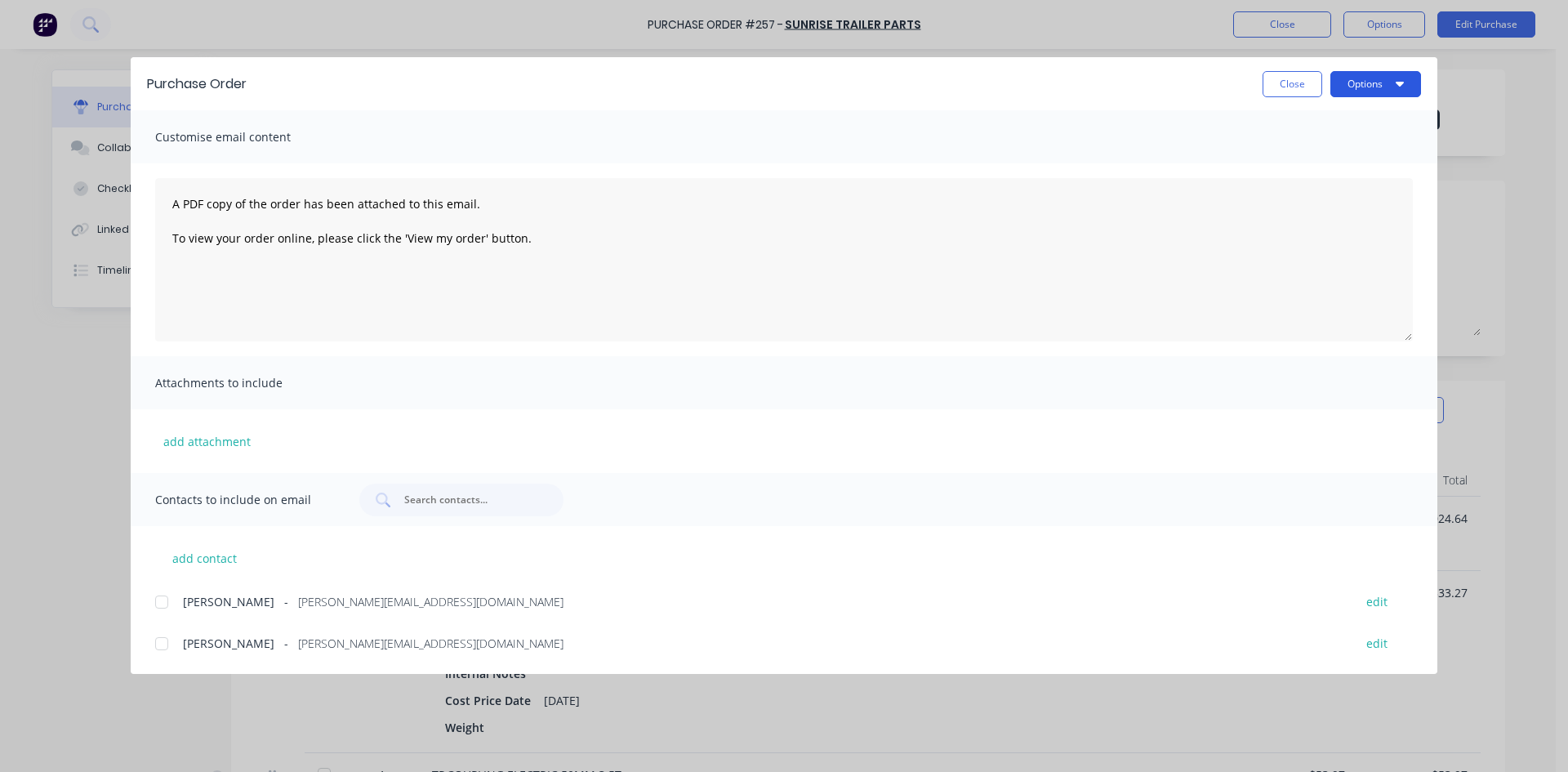
click at [1355, 92] on button "Options" at bounding box center [1376, 84] width 91 height 26
click at [1352, 153] on div "Print" at bounding box center [1344, 158] width 125 height 24
click at [1308, 82] on button "Close" at bounding box center [1293, 84] width 59 height 26
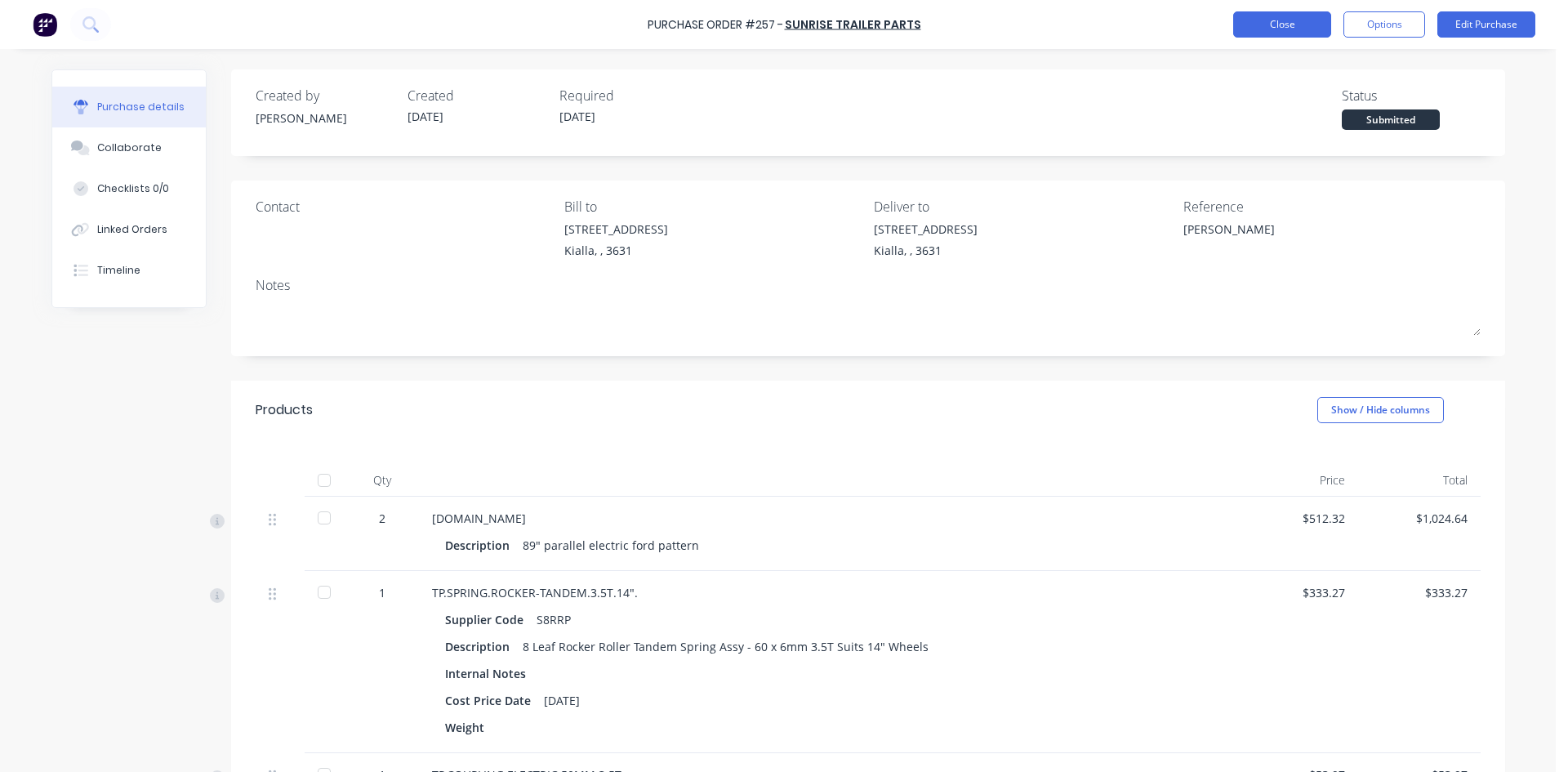
click at [1264, 31] on button "Close" at bounding box center [1282, 25] width 98 height 26
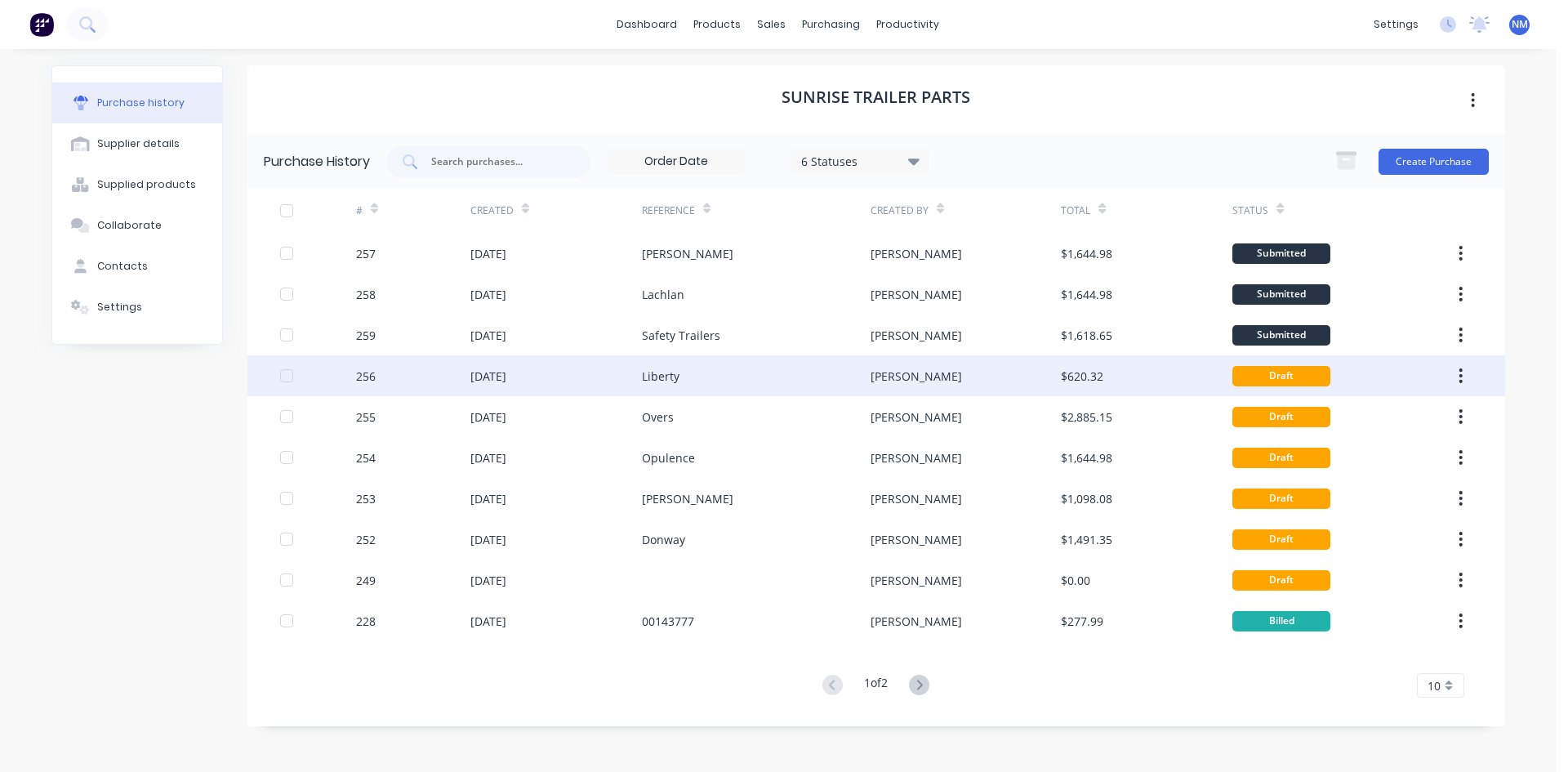
click at [1048, 383] on div "[PERSON_NAME]" at bounding box center [966, 376] width 191 height 41
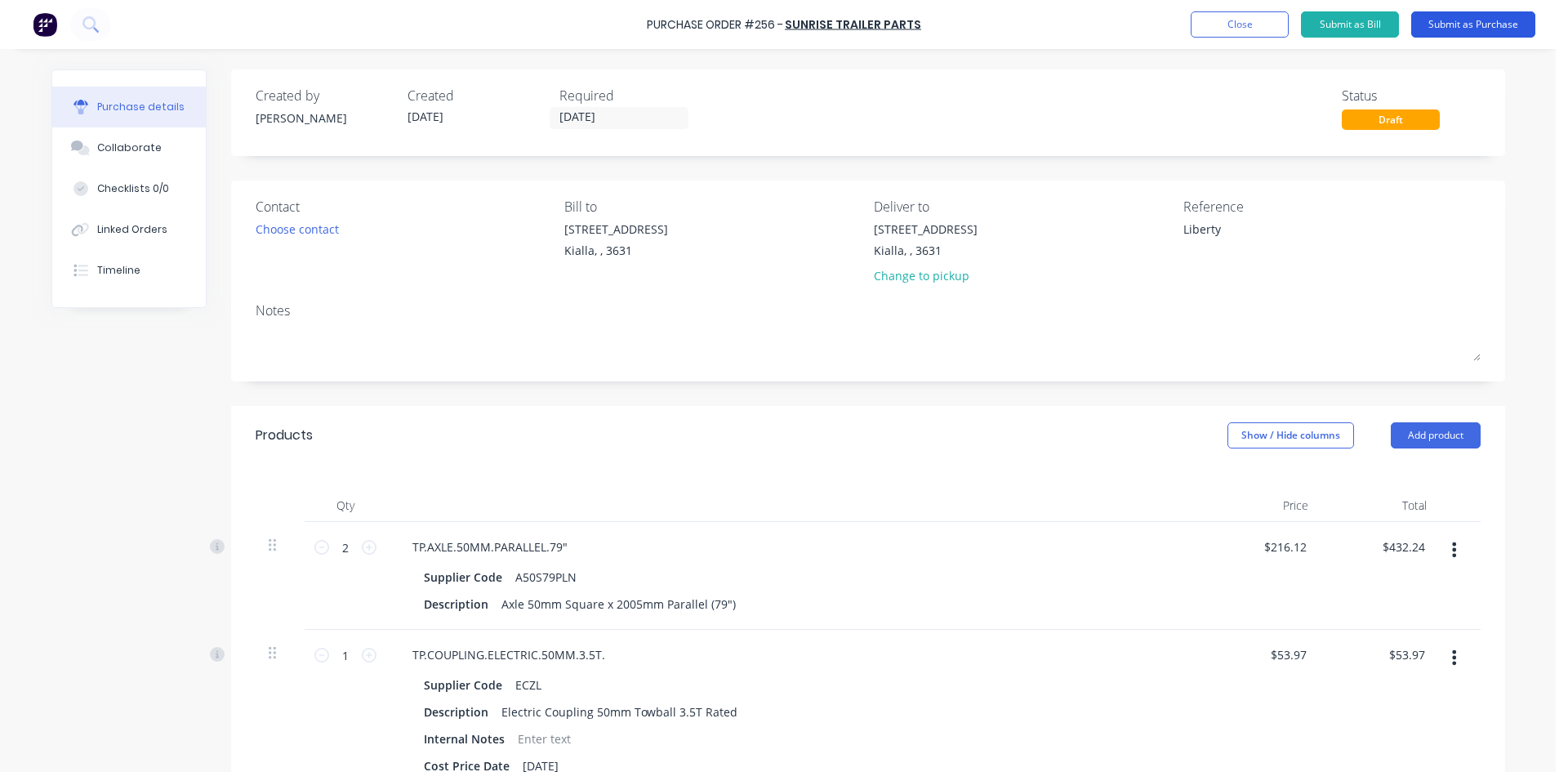
click at [1491, 24] on button "Submit as Purchase" at bounding box center [1473, 25] width 125 height 26
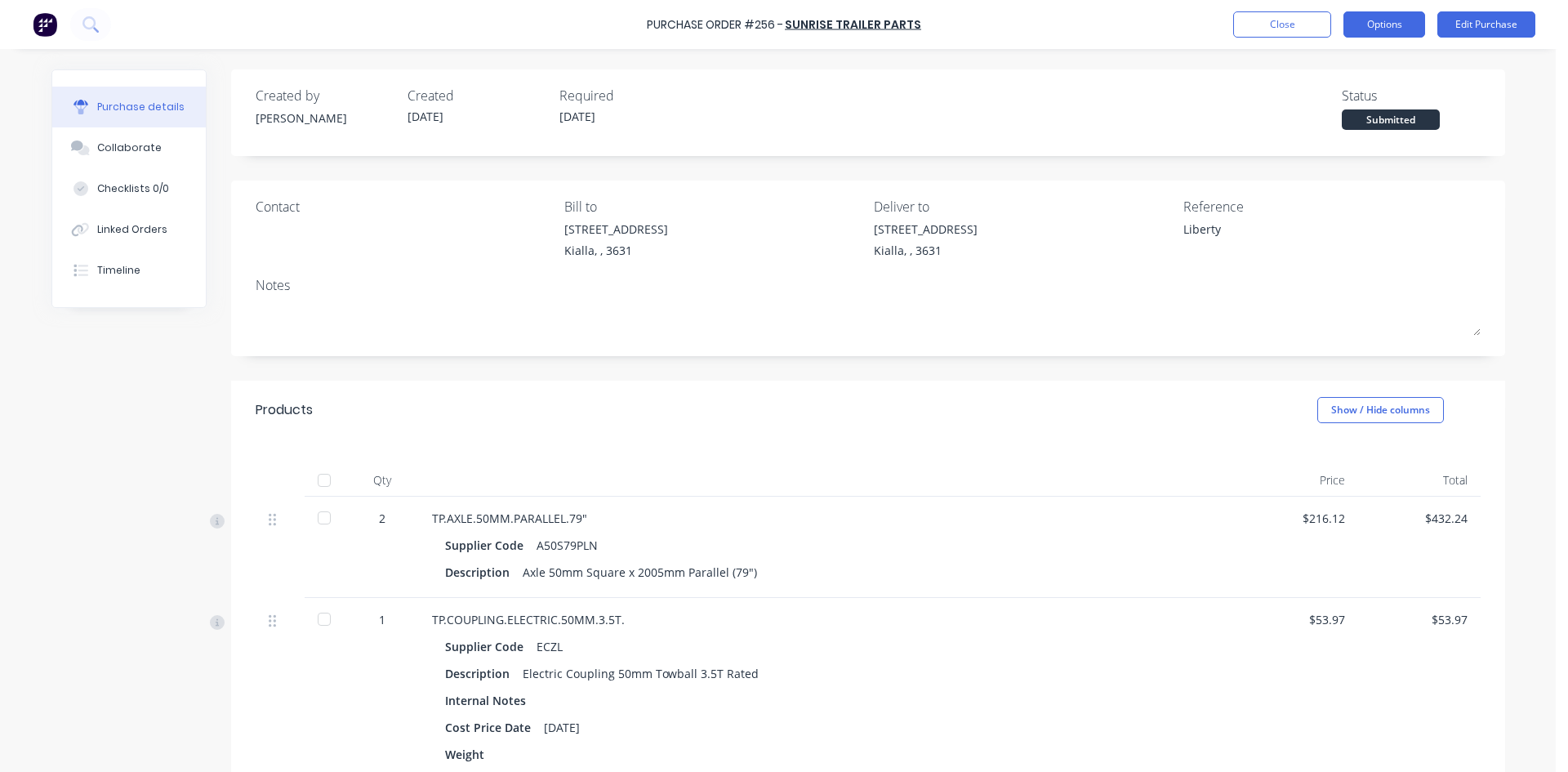
click at [1369, 20] on button "Options" at bounding box center [1384, 25] width 82 height 26
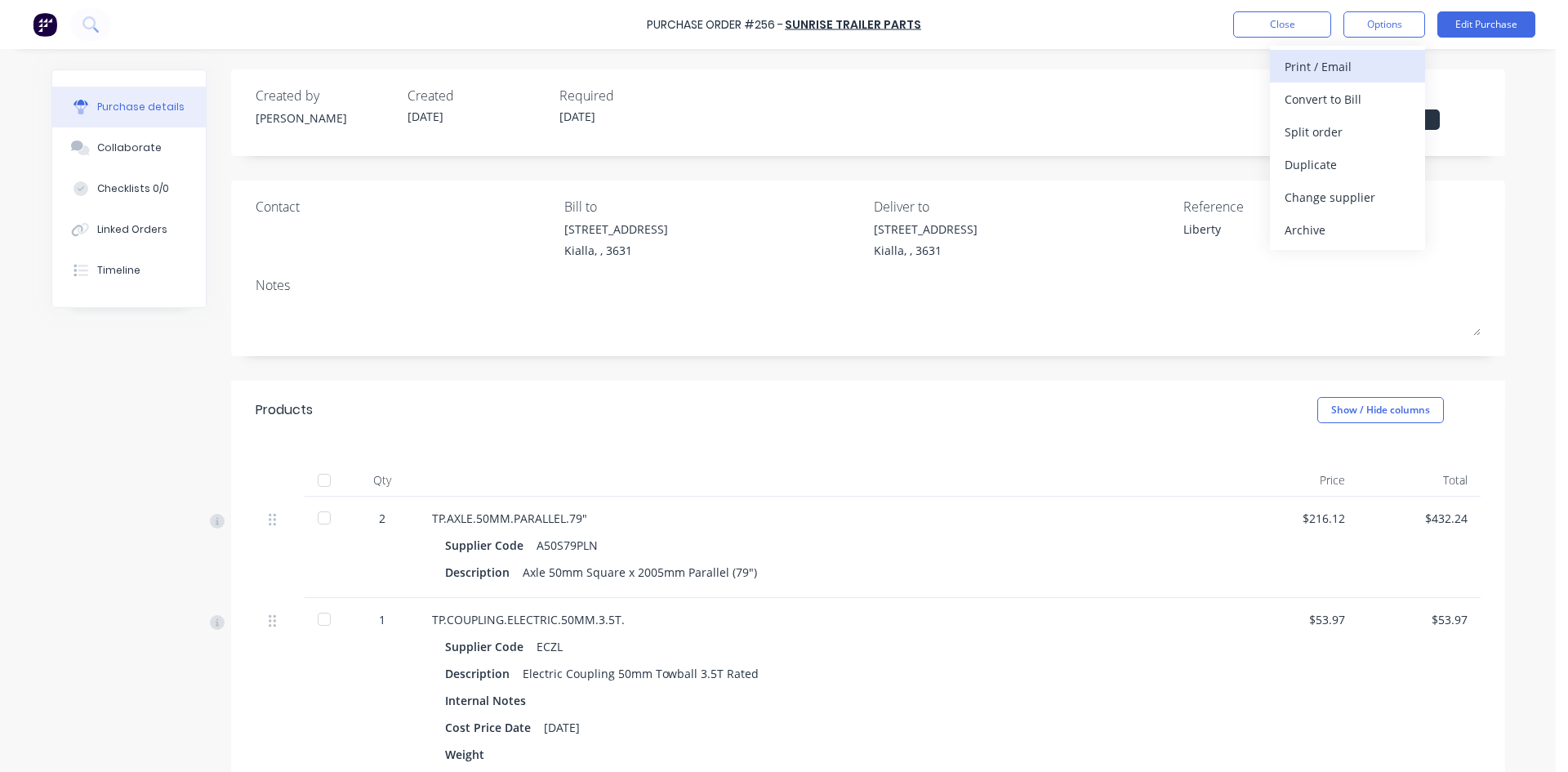
click at [1347, 69] on div "Print / Email" at bounding box center [1348, 66] width 125 height 24
click at [1347, 106] on div "With pricing" at bounding box center [1348, 99] width 125 height 24
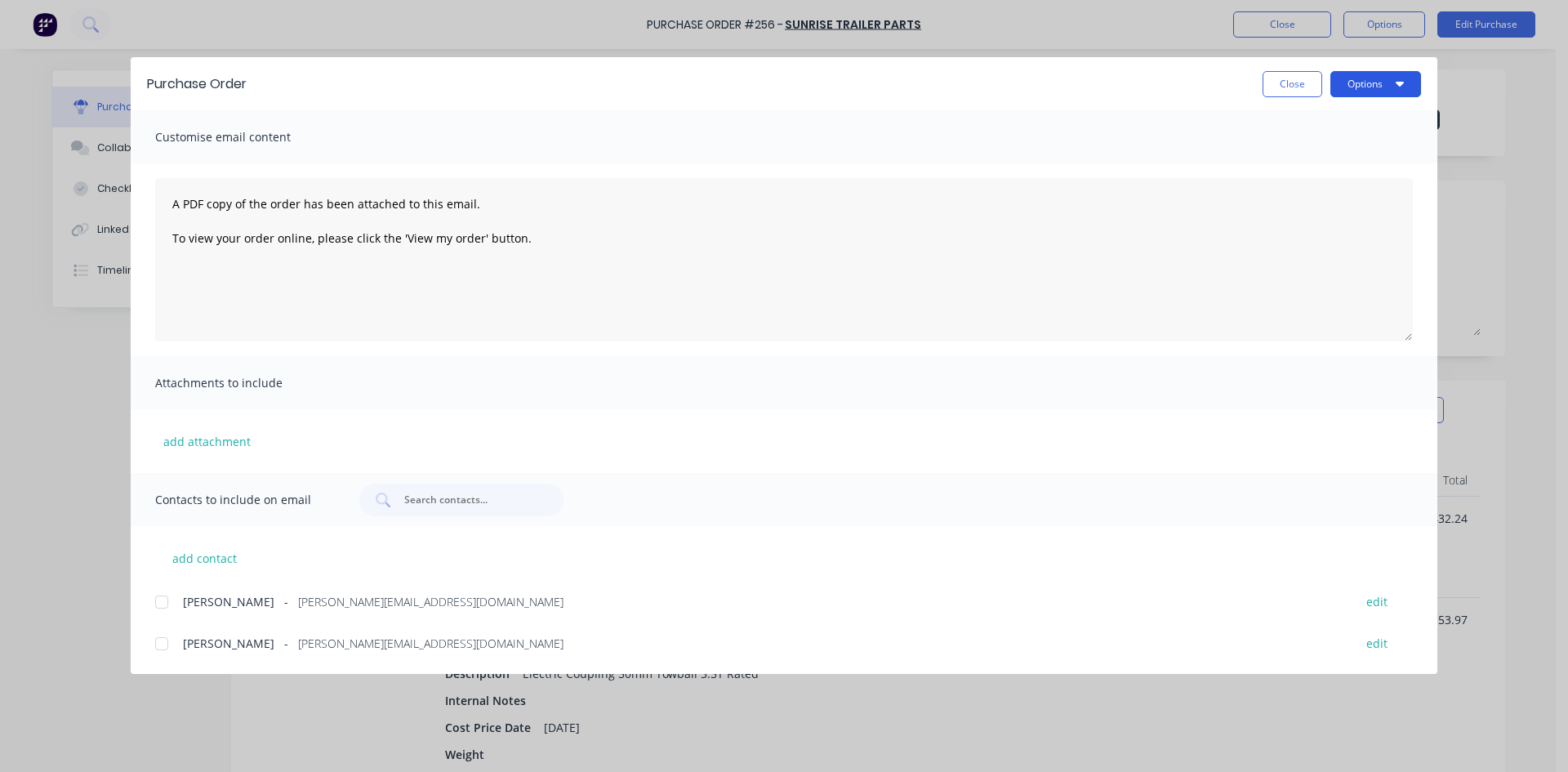
click at [1363, 81] on button "Options" at bounding box center [1376, 84] width 91 height 26
click at [1347, 170] on div "Print" at bounding box center [1344, 158] width 125 height 24
click at [1302, 82] on button "Close" at bounding box center [1293, 84] width 59 height 26
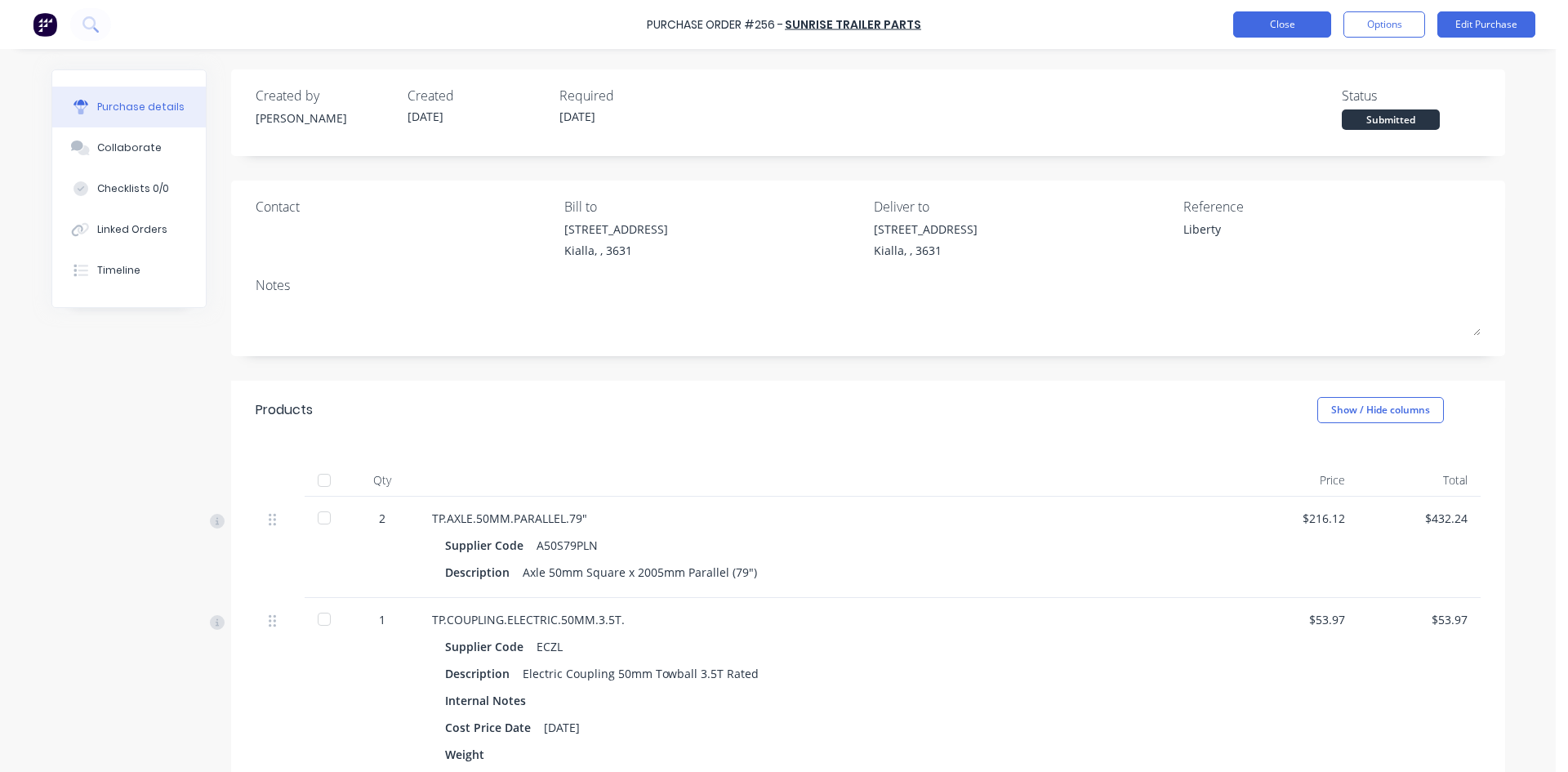
click at [1288, 24] on button "Close" at bounding box center [1282, 25] width 98 height 26
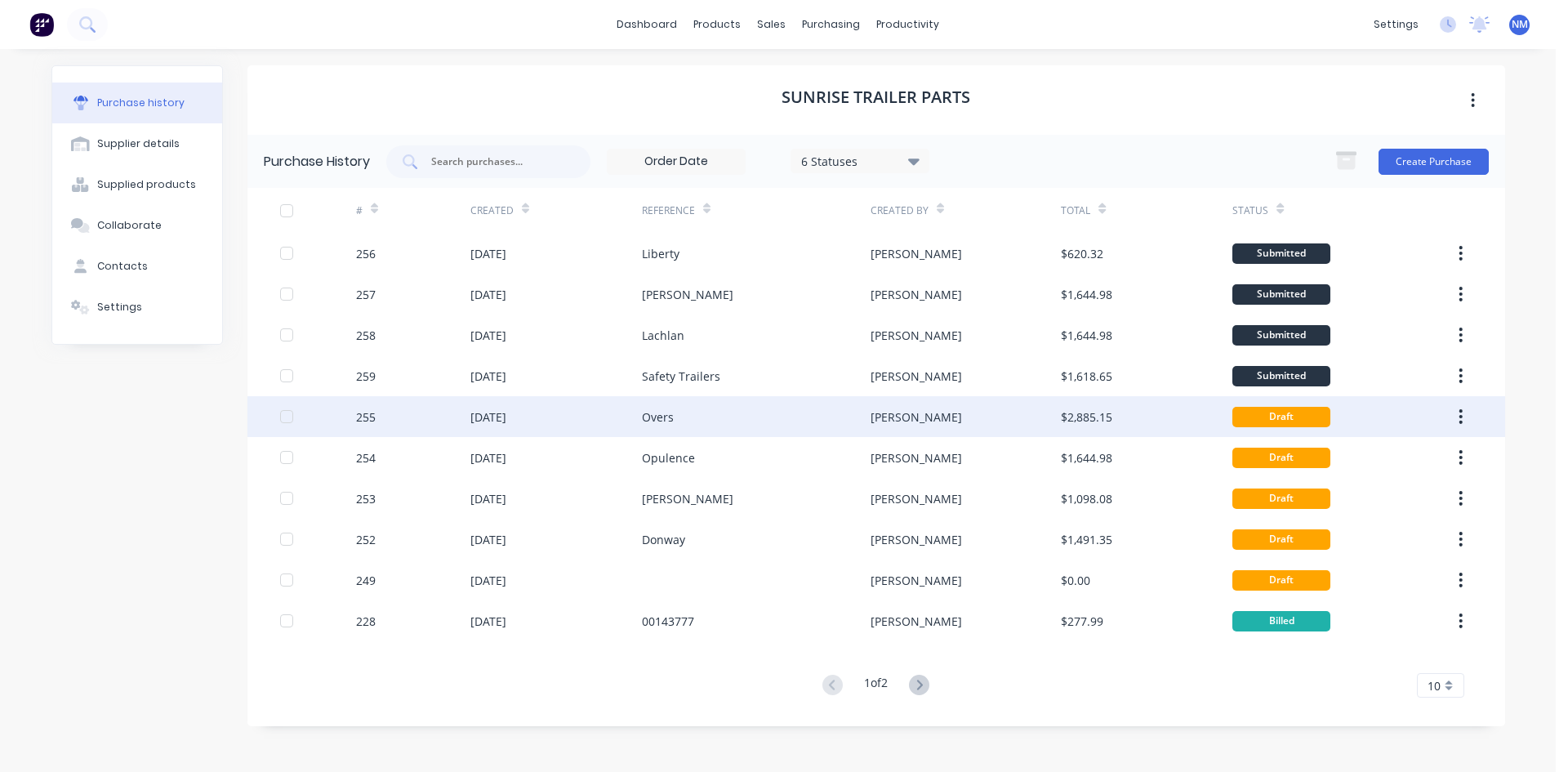
click at [1095, 424] on div "$2,885.15" at bounding box center [1086, 417] width 51 height 17
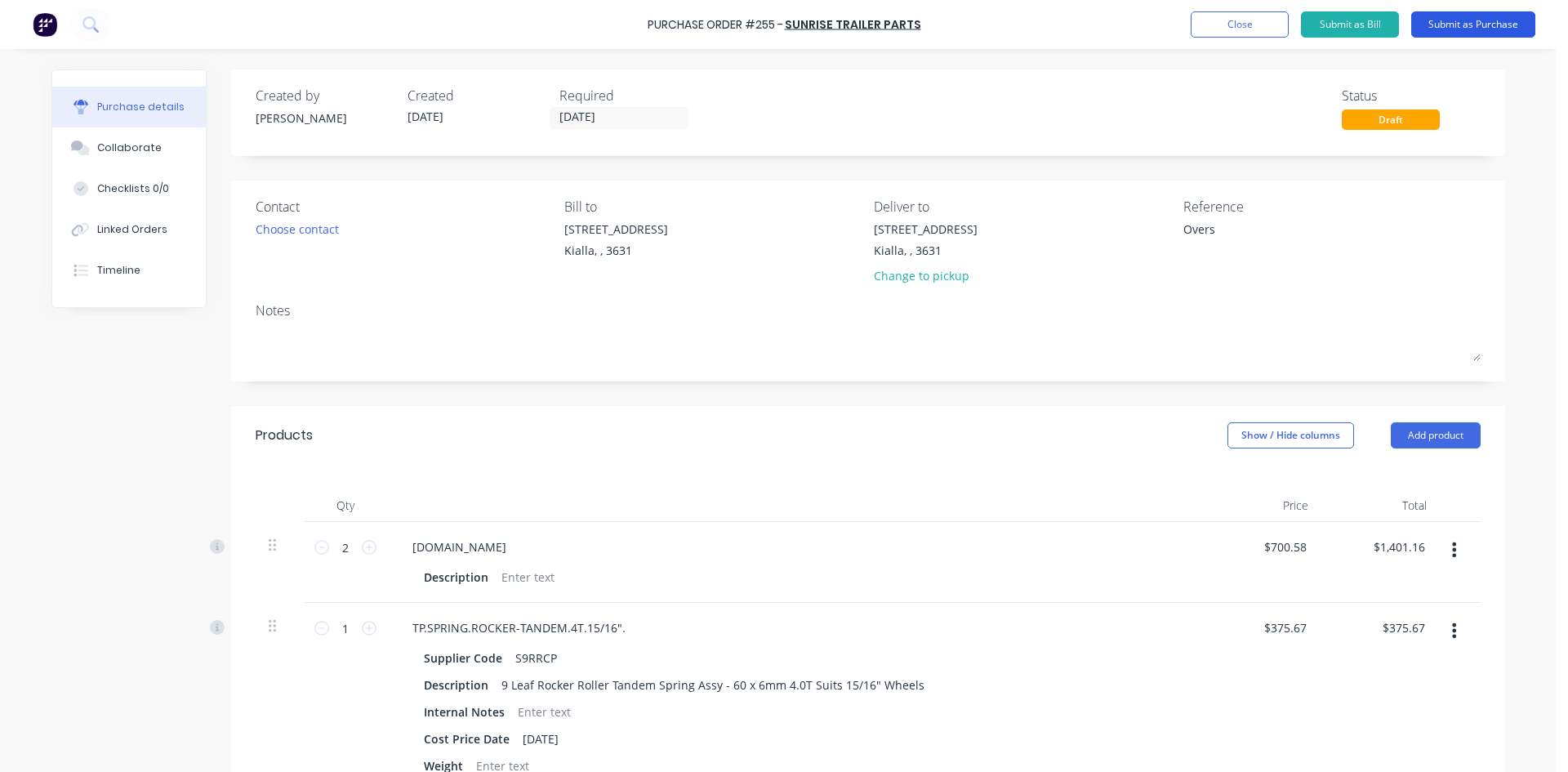
click at [1471, 20] on button "Submit as Purchase" at bounding box center [1473, 25] width 125 height 26
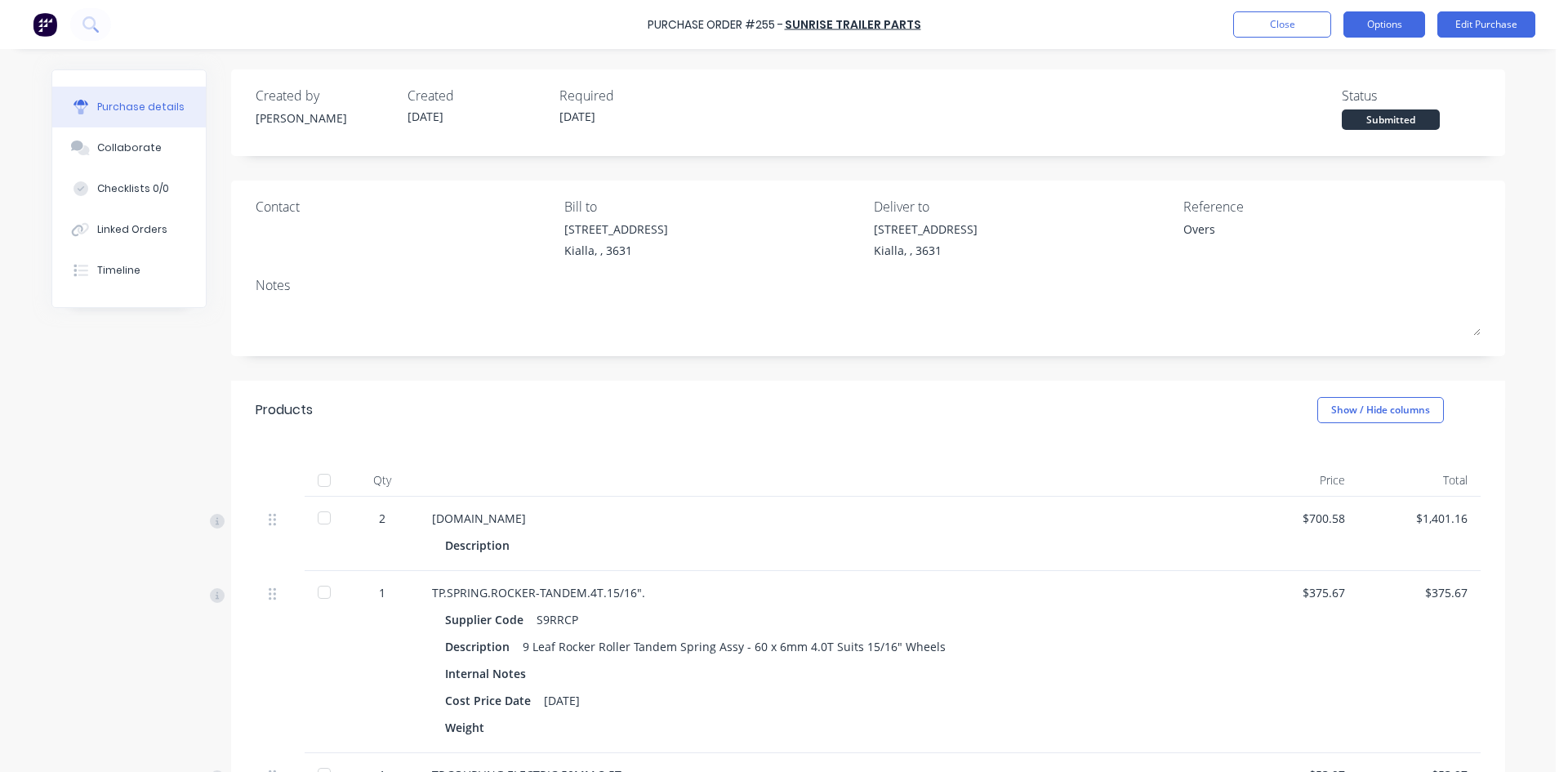
click at [1385, 21] on button "Options" at bounding box center [1384, 25] width 82 height 26
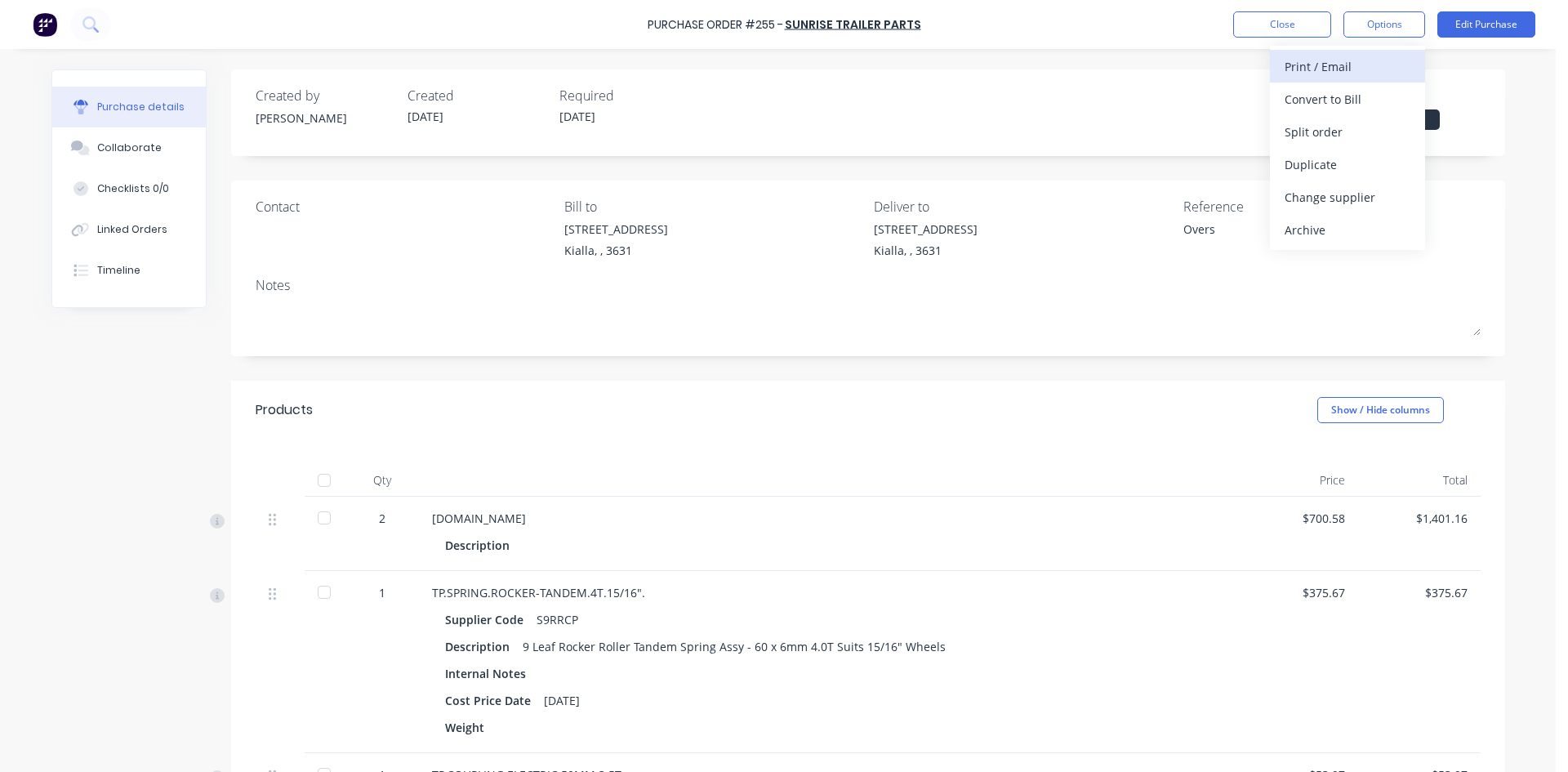
click at [1351, 70] on div "Print / Email" at bounding box center [1348, 66] width 125 height 24
click at [1348, 99] on div "With pricing" at bounding box center [1348, 99] width 125 height 24
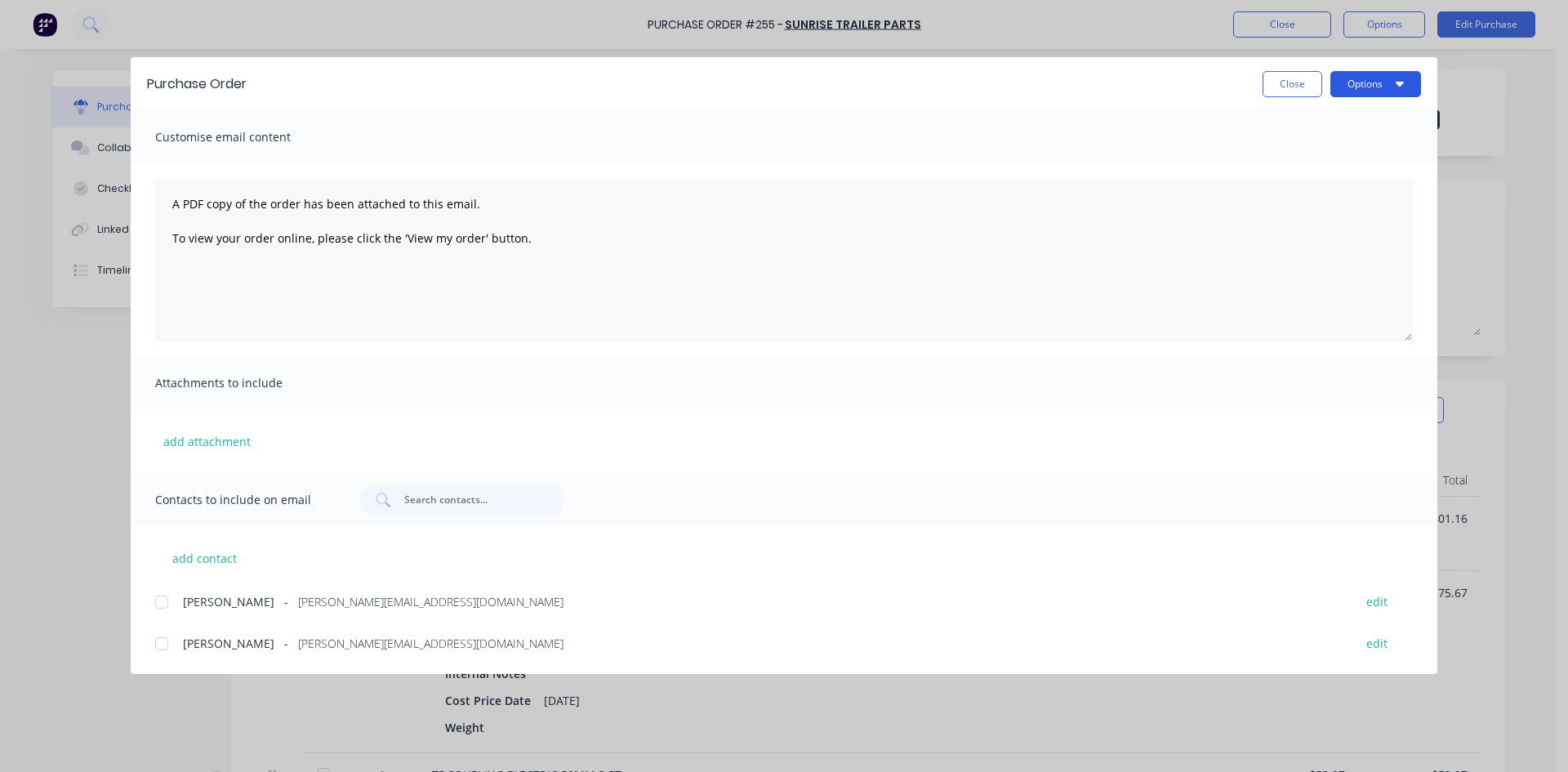
click at [1382, 78] on button "Options" at bounding box center [1376, 84] width 91 height 26
click at [1330, 151] on div "Print" at bounding box center [1344, 158] width 125 height 24
click at [1310, 88] on button "Close" at bounding box center [1293, 84] width 59 height 26
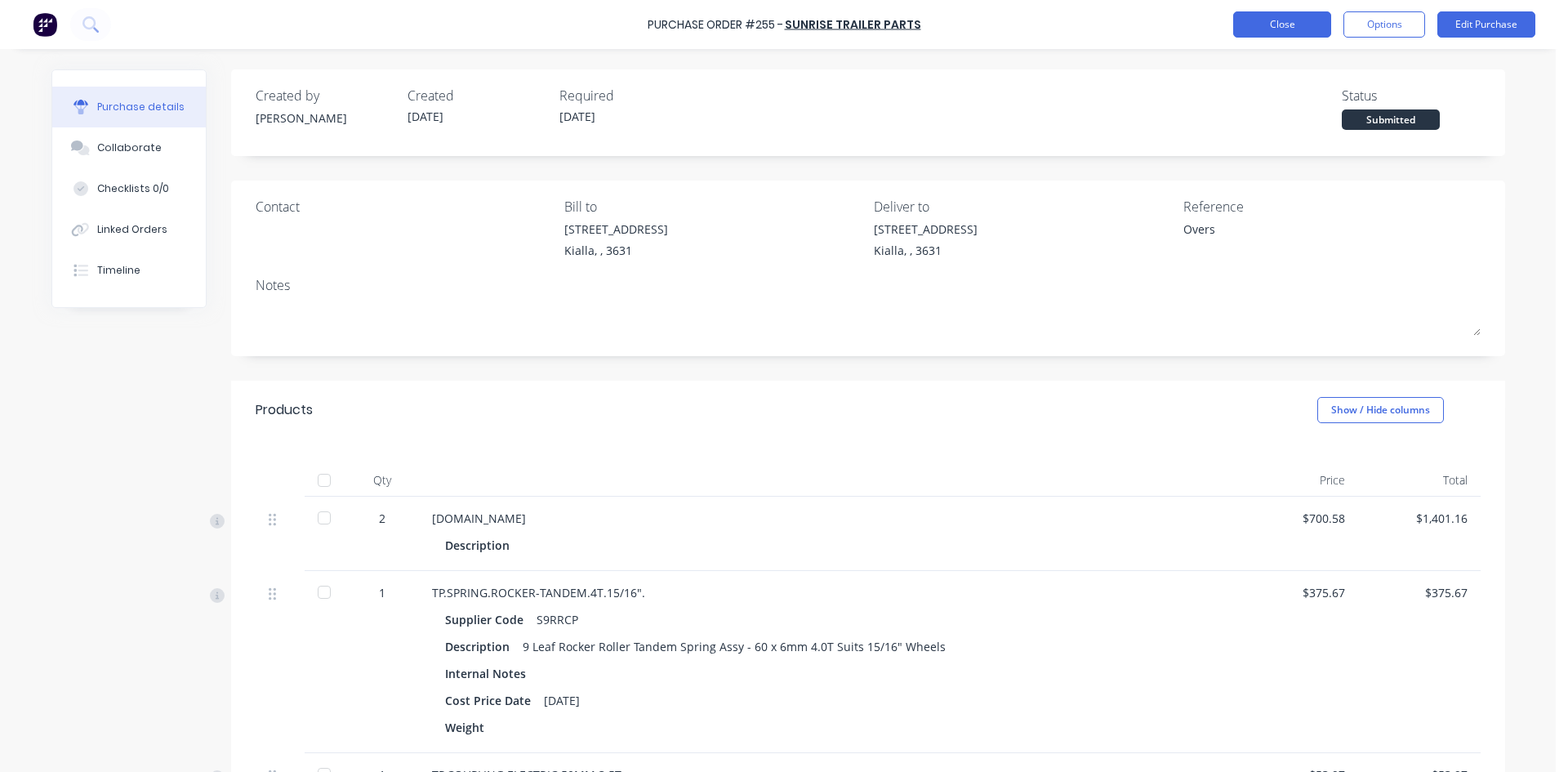
click at [1279, 35] on button "Close" at bounding box center [1282, 25] width 98 height 26
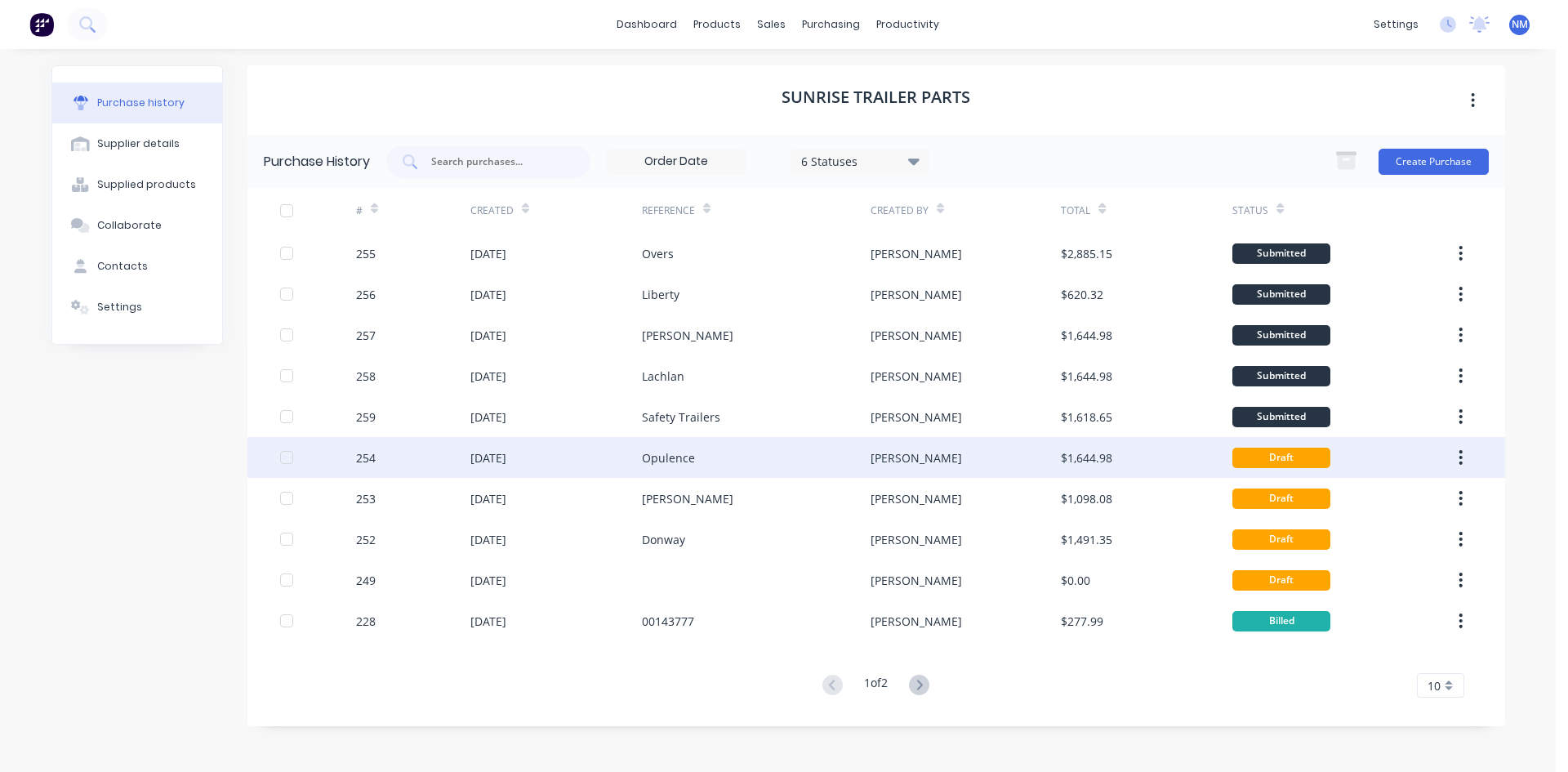
click at [911, 463] on div "[PERSON_NAME]" at bounding box center [966, 458] width 191 height 41
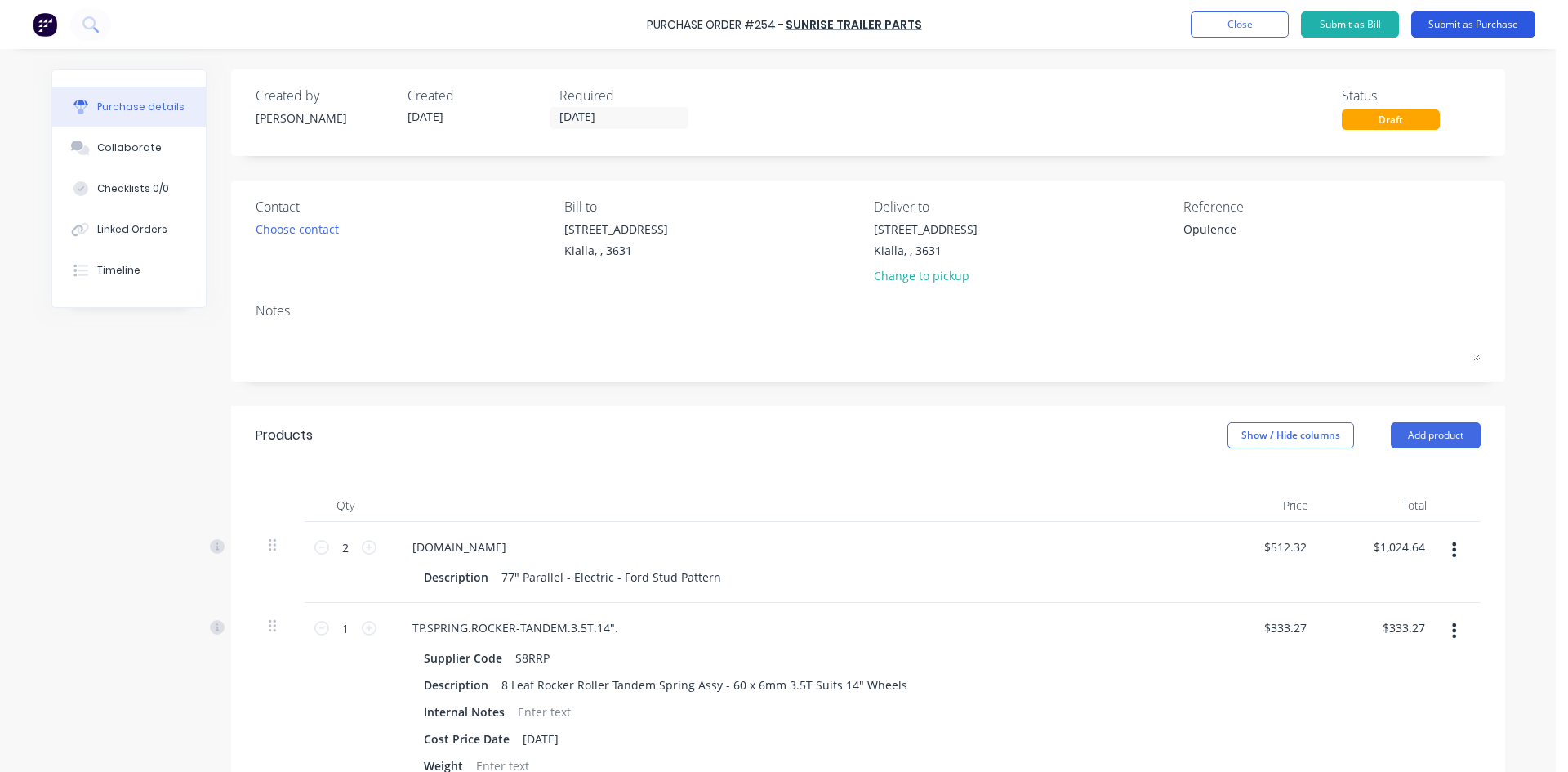
click at [1484, 16] on button "Submit as Purchase" at bounding box center [1473, 25] width 125 height 26
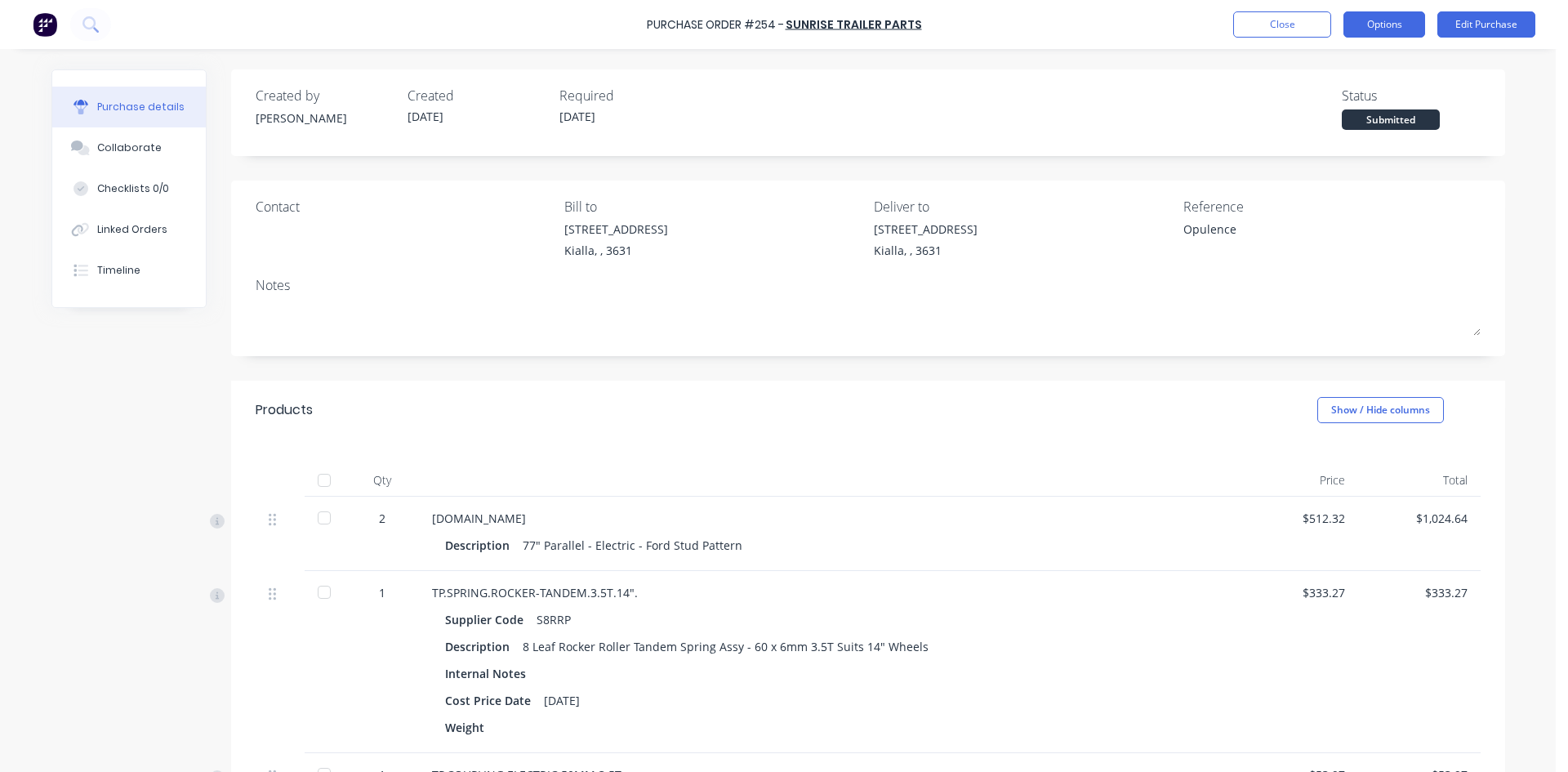
click at [1380, 36] on button "Options" at bounding box center [1384, 25] width 82 height 26
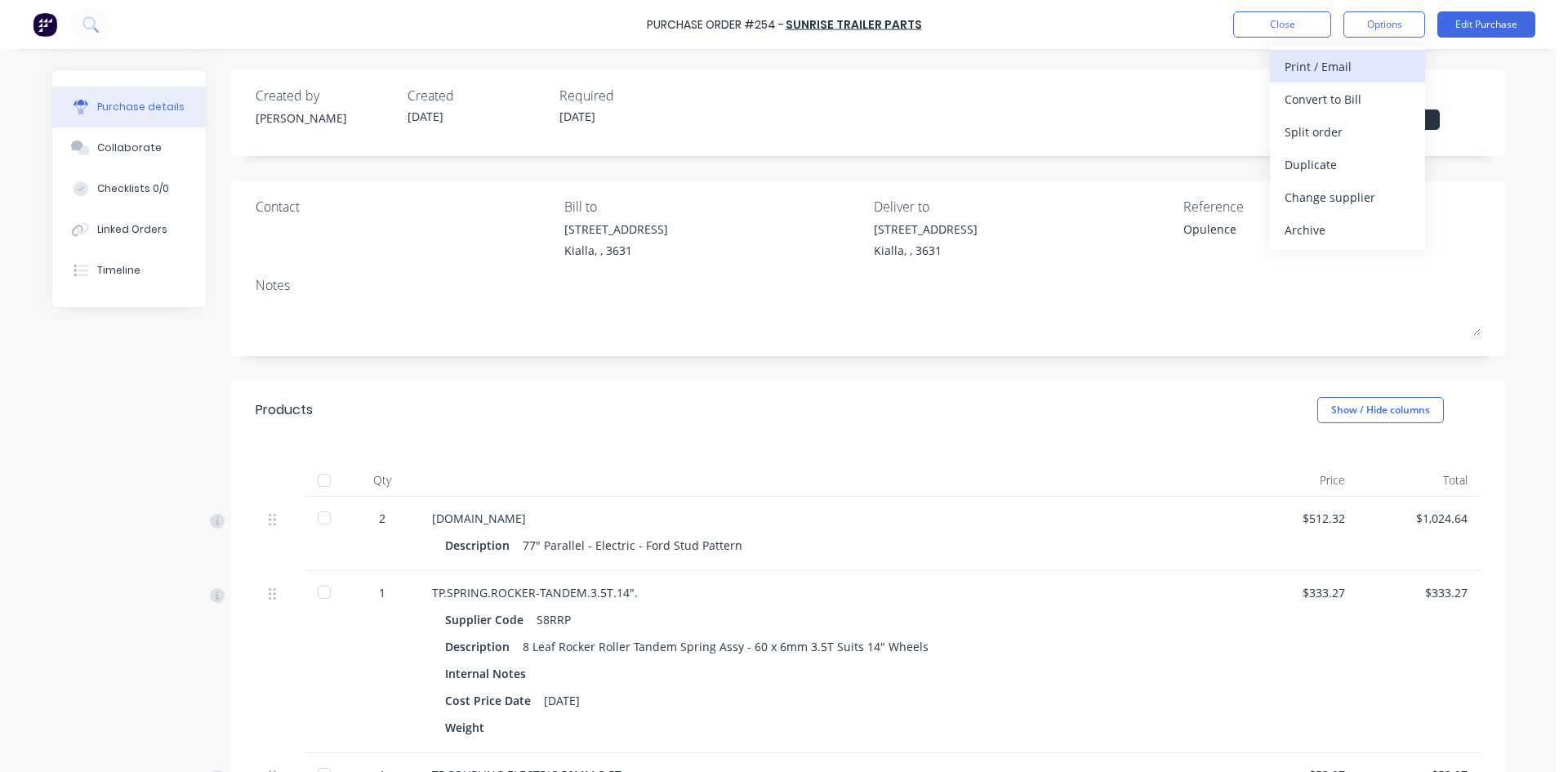
click at [1341, 73] on div "Print / Email" at bounding box center [1348, 66] width 125 height 24
click at [1325, 102] on div "With pricing" at bounding box center [1348, 99] width 125 height 24
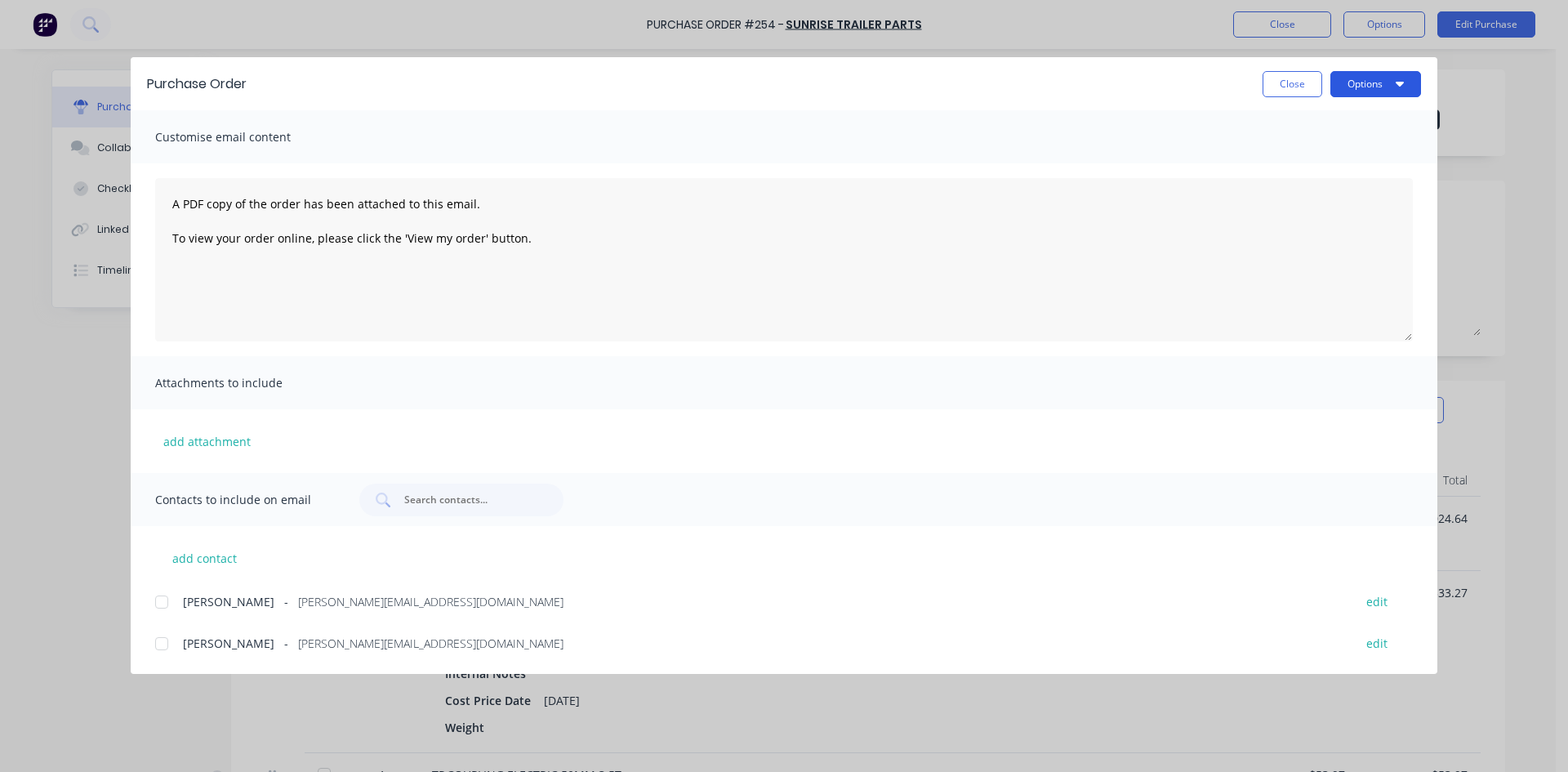
click at [1373, 86] on button "Options" at bounding box center [1376, 84] width 91 height 26
click at [1327, 165] on div "Print" at bounding box center [1344, 158] width 125 height 24
click at [1306, 84] on button "Close" at bounding box center [1293, 84] width 59 height 26
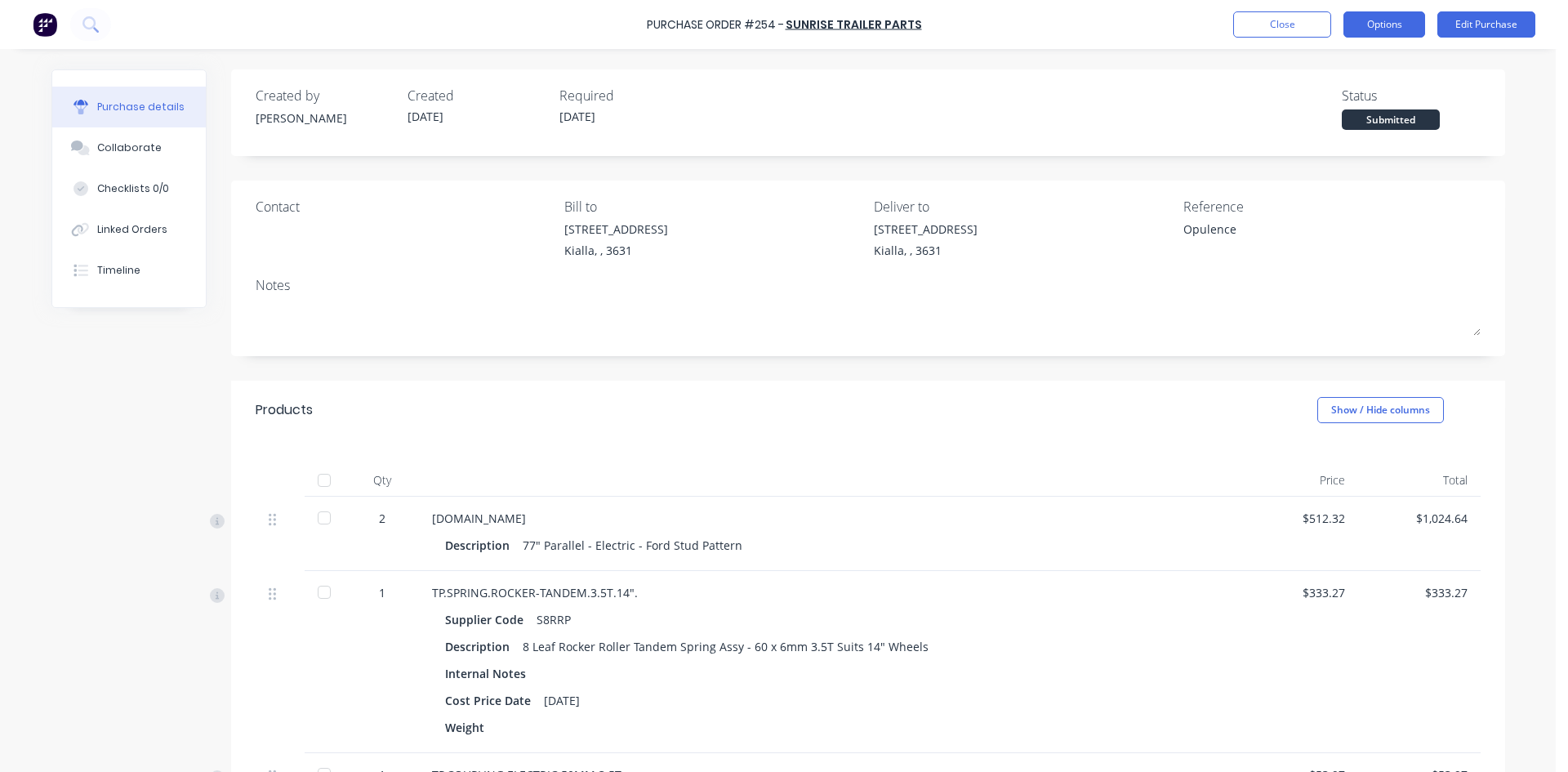
click at [1376, 28] on button "Options" at bounding box center [1384, 25] width 82 height 26
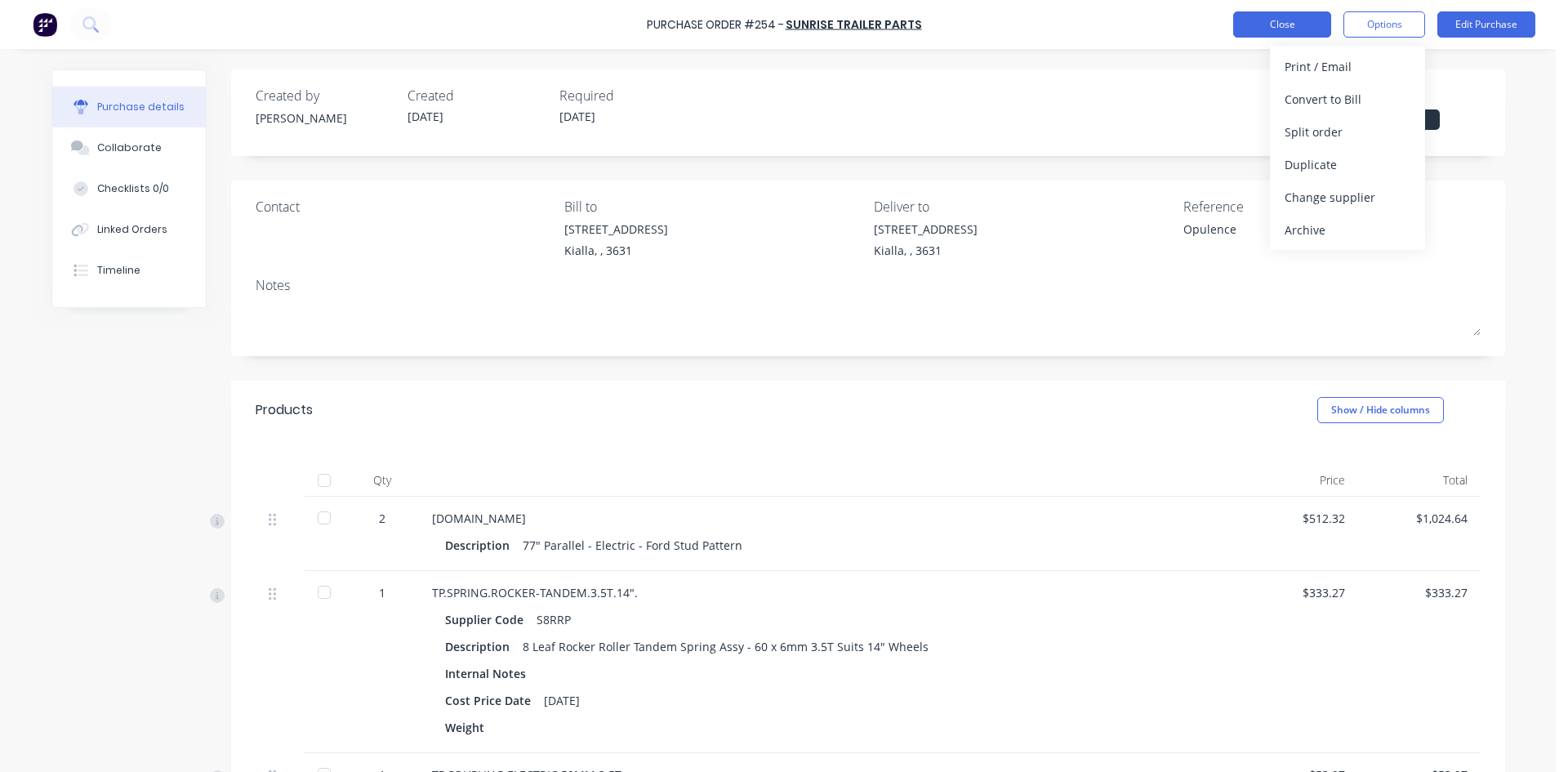
click at [1266, 29] on button "Close" at bounding box center [1282, 25] width 98 height 26
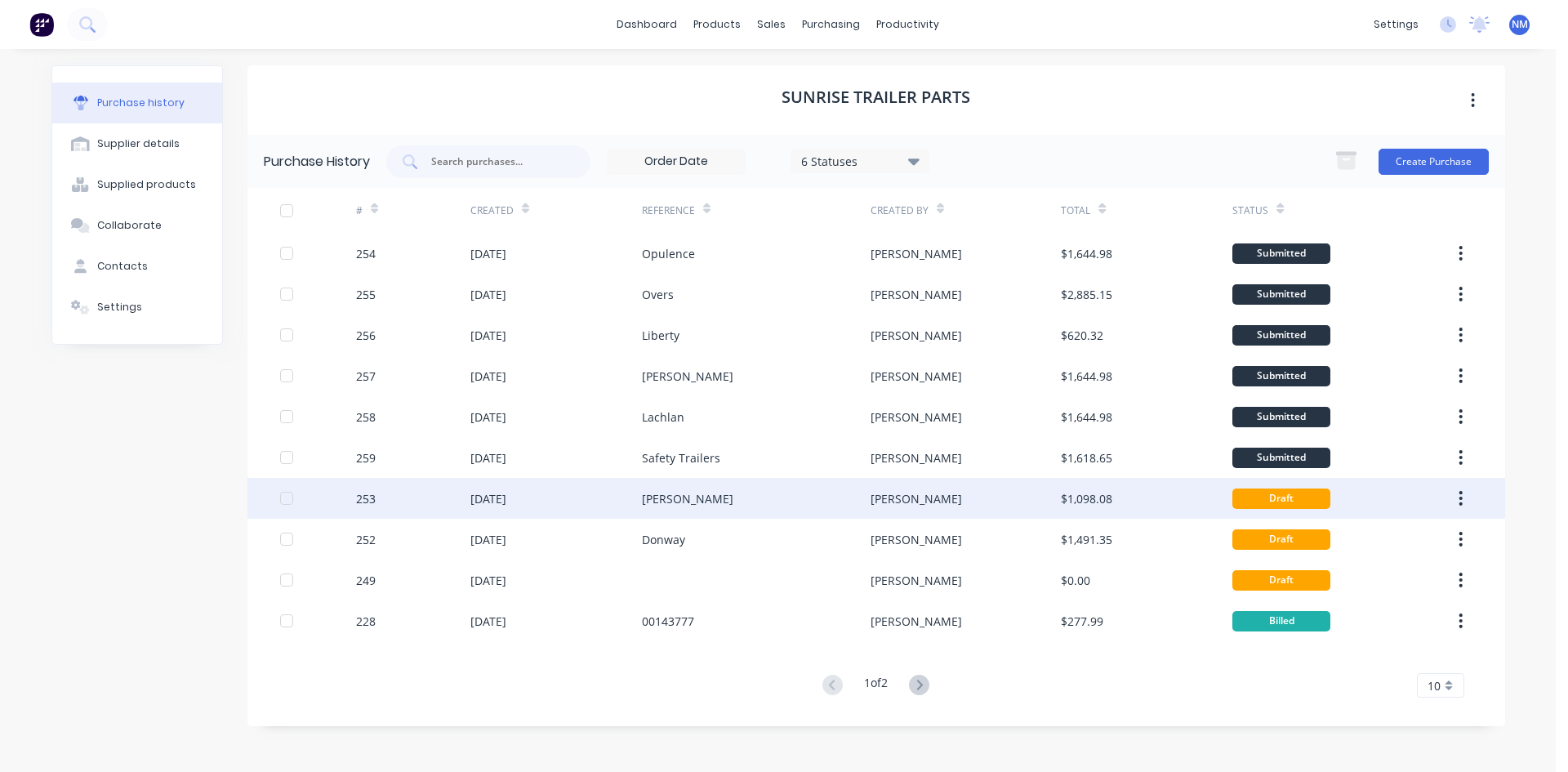
click at [1054, 500] on div "[PERSON_NAME]" at bounding box center [966, 498] width 191 height 41
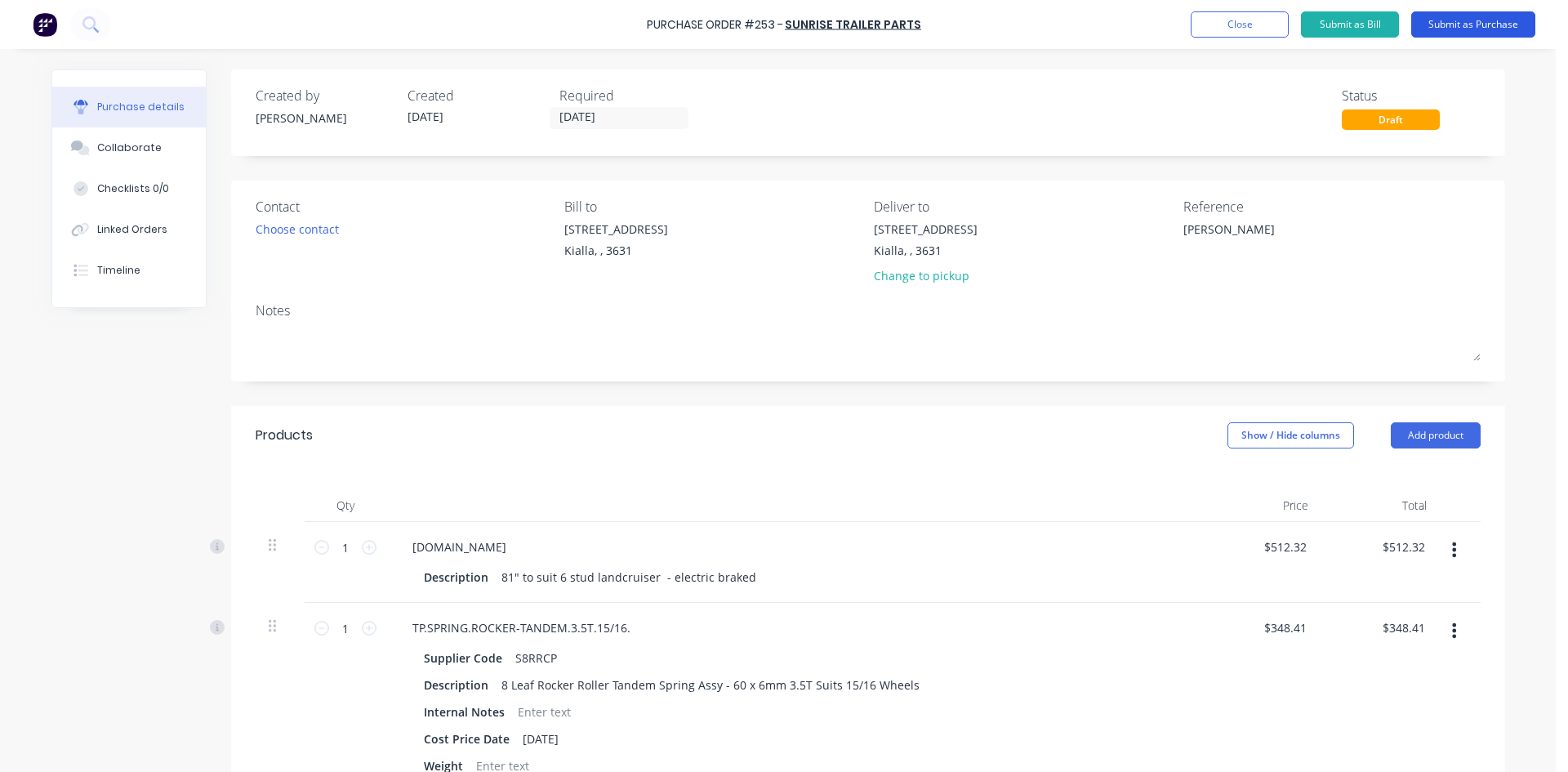
click at [1470, 27] on button "Submit as Purchase" at bounding box center [1473, 25] width 125 height 26
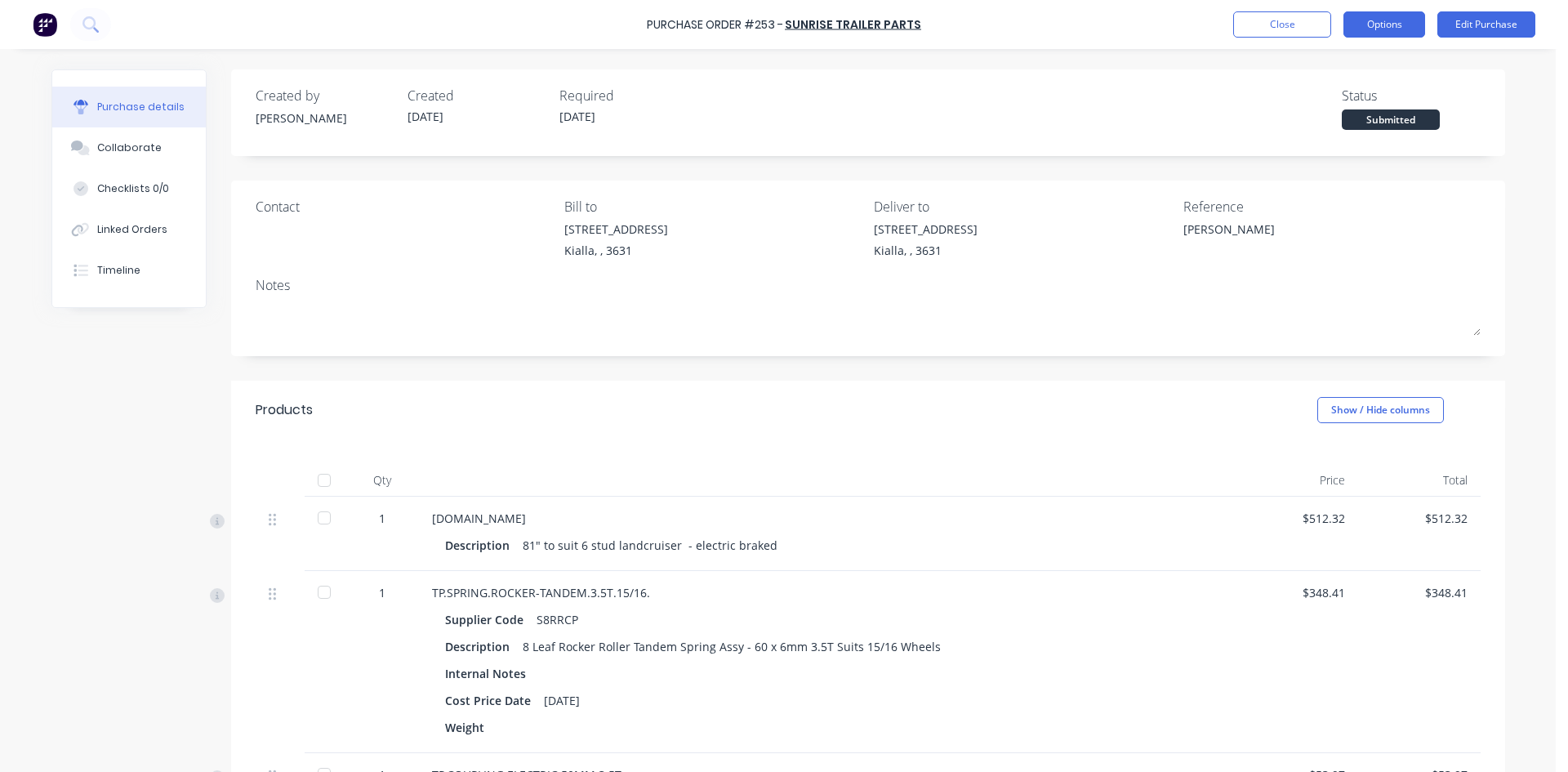
click at [1382, 30] on button "Options" at bounding box center [1384, 25] width 82 height 26
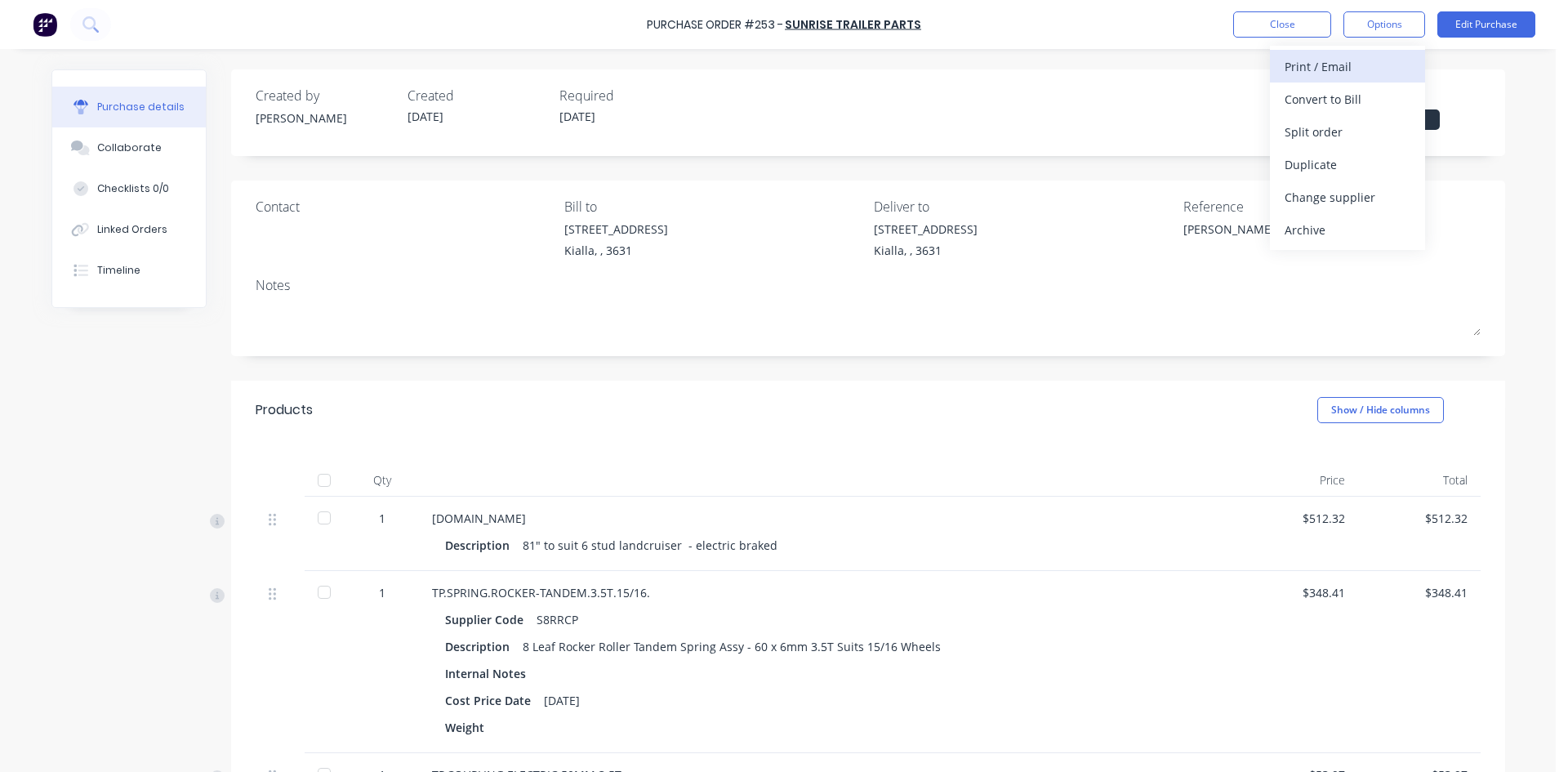
click at [1361, 74] on div "Print / Email" at bounding box center [1348, 66] width 125 height 24
click at [1344, 98] on div "With pricing" at bounding box center [1348, 99] width 125 height 24
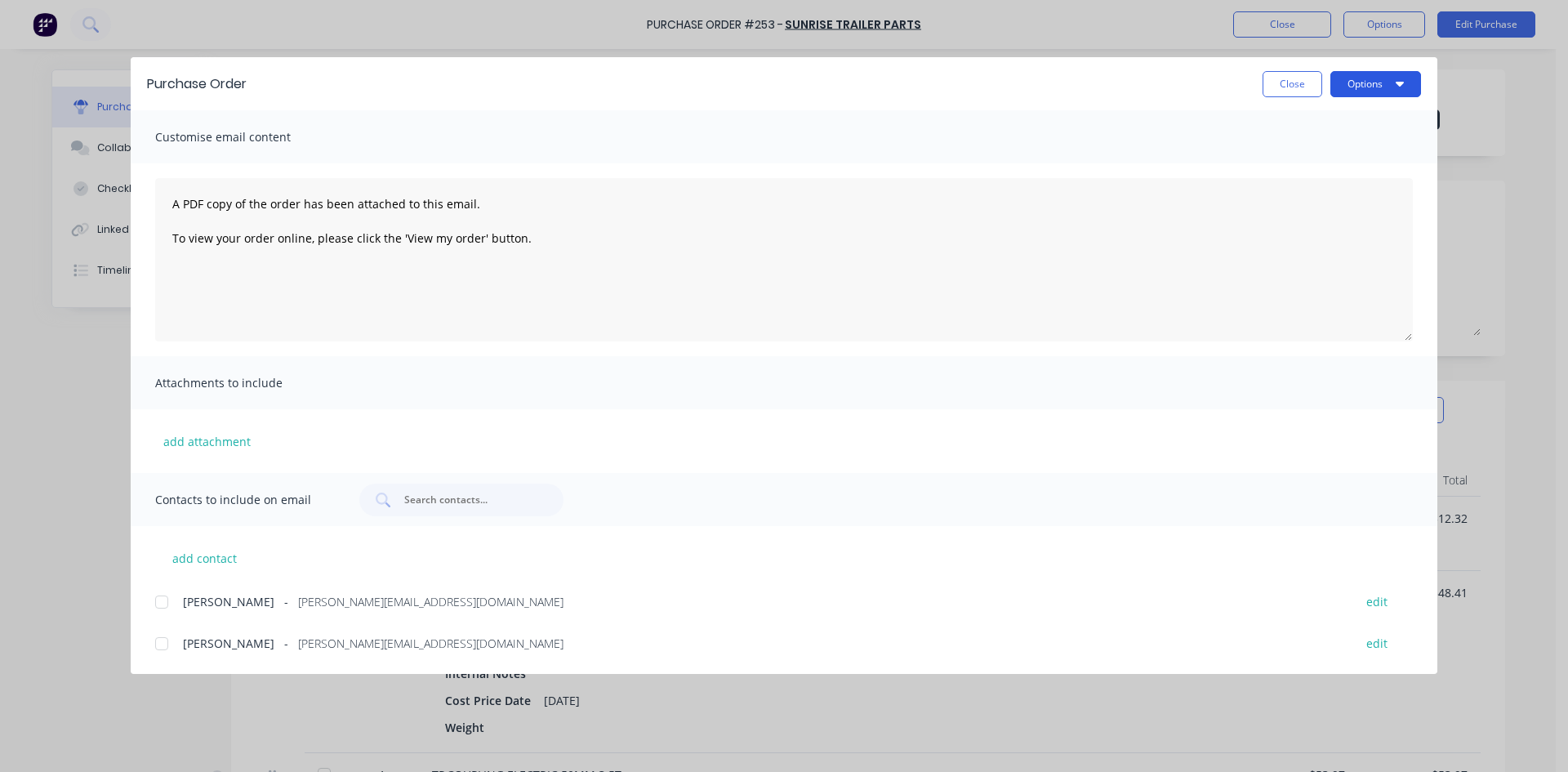
click at [1366, 92] on button "Options" at bounding box center [1376, 84] width 91 height 26
click at [1346, 155] on div "Print" at bounding box center [1344, 158] width 125 height 24
click at [1289, 76] on button "Close" at bounding box center [1293, 84] width 59 height 26
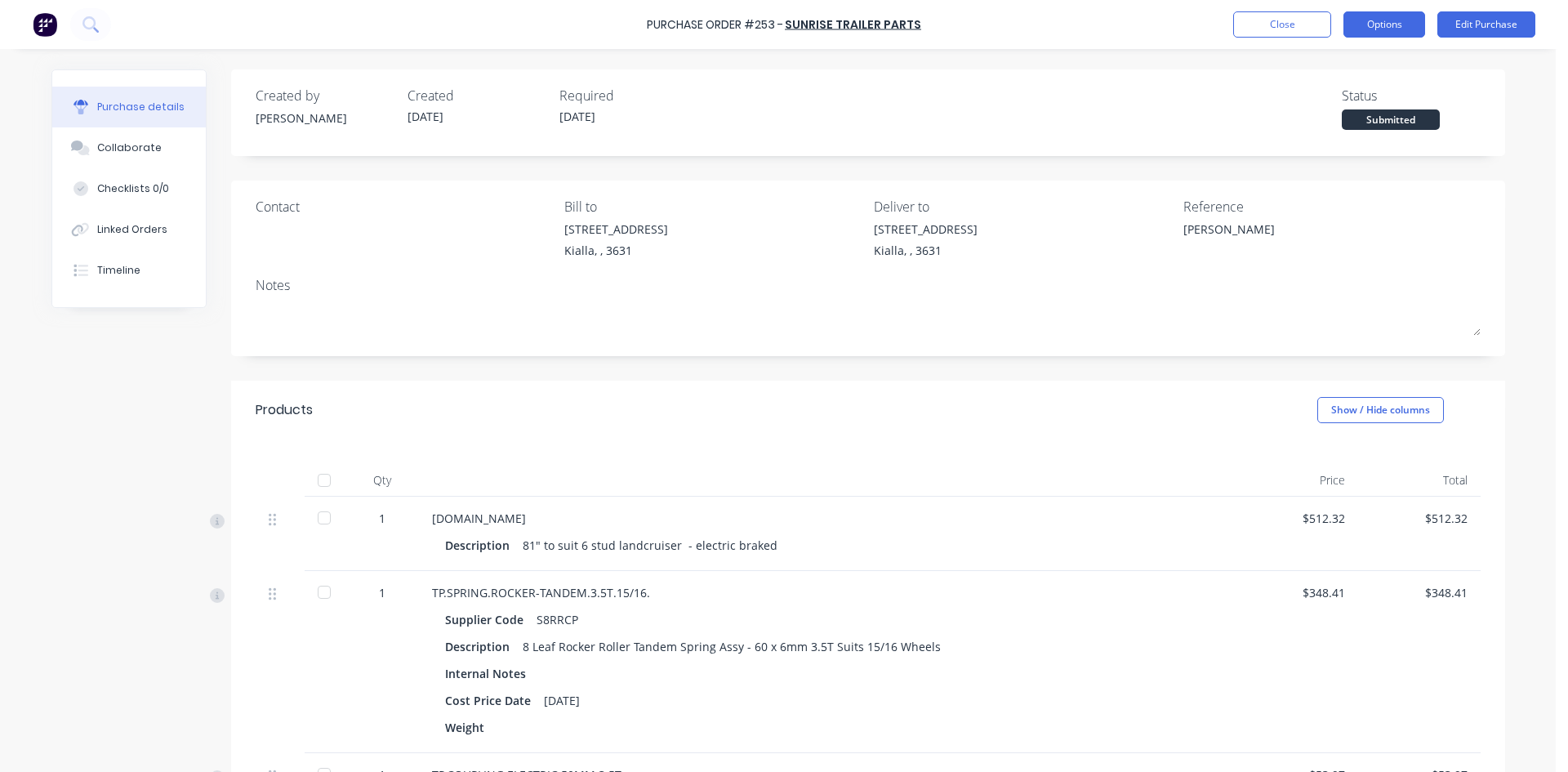
click at [1388, 28] on button "Options" at bounding box center [1384, 25] width 82 height 26
click at [1281, 28] on button "Close" at bounding box center [1282, 25] width 98 height 26
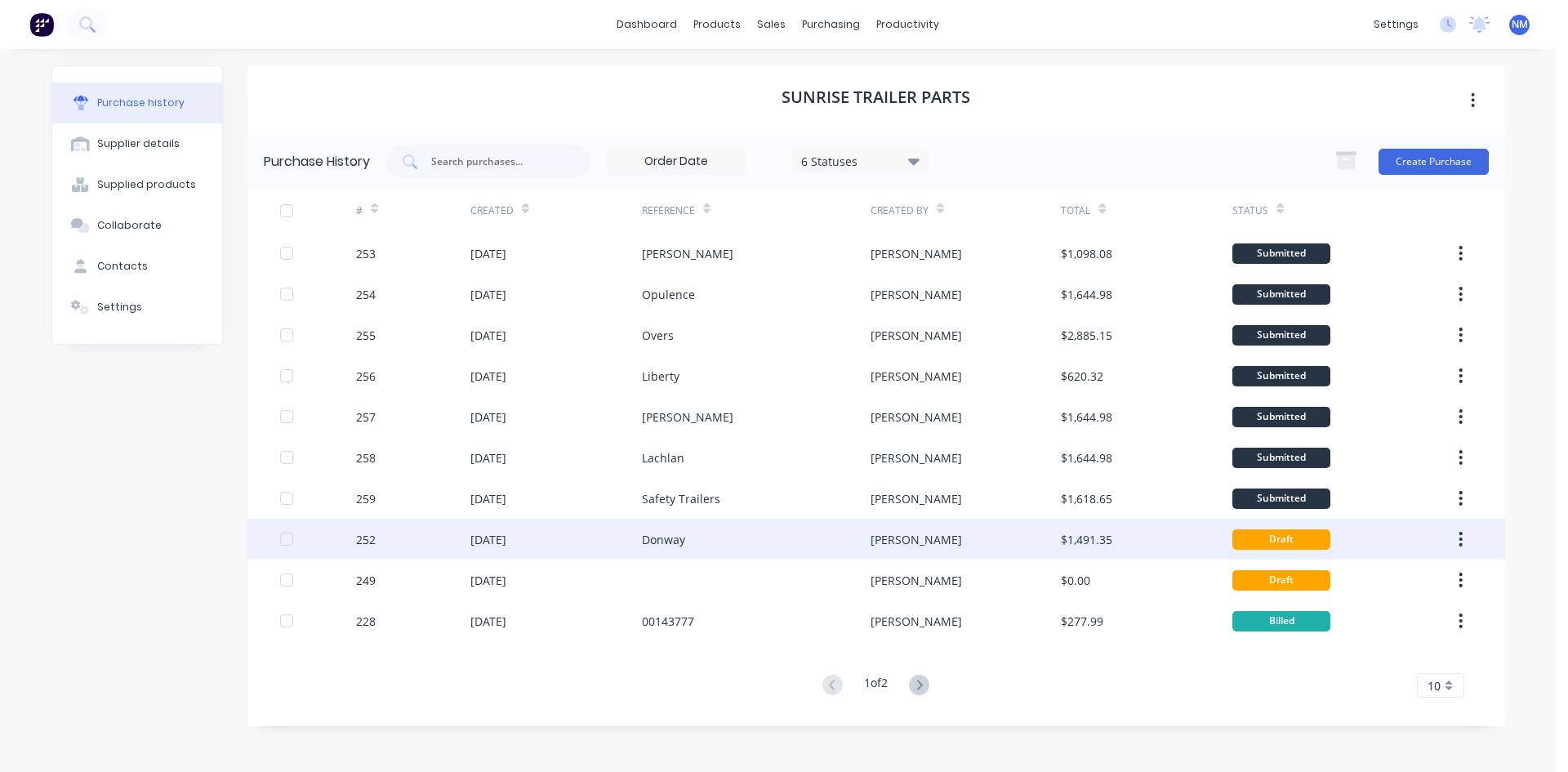
click at [1082, 542] on div "$1,491.35" at bounding box center [1086, 539] width 51 height 17
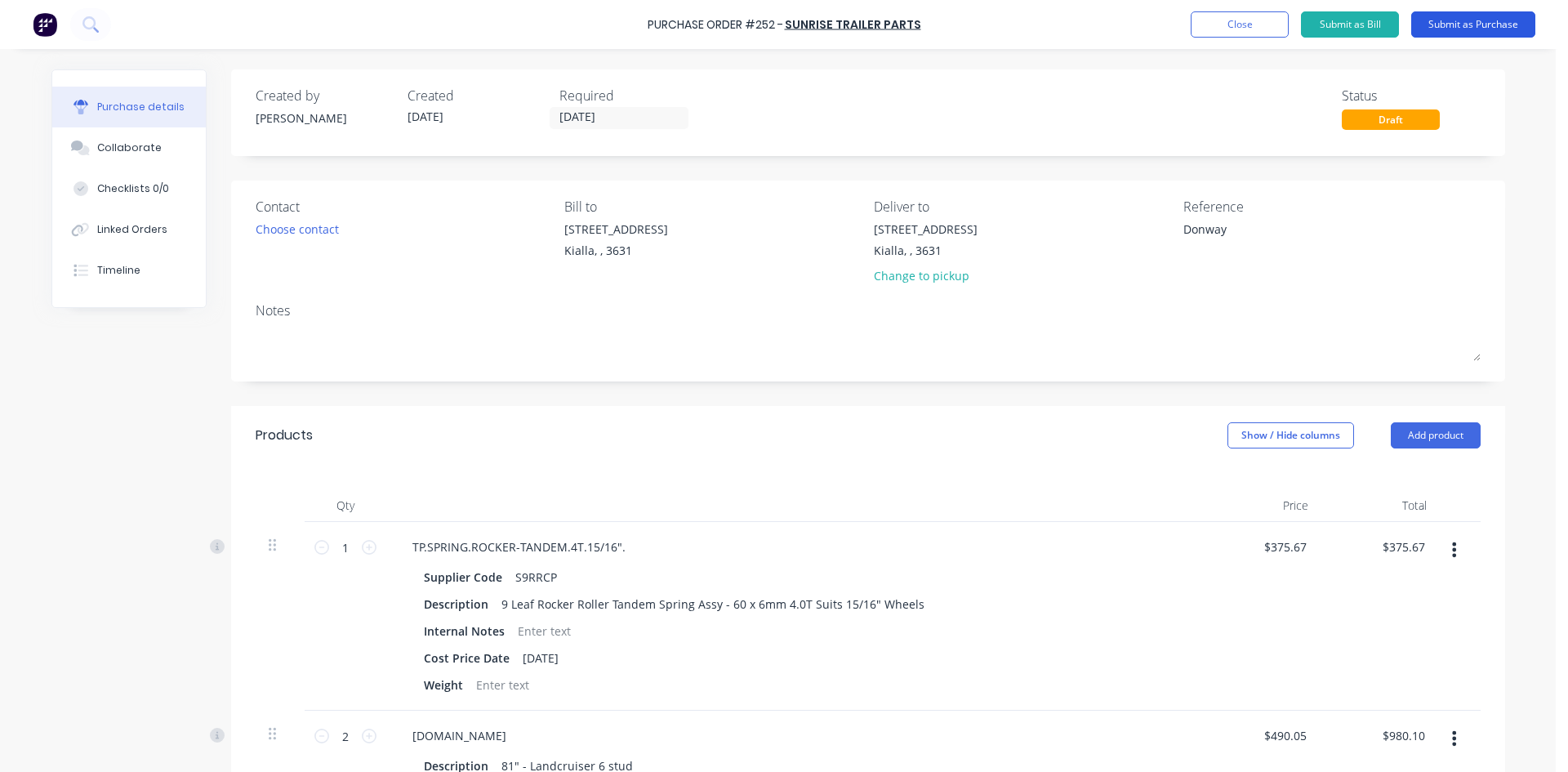
click at [1494, 30] on button "Submit as Purchase" at bounding box center [1473, 25] width 125 height 26
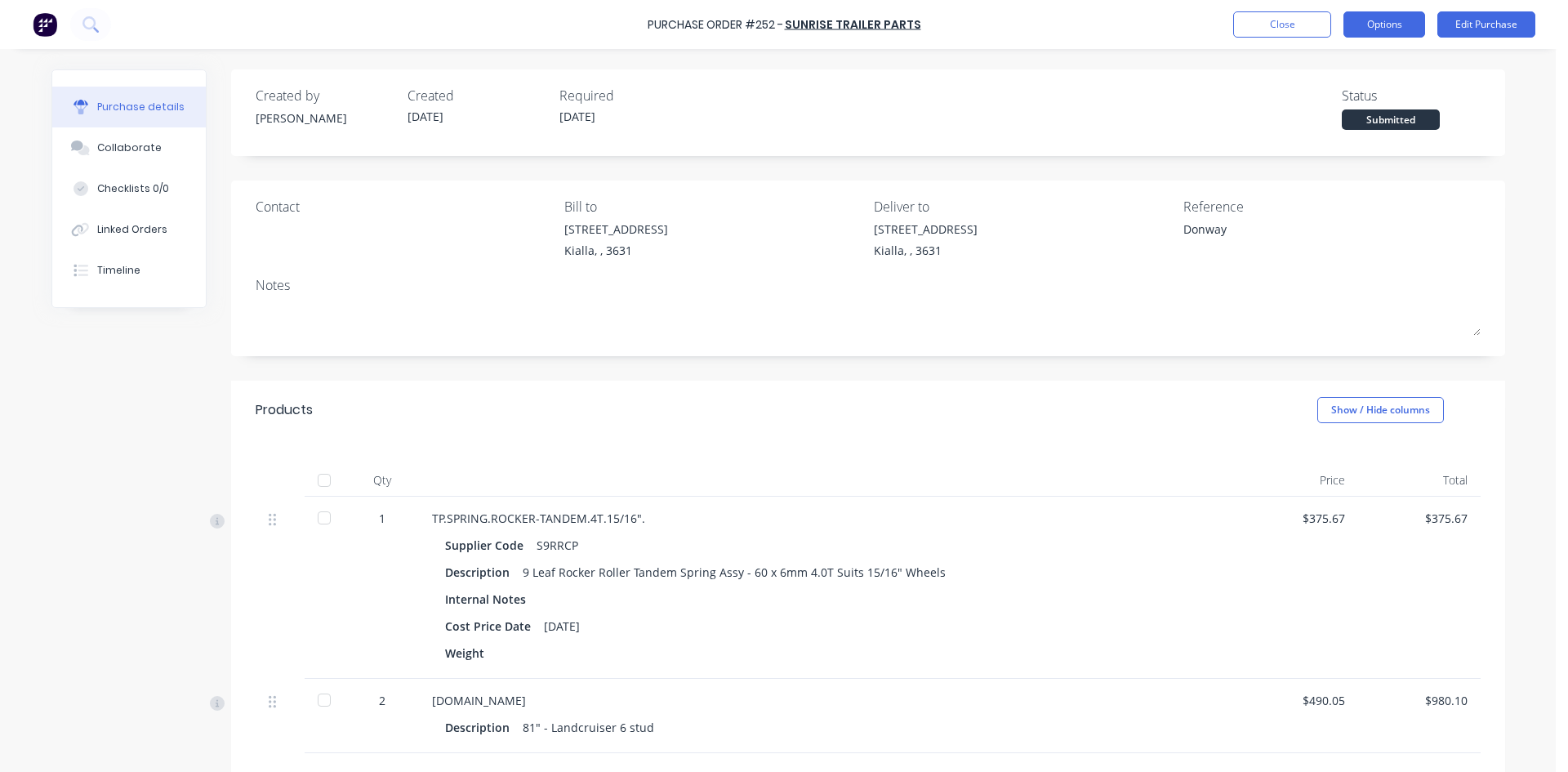
click at [1376, 13] on button "Options" at bounding box center [1384, 25] width 82 height 26
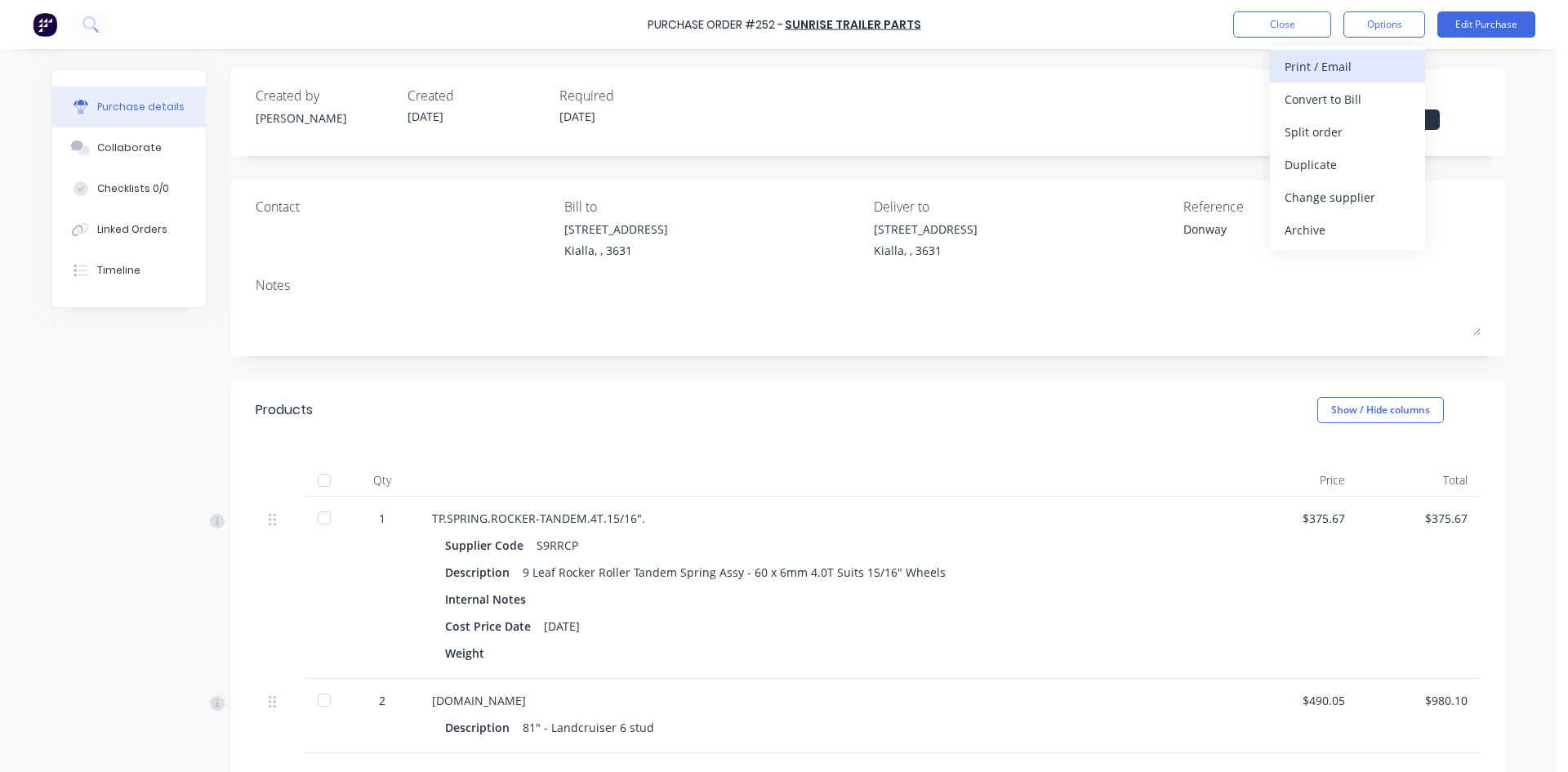
click at [1334, 67] on div "Print / Email" at bounding box center [1348, 66] width 125 height 24
click at [1326, 106] on div "With pricing" at bounding box center [1348, 99] width 125 height 24
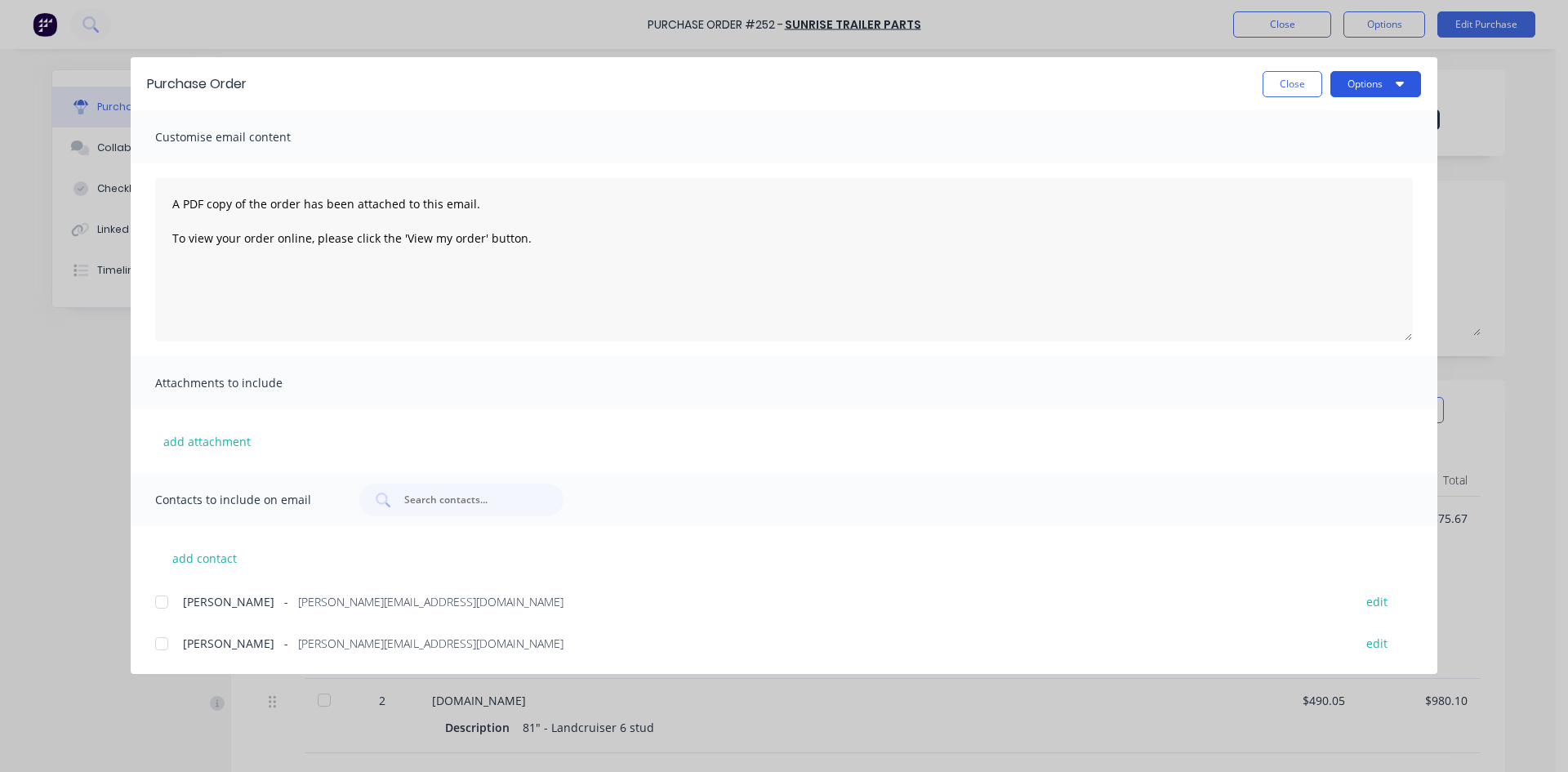
click at [1386, 86] on button "Options" at bounding box center [1376, 84] width 91 height 26
click at [1321, 159] on div "Print" at bounding box center [1344, 158] width 125 height 24
click at [1304, 79] on button "Close" at bounding box center [1293, 84] width 59 height 26
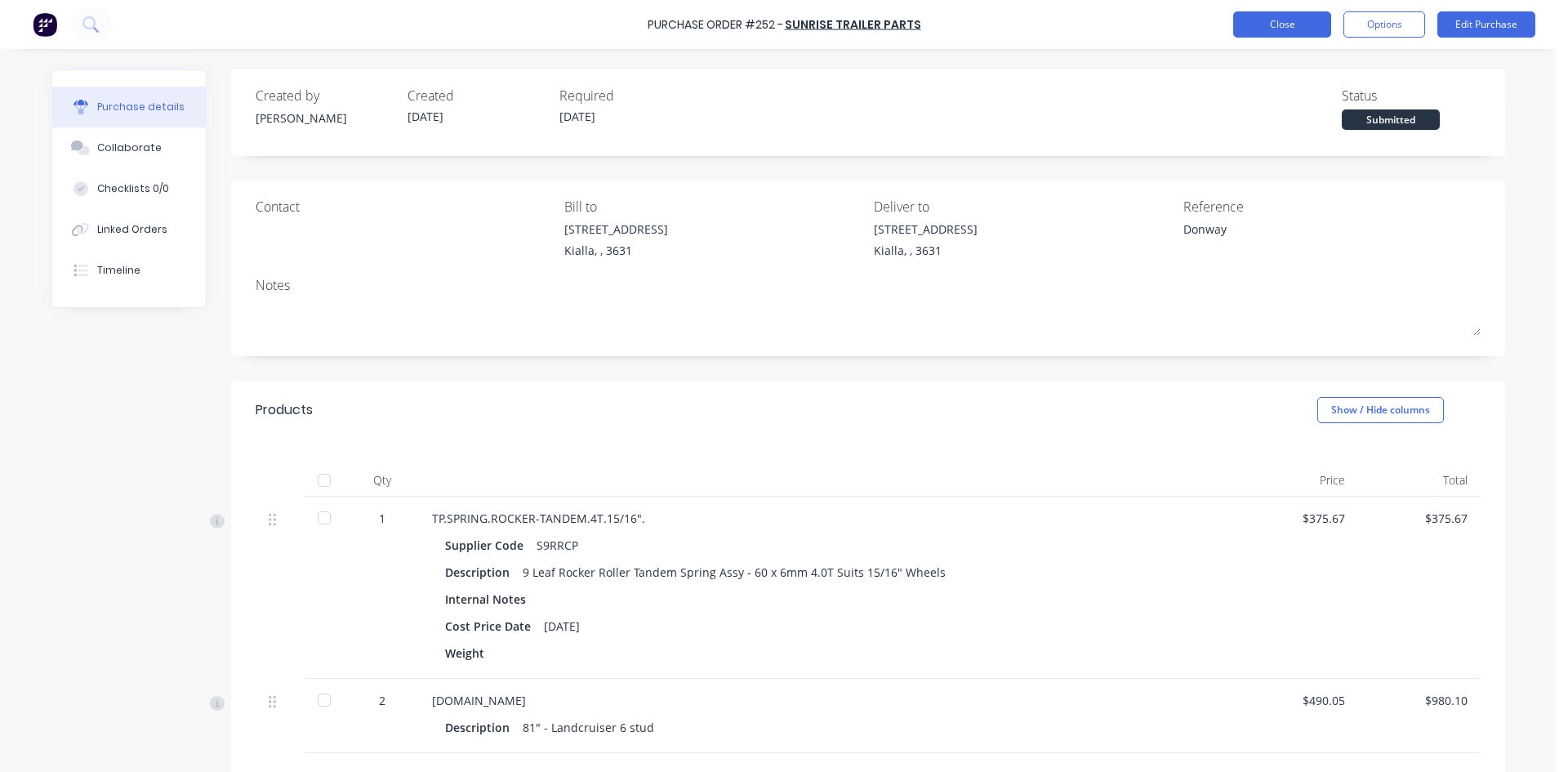
click at [1283, 24] on button "Close" at bounding box center [1282, 25] width 98 height 26
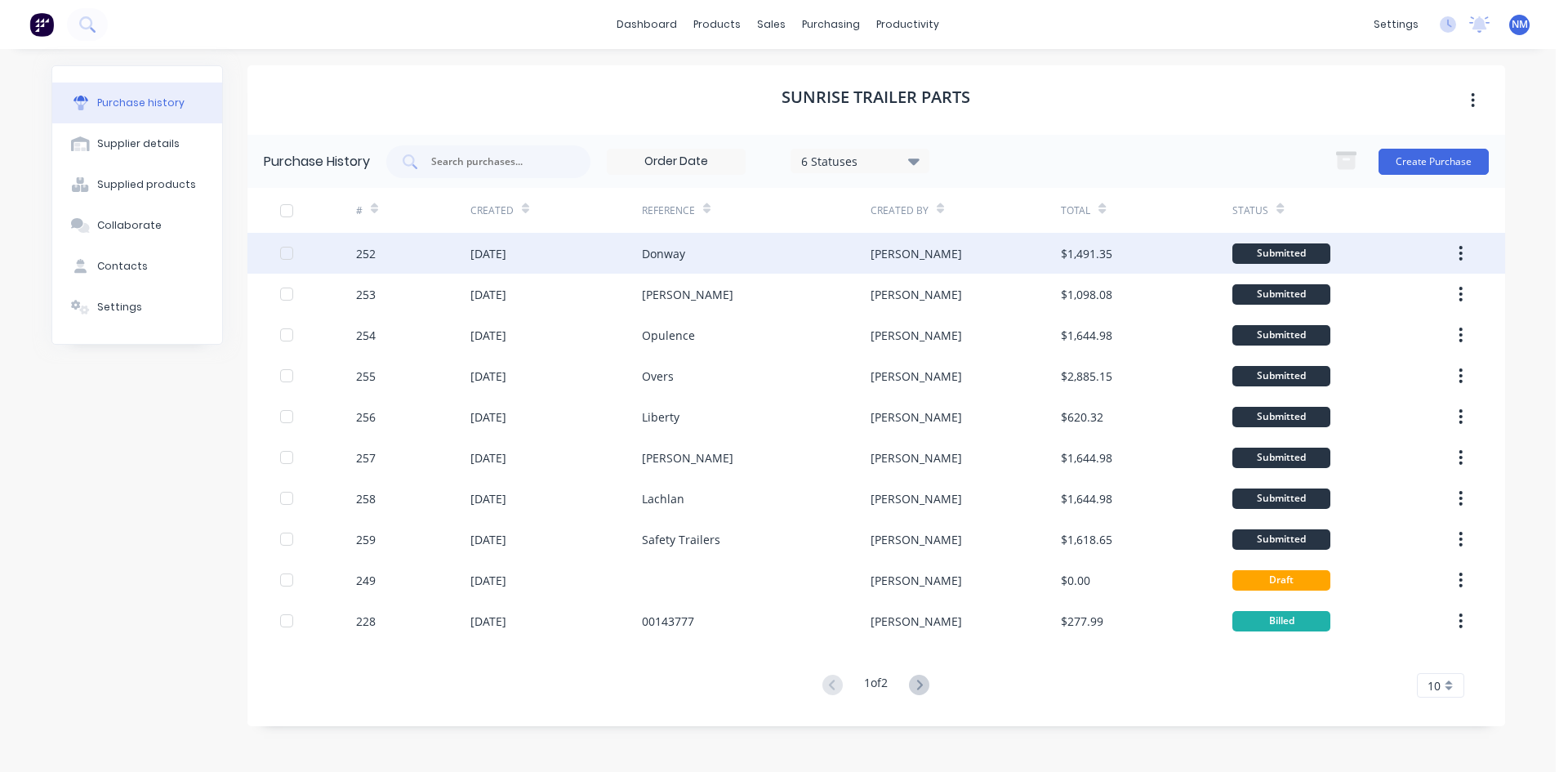
click at [723, 258] on div "Donway" at bounding box center [756, 253] width 228 height 41
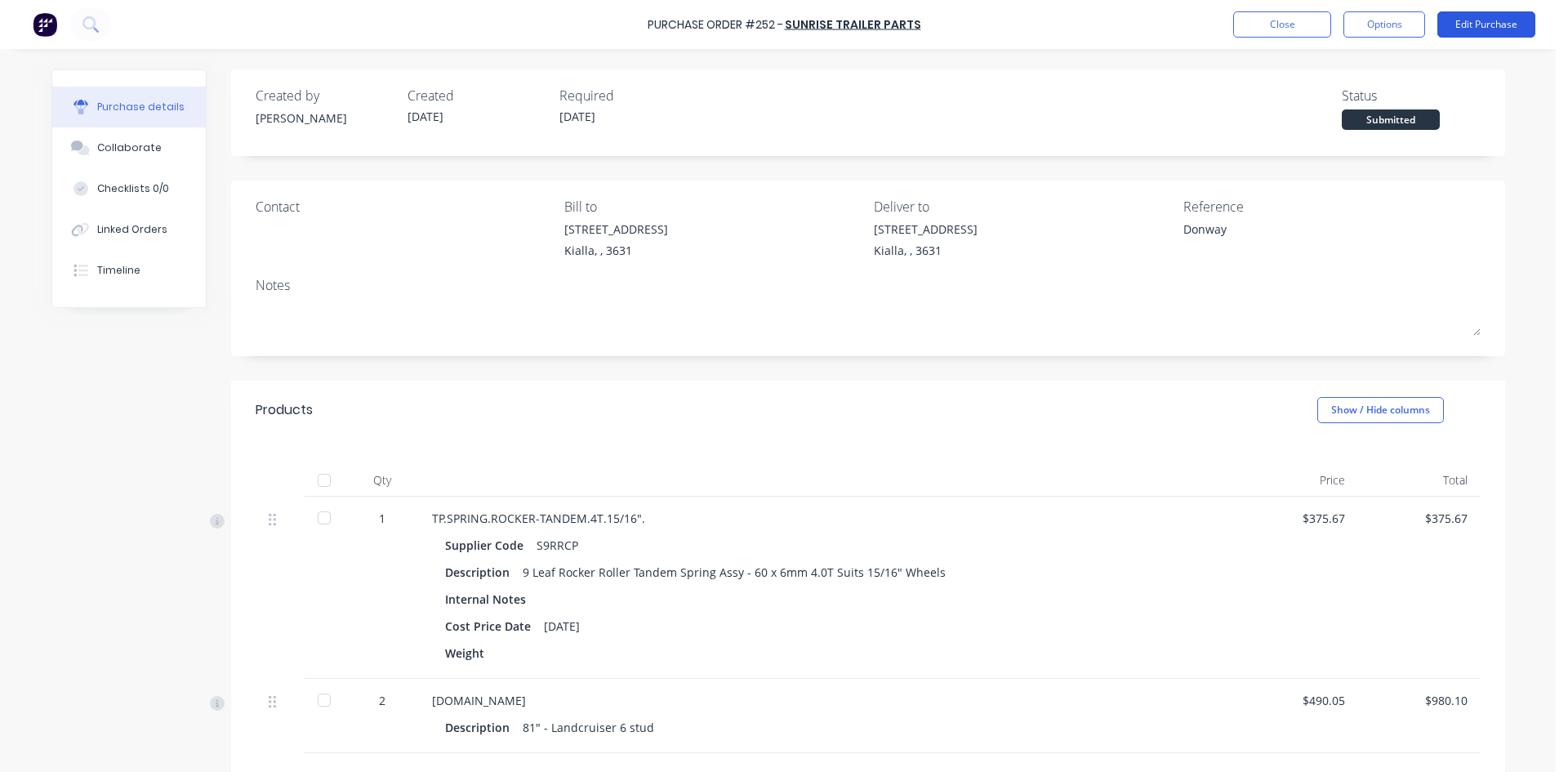
click at [1496, 28] on button "Edit Purchase" at bounding box center [1486, 25] width 98 height 26
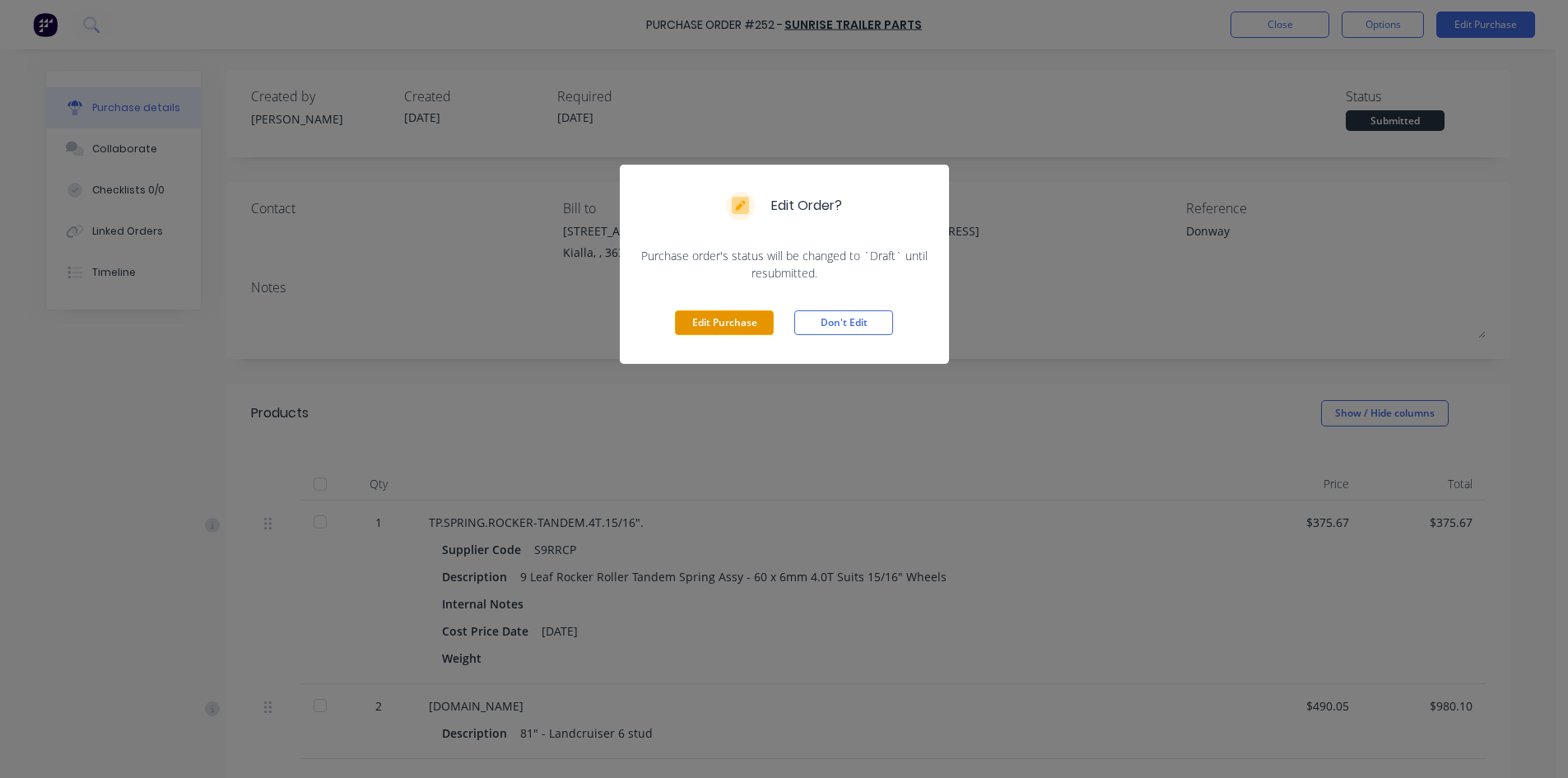
click at [734, 328] on button "Edit Purchase" at bounding box center [724, 323] width 99 height 25
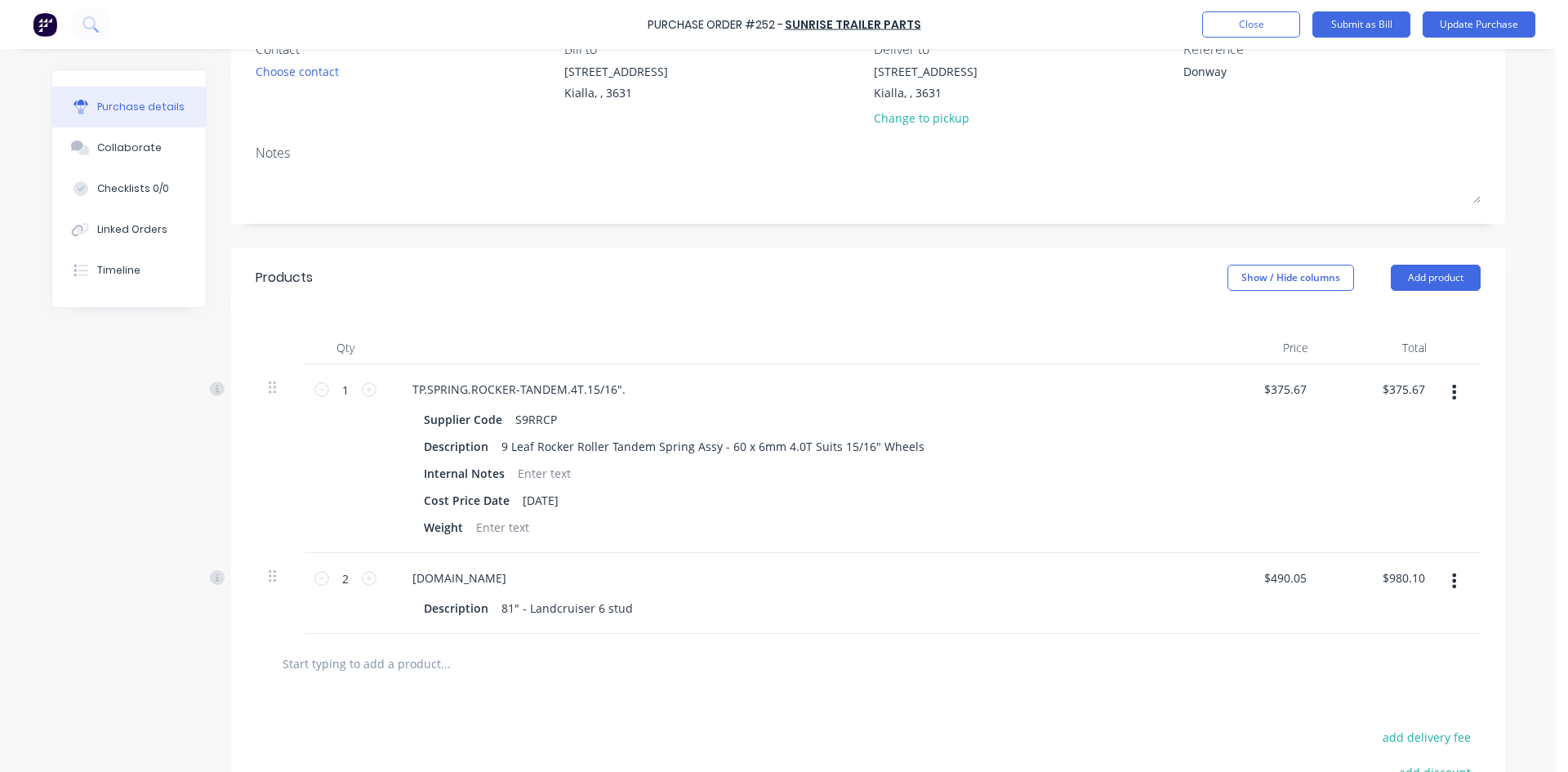
scroll to position [327, 0]
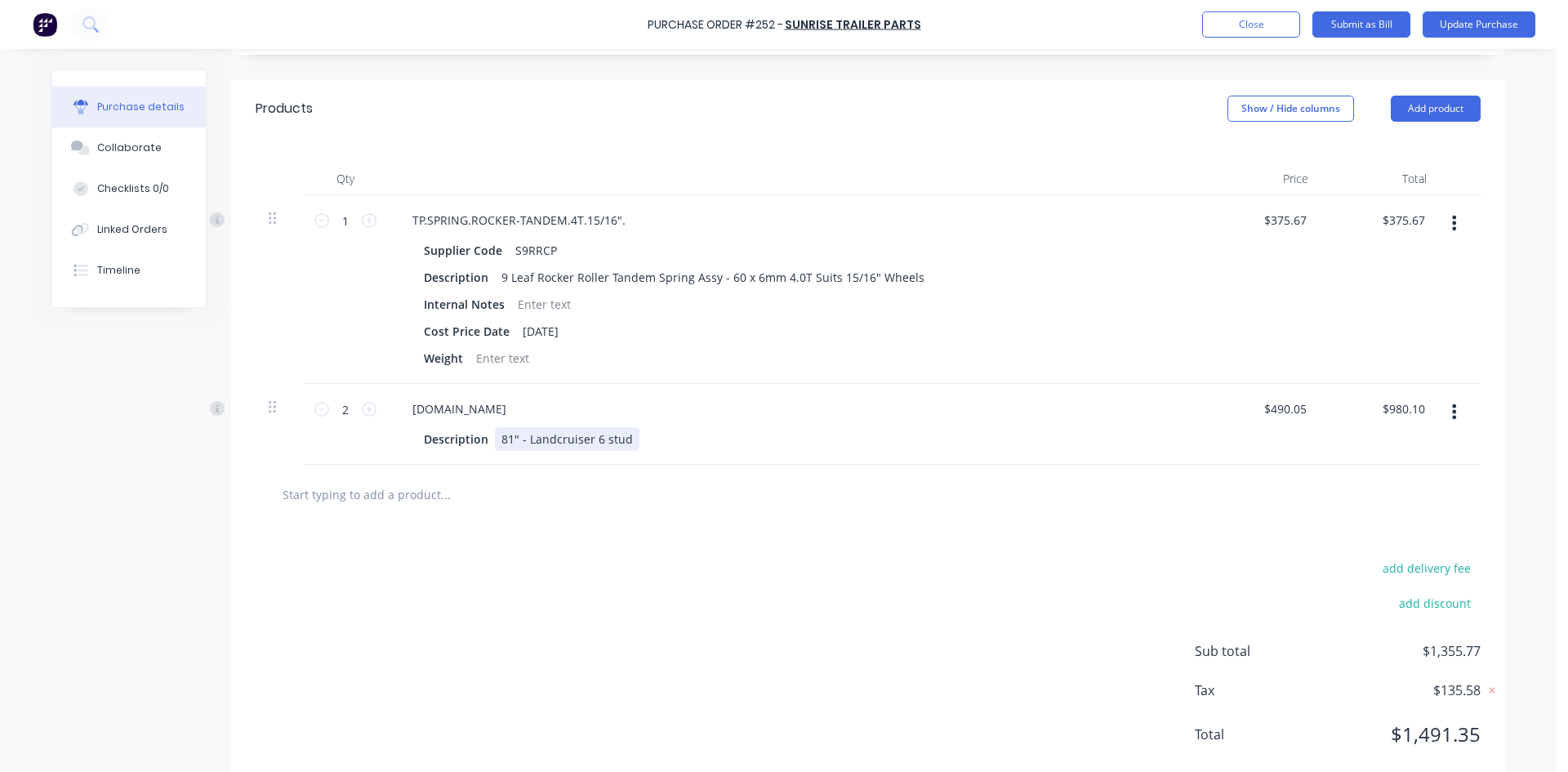
click at [621, 441] on div "81" - Landcruiser 6 stud" at bounding box center [567, 439] width 144 height 24
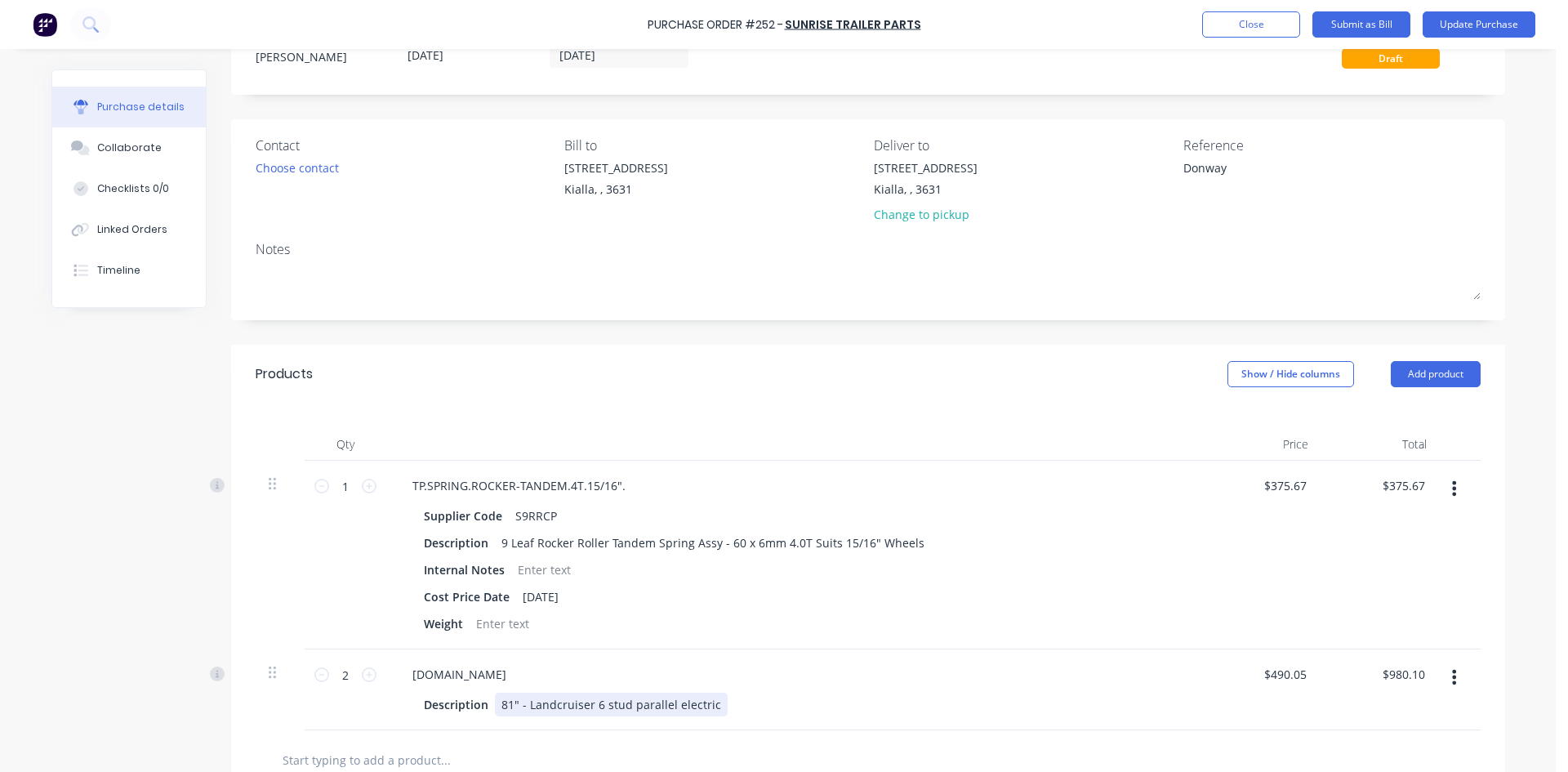
scroll to position [0, 0]
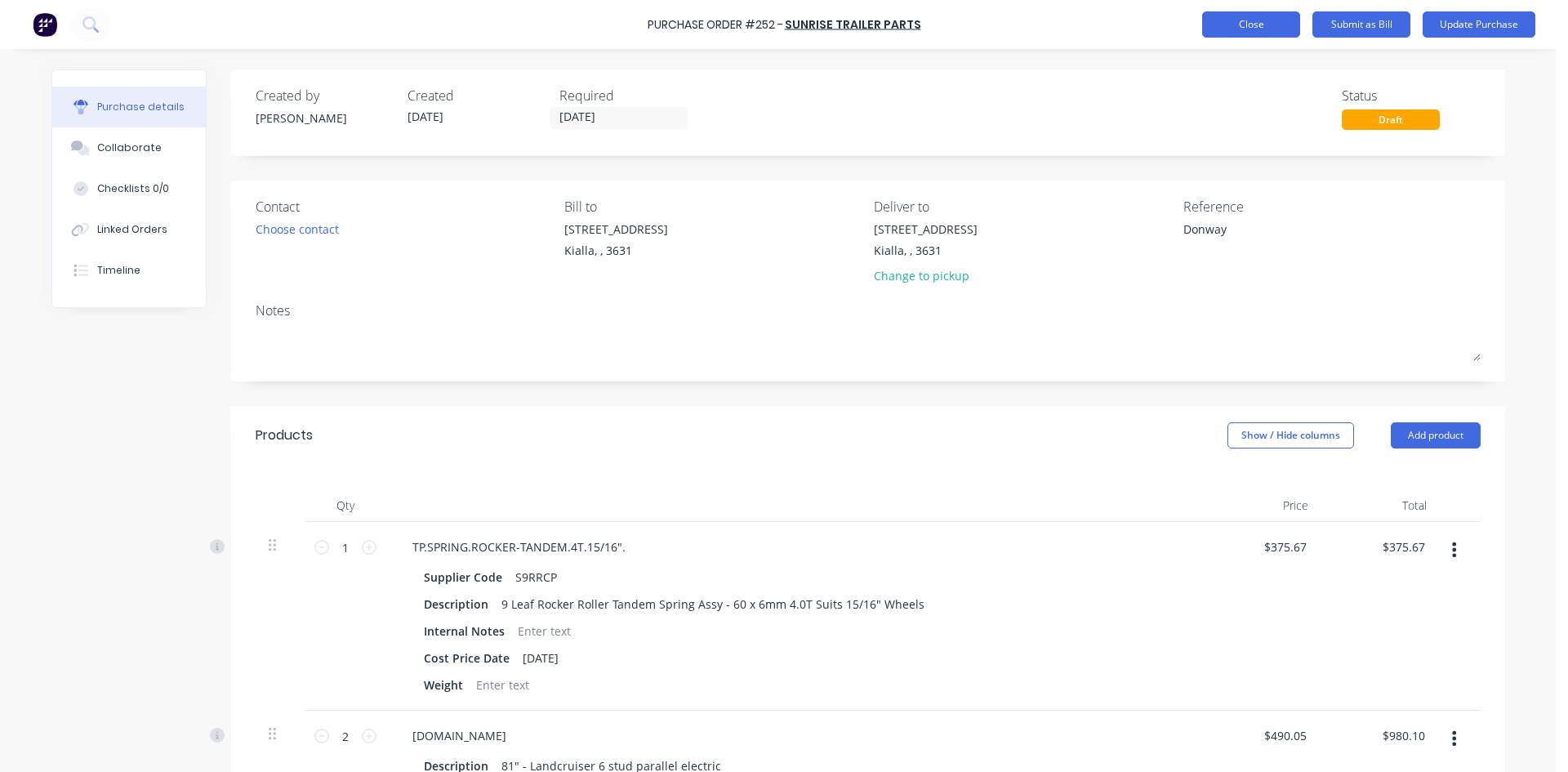
click at [1264, 32] on button "Close" at bounding box center [1251, 25] width 98 height 26
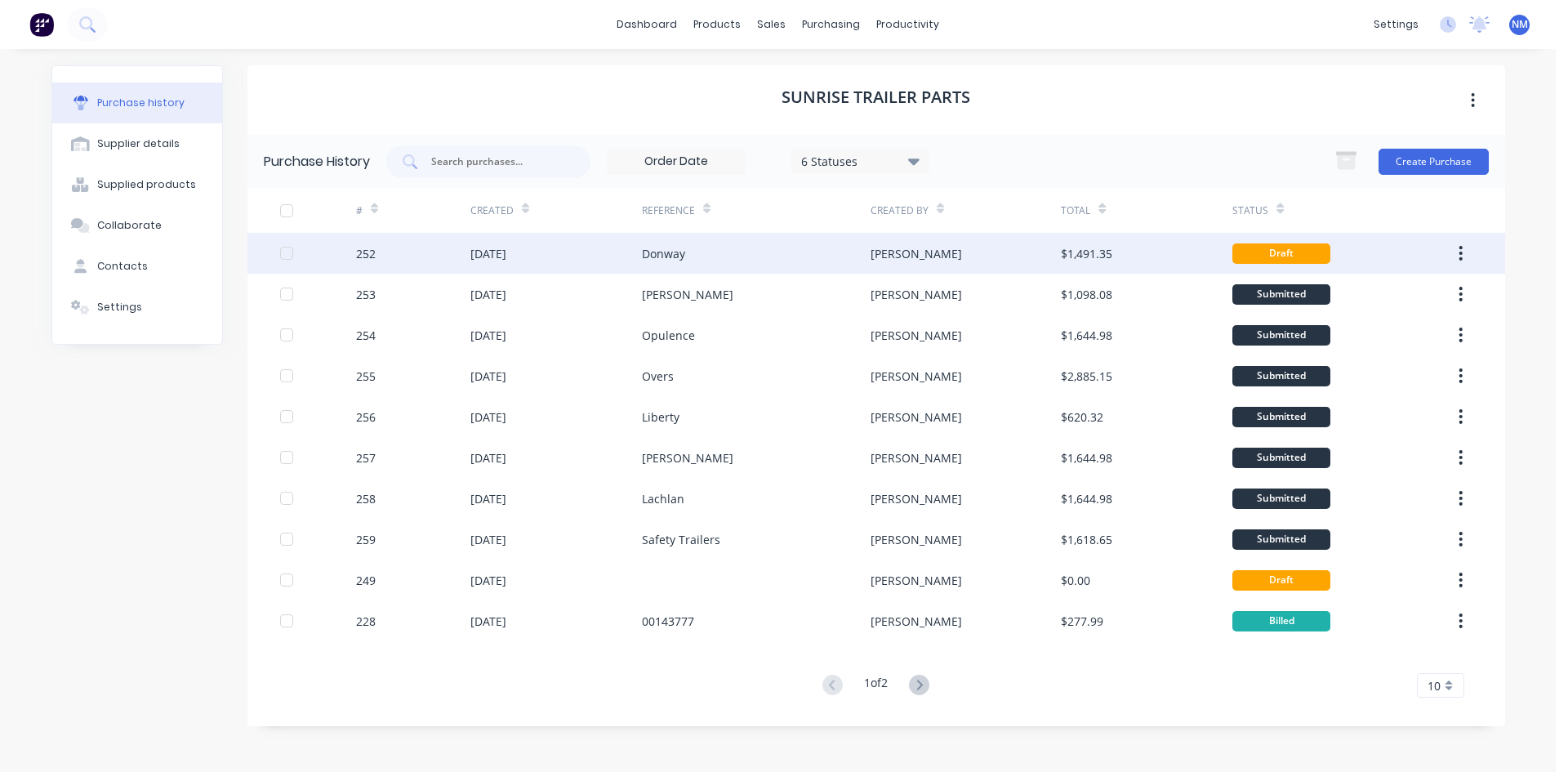
click at [670, 264] on div "Donway" at bounding box center [756, 253] width 228 height 41
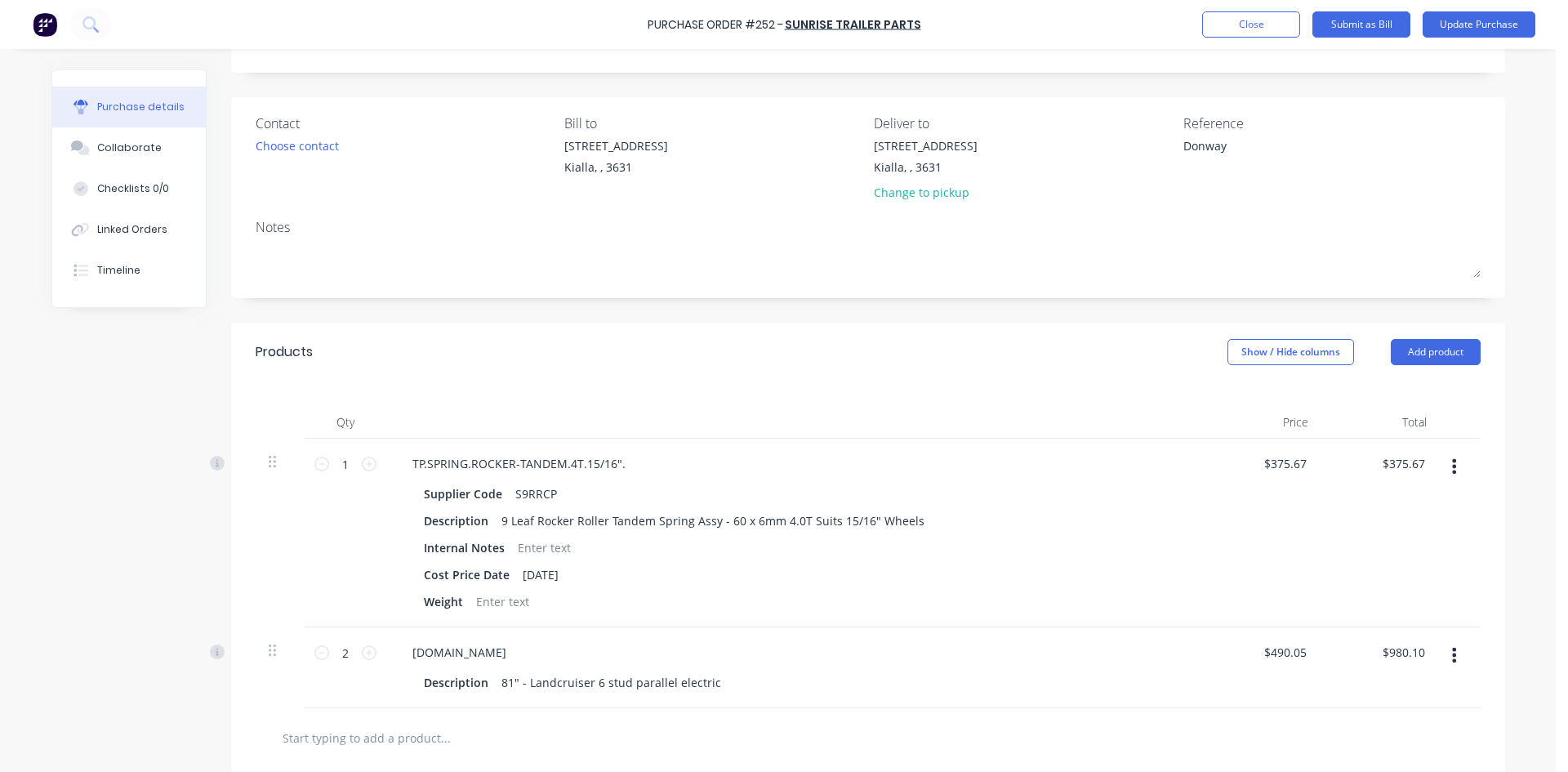
scroll to position [245, 0]
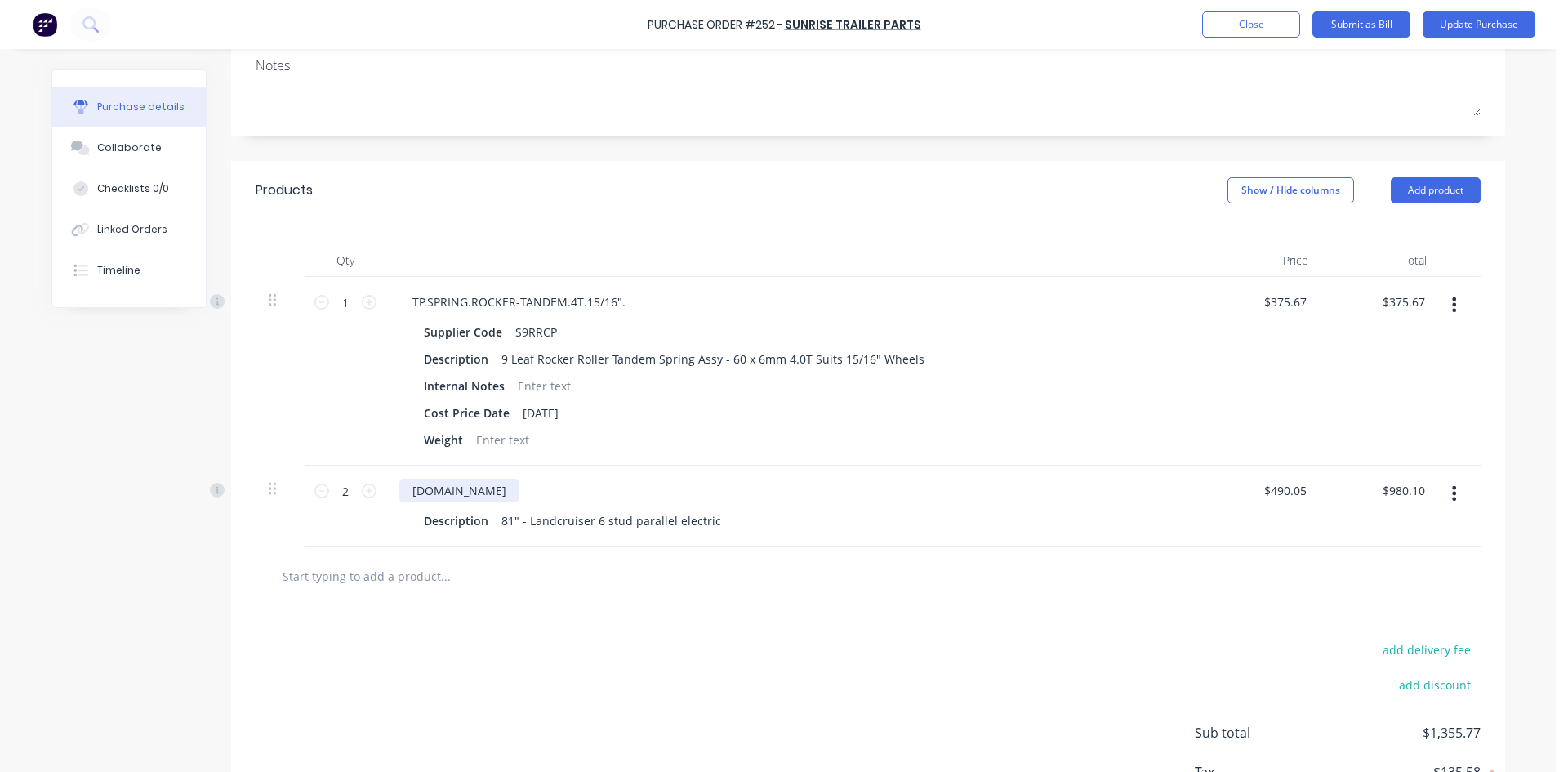
click at [520, 486] on div "[DOMAIN_NAME]" at bounding box center [459, 490] width 120 height 24
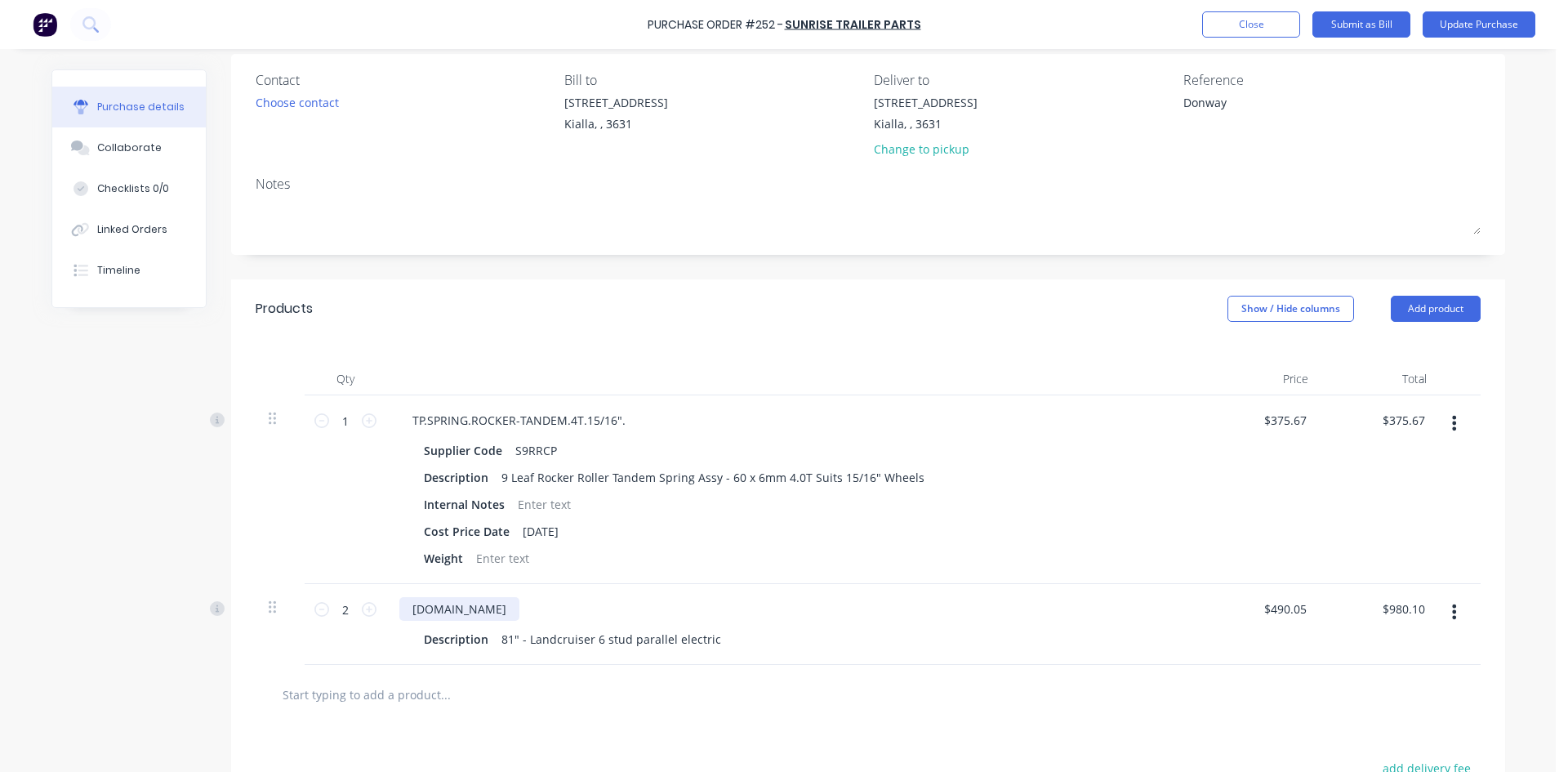
scroll to position [0, 0]
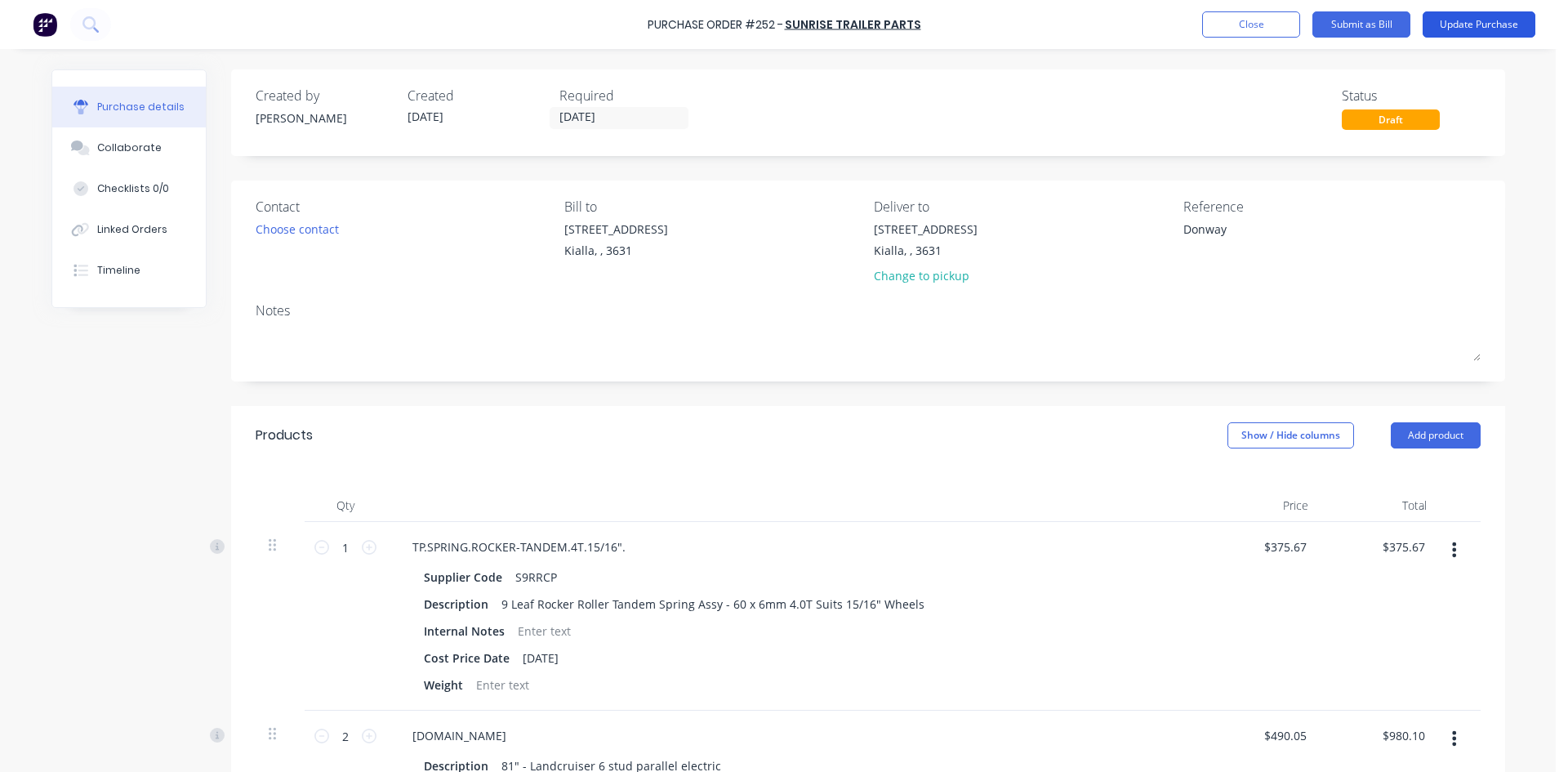
click at [1503, 32] on button "Update Purchase" at bounding box center [1479, 25] width 113 height 26
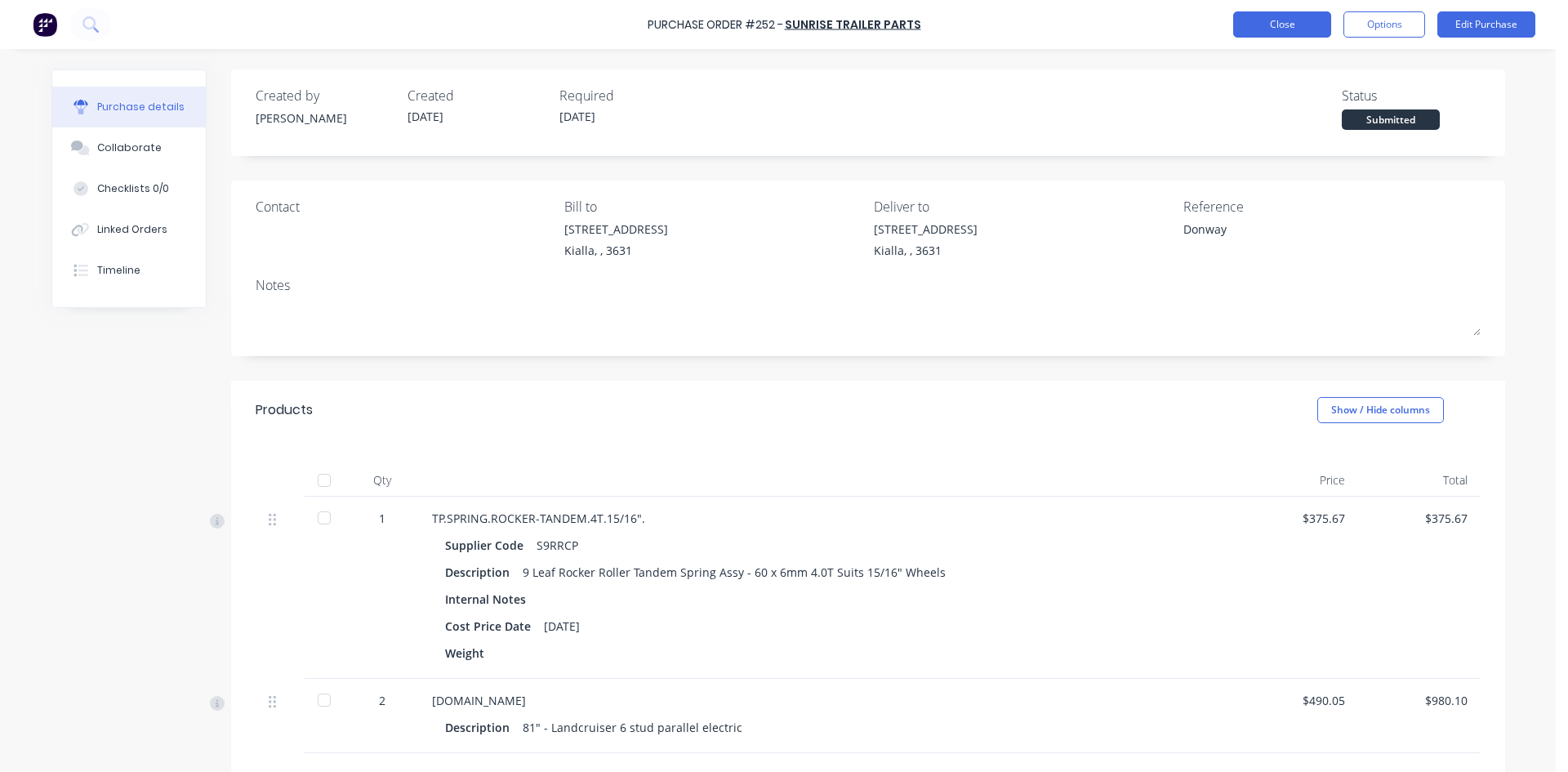
click at [1302, 25] on button "Close" at bounding box center [1282, 25] width 98 height 26
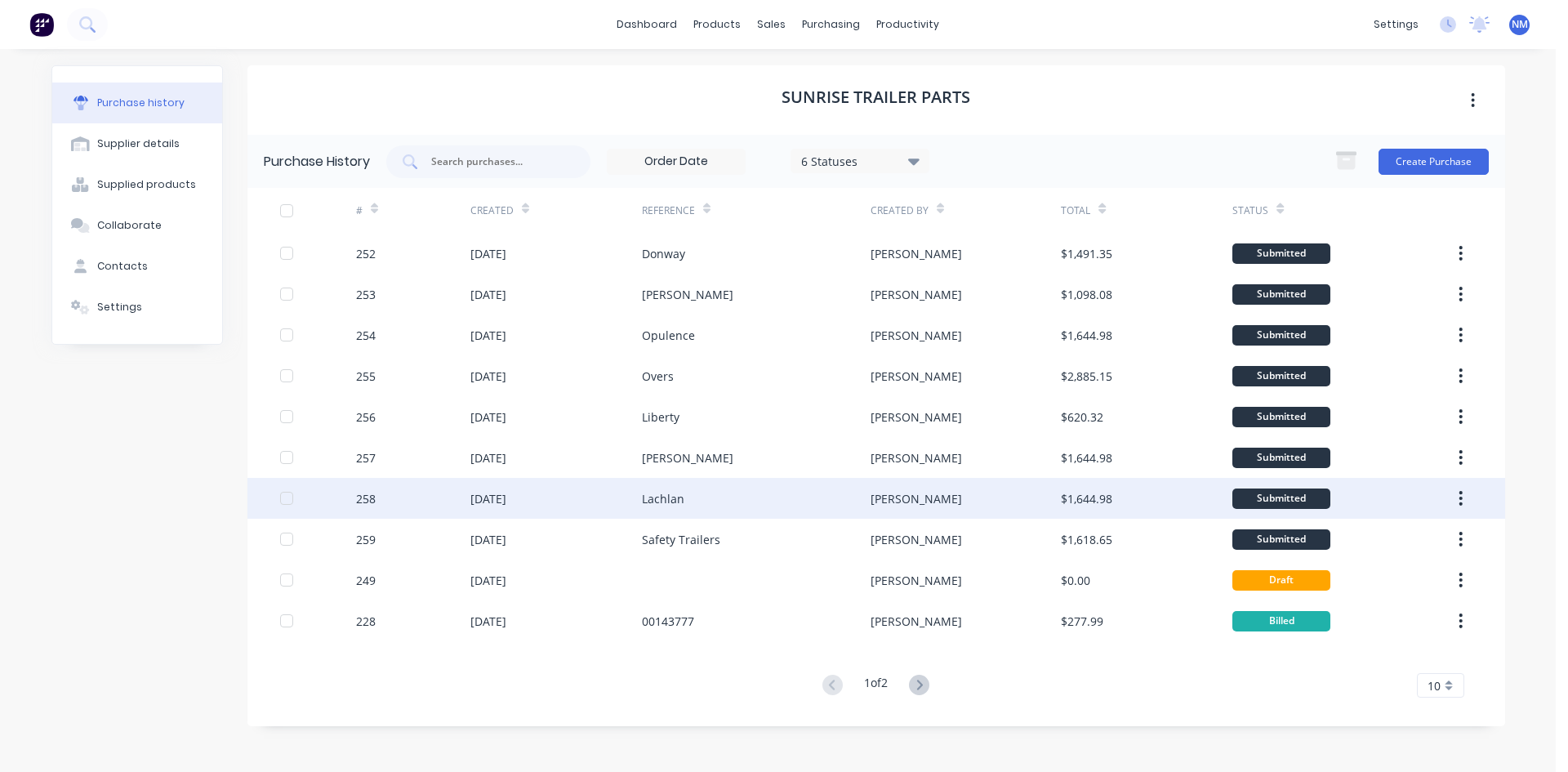
click at [893, 497] on div "[PERSON_NAME]" at bounding box center [966, 498] width 191 height 41
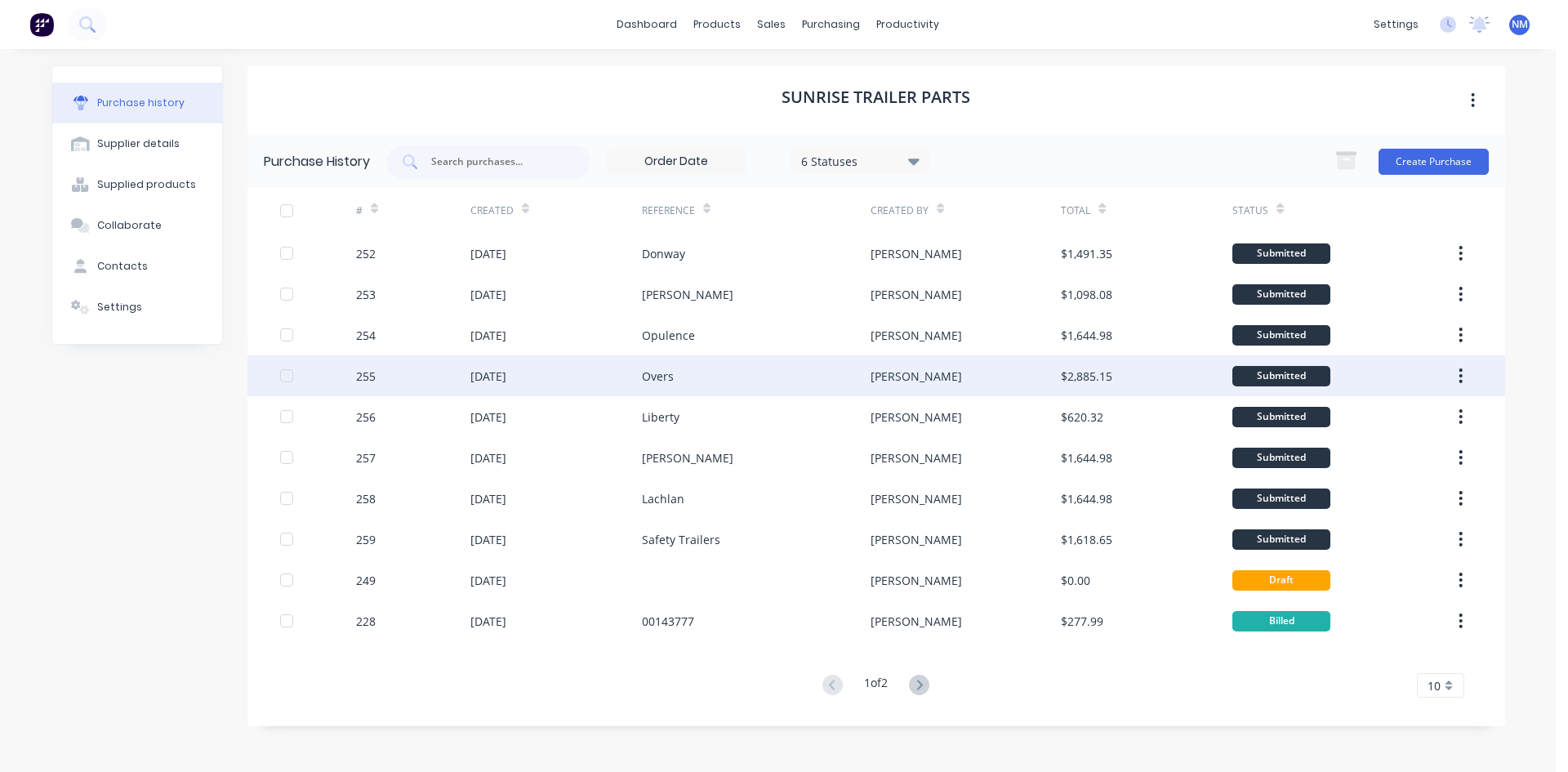
click at [775, 384] on div "Overs" at bounding box center [756, 376] width 228 height 41
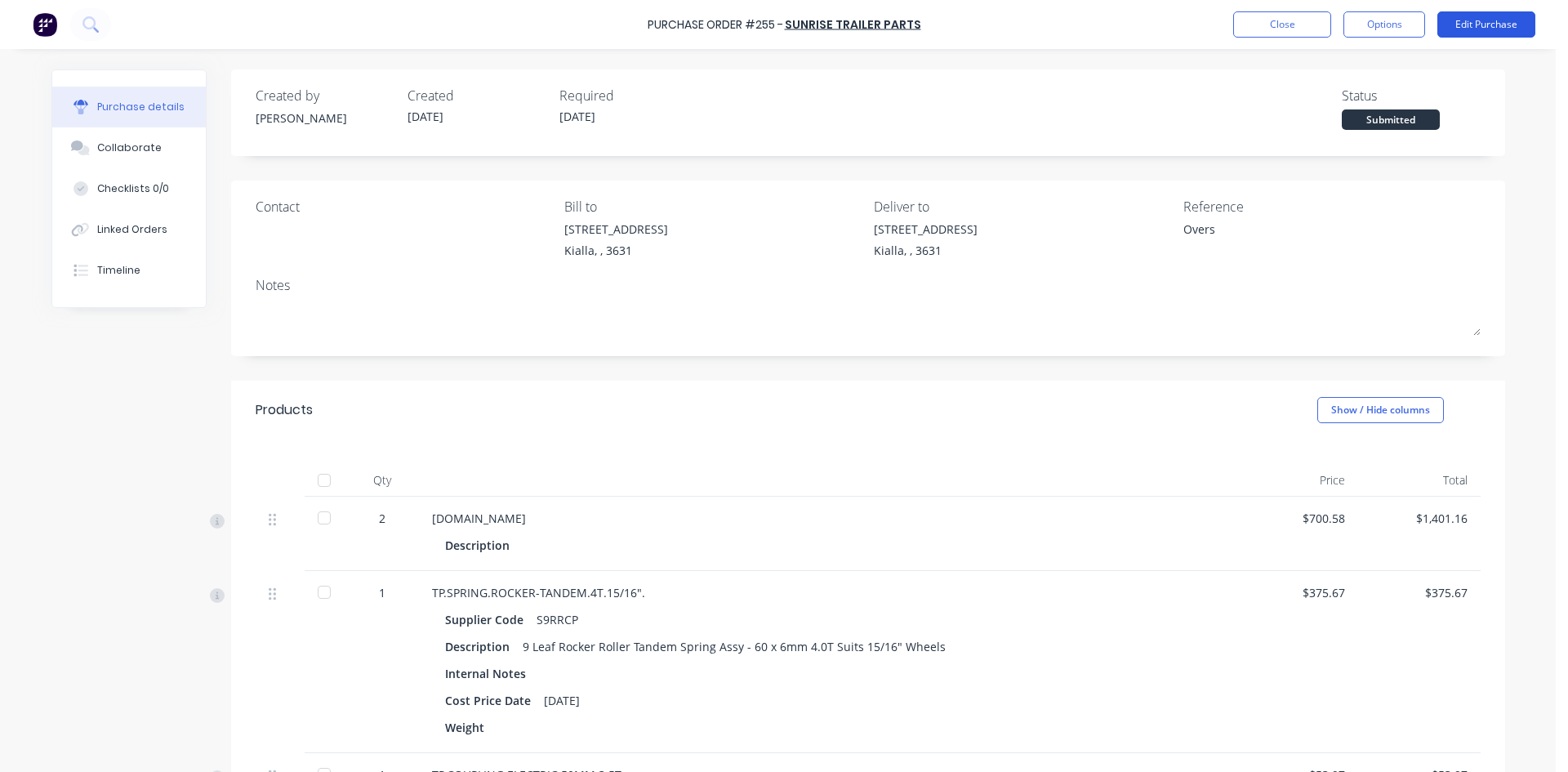
click at [1518, 21] on button "Edit Purchase" at bounding box center [1486, 25] width 98 height 26
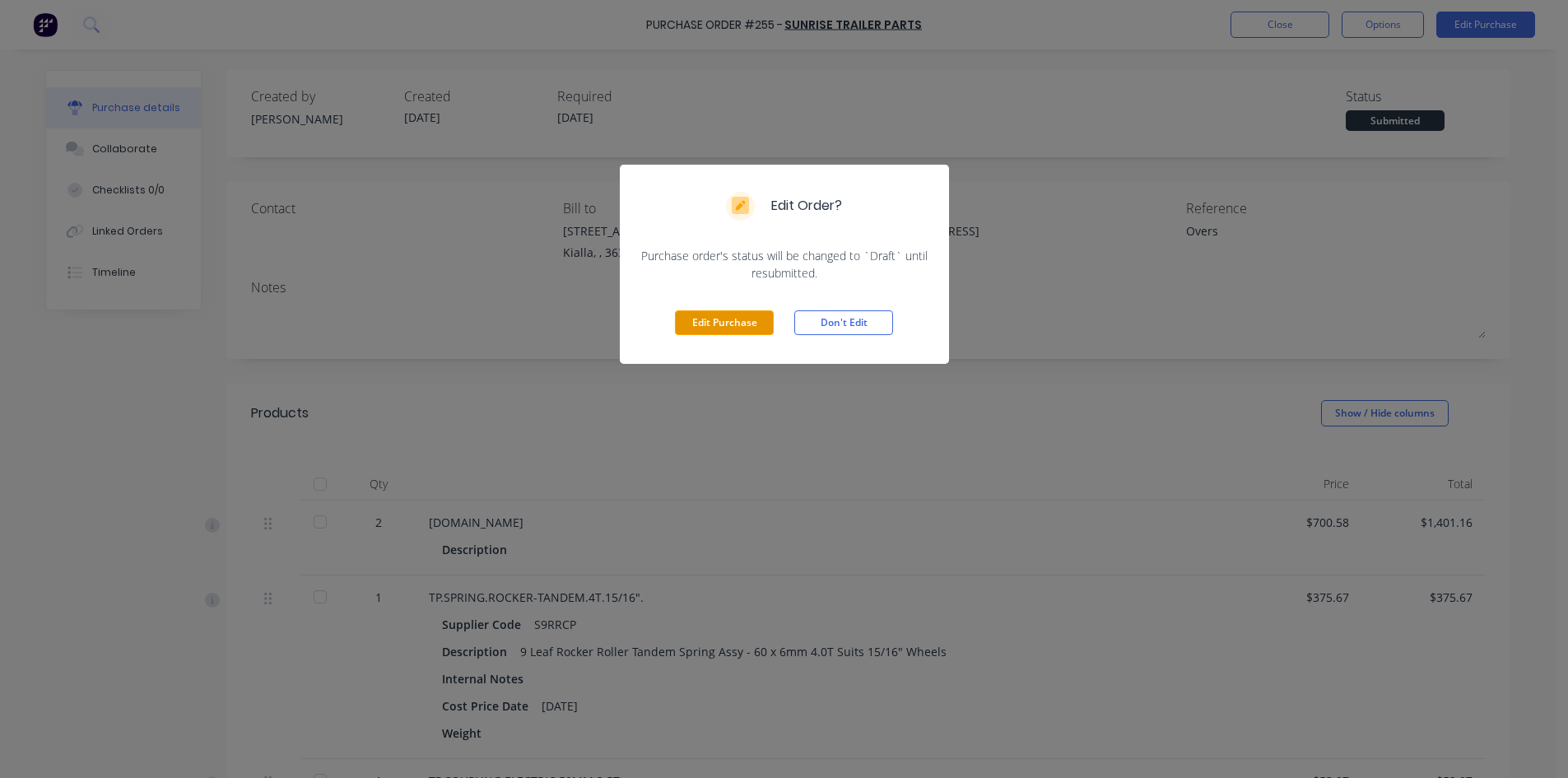
click at [710, 330] on button "Edit Purchase" at bounding box center [724, 323] width 99 height 25
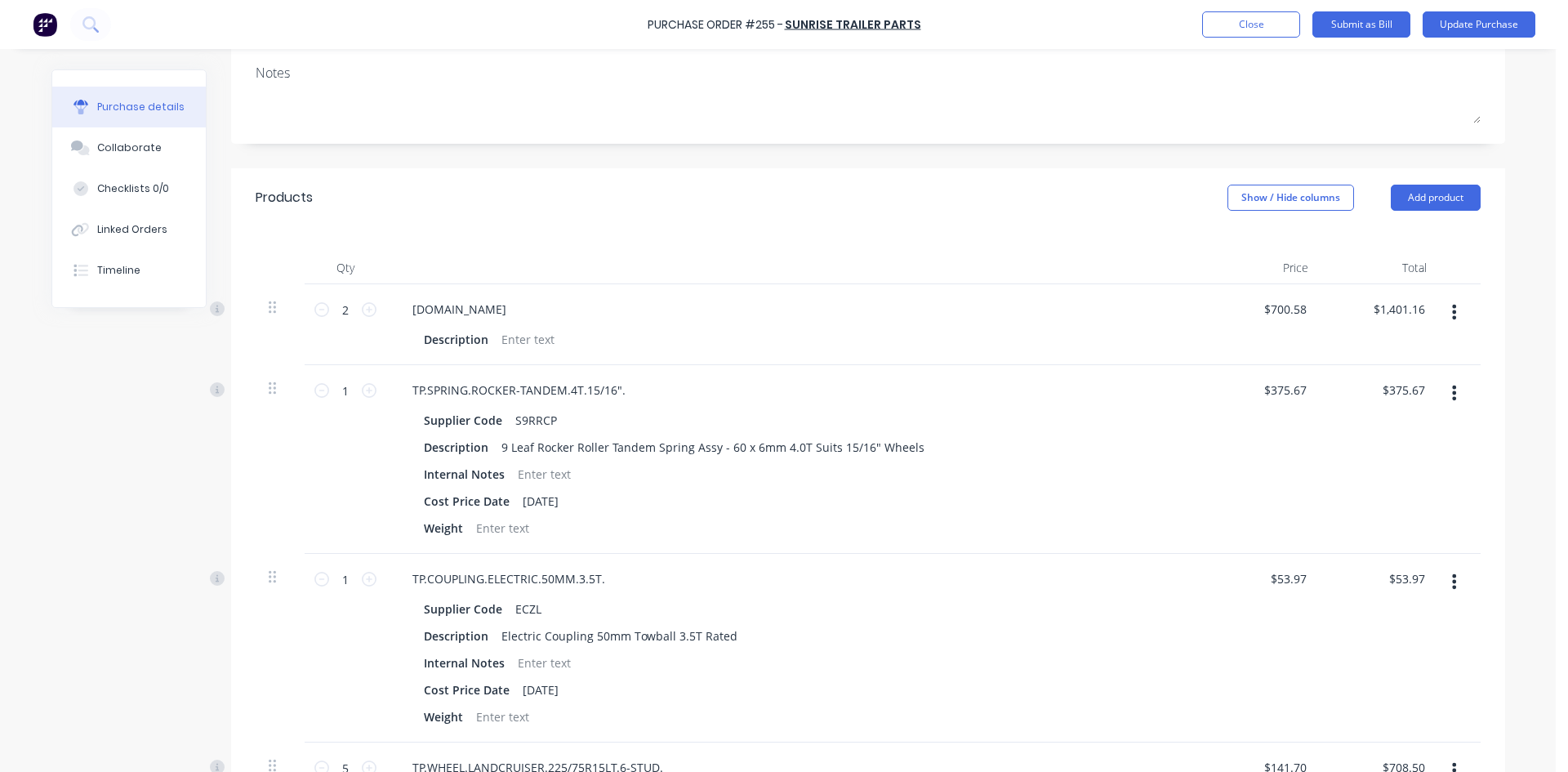
scroll to position [245, 0]
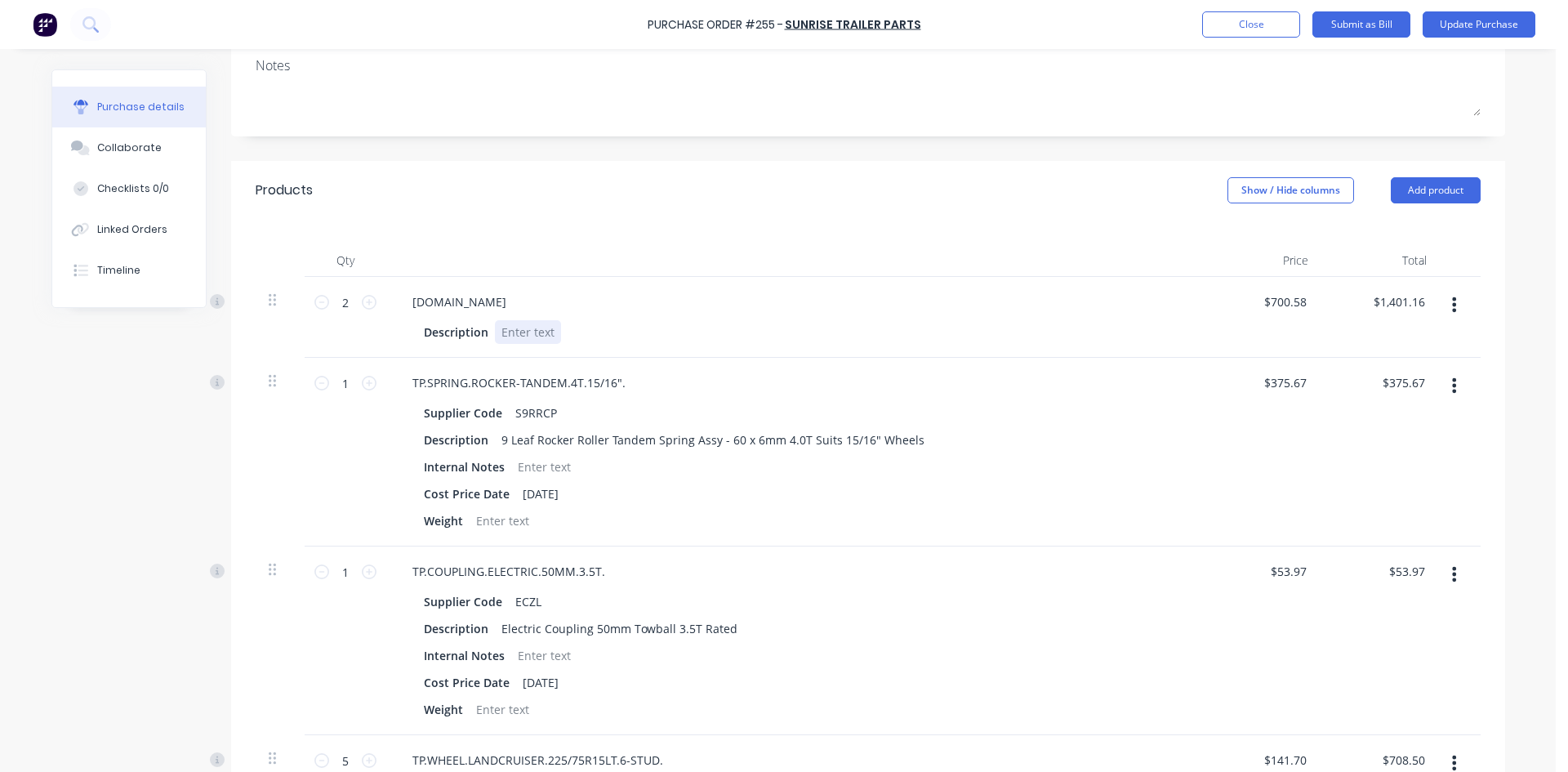
click at [525, 331] on div at bounding box center [528, 332] width 66 height 24
click at [1271, 24] on button "Close" at bounding box center [1251, 25] width 98 height 26
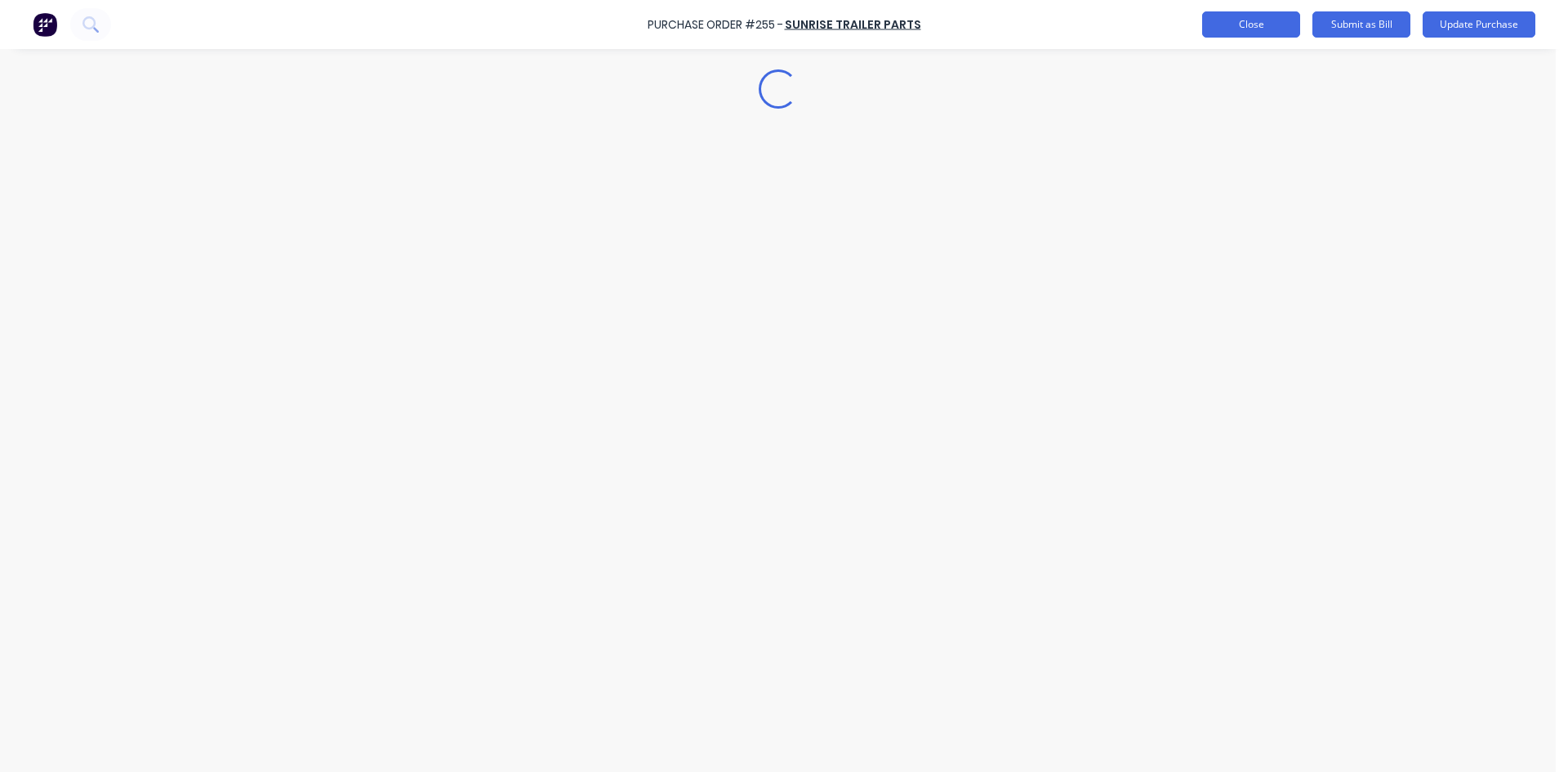
scroll to position [0, 0]
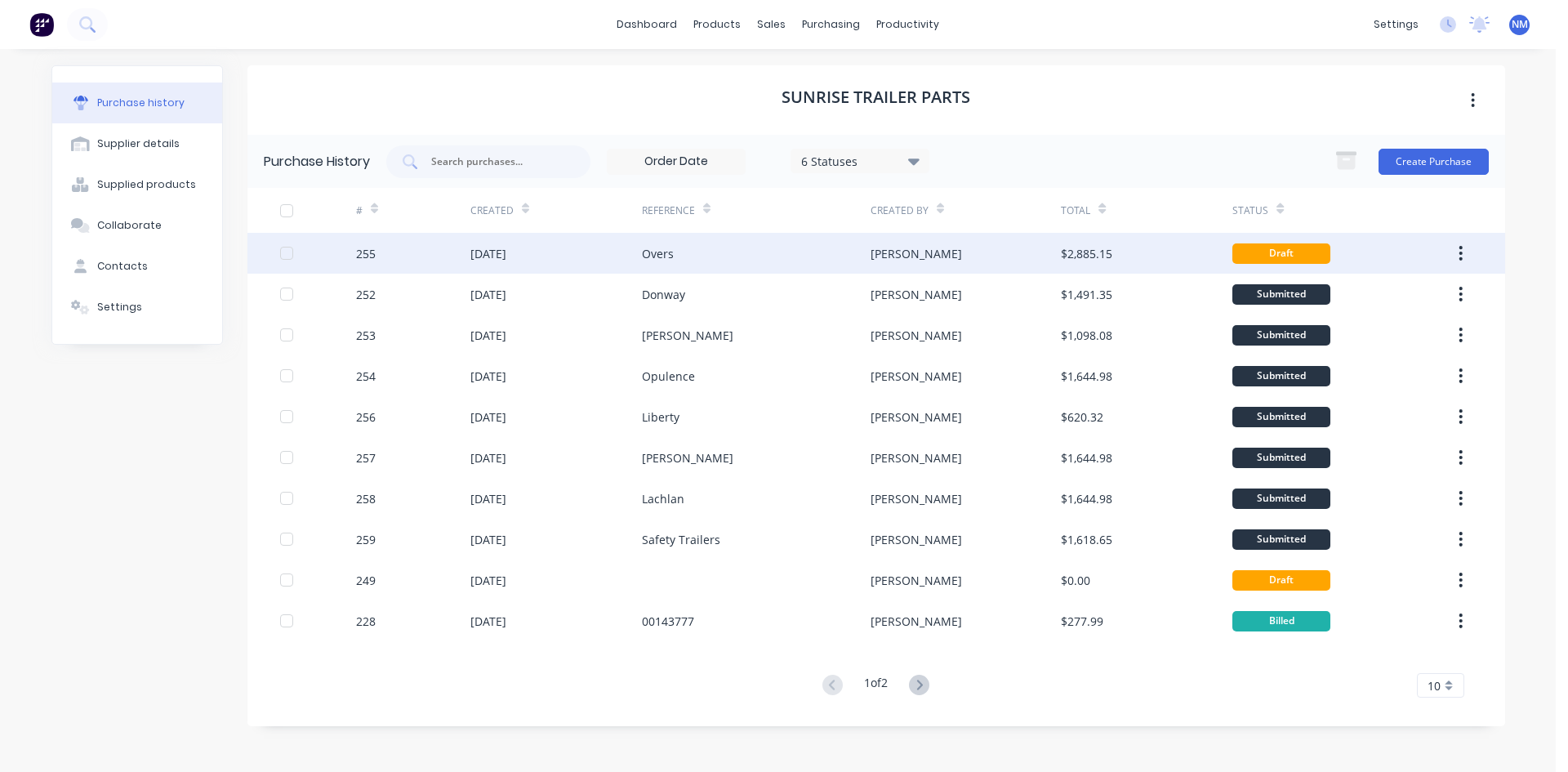
click at [730, 250] on div "Overs" at bounding box center [756, 253] width 228 height 41
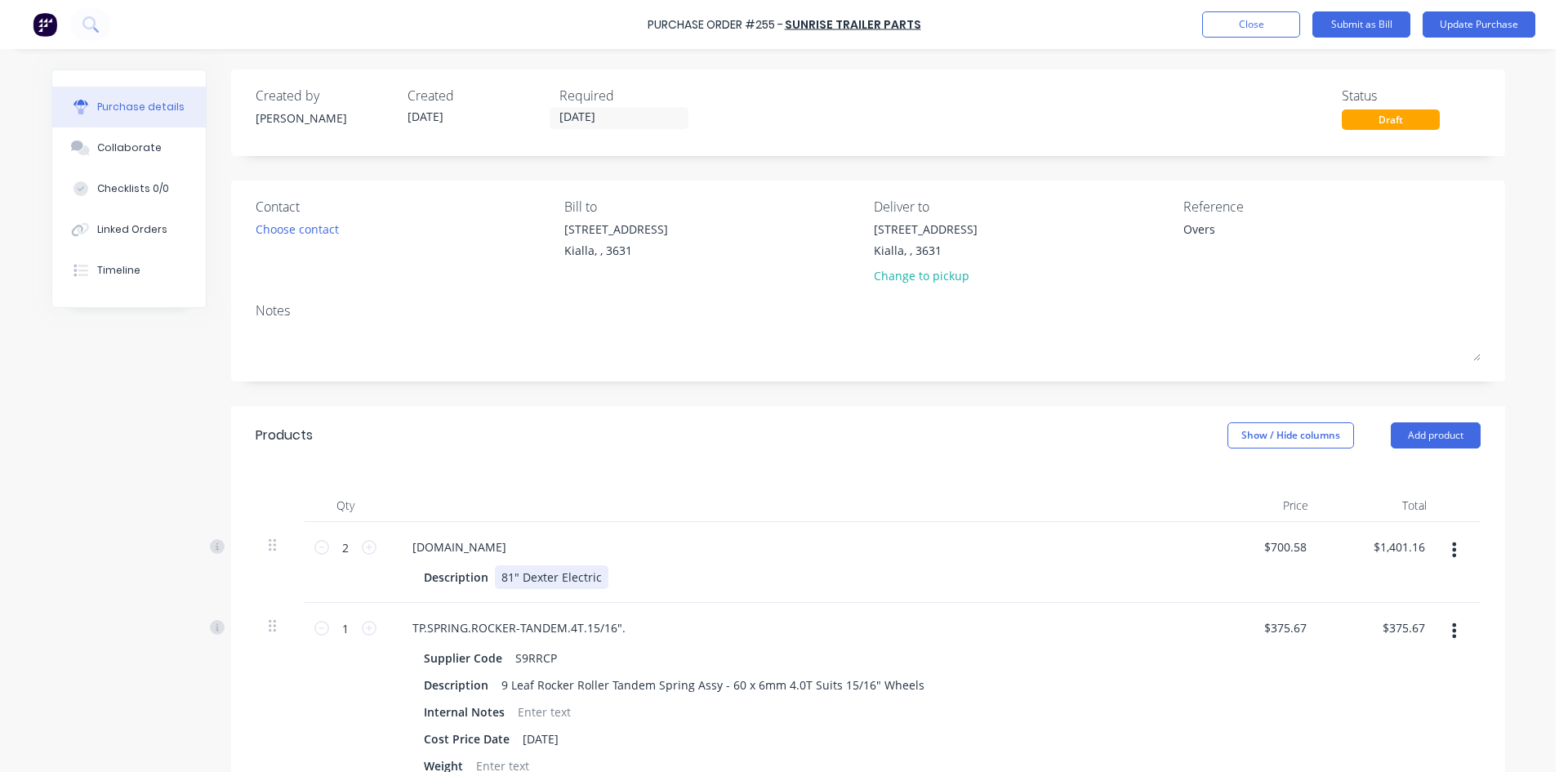
click at [594, 577] on div "81" Dexter Electric" at bounding box center [552, 577] width 114 height 24
click at [1491, 27] on button "Update Purchase" at bounding box center [1479, 25] width 113 height 26
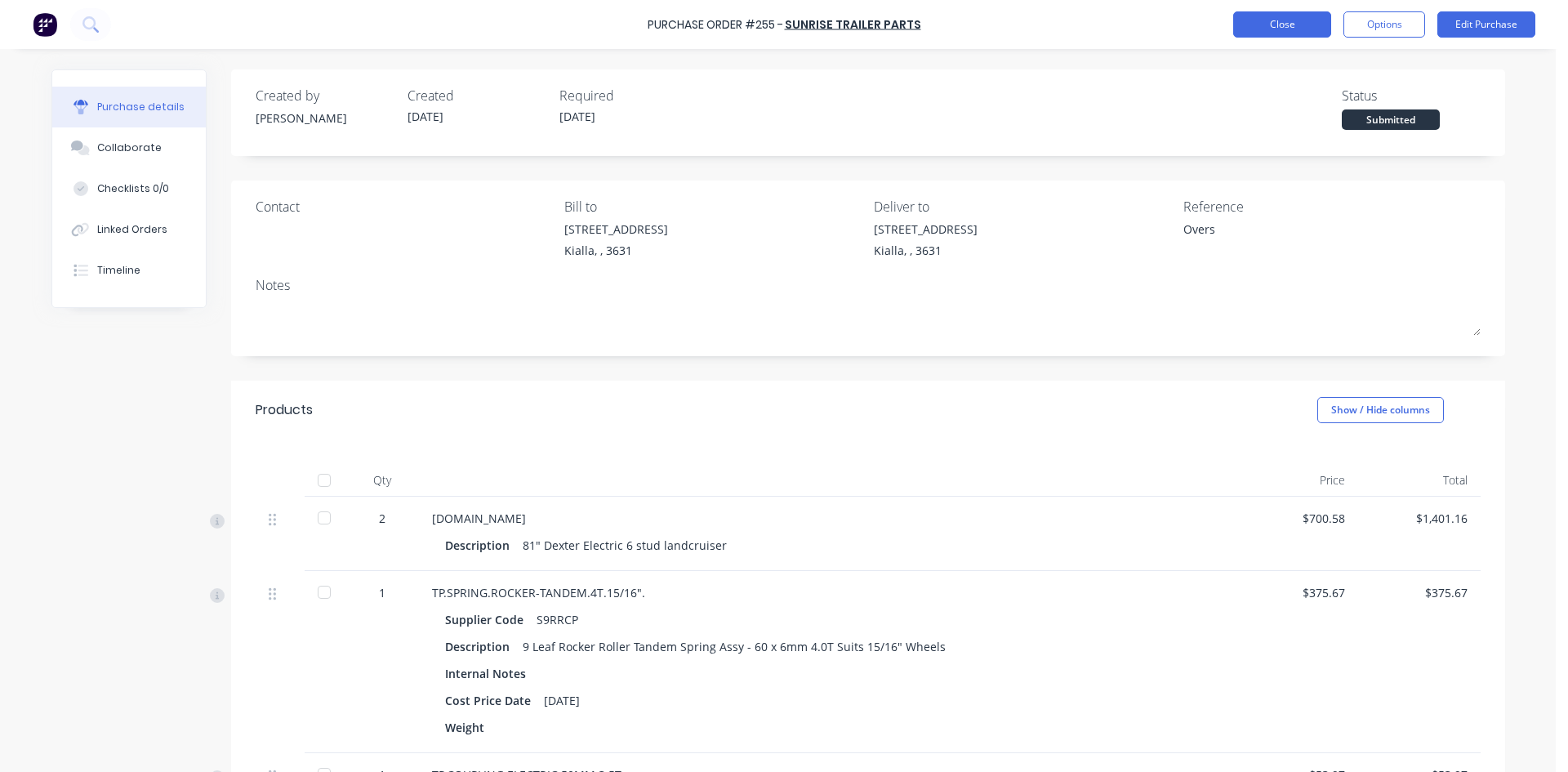
click at [1293, 26] on button "Close" at bounding box center [1282, 25] width 98 height 26
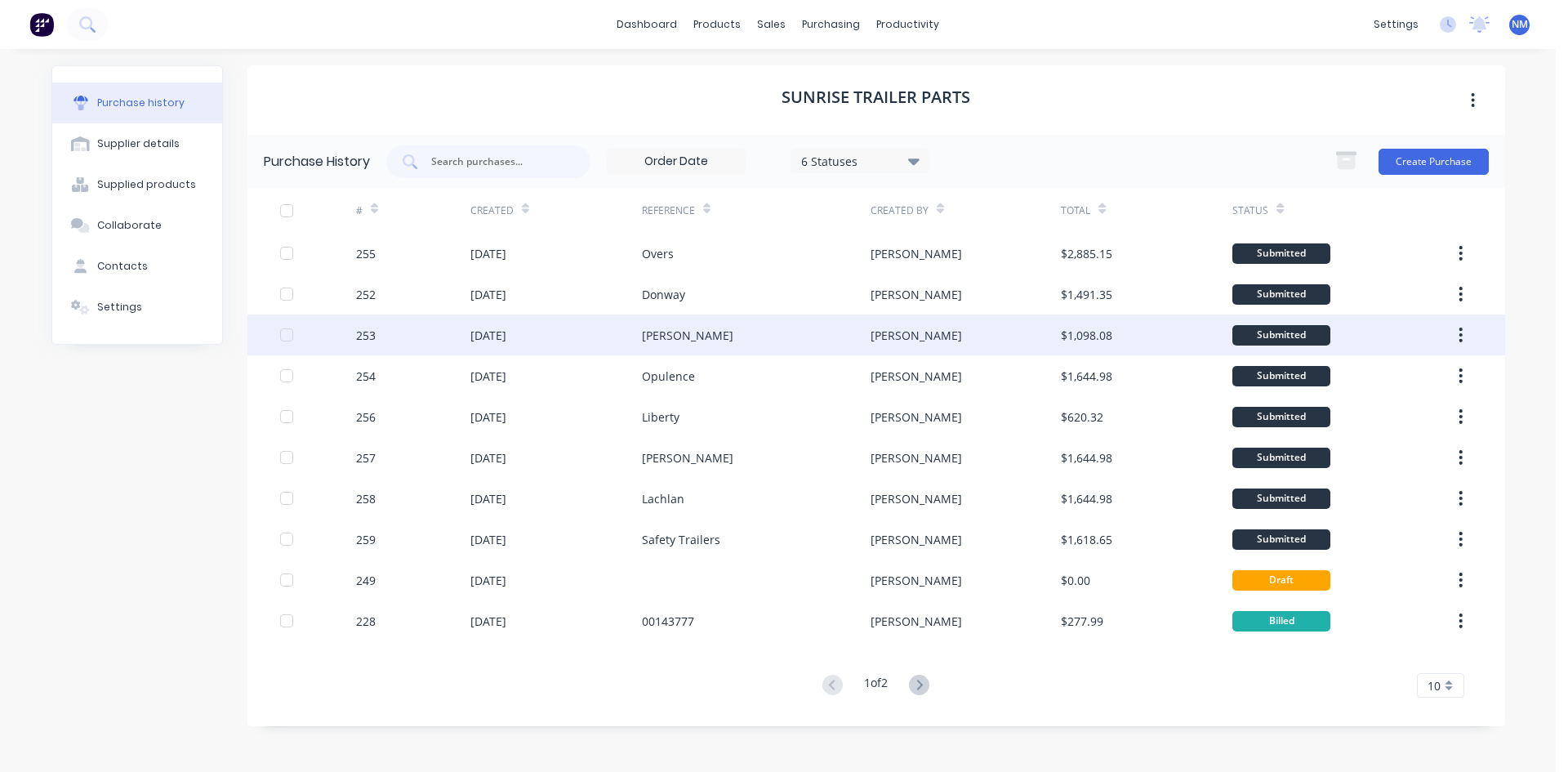
click at [648, 345] on div "[PERSON_NAME]" at bounding box center [756, 335] width 228 height 41
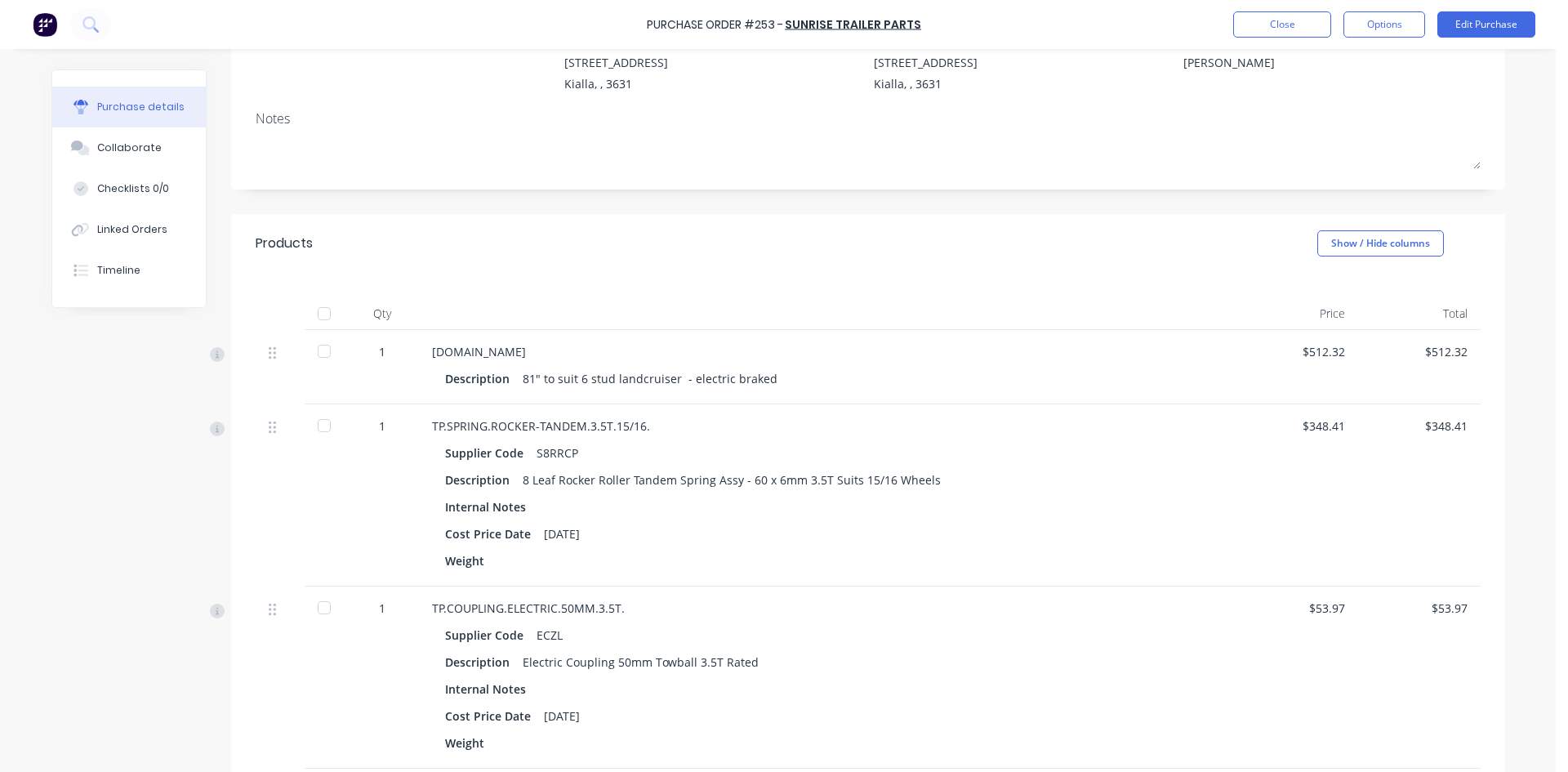
scroll to position [82, 0]
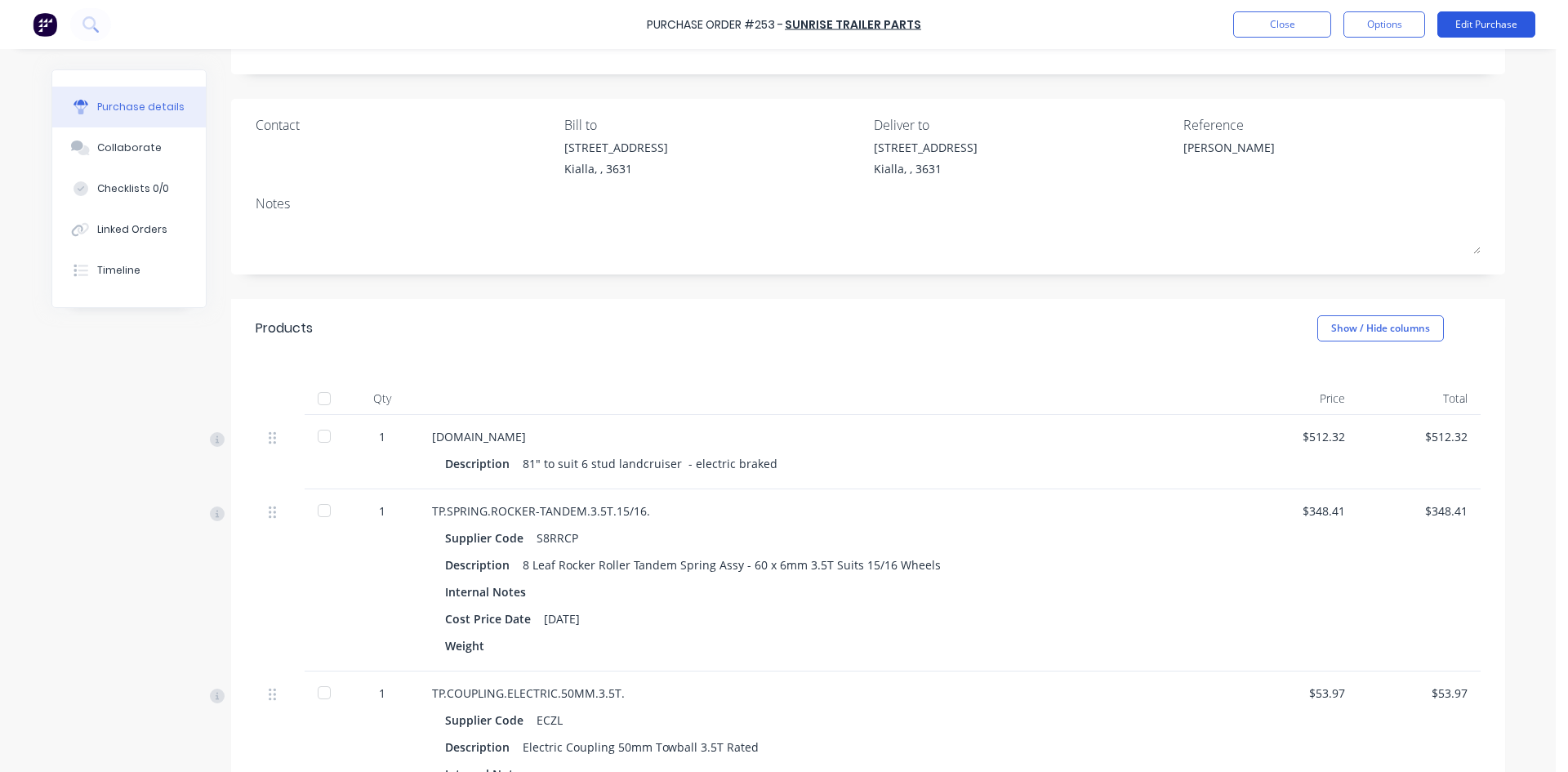
click at [1501, 26] on button "Edit Purchase" at bounding box center [1486, 25] width 98 height 26
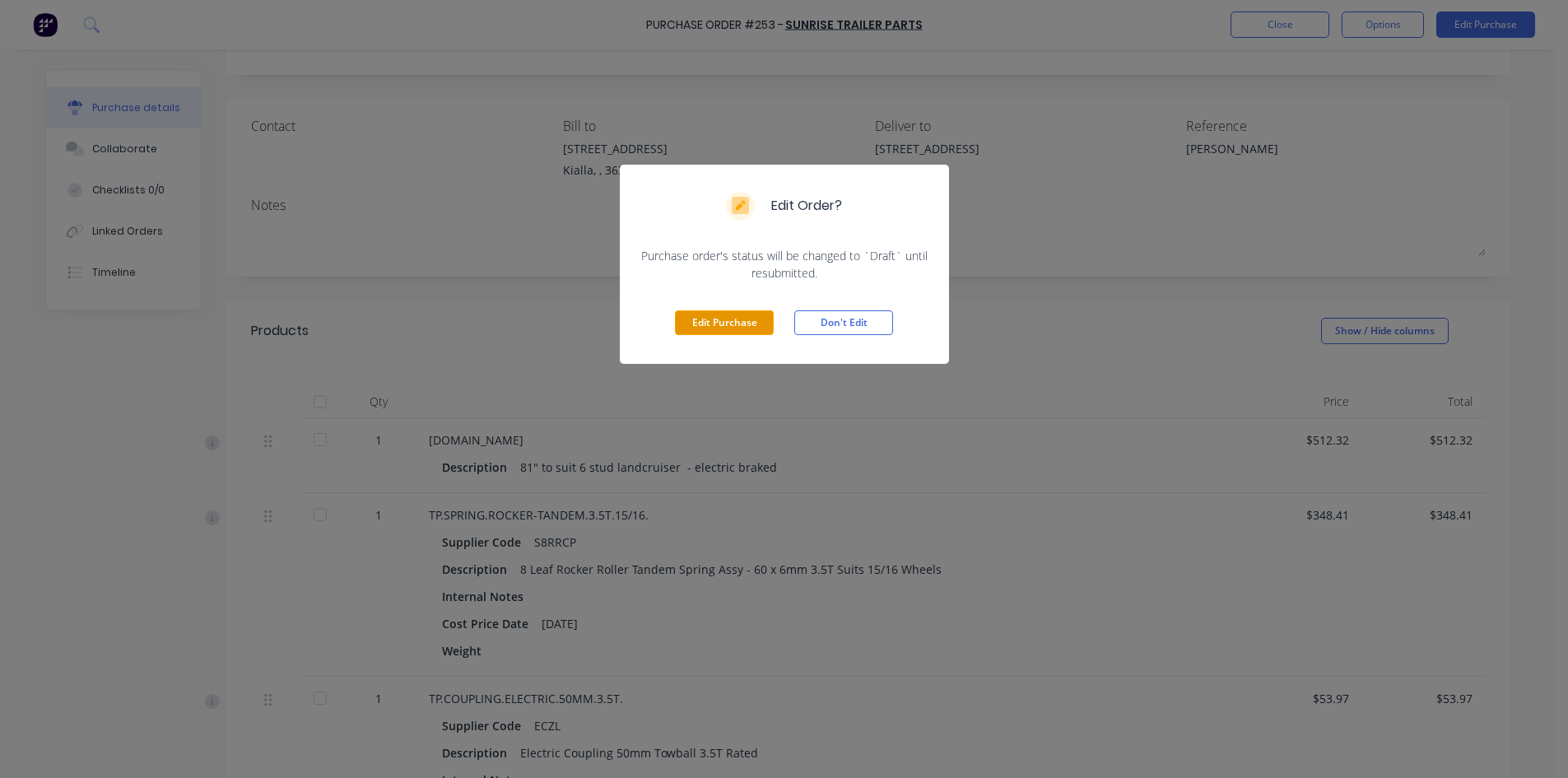
click at [752, 311] on button "Edit Purchase" at bounding box center [724, 323] width 99 height 25
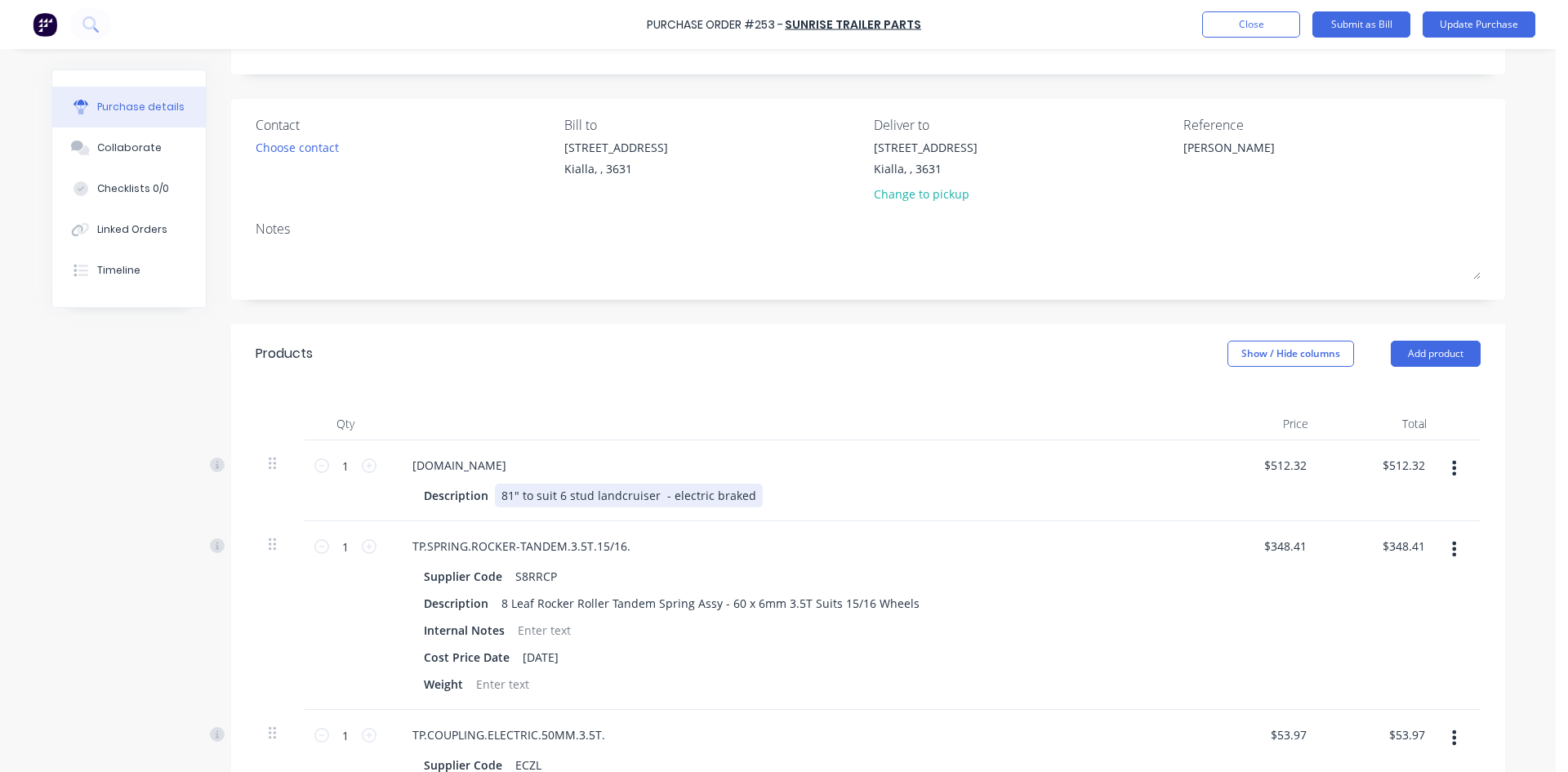
click at [739, 497] on div "81" to suit 6 stud landcruiser - electric braked" at bounding box center [629, 495] width 268 height 24
click at [1476, 28] on button "Update Purchase" at bounding box center [1479, 25] width 113 height 26
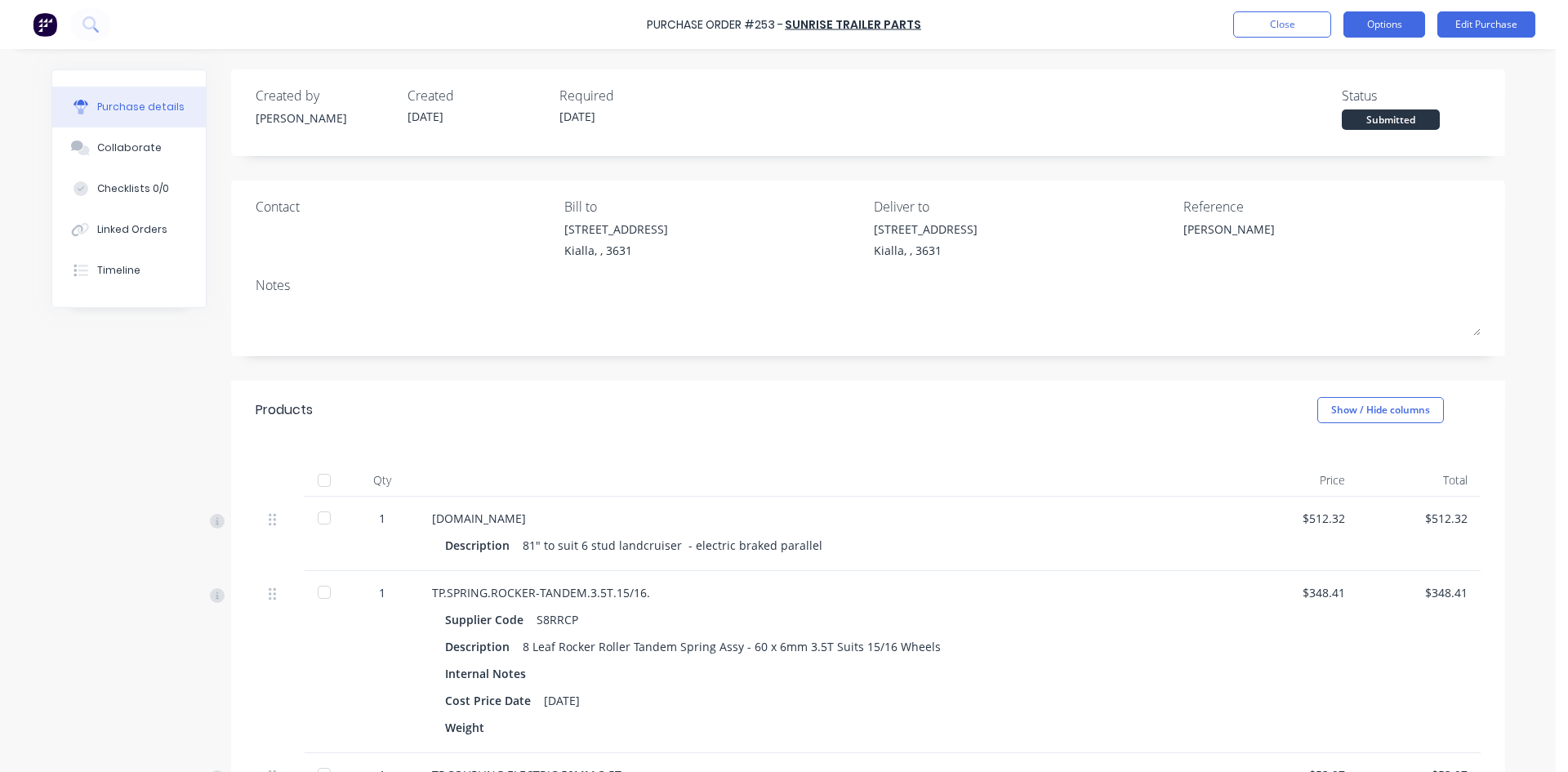
click at [1396, 26] on button "Options" at bounding box center [1384, 25] width 82 height 26
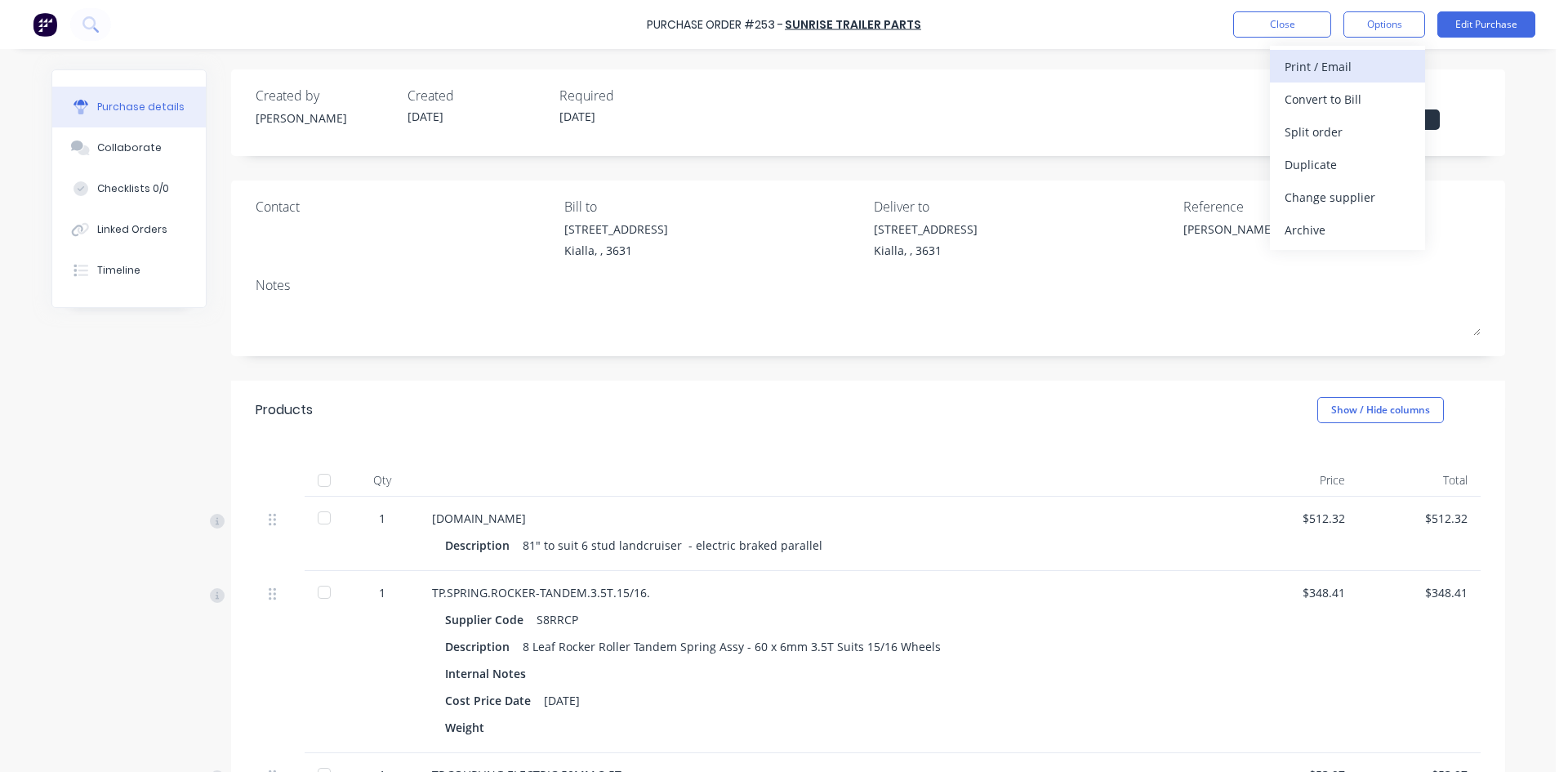
click at [1346, 65] on div "Print / Email" at bounding box center [1348, 66] width 125 height 24
click at [1346, 129] on div "Without pricing" at bounding box center [1348, 132] width 125 height 24
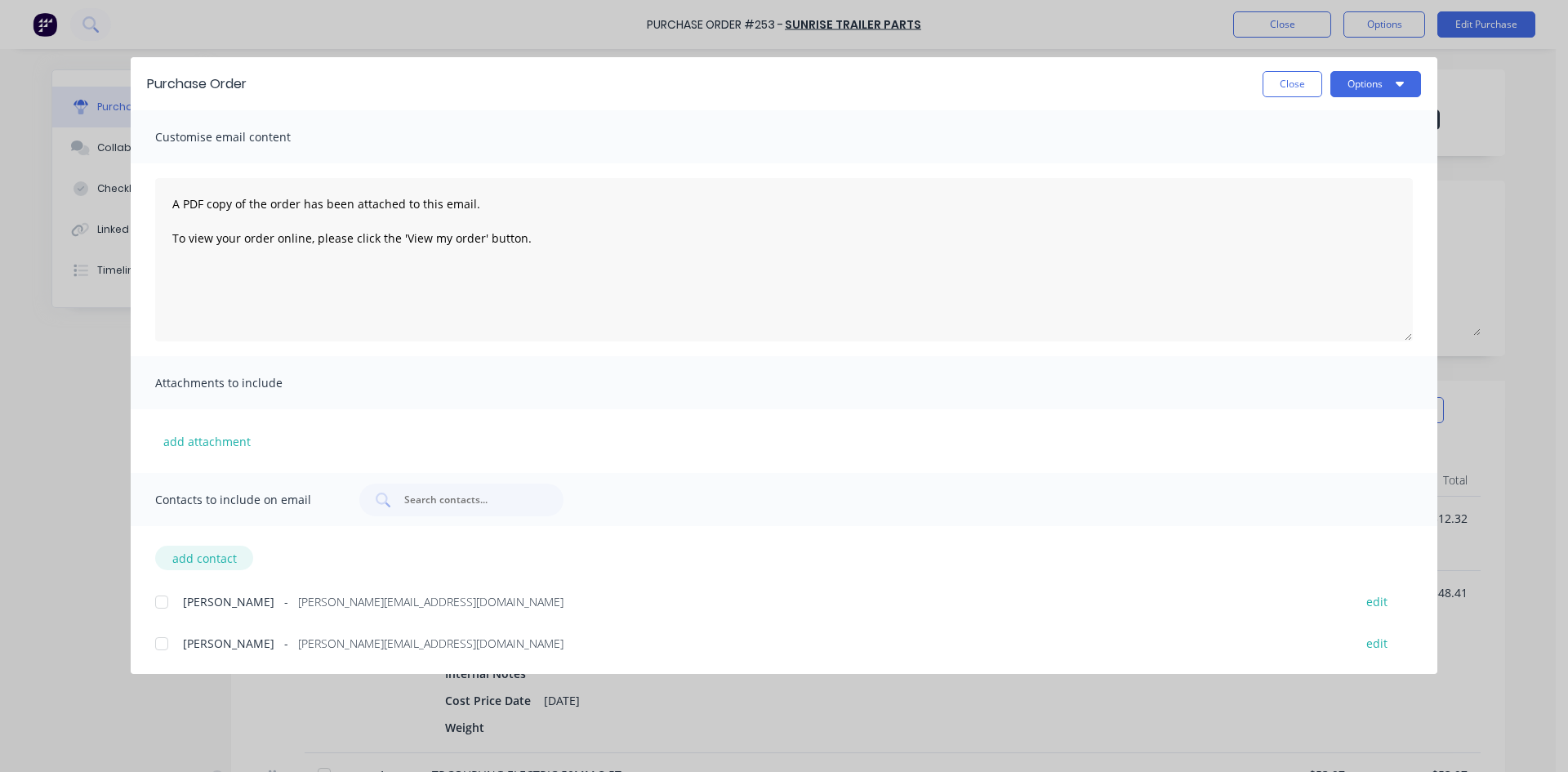
click at [211, 567] on button "add contact" at bounding box center [204, 558] width 98 height 25
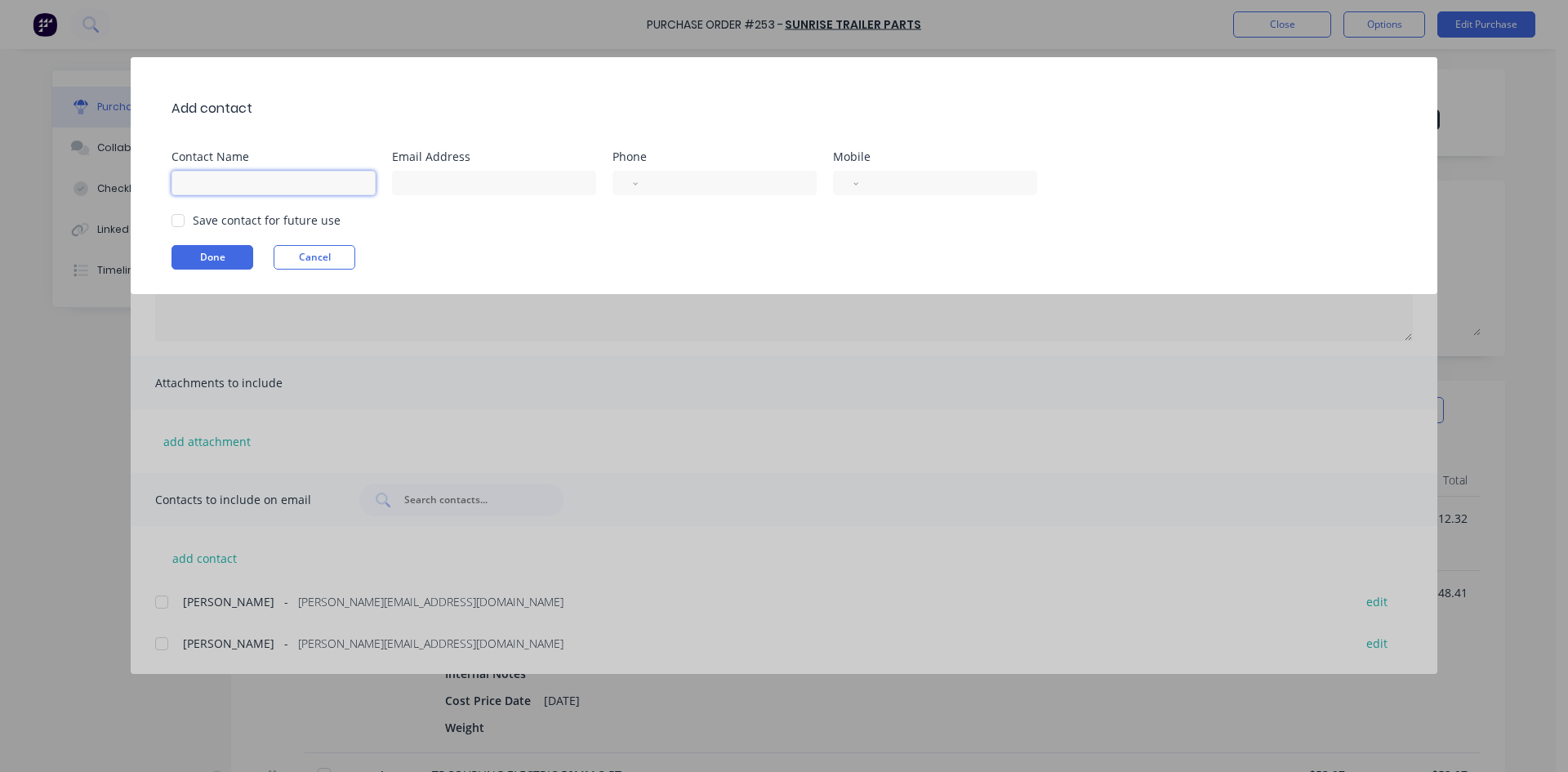
click at [293, 177] on input at bounding box center [274, 183] width 205 height 25
click at [175, 219] on div at bounding box center [178, 221] width 33 height 33
click at [514, 170] on div at bounding box center [501, 181] width 220 height 29
click at [513, 179] on input at bounding box center [494, 183] width 205 height 25
click at [219, 255] on button "Done" at bounding box center [212, 257] width 82 height 25
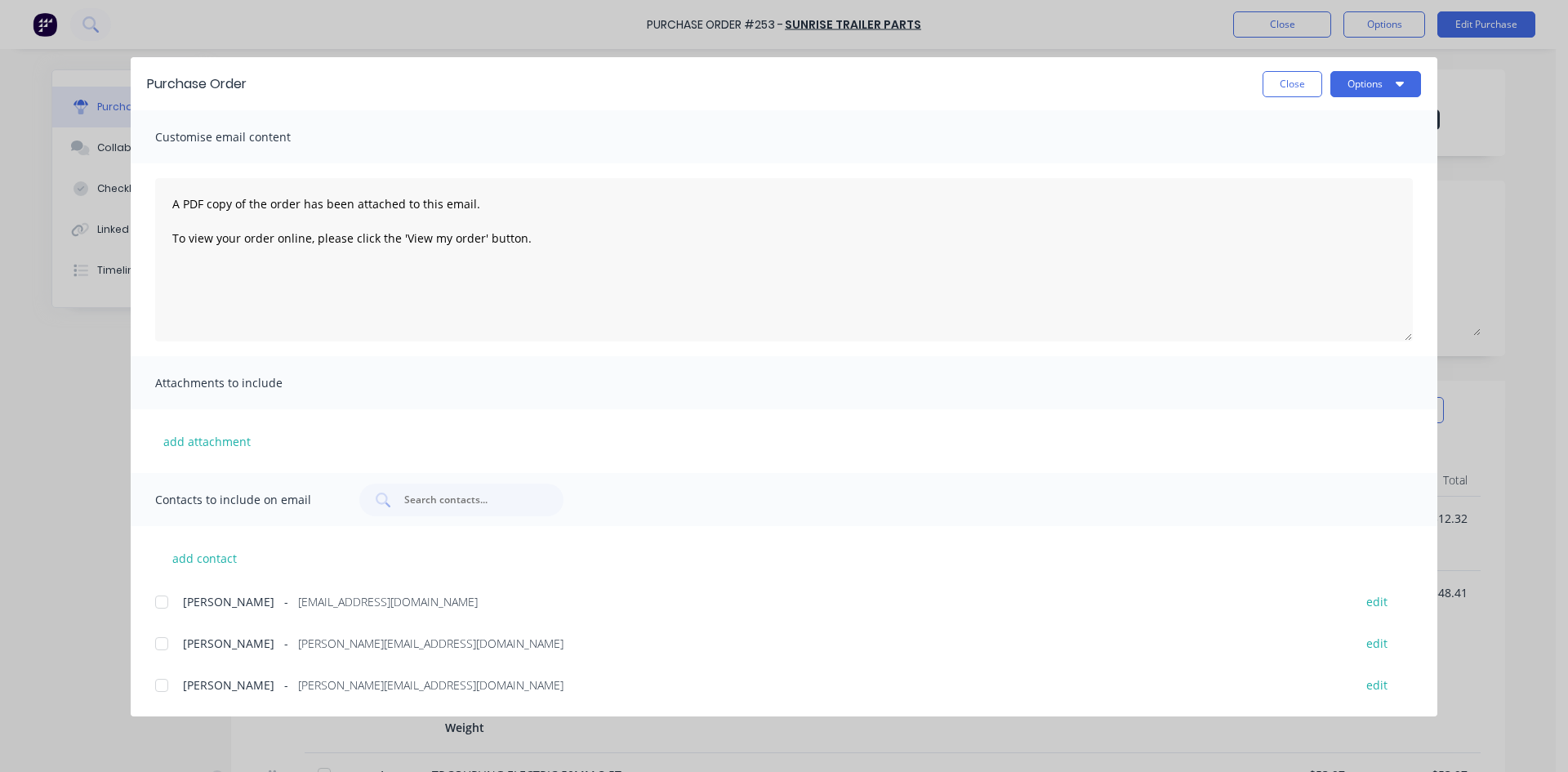
click at [165, 600] on div at bounding box center [162, 602] width 33 height 33
click at [1368, 83] on button "Options" at bounding box center [1376, 84] width 91 height 26
click at [1321, 188] on div "Email" at bounding box center [1344, 191] width 125 height 24
click at [1283, 83] on button "Close" at bounding box center [1293, 84] width 59 height 26
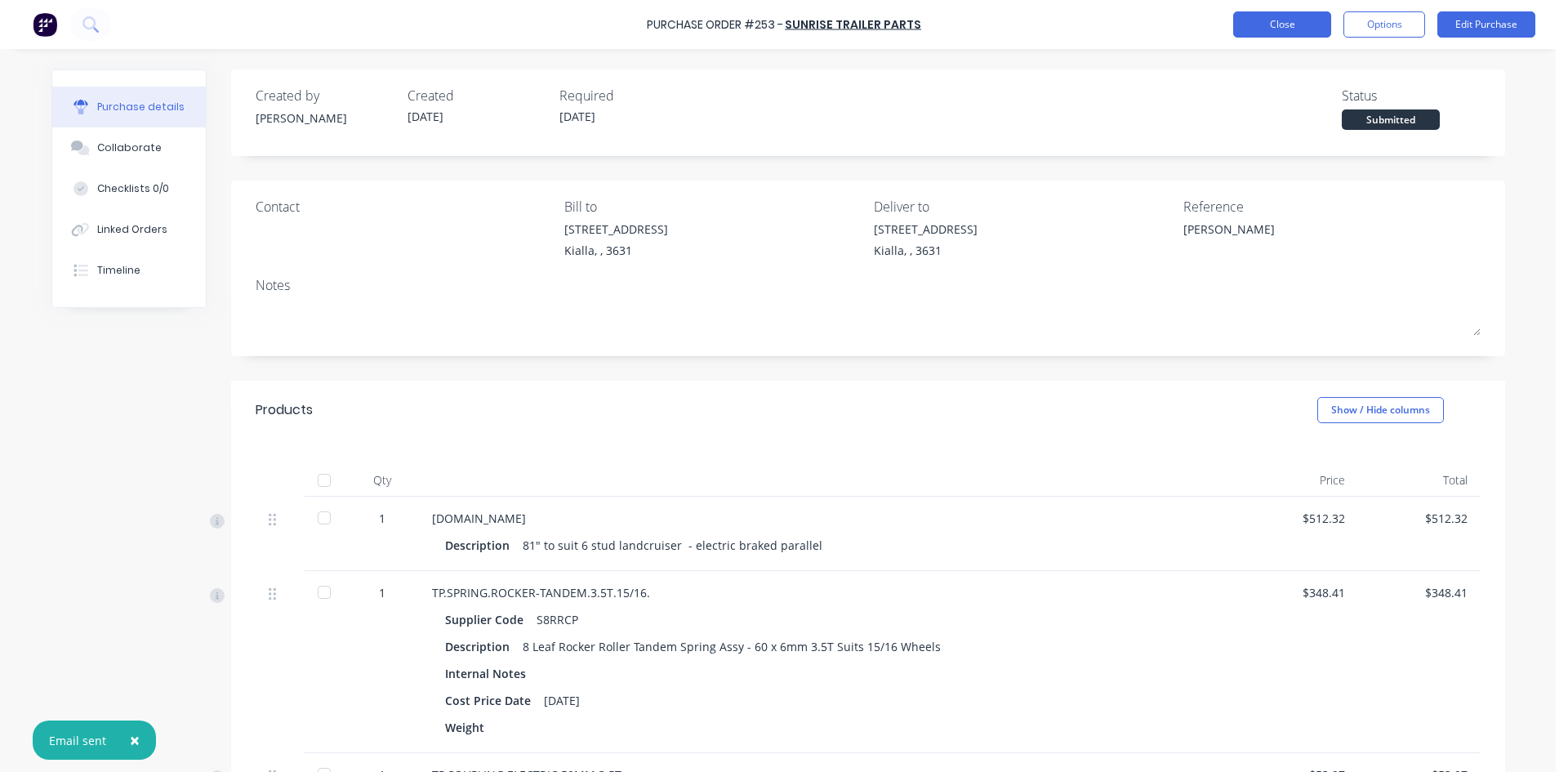
click at [1297, 31] on button "Close" at bounding box center [1282, 25] width 98 height 26
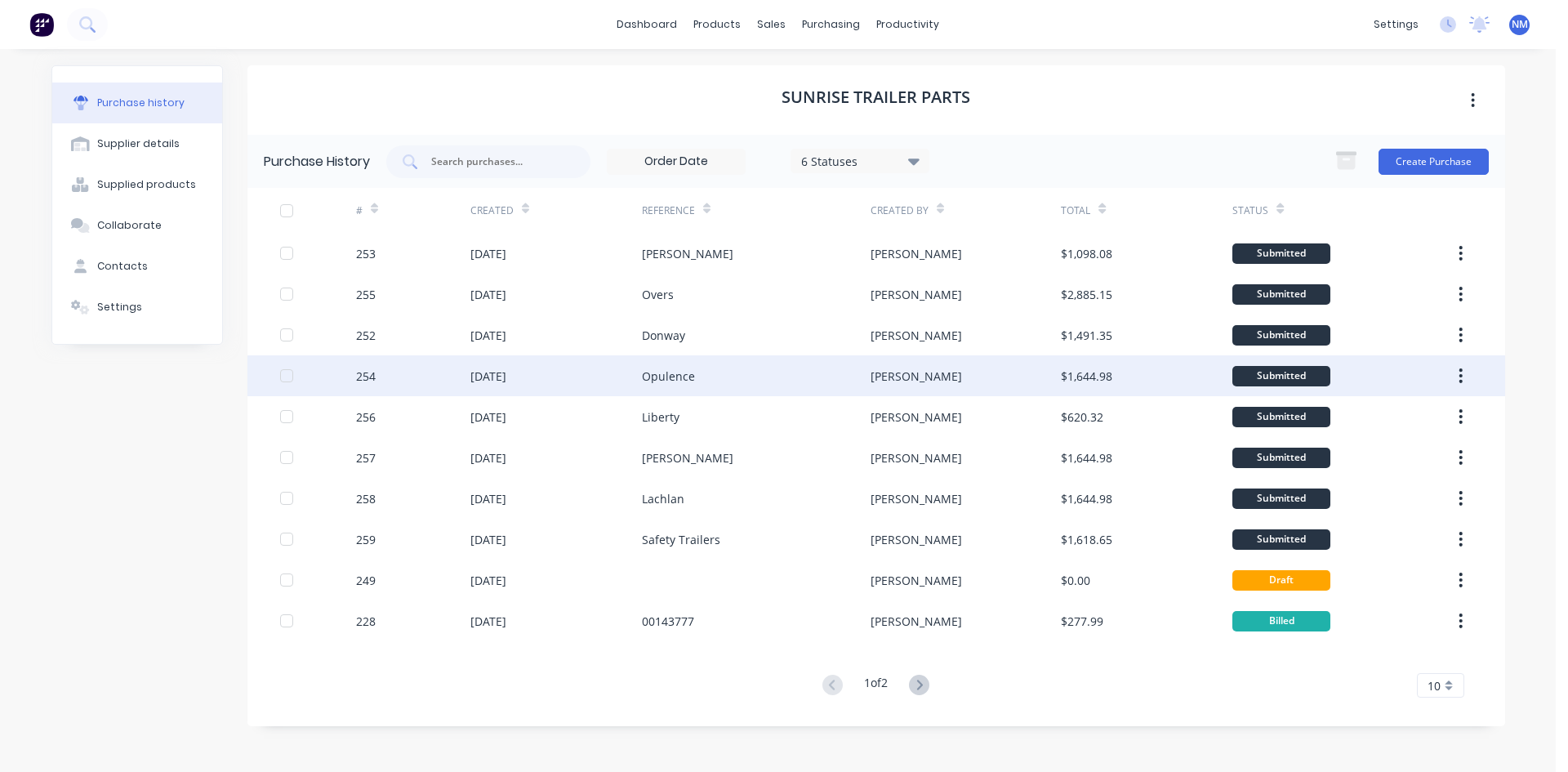
click at [704, 381] on div "Opulence" at bounding box center [756, 376] width 228 height 41
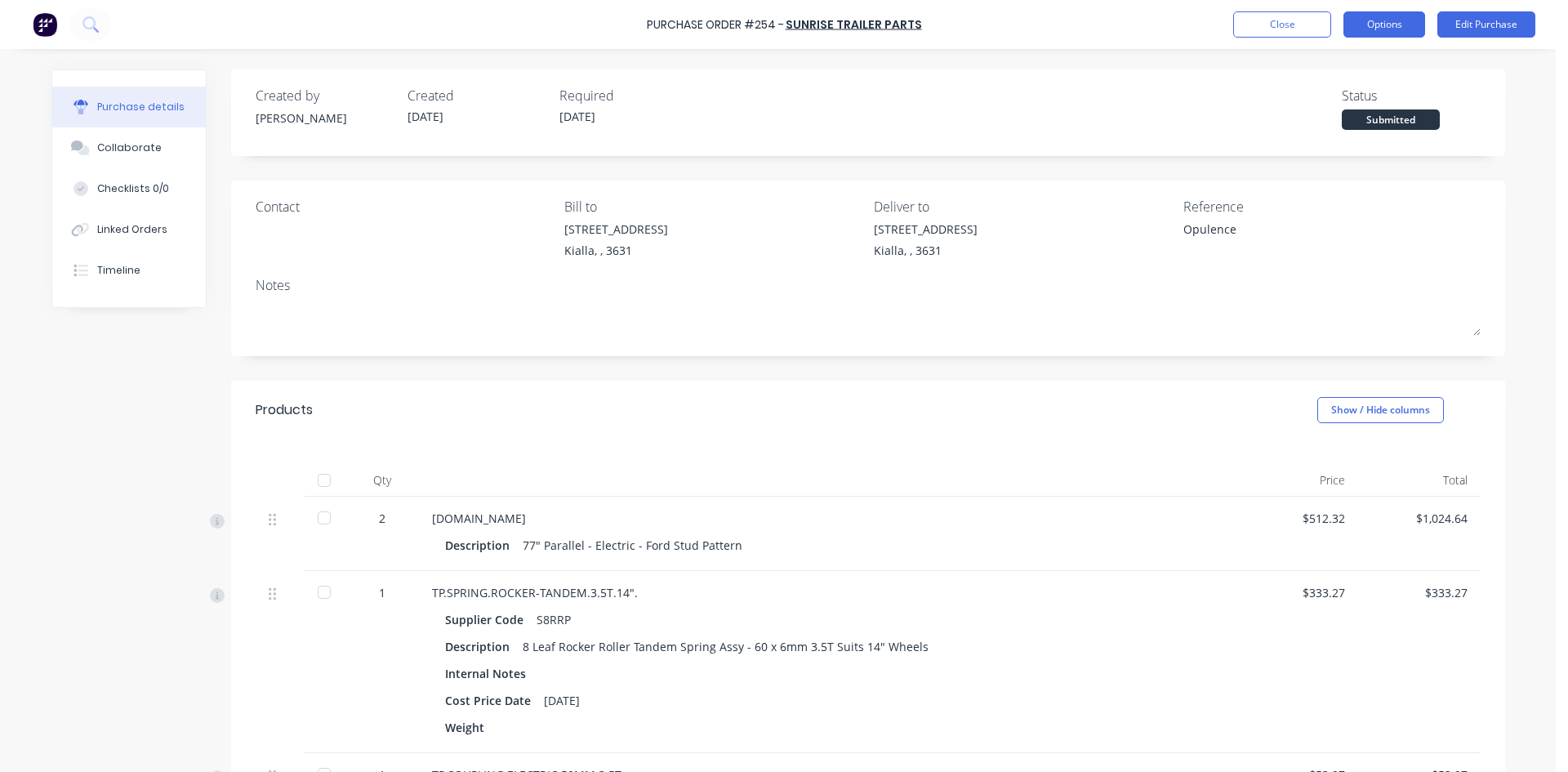
click at [1379, 28] on button "Options" at bounding box center [1384, 25] width 82 height 26
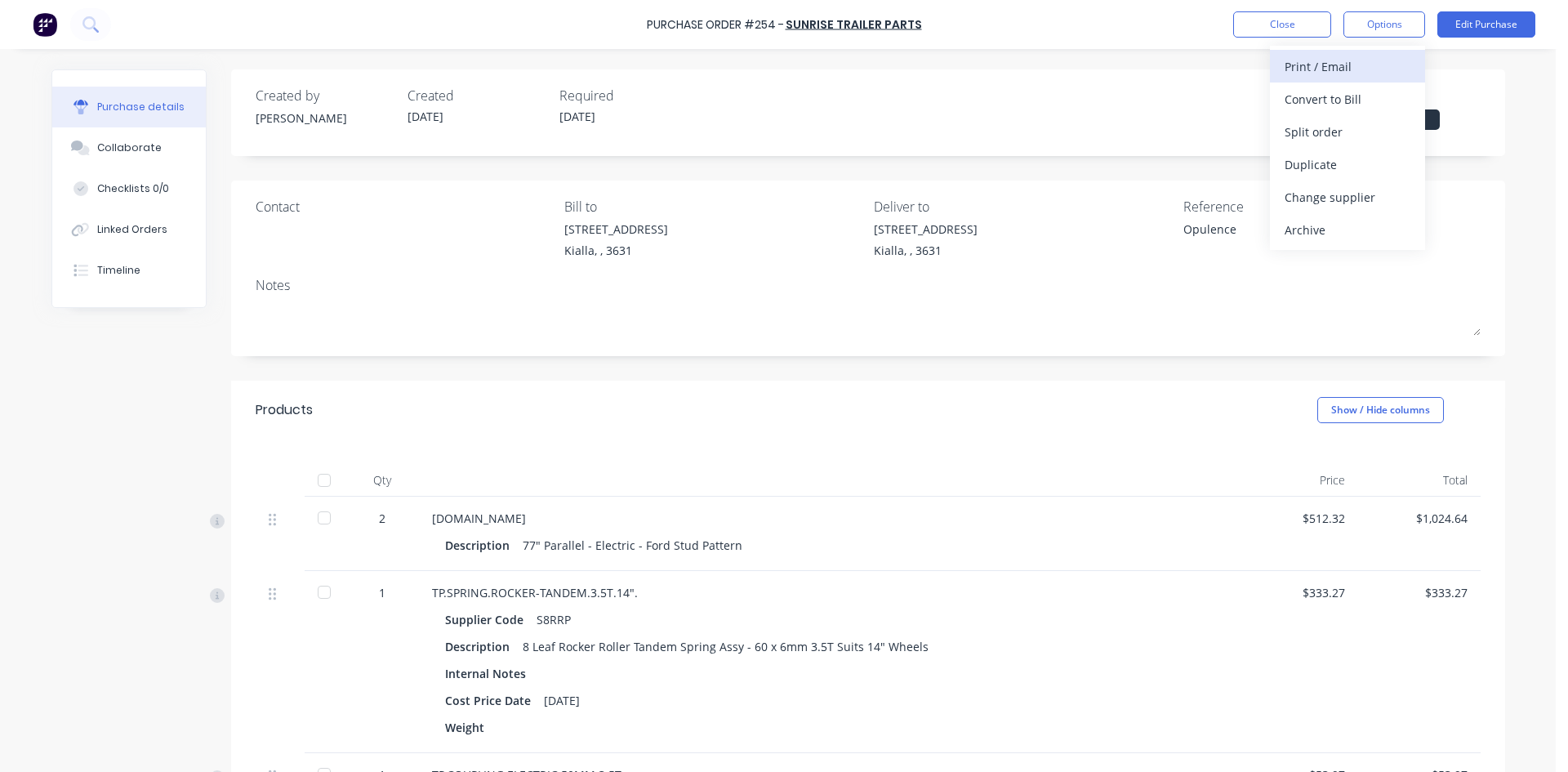
click at [1344, 70] on div "Print / Email" at bounding box center [1348, 66] width 125 height 24
click at [1363, 135] on div "Without pricing" at bounding box center [1348, 132] width 125 height 24
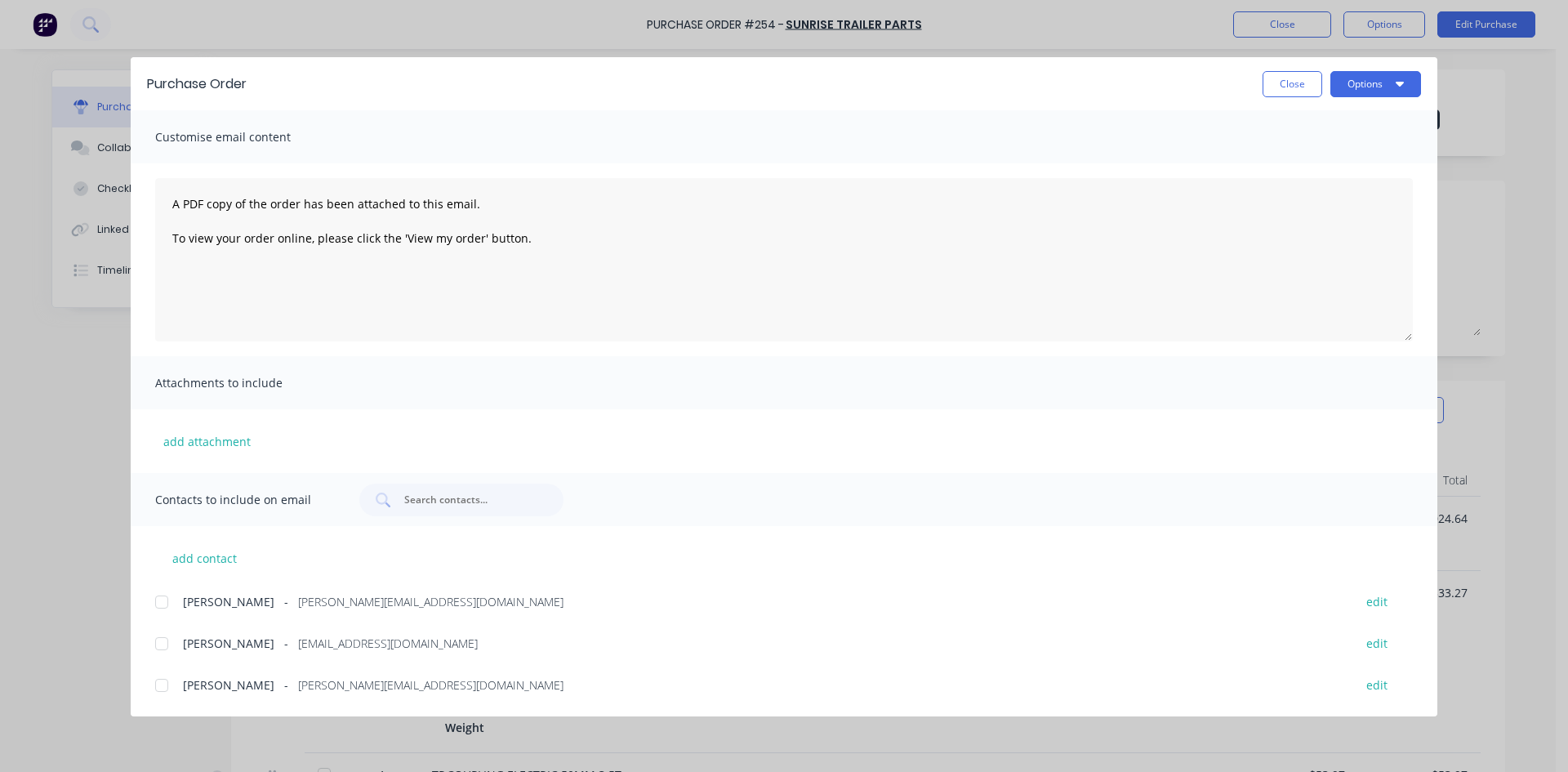
click at [165, 643] on div at bounding box center [162, 643] width 33 height 33
click at [1358, 83] on button "Options" at bounding box center [1376, 84] width 91 height 26
click at [1312, 196] on div "Email" at bounding box center [1344, 191] width 125 height 24
click at [1307, 91] on button "Close" at bounding box center [1293, 84] width 59 height 26
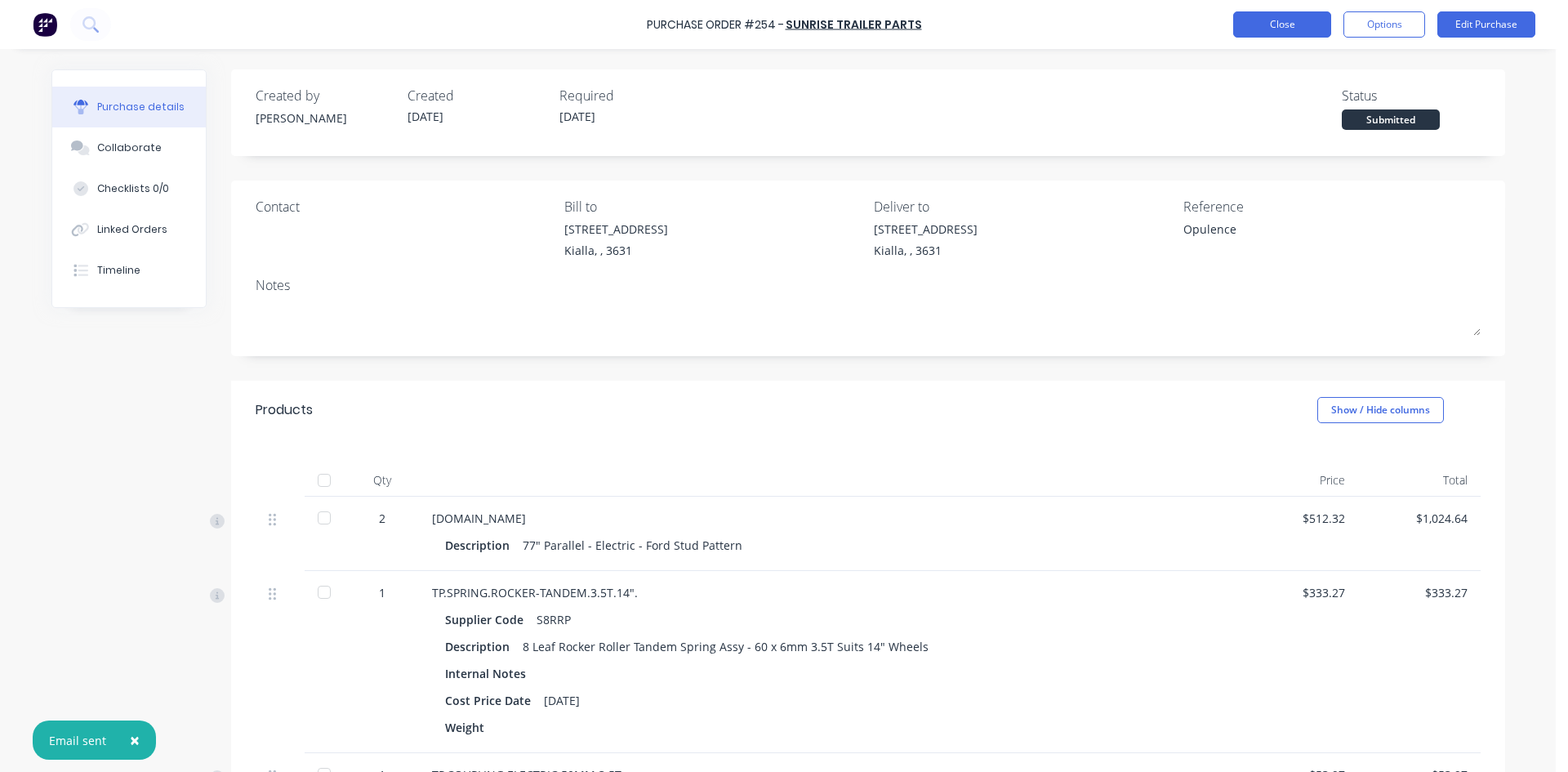
click at [1285, 26] on button "Close" at bounding box center [1282, 25] width 98 height 26
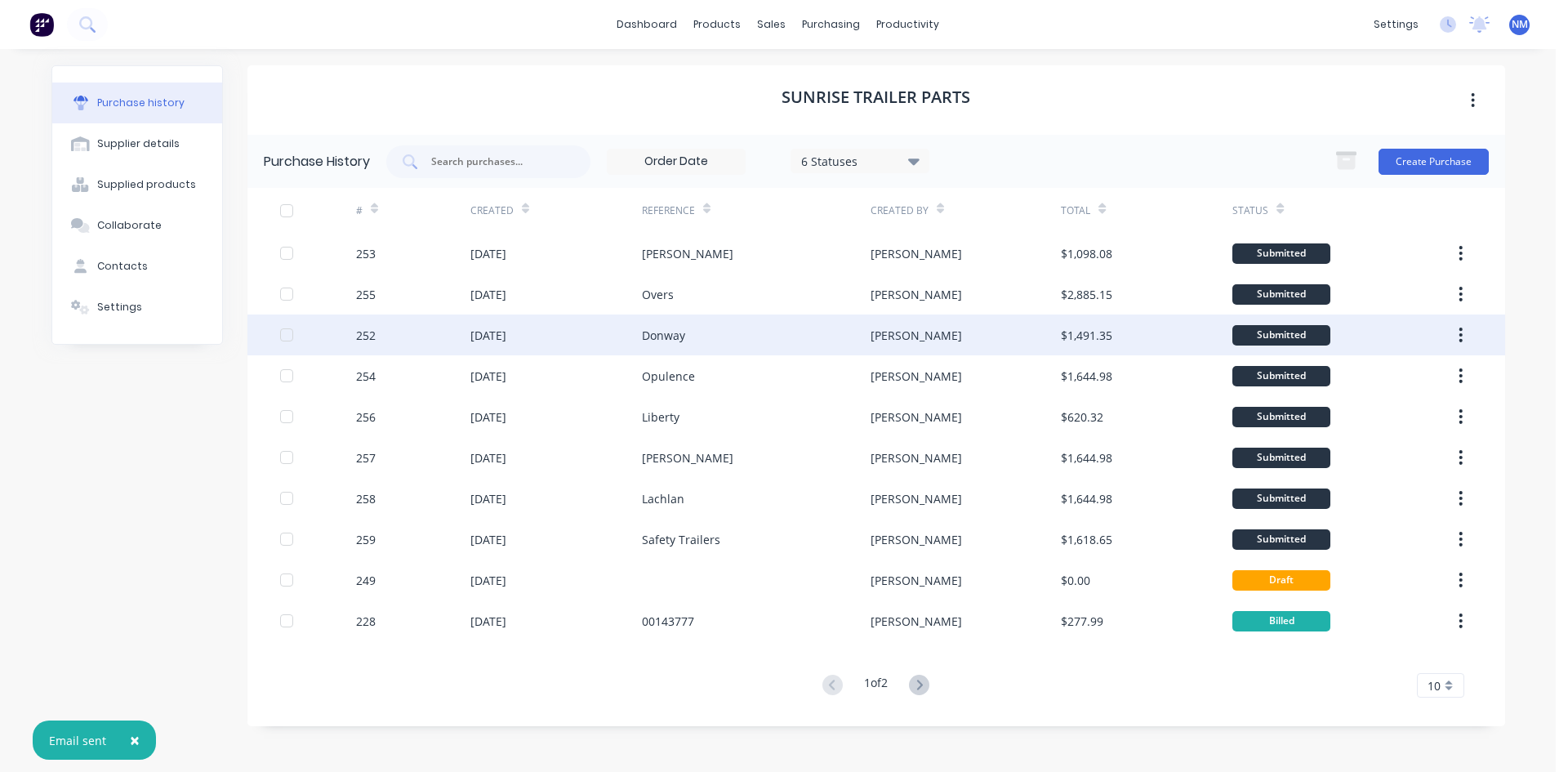
click at [658, 333] on div "Donway" at bounding box center [663, 335] width 43 height 17
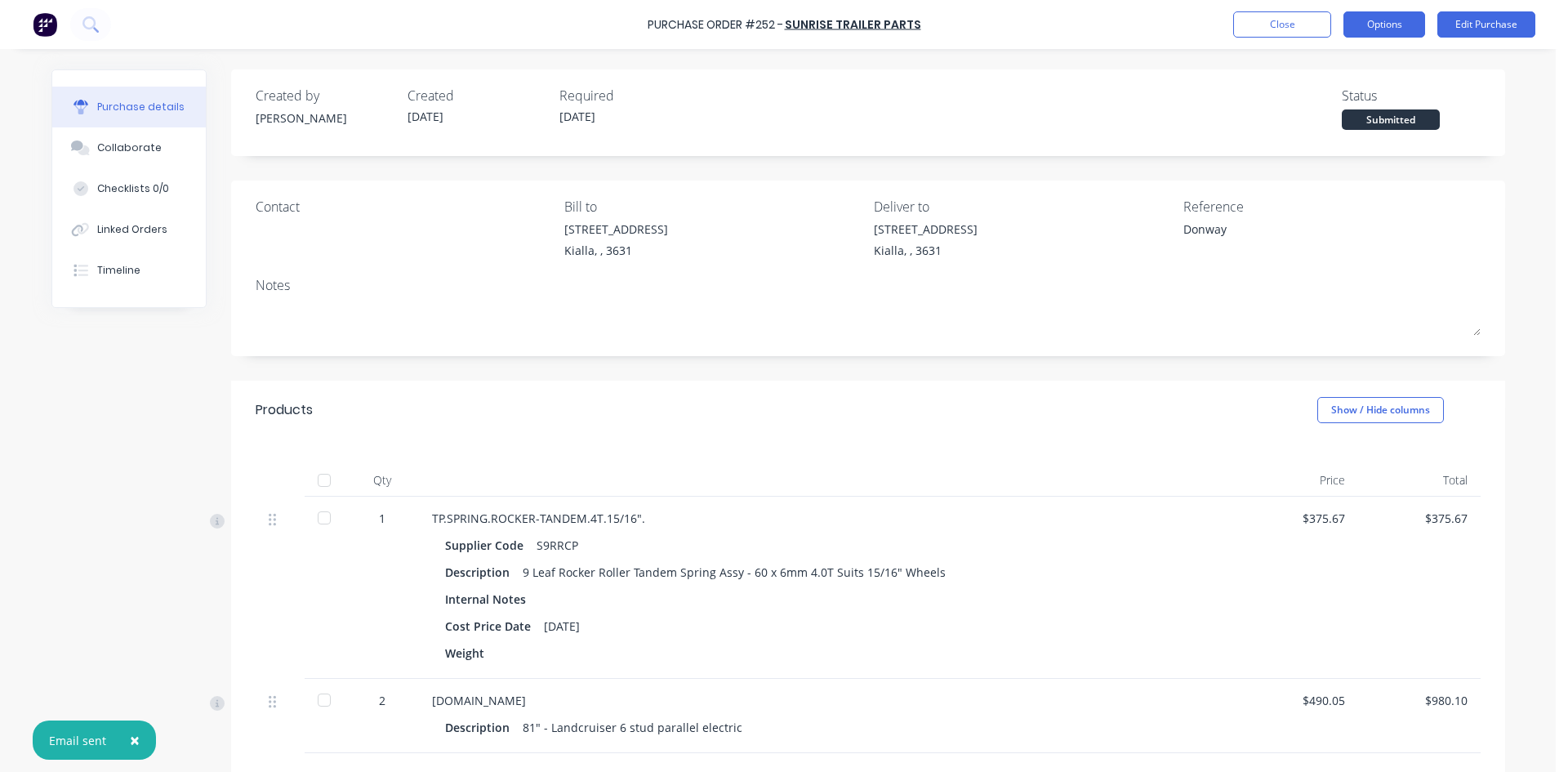
click at [1369, 29] on button "Options" at bounding box center [1384, 25] width 82 height 26
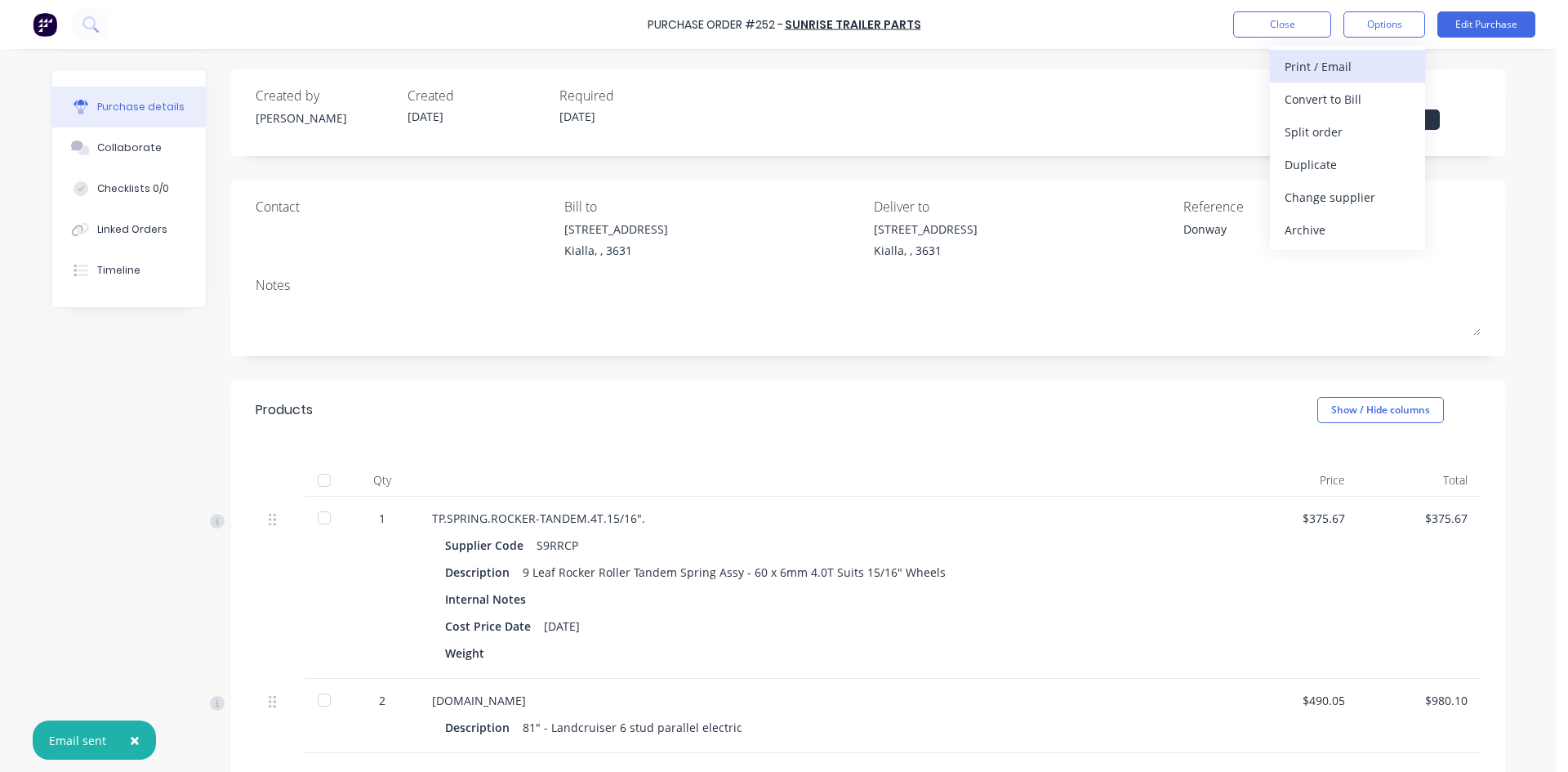
click at [1361, 78] on button "Print / Email" at bounding box center [1348, 66] width 155 height 33
click at [1370, 139] on div "Without pricing" at bounding box center [1348, 132] width 125 height 24
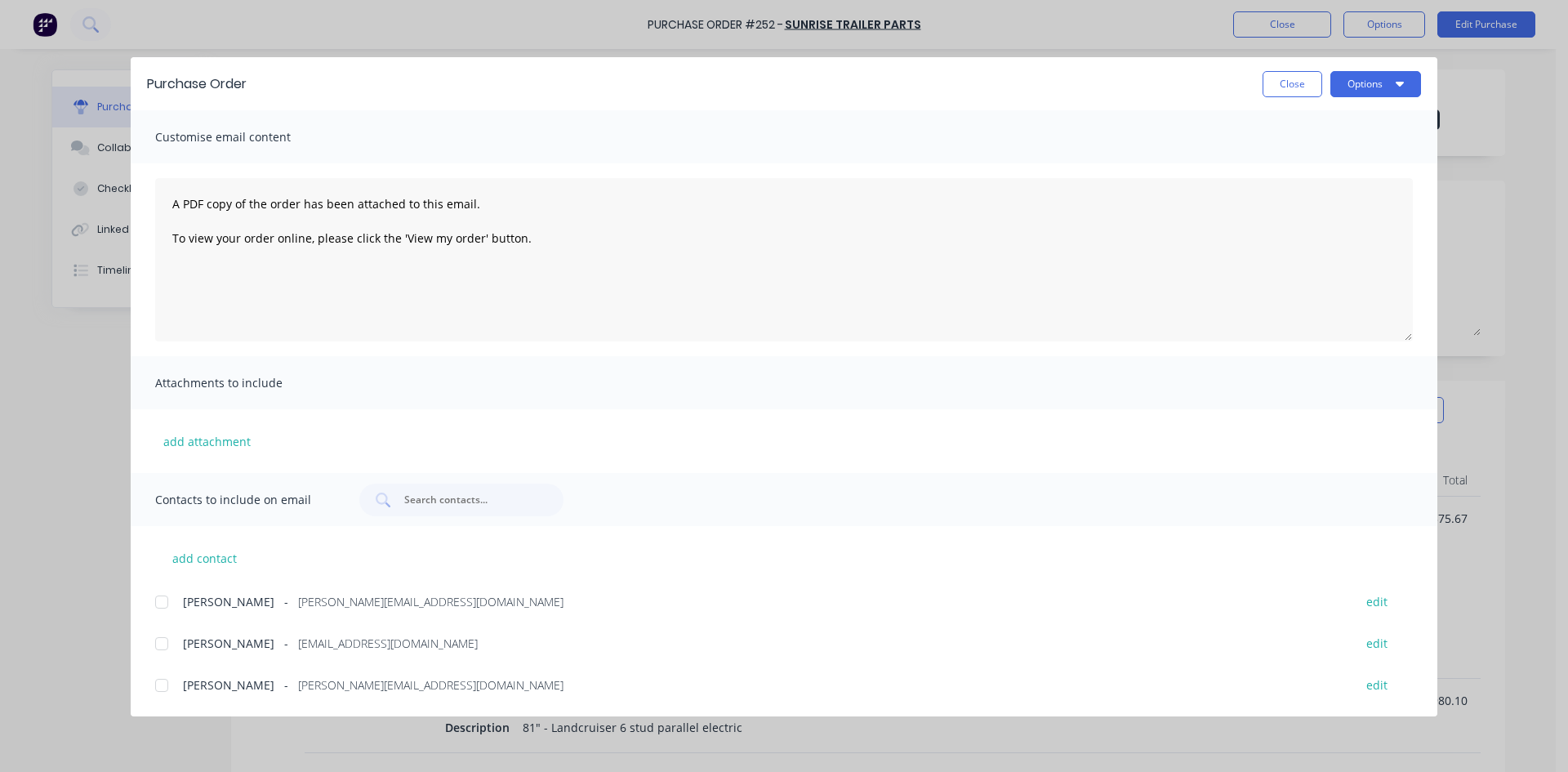
click at [162, 643] on div at bounding box center [162, 643] width 33 height 33
click at [1377, 77] on button "Options" at bounding box center [1376, 84] width 91 height 26
click at [1321, 191] on div "Email" at bounding box center [1344, 191] width 125 height 24
click at [1291, 90] on button "Close" at bounding box center [1293, 84] width 59 height 26
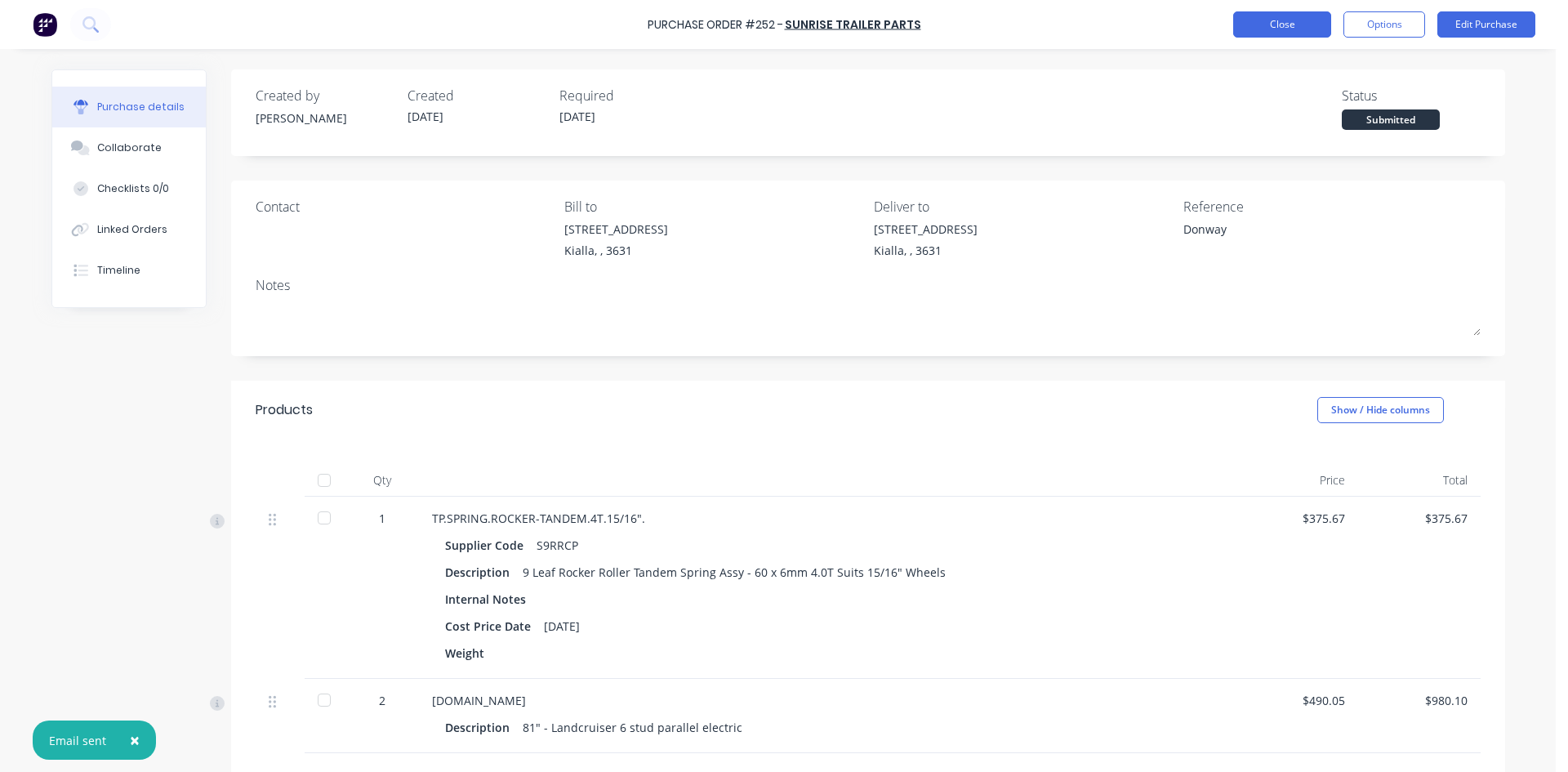
click at [1283, 27] on button "Close" at bounding box center [1282, 25] width 98 height 26
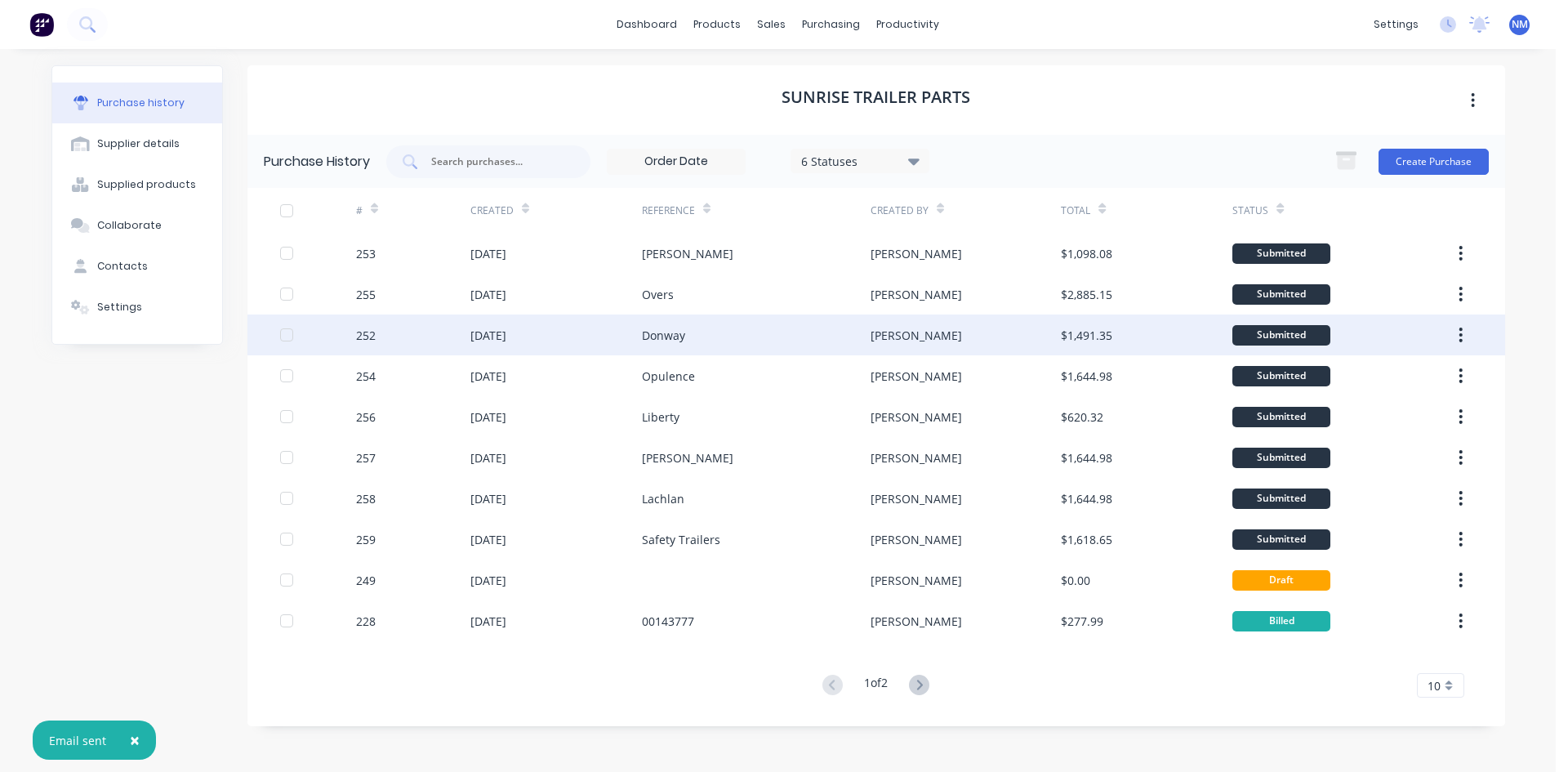
click at [817, 338] on div "Donway" at bounding box center [756, 335] width 228 height 41
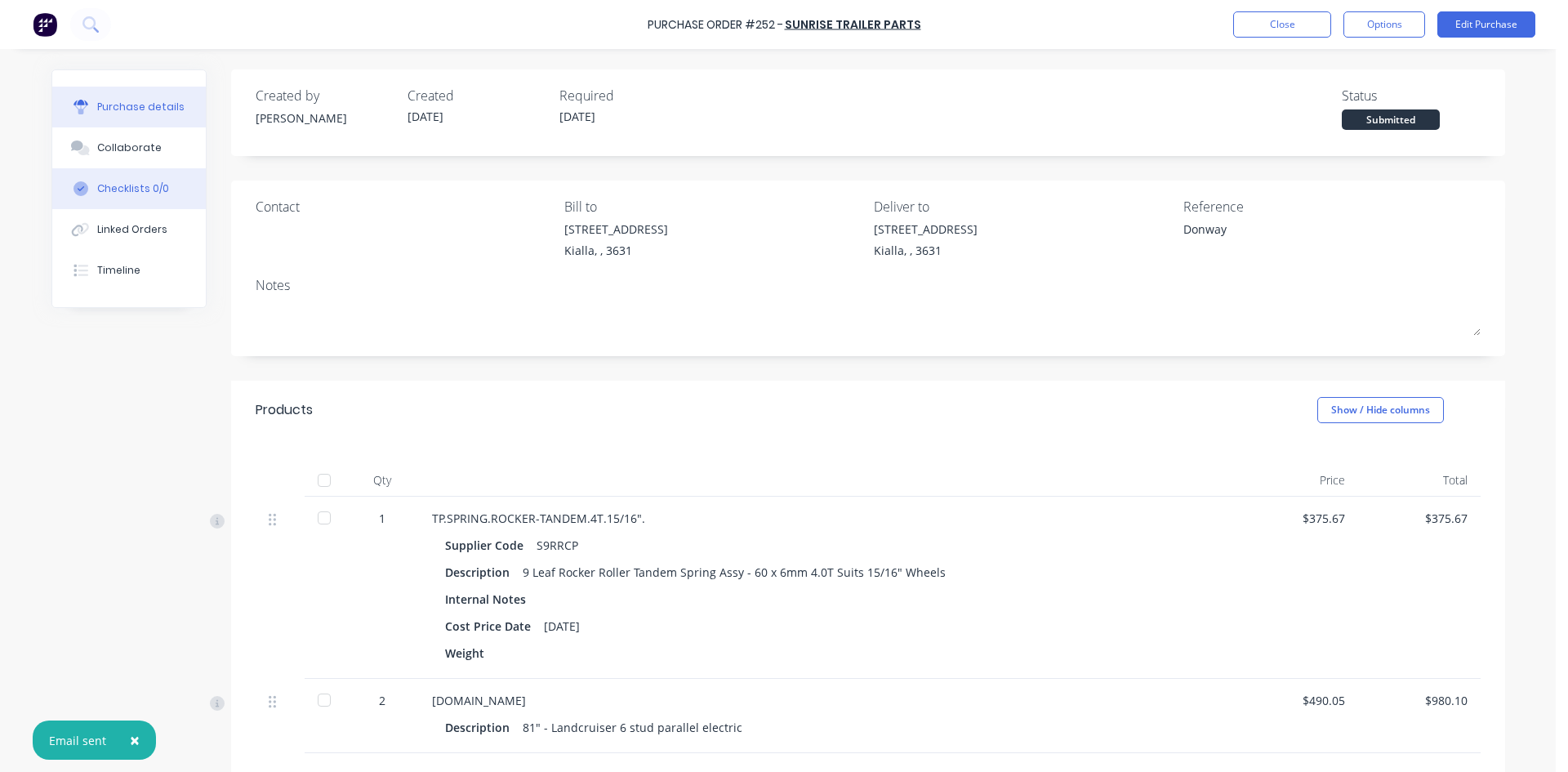
click at [144, 192] on div "Checklists 0/0" at bounding box center [133, 189] width 72 height 15
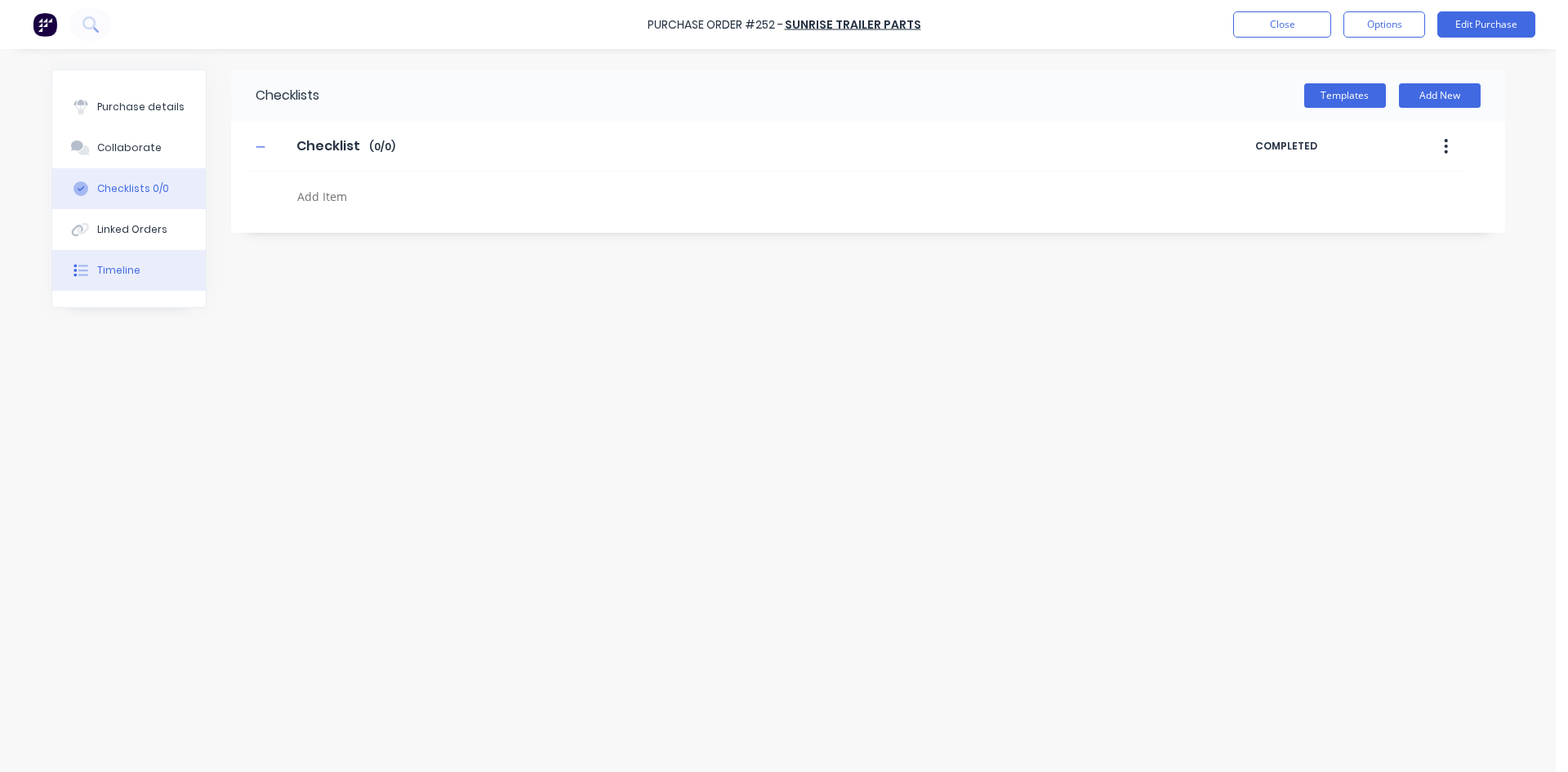
click at [131, 274] on div "Timeline" at bounding box center [119, 271] width 43 height 15
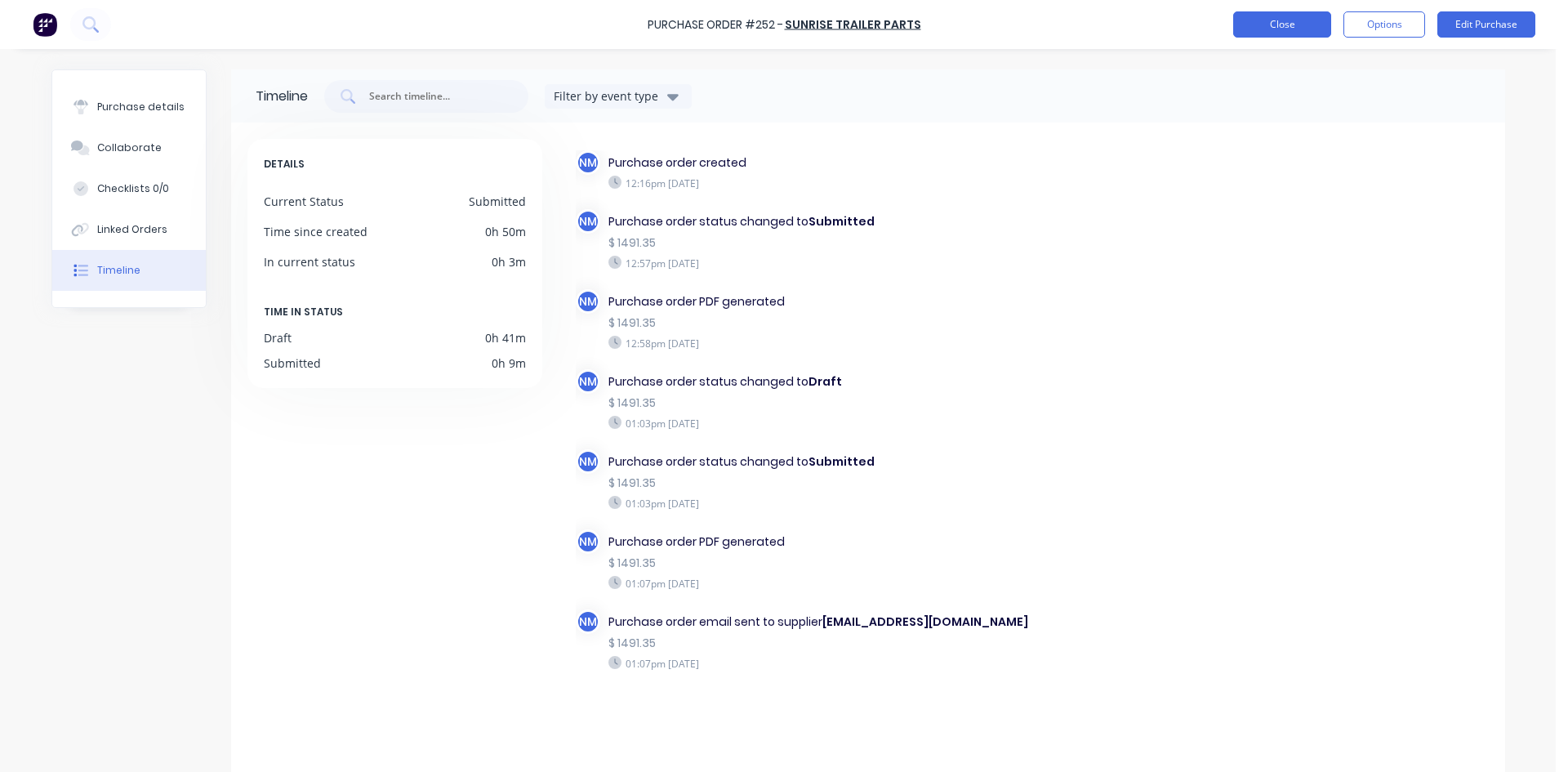
click at [1293, 16] on button "Close" at bounding box center [1282, 25] width 98 height 26
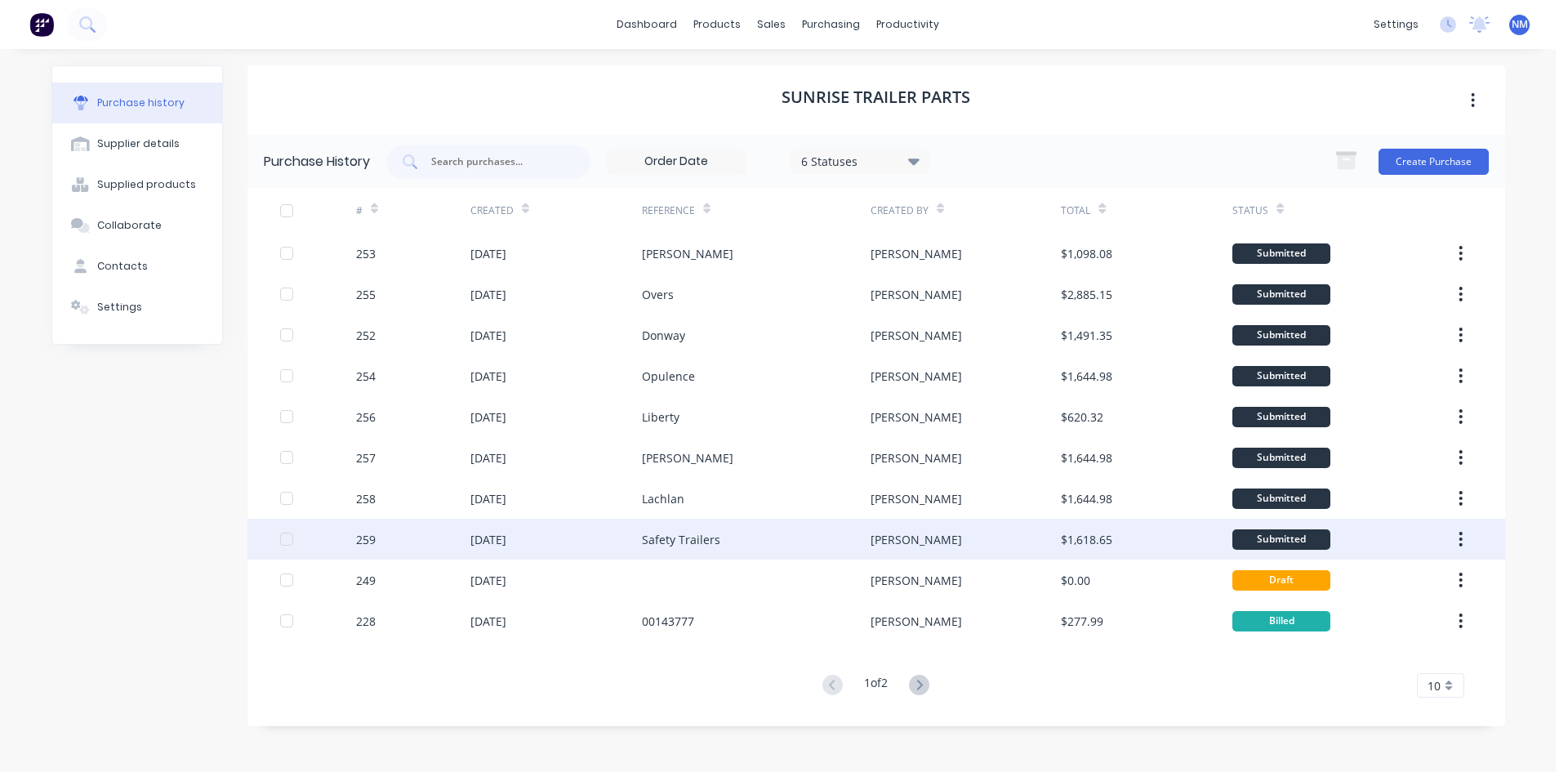
click at [902, 544] on div "[PERSON_NAME]" at bounding box center [966, 539] width 191 height 41
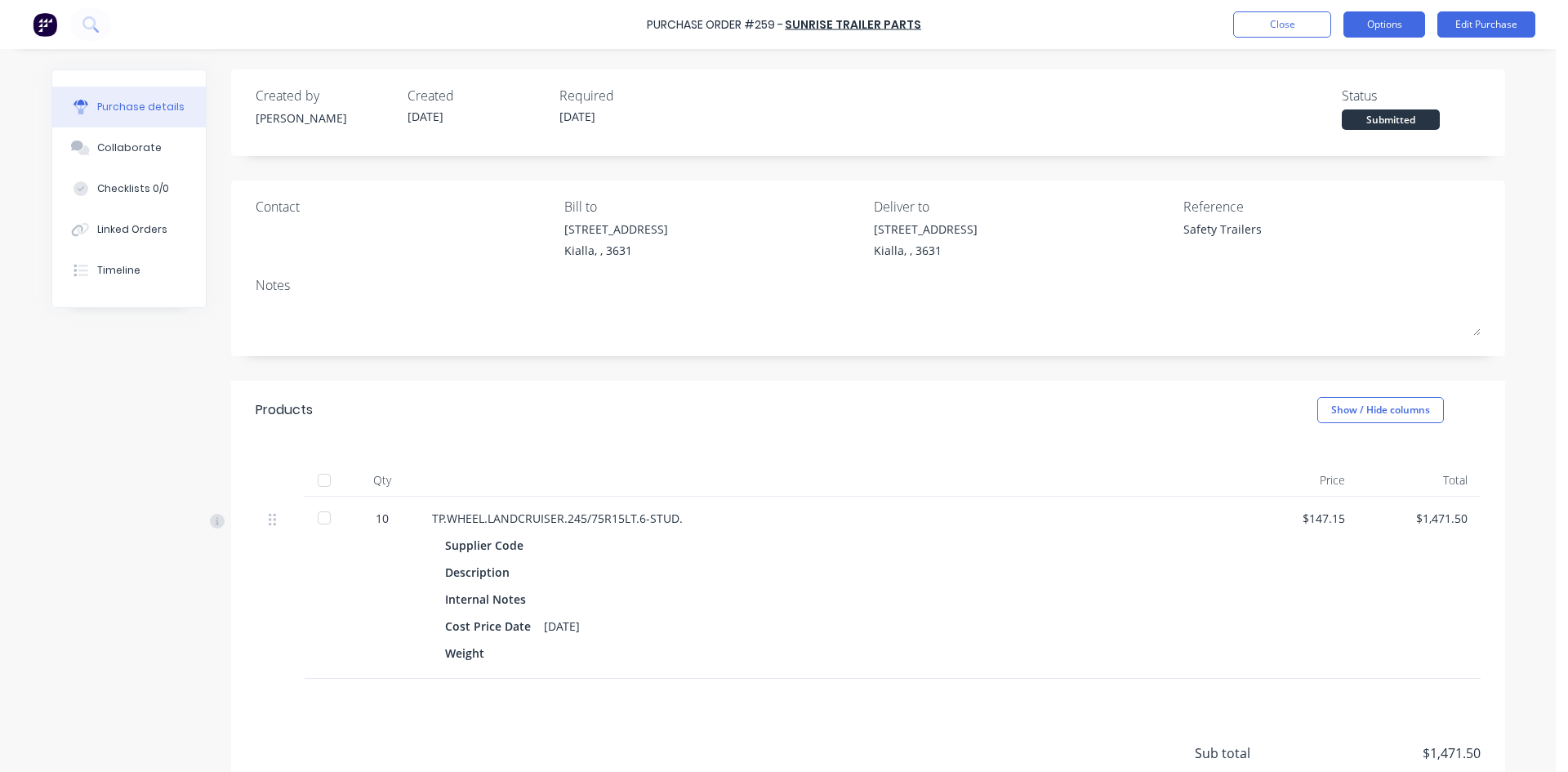
click at [1399, 31] on button "Options" at bounding box center [1384, 25] width 82 height 26
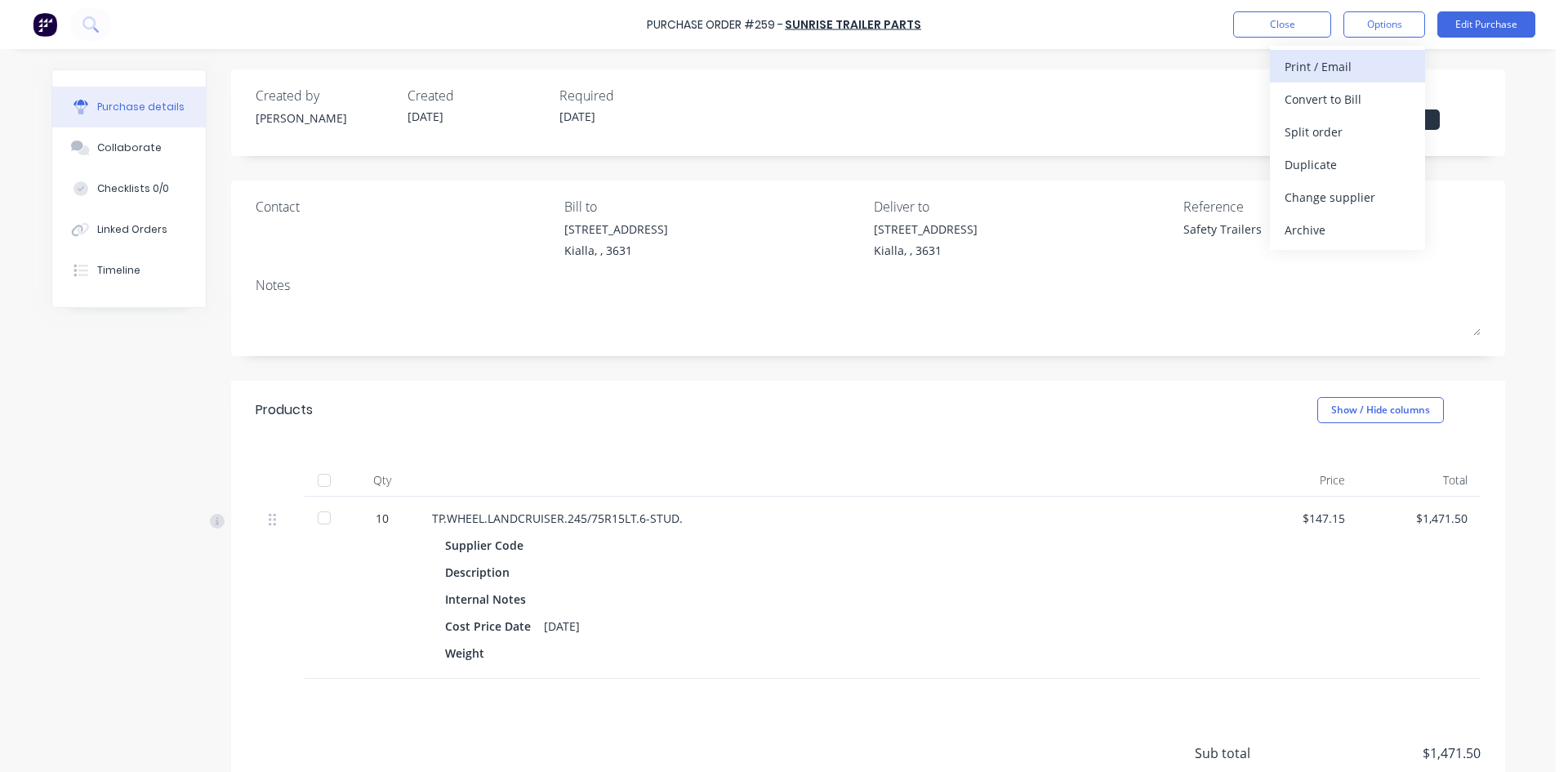
click at [1358, 68] on div "Print / Email" at bounding box center [1348, 66] width 125 height 24
click at [1354, 125] on div "Without pricing" at bounding box center [1348, 132] width 125 height 24
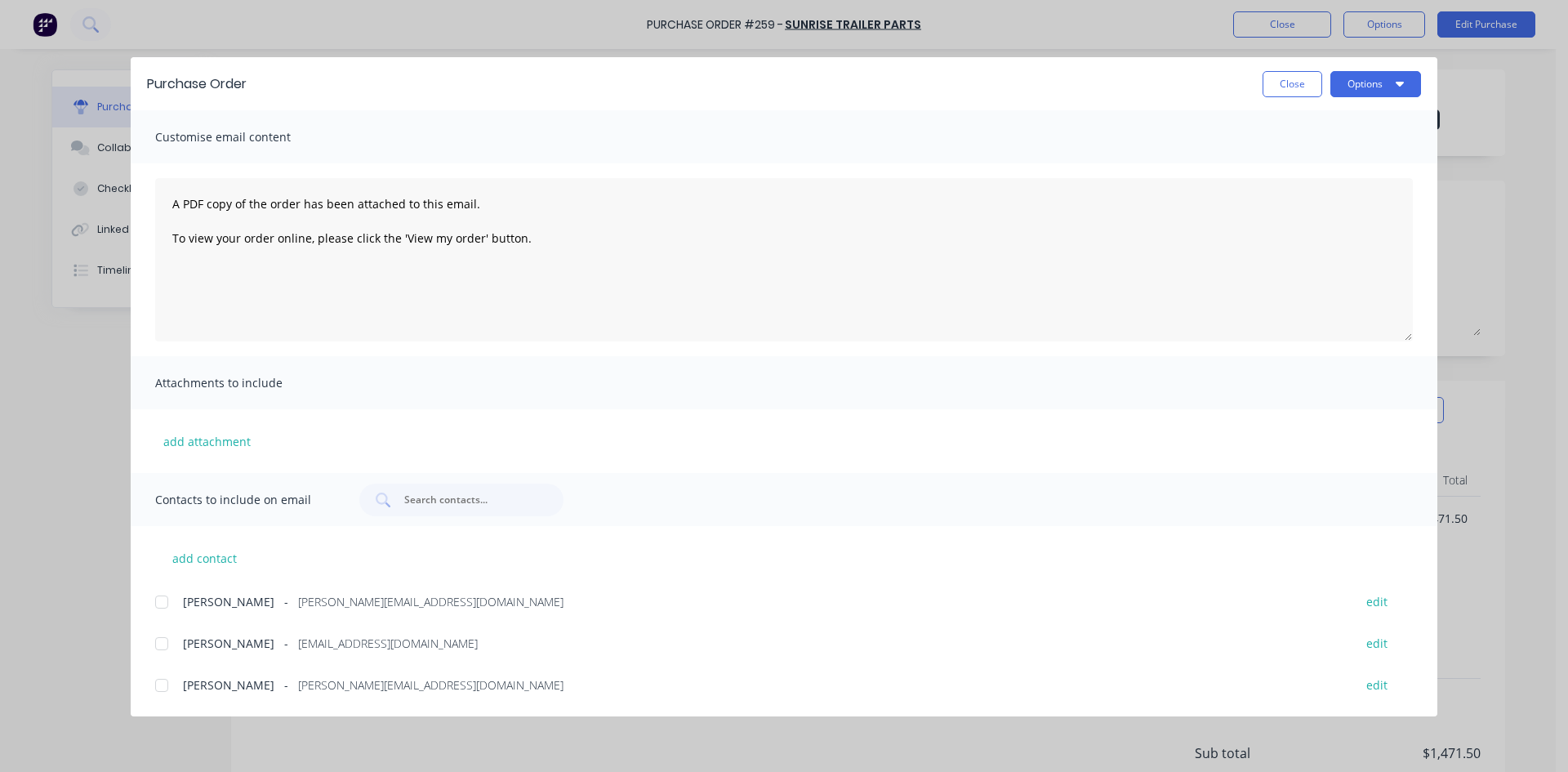
click at [159, 643] on div at bounding box center [162, 643] width 33 height 33
click at [1357, 89] on button "Options" at bounding box center [1376, 84] width 91 height 26
click at [1317, 191] on div "Email" at bounding box center [1344, 191] width 125 height 24
click at [1270, 84] on button "Close" at bounding box center [1293, 84] width 59 height 26
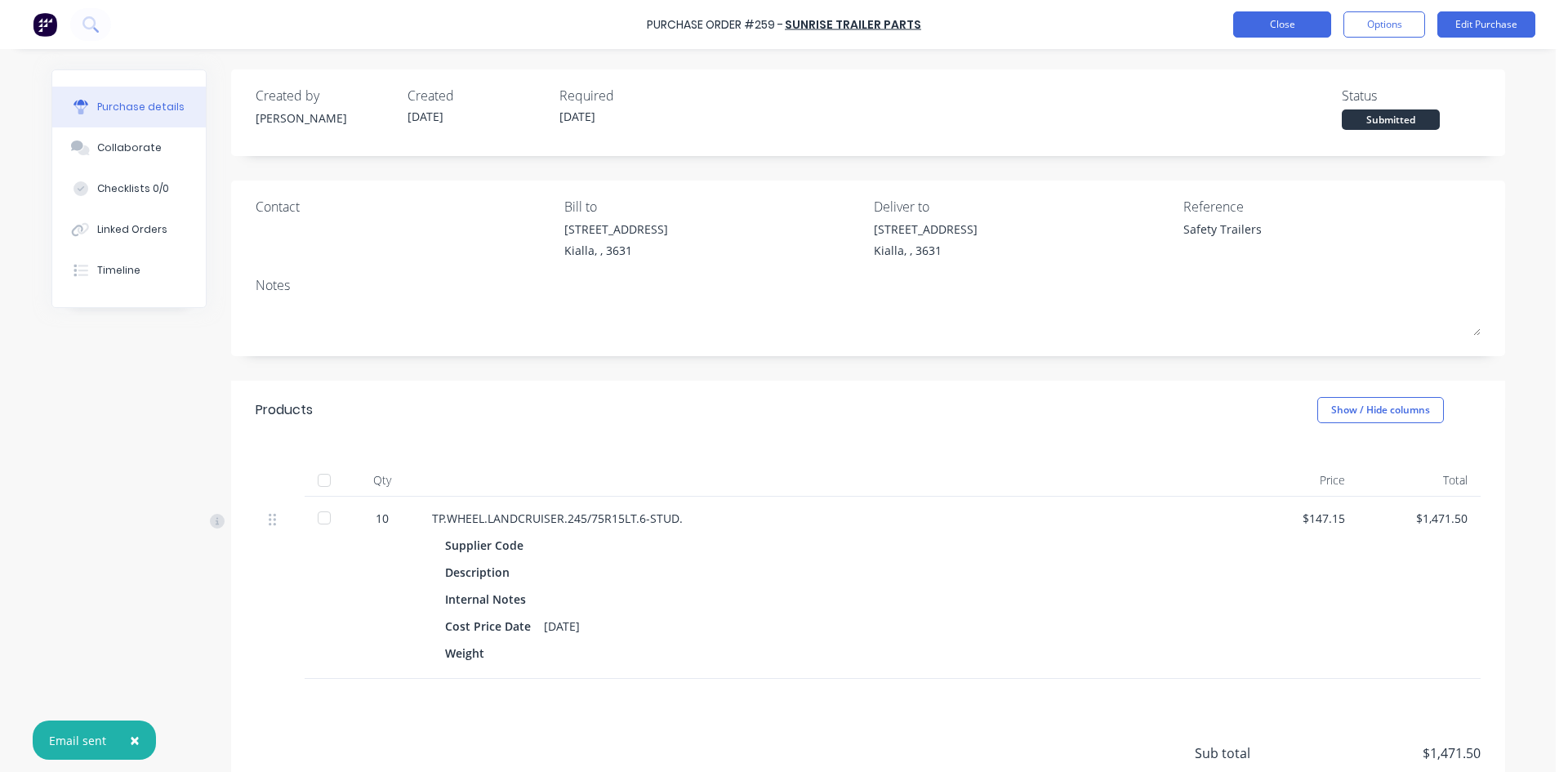
click at [1282, 25] on button "Close" at bounding box center [1282, 25] width 98 height 26
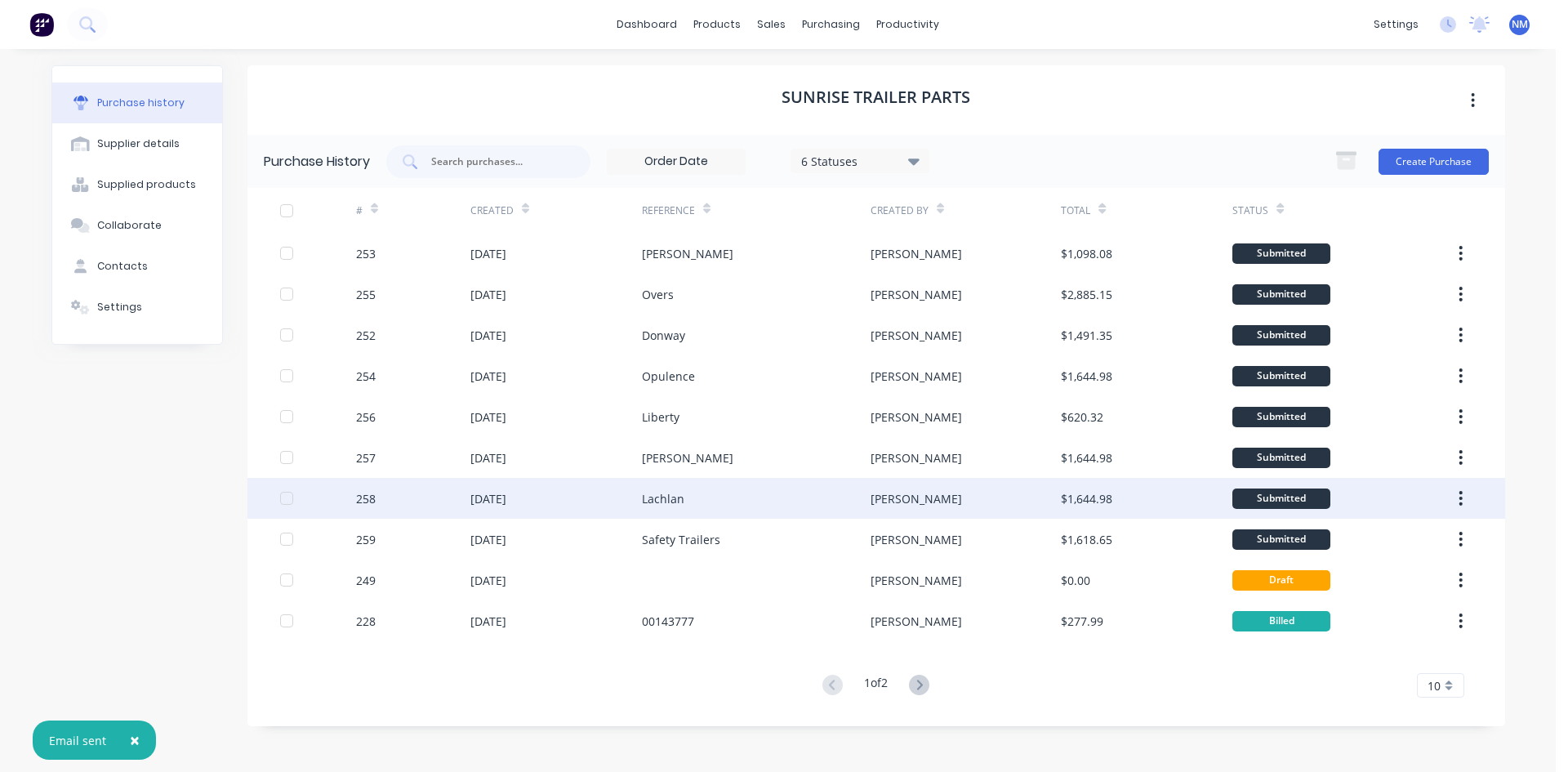
click at [860, 501] on div "Lachlan" at bounding box center [756, 498] width 228 height 41
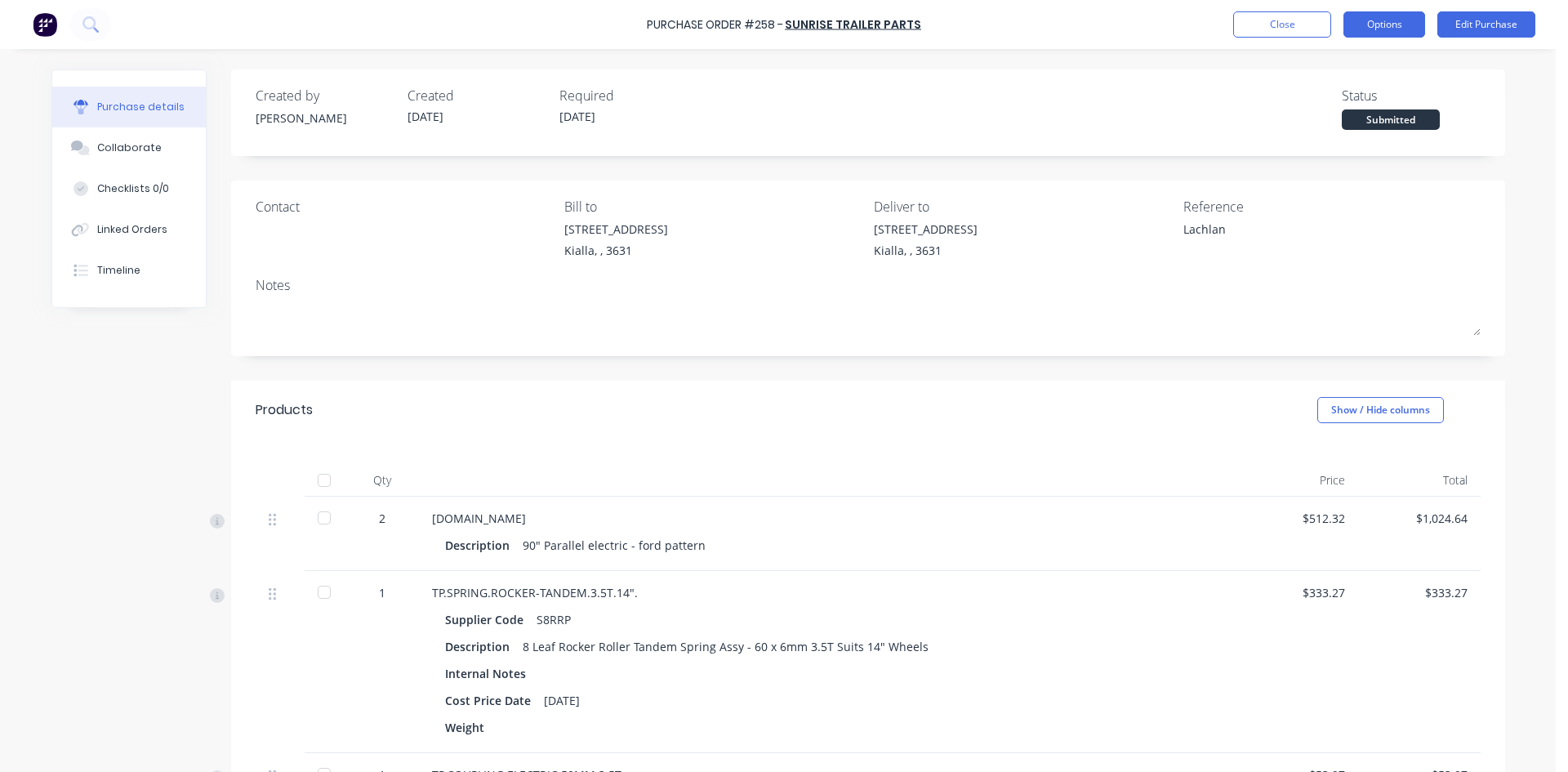
click at [1374, 35] on button "Options" at bounding box center [1384, 25] width 82 height 26
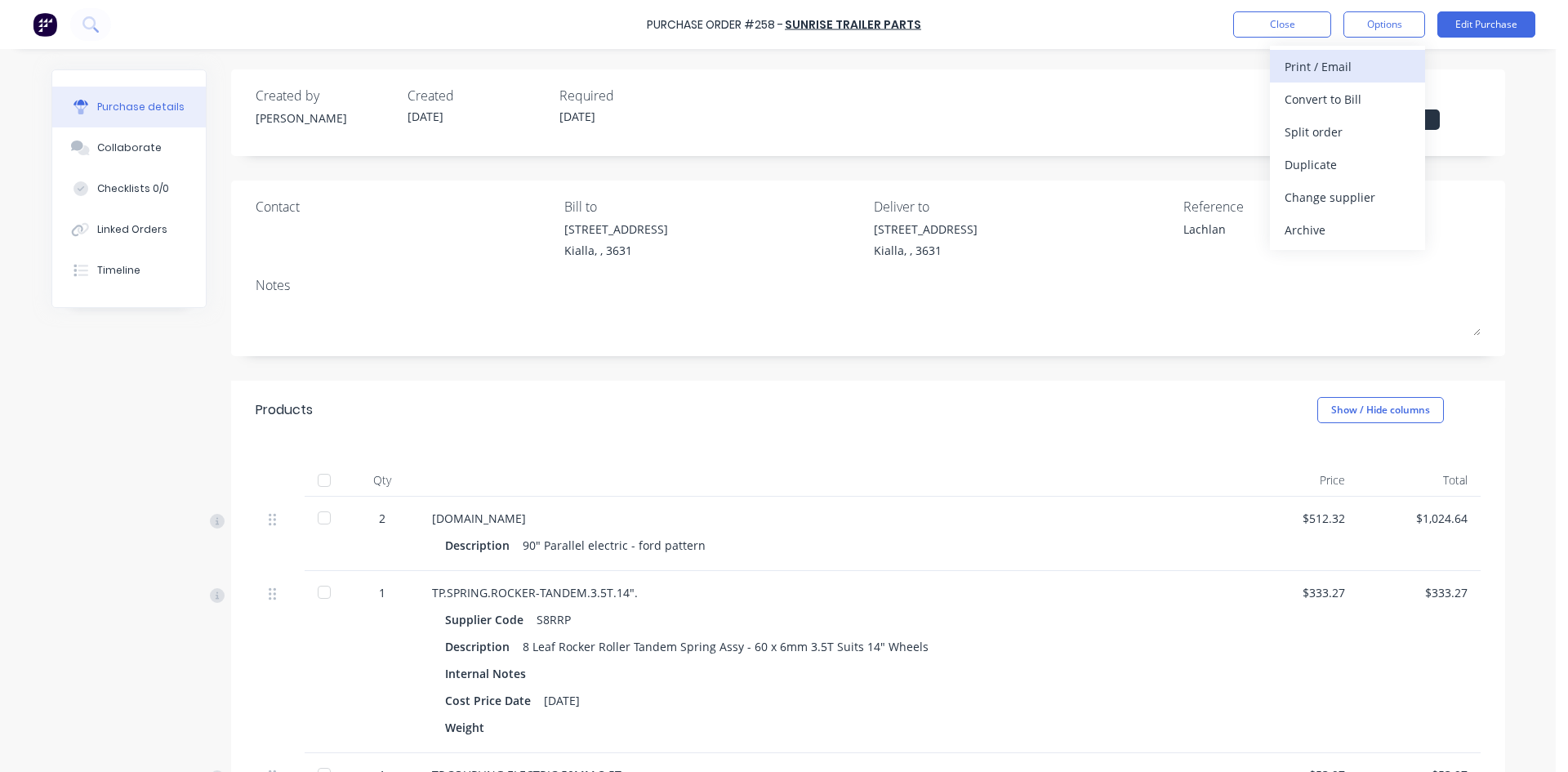
click at [1338, 77] on div "Print / Email" at bounding box center [1348, 66] width 125 height 24
click at [1349, 130] on div "Without pricing" at bounding box center [1348, 132] width 125 height 24
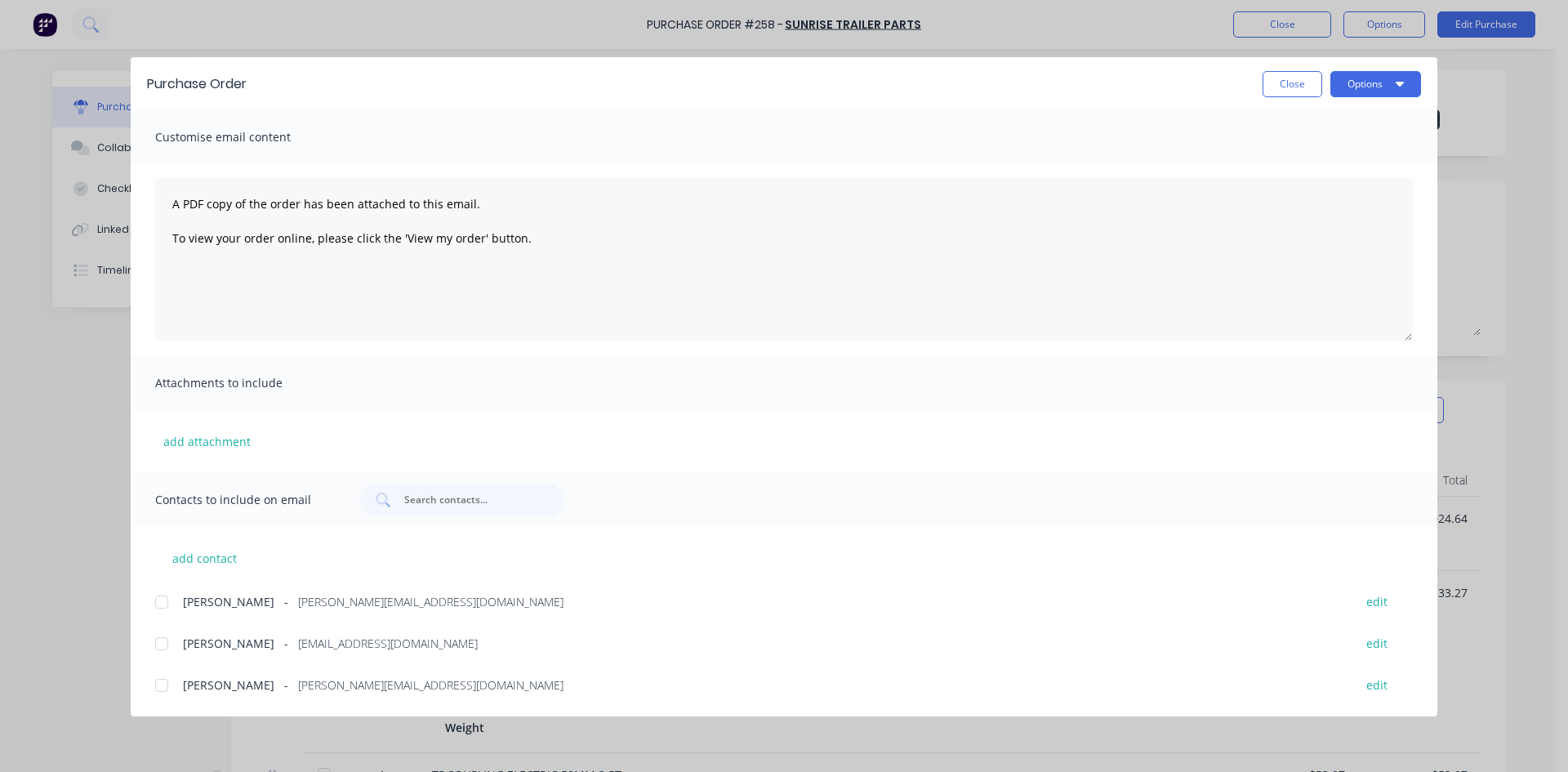
click at [163, 644] on div at bounding box center [162, 643] width 33 height 33
click at [1376, 85] on button "Options" at bounding box center [1376, 84] width 91 height 26
click at [1321, 193] on div "Email" at bounding box center [1344, 191] width 125 height 24
click at [1283, 92] on button "Close" at bounding box center [1293, 84] width 59 height 26
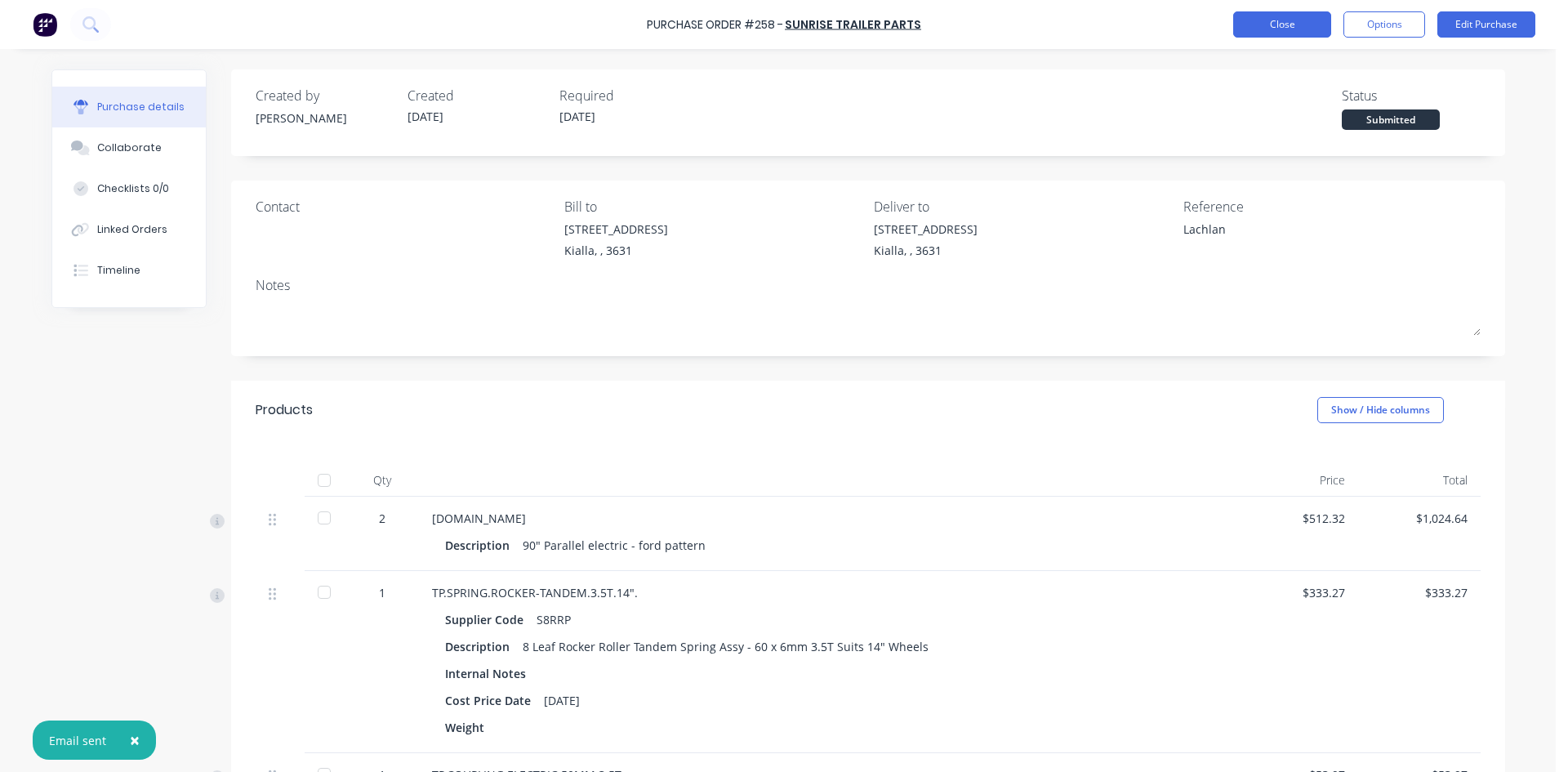
click at [1292, 30] on button "Close" at bounding box center [1282, 25] width 98 height 26
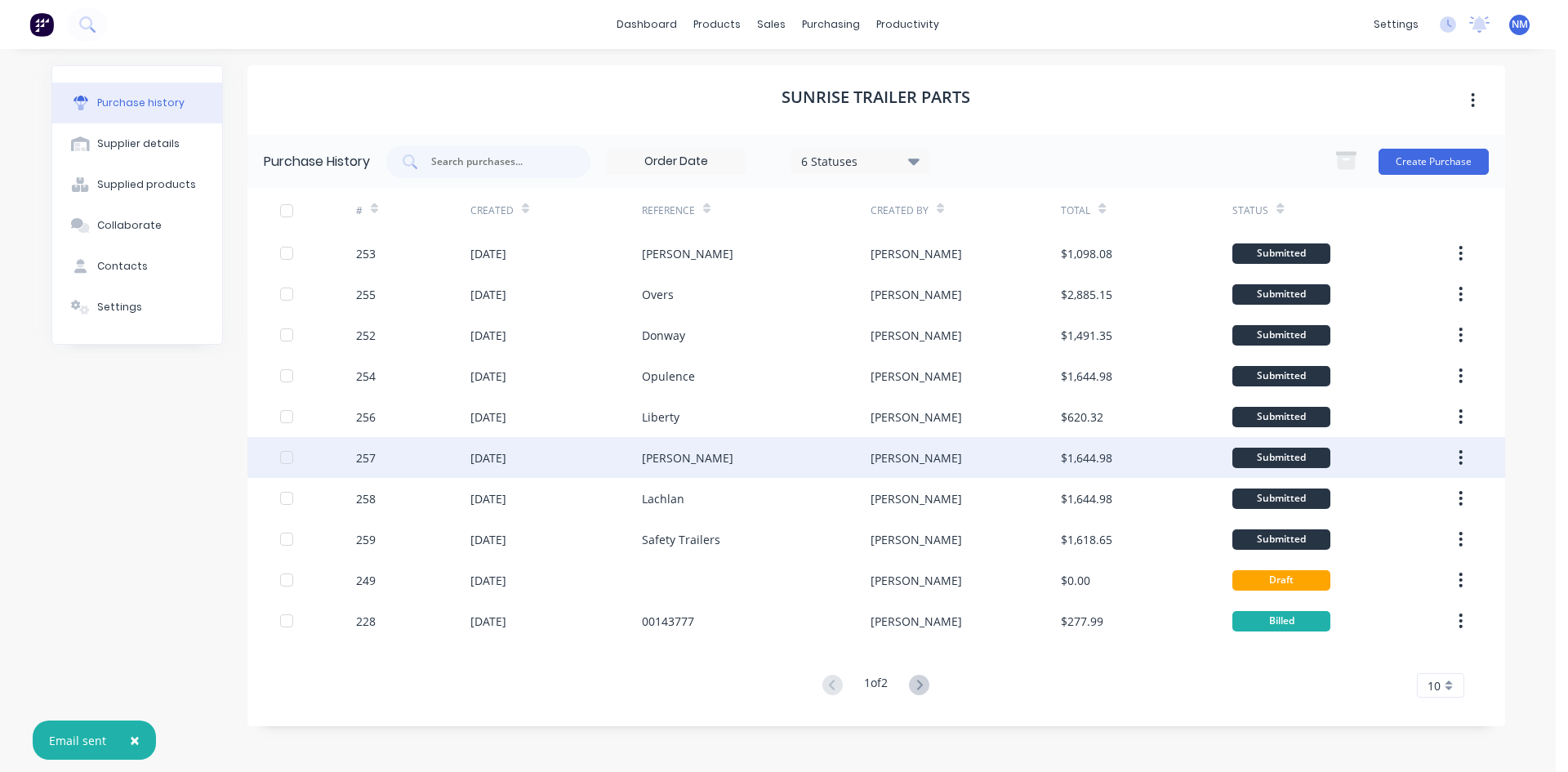
click at [721, 451] on div "Cooper" at bounding box center [756, 458] width 228 height 41
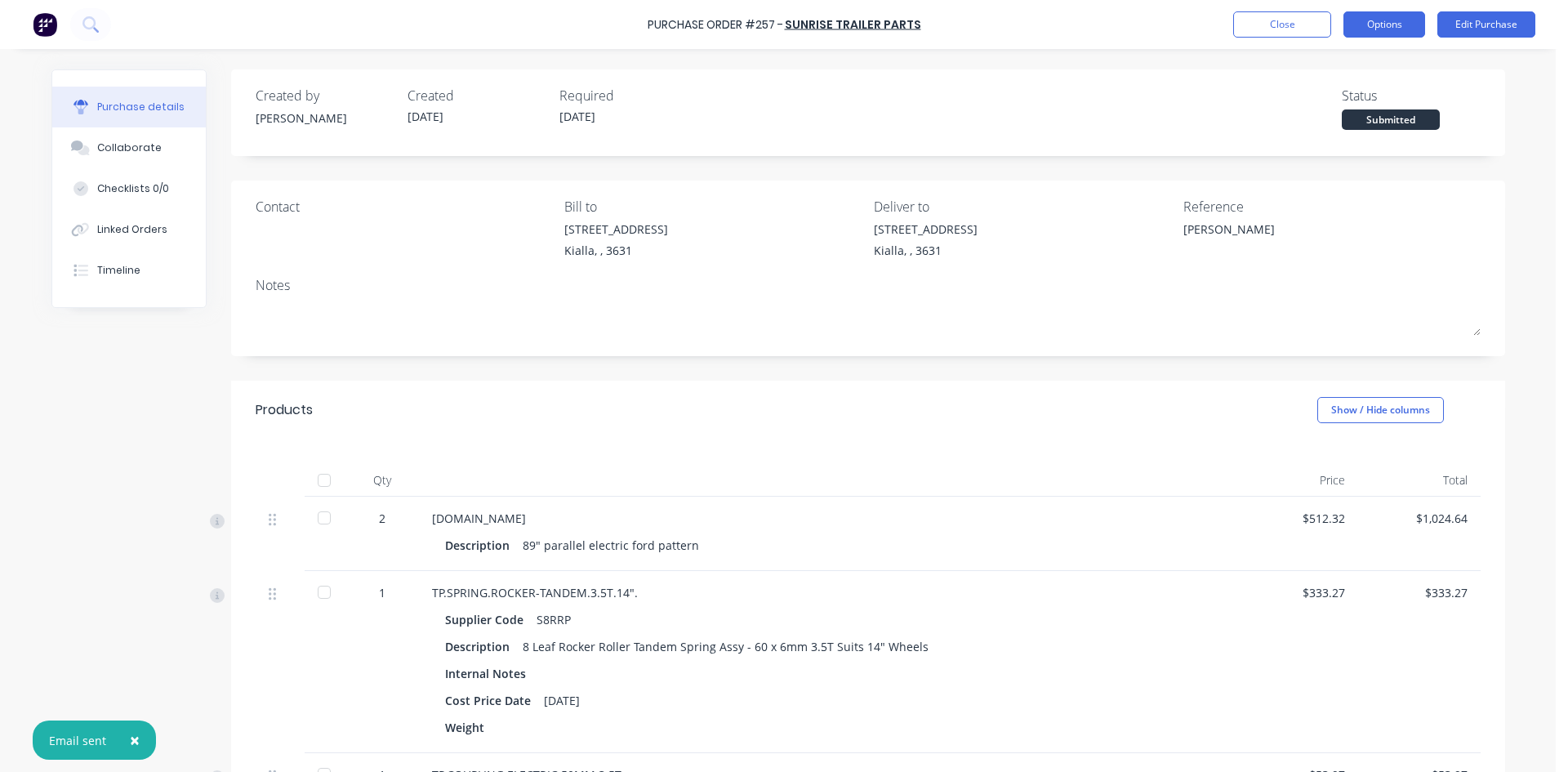
drag, startPoint x: 1383, startPoint y: 32, endPoint x: 1388, endPoint y: 18, distance: 14.9
click at [1388, 18] on button "Options" at bounding box center [1384, 25] width 82 height 26
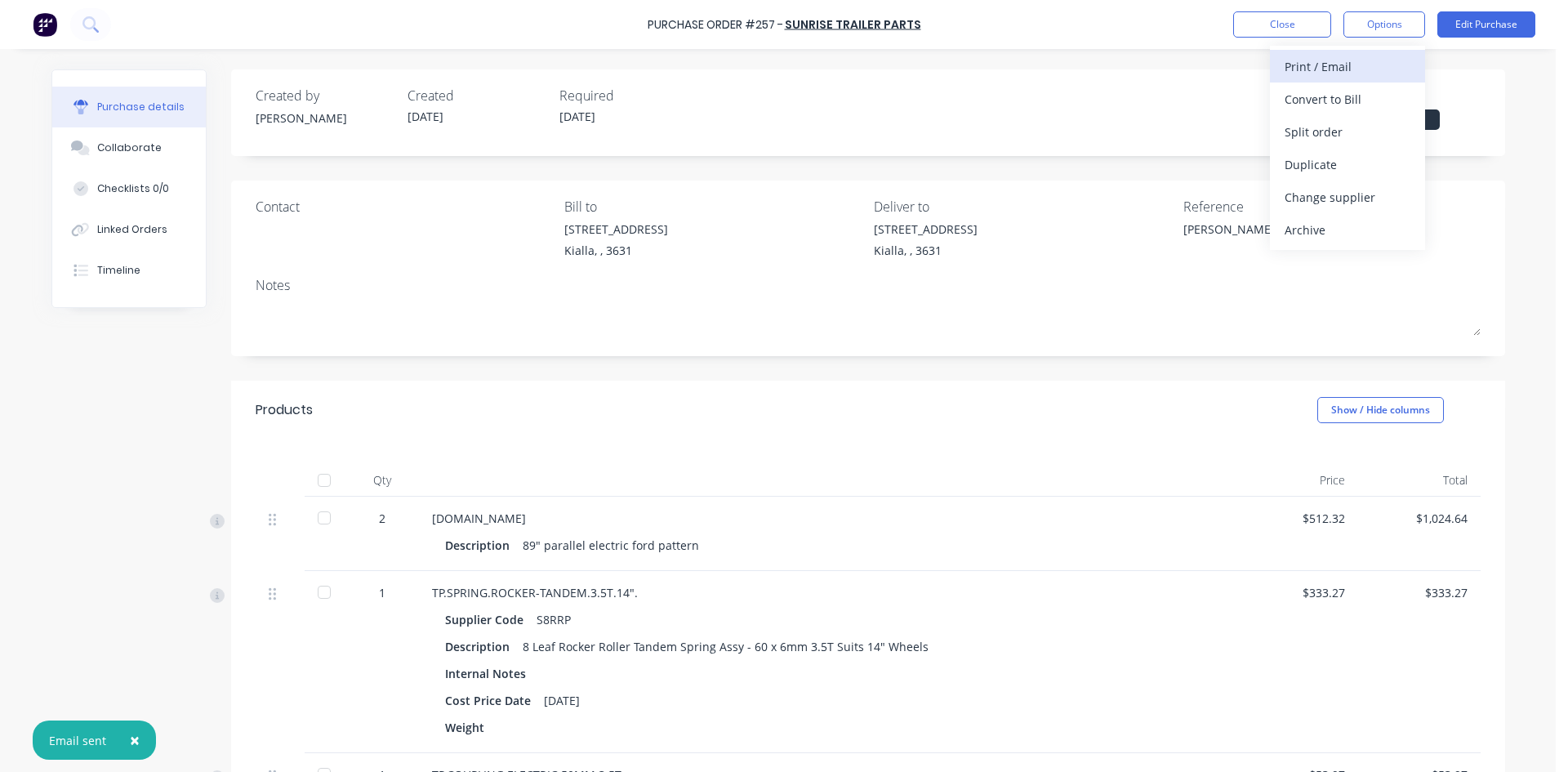
click at [1335, 70] on div "Print / Email" at bounding box center [1348, 66] width 125 height 24
click at [1363, 132] on div "Without pricing" at bounding box center [1348, 132] width 125 height 24
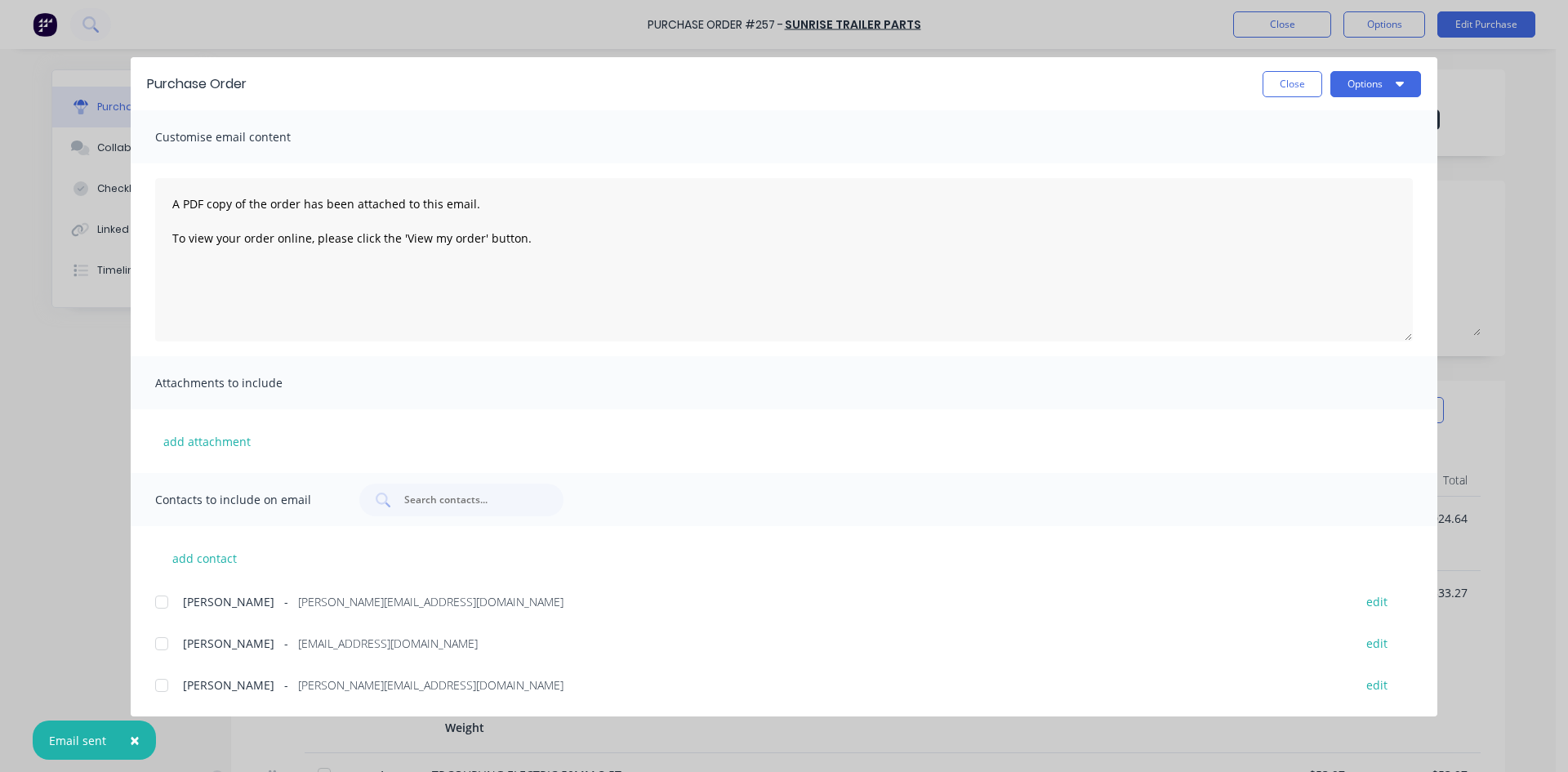
click at [160, 648] on div at bounding box center [162, 643] width 33 height 33
click at [1387, 95] on button "Options" at bounding box center [1376, 84] width 91 height 26
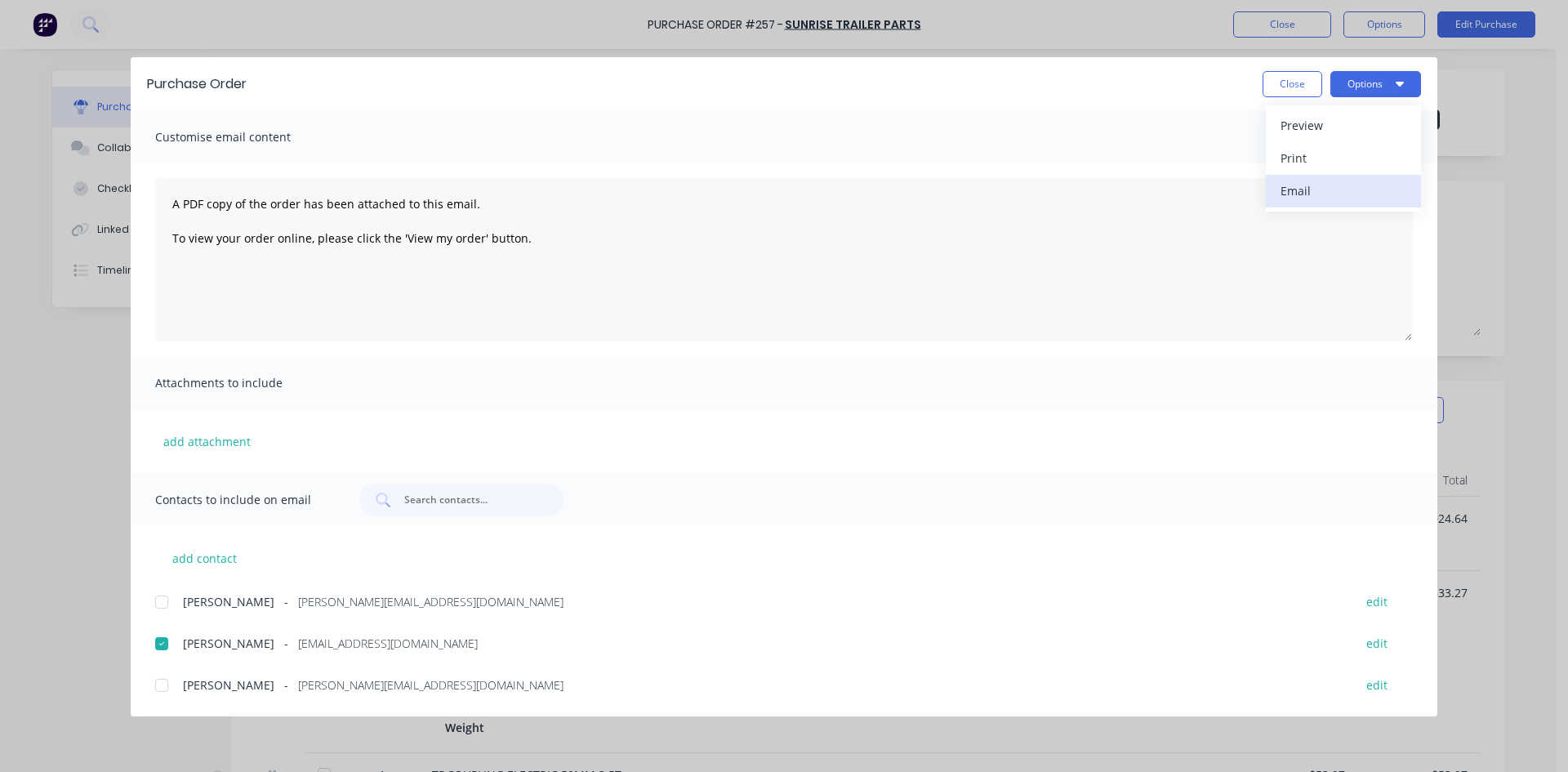
click at [1328, 191] on div "Email" at bounding box center [1344, 191] width 125 height 24
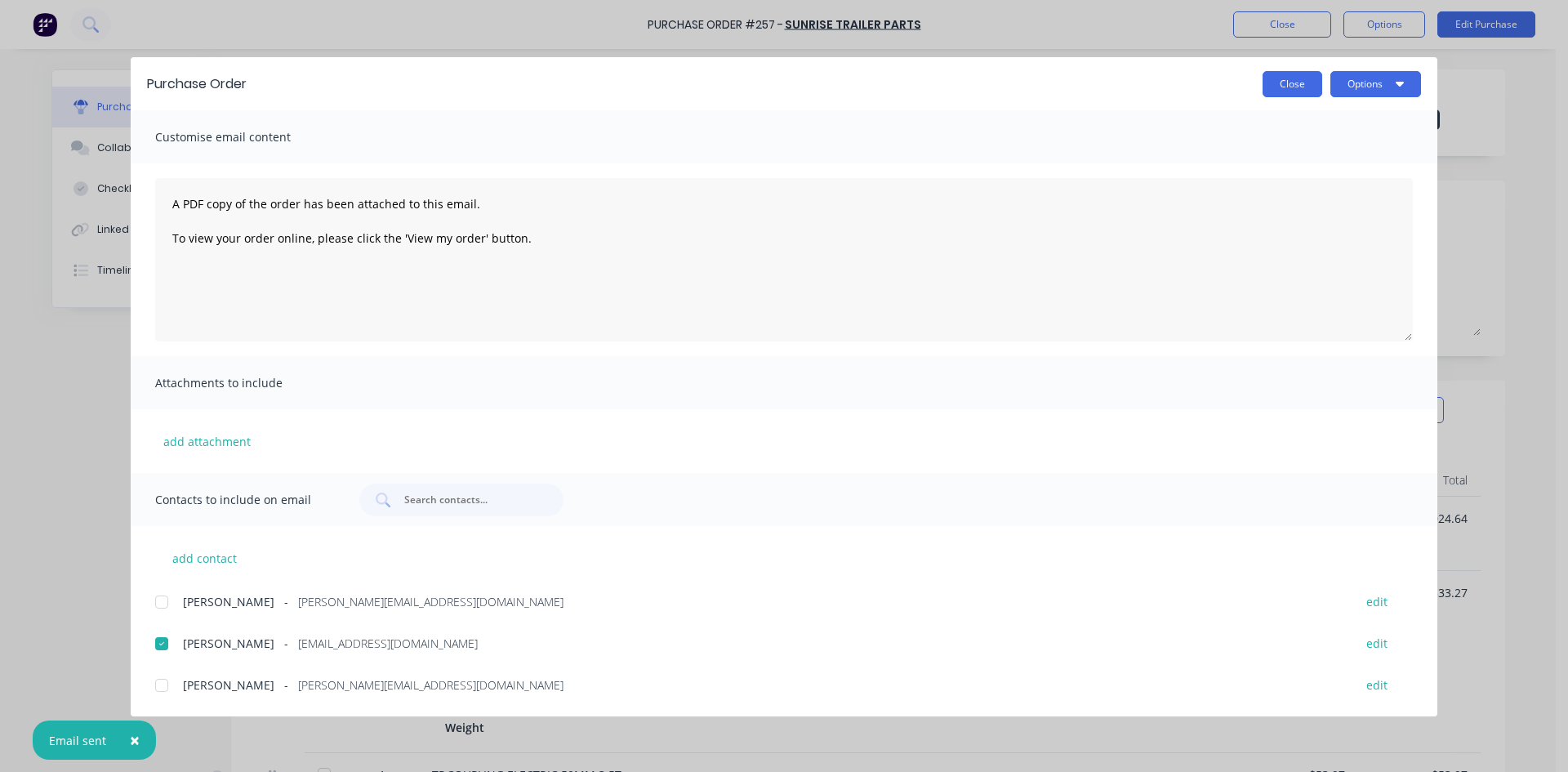
click at [1298, 94] on button "Close" at bounding box center [1293, 84] width 59 height 26
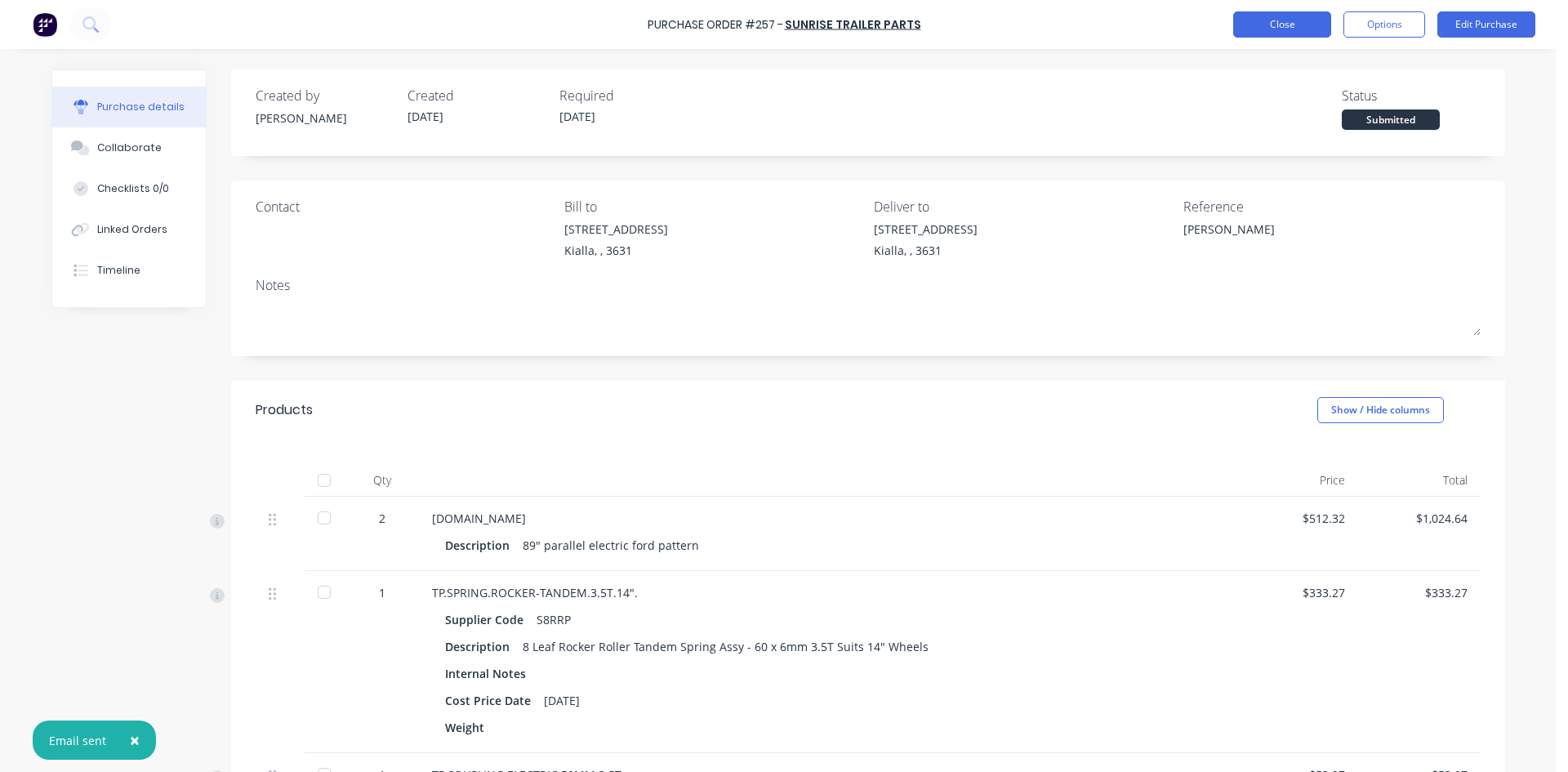
click at [1283, 21] on button "Close" at bounding box center [1282, 25] width 98 height 26
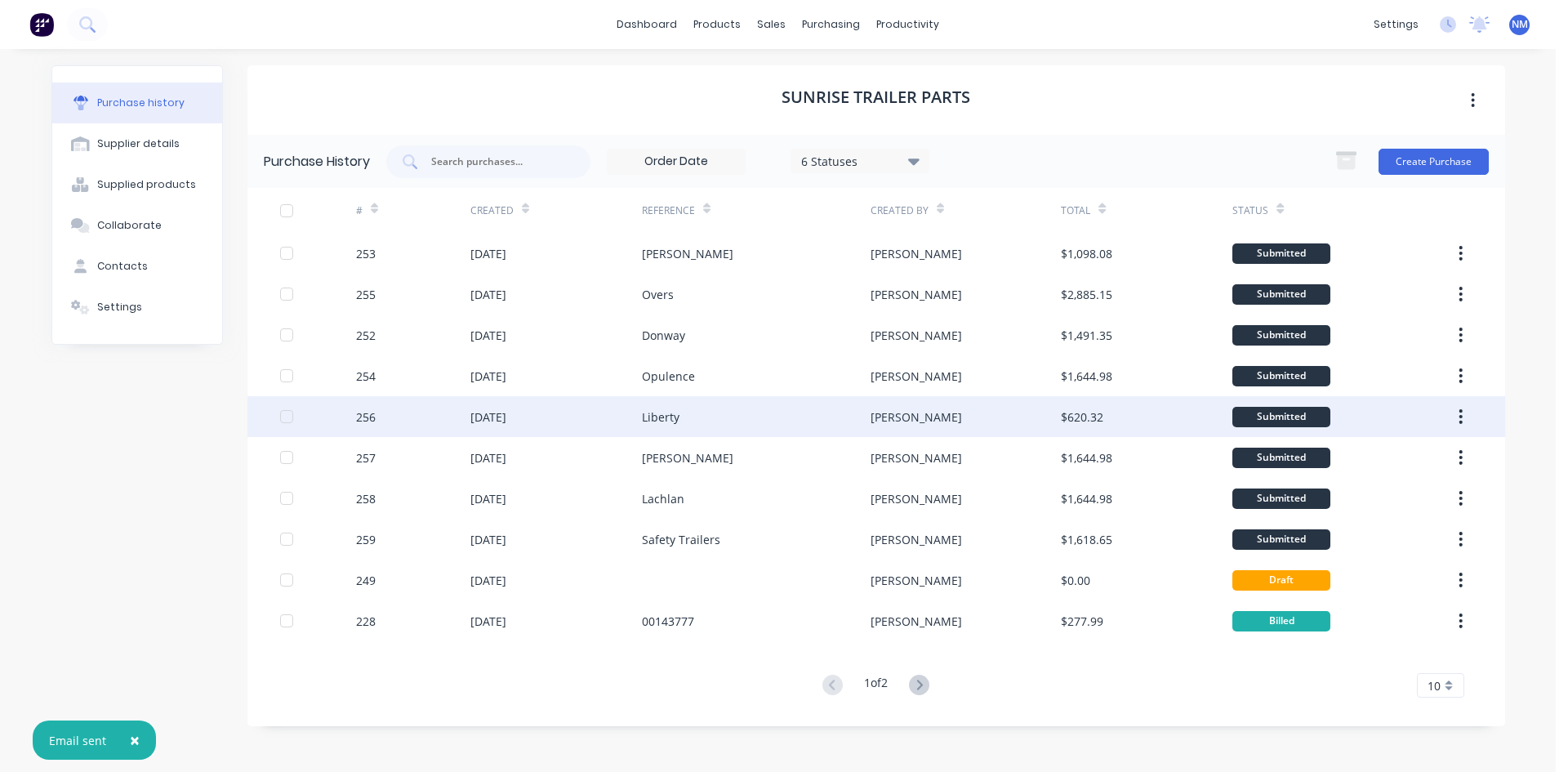
click at [739, 422] on div "Liberty" at bounding box center [756, 417] width 228 height 41
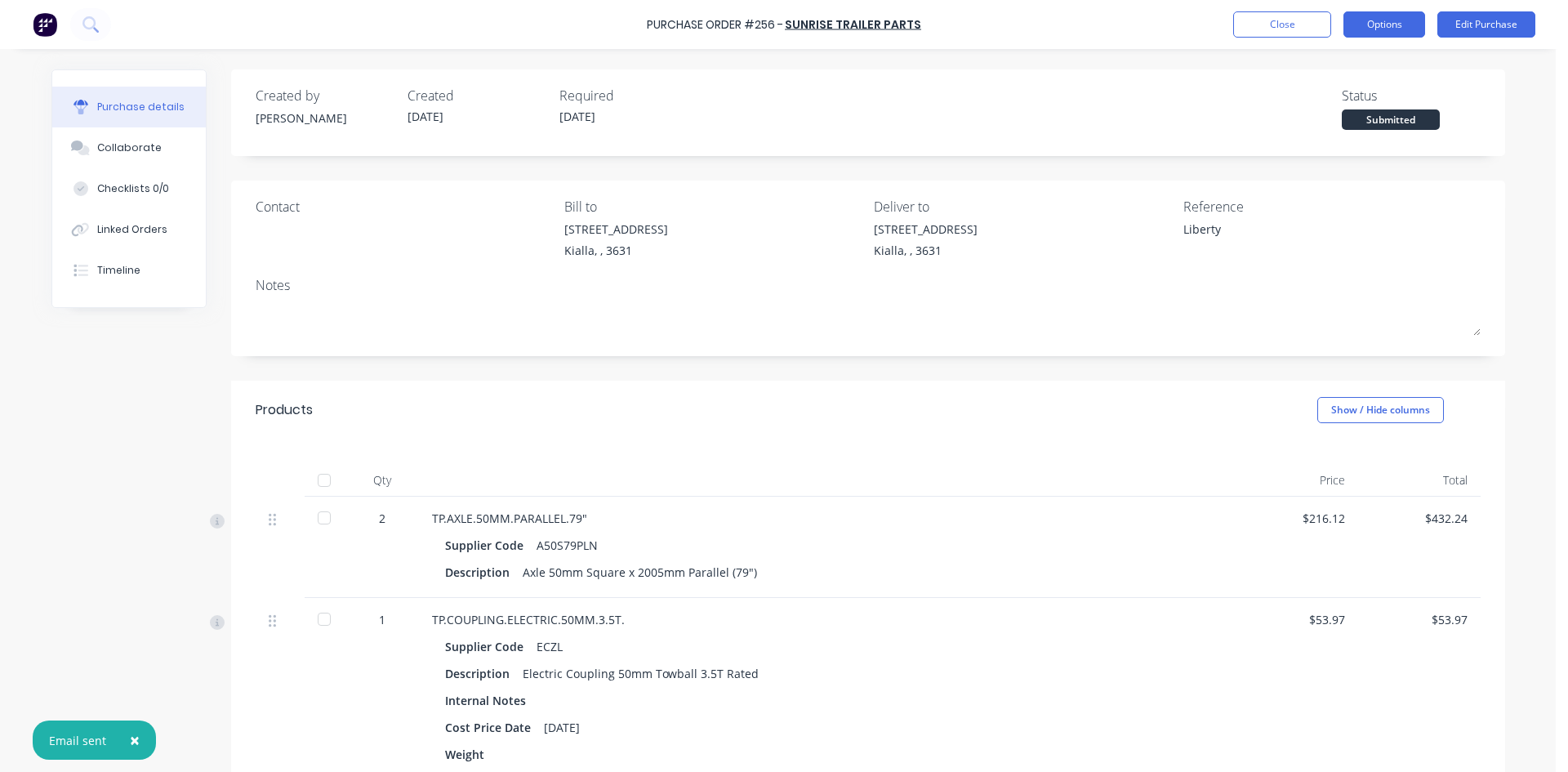
click at [1403, 28] on button "Options" at bounding box center [1384, 25] width 82 height 26
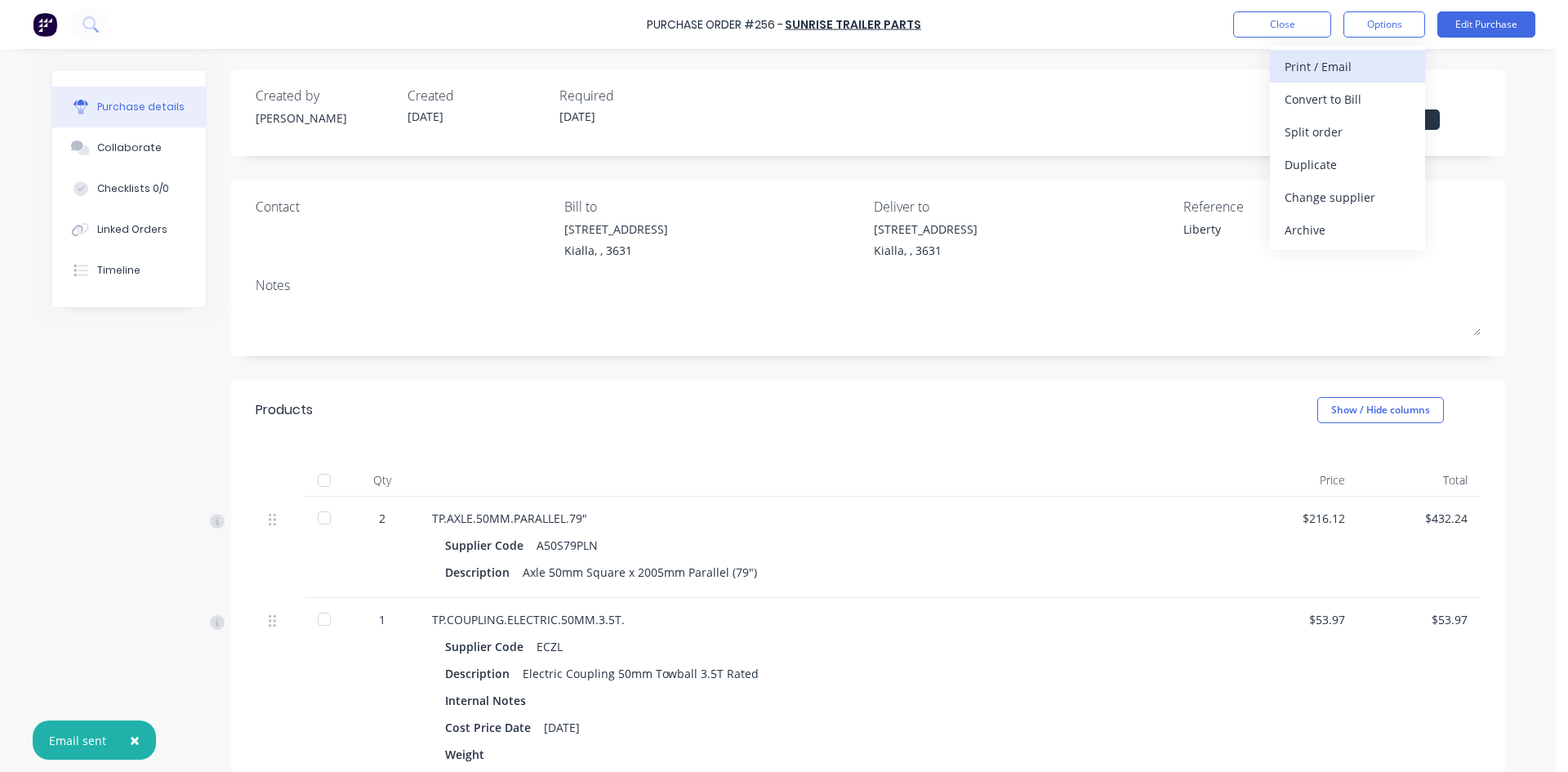
click at [1372, 74] on div "Print / Email" at bounding box center [1348, 66] width 125 height 24
click at [1357, 133] on div "Without pricing" at bounding box center [1348, 132] width 125 height 24
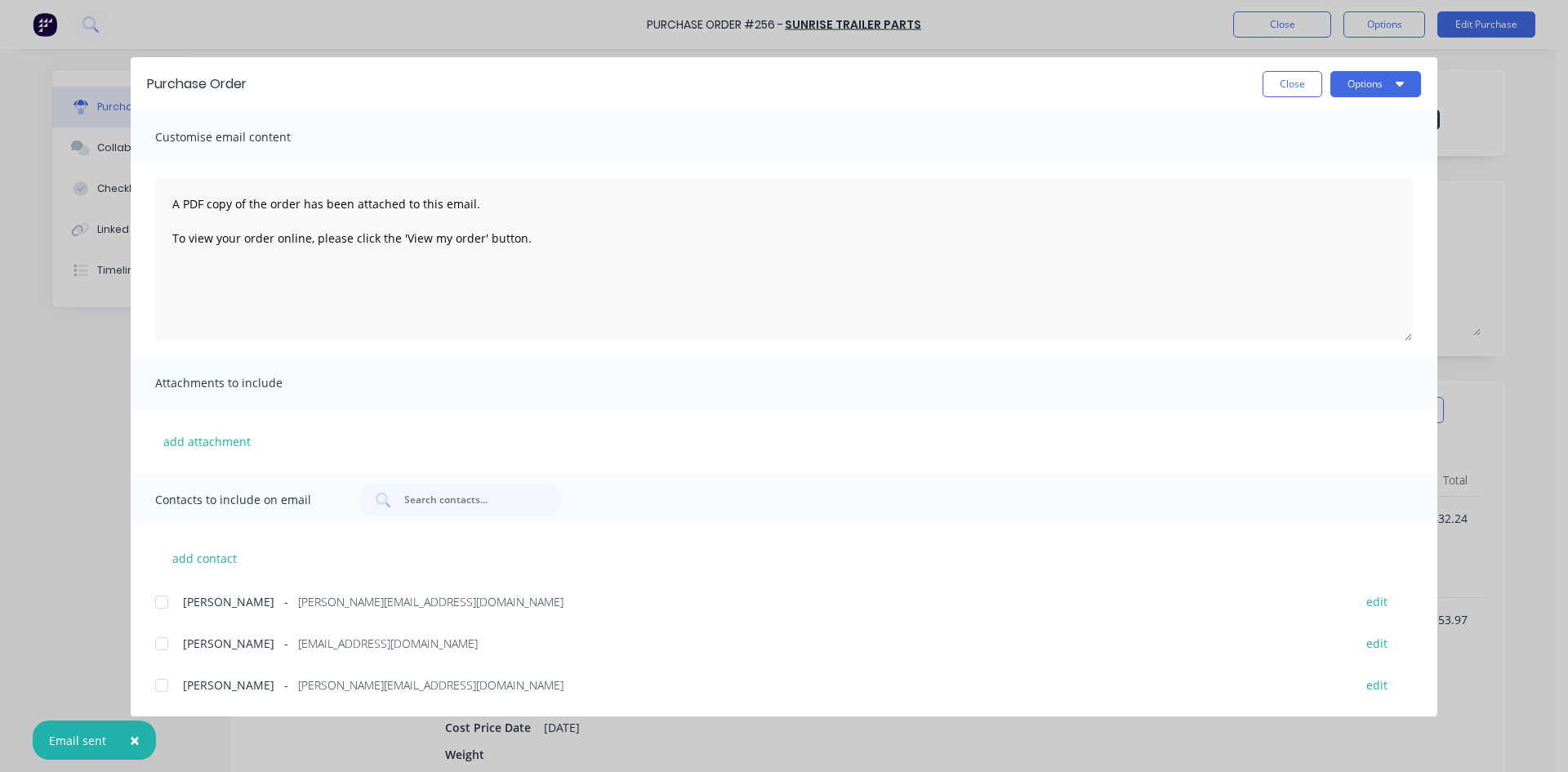
click at [156, 640] on div at bounding box center [162, 643] width 33 height 33
click at [1367, 72] on button "Options" at bounding box center [1376, 84] width 91 height 26
click at [1321, 182] on div "Email" at bounding box center [1344, 191] width 125 height 24
click at [1302, 79] on button "Close" at bounding box center [1293, 84] width 59 height 26
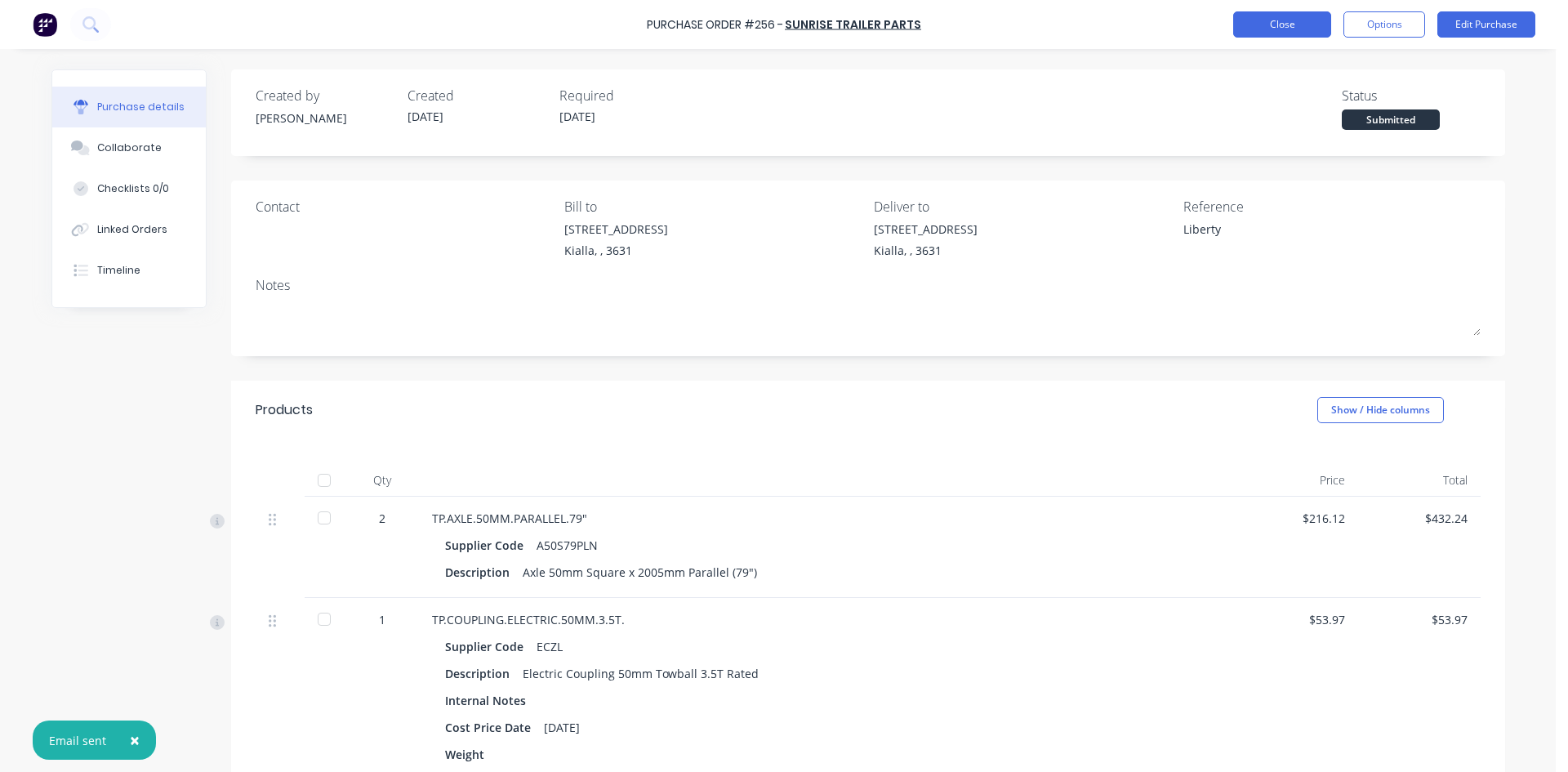
click at [1281, 28] on button "Close" at bounding box center [1282, 25] width 98 height 26
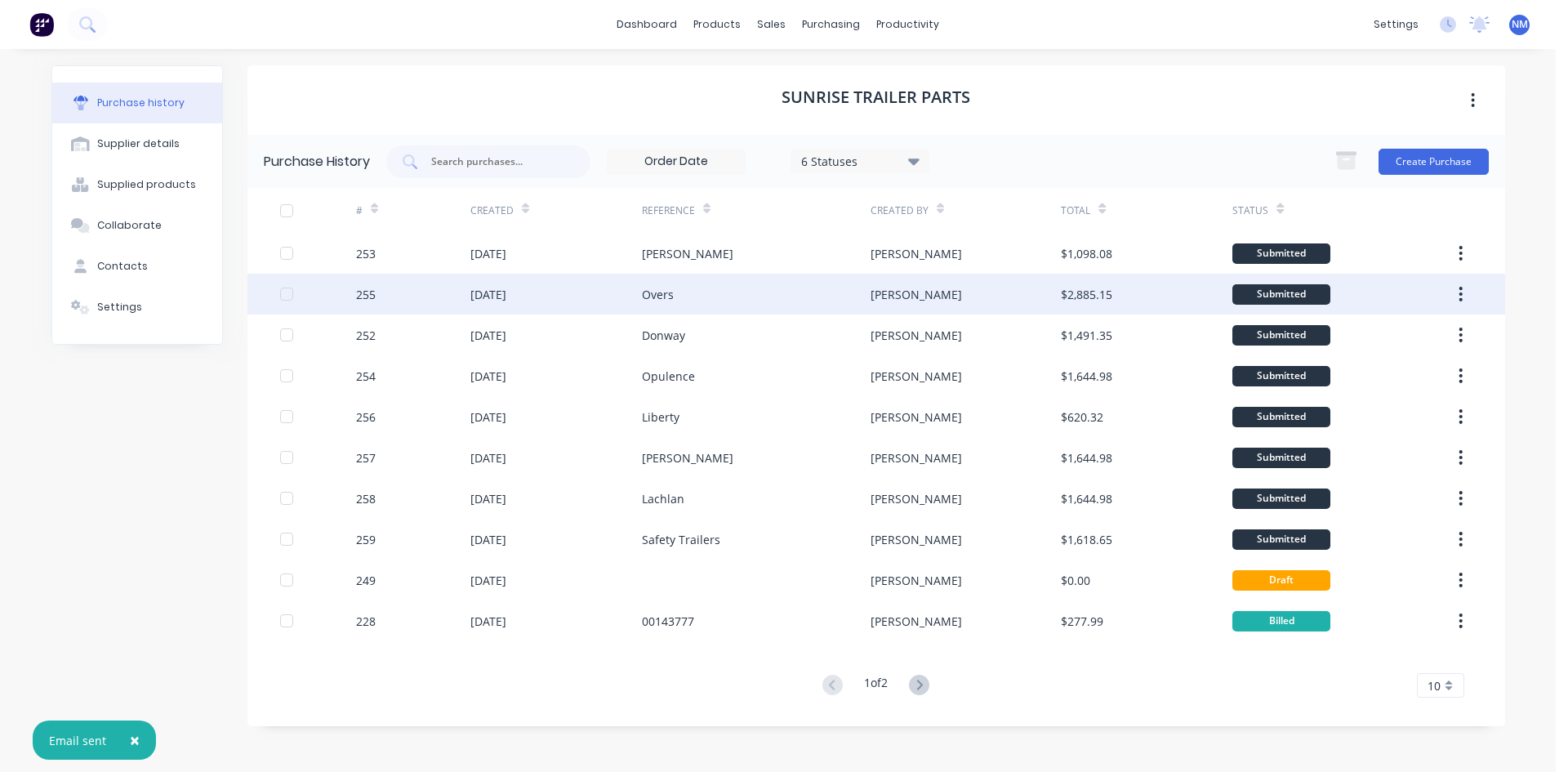
click at [700, 306] on div "Overs" at bounding box center [756, 294] width 228 height 41
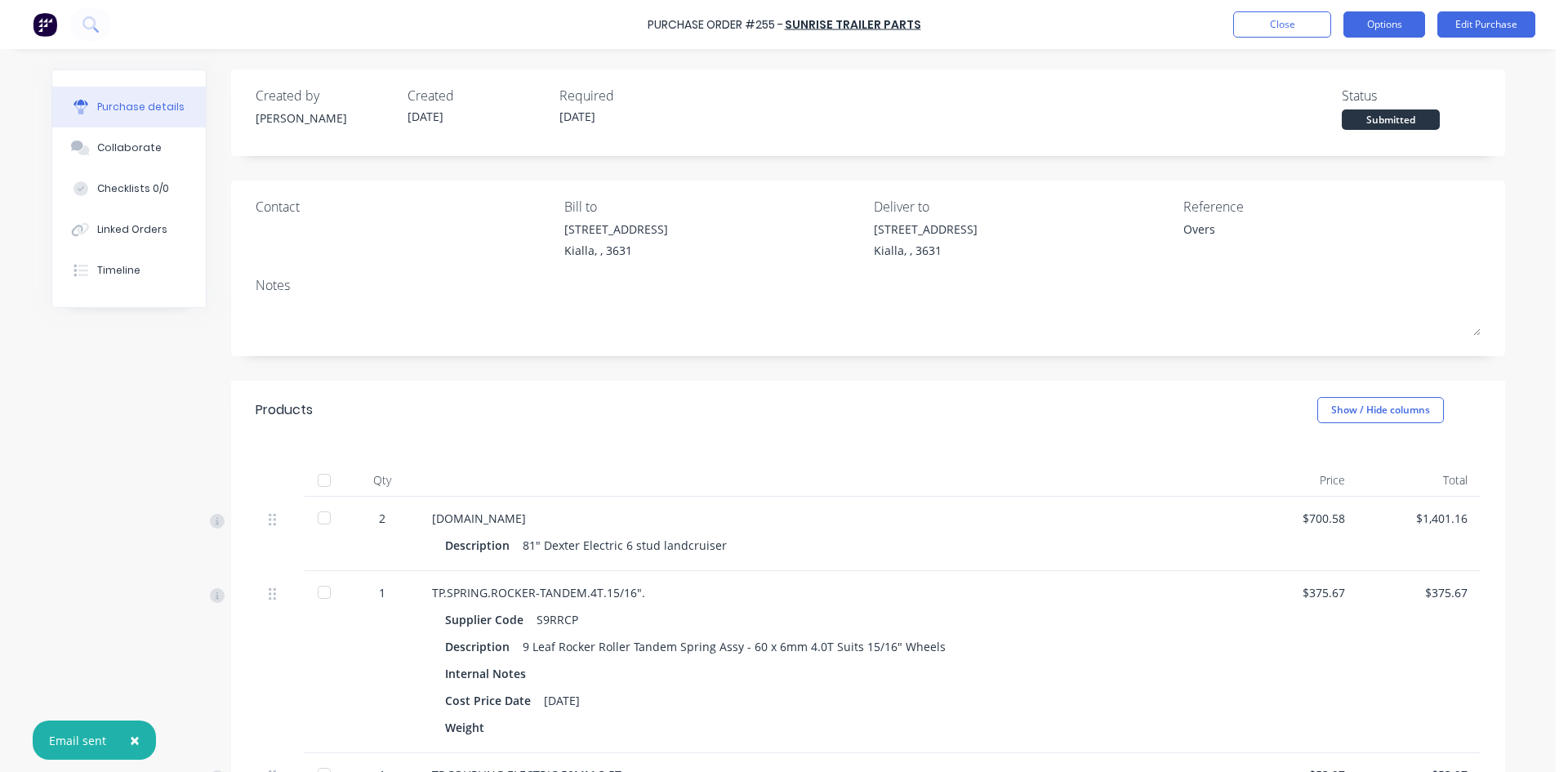
click at [1396, 21] on button "Options" at bounding box center [1384, 25] width 82 height 26
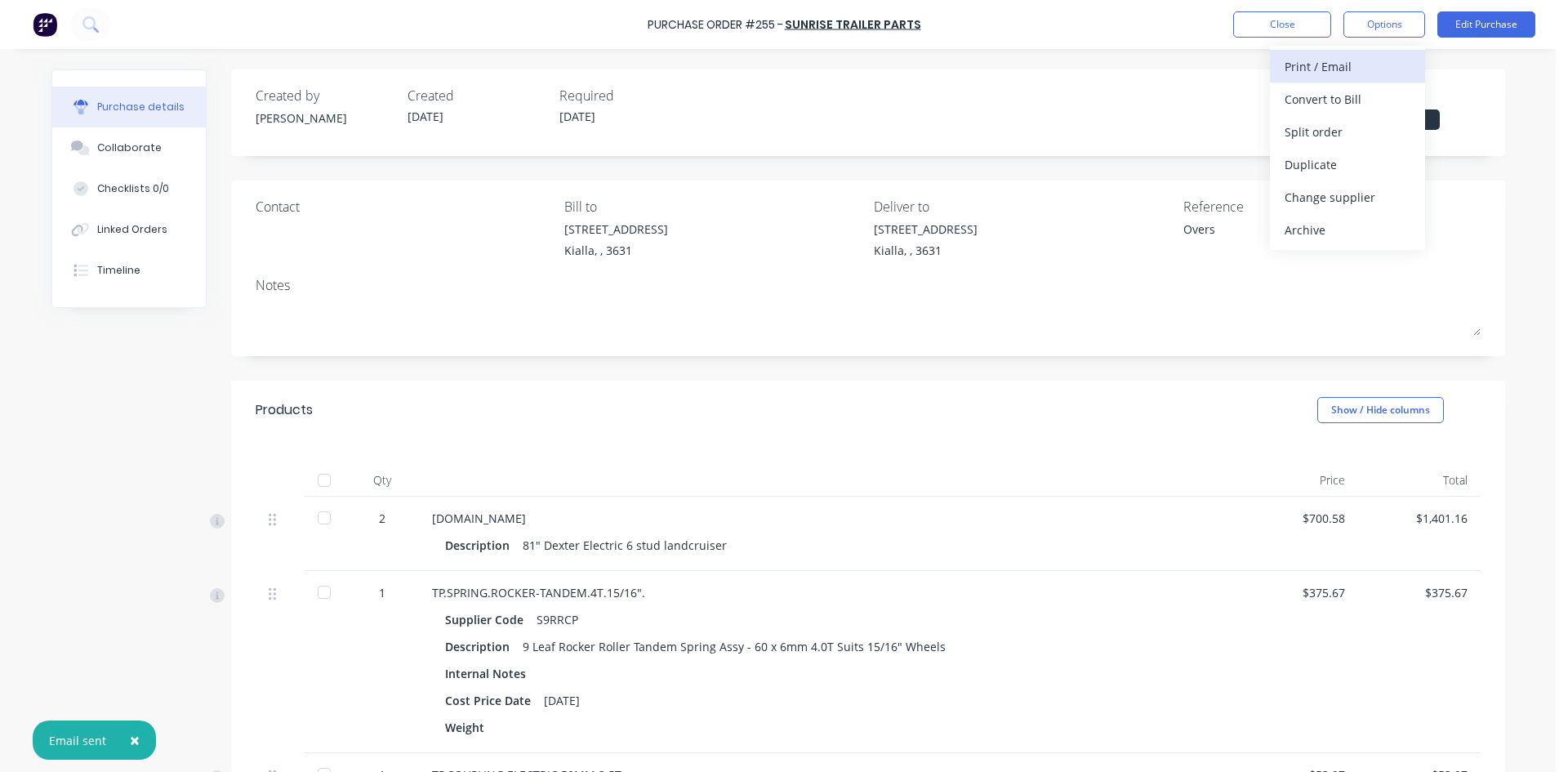
click at [1353, 72] on div "Print / Email" at bounding box center [1348, 66] width 125 height 24
click at [1354, 133] on div "Without pricing" at bounding box center [1348, 132] width 125 height 24
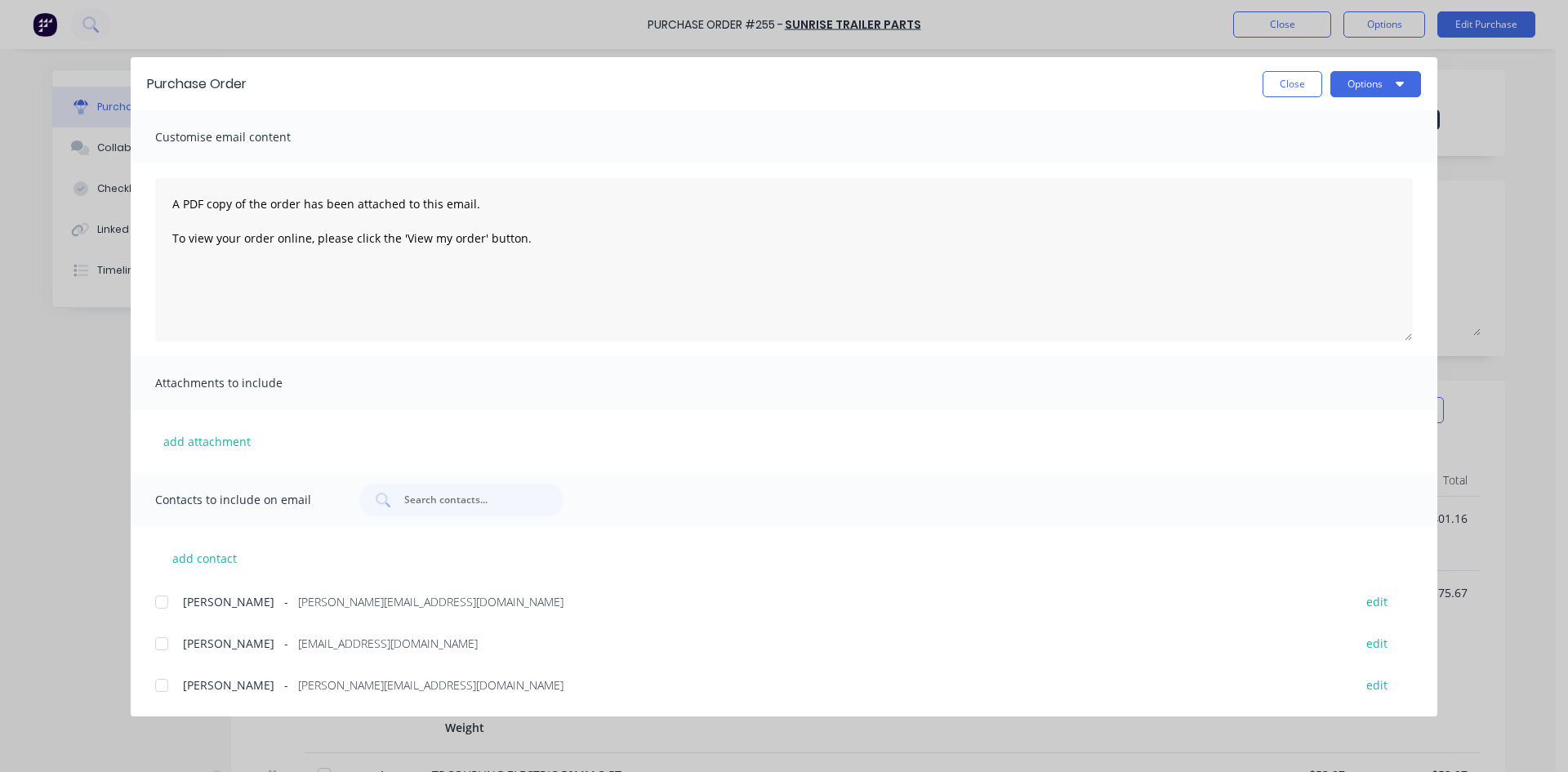
click at [152, 644] on div at bounding box center [162, 643] width 33 height 33
click at [1376, 83] on button "Options" at bounding box center [1376, 84] width 91 height 26
click at [1329, 195] on div "Email" at bounding box center [1344, 191] width 125 height 24
click at [1278, 86] on button "Close" at bounding box center [1293, 84] width 59 height 26
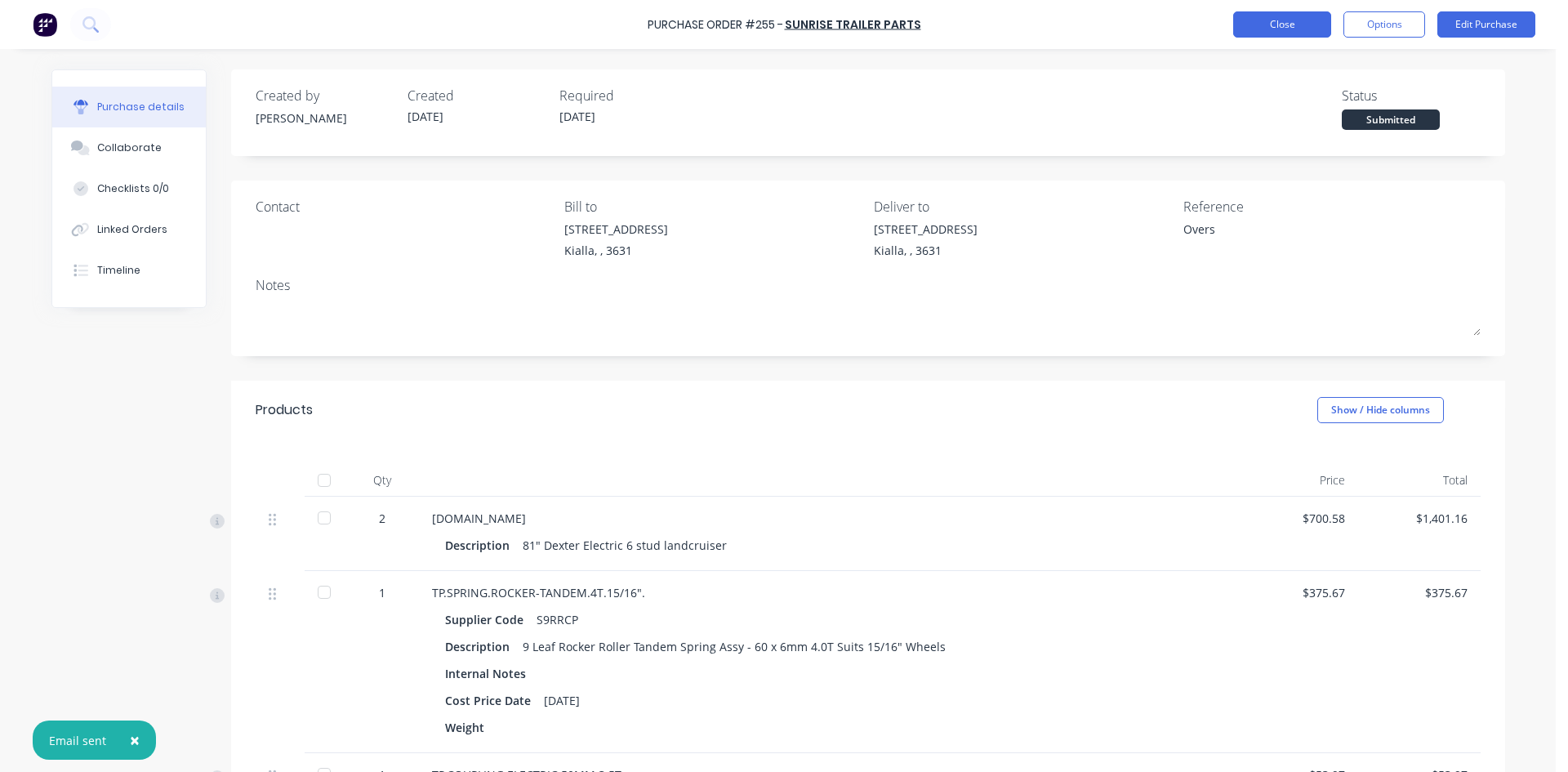
click at [1293, 28] on button "Close" at bounding box center [1282, 25] width 98 height 26
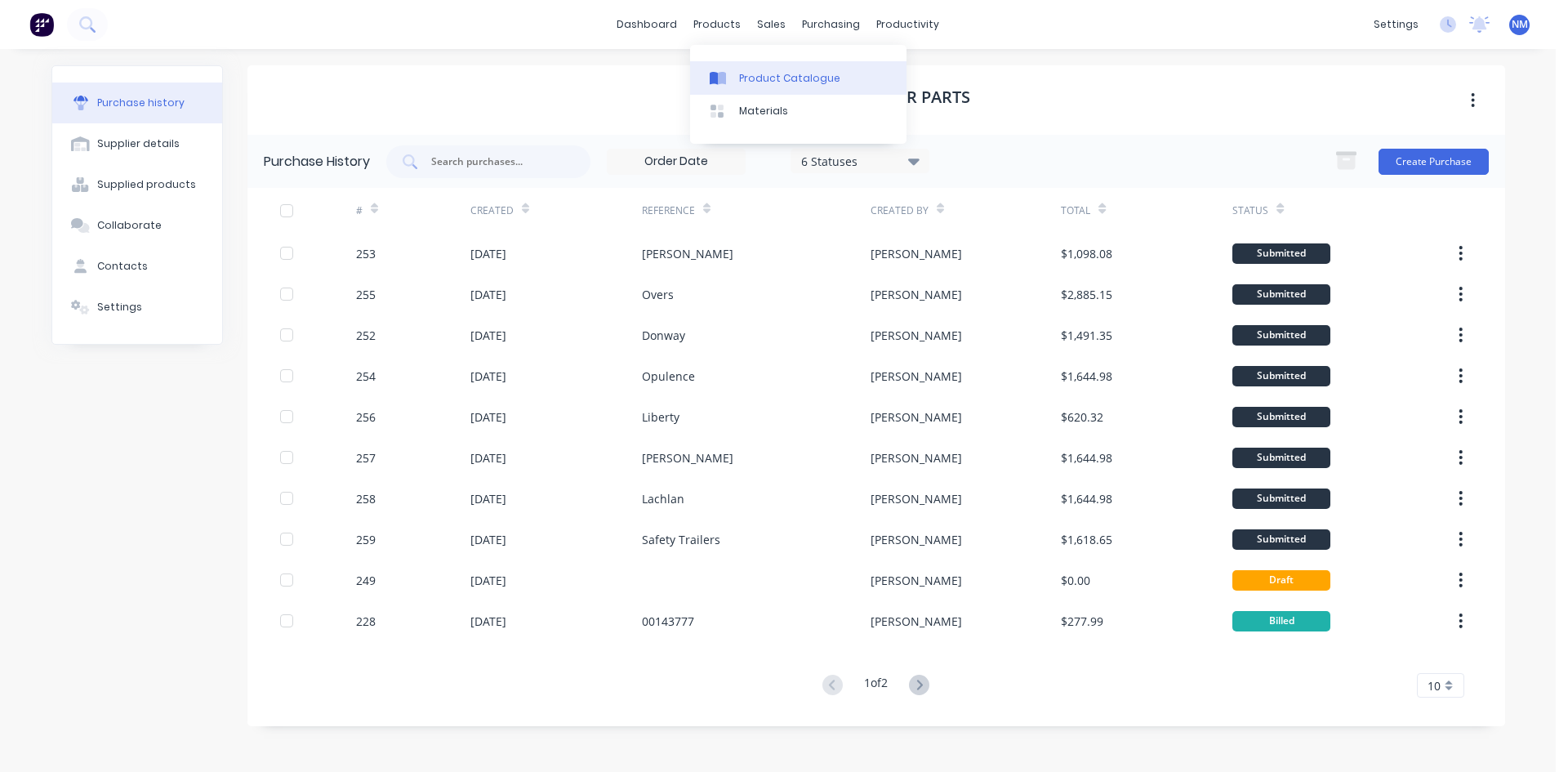
click at [782, 83] on div "Product Catalogue" at bounding box center [789, 78] width 101 height 15
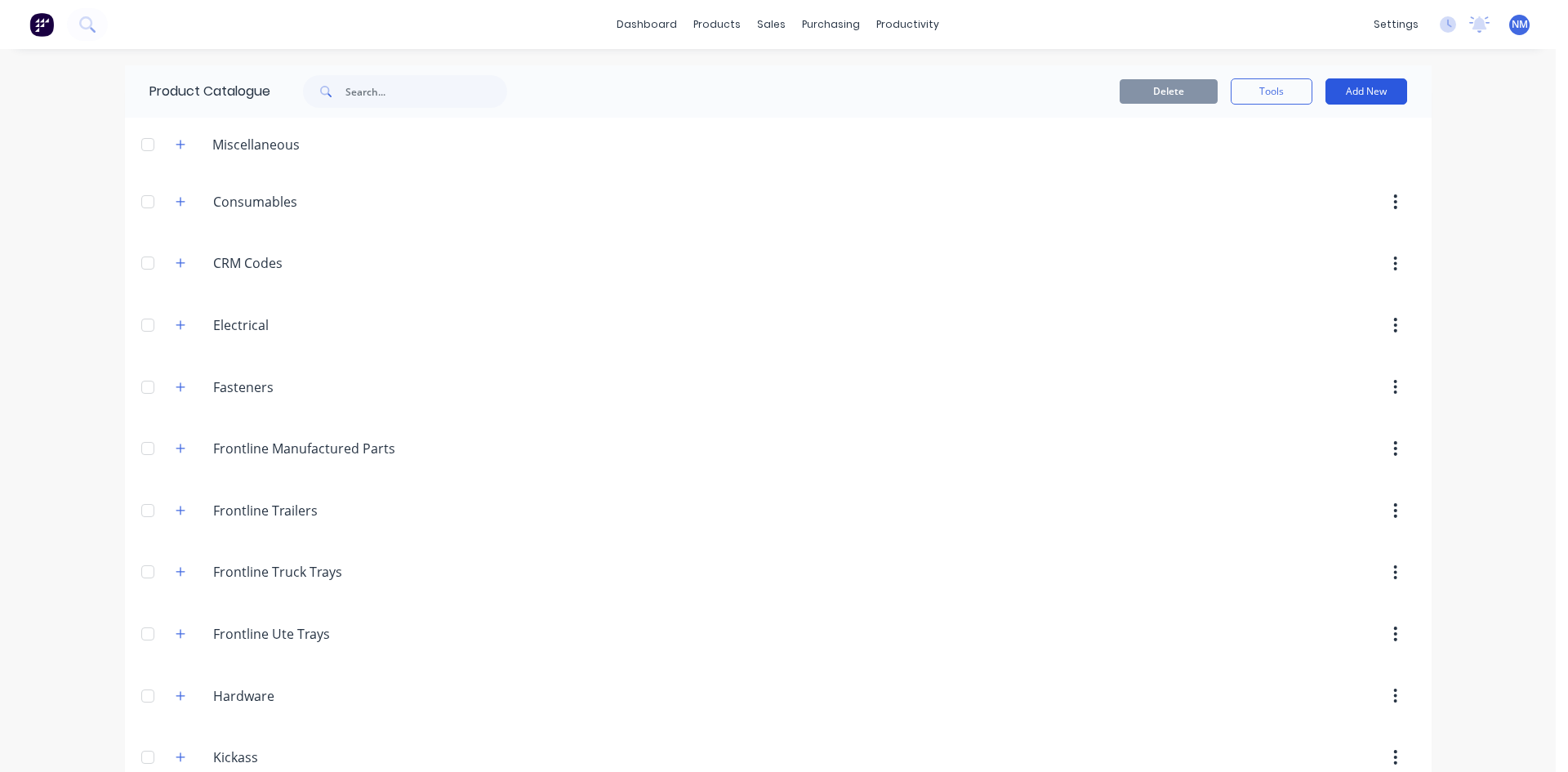
click at [1365, 97] on button "Add New" at bounding box center [1366, 92] width 82 height 26
click at [1306, 170] on div "Product" at bounding box center [1330, 166] width 125 height 24
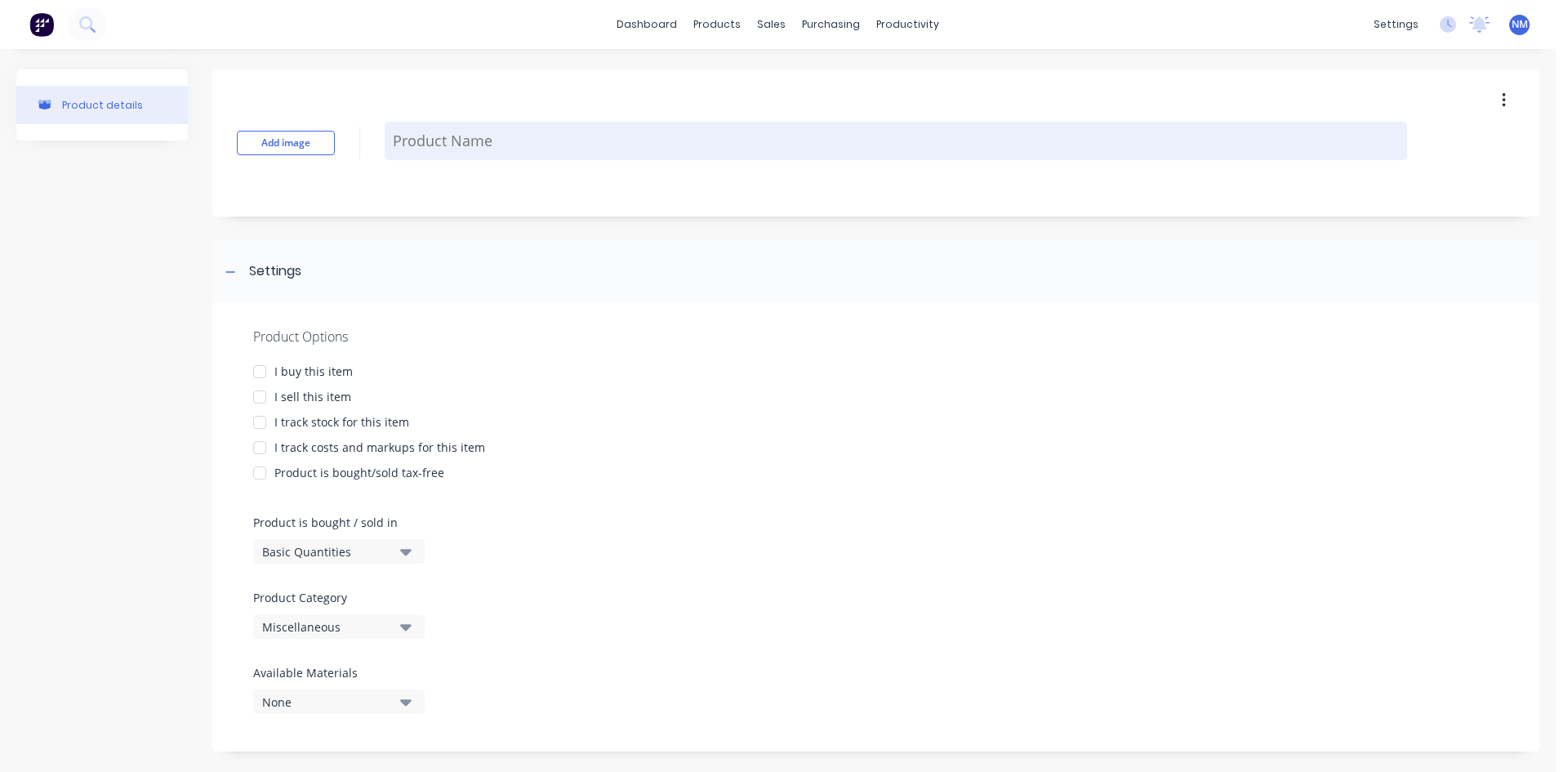
click at [462, 155] on textarea at bounding box center [896, 141] width 1023 height 39
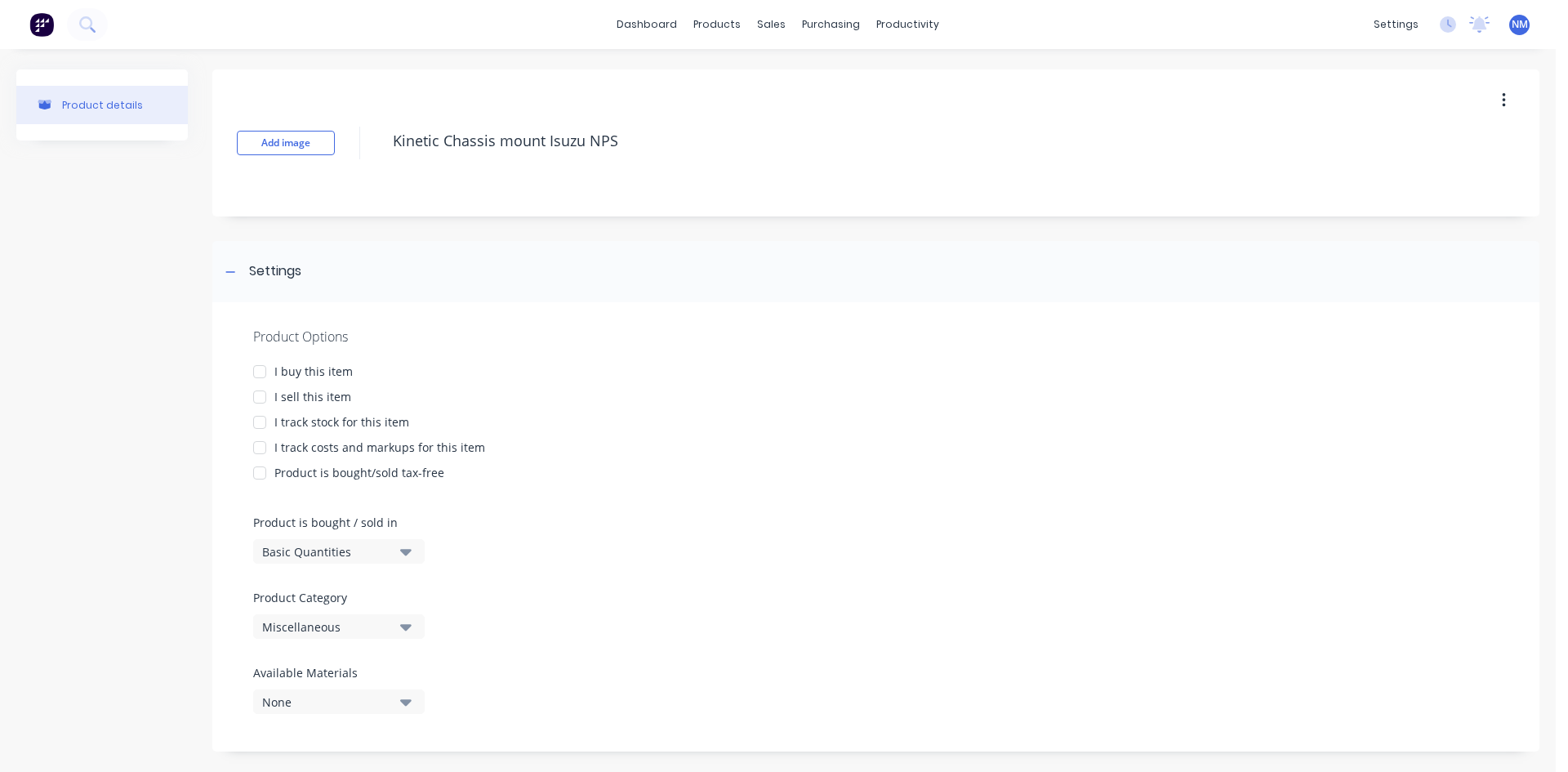
click at [304, 372] on div "I buy this item" at bounding box center [313, 371] width 78 height 17
drag, startPoint x: 295, startPoint y: 392, endPoint x: 309, endPoint y: 418, distance: 29.5
click at [295, 393] on div "I sell this item" at bounding box center [313, 396] width 77 height 17
click at [311, 420] on div "I track stock for this item" at bounding box center [341, 421] width 134 height 17
click at [318, 444] on div "I track costs and markups for this item" at bounding box center [379, 447] width 210 height 17
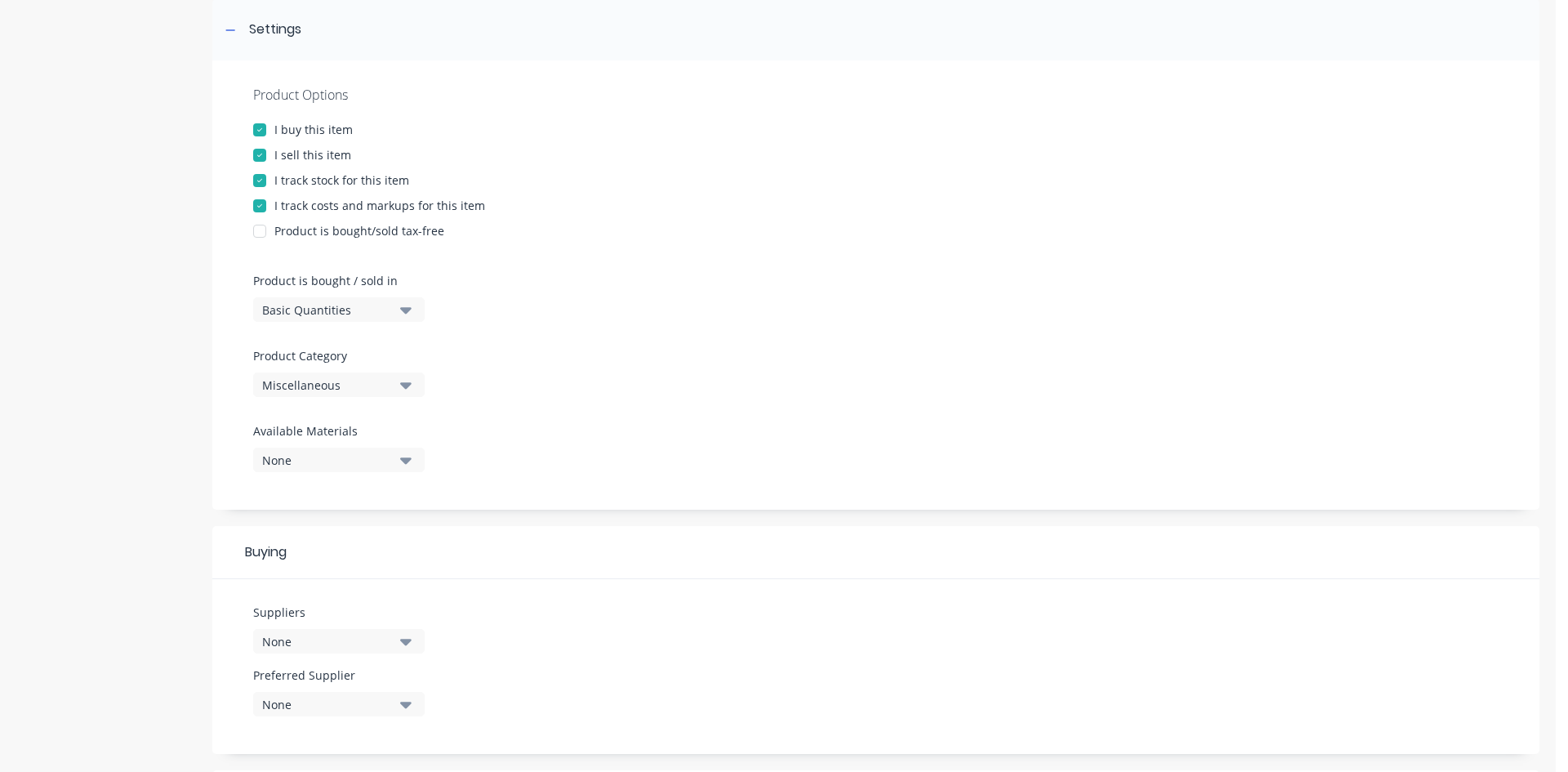
scroll to position [245, 0]
click at [397, 379] on button "Miscellaneous" at bounding box center [339, 382] width 172 height 25
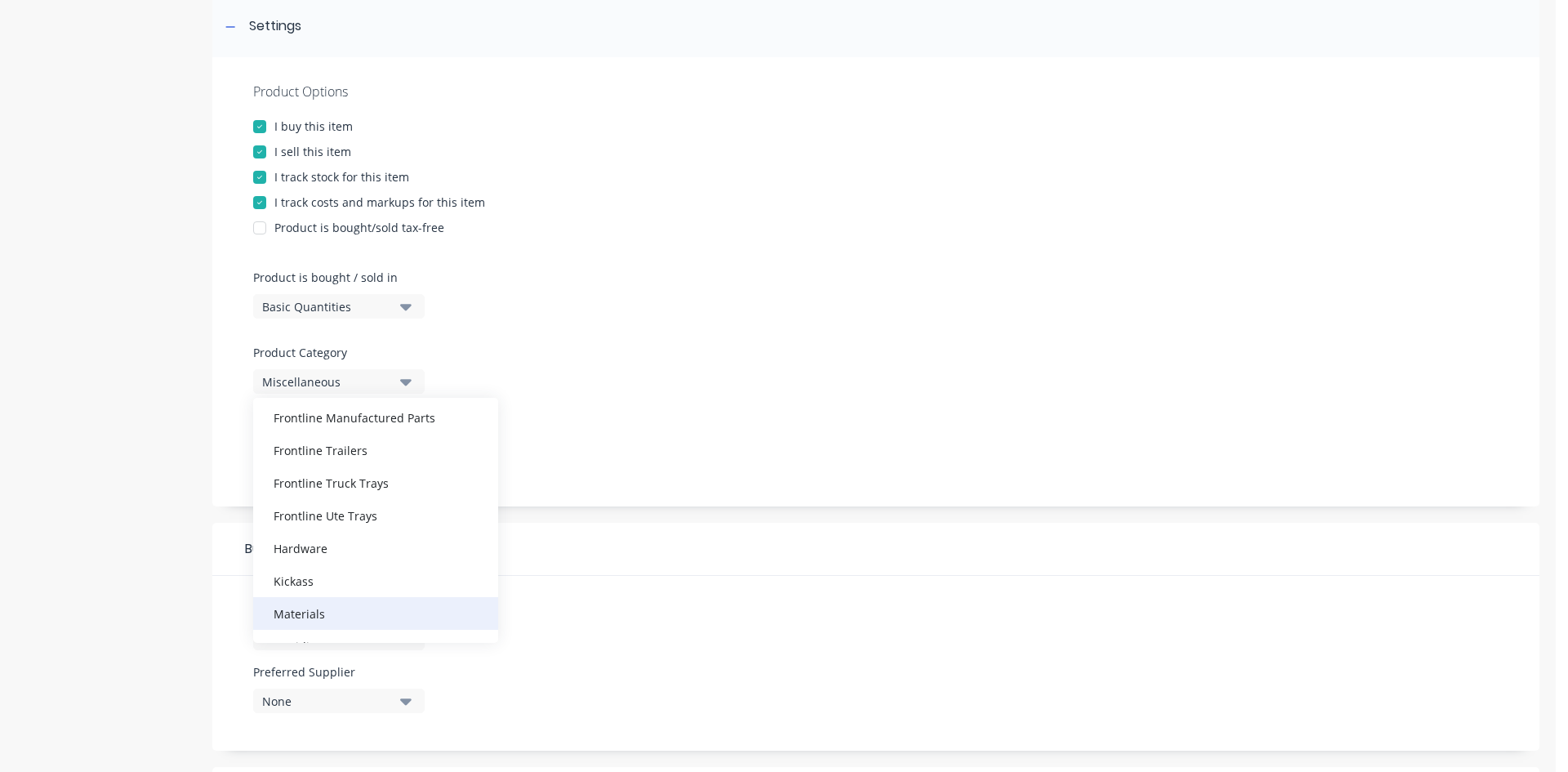
scroll to position [163, 0]
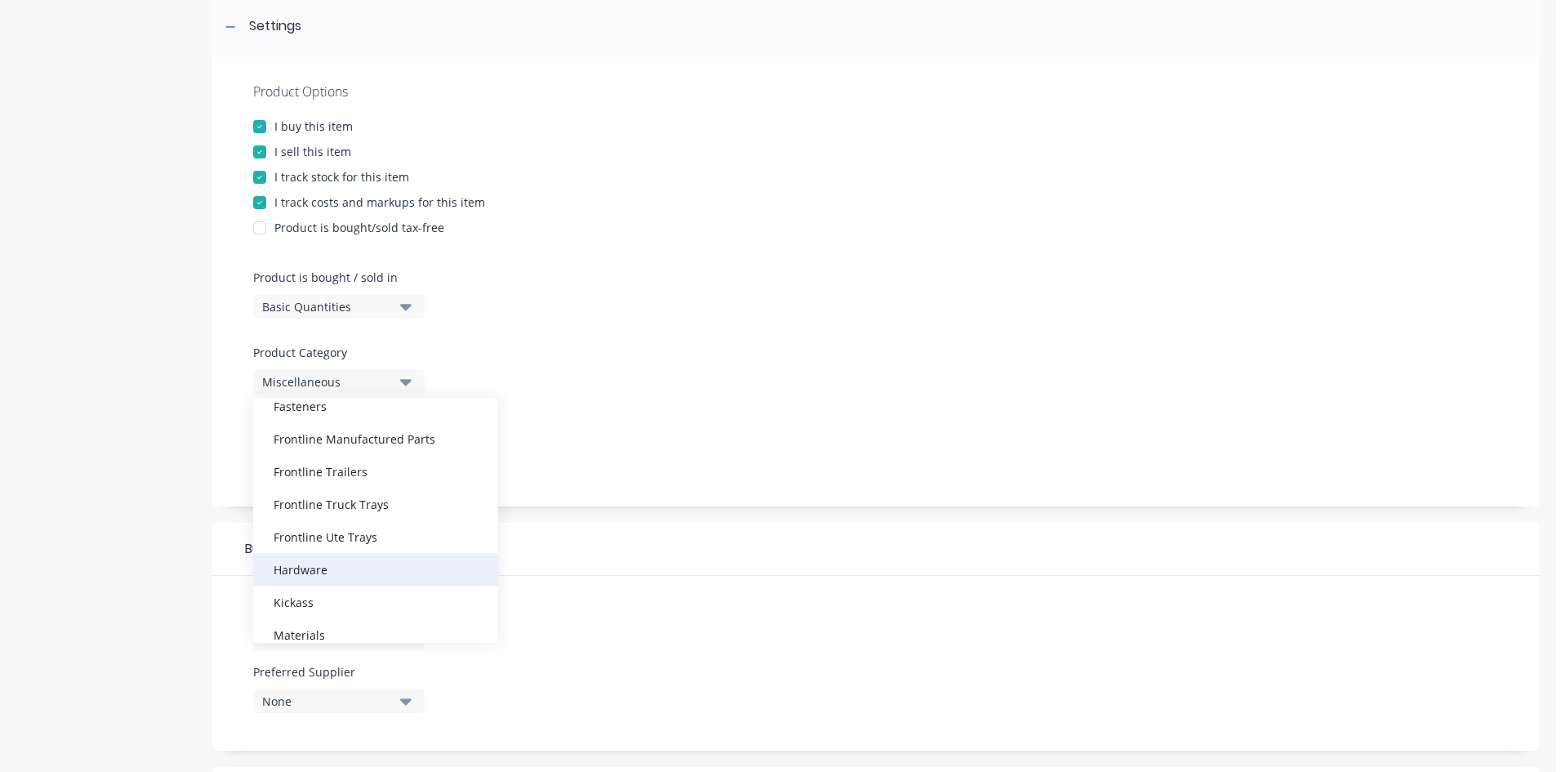
click at [356, 563] on div "Hardware" at bounding box center [375, 569] width 245 height 33
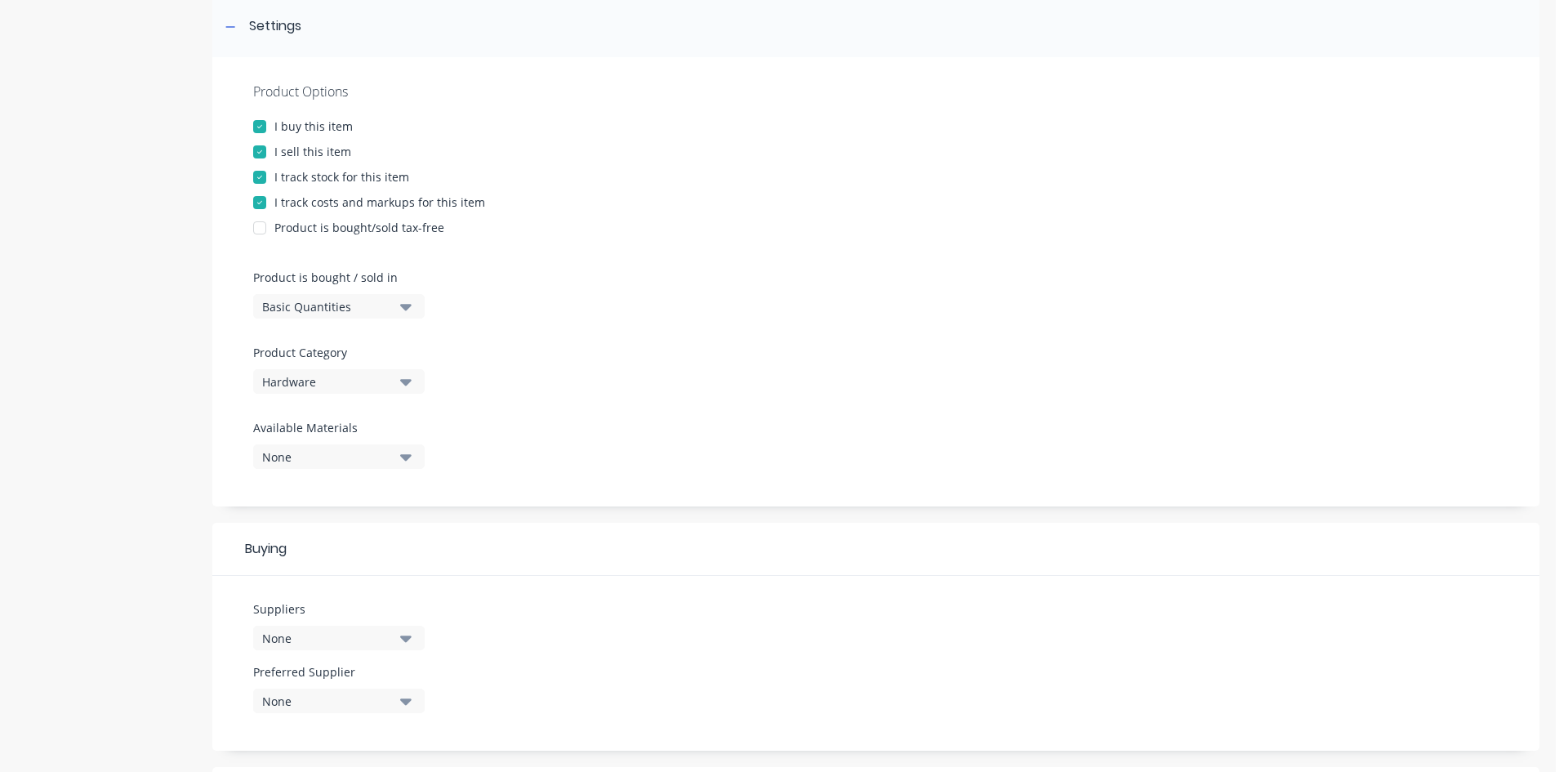
click at [716, 362] on div "Product Options I buy this item I sell this item I track stock for this item I …" at bounding box center [875, 281] width 1327 height 450
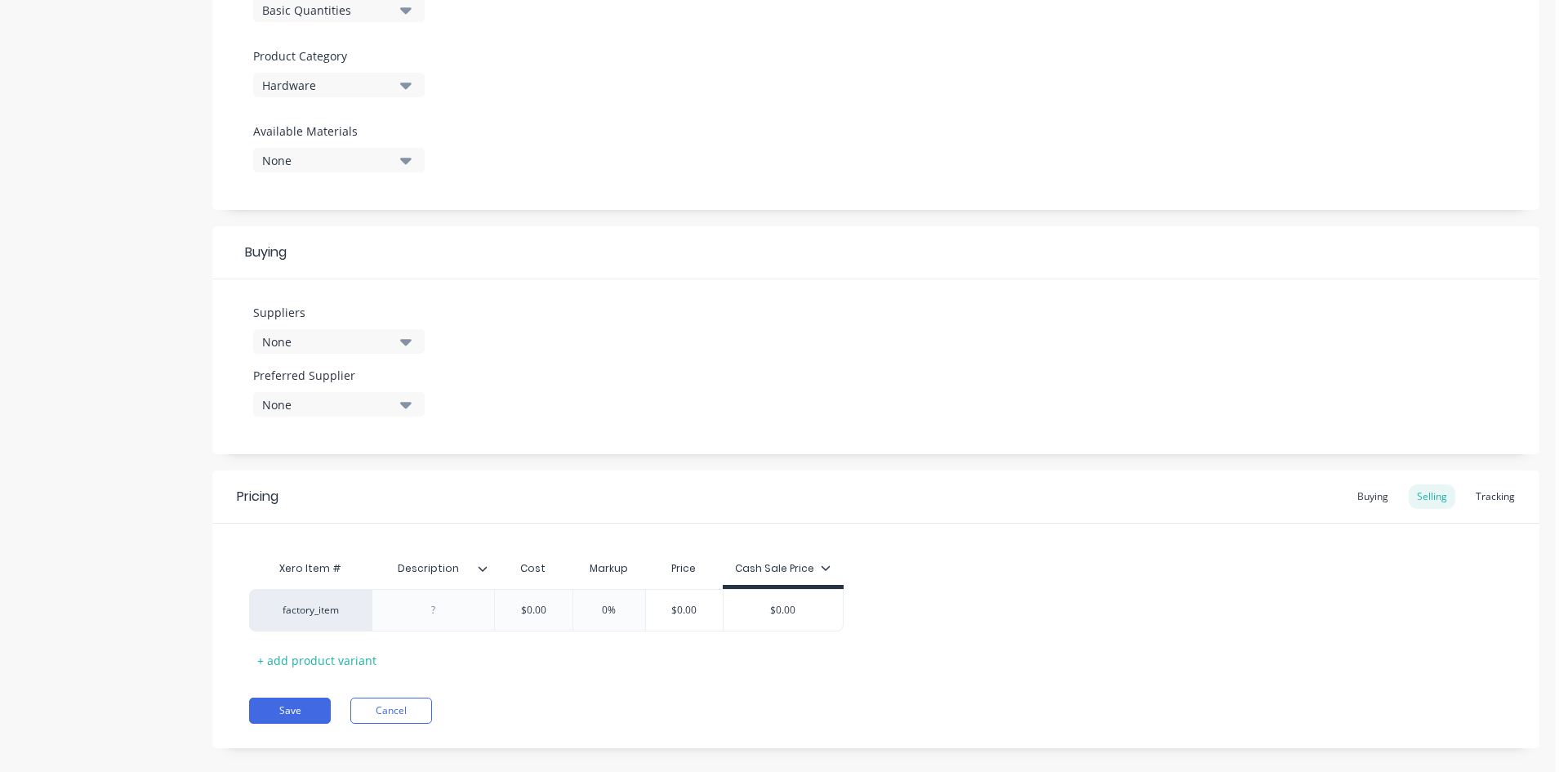
scroll to position [563, 0]
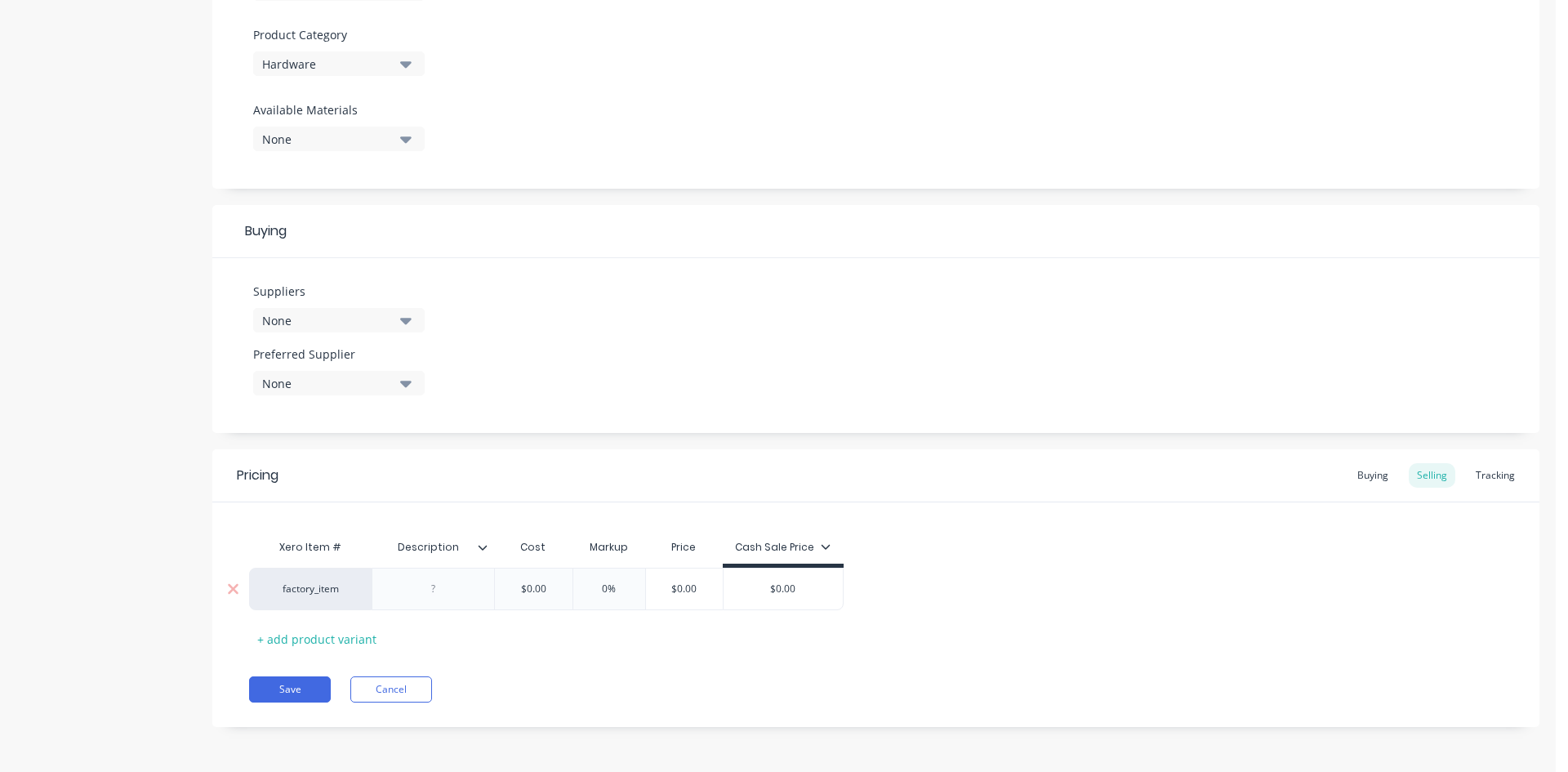
click at [443, 587] on div at bounding box center [433, 589] width 82 height 21
drag, startPoint x: 450, startPoint y: 593, endPoint x: 430, endPoint y: 603, distance: 22.4
click at [439, 597] on div at bounding box center [433, 589] width 82 height 21
drag, startPoint x: 440, startPoint y: 600, endPoint x: 431, endPoint y: 588, distance: 15.0
click at [431, 588] on div at bounding box center [433, 589] width 82 height 21
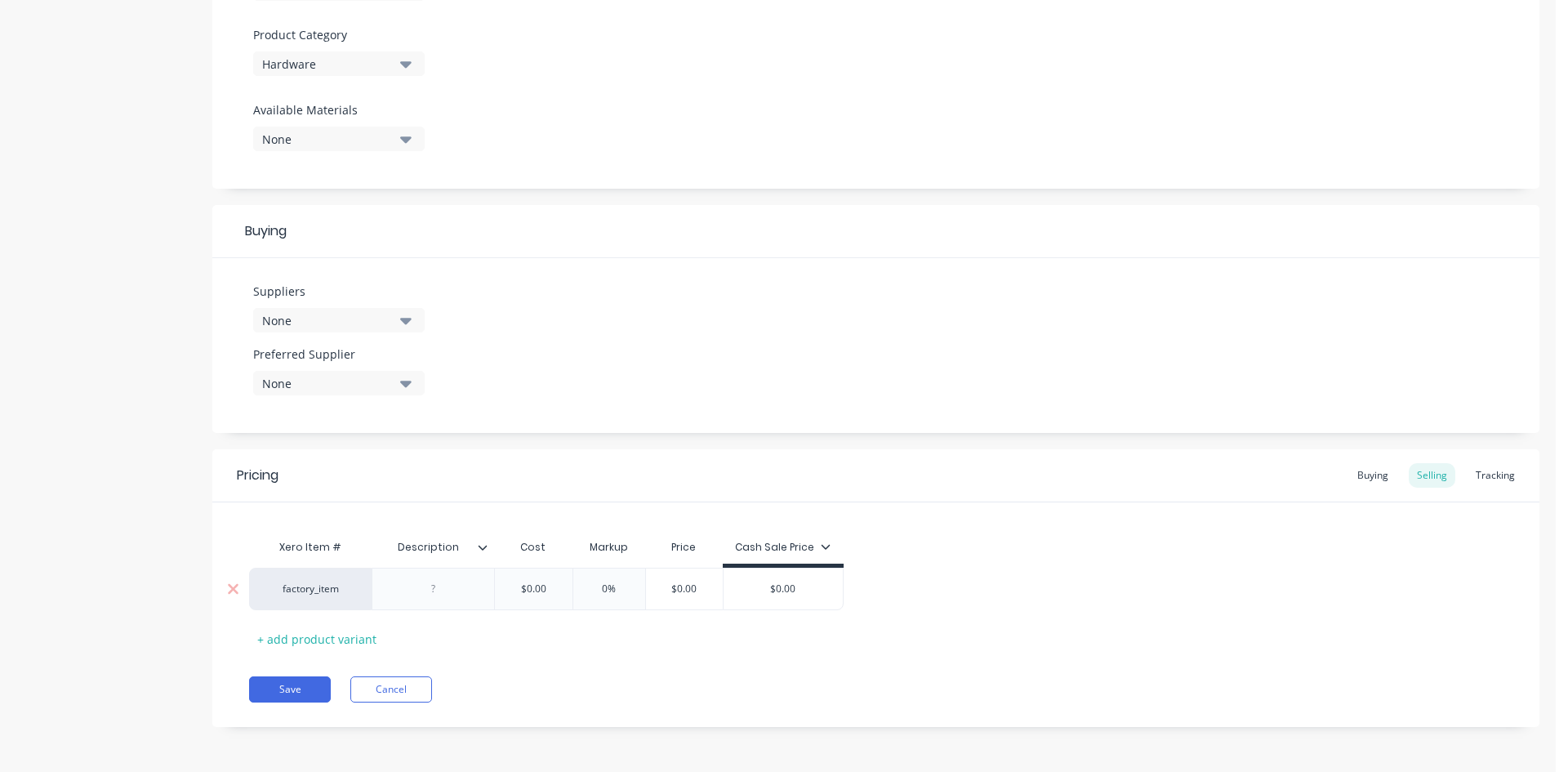
paste div
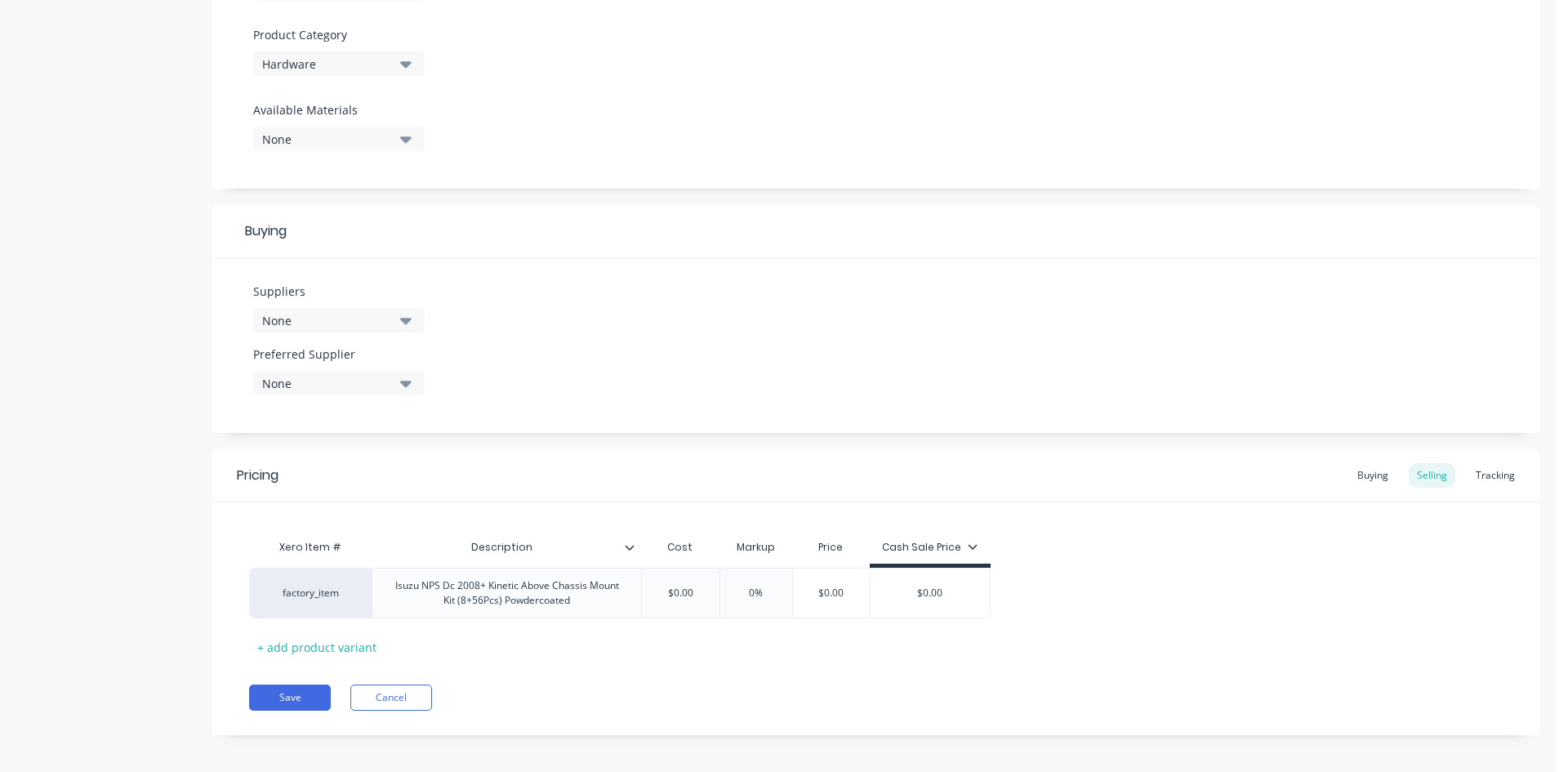
drag, startPoint x: 553, startPoint y: 632, endPoint x: 500, endPoint y: 633, distance: 53.0
click at [500, 633] on div "Xero Item # Description Cost Markup Price Cash Sale Price factory_item Isuzu NP…" at bounding box center [876, 595] width 1254 height 129
drag, startPoint x: 700, startPoint y: 606, endPoint x: 312, endPoint y: 607, distance: 388.0
click at [332, 607] on div "factory_item Isuzu NPS Dc 2008+ Kinetic Above Chassis Mount Kit (8+56Pcs) Powde…" at bounding box center [619, 592] width 742 height 50
drag, startPoint x: 707, startPoint y: 606, endPoint x: 457, endPoint y: 605, distance: 250.0
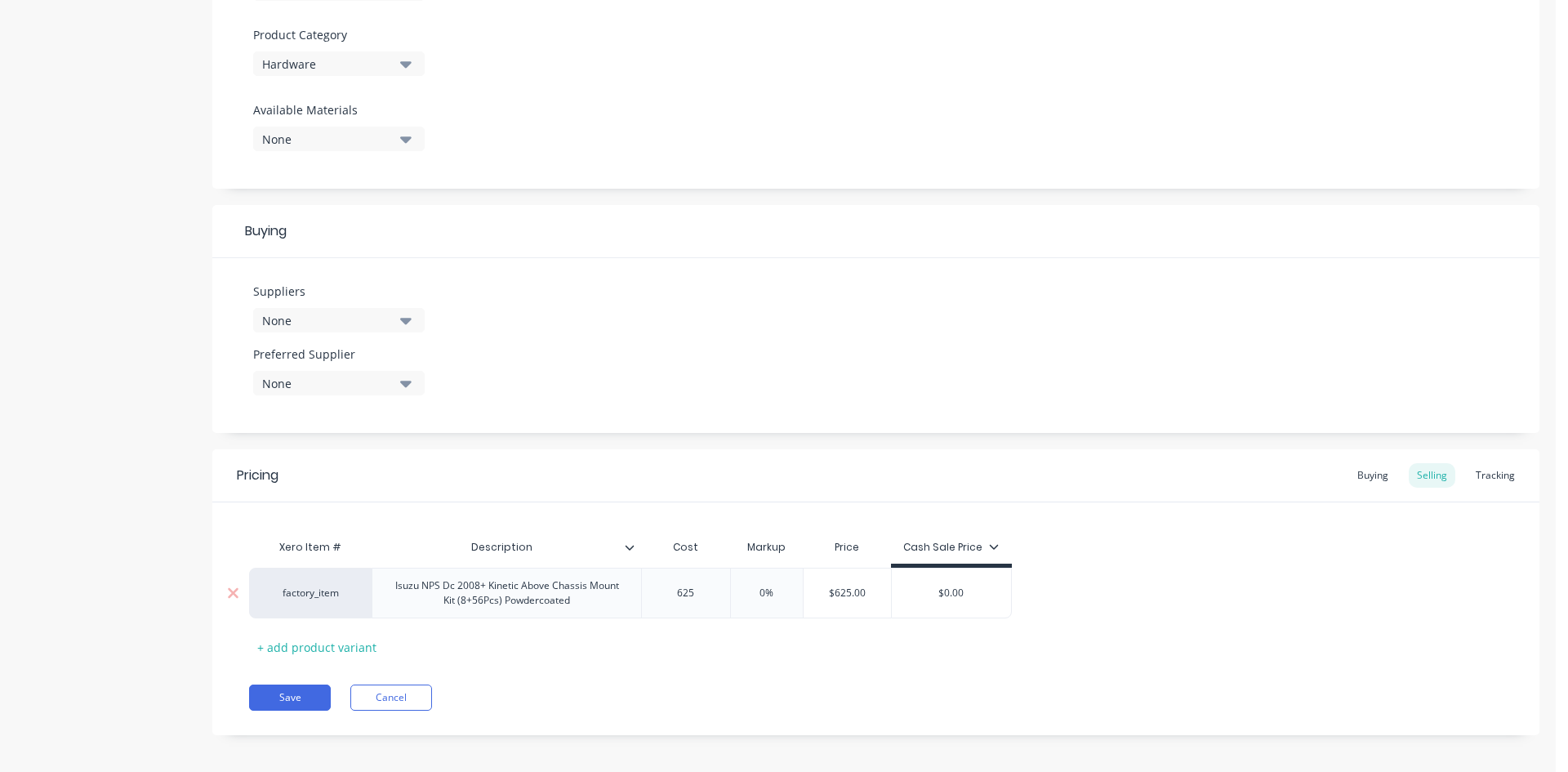
click at [460, 605] on div "factory_item Isuzu NPS Dc 2008+ Kinetic Above Chassis Mount Kit (8+56Pcs) Powde…" at bounding box center [630, 592] width 763 height 50
click at [1358, 475] on div "Buying" at bounding box center [1373, 475] width 47 height 25
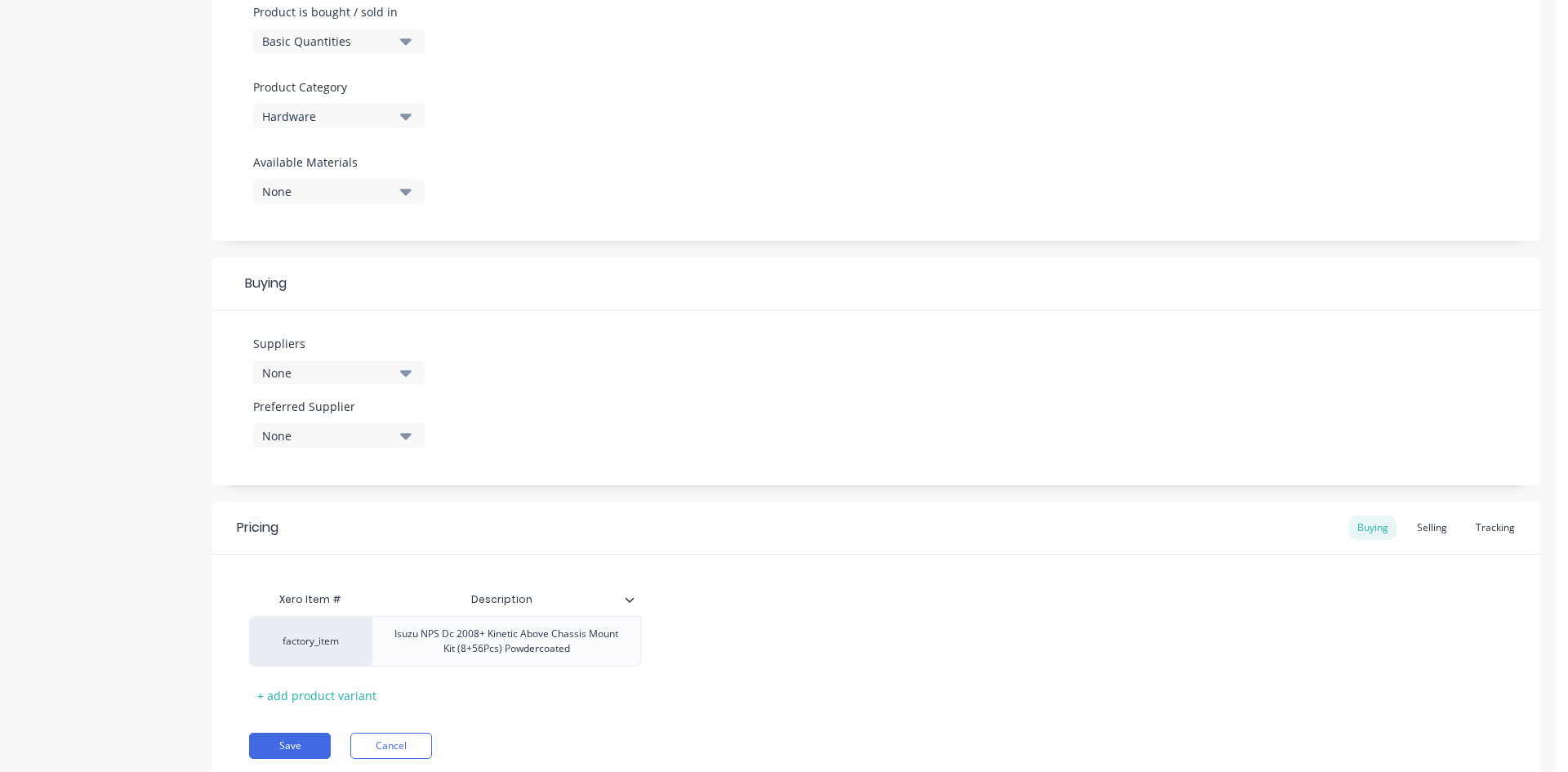
scroll to position [481, 0]
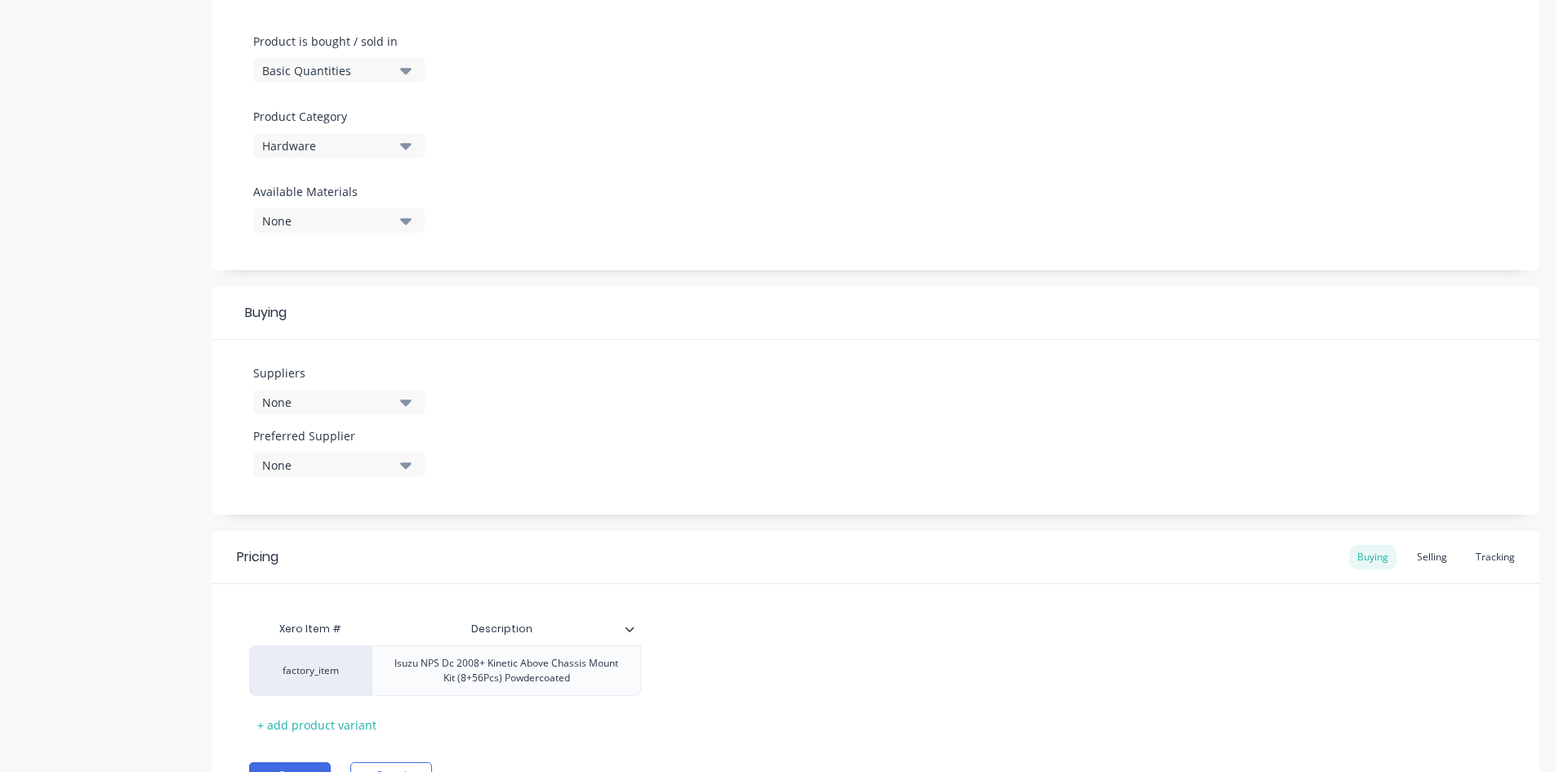
click at [379, 395] on div "None" at bounding box center [327, 402] width 130 height 17
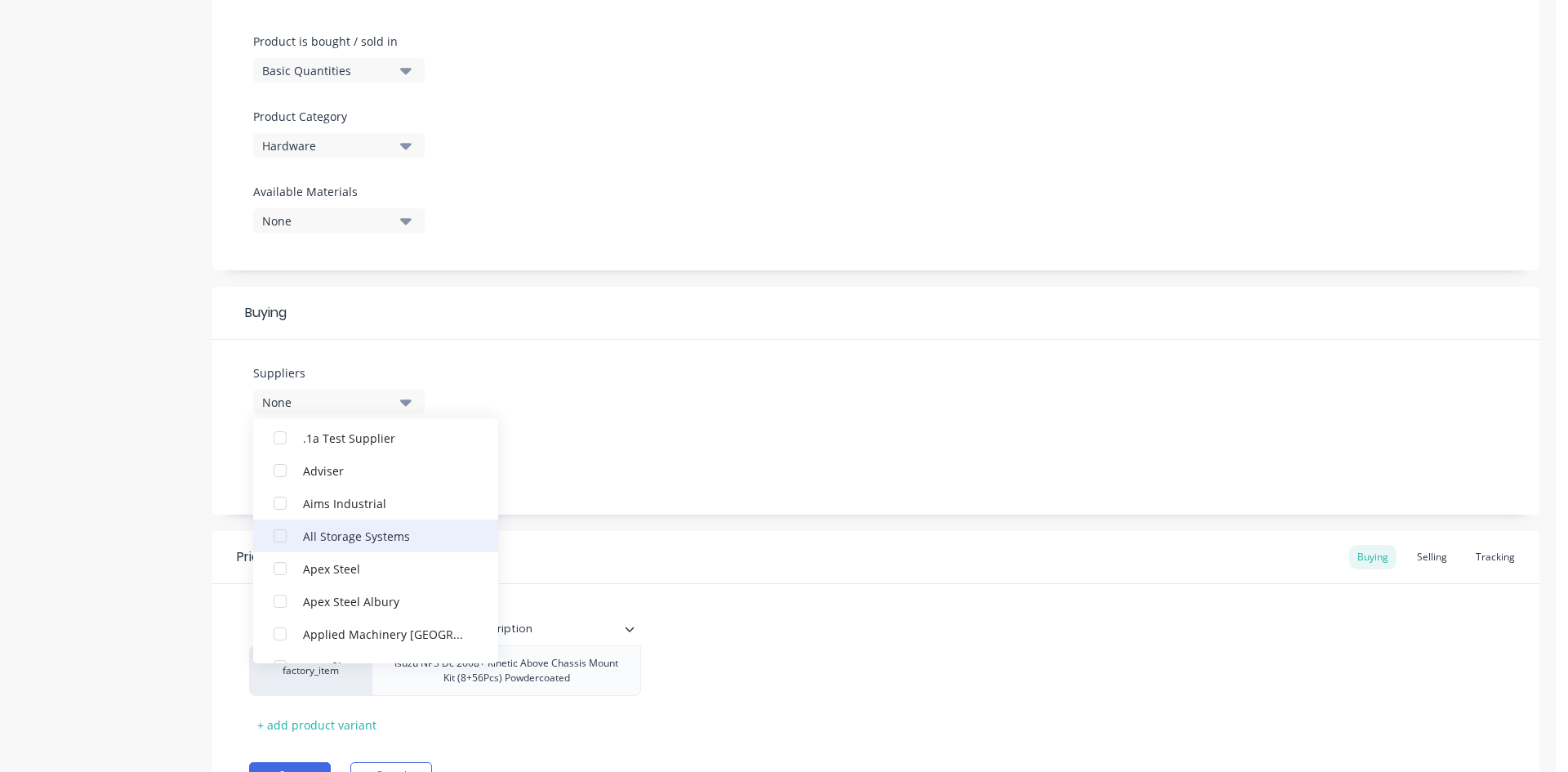
scroll to position [0, 0]
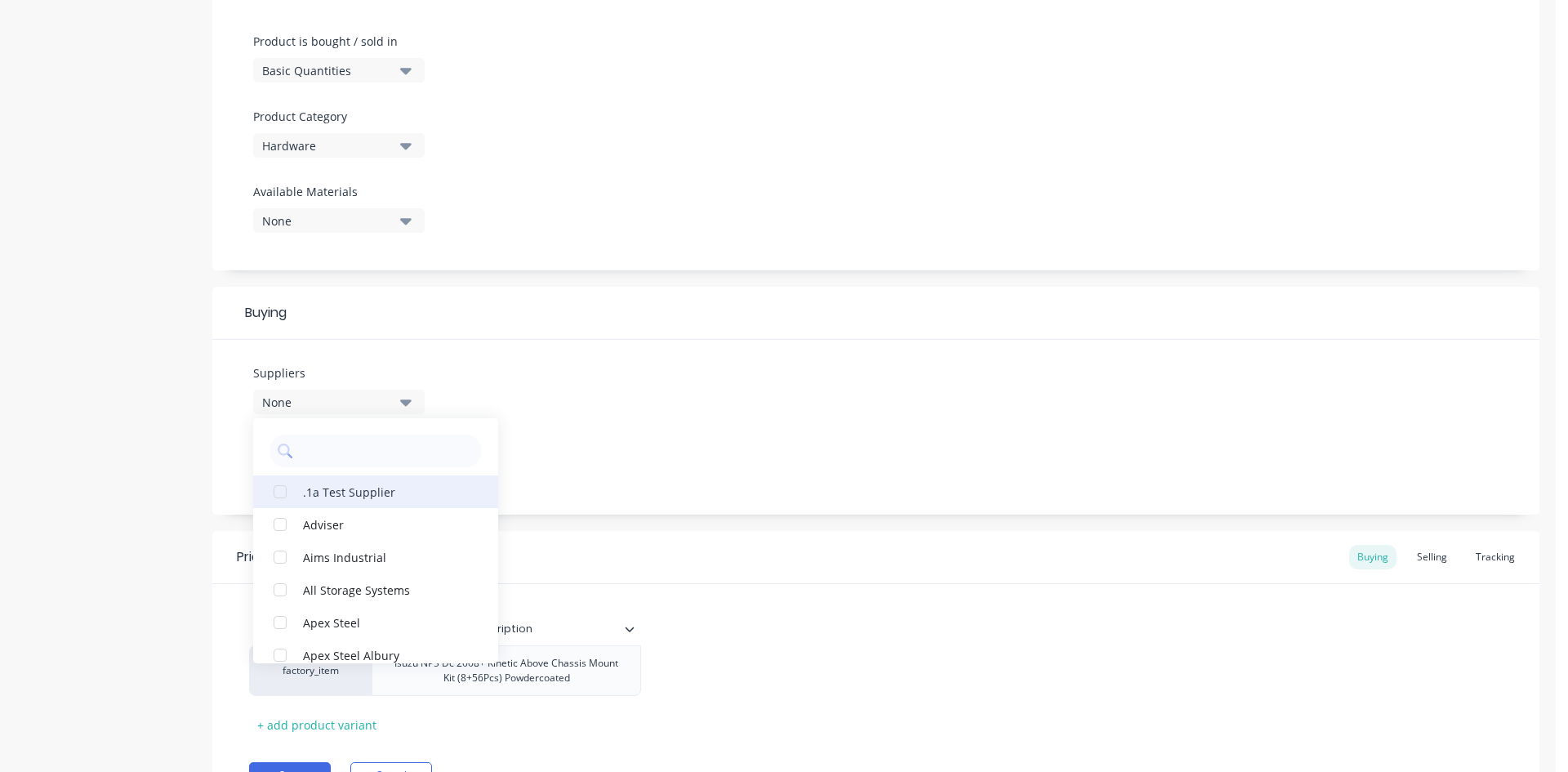
click at [399, 501] on button ".1a Test Supplier" at bounding box center [375, 492] width 245 height 33
drag, startPoint x: 734, startPoint y: 678, endPoint x: 416, endPoint y: 678, distance: 318.0
click at [417, 678] on div "factory_item Isuzu NPS Dc 2008+ Kinetic Above Chassis Mount Kit (8+56Pcs) Powde…" at bounding box center [511, 670] width 524 height 50
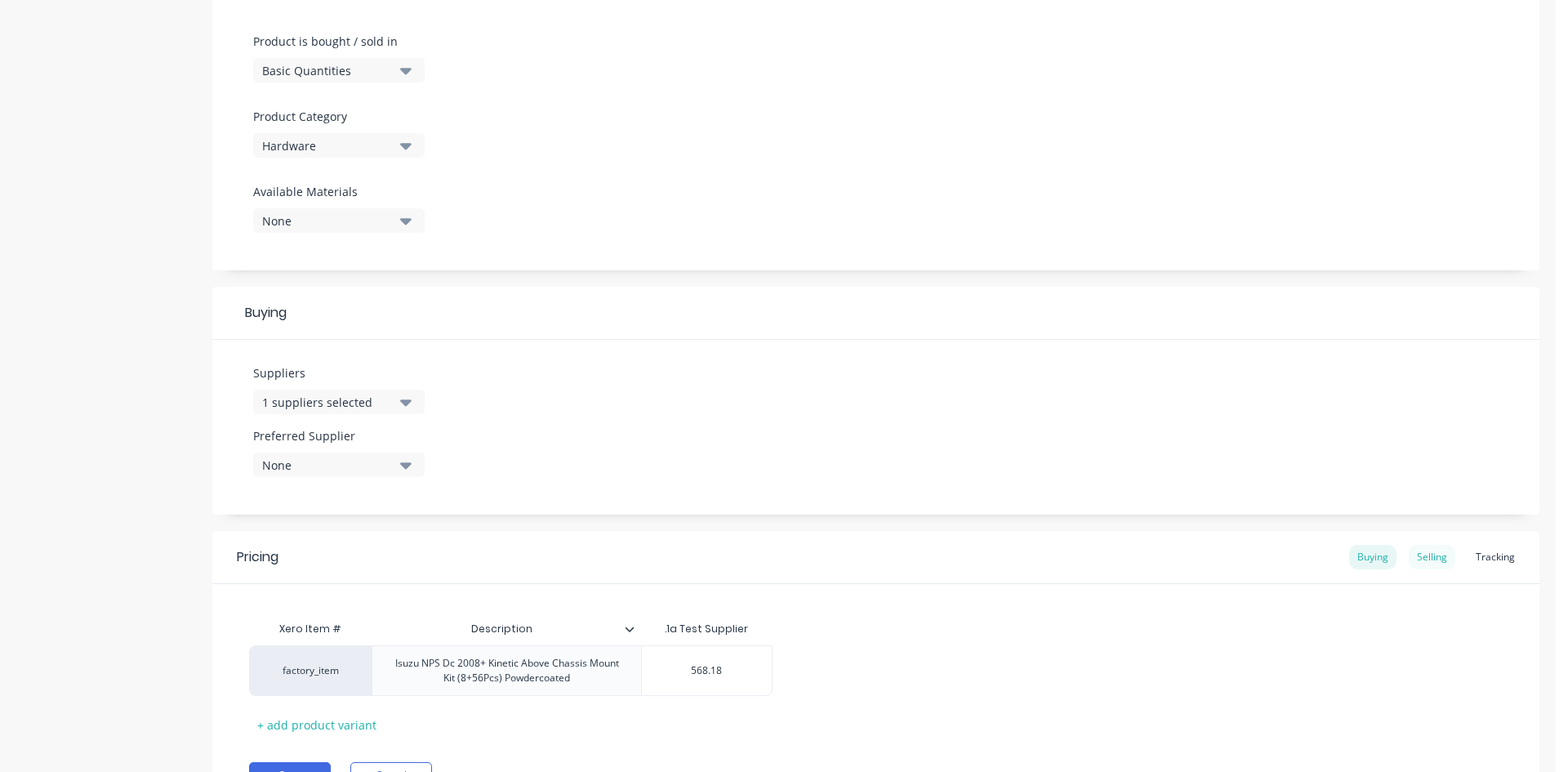
click at [1420, 548] on div "Selling" at bounding box center [1432, 557] width 46 height 25
drag, startPoint x: 986, startPoint y: 684, endPoint x: 916, endPoint y: 682, distance: 70.0
click at [916, 682] on div "factory_item Isuzu NPS Dc 2008+ Kinetic Above Chassis Mount Kit (8+56Pcs) Powde…" at bounding box center [646, 674] width 794 height 50
drag, startPoint x: 916, startPoint y: 682, endPoint x: 931, endPoint y: 682, distance: 15.0
click at [917, 682] on input "$568.18" at bounding box center [871, 675] width 104 height 15
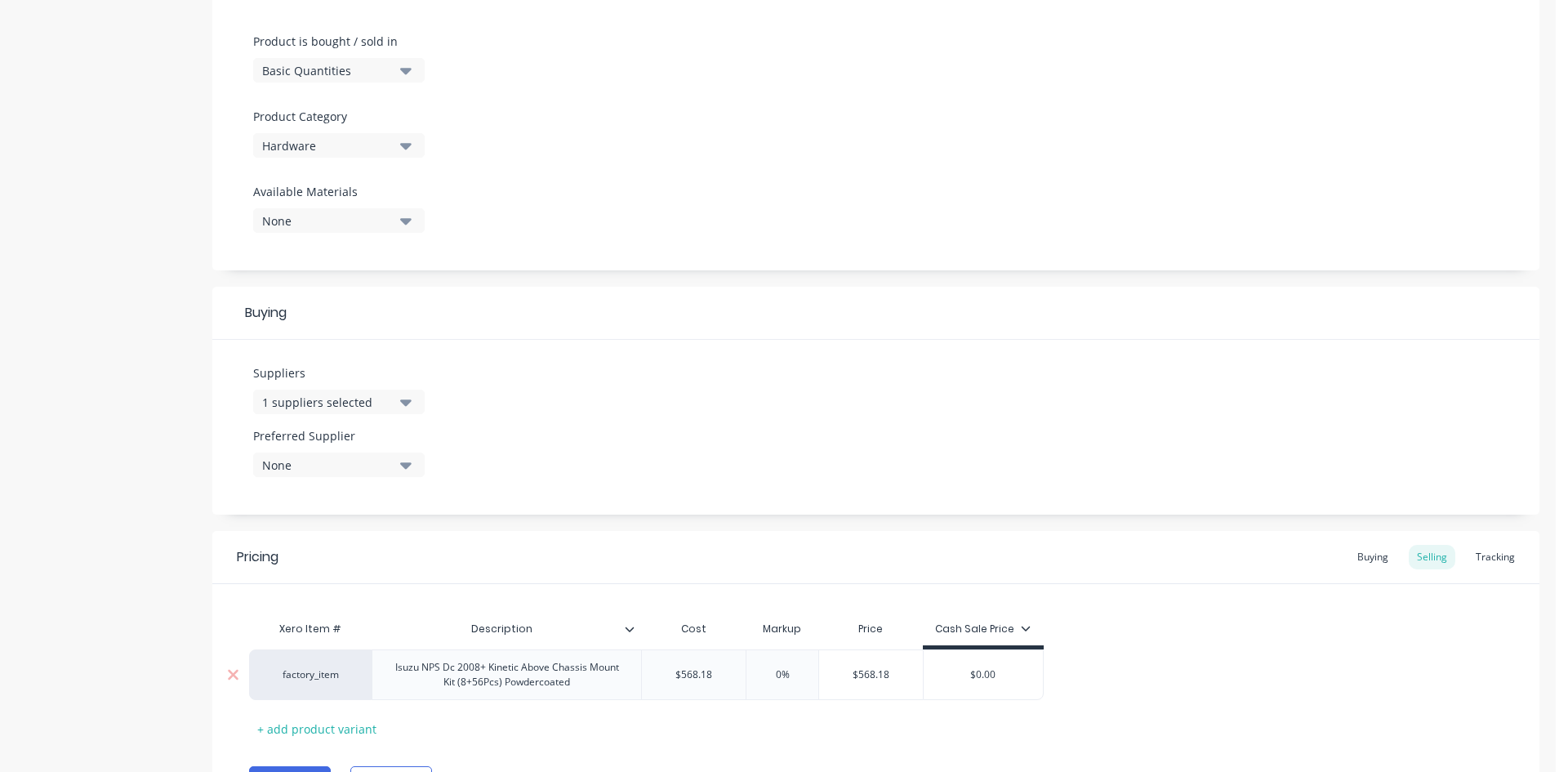
drag, startPoint x: 1015, startPoint y: 685, endPoint x: 382, endPoint y: 697, distance: 633.1
click at [374, 695] on div "factory_item Isuzu NPS Dc 2008+ Kinetic Above Chassis Mount Kit (8+56Pcs) Powde…" at bounding box center [646, 674] width 794 height 50
drag, startPoint x: 1011, startPoint y: 680, endPoint x: 657, endPoint y: 682, distance: 354.0
click at [545, 700] on div "factory_item Isuzu NPS Dc 2008+ Kinetic Above Chassis Mount Kit (8+56Pcs) Powde…" at bounding box center [646, 674] width 794 height 50
click at [1165, 684] on div "factory_item Isuzu NPS Dc 2008+ Kinetic Above Chassis Mount Kit (8+56Pcs) Powde…" at bounding box center [876, 674] width 1254 height 50
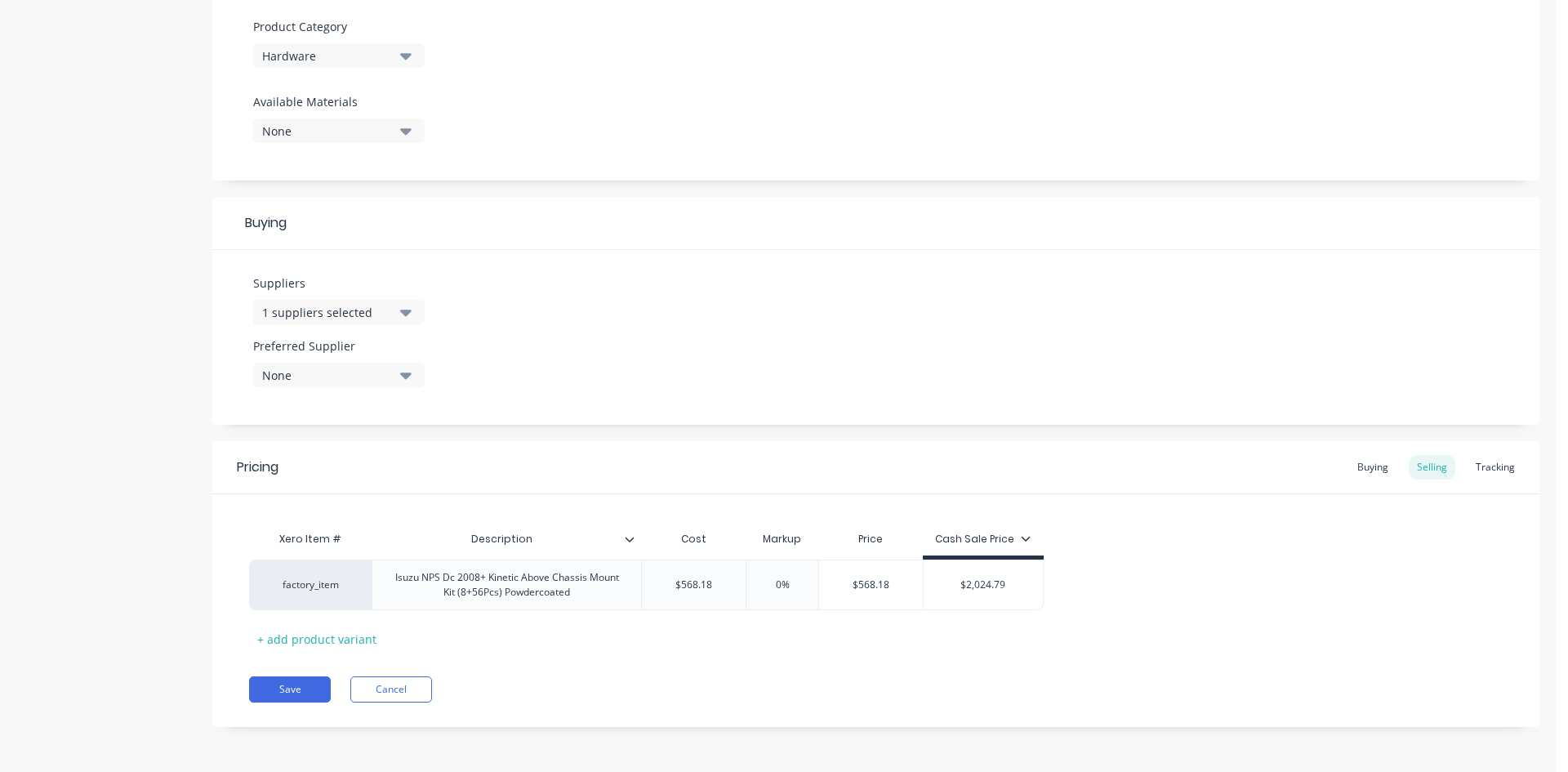
scroll to position [586, 0]
click at [308, 695] on button "Save" at bounding box center [290, 690] width 82 height 26
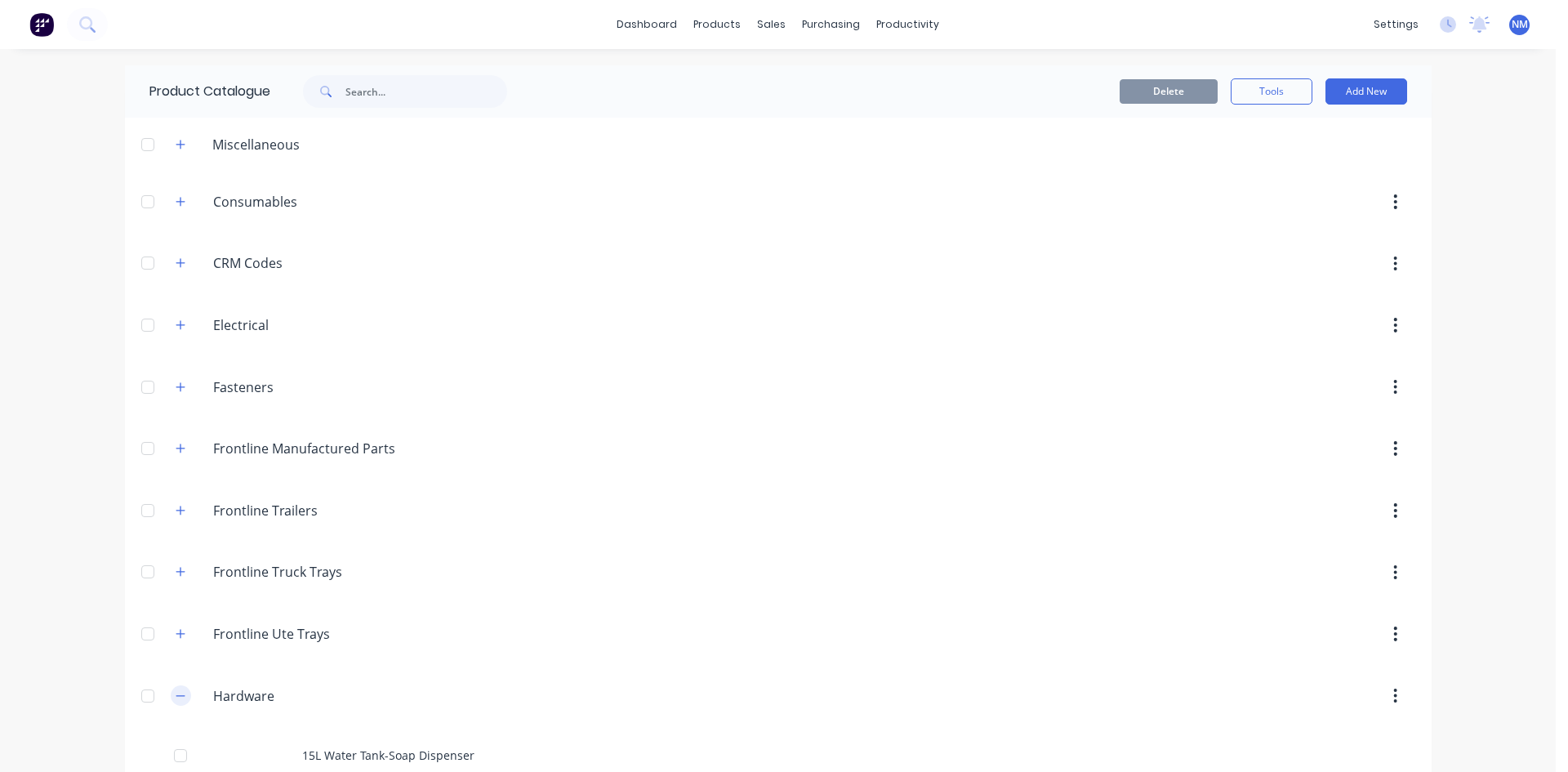
click at [183, 690] on button "button" at bounding box center [181, 695] width 21 height 21
click at [791, 78] on link "Sales Orders" at bounding box center [851, 78] width 216 height 33
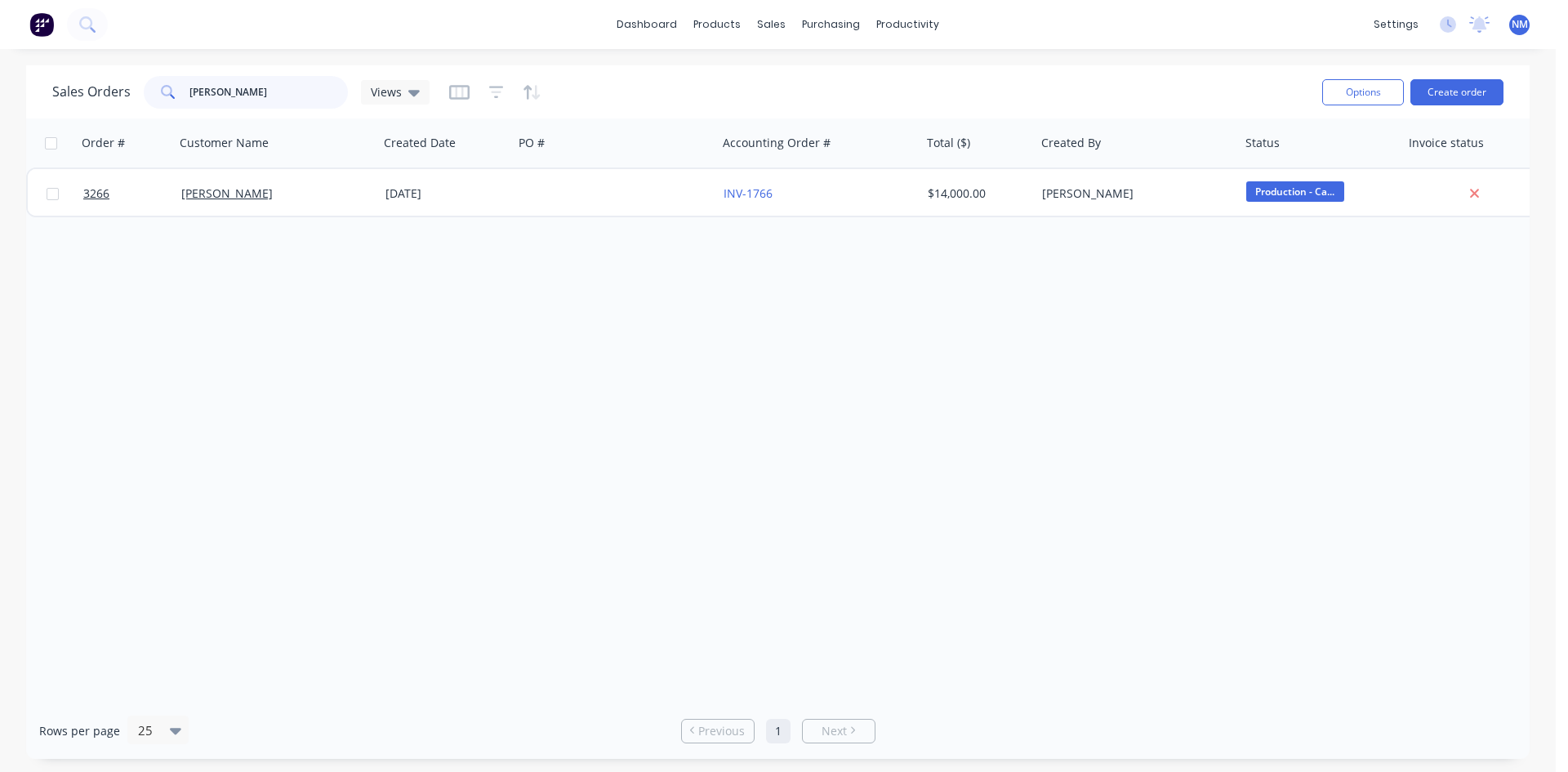
drag, startPoint x: 276, startPoint y: 99, endPoint x: 0, endPoint y: 117, distance: 276.6
click at [0, 93] on div "Sales Orders andy Views Options Create order Order # Customer Name Created Date…" at bounding box center [778, 412] width 1556 height 694
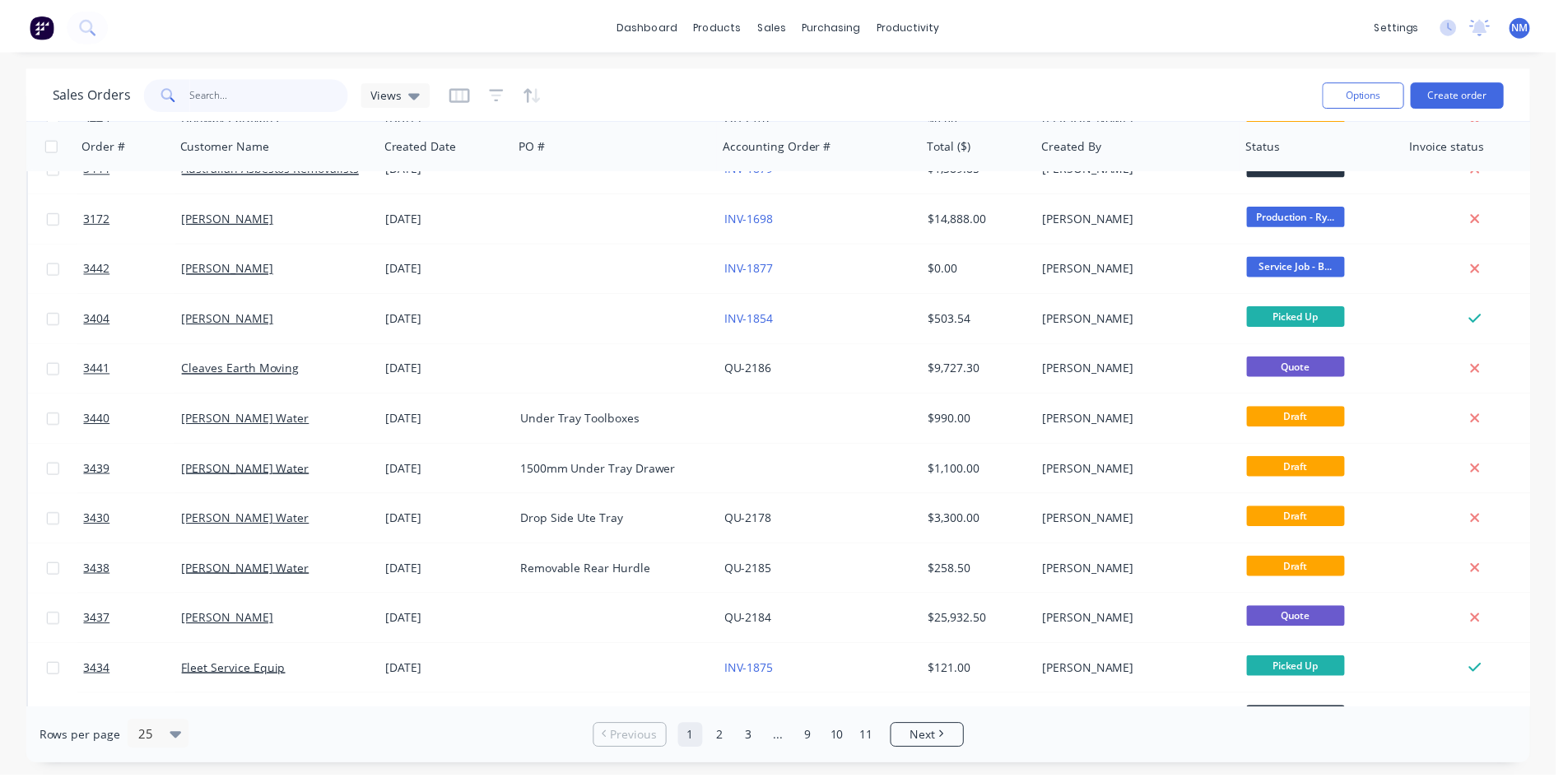
scroll to position [411, 0]
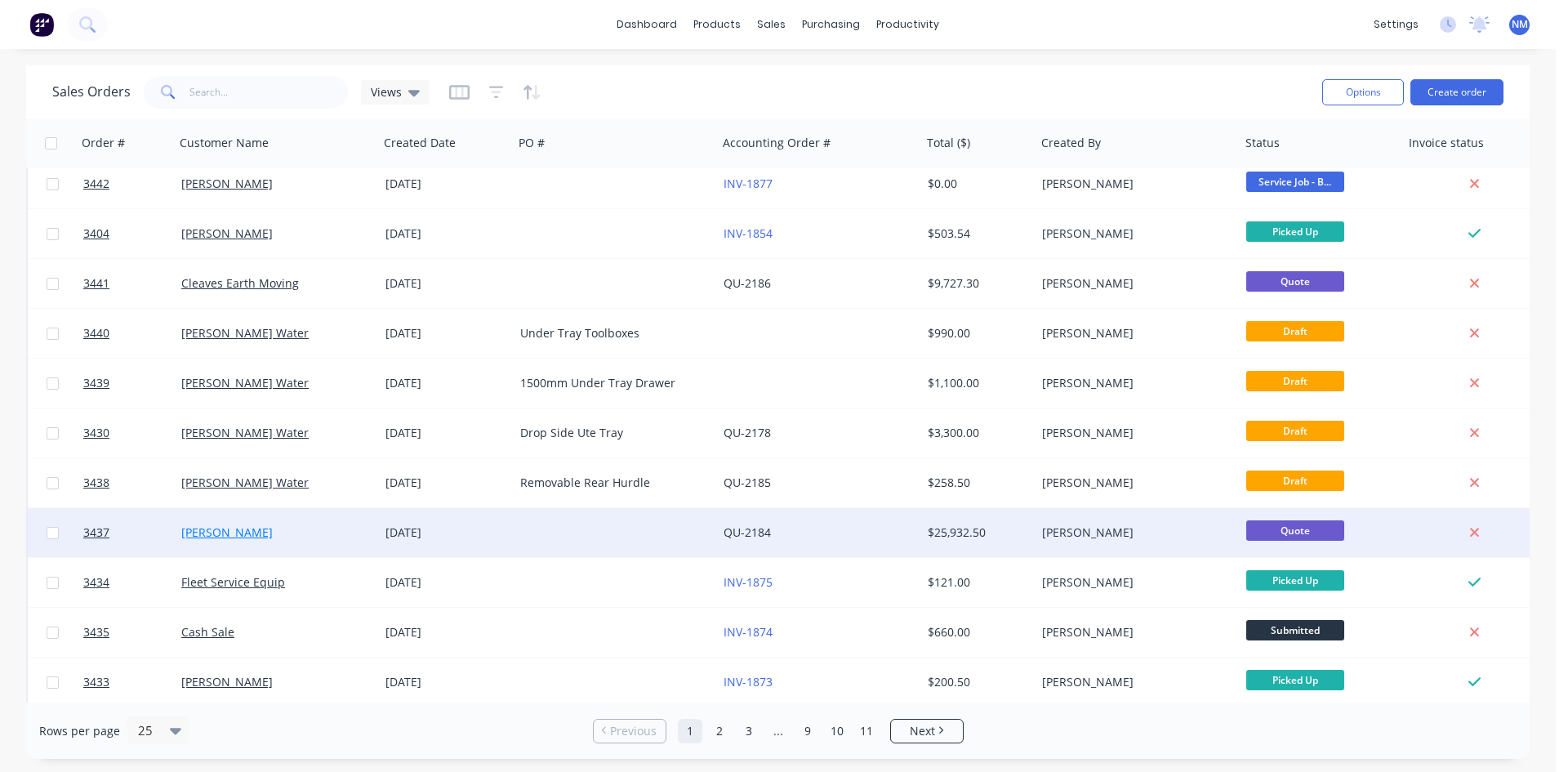
click at [221, 536] on link "[PERSON_NAME]" at bounding box center [227, 532] width 92 height 16
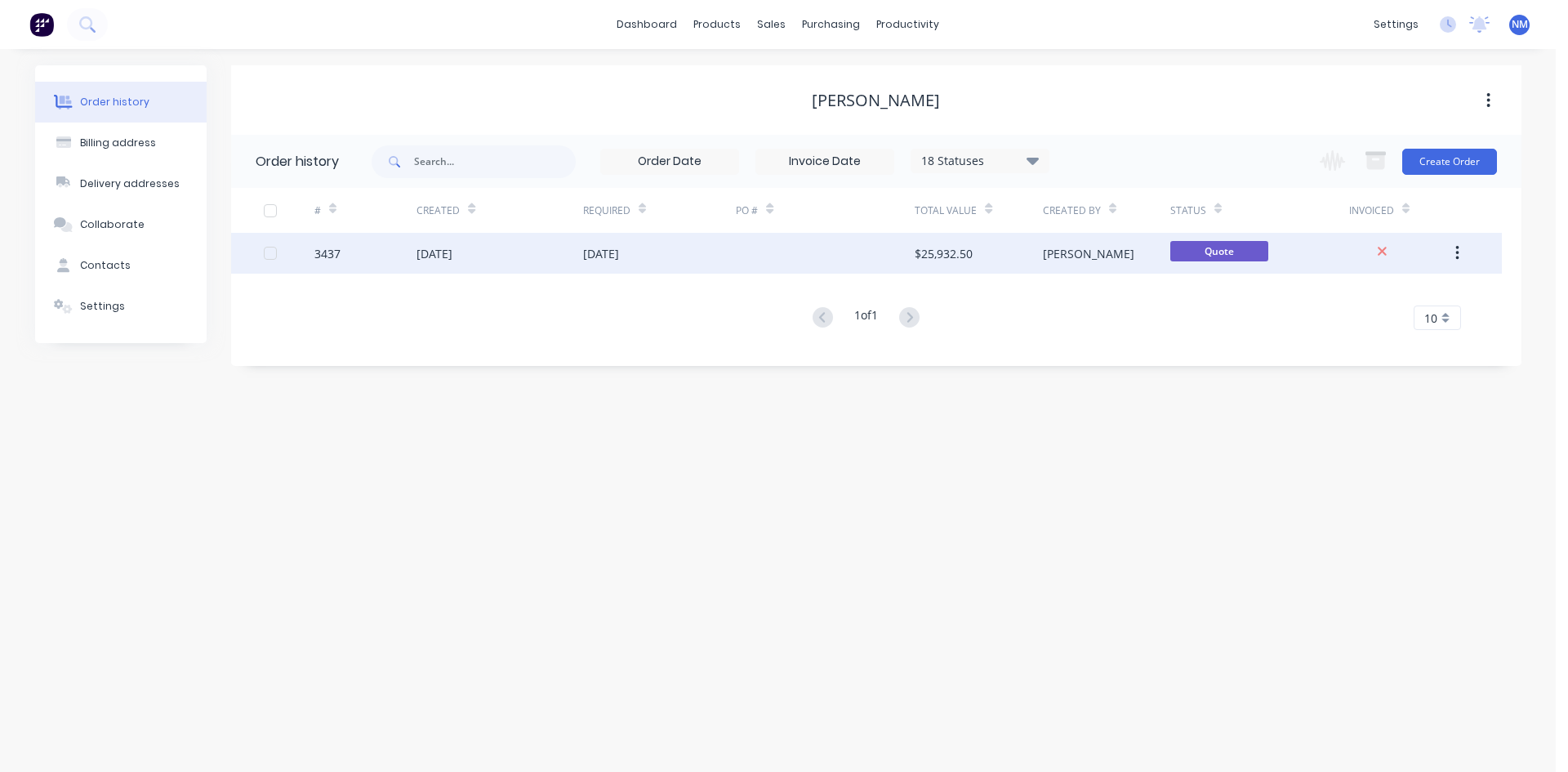
click at [975, 242] on div "$25,932.50" at bounding box center [978, 253] width 127 height 41
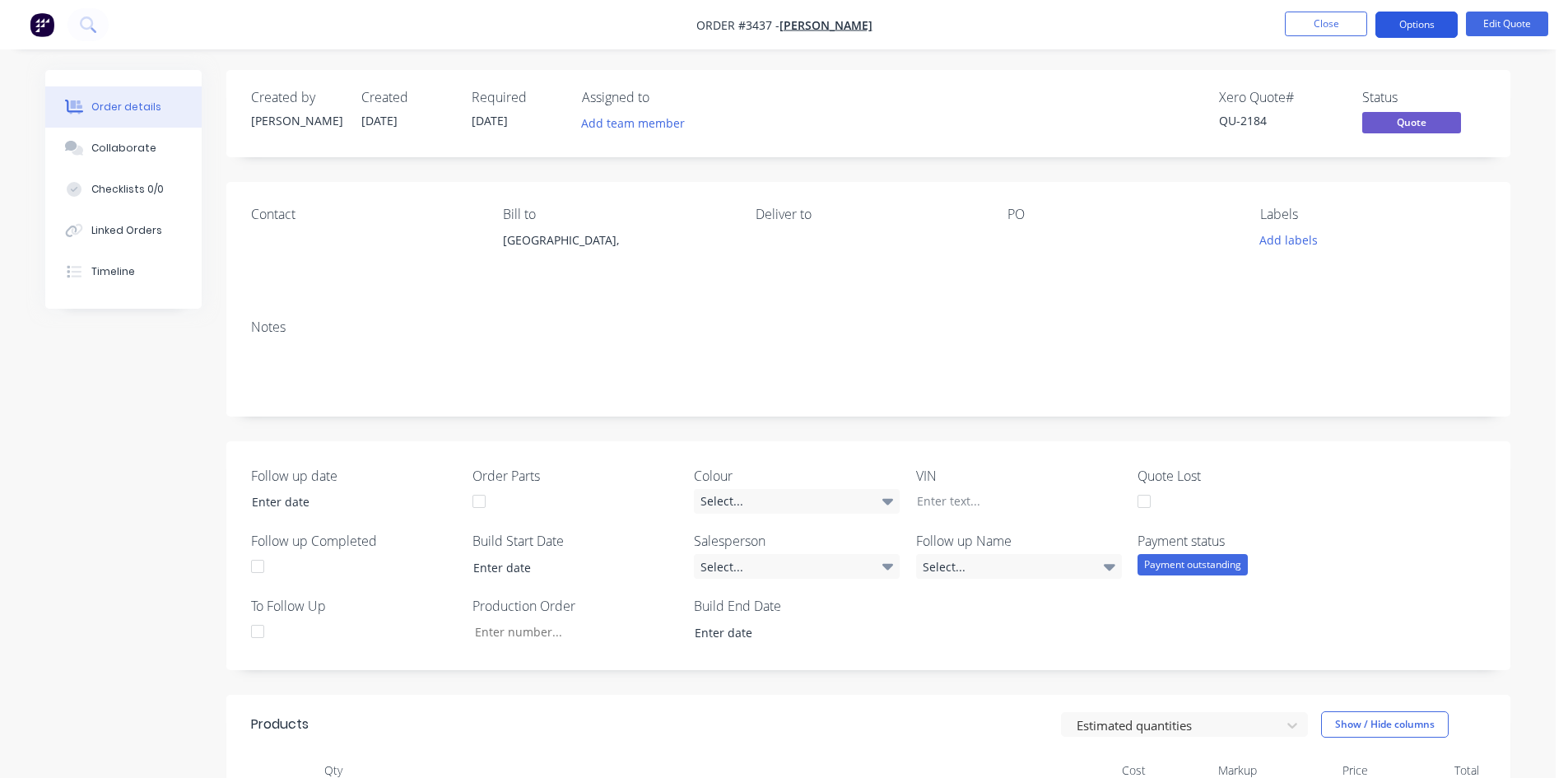
click at [1404, 27] on button "Options" at bounding box center [1417, 25] width 82 height 27
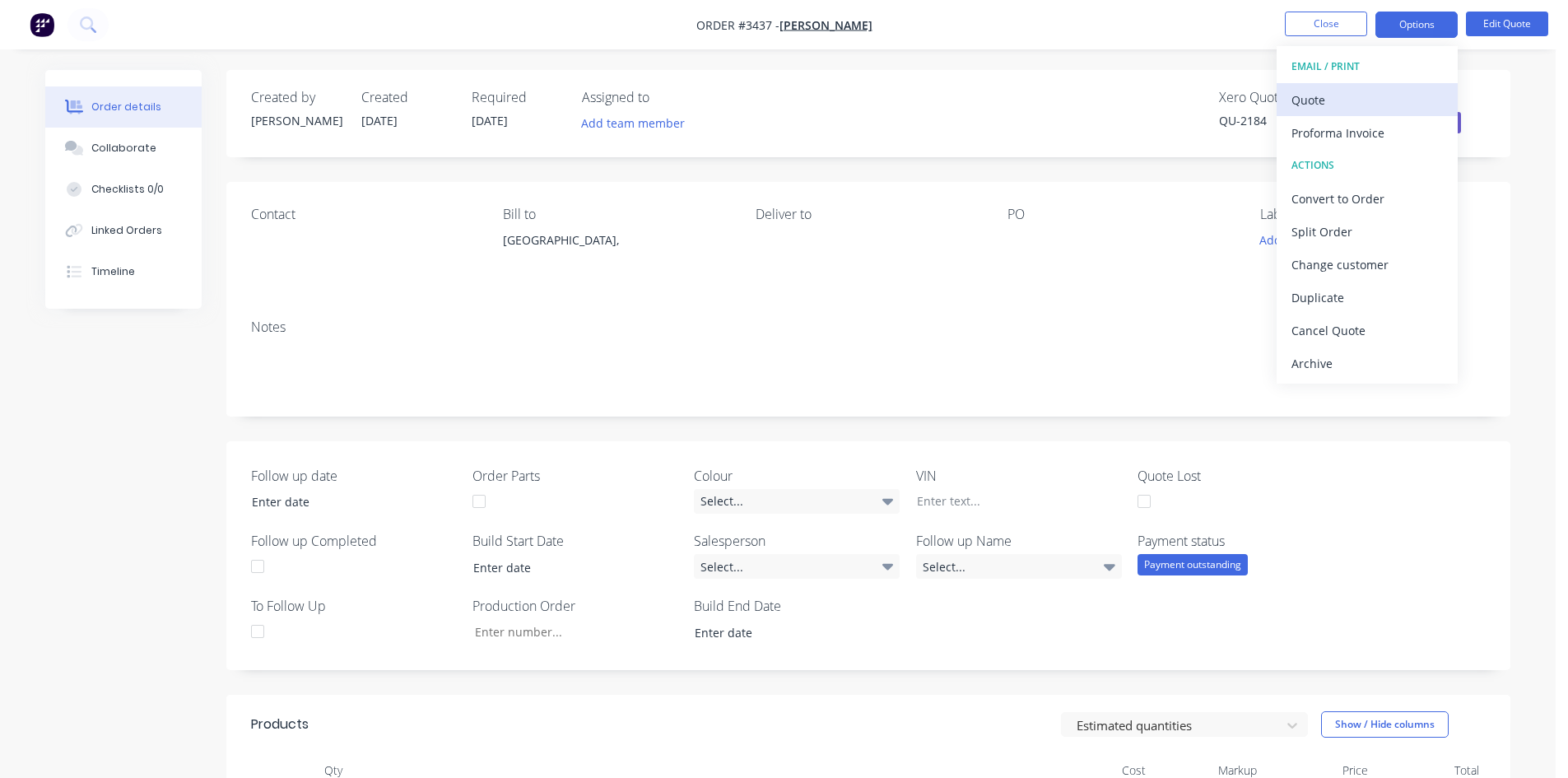
click at [1344, 101] on div "Quote" at bounding box center [1368, 100] width 151 height 24
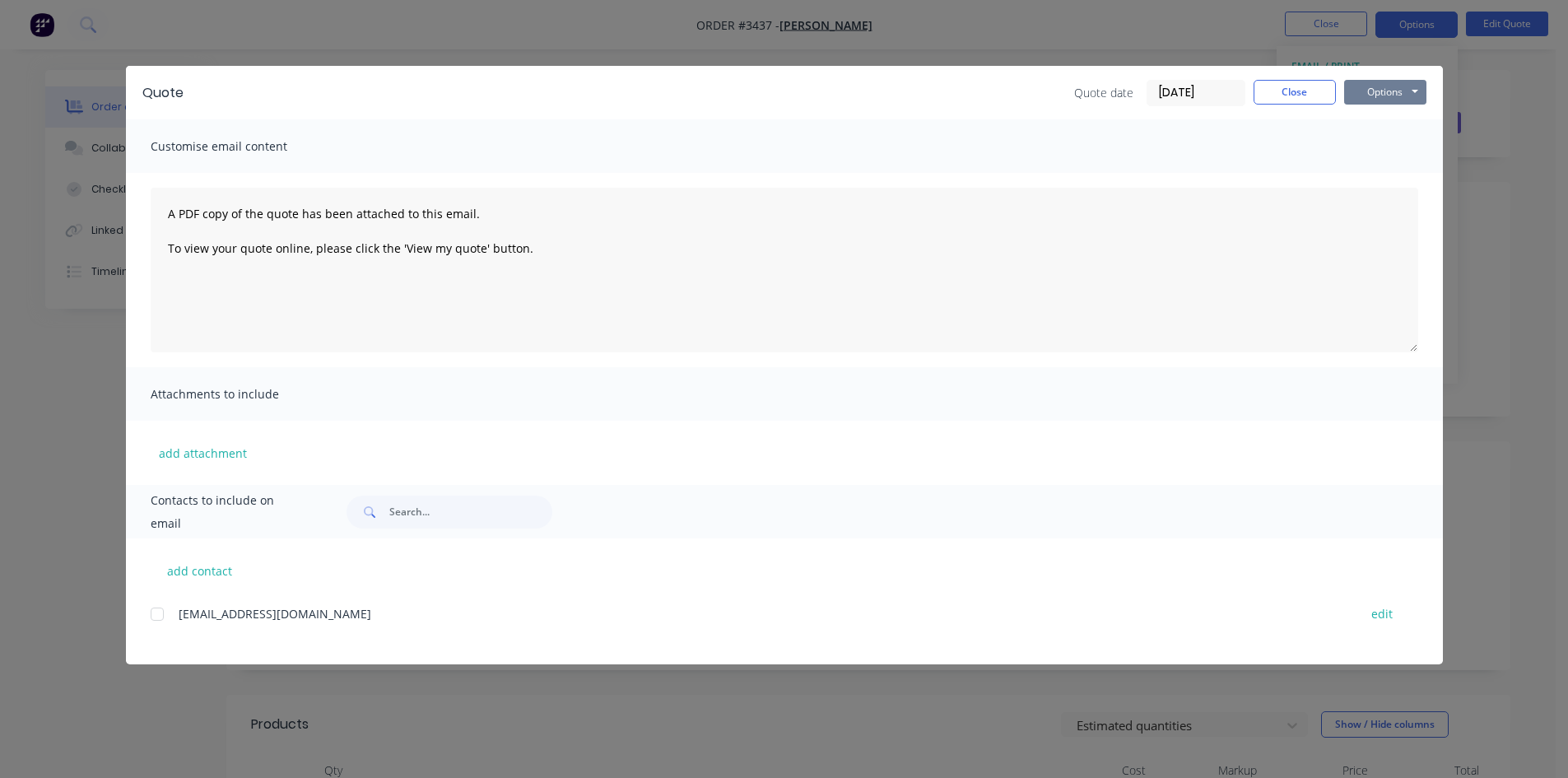
click at [1387, 96] on button "Options" at bounding box center [1385, 92] width 82 height 25
click at [205, 570] on button "add contact" at bounding box center [200, 570] width 99 height 25
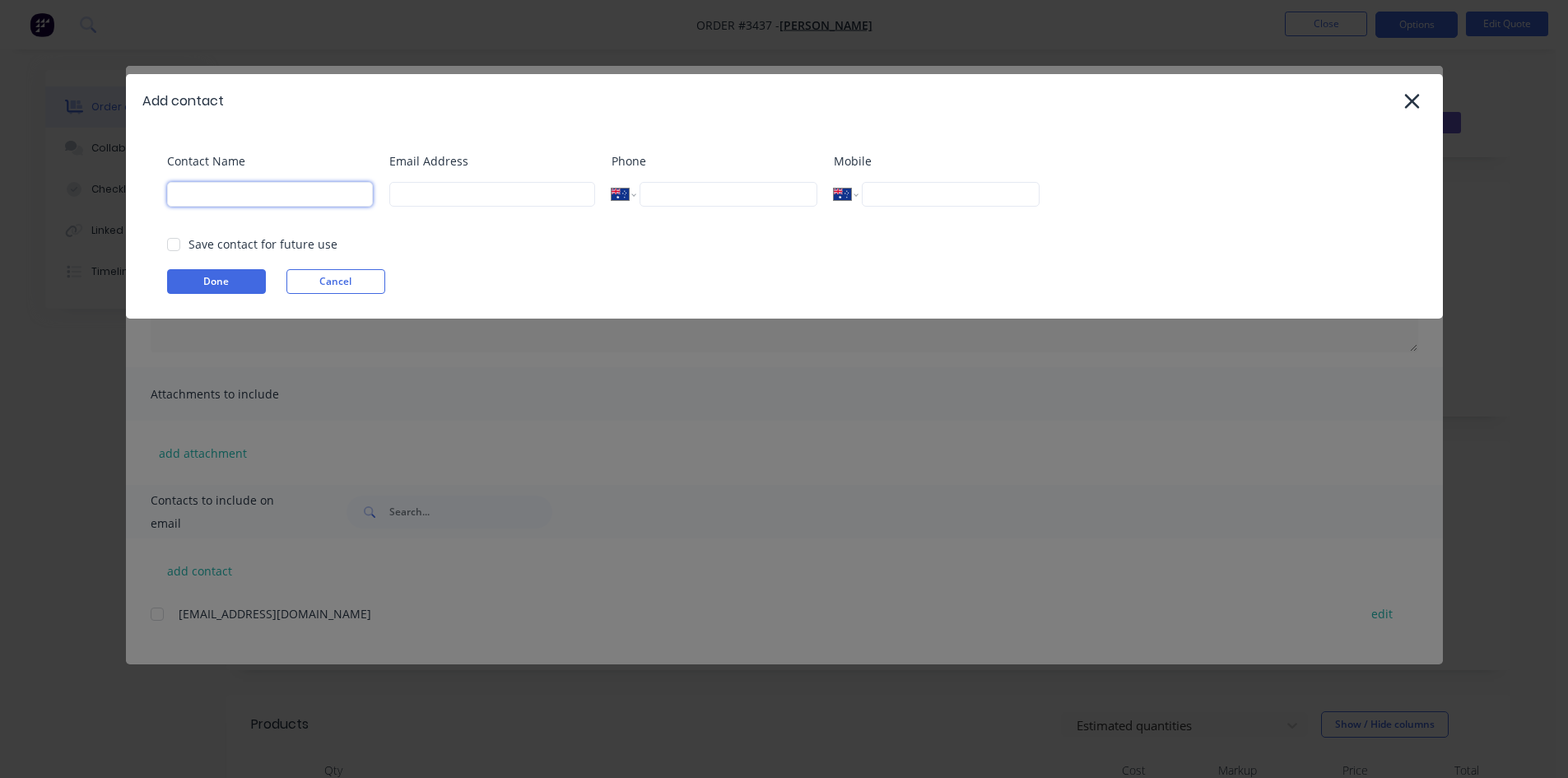
click at [251, 197] on input at bounding box center [270, 194] width 206 height 25
click at [411, 191] on input at bounding box center [492, 194] width 206 height 25
click at [172, 244] on div at bounding box center [174, 244] width 33 height 33
click at [190, 286] on button "Done" at bounding box center [216, 282] width 99 height 25
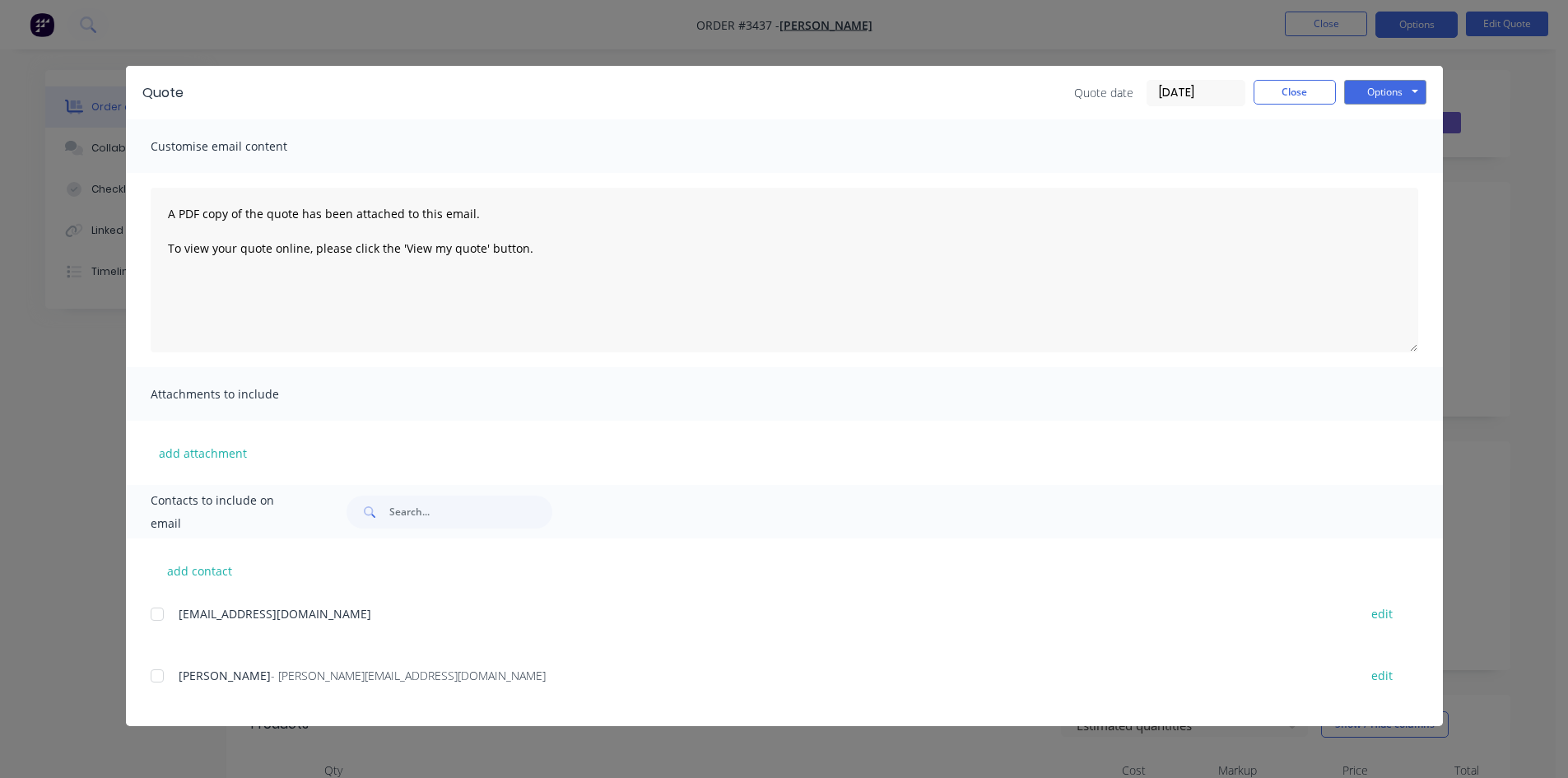
click at [154, 677] on div at bounding box center [157, 676] width 33 height 33
click at [1373, 98] on button "Options" at bounding box center [1385, 92] width 82 height 25
click at [1393, 180] on button "Email" at bounding box center [1397, 175] width 106 height 27
click at [1292, 85] on button "Close" at bounding box center [1294, 92] width 82 height 25
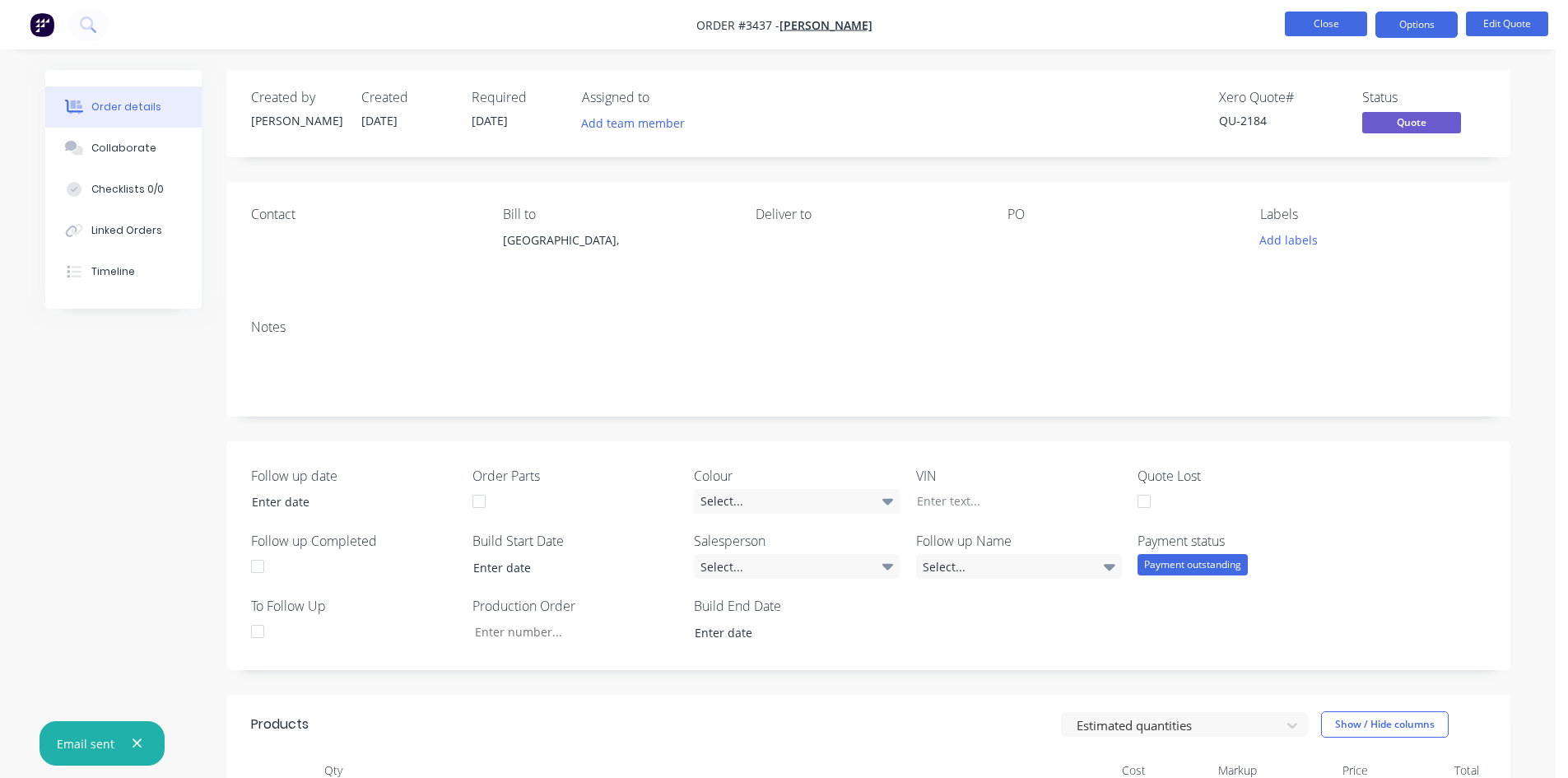
click at [1337, 22] on button "Close" at bounding box center [1326, 24] width 82 height 25
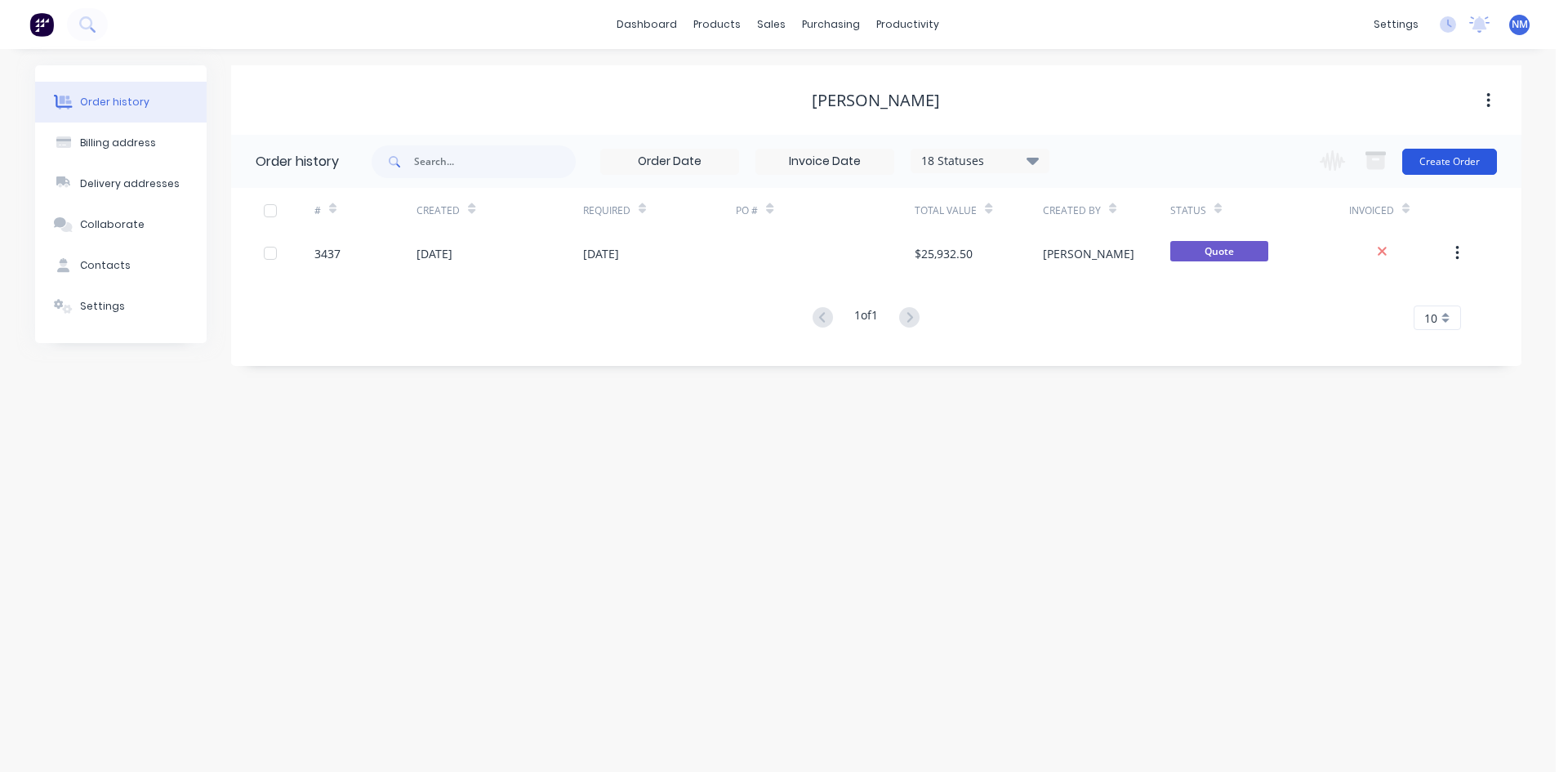
click at [1461, 167] on button "Create Order" at bounding box center [1449, 162] width 95 height 26
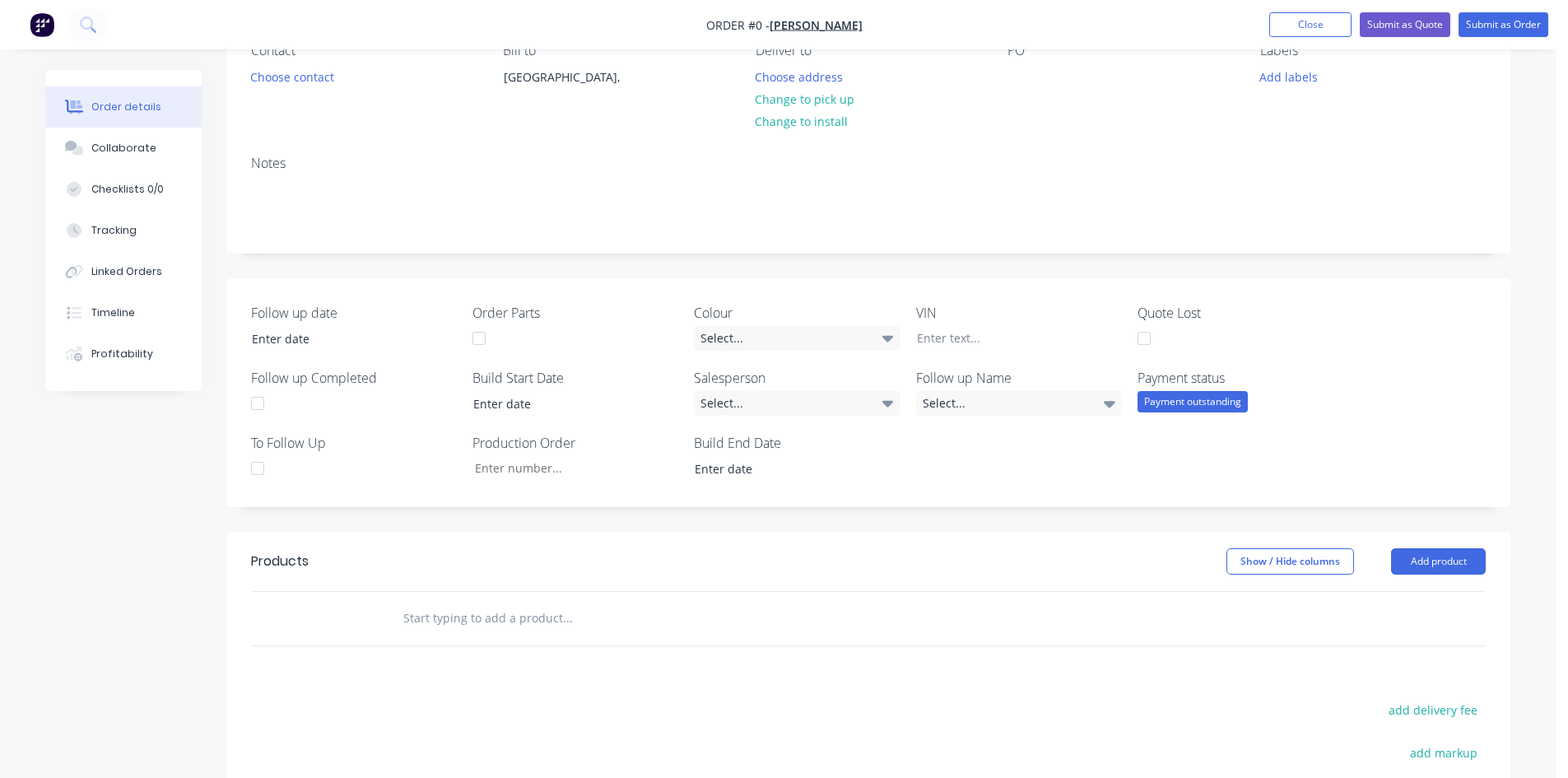
scroll to position [329, 0]
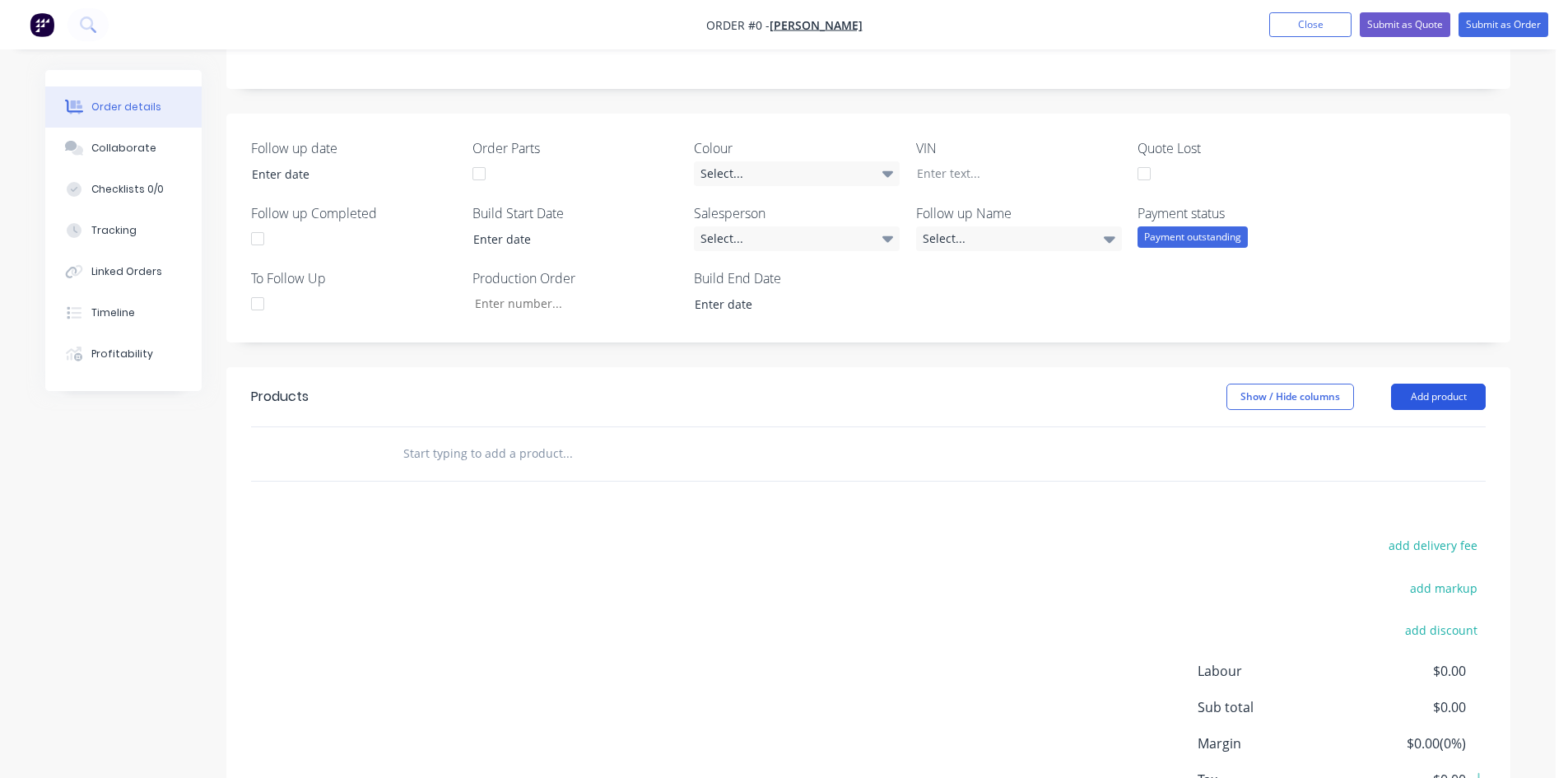
click at [1455, 400] on button "Add product" at bounding box center [1438, 396] width 95 height 27
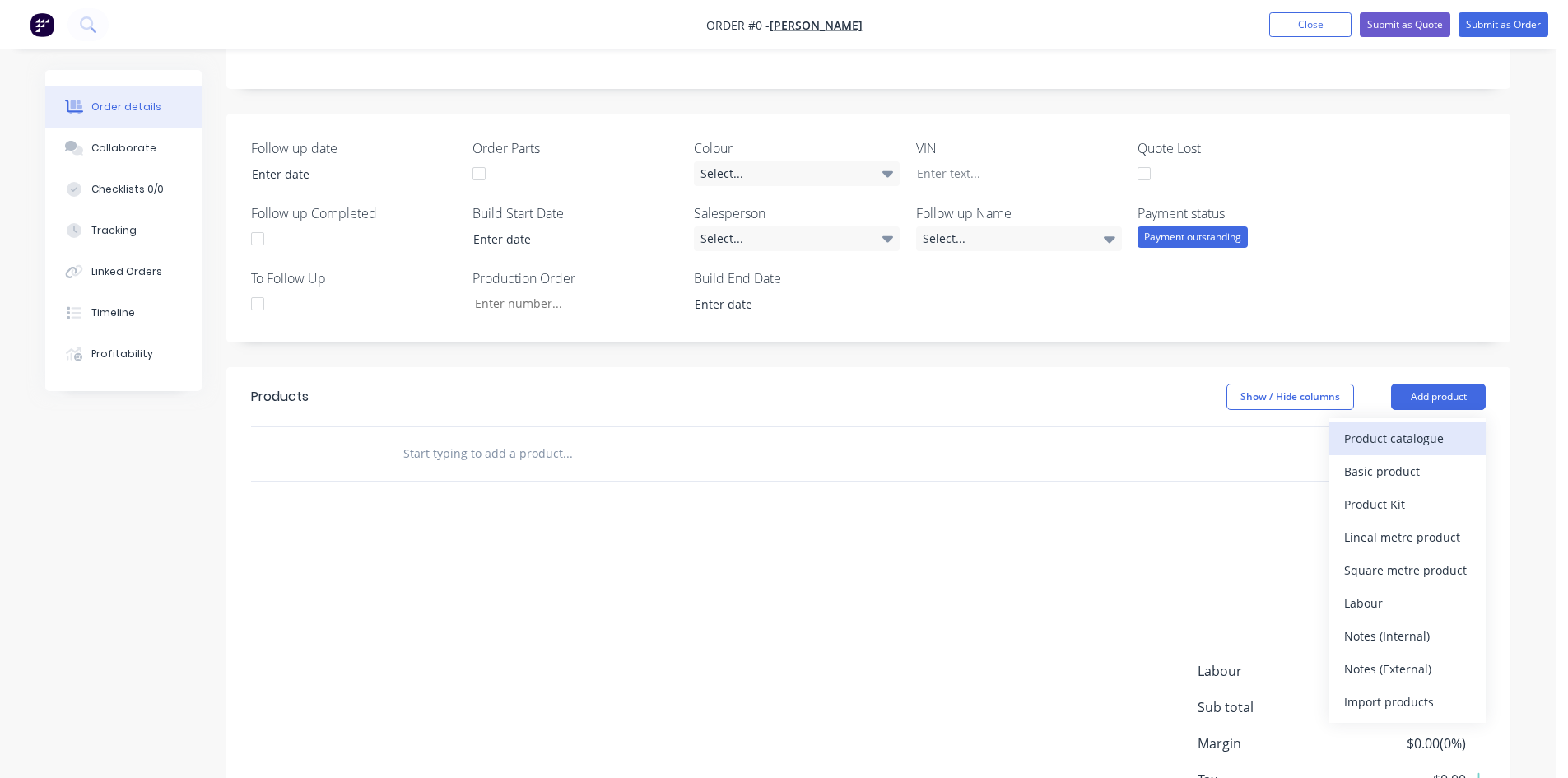
click at [1399, 437] on div "Product catalogue" at bounding box center [1408, 438] width 126 height 24
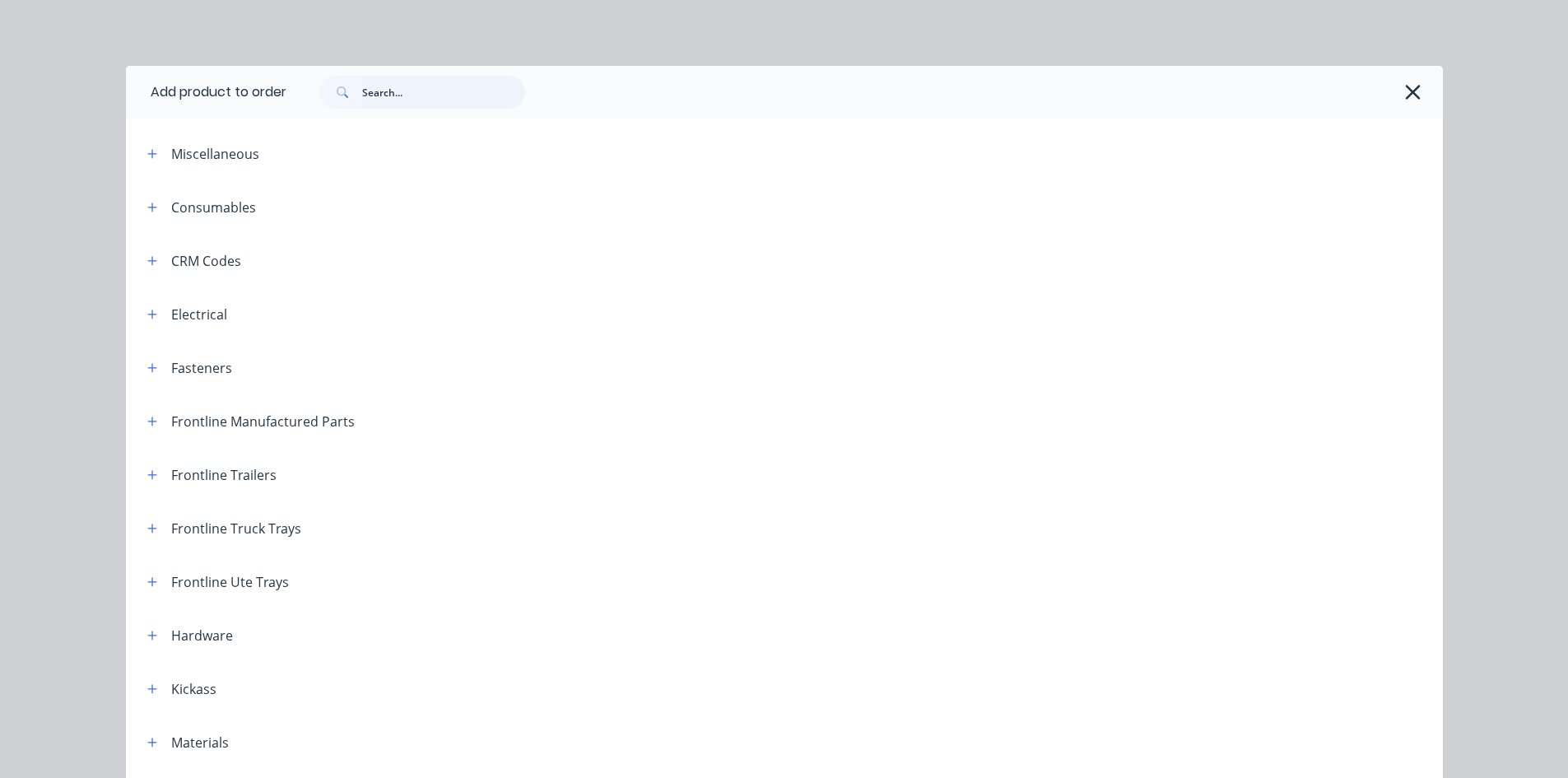
click at [456, 96] on input "text" at bounding box center [444, 92] width 163 height 33
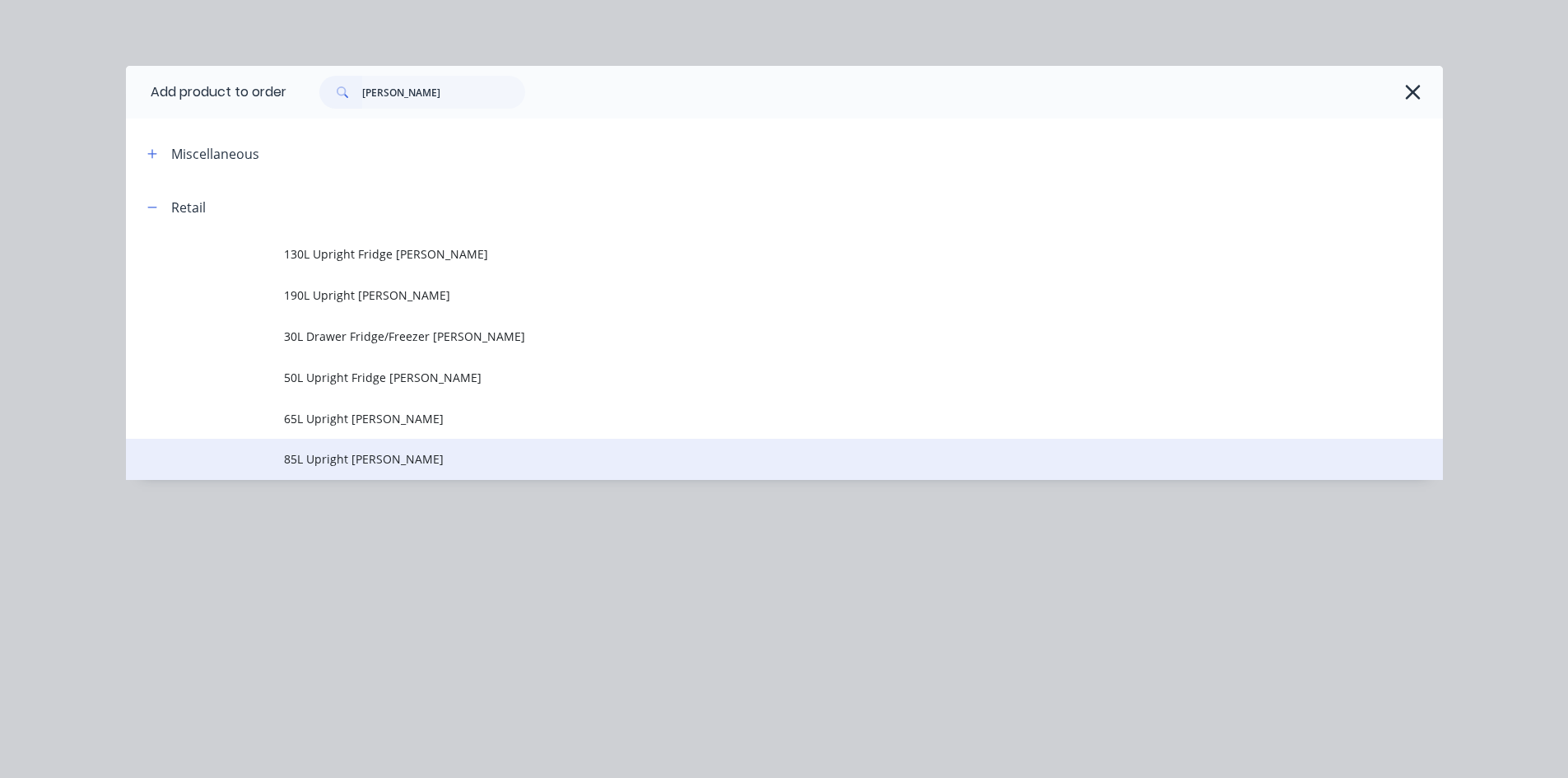
click at [447, 457] on span "85L Upright [PERSON_NAME]" at bounding box center [747, 459] width 927 height 17
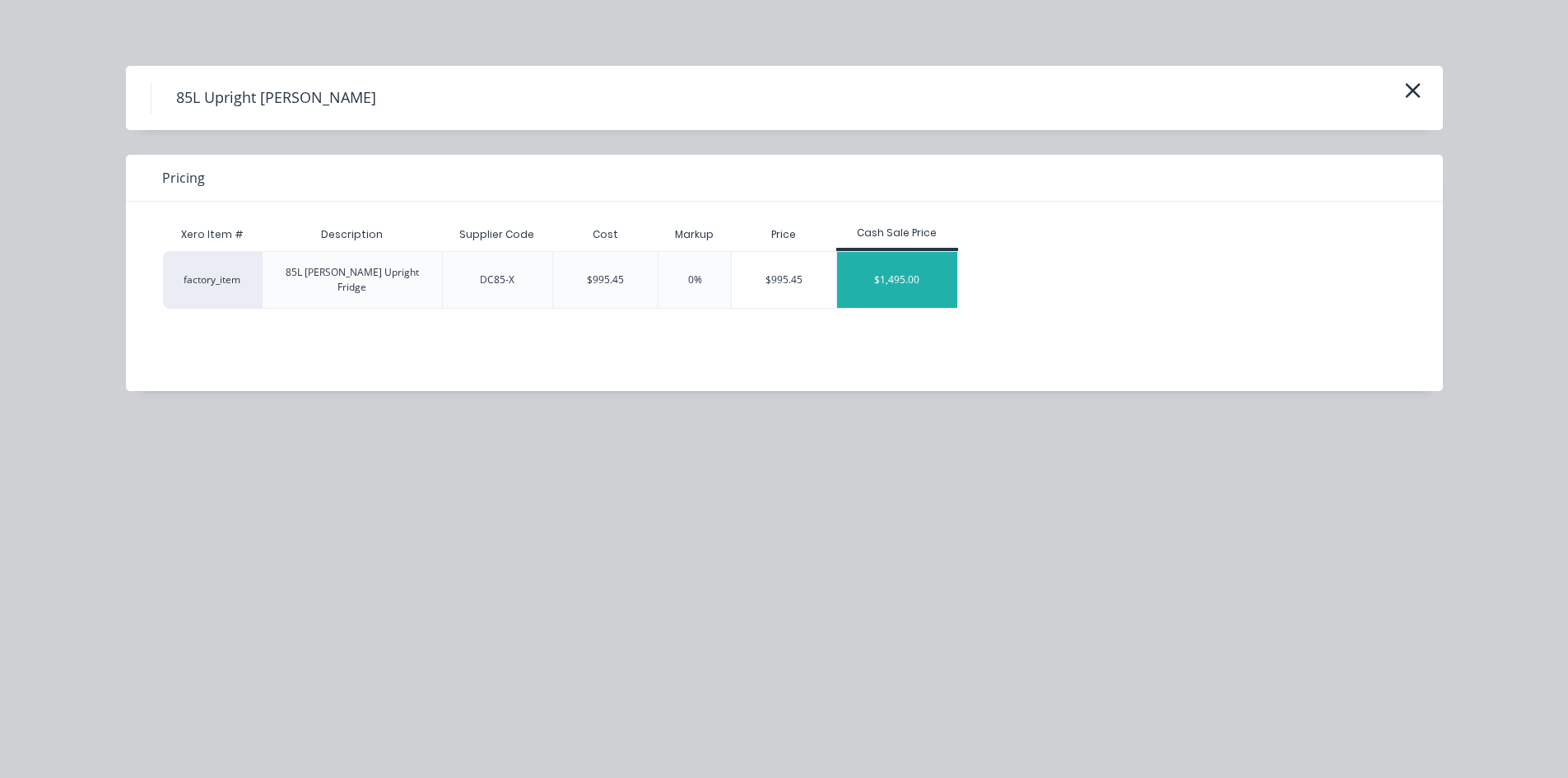
click at [899, 285] on div "$1,495.00" at bounding box center [897, 279] width 121 height 56
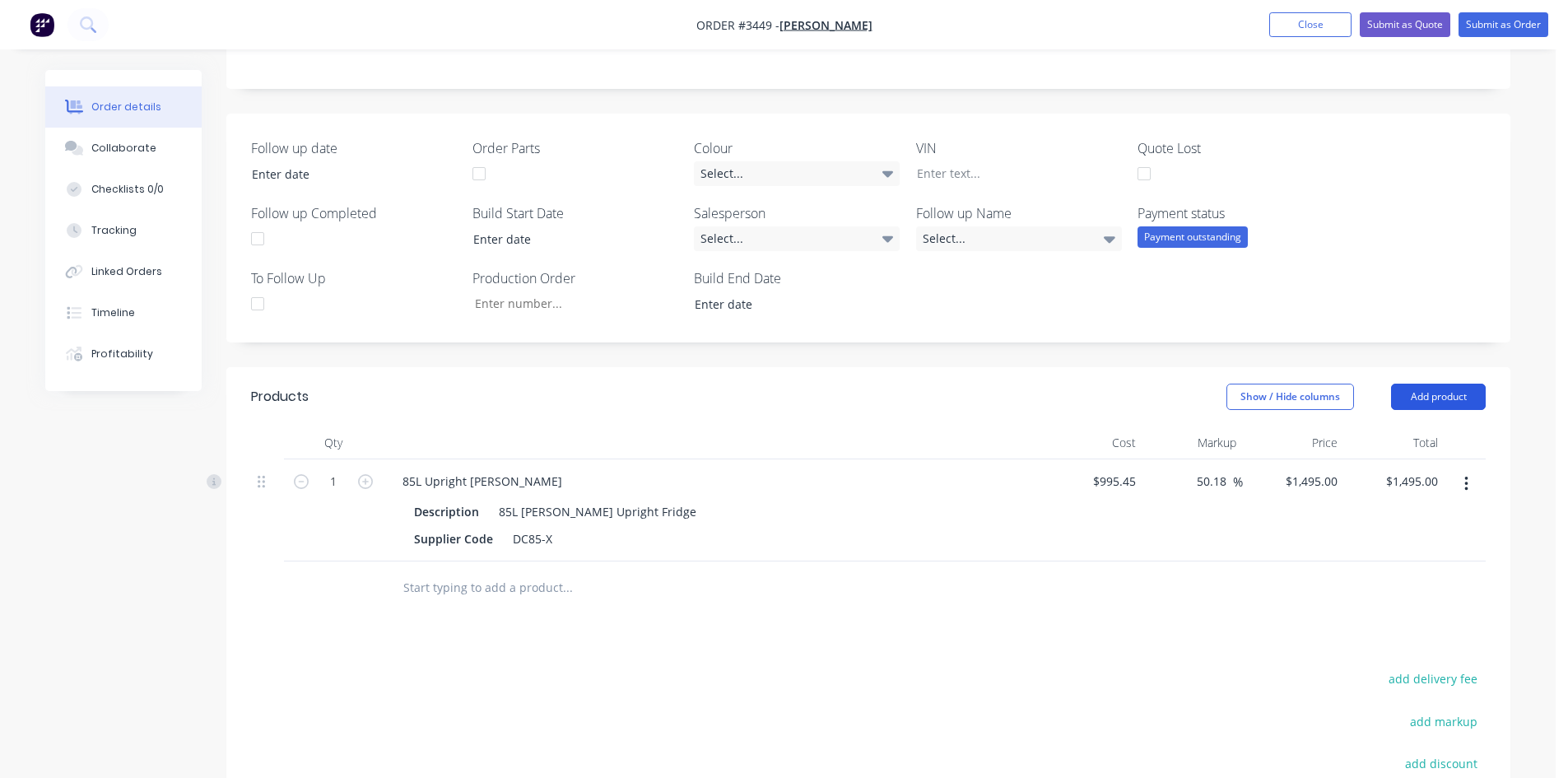
click at [1437, 395] on button "Add product" at bounding box center [1438, 396] width 95 height 27
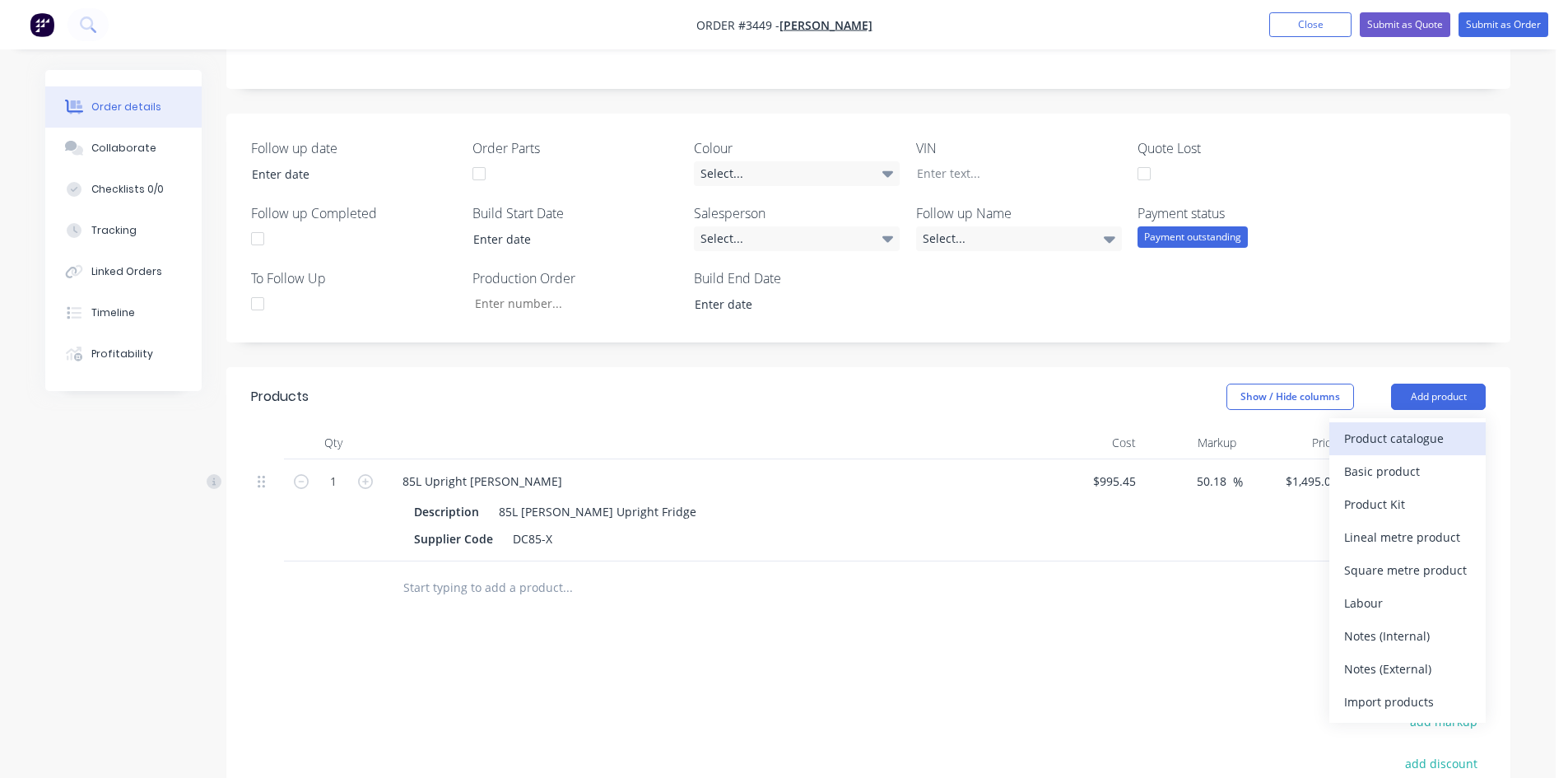
click at [1437, 446] on div "Product catalogue" at bounding box center [1408, 438] width 126 height 24
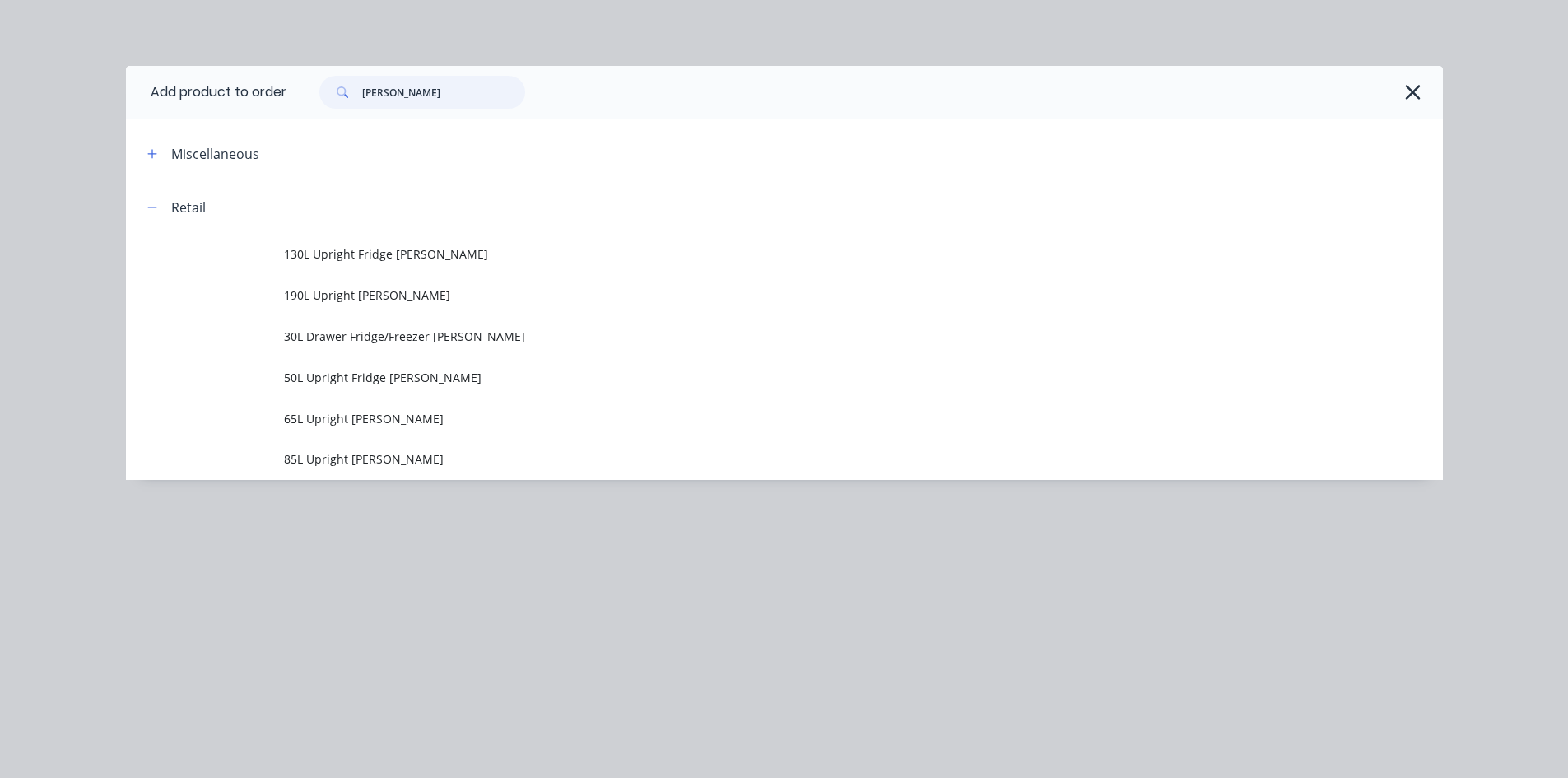
drag, startPoint x: 431, startPoint y: 91, endPoint x: 0, endPoint y: 130, distance: 432.8
click at [0, 130] on div "Add product to order bushman Miscellaneous Retail 130L Upright Fridge Bushman 1…" at bounding box center [784, 389] width 1568 height 778
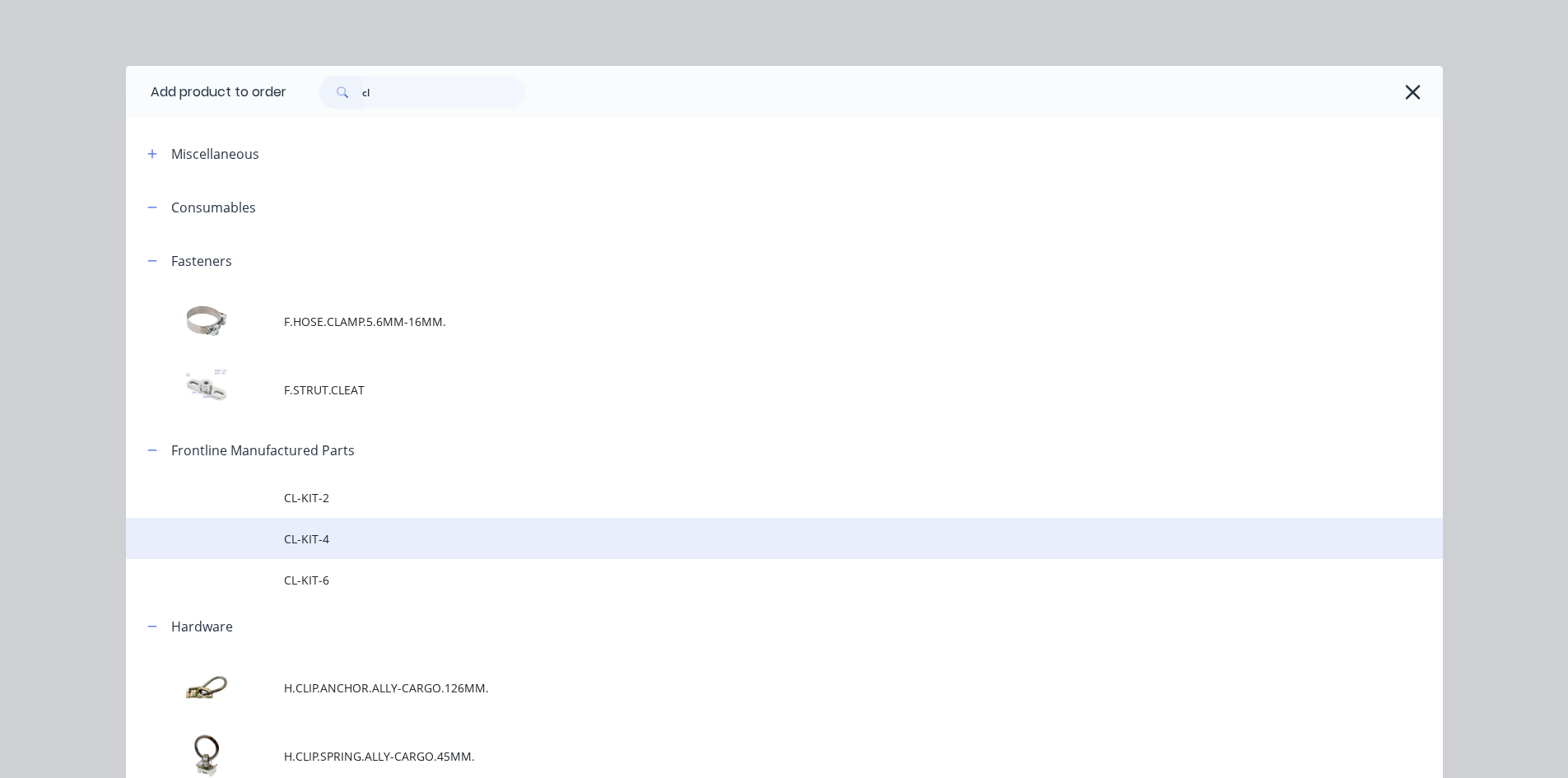
click at [368, 525] on td "CL-KIT-4" at bounding box center [864, 539] width 1159 height 42
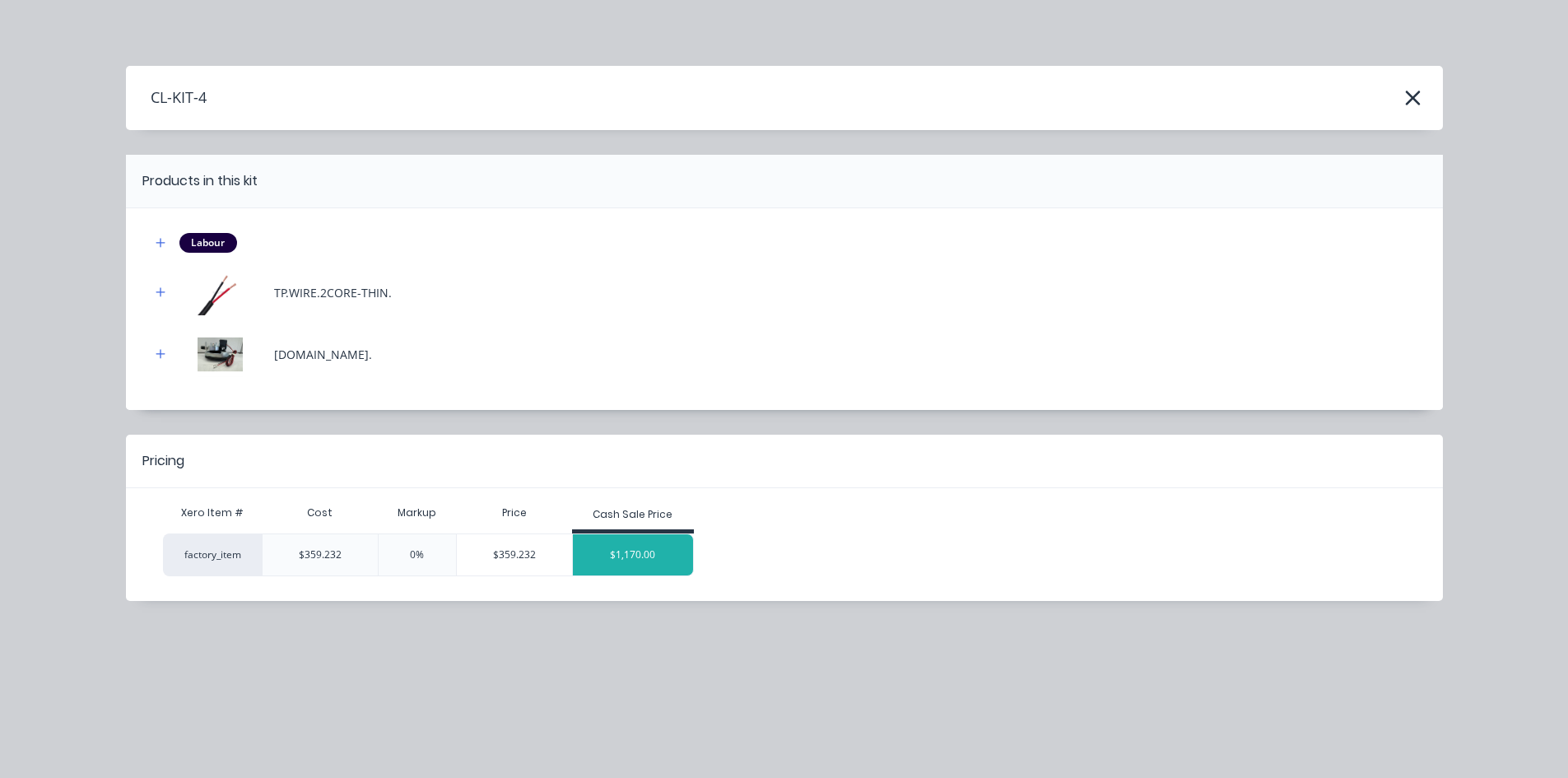
click at [617, 563] on div "$1,170.00" at bounding box center [633, 555] width 121 height 42
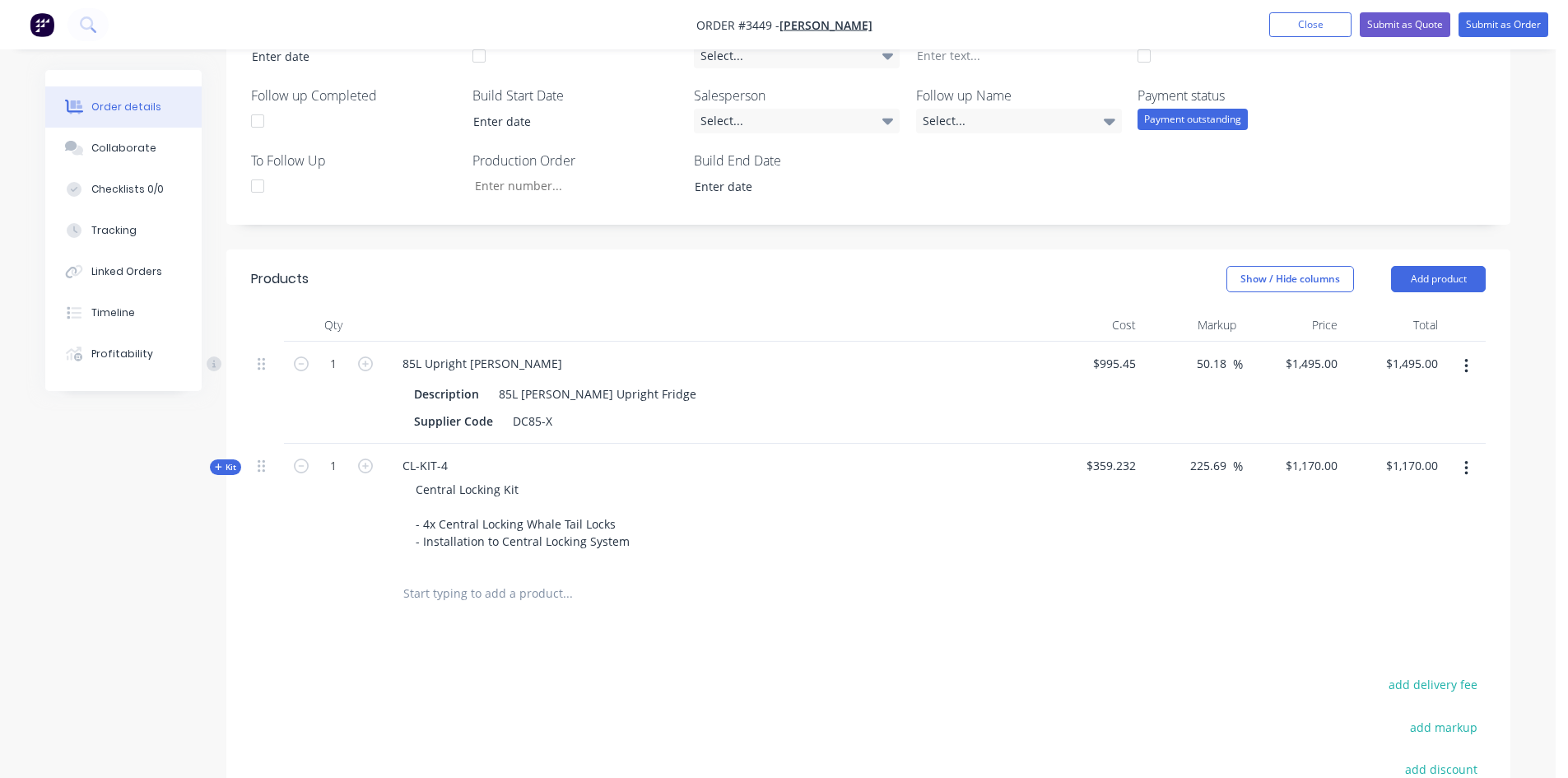
scroll to position [494, 0]
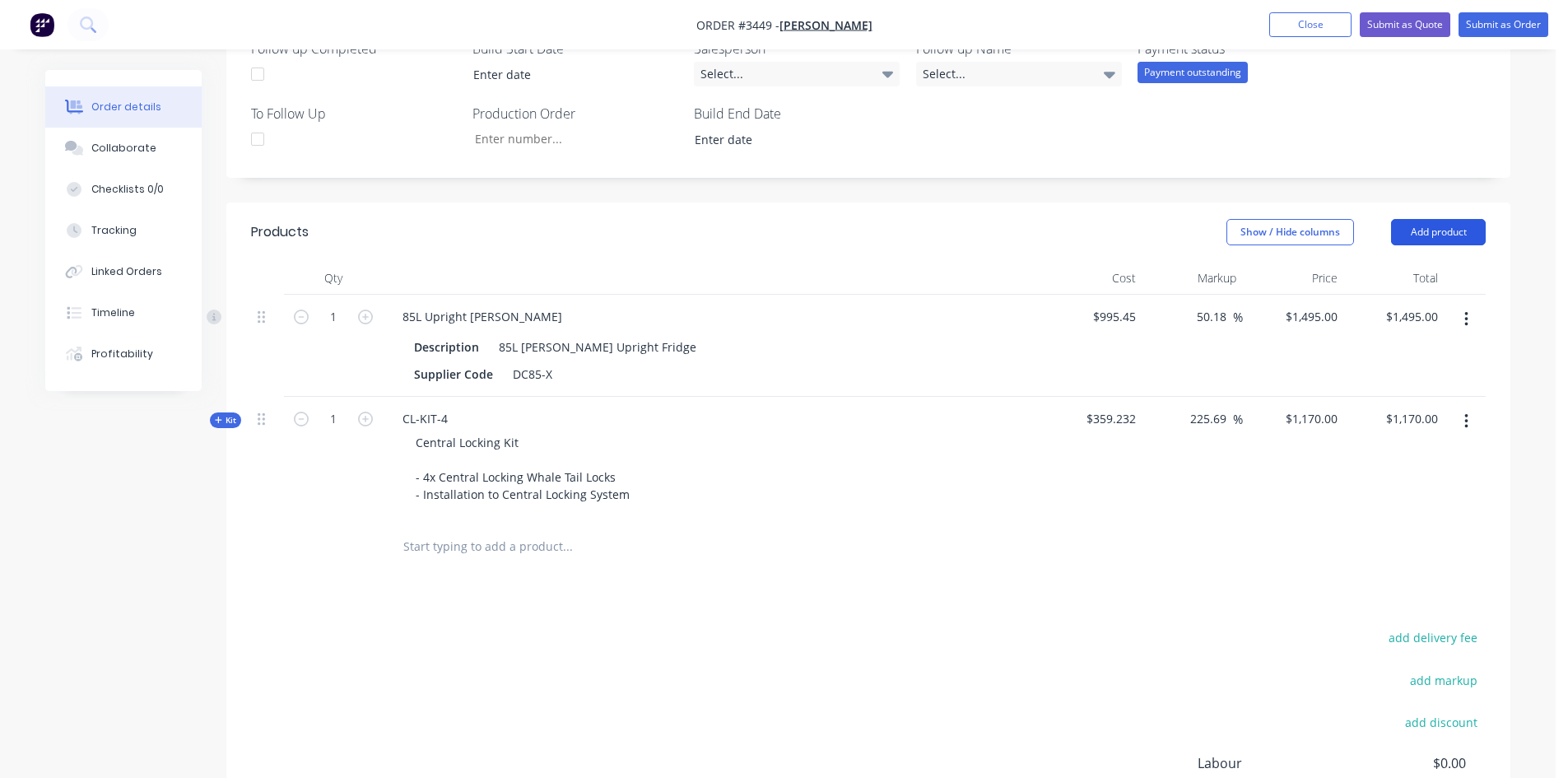
click at [1453, 228] on button "Add product" at bounding box center [1438, 232] width 95 height 27
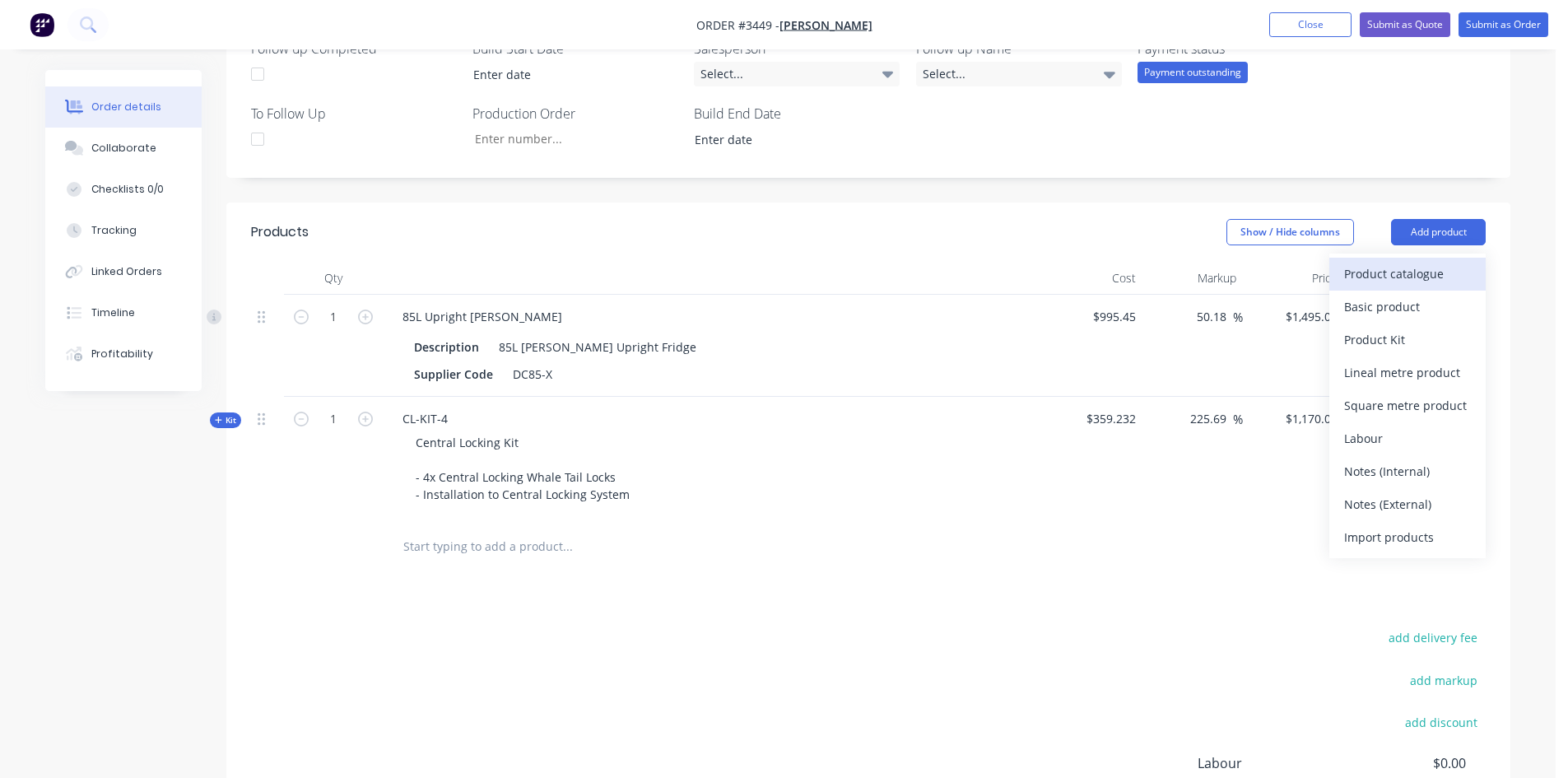
click at [1394, 281] on div "Product catalogue" at bounding box center [1408, 273] width 126 height 24
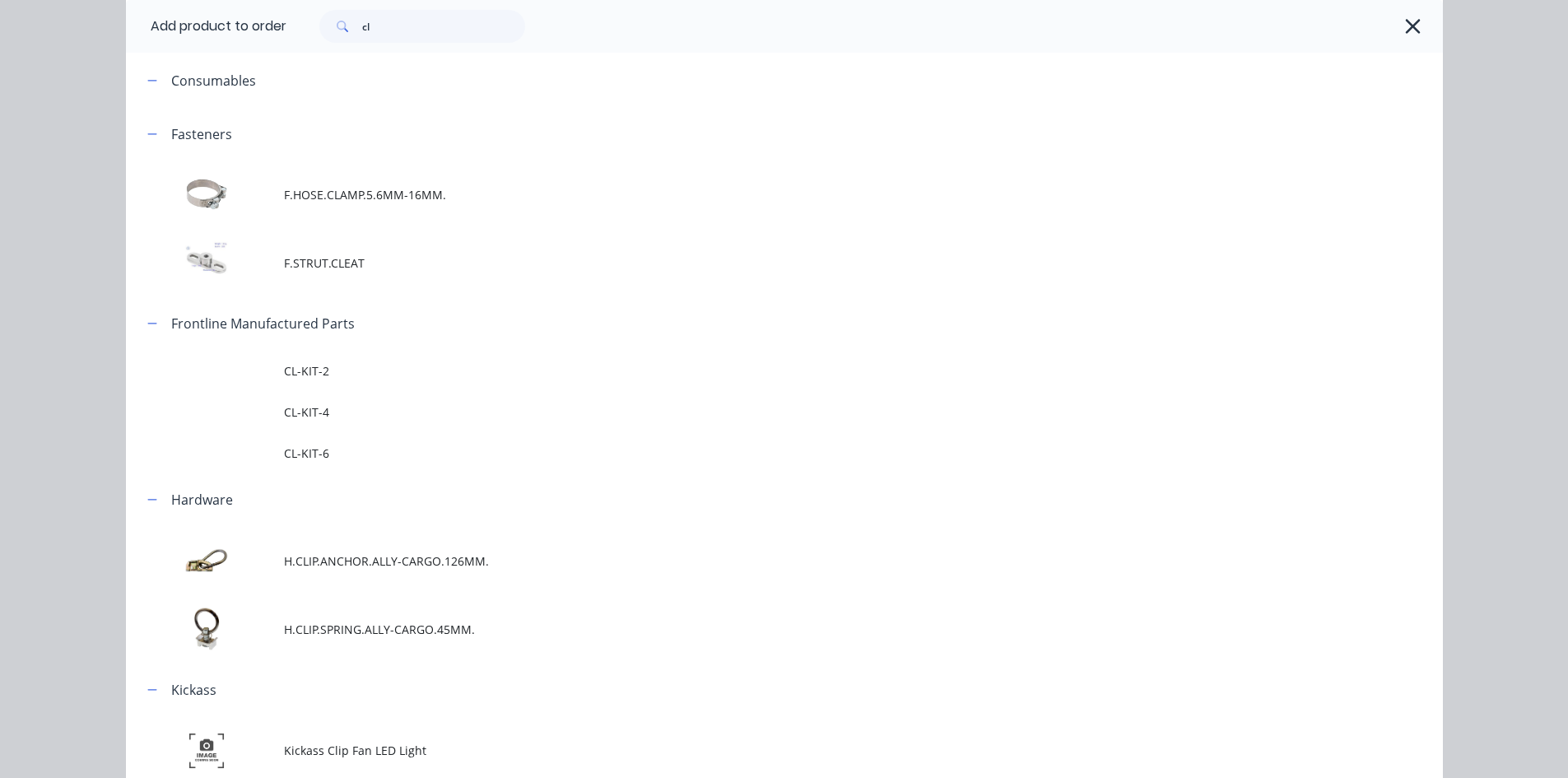
scroll to position [0, 0]
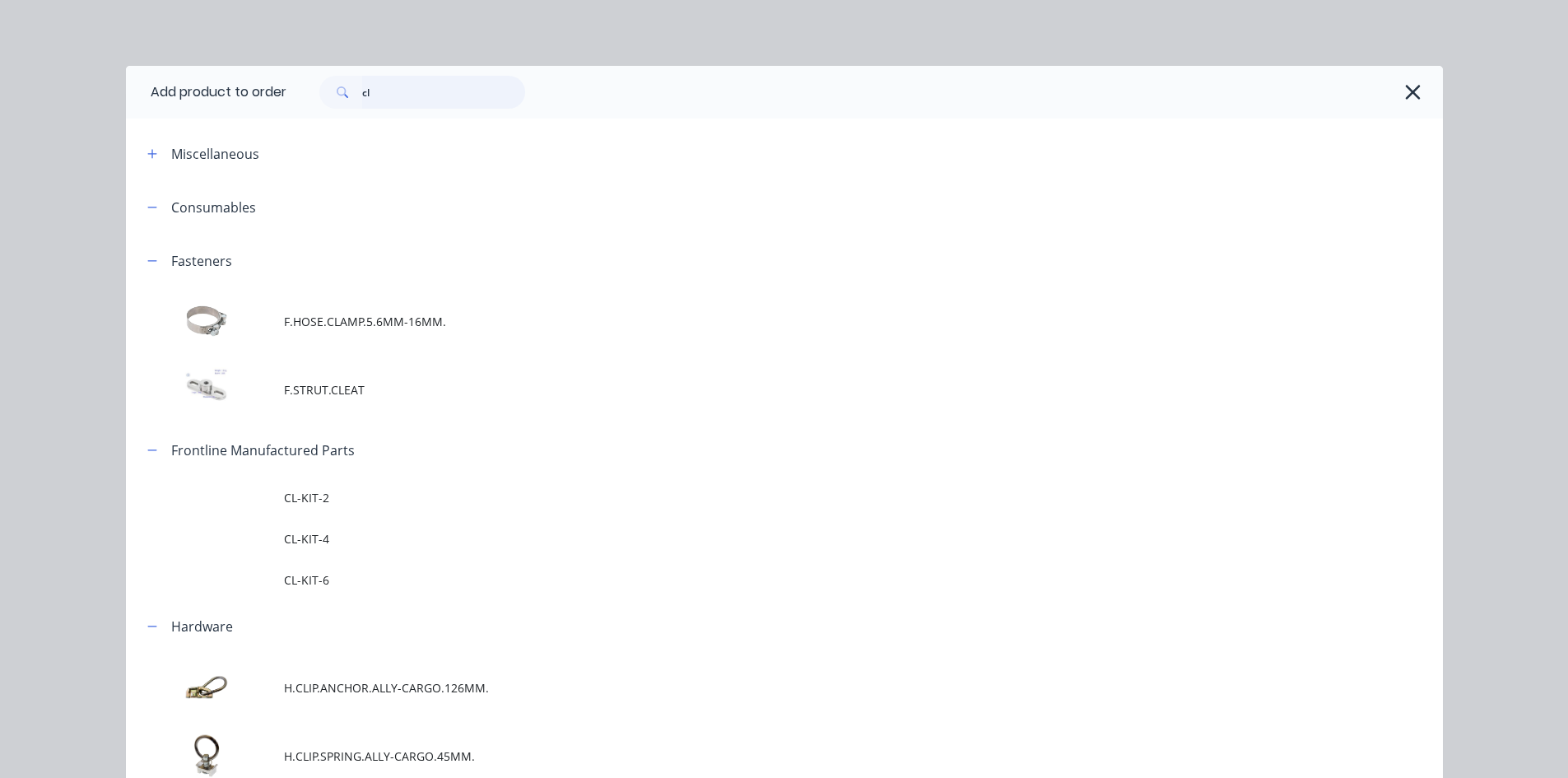
click at [197, 117] on header "Add product to order cl" at bounding box center [785, 91] width 1317 height 52
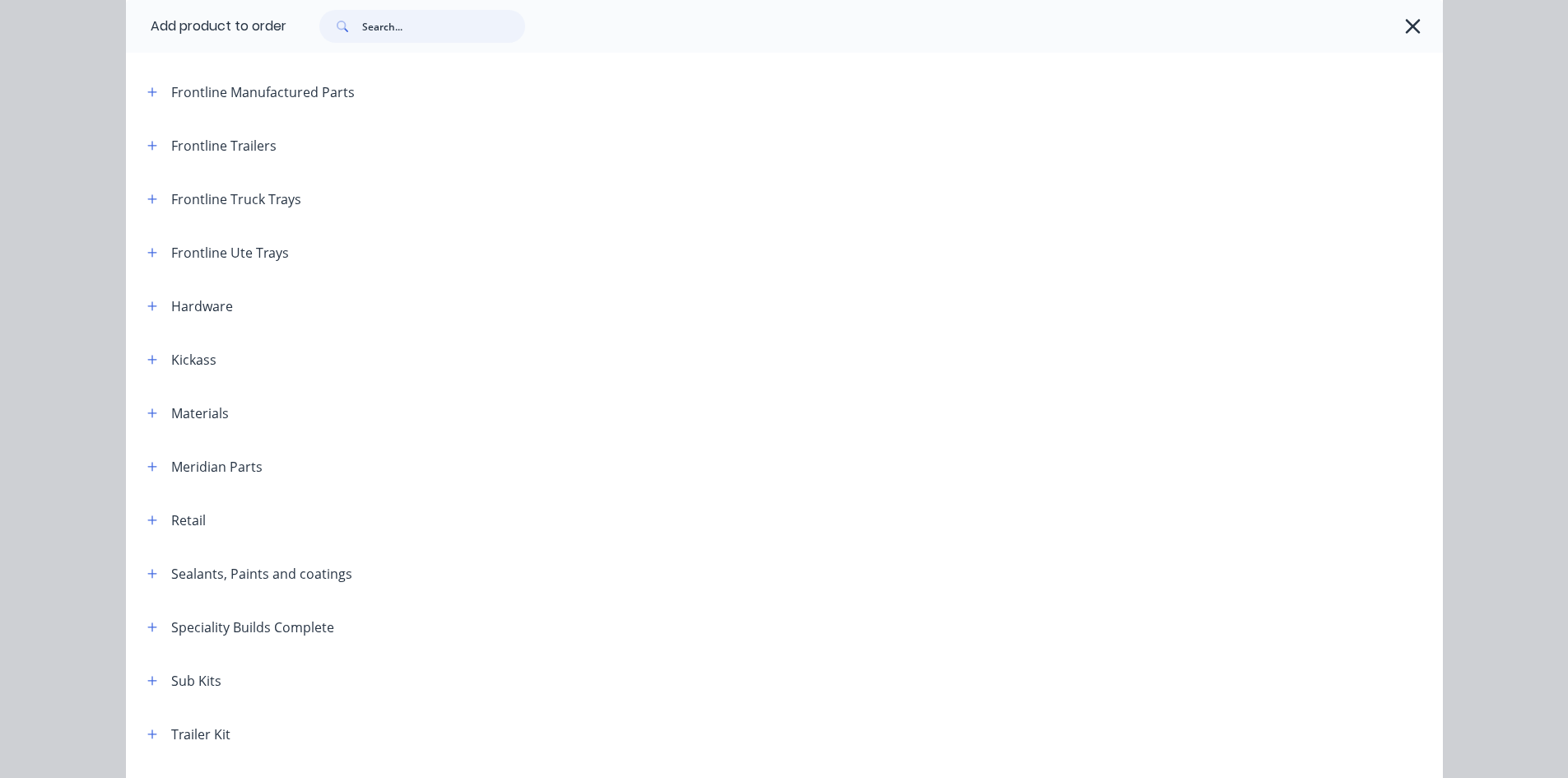
scroll to position [652, 0]
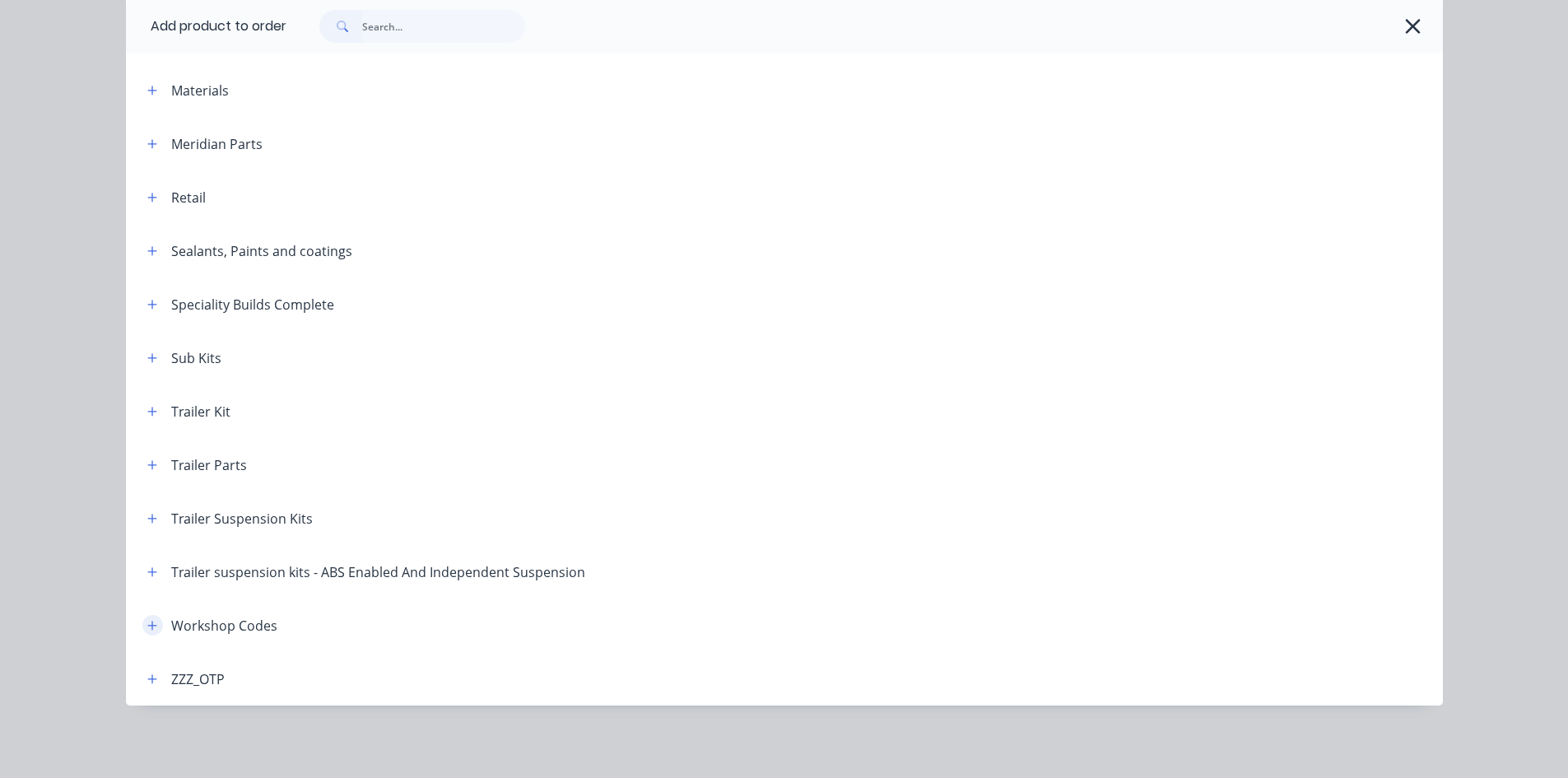
click at [147, 626] on icon "button" at bounding box center [151, 625] width 9 height 9
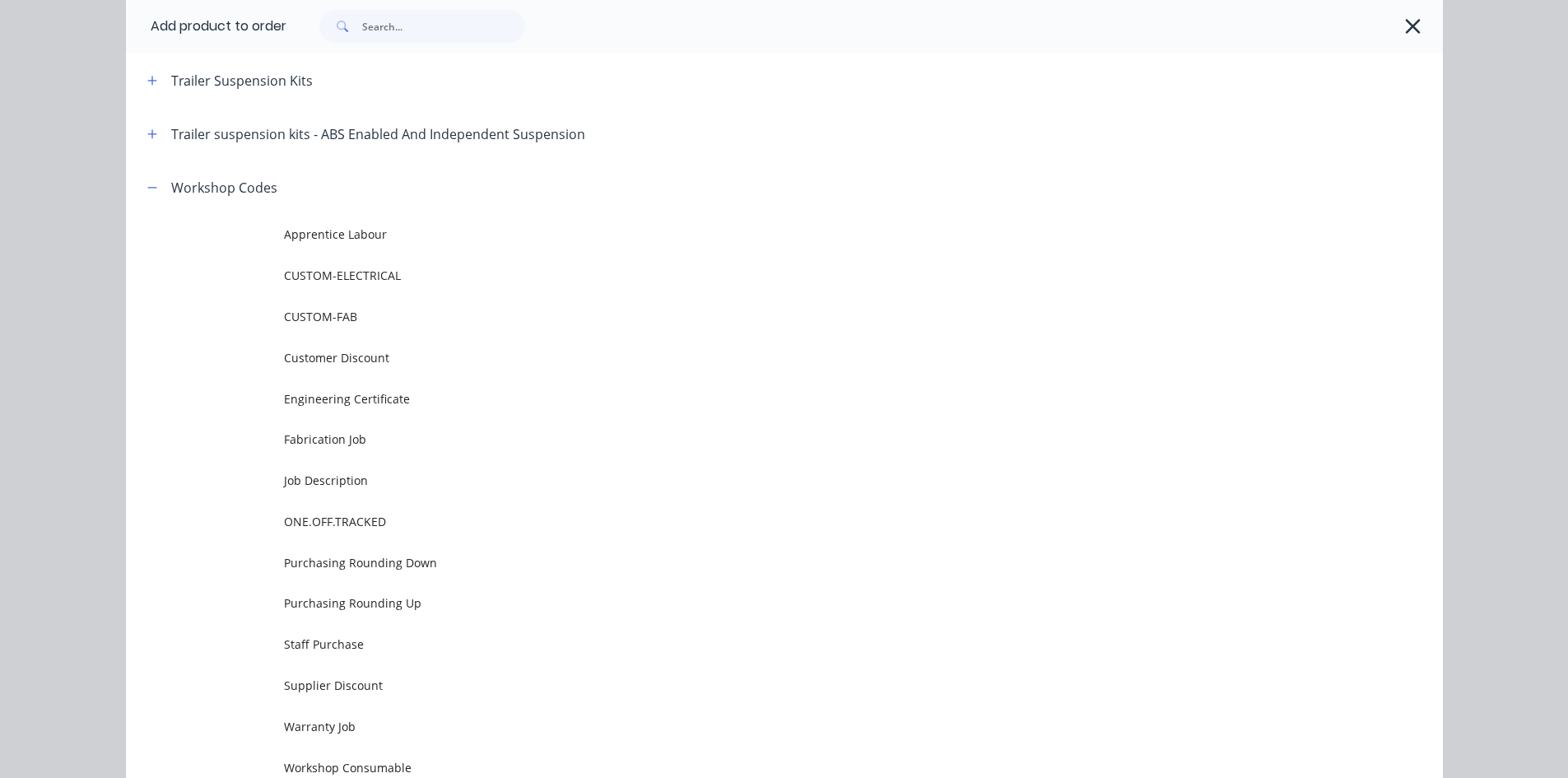
scroll to position [1145, 0]
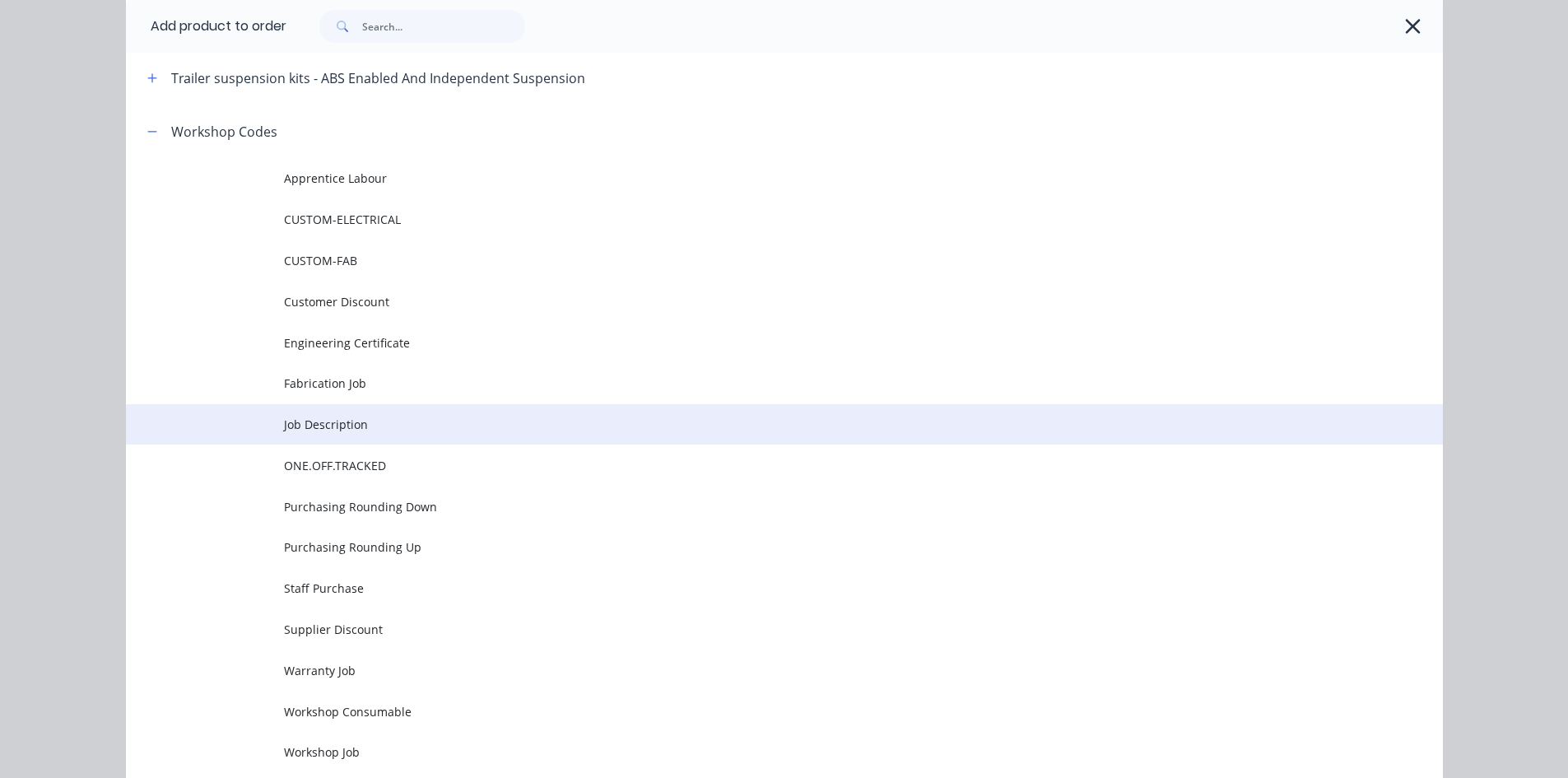
click at [362, 432] on span "Job Description" at bounding box center [747, 424] width 927 height 17
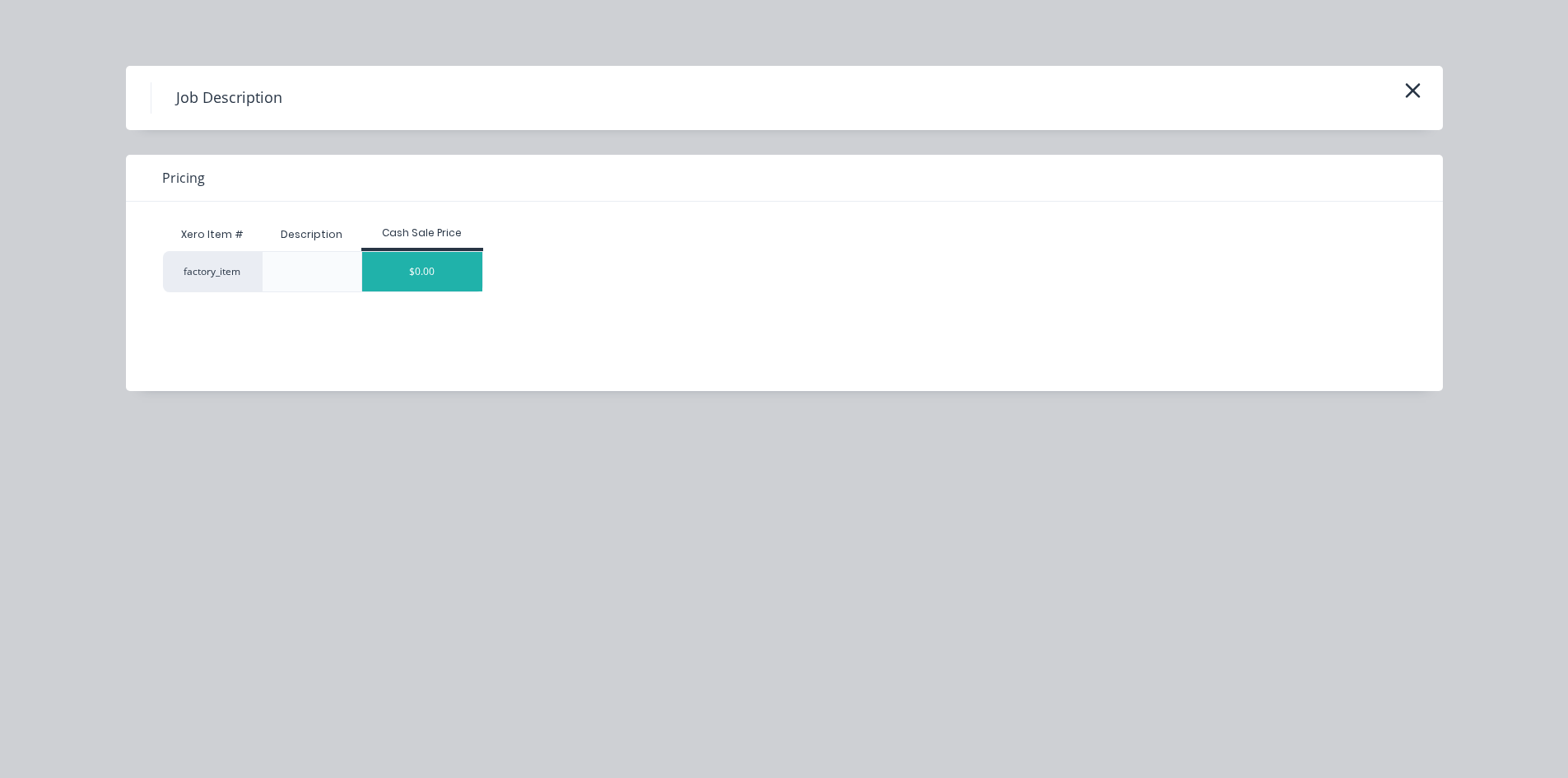
click at [437, 265] on div "$0.00" at bounding box center [422, 272] width 121 height 40
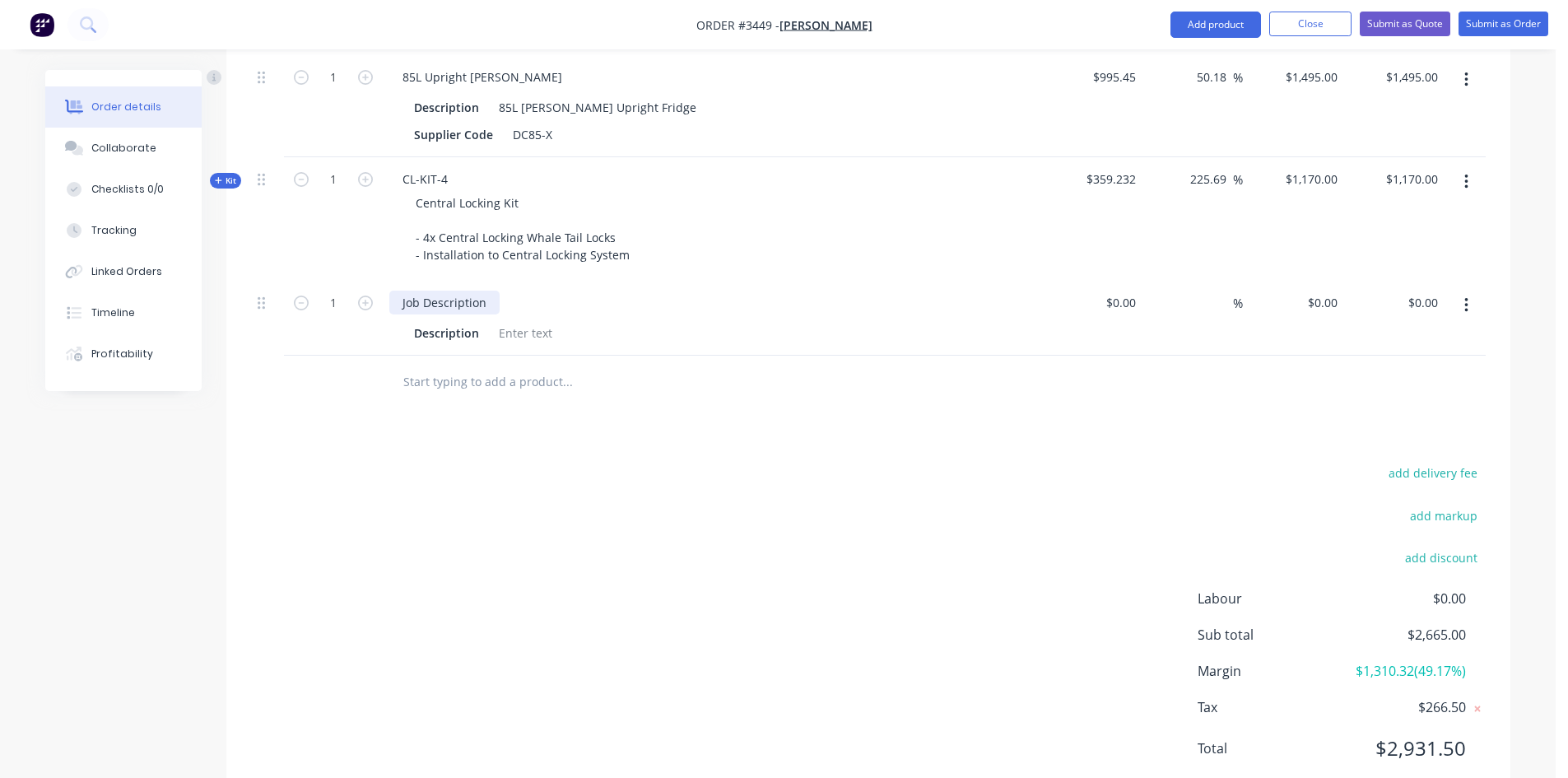
drag, startPoint x: 488, startPoint y: 304, endPoint x: 313, endPoint y: 319, distance: 175.6
click at [328, 311] on div "1 Job Description Description $0.00 $0.00 % $0.00 $0.00 $0.00 $0.00" at bounding box center [868, 318] width 1235 height 75
click at [517, 334] on div at bounding box center [525, 332] width 67 height 24
click at [531, 335] on div at bounding box center [525, 332] width 67 height 24
drag, startPoint x: 1135, startPoint y: 298, endPoint x: 998, endPoint y: 318, distance: 138.5
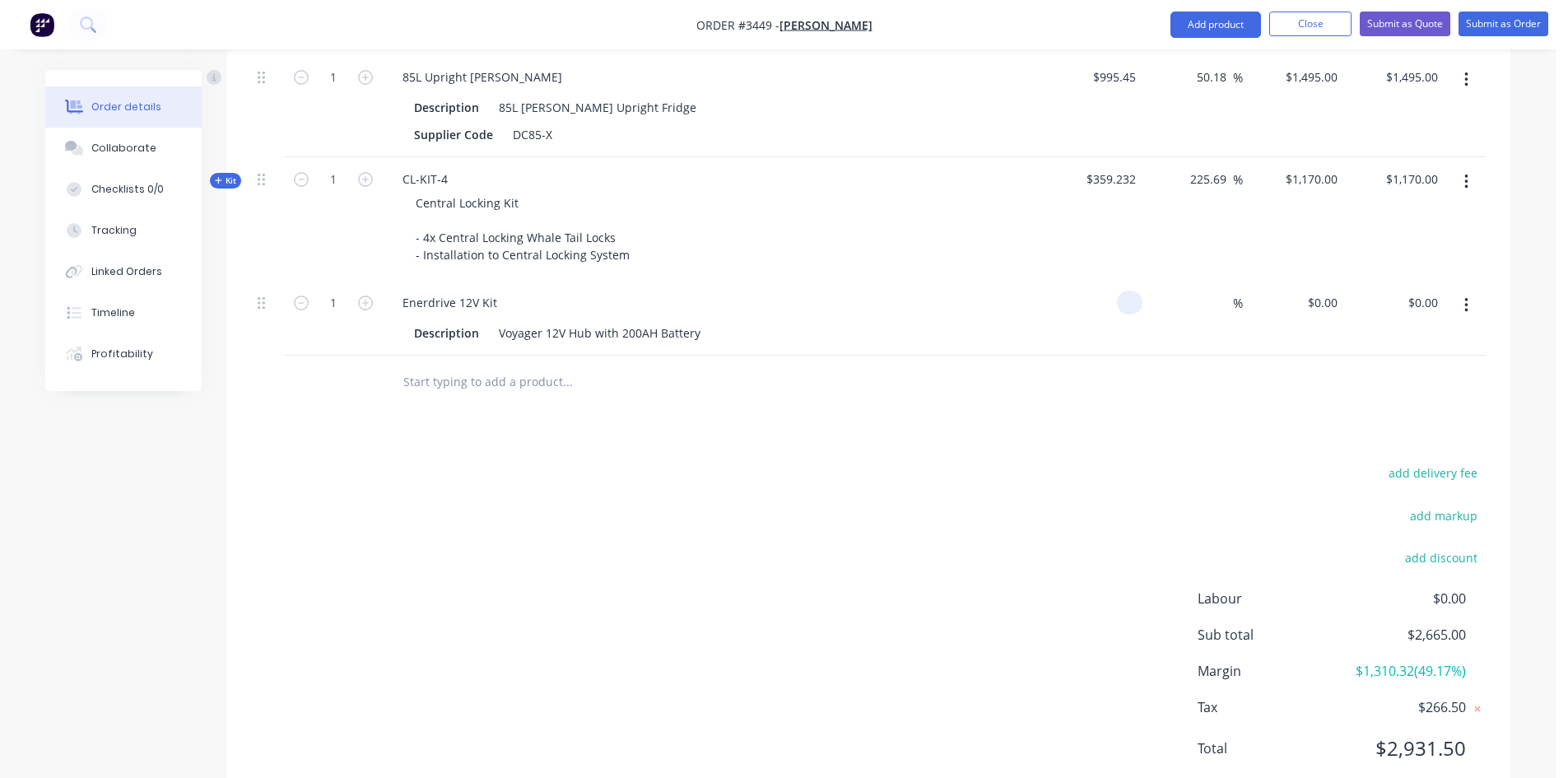
click at [1004, 308] on div "1 Enerdrive 12V Kit Description Voyager 12V Hub with 200AH Battery % $0.00 $0.0…" at bounding box center [868, 318] width 1235 height 75
click at [1322, 298] on input "6867" at bounding box center [1325, 303] width 38 height 24
click at [1070, 460] on div "Products Show / Hide columns Add product Qty Cost Markup Price Total 1 85L Upri…" at bounding box center [868, 383] width 1284 height 841
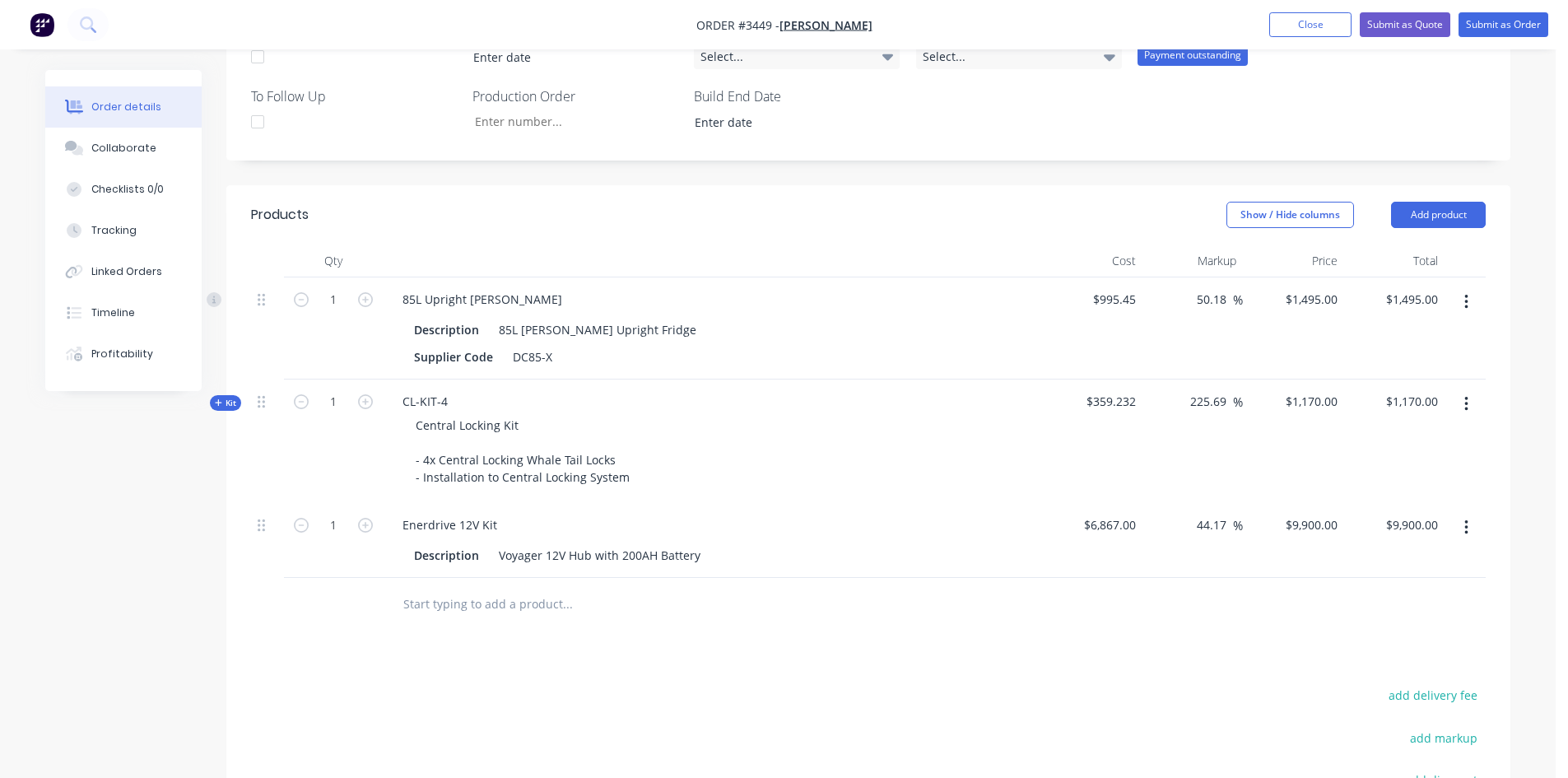
scroll to position [538, 0]
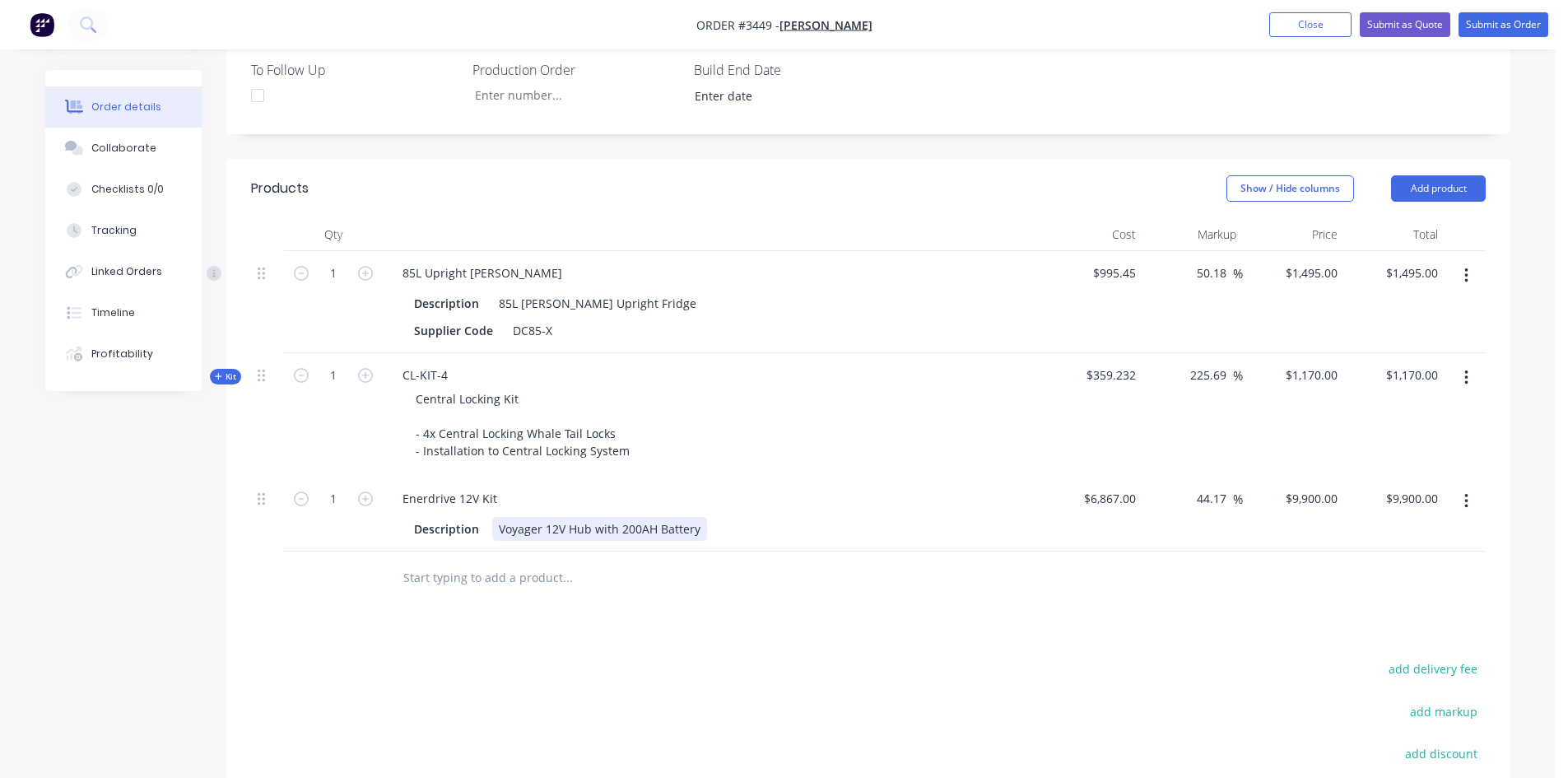
click at [698, 529] on div "Voyager 12V Hub with 200AH Battery" at bounding box center [599, 529] width 214 height 24
drag, startPoint x: 1322, startPoint y: 495, endPoint x: 1332, endPoint y: 500, distance: 11.2
click at [1322, 495] on input "9900" at bounding box center [1314, 498] width 60 height 24
click at [1369, 522] on div "$9,900.00 $9,900.00" at bounding box center [1395, 514] width 101 height 75
drag, startPoint x: 1308, startPoint y: 501, endPoint x: 1353, endPoint y: 529, distance: 53.0
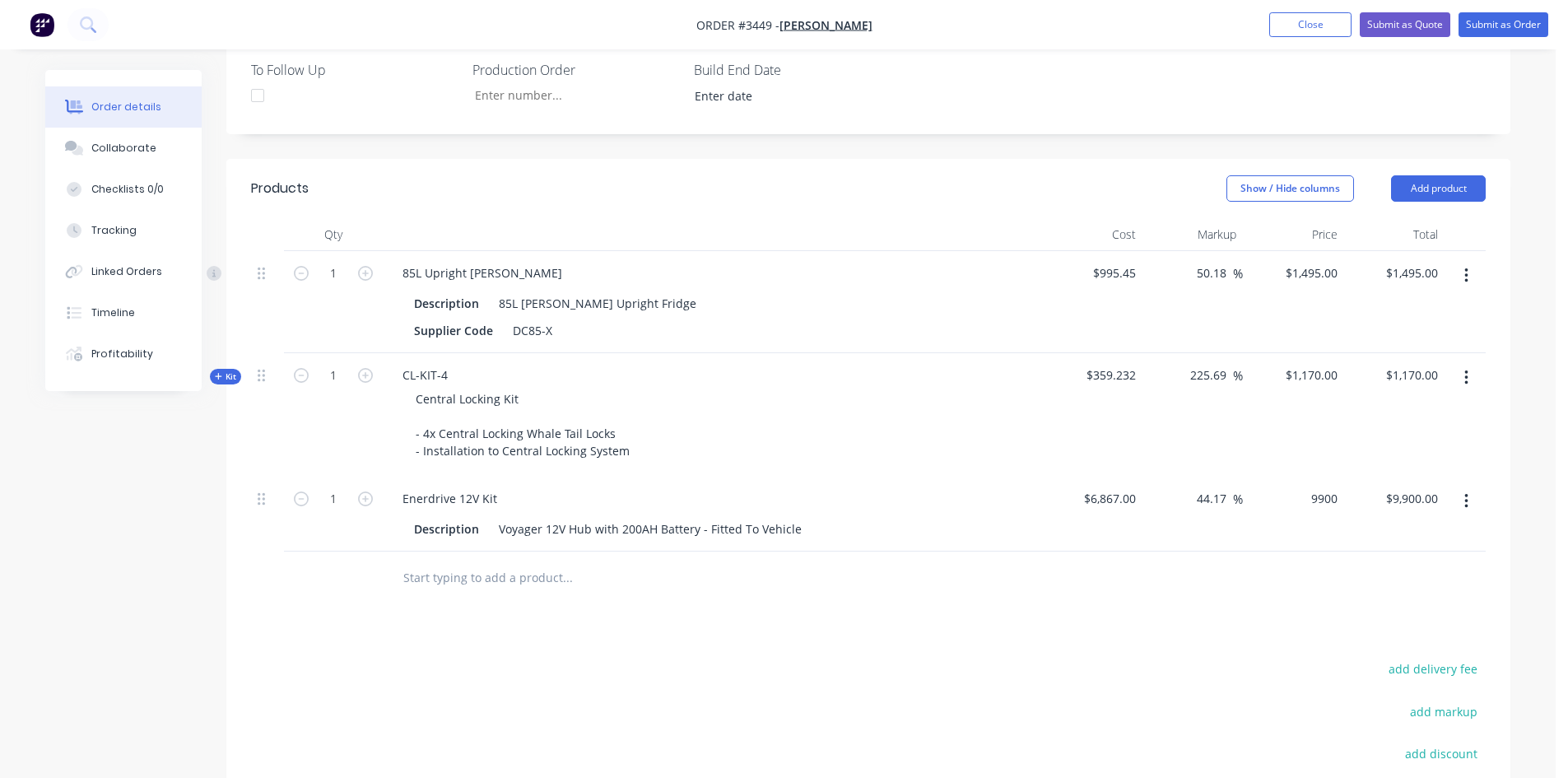
click at [1309, 503] on div "9900 $9,900.00" at bounding box center [1314, 498] width 60 height 24
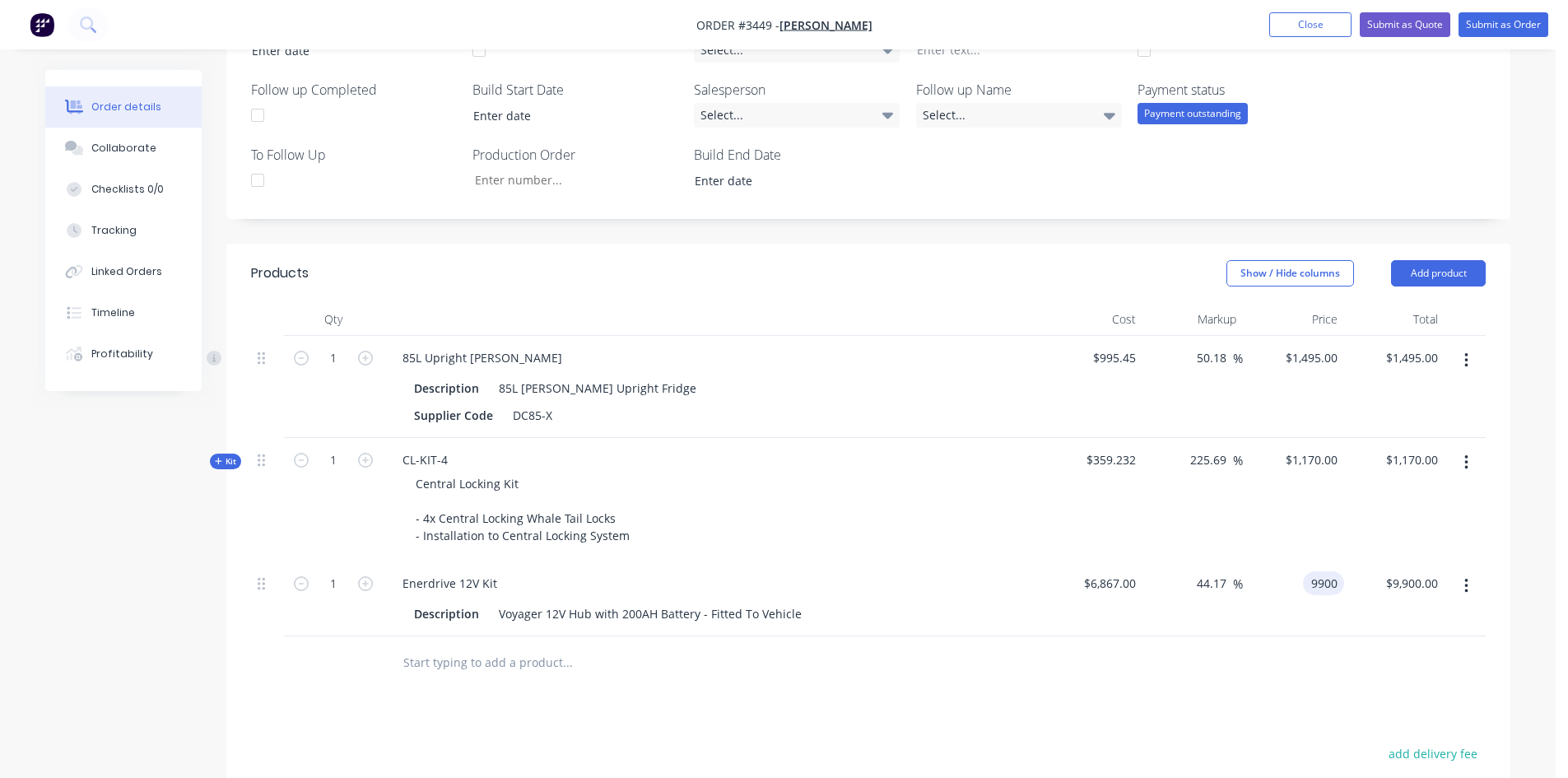
scroll to position [620, 0]
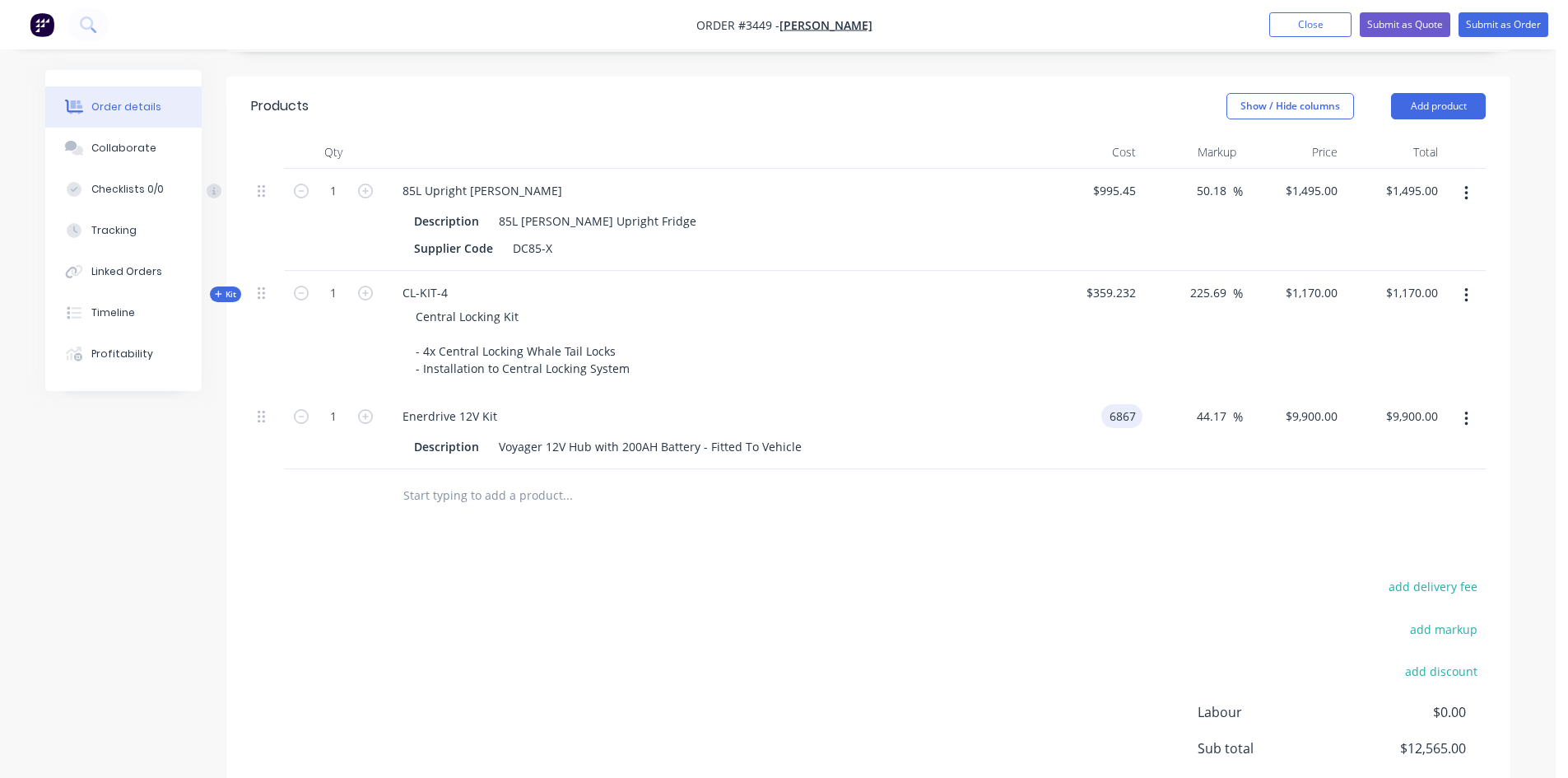
click at [1135, 417] on input "6867" at bounding box center [1126, 416] width 35 height 24
click at [1125, 483] on div at bounding box center [868, 495] width 1235 height 53
click at [1305, 419] on input "10380.0786" at bounding box center [1309, 416] width 71 height 24
click at [1270, 519] on div at bounding box center [868, 495] width 1235 height 53
click at [1311, 416] on input "9900" at bounding box center [1327, 416] width 35 height 24
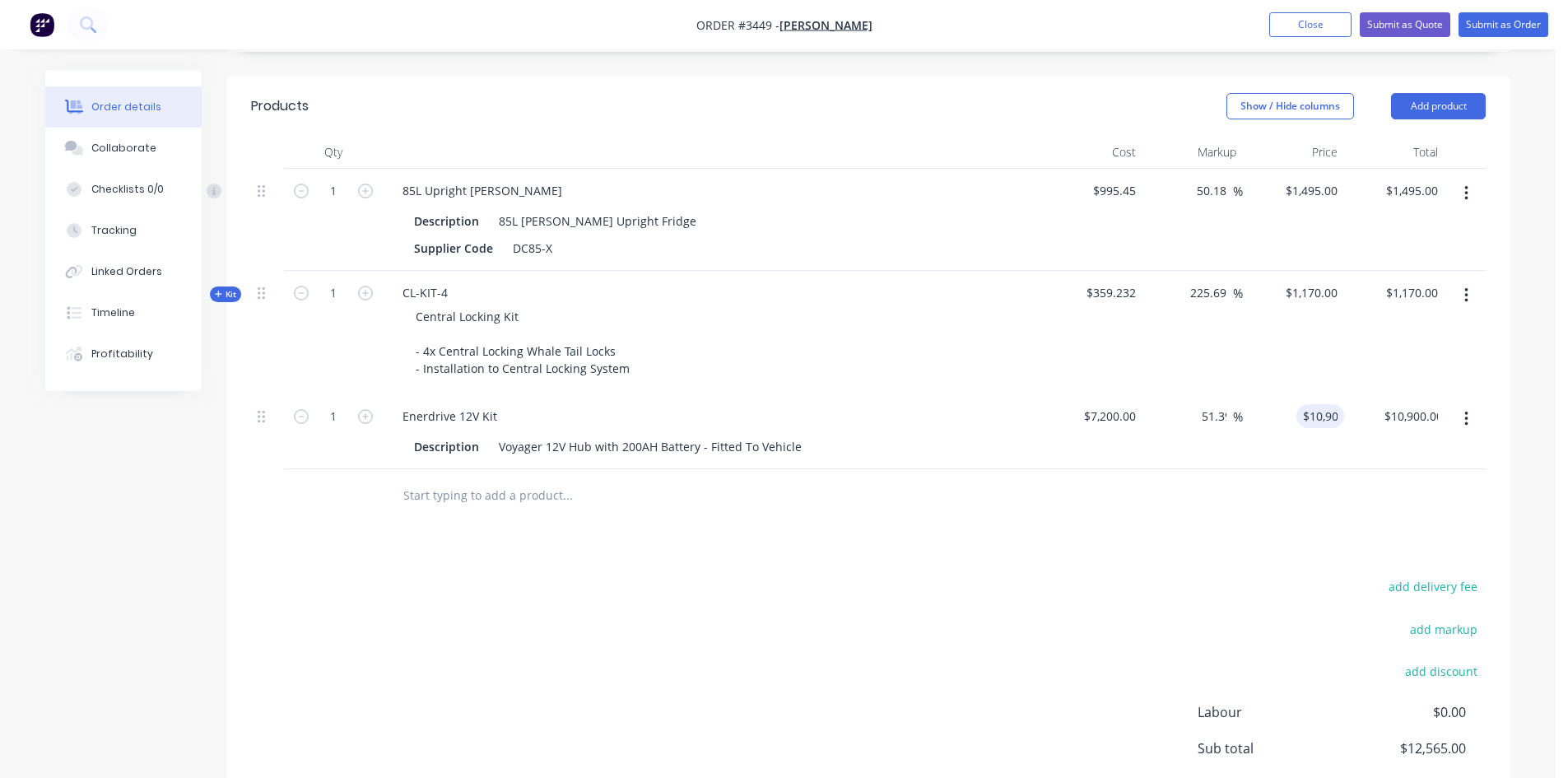
click at [1107, 569] on div "Products Show / Hide columns Add product Qty Cost Markup Price Total 1 85L Upri…" at bounding box center [868, 497] width 1284 height 841
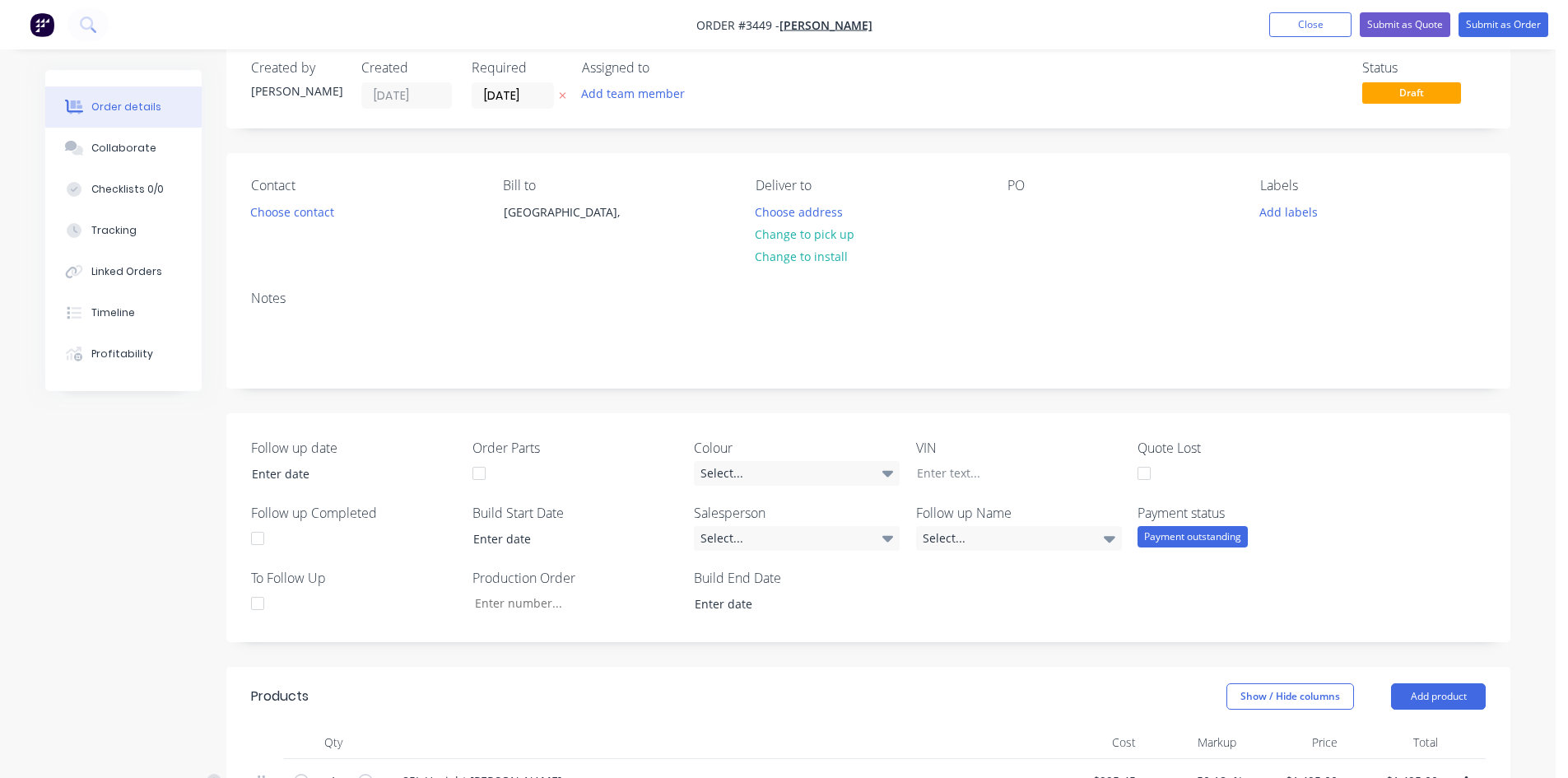
scroll to position [0, 0]
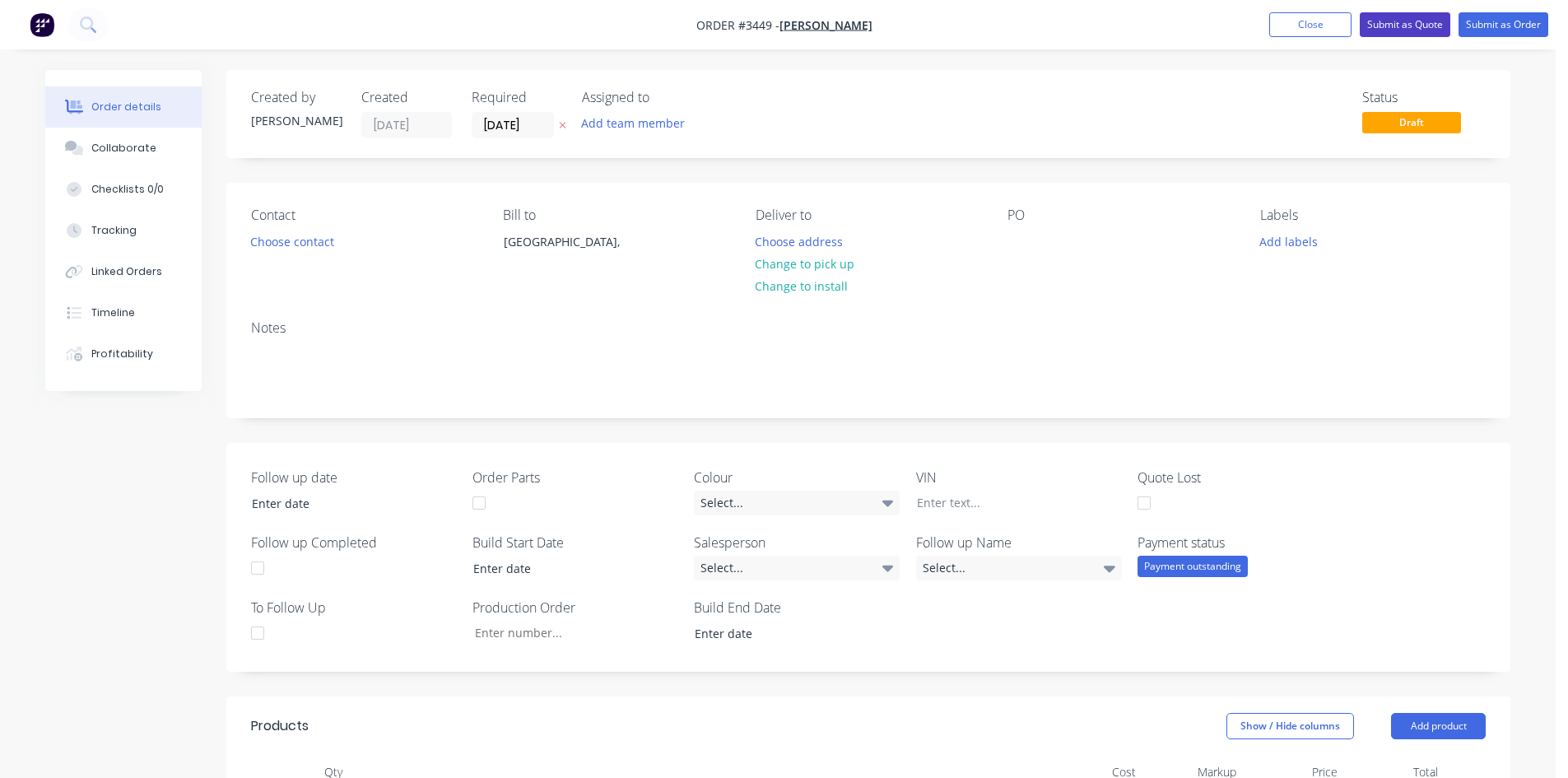
click at [1406, 17] on button "Submit as Quote" at bounding box center [1405, 25] width 91 height 25
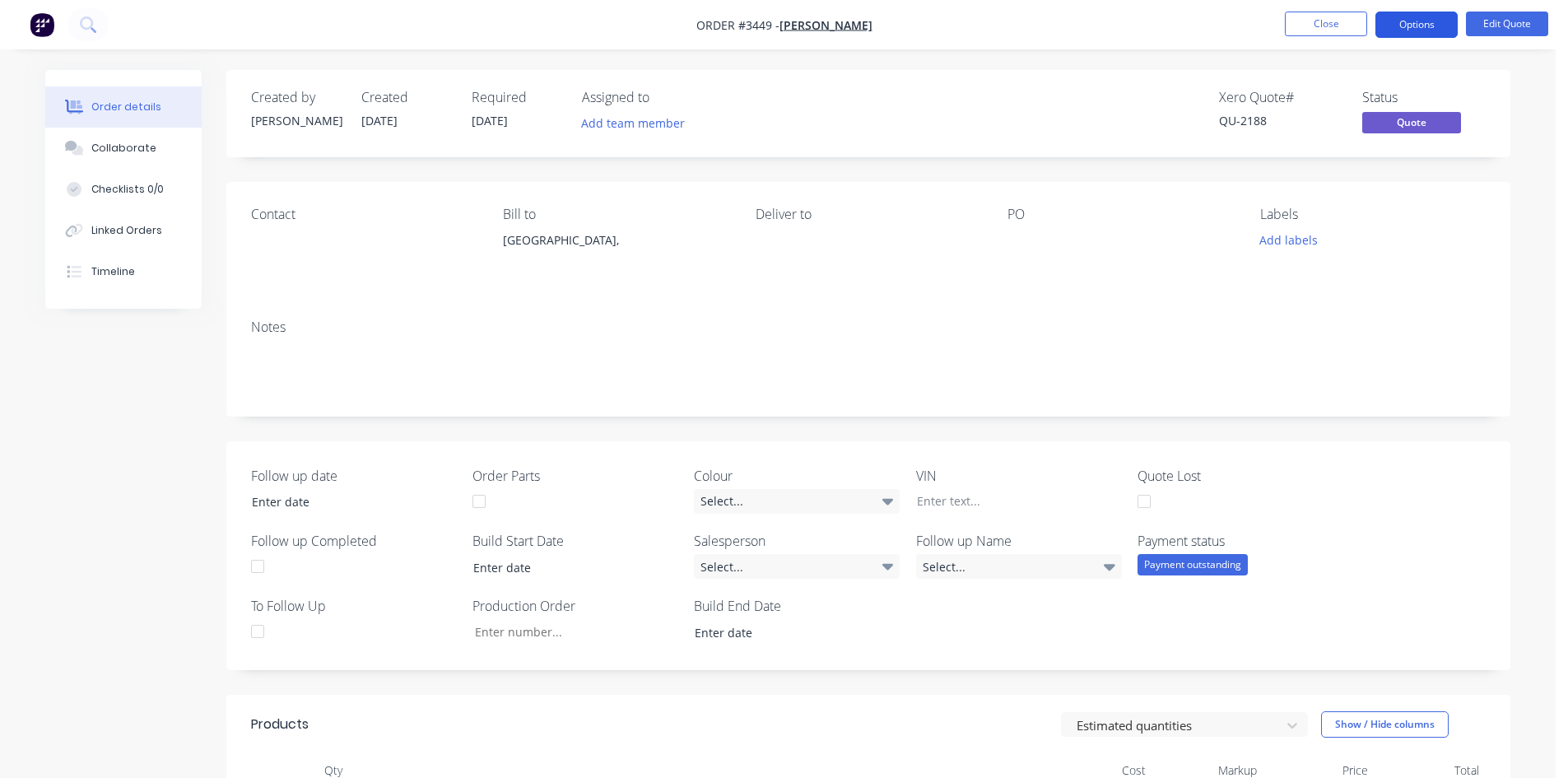
click at [1413, 21] on button "Options" at bounding box center [1417, 25] width 82 height 27
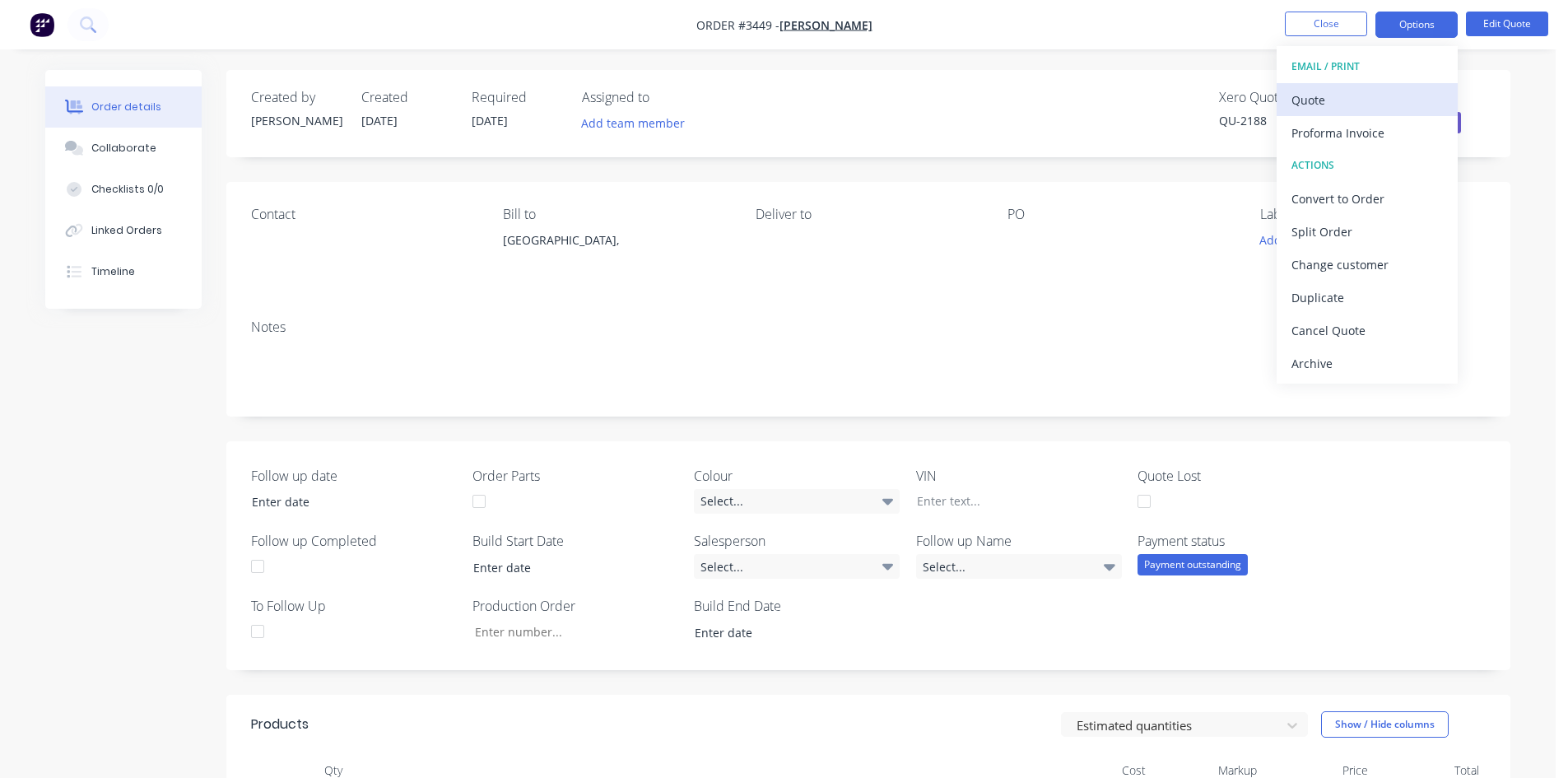
click at [1356, 100] on div "Quote" at bounding box center [1368, 100] width 151 height 24
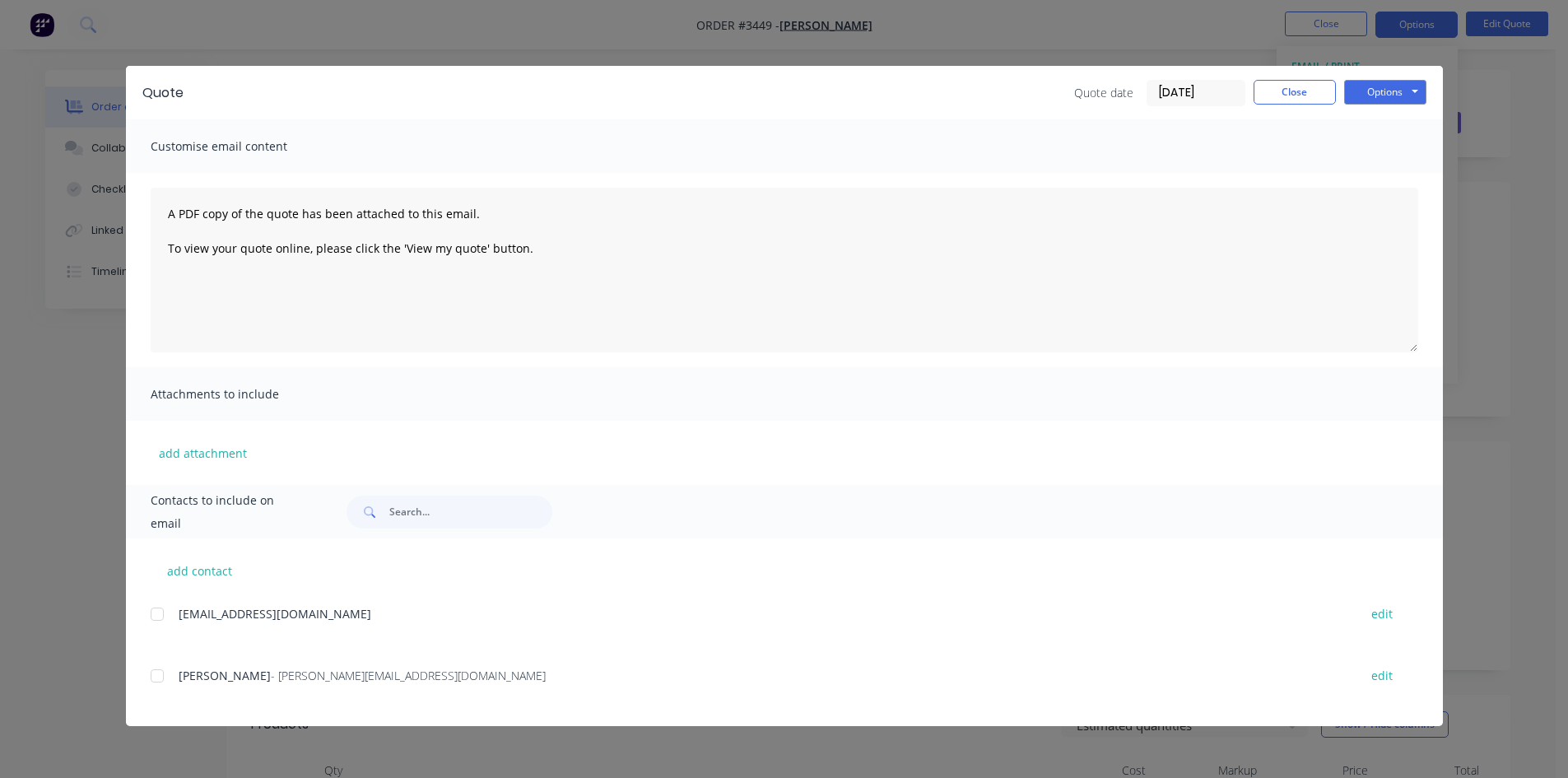
click at [156, 618] on div at bounding box center [157, 614] width 33 height 33
click at [1397, 100] on button "Options" at bounding box center [1385, 92] width 82 height 25
click at [1402, 169] on button "Email" at bounding box center [1397, 175] width 106 height 27
click at [160, 677] on div at bounding box center [157, 676] width 33 height 33
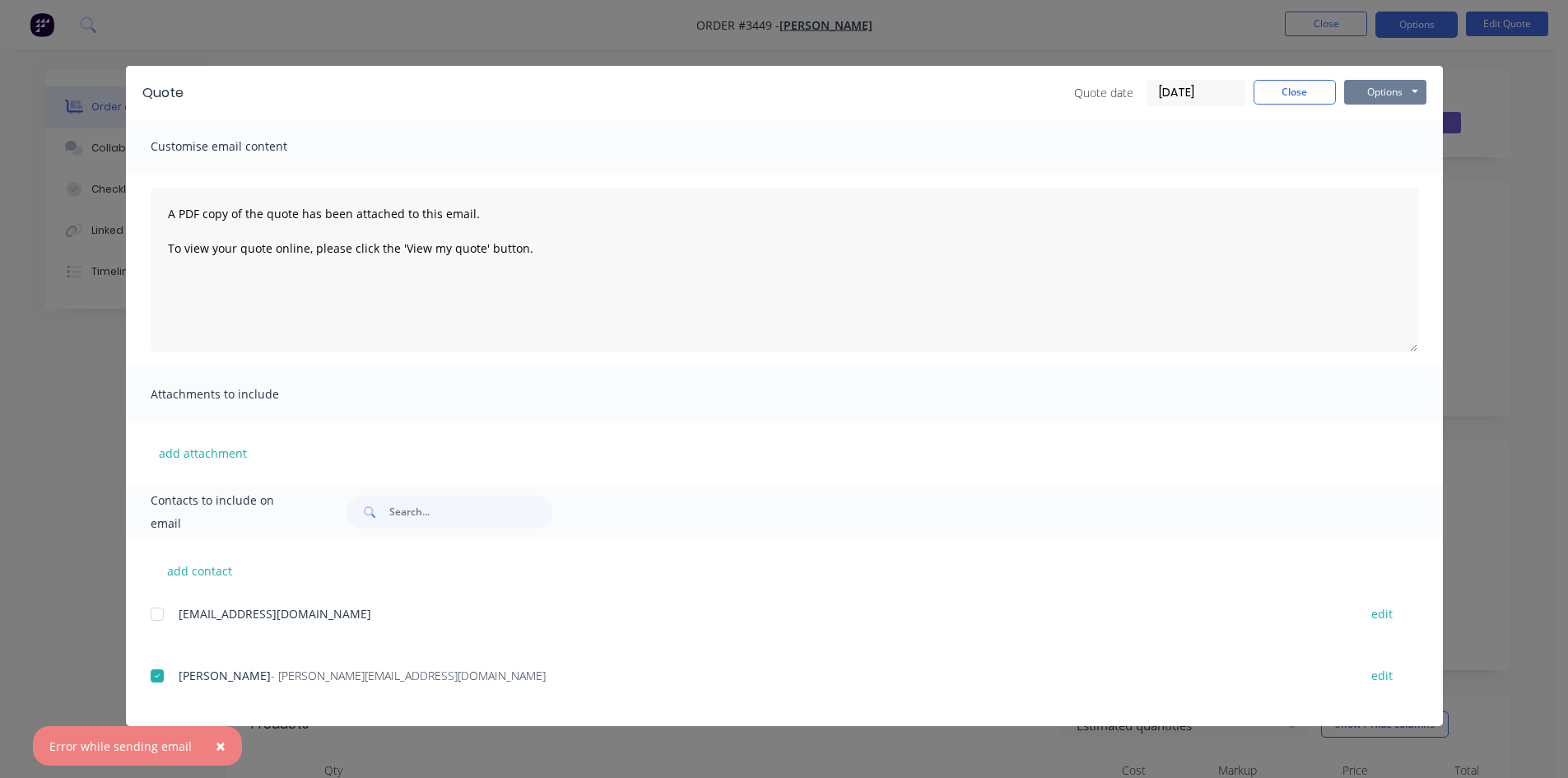
click at [1379, 90] on button "Options" at bounding box center [1385, 92] width 82 height 25
click at [1401, 184] on button "Email" at bounding box center [1397, 175] width 106 height 27
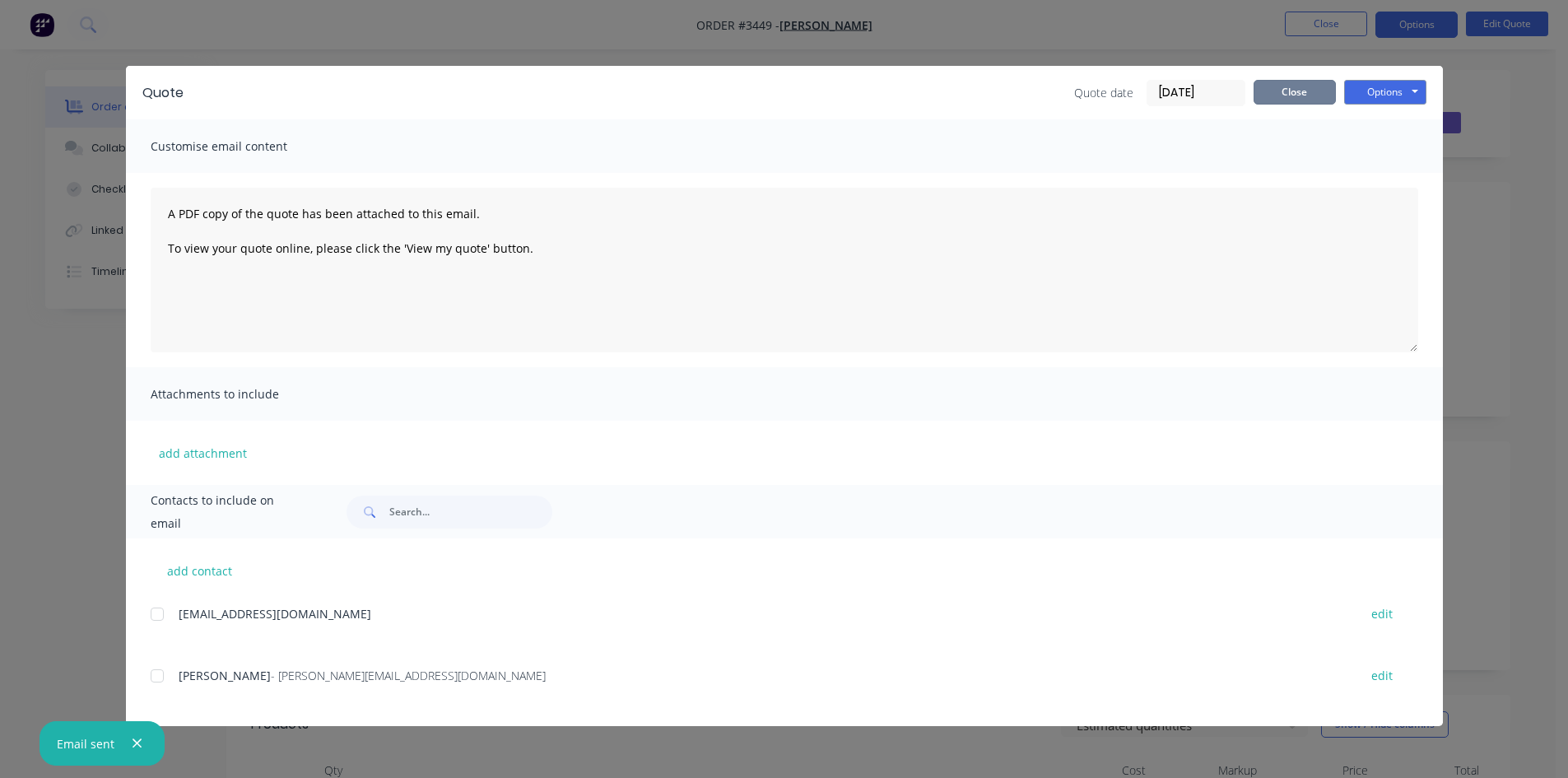
drag, startPoint x: 1283, startPoint y: 86, endPoint x: 1334, endPoint y: 58, distance: 58.2
click at [1284, 86] on button "Close" at bounding box center [1294, 92] width 82 height 25
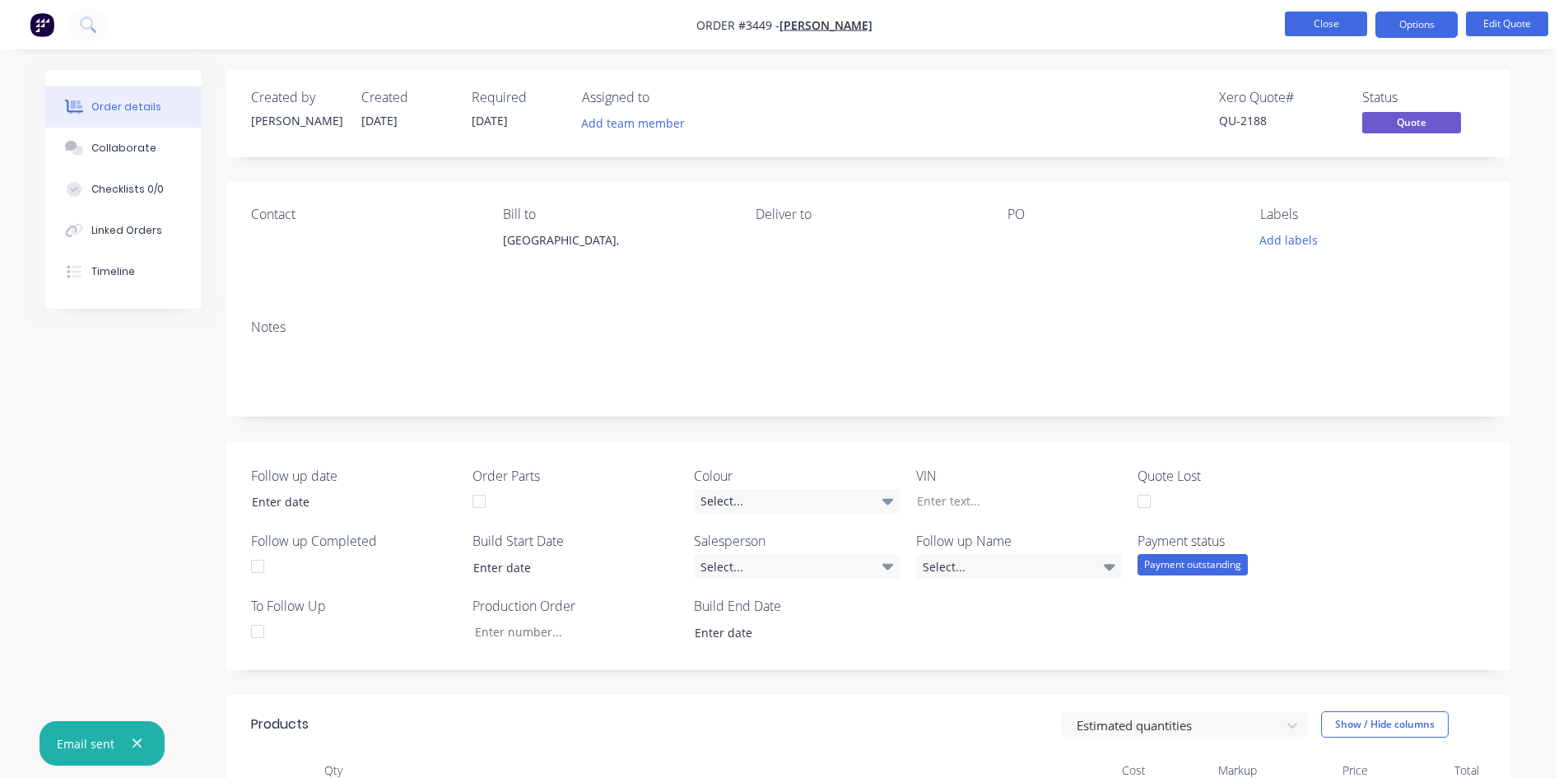
click at [1340, 22] on button "Close" at bounding box center [1326, 24] width 82 height 25
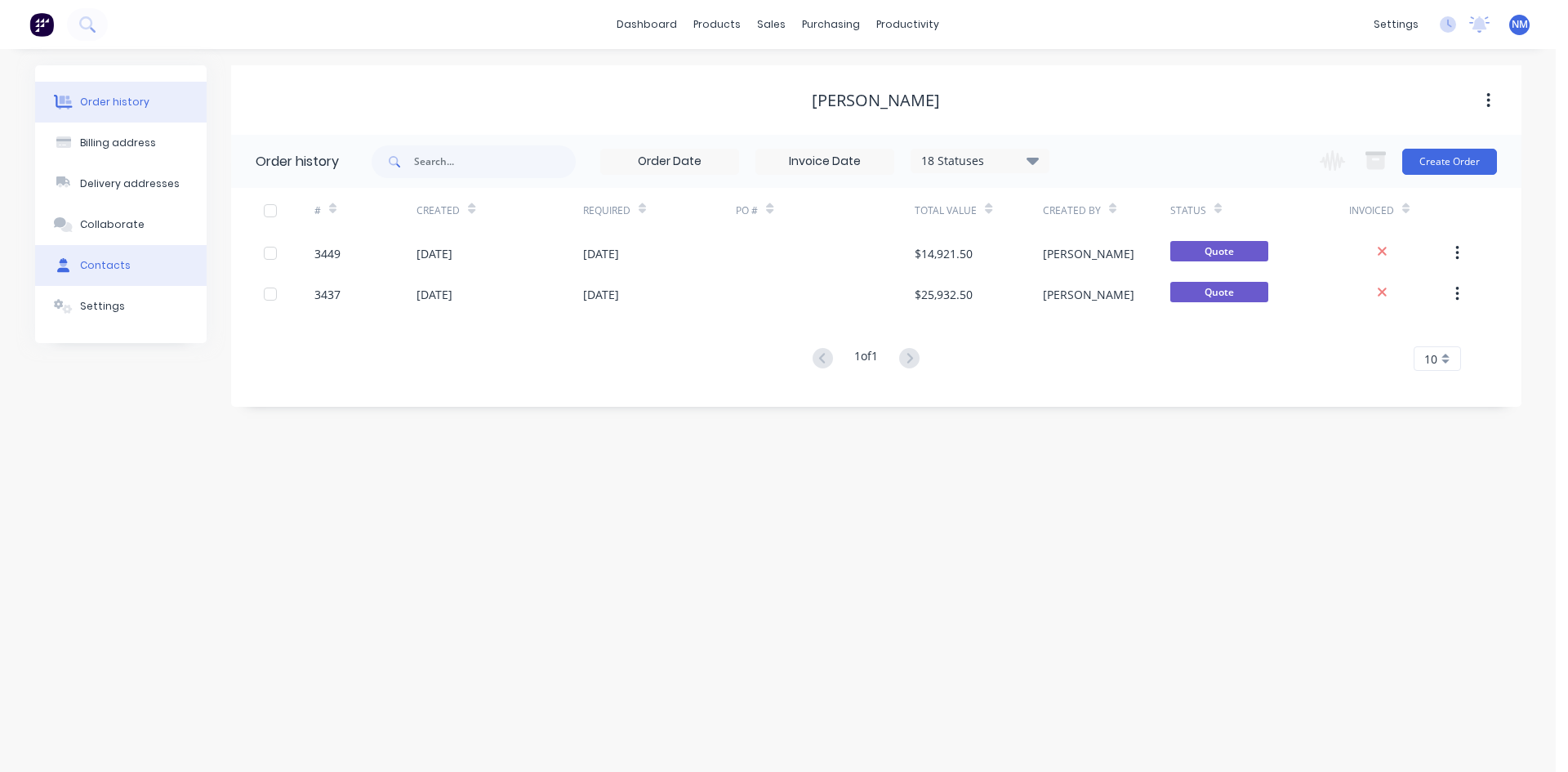
click at [138, 264] on button "Contacts" at bounding box center [121, 266] width 172 height 41
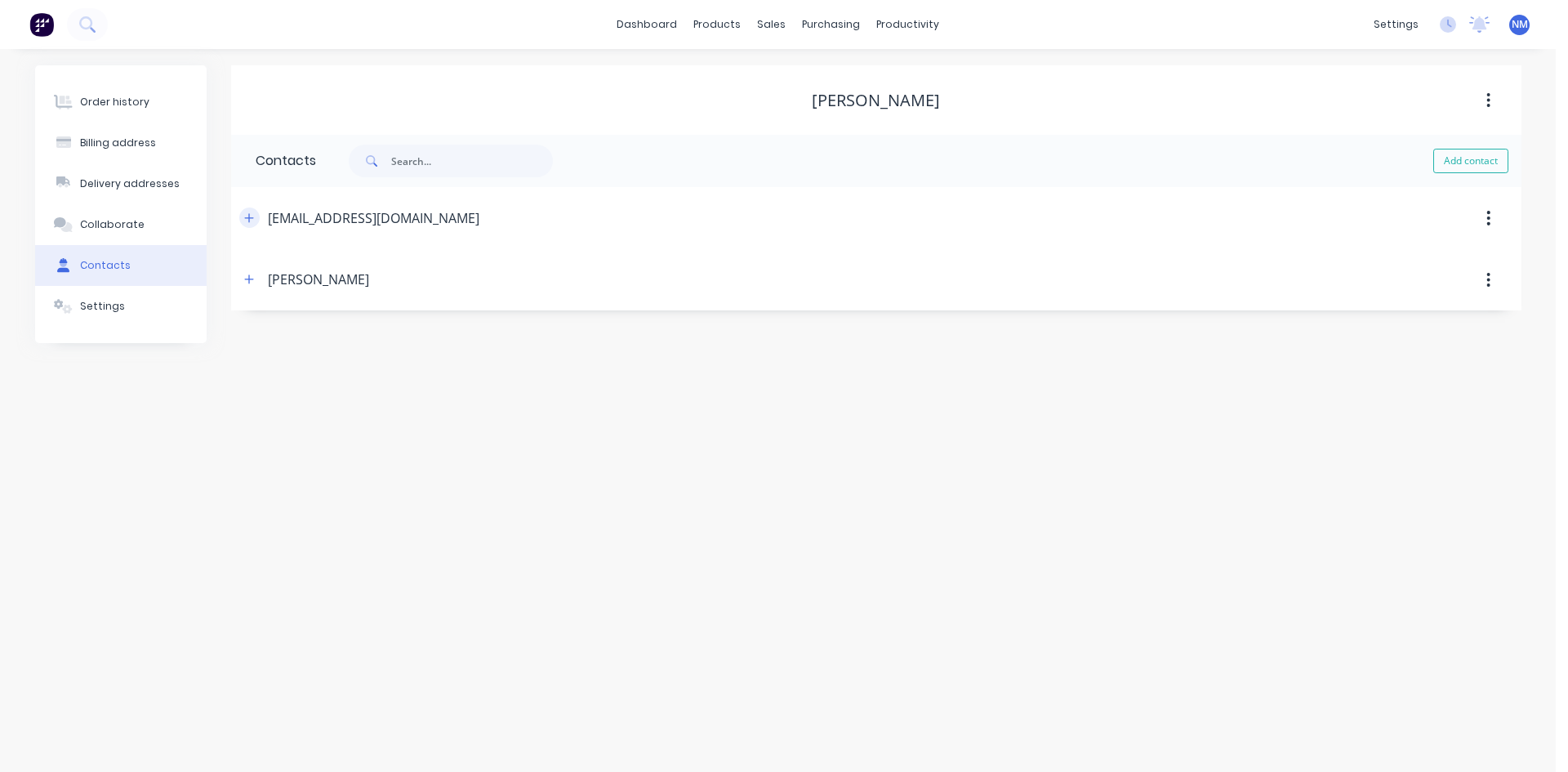
click at [253, 220] on icon "button" at bounding box center [249, 218] width 10 height 12
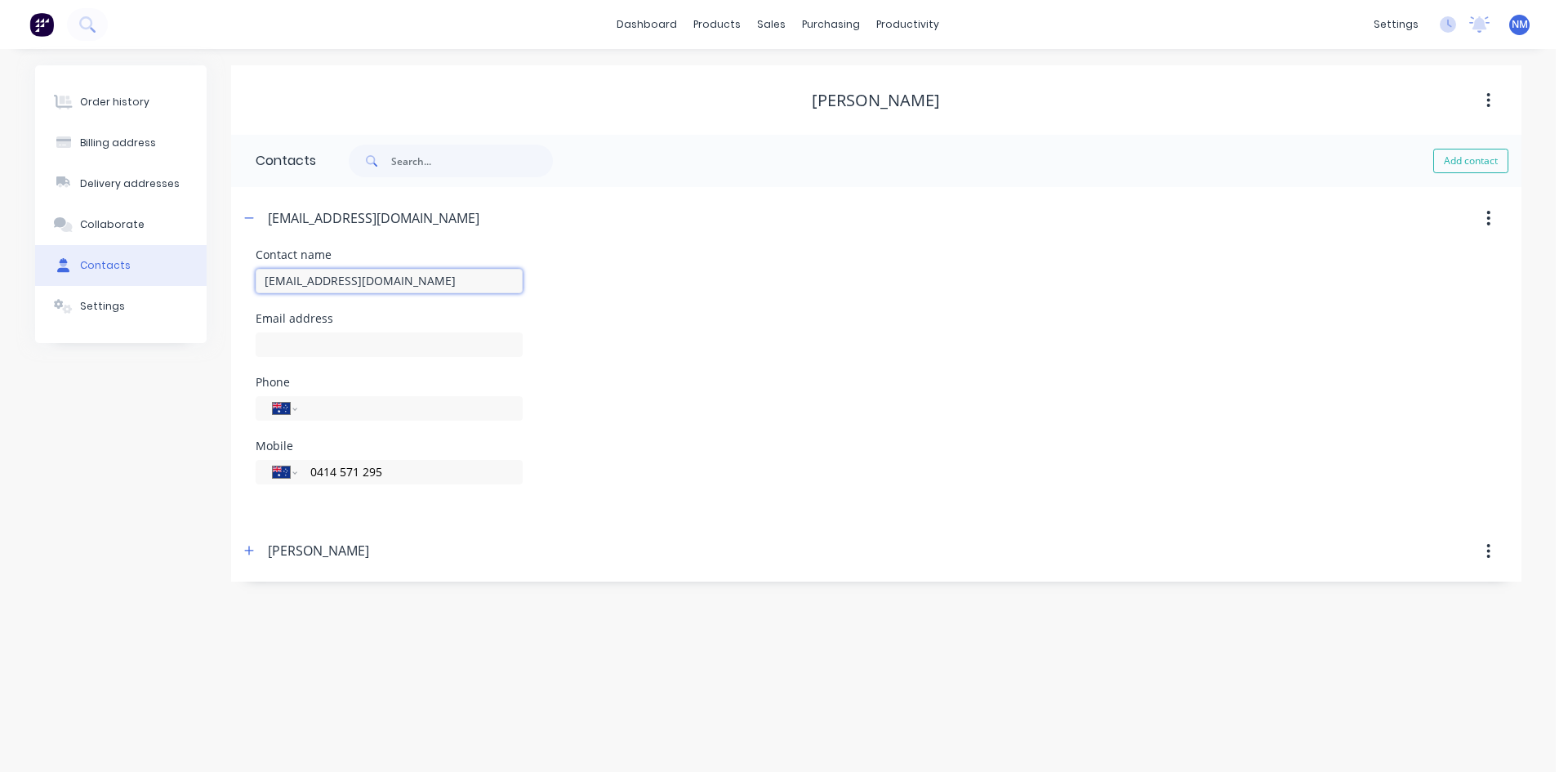
drag, startPoint x: 448, startPoint y: 282, endPoint x: 253, endPoint y: 276, distance: 195.1
click at [253, 276] on div "Contact name Peterkora01@gmail.com Email address Phone International Afghanista…" at bounding box center [876, 384] width 1291 height 271
click at [128, 107] on div "Order history" at bounding box center [115, 102] width 69 height 15
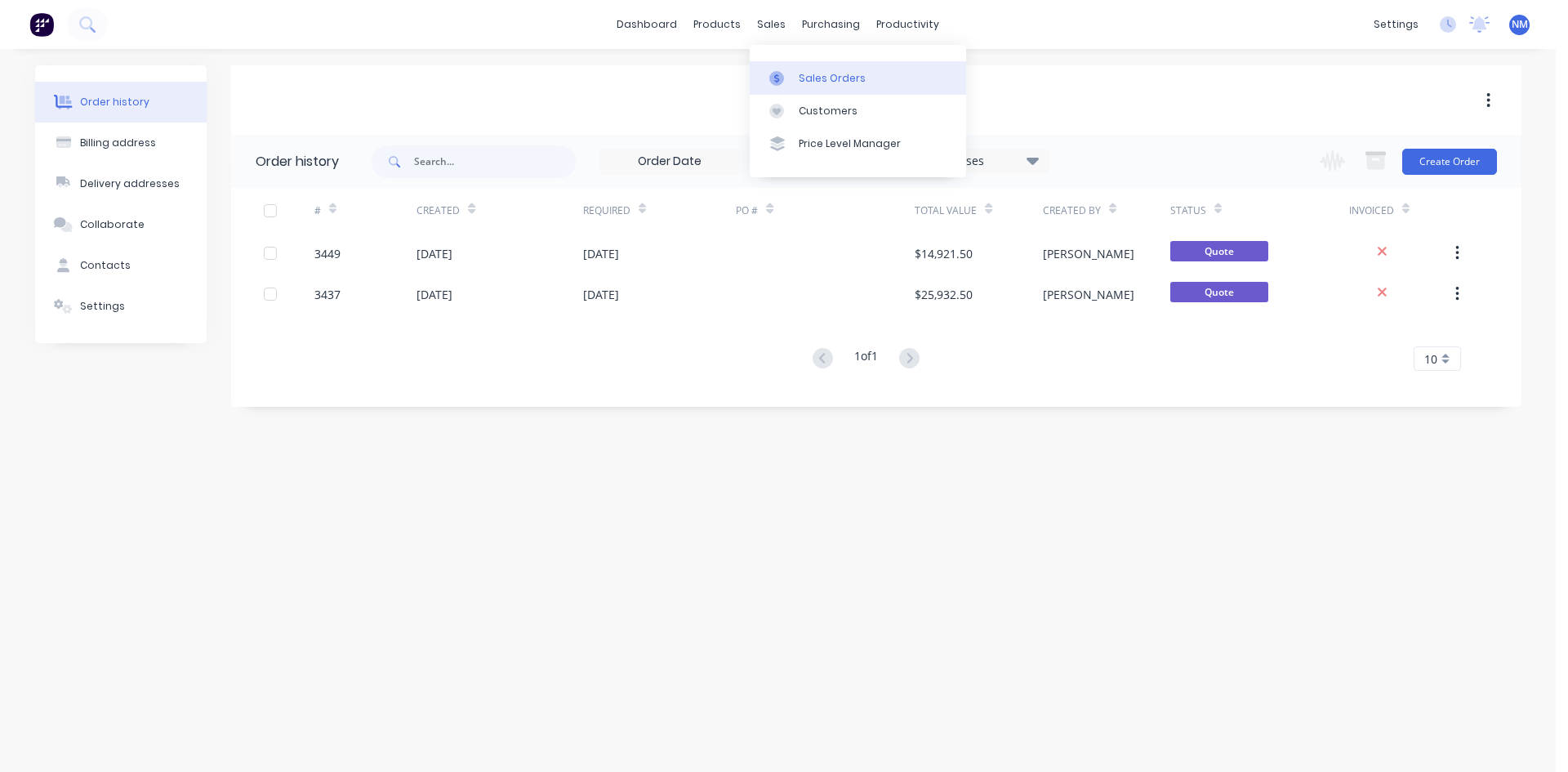
click at [821, 79] on div "Sales Orders" at bounding box center [831, 78] width 67 height 15
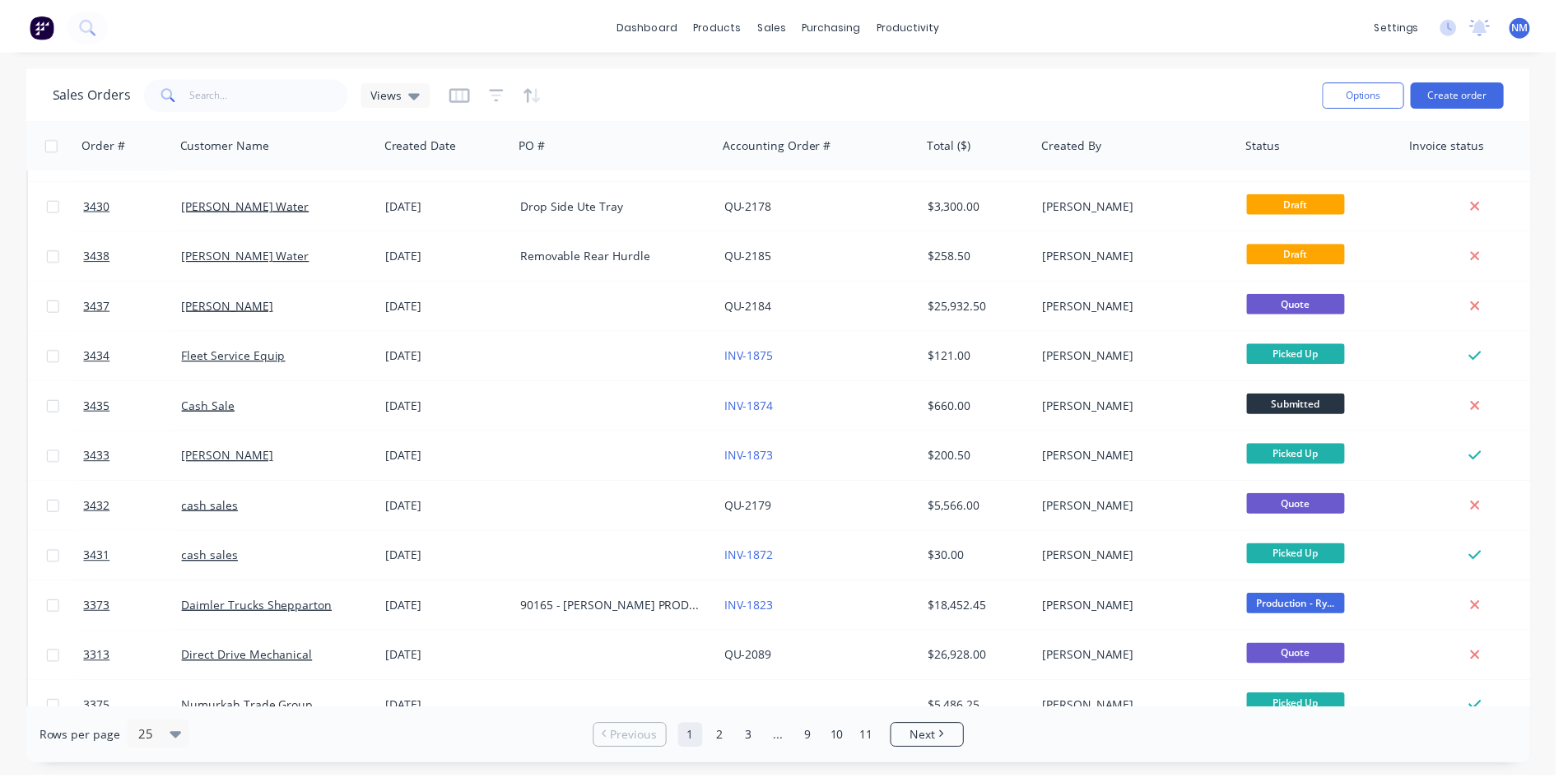
scroll to position [724, 0]
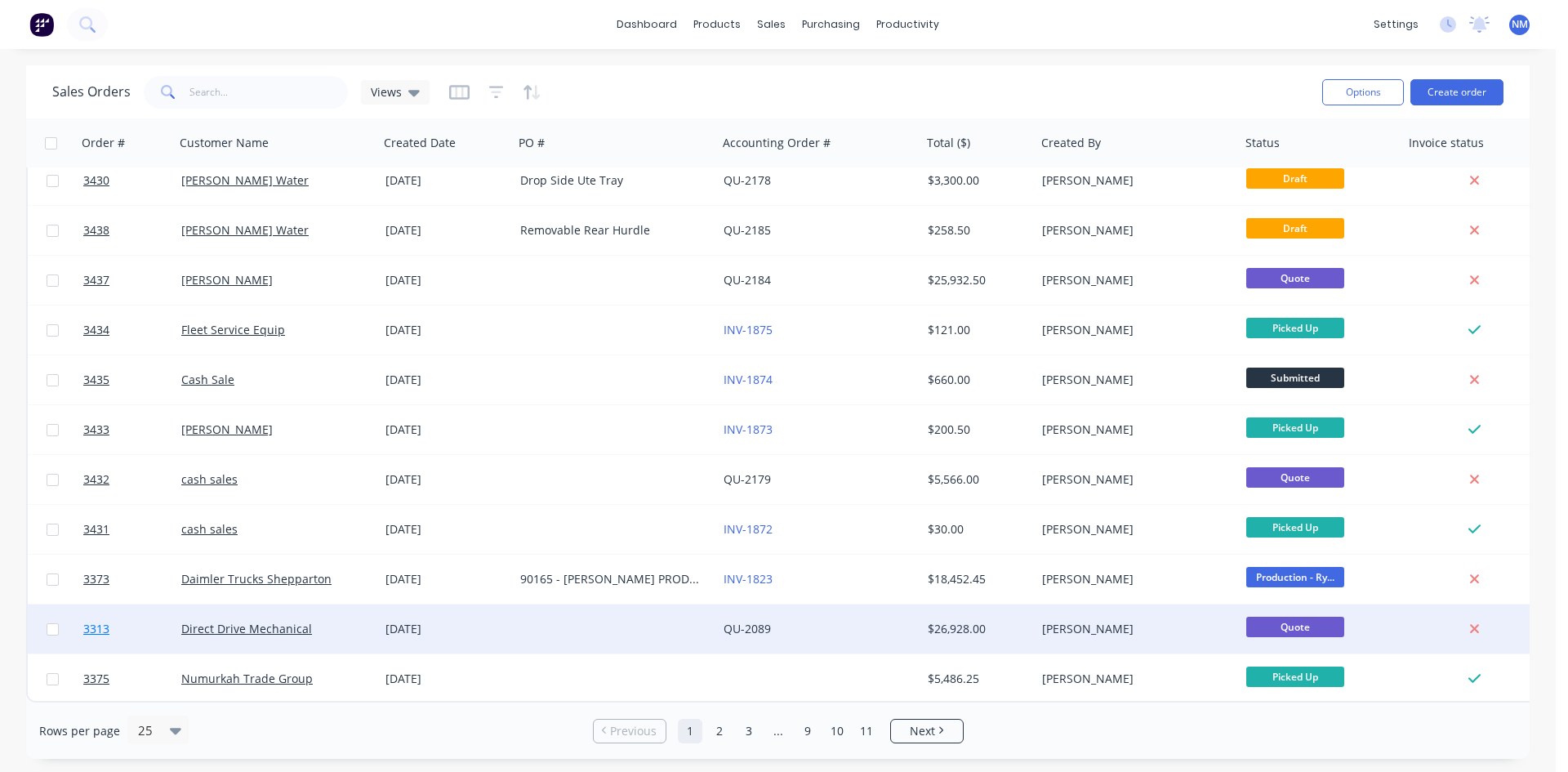
click at [85, 621] on span "3313" at bounding box center [97, 629] width 26 height 16
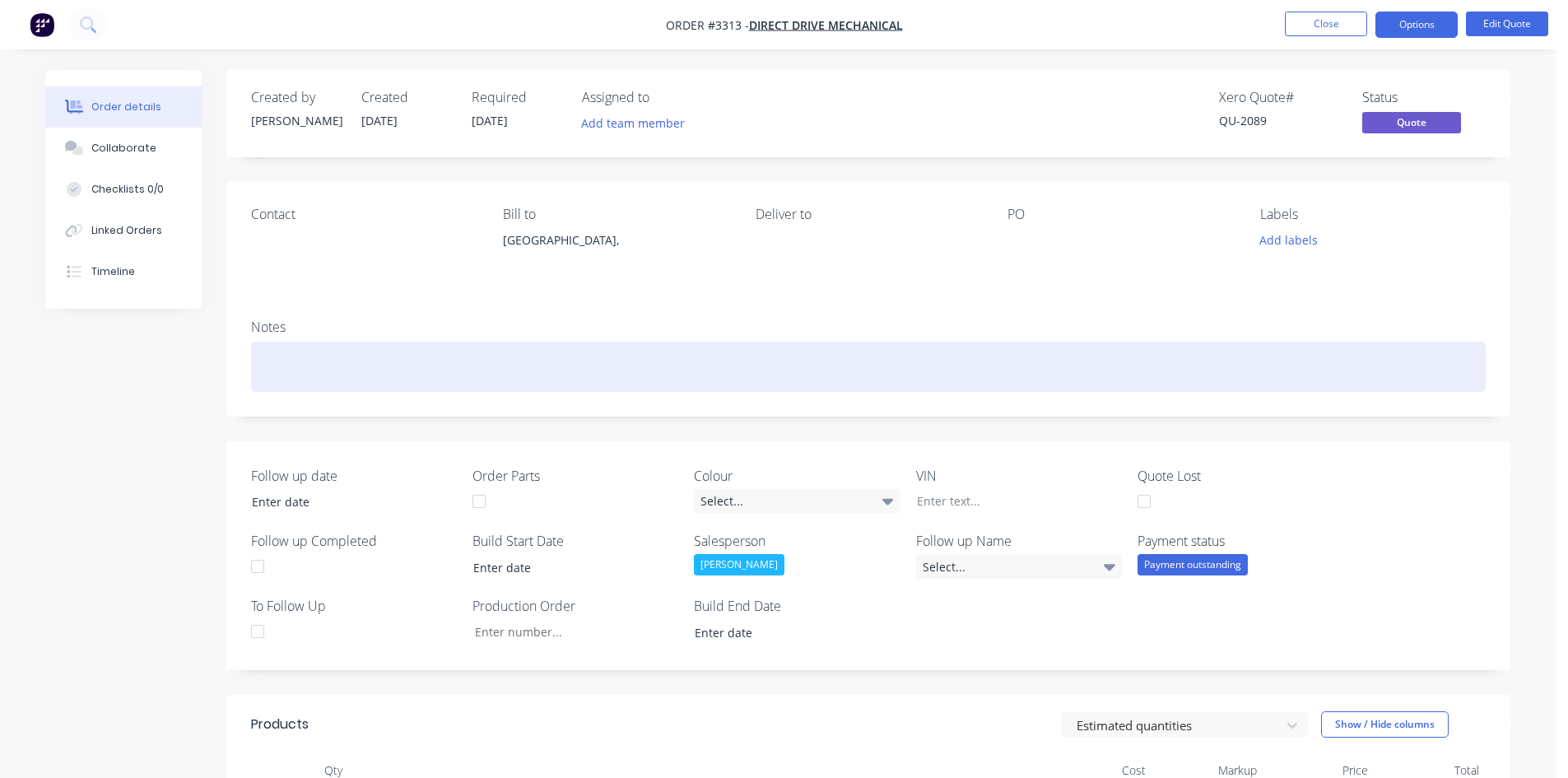
drag, startPoint x: 302, startPoint y: 357, endPoint x: 296, endPoint y: 375, distance: 19.0
click at [301, 357] on div at bounding box center [868, 367] width 1235 height 50
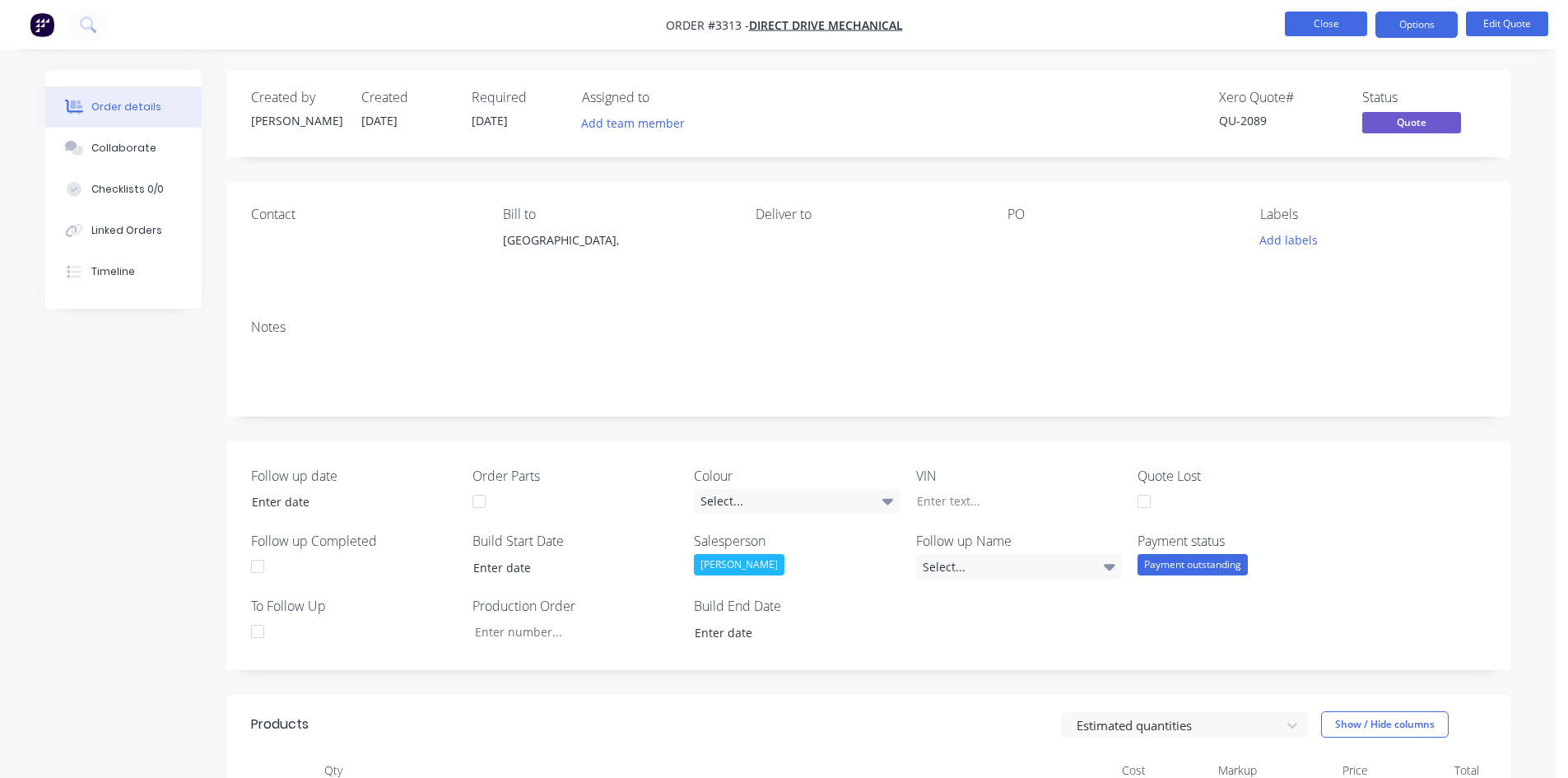
click at [1322, 22] on button "Close" at bounding box center [1326, 24] width 82 height 25
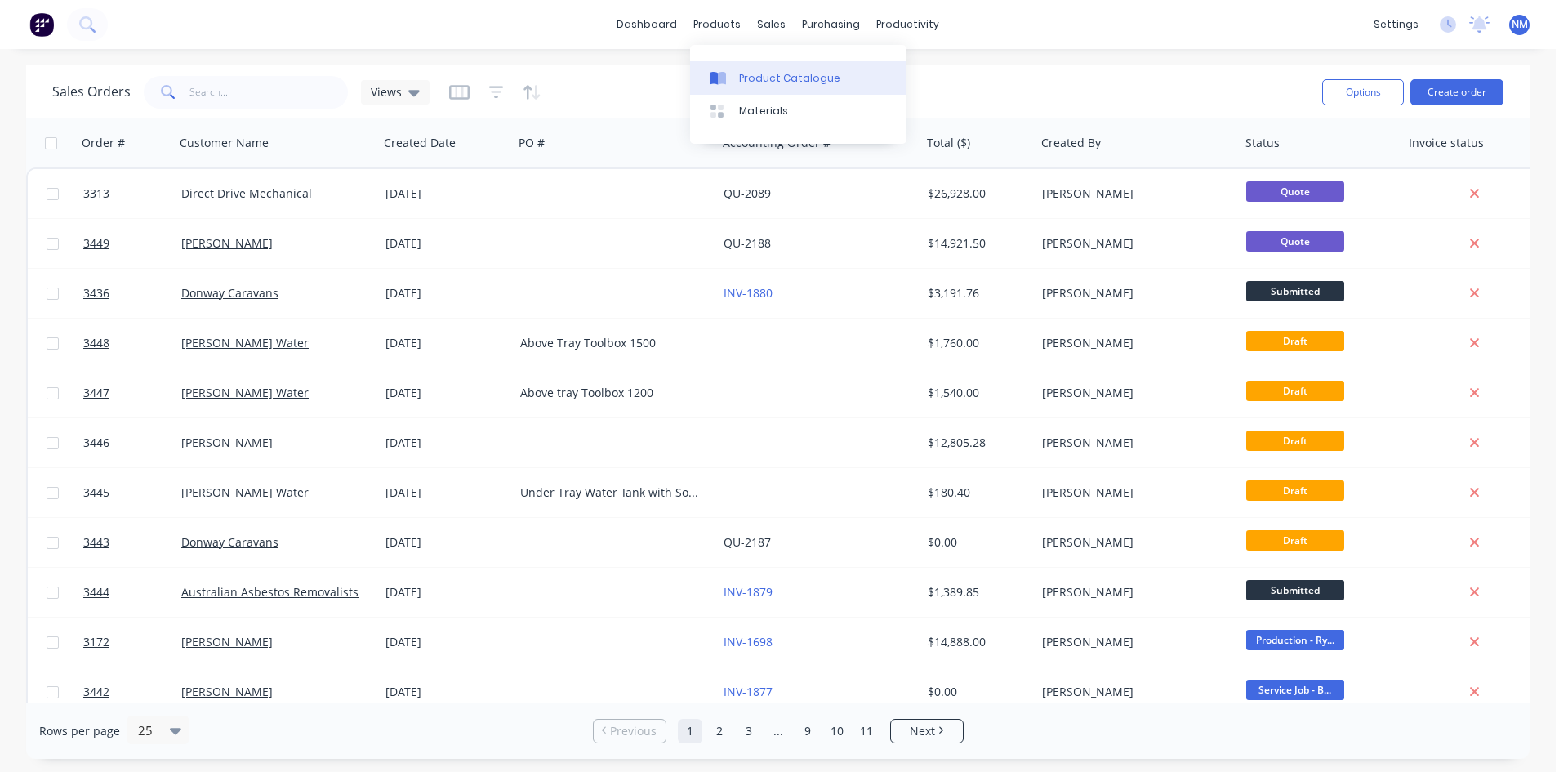
click at [744, 92] on link "Product Catalogue" at bounding box center [798, 78] width 216 height 33
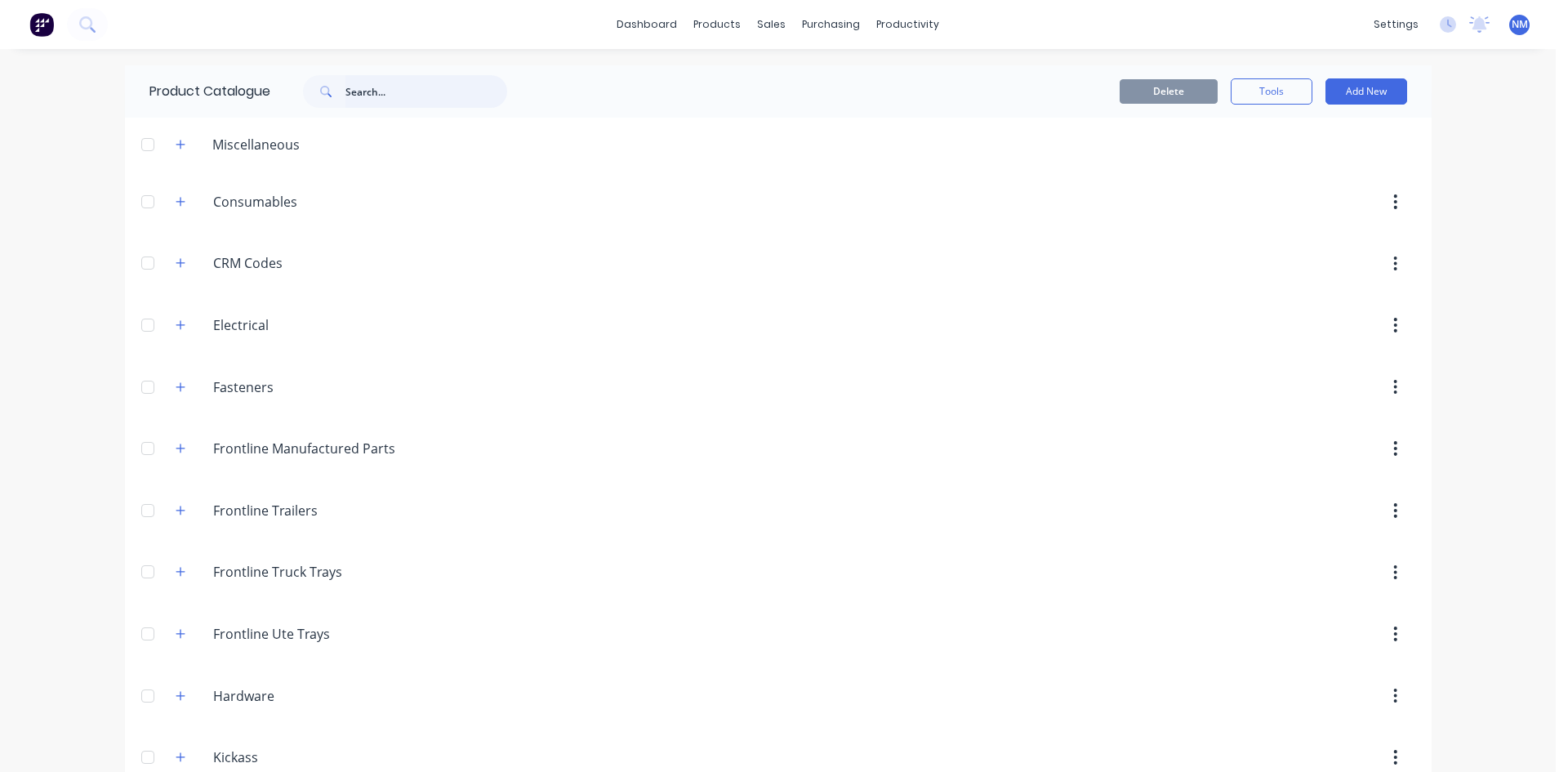
drag, startPoint x: 0, startPoint y: 0, endPoint x: 421, endPoint y: 82, distance: 428.9
click at [418, 90] on input "text" at bounding box center [426, 92] width 162 height 33
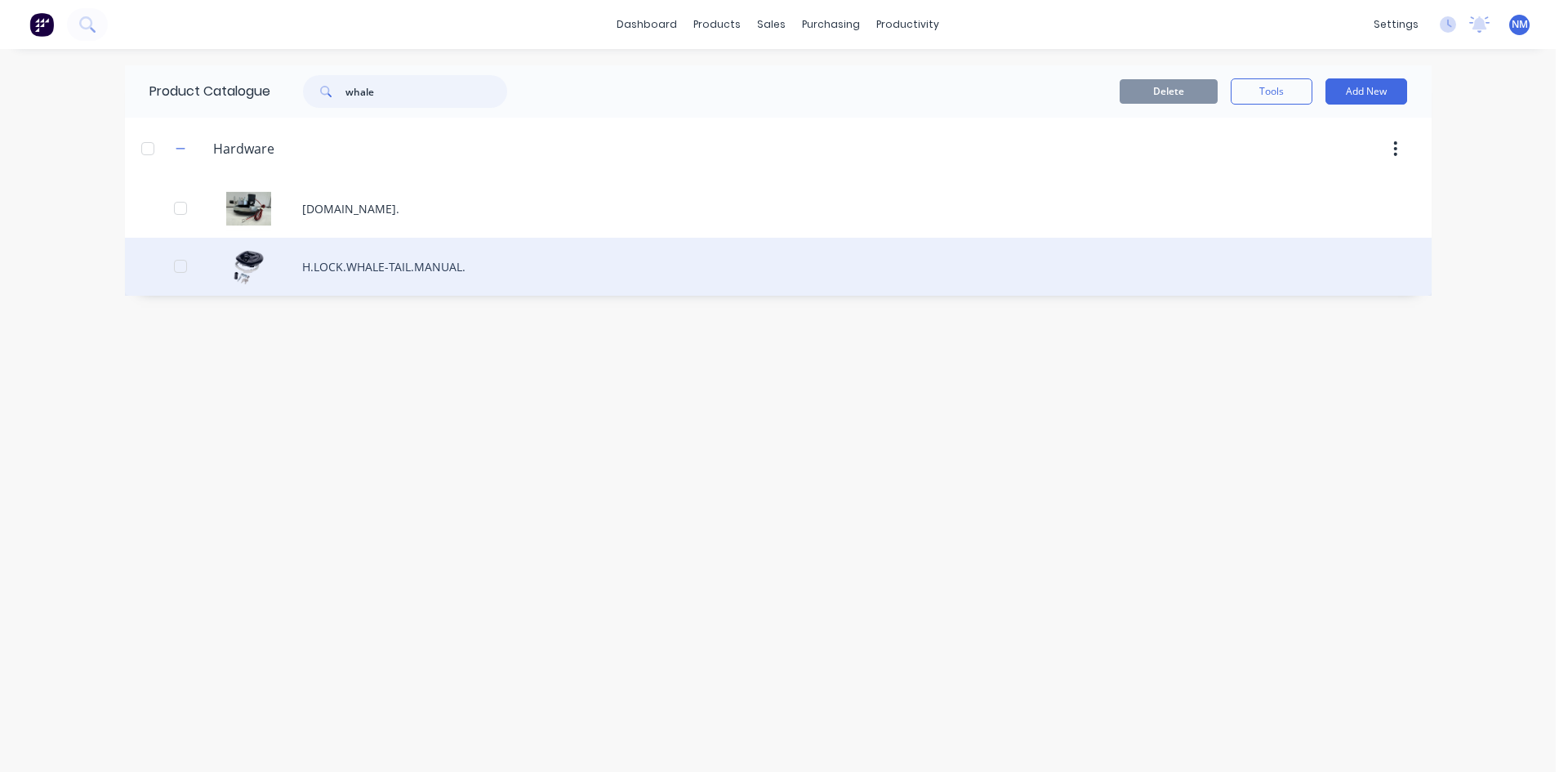
type input "whale"
click at [435, 248] on div "H.LOCK.WHALE-TAIL.MANUAL." at bounding box center [779, 266] width 1307 height 58
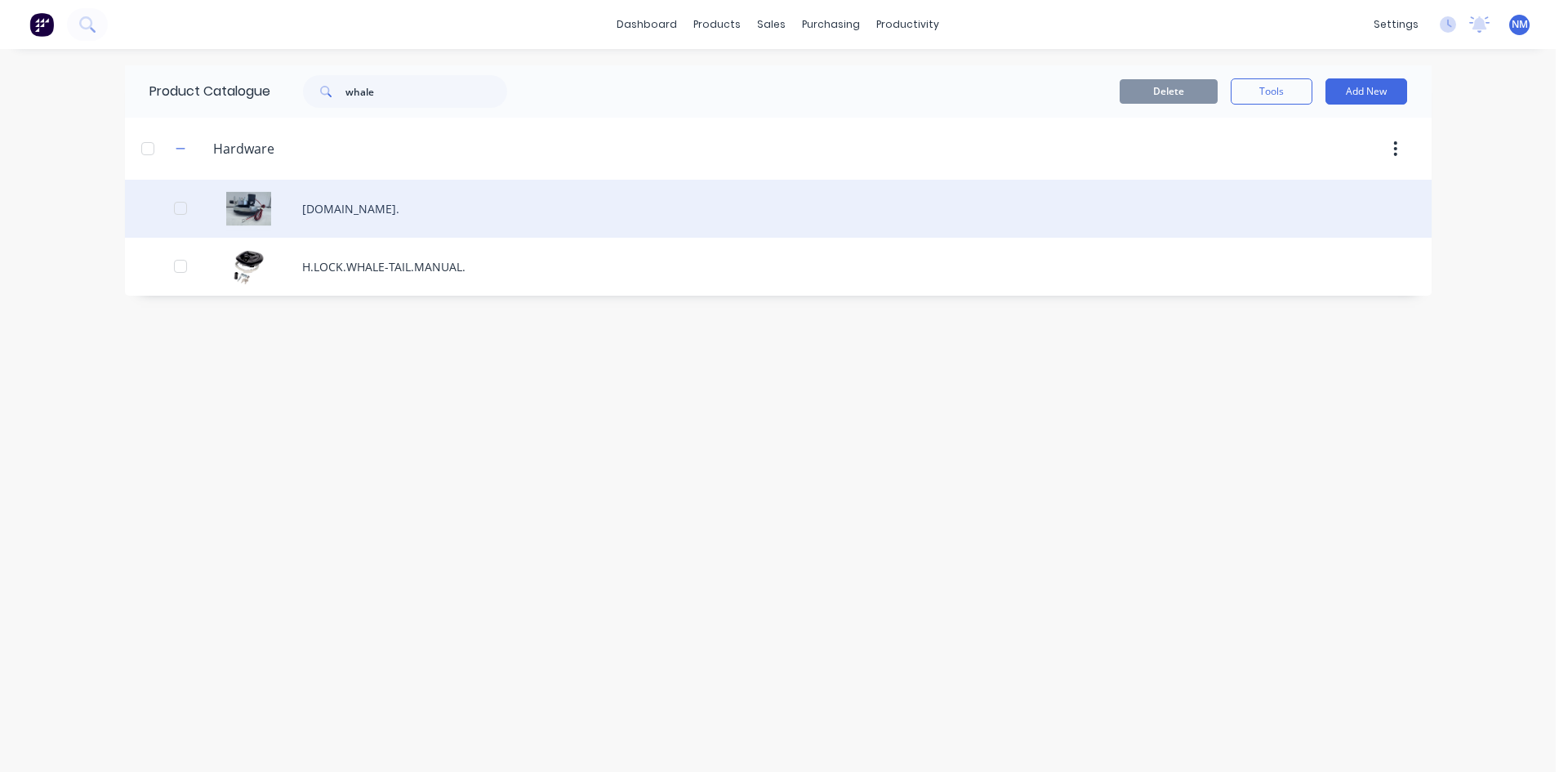
click at [447, 205] on div "[DOMAIN_NAME]." at bounding box center [779, 209] width 1307 height 58
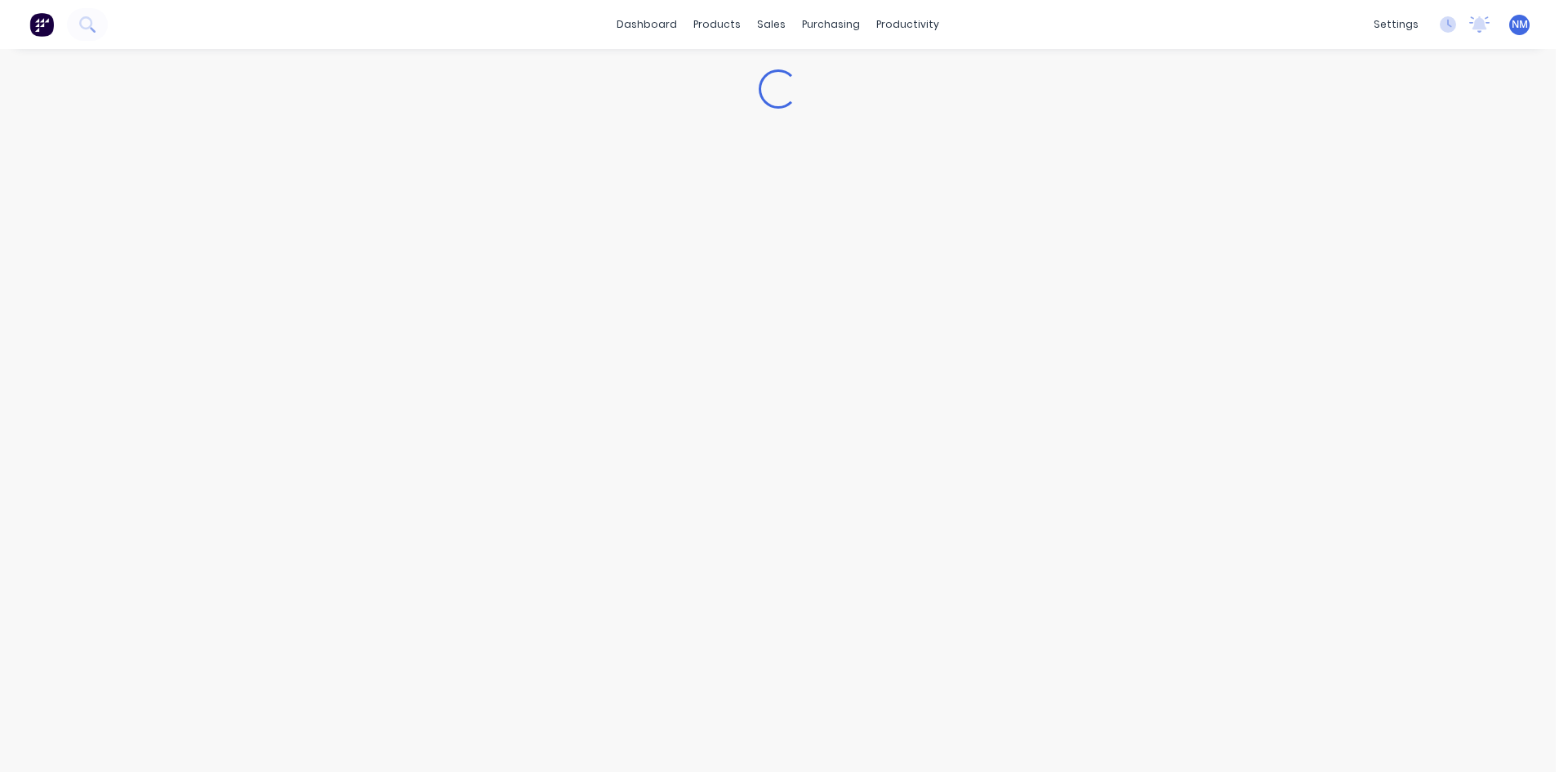
type textarea "x"
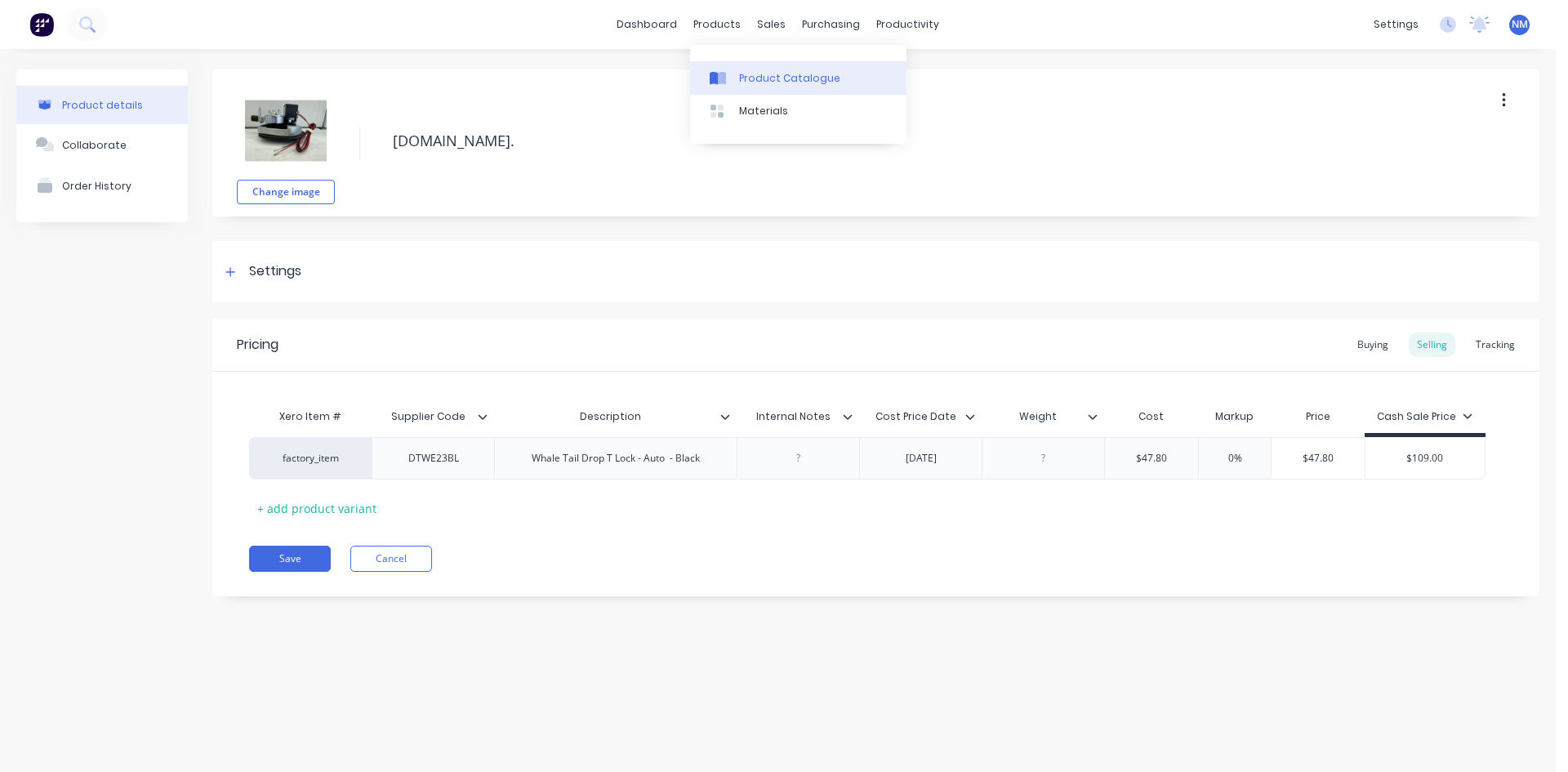
click at [756, 78] on div "Product Catalogue" at bounding box center [789, 78] width 101 height 15
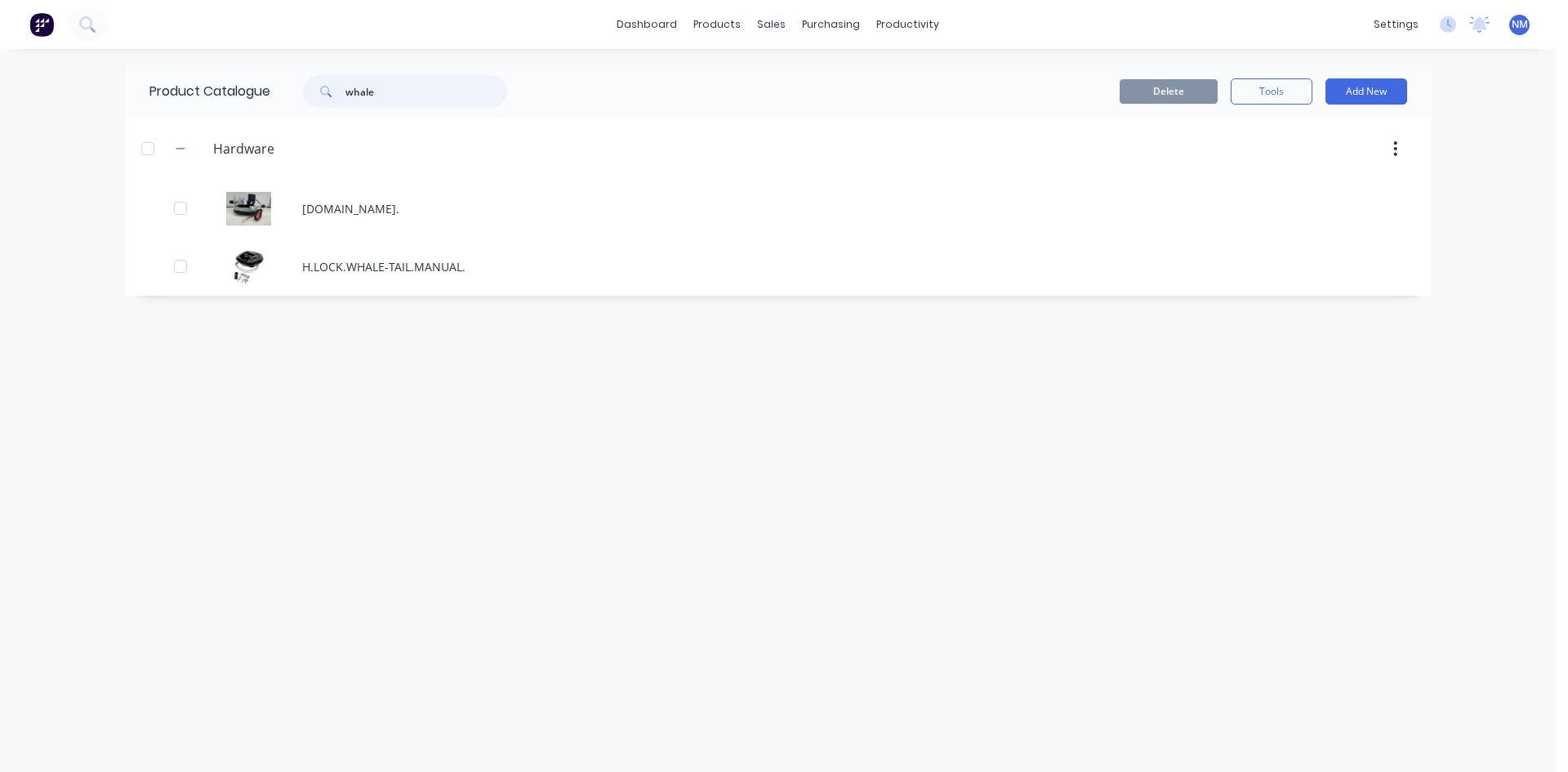
drag, startPoint x: 392, startPoint y: 95, endPoint x: 0, endPoint y: 102, distance: 392.1
click at [0, 101] on div "dashboard products sales purchasing productivity dashboard products Product Cat…" at bounding box center [778, 386] width 1556 height 772
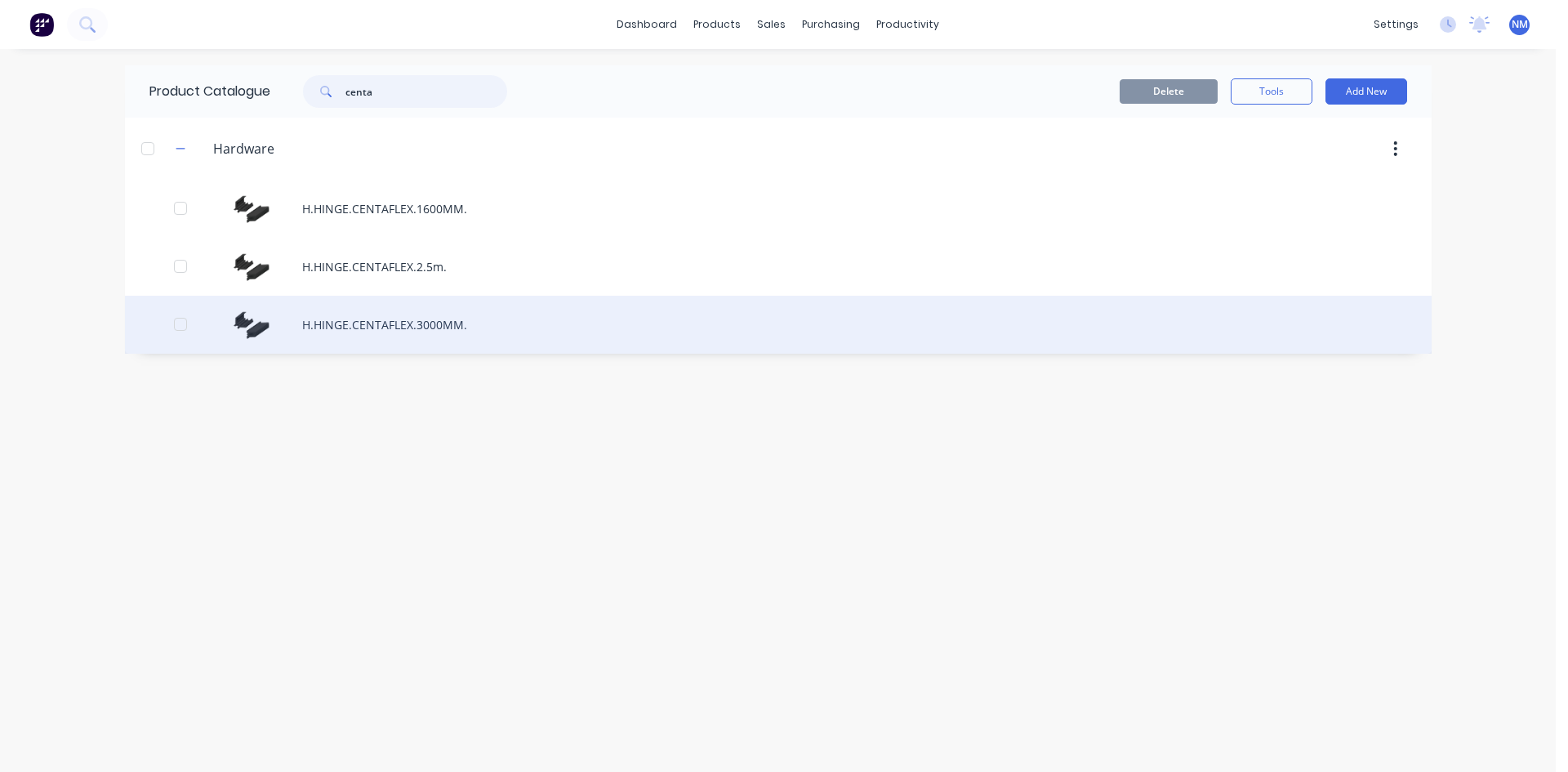
type input "centa"
click at [479, 315] on div "H.HINGE.CENTAFLEX.3000MM." at bounding box center [779, 324] width 1307 height 58
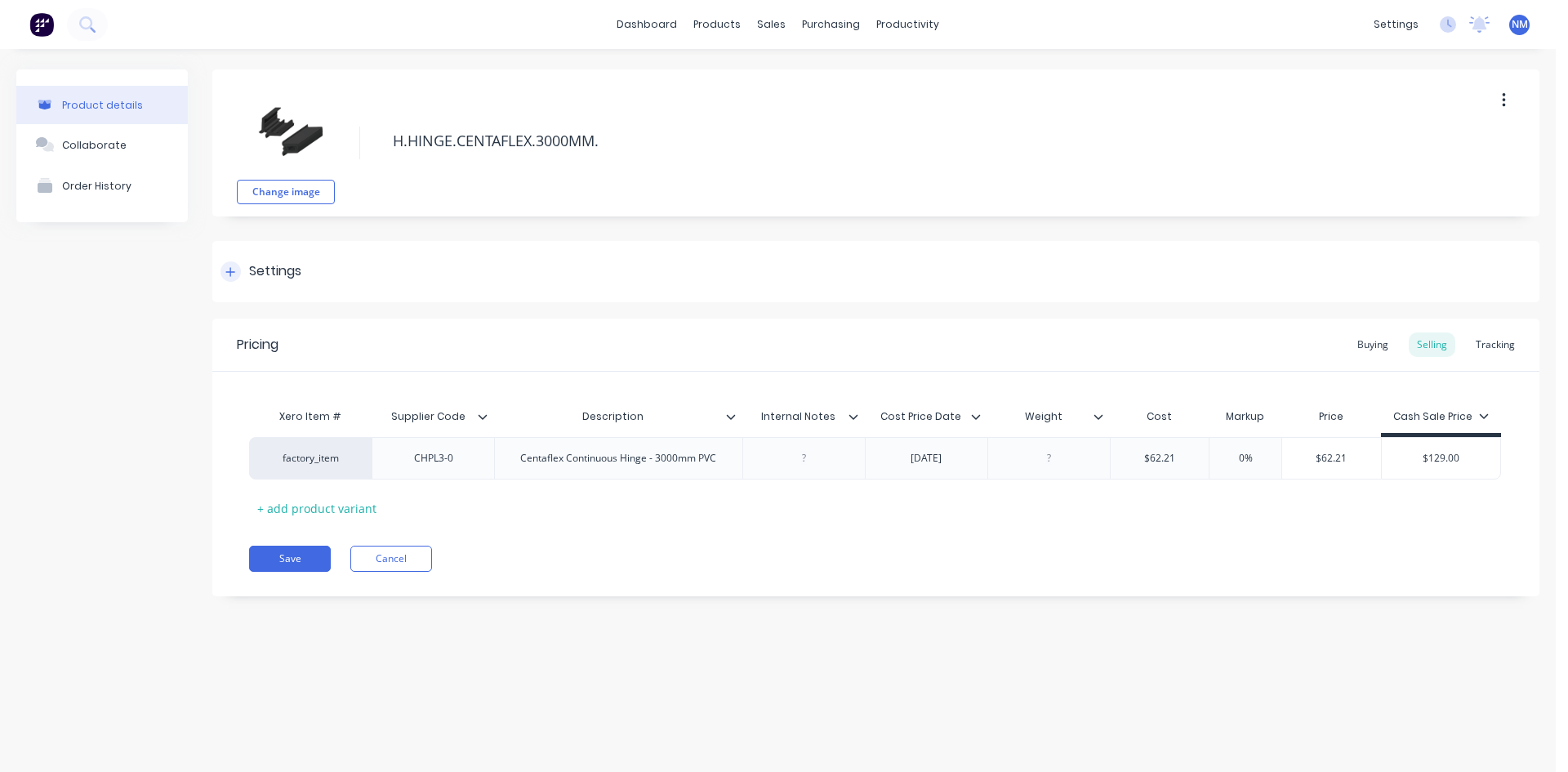
type textarea "x"
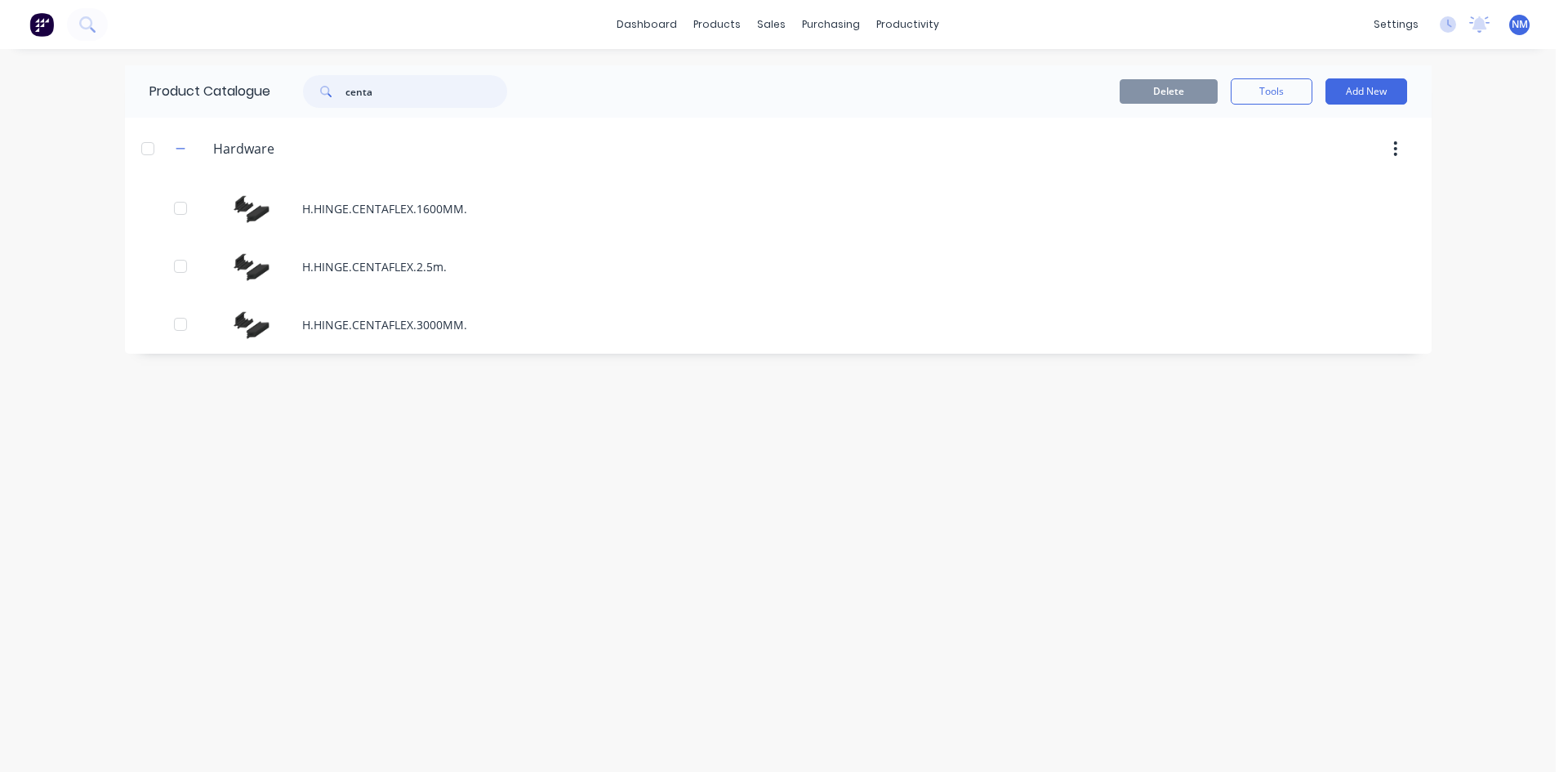
drag, startPoint x: 386, startPoint y: 93, endPoint x: 7, endPoint y: 100, distance: 379.1
click at [0, 96] on div "dashboard products sales purchasing productivity dashboard products Product Cat…" at bounding box center [778, 386] width 1556 height 772
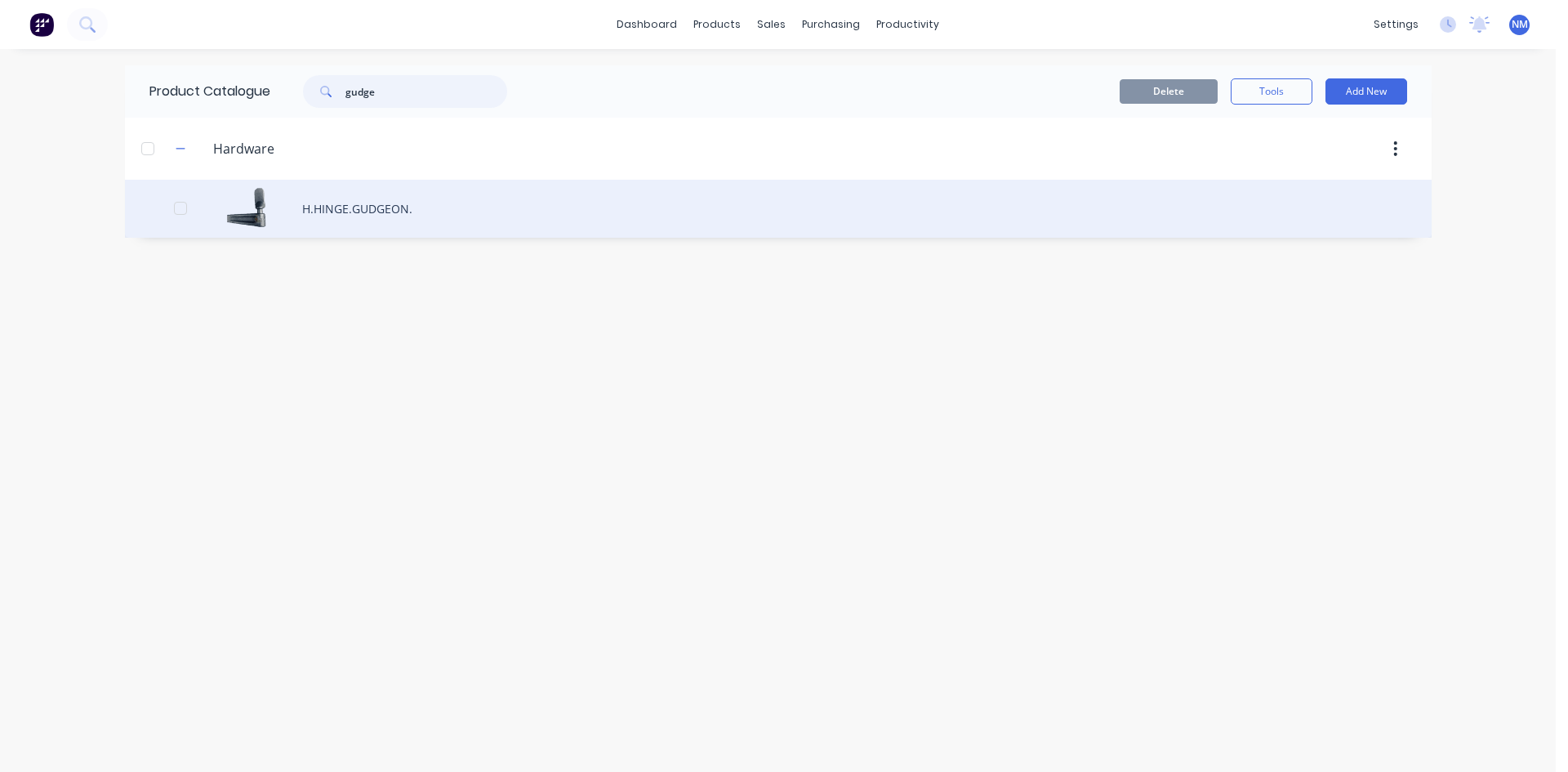
type input "gudge"
click at [378, 214] on div "H.HINGE.GUDGEON." at bounding box center [779, 209] width 1307 height 58
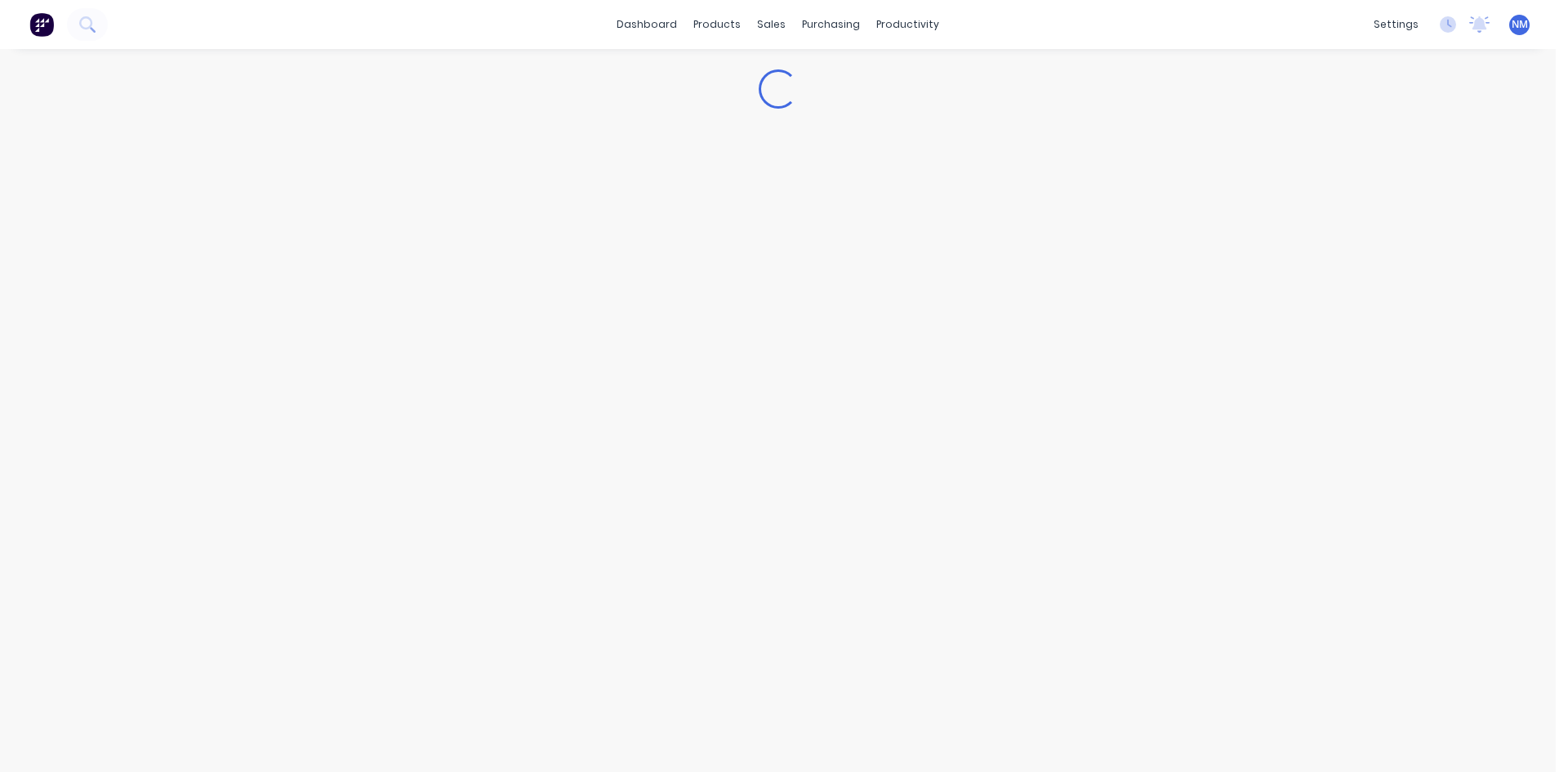
type textarea "x"
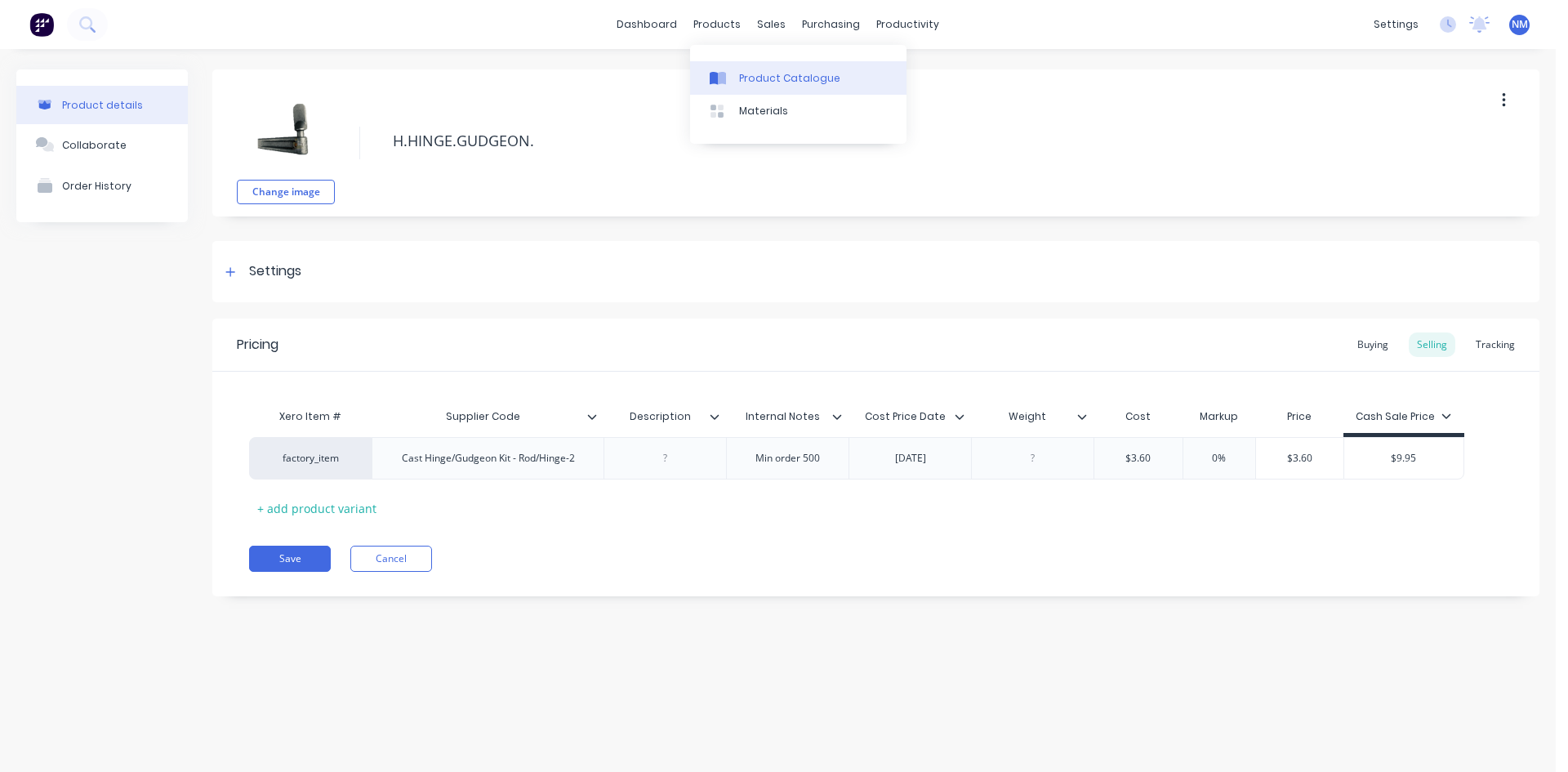
click at [754, 75] on div "Product Catalogue" at bounding box center [789, 78] width 101 height 15
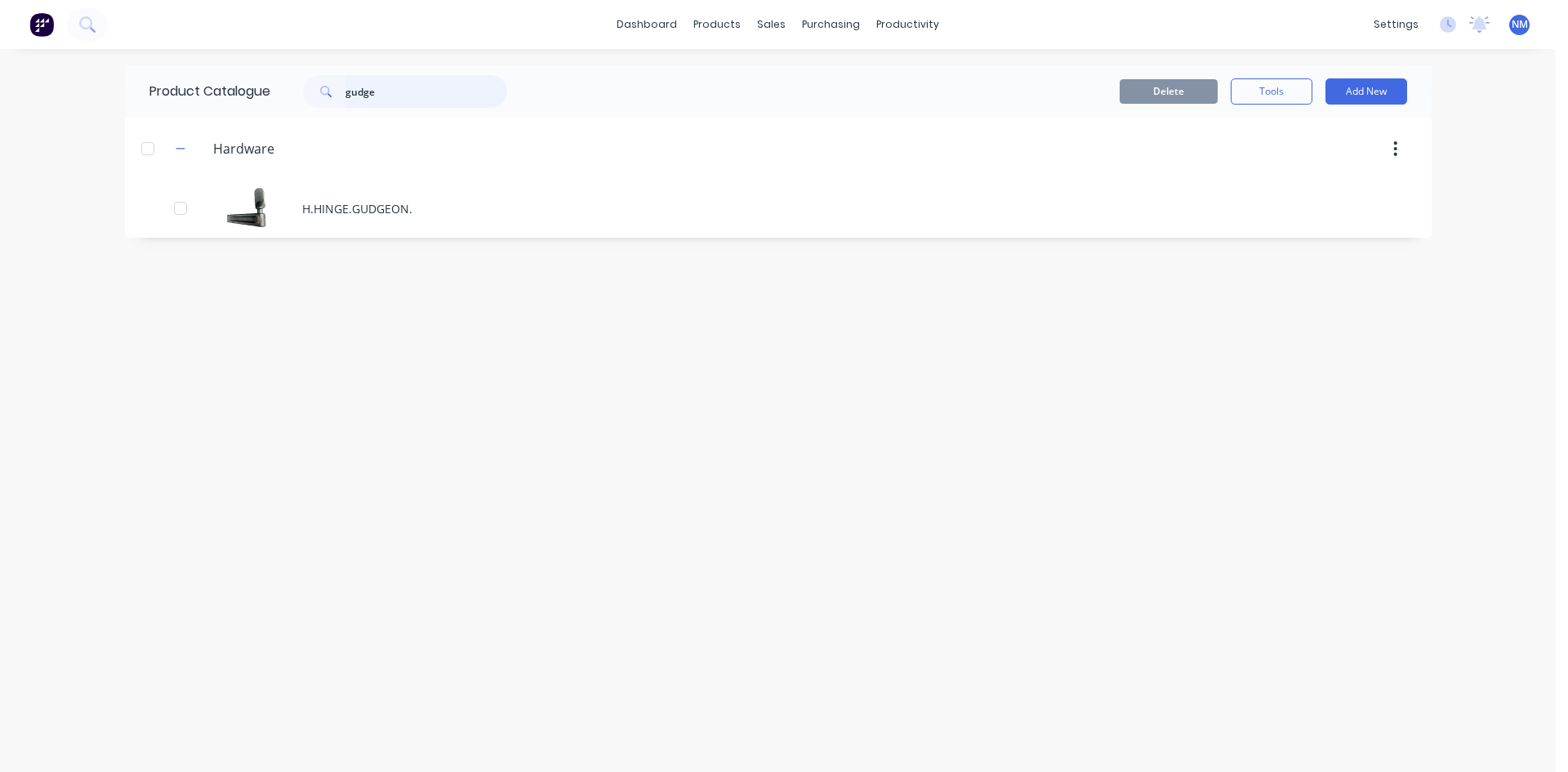
click at [0, 116] on div "dashboard products sales purchasing productivity dashboard products Product Cat…" at bounding box center [778, 386] width 1556 height 772
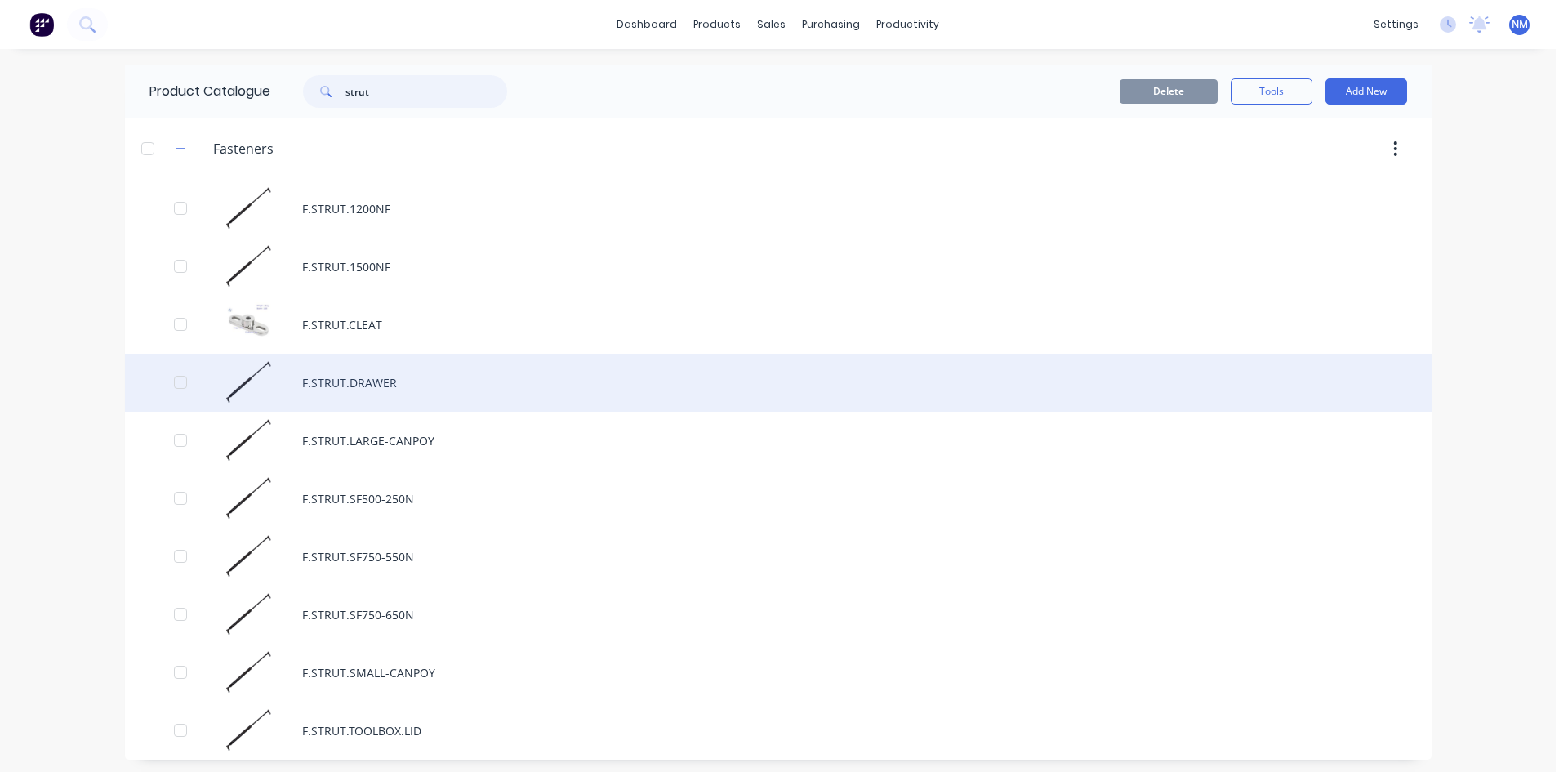
scroll to position [4, 0]
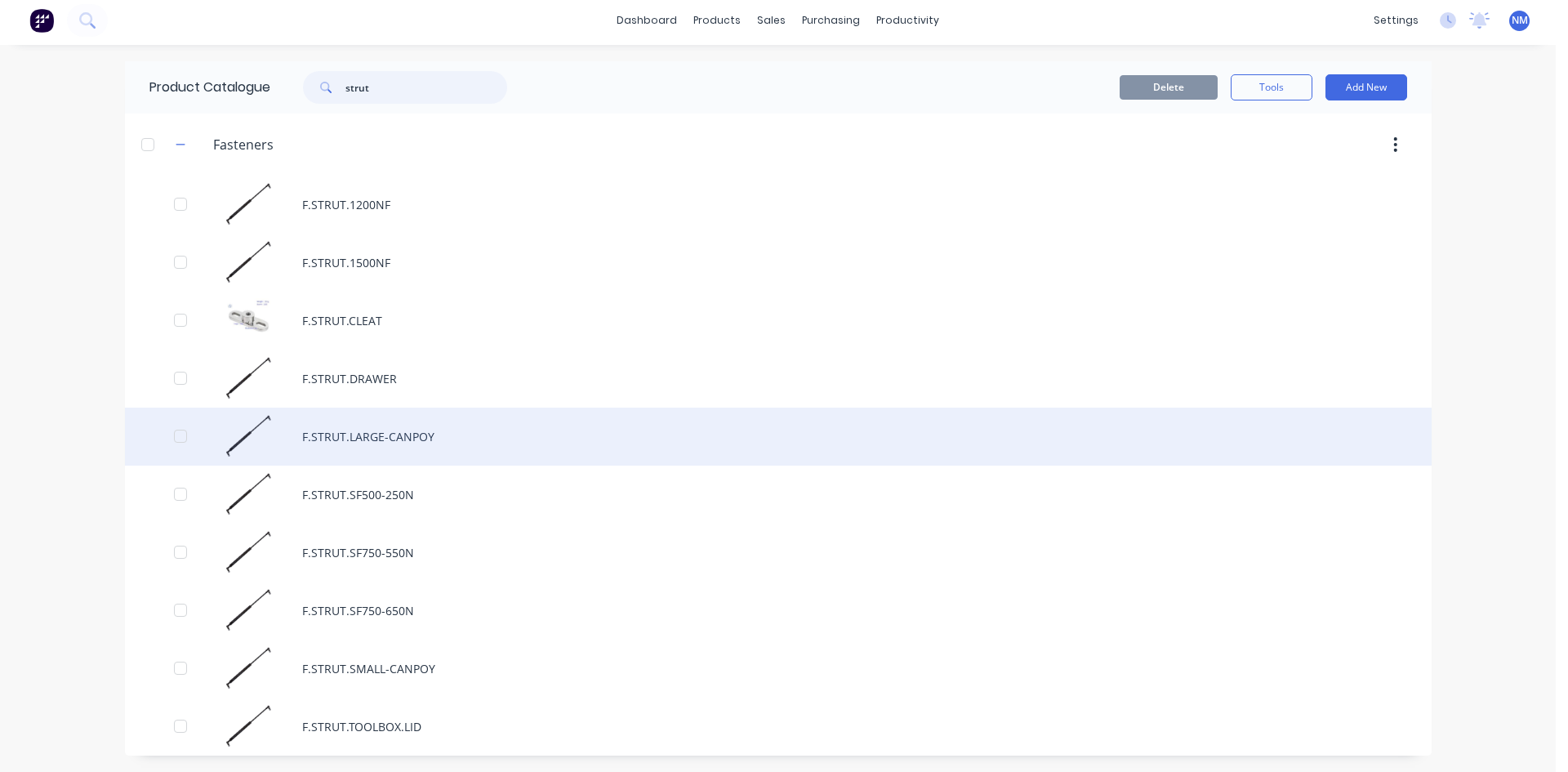
type input "strut"
click at [431, 441] on div "F.STRUT.LARGE-CANPOY" at bounding box center [779, 436] width 1307 height 58
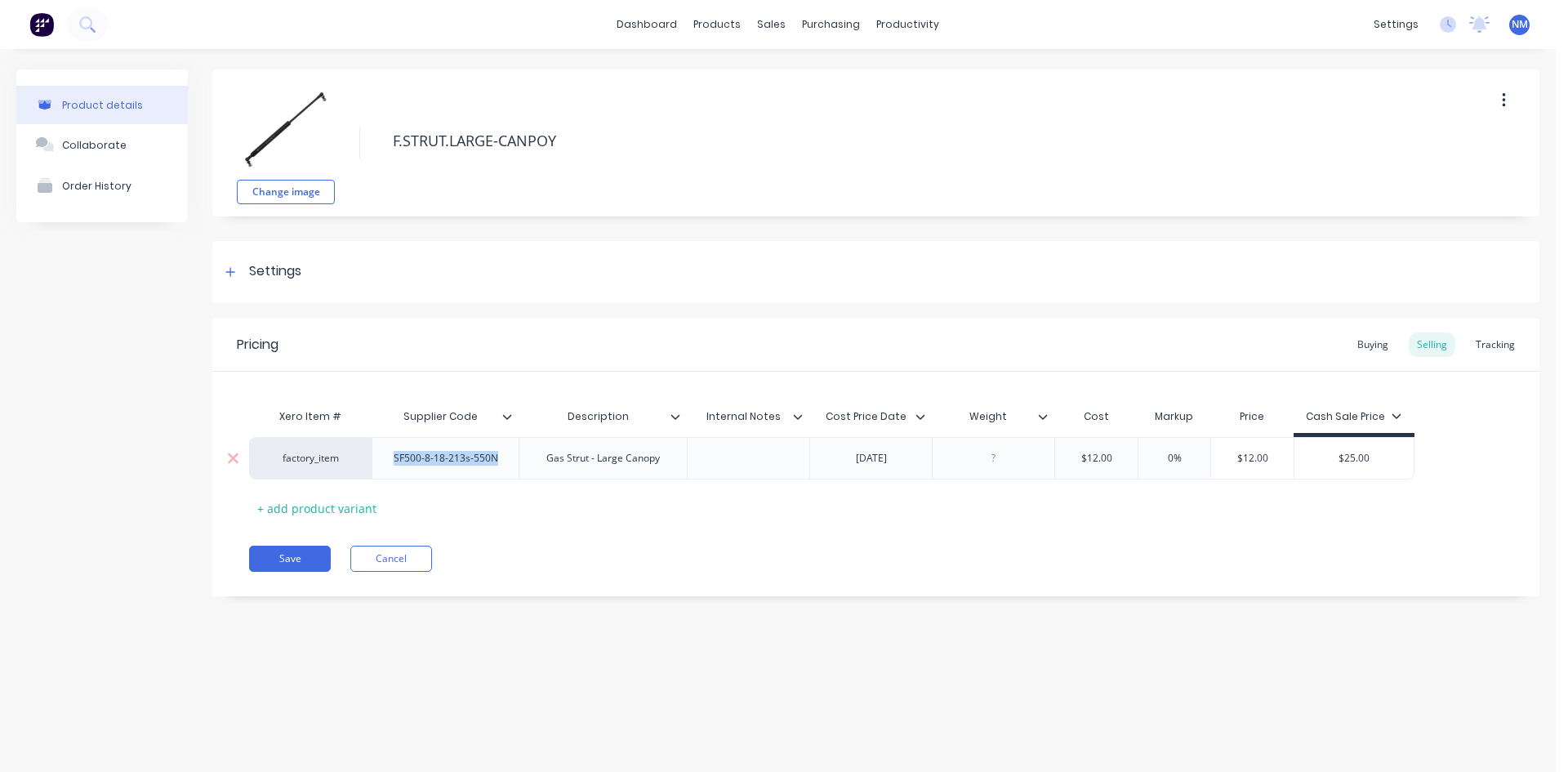
drag, startPoint x: 500, startPoint y: 467, endPoint x: 379, endPoint y: 462, distance: 121.1
click at [379, 462] on div "SF500-8-18-213s-550N" at bounding box center [445, 458] width 147 height 42
copy div "SF500-8-18-213s-550N"
type textarea "x"
click at [756, 73] on div "Product Catalogue" at bounding box center [789, 78] width 101 height 15
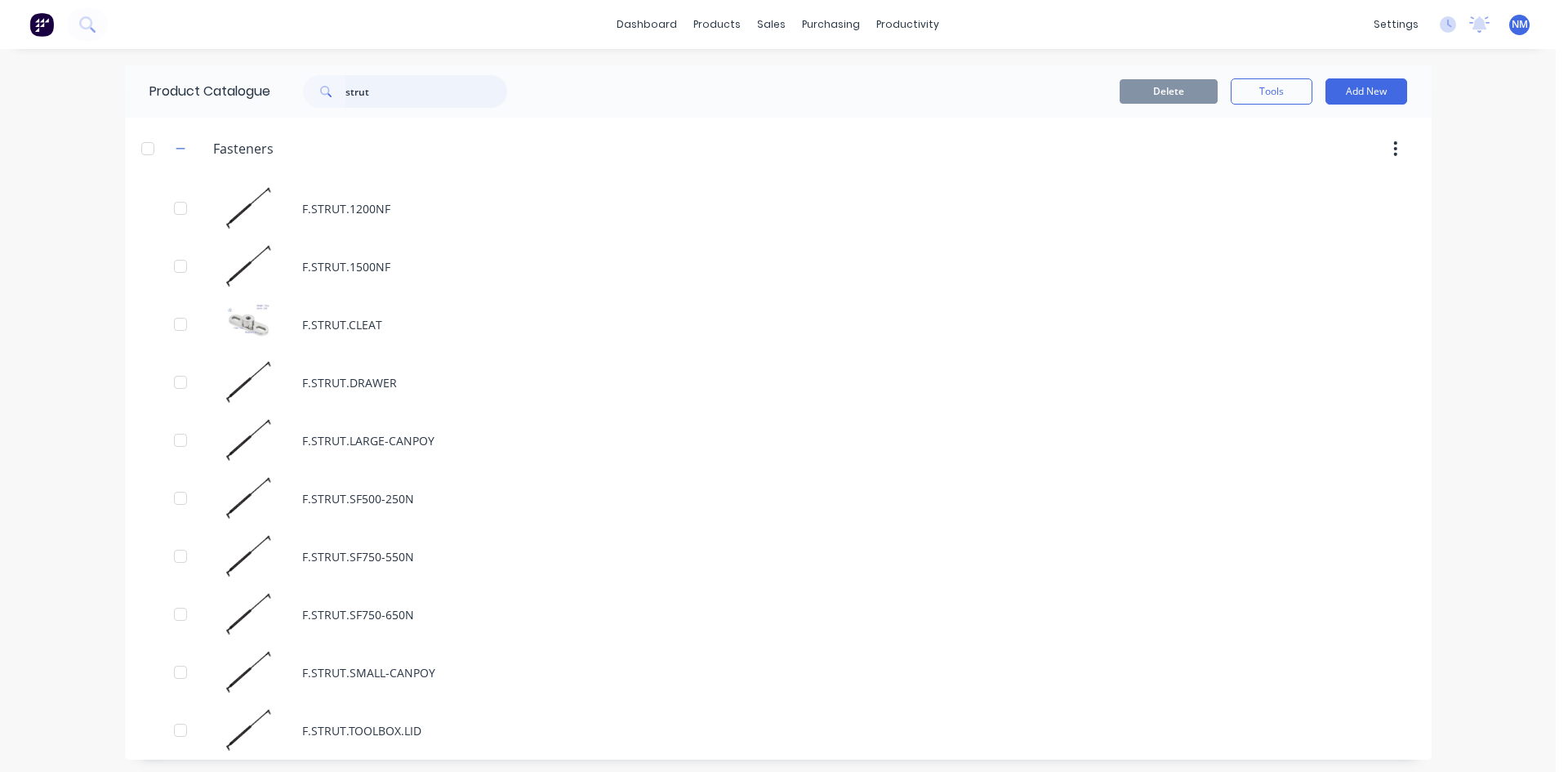
drag, startPoint x: 388, startPoint y: 85, endPoint x: 44, endPoint y: 78, distance: 344.1
click at [71, 95] on div "dashboard products sales purchasing productivity dashboard products Product Cat…" at bounding box center [778, 386] width 1556 height 772
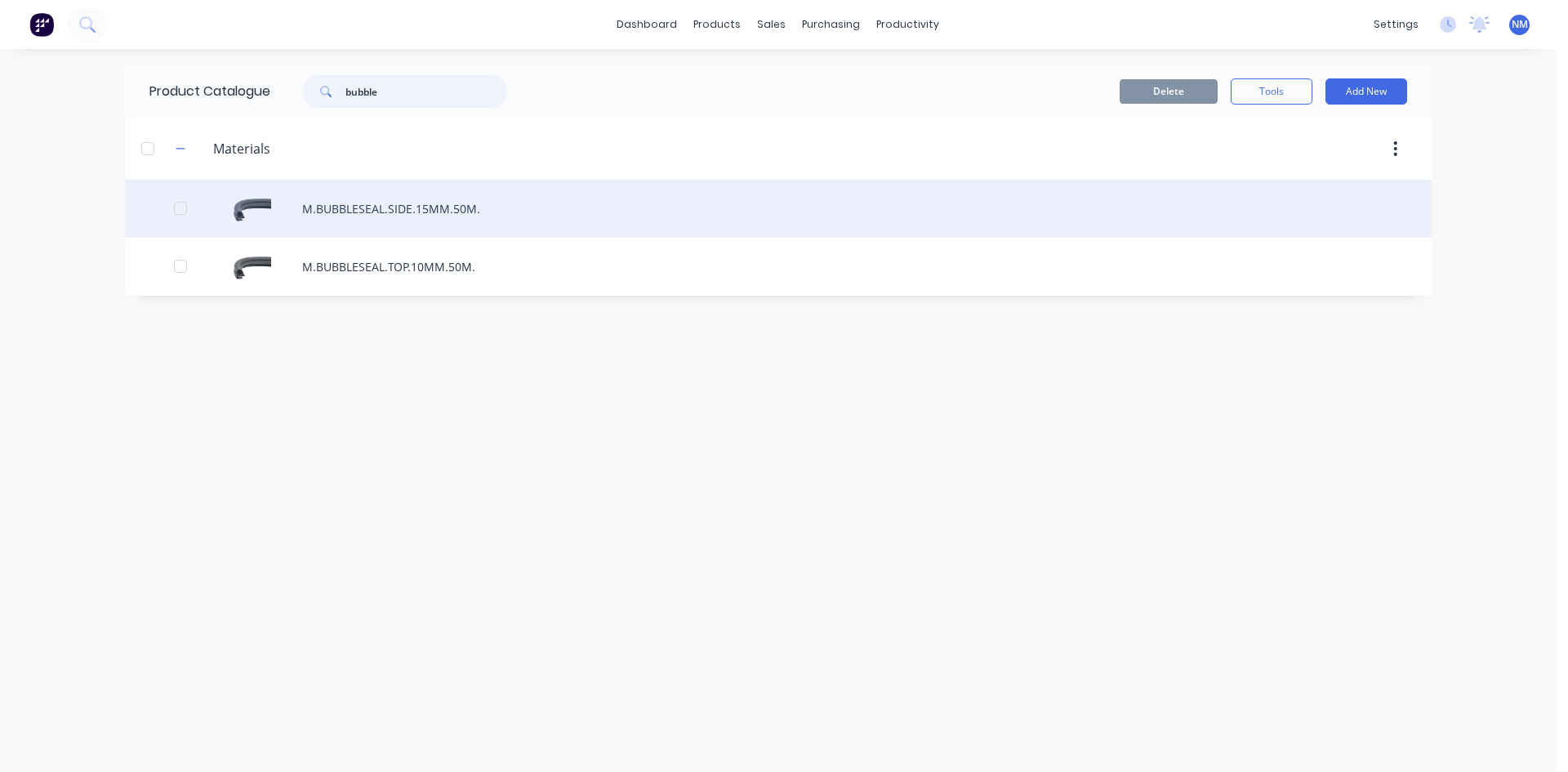
type input "bubble"
click at [444, 212] on div "M.BUBBLESEAL.SIDE.15MM.50M." at bounding box center [779, 209] width 1307 height 58
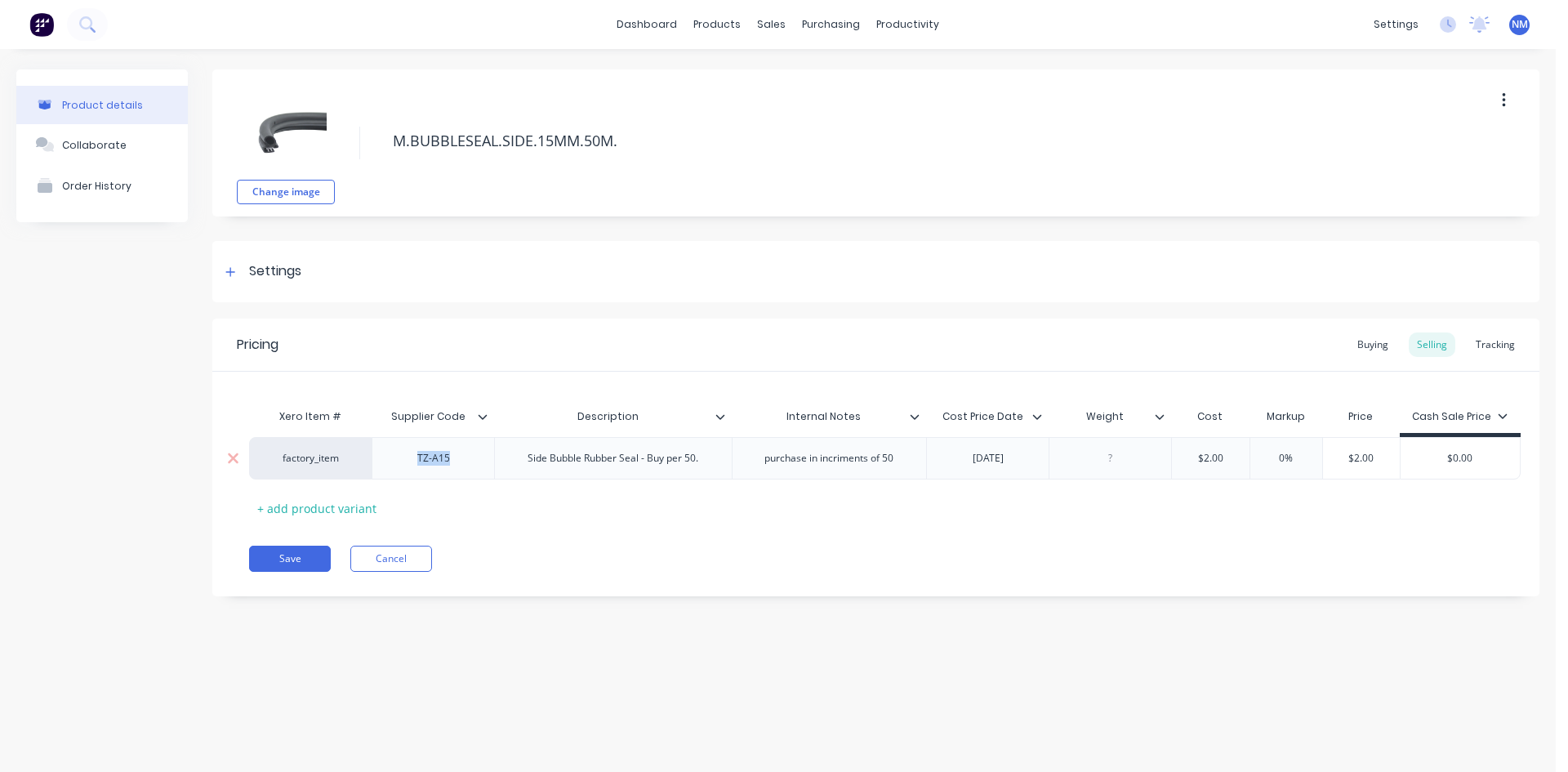
drag, startPoint x: 464, startPoint y: 454, endPoint x: 372, endPoint y: 458, distance: 92.1
click at [372, 458] on div "TZ-A15" at bounding box center [433, 458] width 123 height 42
copy div "TZ-A15"
type textarea "x"
